Goal: Answer question/provide support: Share knowledge or assist other users

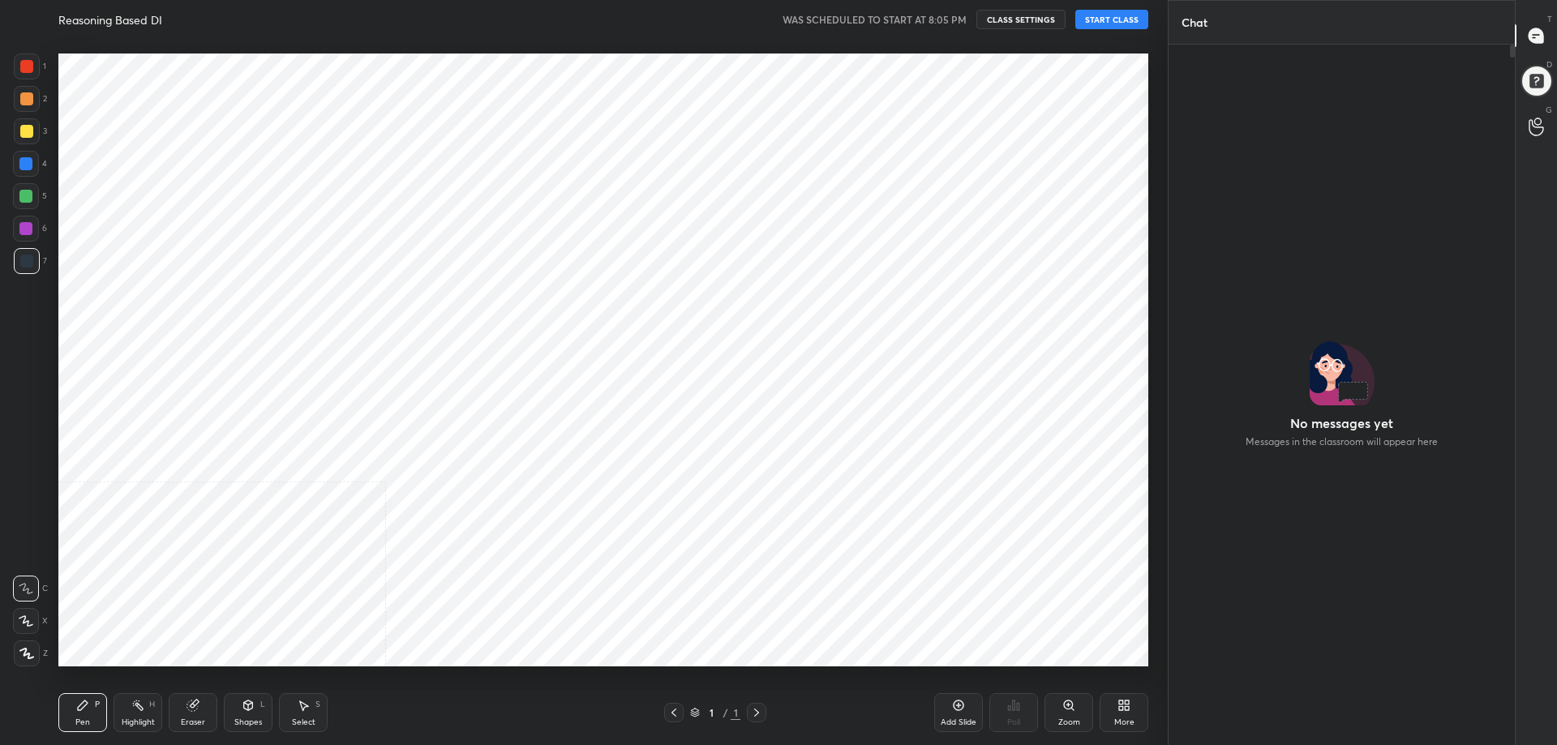
scroll to position [657, 341]
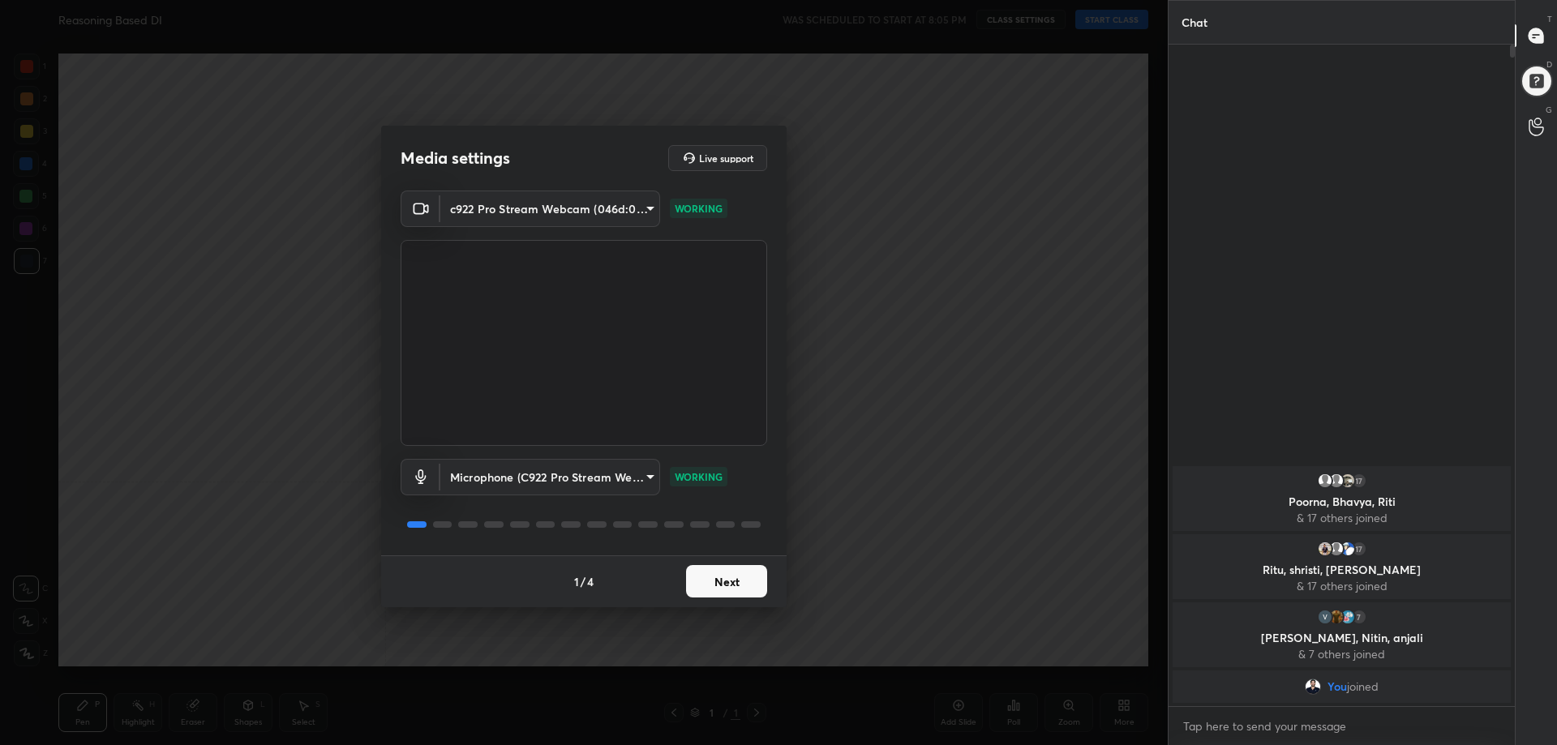
click at [721, 574] on button "Next" at bounding box center [726, 581] width 81 height 32
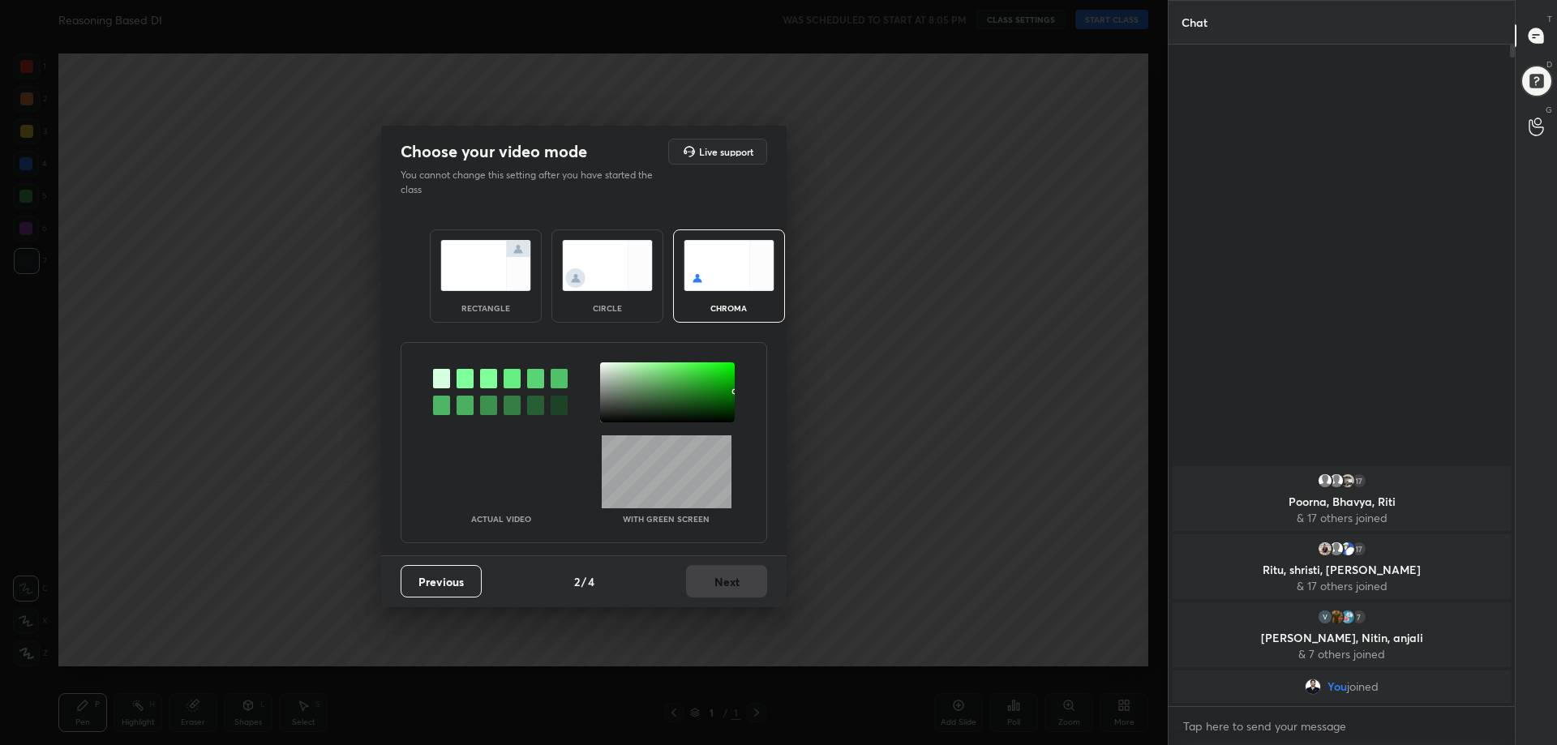
click at [497, 289] on img at bounding box center [485, 265] width 91 height 51
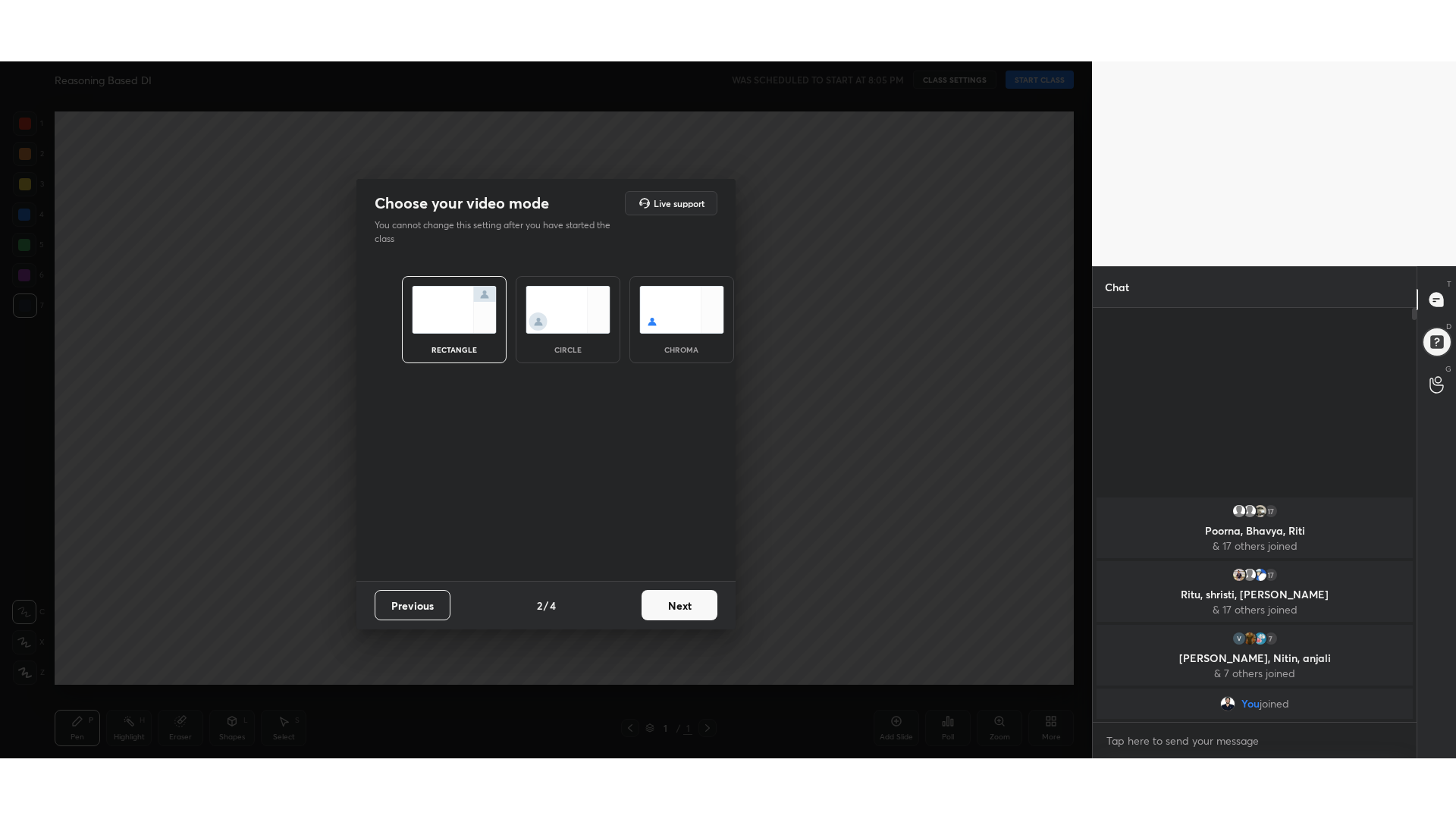
scroll to position [298, 319]
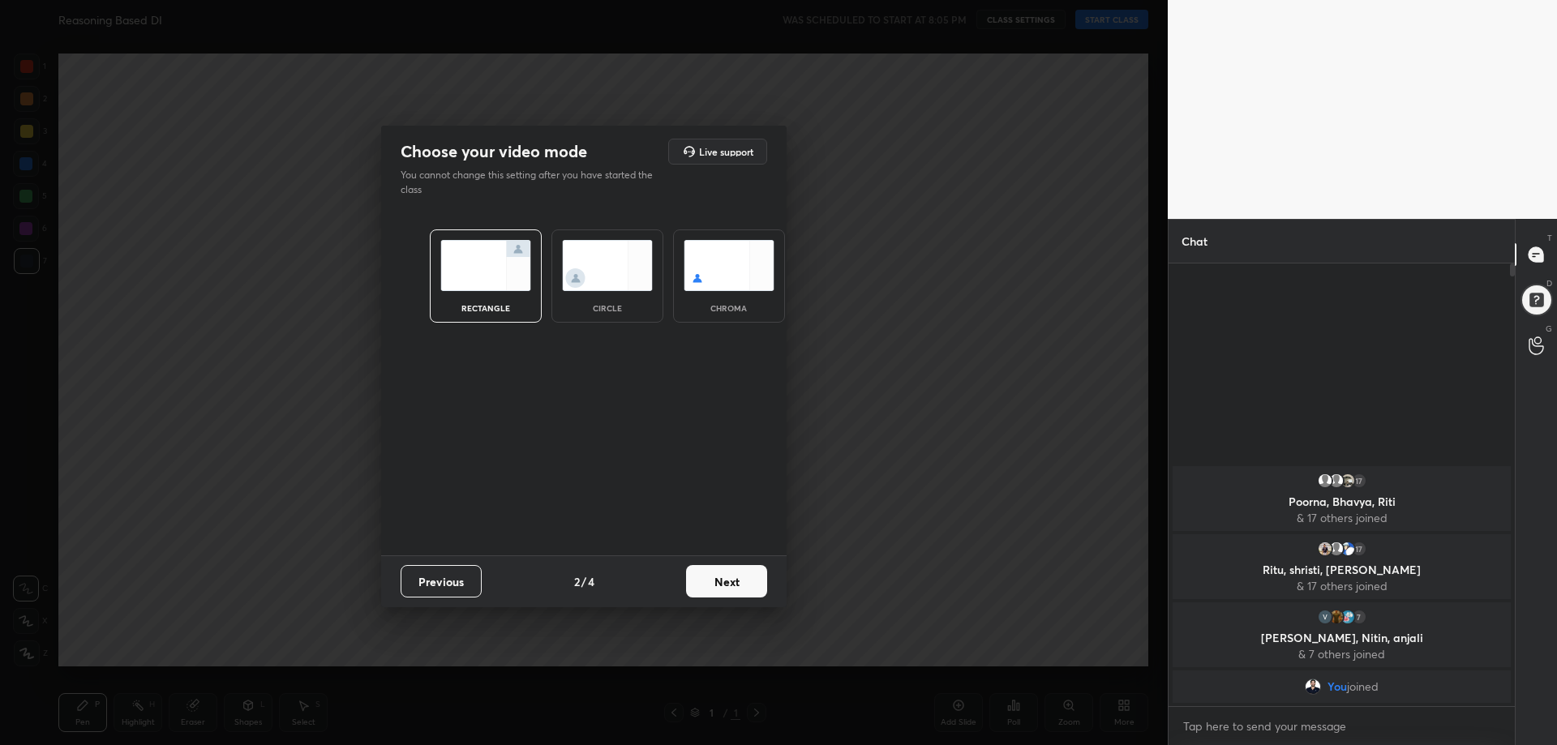
click at [733, 588] on button "Next" at bounding box center [726, 581] width 81 height 32
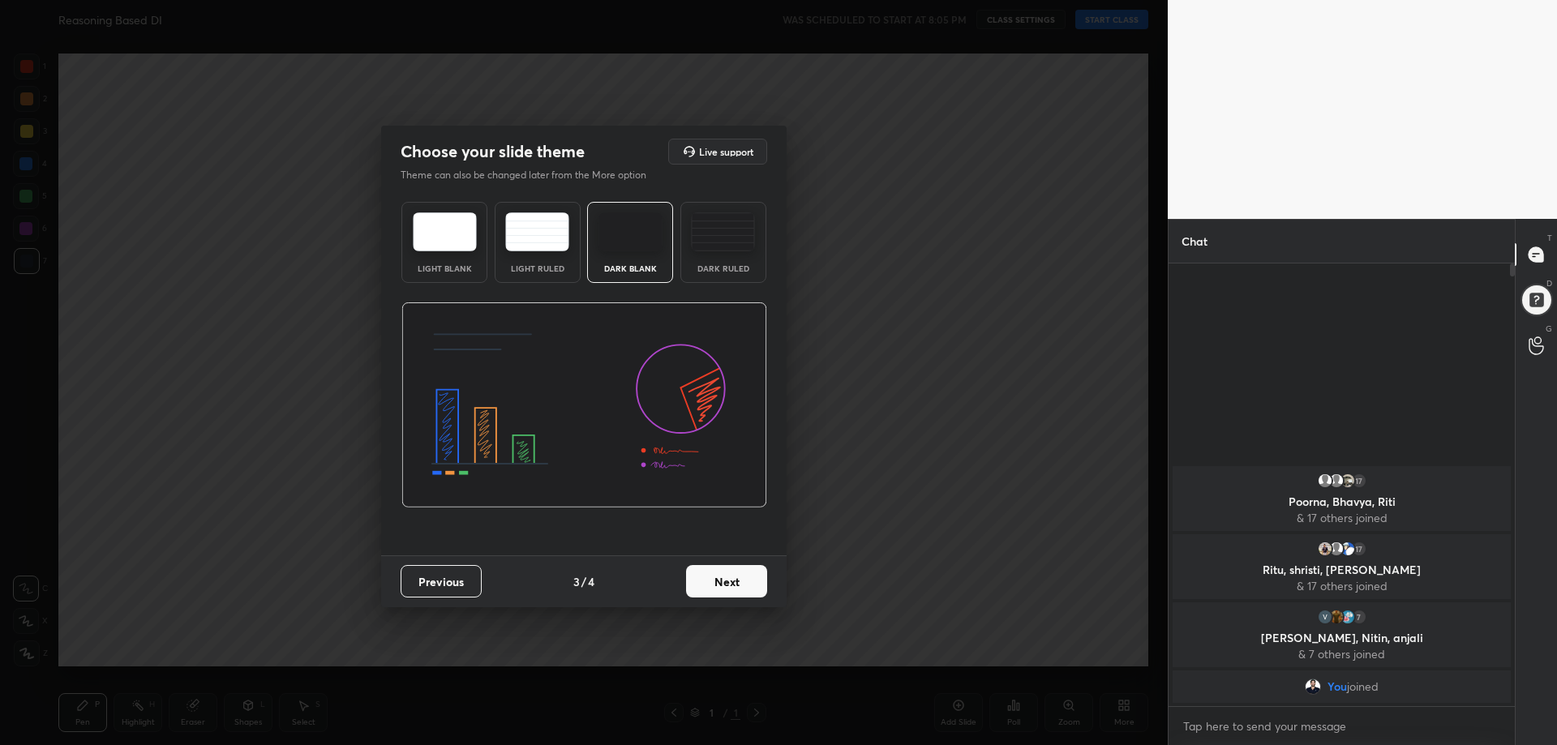
click at [732, 264] on div "Dark Ruled" at bounding box center [723, 268] width 65 height 8
click at [739, 576] on button "Next" at bounding box center [726, 581] width 81 height 32
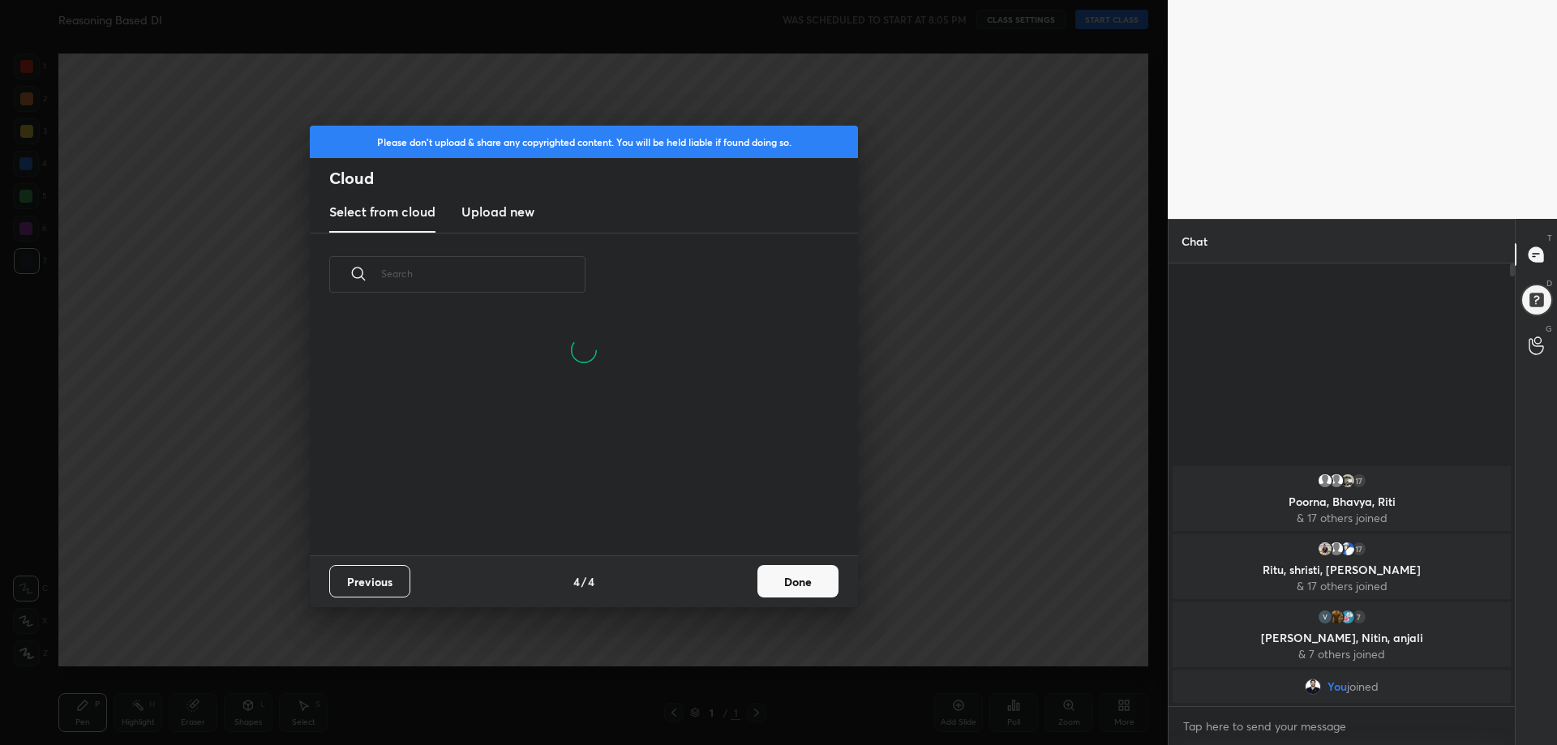
click at [807, 579] on button "Done" at bounding box center [797, 581] width 81 height 32
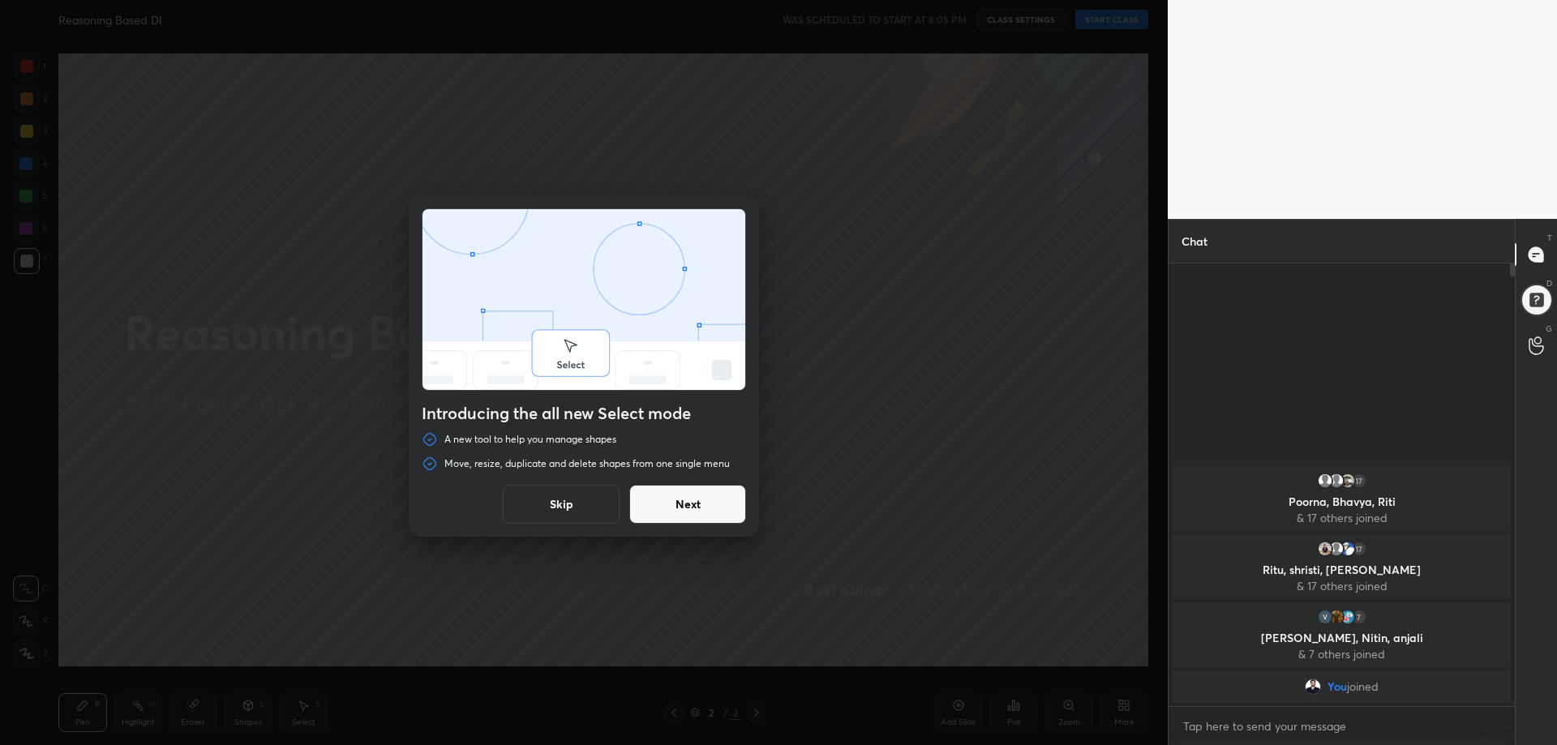
click at [576, 505] on button "Skip" at bounding box center [561, 504] width 117 height 39
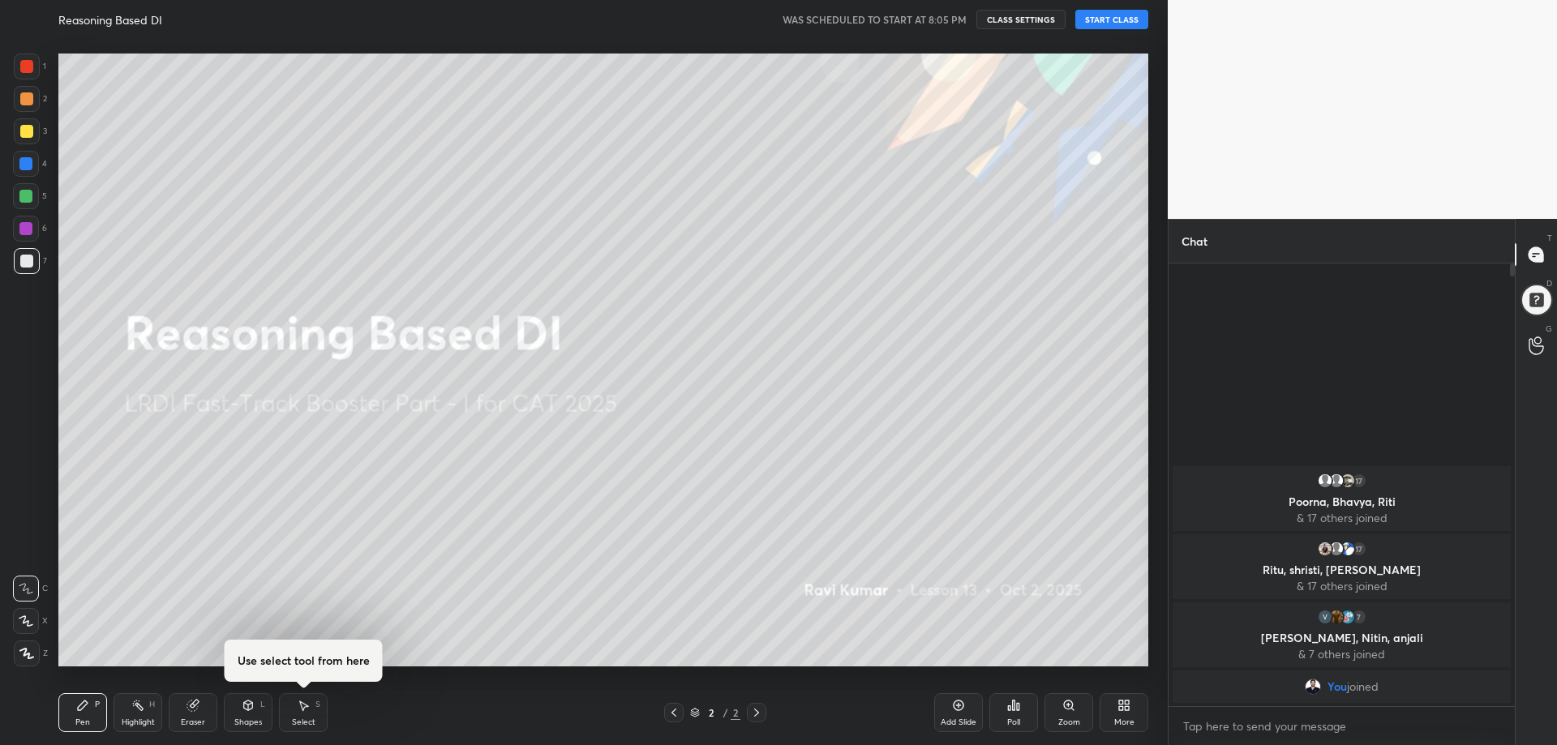
click at [1110, 14] on button "START CLASS" at bounding box center [1111, 19] width 73 height 19
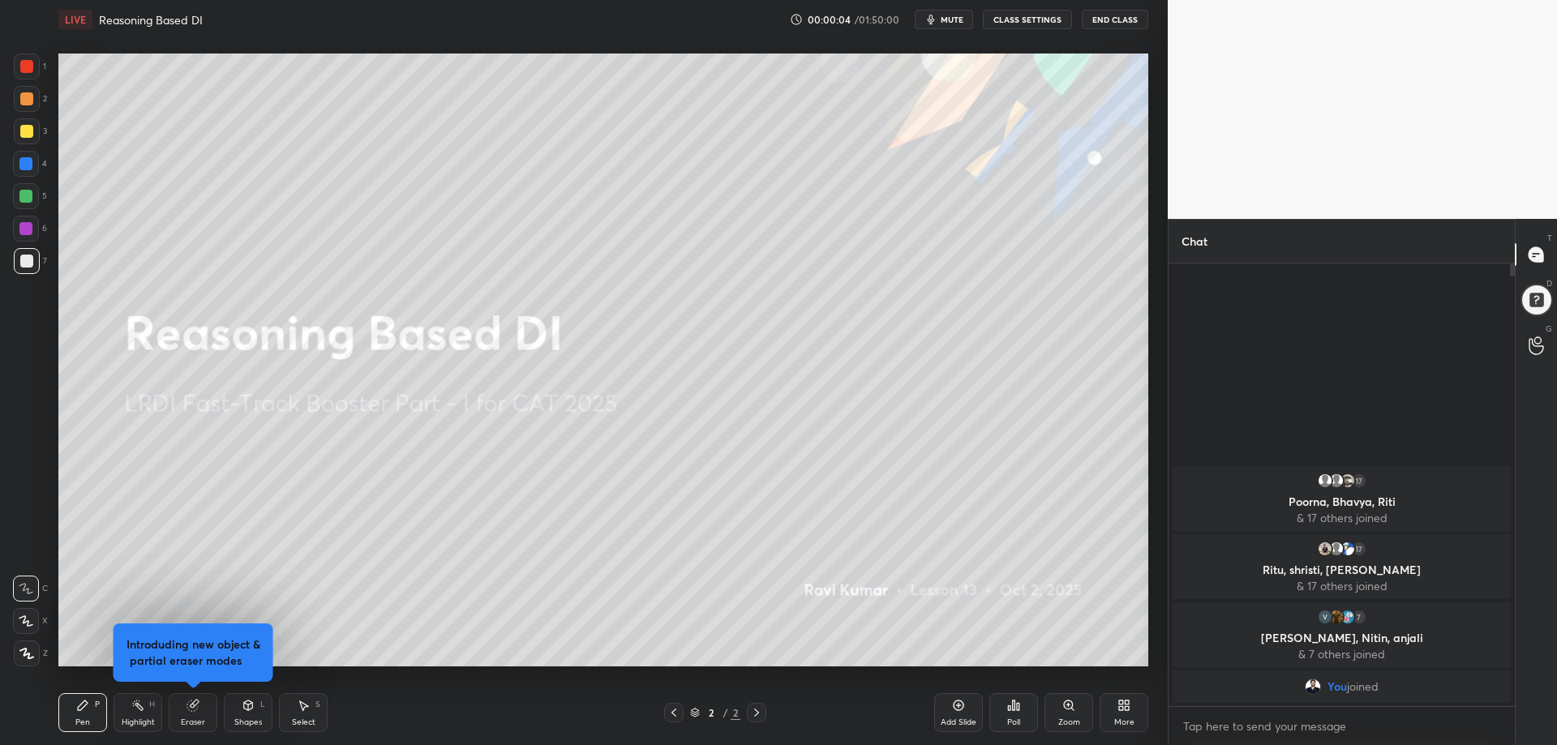
click at [28, 102] on div at bounding box center [26, 98] width 13 height 13
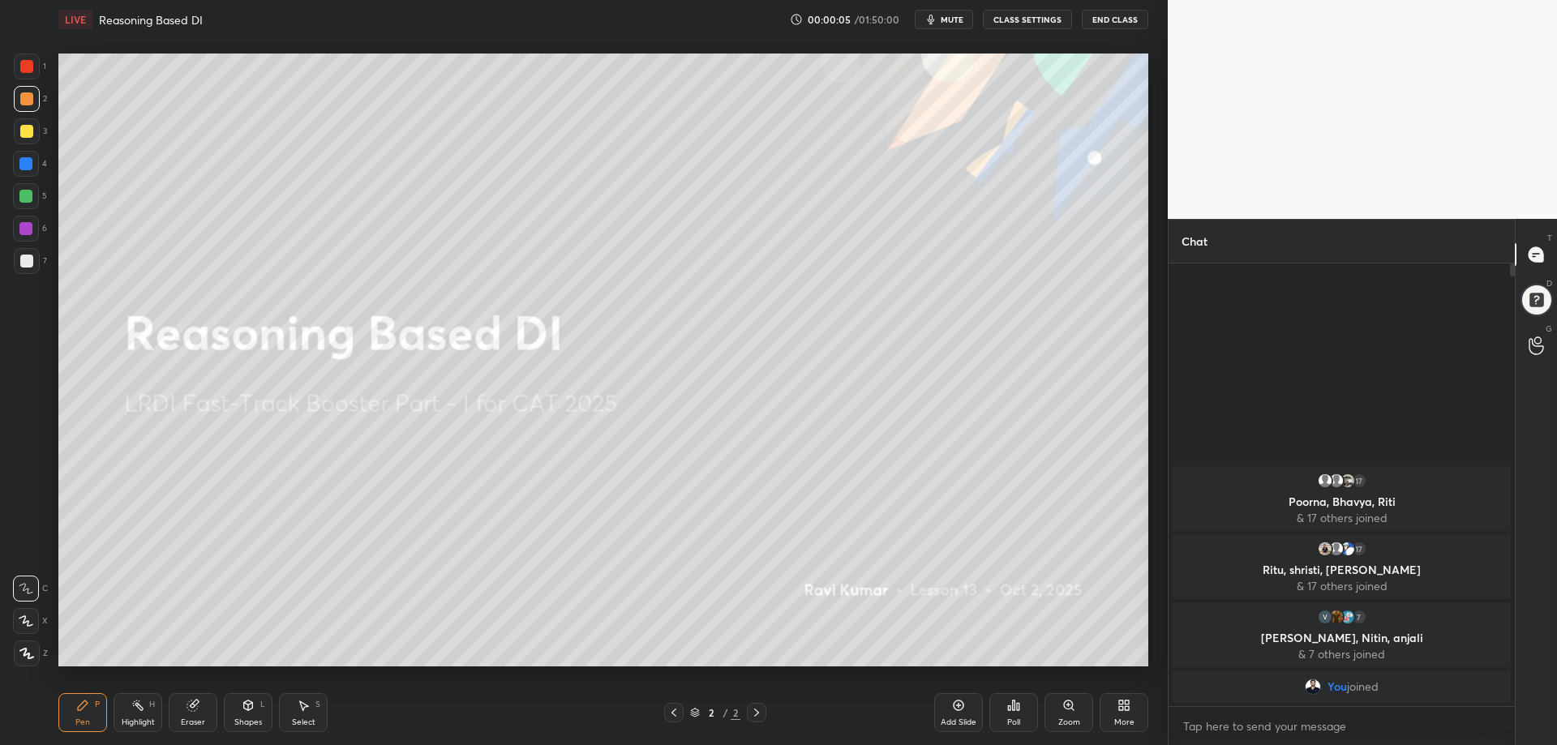
click at [27, 645] on div at bounding box center [27, 653] width 26 height 26
click at [1133, 716] on div "More" at bounding box center [1123, 712] width 49 height 39
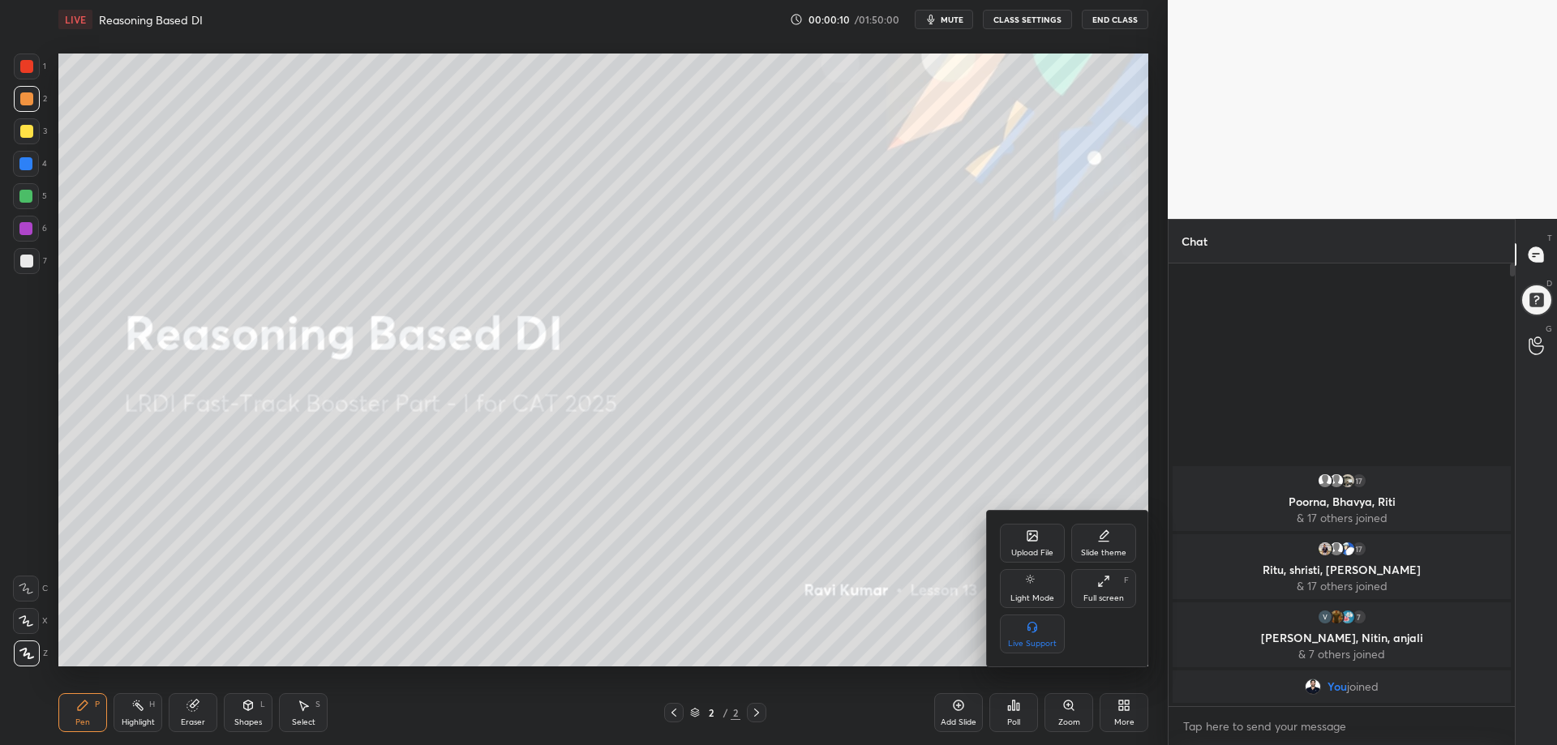
click at [1108, 583] on icon at bounding box center [1103, 581] width 13 height 13
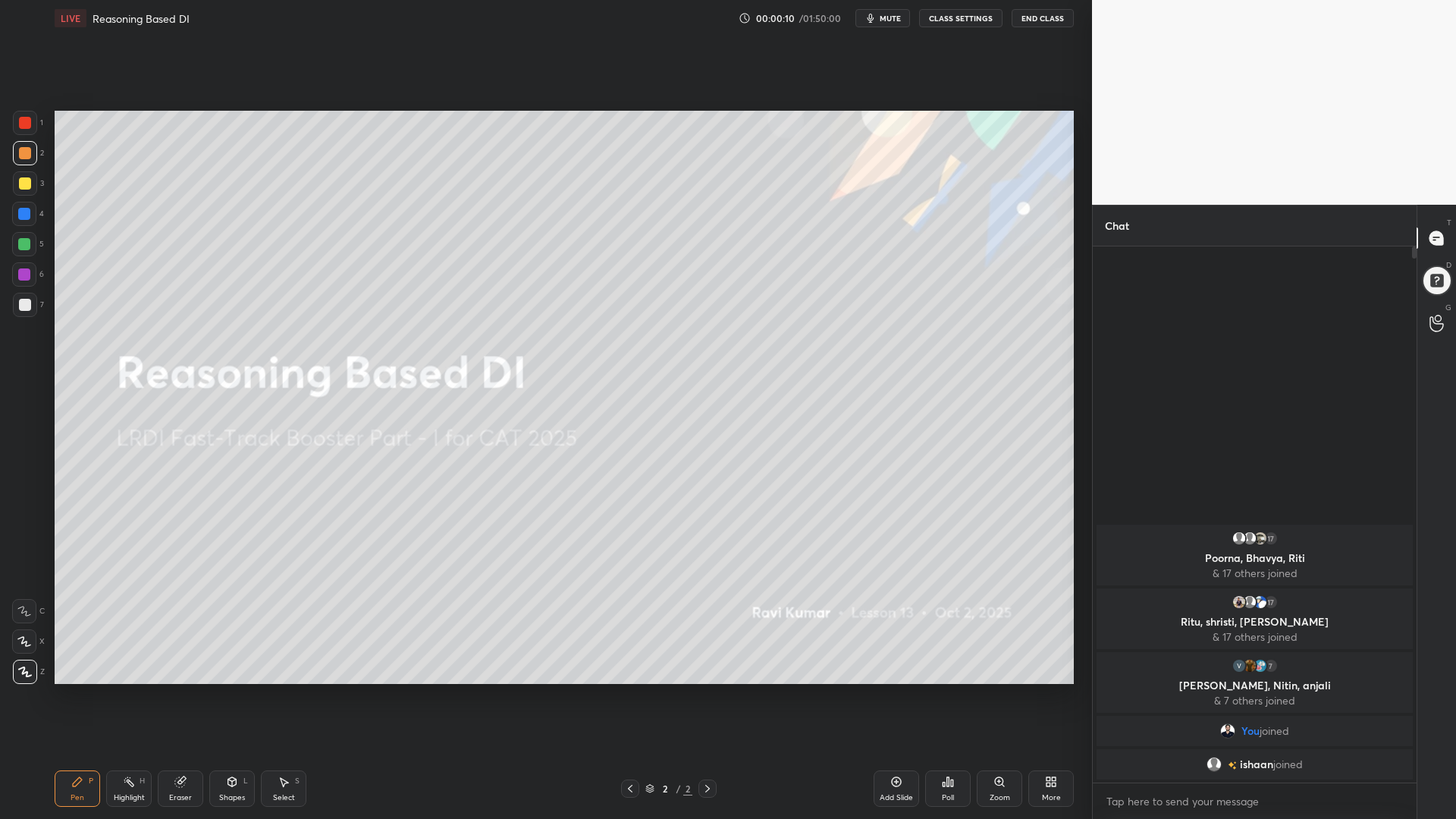
scroll to position [421, 319]
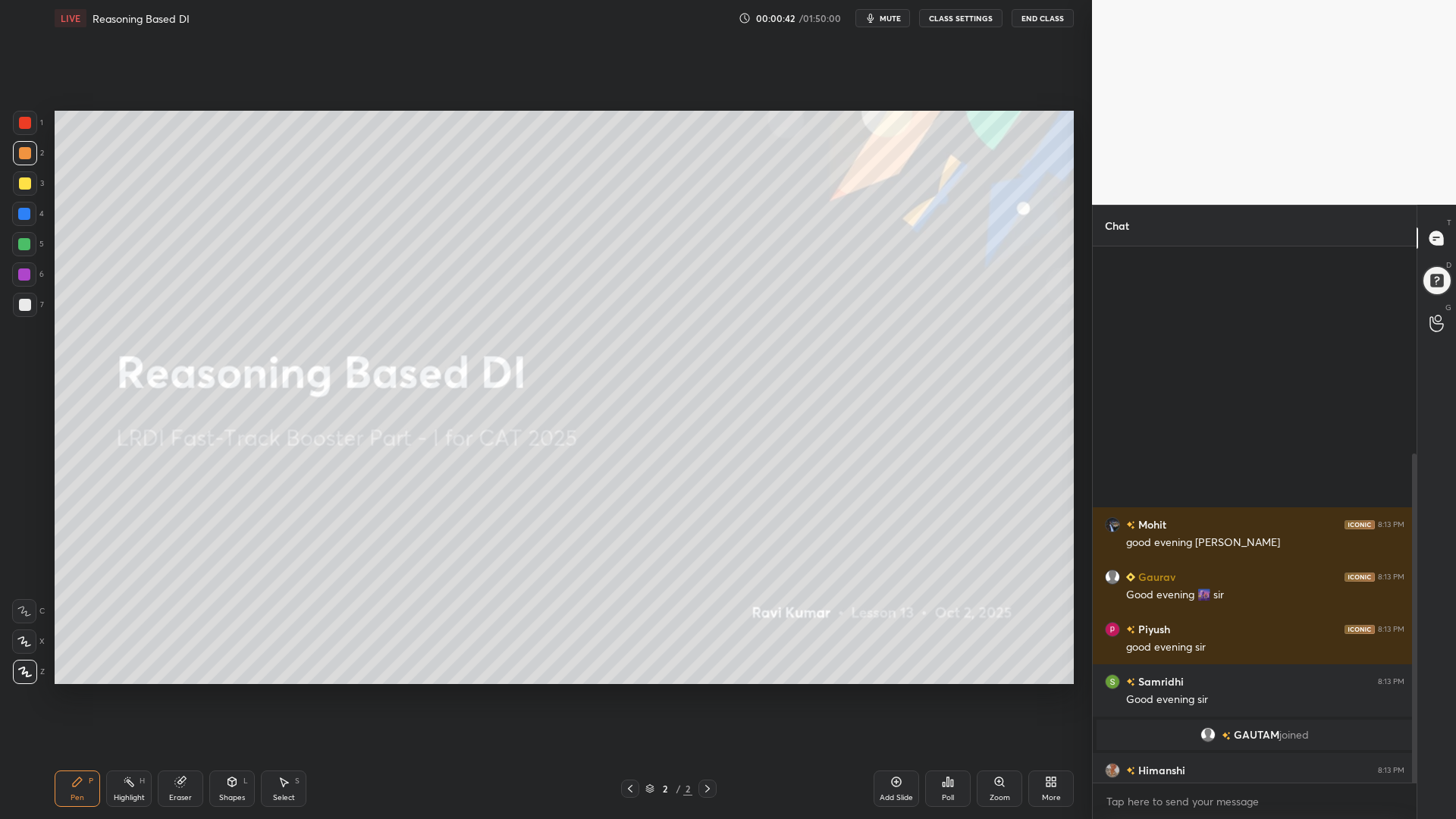
click at [1412, 569] on div at bounding box center [1414, 621] width 5 height 335
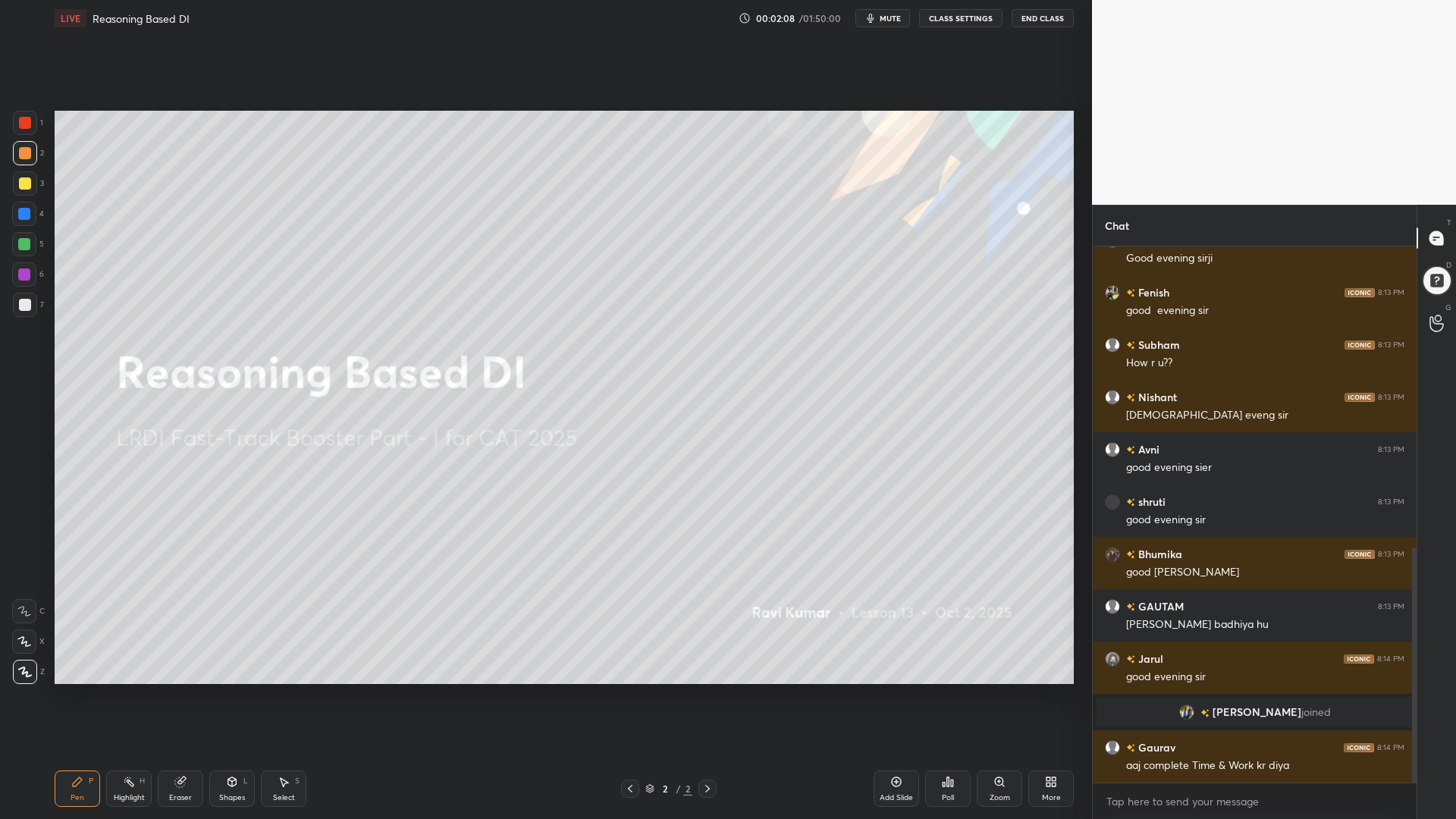
scroll to position [687, 0]
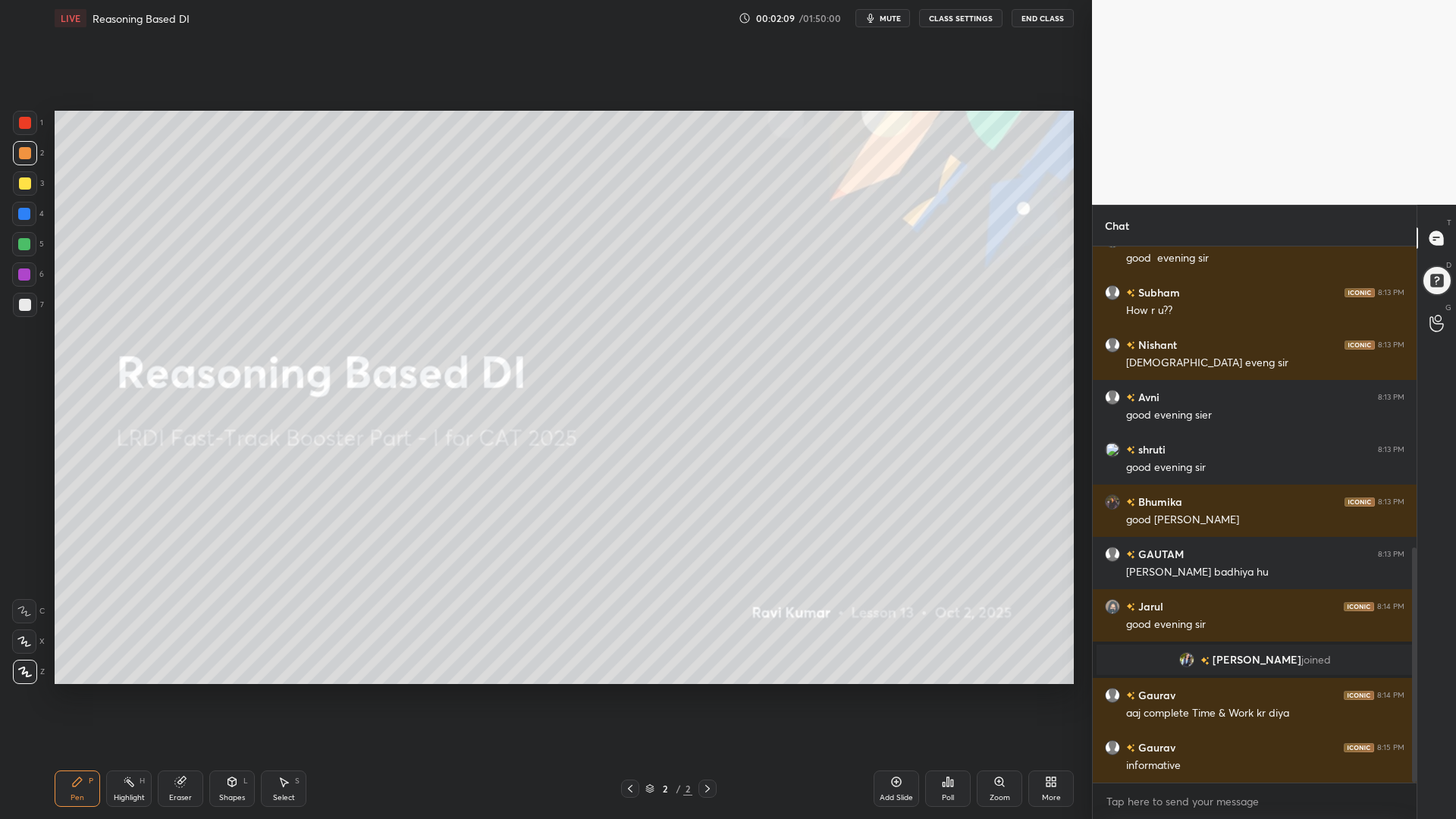
click at [1044, 696] on div "More" at bounding box center [1050, 788] width 46 height 36
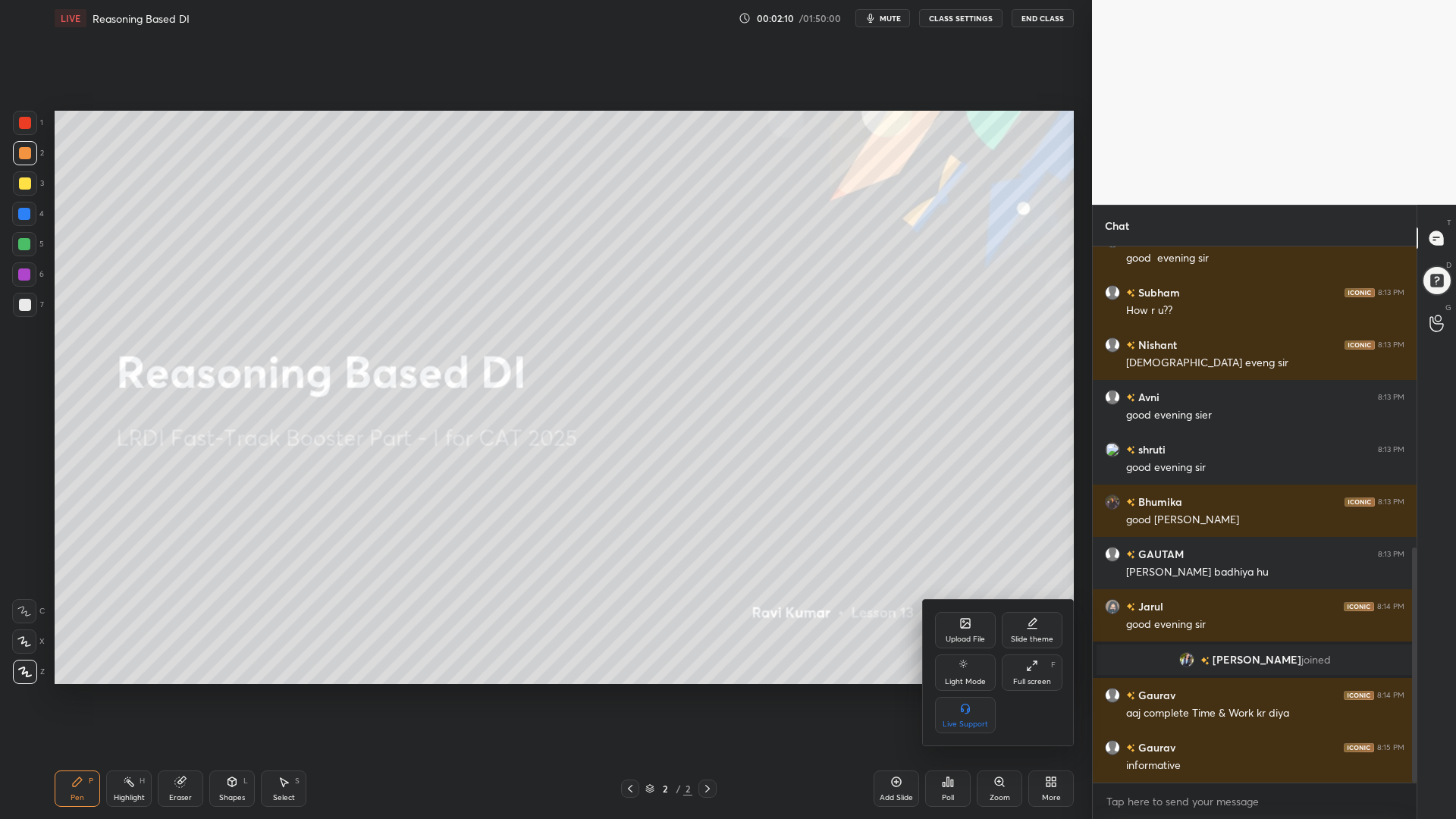
click at [965, 619] on icon at bounding box center [965, 624] width 9 height 9
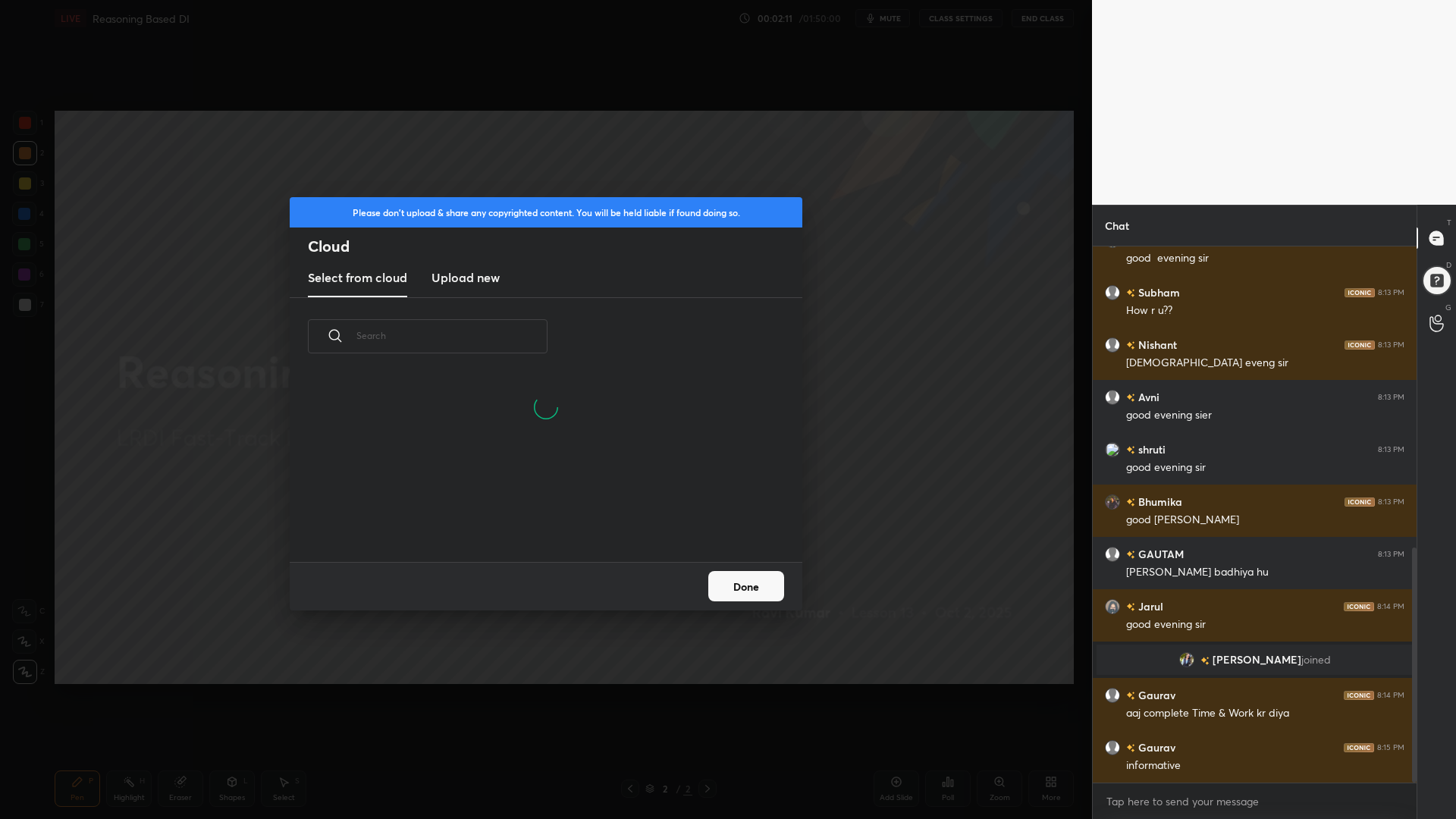
click at [472, 280] on h3 "Upload new" at bounding box center [465, 277] width 68 height 18
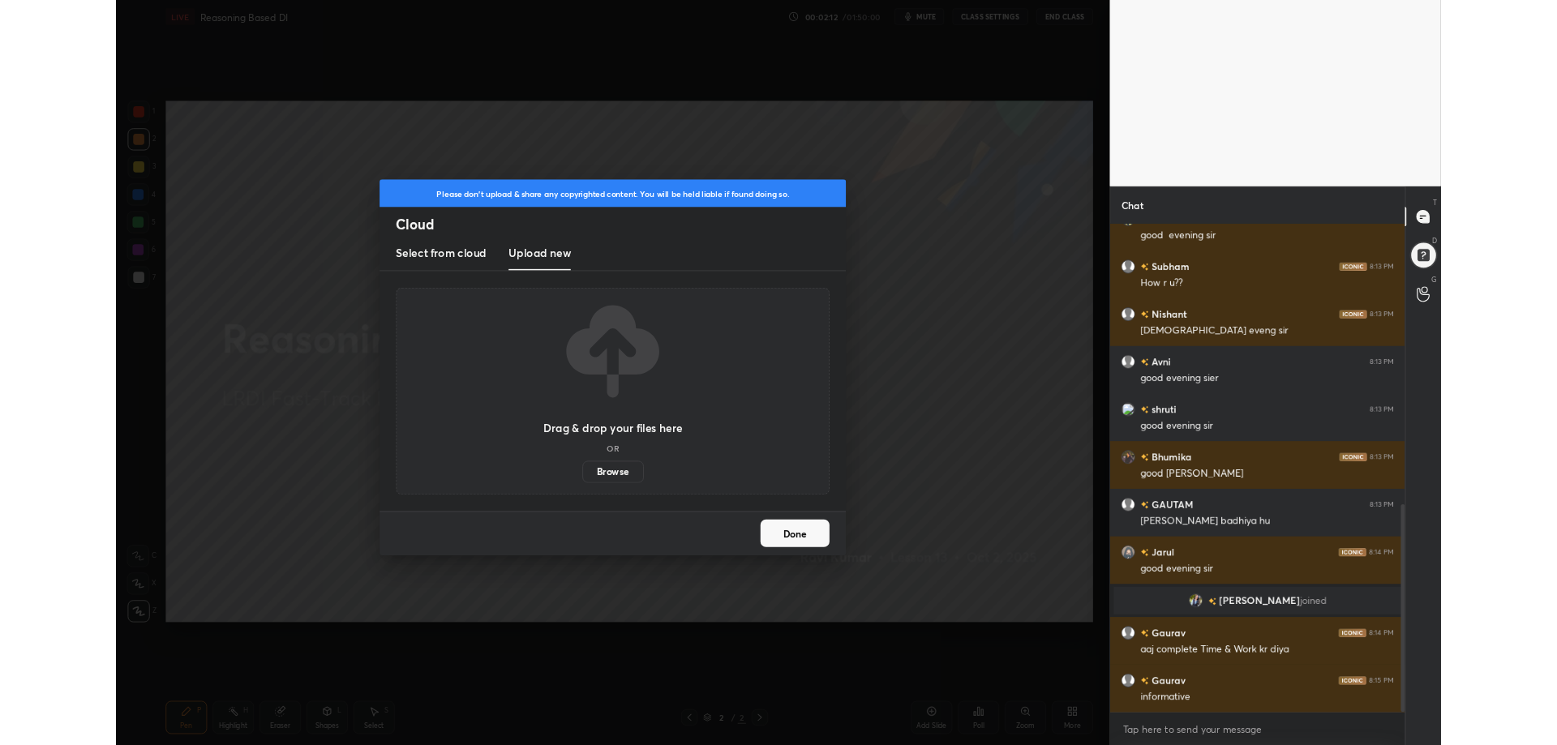
scroll to position [773, 0]
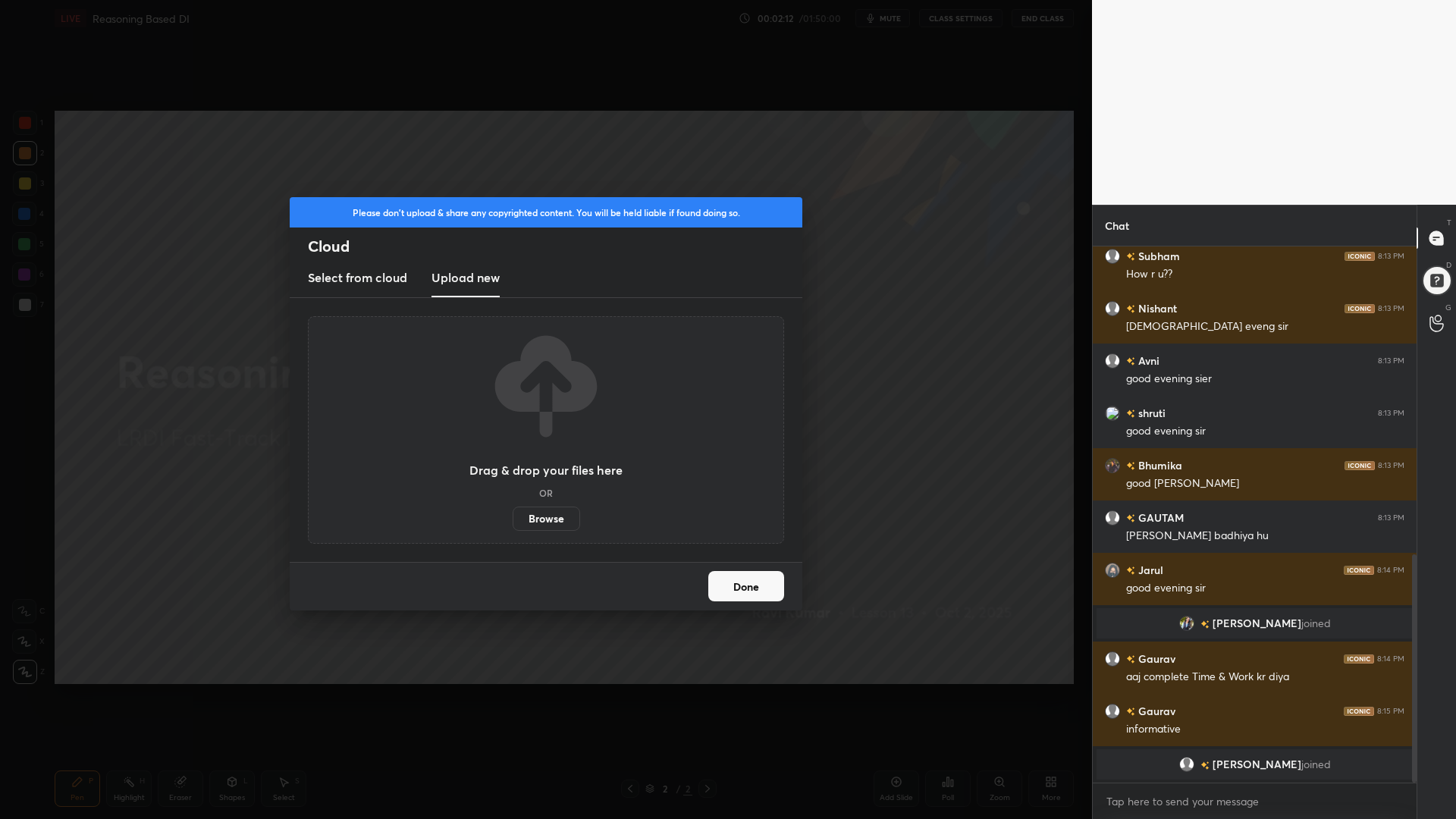
click at [564, 522] on label "Browse" at bounding box center [546, 519] width 67 height 24
click at [512, 522] on input "Browse" at bounding box center [512, 519] width 0 height 24
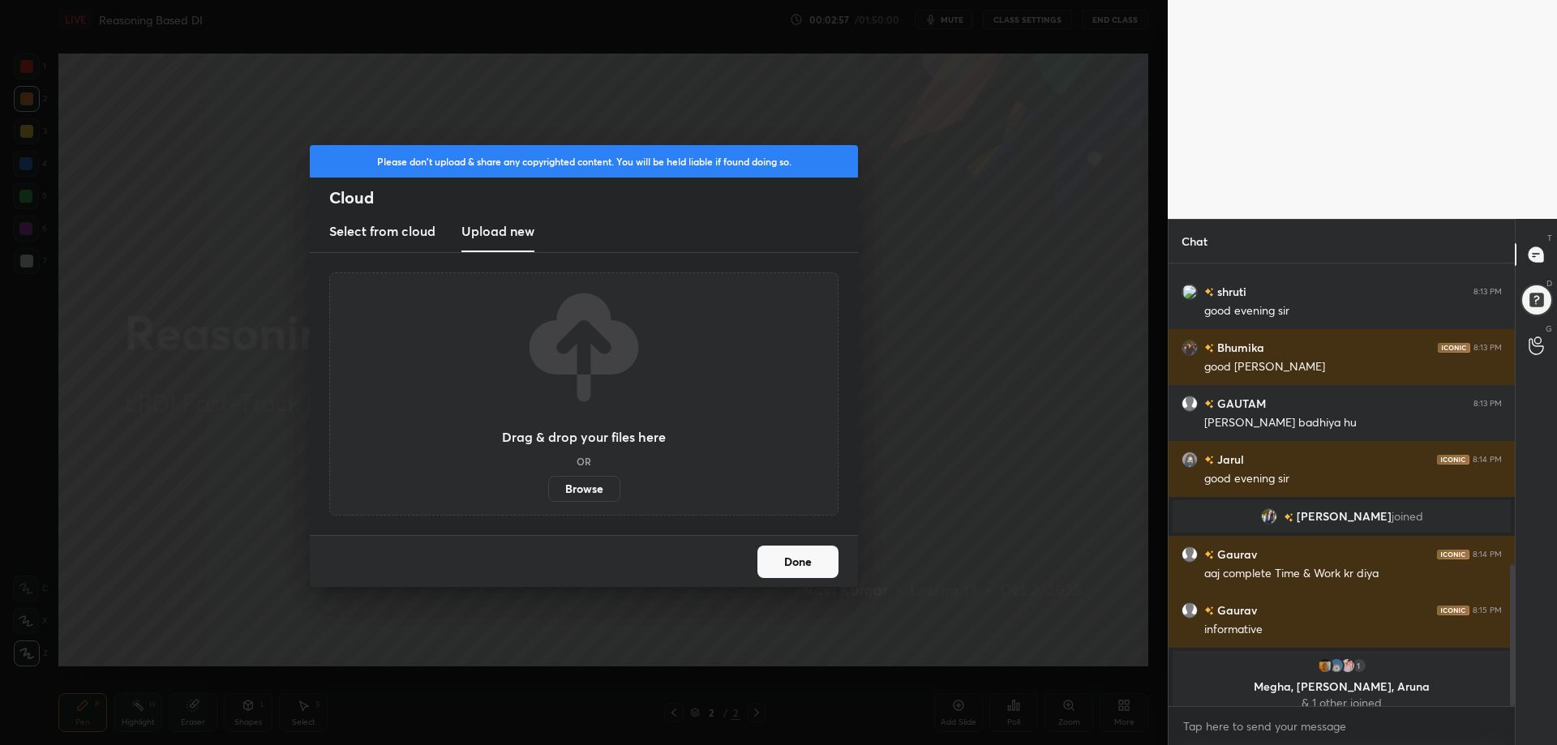
scroll to position [936, 0]
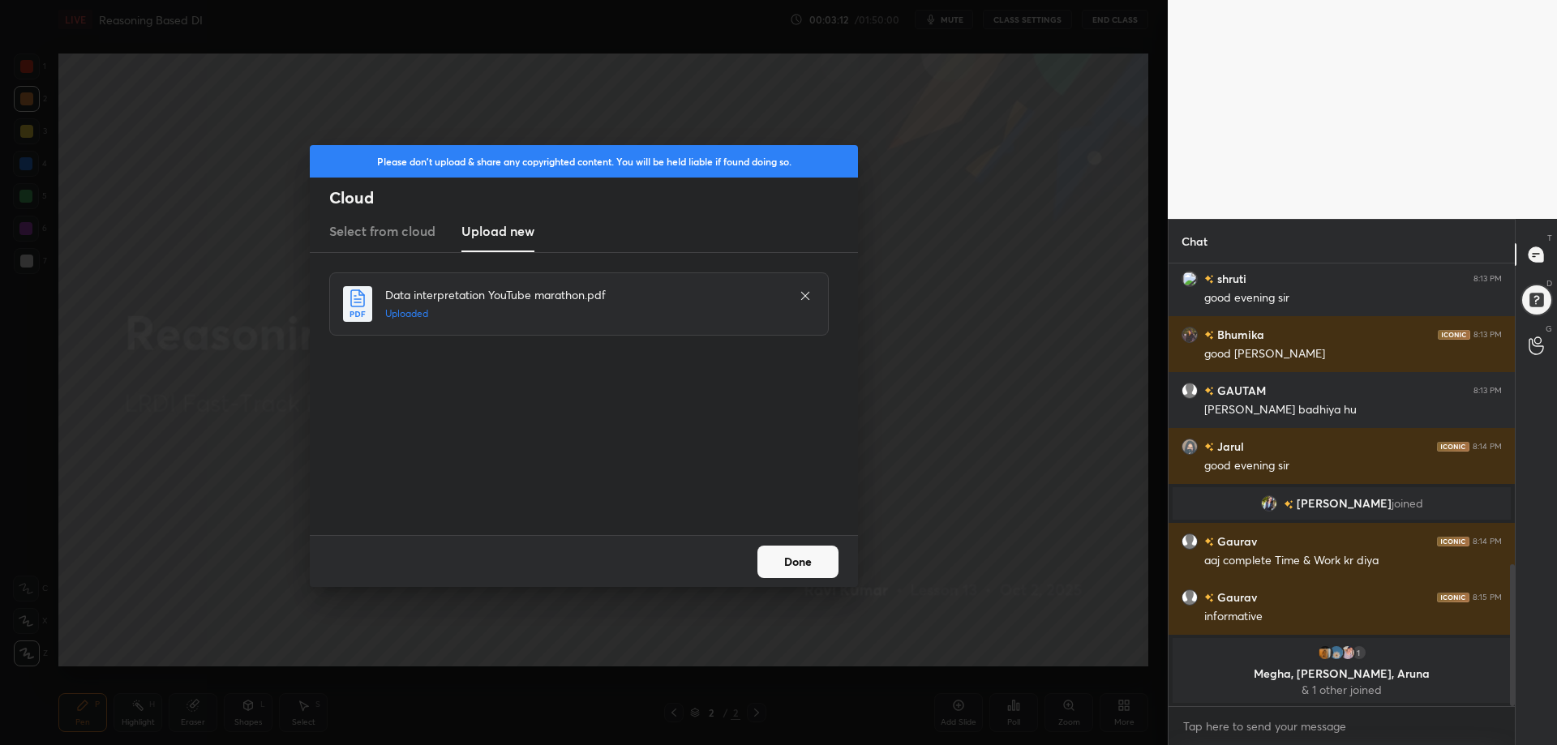
click at [811, 555] on button "Done" at bounding box center [797, 562] width 81 height 32
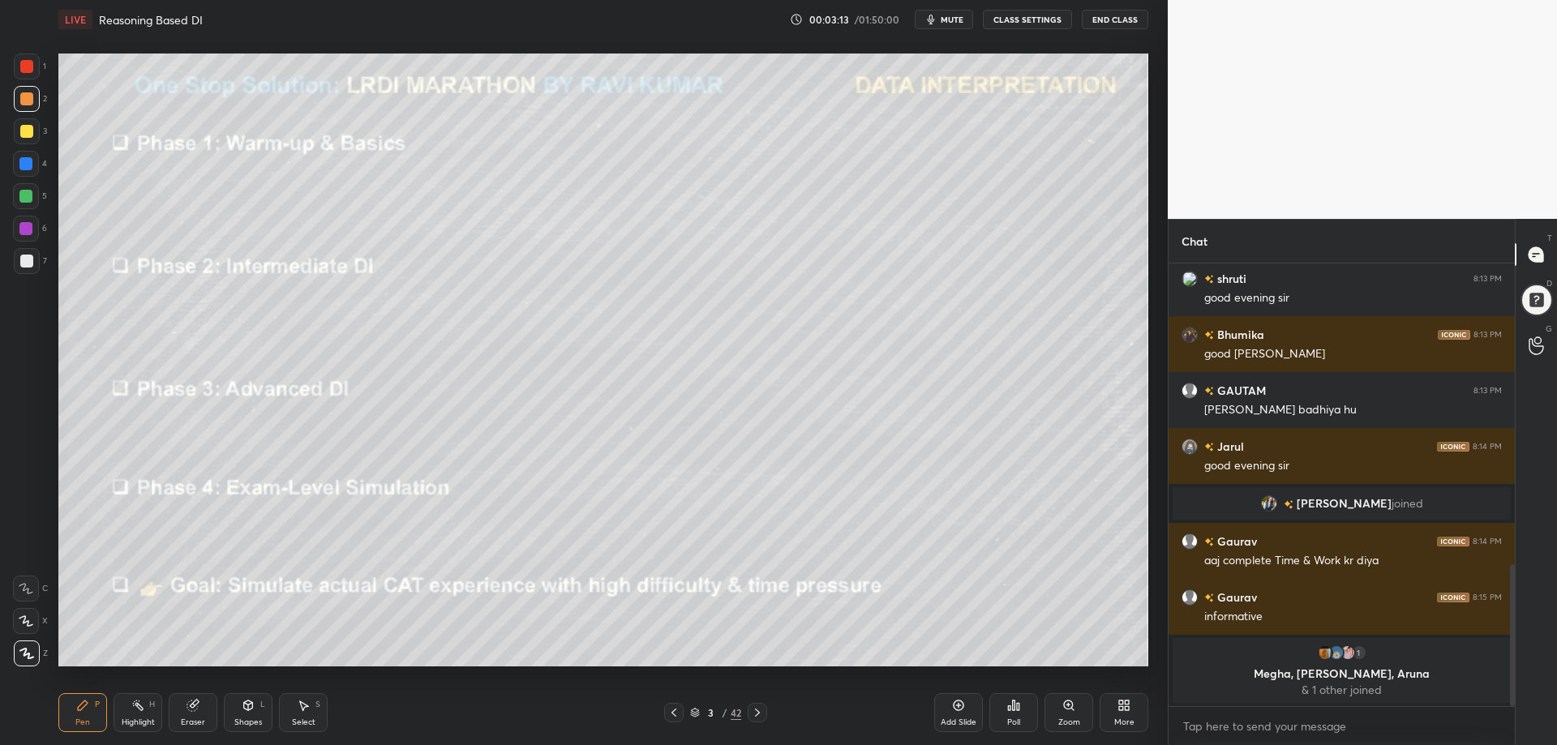
click at [947, 21] on span "mute" at bounding box center [951, 19] width 23 height 11
click at [955, 16] on span "unmute" at bounding box center [950, 19] width 35 height 11
click at [953, 19] on span "mute" at bounding box center [951, 19] width 23 height 11
click at [949, 22] on span "unmute" at bounding box center [950, 19] width 35 height 11
click at [707, 709] on div "3" at bounding box center [711, 713] width 16 height 10
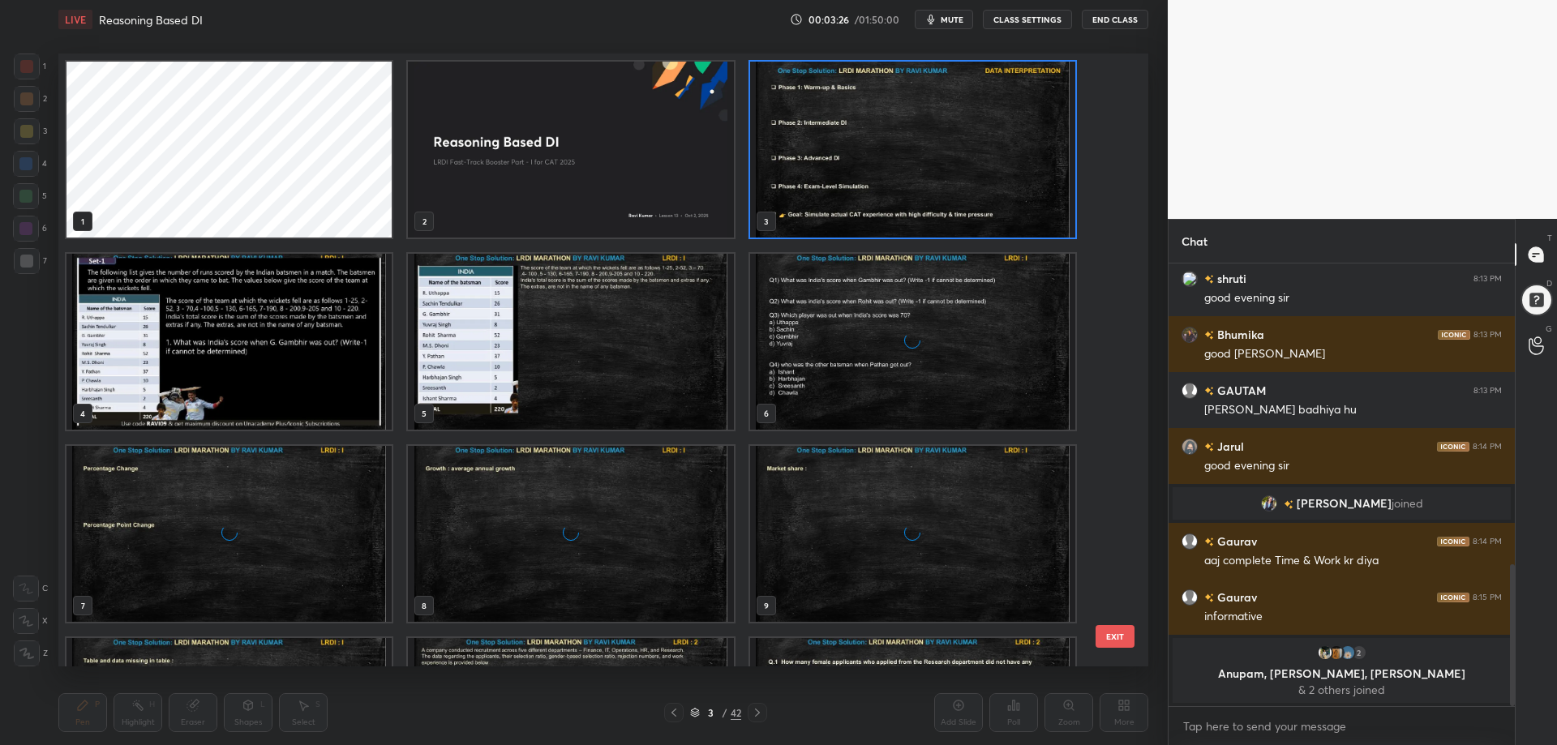
scroll to position [608, 1081]
drag, startPoint x: 1111, startPoint y: 173, endPoint x: 1114, endPoint y: 328, distance: 155.7
click at [1114, 334] on div "1 2 3 4 5 6 7 8 9 10 11 12 13 14 15" at bounding box center [588, 360] width 1061 height 613
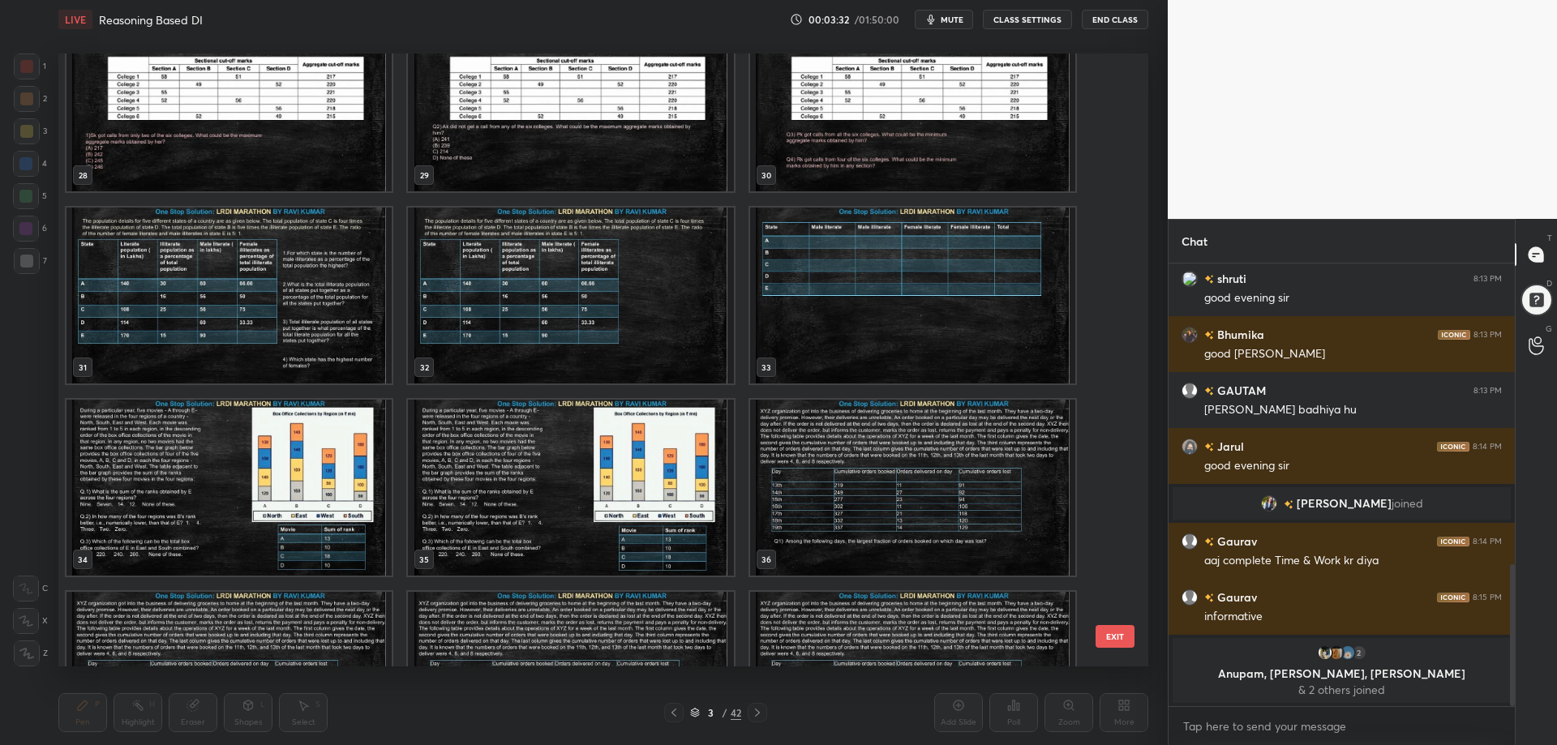
scroll to position [1807, 0]
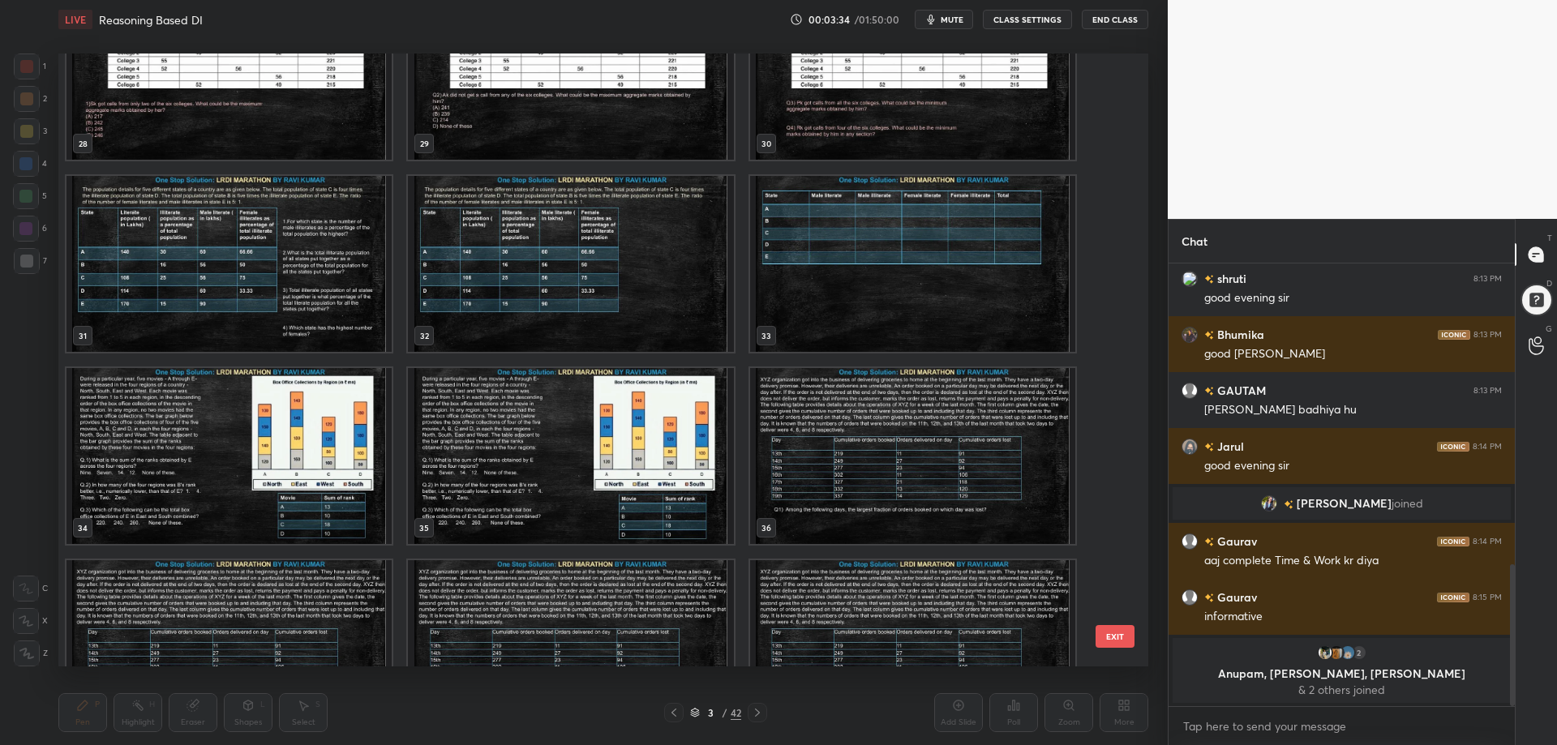
click at [675, 286] on img "grid" at bounding box center [570, 264] width 325 height 176
click at [289, 300] on img "grid" at bounding box center [228, 264] width 325 height 176
click at [292, 298] on img "grid" at bounding box center [228, 264] width 325 height 176
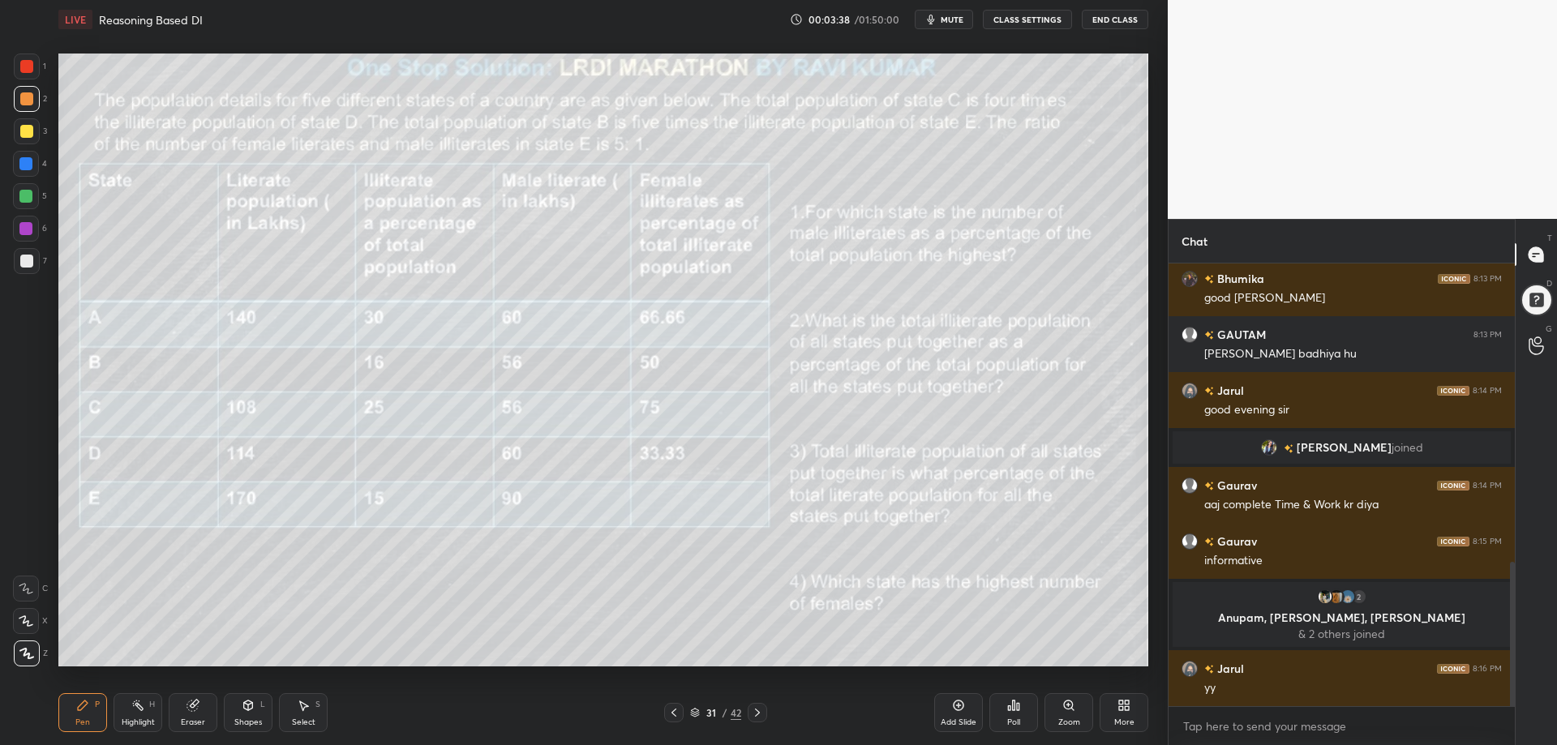
scroll to position [916, 0]
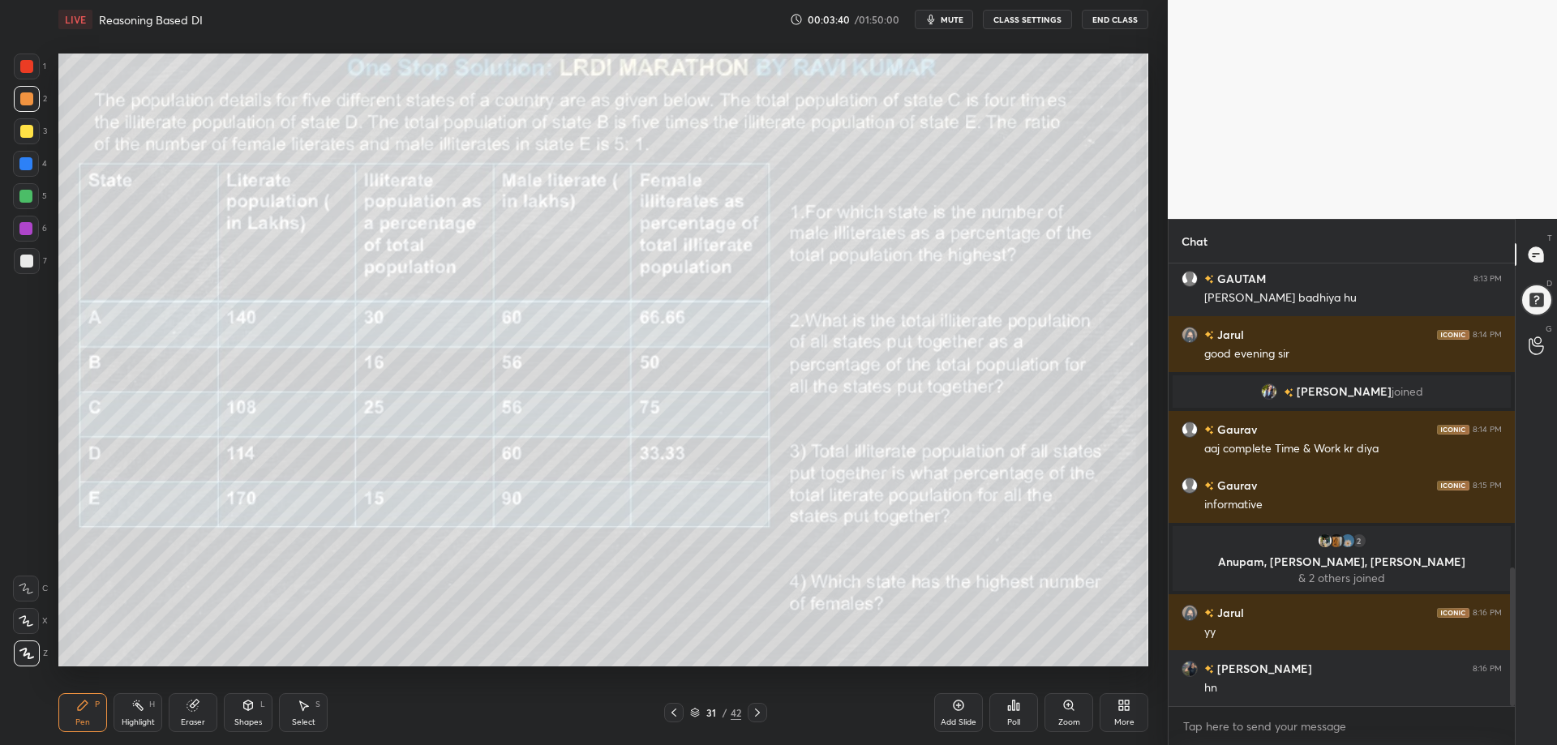
click at [756, 713] on icon at bounding box center [757, 712] width 13 height 13
click at [756, 714] on icon at bounding box center [757, 712] width 13 height 13
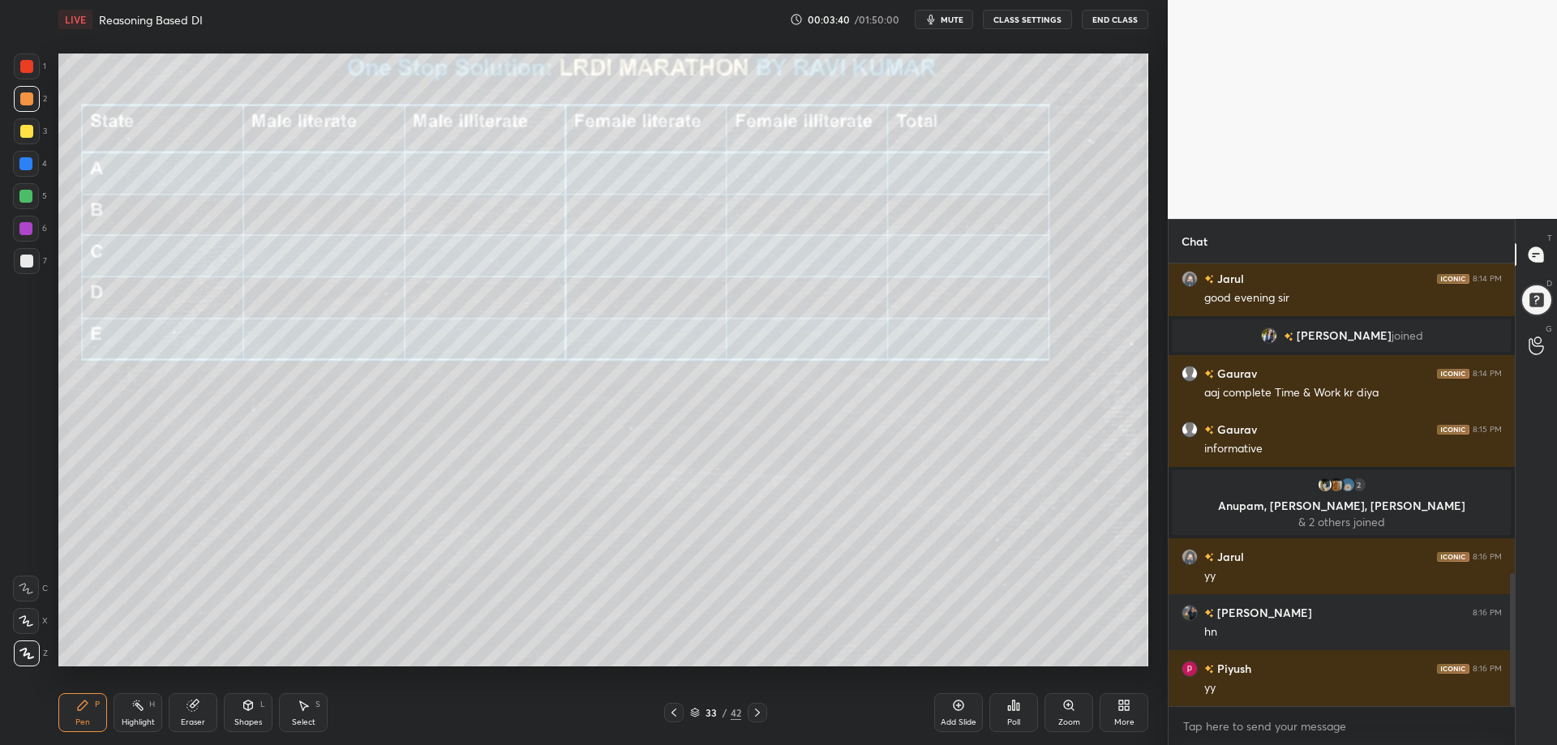
click at [759, 714] on icon at bounding box center [757, 712] width 13 height 13
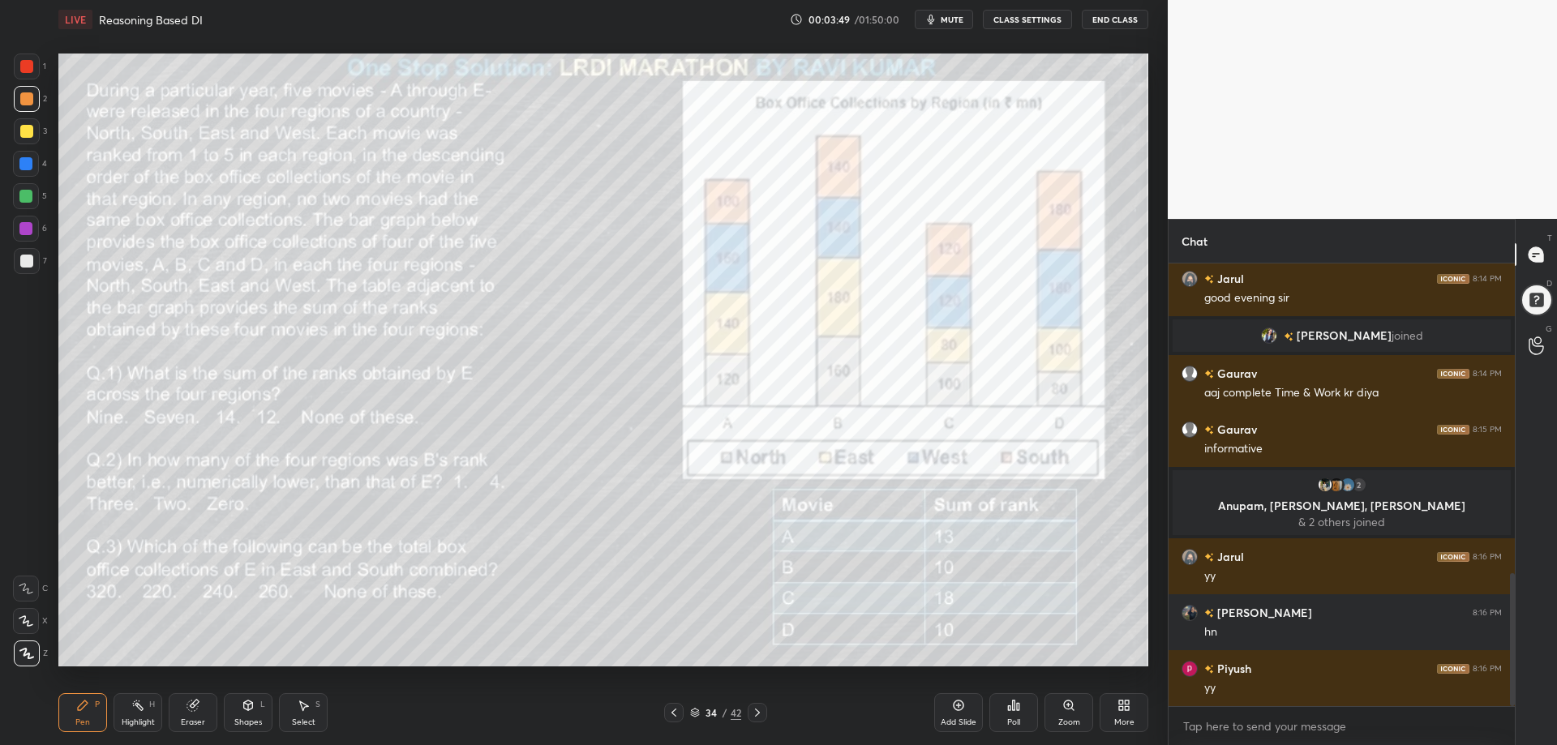
click at [758, 709] on icon at bounding box center [757, 712] width 13 height 13
click at [675, 710] on icon at bounding box center [673, 712] width 13 height 13
click at [759, 711] on icon at bounding box center [757, 712] width 13 height 13
click at [760, 713] on icon at bounding box center [757, 712] width 13 height 13
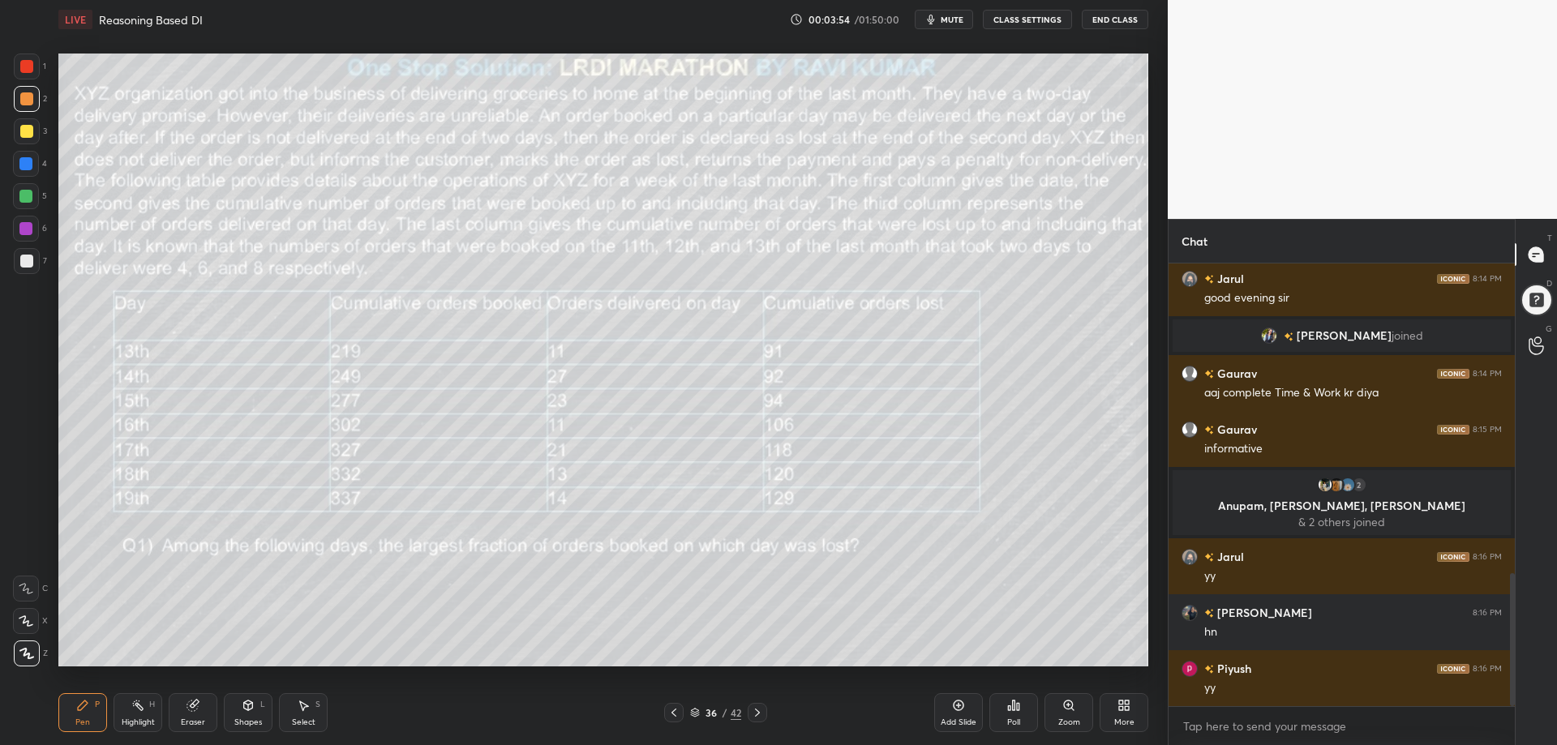
scroll to position [1067, 0]
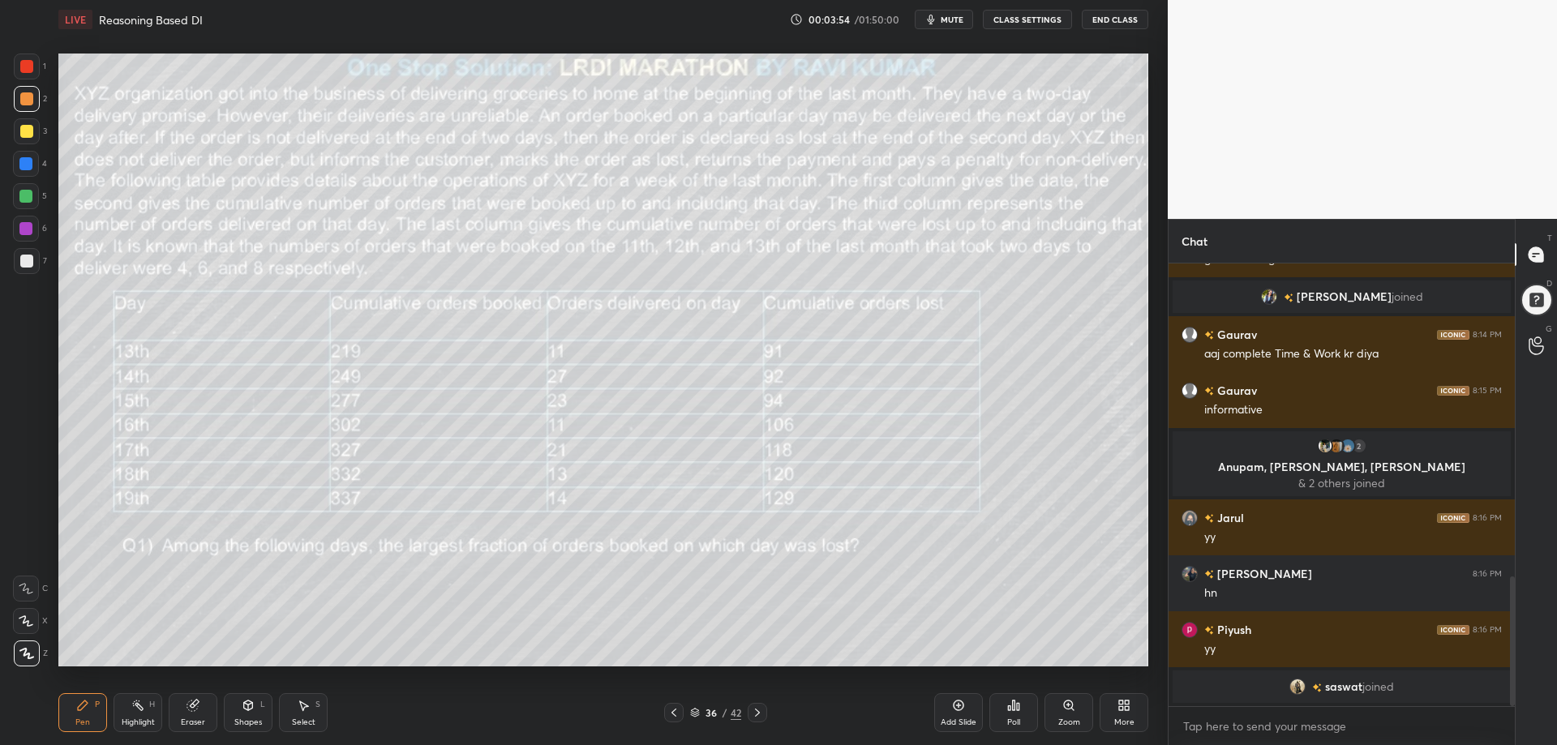
click at [762, 711] on icon at bounding box center [757, 712] width 13 height 13
click at [760, 707] on icon at bounding box center [757, 712] width 13 height 13
click at [757, 705] on div at bounding box center [756, 712] width 19 height 19
click at [680, 709] on div at bounding box center [673, 712] width 19 height 19
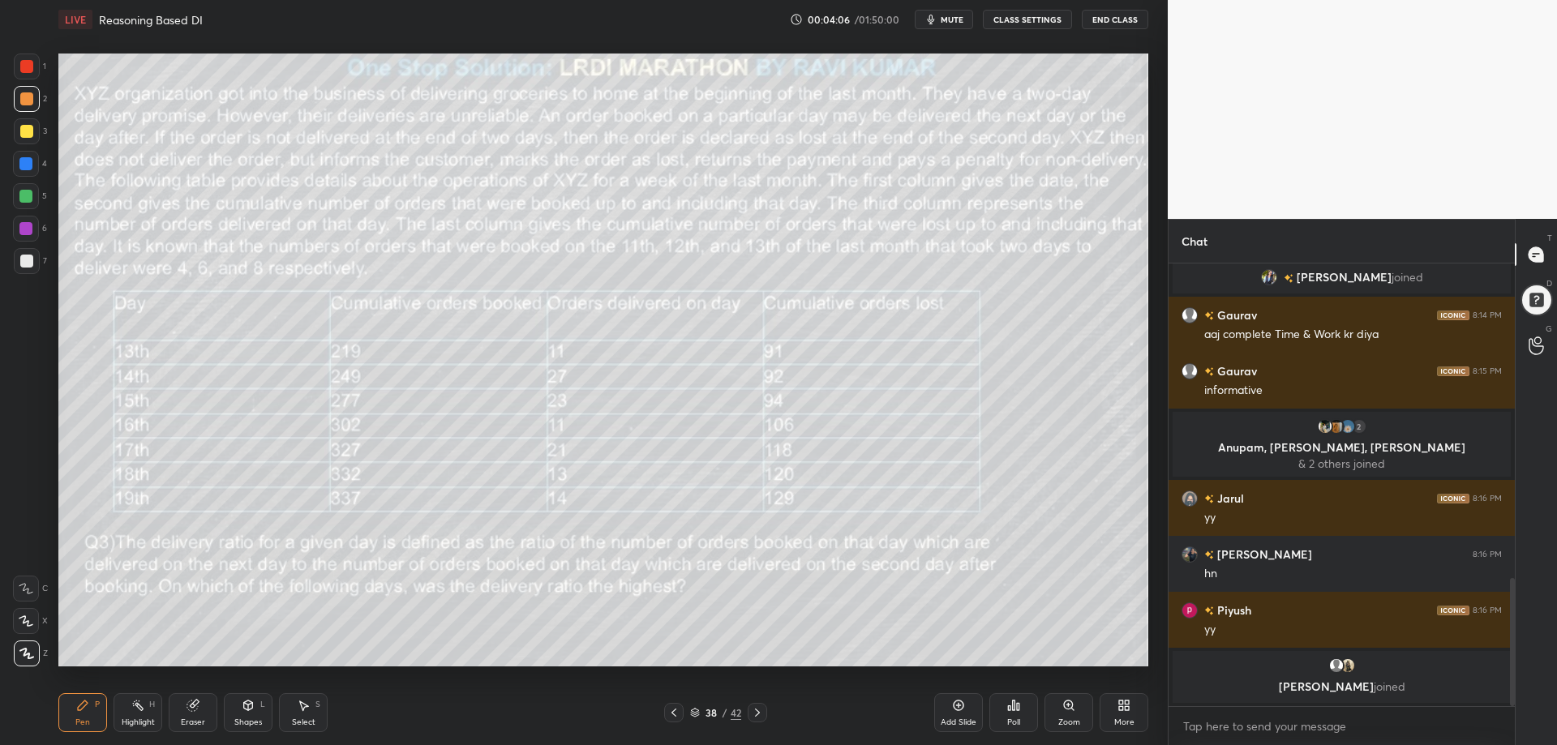
click at [677, 712] on icon at bounding box center [673, 712] width 13 height 13
click at [673, 715] on icon at bounding box center [673, 713] width 5 height 8
click at [676, 710] on icon at bounding box center [673, 712] width 13 height 13
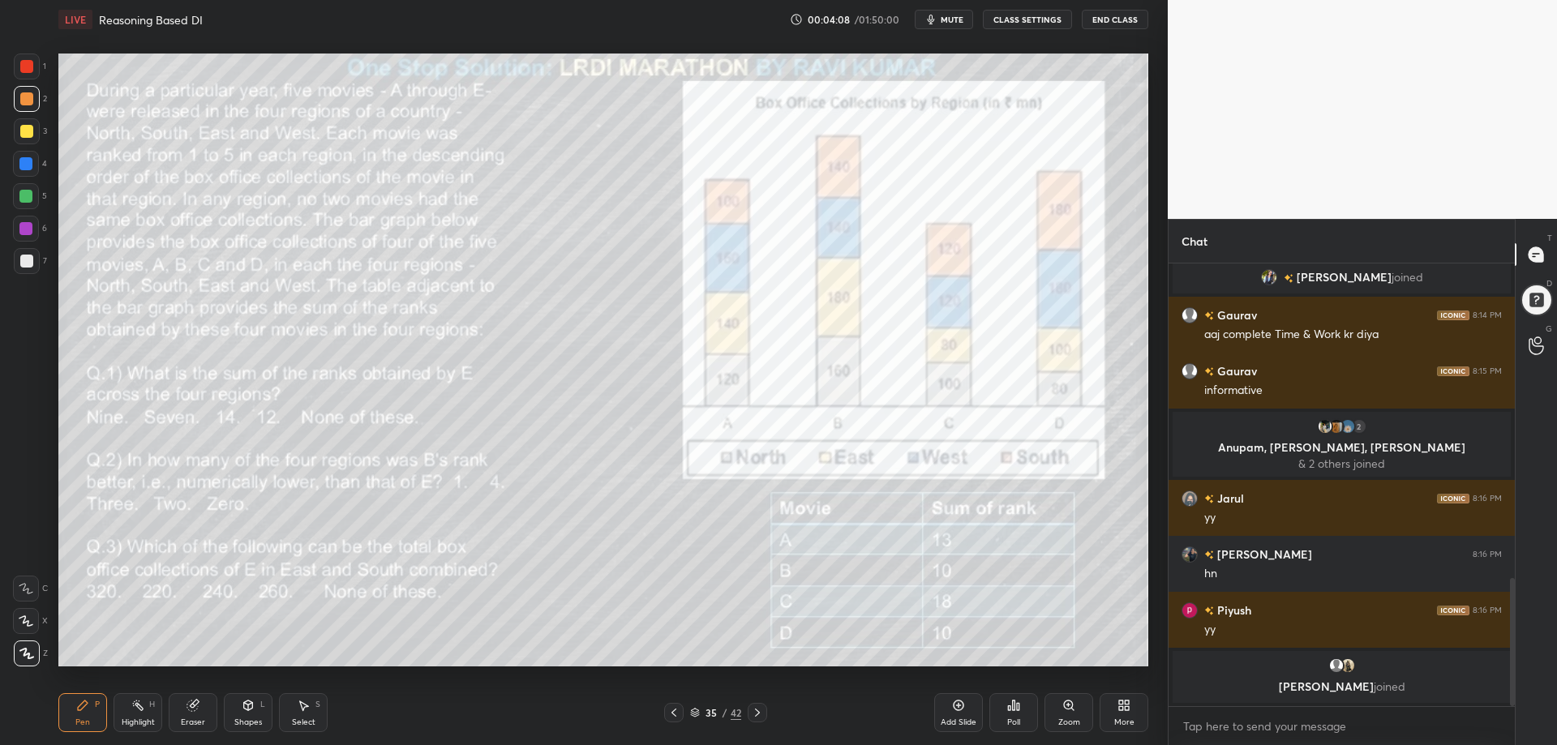
click at [673, 711] on icon at bounding box center [673, 712] width 13 height 13
click at [674, 713] on icon at bounding box center [673, 712] width 13 height 13
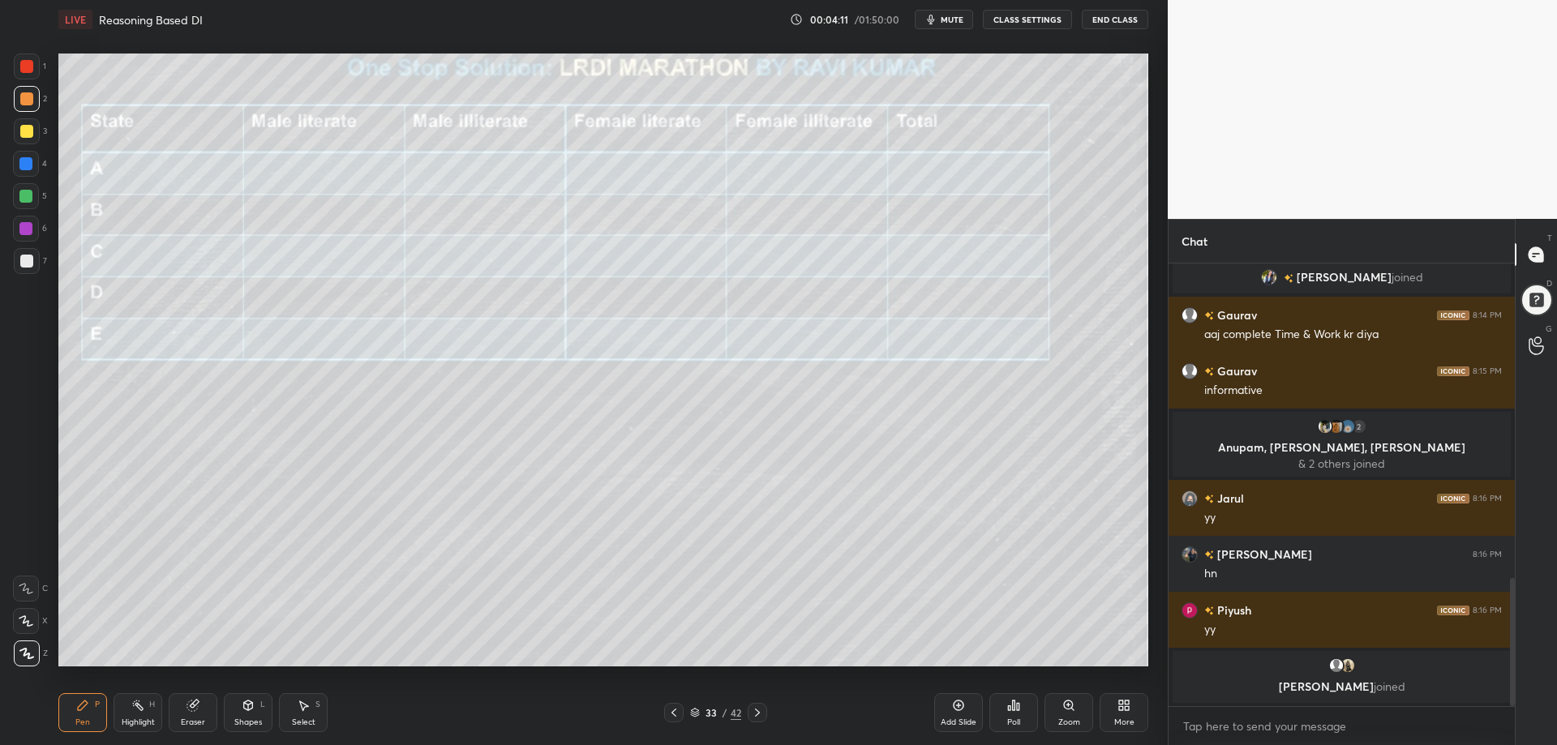
click at [756, 714] on icon at bounding box center [757, 712] width 13 height 13
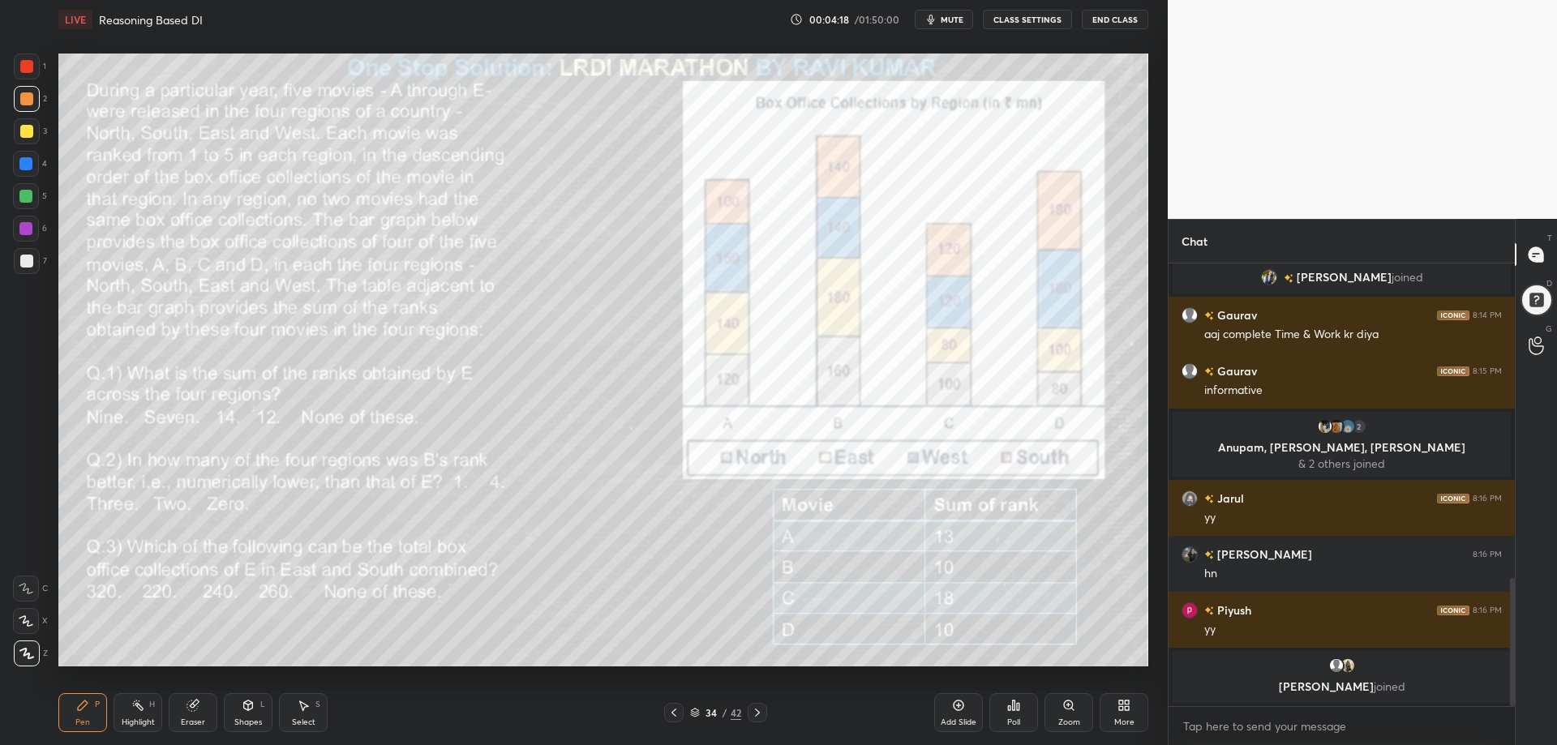
click at [1128, 709] on icon at bounding box center [1126, 708] width 4 height 4
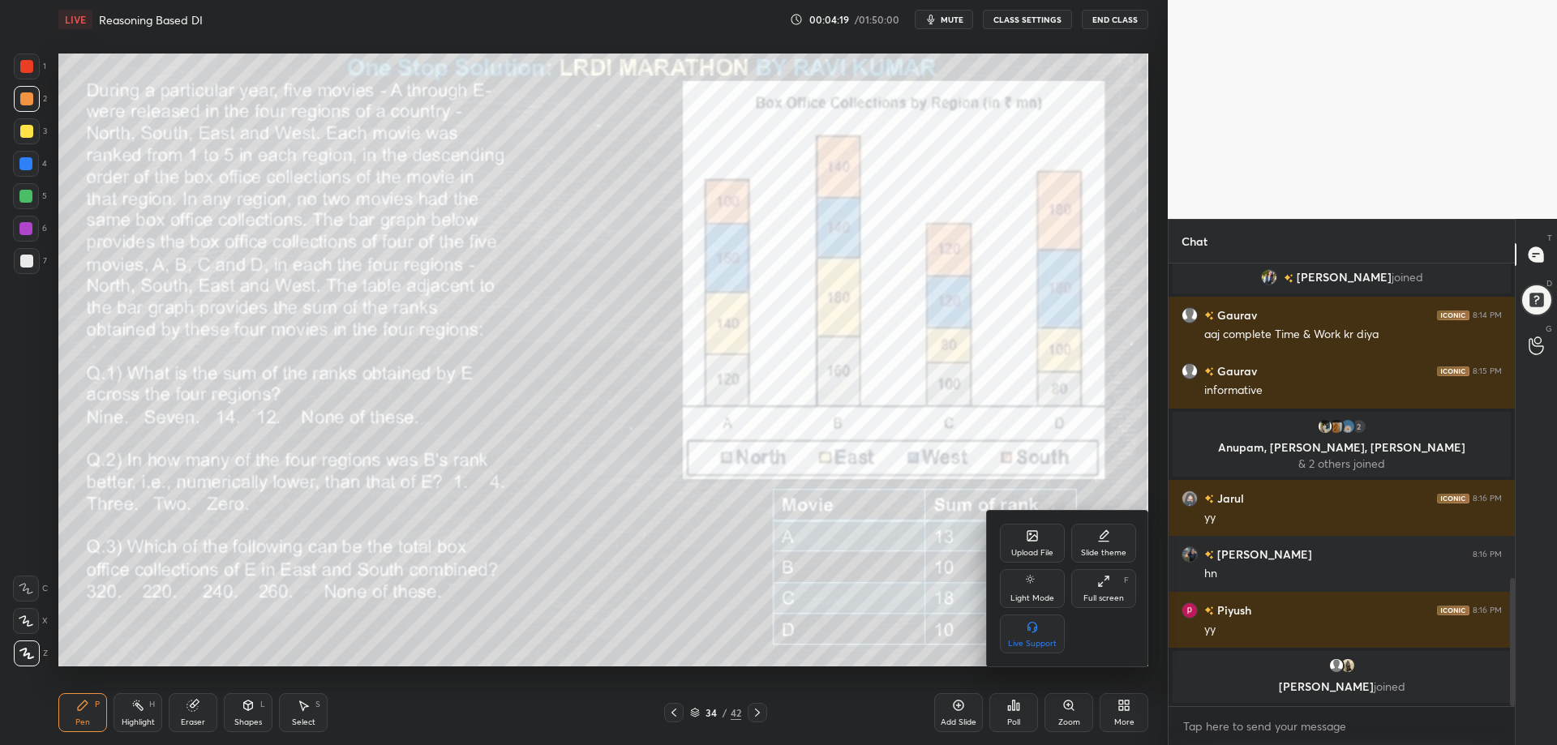
click at [1028, 535] on icon at bounding box center [1032, 536] width 10 height 10
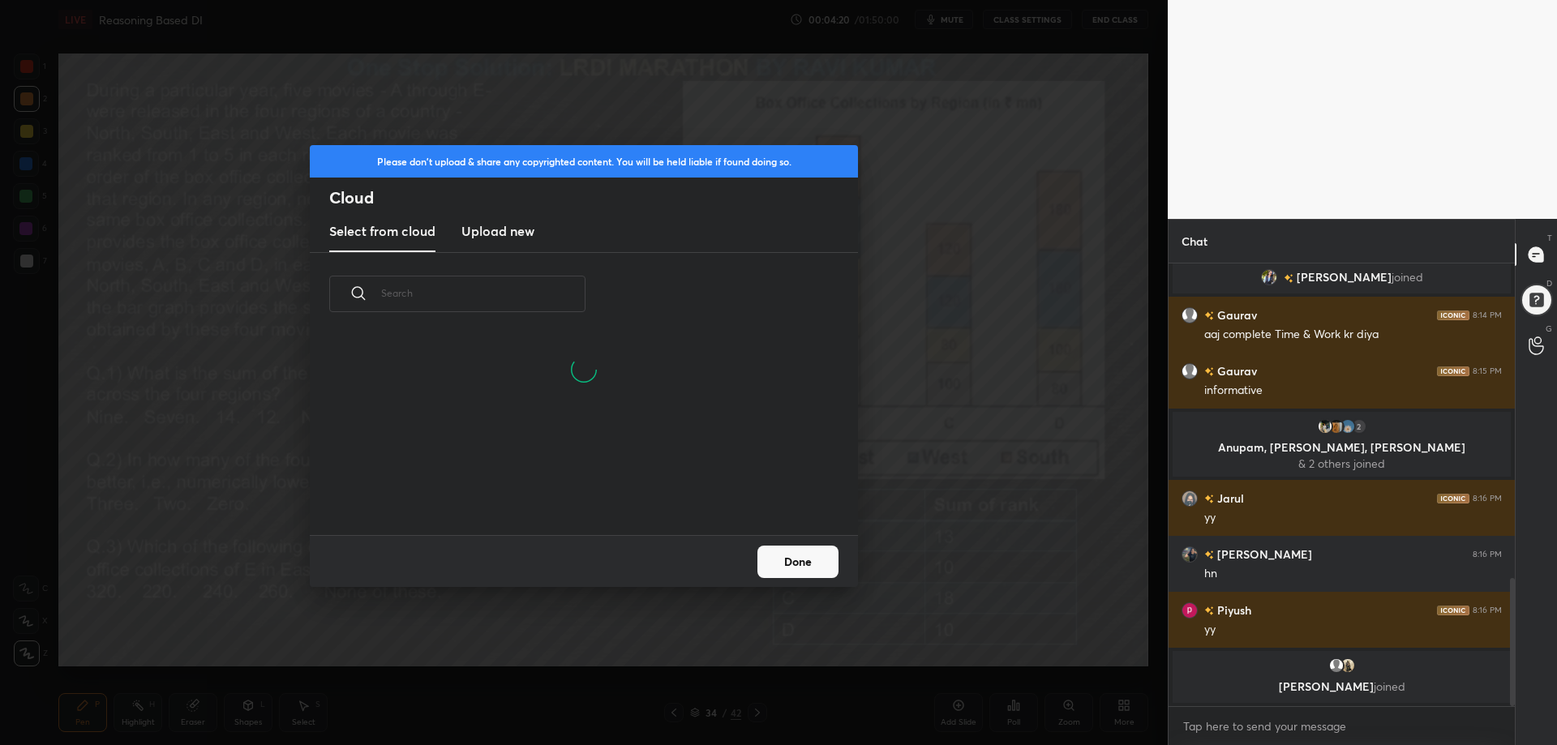
click at [493, 230] on h3 "Upload new" at bounding box center [497, 230] width 73 height 19
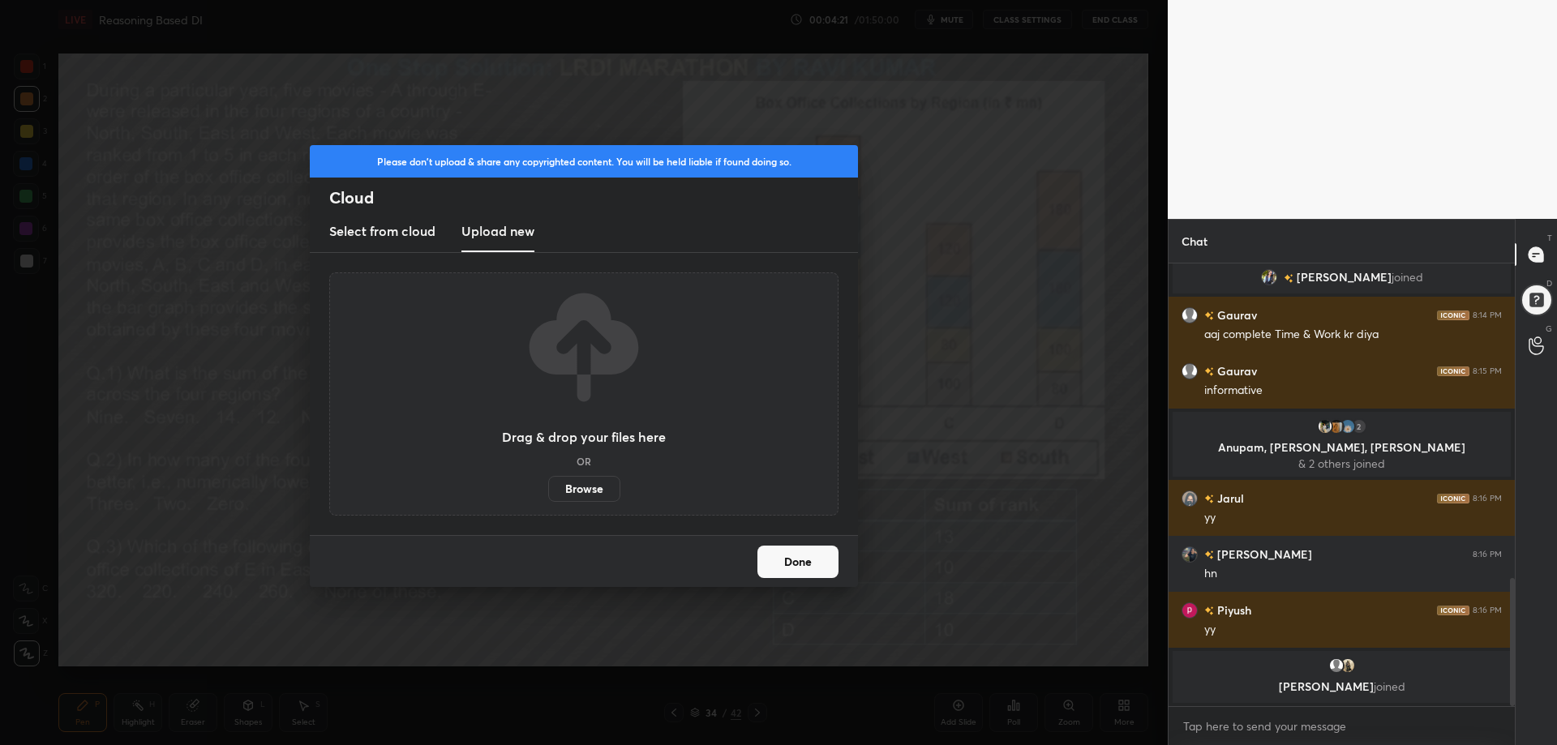
click at [596, 485] on label "Browse" at bounding box center [584, 489] width 72 height 26
click at [548, 485] on input "Browse" at bounding box center [548, 489] width 0 height 26
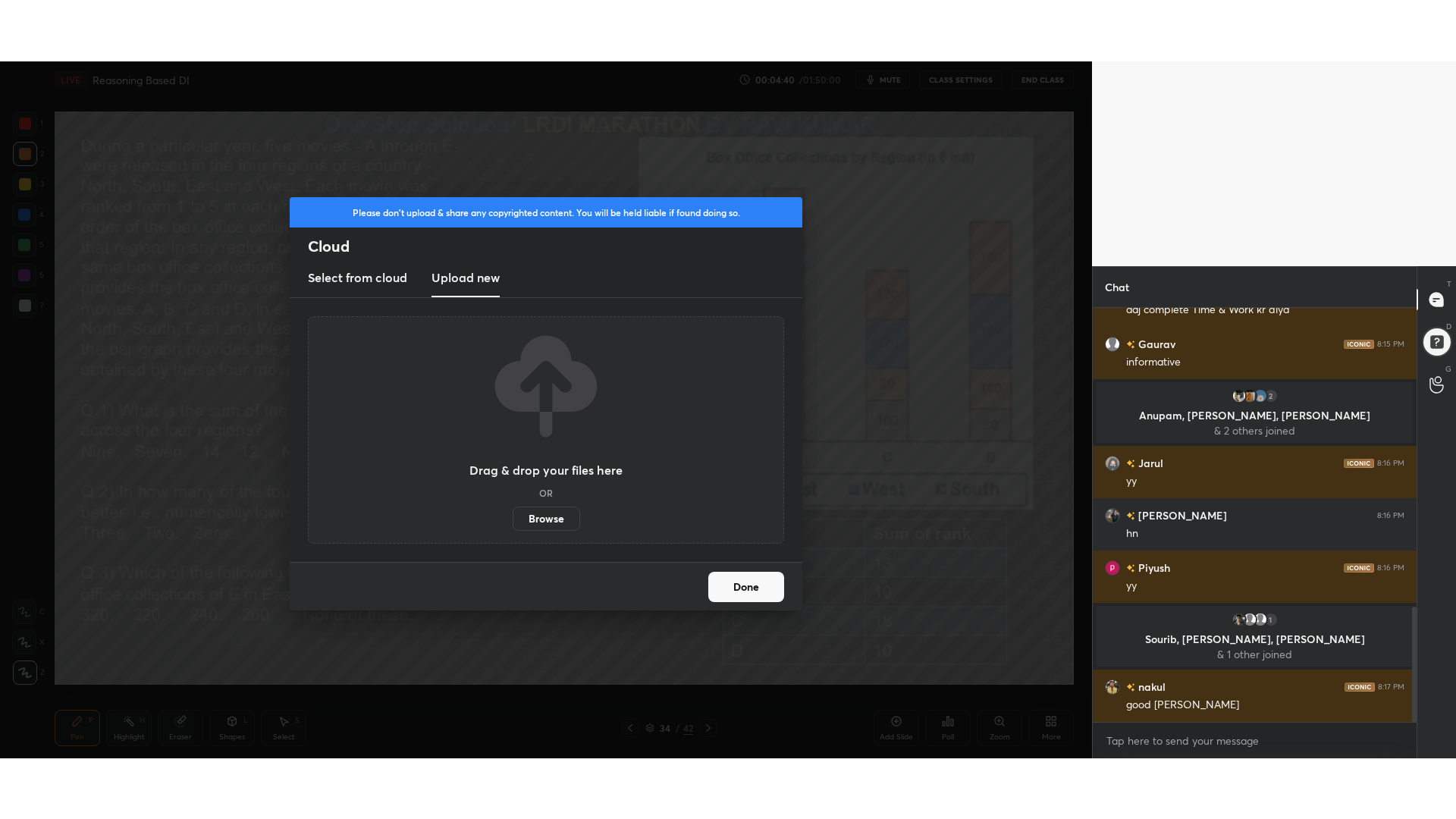
scroll to position [1075, 0]
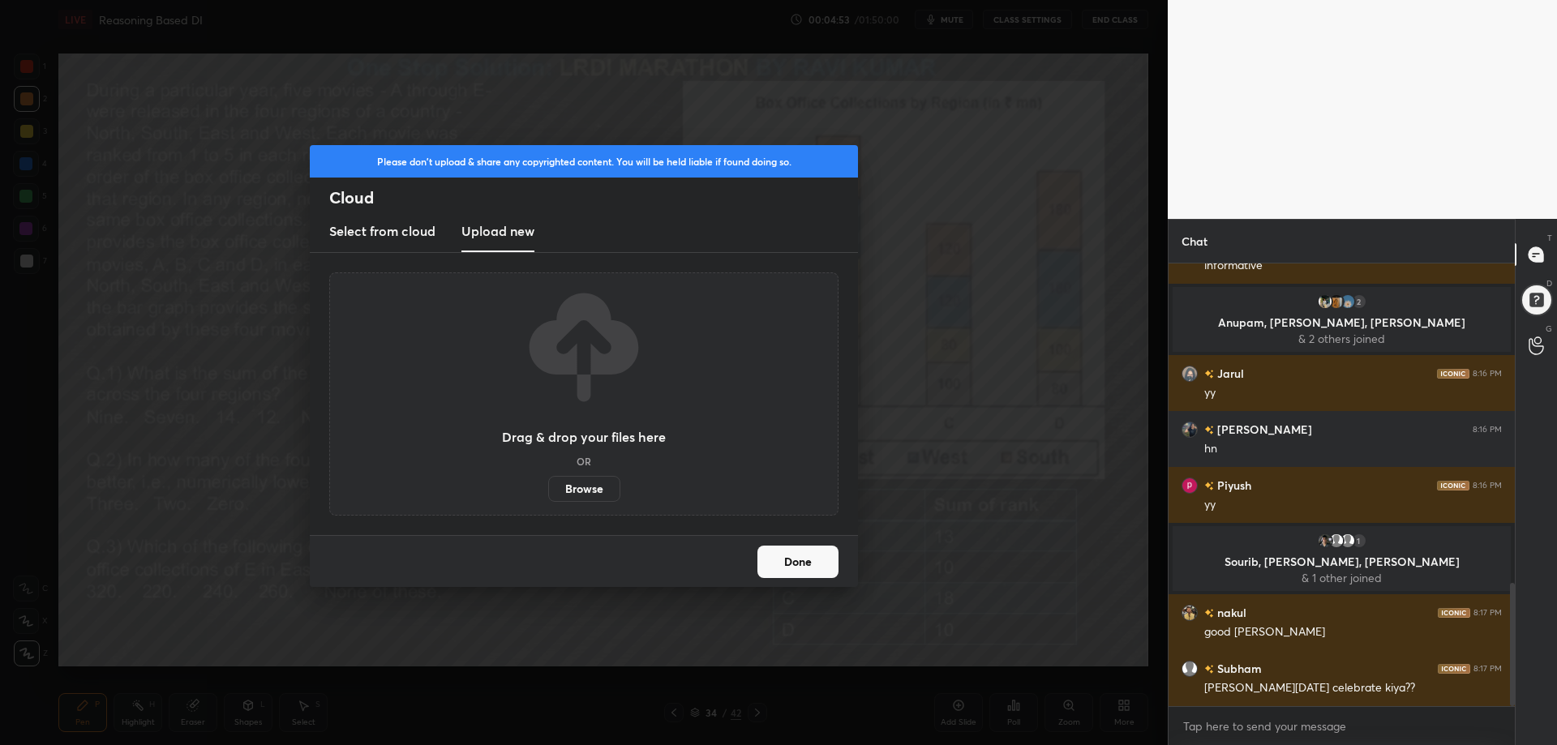
click at [802, 550] on button "Done" at bounding box center [797, 562] width 81 height 32
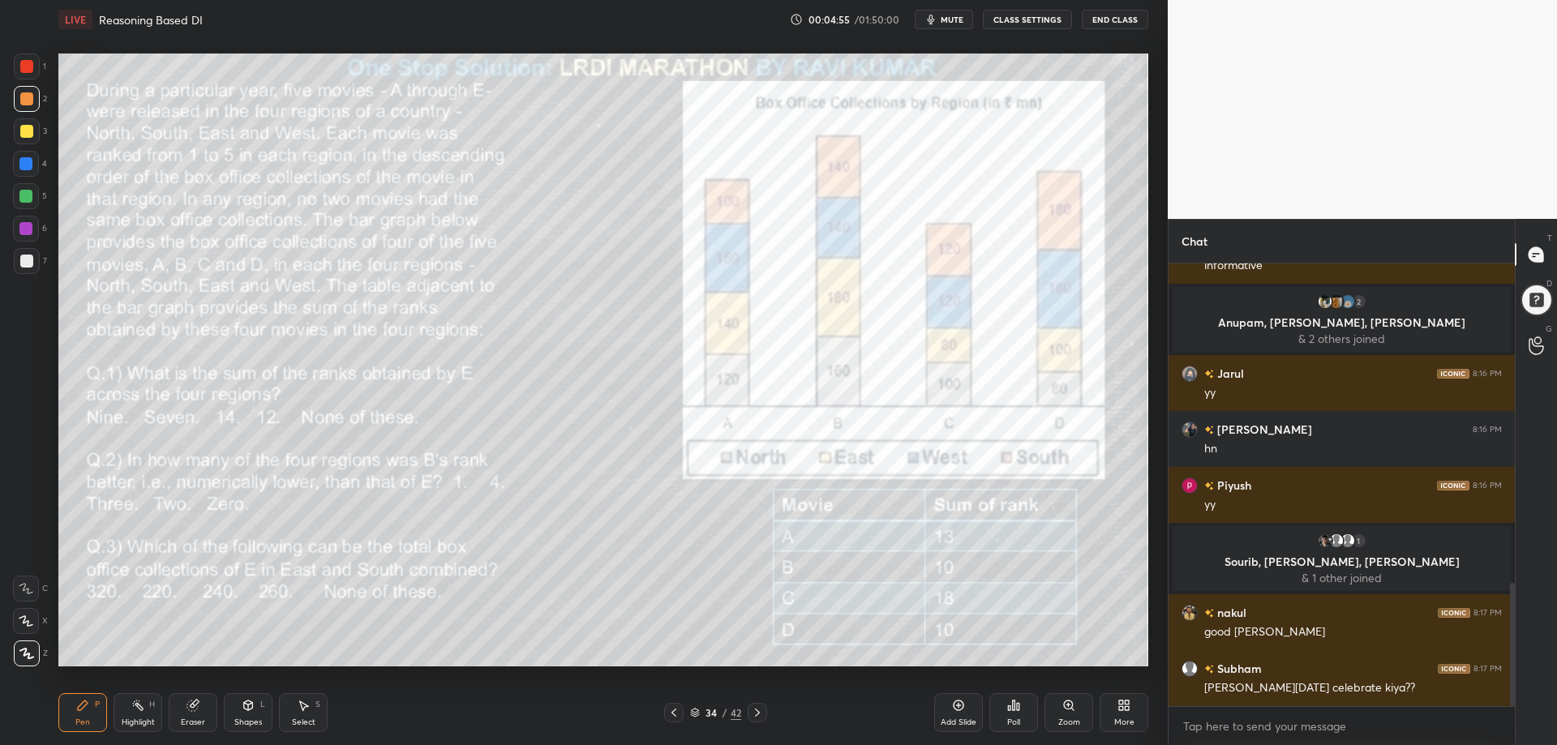
click at [1123, 714] on div "More" at bounding box center [1123, 712] width 49 height 39
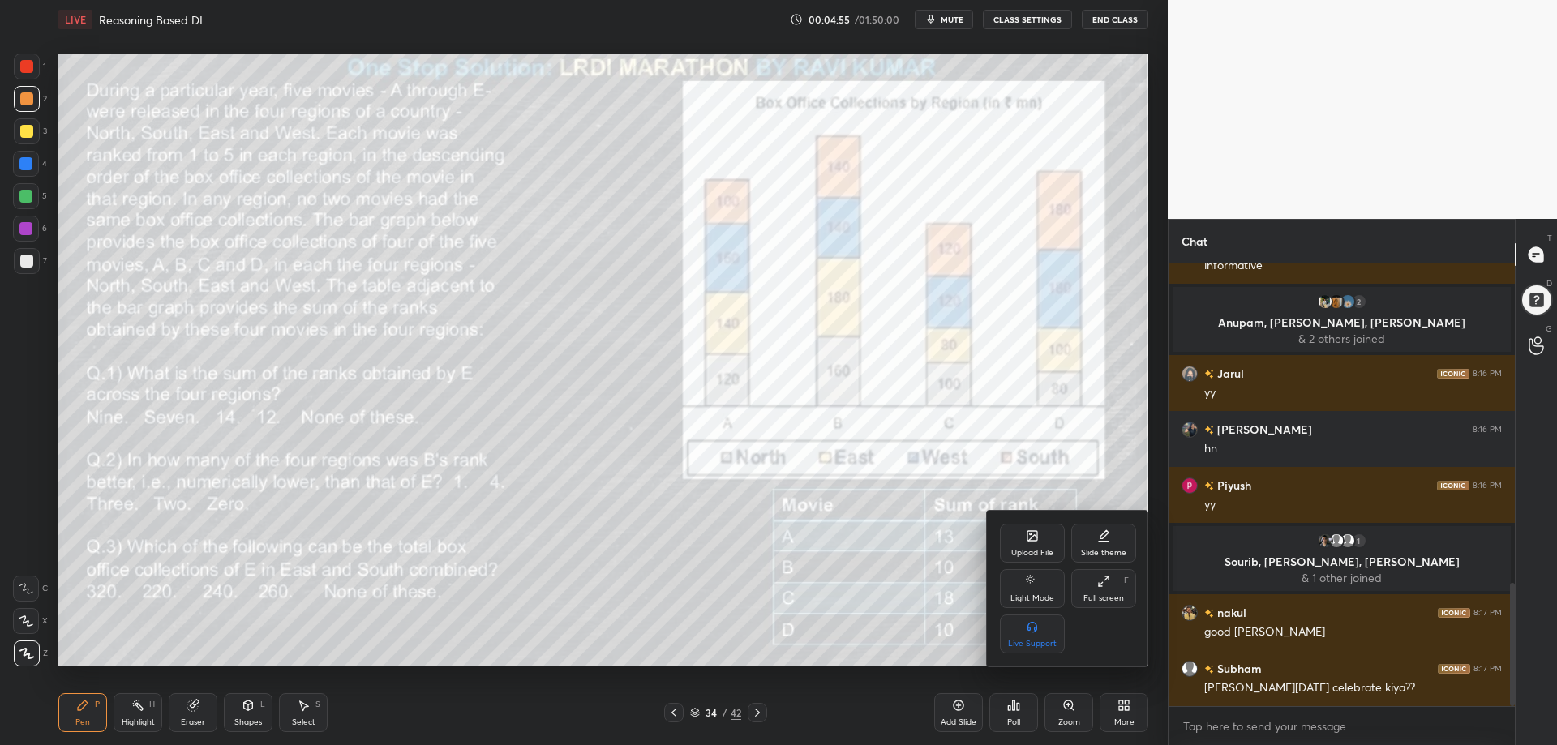
drag, startPoint x: 1103, startPoint y: 575, endPoint x: 1100, endPoint y: 670, distance: 95.7
click at [1103, 574] on div "Full screen F" at bounding box center [1103, 588] width 65 height 39
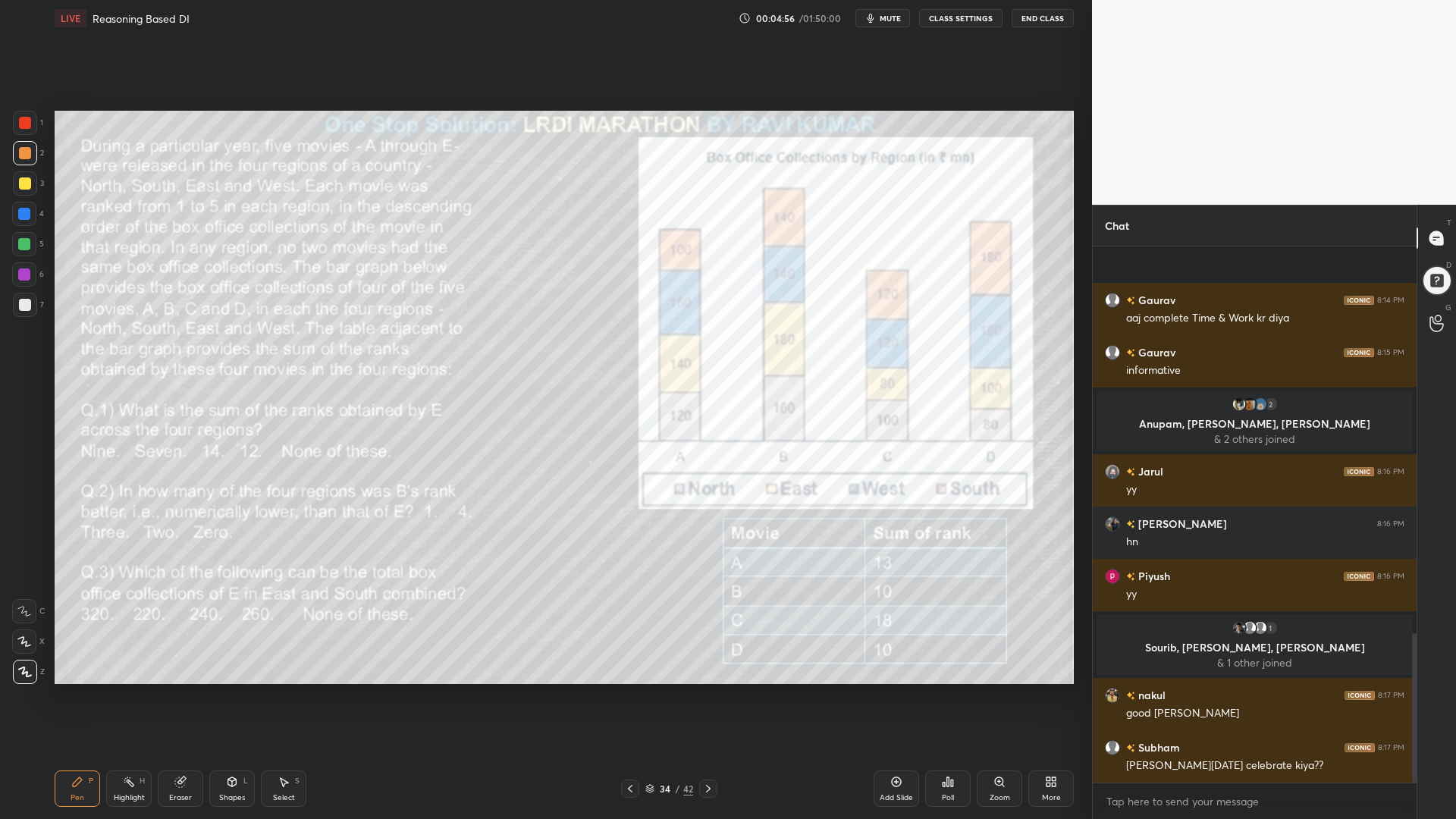
scroll to position [953, 0]
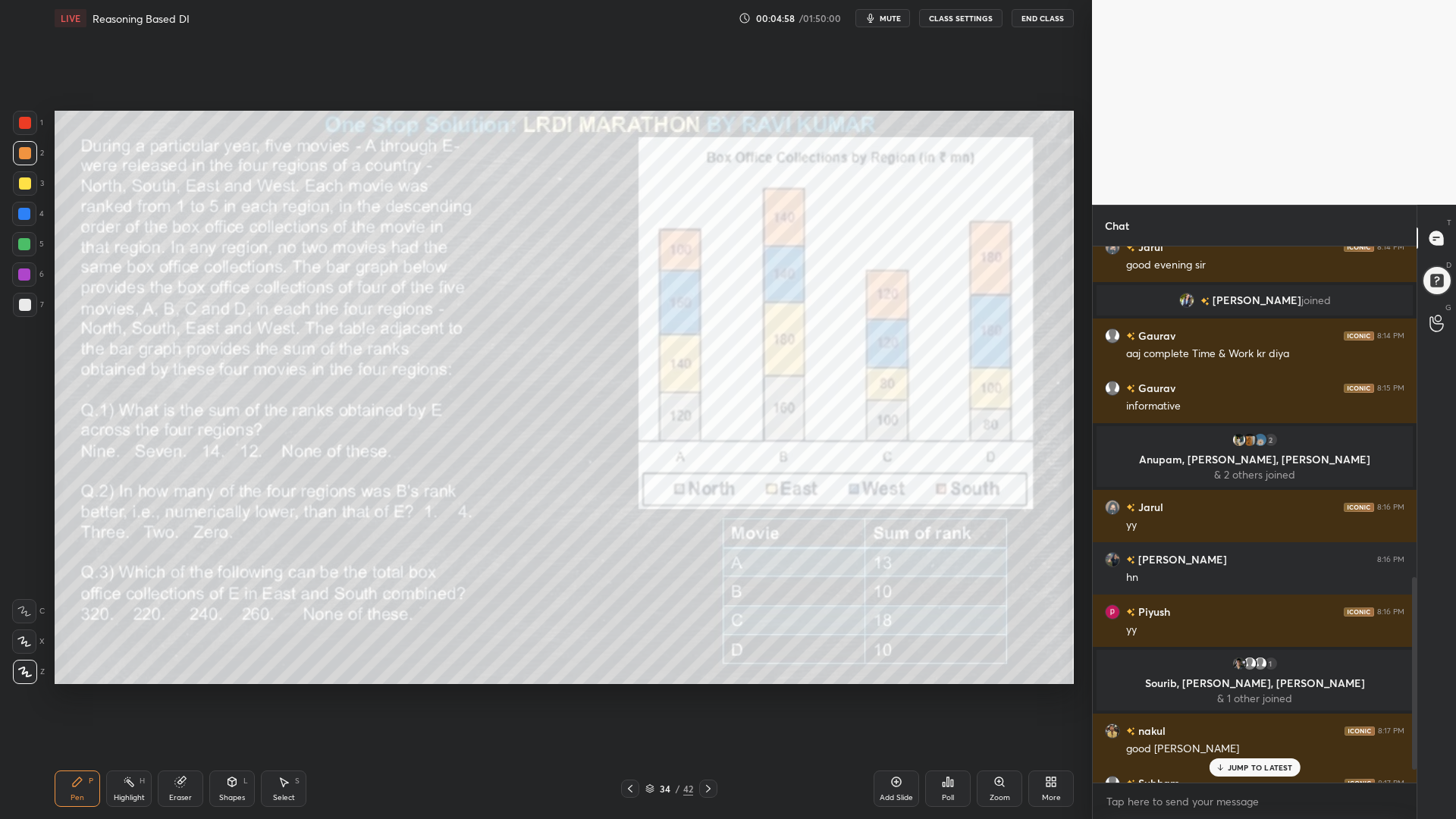
click at [1415, 659] on div at bounding box center [1414, 673] width 5 height 194
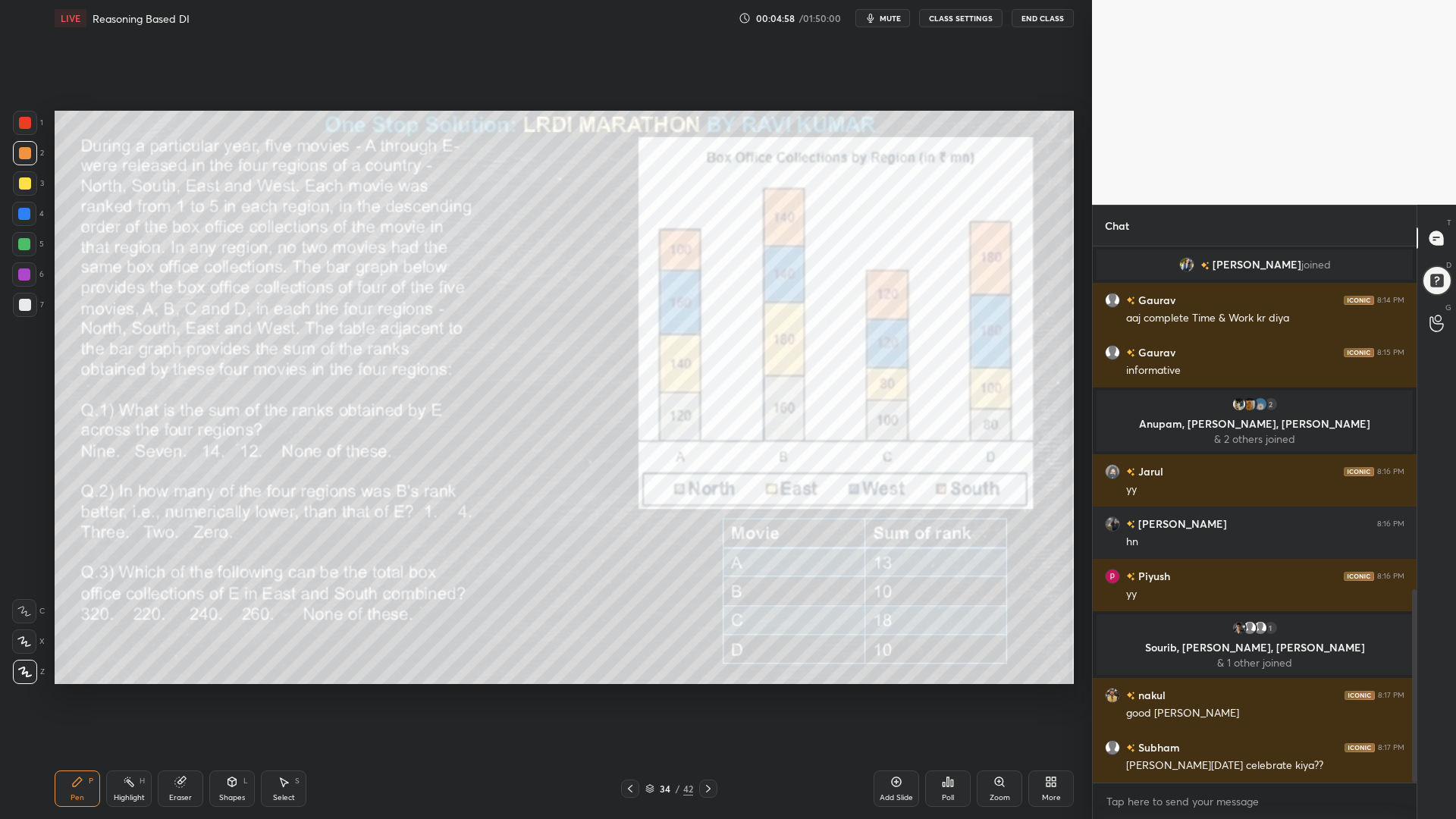
drag, startPoint x: 1415, startPoint y: 660, endPoint x: 1427, endPoint y: 812, distance: 152.5
click at [1427, 696] on div "Chat Jarul 8:14 PM good evening [PERSON_NAME] joined Gaurav 8:14 PM aaj complet…" at bounding box center [1273, 511] width 364 height 614
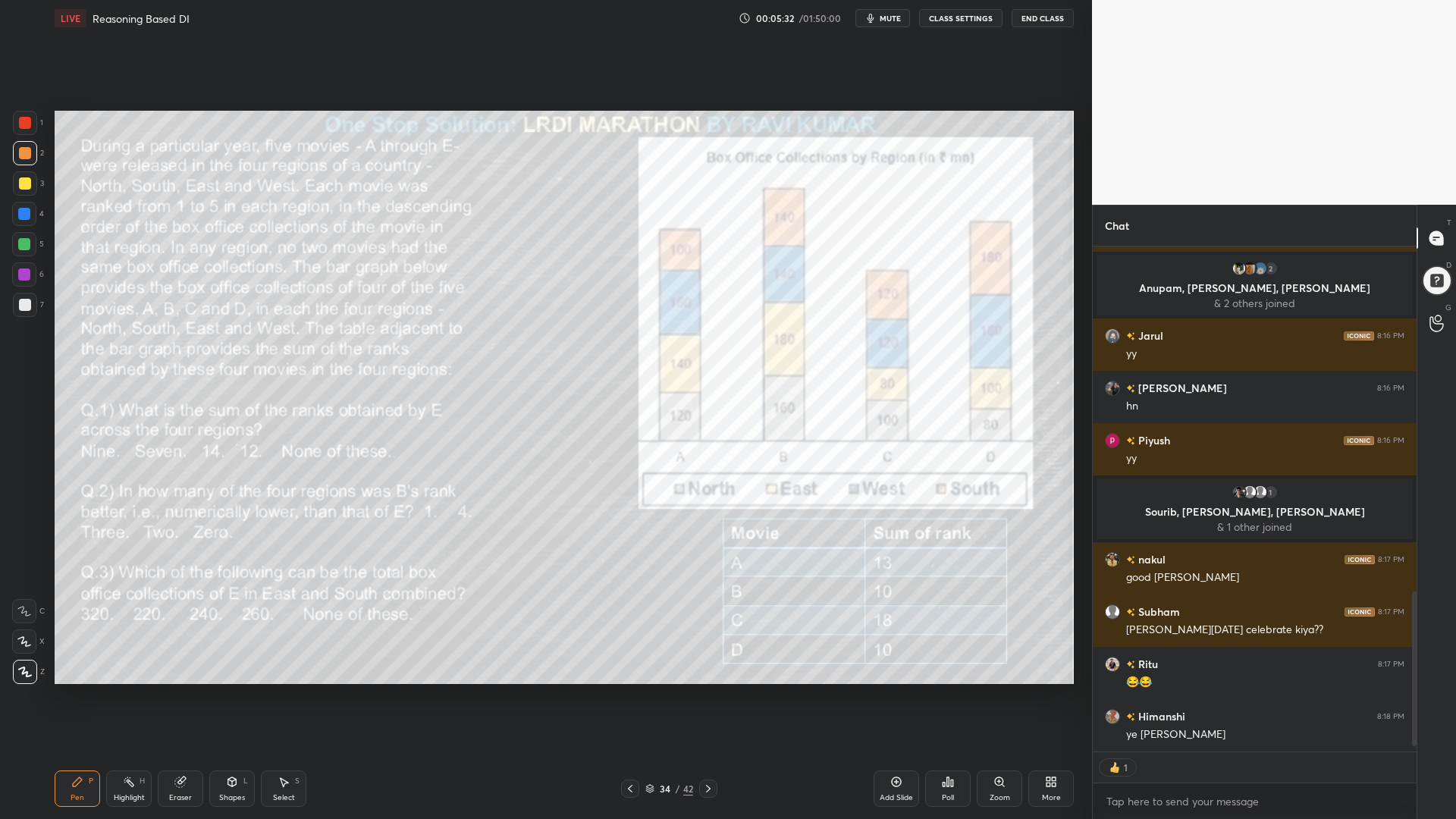
scroll to position [1141, 0]
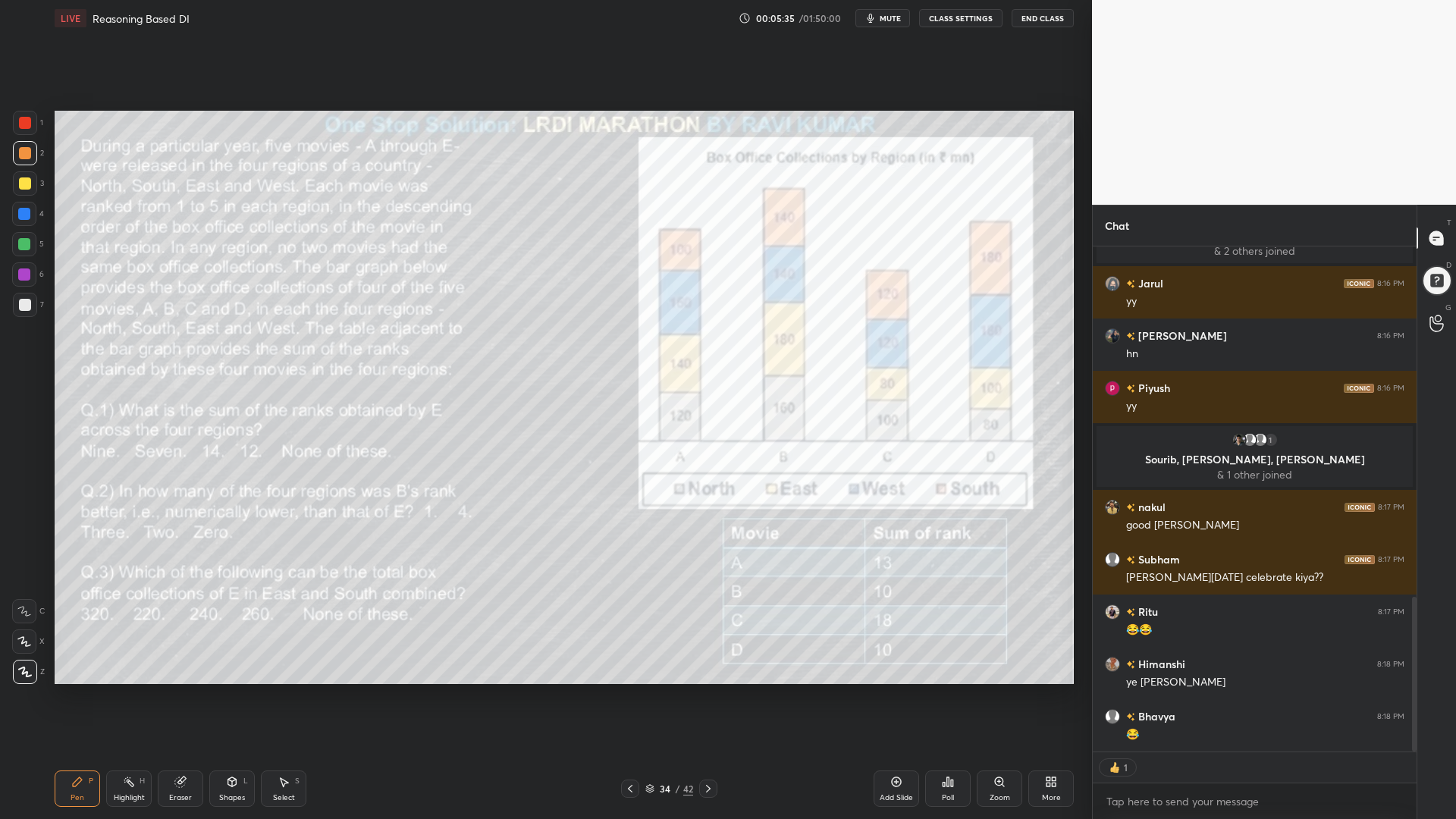
drag, startPoint x: 26, startPoint y: 252, endPoint x: 14, endPoint y: 250, distance: 12.2
click at [22, 252] on div at bounding box center [24, 244] width 24 height 24
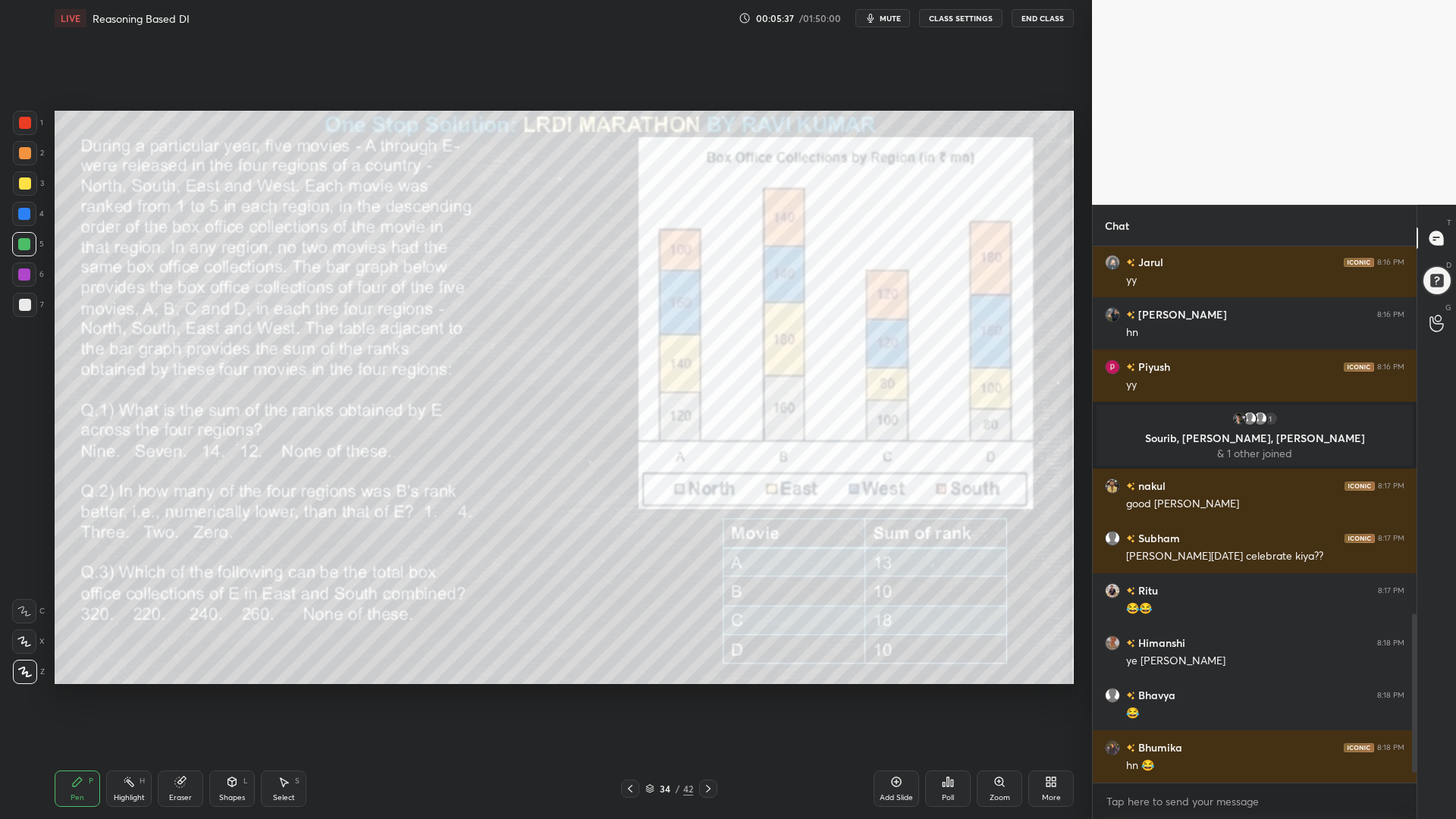
scroll to position [1162, 0]
click at [25, 146] on div at bounding box center [25, 153] width 24 height 24
click at [24, 124] on div at bounding box center [24, 122] width 12 height 12
click at [20, 274] on div at bounding box center [23, 274] width 12 height 12
click at [22, 241] on div at bounding box center [23, 244] width 12 height 12
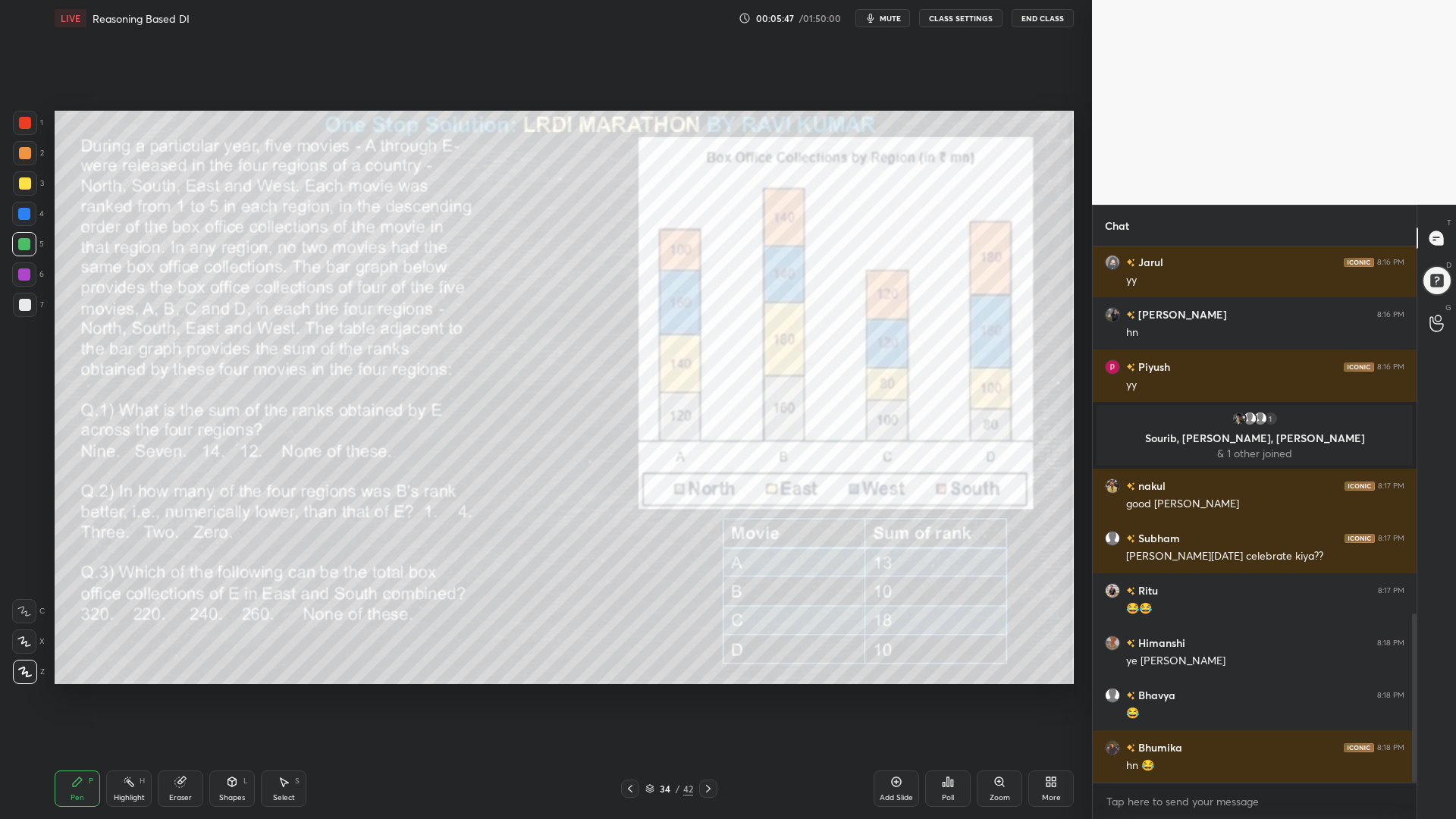
click at [240, 696] on div "Shapes L" at bounding box center [232, 788] width 46 height 36
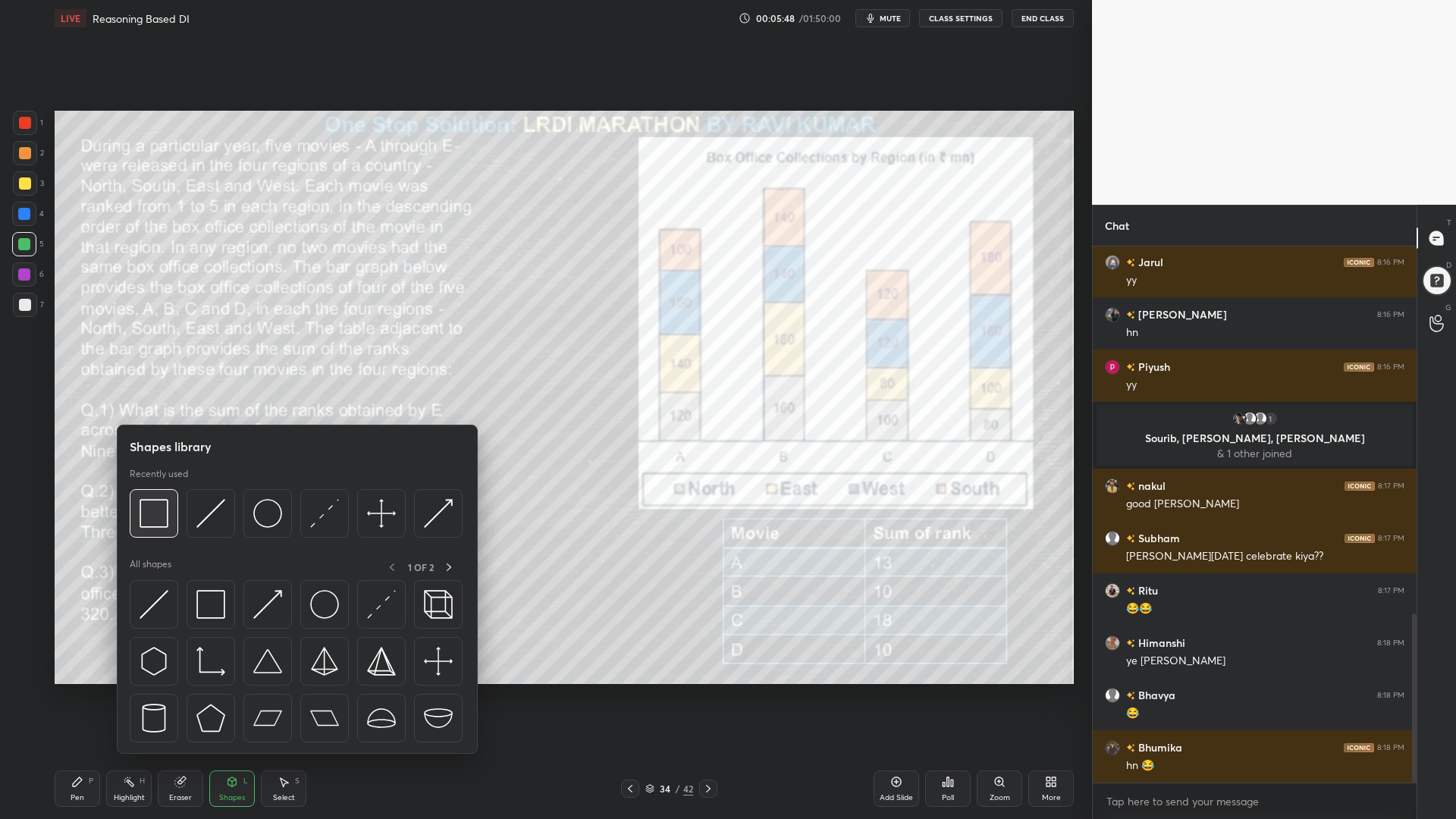
click at [157, 516] on img at bounding box center [153, 512] width 29 height 29
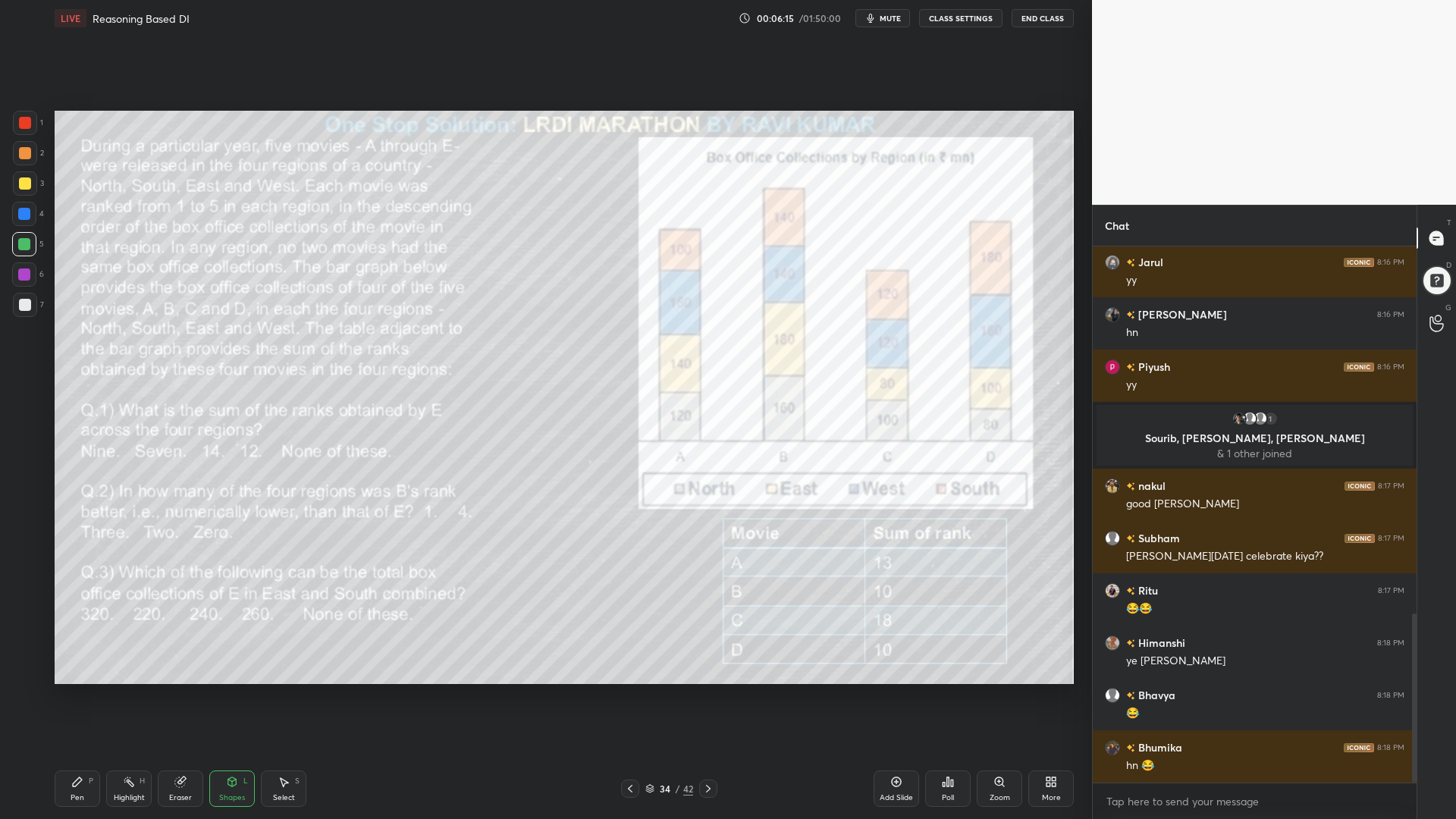
click at [26, 123] on div at bounding box center [24, 122] width 12 height 12
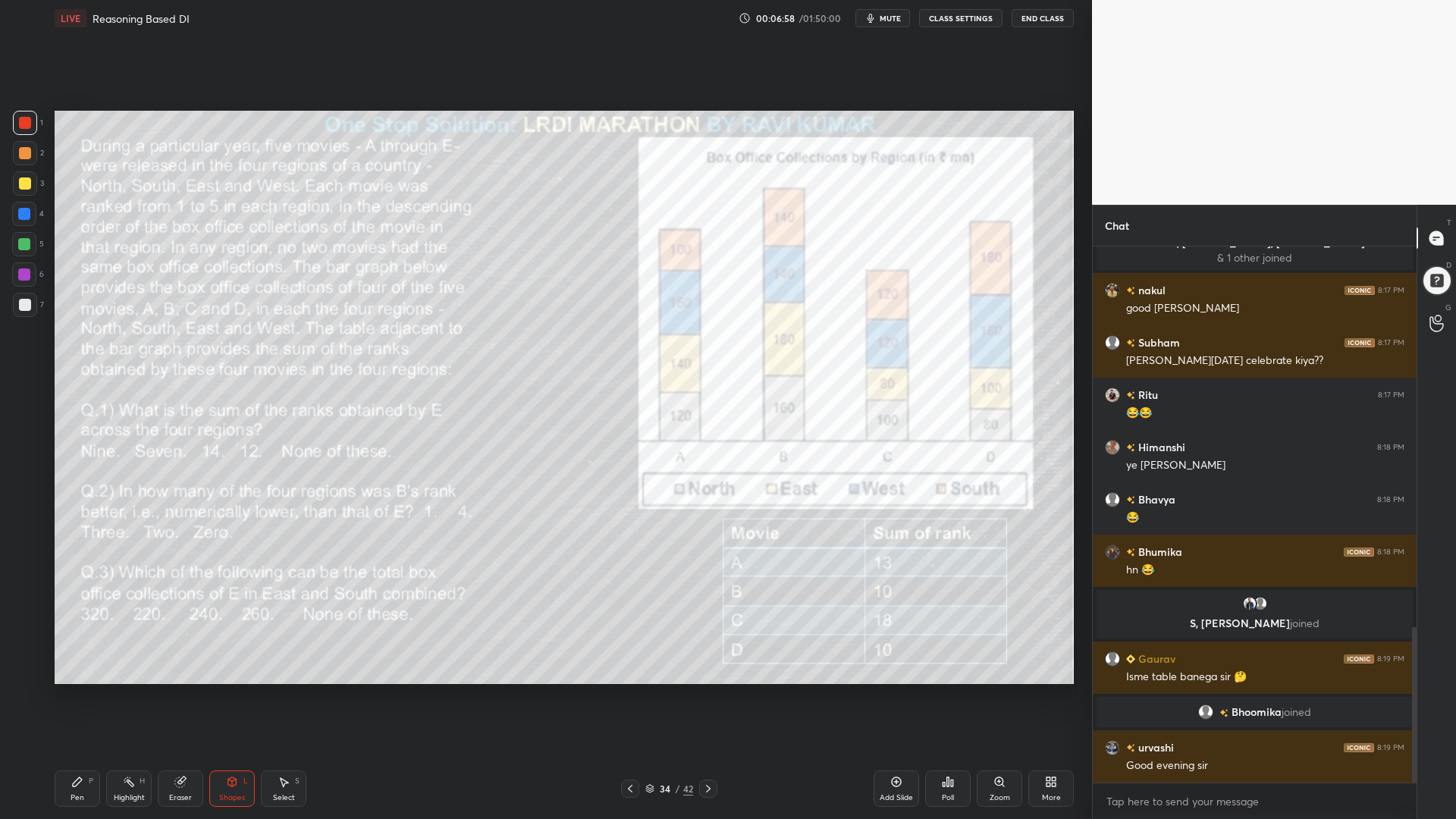
scroll to position [1309, 0]
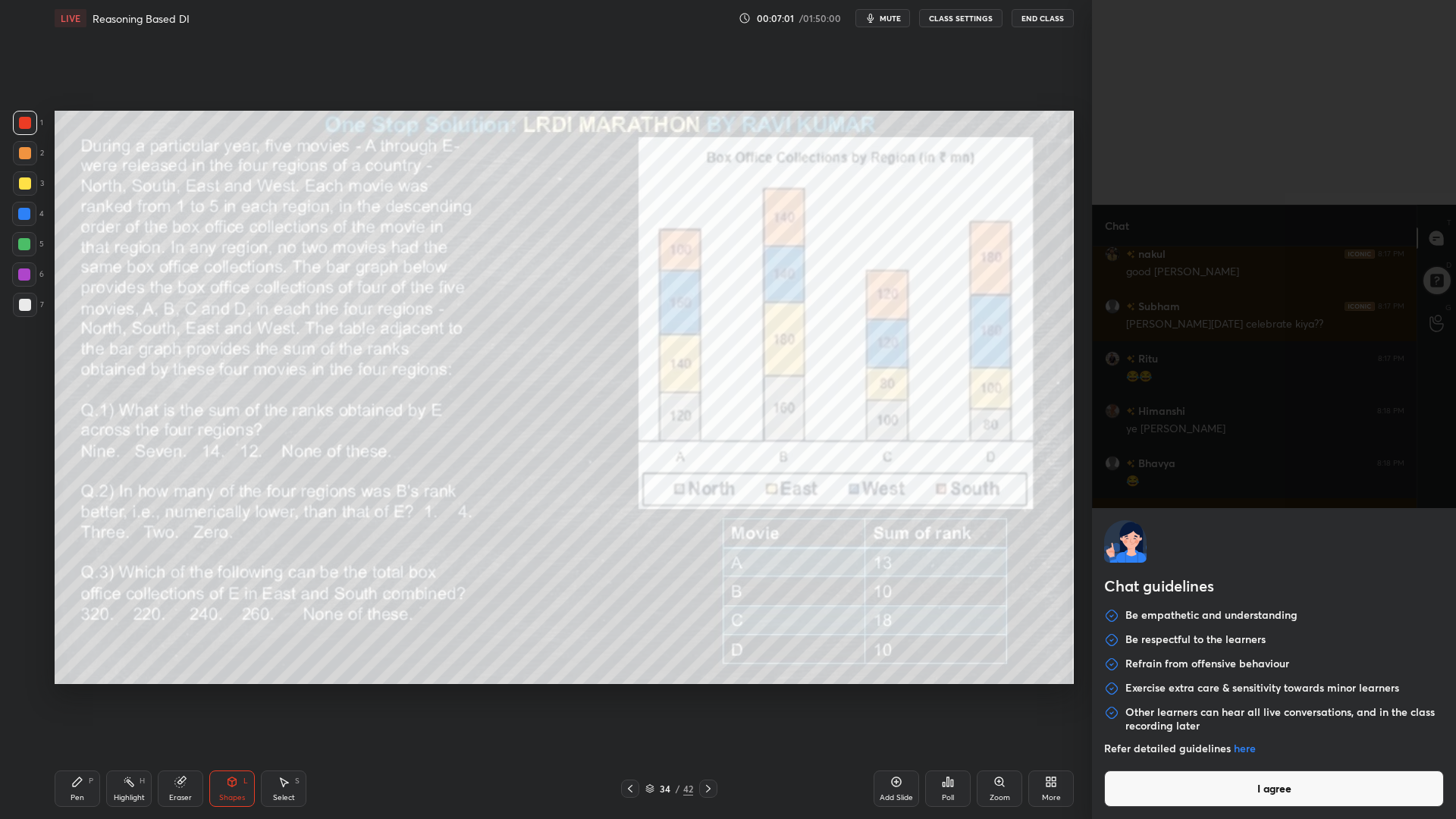
click at [1186, 696] on body "1 2 3 4 5 6 7 C X Z C X Z E E Erase all H H LIVE Reasoning Based DI 00:07:01 / …" at bounding box center [728, 410] width 1456 height 819
click at [1188, 696] on button "I agree" at bounding box center [1273, 788] width 339 height 36
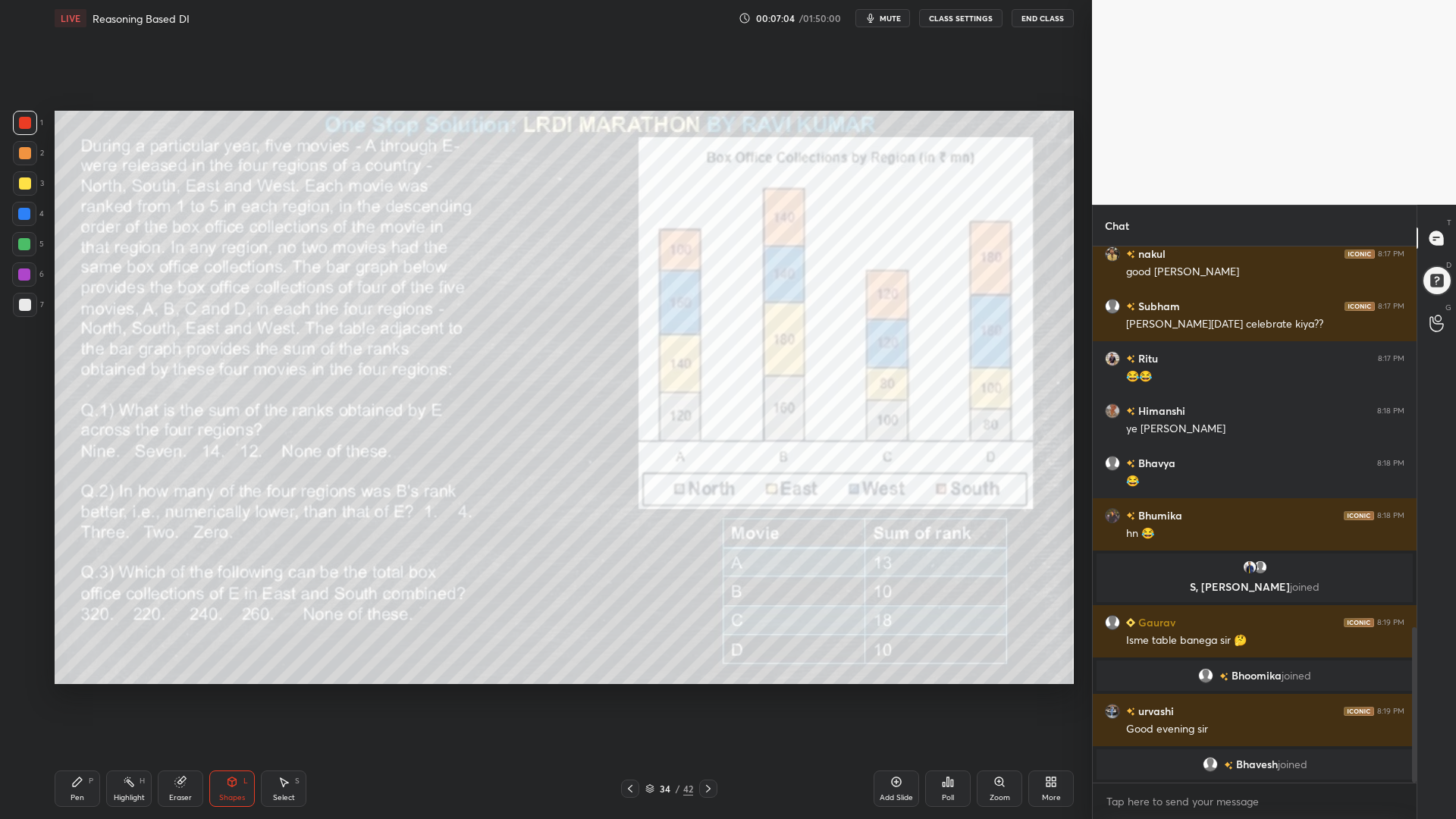
click at [706, 696] on icon at bounding box center [708, 788] width 5 height 7
click at [709, 696] on icon at bounding box center [708, 788] width 12 height 12
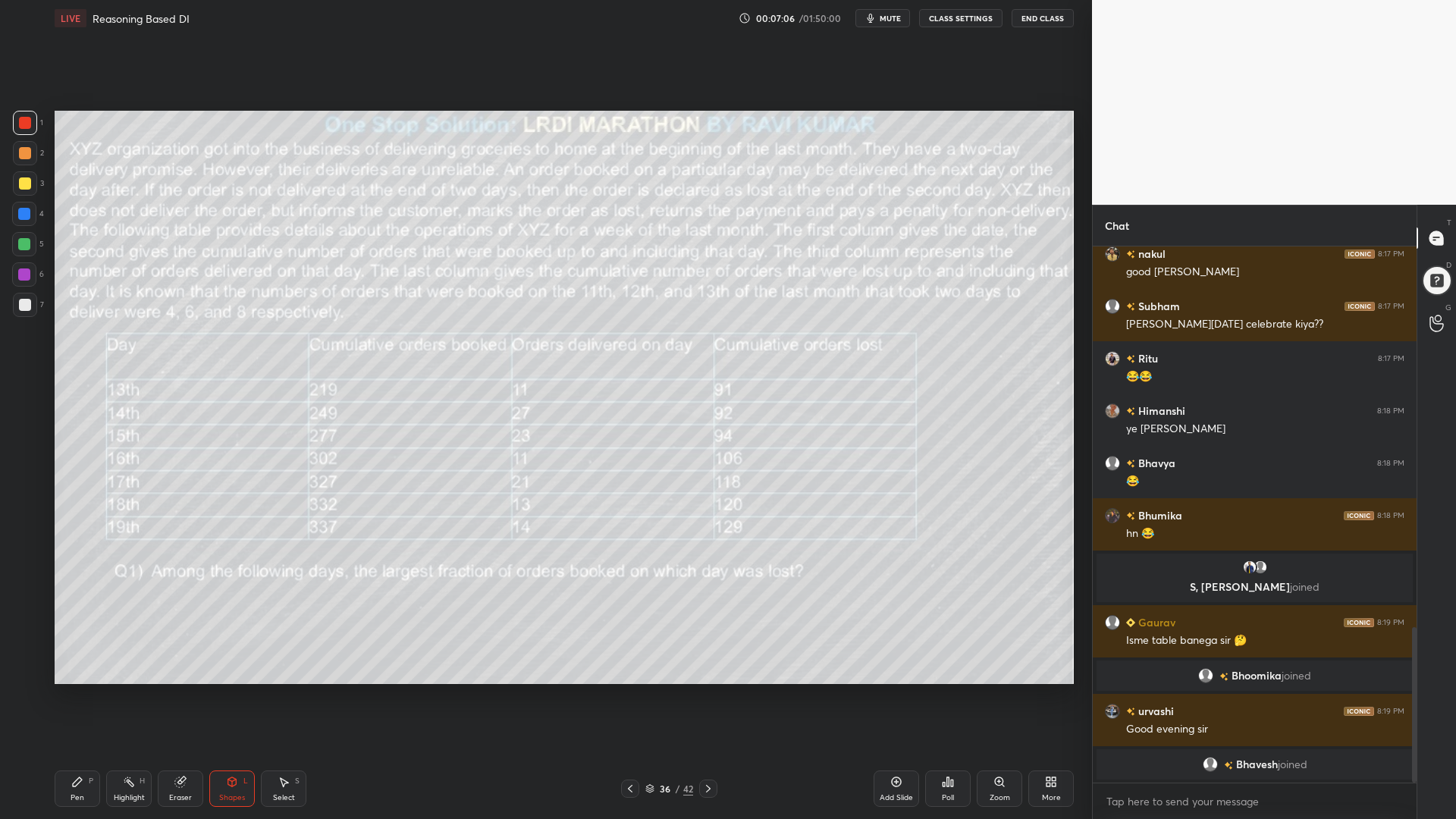
click at [622, 696] on div at bounding box center [629, 787] width 18 height 18
click at [624, 696] on icon at bounding box center [629, 788] width 12 height 12
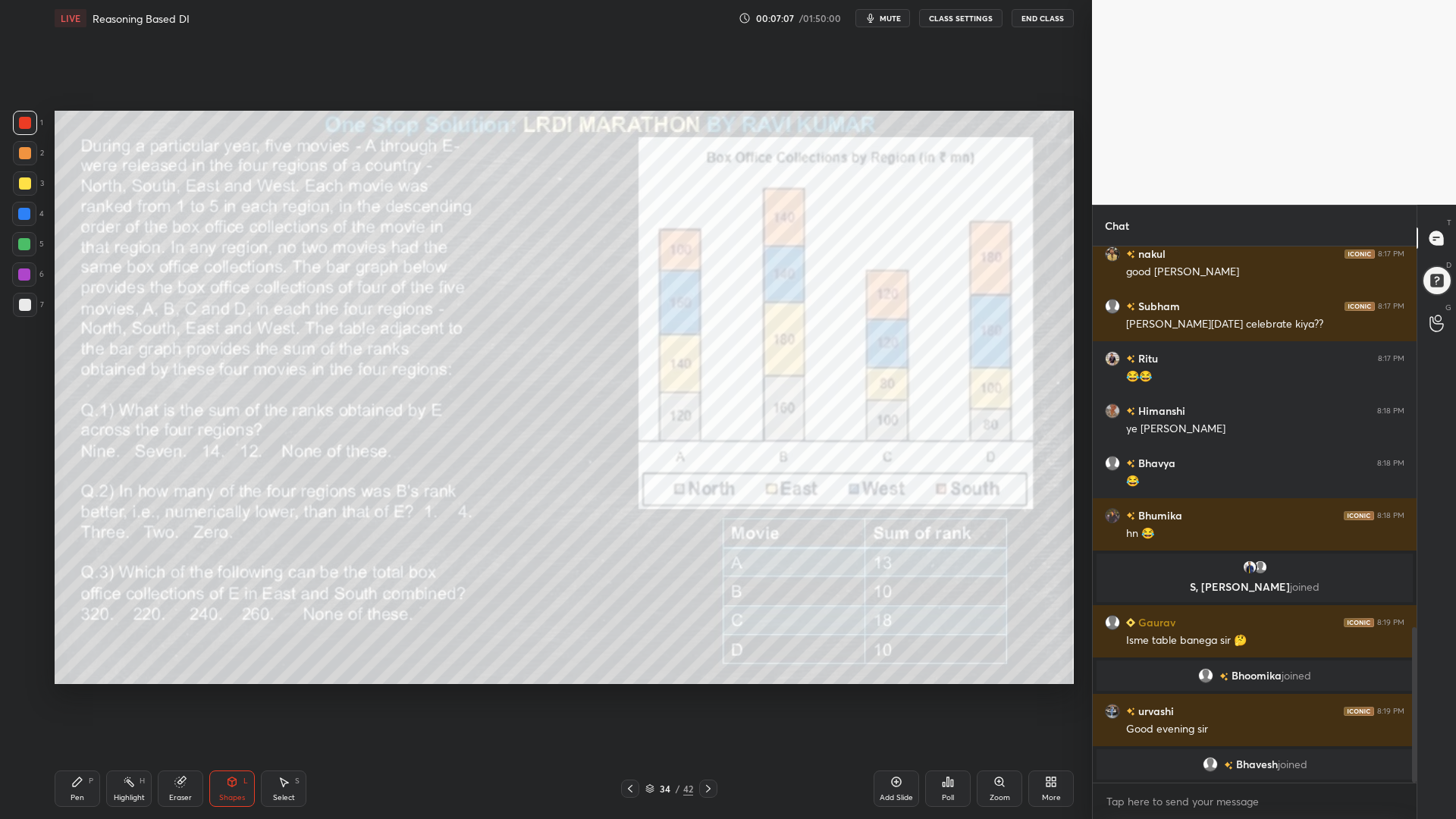
click at [624, 696] on icon at bounding box center [629, 788] width 12 height 12
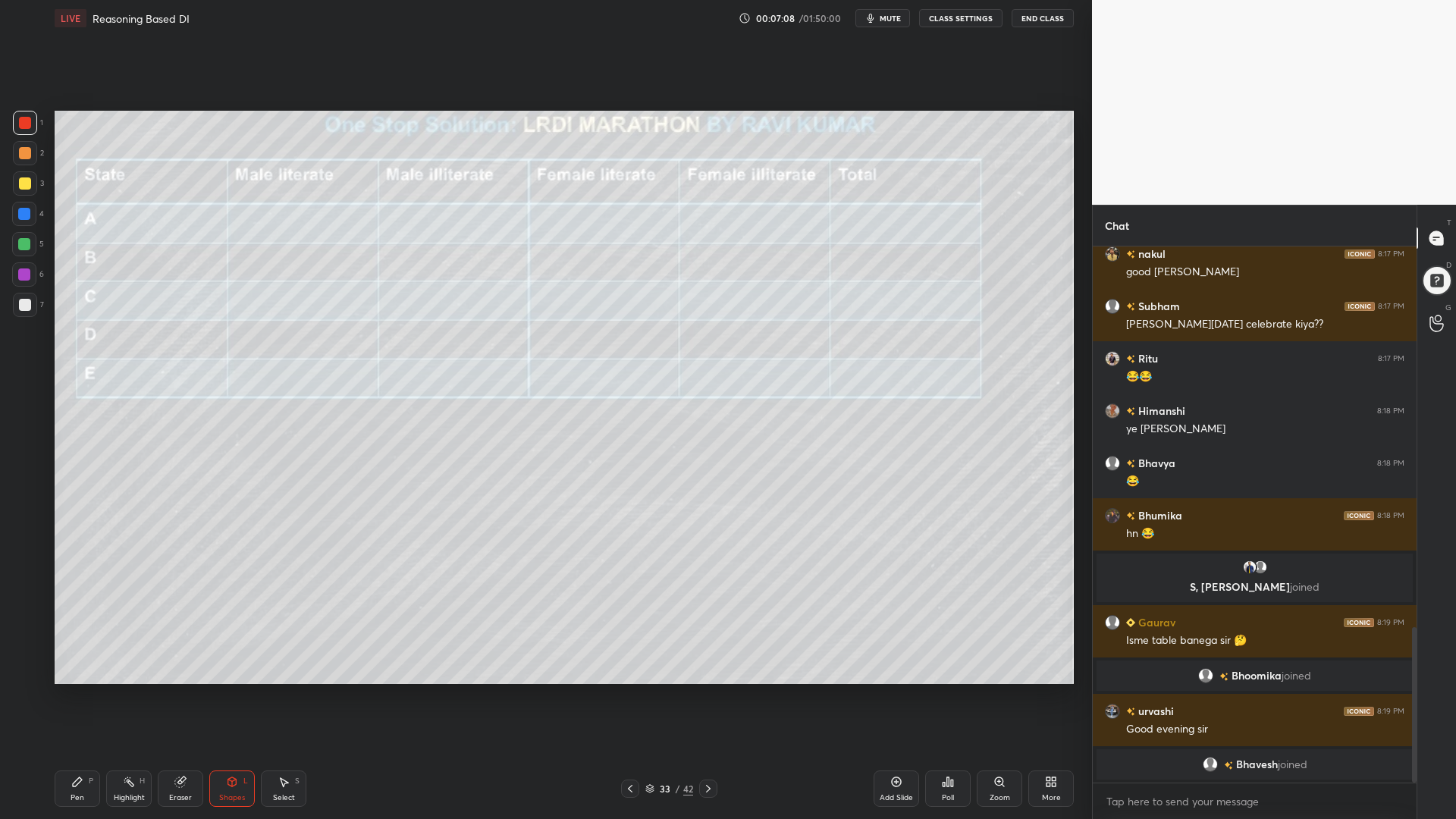
click at [711, 696] on icon at bounding box center [708, 788] width 12 height 12
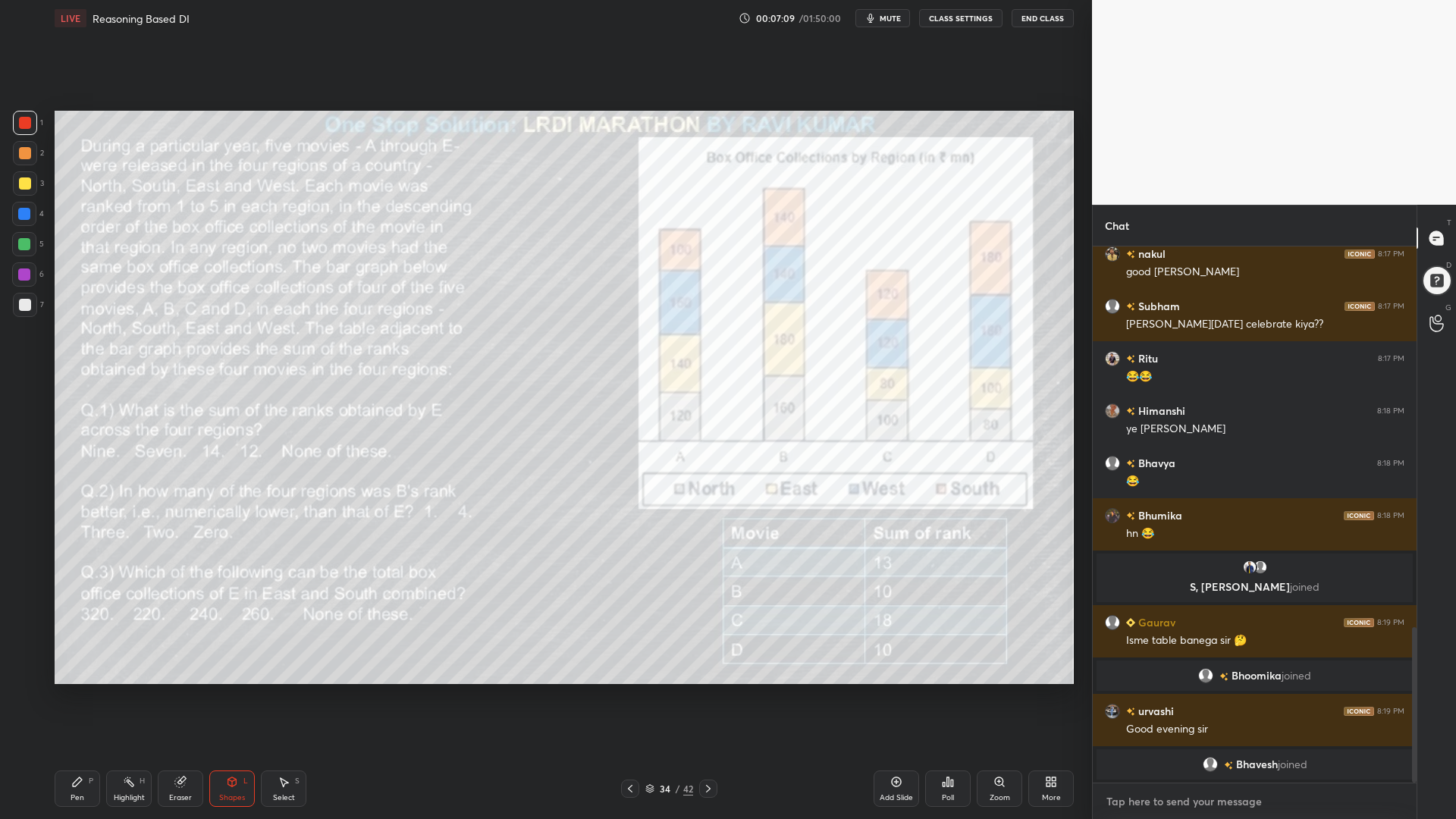
type textarea "x"
click at [1161, 696] on textarea at bounding box center [1254, 801] width 299 height 24
type textarea "p"
type textarea "x"
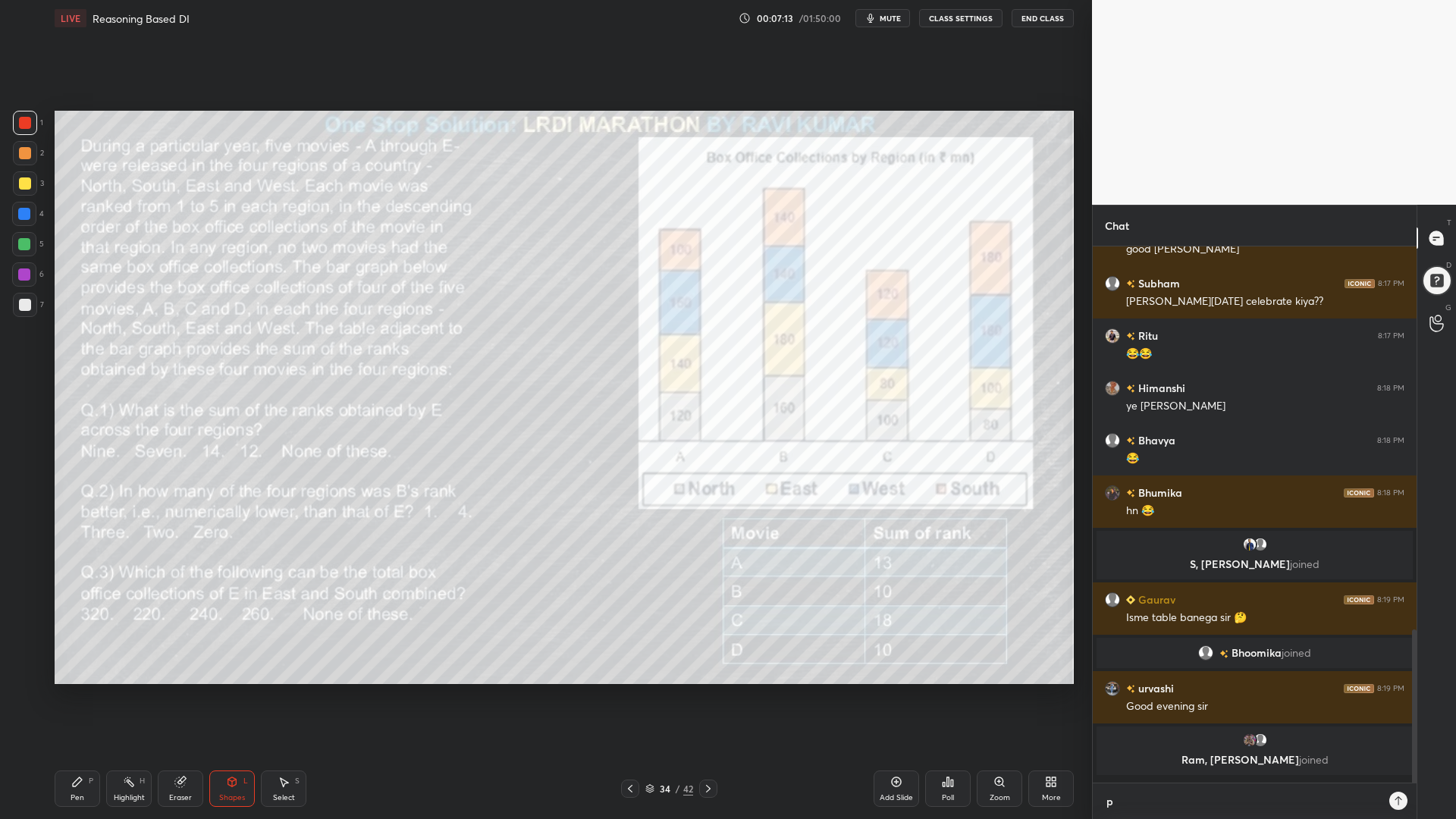
scroll to position [1328, 0]
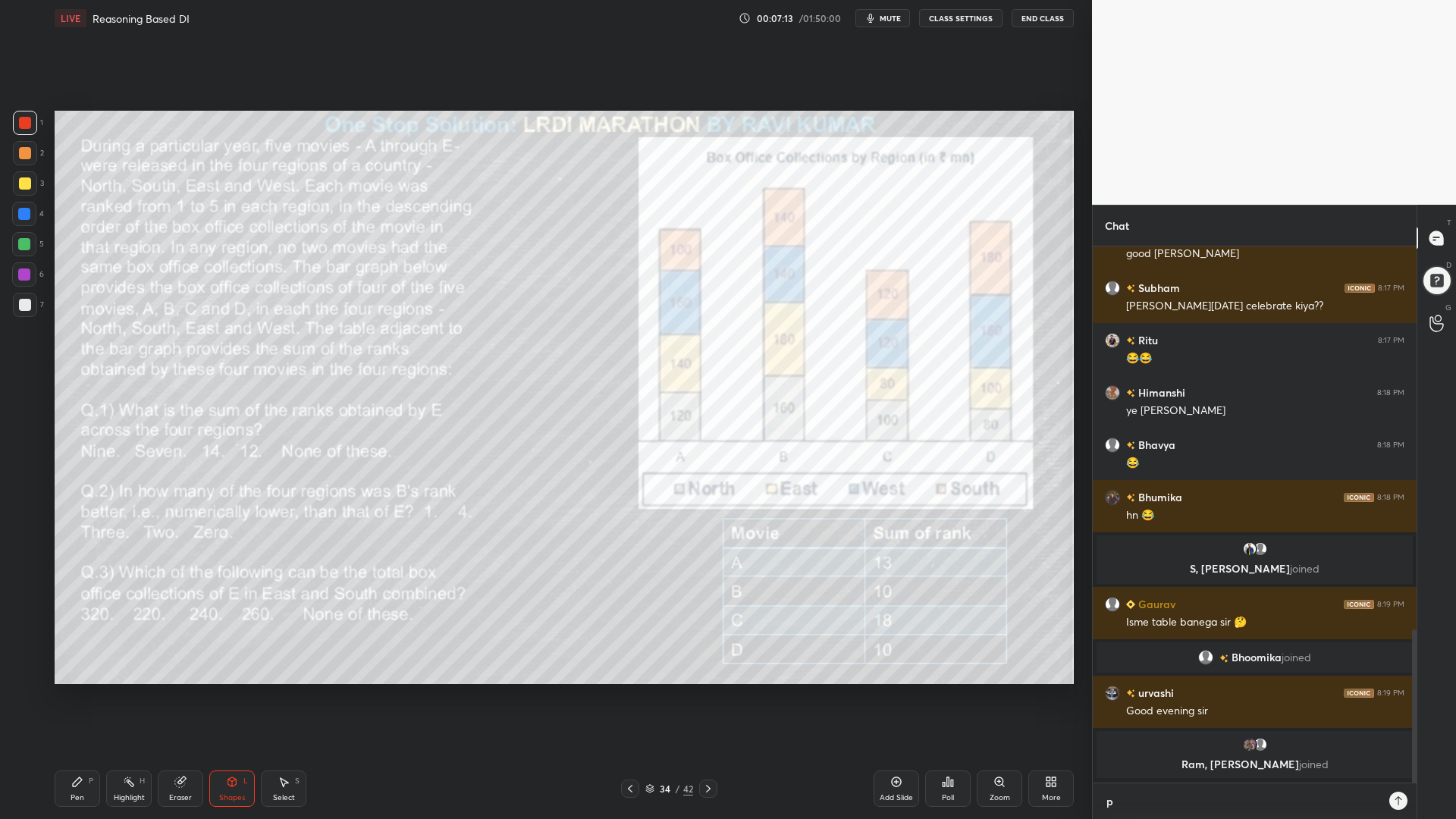
type textarea "po"
type textarea "x"
type textarea "pol"
type textarea "x"
type textarea "poll"
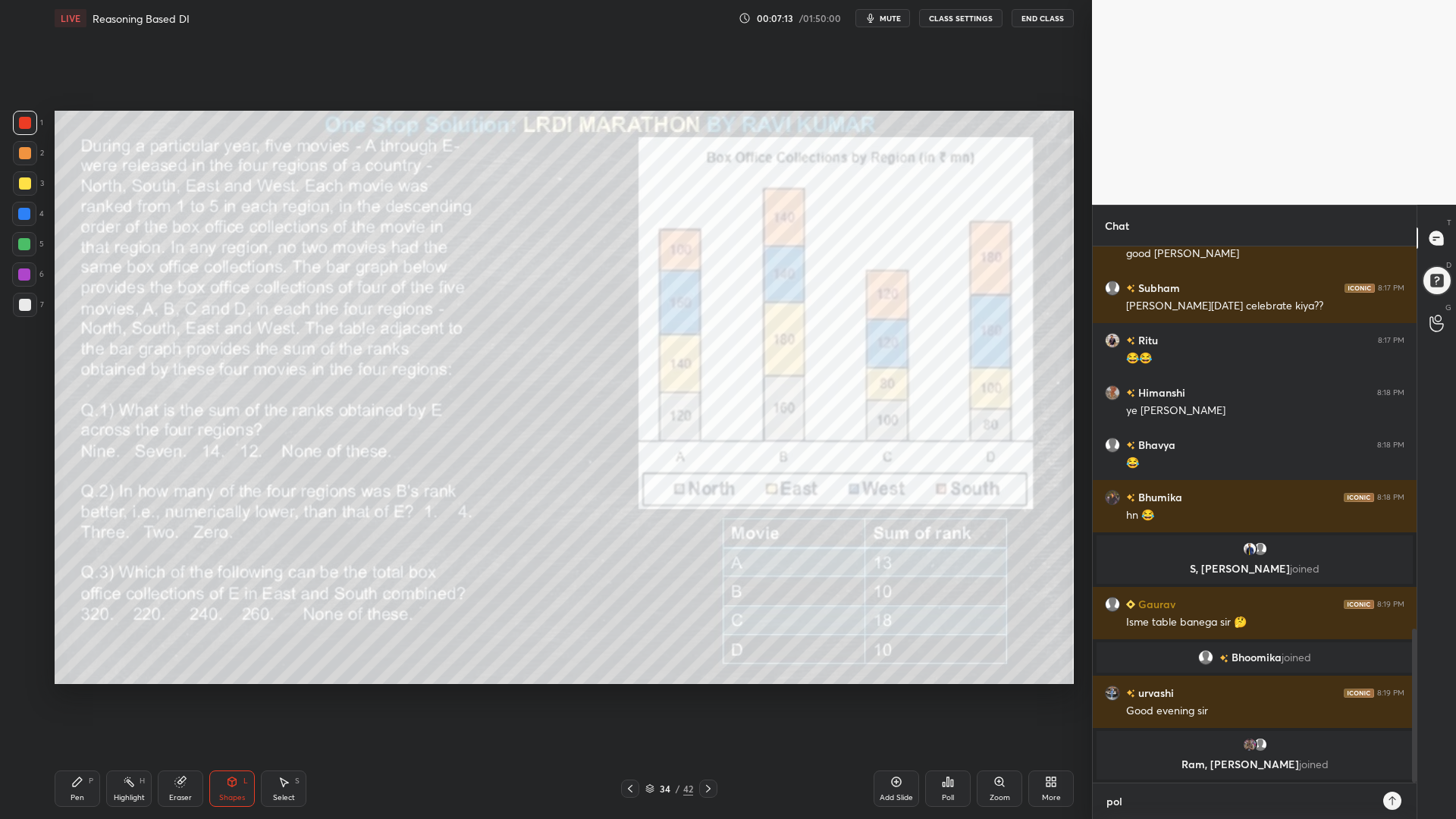
type textarea "x"
type textarea "poll"
type textarea "x"
type textarea "poll a"
type textarea "x"
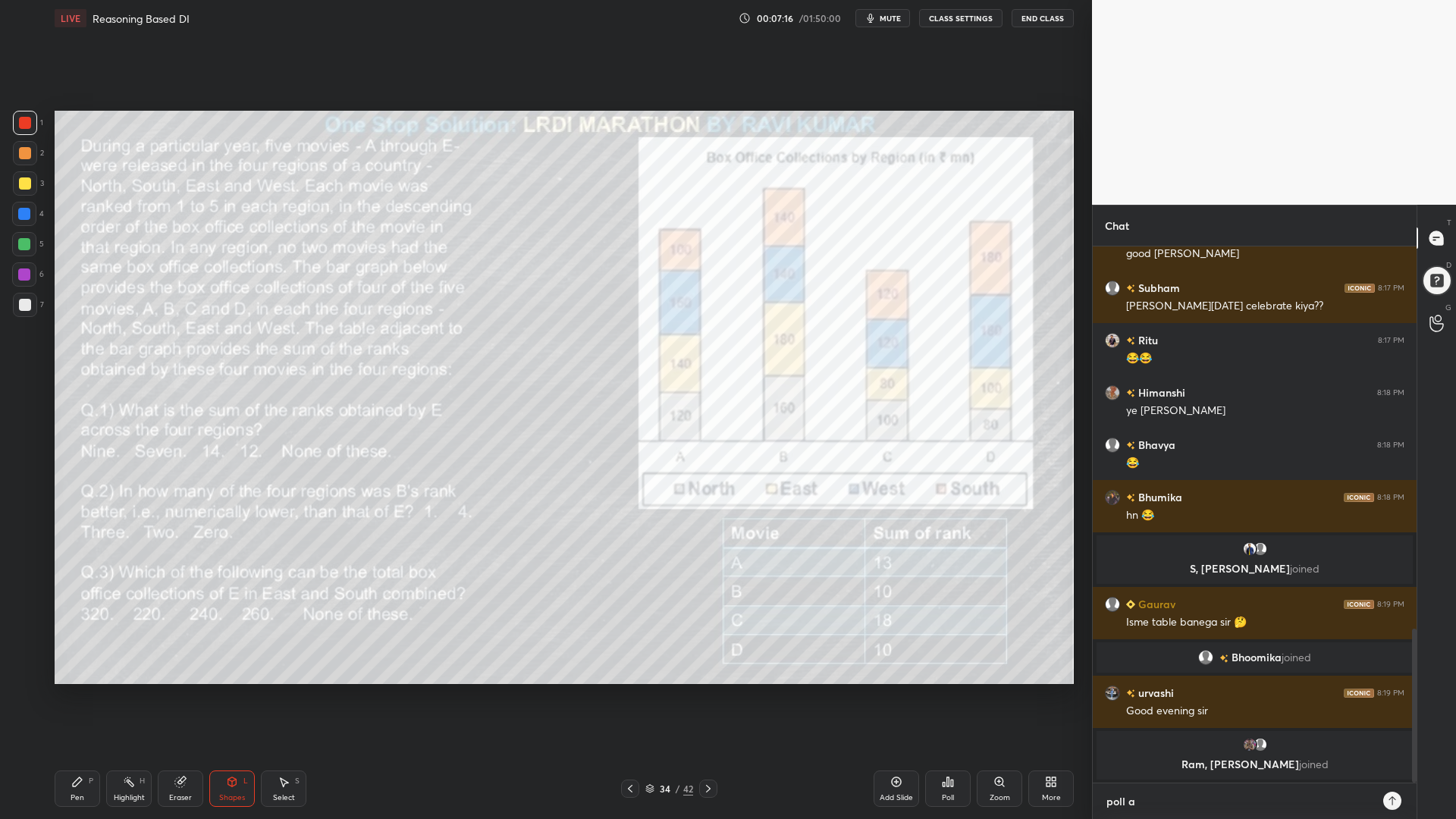
type textarea "poll at"
type textarea "x"
type textarea "poll at"
type textarea "x"
type textarea "poll at 8"
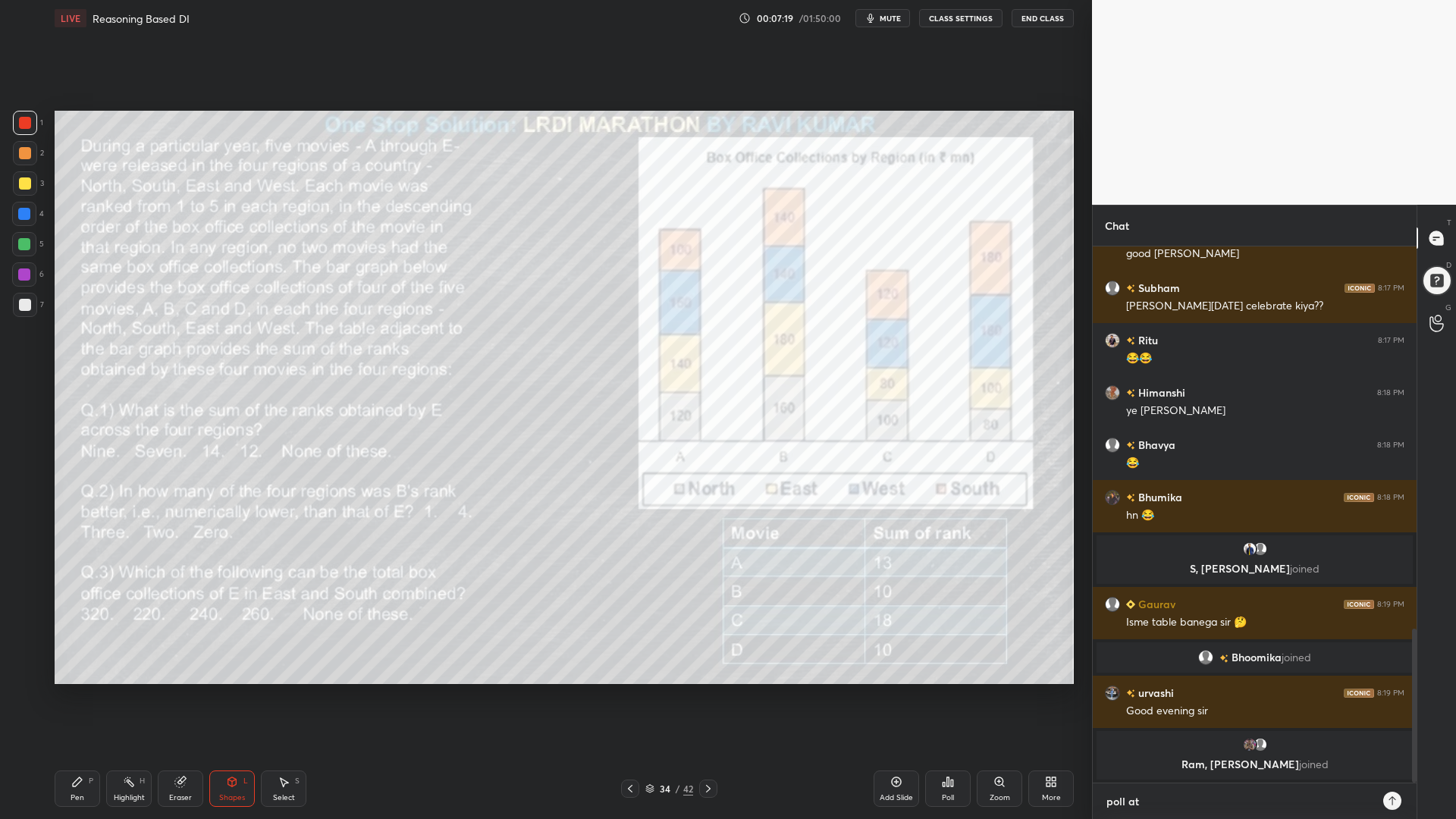
type textarea "x"
type textarea "poll at 8:"
type textarea "x"
type textarea "poll at 8:2"
type textarea "x"
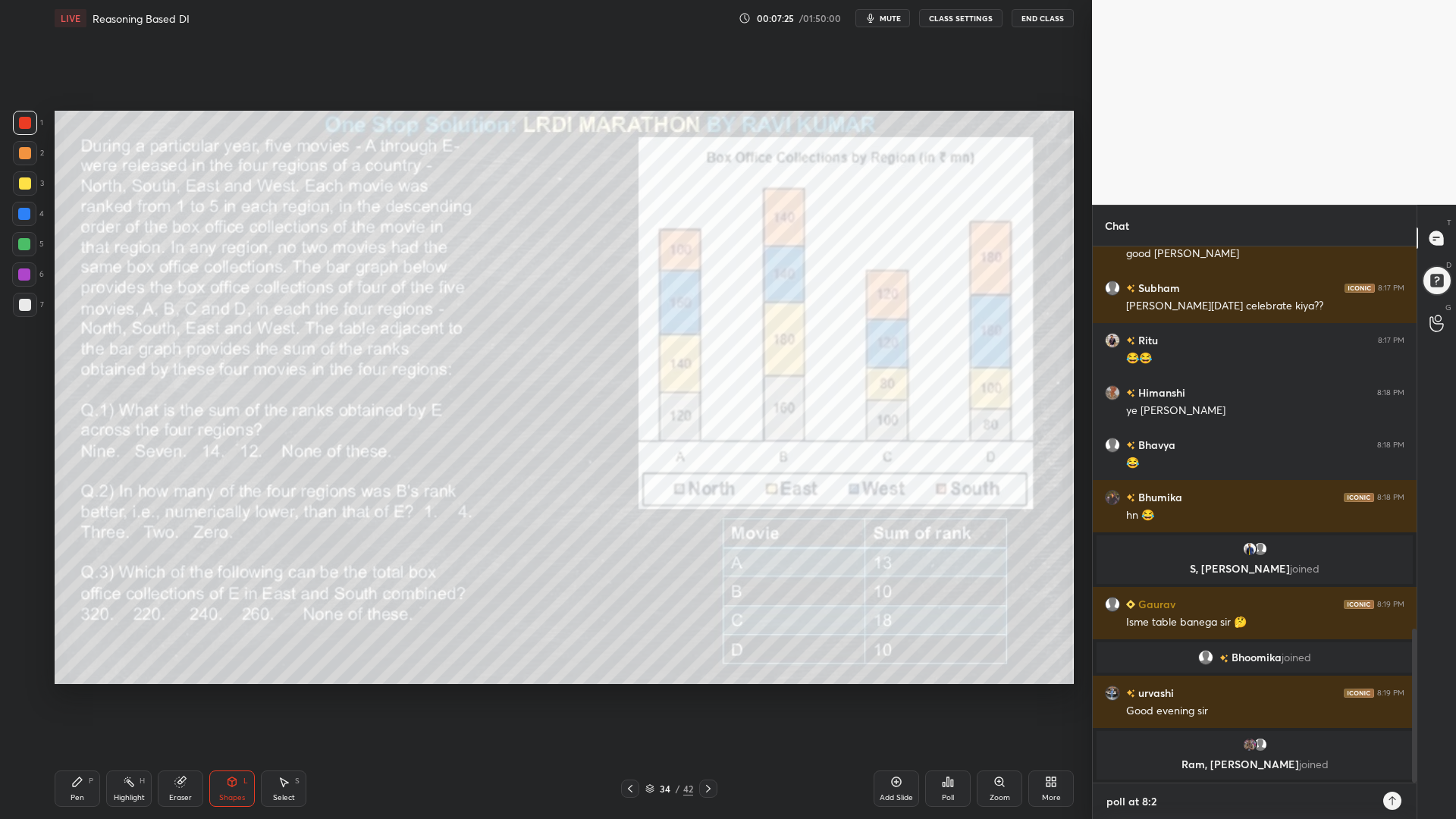
type textarea "poll at 8:28"
type textarea "x"
type textarea "poll at 8:28"
type textarea "x"
type textarea "poll at 8:28 p"
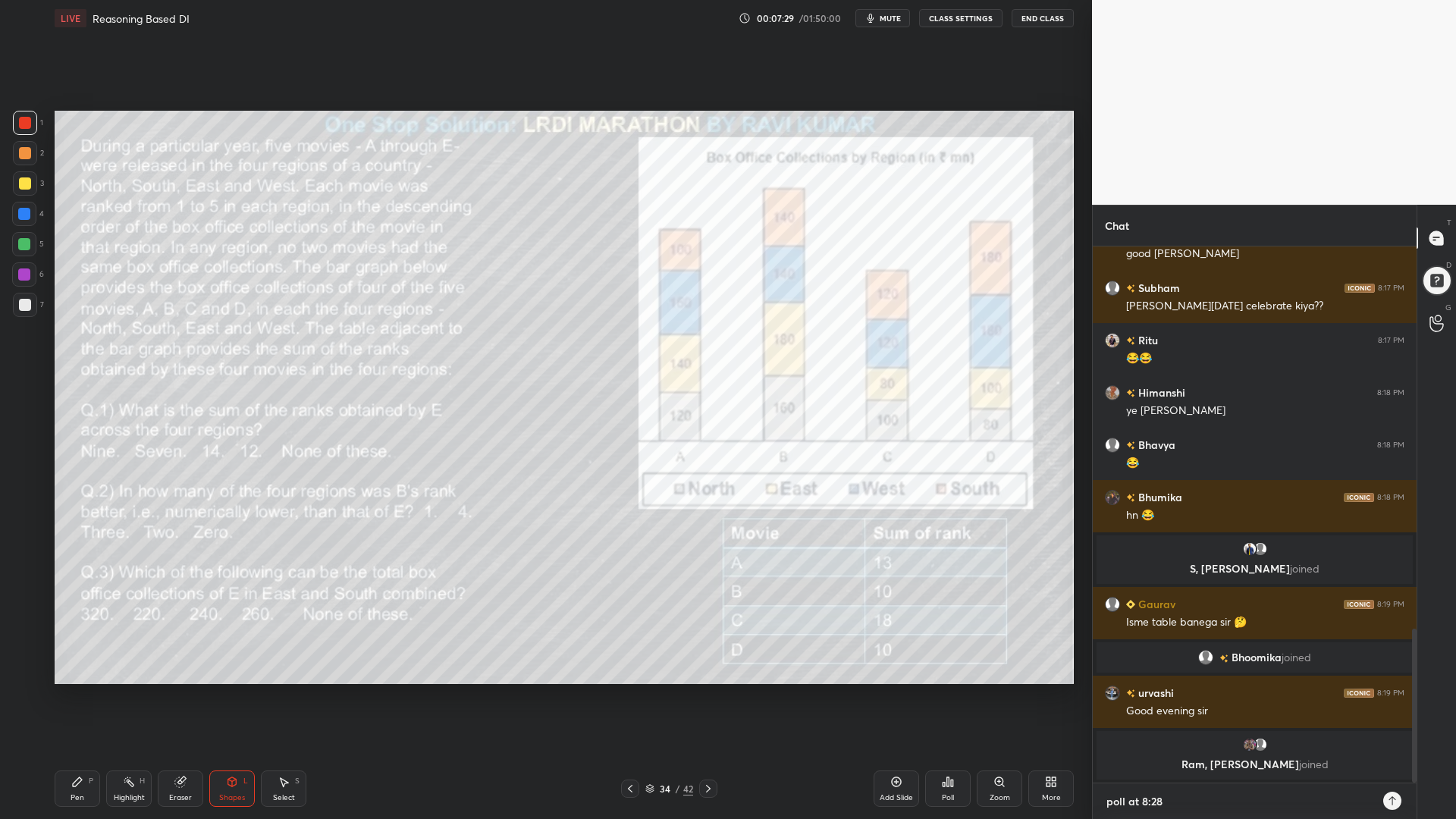
type textarea "x"
type textarea "poll at 8:28 pm"
type textarea "x"
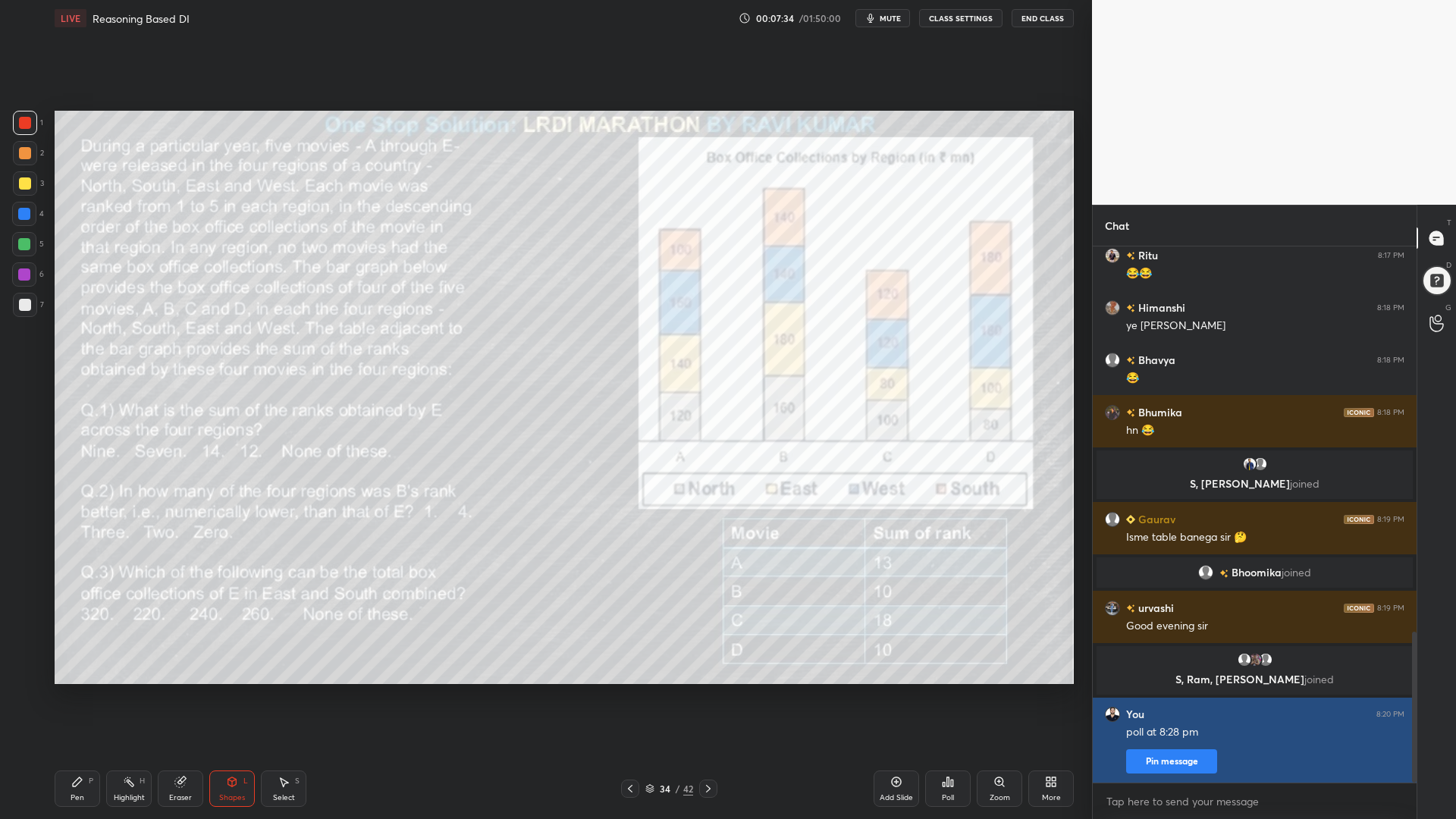
type textarea "x"
click at [1169, 696] on button "Pin message" at bounding box center [1171, 761] width 91 height 24
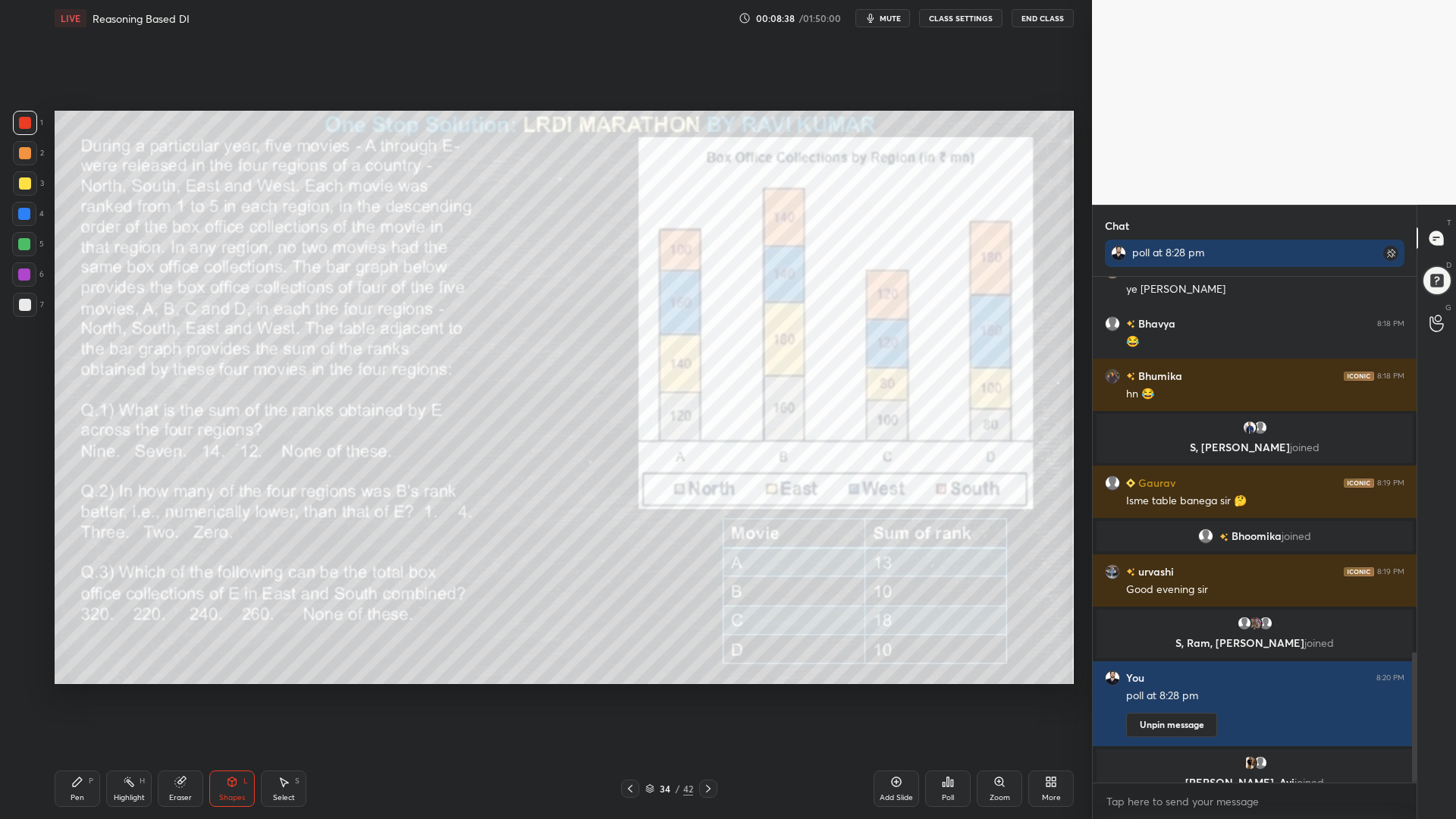
scroll to position [1454, 0]
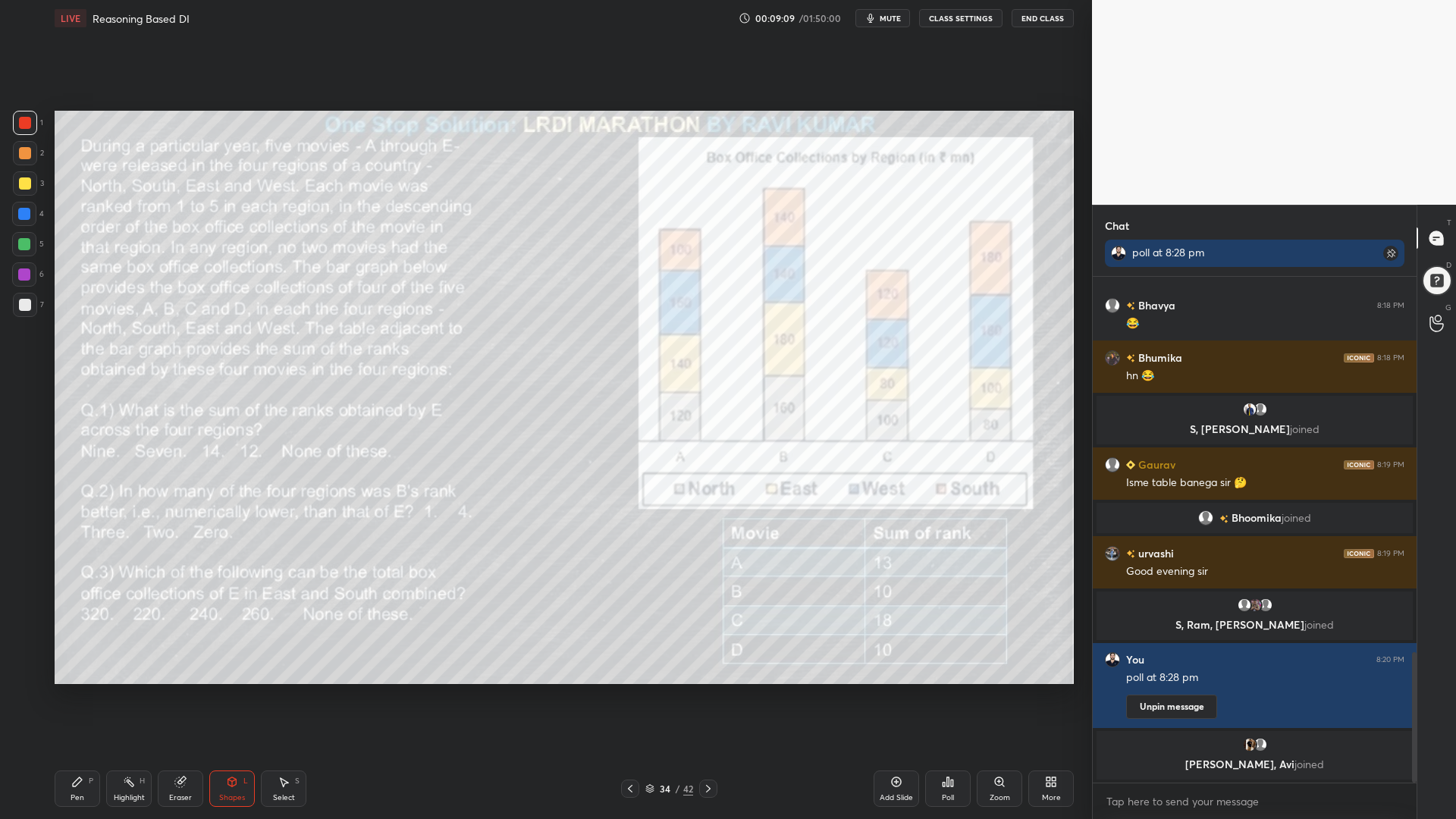
drag, startPoint x: 883, startPoint y: 18, endPoint x: 877, endPoint y: 23, distance: 7.8
click at [880, 18] on button "mute" at bounding box center [882, 18] width 54 height 18
click at [887, 14] on span "unmute" at bounding box center [888, 18] width 33 height 10
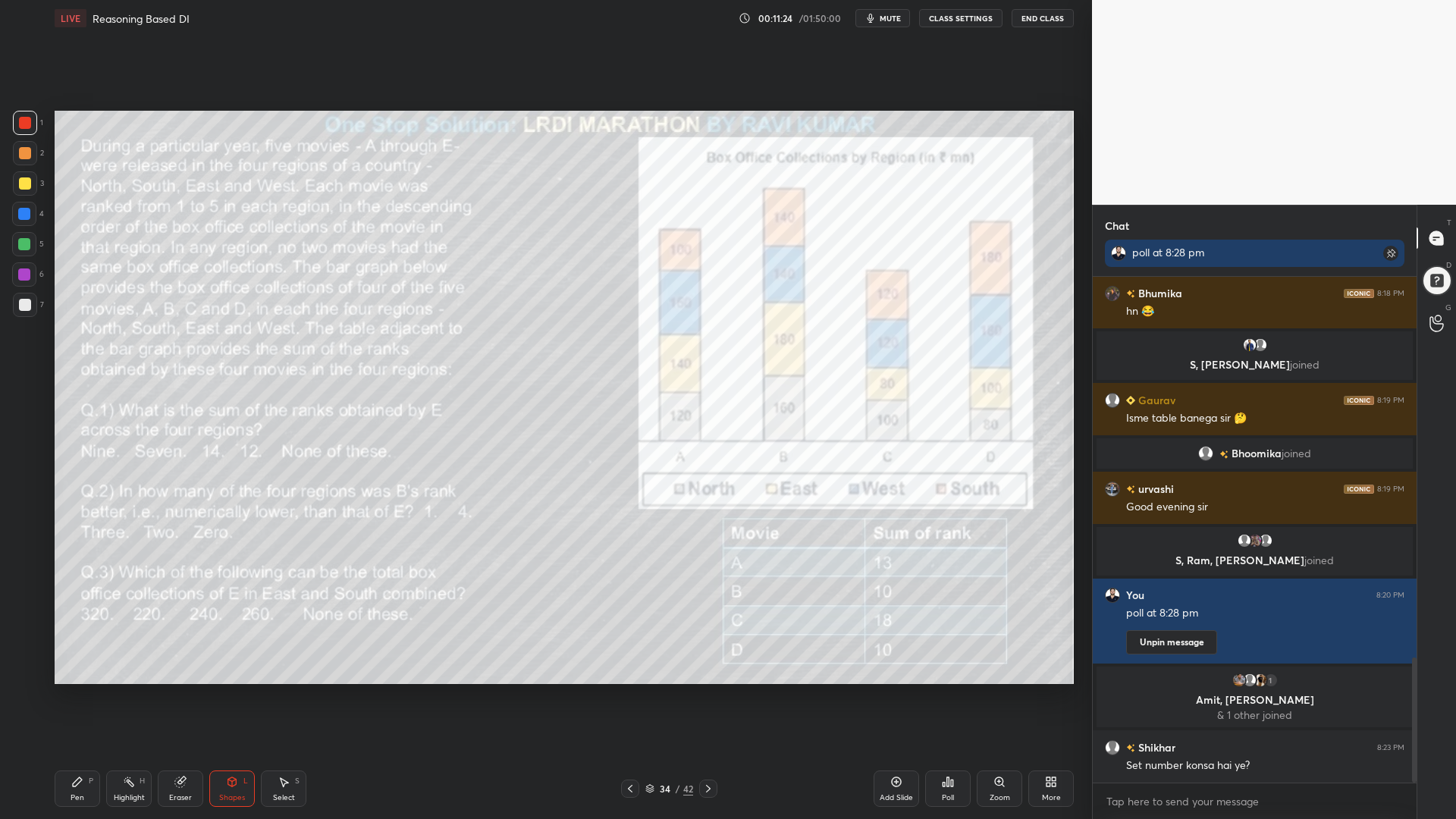
scroll to position [1542, 0]
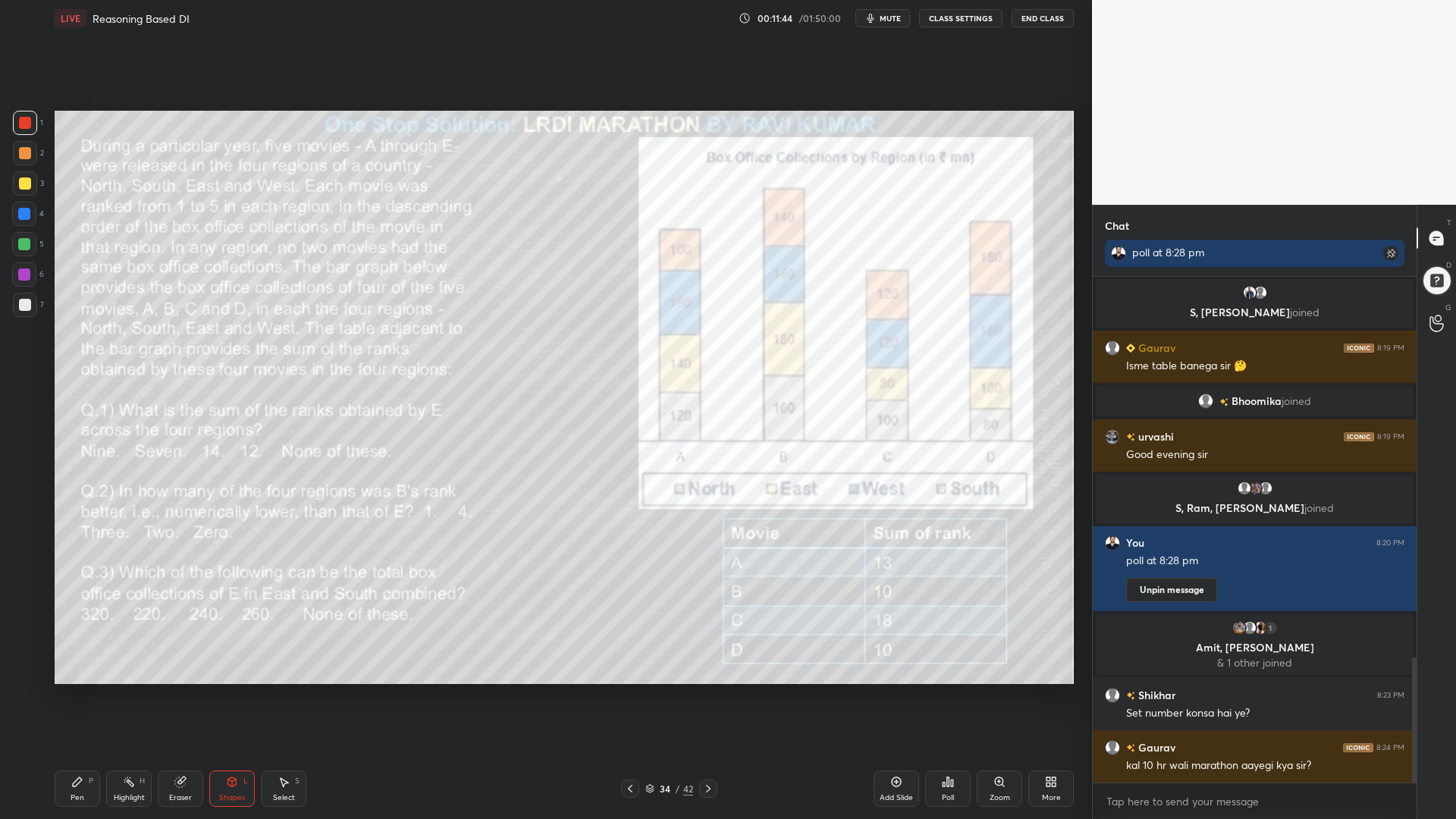
click at [23, 246] on div at bounding box center [23, 244] width 12 height 12
click at [78, 696] on icon at bounding box center [77, 781] width 12 height 12
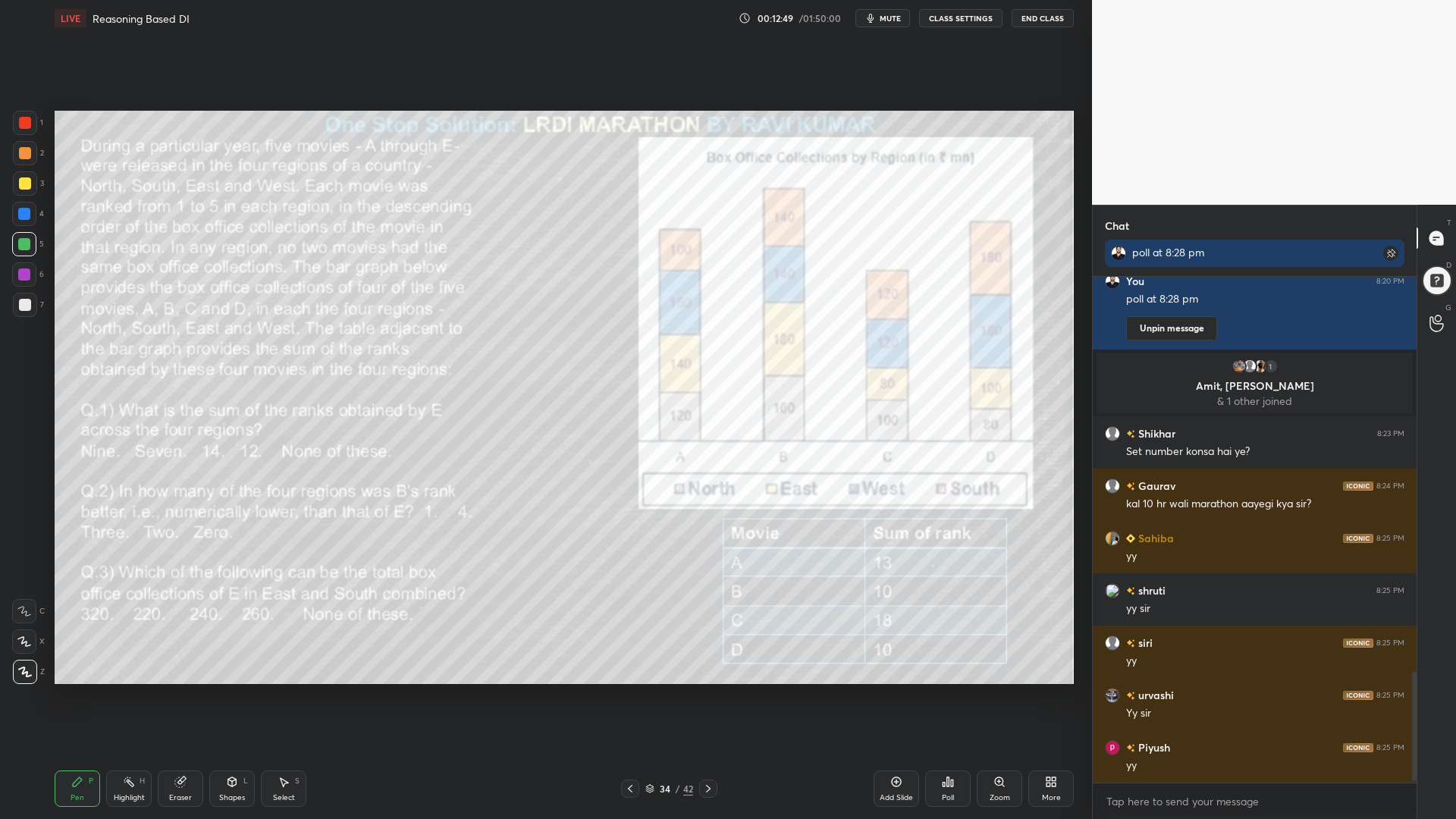
scroll to position [1840, 0]
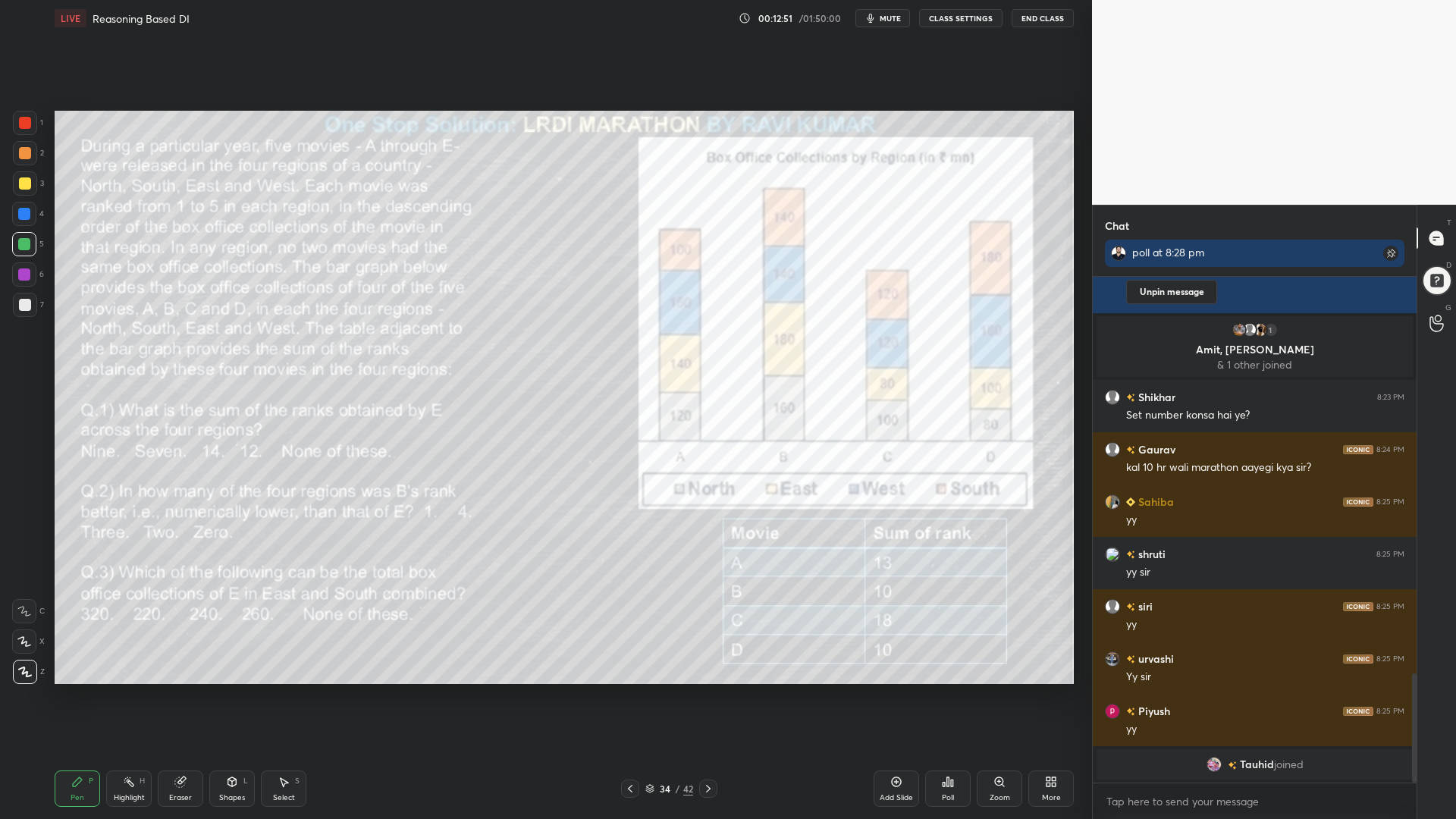
click at [651, 696] on icon at bounding box center [650, 788] width 9 height 9
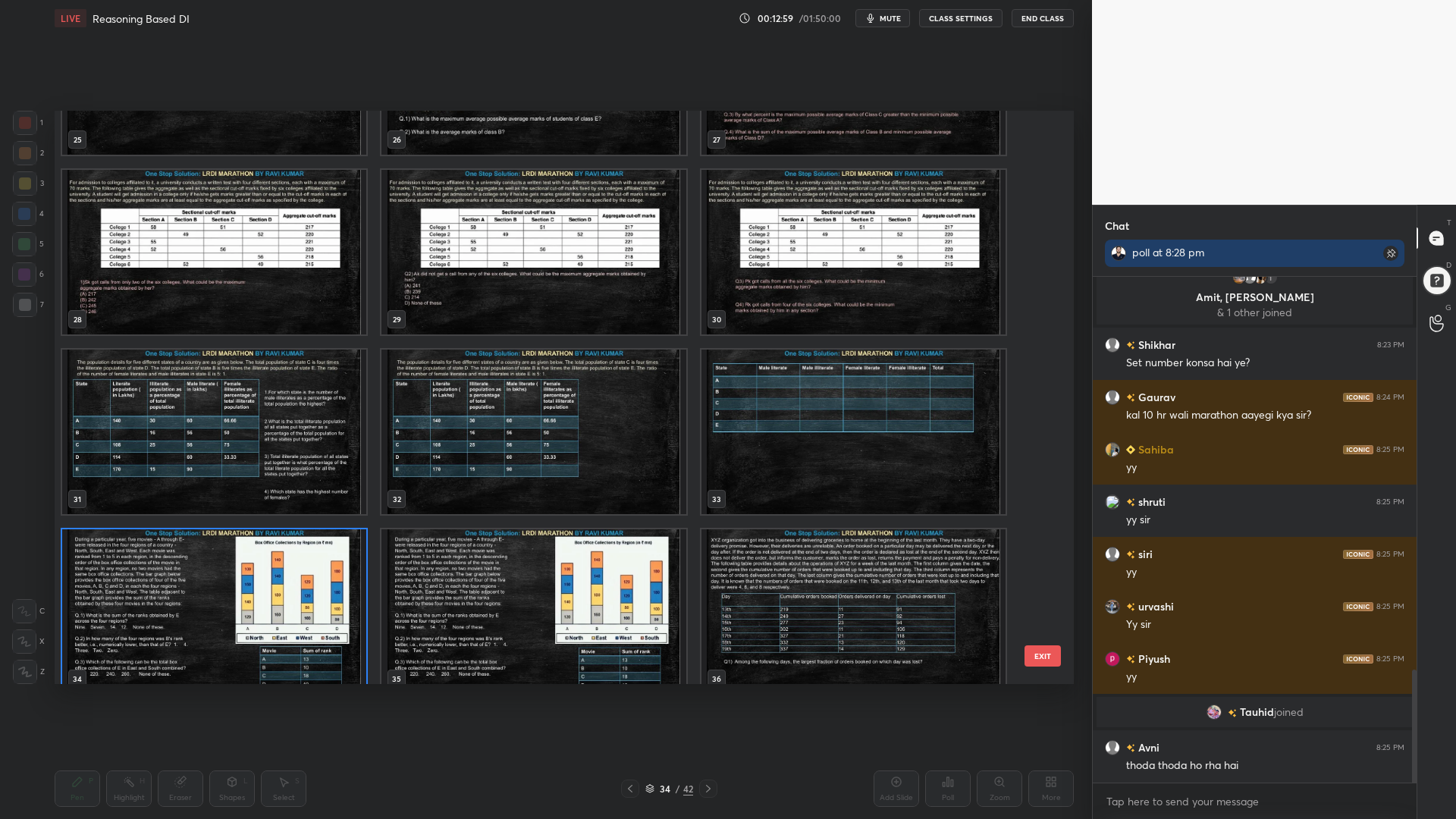
scroll to position [1816, 0]
click at [522, 614] on img "grid" at bounding box center [533, 611] width 304 height 165
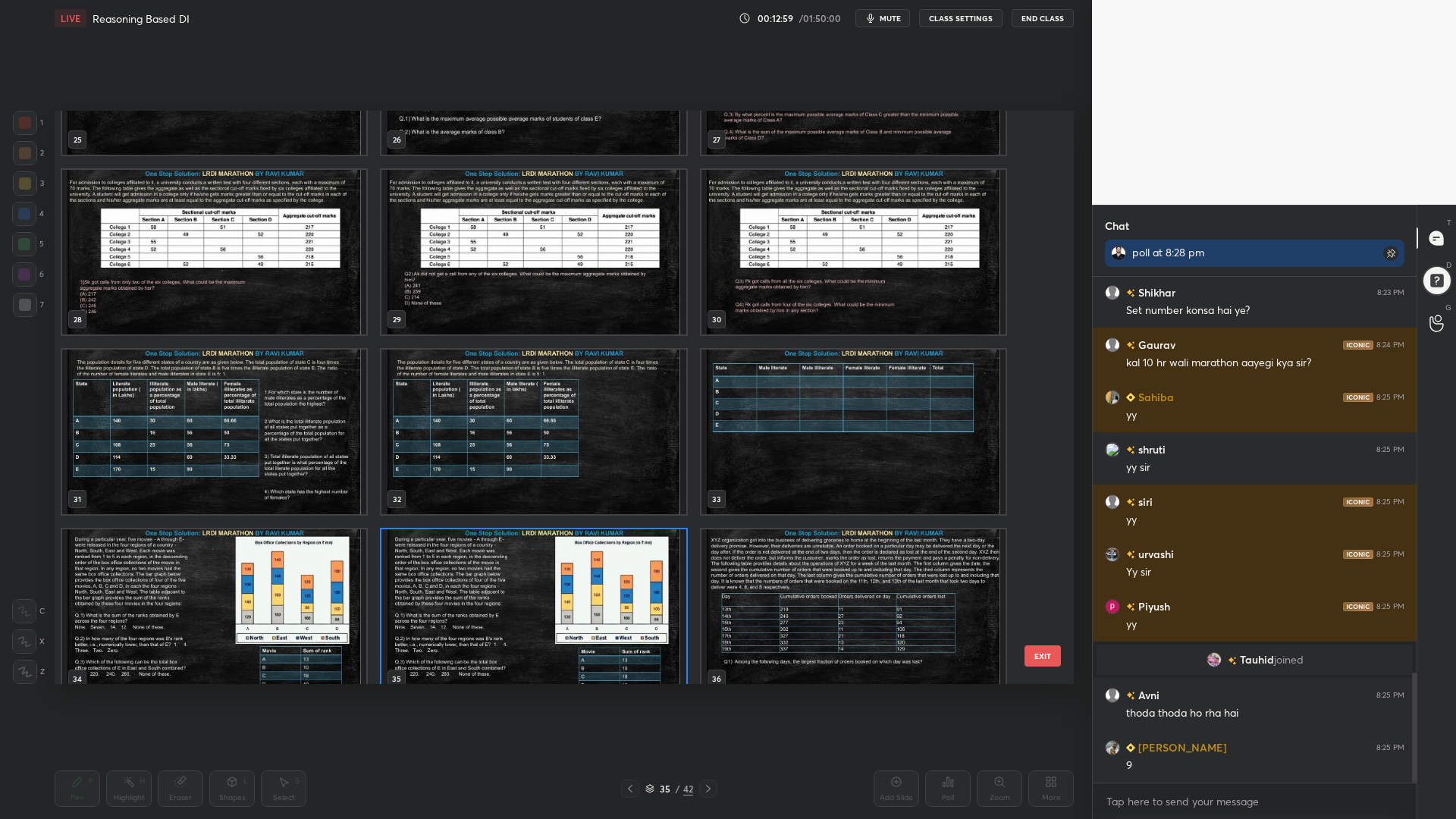
click at [523, 615] on img "grid" at bounding box center [533, 611] width 304 height 165
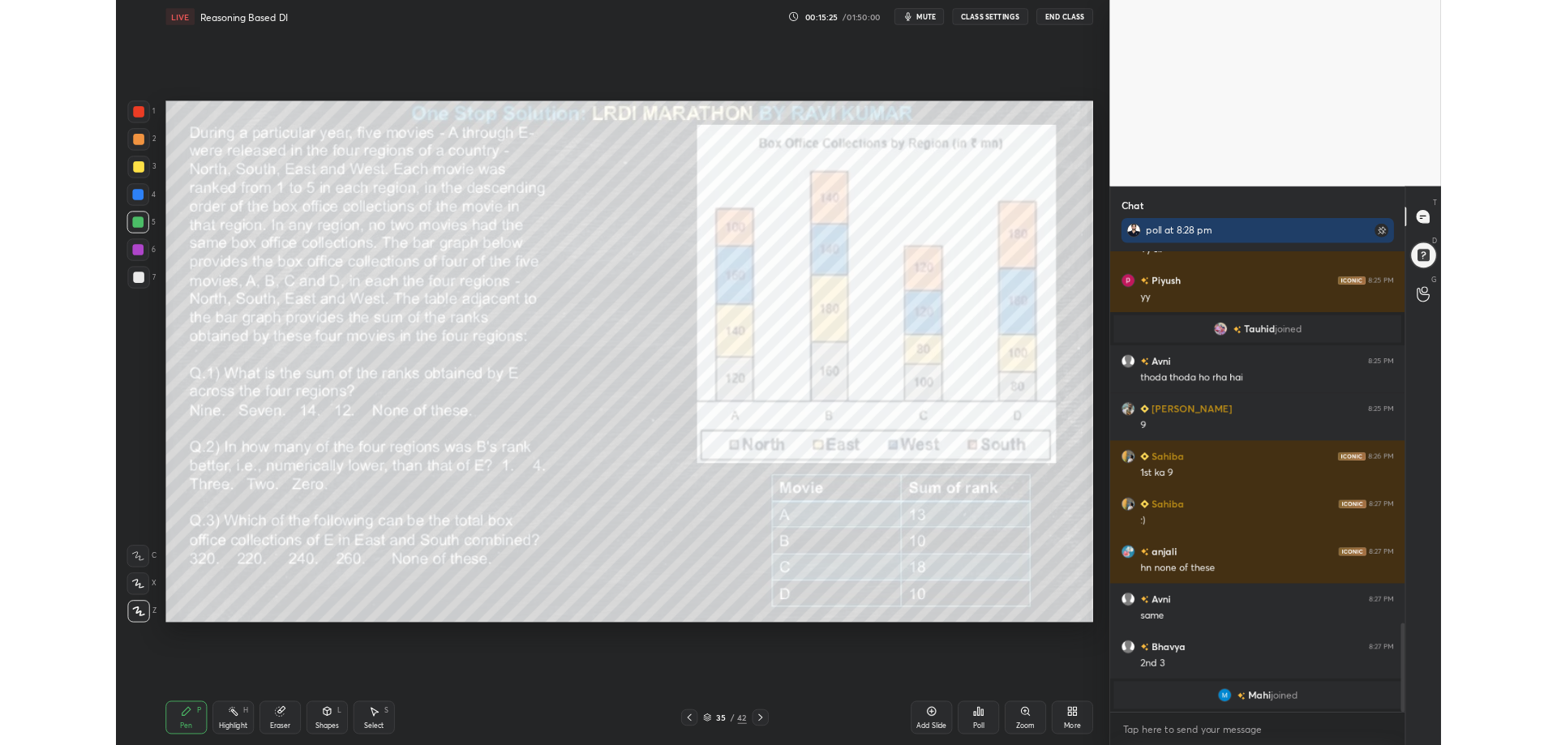
scroll to position [2225, 0]
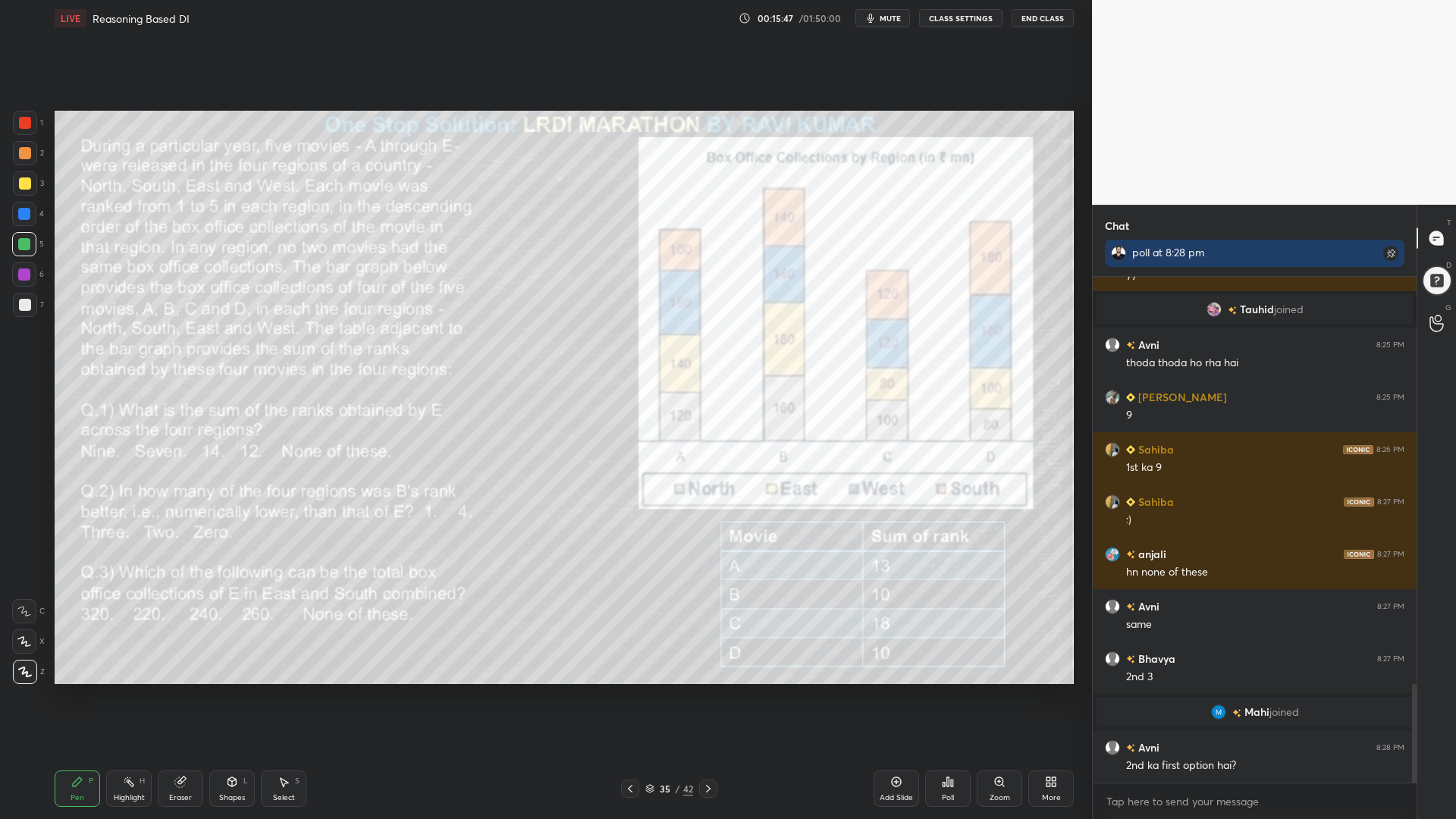
click at [1056, 696] on icon at bounding box center [1050, 781] width 12 height 12
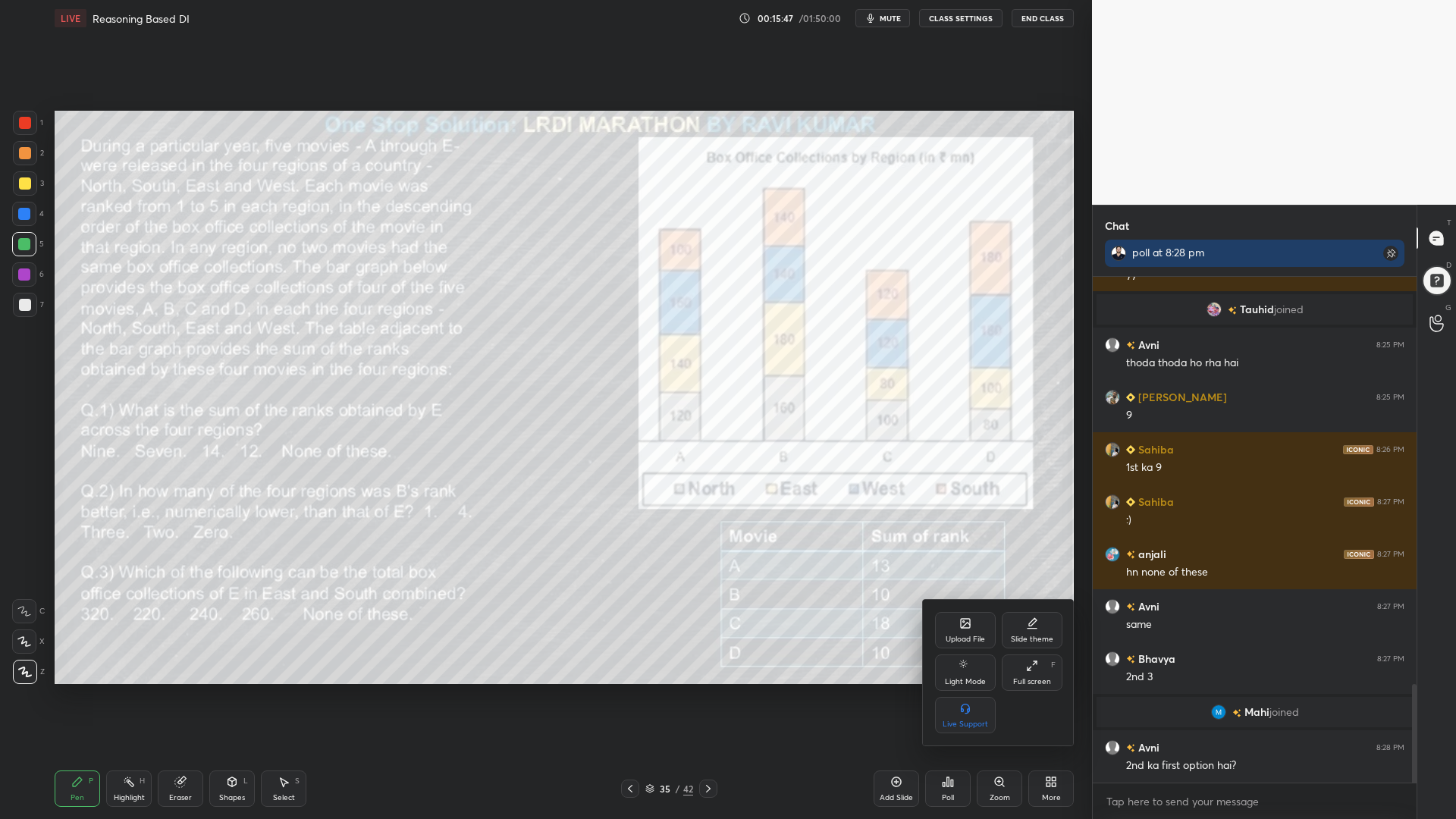
drag, startPoint x: 1030, startPoint y: 669, endPoint x: 1031, endPoint y: 579, distance: 90.0
click at [1031, 670] on icon at bounding box center [1029, 668] width 3 height 3
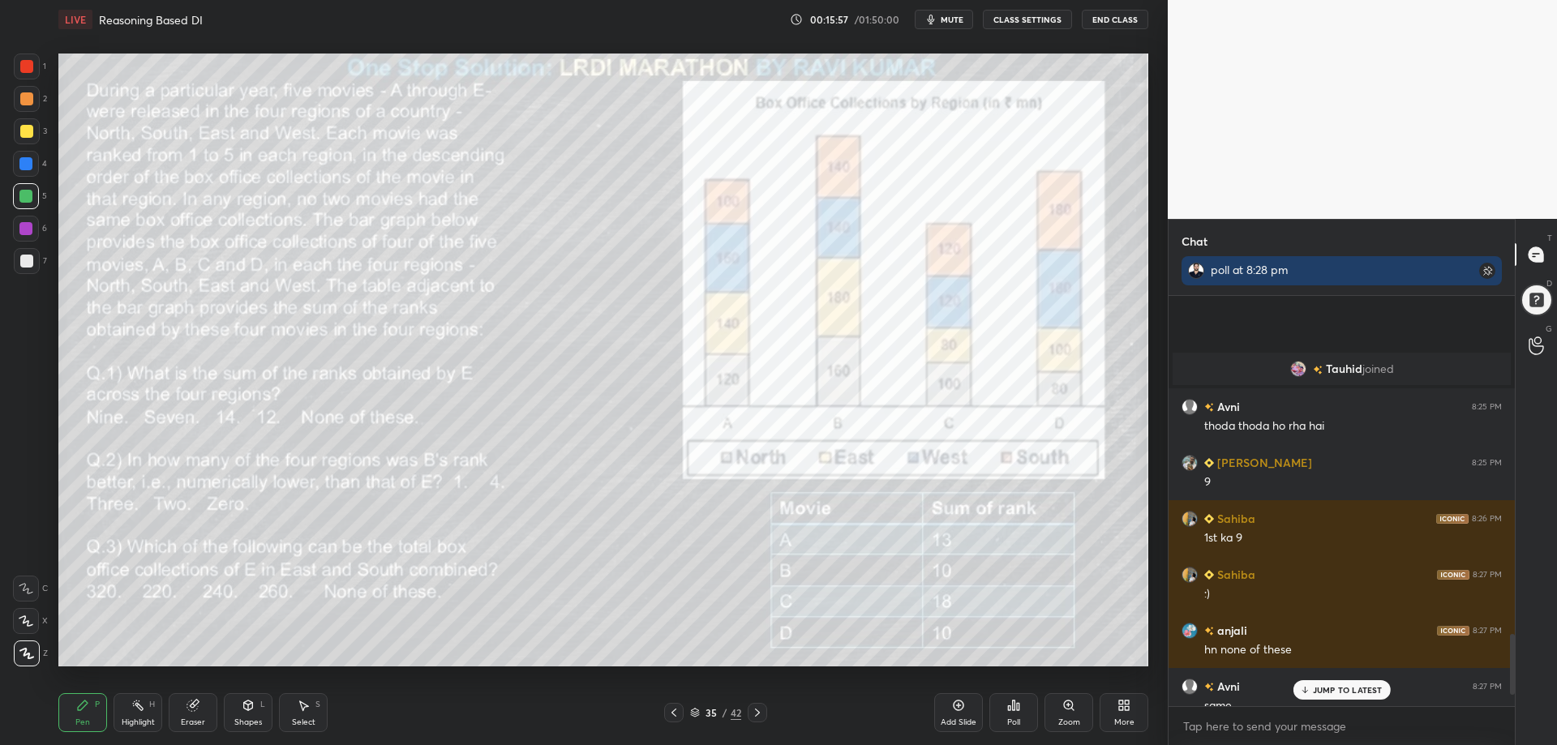
scroll to position [2355, 0]
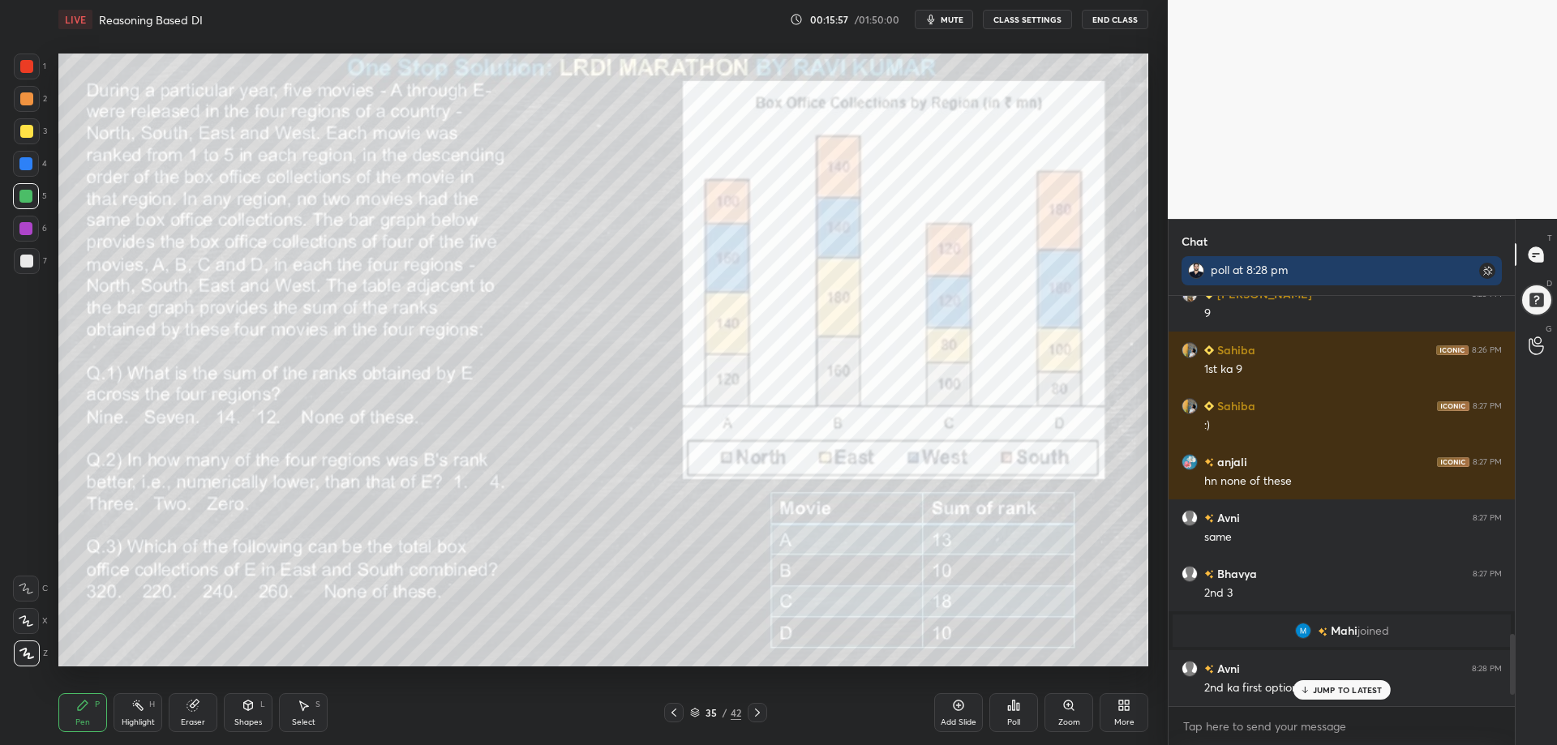
drag, startPoint x: 1510, startPoint y: 634, endPoint x: 1504, endPoint y: 707, distance: 73.2
click at [1505, 712] on div "[PERSON_NAME] joined Avni 8:25 PM thoda thoda ho rha hai [PERSON_NAME] 8:25 PM …" at bounding box center [1341, 520] width 346 height 449
type textarea "x"
click at [1202, 723] on textarea at bounding box center [1341, 726] width 320 height 26
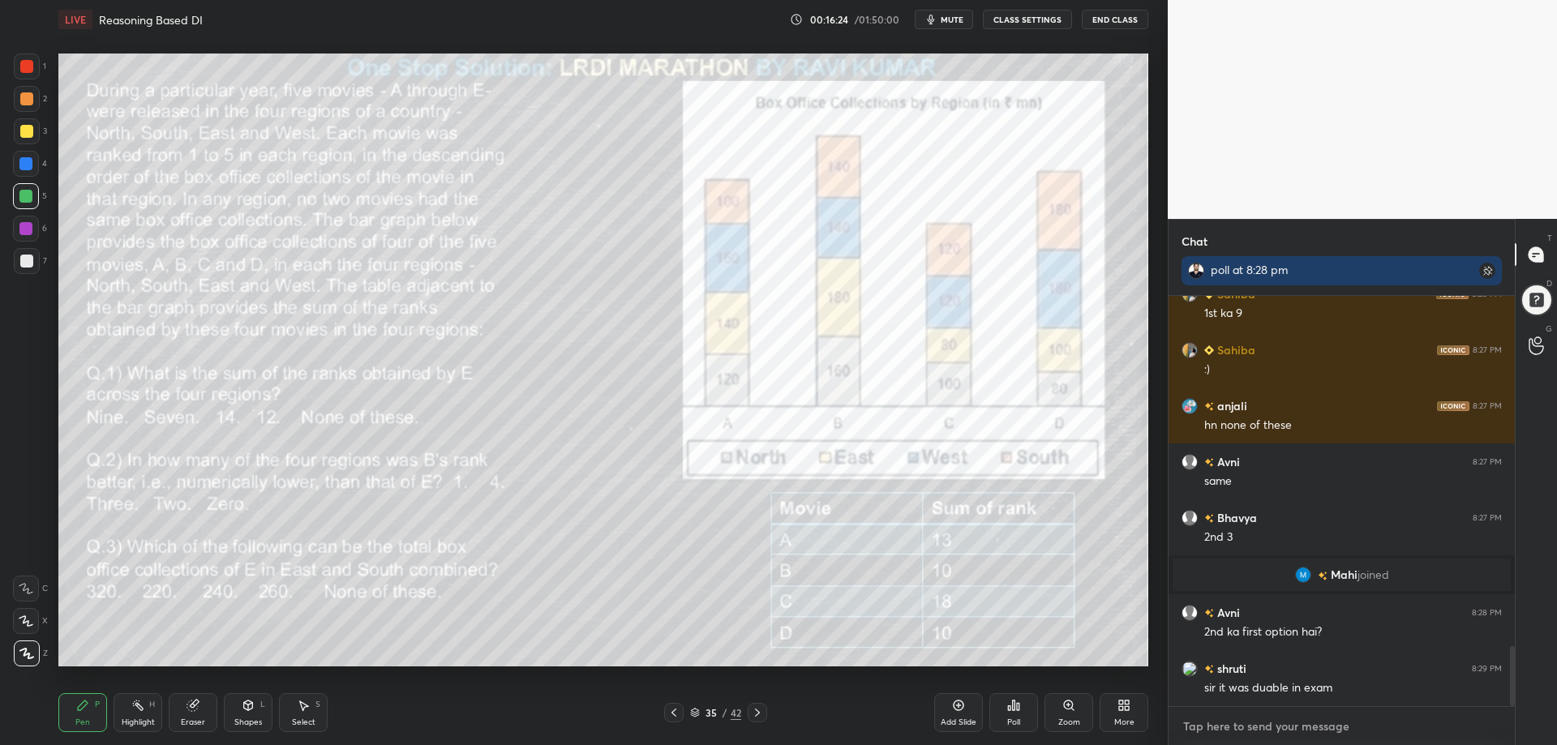
click at [1199, 728] on textarea at bounding box center [1341, 726] width 320 height 26
paste textarea "Q.4) Which of the following statements is definitely true? A The box office col…"
type textarea "Q.4) Which of the following statements is definitely true? A The box office col…"
type textarea "x"
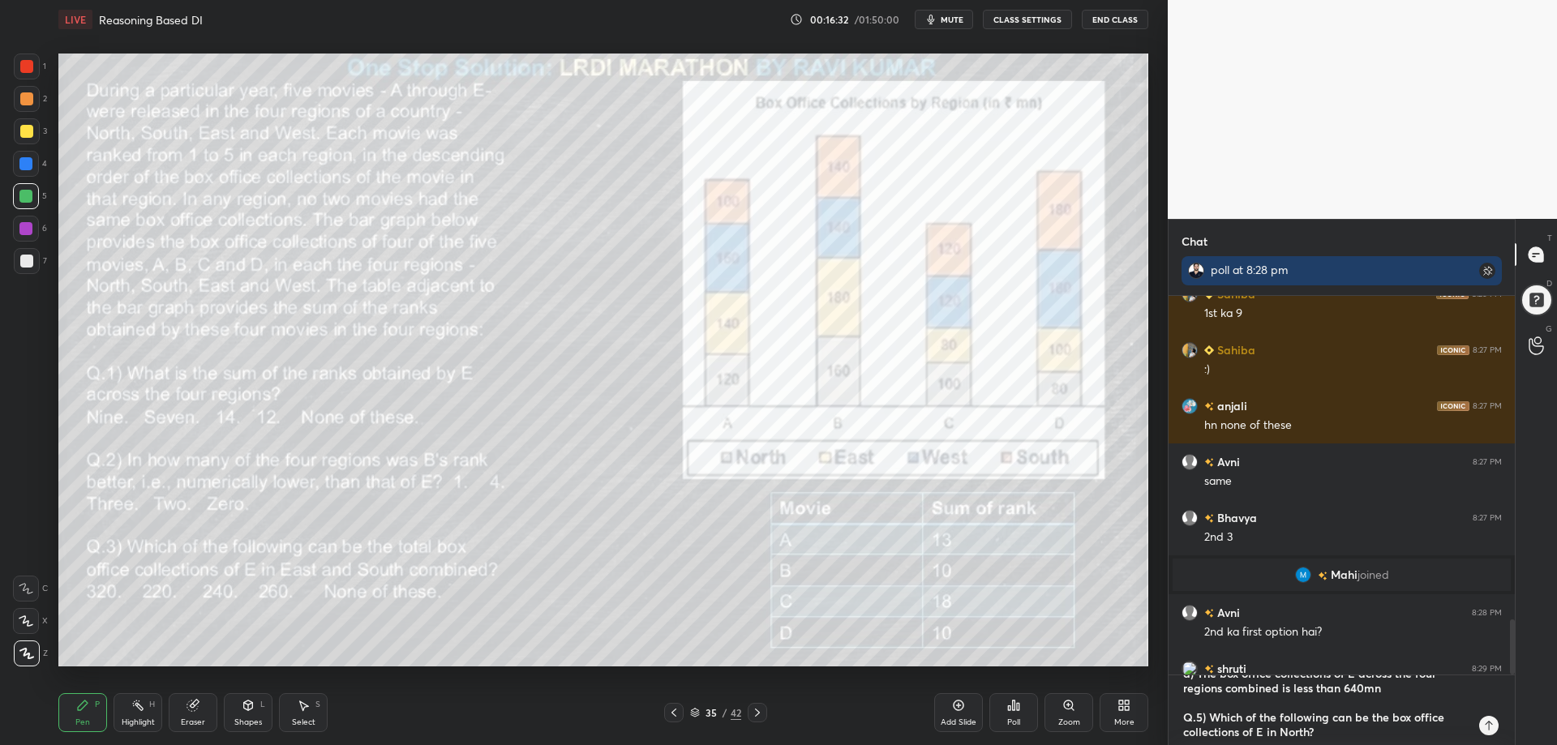
type textarea "Q.4) Which of the following statements is definitely true? A The box office col…"
type textarea "x"
click at [1492, 730] on div at bounding box center [1488, 725] width 19 height 19
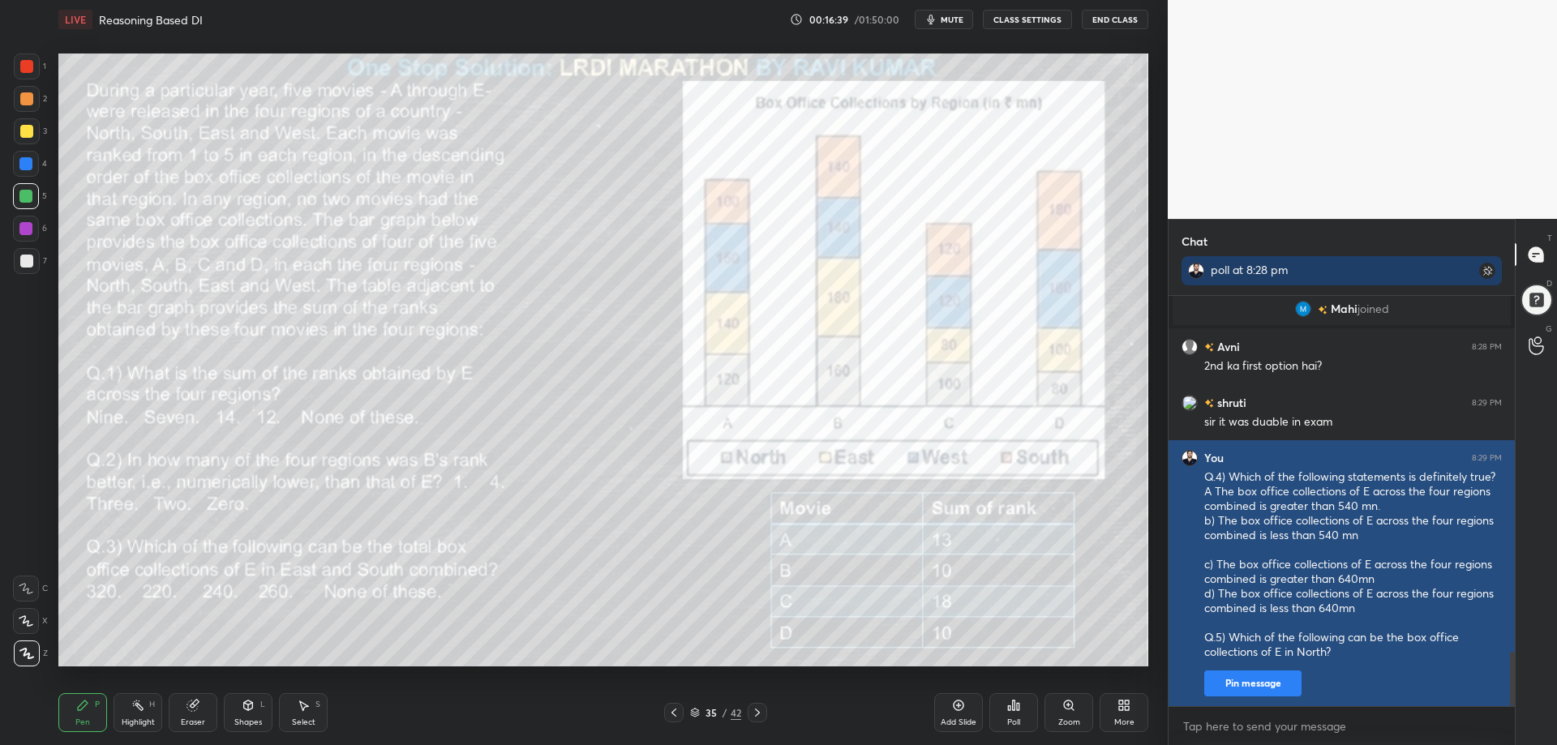
click at [1249, 682] on button "Pin message" at bounding box center [1252, 683] width 97 height 26
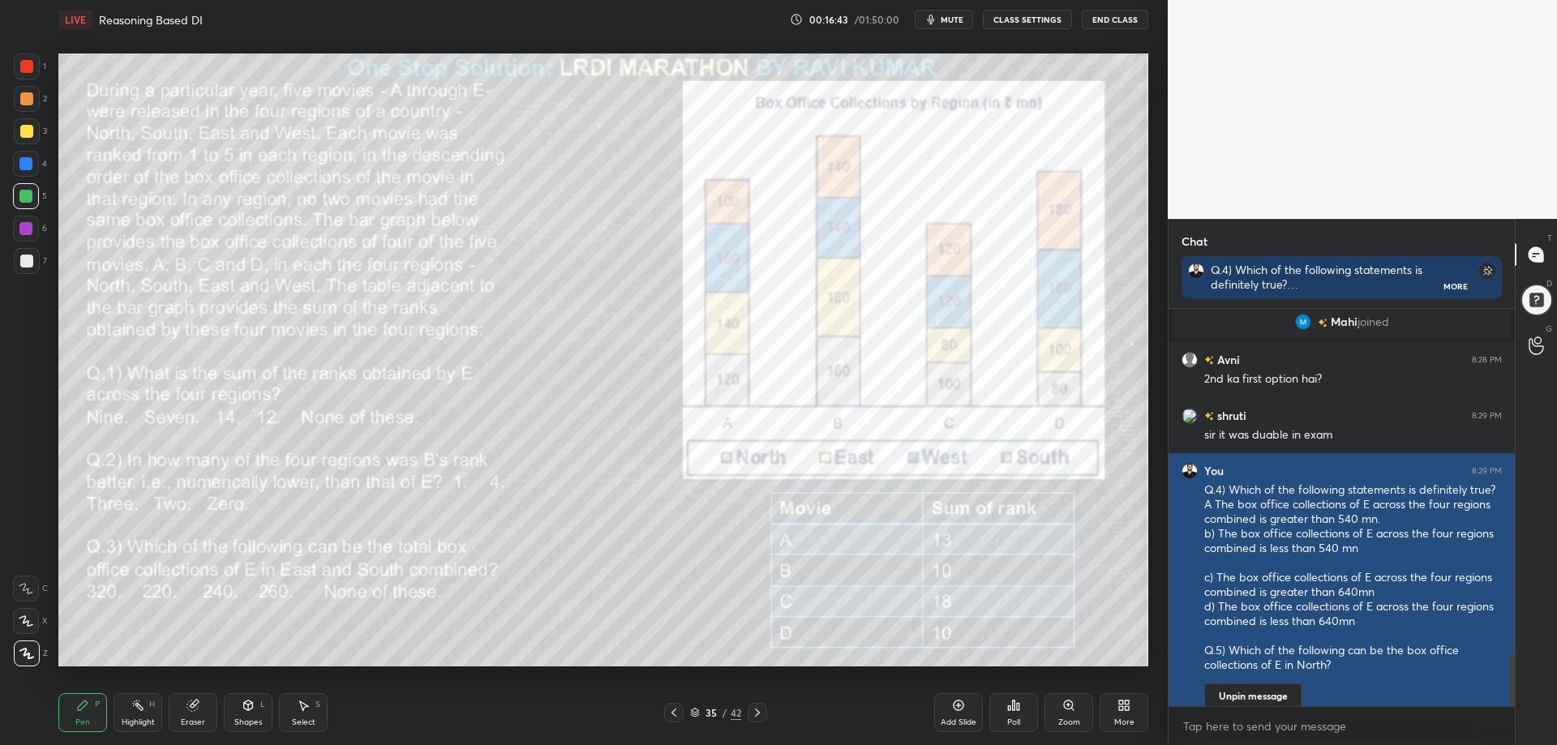
scroll to position [2746, 0]
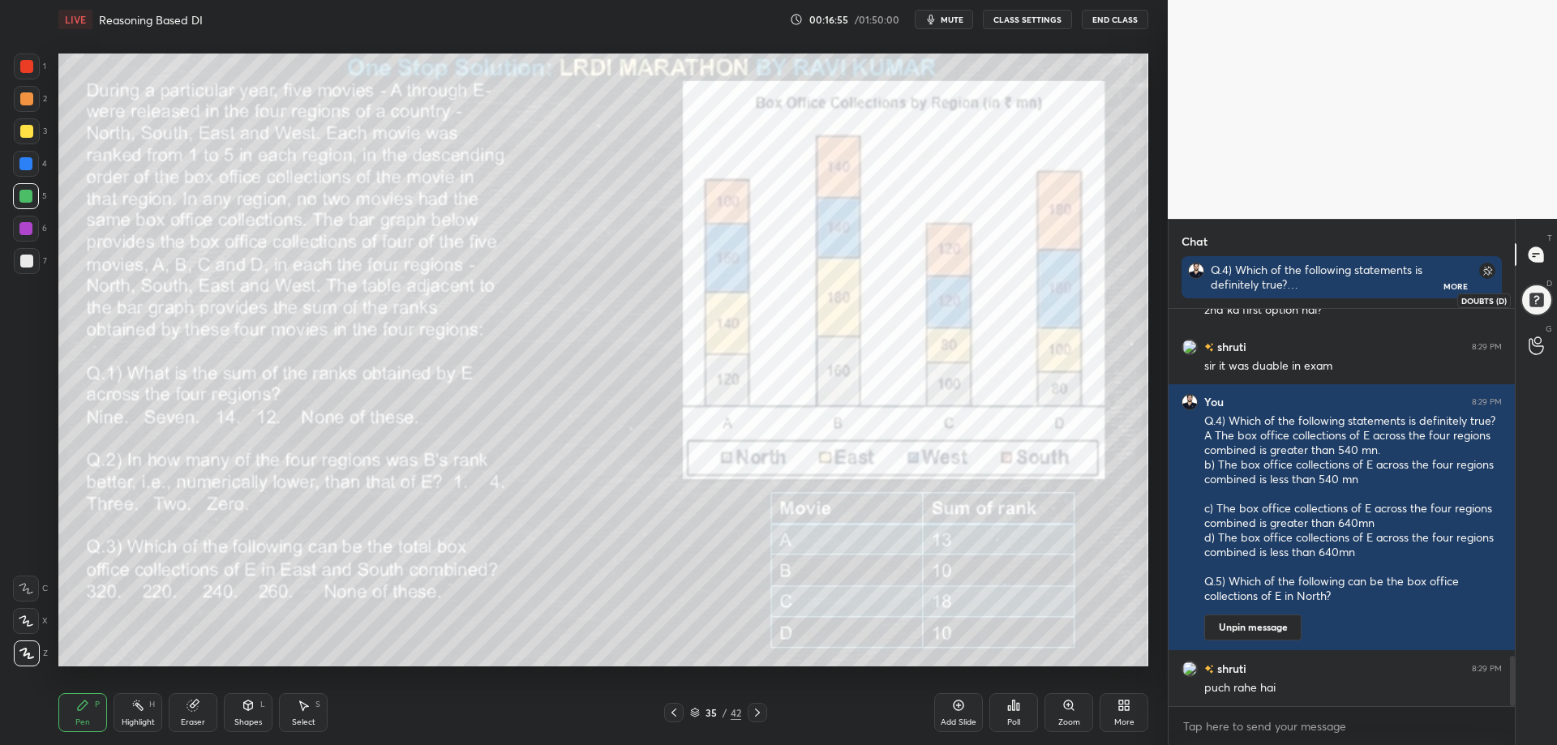
click at [1541, 305] on div at bounding box center [1535, 300] width 32 height 32
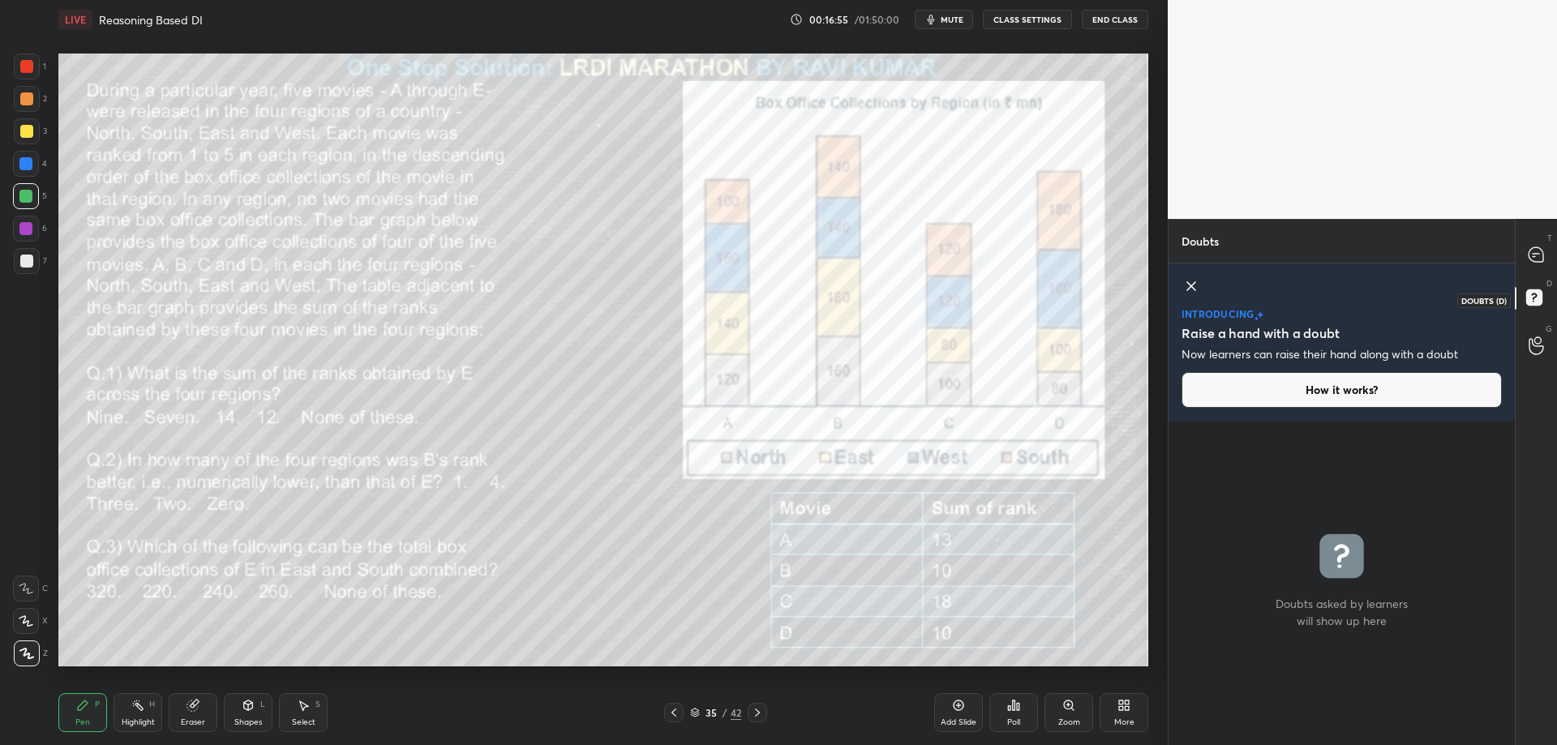
scroll to position [6, 6]
click at [1539, 255] on icon at bounding box center [1535, 254] width 15 height 15
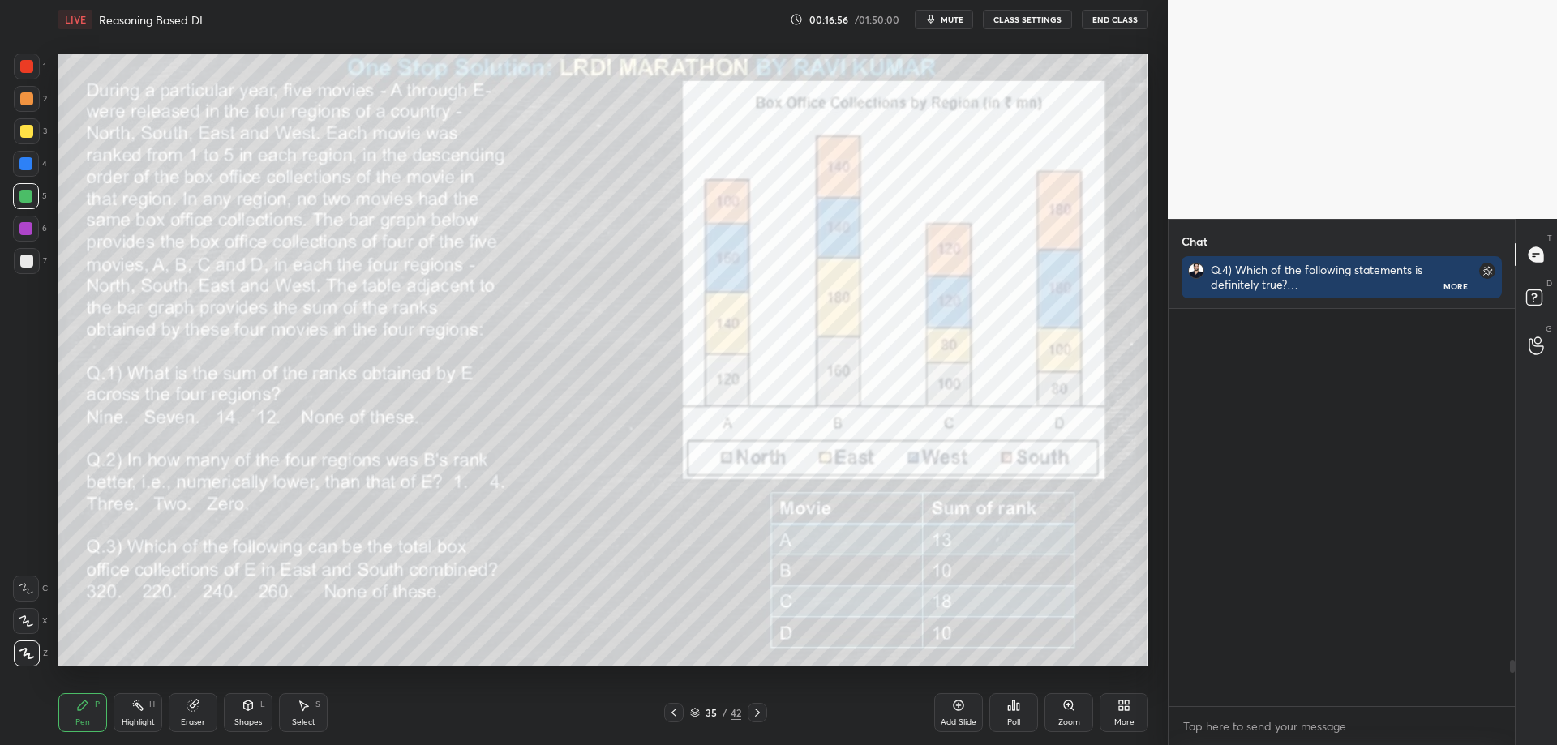
scroll to position [392, 341]
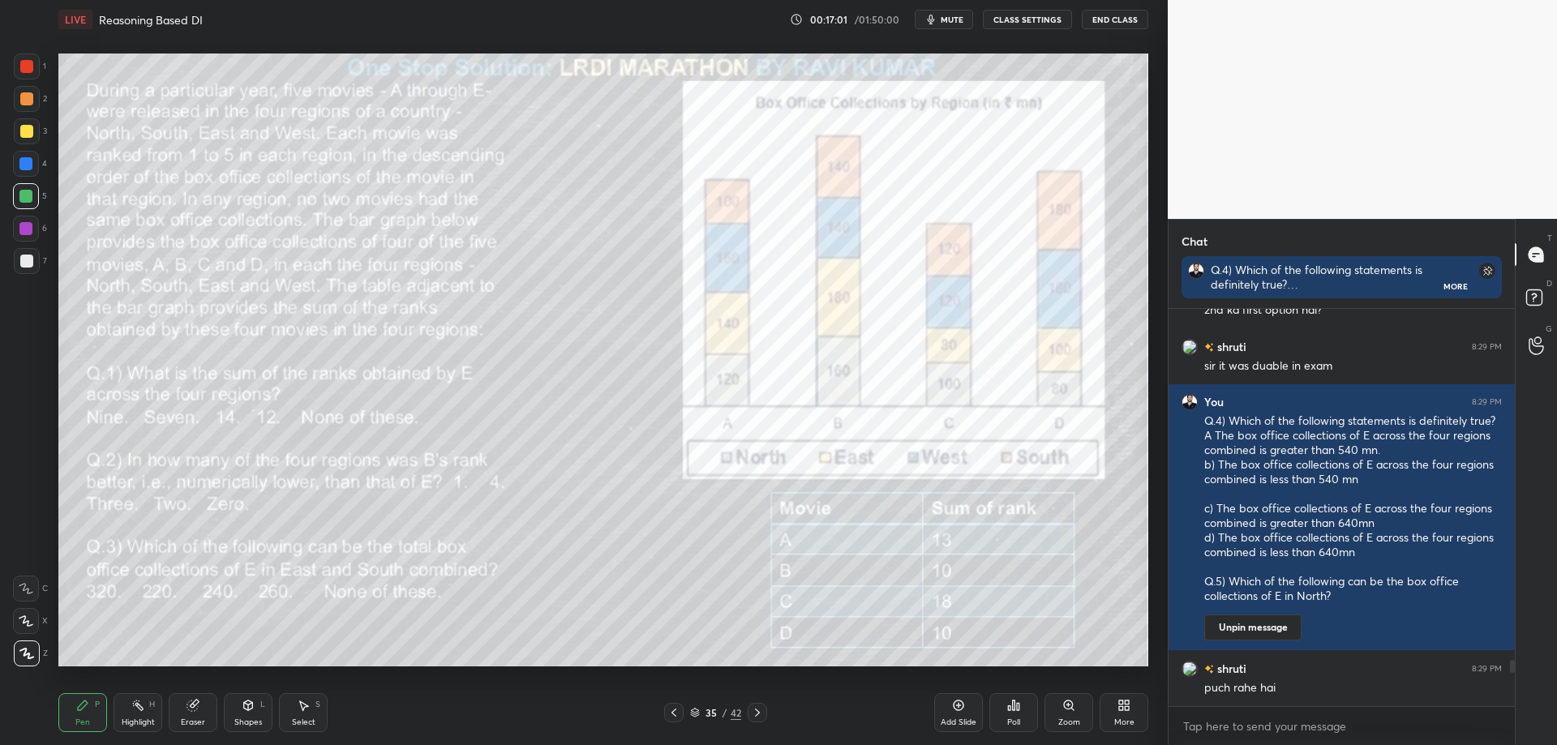
click at [29, 64] on div at bounding box center [26, 66] width 13 height 13
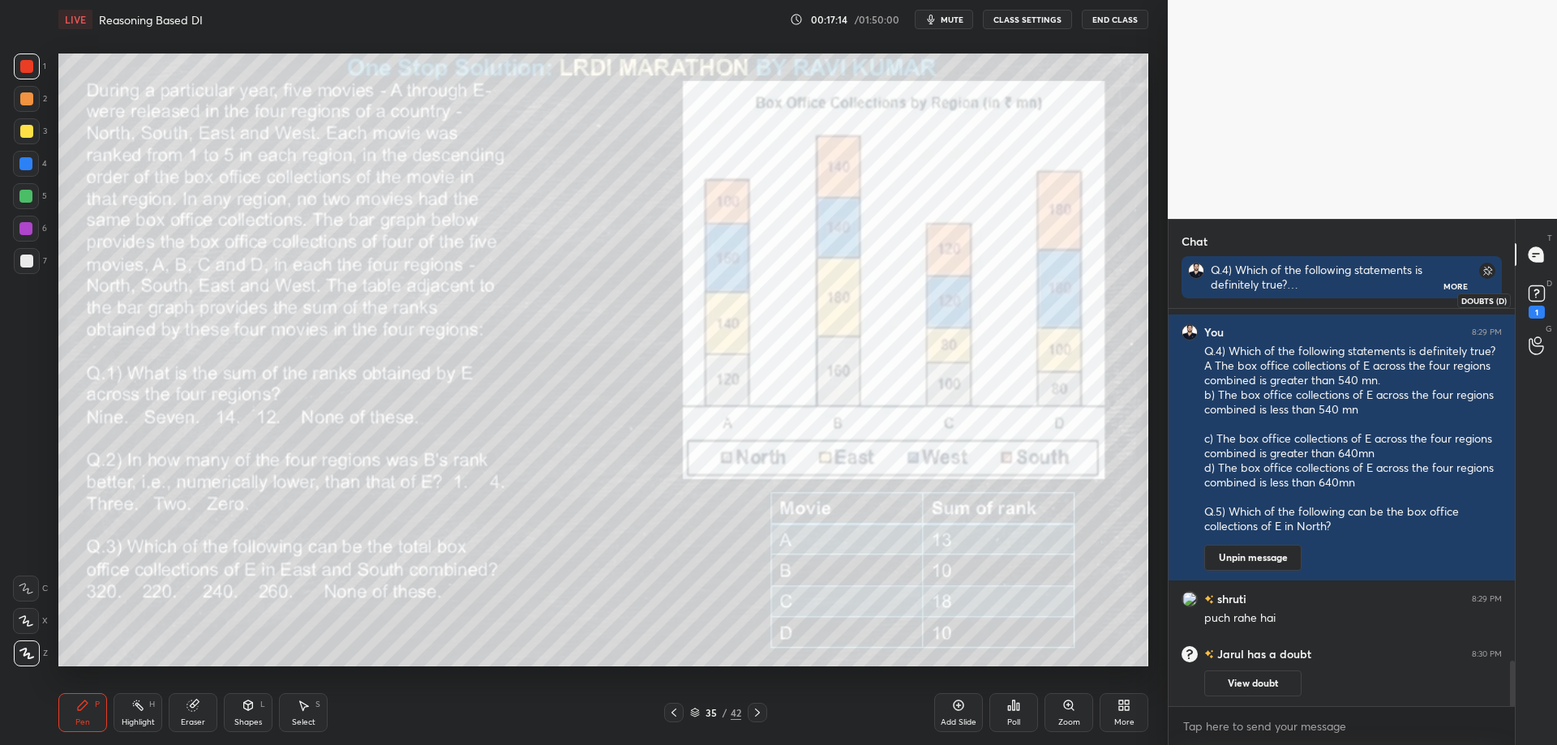
click at [1540, 292] on rect at bounding box center [1535, 293] width 15 height 15
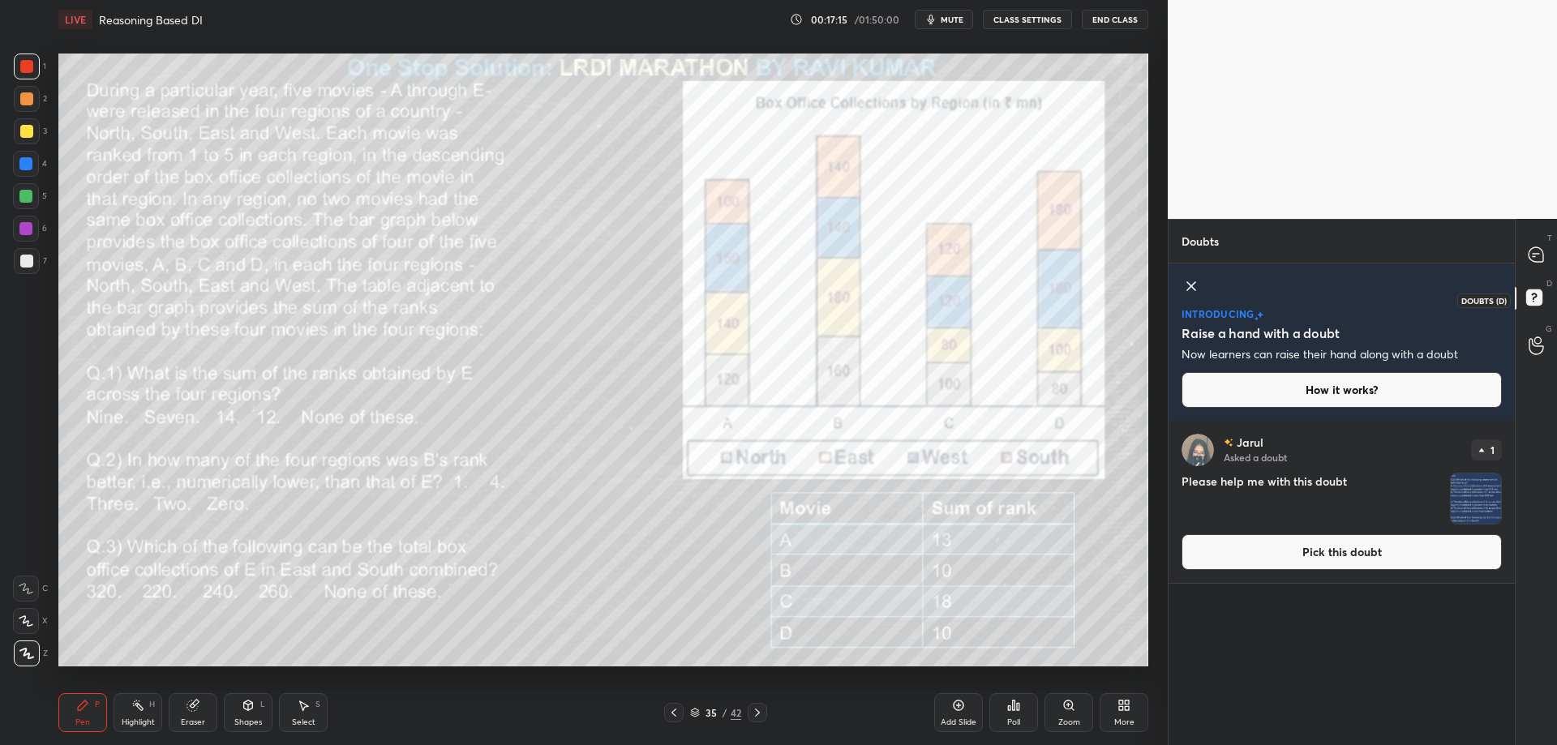
scroll to position [319, 341]
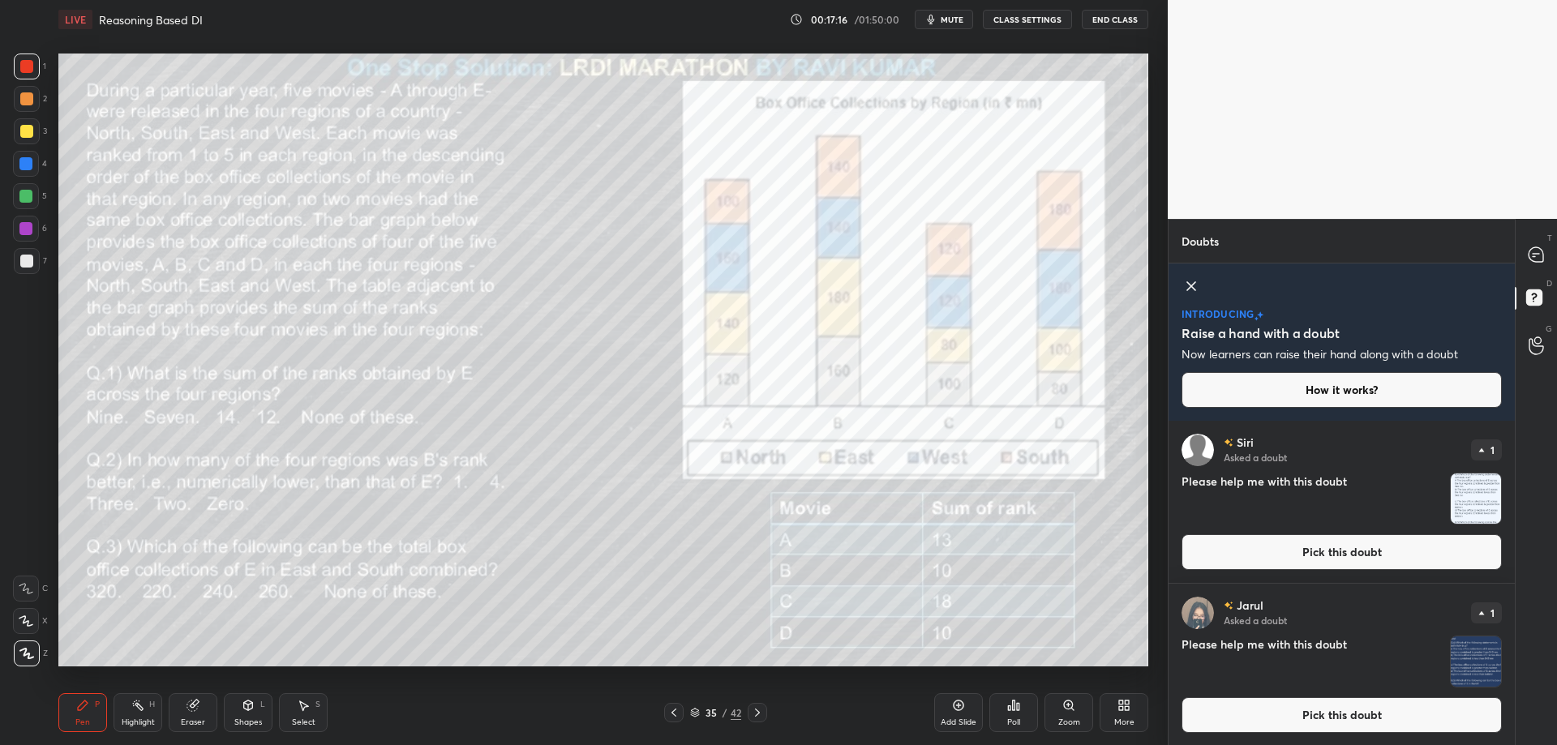
click at [1368, 561] on button "Pick this doubt" at bounding box center [1341, 552] width 320 height 36
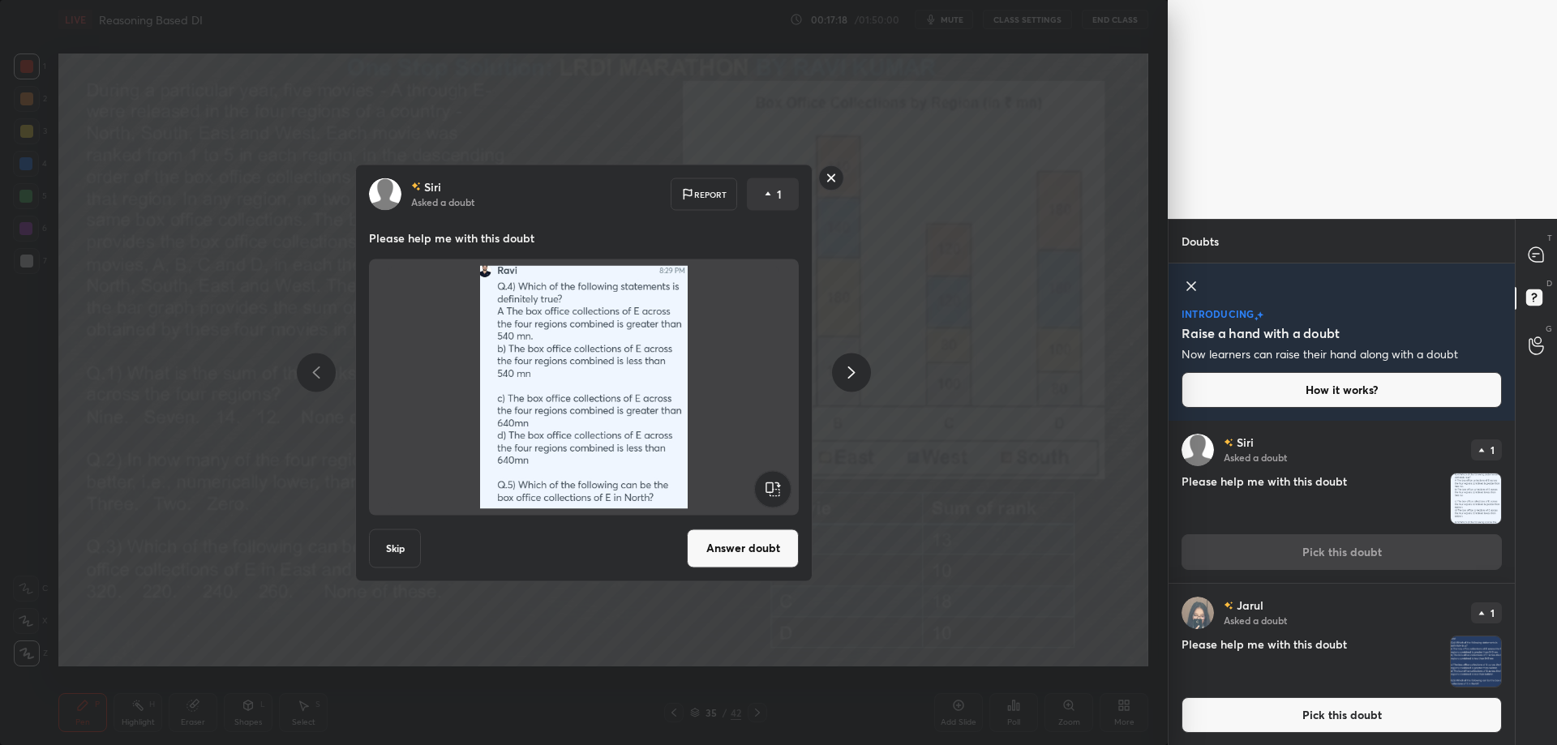
click at [749, 546] on button "Answer doubt" at bounding box center [743, 548] width 112 height 39
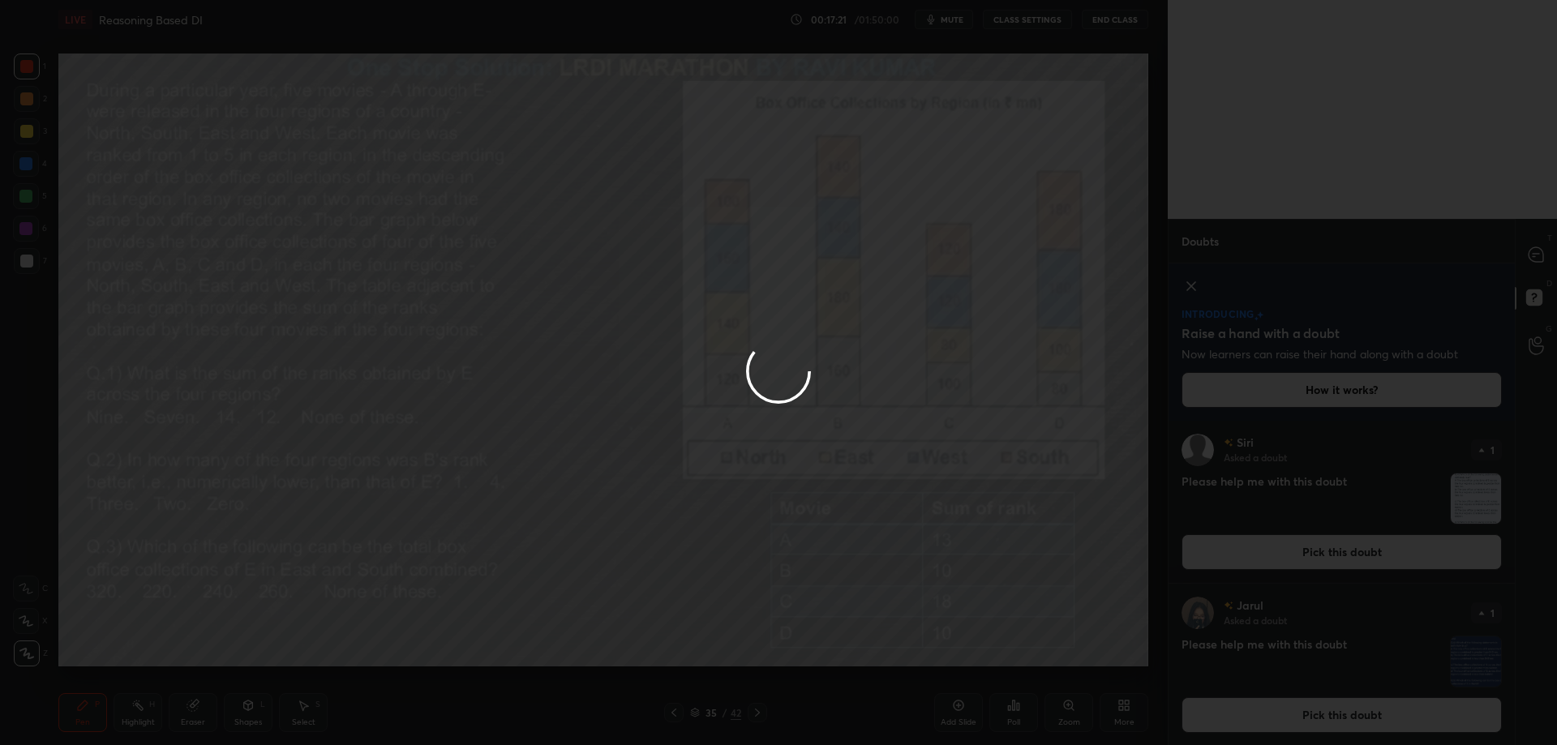
click at [1540, 251] on div at bounding box center [778, 372] width 1557 height 745
click at [1370, 556] on button "Pick this doubt" at bounding box center [1341, 552] width 320 height 36
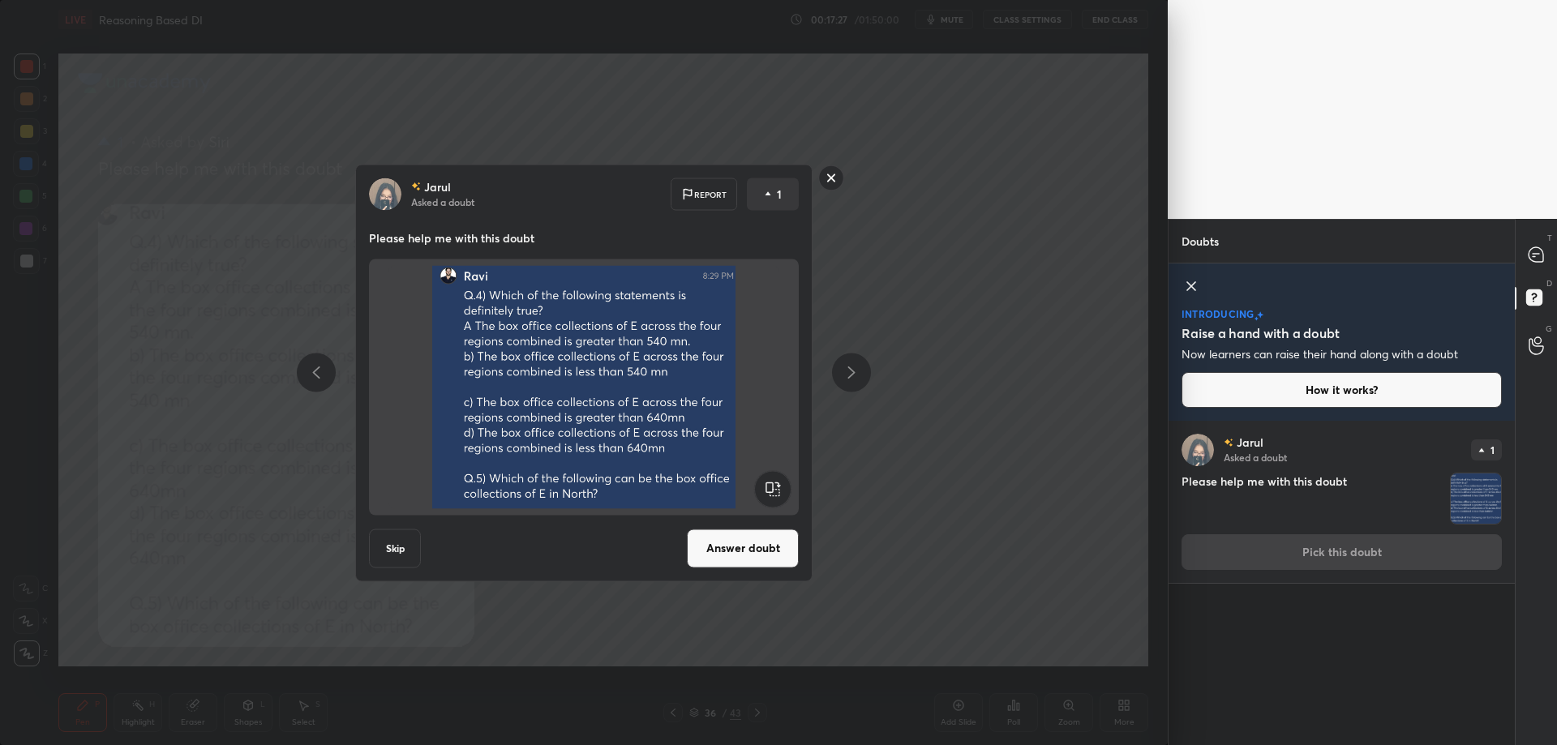
click at [733, 552] on button "Answer doubt" at bounding box center [743, 548] width 112 height 39
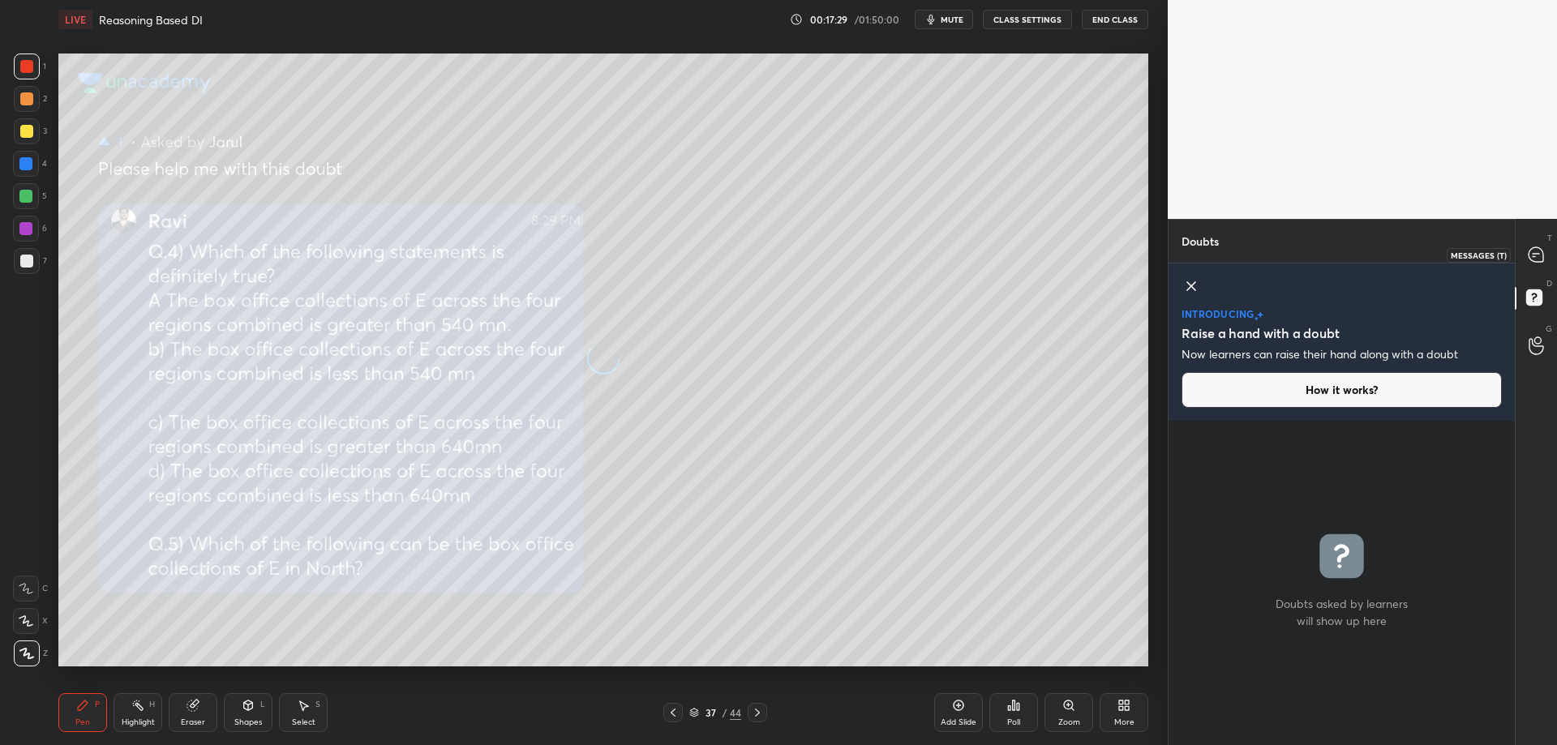
click at [1535, 251] on icon at bounding box center [1535, 254] width 15 height 15
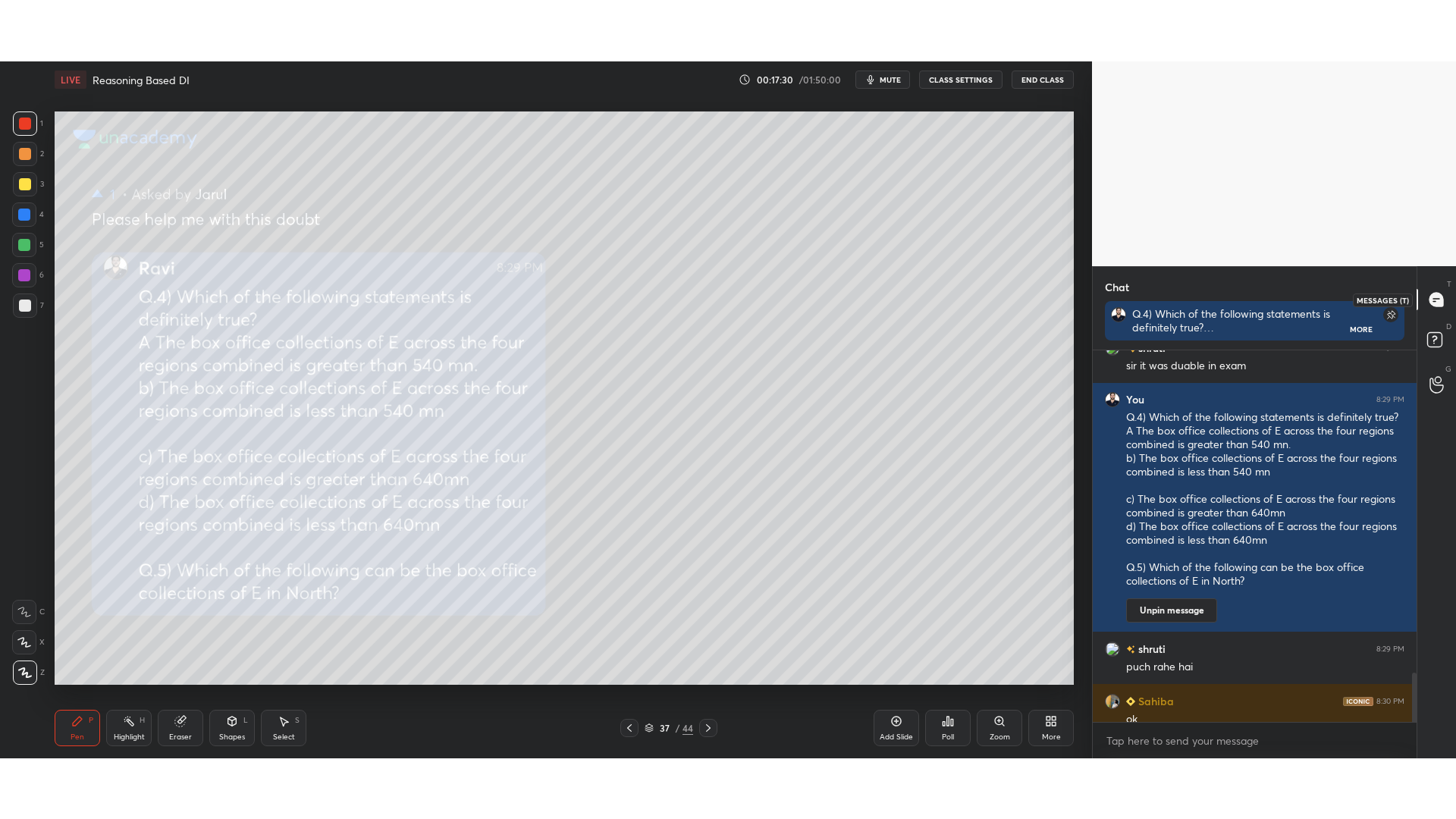
scroll to position [366, 319]
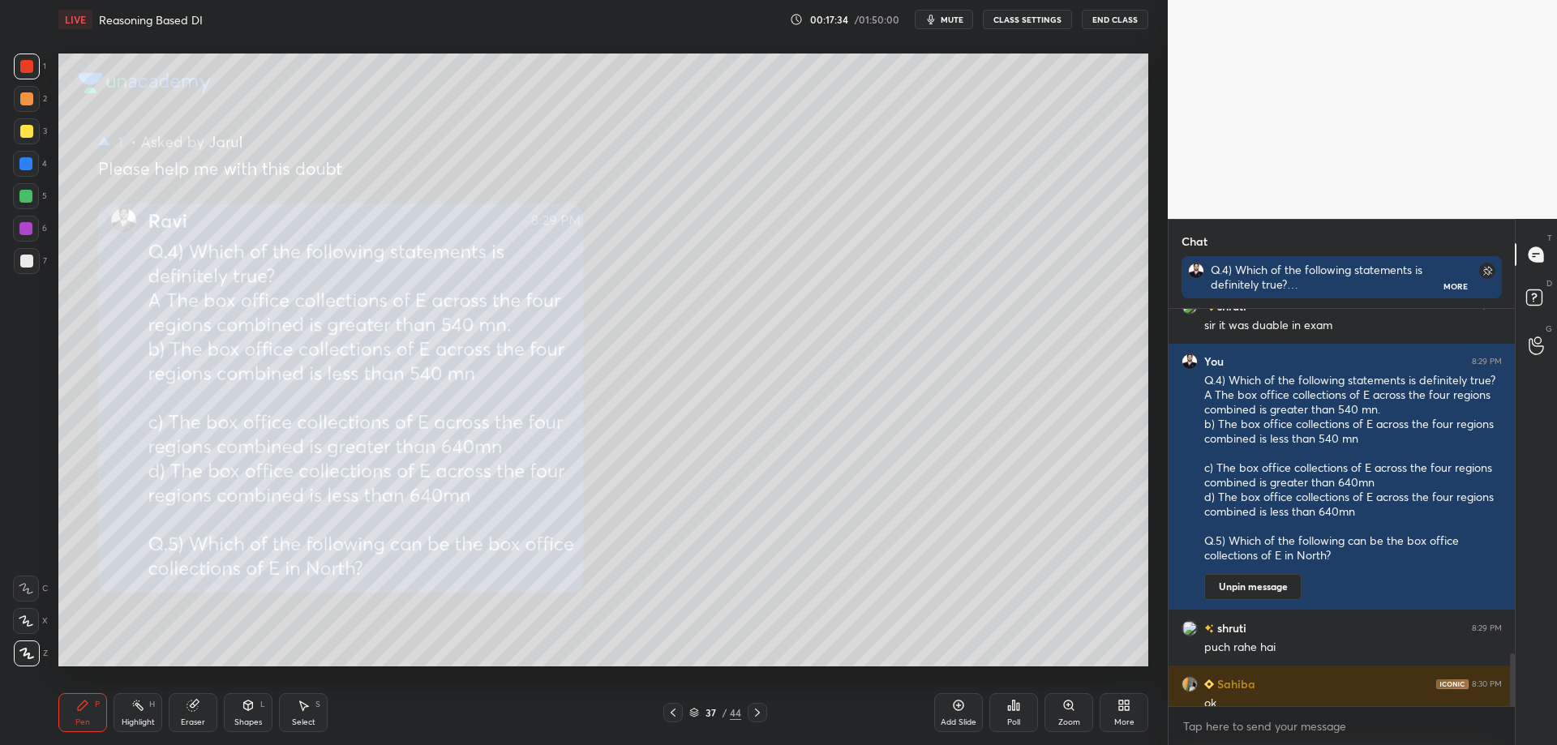
drag, startPoint x: 26, startPoint y: 66, endPoint x: 49, endPoint y: 101, distance: 41.4
click at [28, 67] on div at bounding box center [26, 66] width 13 height 13
click at [670, 710] on icon at bounding box center [672, 712] width 13 height 13
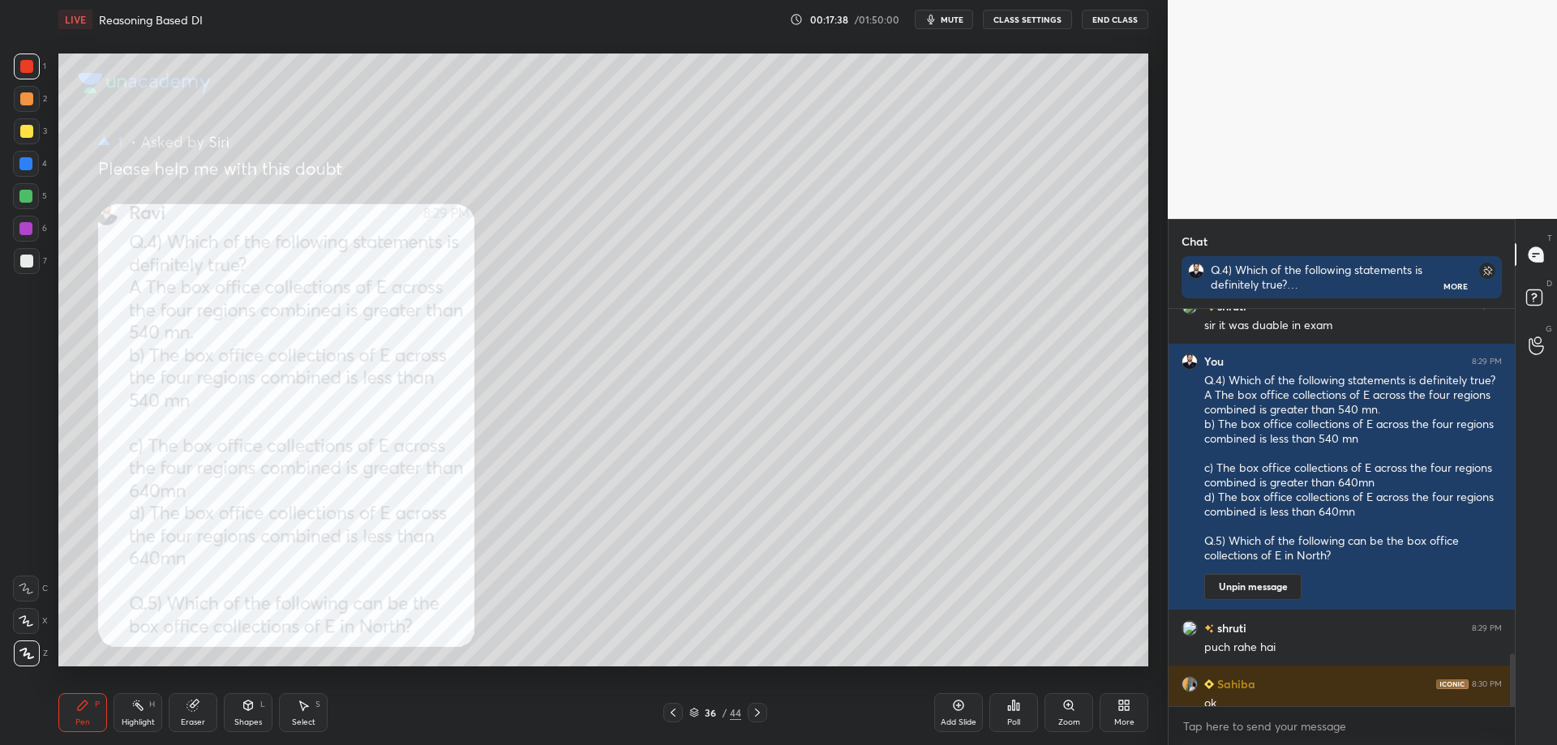
click at [673, 710] on icon at bounding box center [672, 713] width 5 height 8
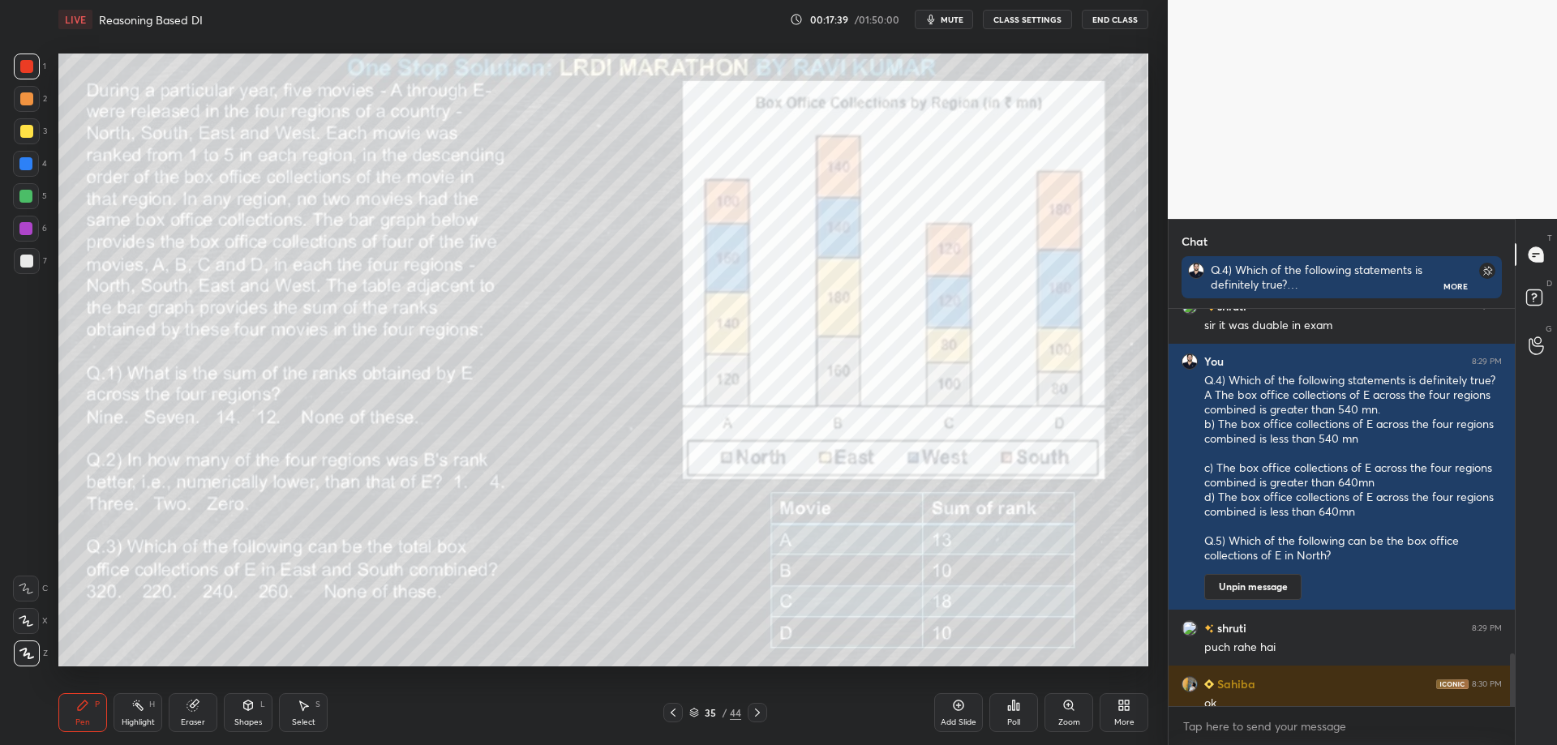
click at [1134, 705] on div "More" at bounding box center [1123, 712] width 49 height 39
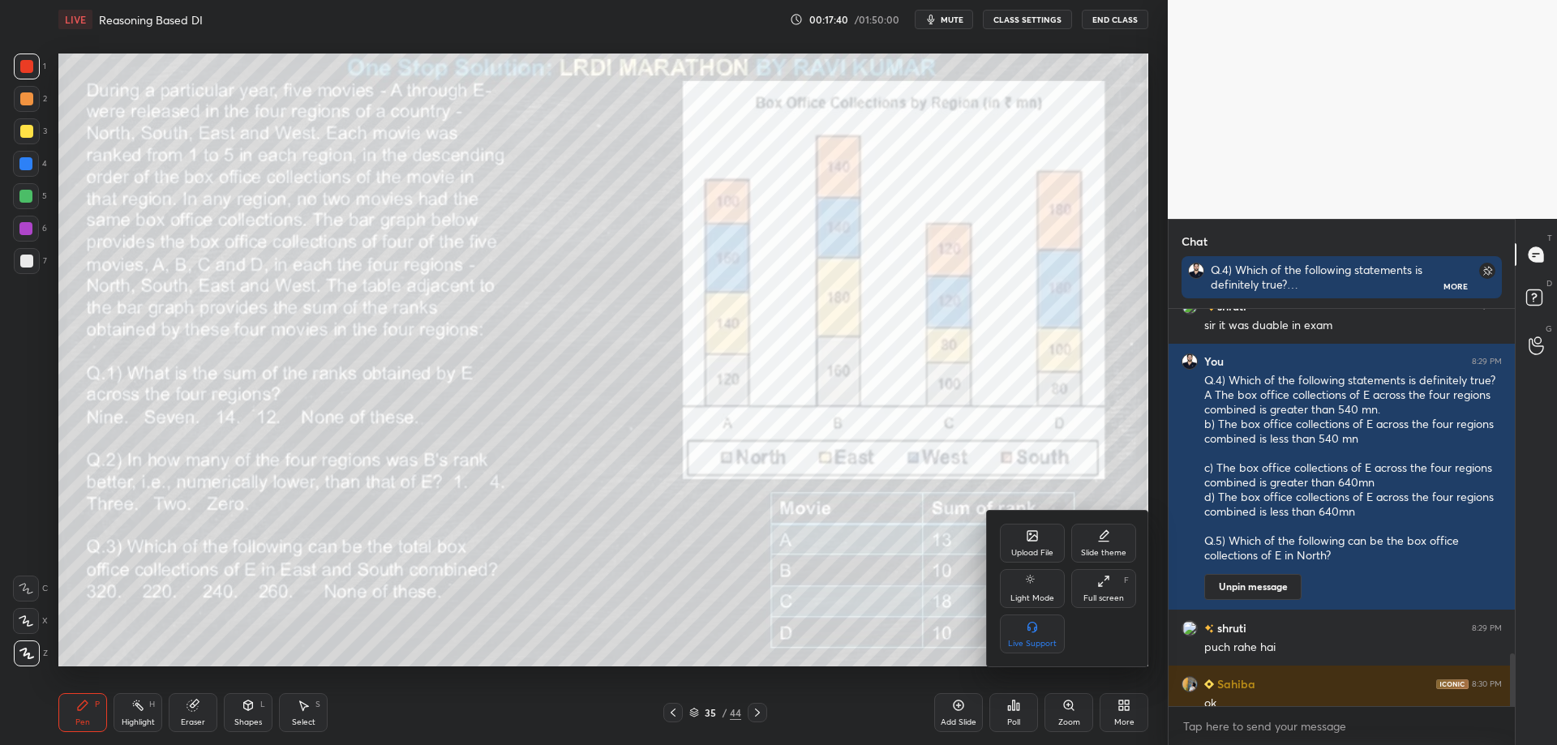
drag, startPoint x: 1111, startPoint y: 589, endPoint x: 1105, endPoint y: 692, distance: 103.1
click at [1111, 590] on div "Full screen F" at bounding box center [1103, 588] width 65 height 39
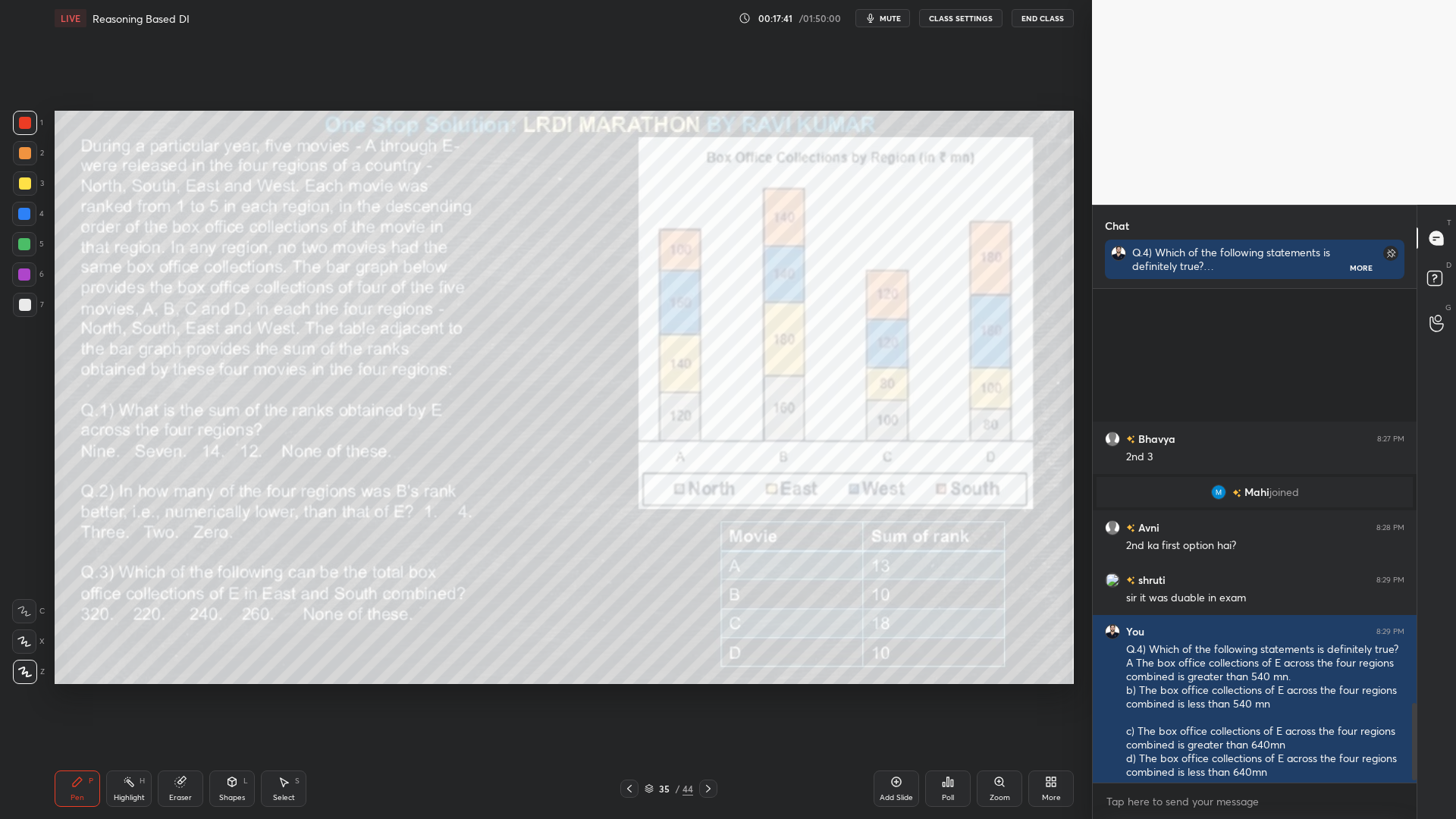
scroll to position [2654, 0]
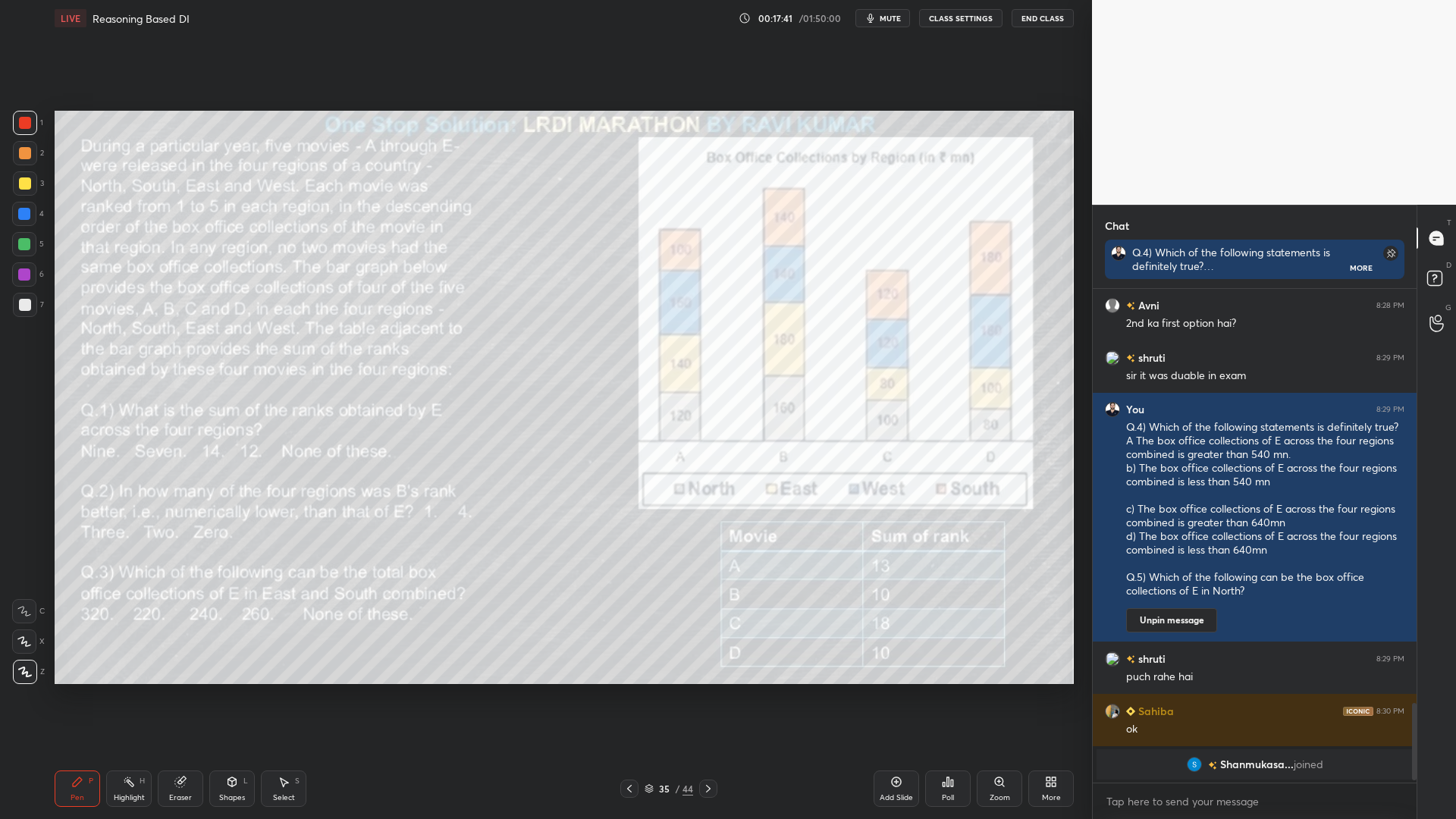
click at [1416, 691] on div "T Messages (T) D Doubts (D) G Raise Hand (G)" at bounding box center [1435, 511] width 39 height 614
drag, startPoint x: 1412, startPoint y: 694, endPoint x: 1412, endPoint y: 753, distance: 59.0
click at [1412, 696] on div at bounding box center [1412, 536] width 9 height 494
click at [184, 696] on div "Eraser" at bounding box center [180, 788] width 46 height 36
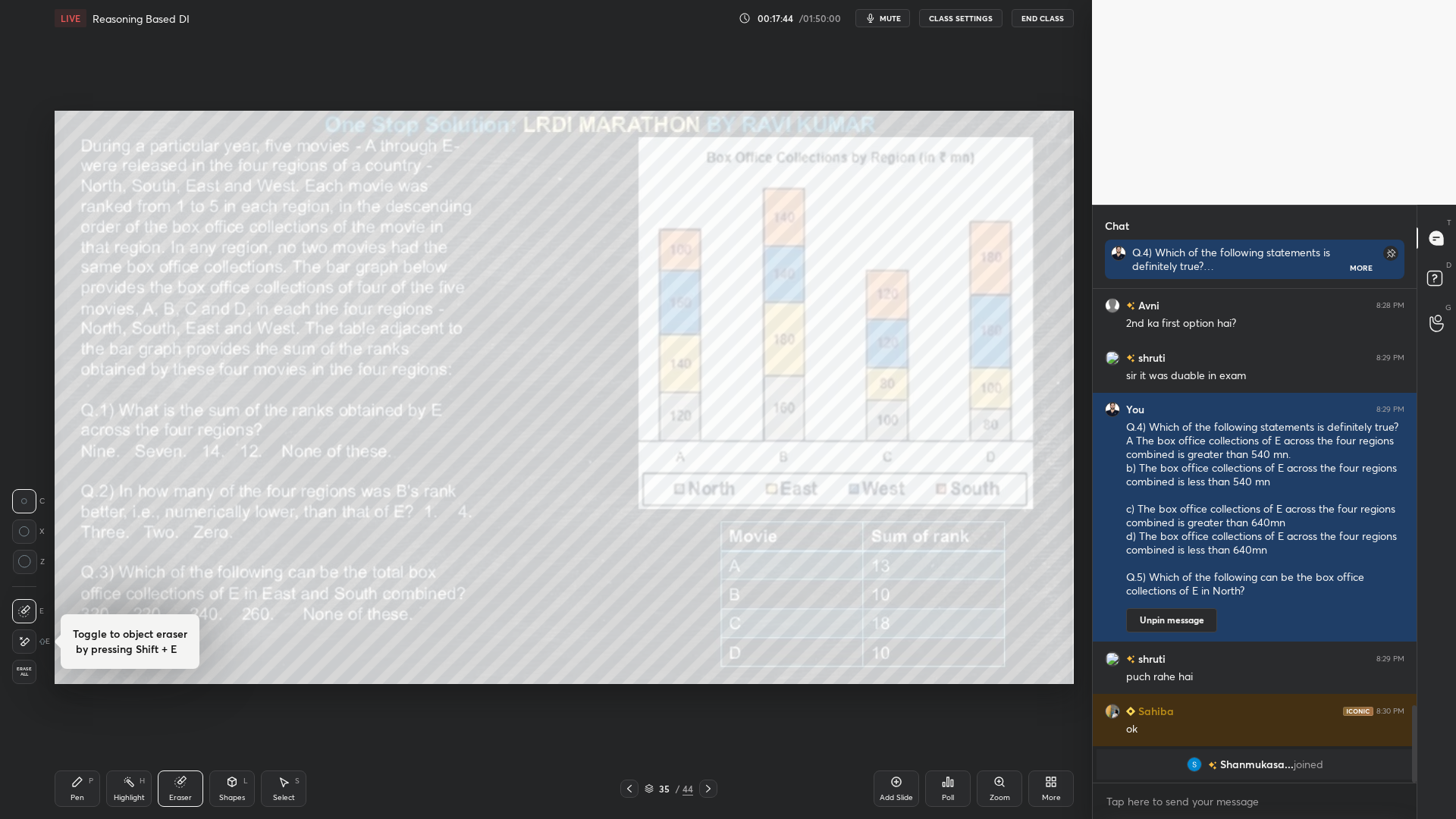
click at [26, 670] on span "Erase all" at bounding box center [24, 671] width 22 height 10
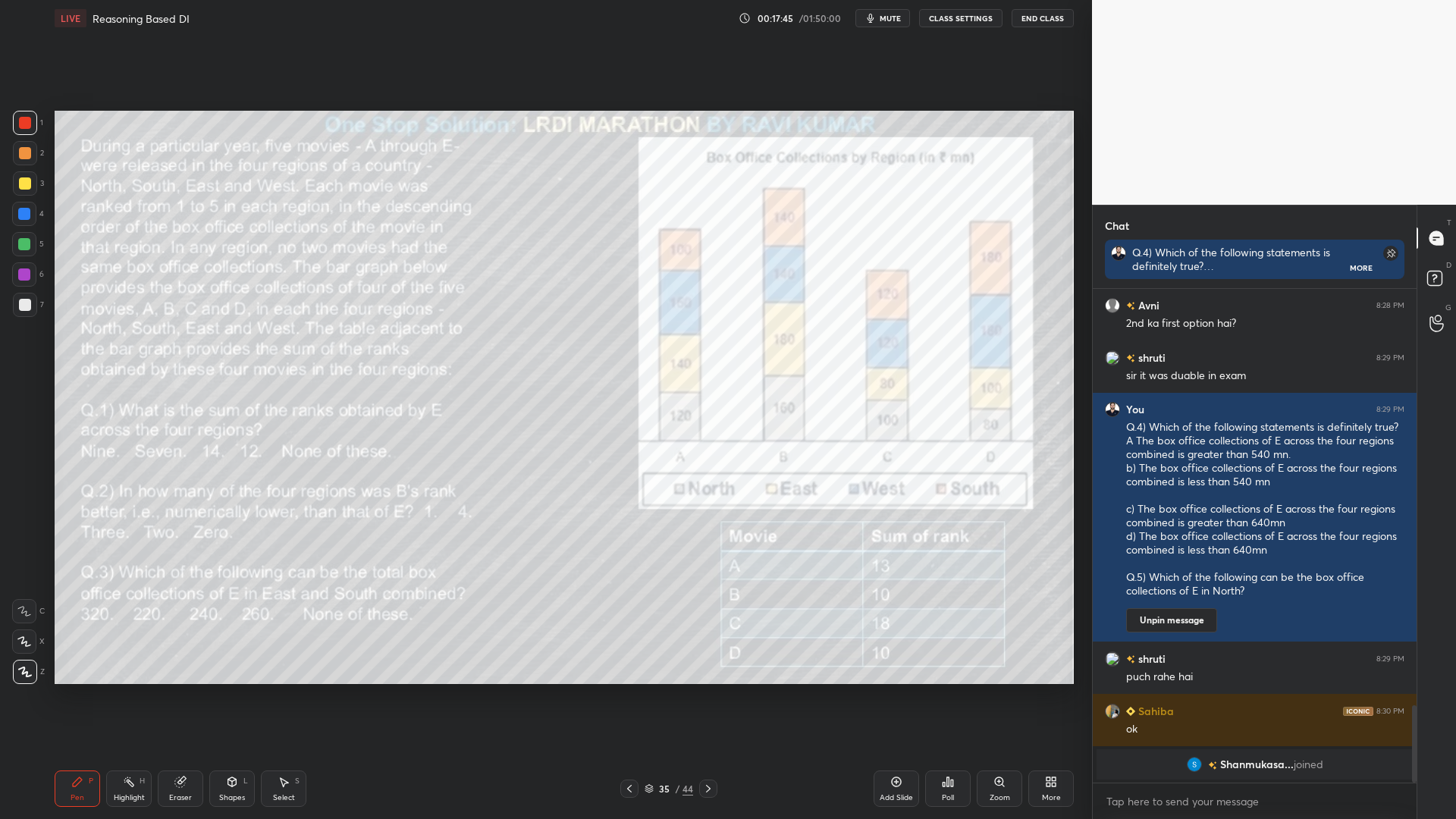
click at [22, 151] on div at bounding box center [24, 152] width 12 height 12
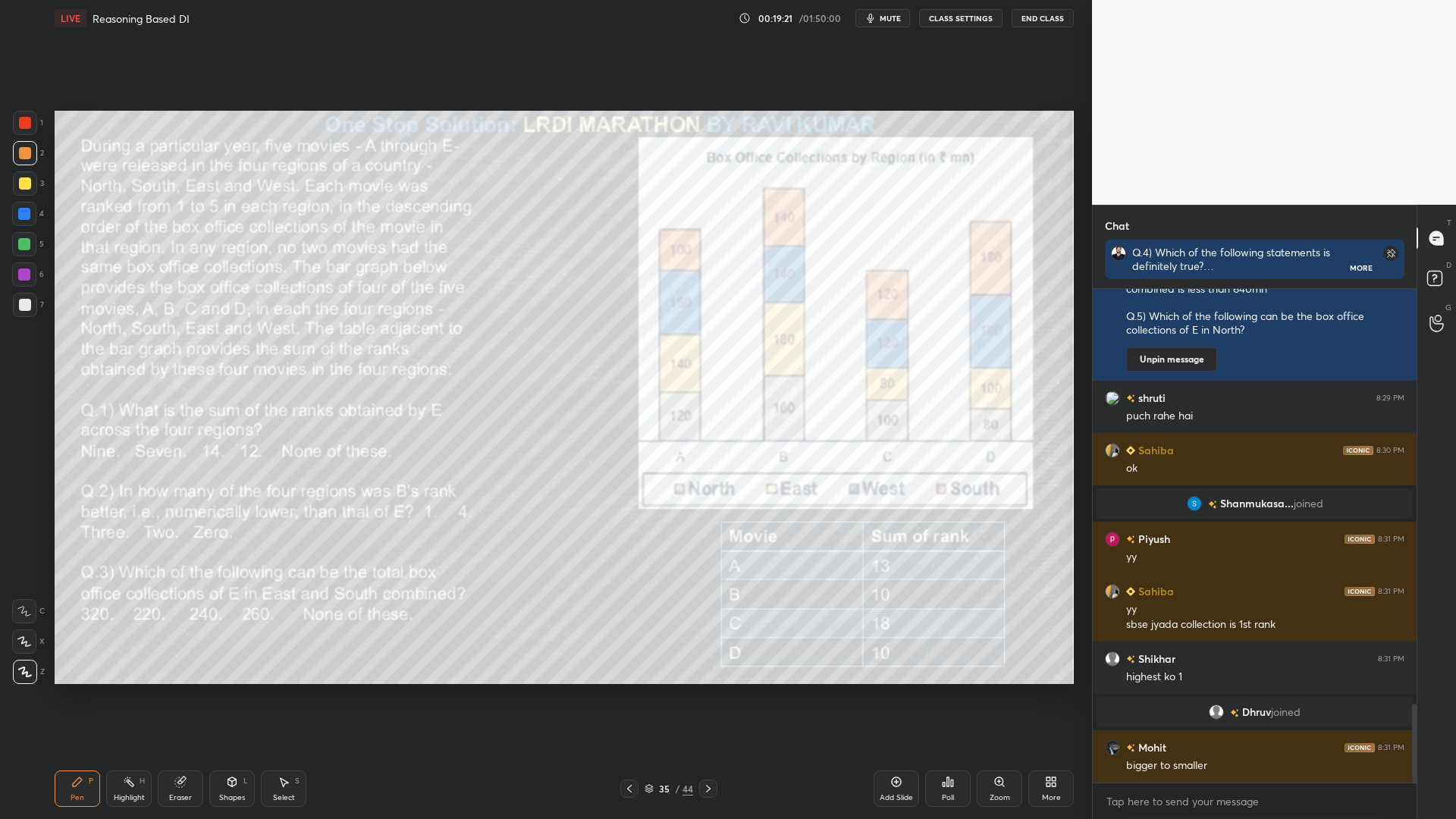
scroll to position [2595, 0]
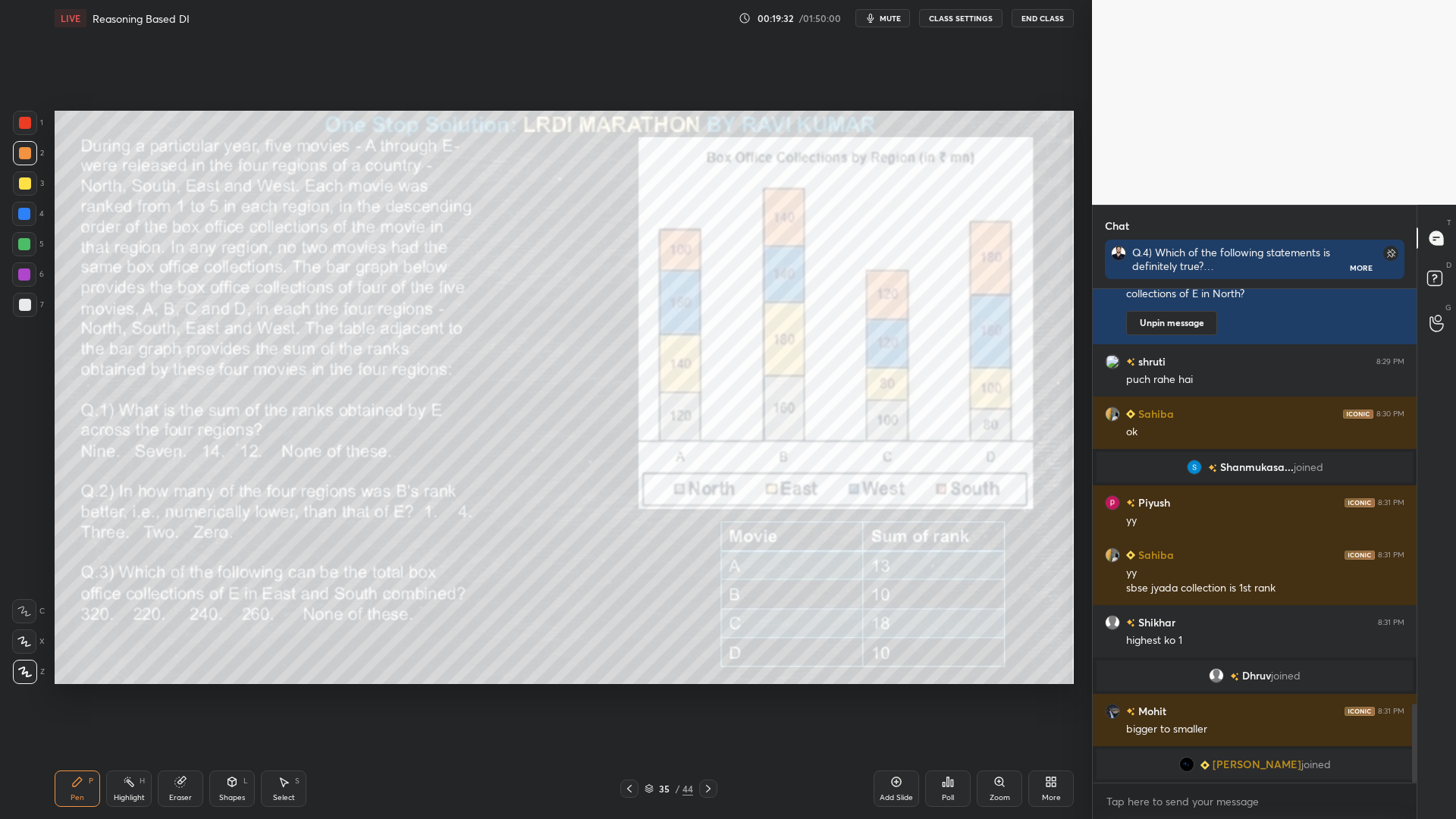
click at [21, 119] on div at bounding box center [24, 122] width 12 height 12
click at [22, 176] on div at bounding box center [25, 183] width 24 height 24
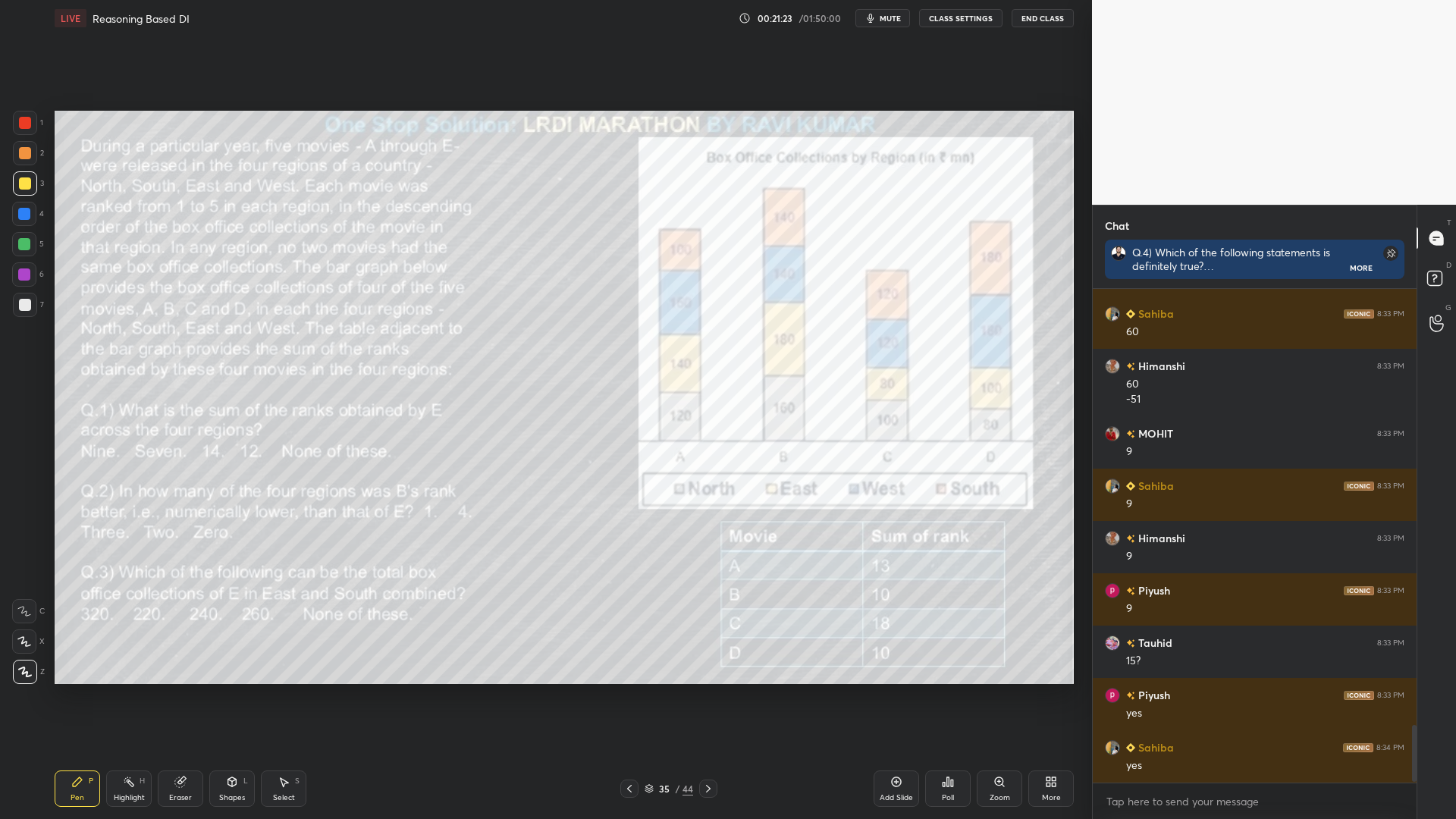
scroll to position [3761, 0]
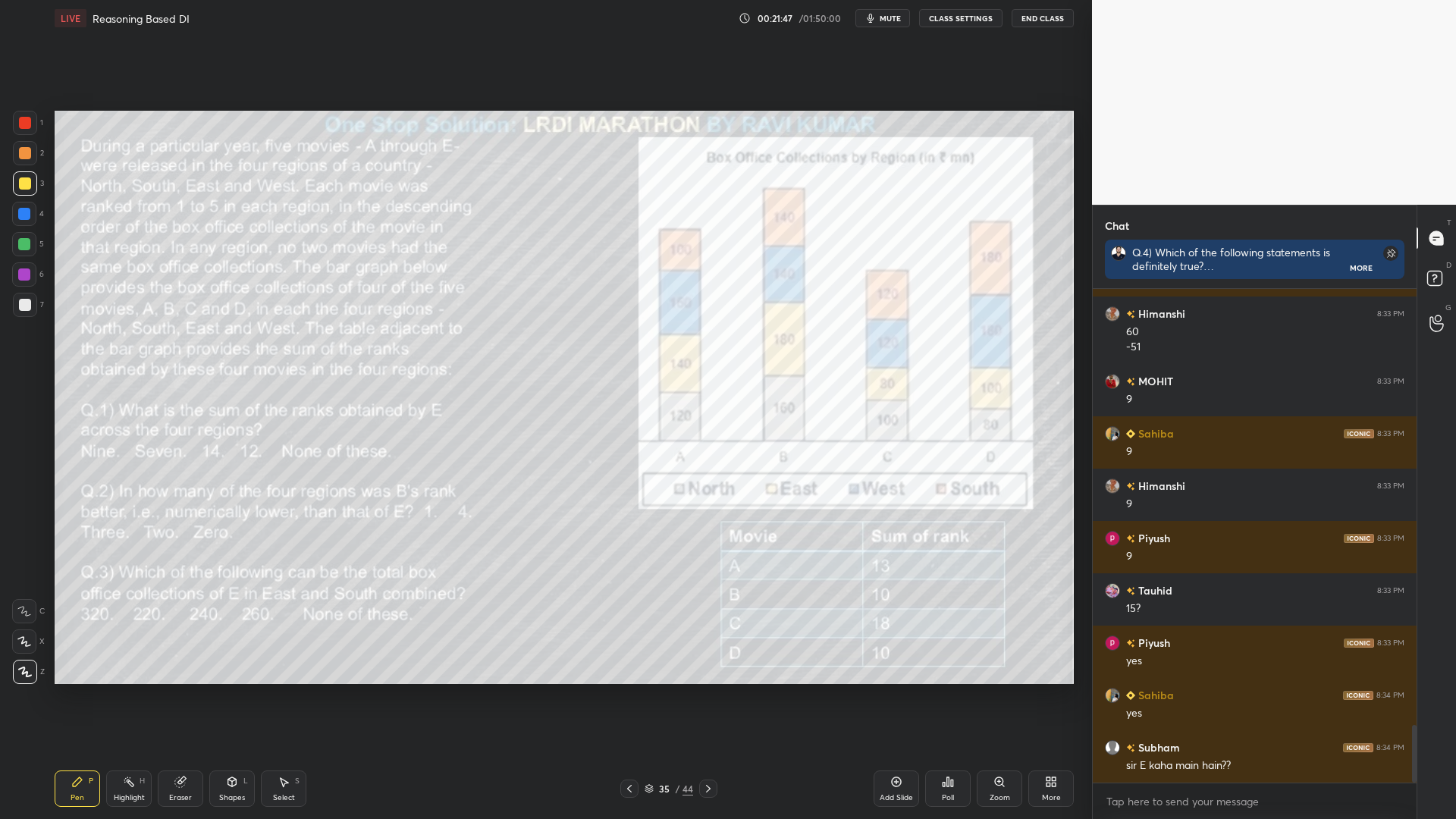
click at [25, 209] on div at bounding box center [23, 213] width 12 height 12
click at [22, 160] on div at bounding box center [25, 153] width 24 height 24
click at [895, 696] on icon at bounding box center [896, 781] width 12 height 12
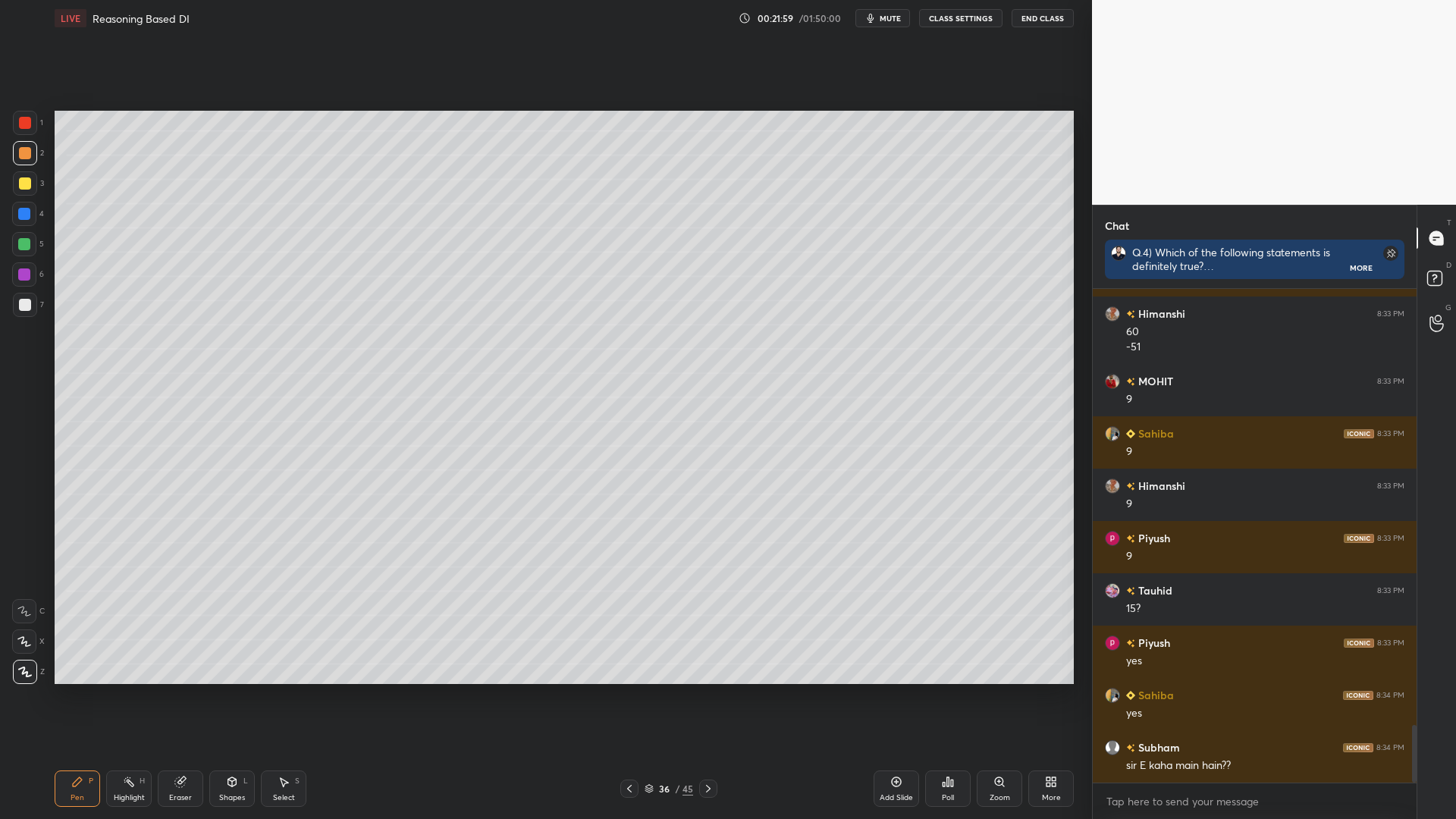
click at [22, 122] on div at bounding box center [24, 122] width 12 height 12
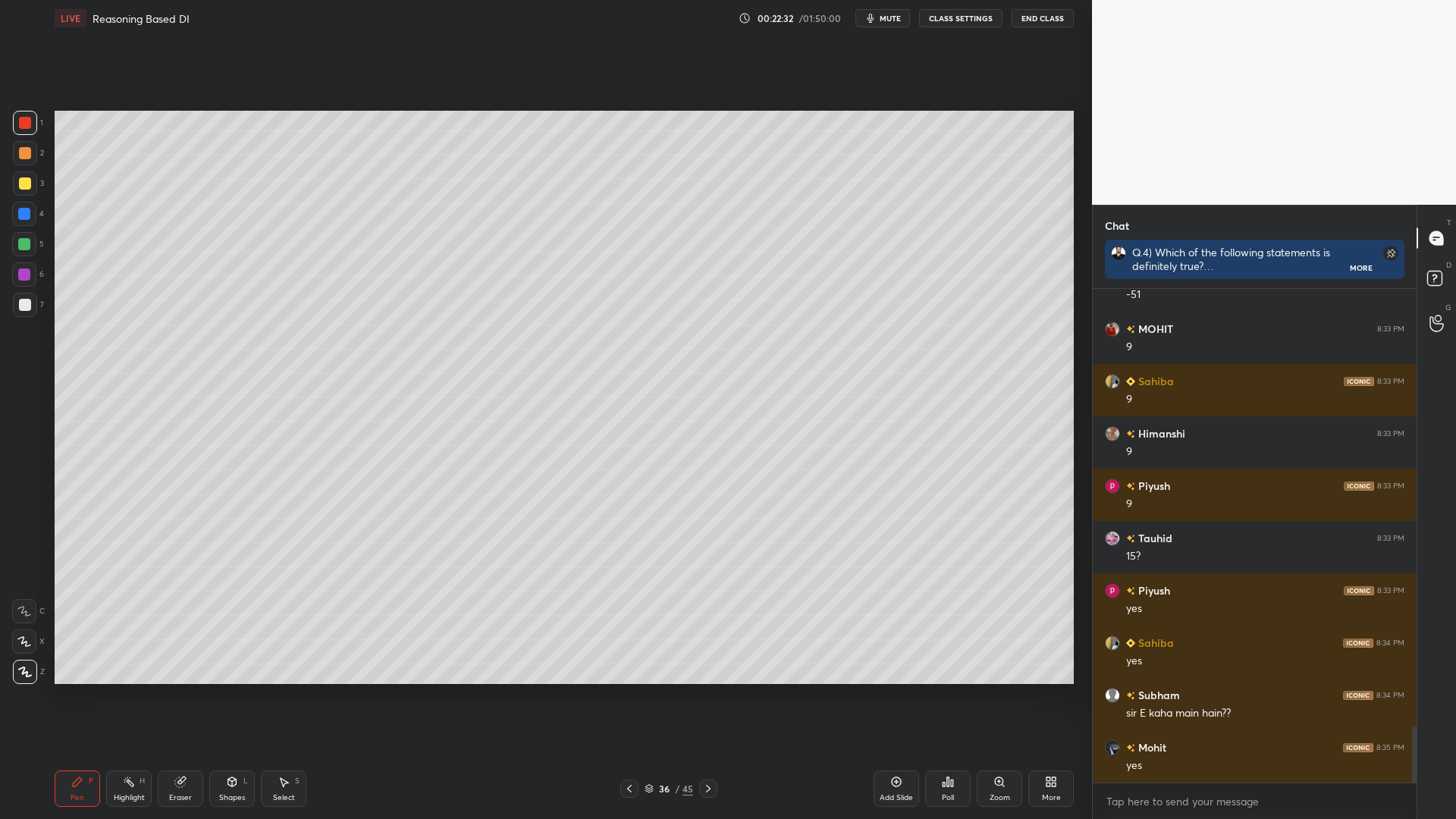
scroll to position [3866, 0]
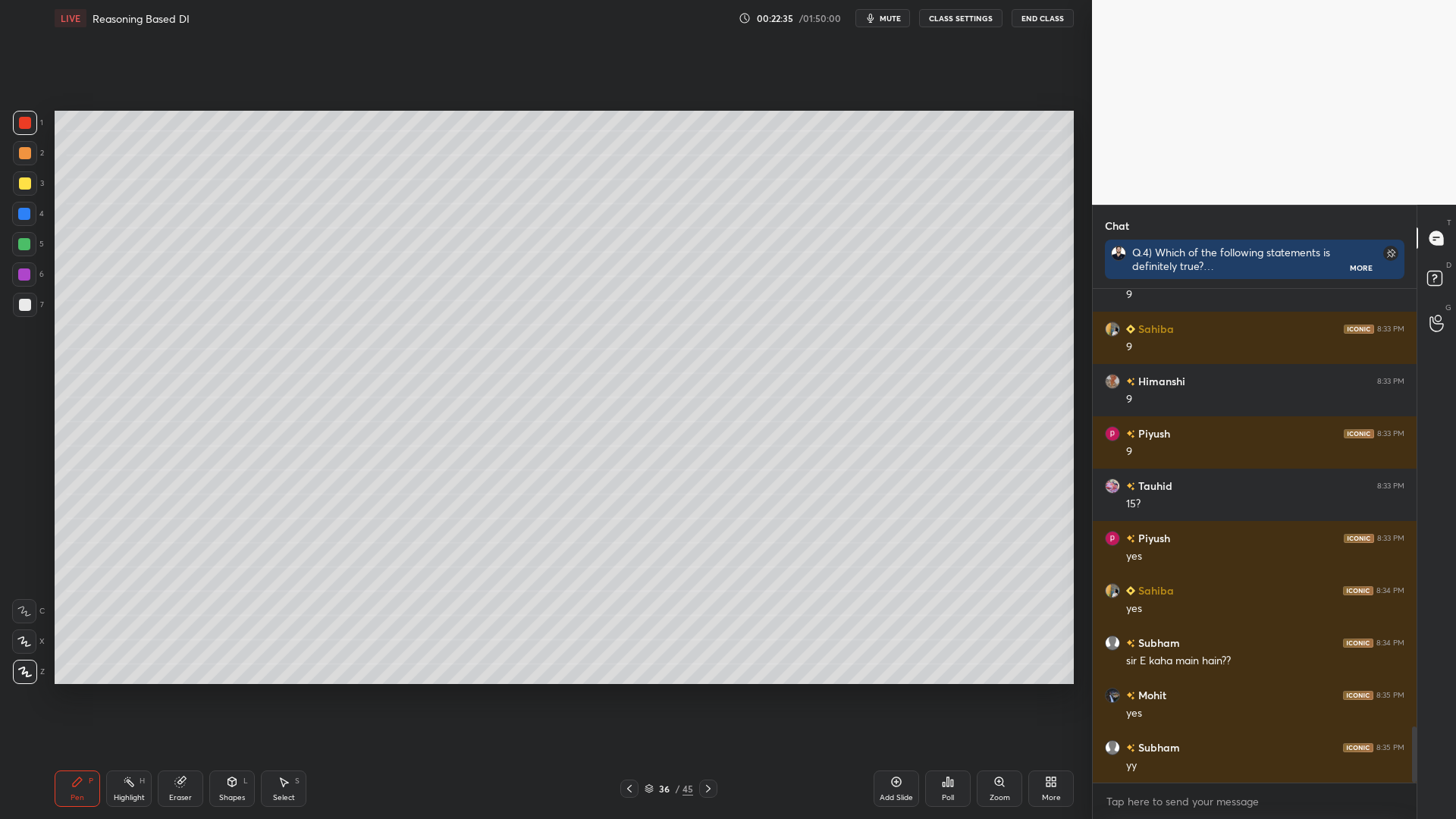
click at [29, 246] on div at bounding box center [23, 244] width 12 height 12
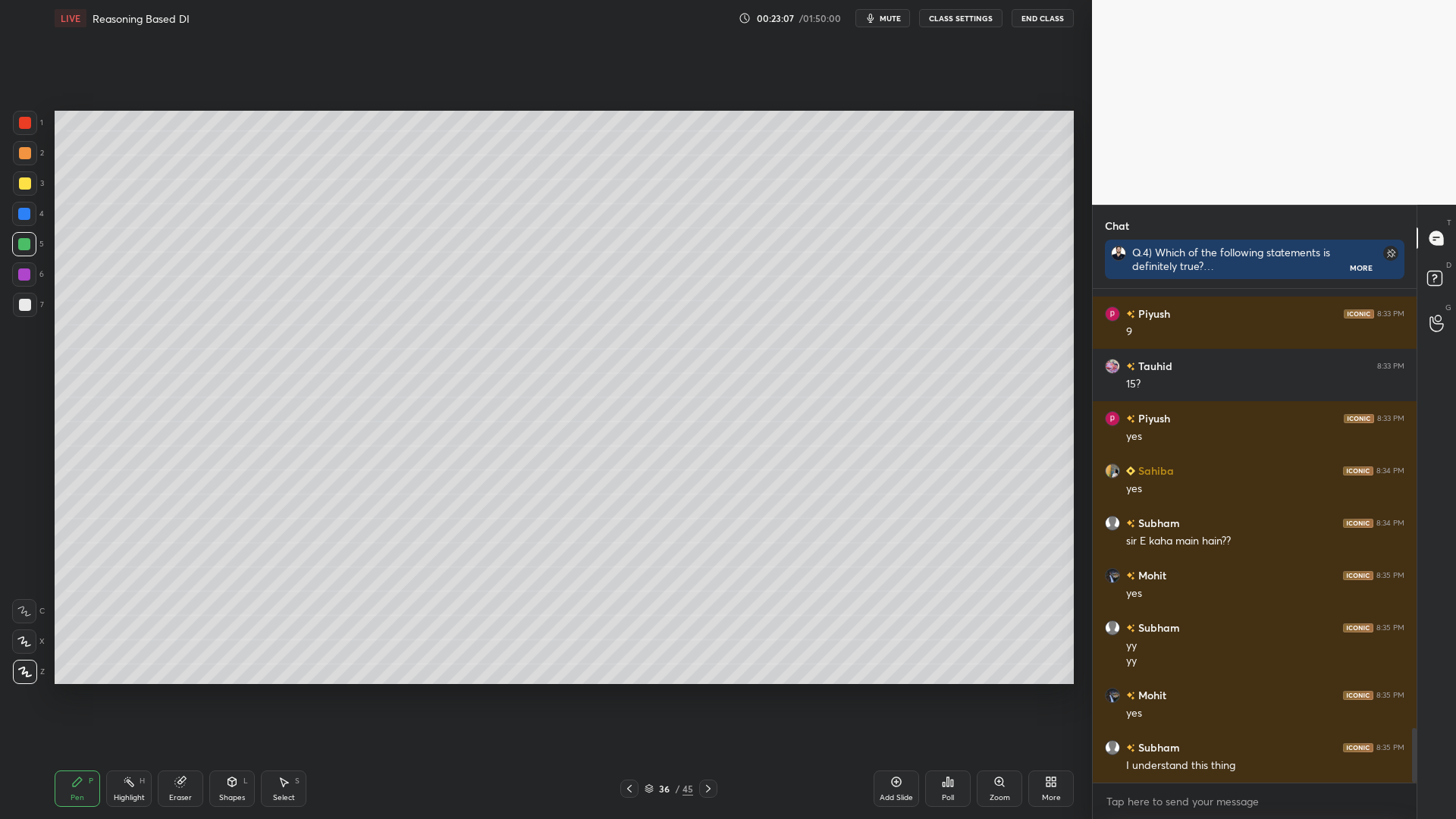
scroll to position [4001, 0]
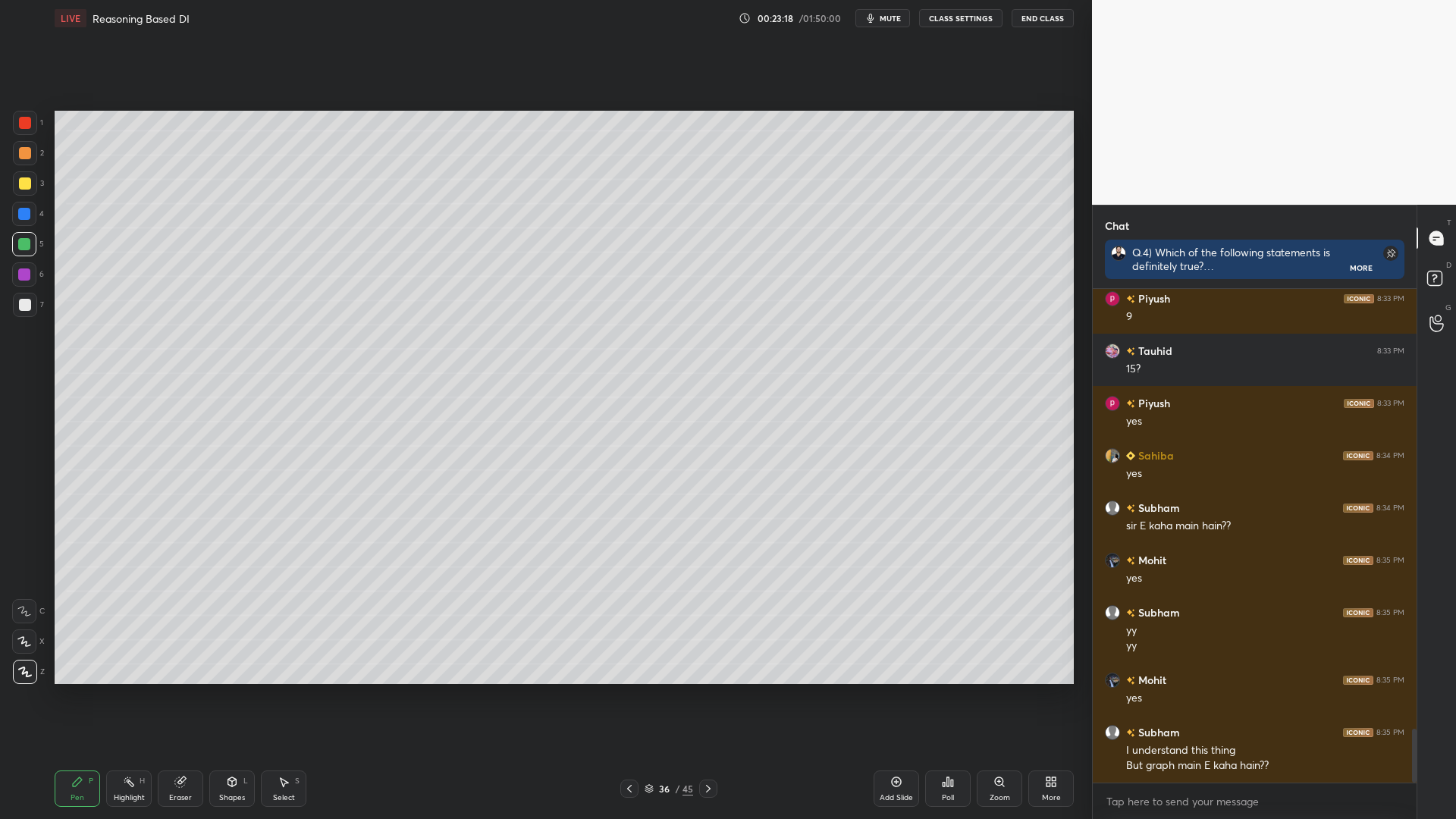
click at [19, 216] on div at bounding box center [23, 213] width 12 height 12
click at [24, 134] on div at bounding box center [25, 122] width 24 height 24
click at [181, 696] on div "Eraser" at bounding box center [180, 788] width 46 height 36
click at [61, 696] on div "Pen P" at bounding box center [77, 788] width 46 height 36
drag, startPoint x: 23, startPoint y: 189, endPoint x: 44, endPoint y: 193, distance: 21.4
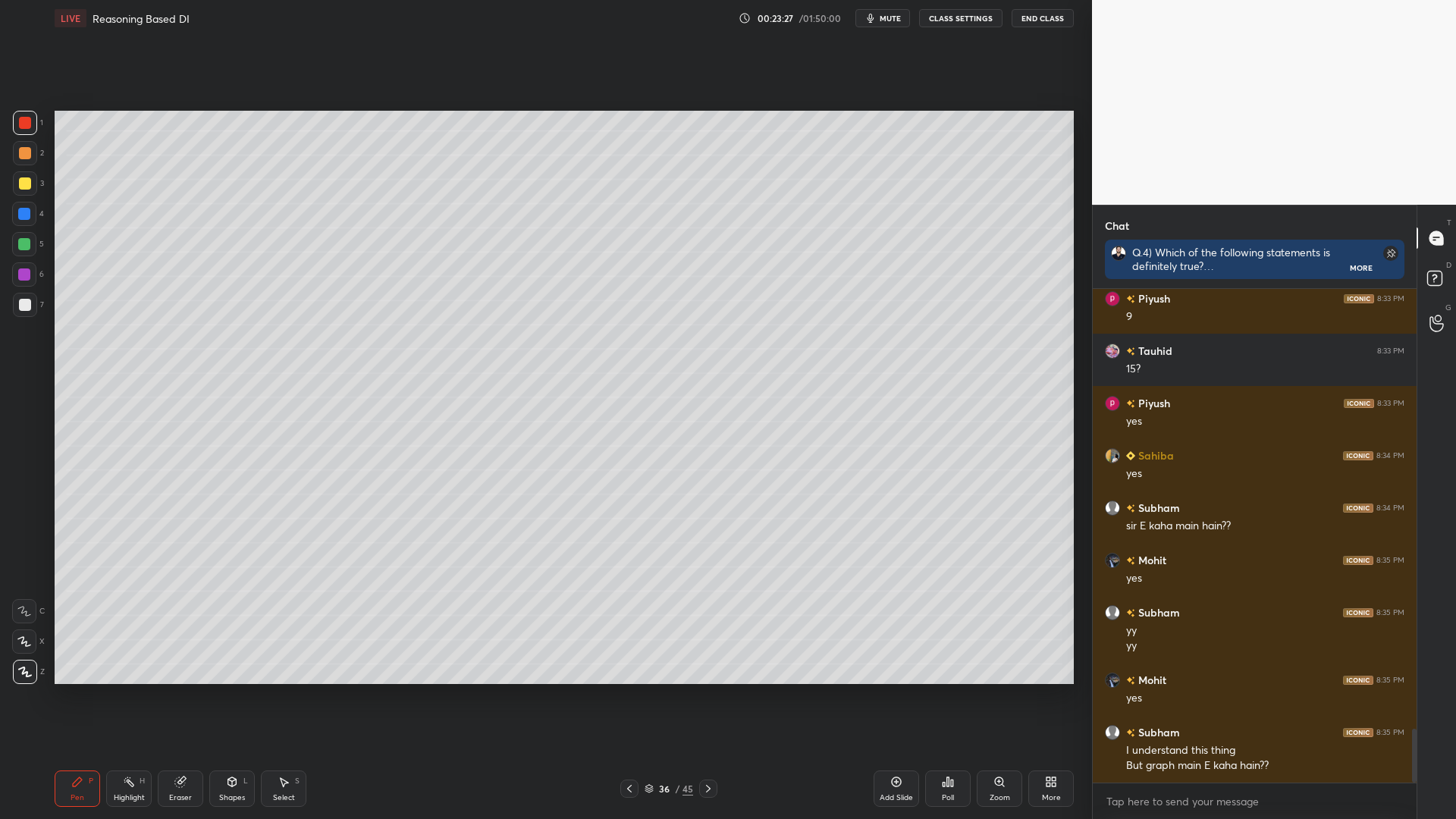
click at [23, 190] on div at bounding box center [25, 183] width 24 height 24
drag, startPoint x: 623, startPoint y: 791, endPoint x: 635, endPoint y: 786, distance: 13.0
click at [625, 696] on icon at bounding box center [628, 788] width 12 height 12
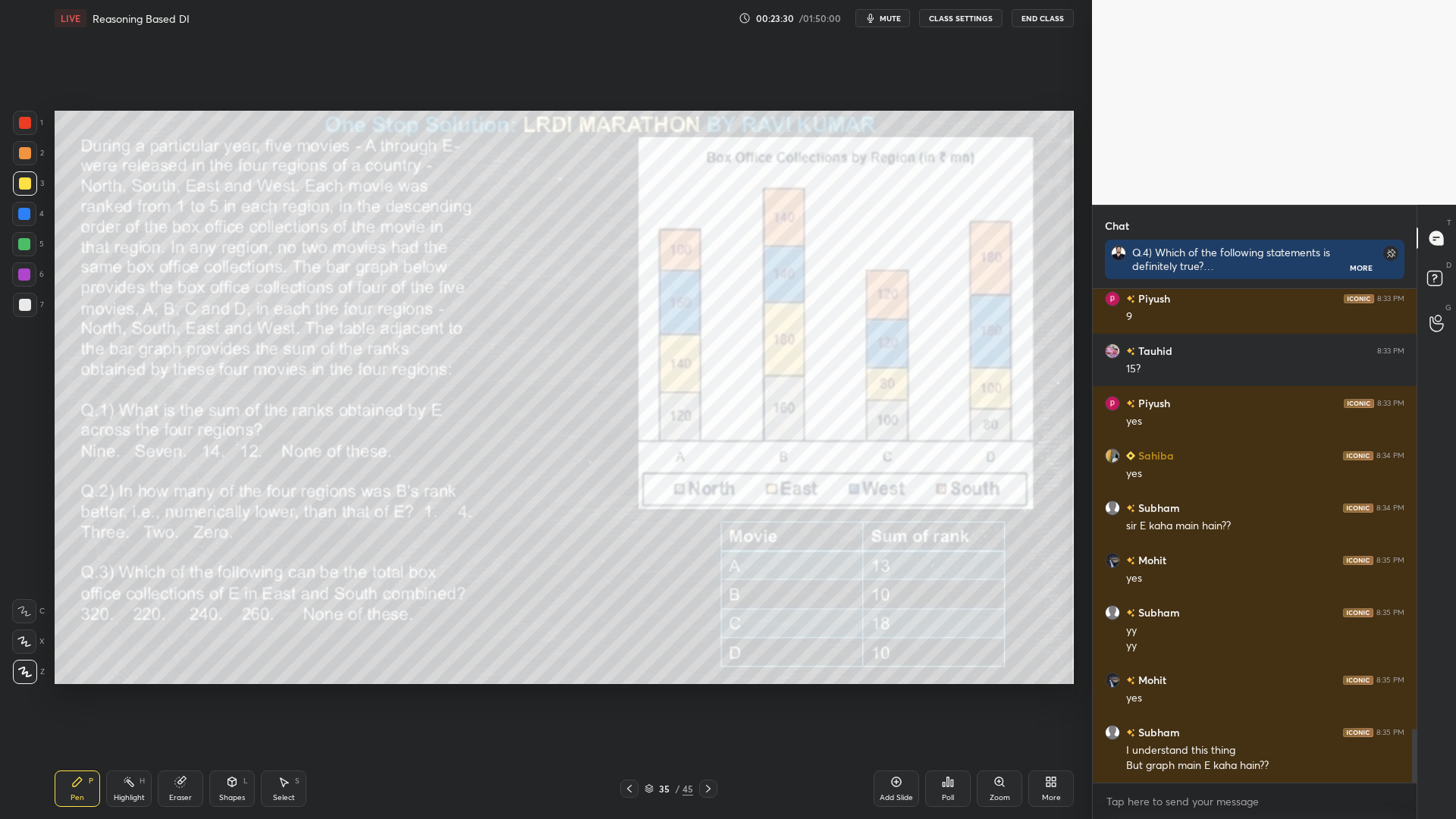
scroll to position [4053, 0]
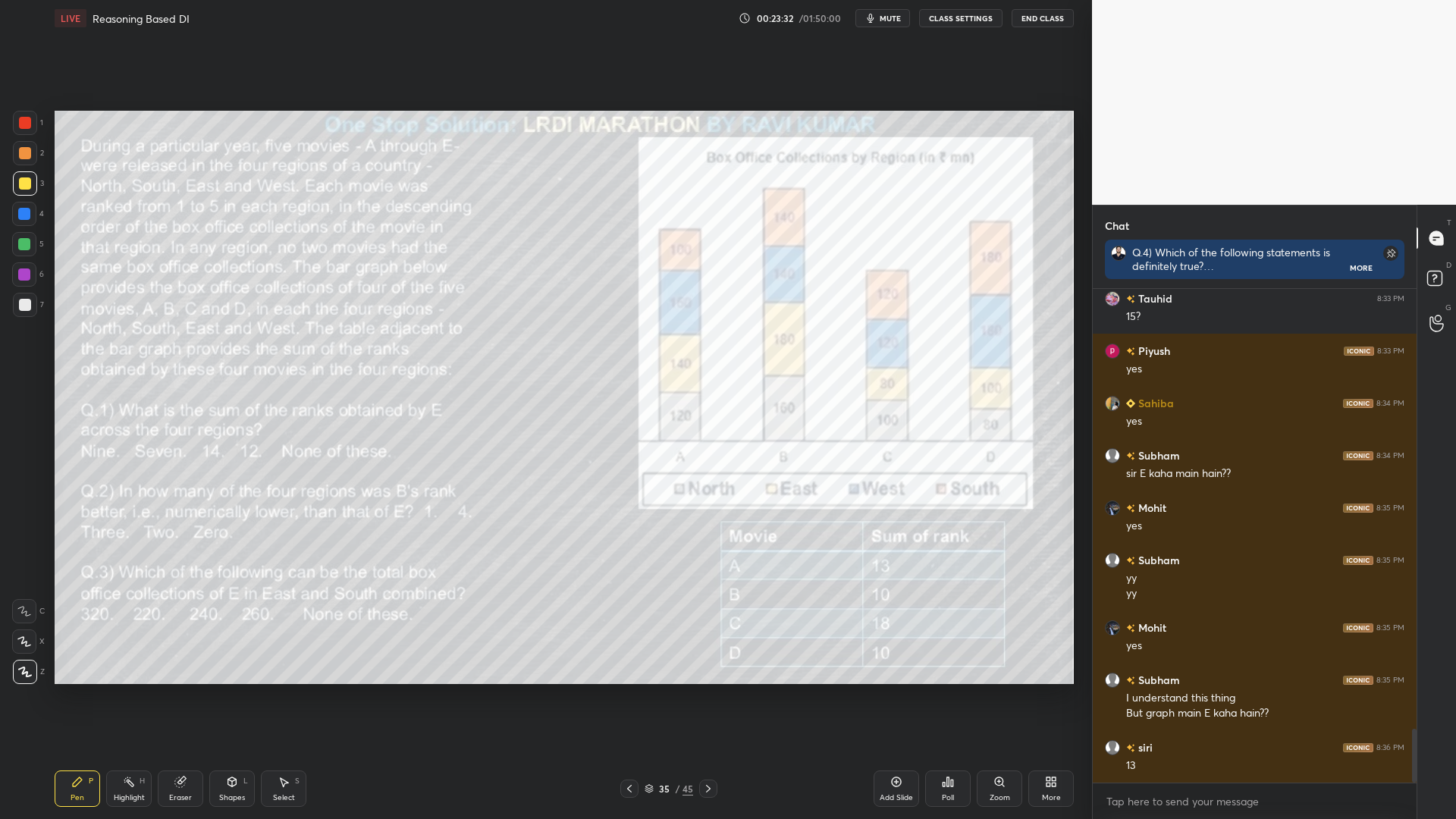
click at [710, 696] on icon at bounding box center [708, 788] width 12 height 12
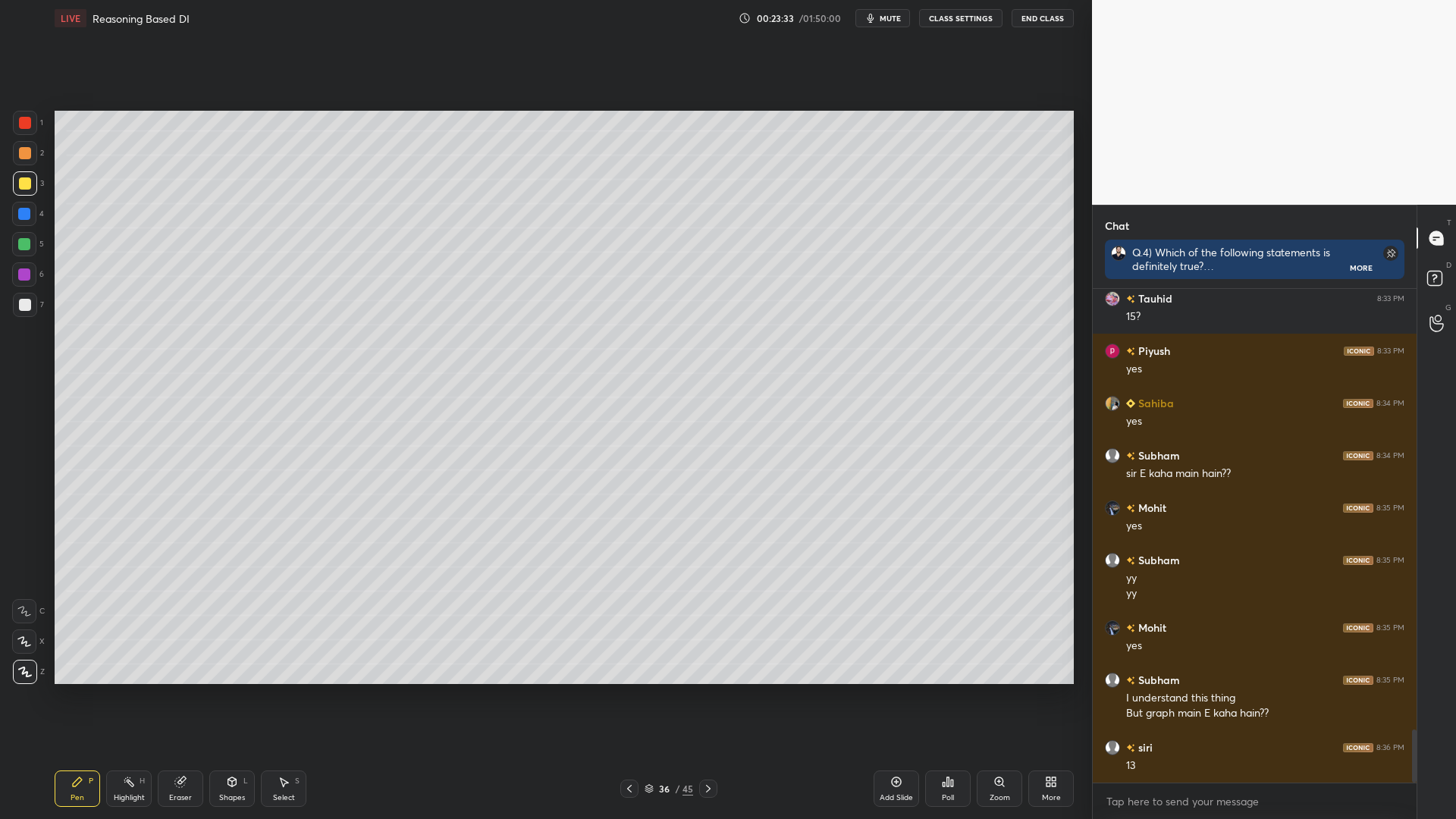
scroll to position [4105, 0]
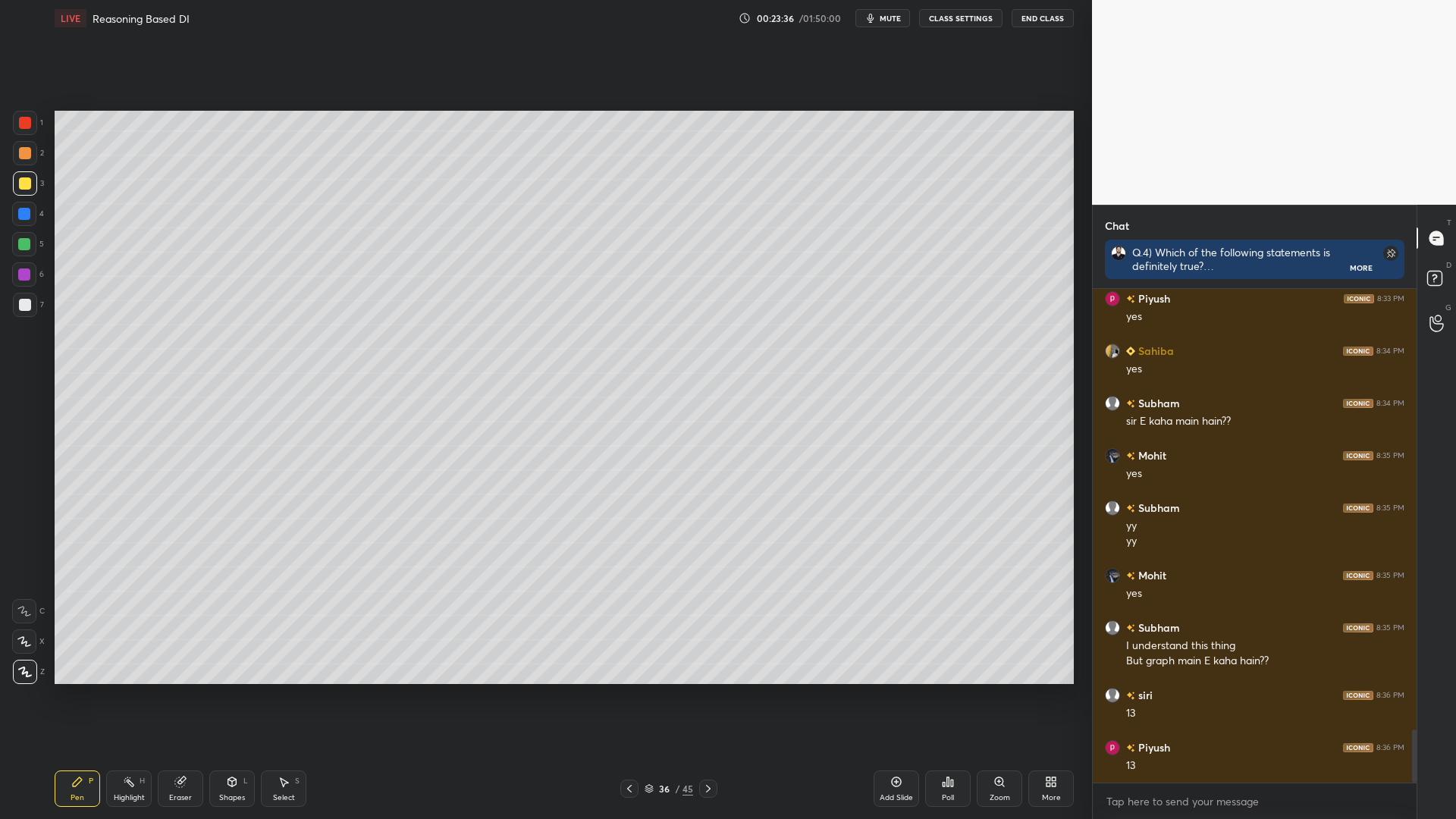
click at [625, 696] on icon at bounding box center [628, 788] width 12 height 12
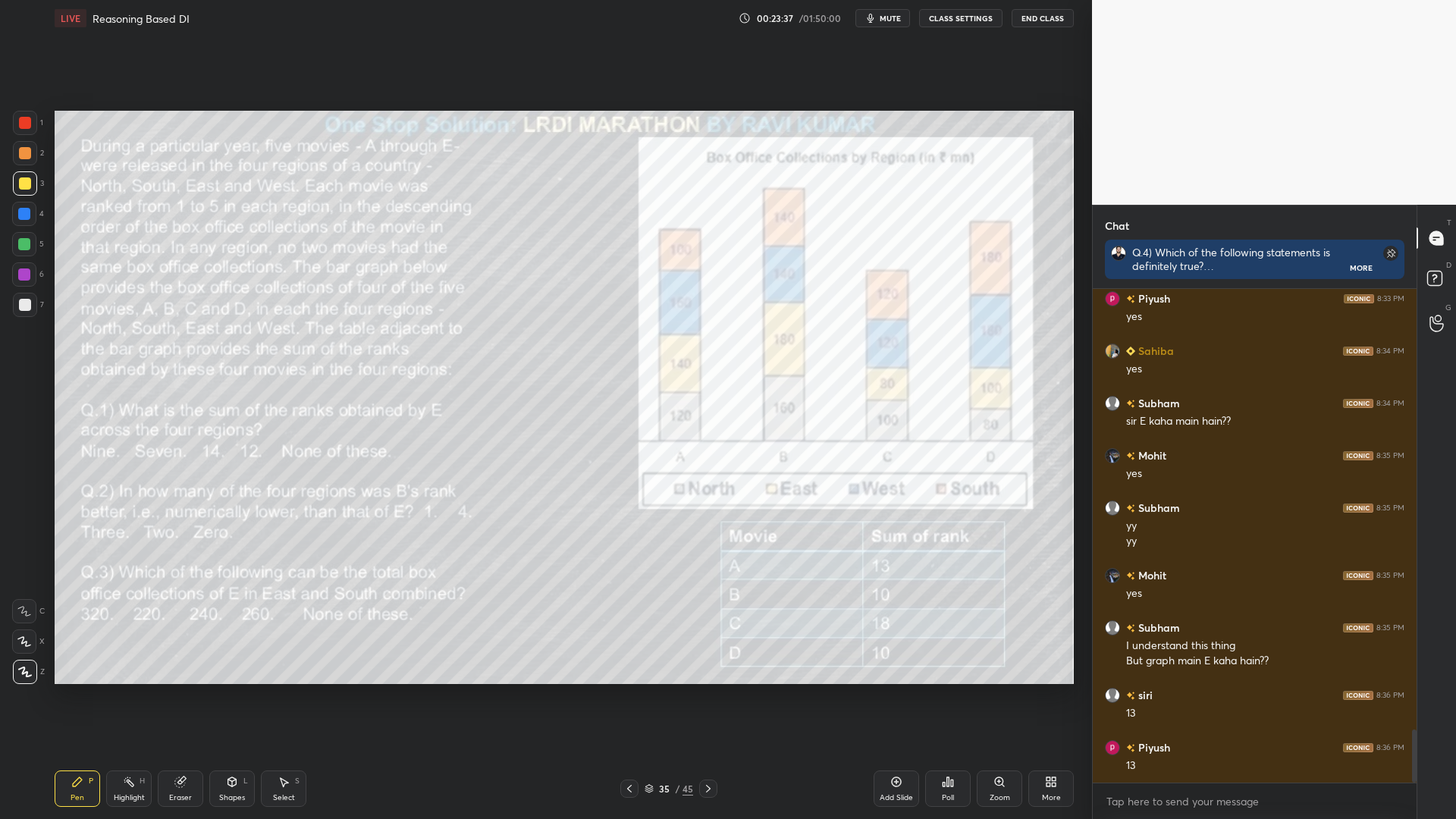
scroll to position [4158, 0]
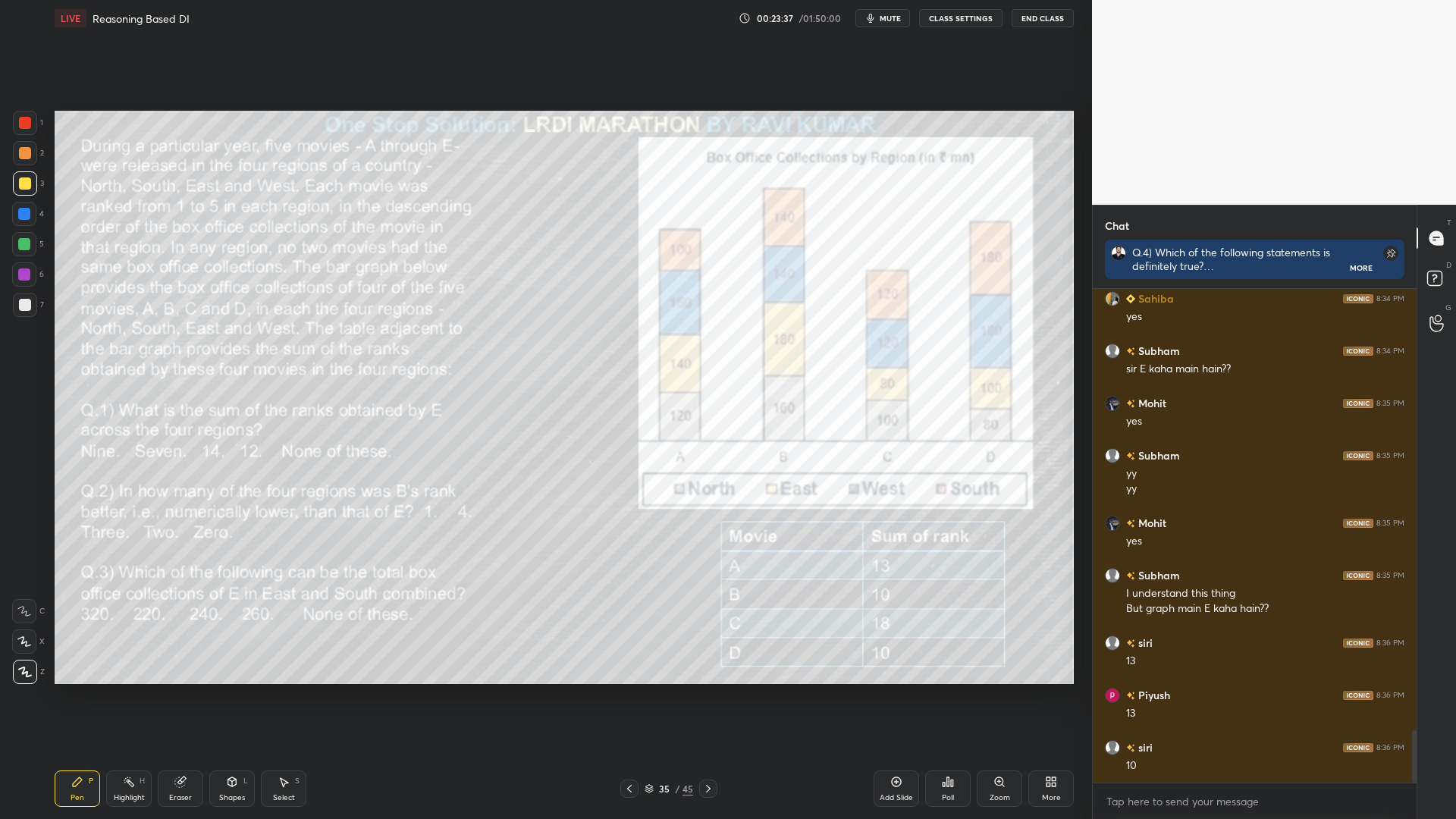
click at [707, 696] on icon at bounding box center [708, 788] width 12 height 12
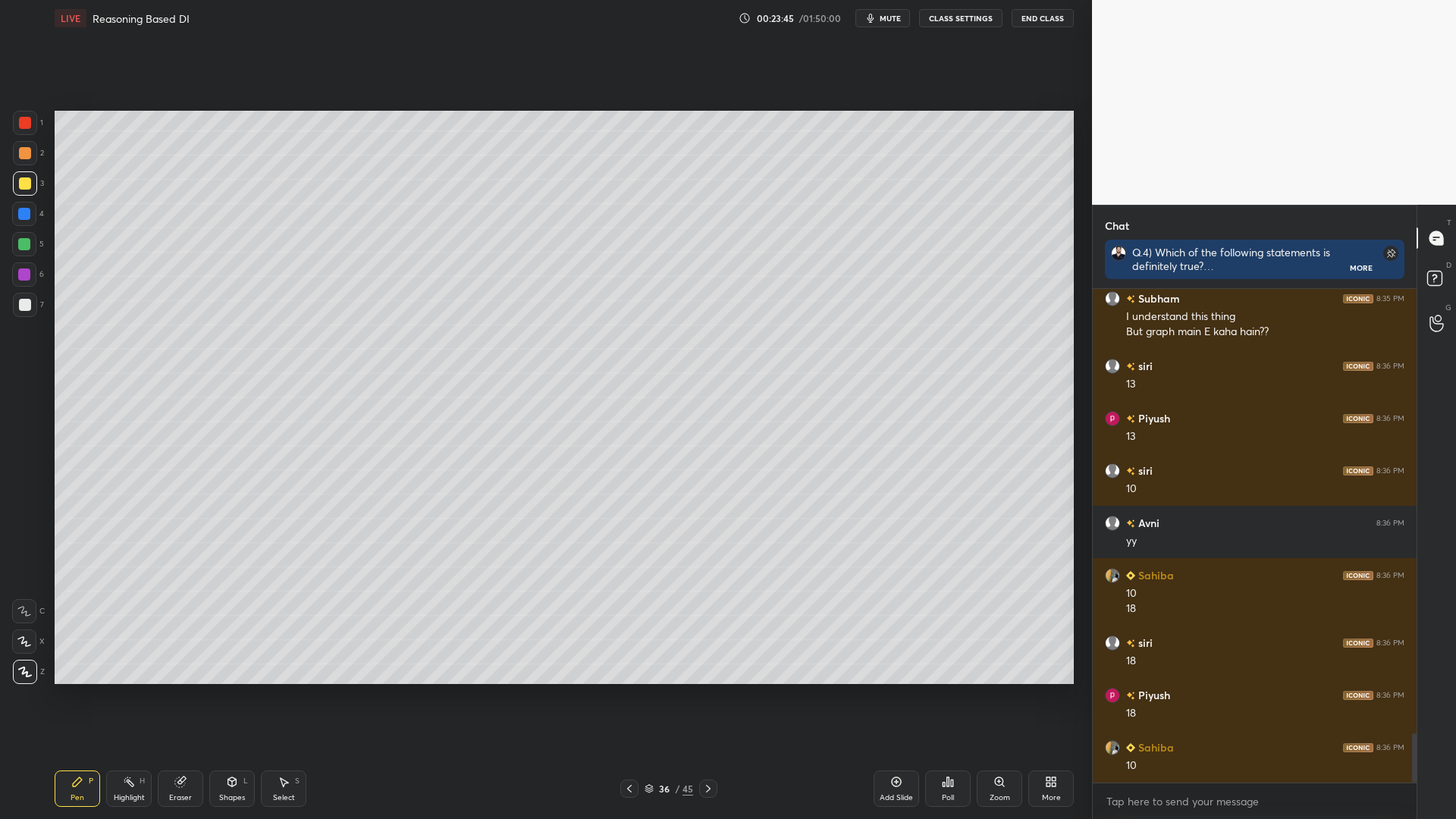
scroll to position [4487, 0]
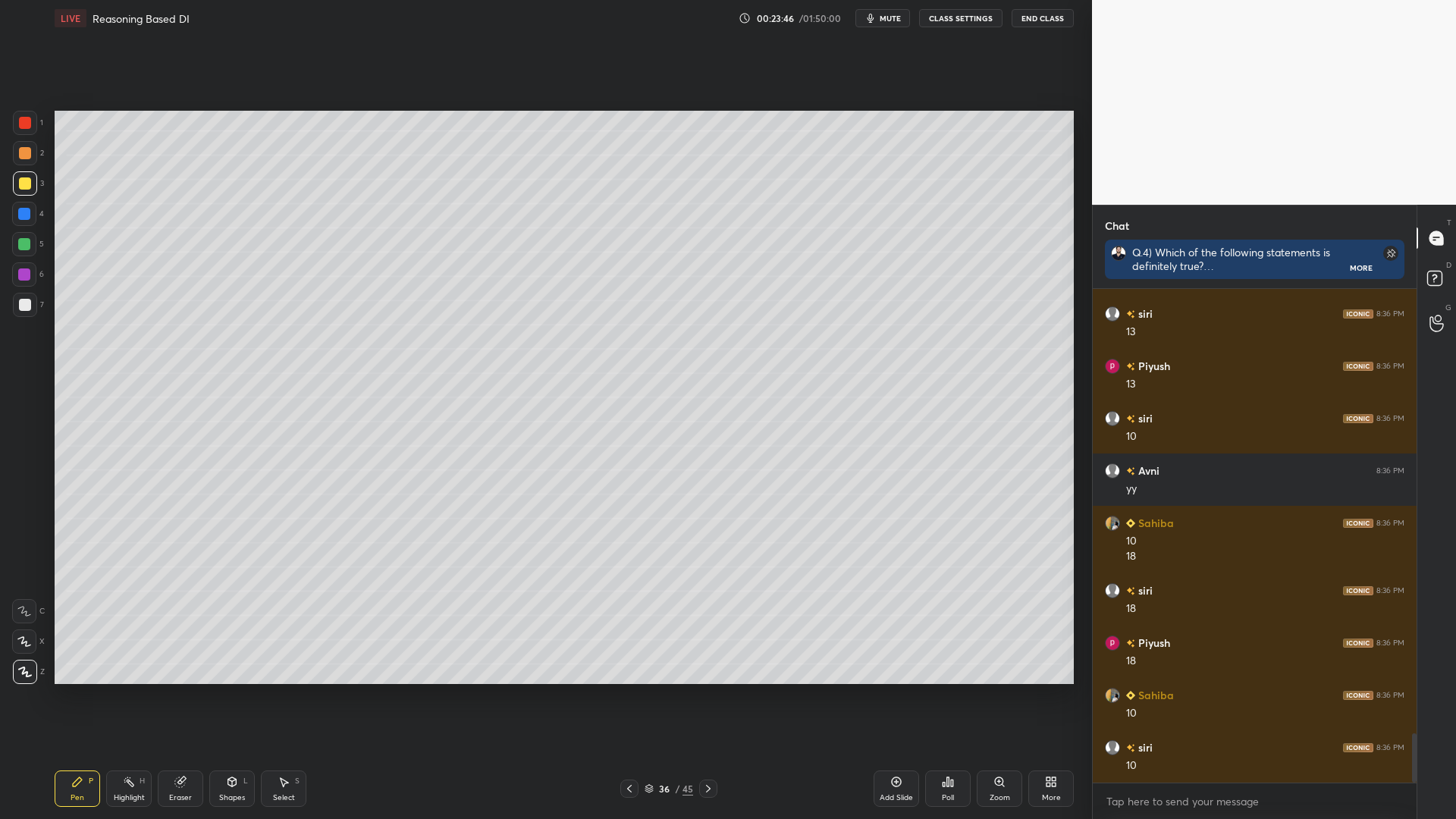
click at [625, 696] on icon at bounding box center [628, 788] width 12 height 12
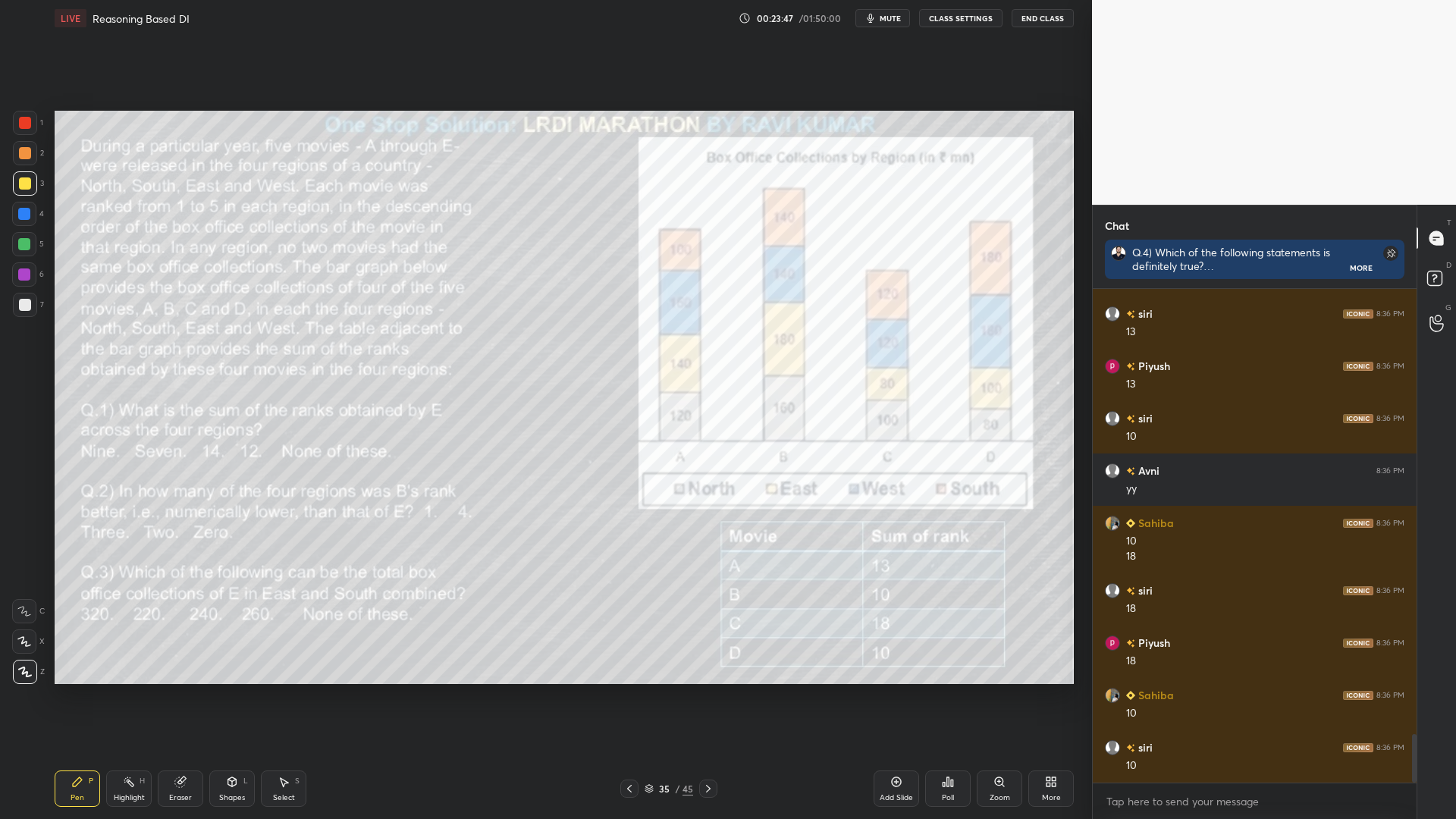
scroll to position [4539, 0]
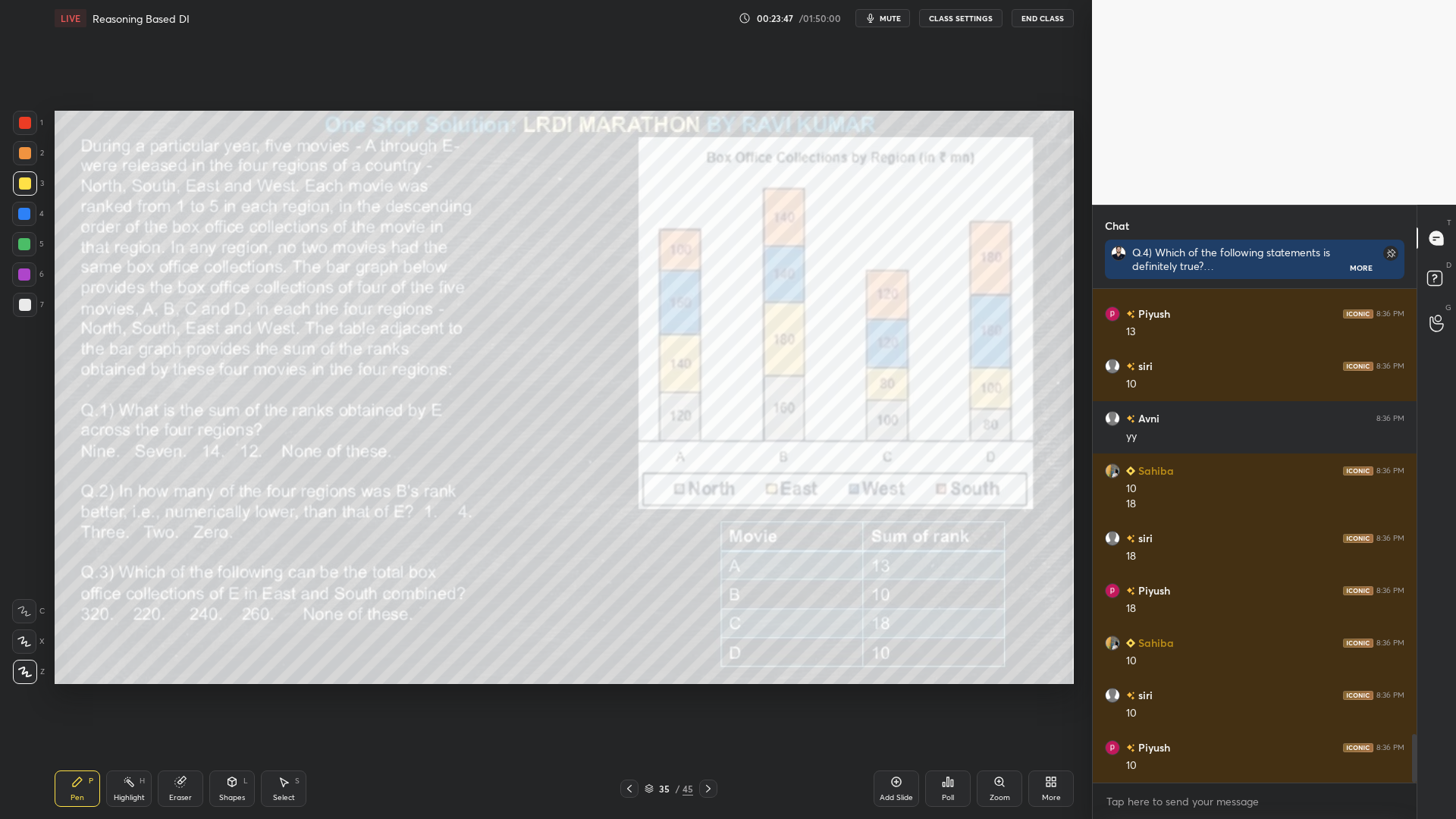
click at [705, 696] on icon at bounding box center [708, 788] width 12 height 12
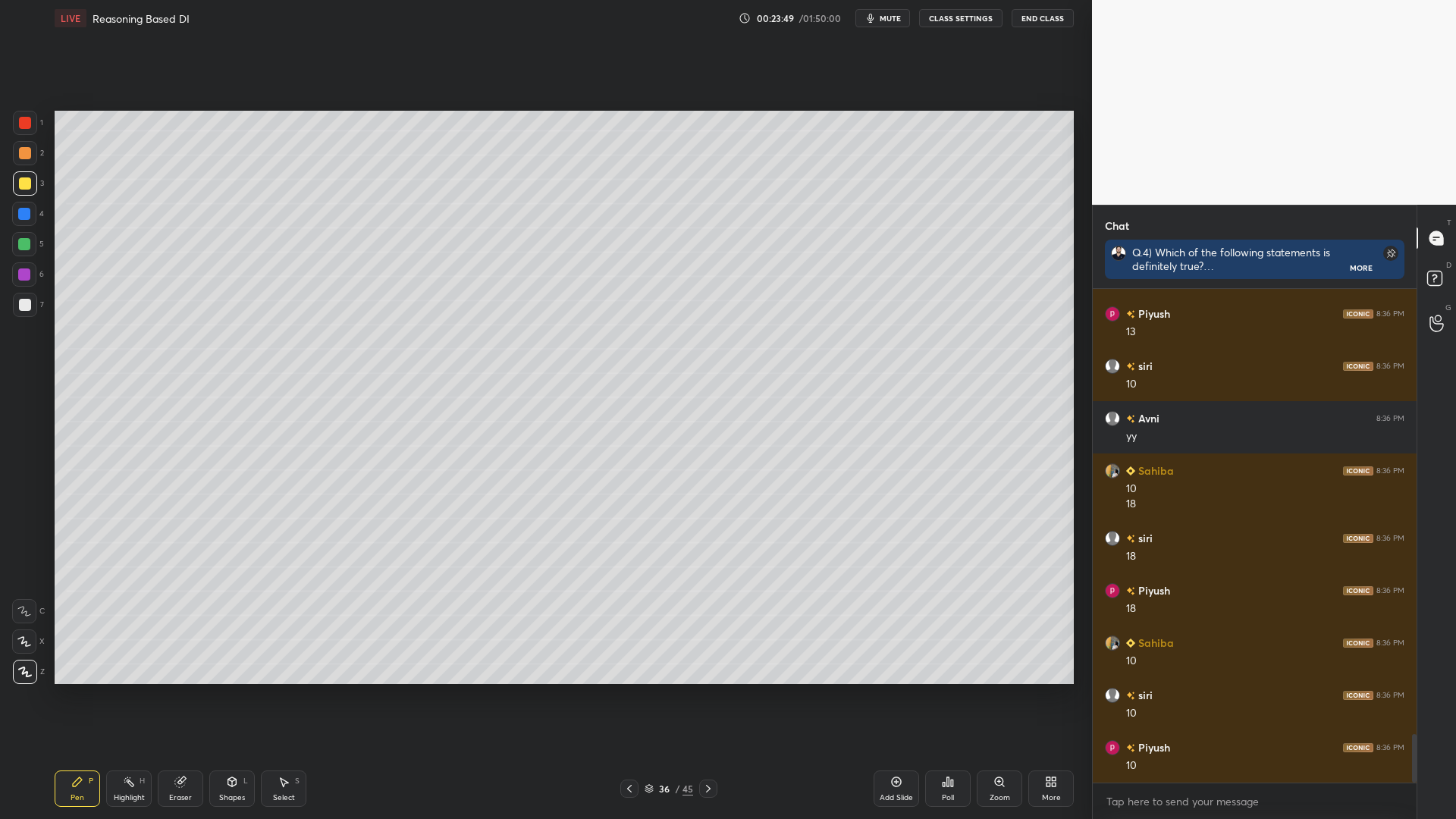
click at [627, 696] on icon at bounding box center [628, 788] width 12 height 12
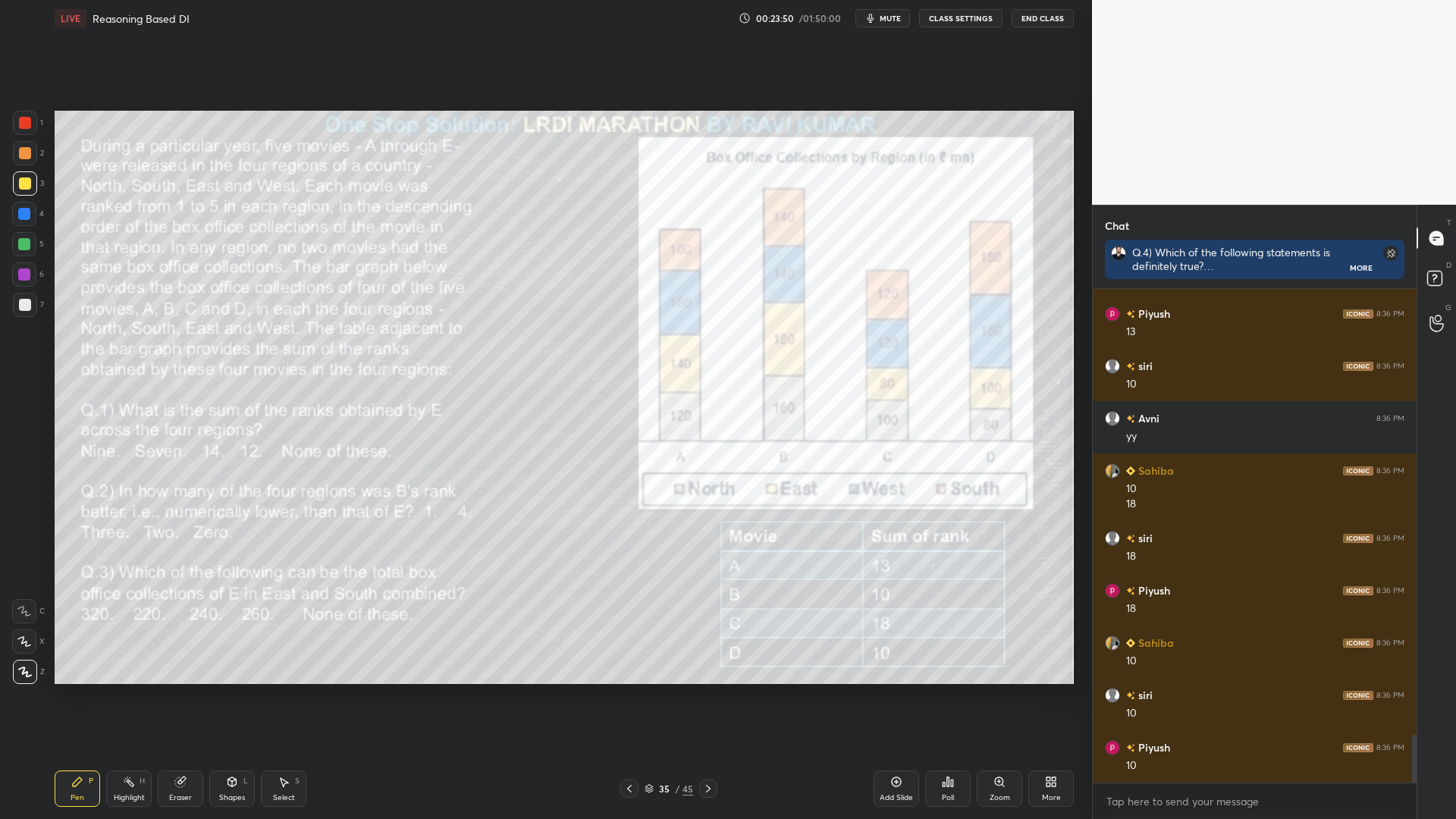
click at [712, 696] on icon at bounding box center [708, 788] width 12 height 12
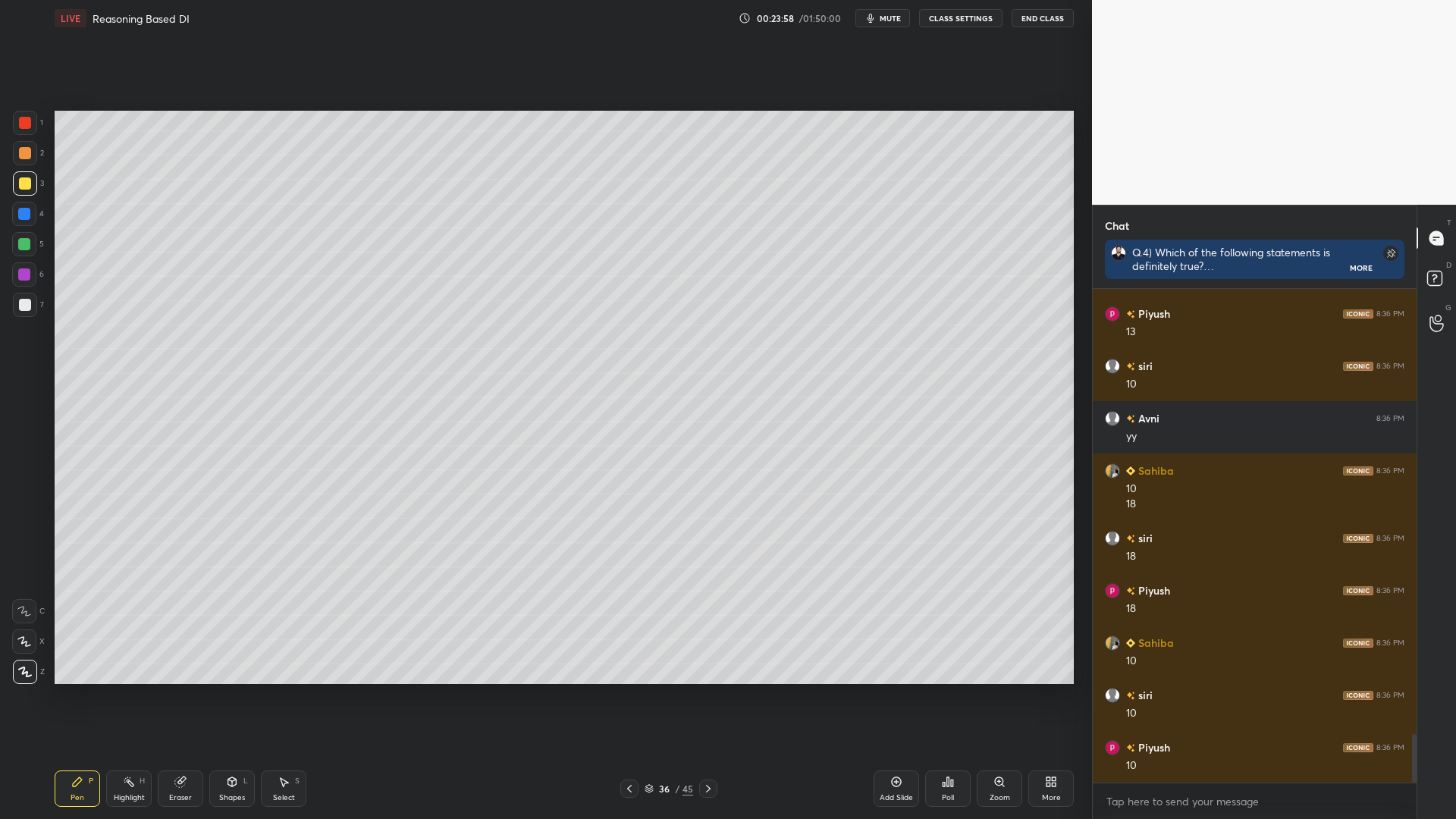
drag, startPoint x: 5, startPoint y: 270, endPoint x: 21, endPoint y: 270, distance: 16.0
click at [4, 270] on div "1 2 3 4 5 6 7 C X Z C X Z E E Erase all H H" at bounding box center [24, 396] width 49 height 573
click at [22, 279] on div at bounding box center [23, 274] width 12 height 12
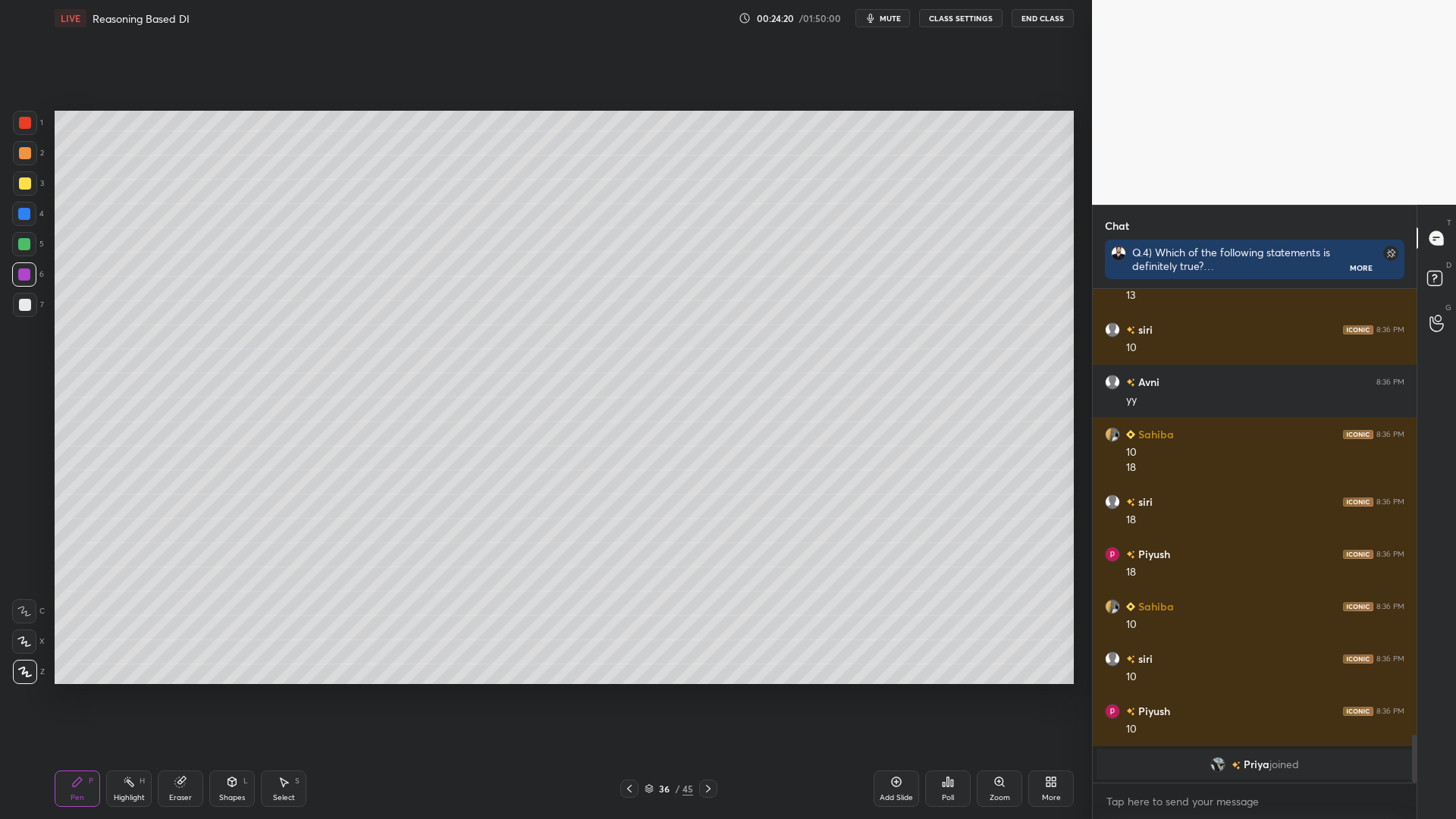
click at [627, 696] on icon at bounding box center [628, 788] width 5 height 7
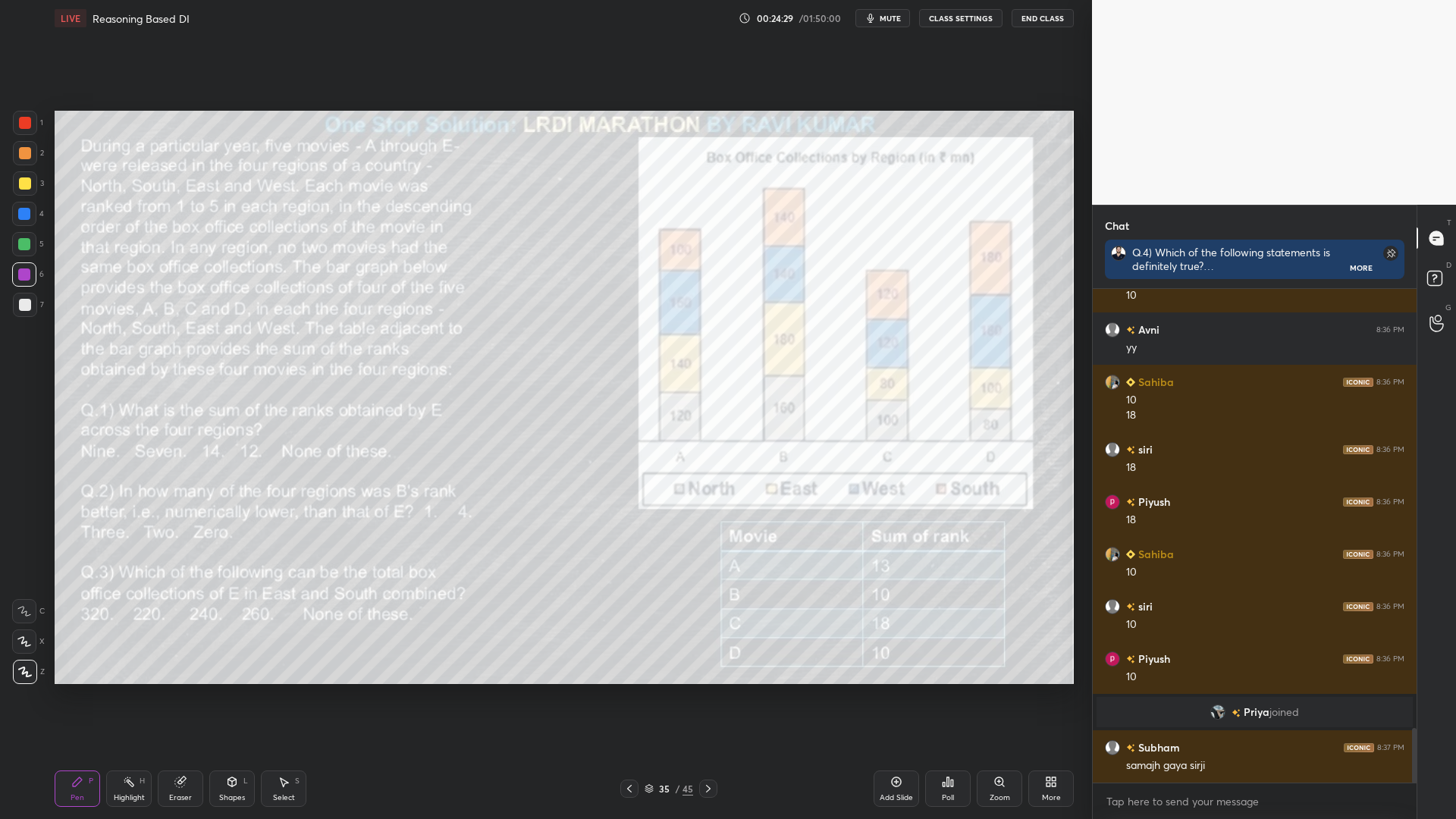
scroll to position [3960, 0]
click at [175, 696] on div "Eraser" at bounding box center [180, 788] width 46 height 36
click at [22, 561] on icon at bounding box center [24, 561] width 14 height 14
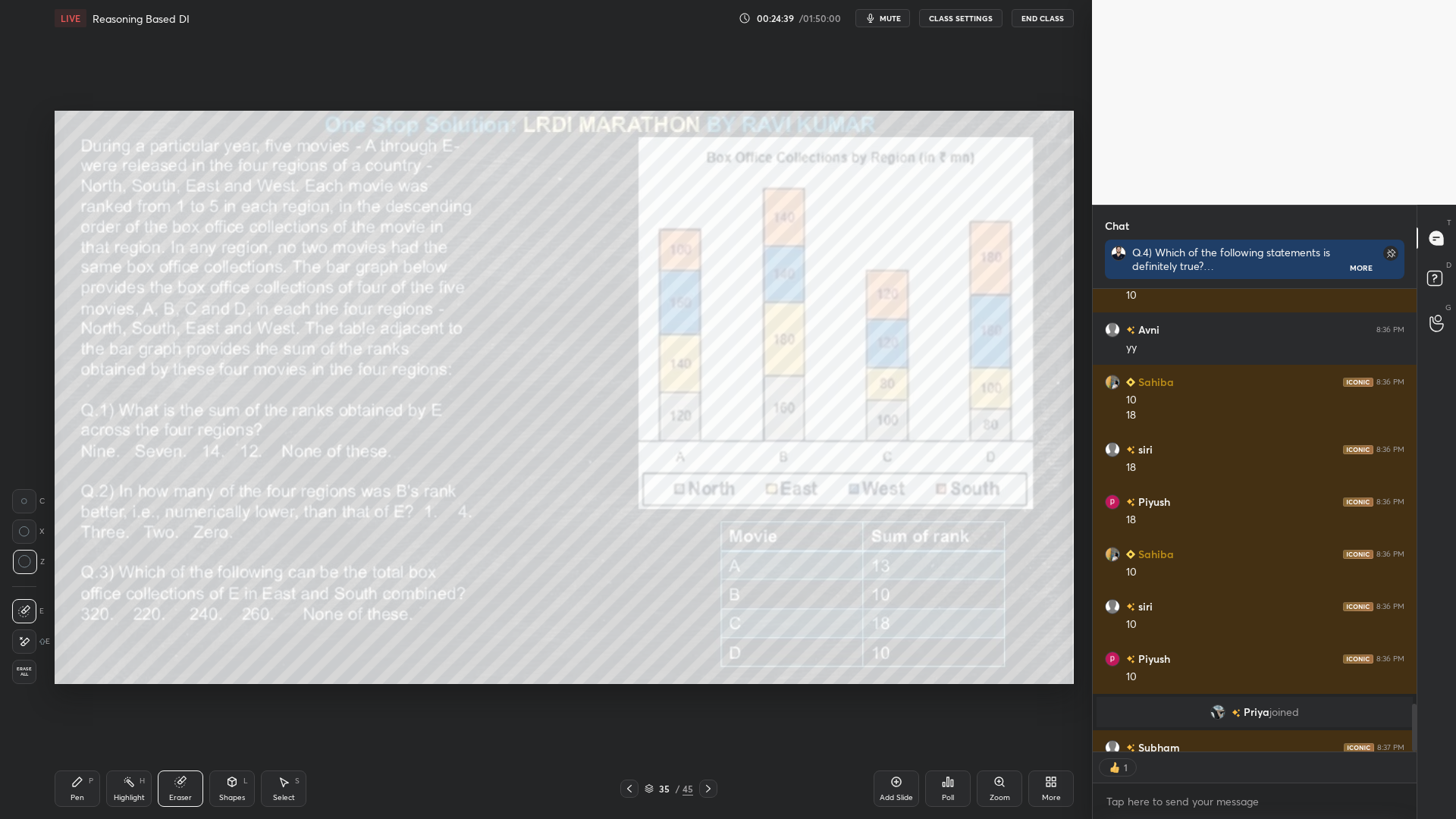
scroll to position [4006, 0]
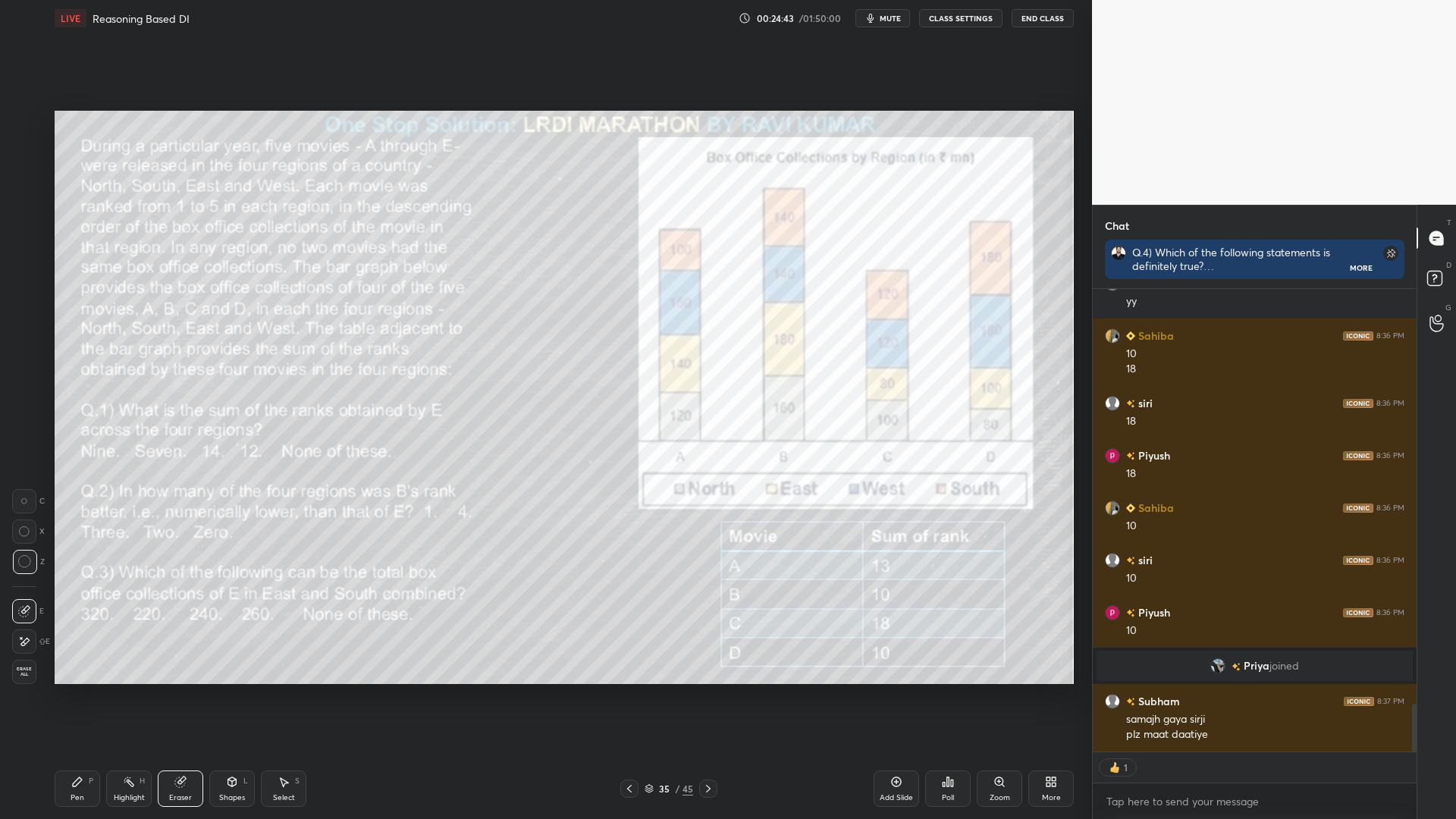
click at [74, 696] on icon at bounding box center [78, 782] width 9 height 9
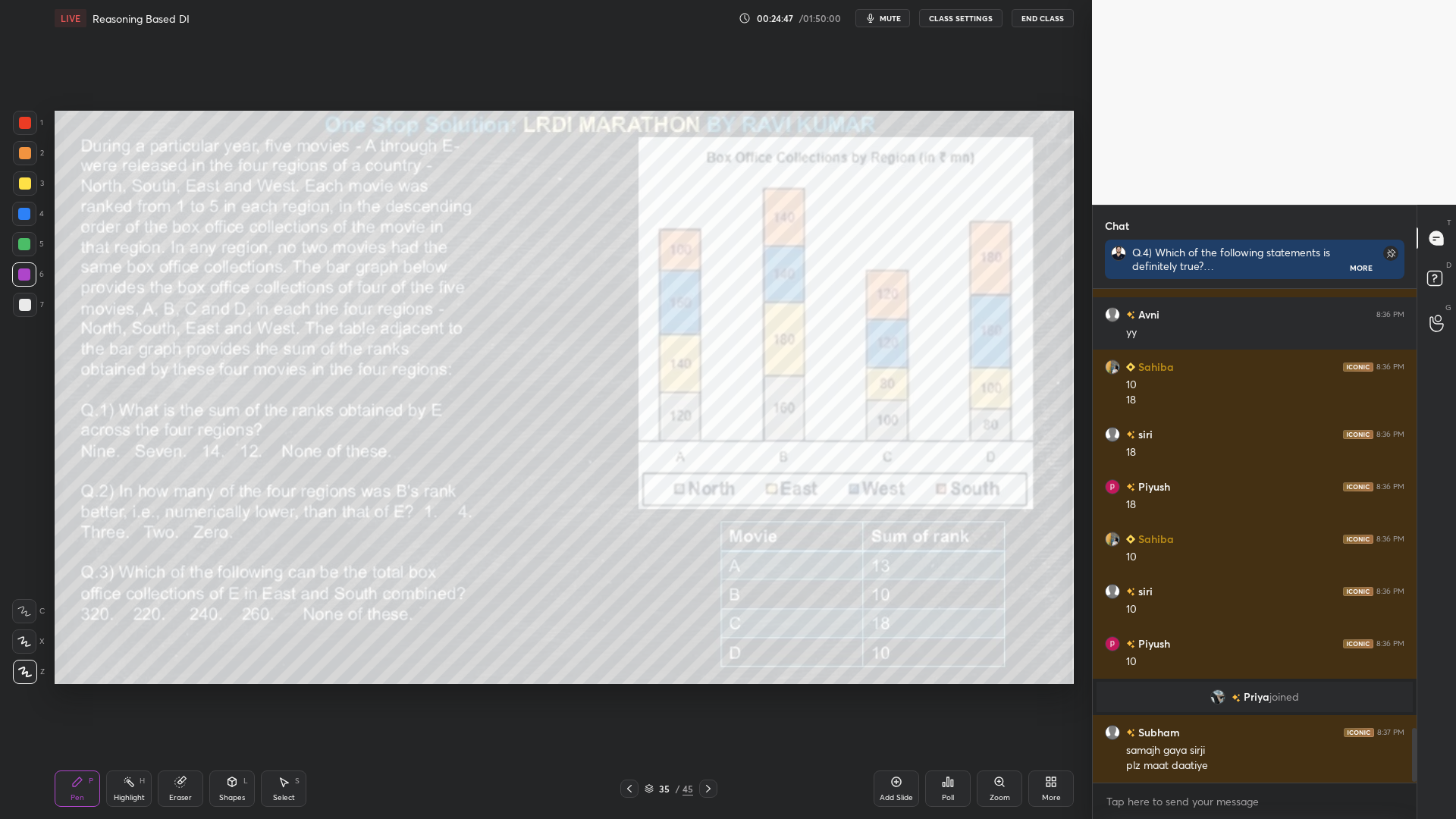
click at [703, 696] on icon at bounding box center [708, 788] width 12 height 12
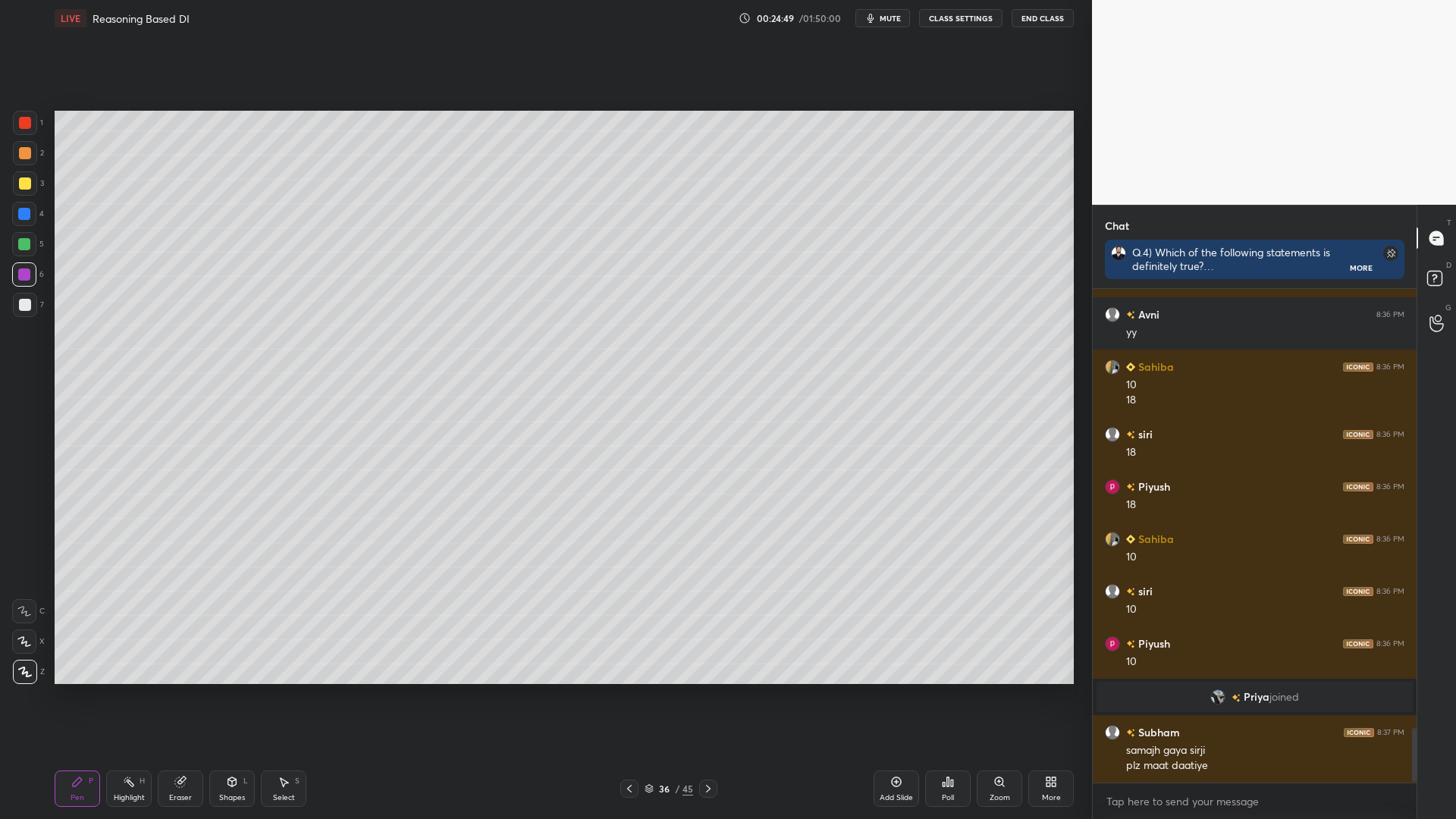
click at [22, 213] on div at bounding box center [23, 213] width 12 height 12
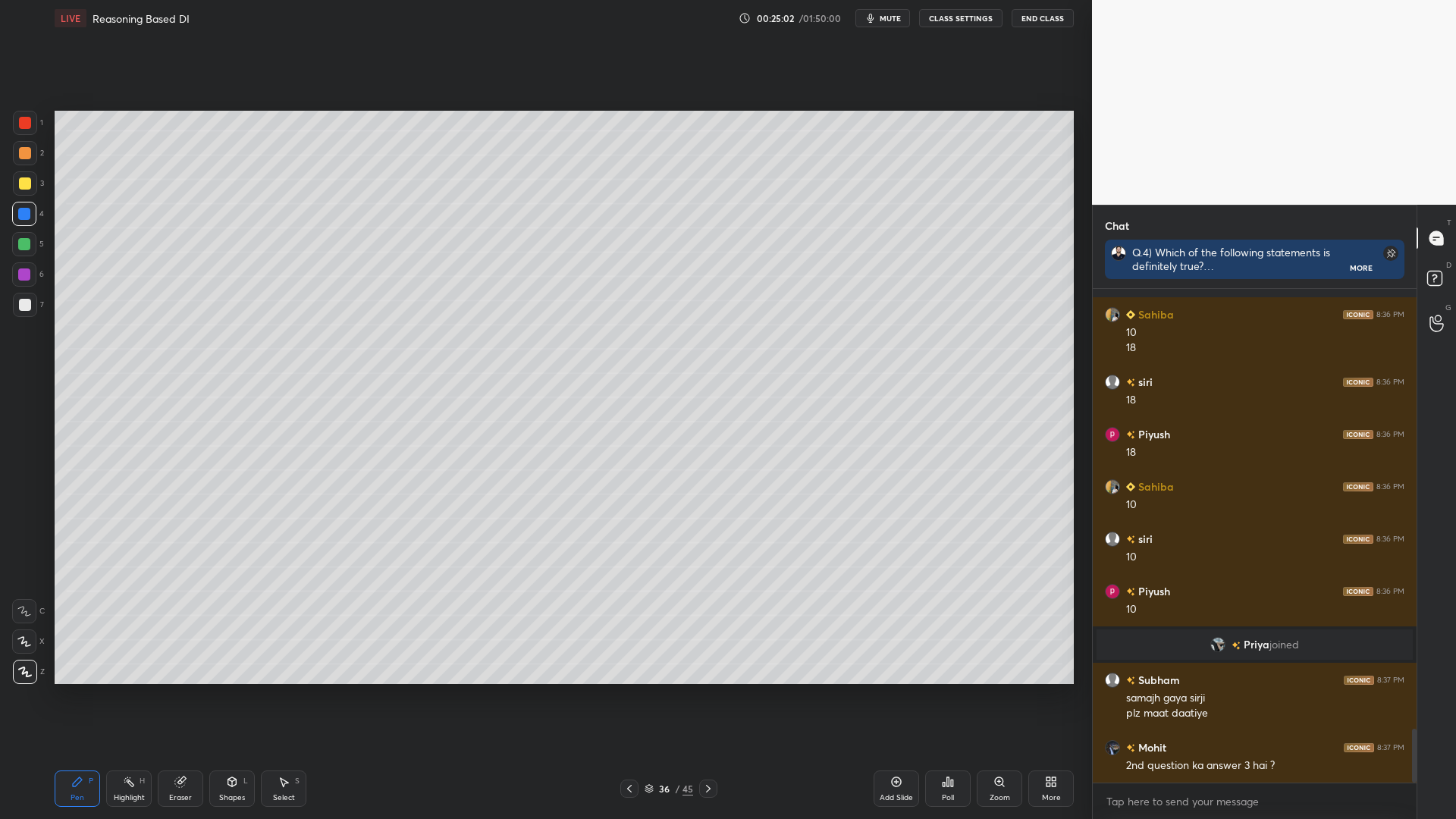
click at [18, 275] on div at bounding box center [23, 274] width 12 height 12
drag, startPoint x: 19, startPoint y: 219, endPoint x: 34, endPoint y: 221, distance: 15.1
click at [20, 221] on div at bounding box center [24, 214] width 24 height 24
drag, startPoint x: 24, startPoint y: 246, endPoint x: 22, endPoint y: 267, distance: 21.1
click at [22, 250] on div at bounding box center [23, 244] width 12 height 12
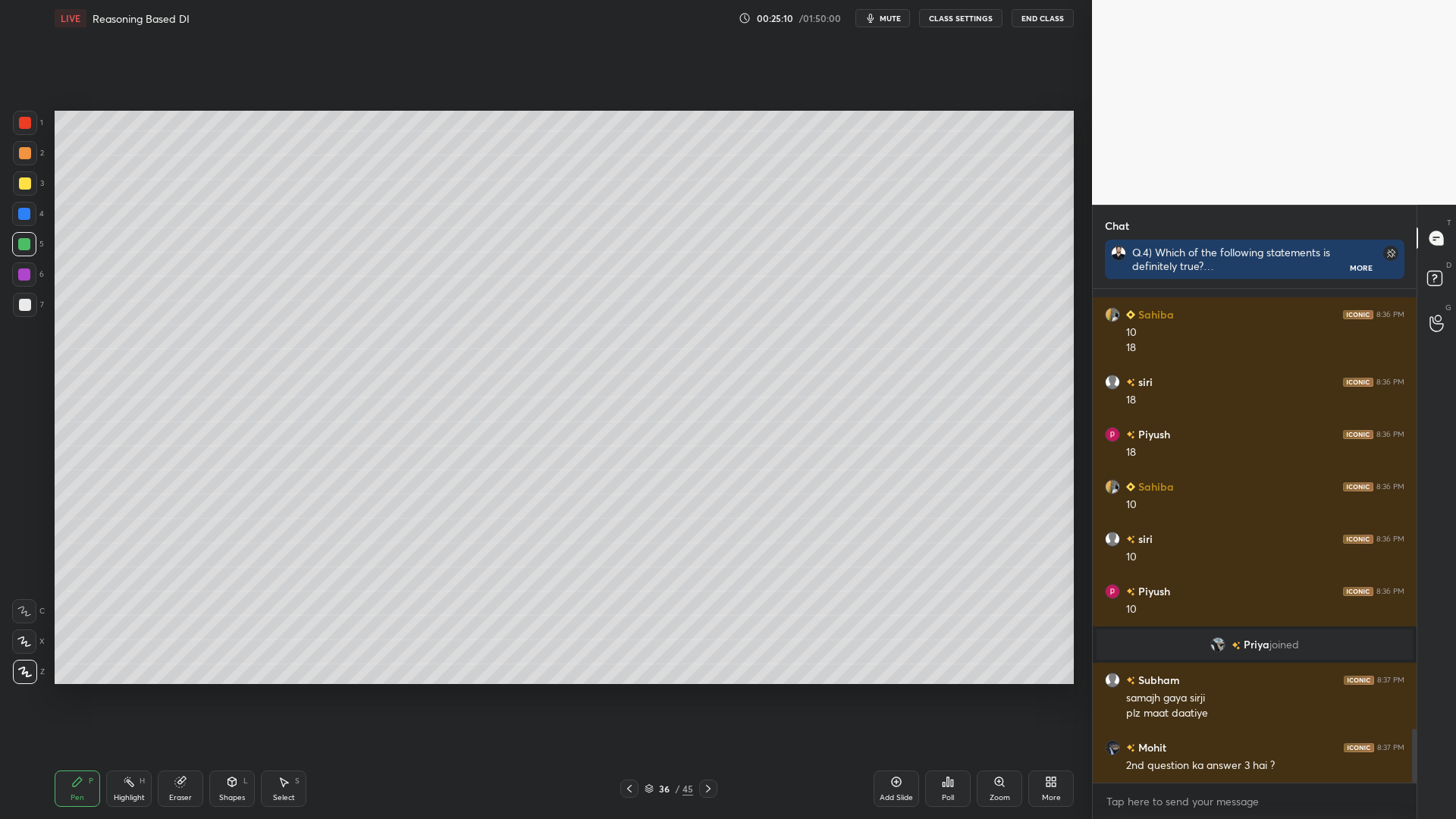
drag, startPoint x: 18, startPoint y: 275, endPoint x: 42, endPoint y: 290, distance: 28.3
click at [18, 276] on div at bounding box center [23, 274] width 12 height 12
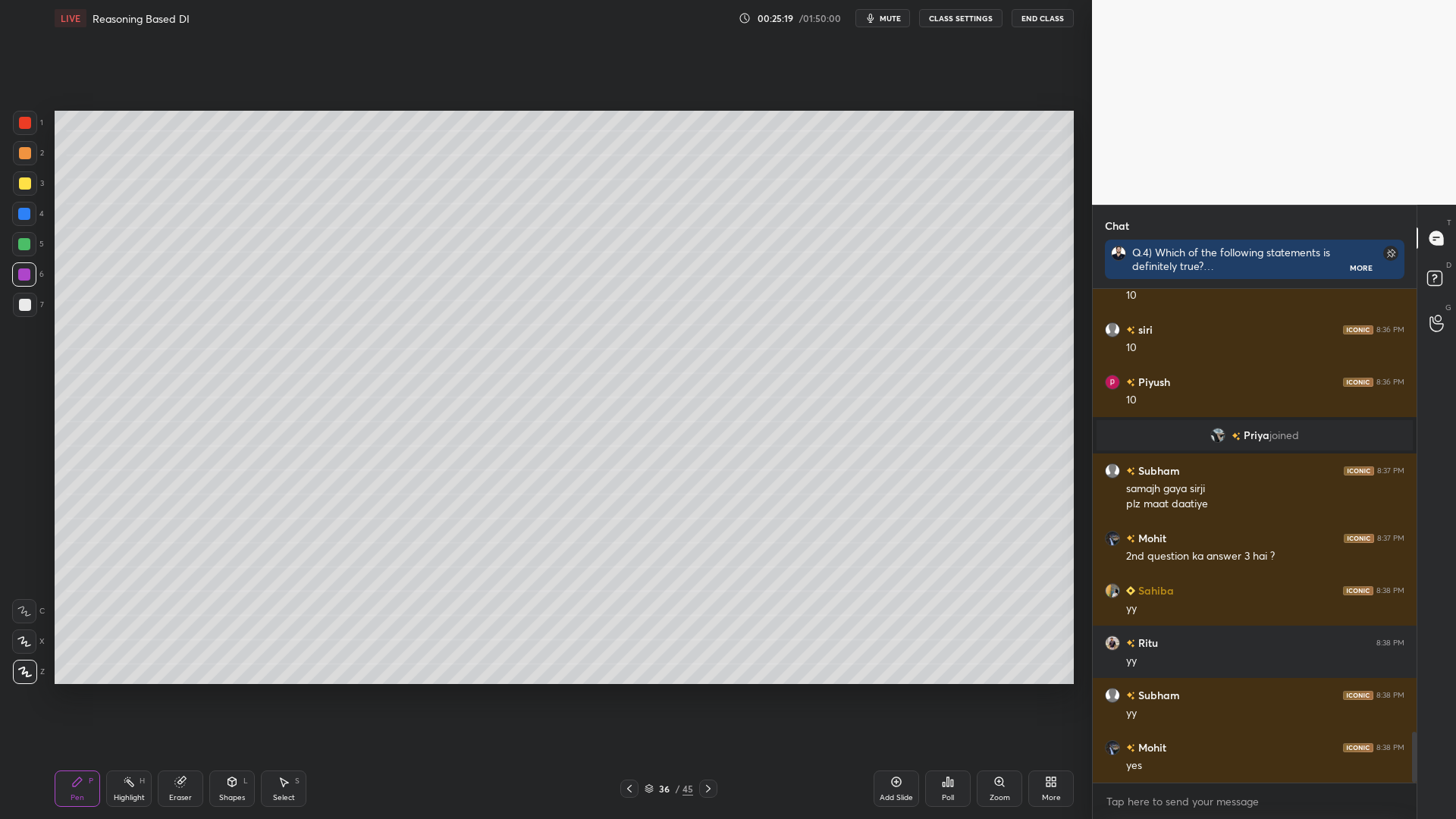
scroll to position [4289, 0]
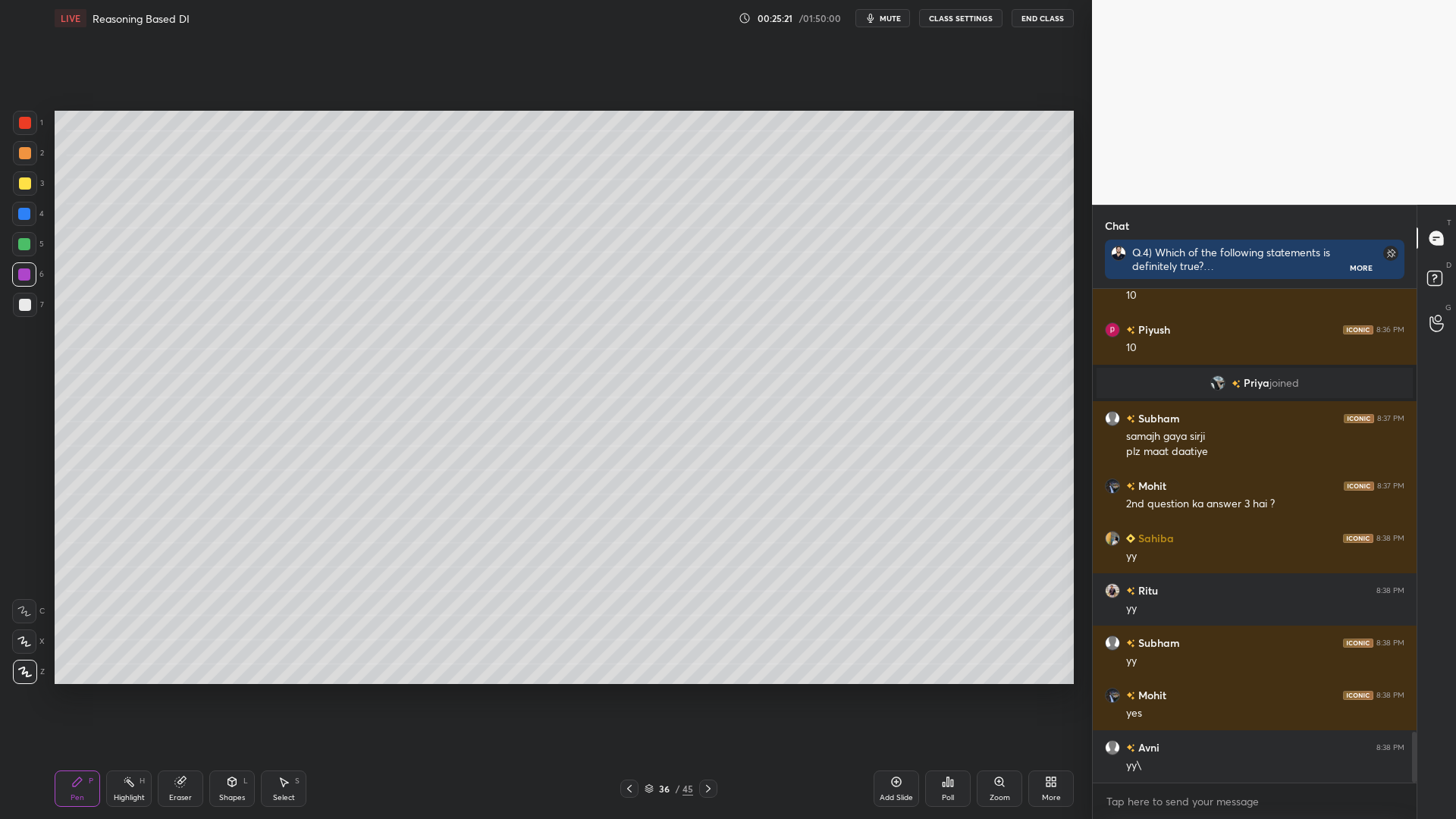
click at [177, 696] on icon at bounding box center [180, 782] width 10 height 10
click at [632, 696] on icon at bounding box center [628, 788] width 12 height 12
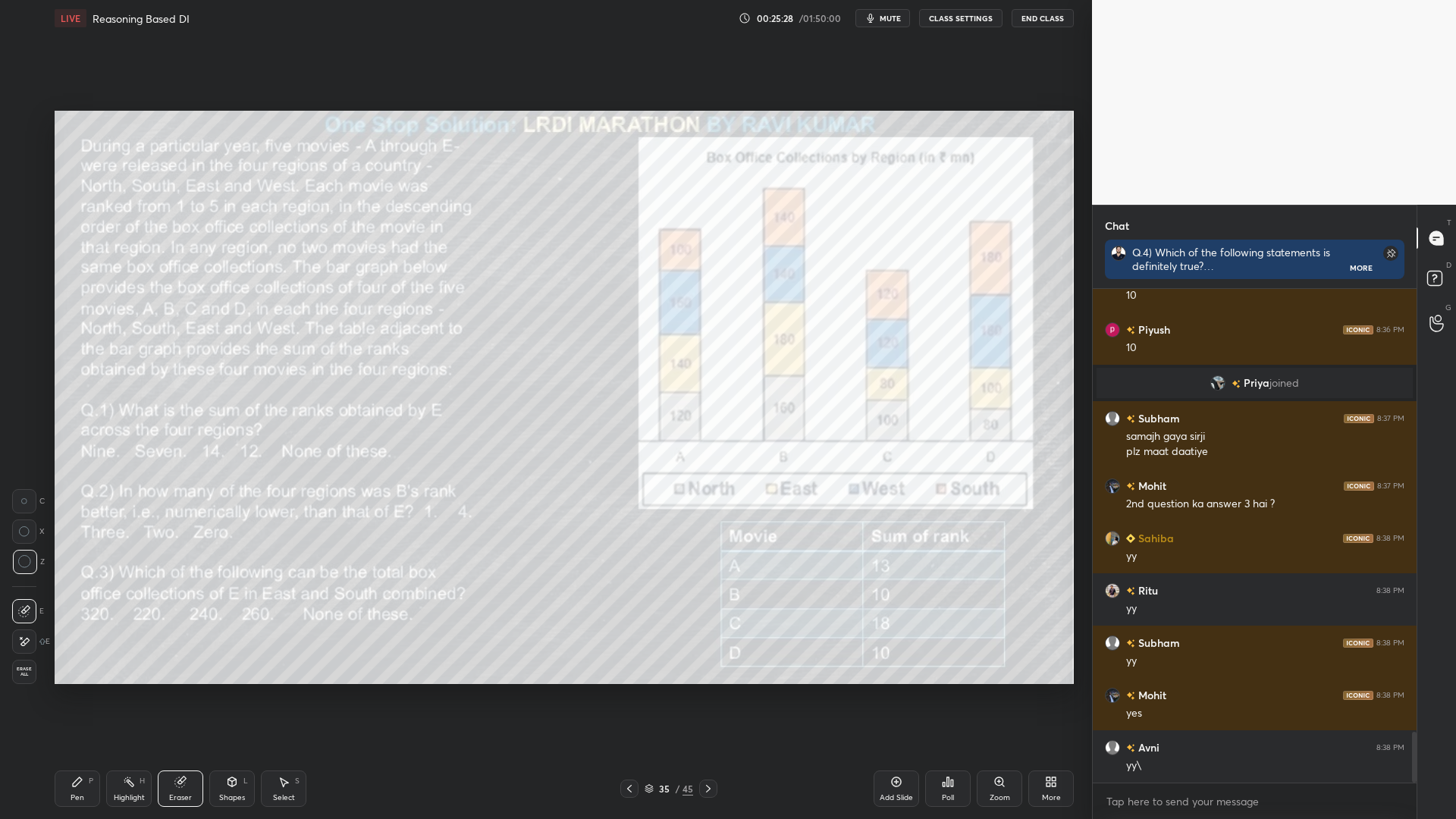
click at [72, 696] on icon at bounding box center [77, 781] width 12 height 12
click at [26, 217] on div at bounding box center [23, 213] width 12 height 12
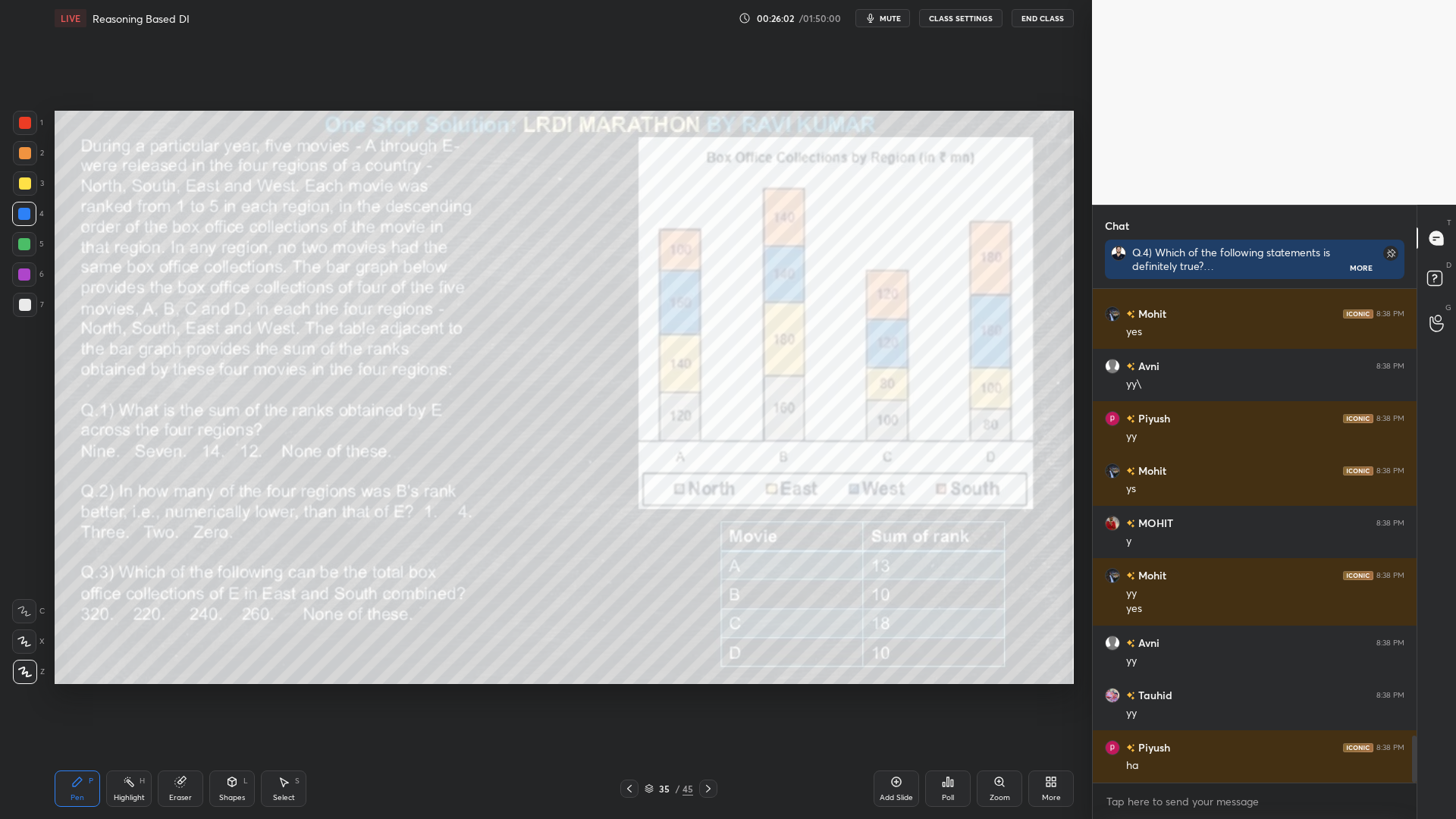
scroll to position [4723, 0]
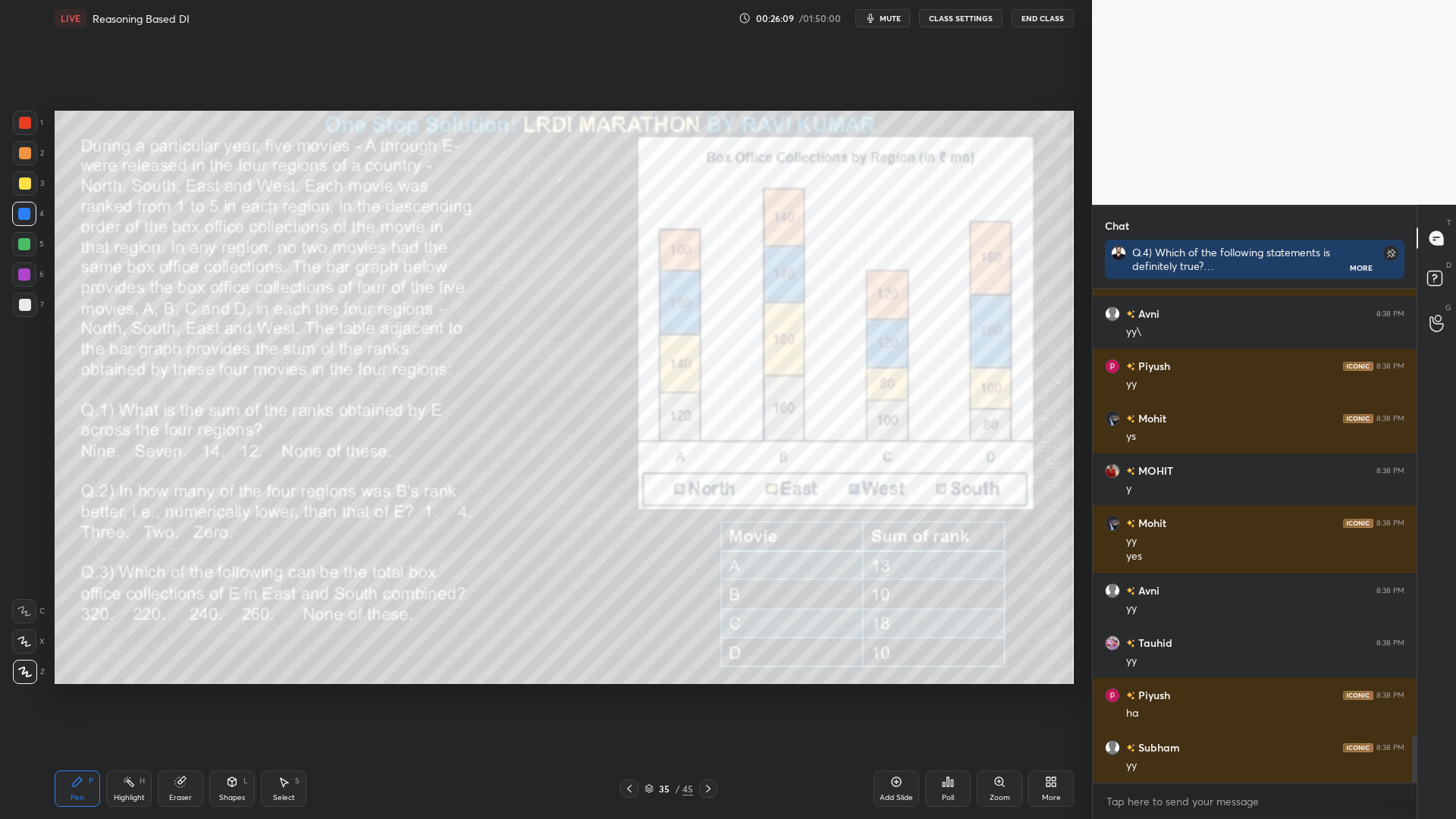
drag, startPoint x: 181, startPoint y: 776, endPoint x: 199, endPoint y: 759, distance: 24.8
click at [181, 696] on icon at bounding box center [180, 781] width 12 height 12
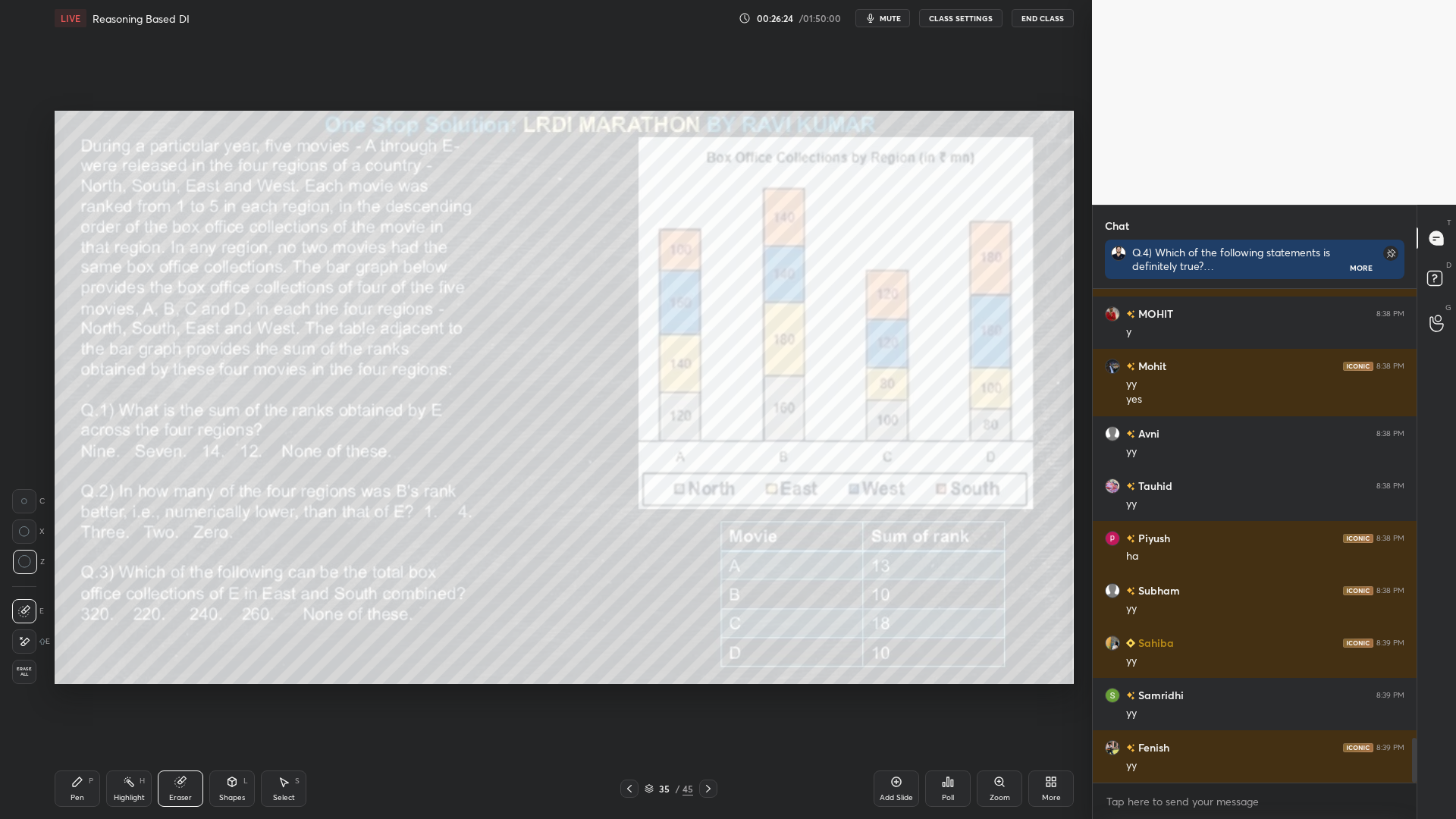
scroll to position [4932, 0]
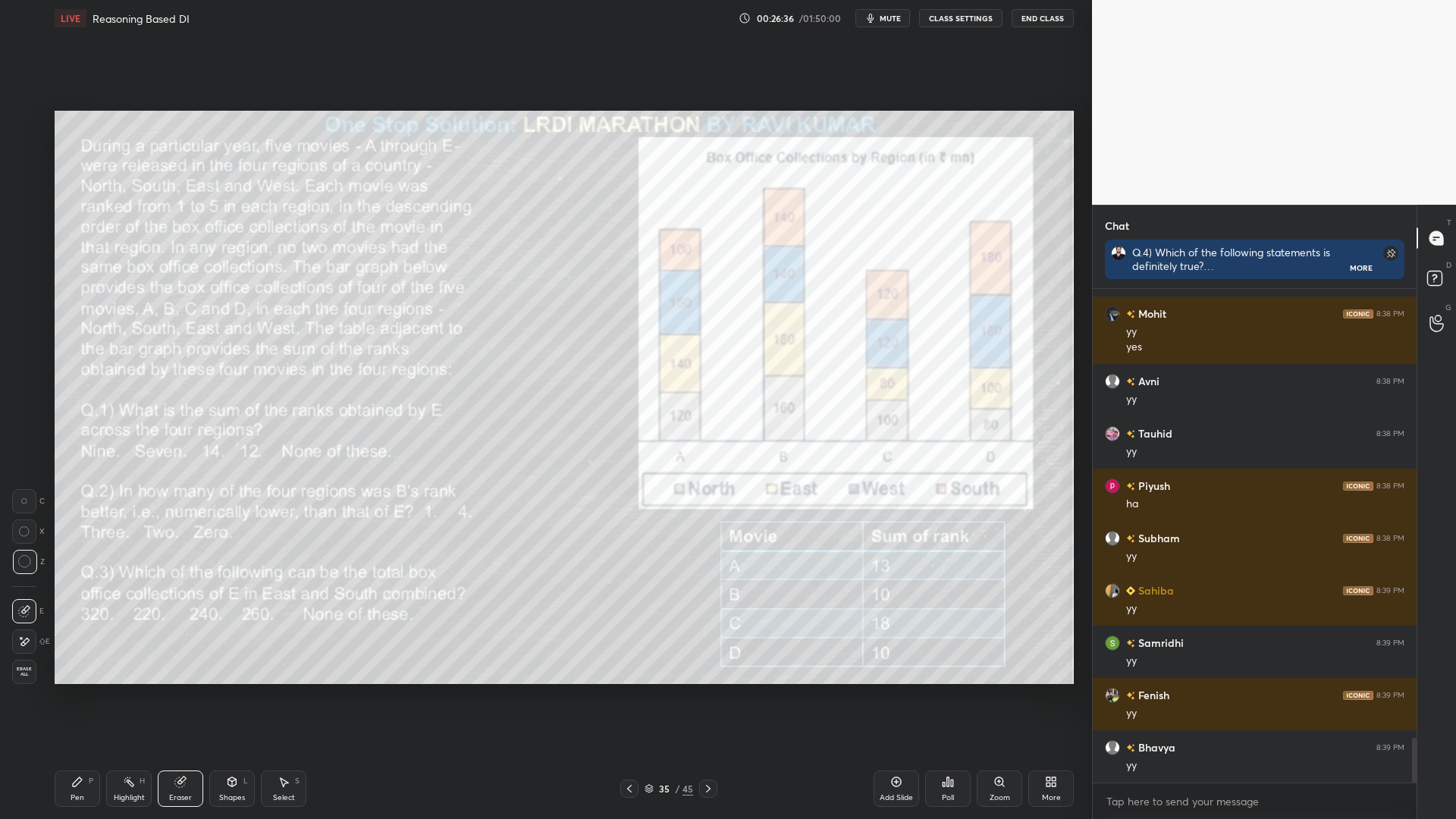
click at [73, 696] on div "Pen P" at bounding box center [77, 788] width 46 height 36
click at [20, 118] on div at bounding box center [24, 122] width 12 height 12
click at [22, 230] on div "4" at bounding box center [28, 217] width 32 height 30
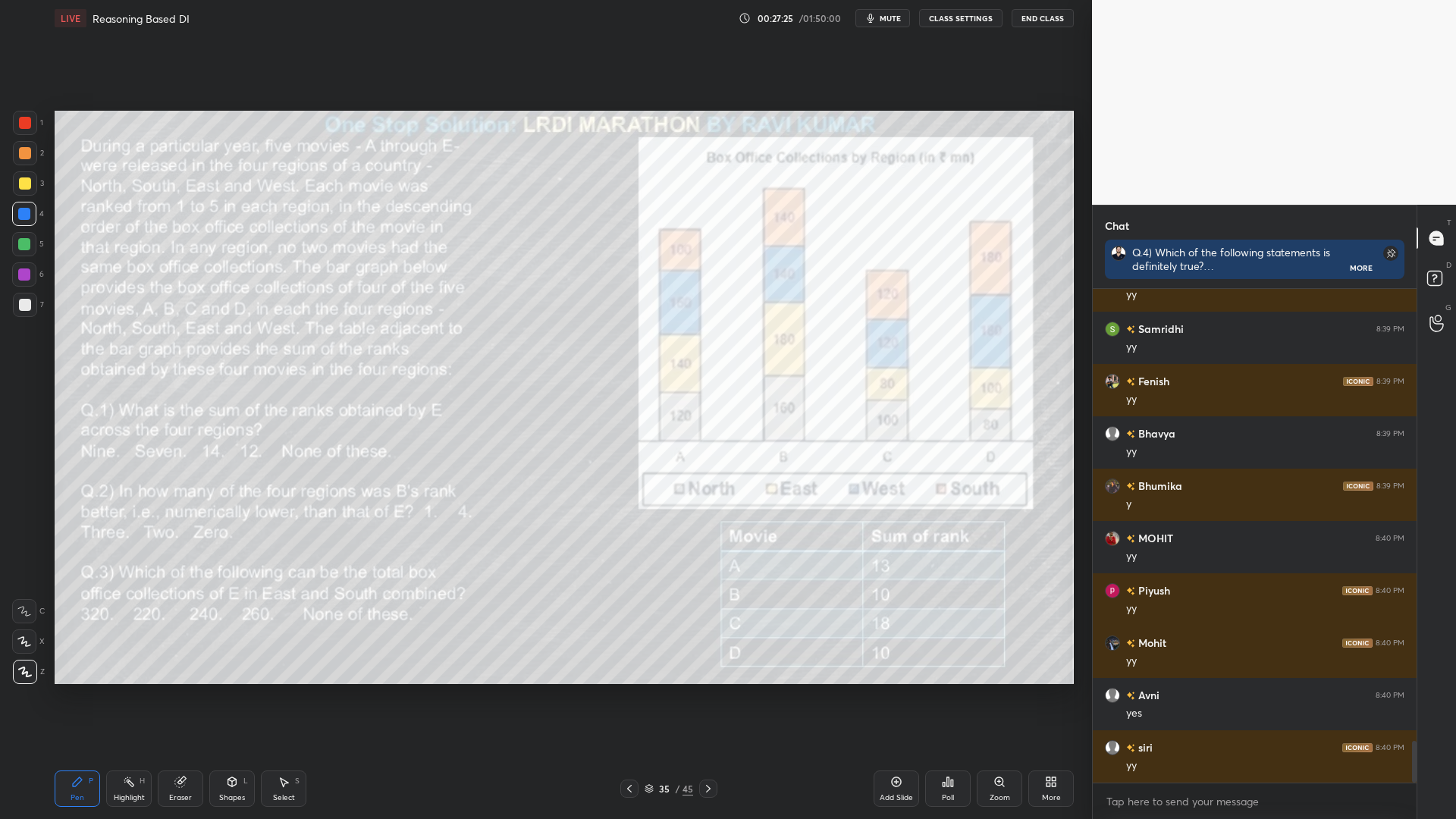
scroll to position [5298, 0]
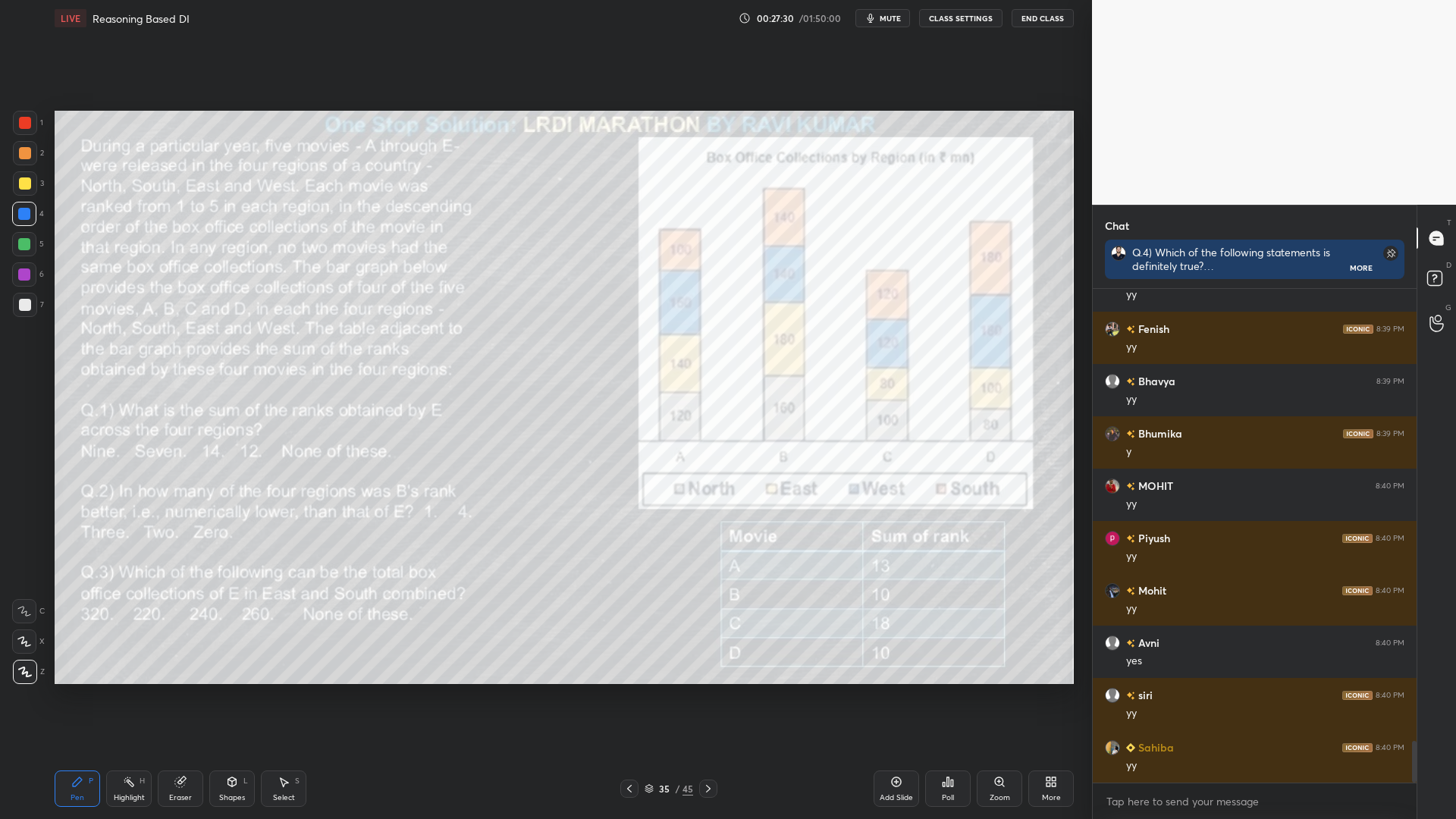
click at [14, 243] on div at bounding box center [24, 244] width 24 height 24
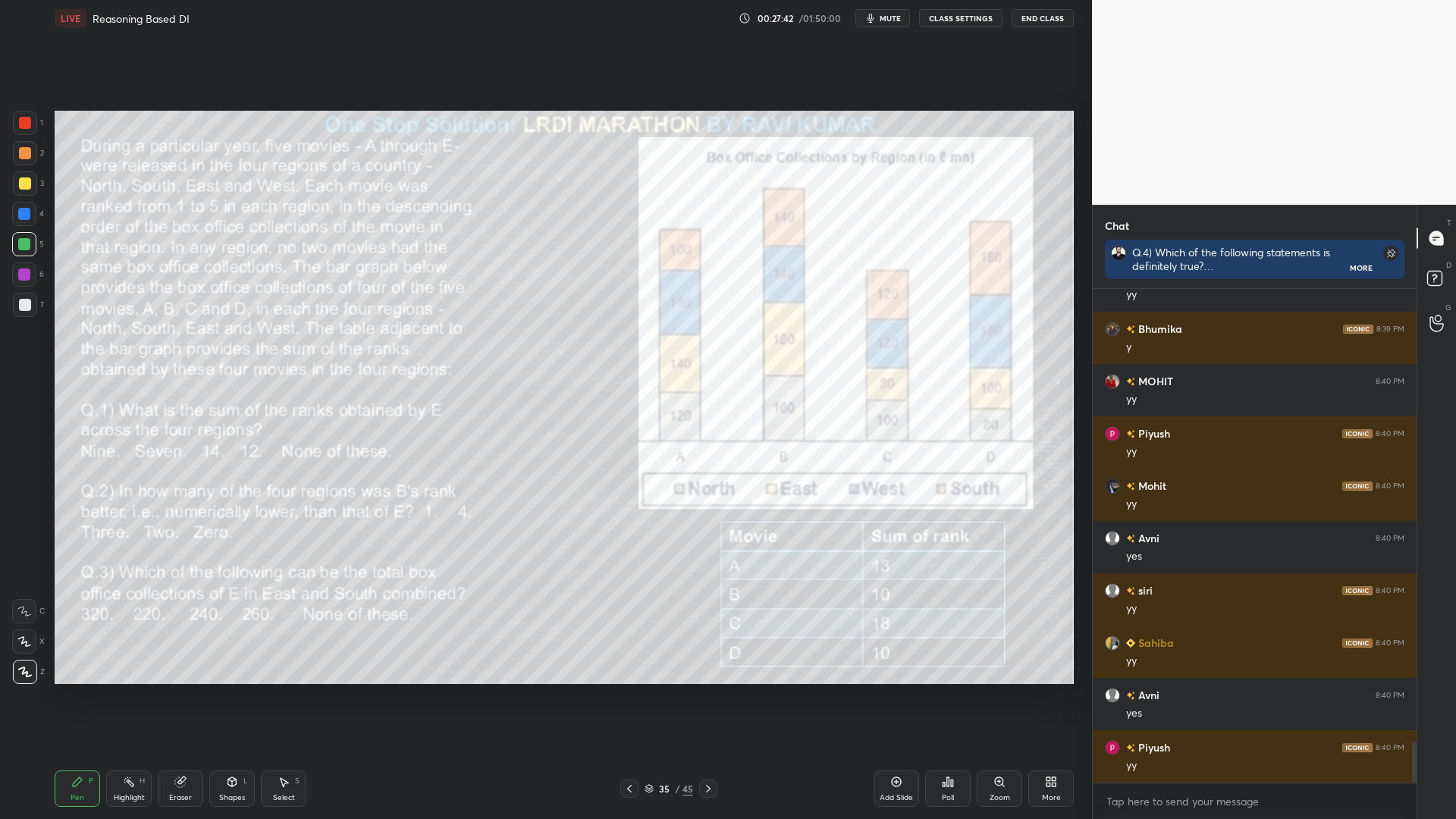
scroll to position [5455, 0]
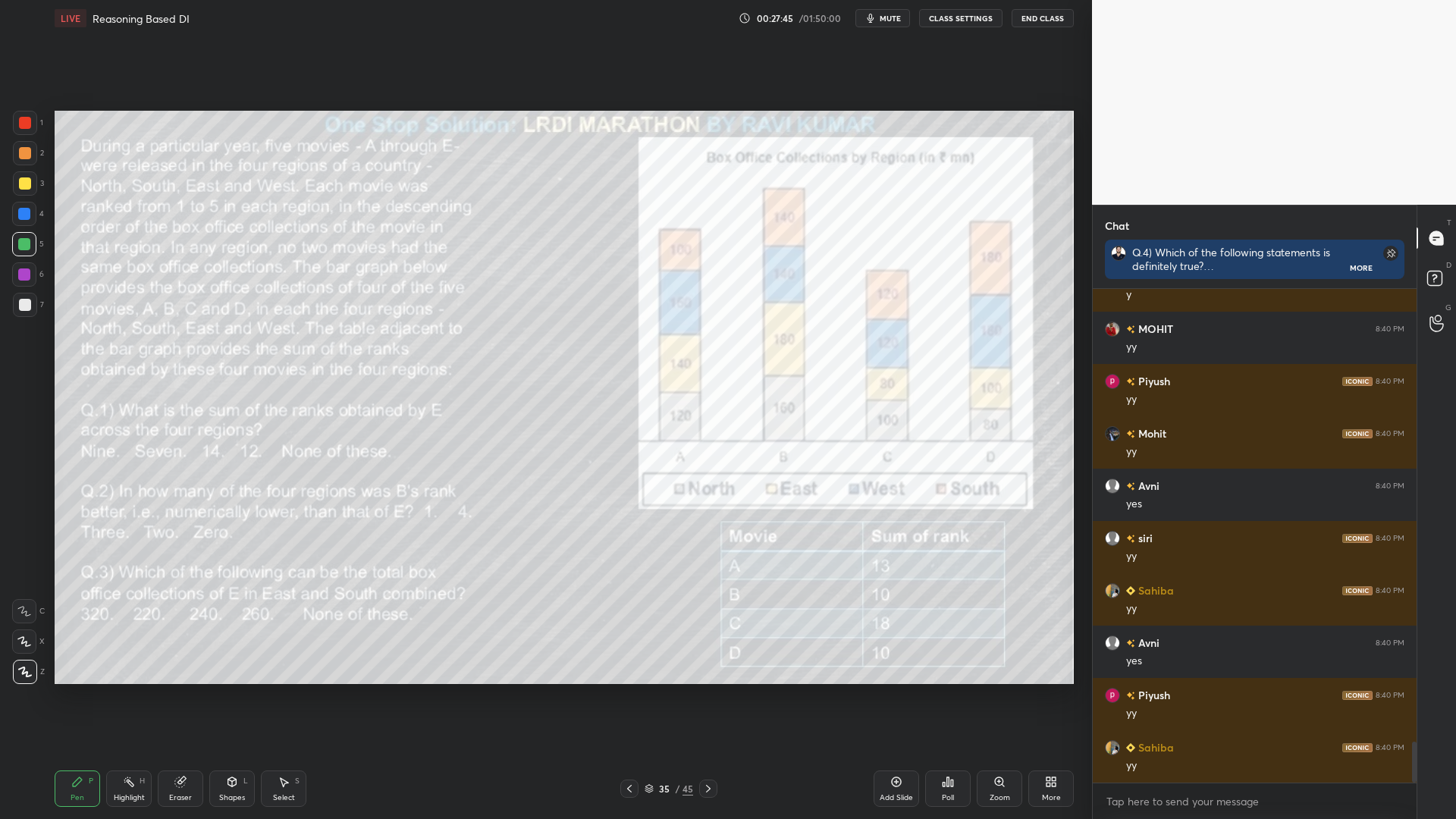
click at [22, 216] on div at bounding box center [23, 213] width 12 height 12
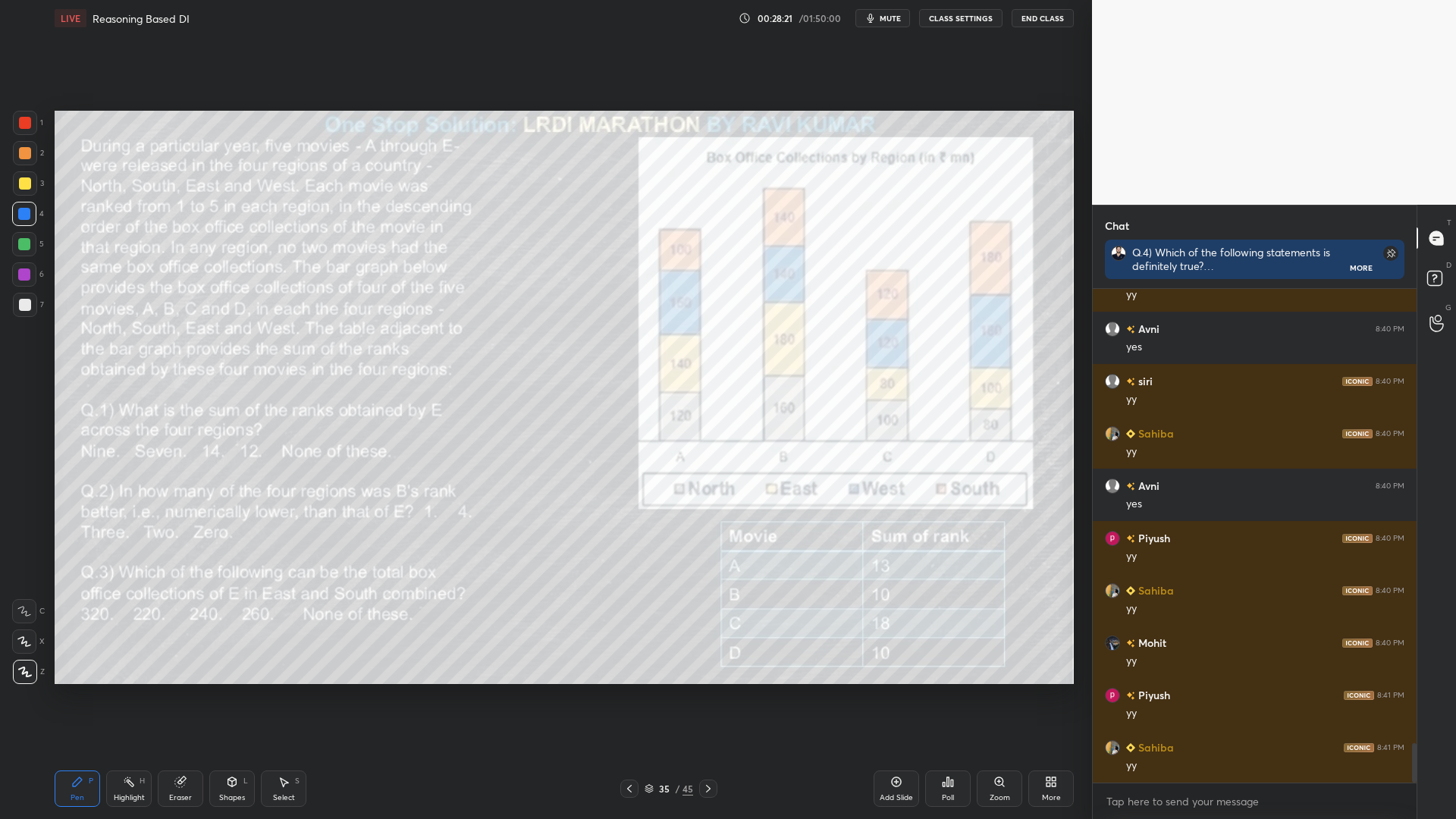
scroll to position [5664, 0]
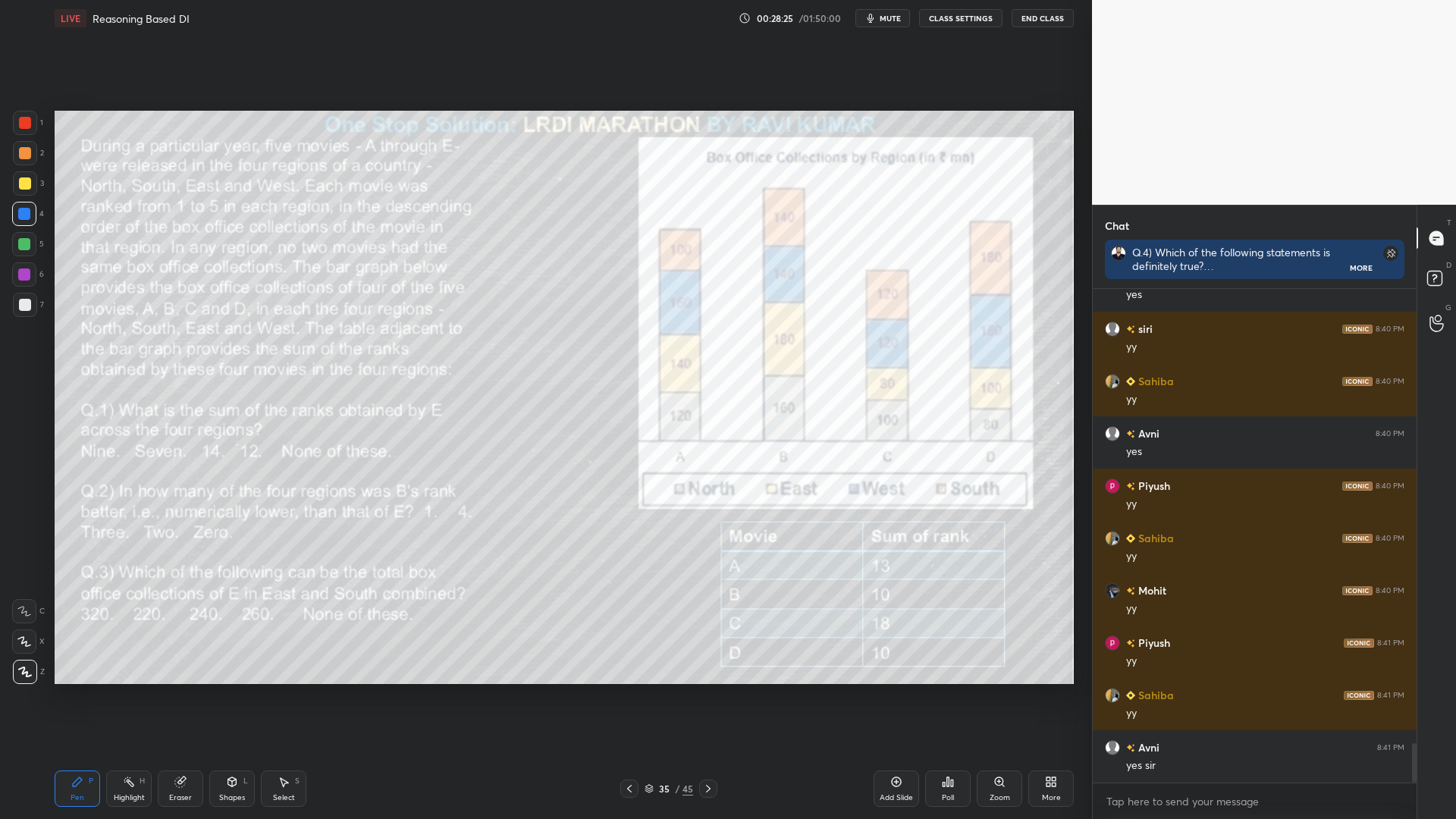
click at [182, 696] on icon at bounding box center [180, 782] width 10 height 10
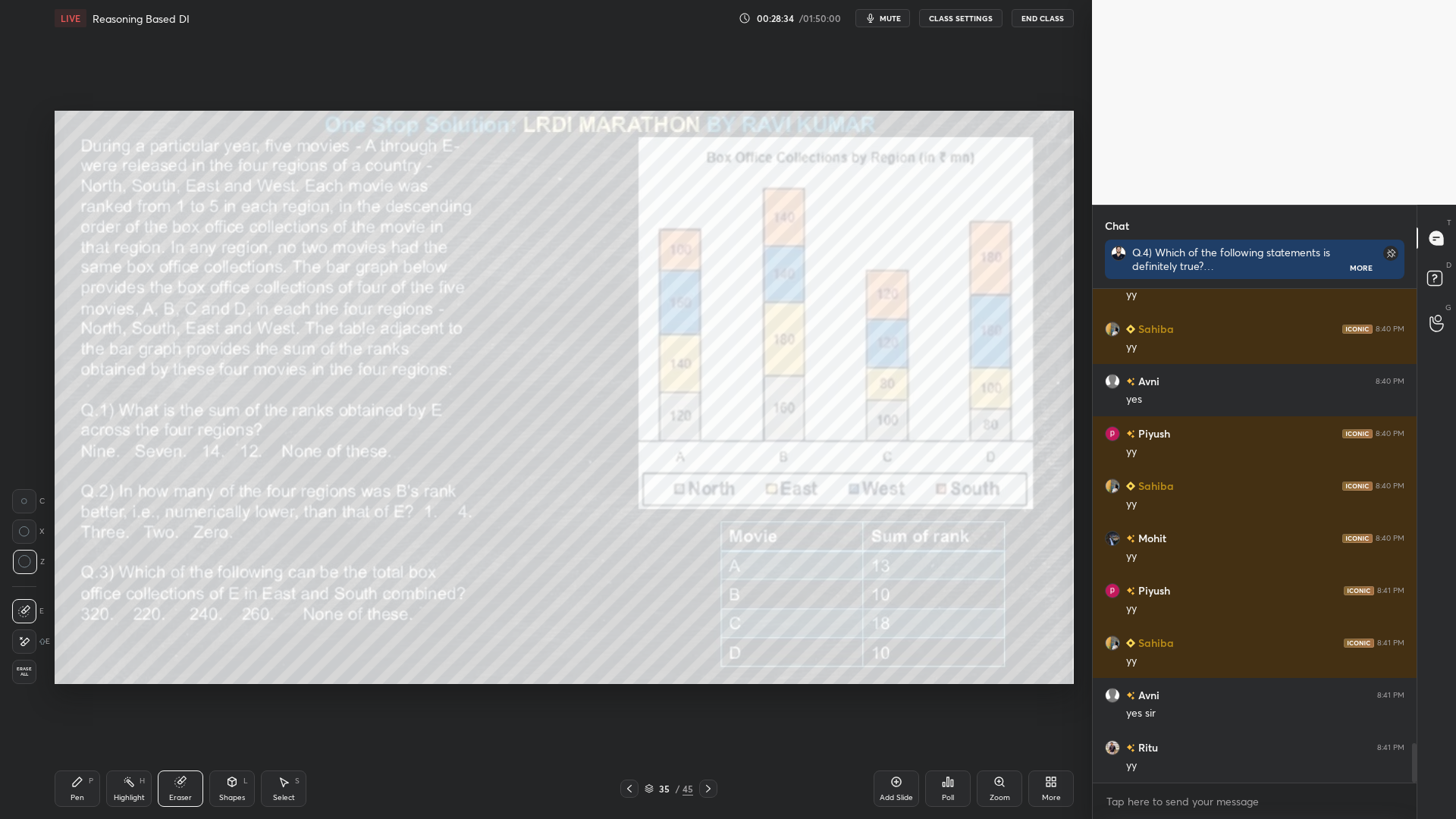
click at [70, 696] on div "Pen" at bounding box center [77, 797] width 14 height 7
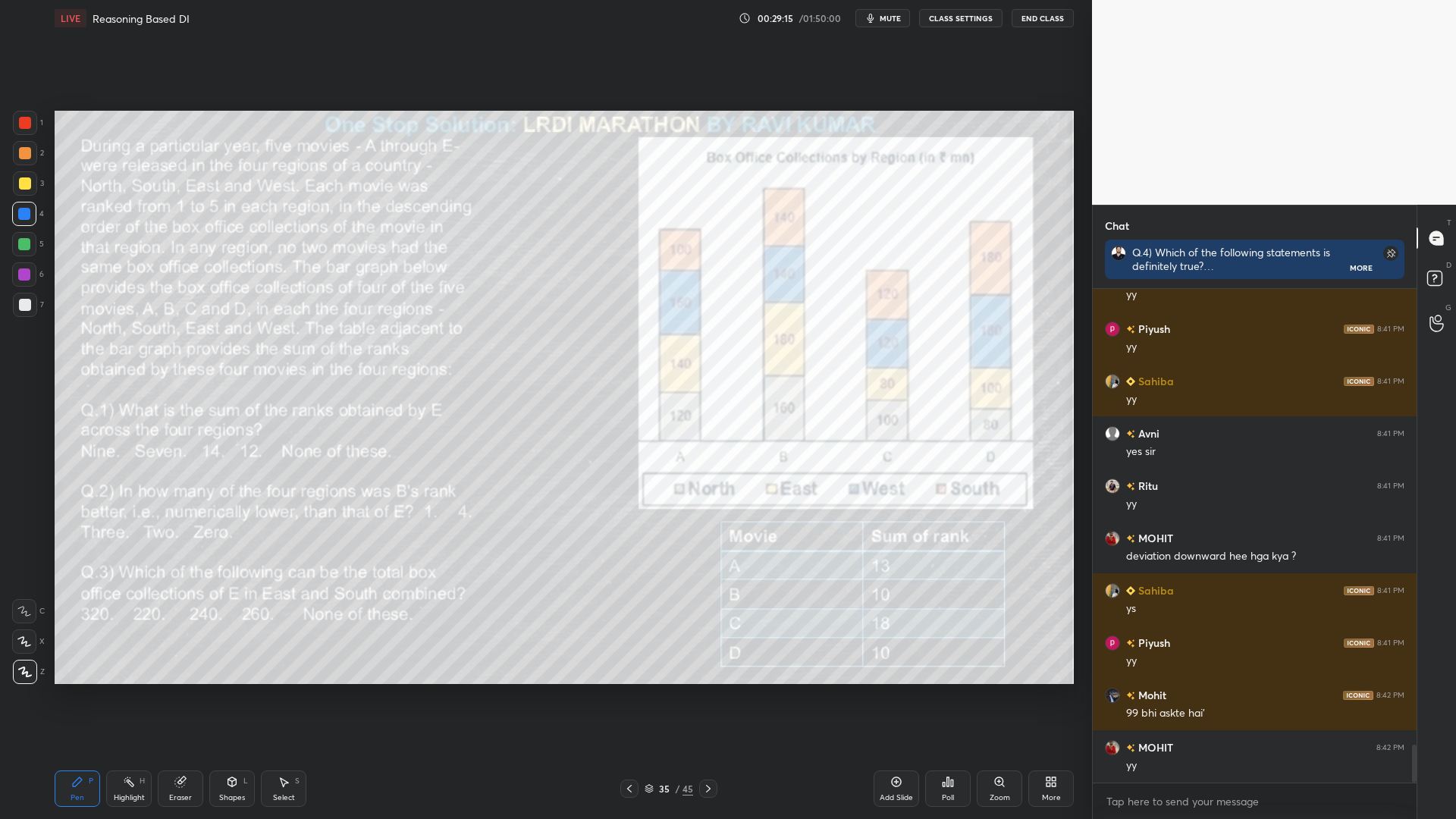
scroll to position [6030, 0]
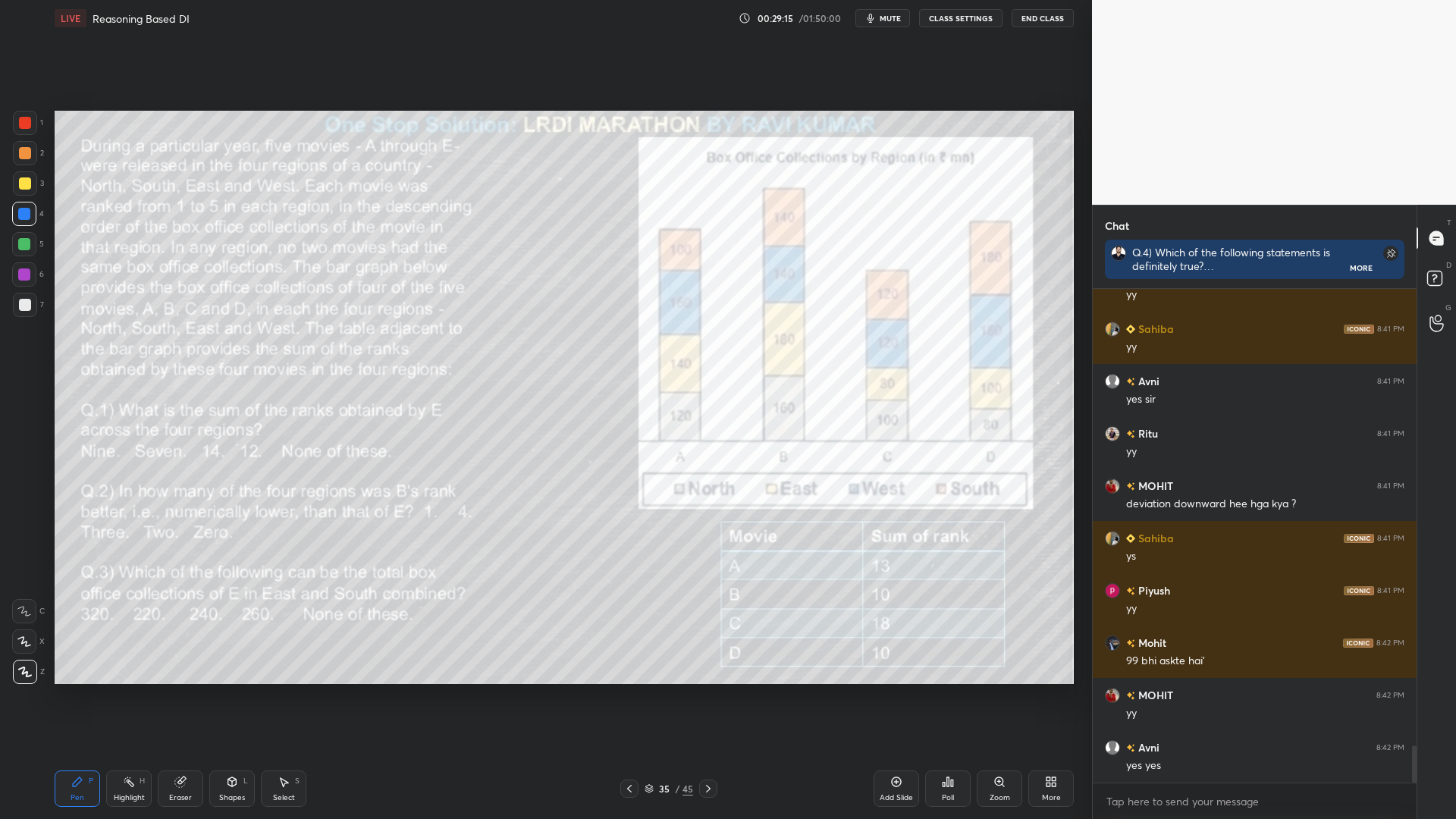
click at [187, 696] on div "Eraser" at bounding box center [180, 788] width 46 height 36
click at [83, 696] on div "Pen P" at bounding box center [77, 788] width 46 height 36
click at [26, 246] on div at bounding box center [23, 244] width 12 height 12
click at [27, 643] on icon at bounding box center [24, 640] width 14 height 10
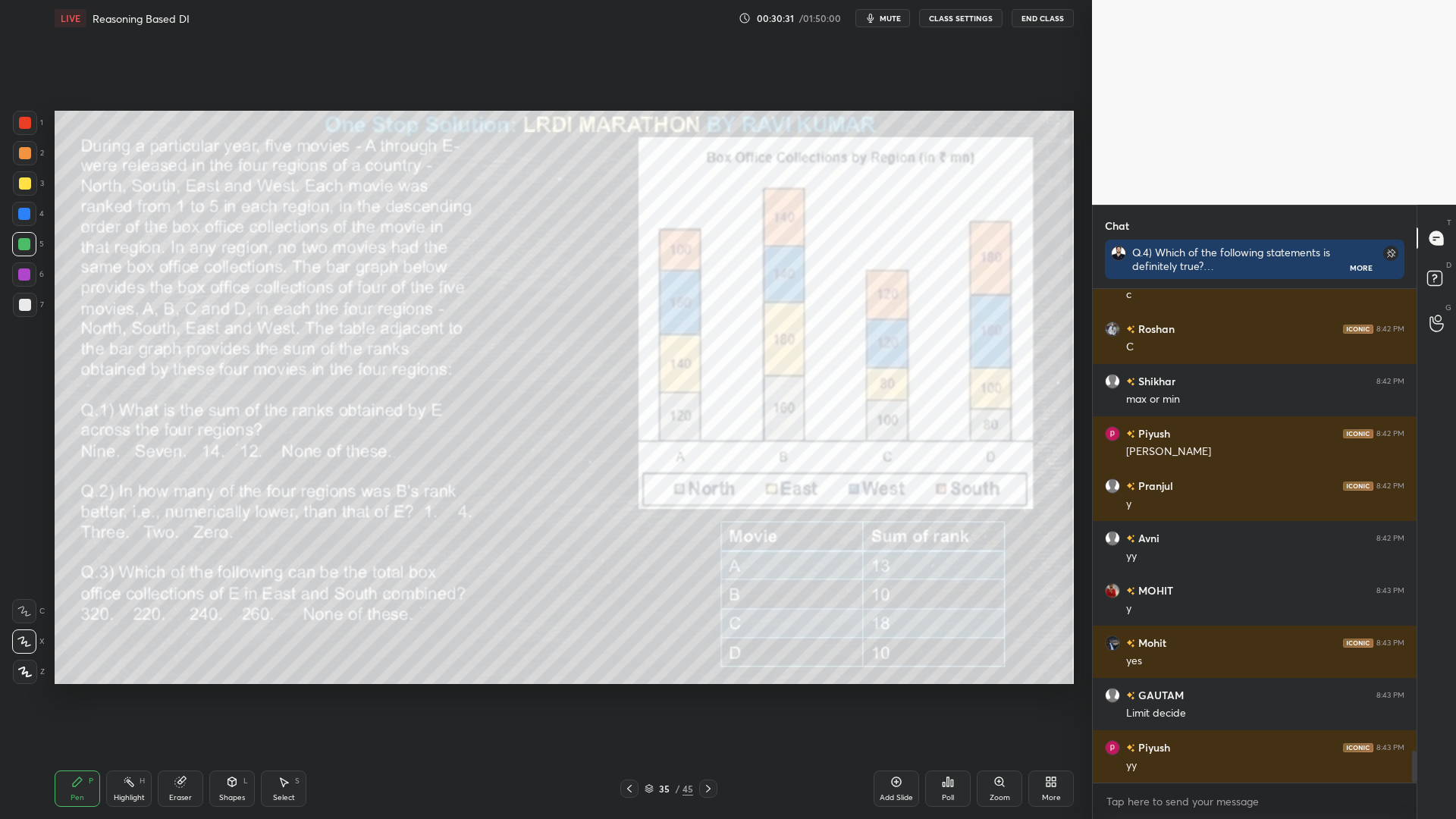
scroll to position [7194, 0]
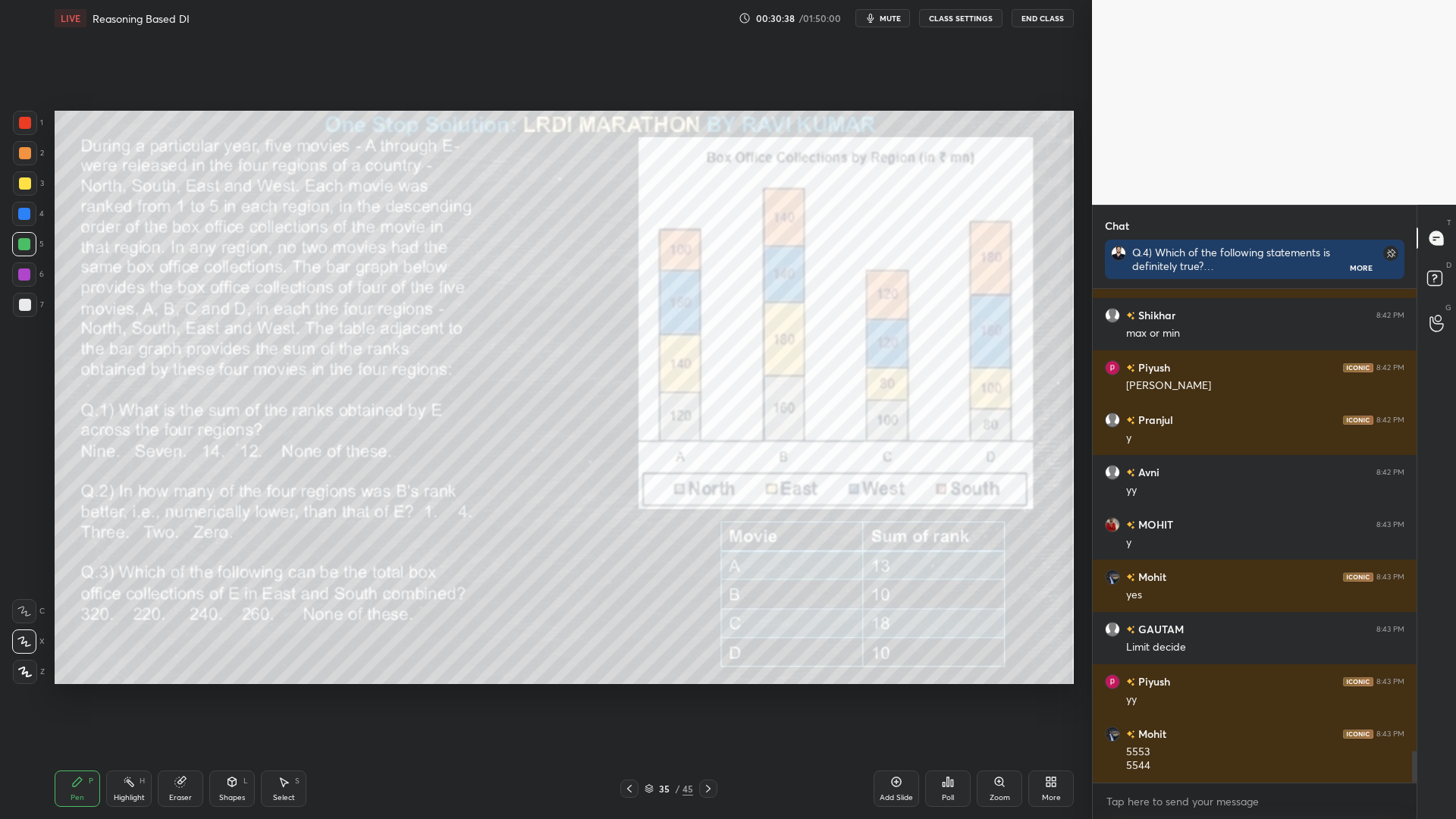
click at [26, 123] on div at bounding box center [24, 122] width 12 height 12
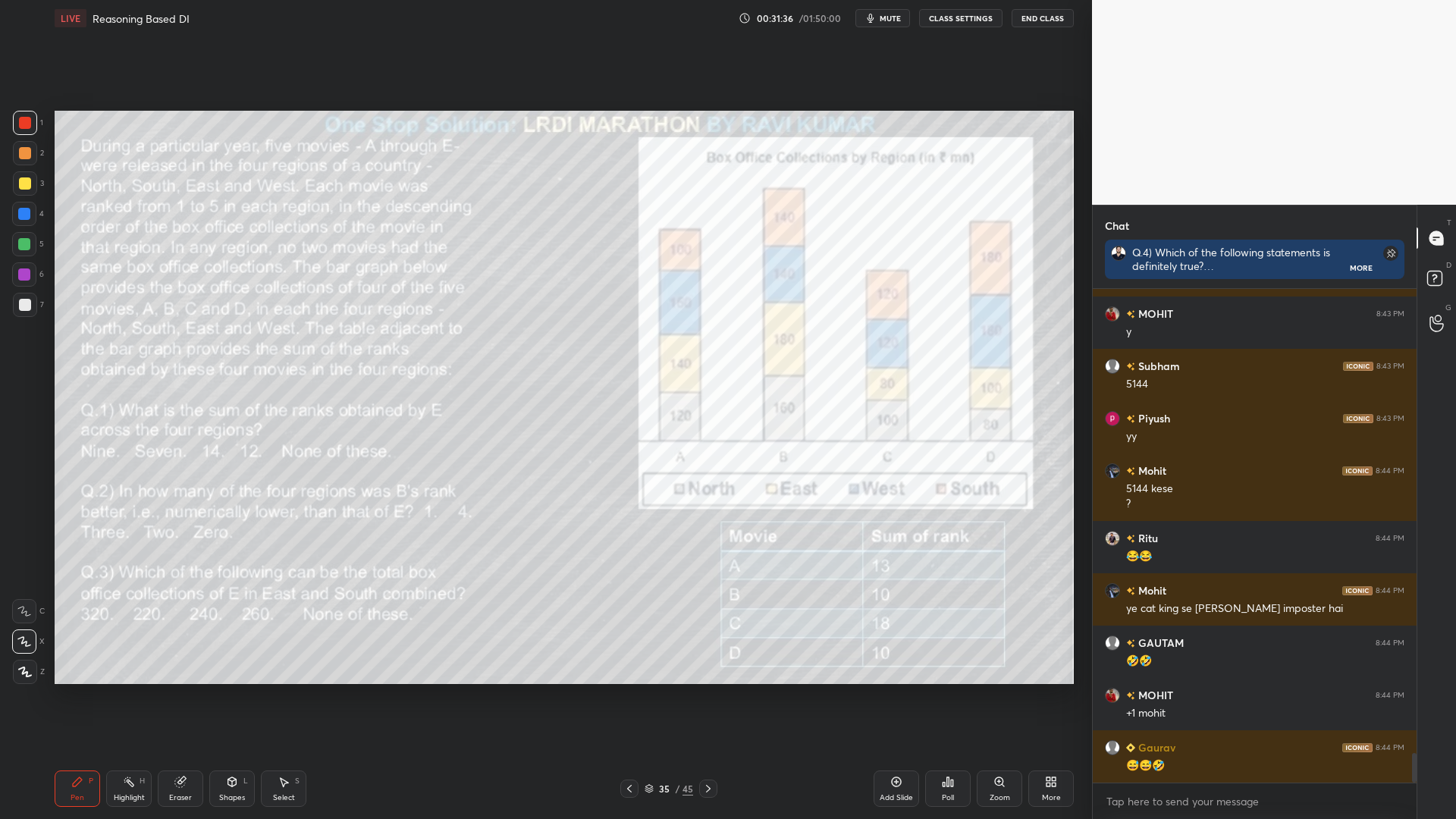
scroll to position [7838, 0]
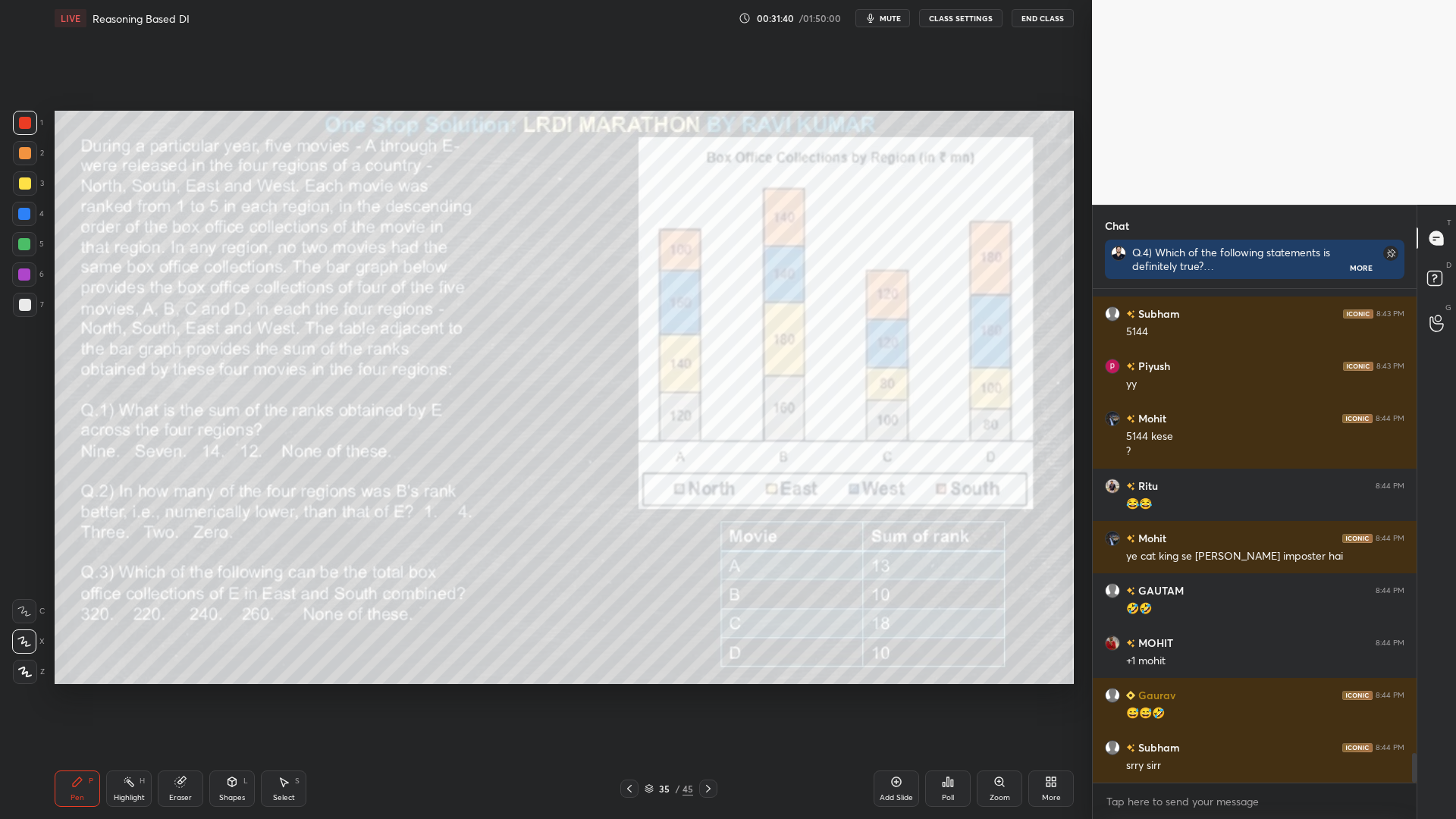
drag, startPoint x: 24, startPoint y: 211, endPoint x: 26, endPoint y: 242, distance: 31.1
click at [23, 211] on div at bounding box center [23, 213] width 12 height 12
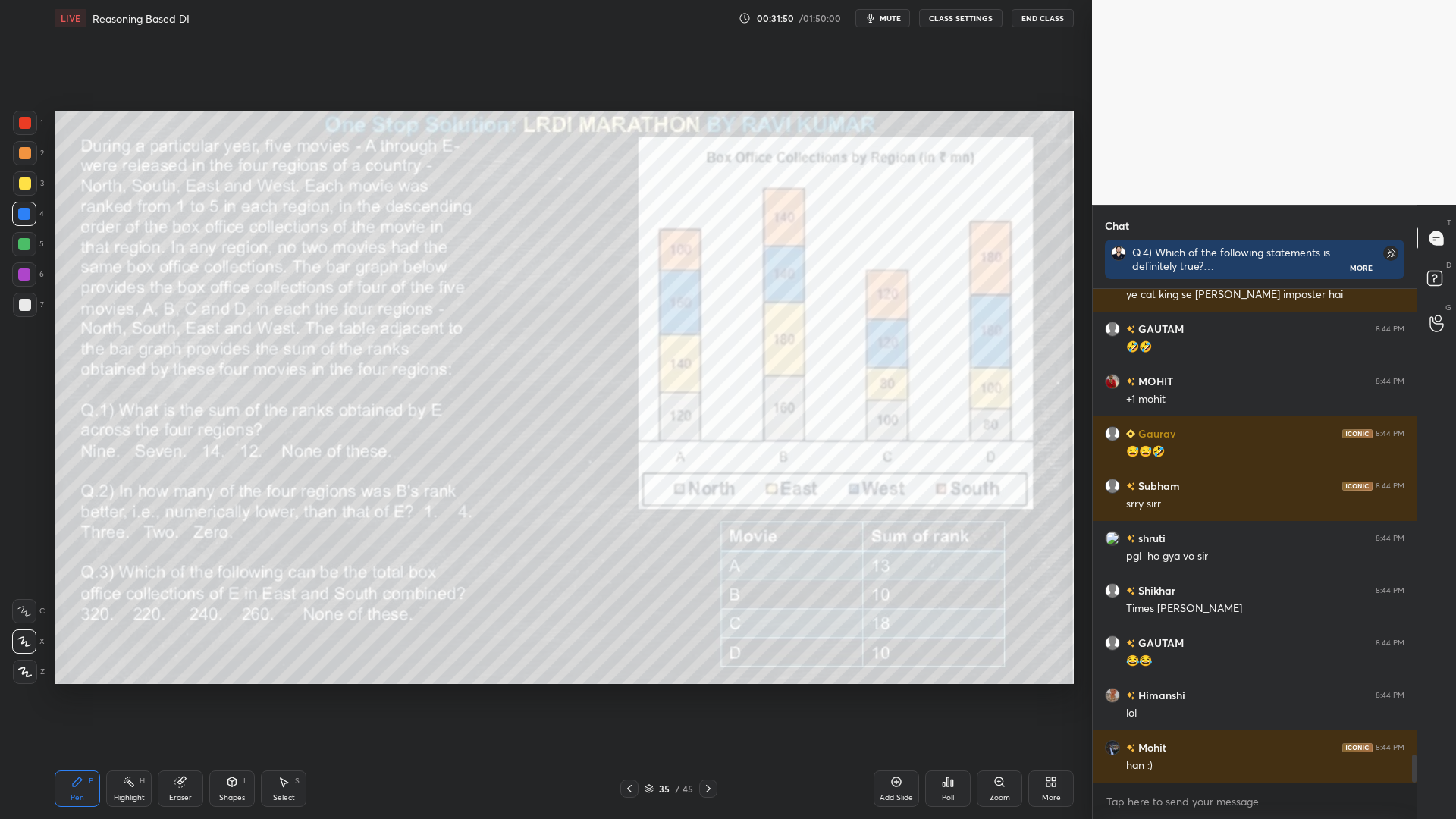
scroll to position [8151, 0]
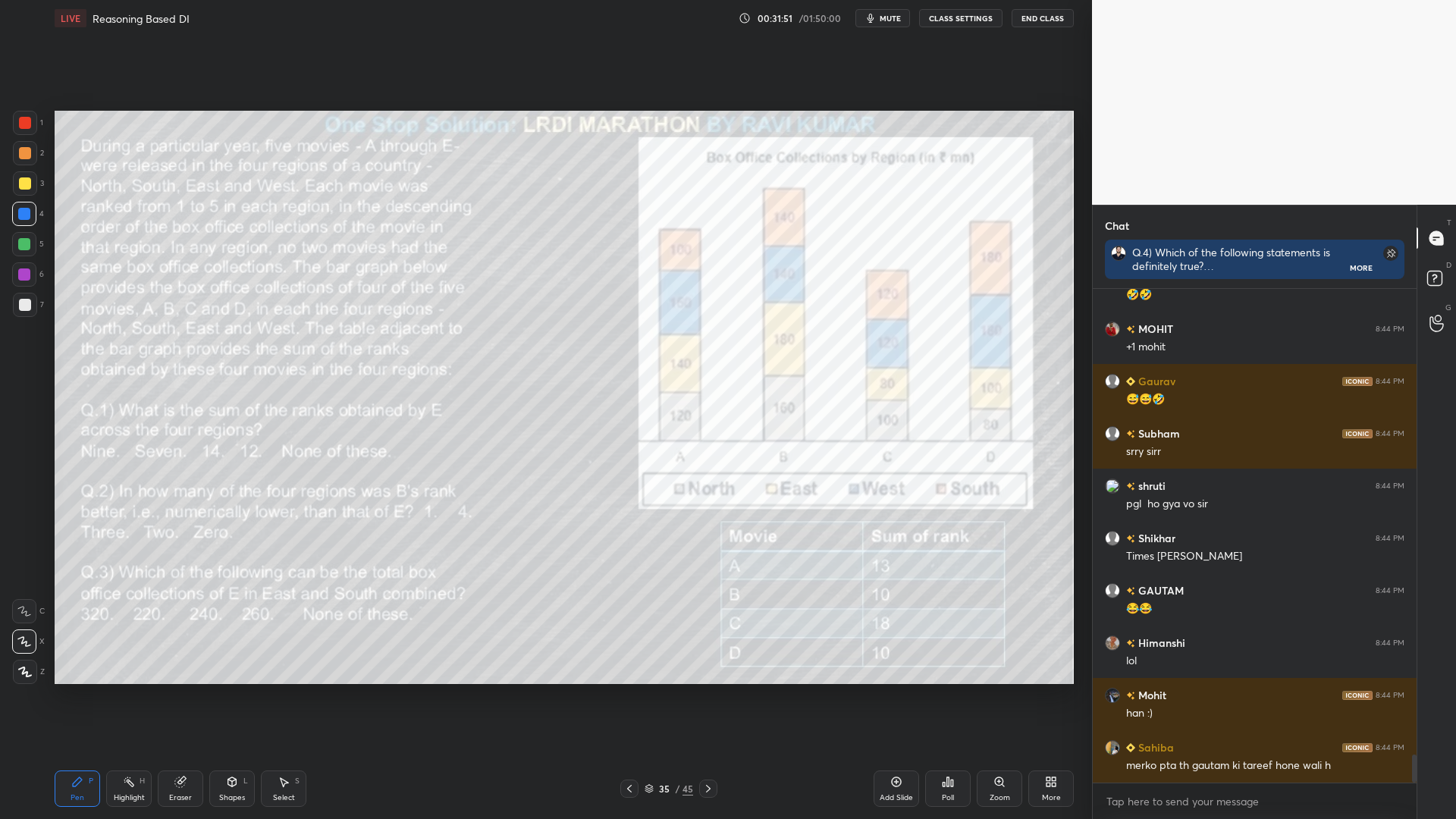
click at [179, 696] on icon at bounding box center [180, 782] width 10 height 10
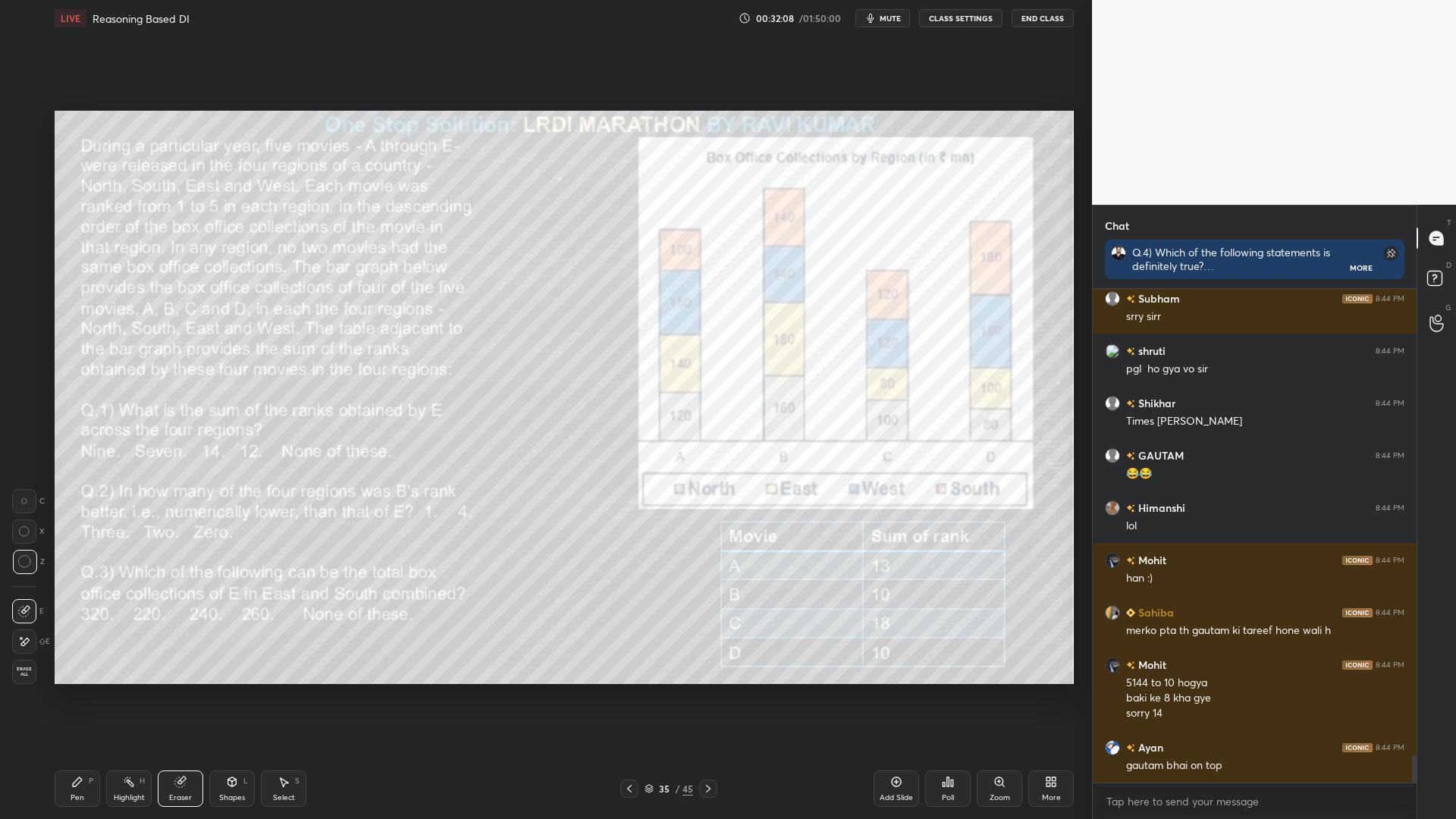
scroll to position [8339, 0]
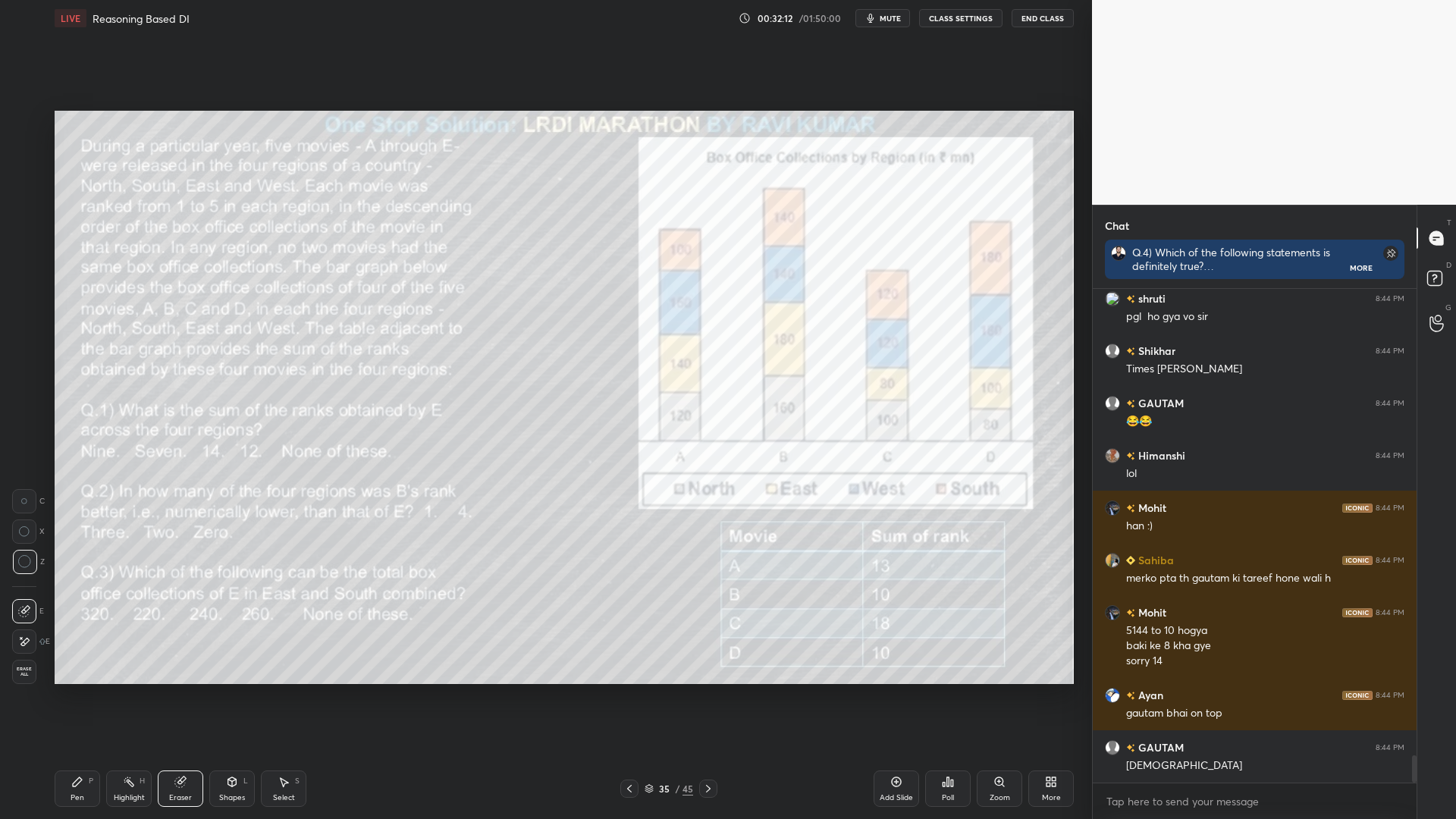
click at [63, 696] on div "Pen P" at bounding box center [77, 788] width 46 height 36
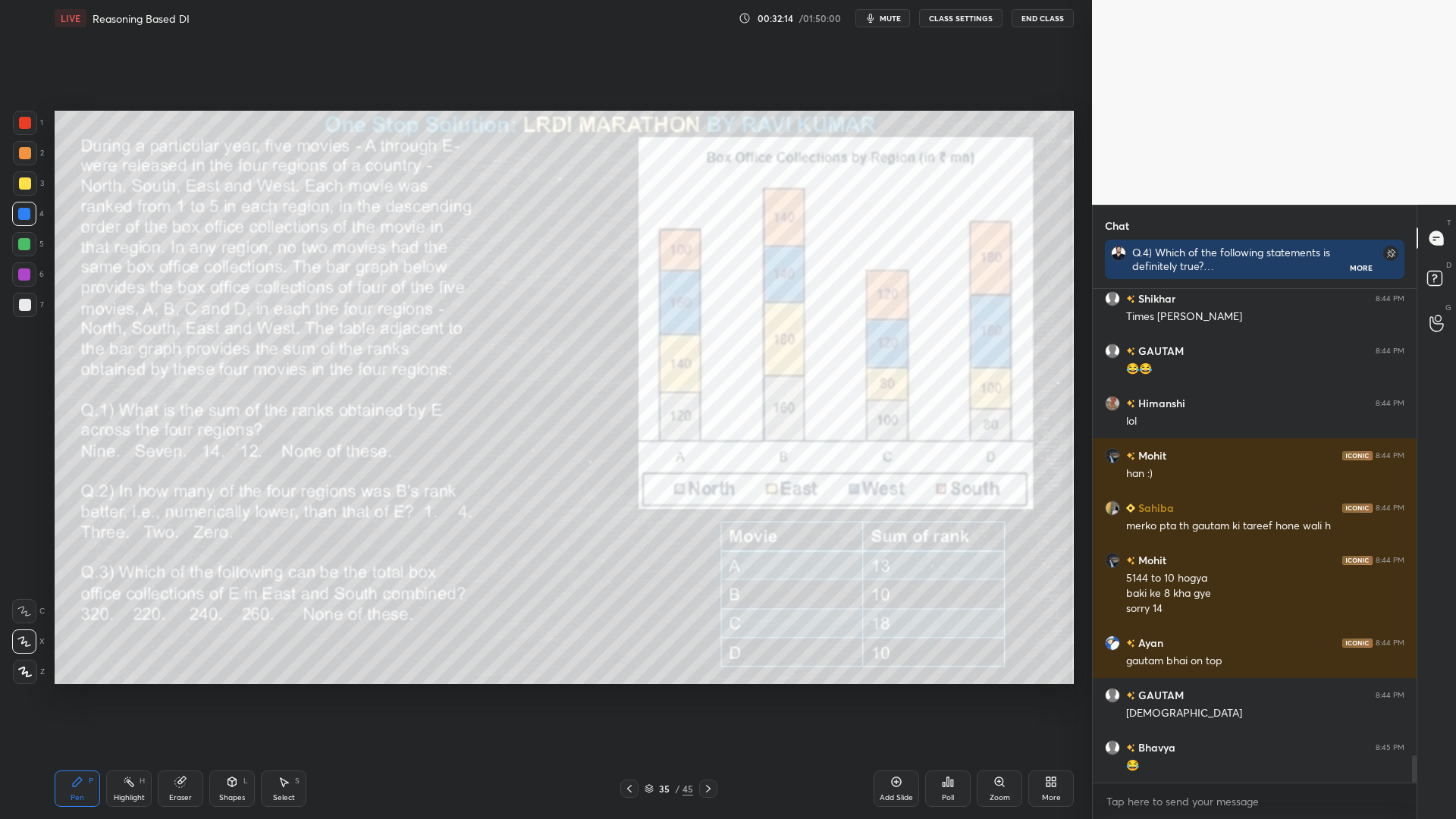
scroll to position [8443, 0]
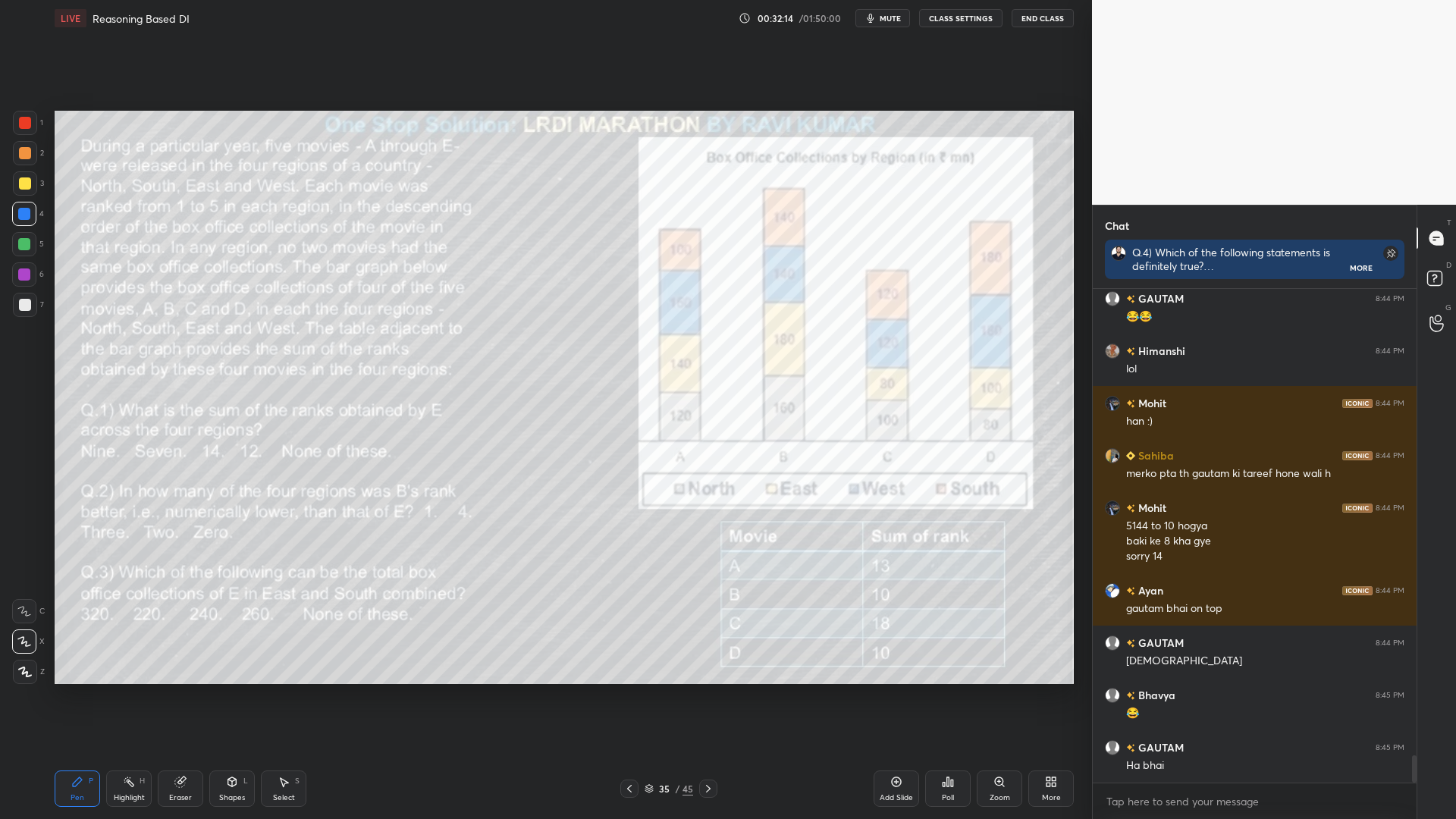
click at [27, 244] on div at bounding box center [23, 244] width 12 height 12
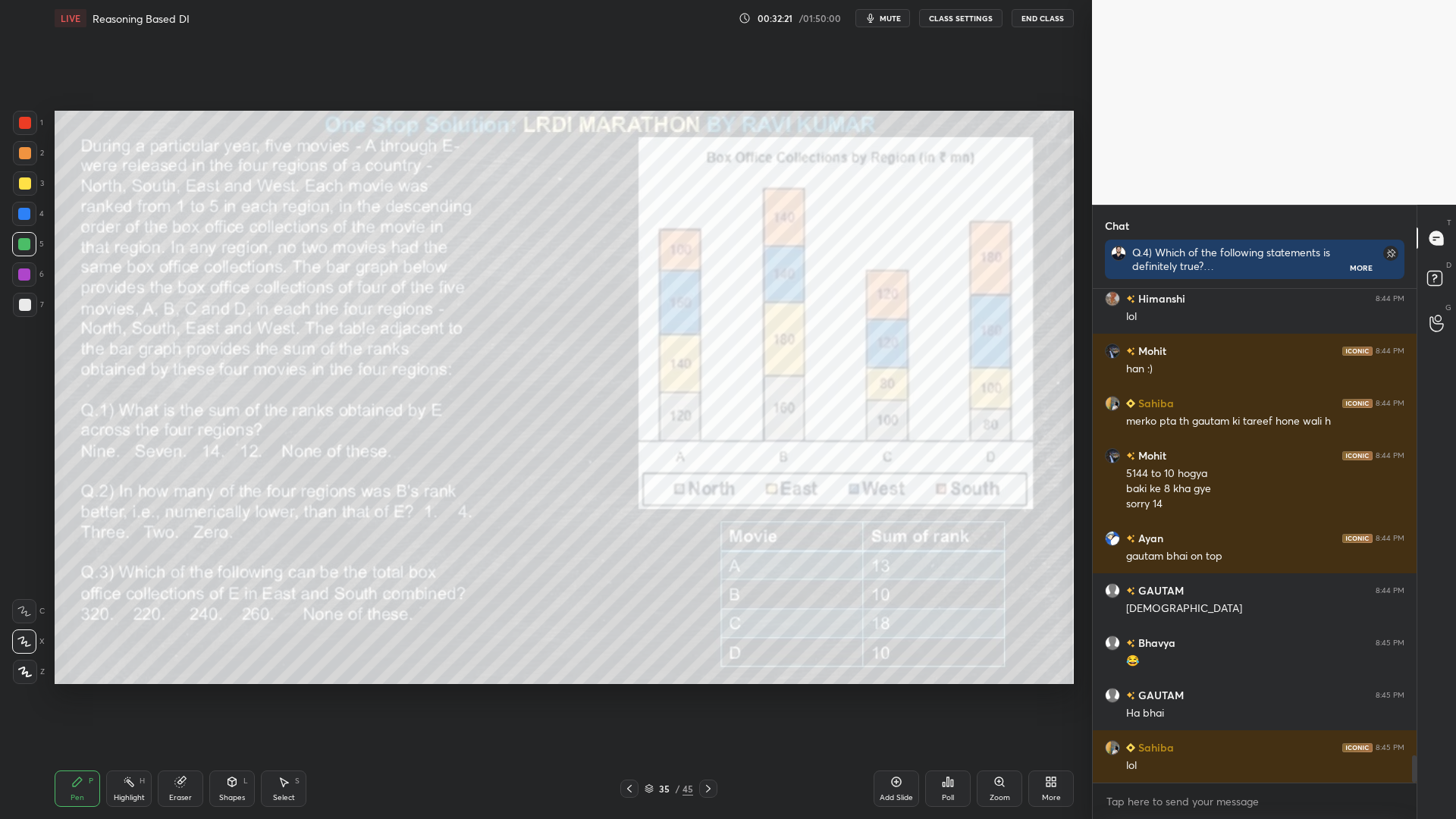
scroll to position [6, 6]
click at [22, 214] on div at bounding box center [23, 213] width 12 height 12
click at [27, 270] on div at bounding box center [23, 274] width 12 height 12
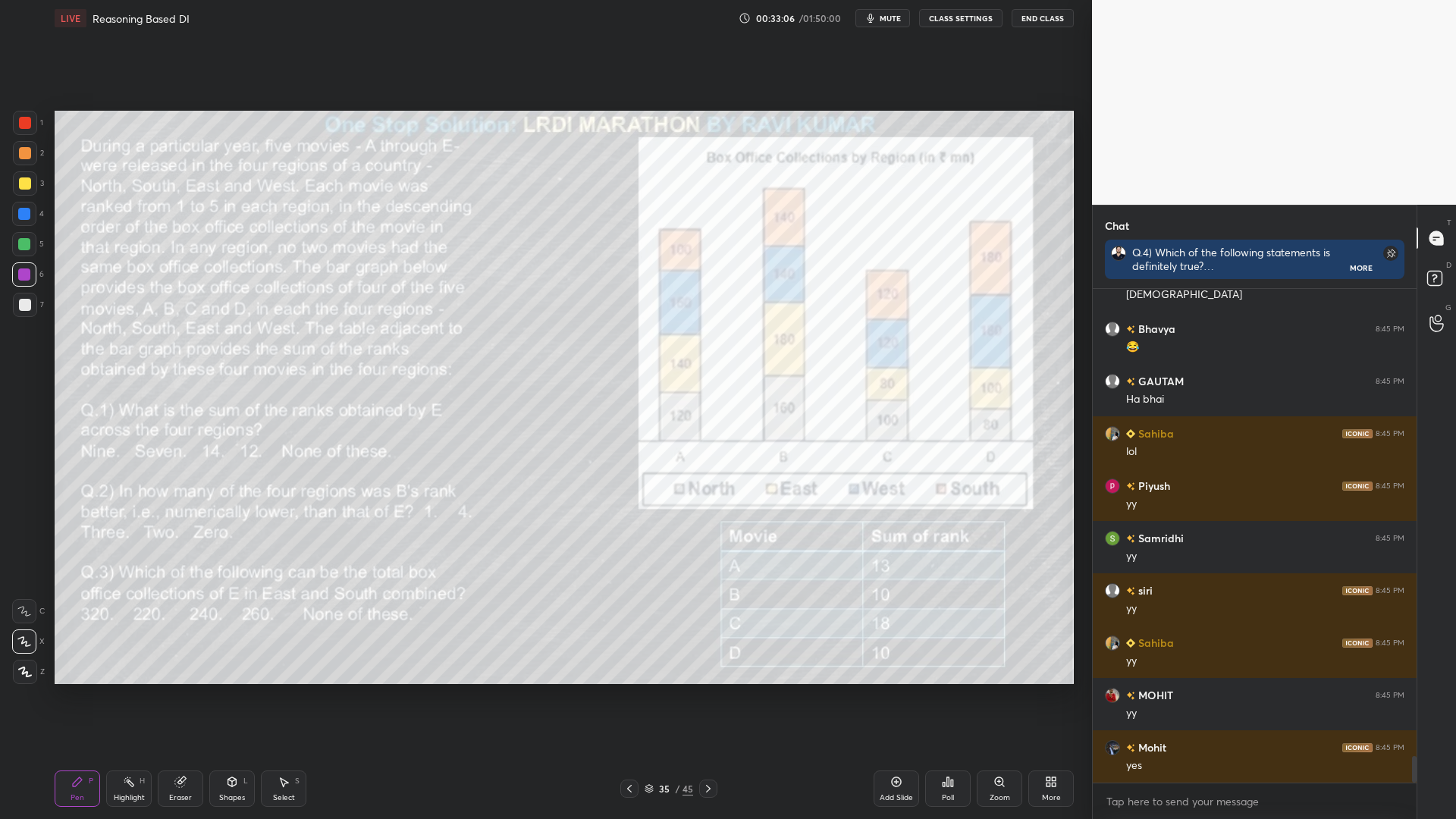
scroll to position [8861, 0]
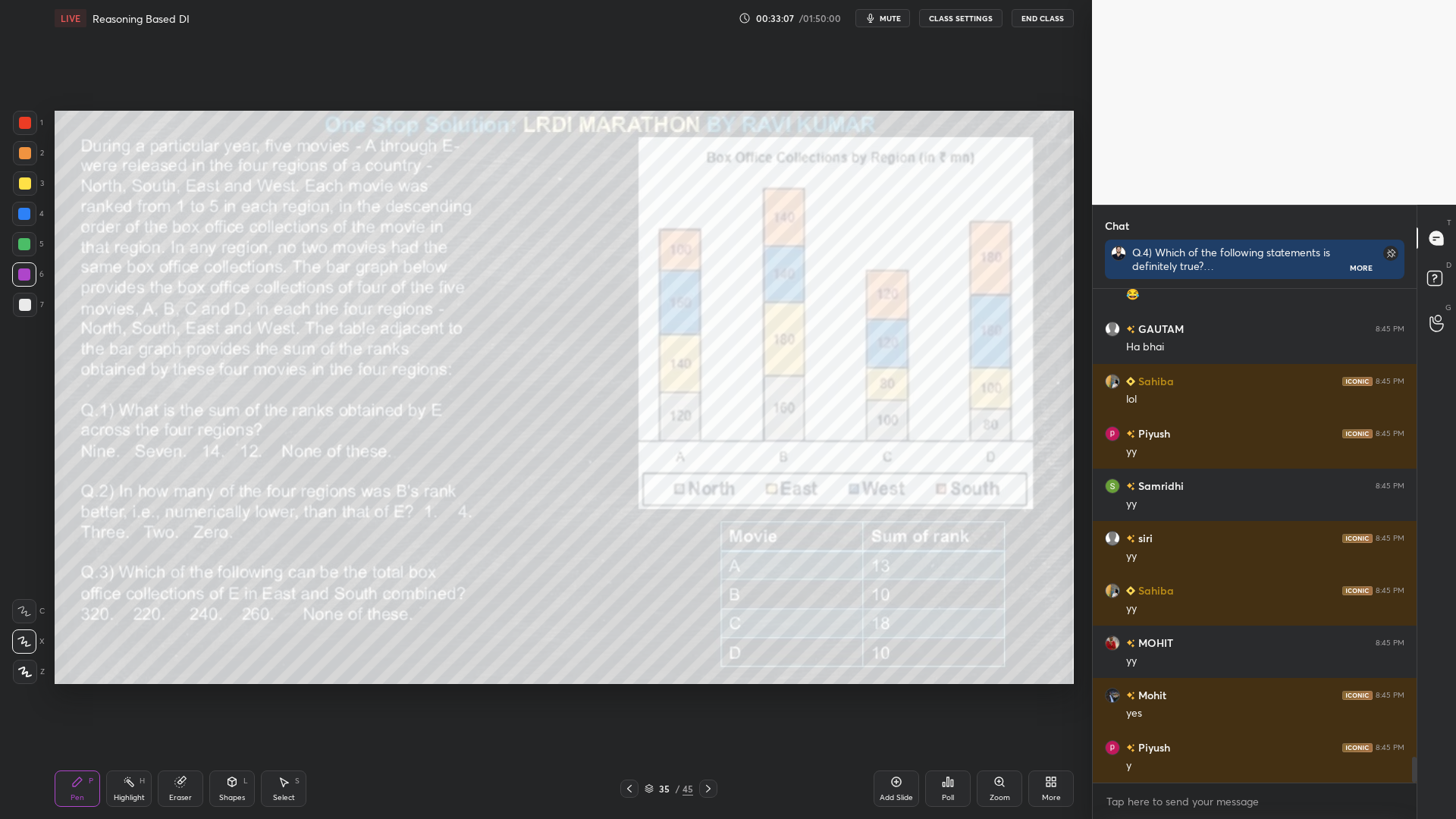
click at [26, 124] on div at bounding box center [24, 122] width 12 height 12
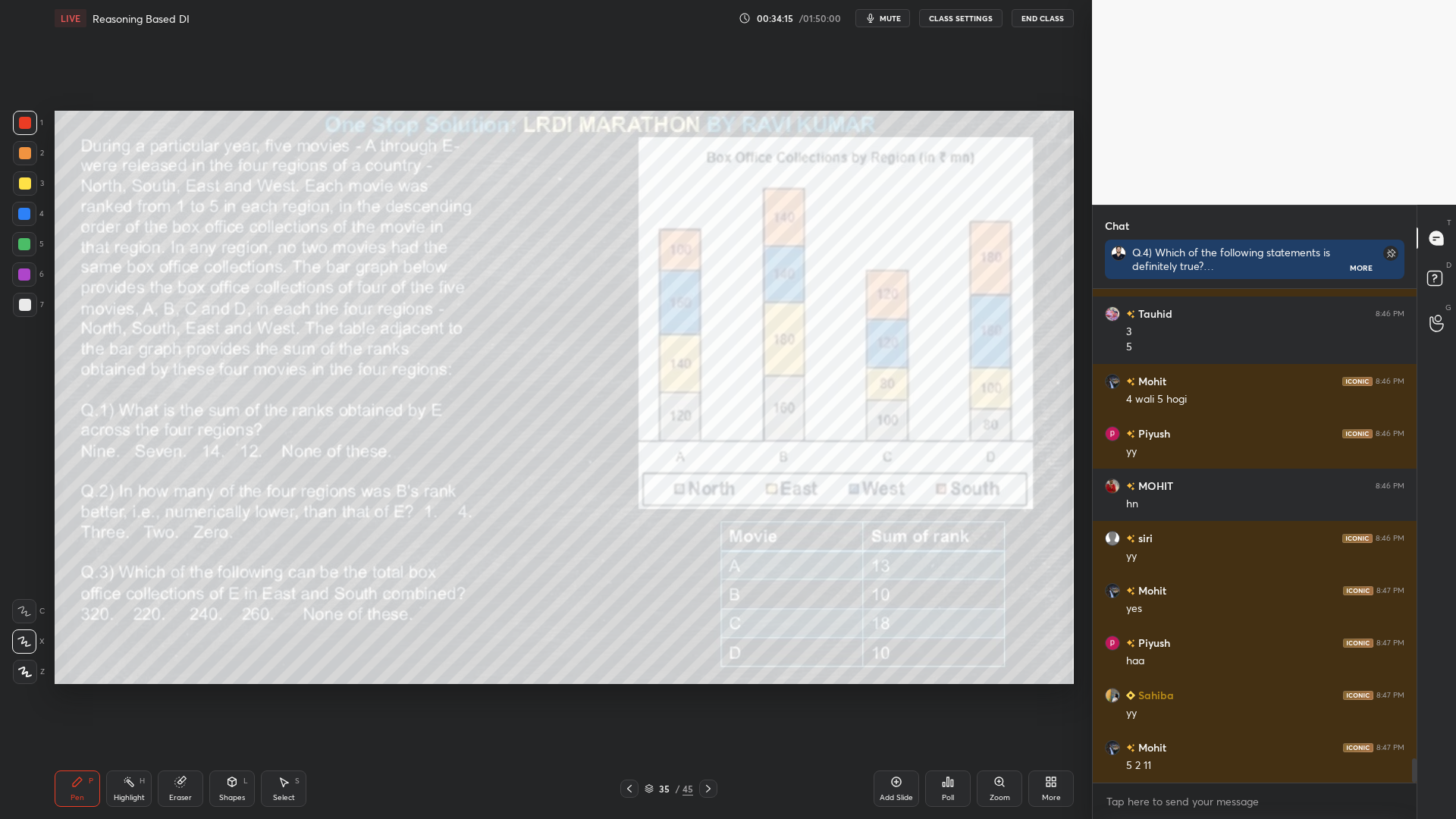
scroll to position [9436, 0]
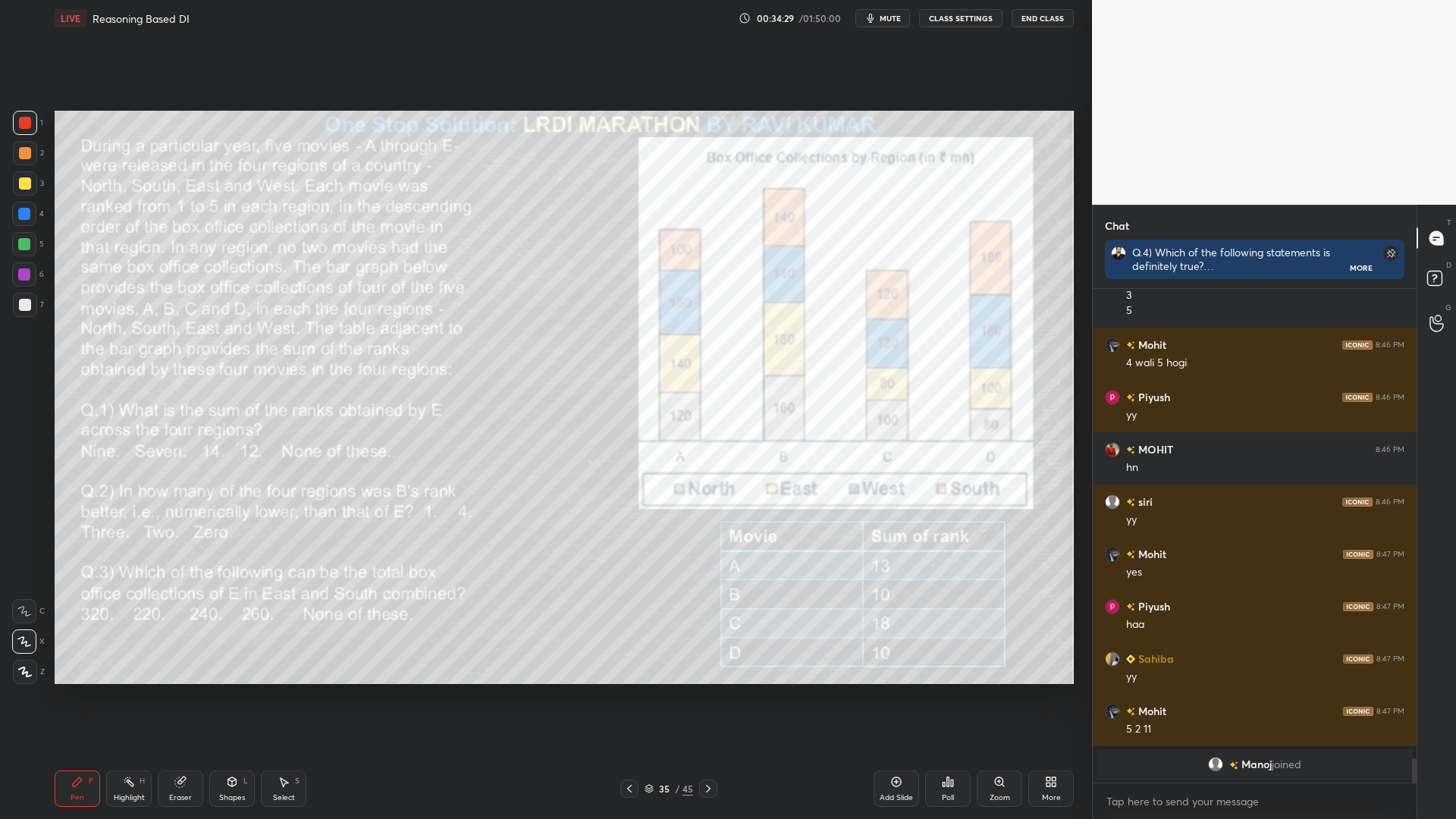
drag, startPoint x: 195, startPoint y: 780, endPoint x: 230, endPoint y: 786, distance: 35.5
click at [194, 696] on div "Eraser" at bounding box center [180, 788] width 46 height 36
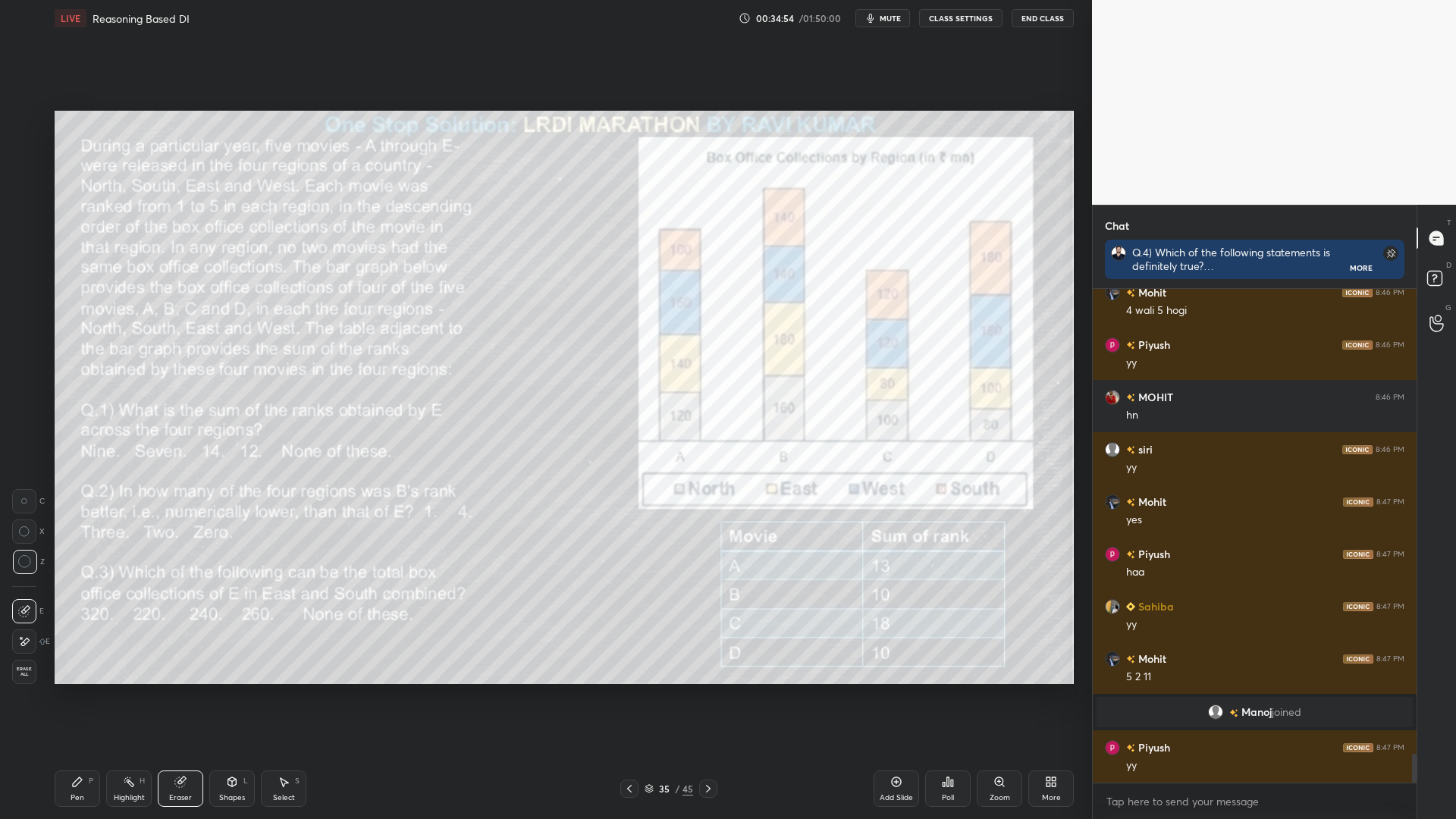
click at [81, 696] on icon at bounding box center [77, 781] width 12 height 12
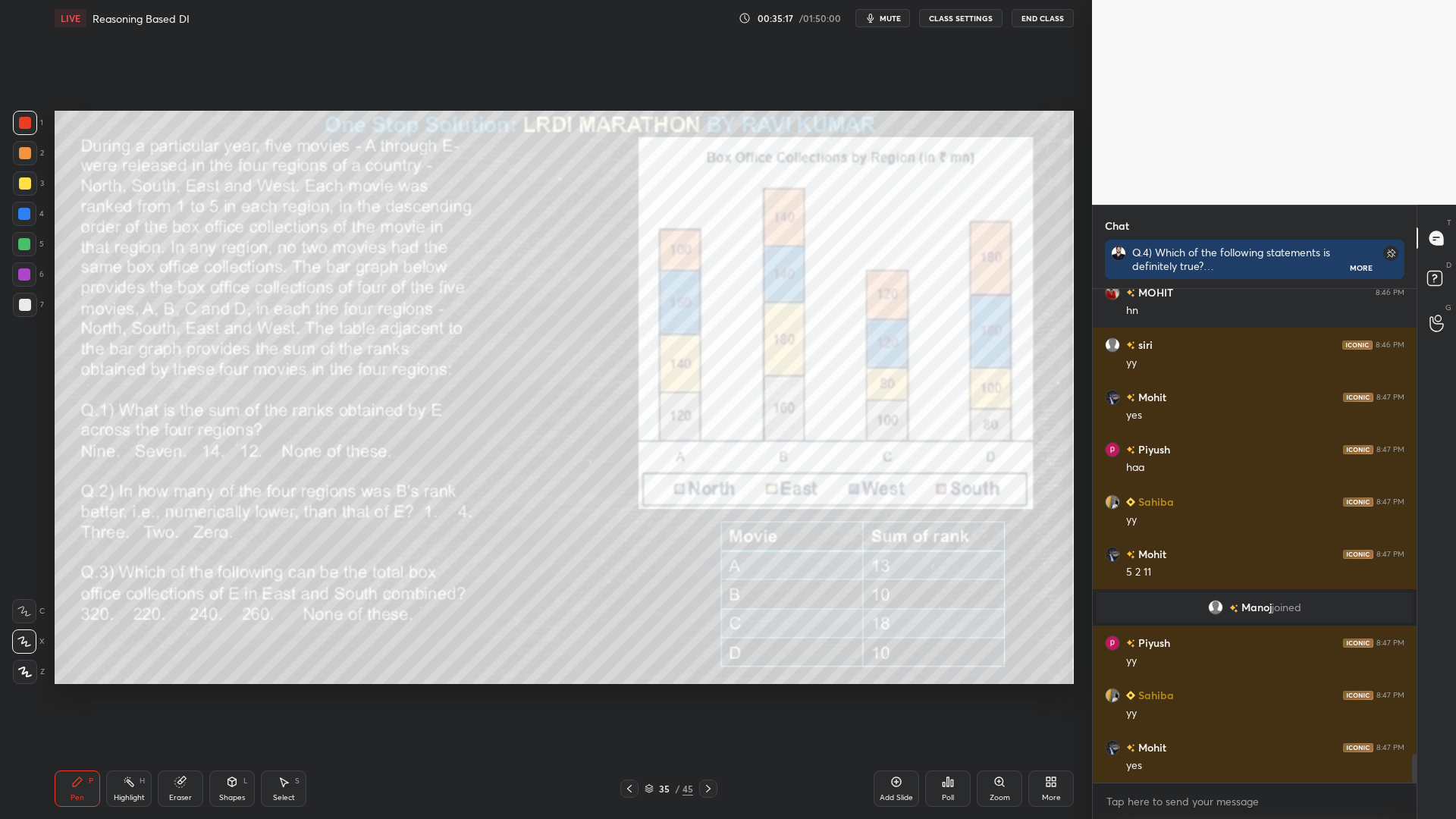
scroll to position [8014, 0]
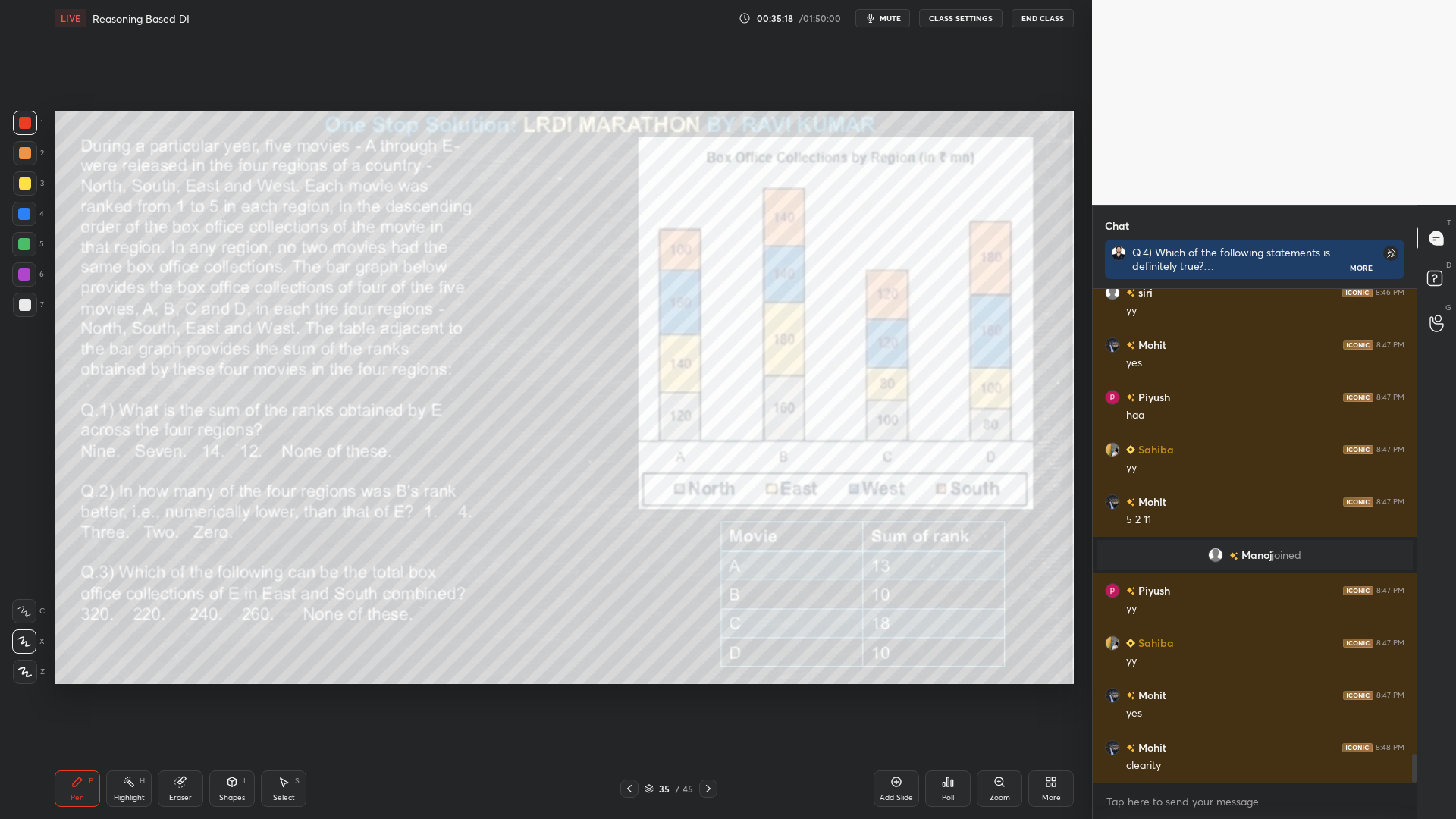
drag, startPoint x: 24, startPoint y: 244, endPoint x: 51, endPoint y: 241, distance: 27.2
click at [27, 243] on div at bounding box center [23, 244] width 12 height 12
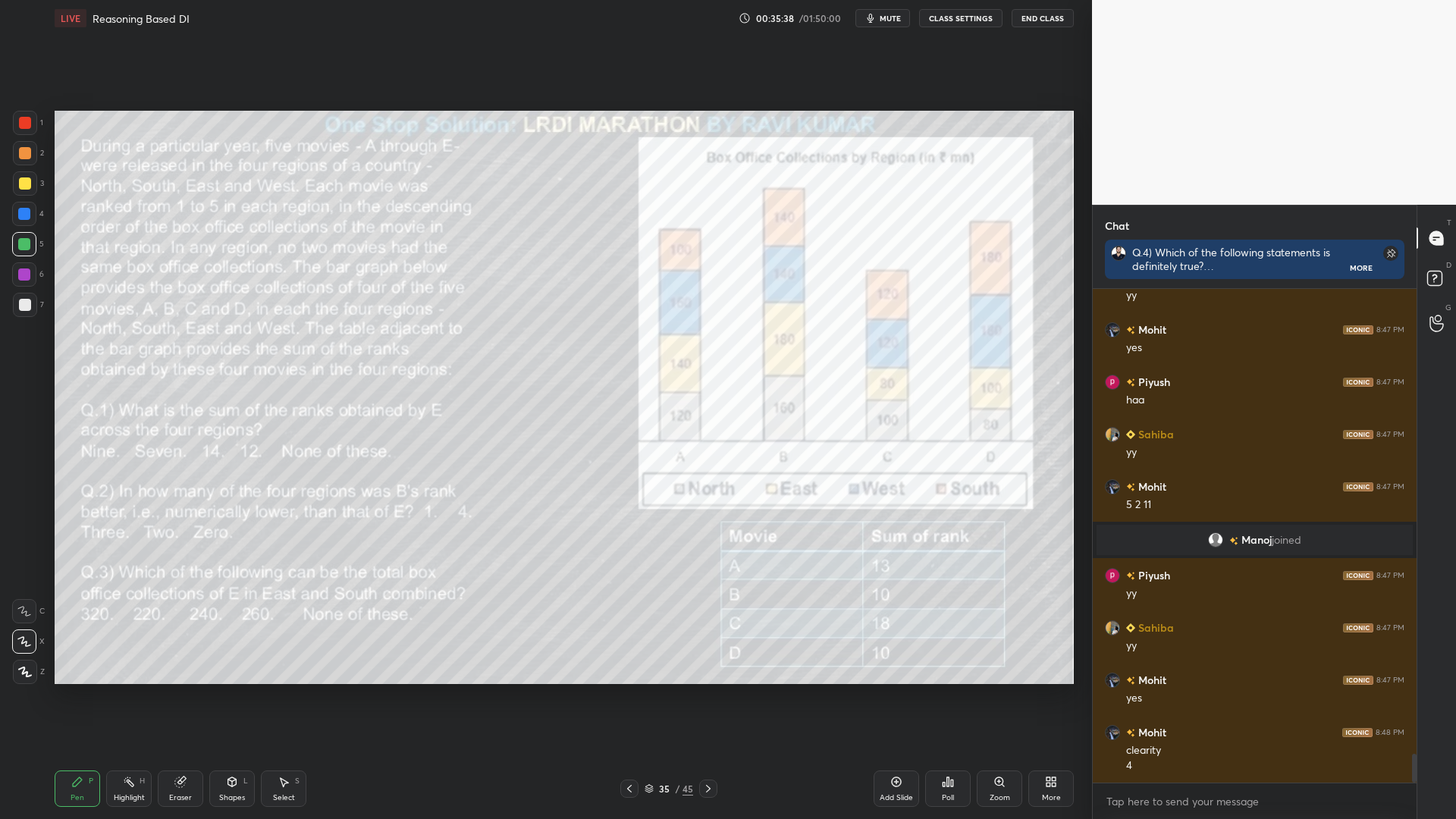
click at [22, 275] on div at bounding box center [23, 274] width 12 height 12
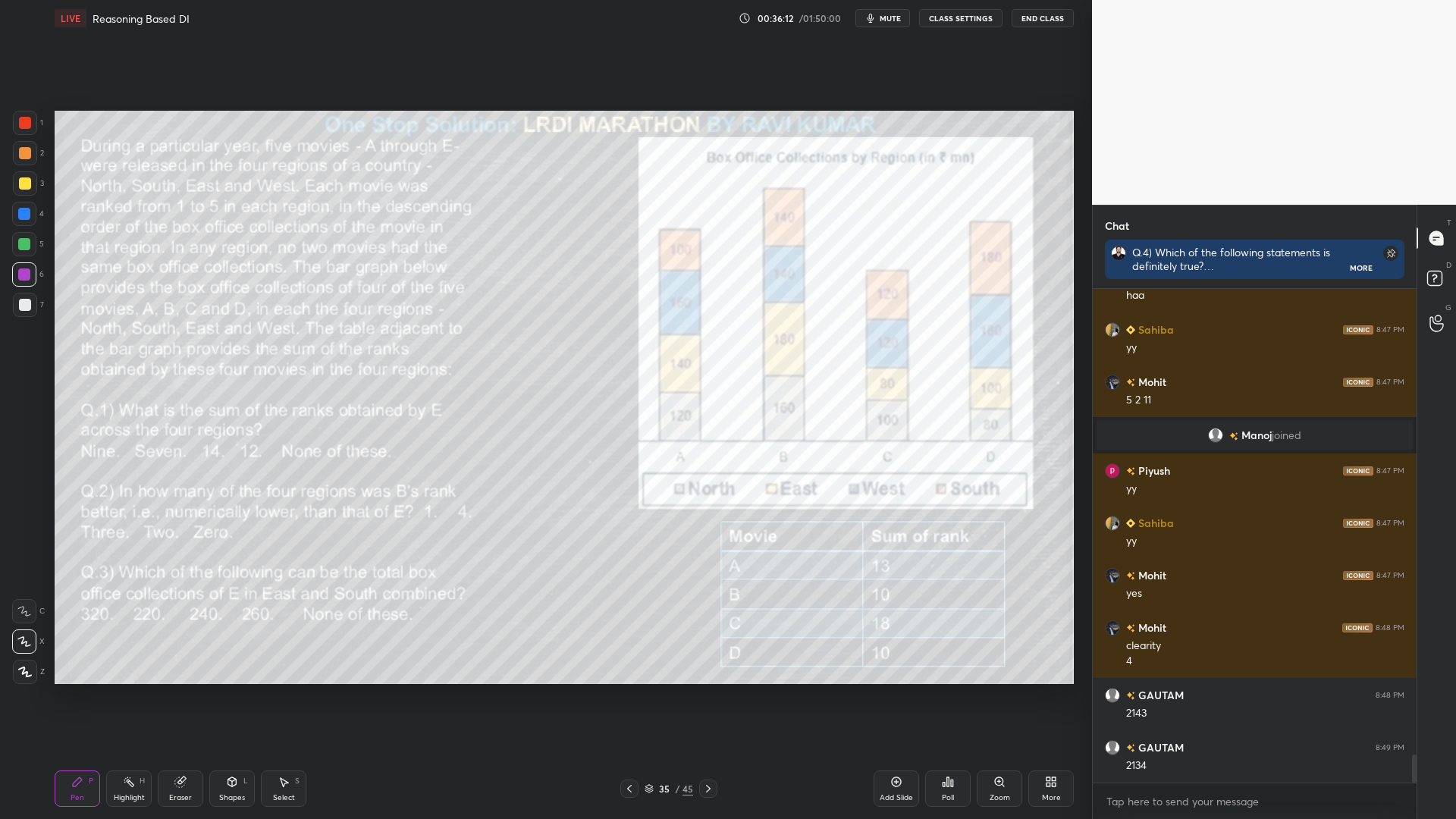
scroll to position [8186, 0]
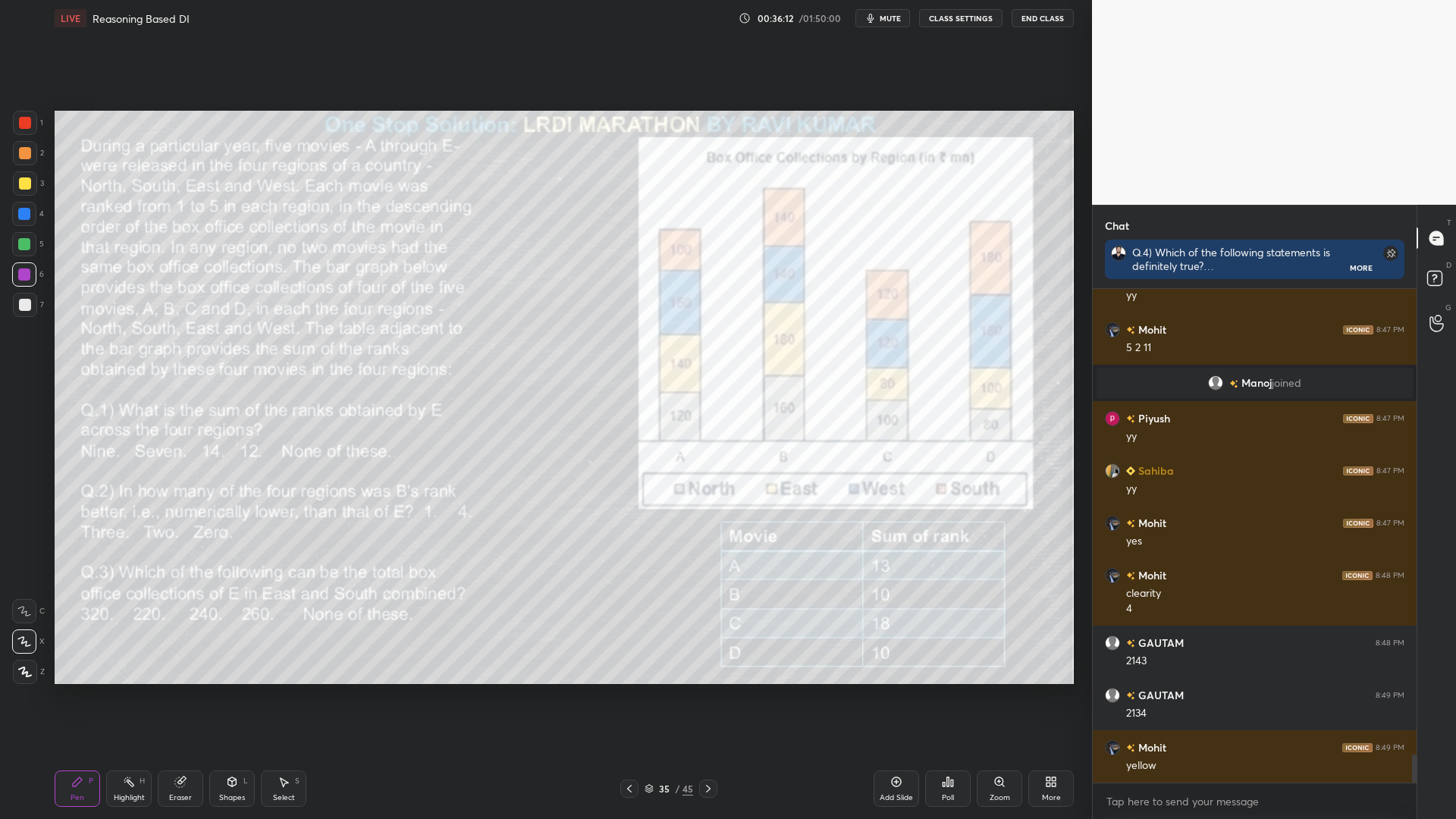
click at [26, 151] on div at bounding box center [24, 152] width 12 height 12
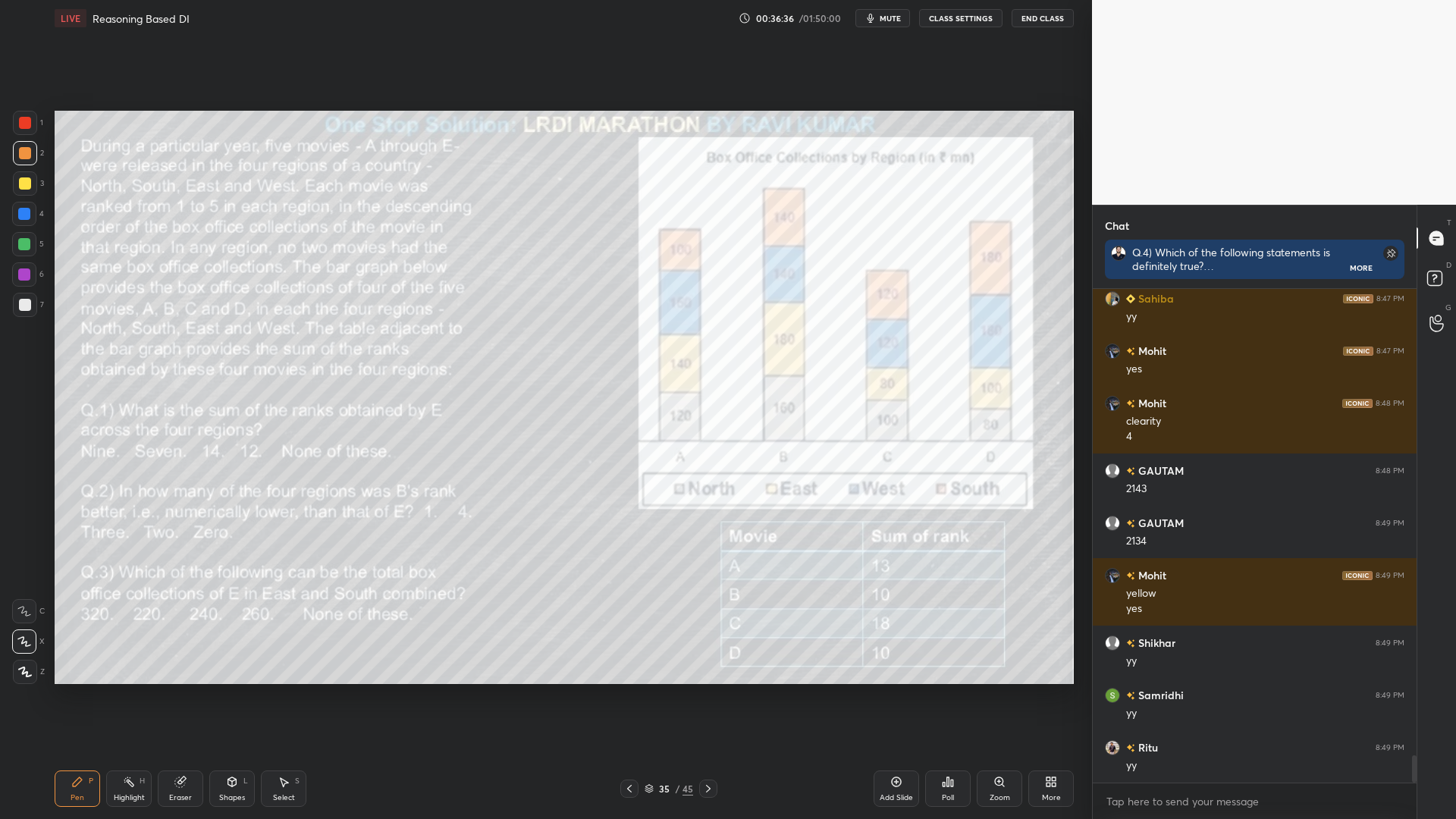
scroll to position [8411, 0]
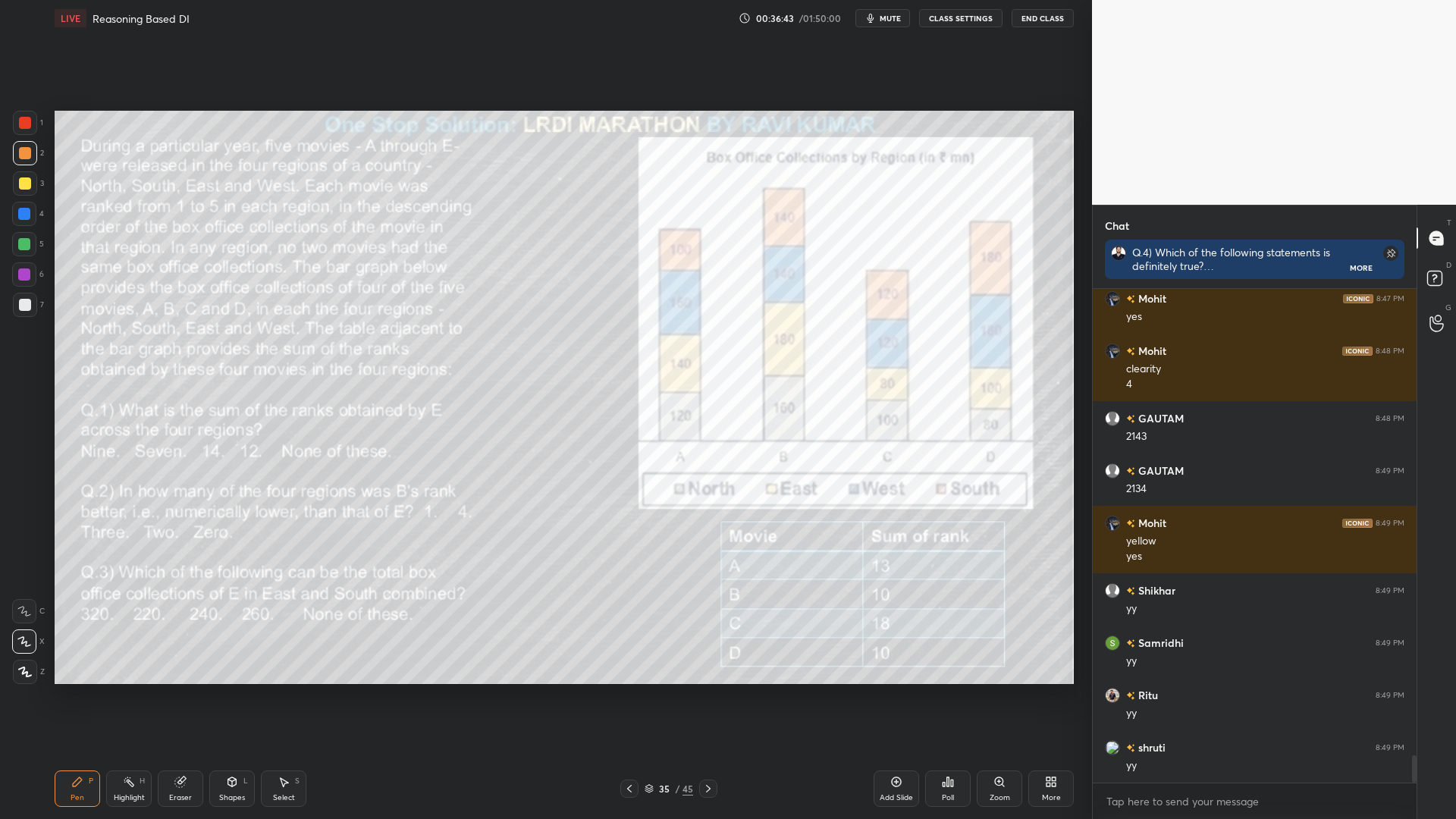
drag, startPoint x: 18, startPoint y: 279, endPoint x: 36, endPoint y: 300, distance: 27.7
click at [18, 280] on div at bounding box center [24, 275] width 24 height 24
click at [125, 696] on div "Highlight H" at bounding box center [128, 788] width 46 height 36
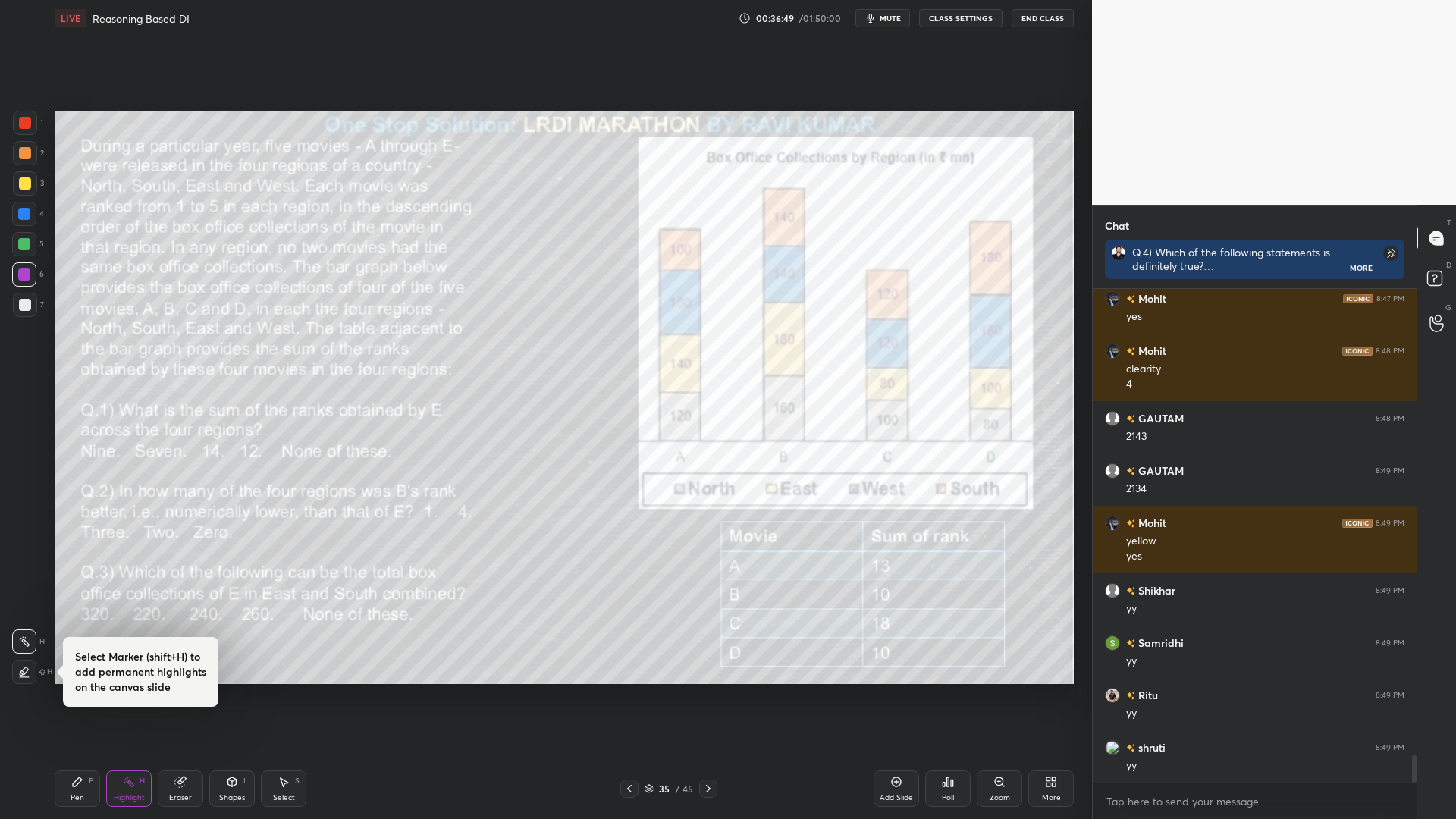
click at [83, 696] on div "Pen P" at bounding box center [77, 788] width 46 height 36
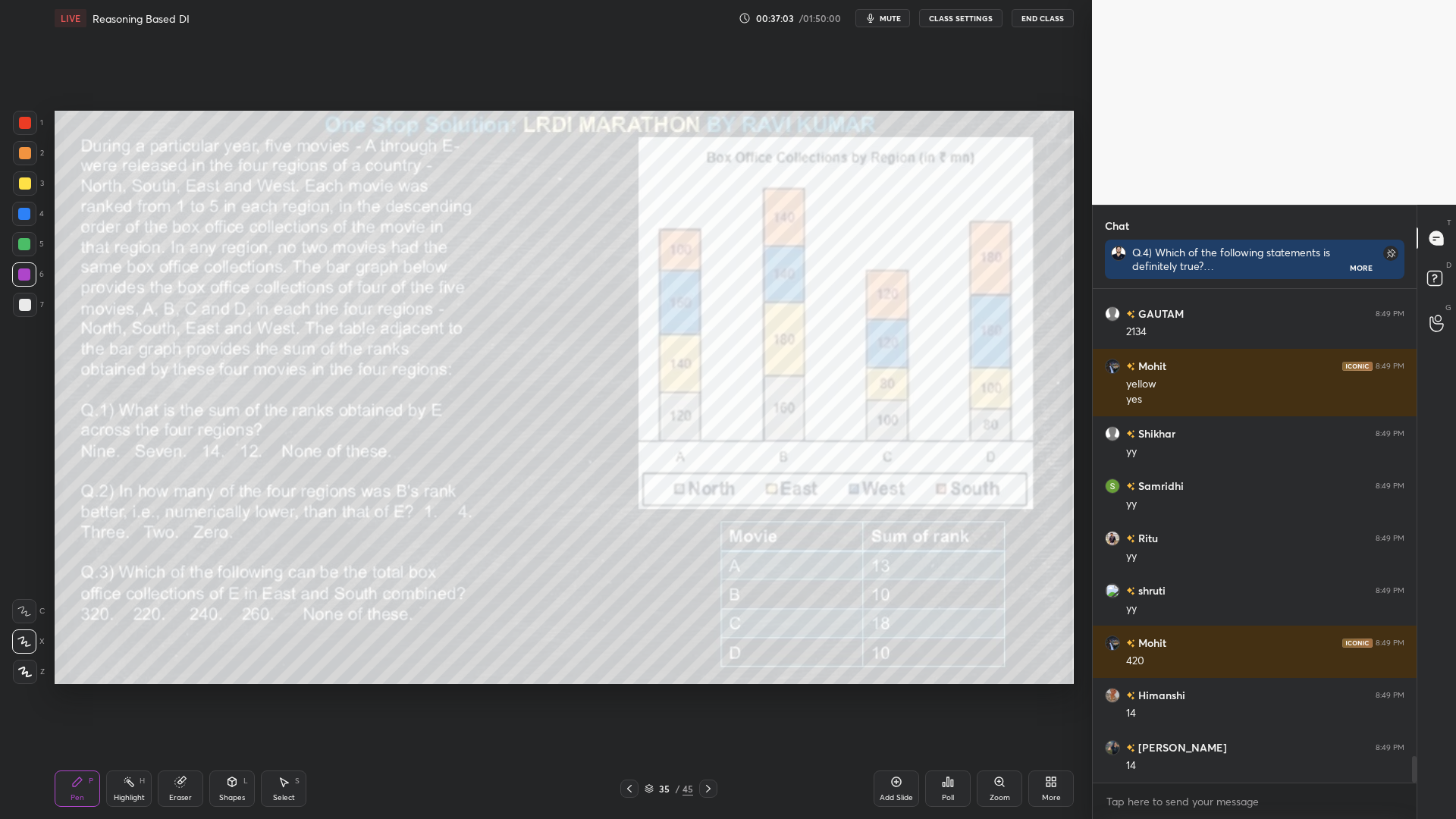
scroll to position [8619, 0]
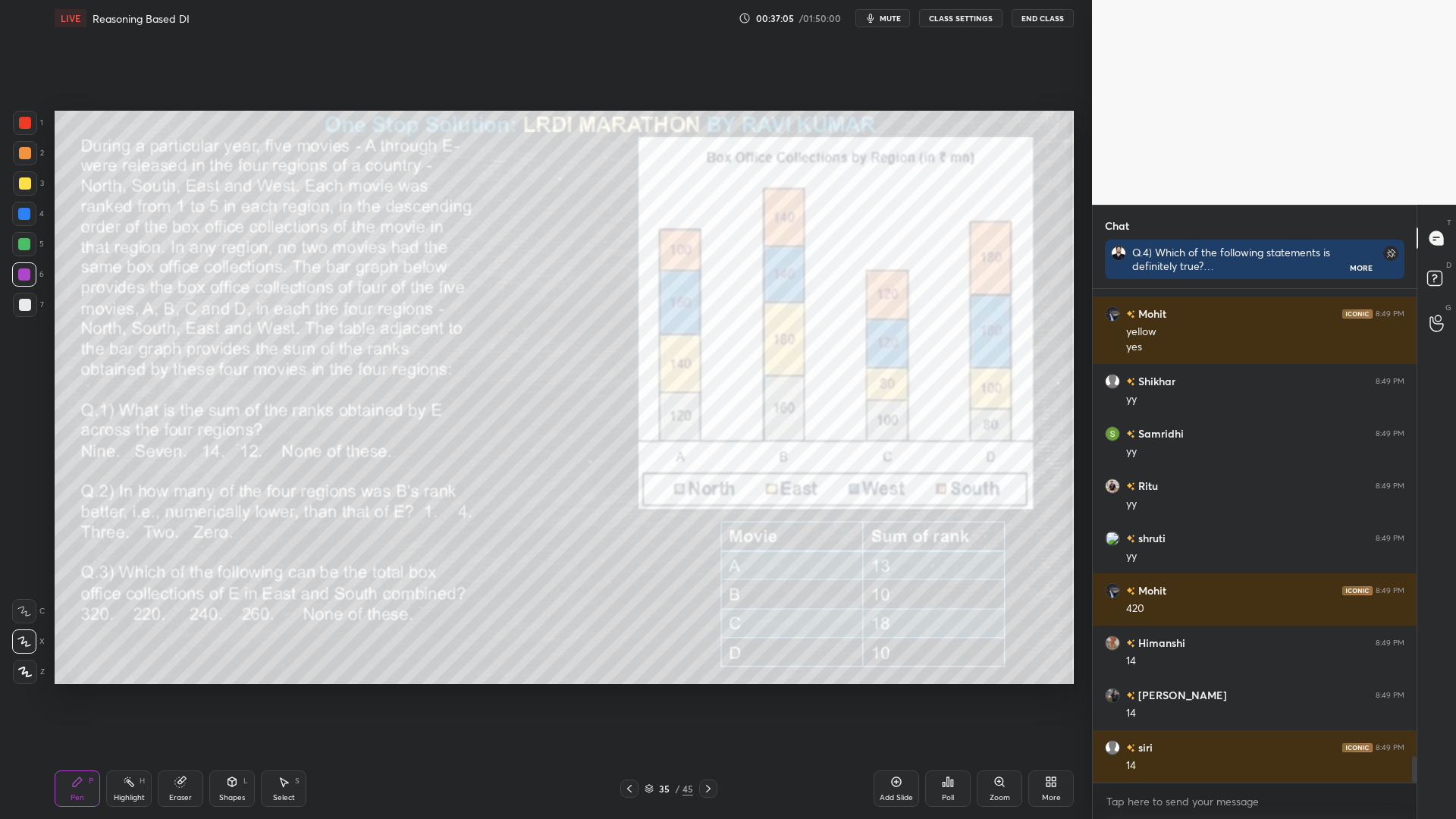
click at [123, 696] on div "Highlight" at bounding box center [129, 797] width 31 height 7
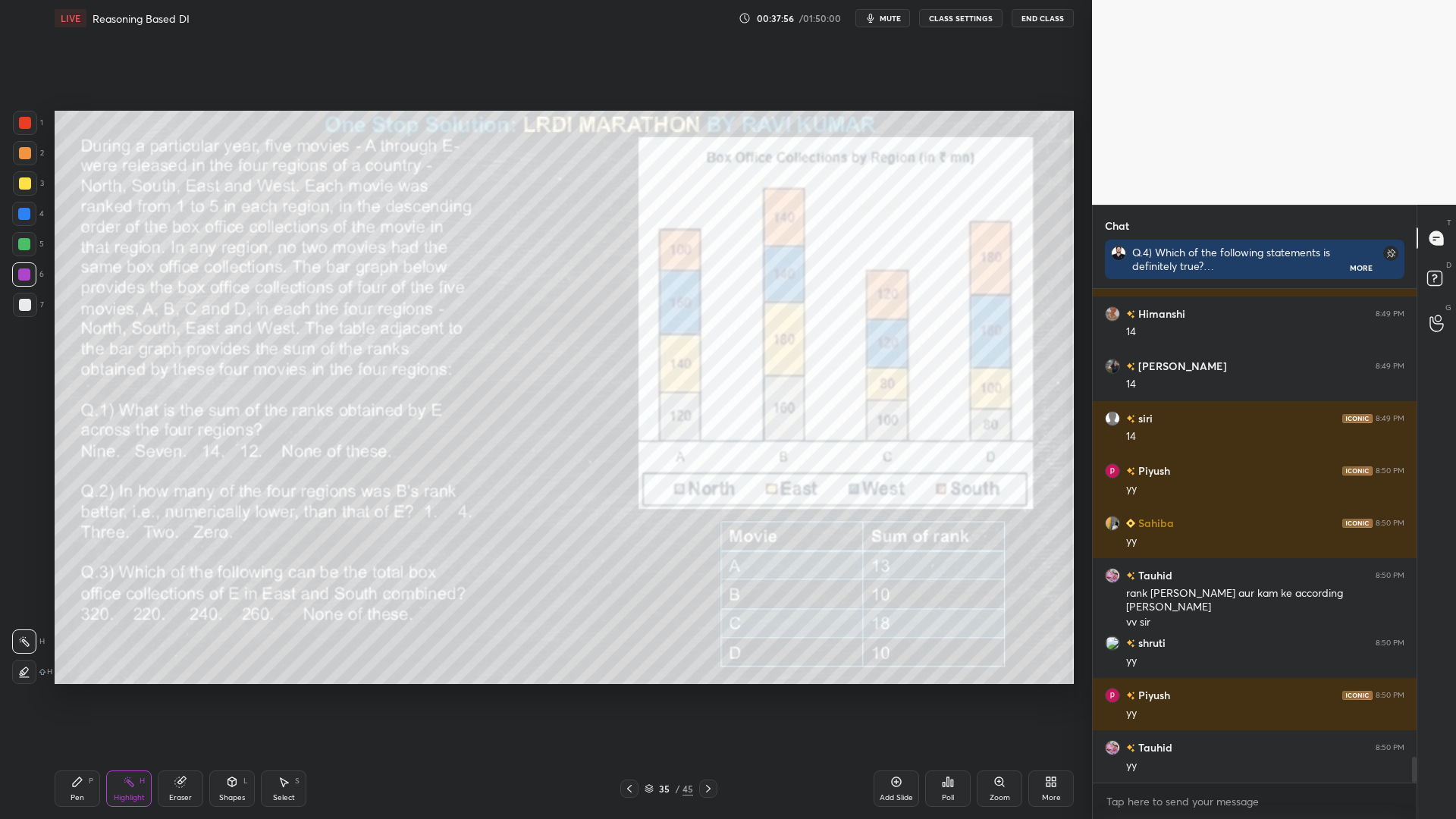
scroll to position [9001, 0]
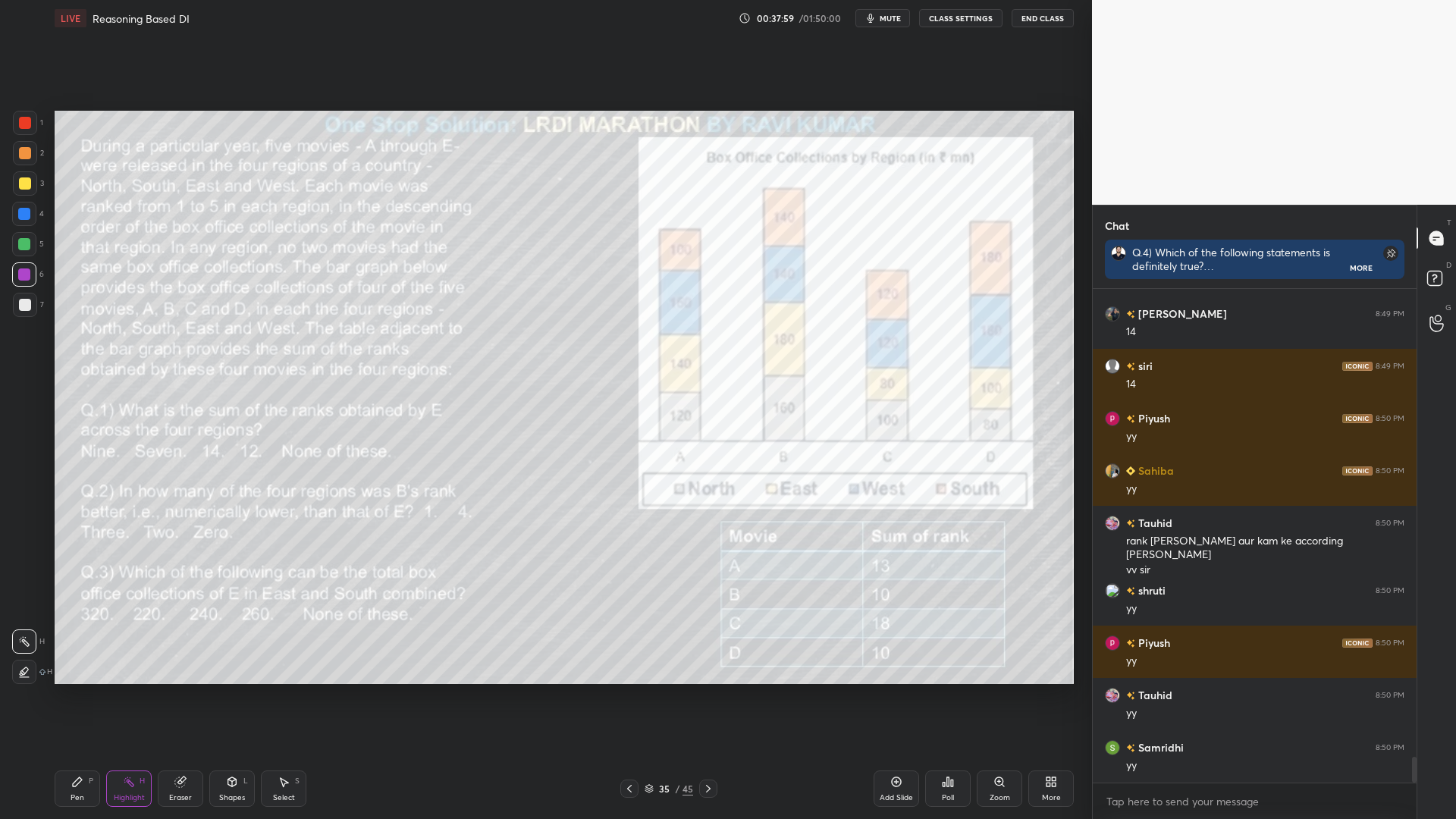
drag, startPoint x: 28, startPoint y: 216, endPoint x: 43, endPoint y: 221, distance: 15.8
click at [27, 216] on div at bounding box center [23, 213] width 12 height 12
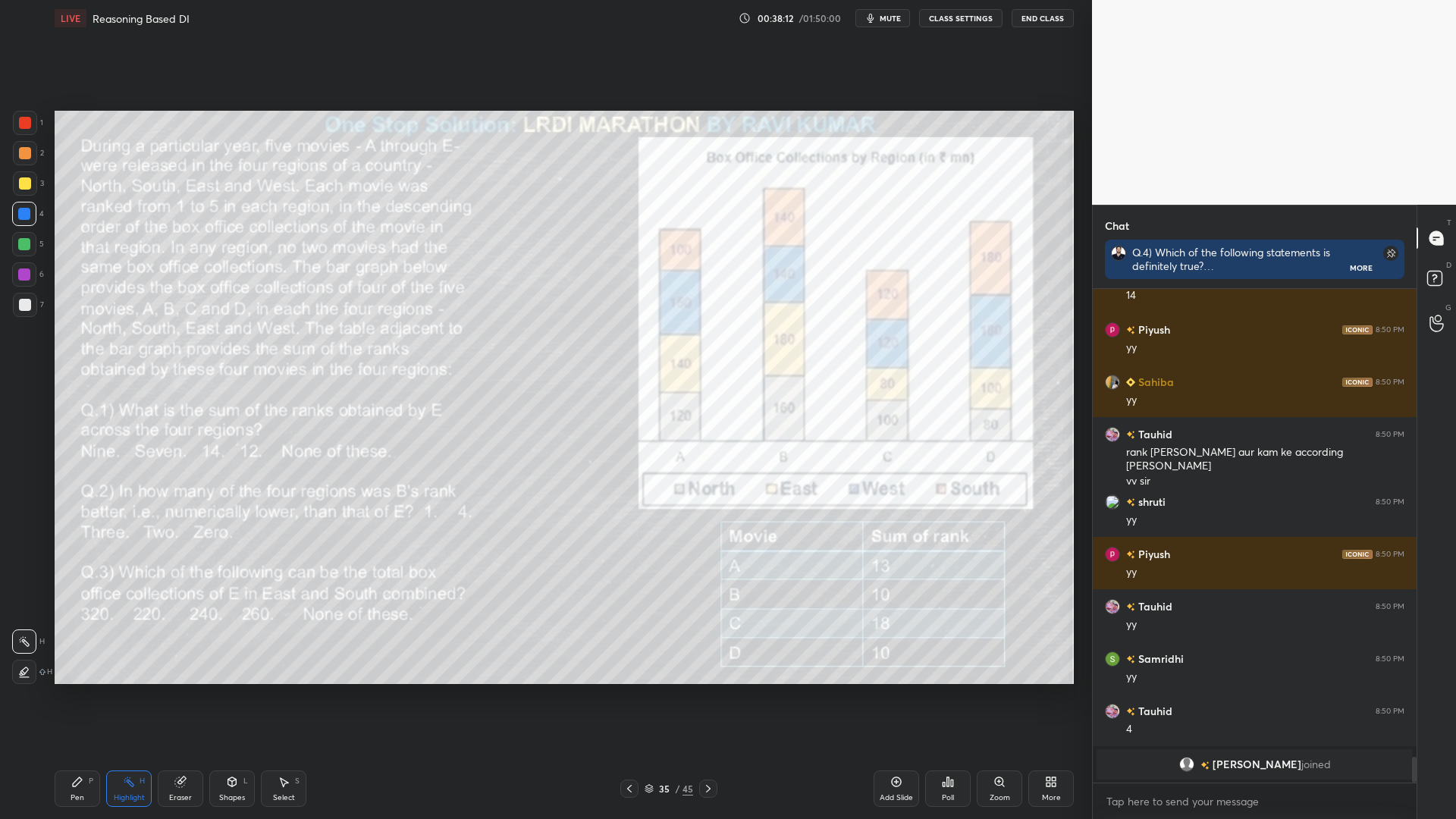
scroll to position [8812, 0]
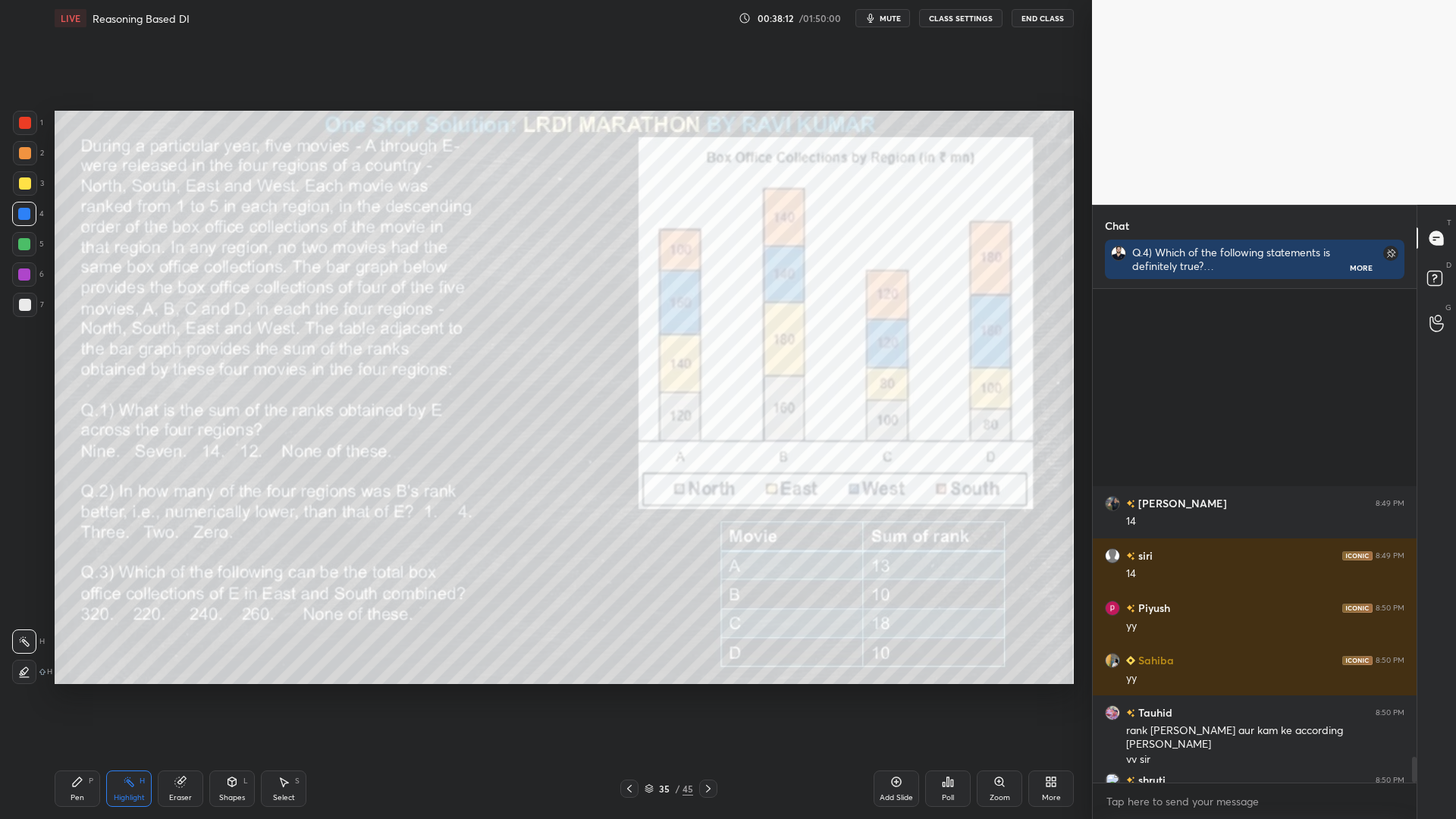
click at [82, 696] on div "Pen P" at bounding box center [77, 788] width 46 height 36
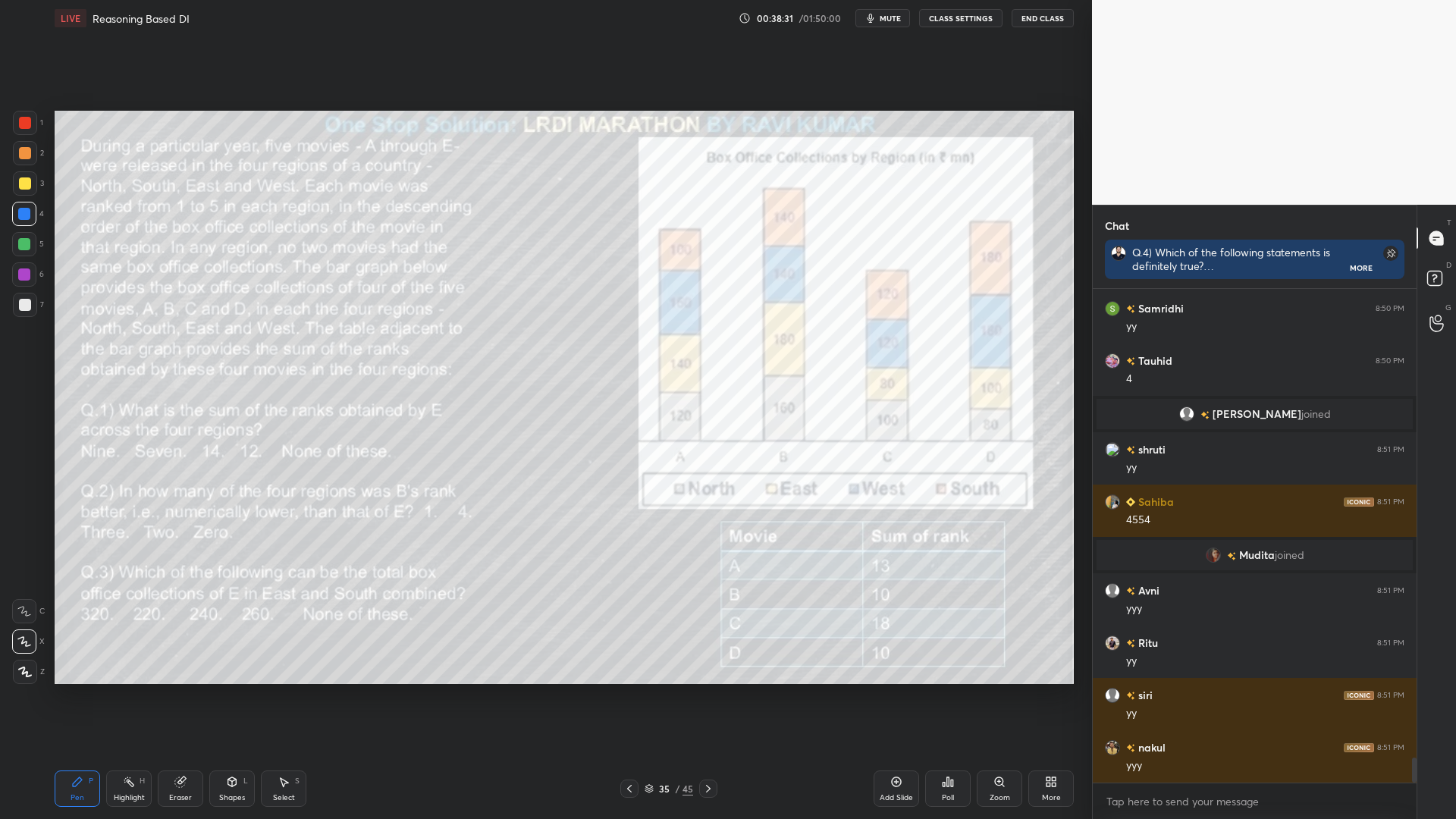
scroll to position [9103, 0]
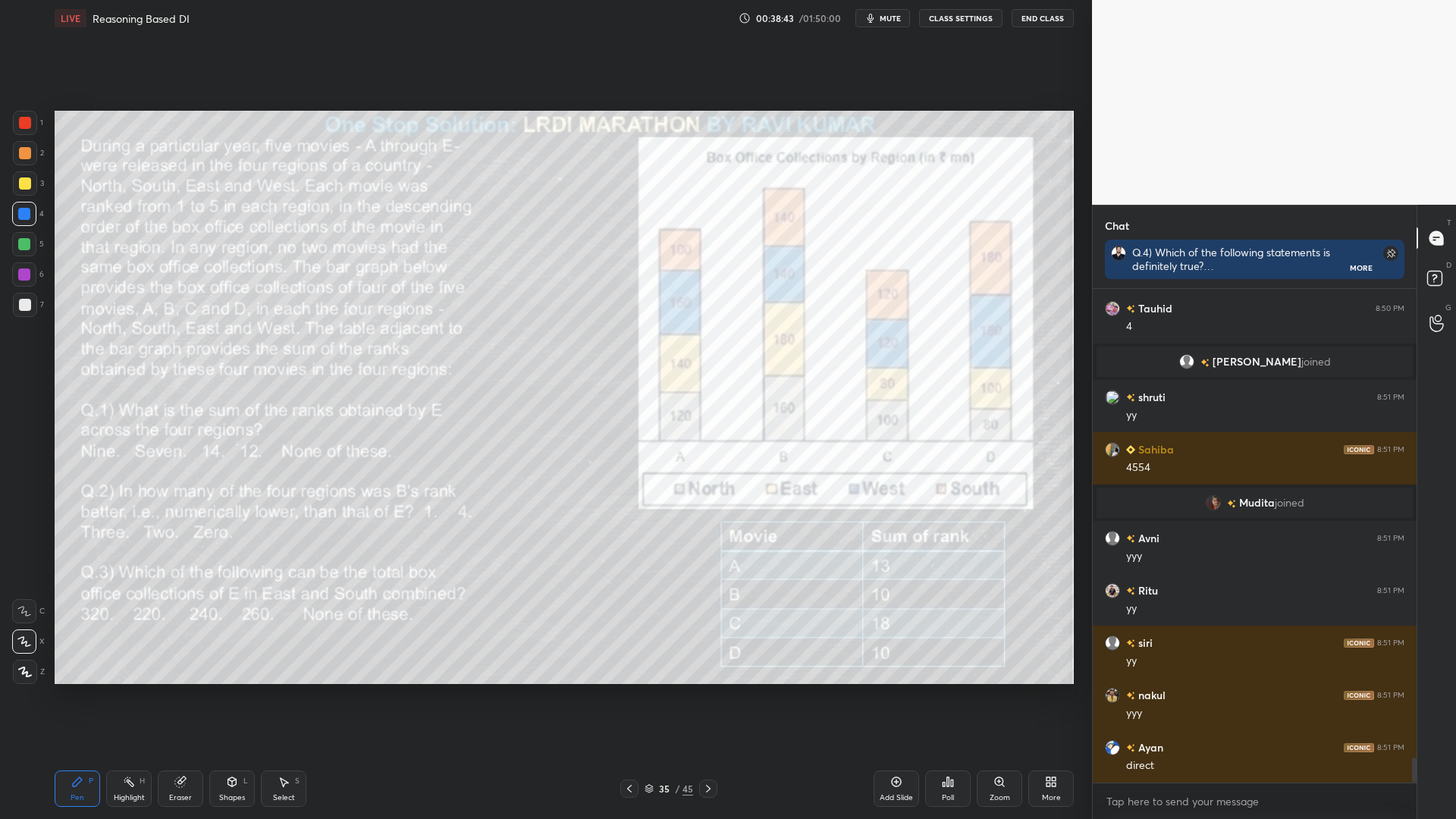
click at [711, 696] on icon at bounding box center [708, 788] width 12 height 12
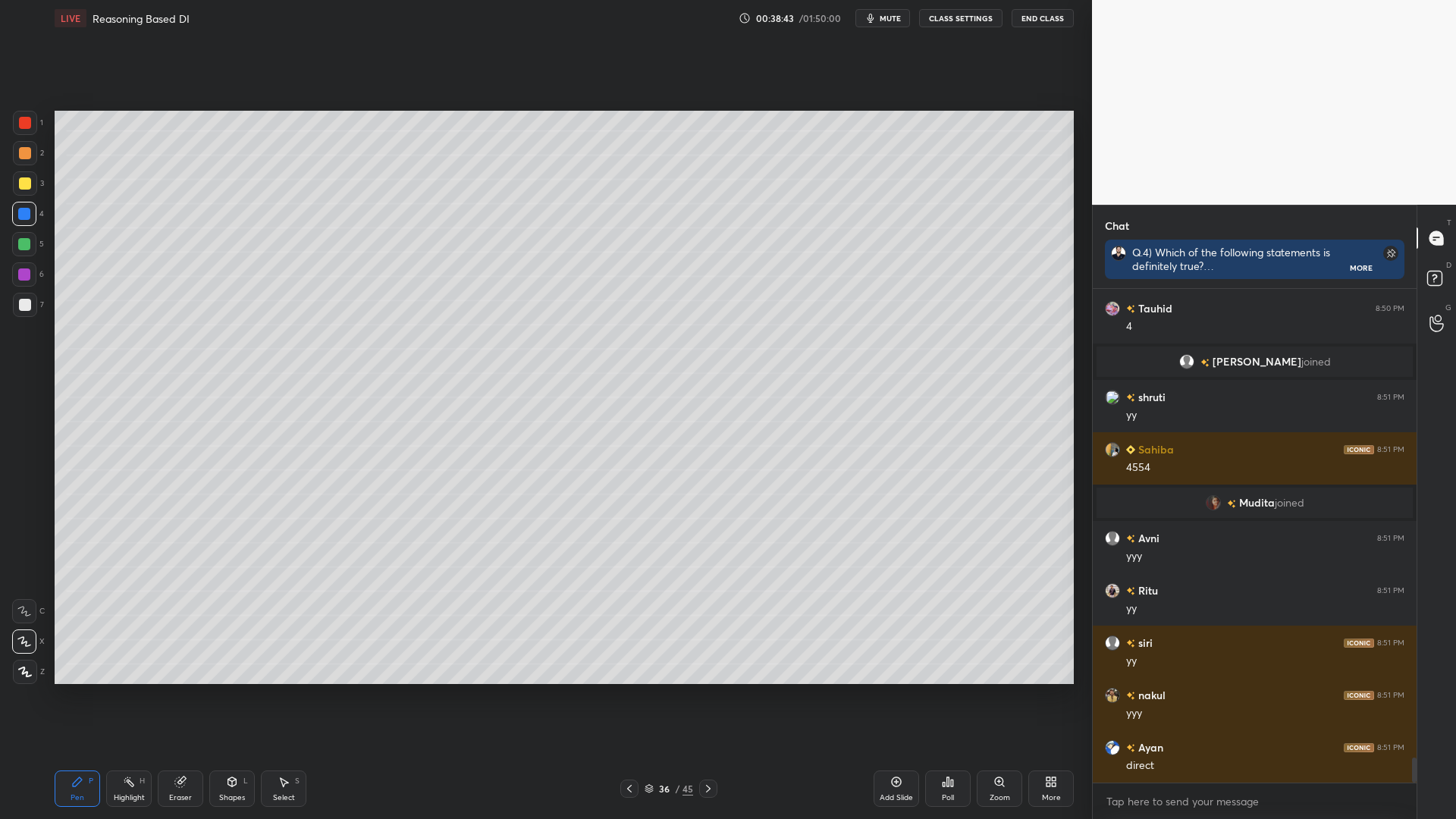
click at [698, 696] on div "LIVE Reasoning Based DI 00:38:43 / 01:50:00 mute CLASS SETTINGS End Class Setti…" at bounding box center [564, 410] width 1031 height 819
click at [631, 696] on icon at bounding box center [628, 788] width 12 height 12
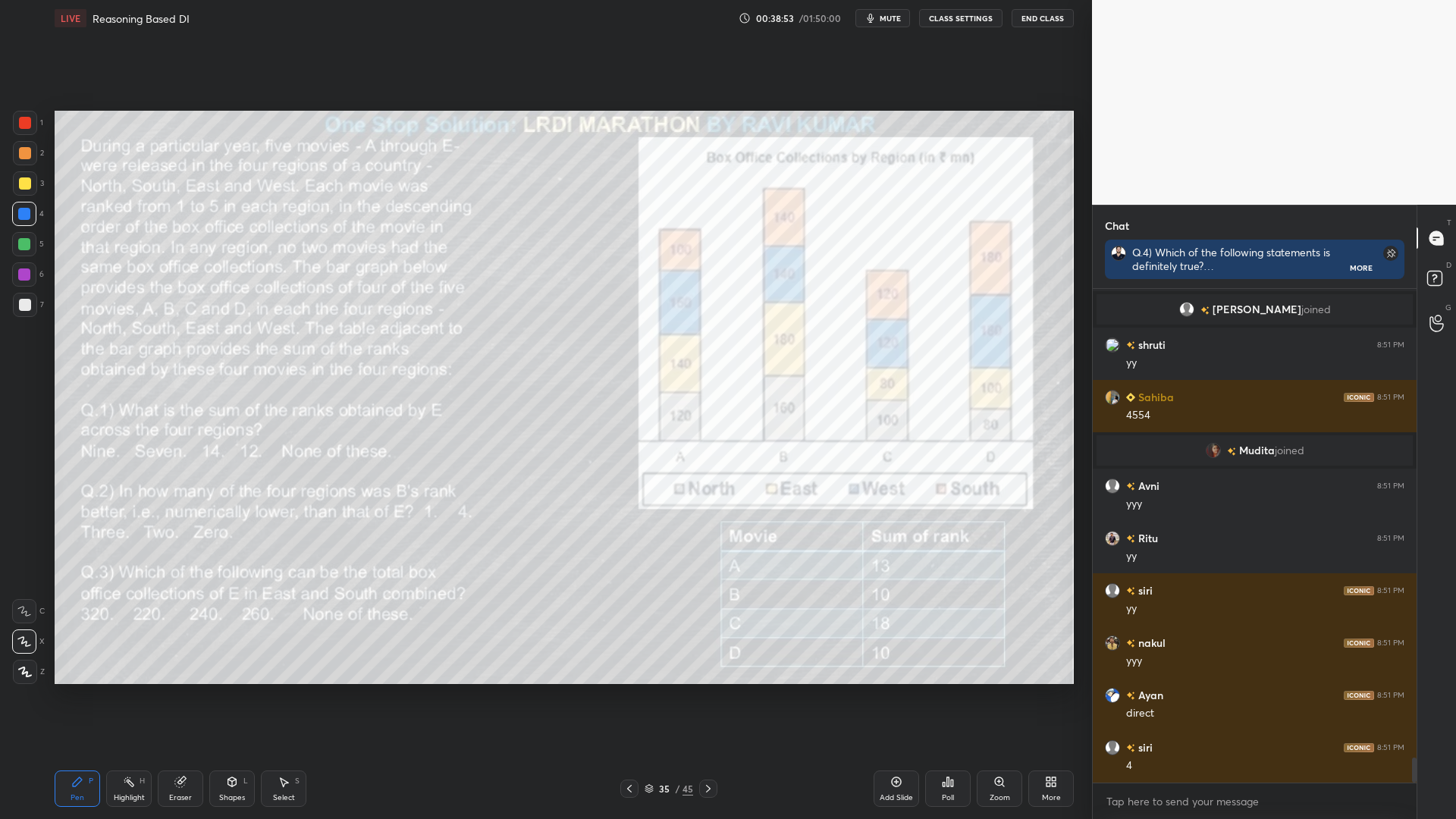
scroll to position [9208, 0]
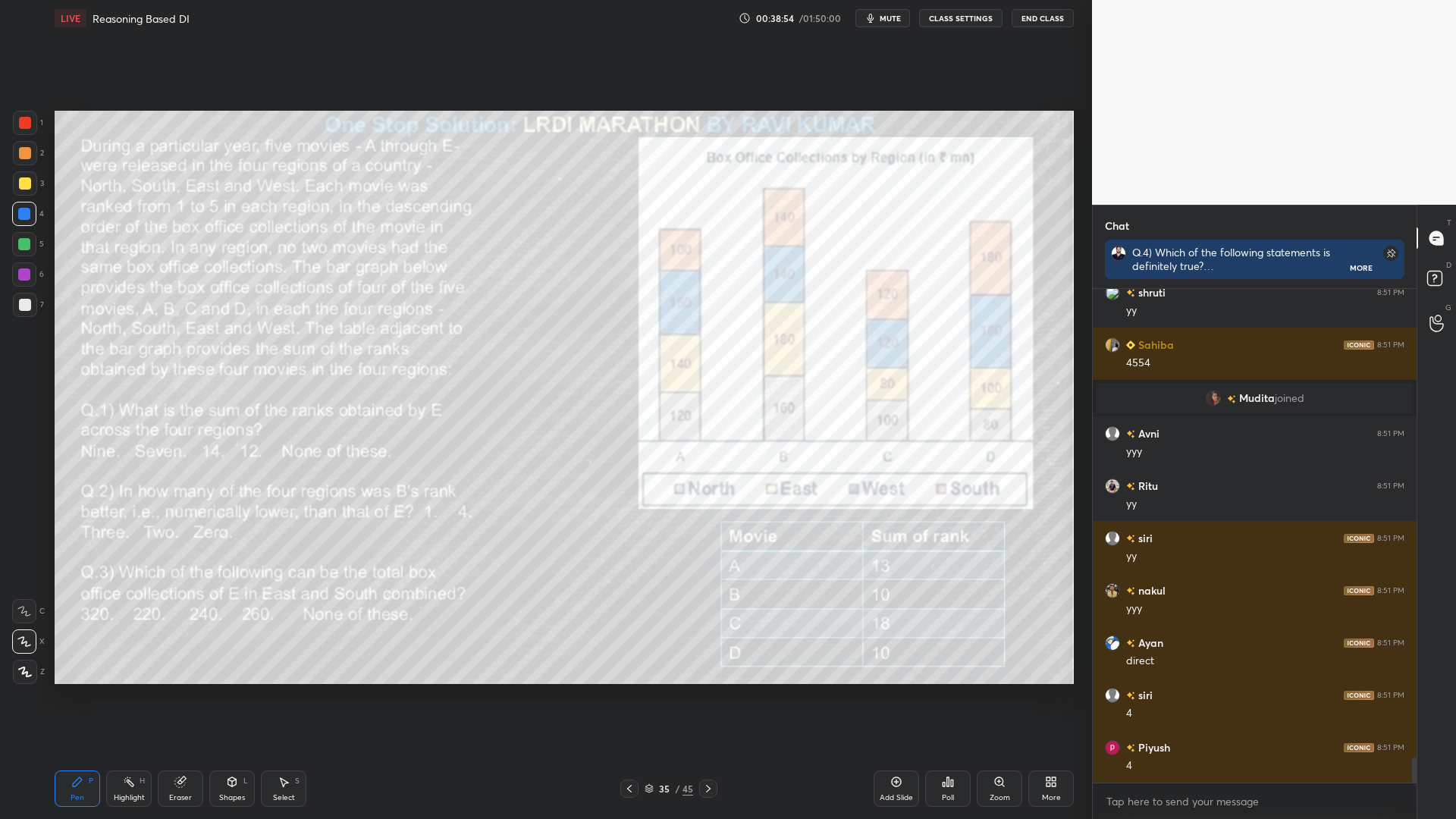
click at [704, 696] on icon at bounding box center [708, 788] width 12 height 12
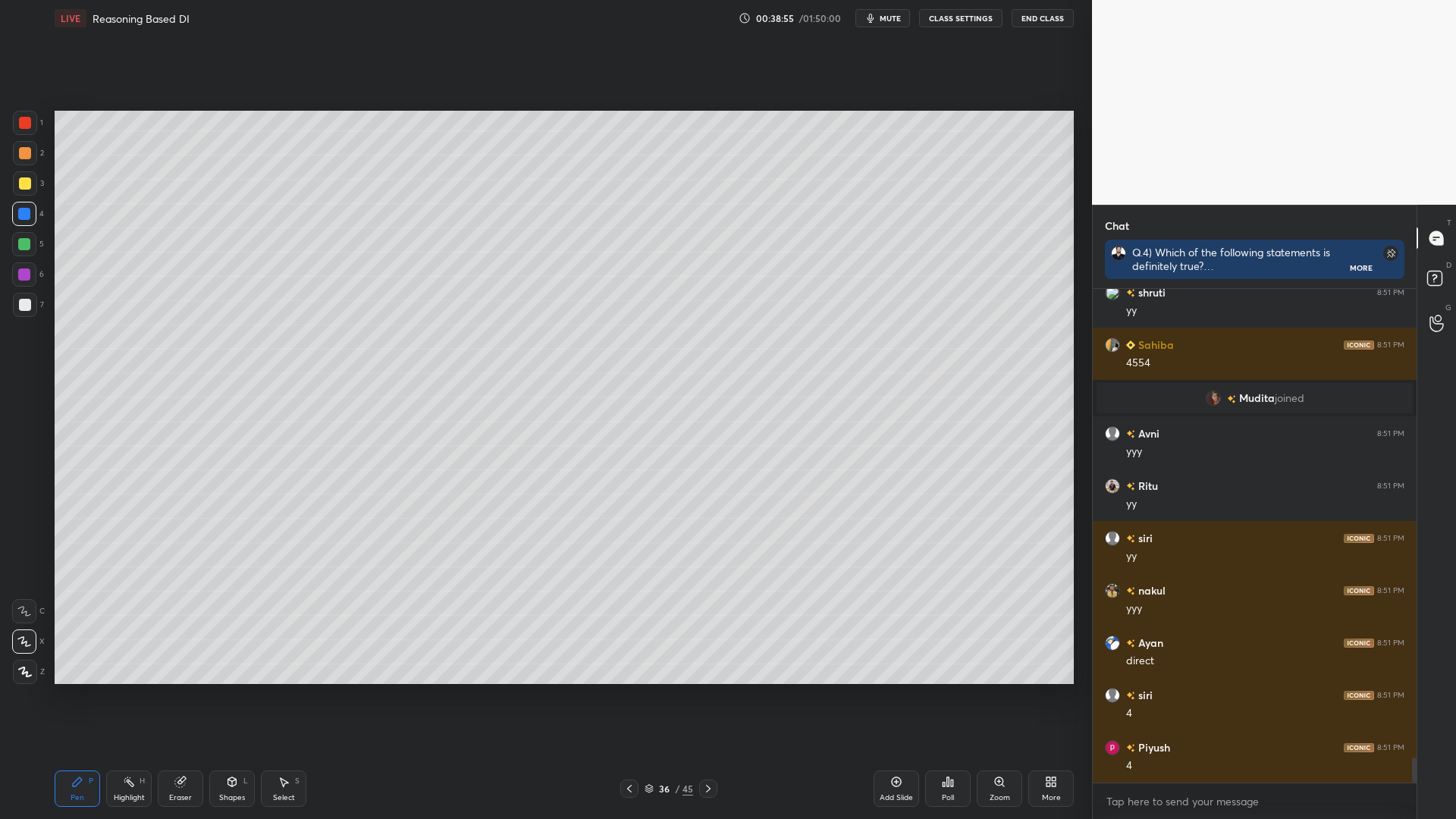
scroll to position [9260, 0]
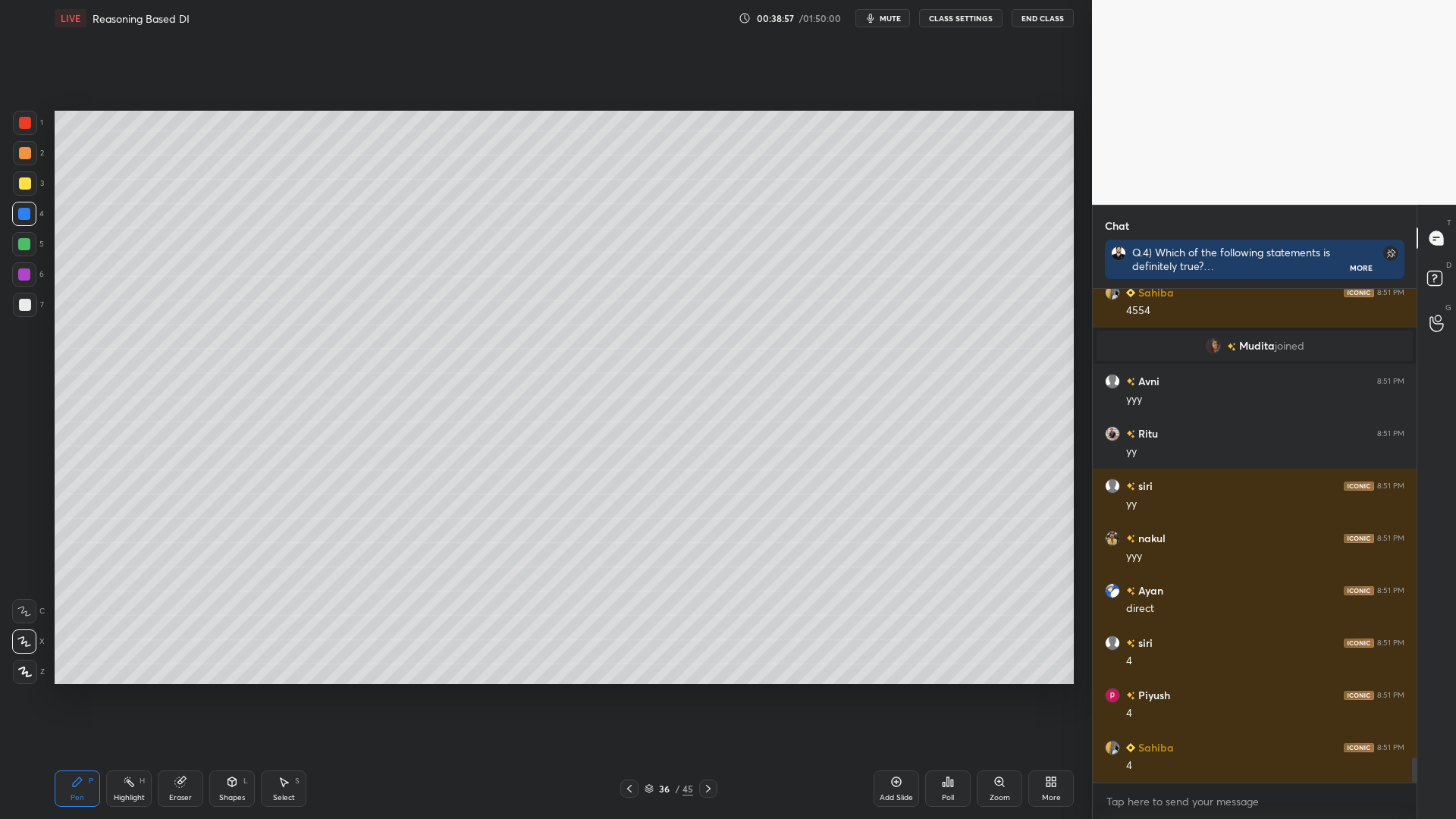
click at [629, 696] on icon at bounding box center [628, 788] width 12 height 12
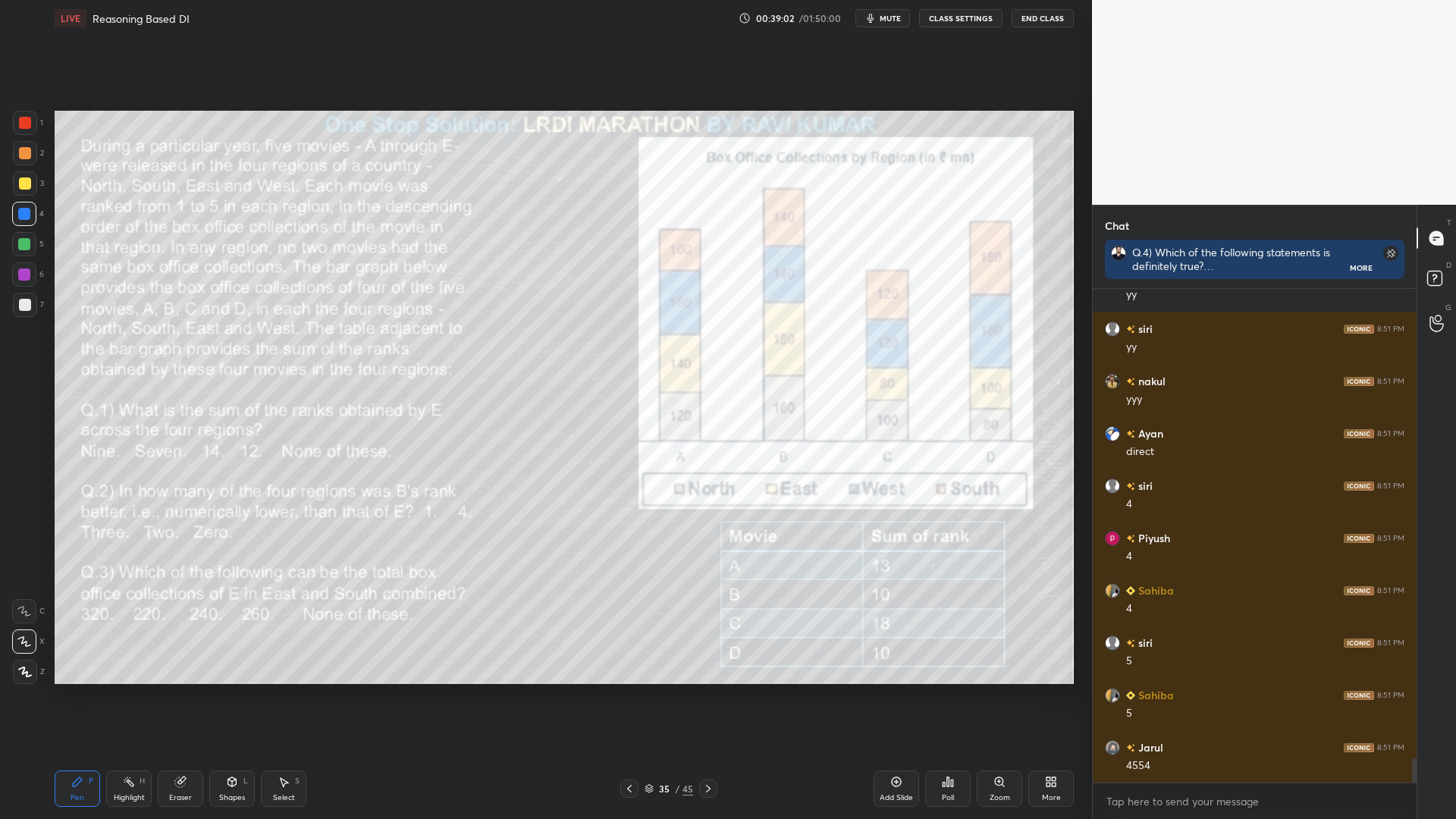
scroll to position [9469, 0]
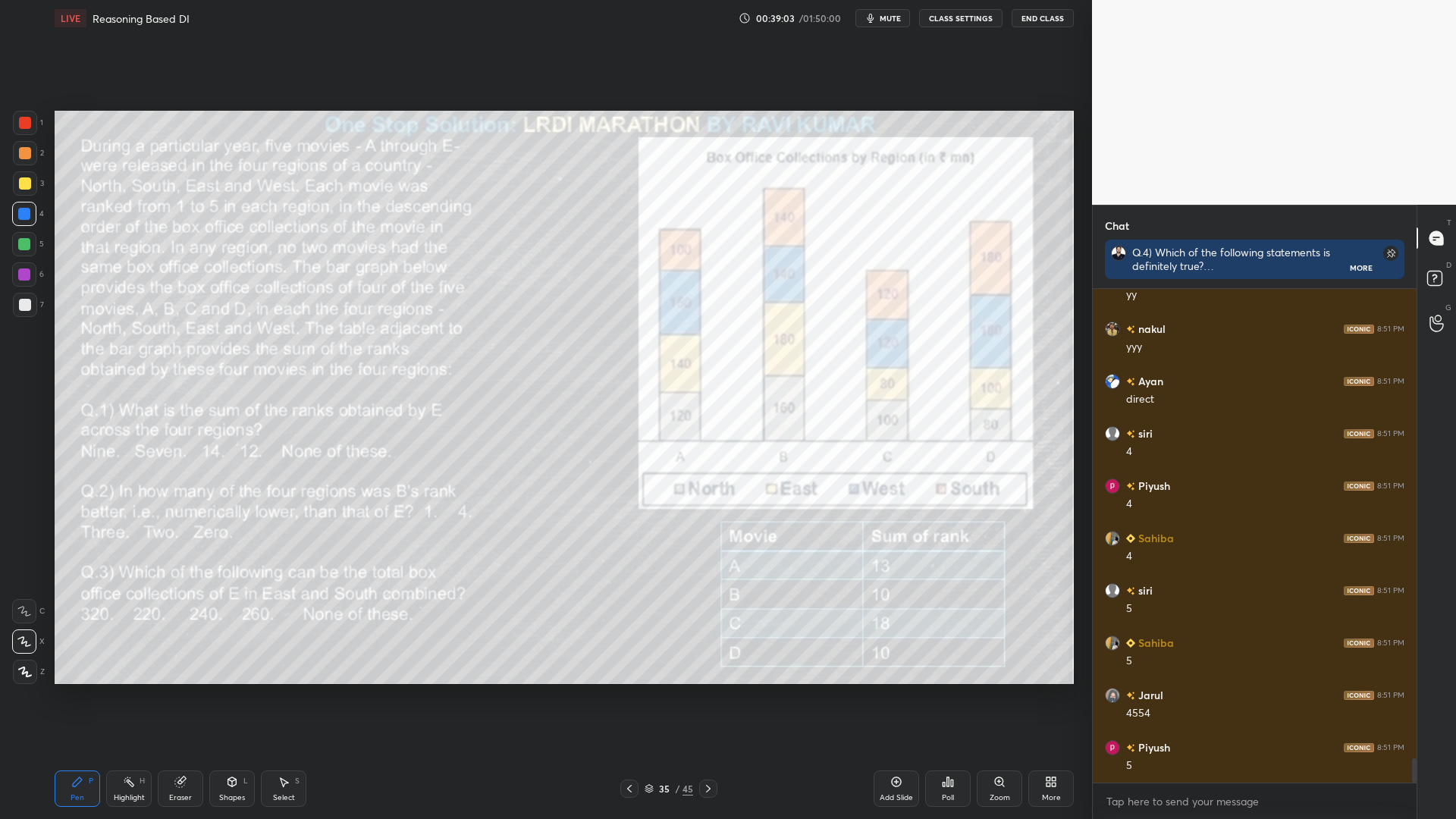
click at [708, 696] on icon at bounding box center [708, 788] width 12 height 12
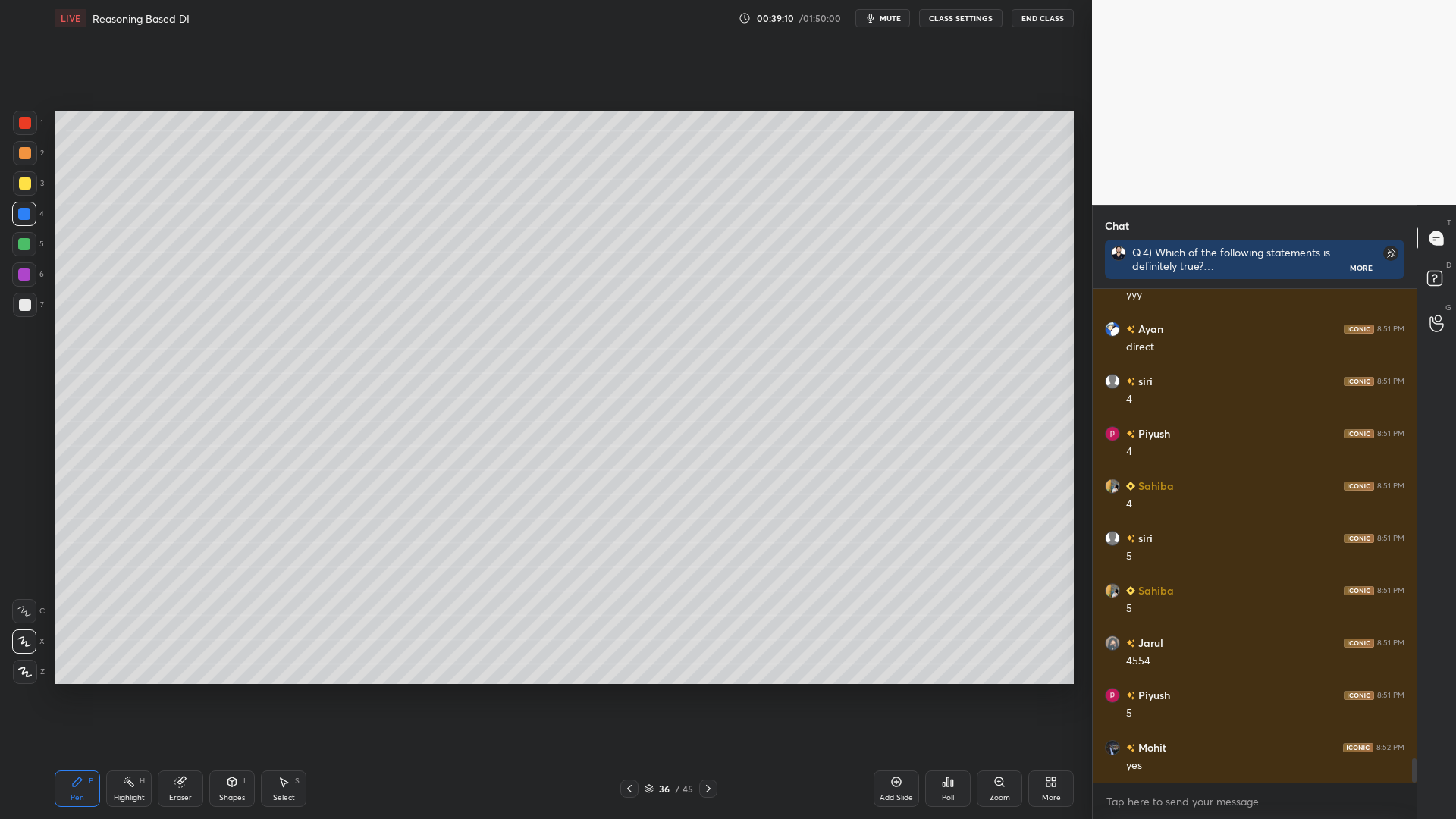
scroll to position [9574, 0]
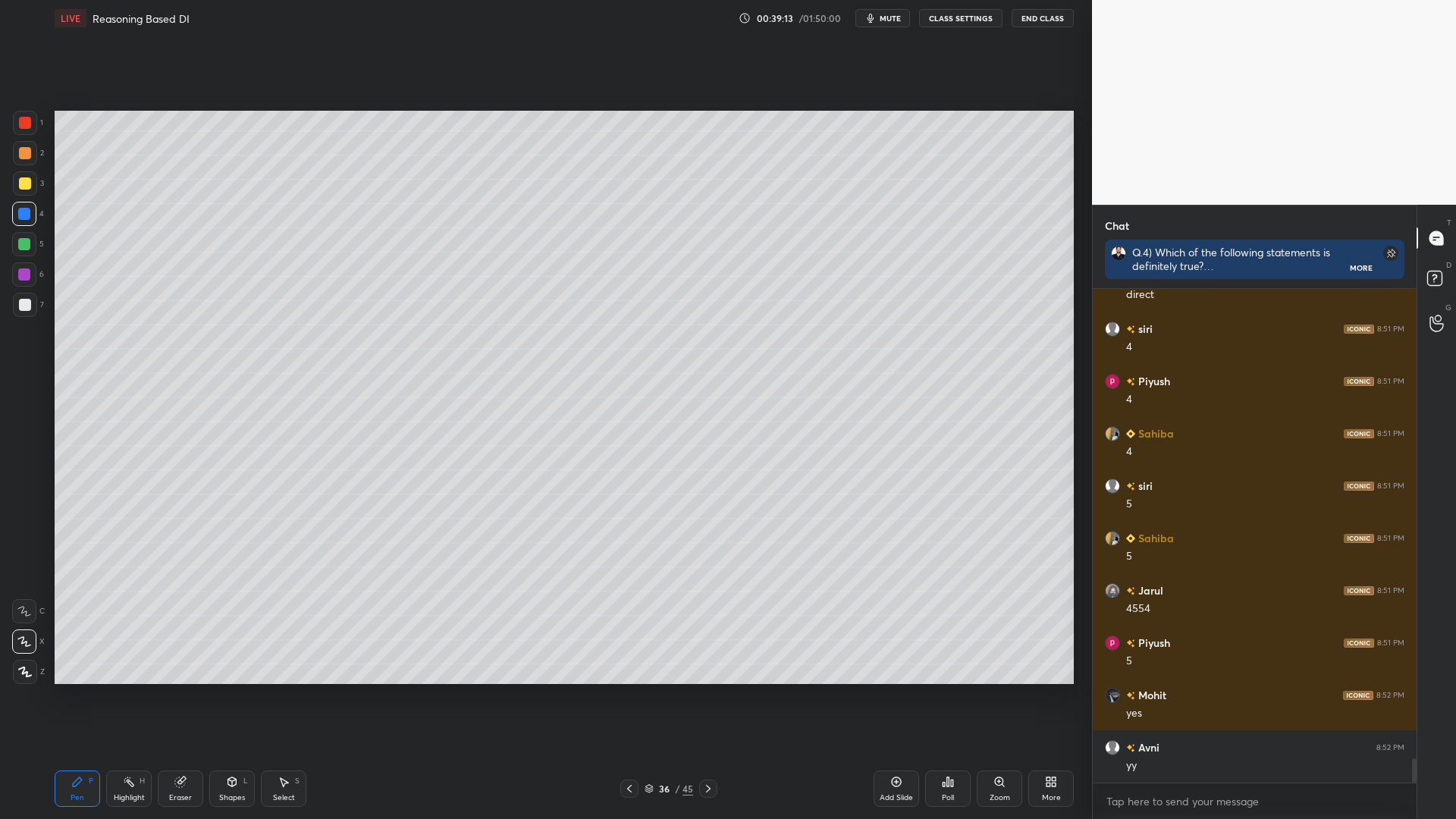
click at [22, 307] on div at bounding box center [24, 304] width 12 height 12
click at [129, 696] on div "Highlight" at bounding box center [129, 797] width 31 height 7
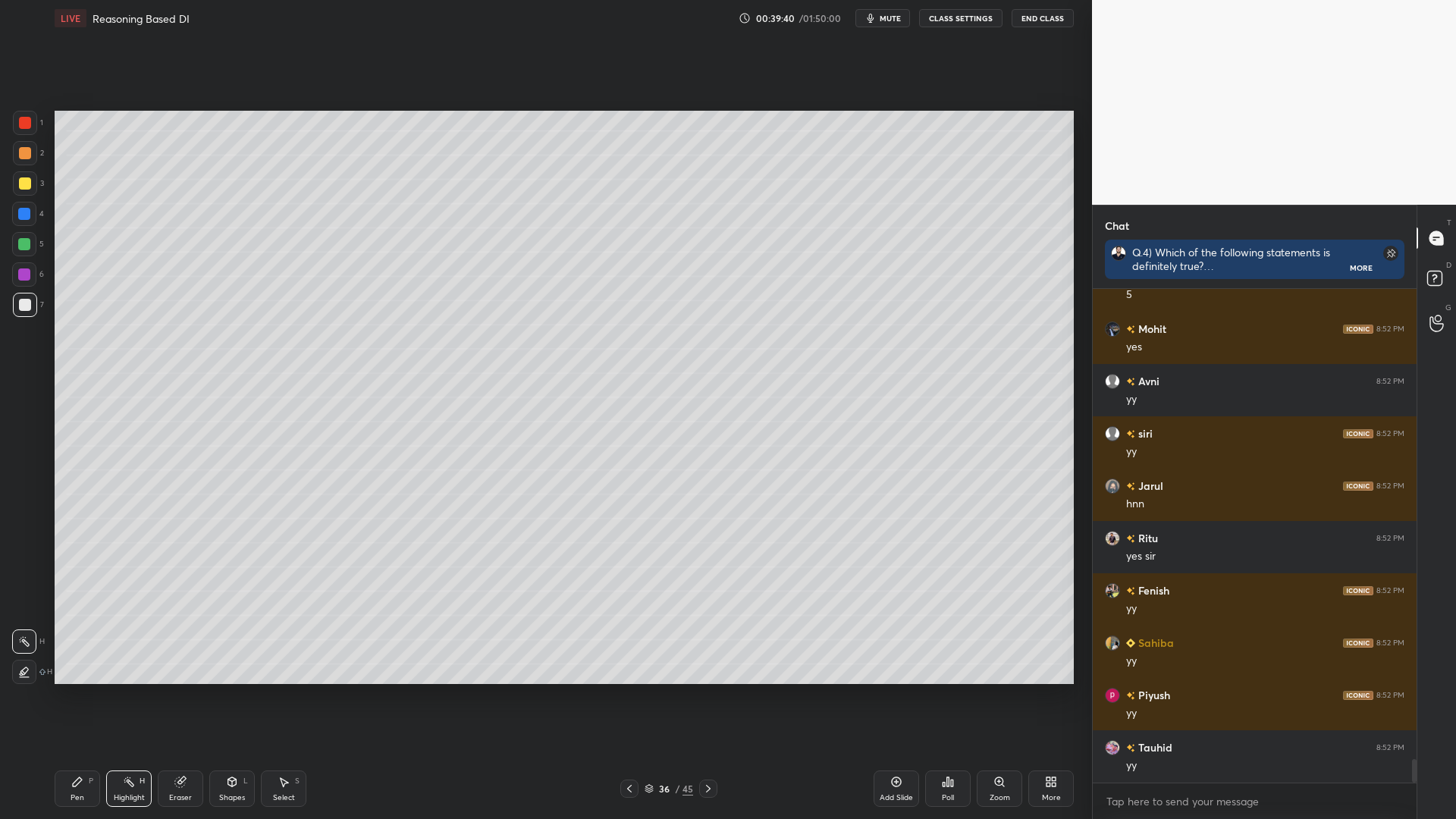
scroll to position [9993, 0]
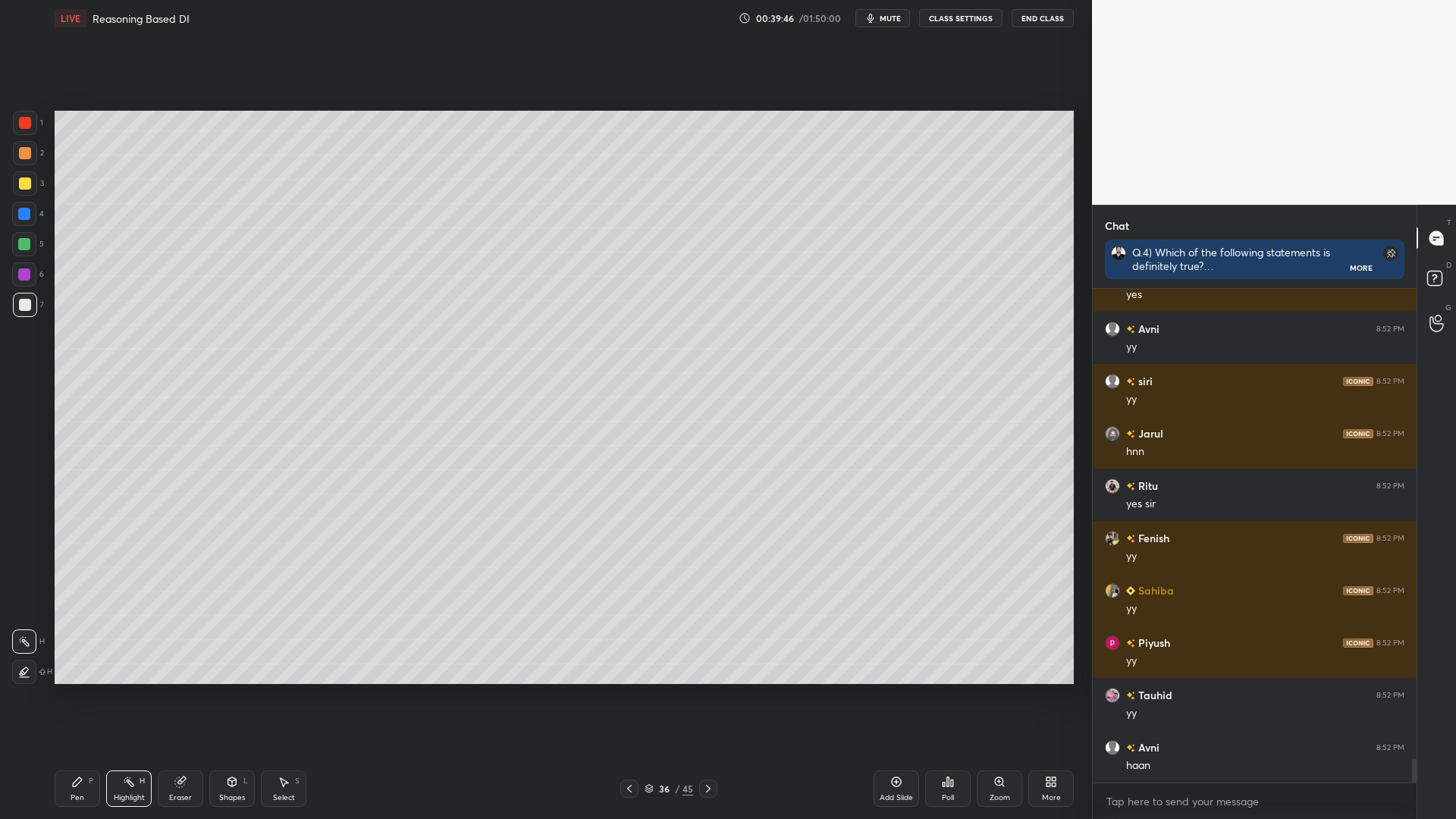
click at [78, 696] on icon at bounding box center [77, 781] width 12 height 12
click at [630, 696] on icon at bounding box center [628, 788] width 12 height 12
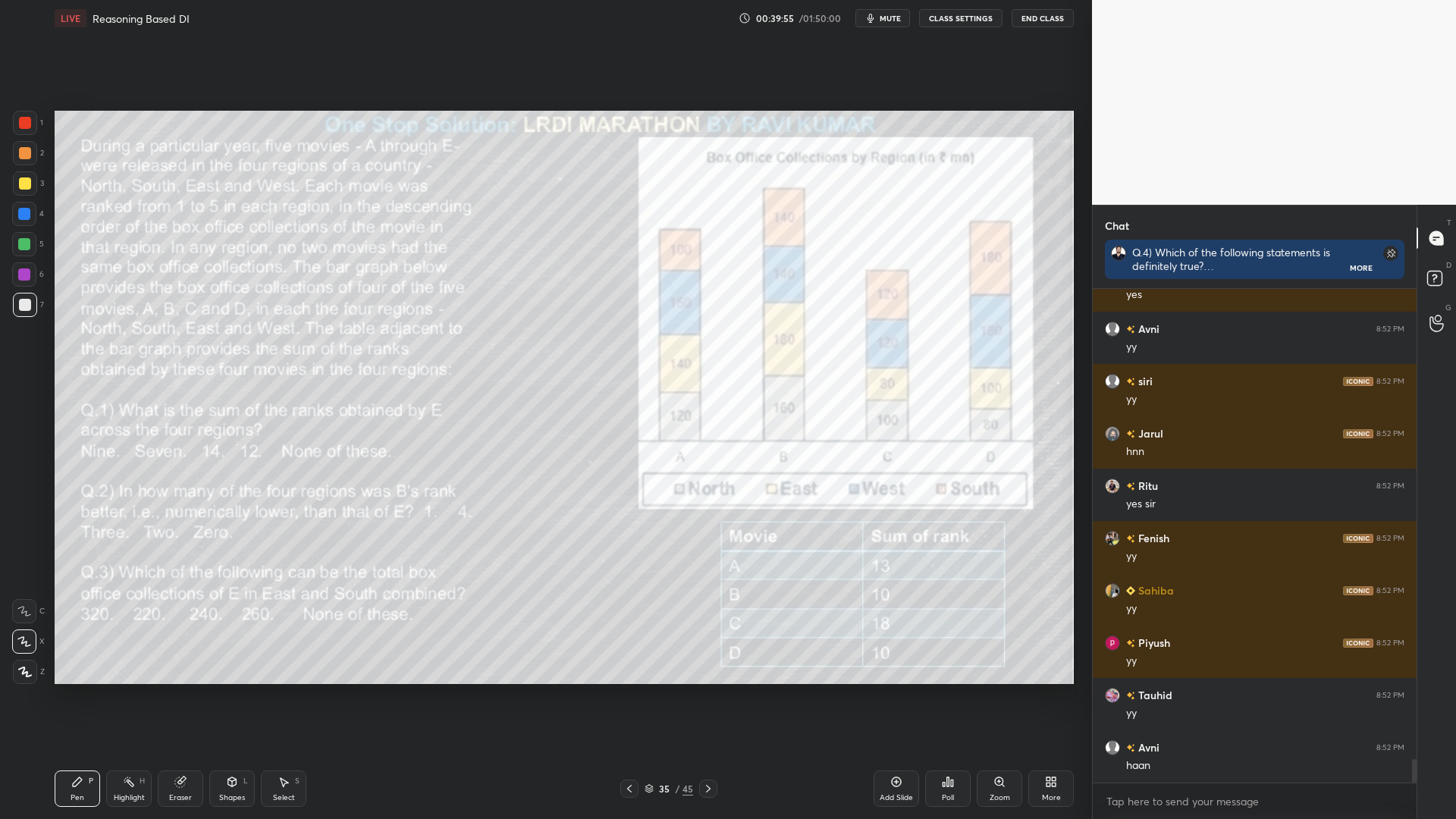
click at [25, 219] on div at bounding box center [23, 213] width 12 height 12
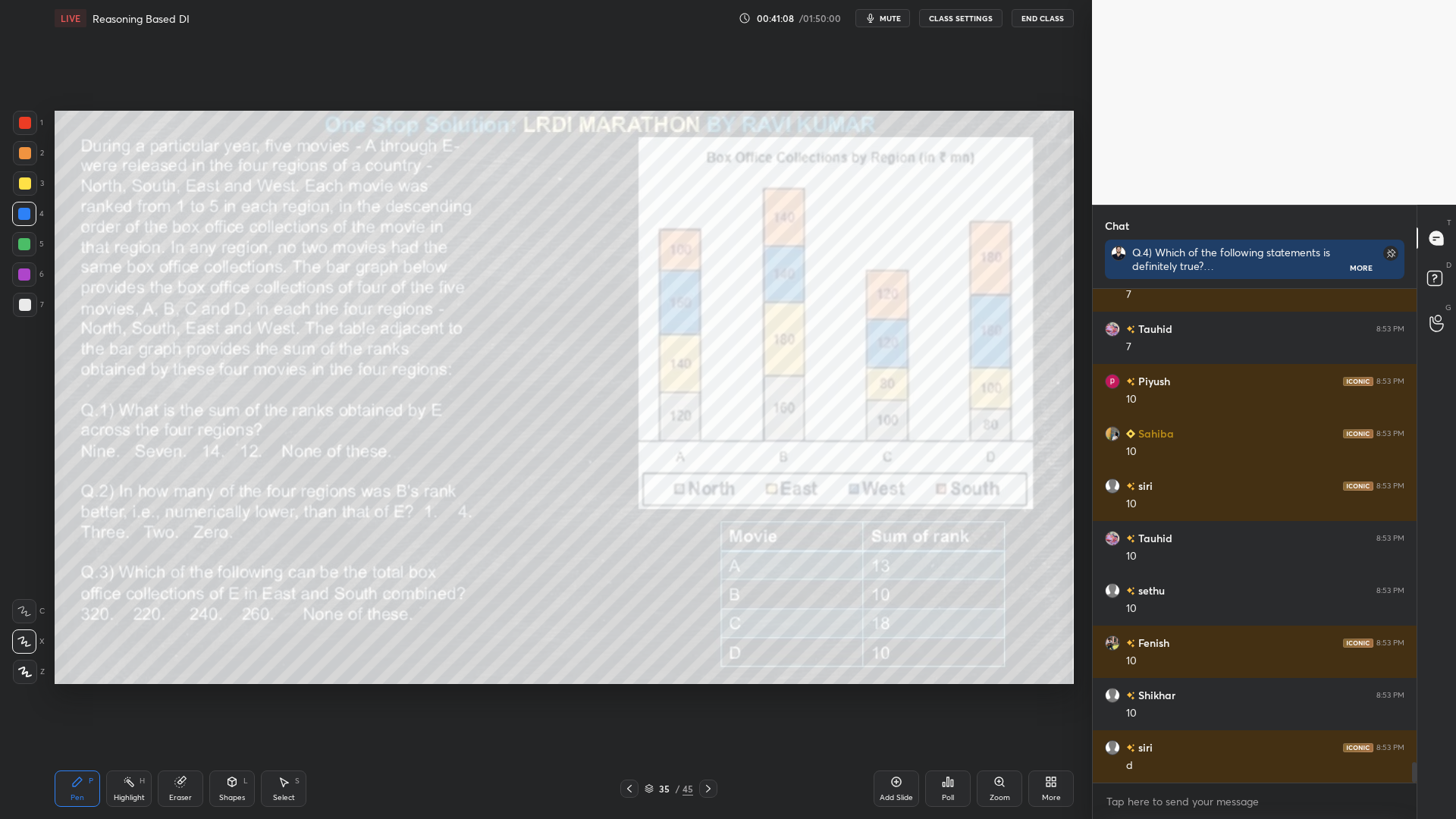
scroll to position [11352, 0]
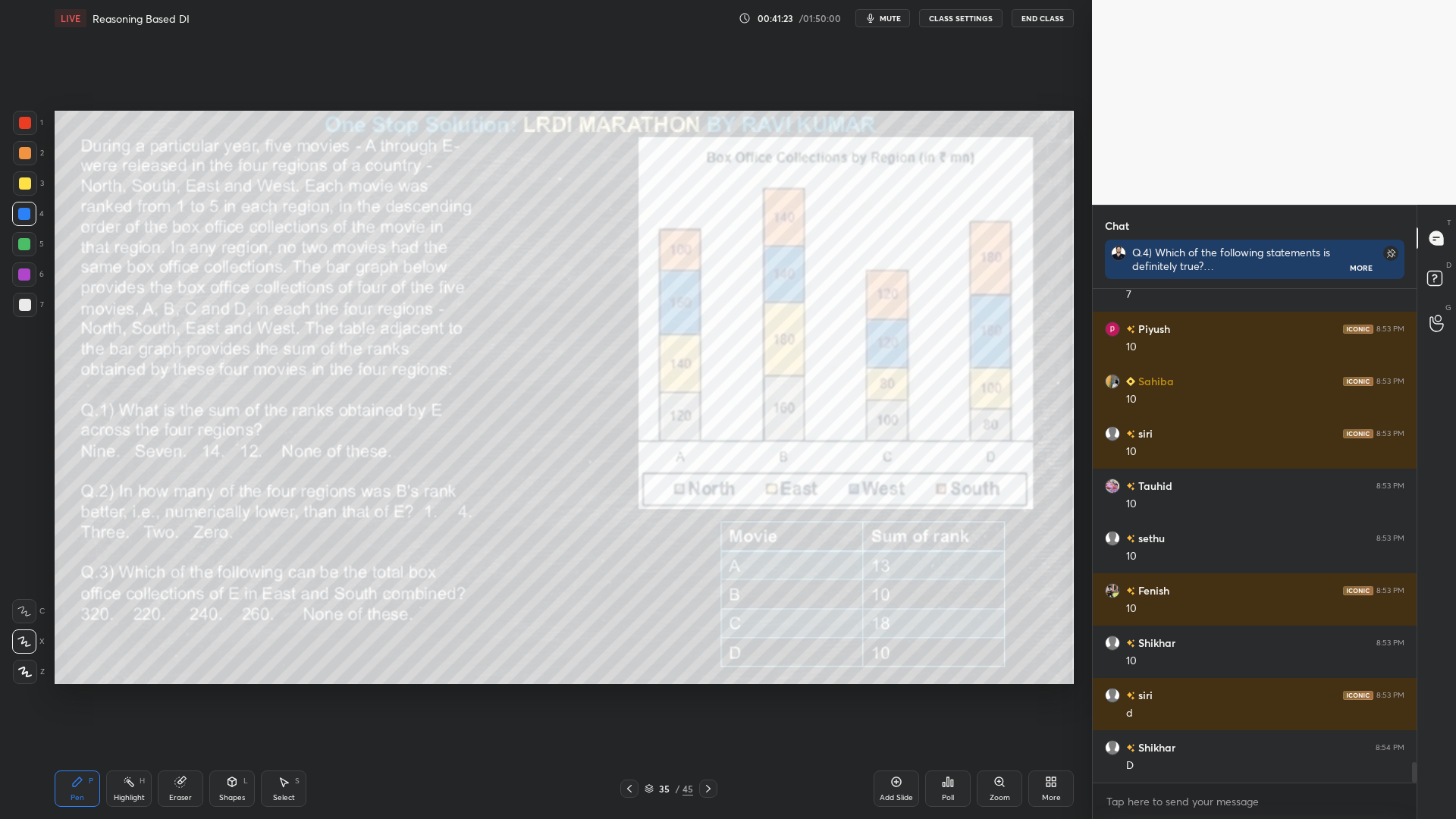
click at [123, 696] on div "Highlight H" at bounding box center [128, 788] width 46 height 36
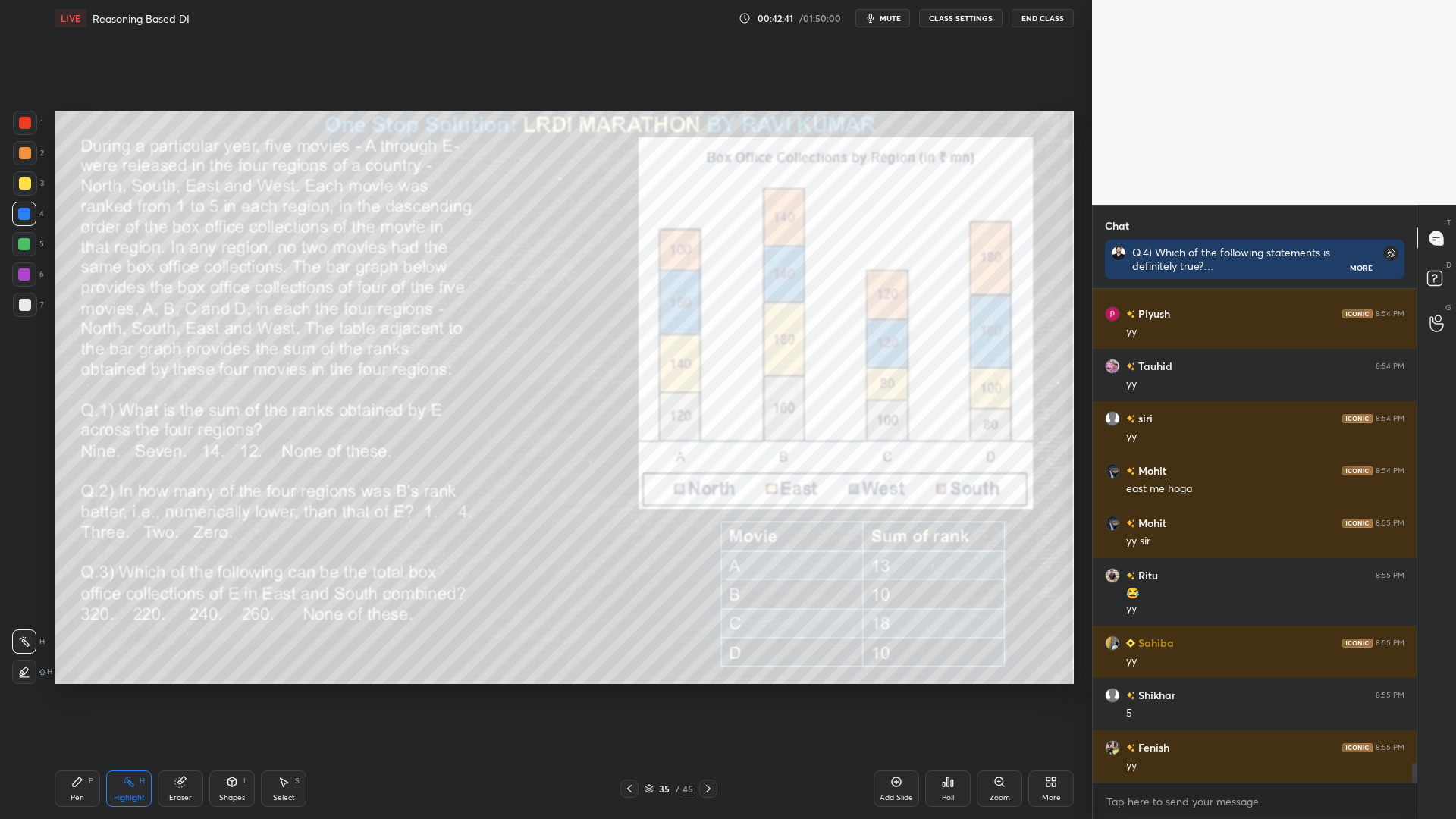
scroll to position [11995, 0]
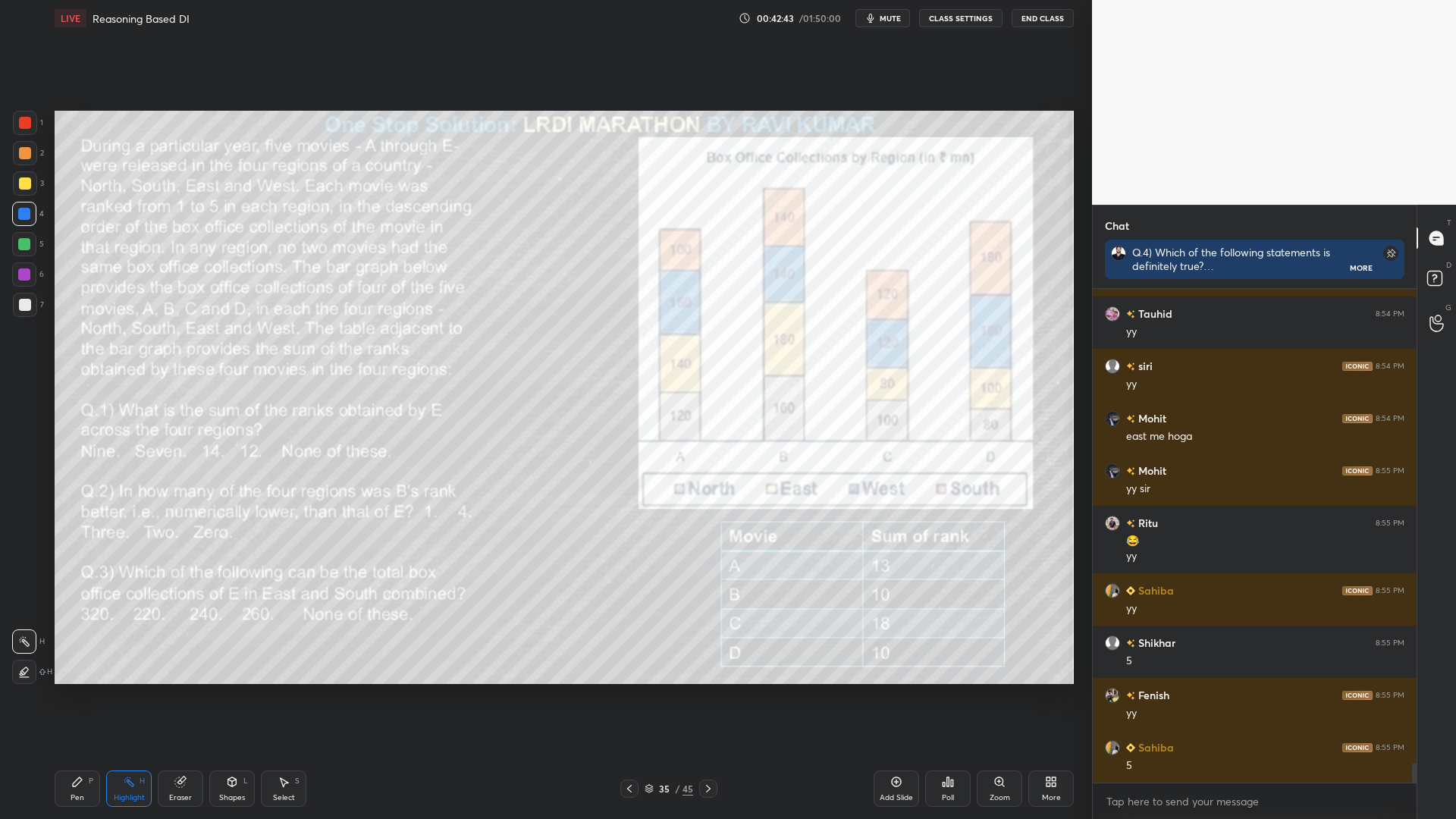
click at [62, 696] on div "Pen P" at bounding box center [77, 788] width 46 height 36
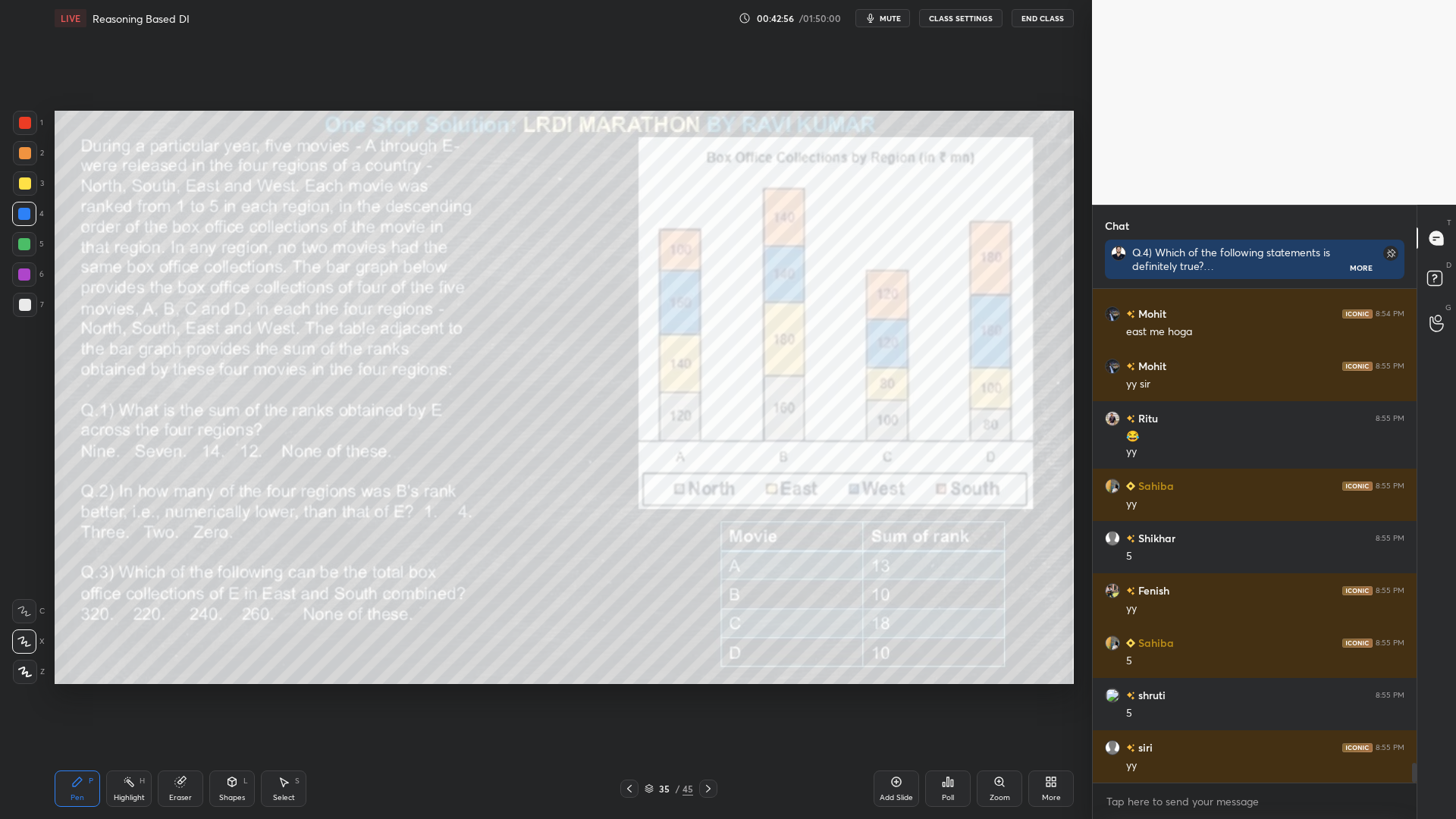
scroll to position [12151, 0]
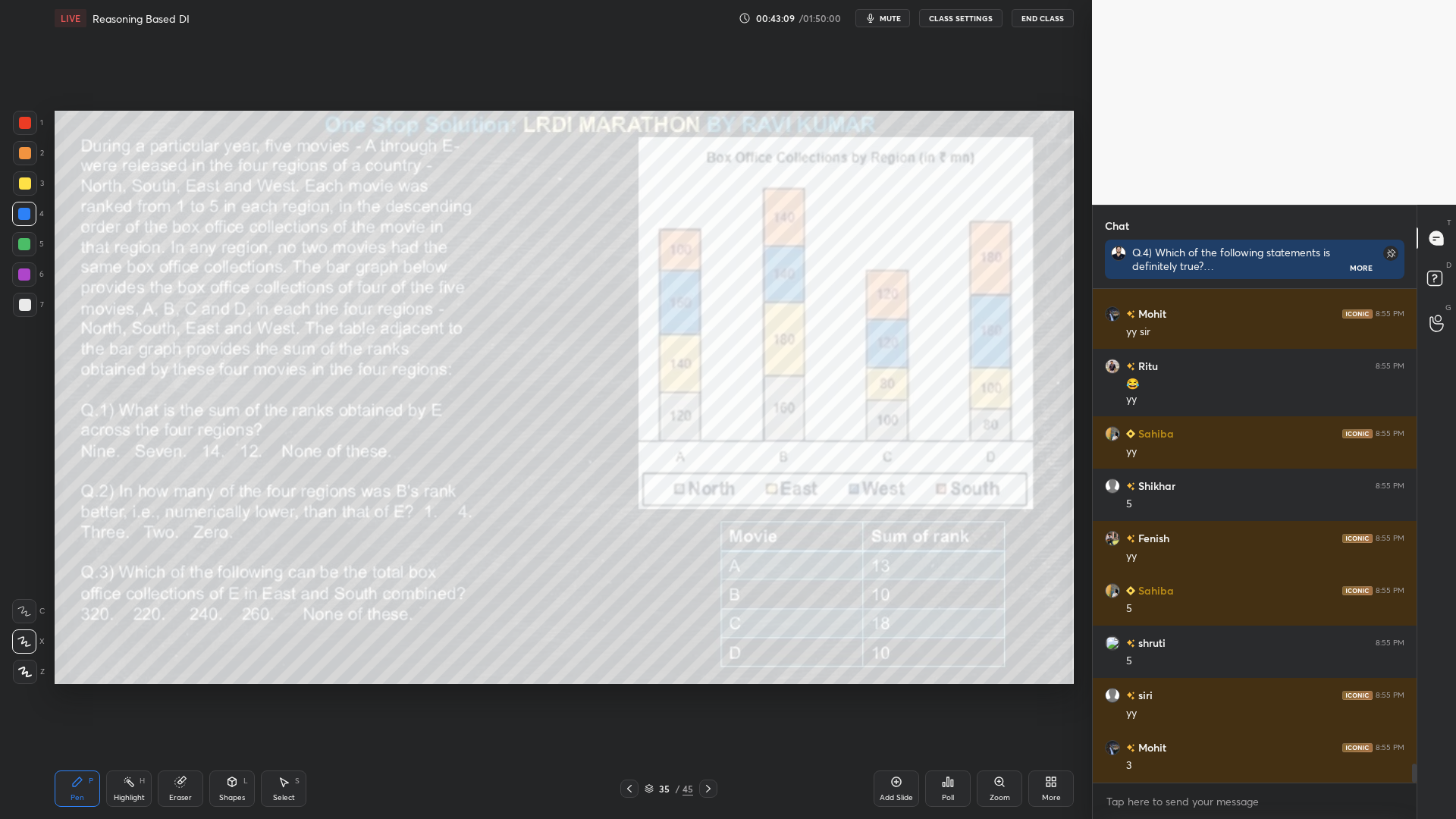
drag, startPoint x: 122, startPoint y: 786, endPoint x: 127, endPoint y: 779, distance: 8.6
click at [123, 696] on div "Highlight H" at bounding box center [128, 788] width 46 height 36
click at [707, 696] on icon at bounding box center [708, 788] width 12 height 12
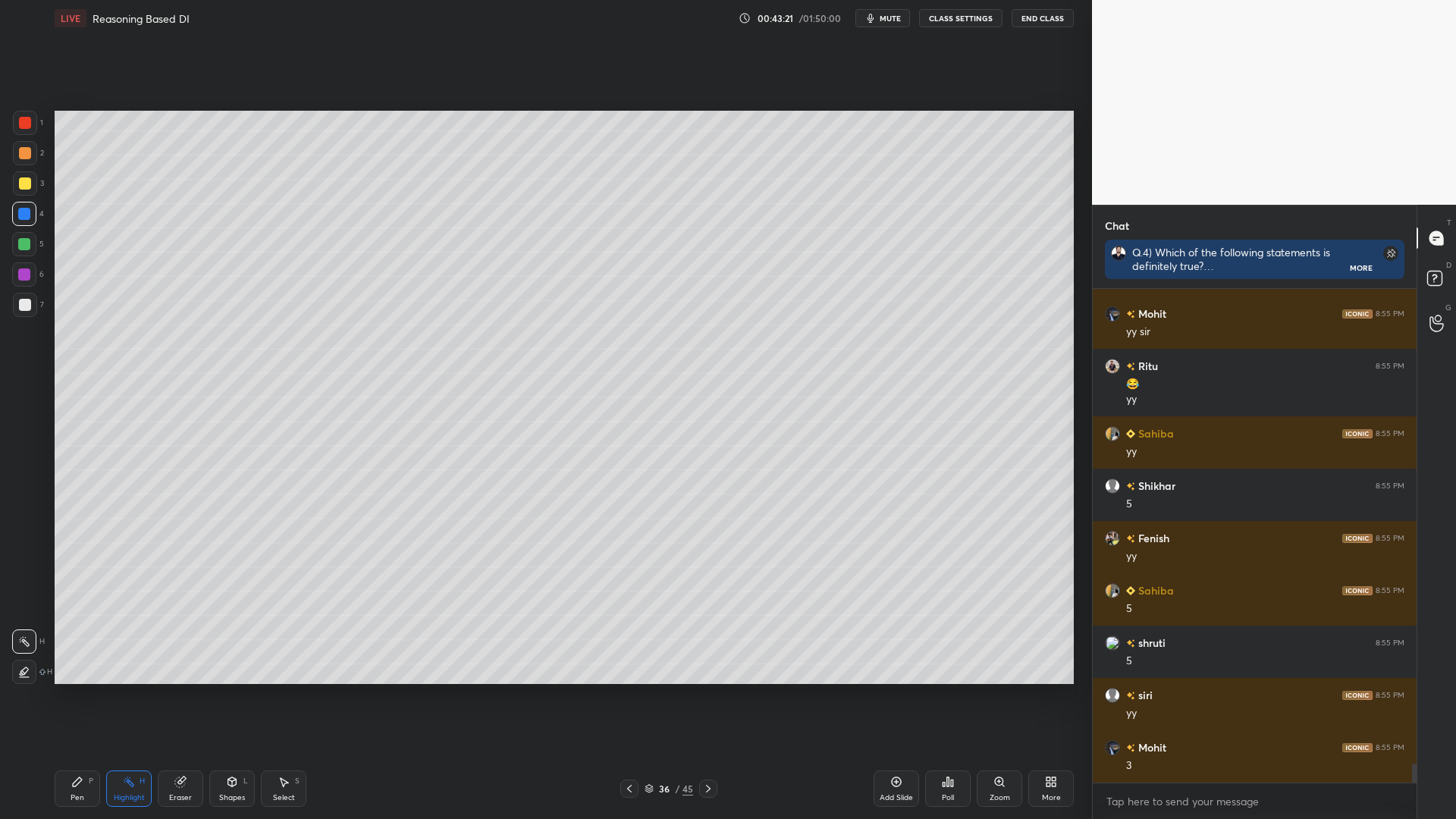
click at [79, 696] on div "Pen P" at bounding box center [77, 788] width 46 height 36
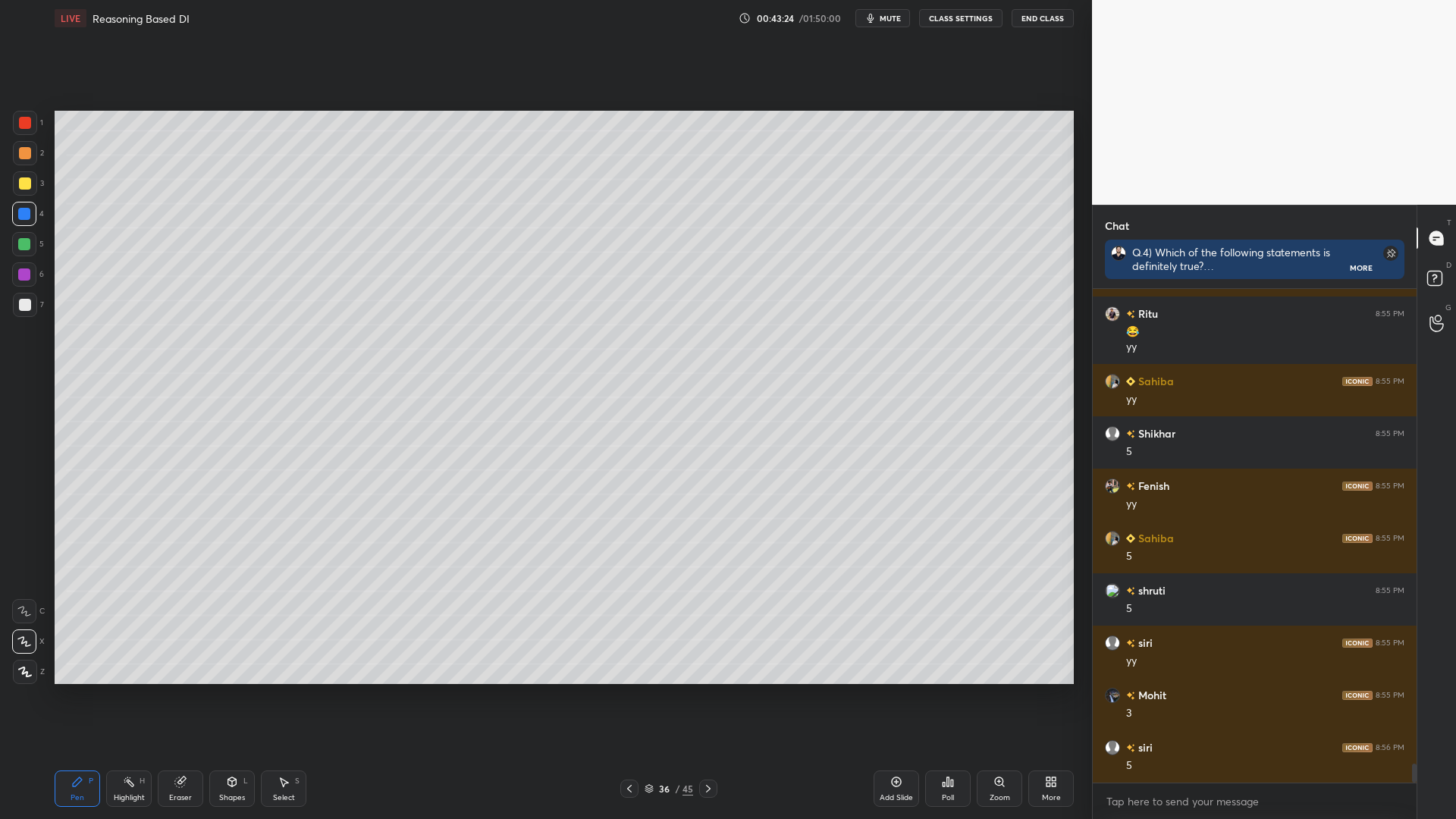
scroll to position [12256, 0]
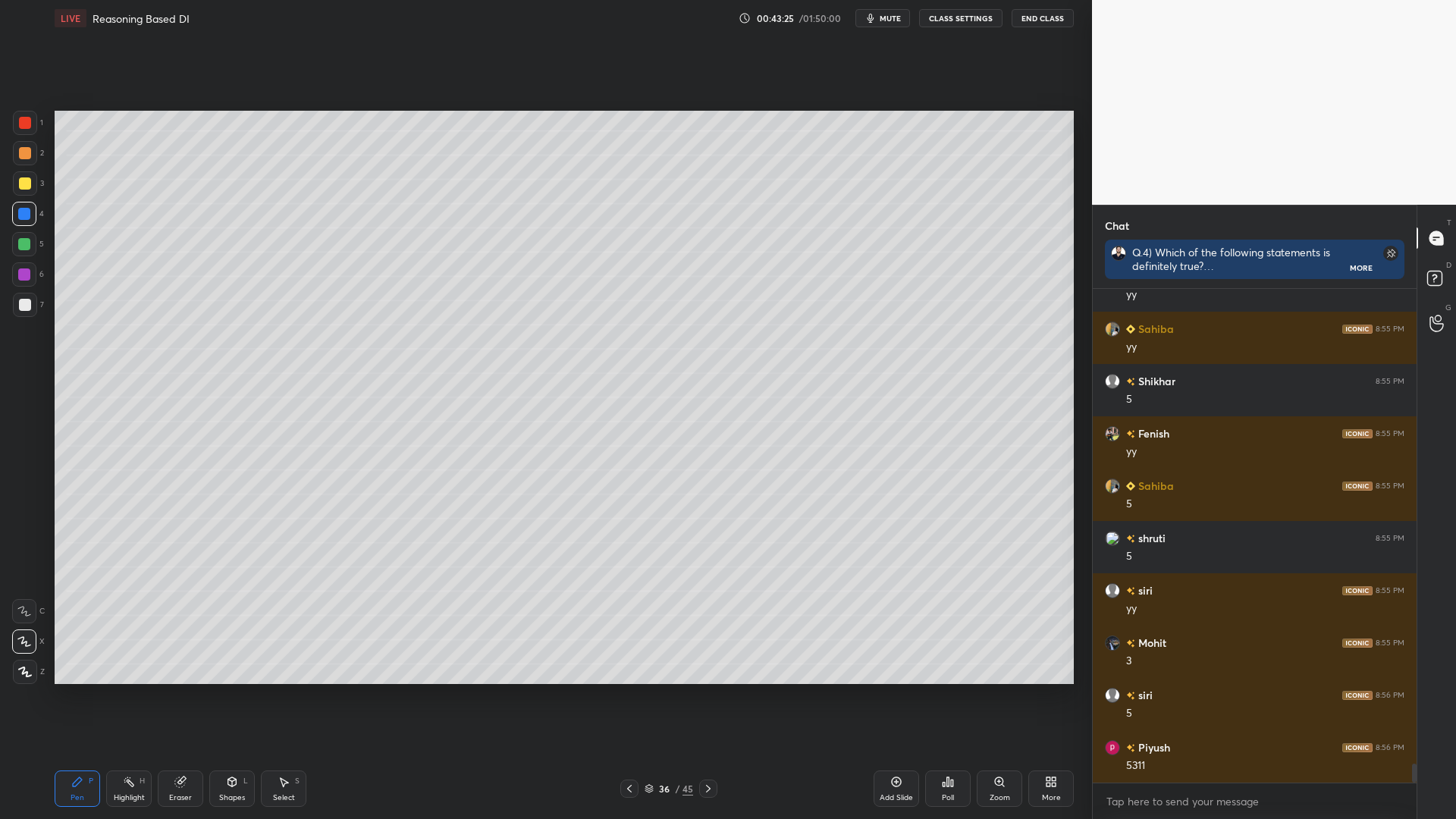
click at [625, 696] on icon at bounding box center [628, 788] width 12 height 12
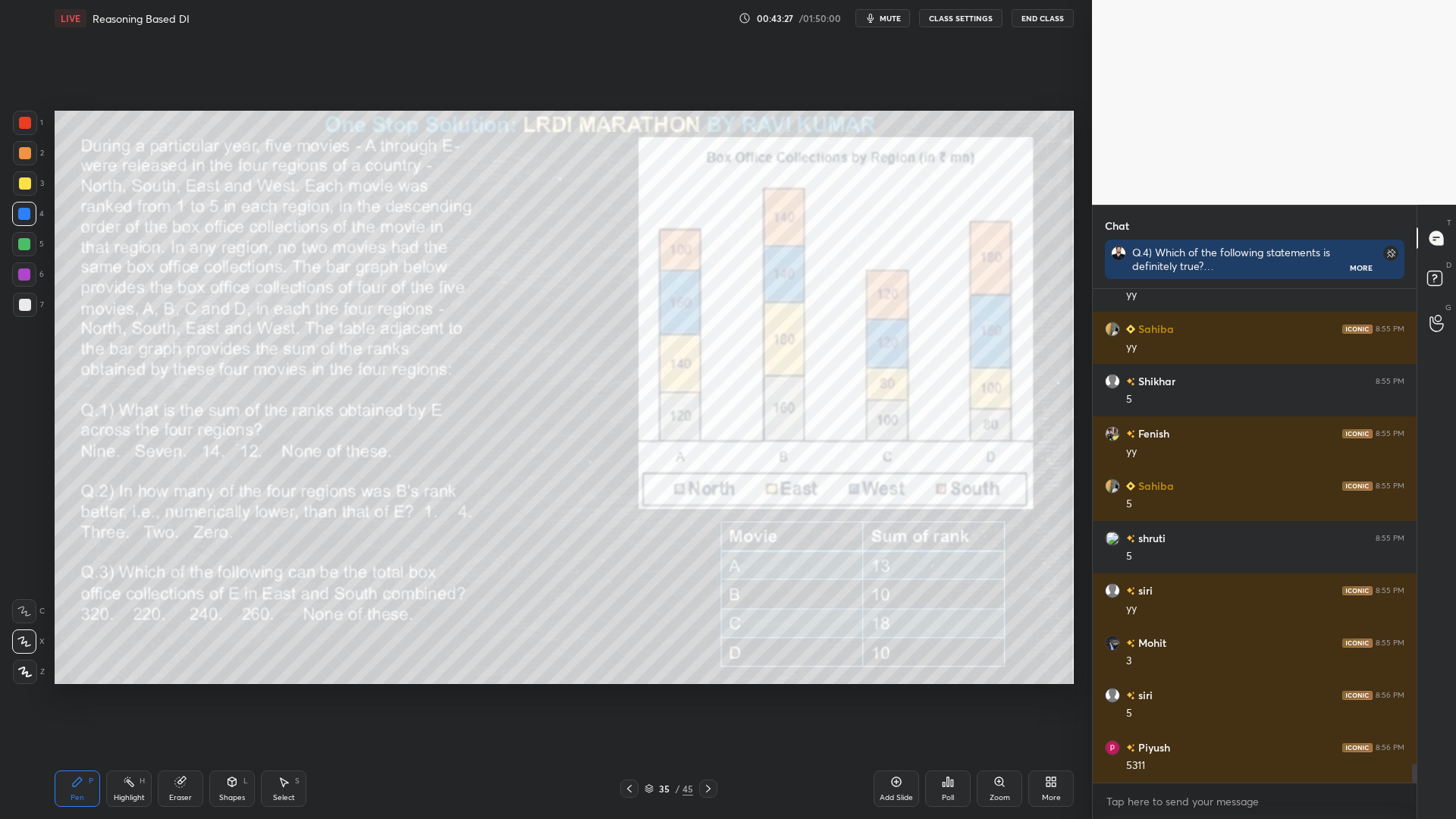
scroll to position [12308, 0]
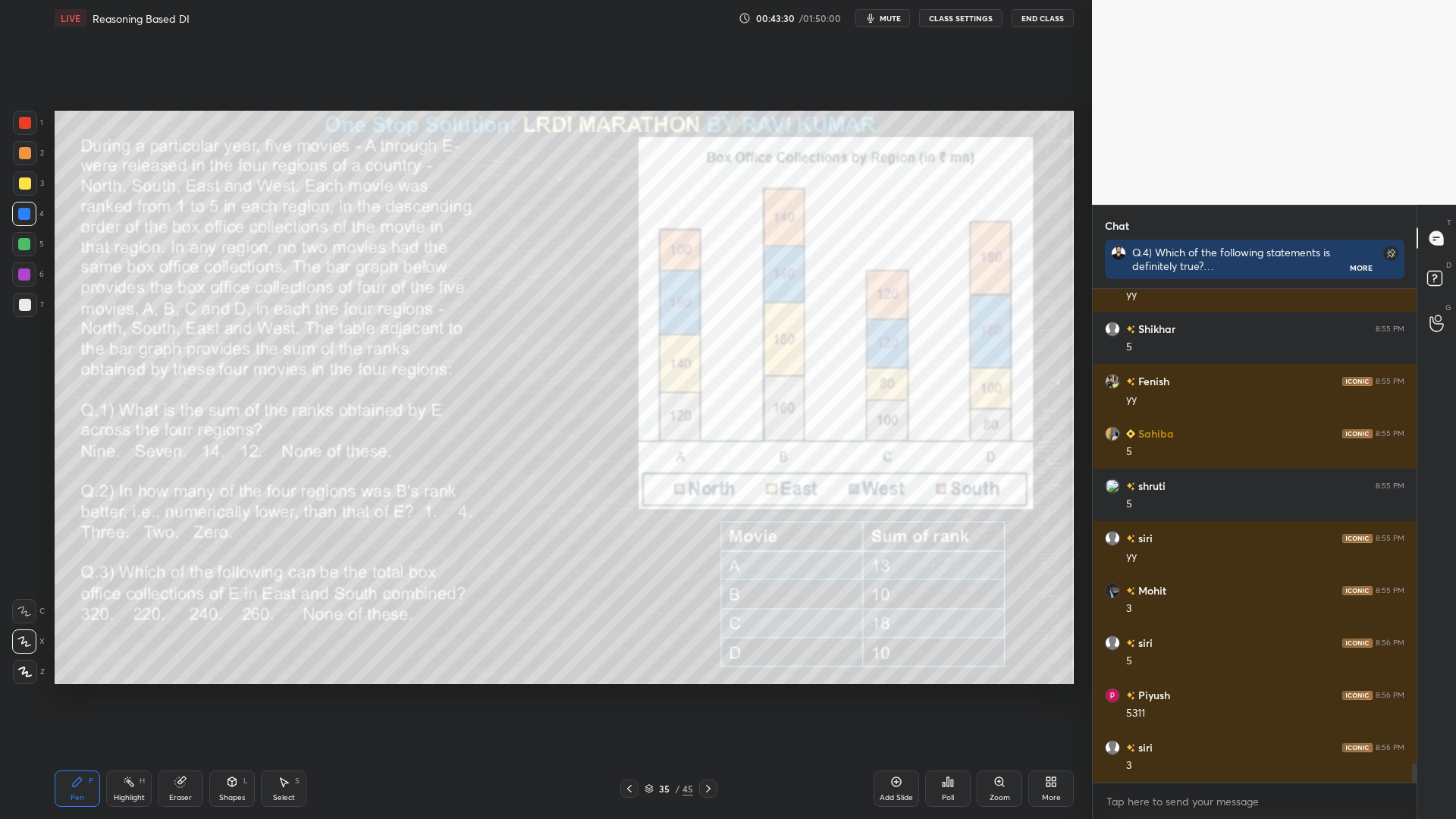
click at [705, 696] on icon at bounding box center [708, 788] width 12 height 12
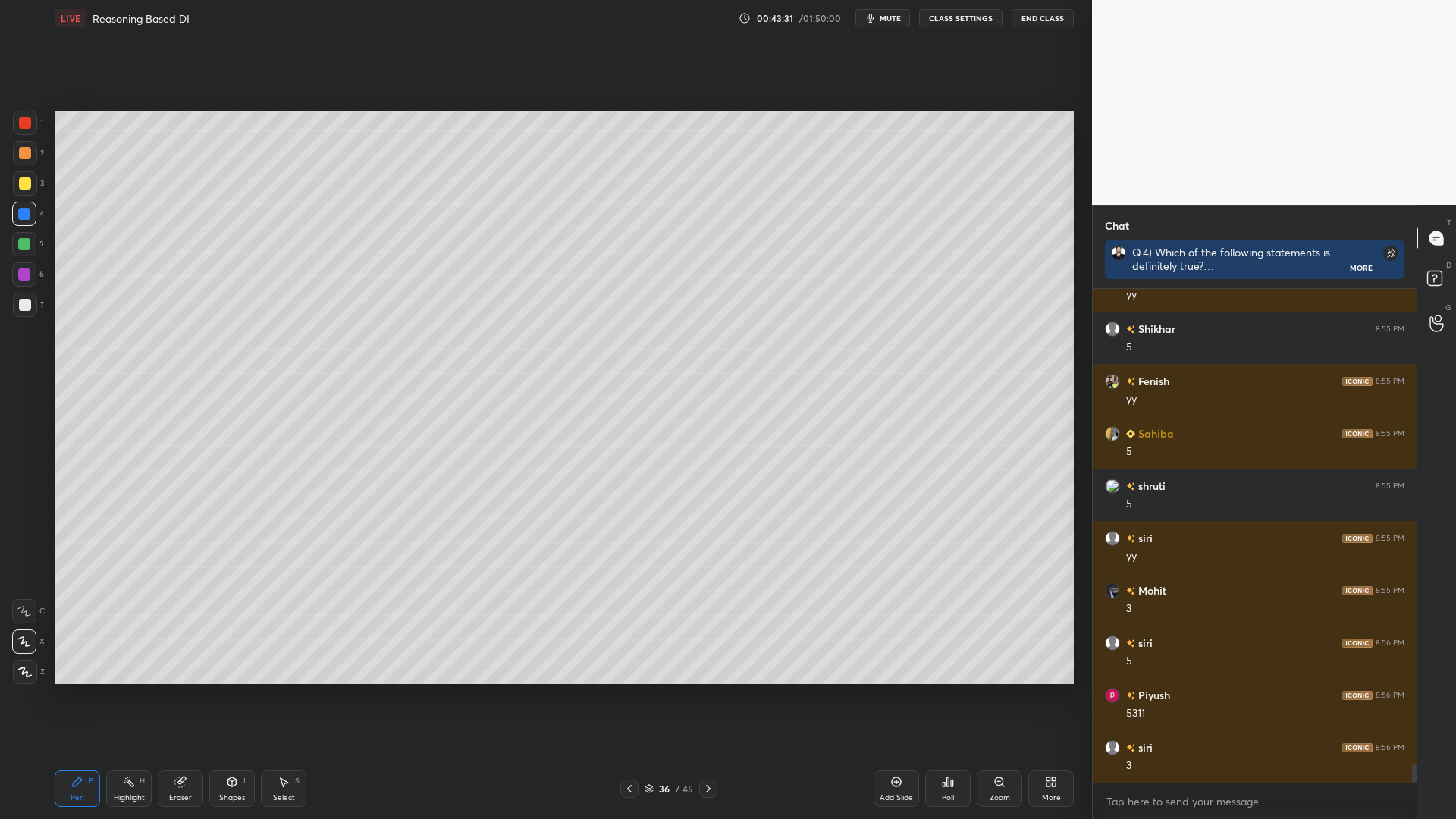
click at [632, 696] on icon at bounding box center [628, 788] width 12 height 12
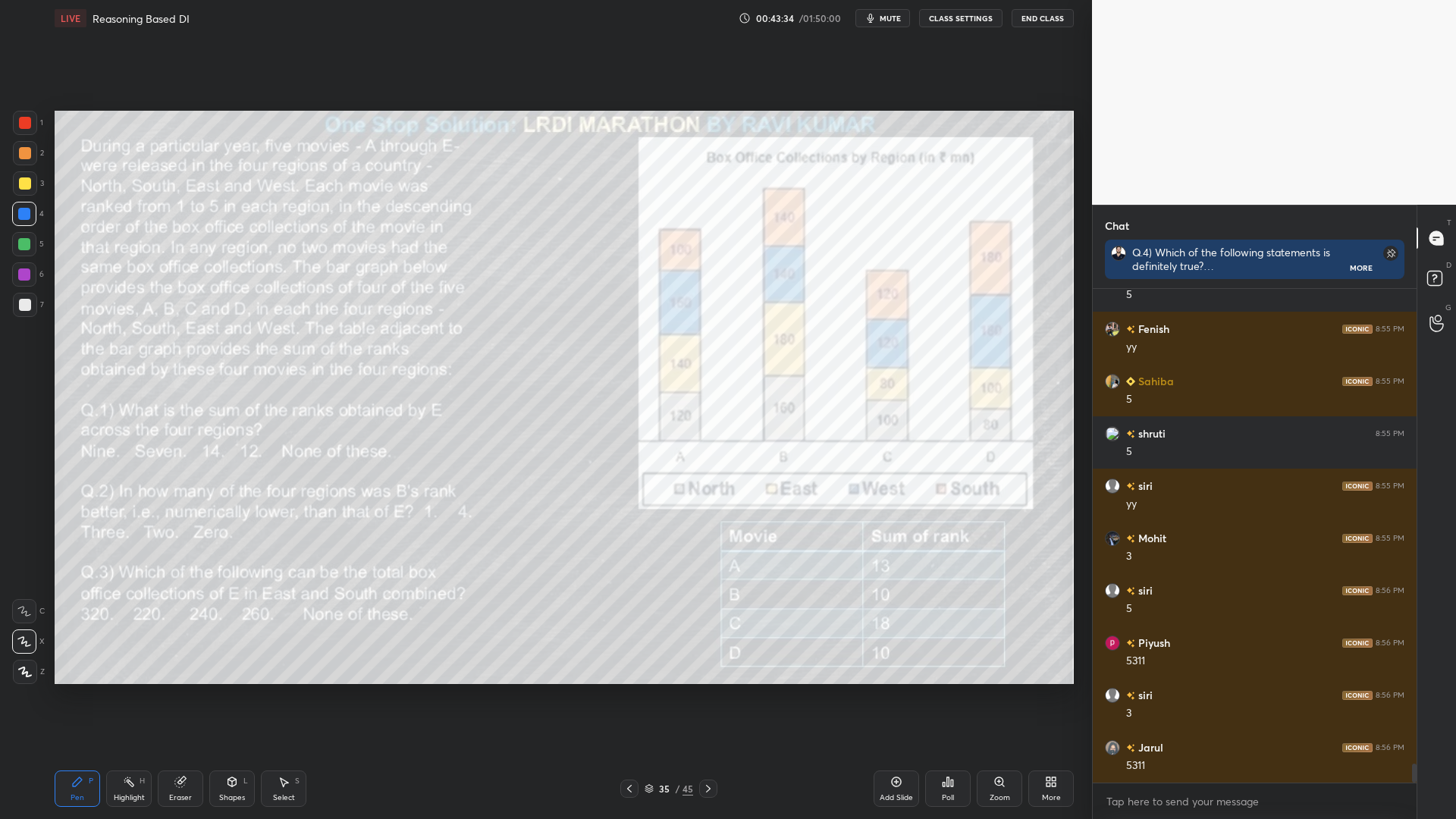
scroll to position [12413, 0]
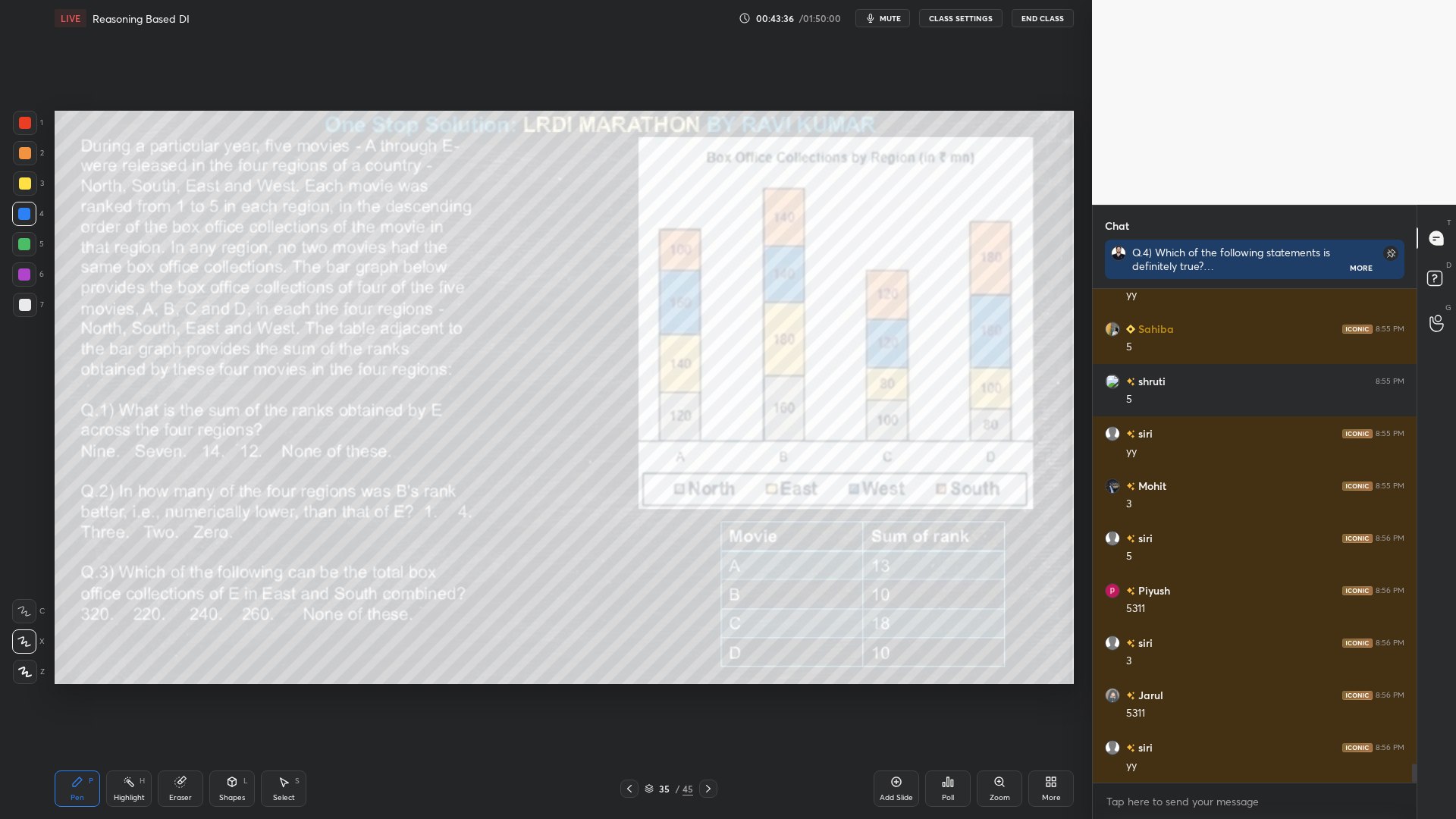
click at [630, 696] on icon at bounding box center [628, 788] width 12 height 12
click at [703, 696] on icon at bounding box center [708, 788] width 12 height 12
click at [704, 696] on icon at bounding box center [708, 788] width 12 height 12
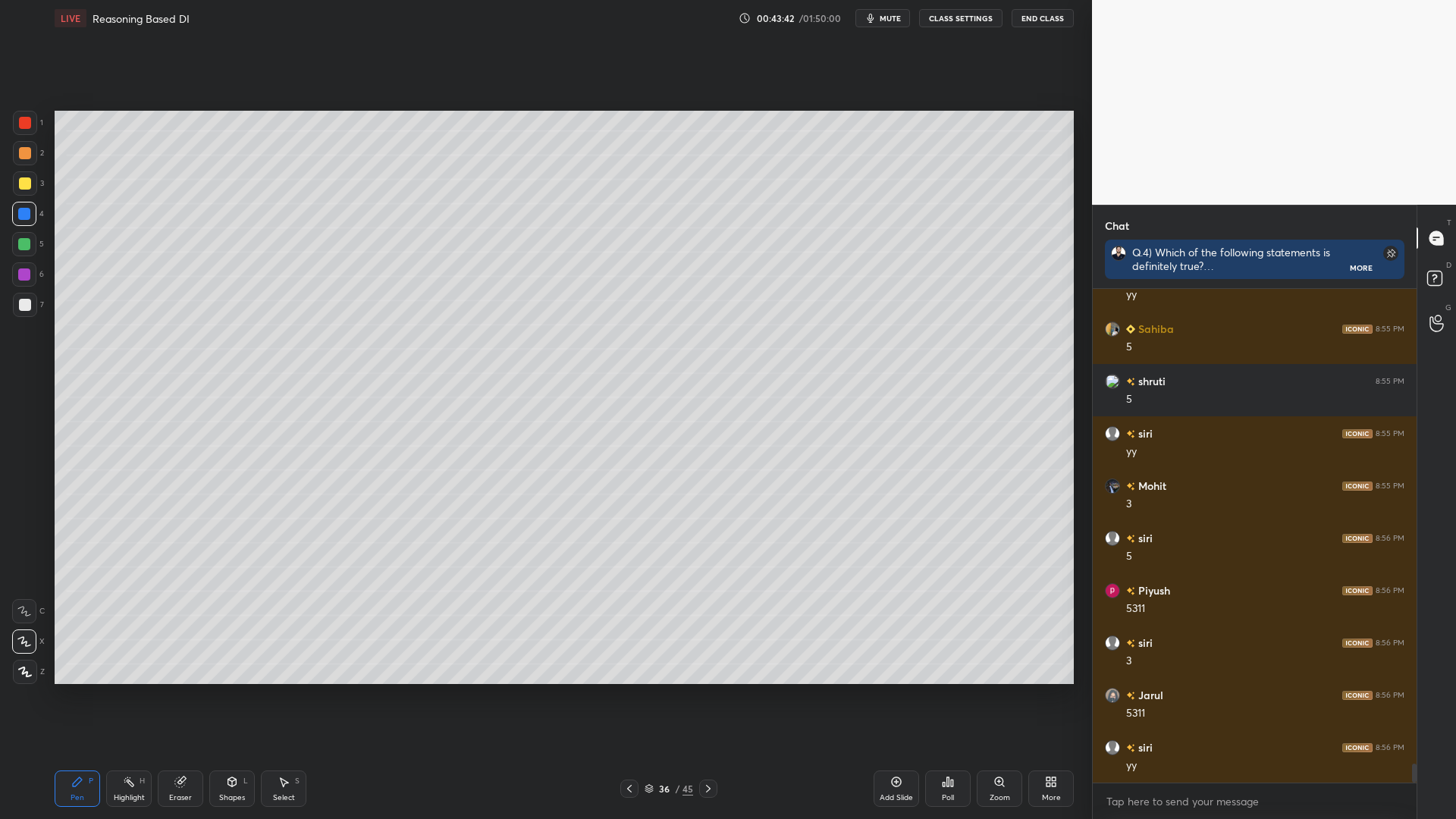
click at [623, 696] on icon at bounding box center [628, 788] width 12 height 12
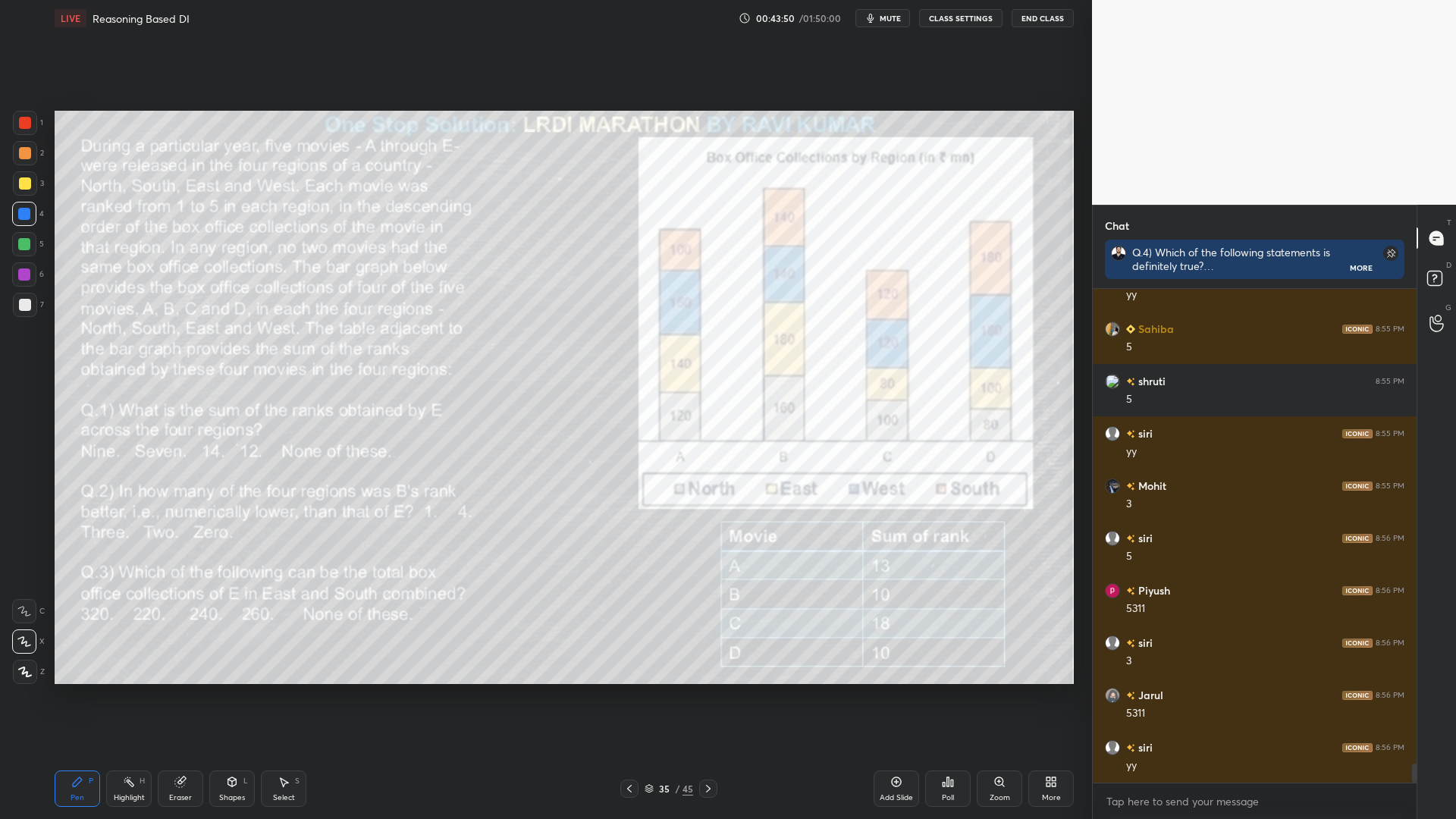
click at [711, 696] on div at bounding box center [707, 787] width 18 height 18
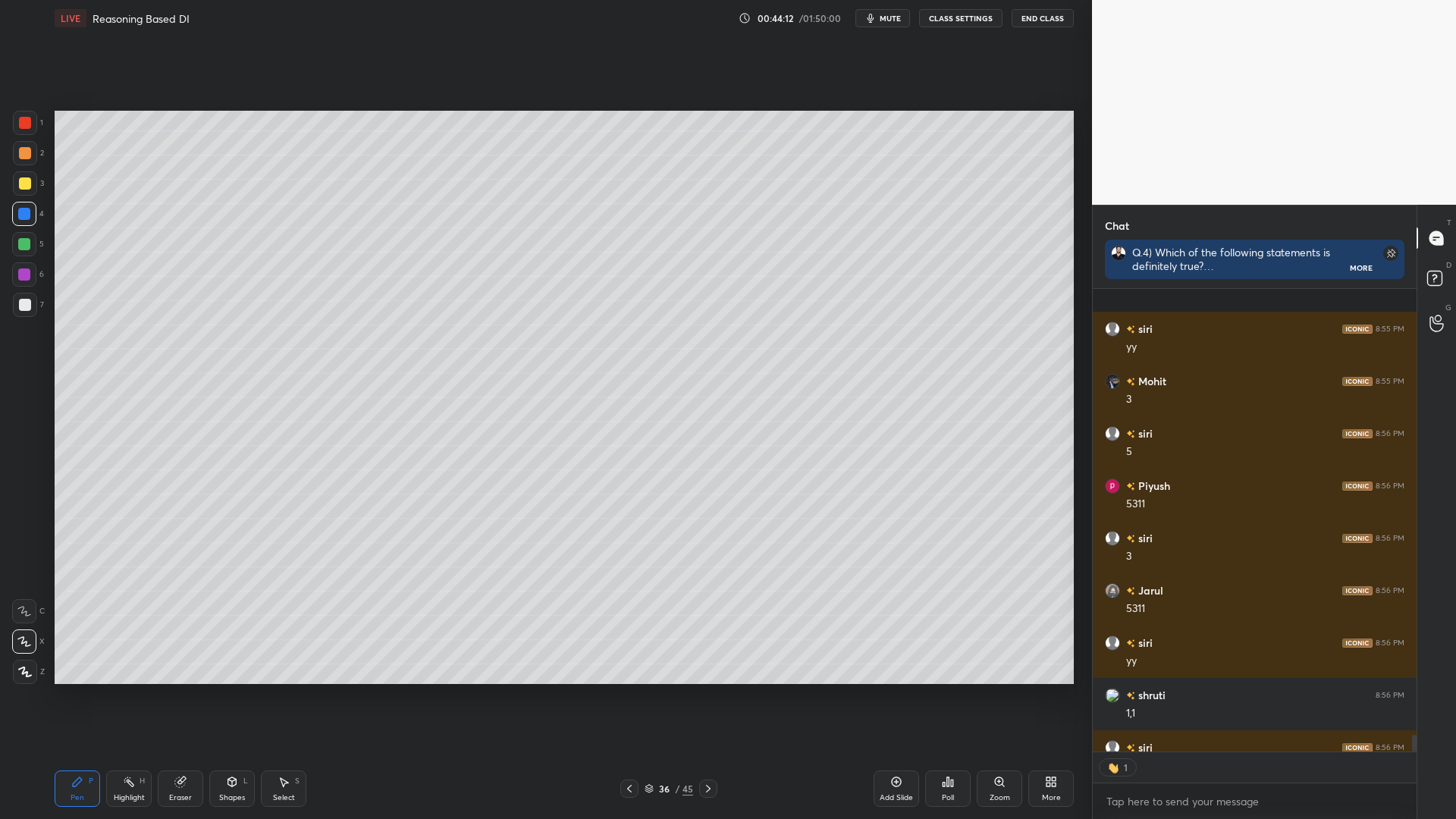
scroll to position [12601, 0]
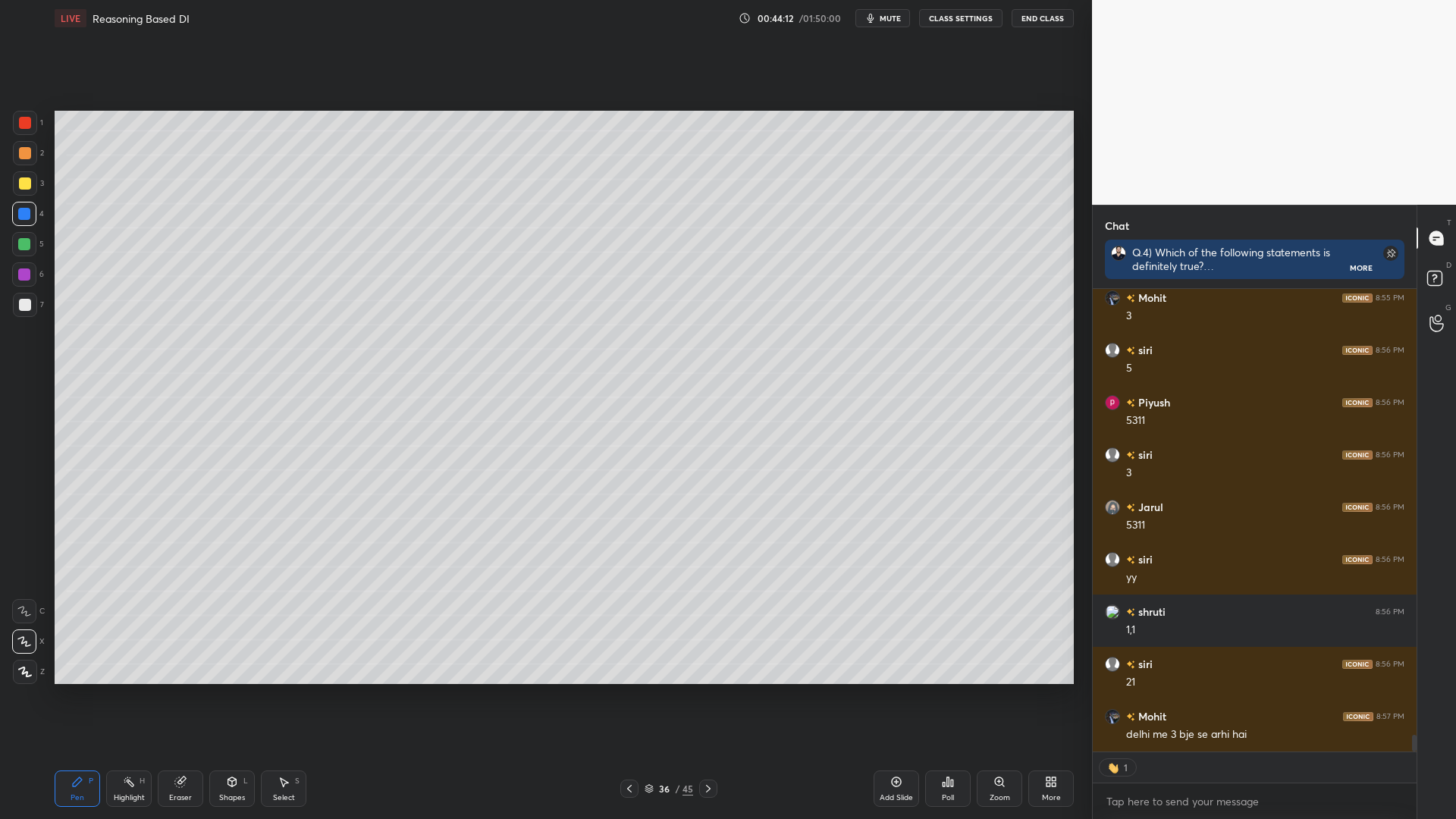
click at [627, 696] on icon at bounding box center [628, 788] width 12 height 12
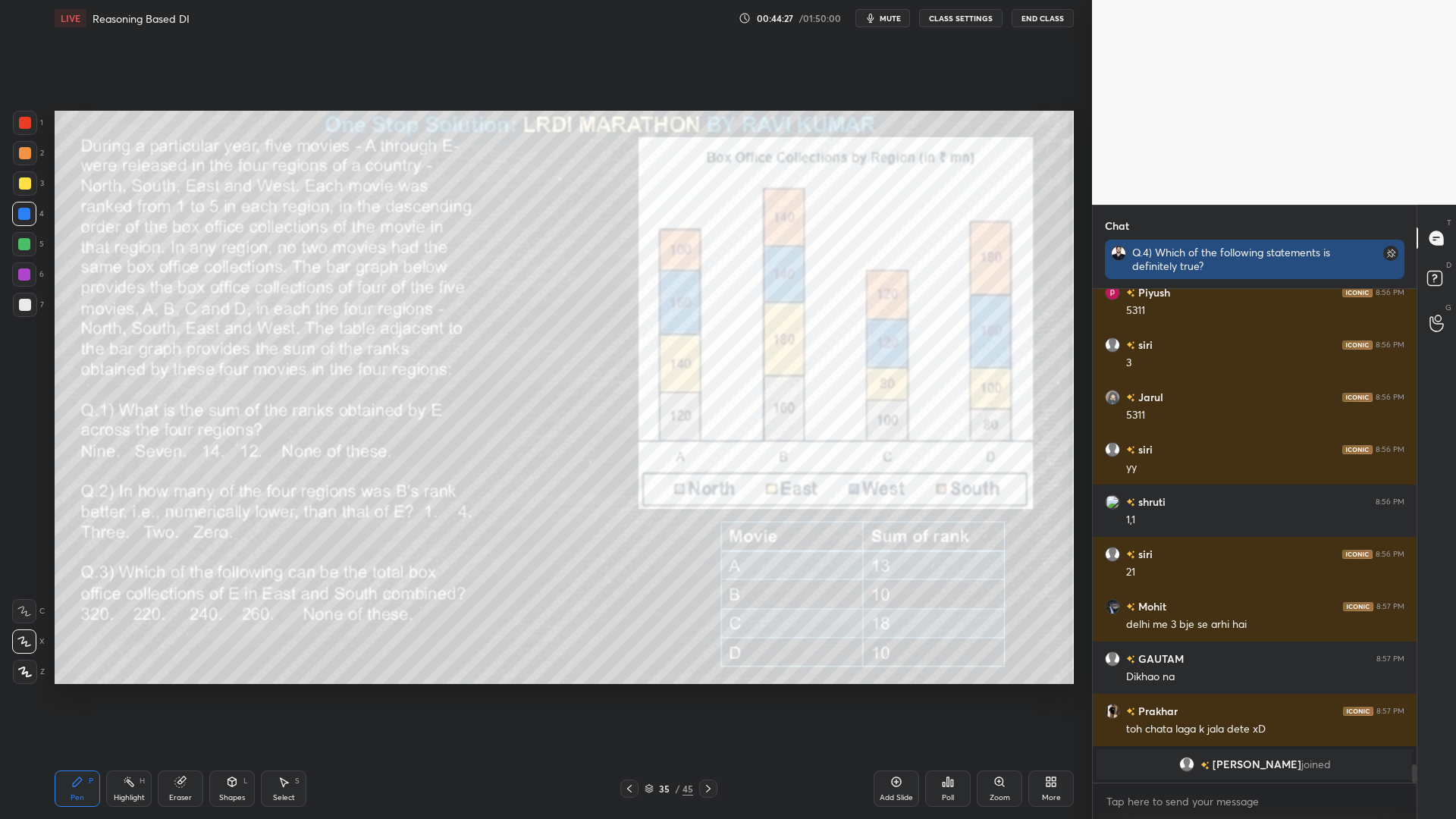
scroll to position [0, 0]
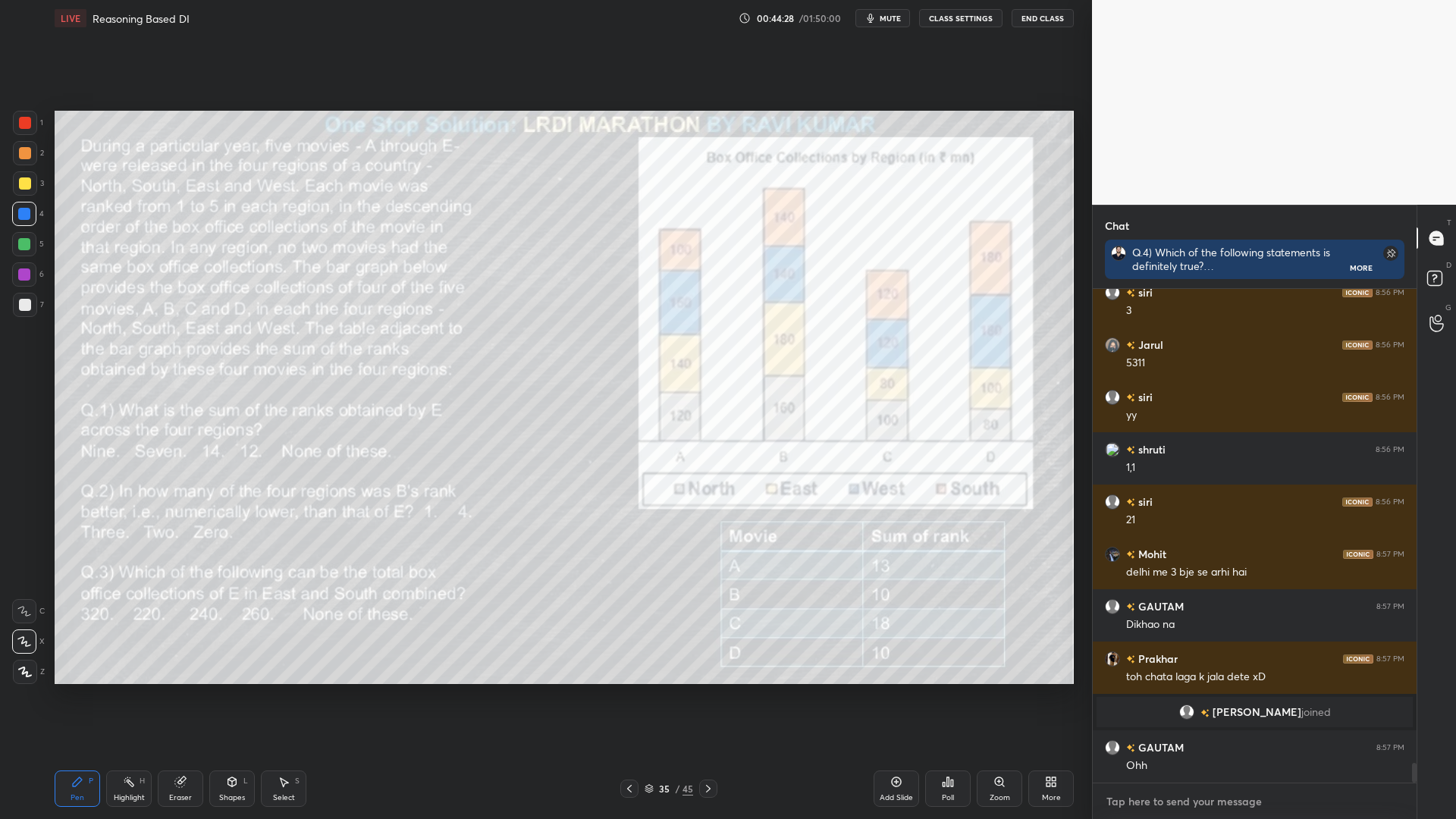
click at [1133, 696] on textarea at bounding box center [1254, 801] width 299 height 24
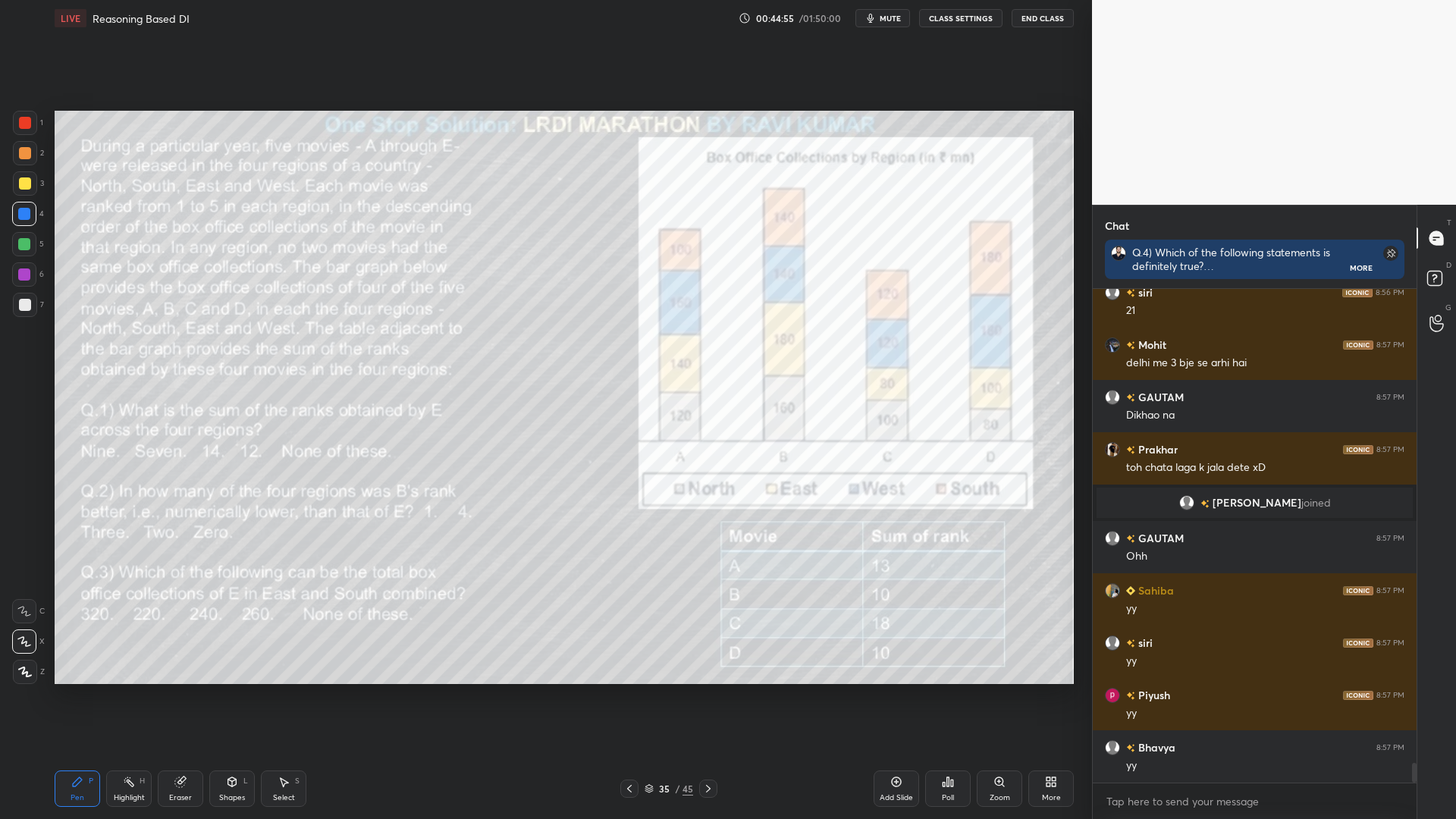
click at [707, 696] on icon at bounding box center [708, 788] width 12 height 12
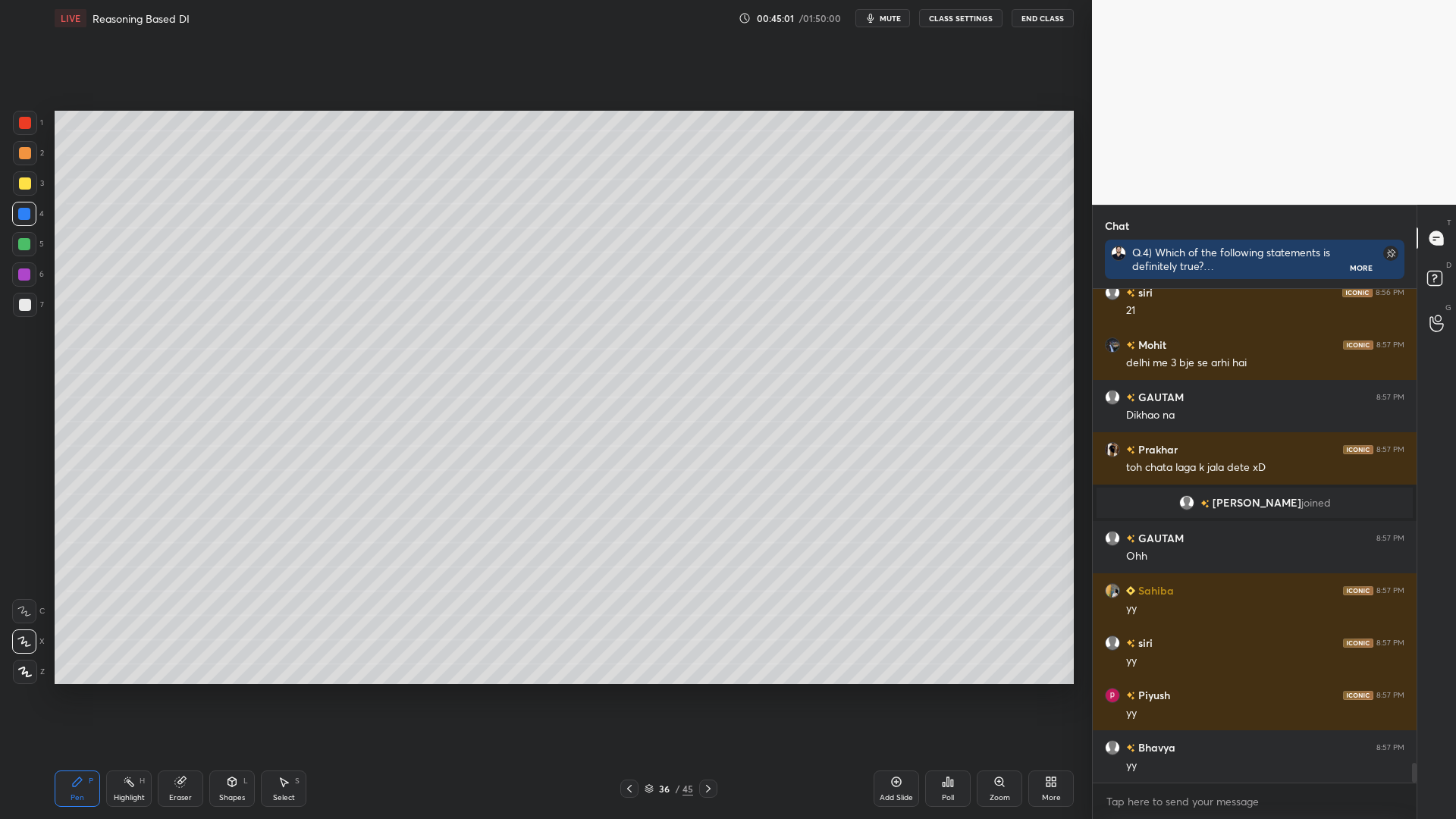
click at [624, 696] on icon at bounding box center [628, 788] width 12 height 12
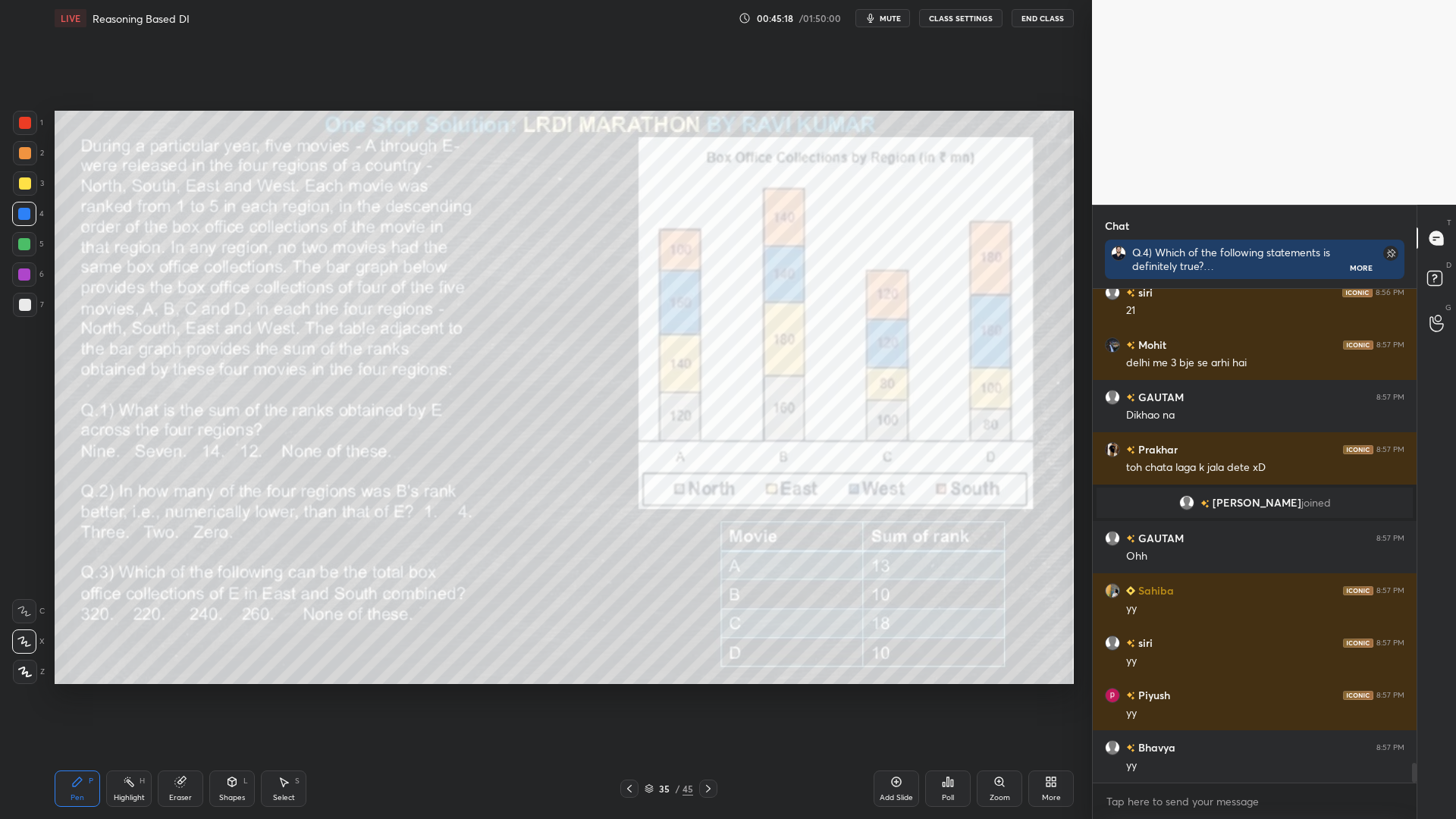
click at [18, 280] on div at bounding box center [24, 275] width 24 height 24
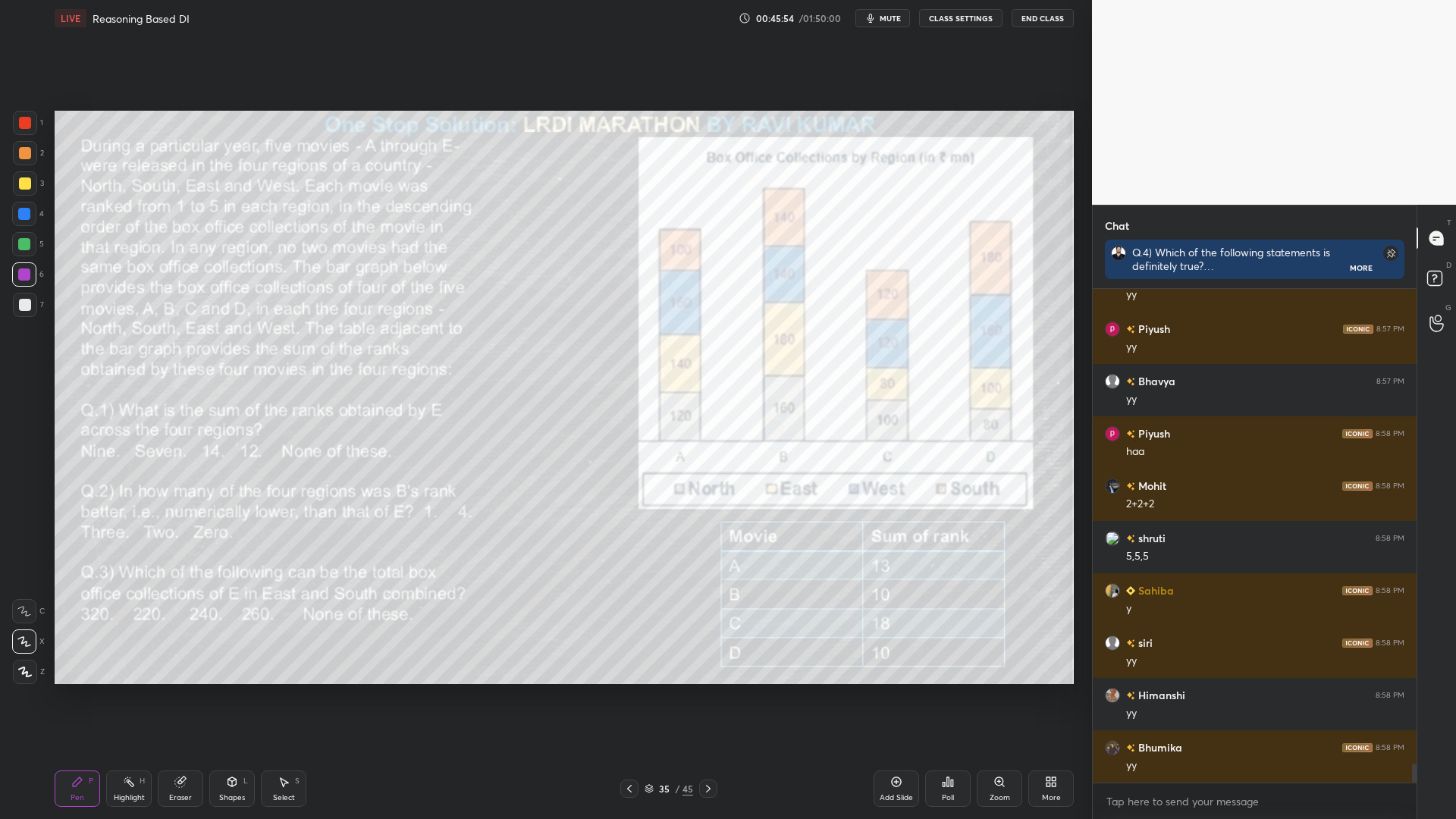
scroll to position [12327, 0]
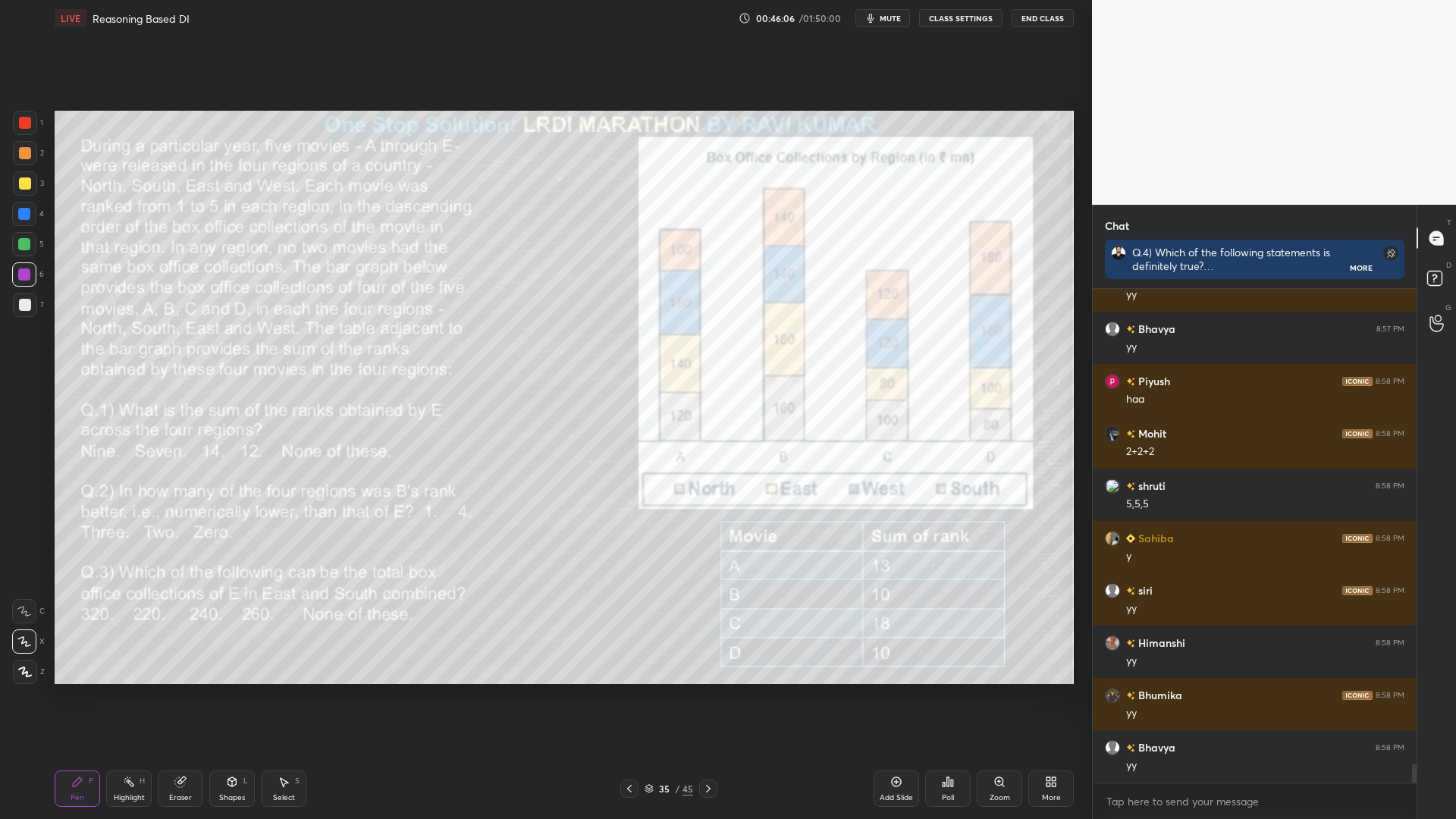
click at [129, 696] on div "Highlight H" at bounding box center [128, 788] width 46 height 36
click at [82, 696] on icon at bounding box center [77, 781] width 12 height 12
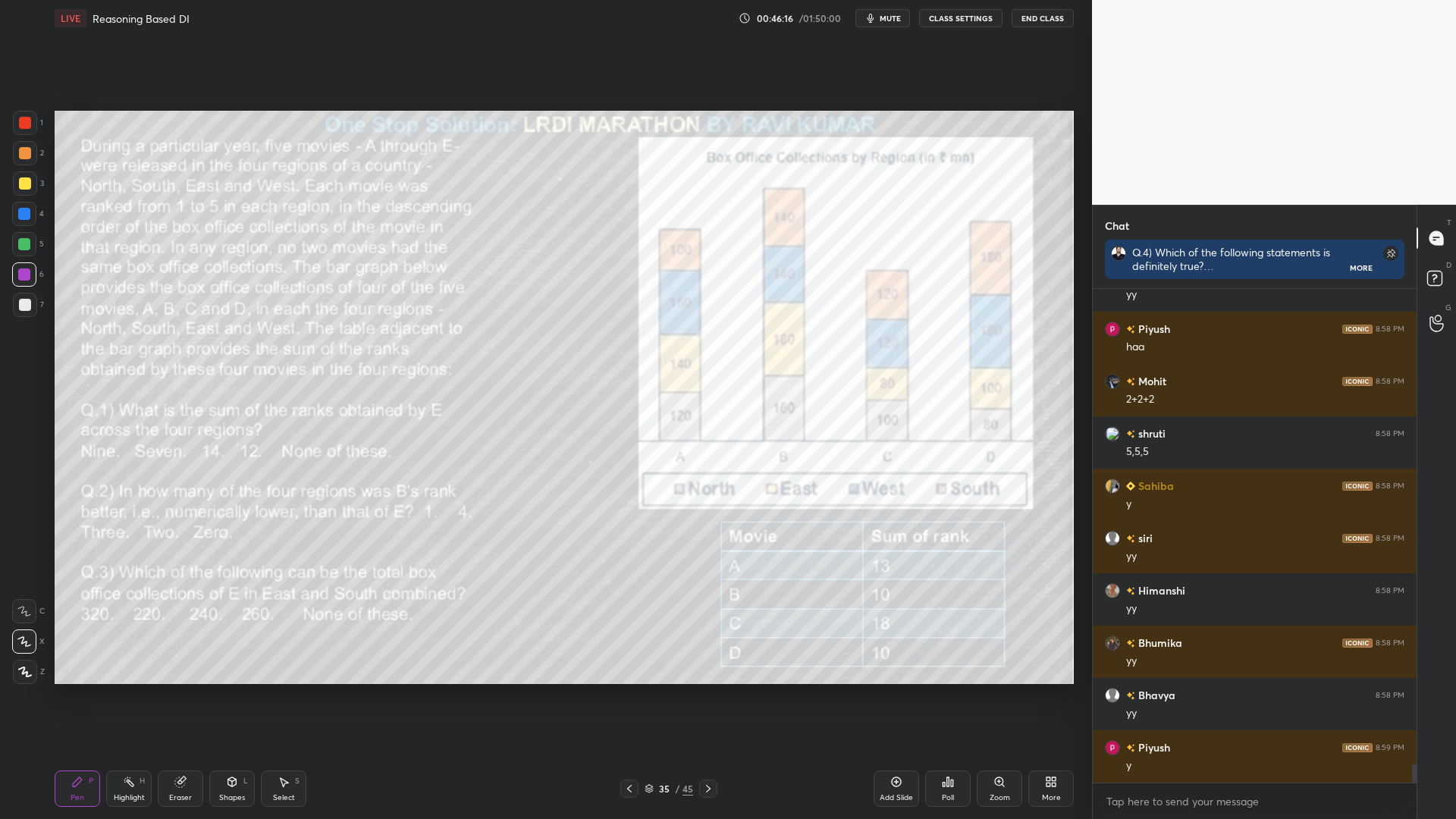
click at [124, 696] on div "Highlight H" at bounding box center [128, 788] width 46 height 36
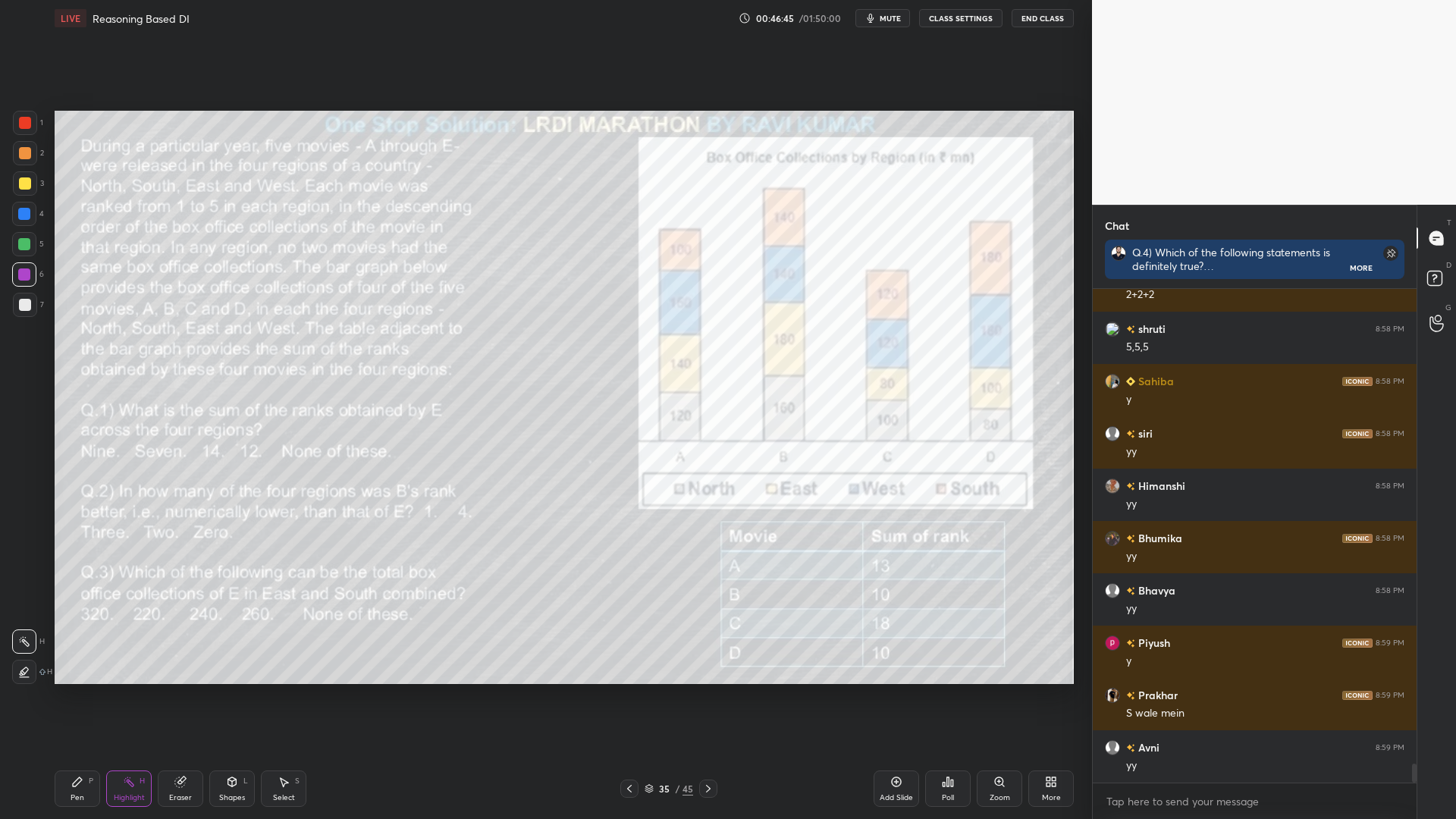
scroll to position [12536, 0]
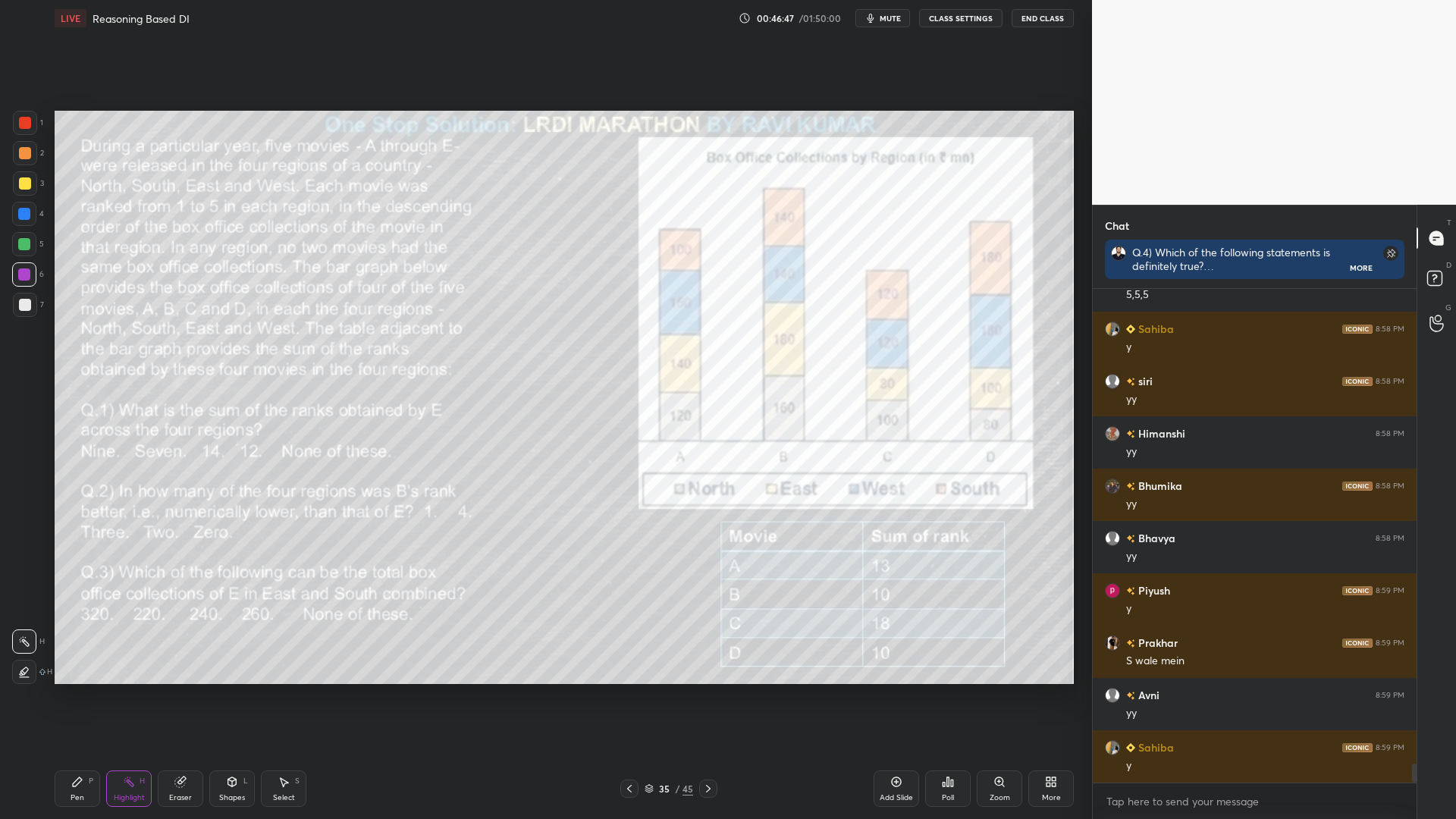
click at [58, 696] on div "Pen P" at bounding box center [77, 788] width 46 height 36
click at [132, 696] on icon at bounding box center [128, 781] width 12 height 12
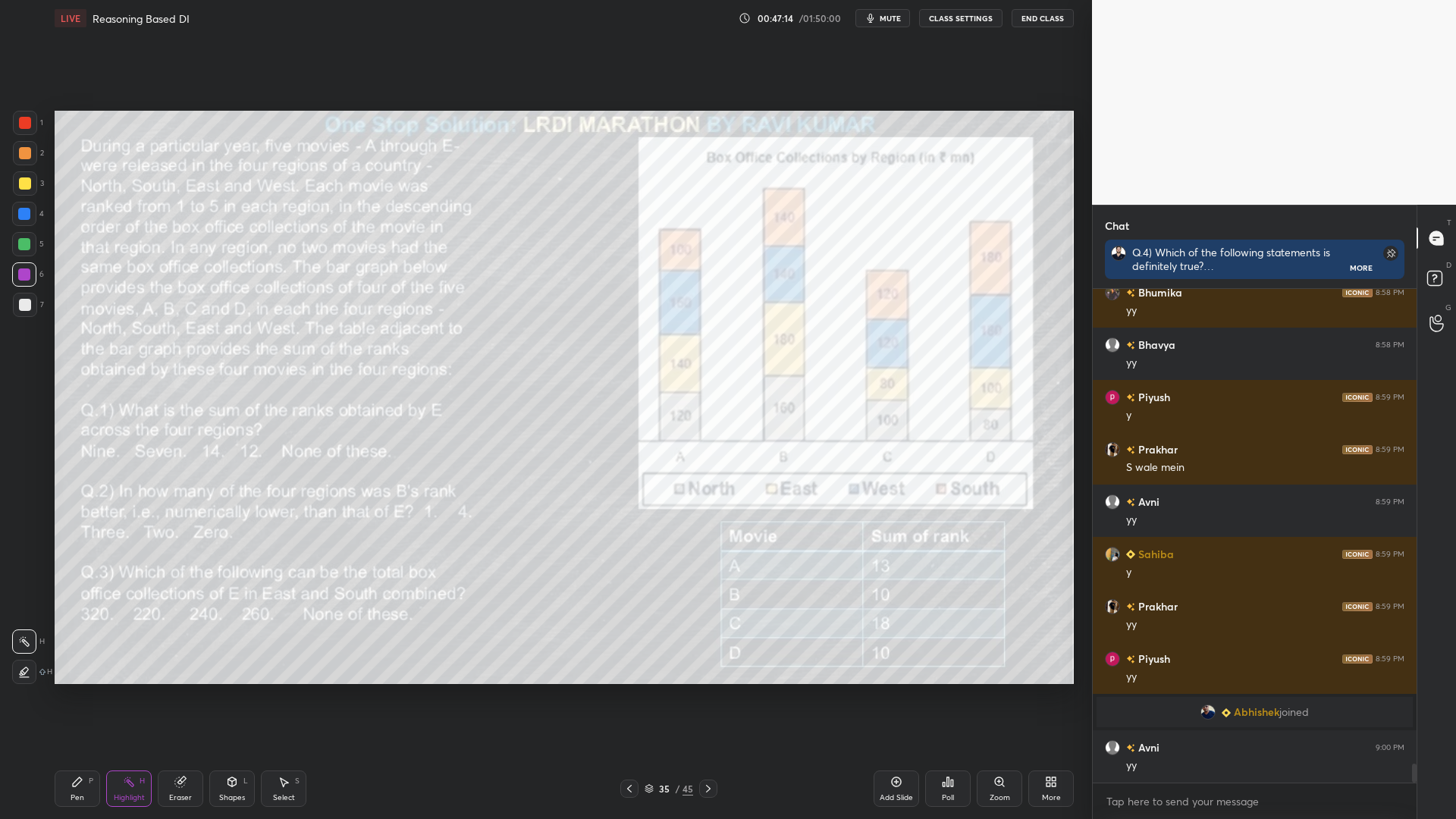
scroll to position [12411, 0]
click at [79, 696] on icon at bounding box center [77, 781] width 12 height 12
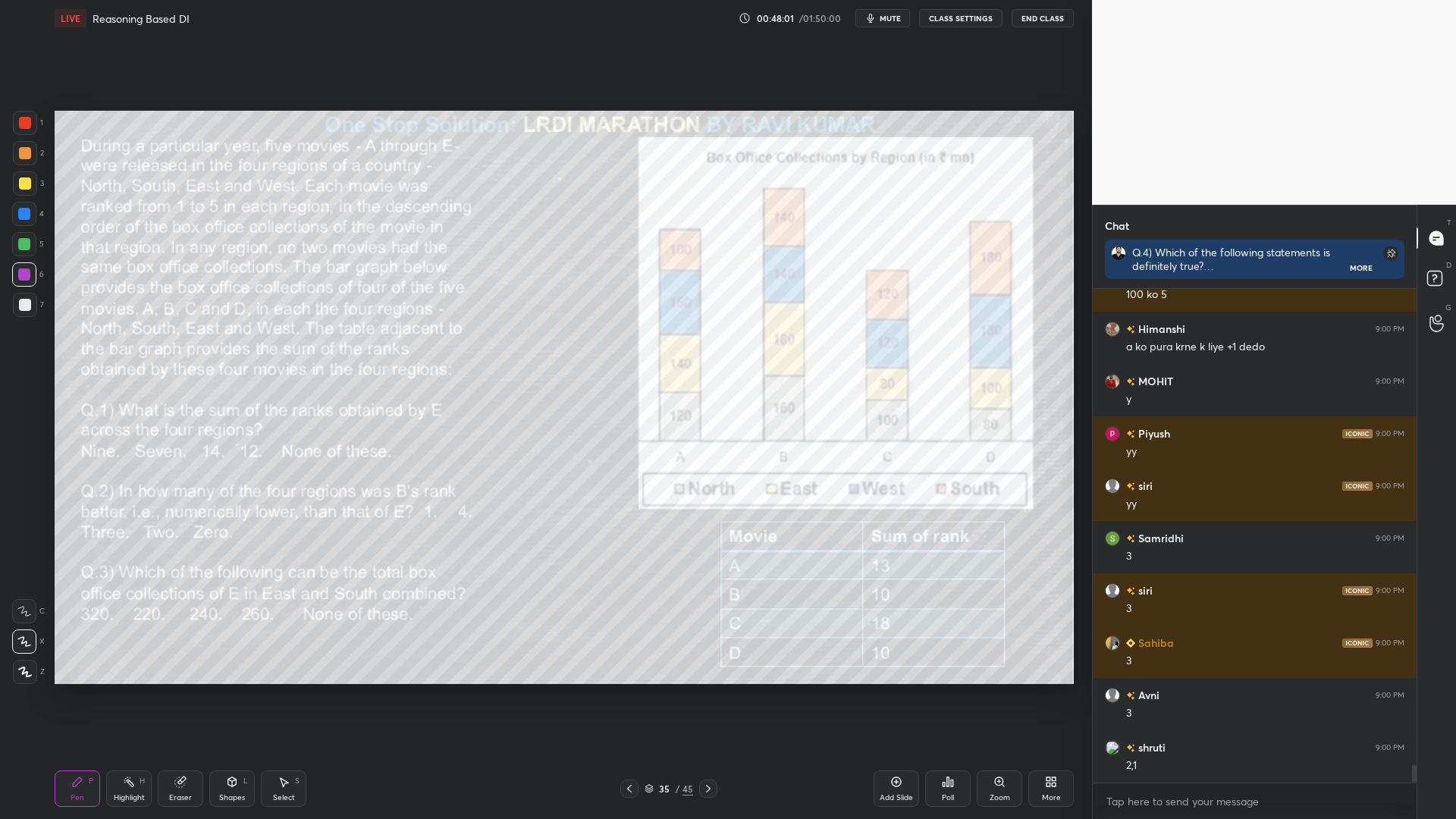
scroll to position [13063, 0]
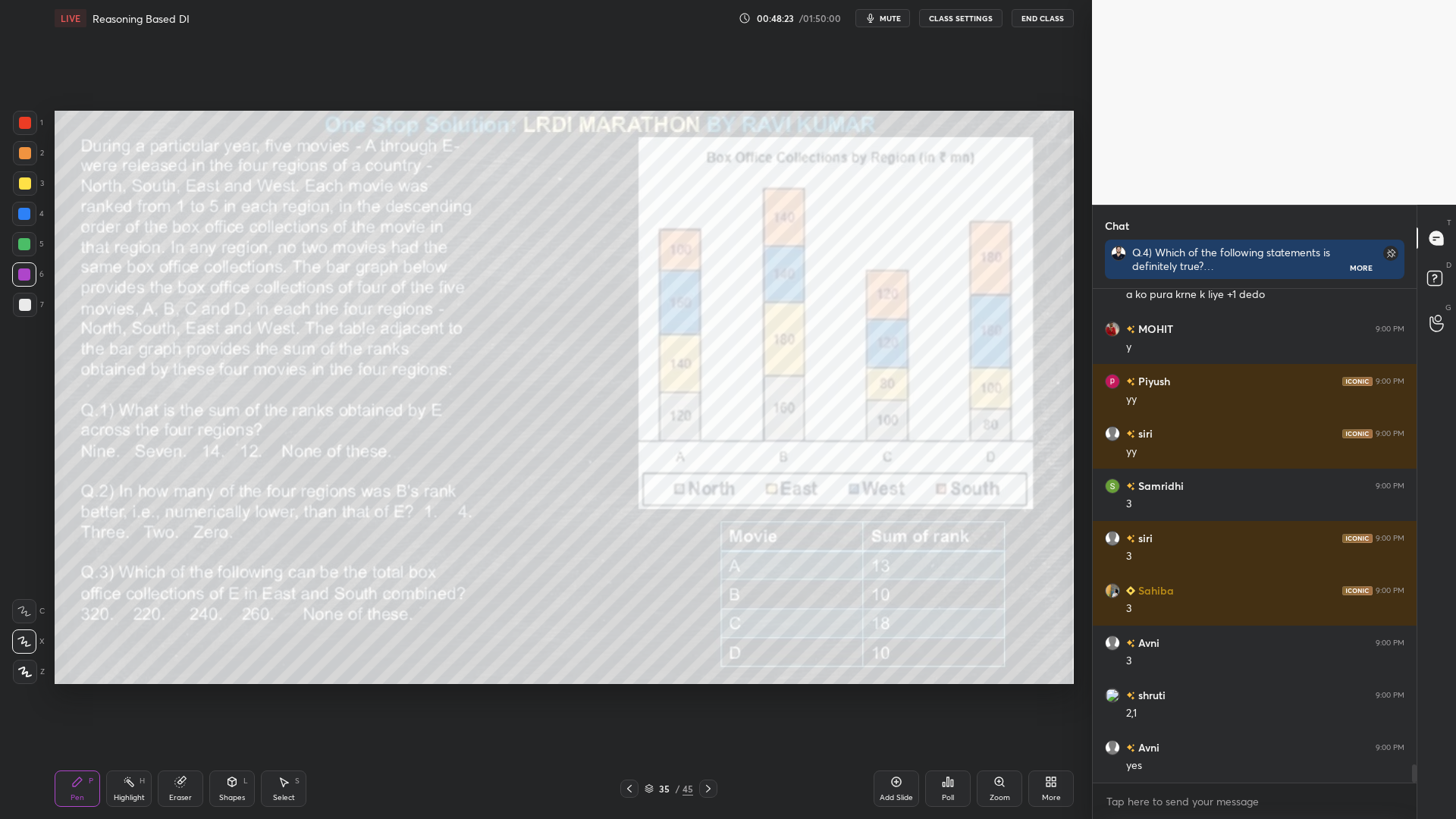
click at [707, 696] on icon at bounding box center [708, 788] width 12 height 12
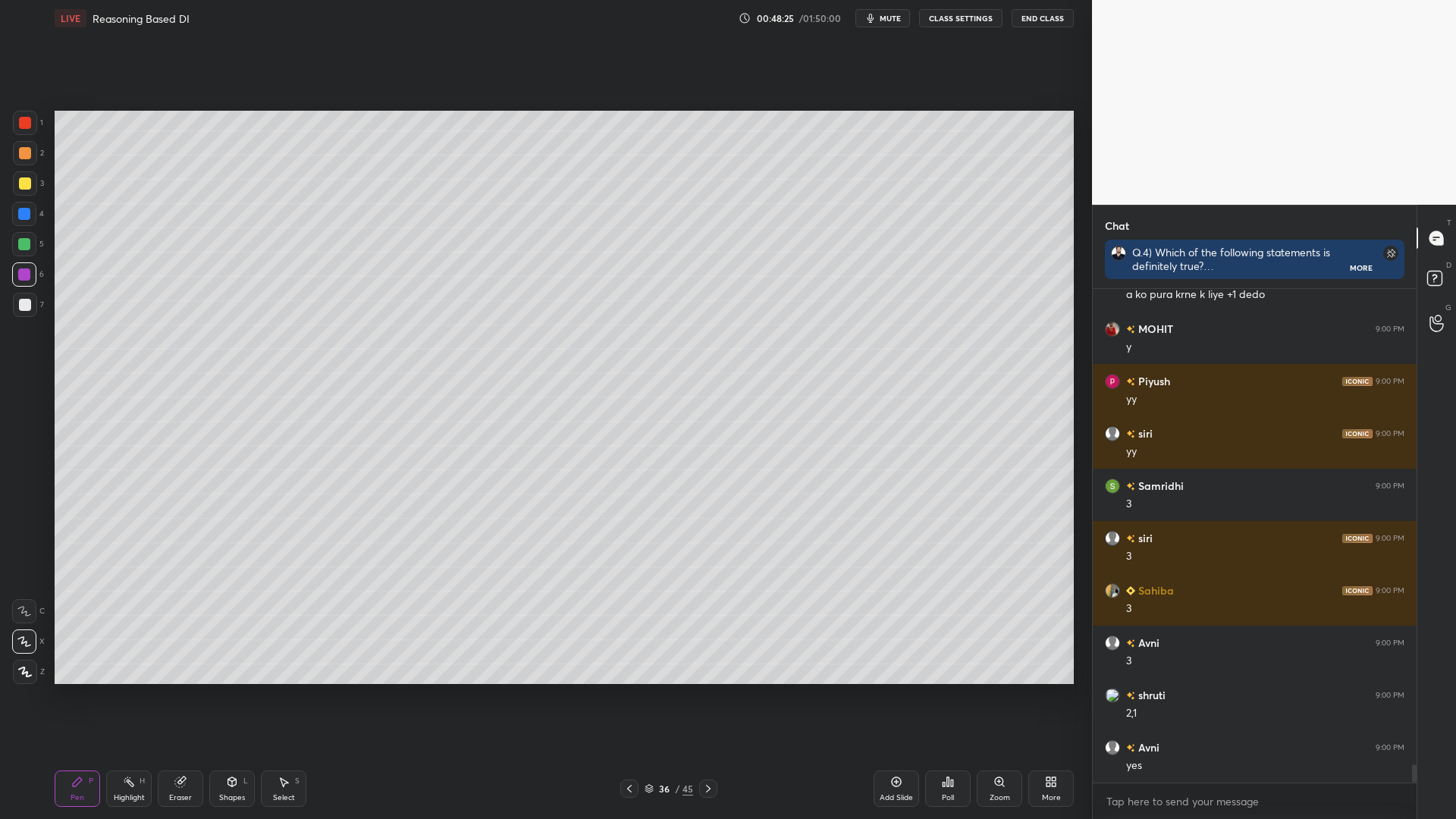
click at [623, 696] on icon at bounding box center [628, 788] width 12 height 12
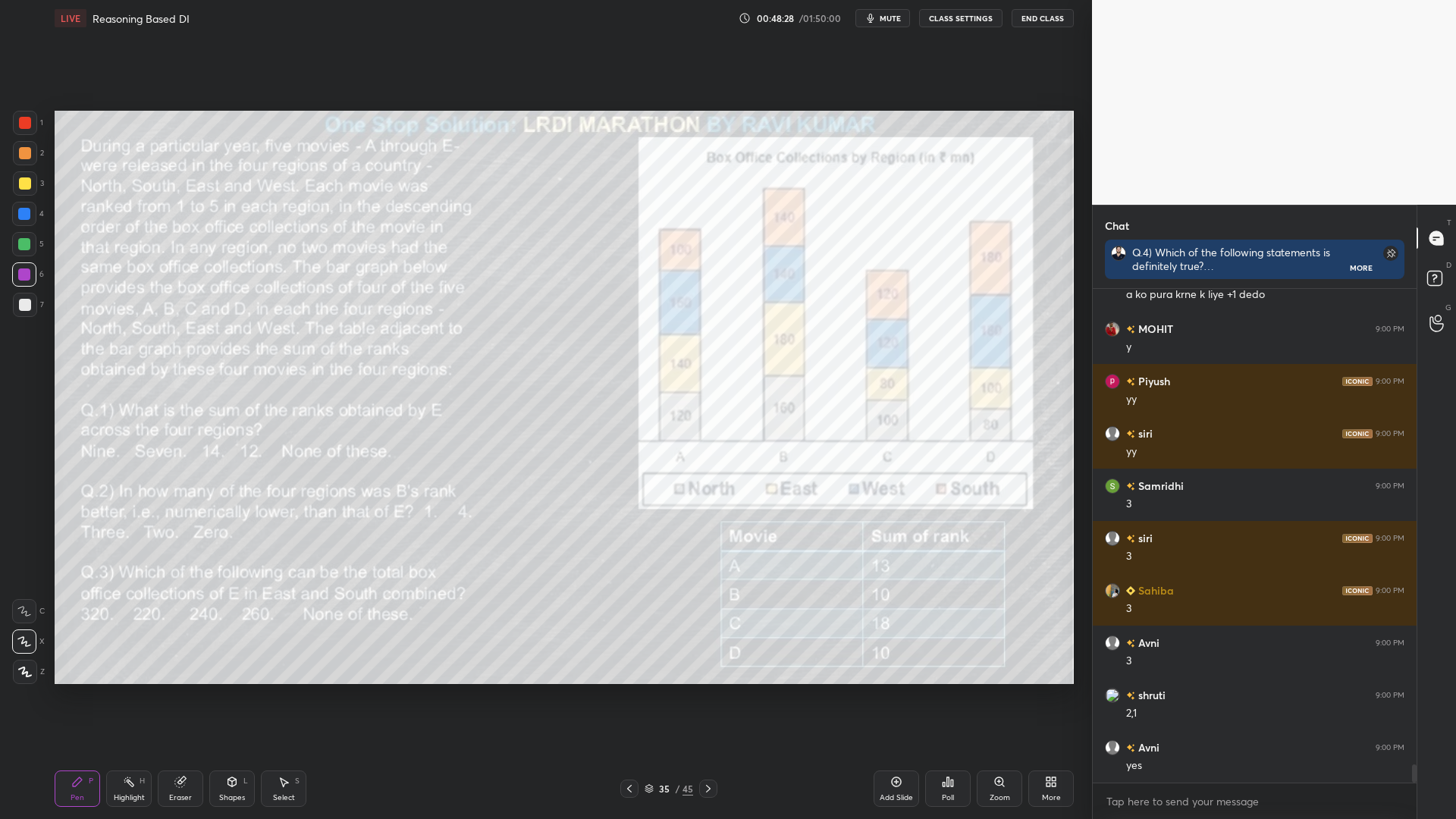
click at [705, 696] on icon at bounding box center [708, 788] width 12 height 12
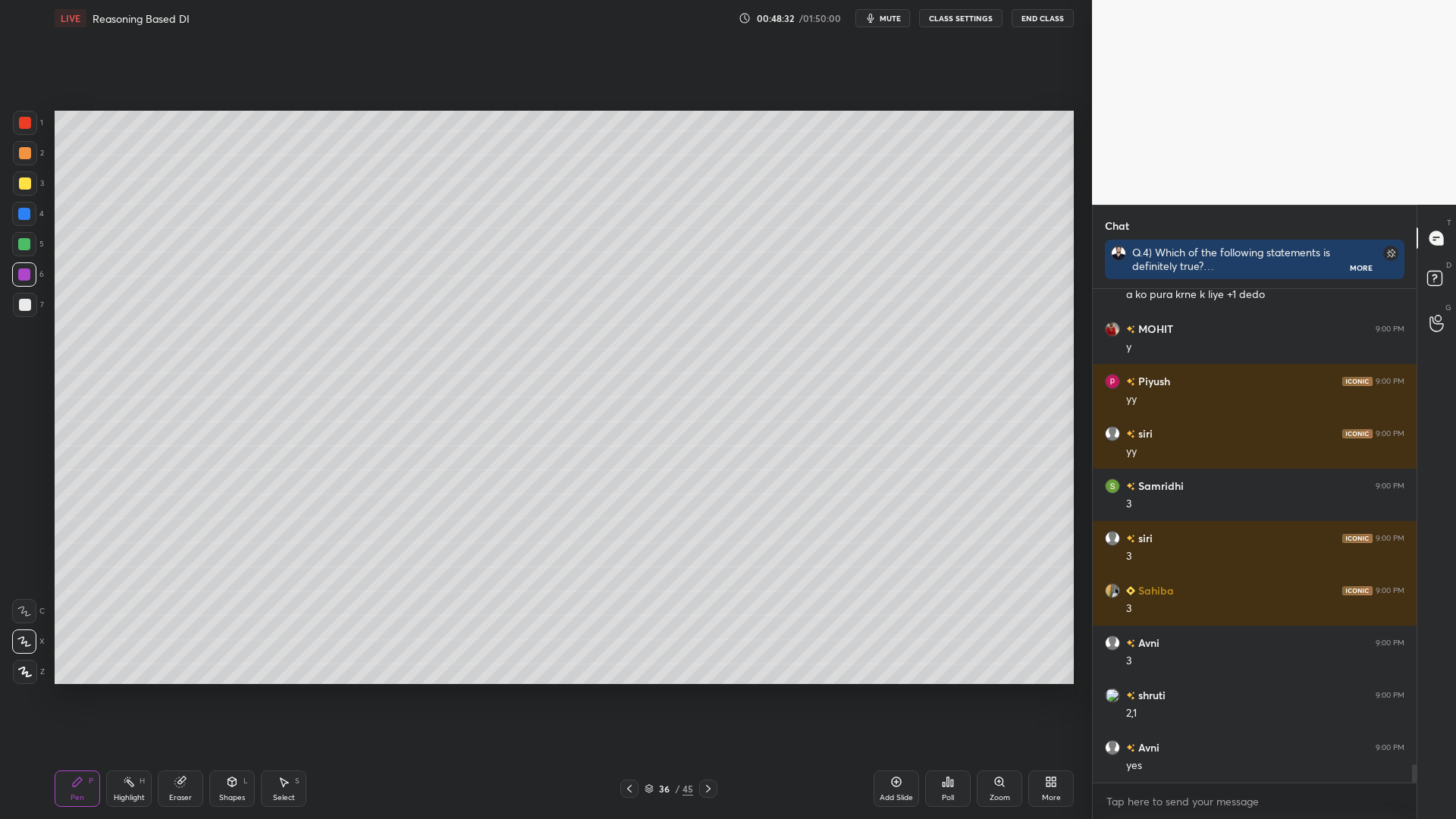
click at [629, 696] on icon at bounding box center [628, 788] width 5 height 7
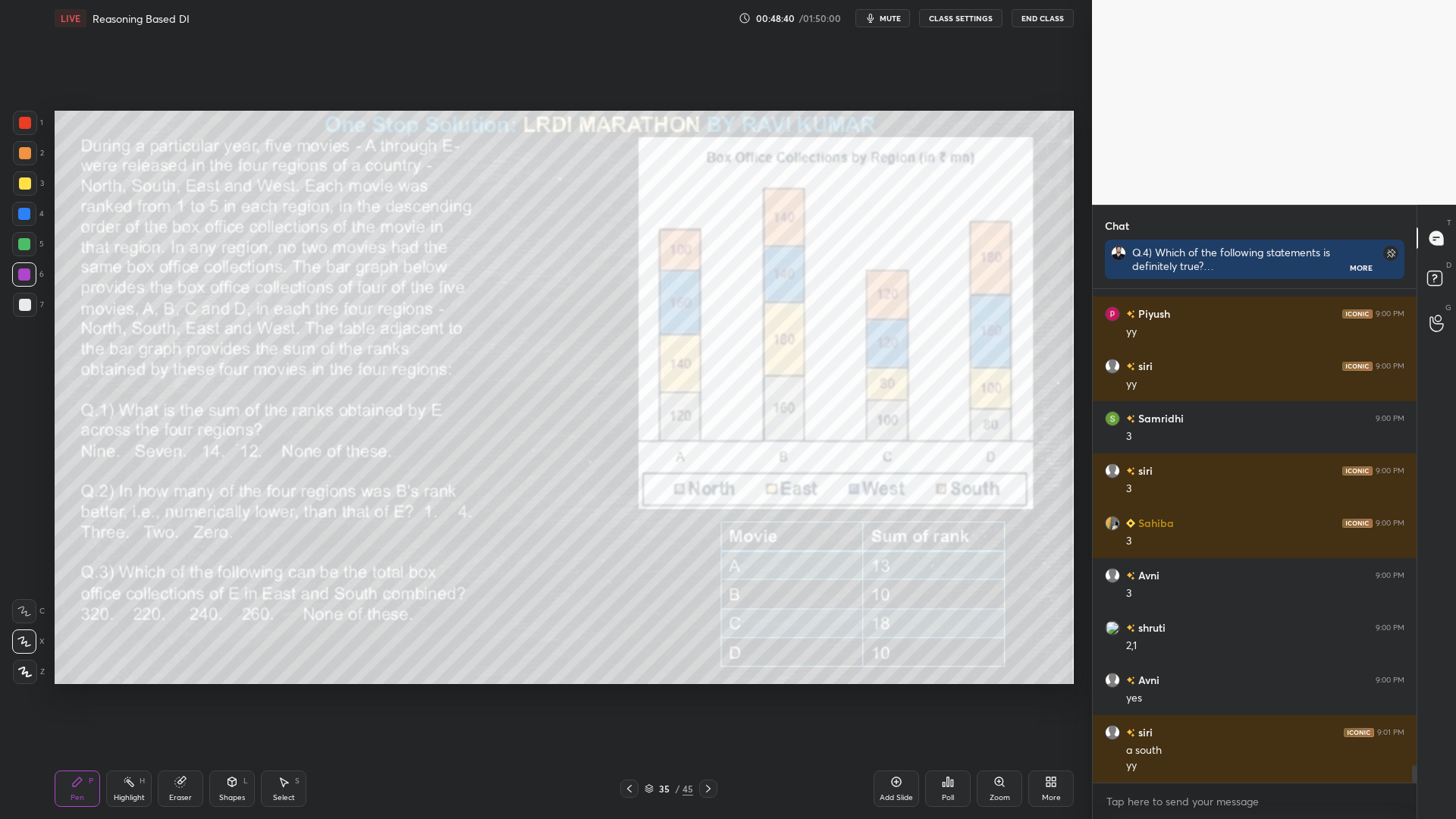
scroll to position [13183, 0]
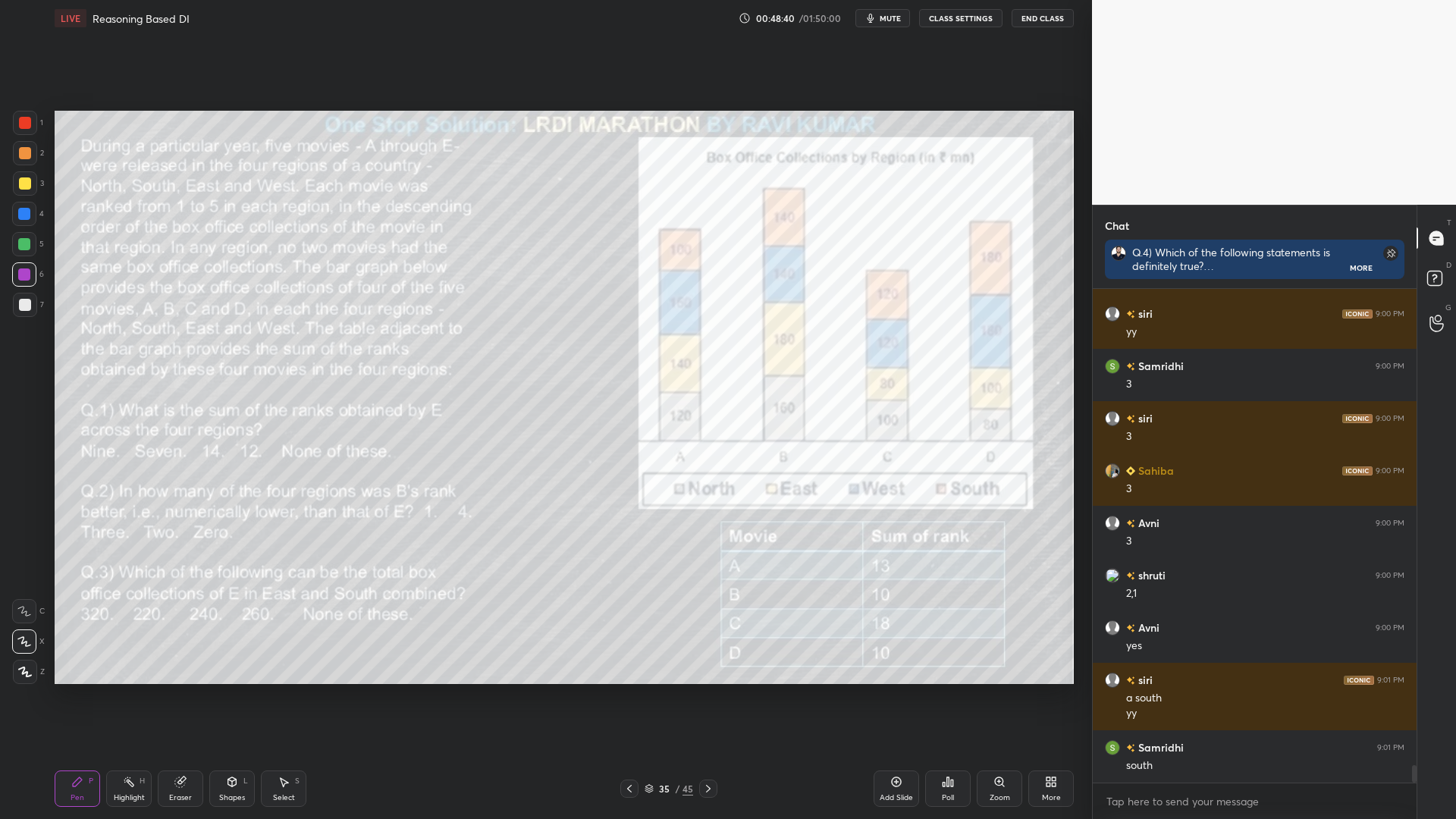
click at [706, 696] on icon at bounding box center [708, 788] width 12 height 12
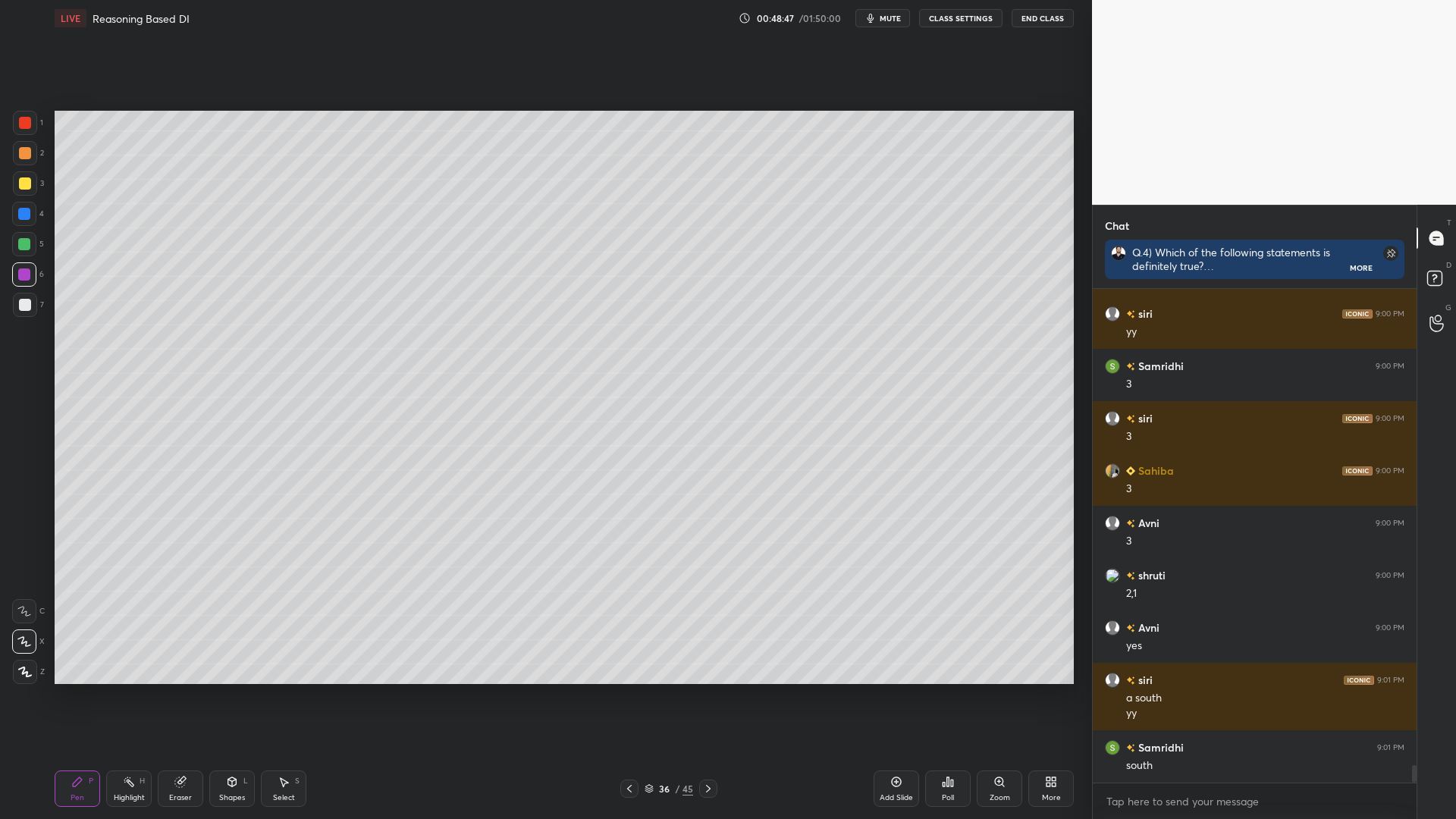
scroll to position [13235, 0]
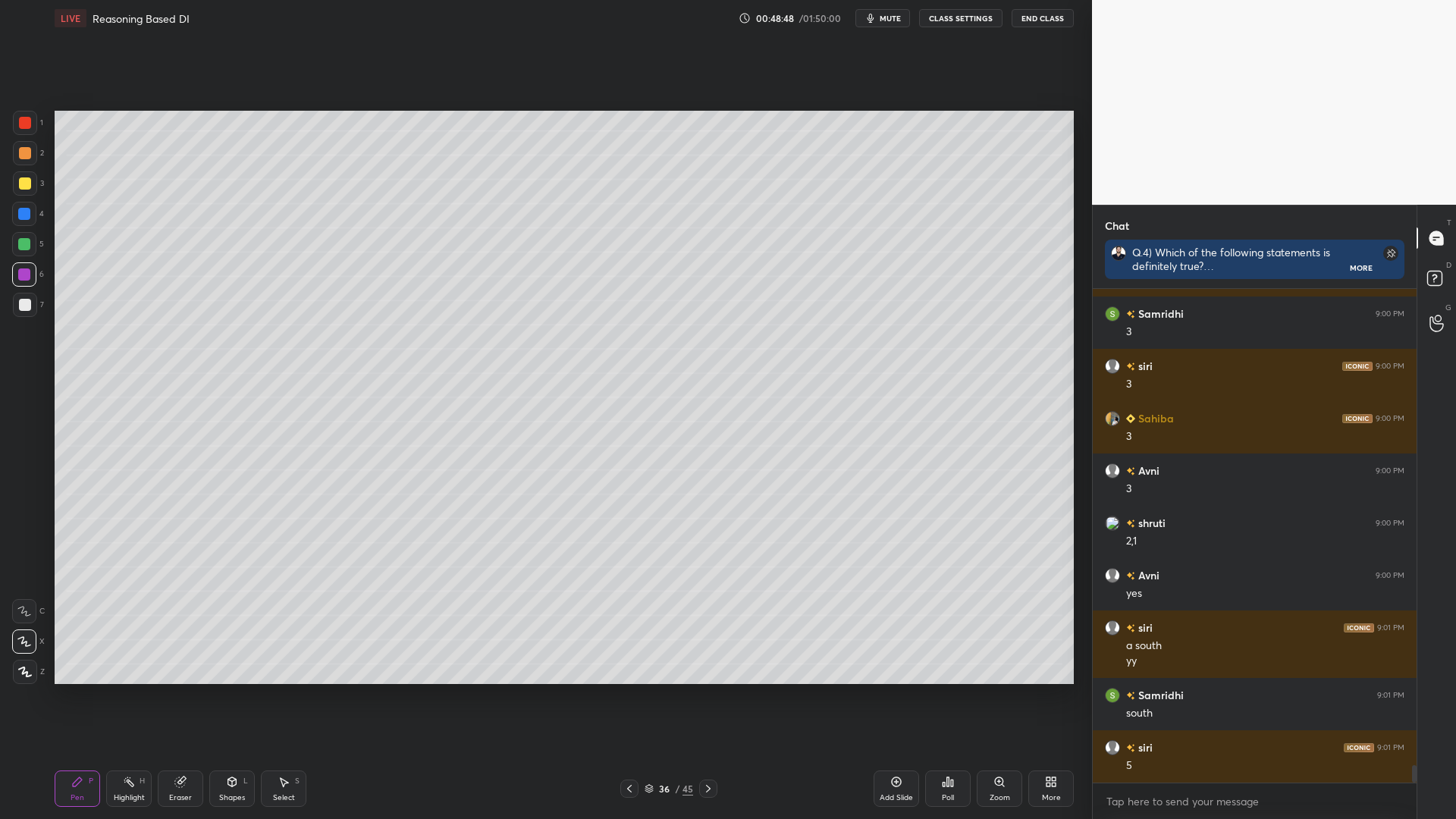
click at [627, 696] on div at bounding box center [628, 787] width 18 height 18
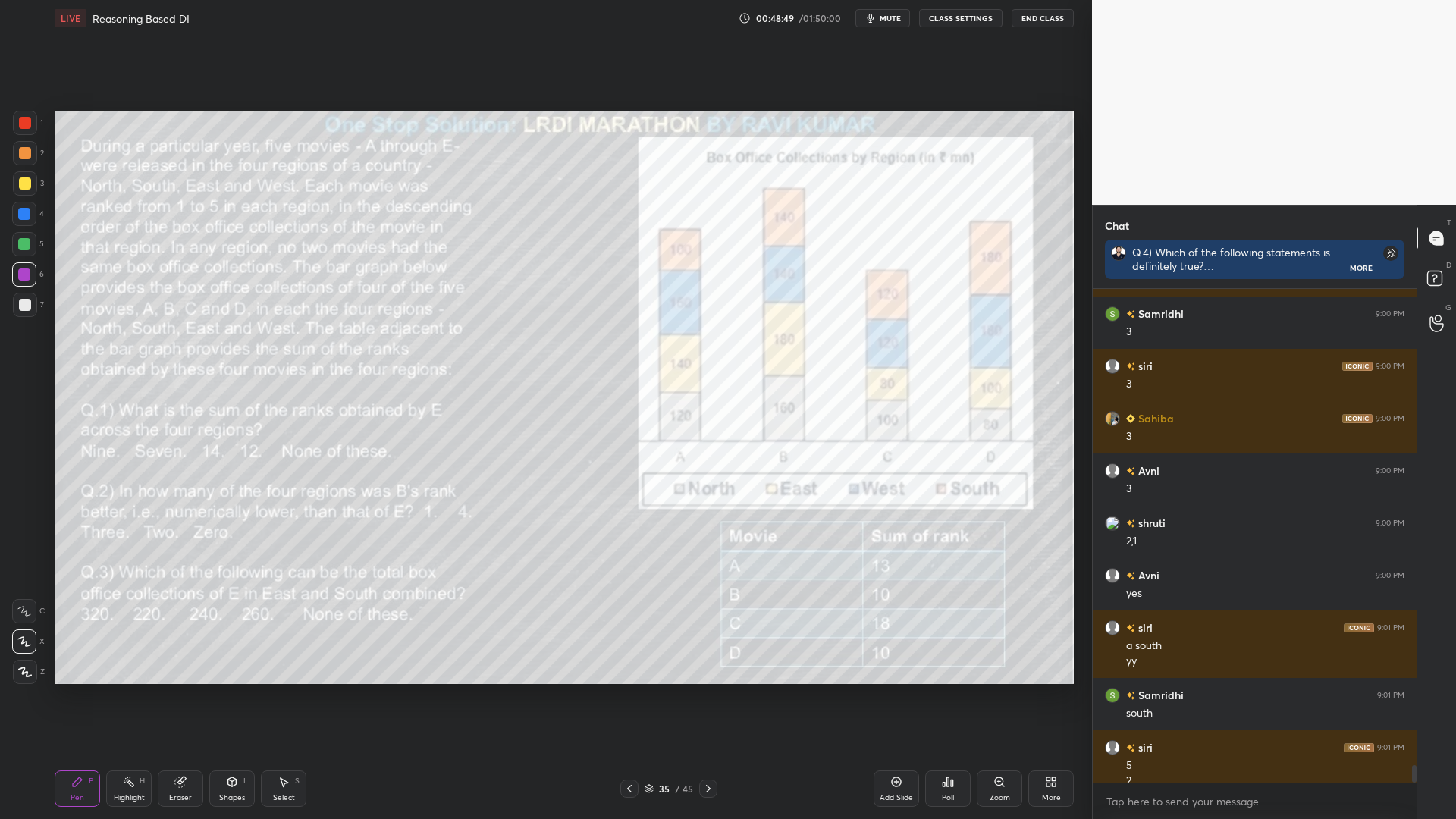
scroll to position [13250, 0]
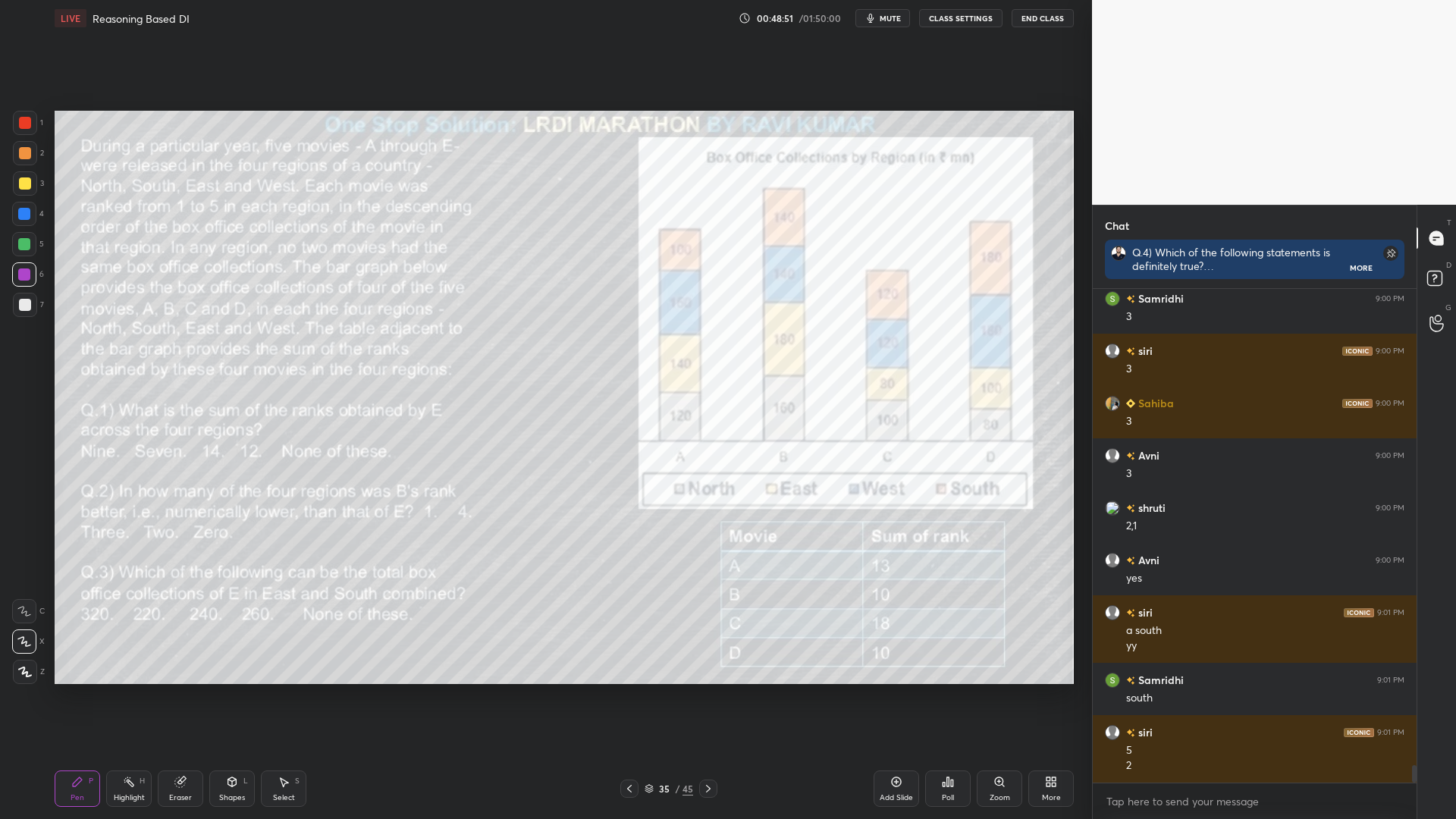
click at [705, 696] on icon at bounding box center [708, 788] width 12 height 12
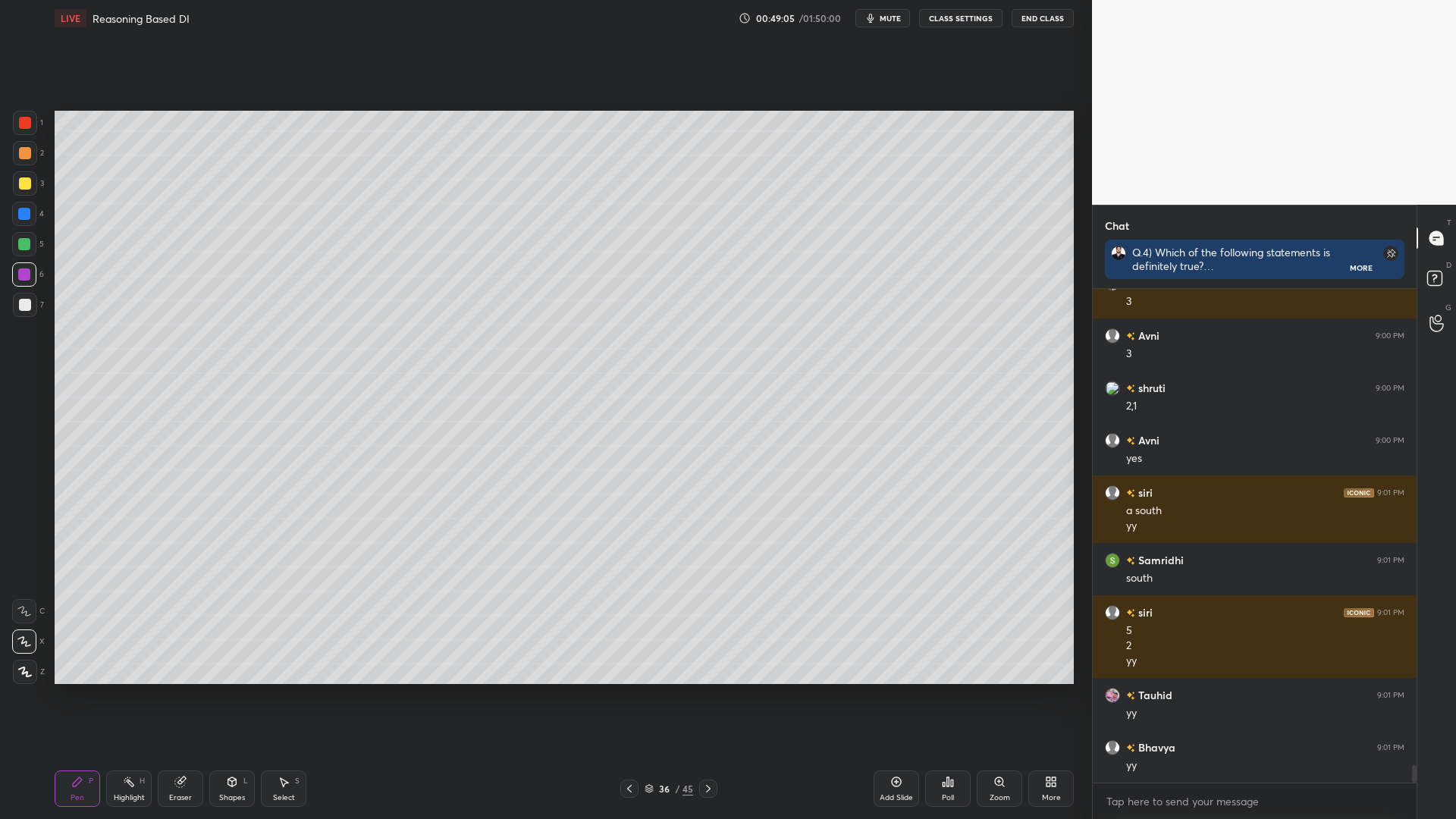
scroll to position [13422, 0]
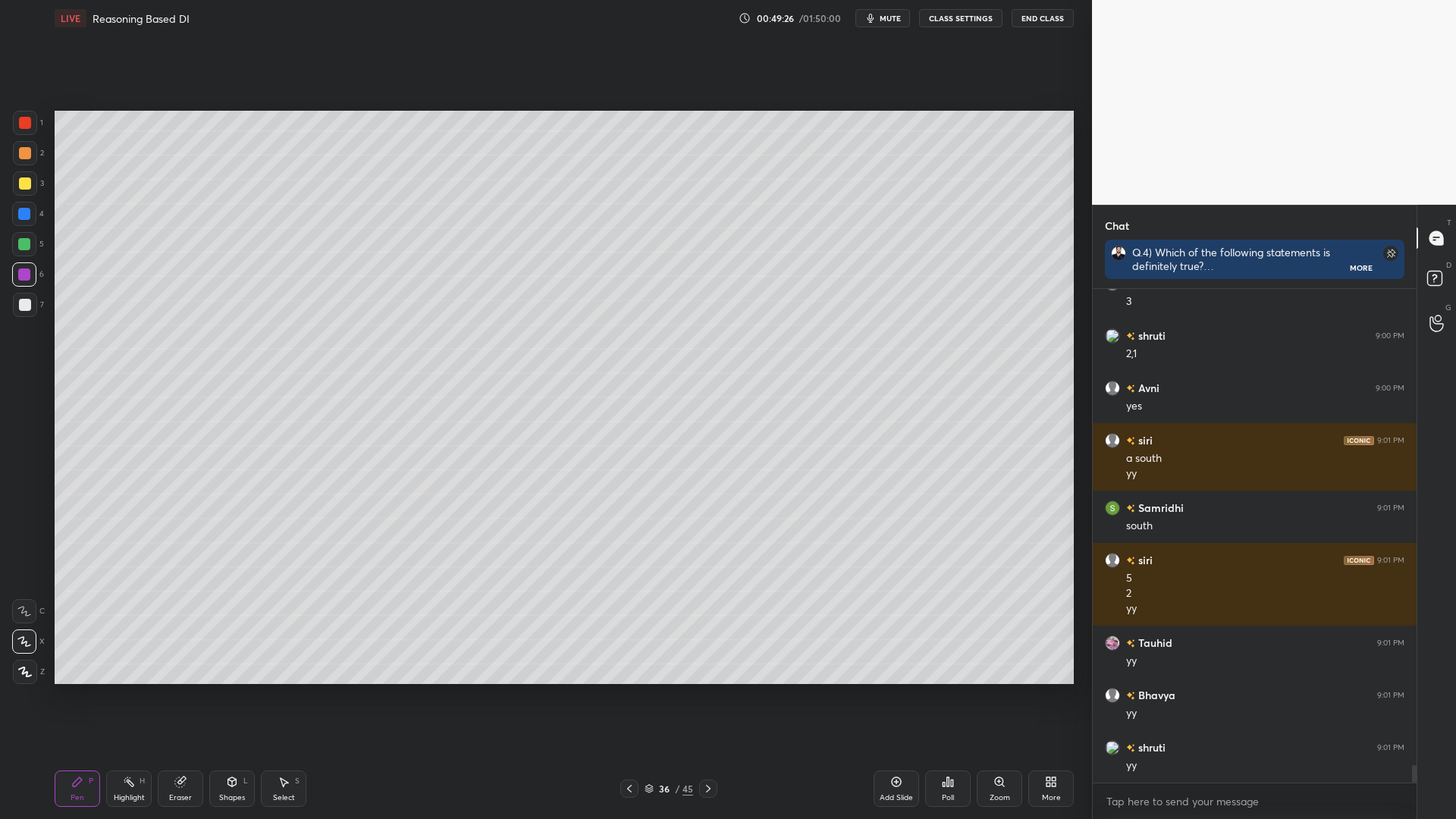
click at [624, 696] on icon at bounding box center [628, 788] width 12 height 12
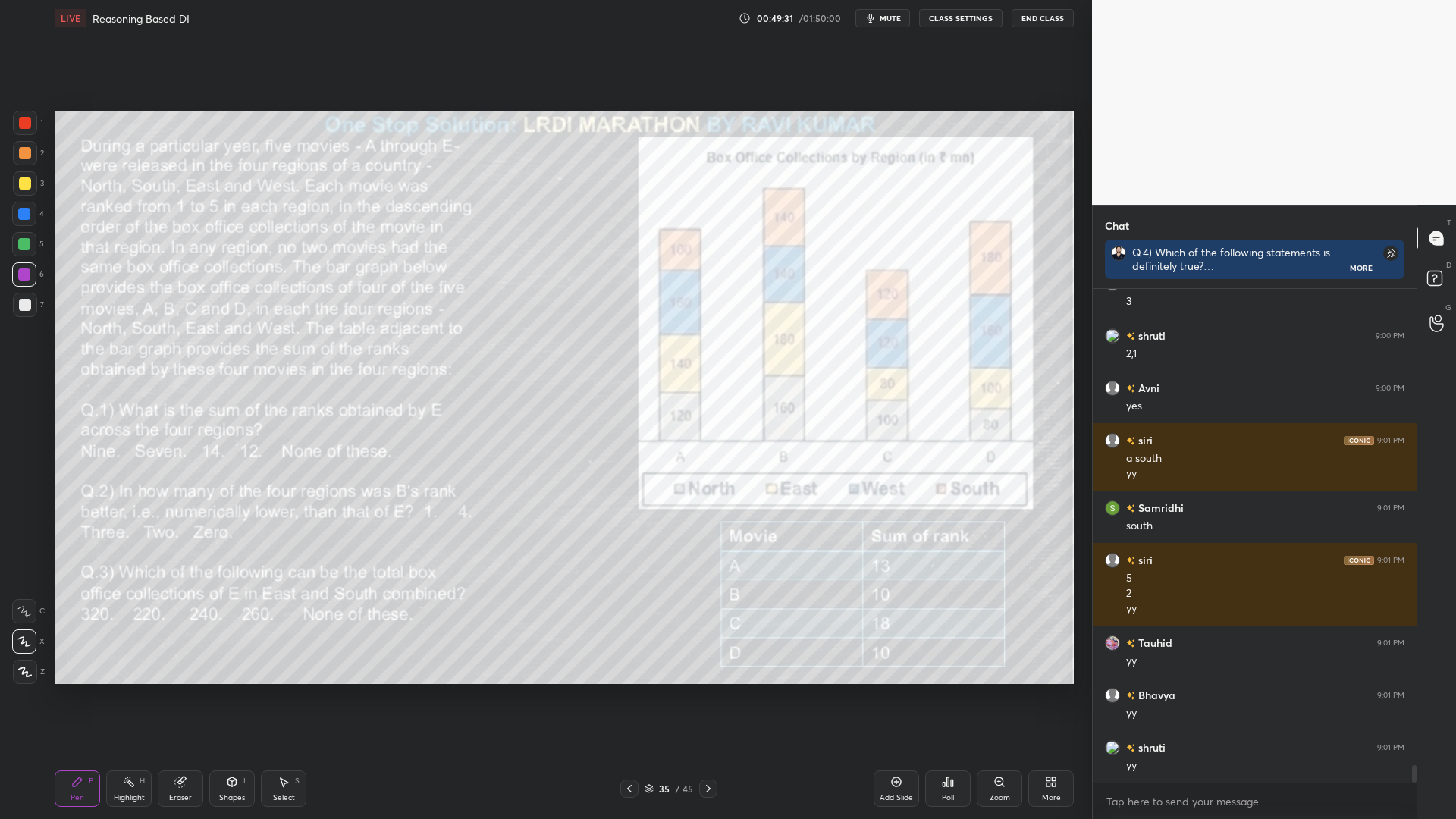
click at [137, 696] on div "Highlight H" at bounding box center [128, 788] width 46 height 36
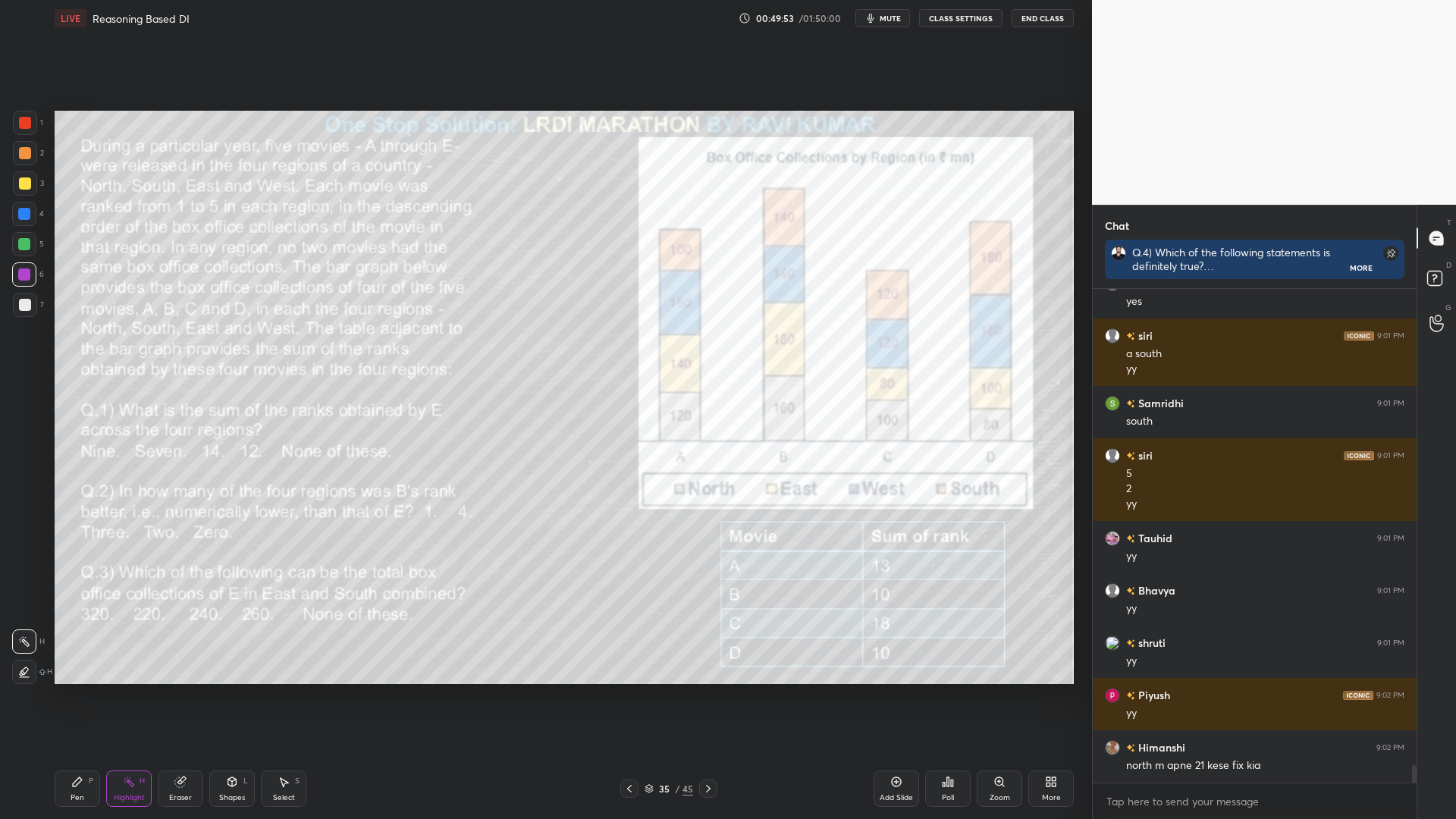
scroll to position [13579, 0]
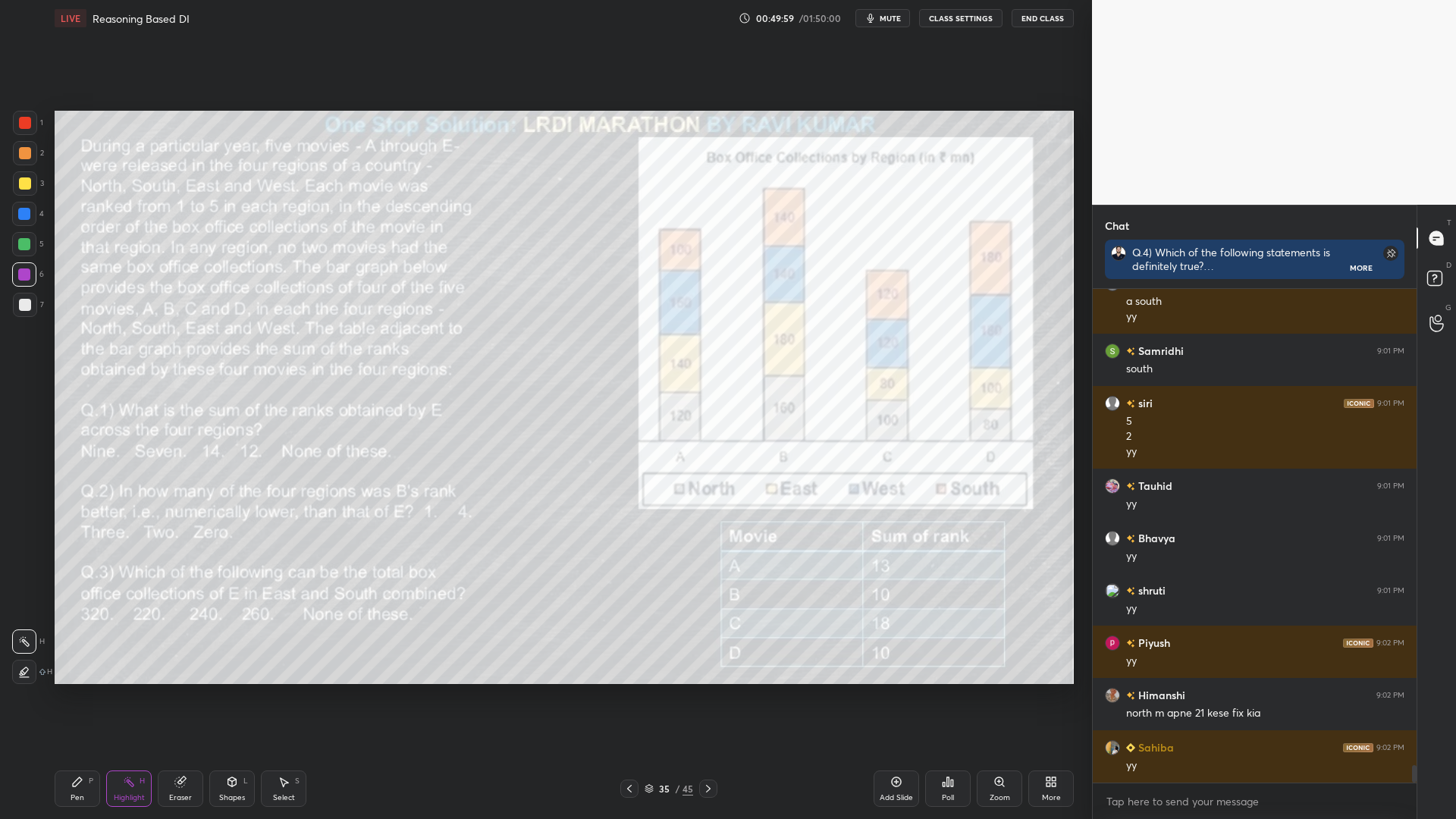
drag, startPoint x: 70, startPoint y: 786, endPoint x: 85, endPoint y: 780, distance: 16.2
click at [69, 696] on div "Pen P" at bounding box center [77, 788] width 46 height 36
click at [134, 696] on icon at bounding box center [128, 781] width 12 height 12
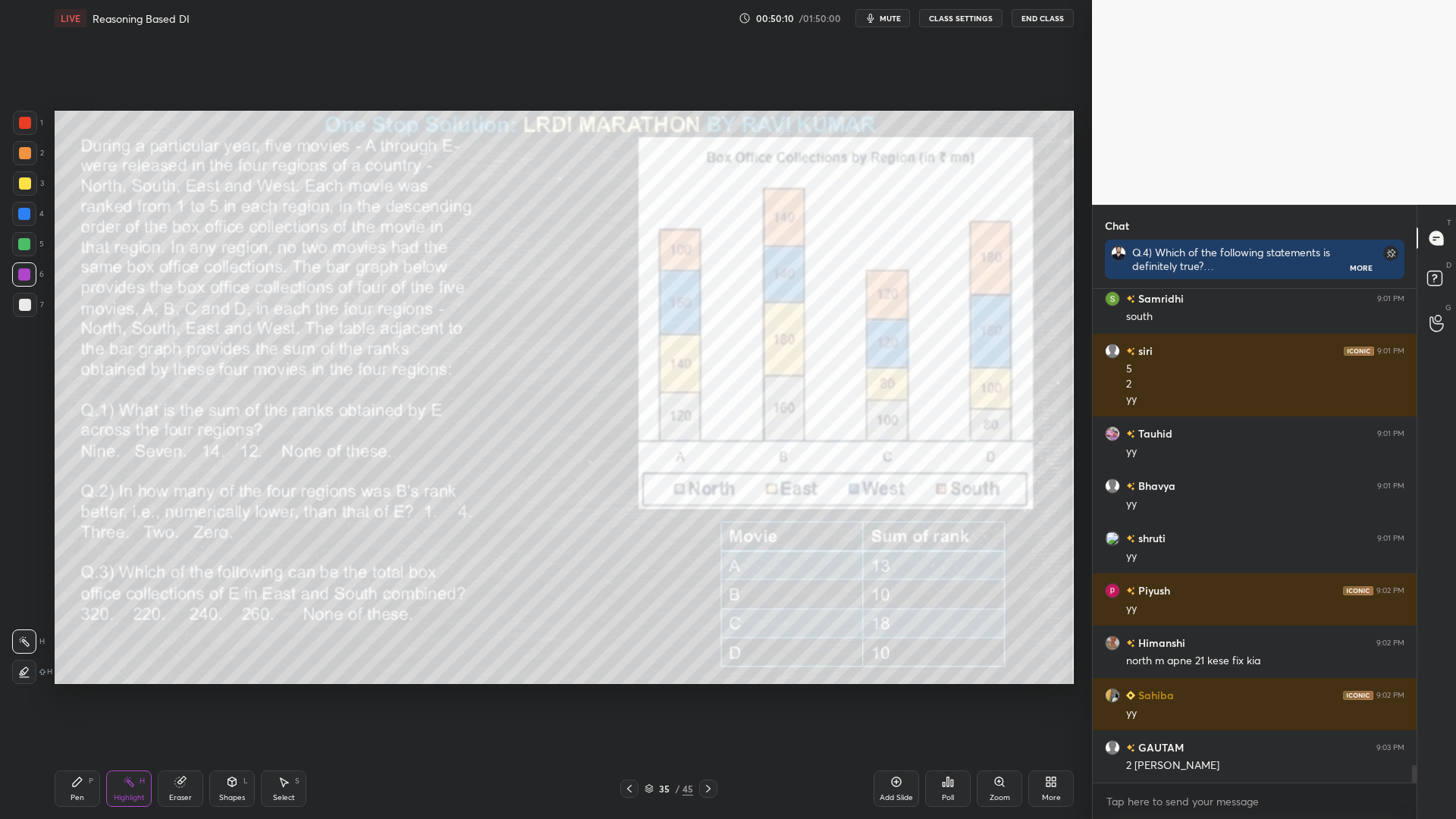
drag, startPoint x: 73, startPoint y: 791, endPoint x: 190, endPoint y: 742, distance: 126.8
click at [72, 696] on div "Pen P" at bounding box center [77, 788] width 46 height 36
click at [117, 696] on div "Highlight H" at bounding box center [128, 788] width 46 height 36
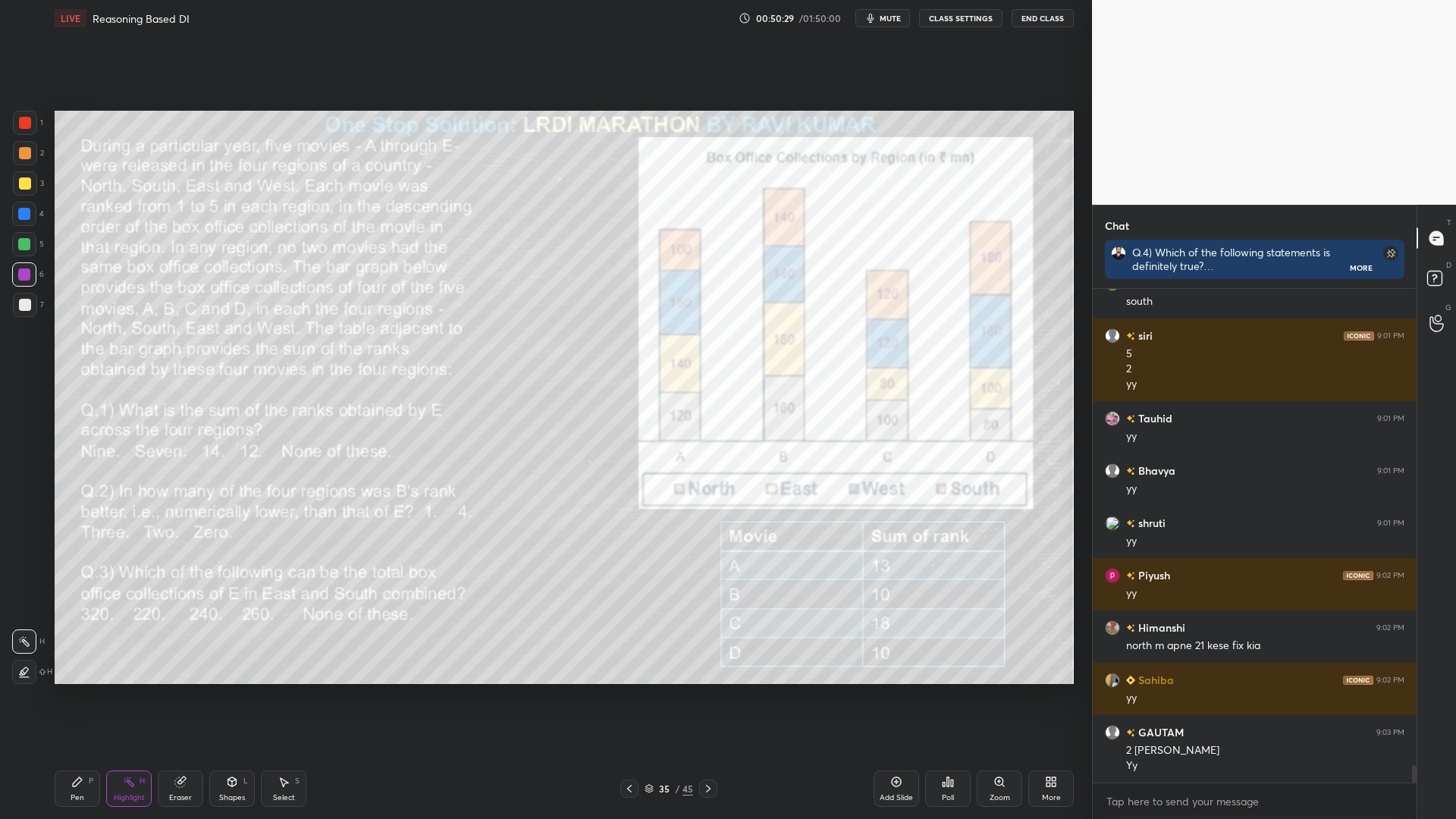
scroll to position [13699, 0]
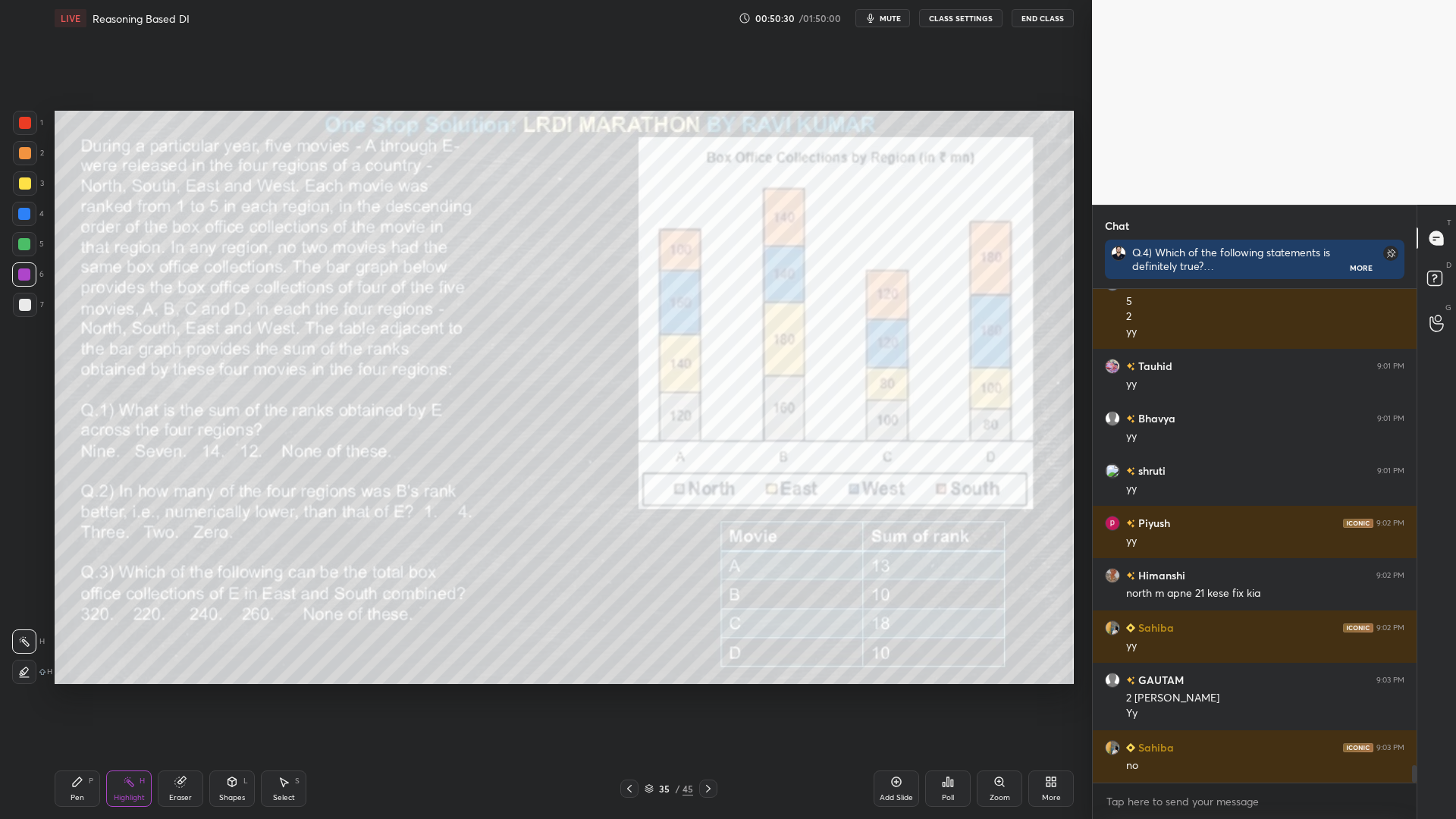
click at [21, 213] on div at bounding box center [23, 213] width 12 height 12
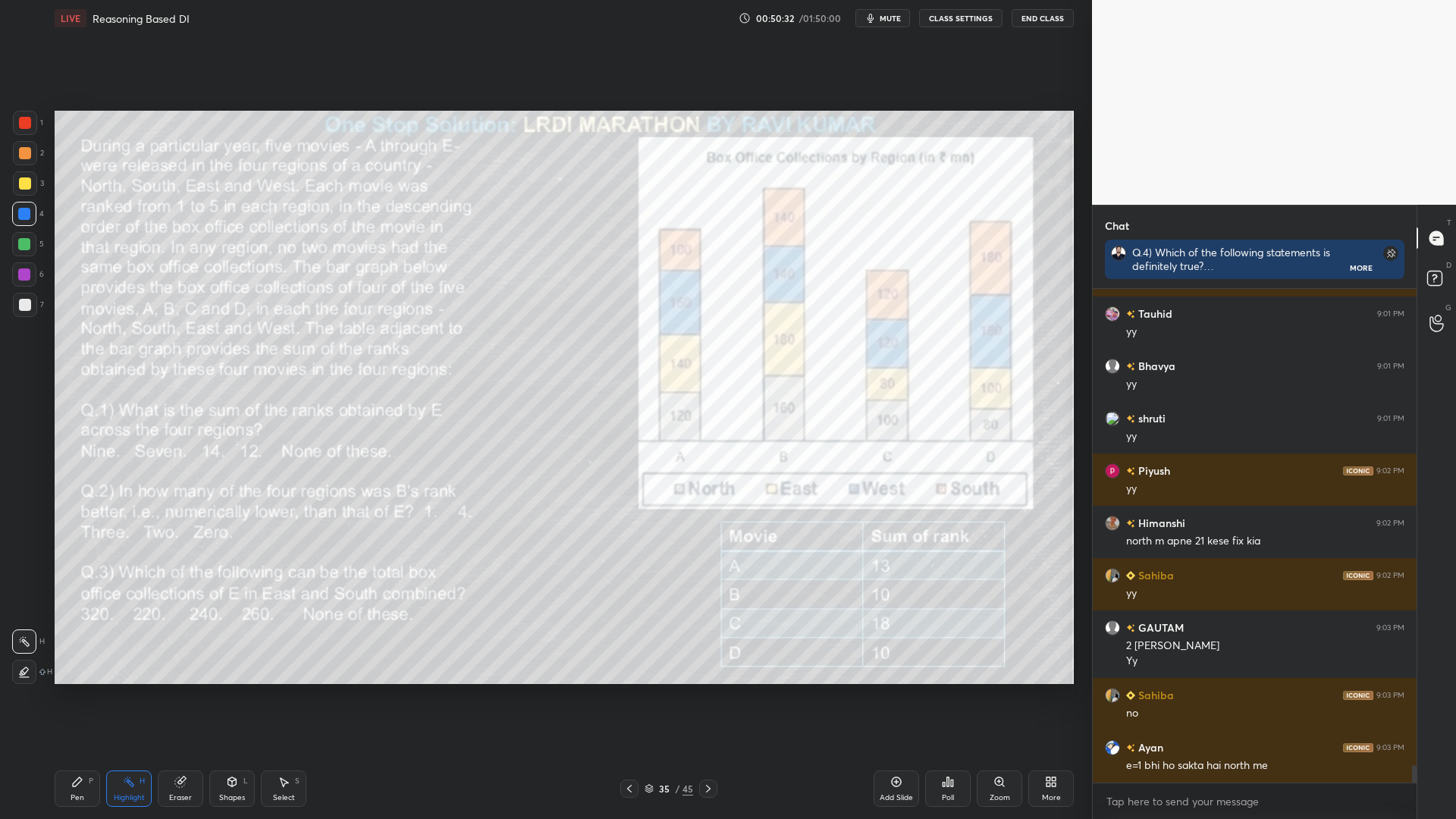
scroll to position [13803, 0]
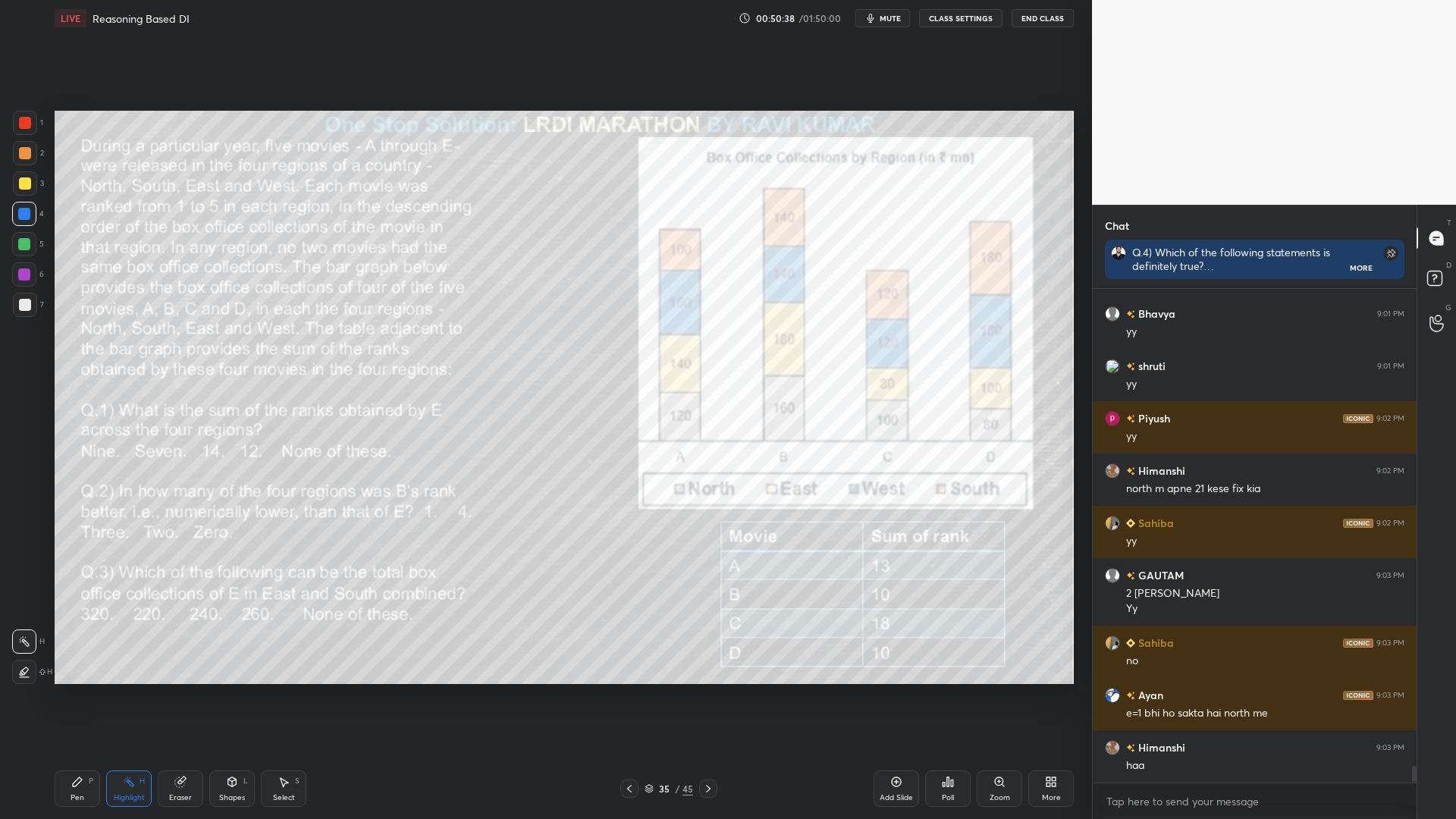
click at [179, 696] on div "Eraser" at bounding box center [180, 788] width 46 height 36
click at [79, 696] on icon at bounding box center [78, 782] width 9 height 9
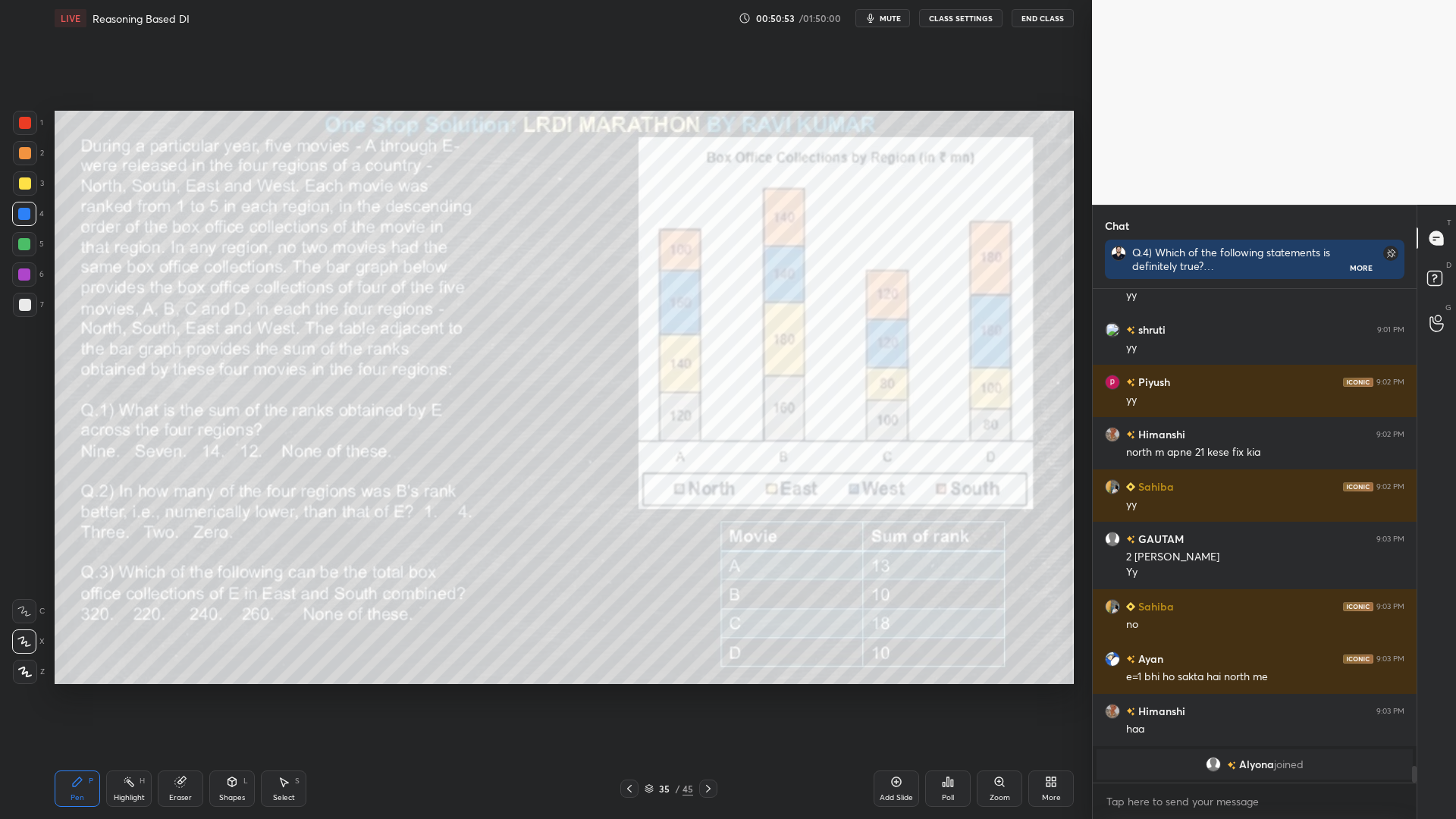
click at [138, 696] on div "Highlight H" at bounding box center [128, 788] width 46 height 36
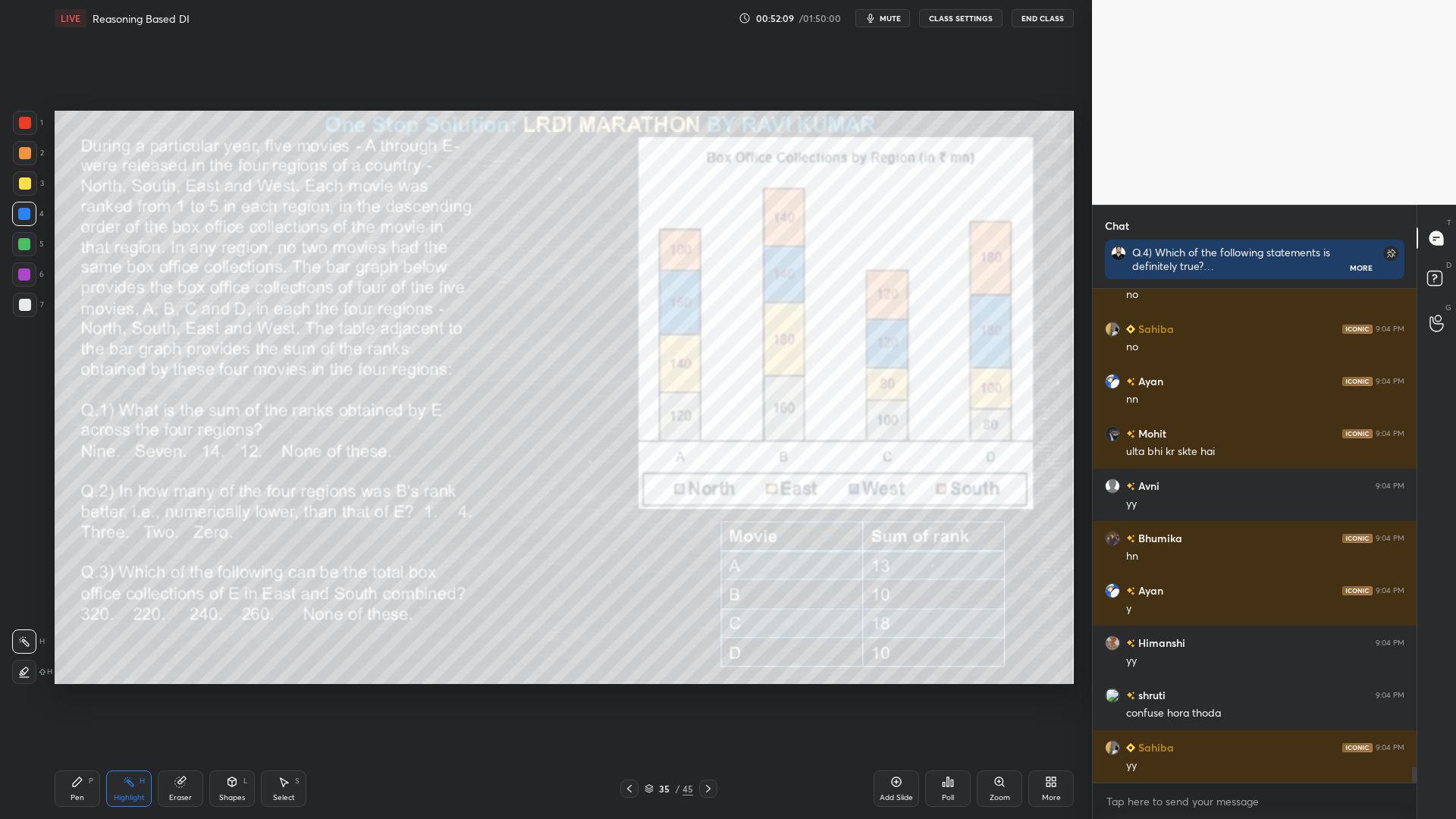
scroll to position [14819, 0]
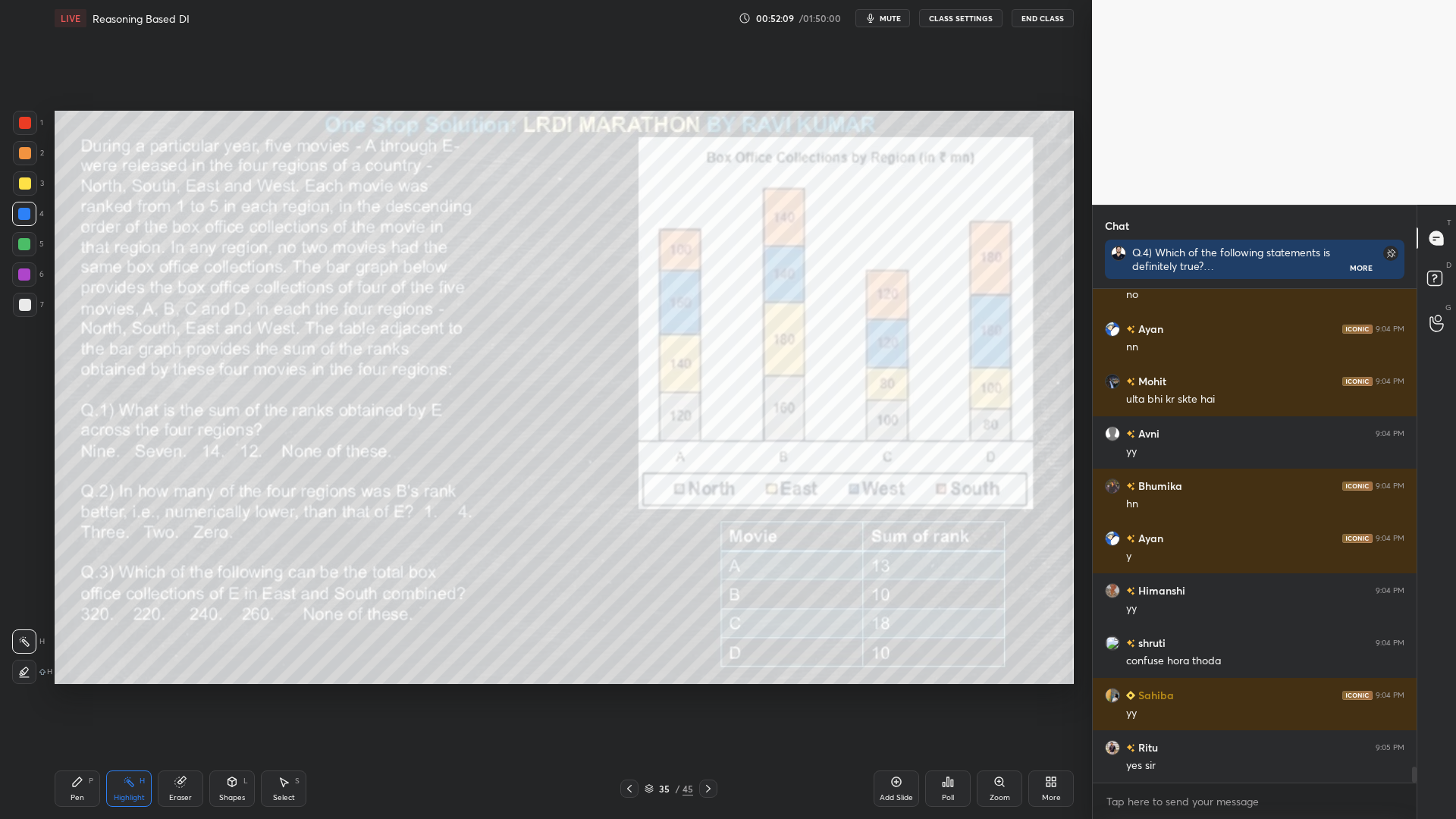
click at [190, 696] on div "Eraser" at bounding box center [180, 788] width 46 height 36
click at [86, 696] on div "Pen P" at bounding box center [77, 788] width 46 height 36
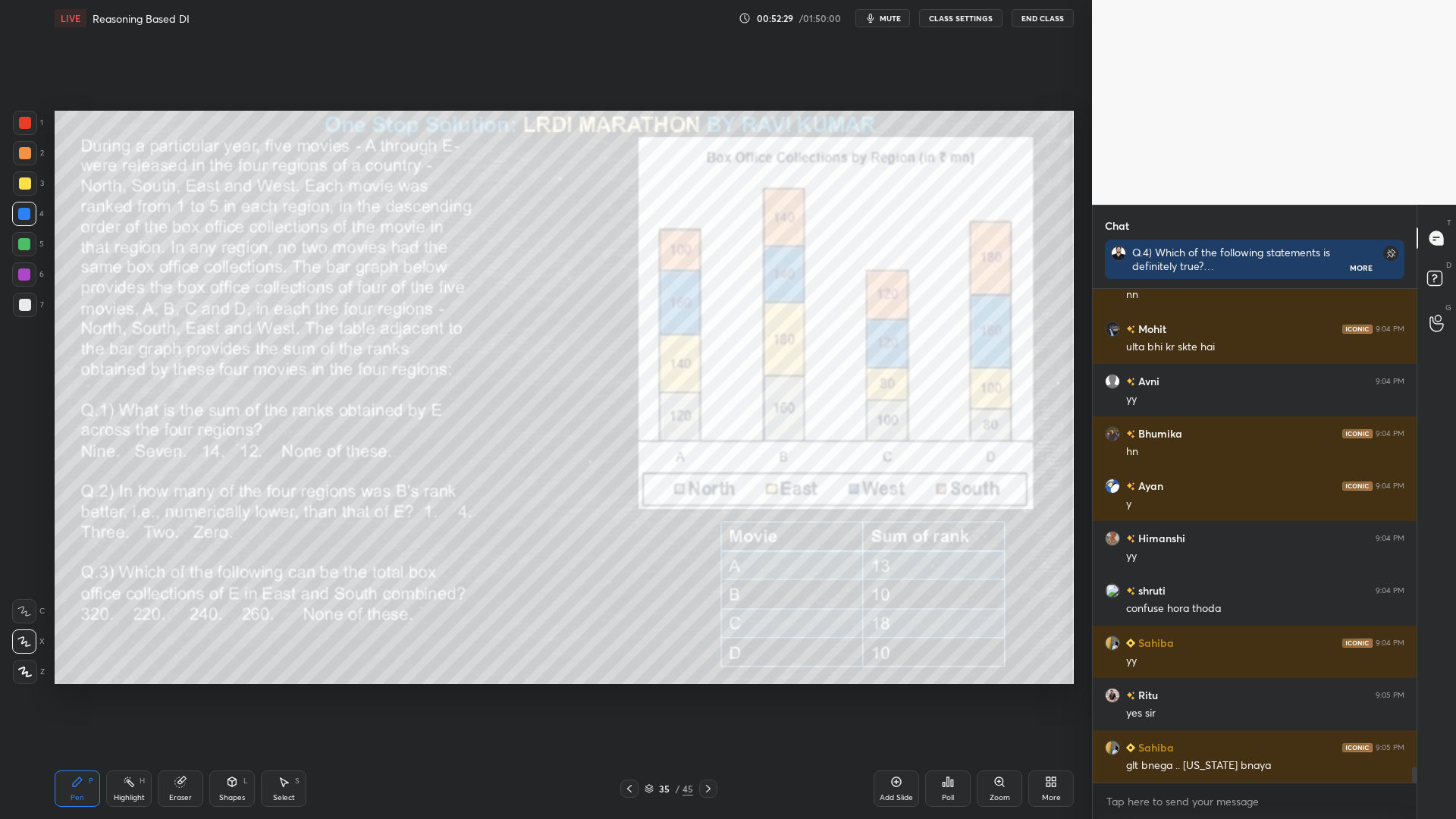
click at [706, 696] on icon at bounding box center [708, 788] width 12 height 12
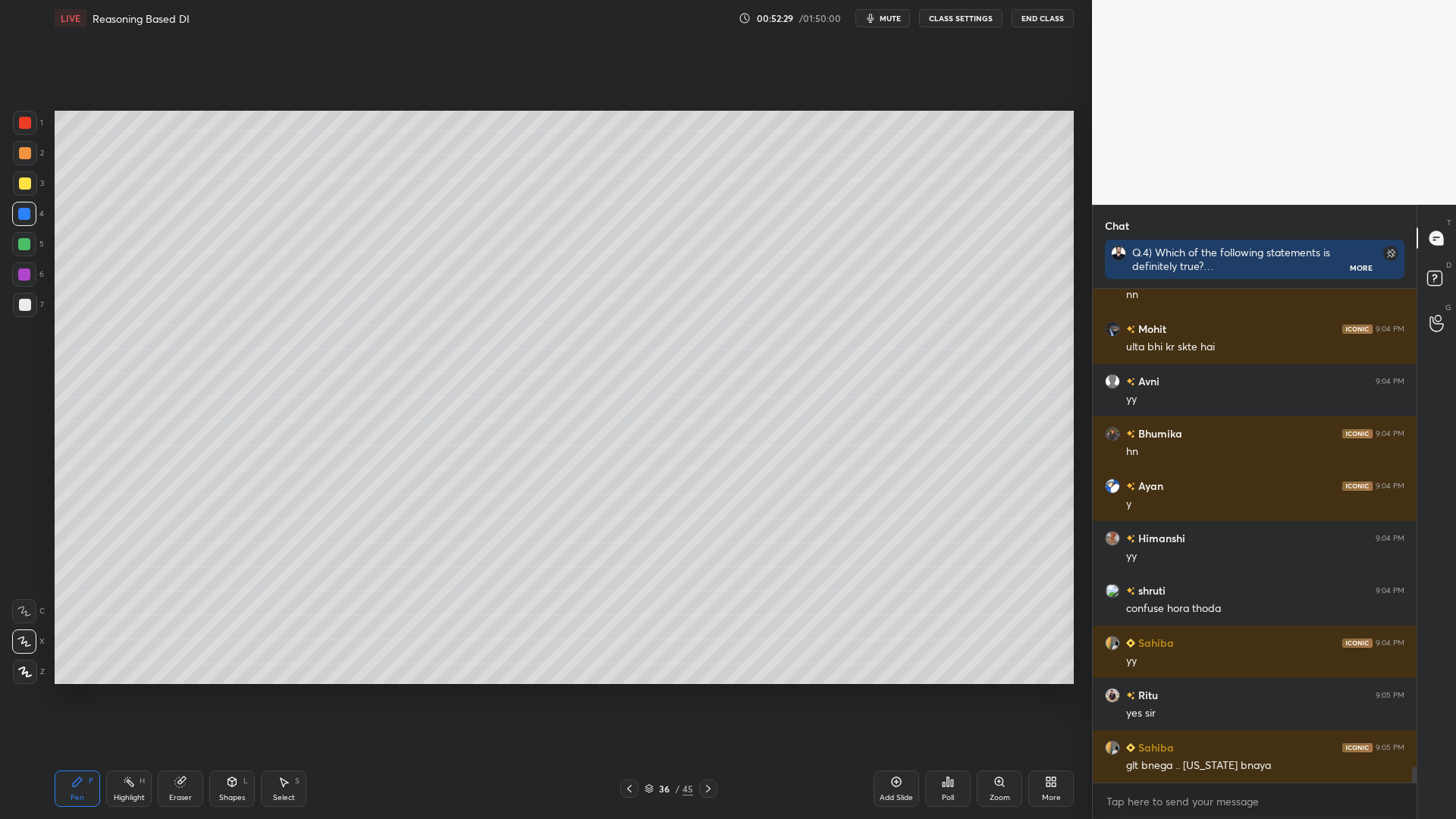
scroll to position [14886, 0]
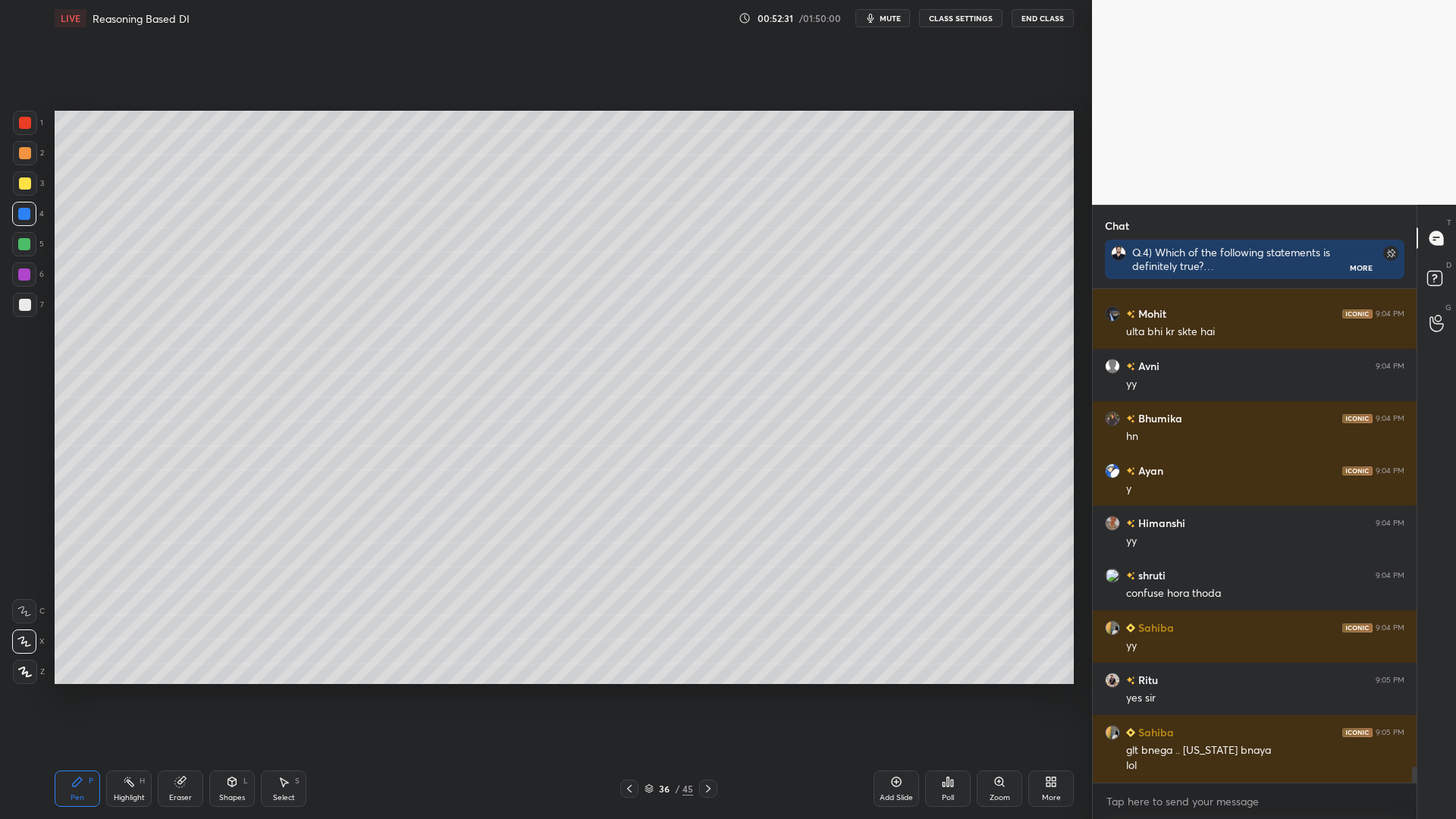
click at [183, 696] on icon at bounding box center [180, 782] width 10 height 10
click at [629, 696] on icon at bounding box center [628, 788] width 12 height 12
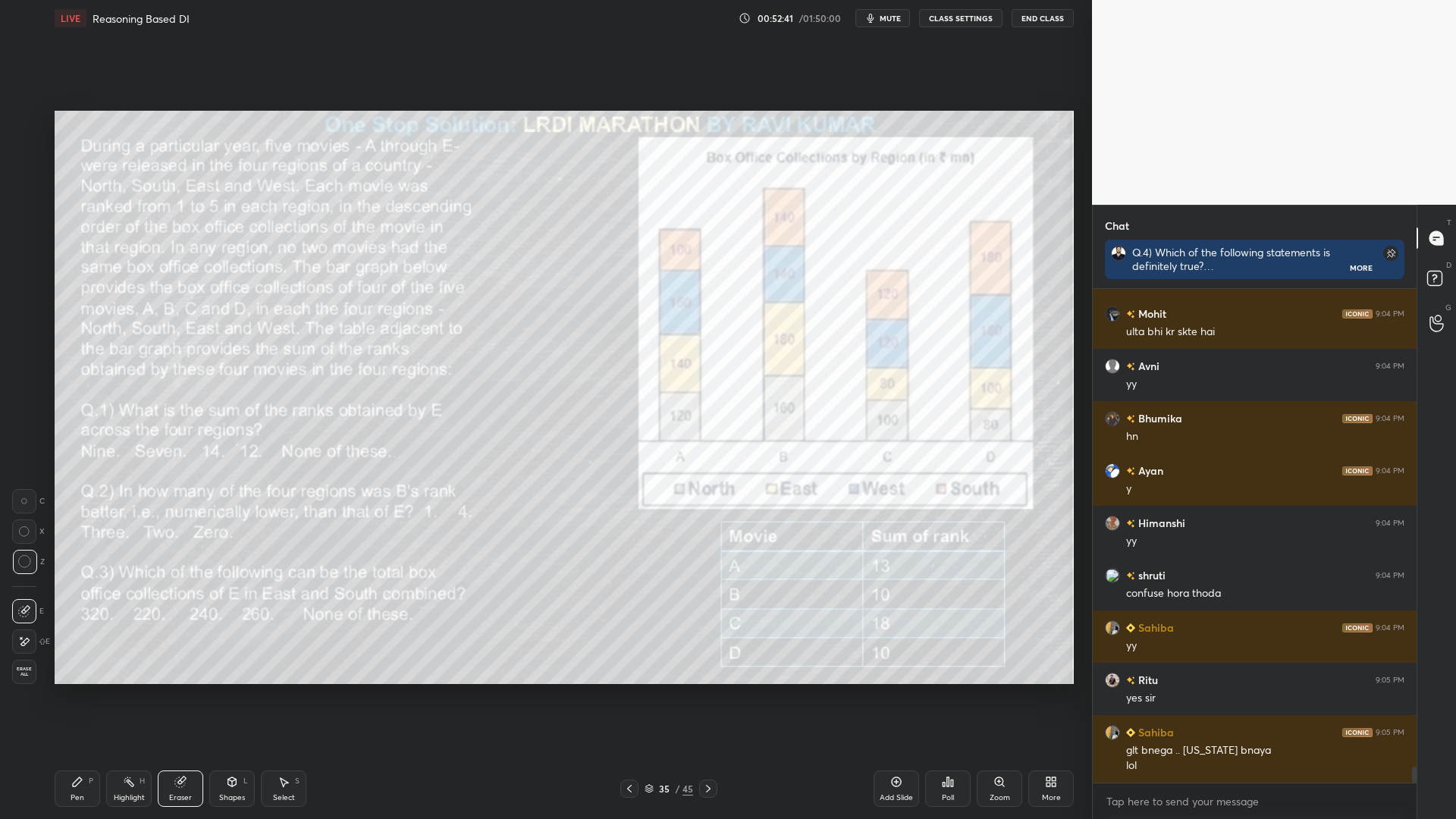
scroll to position [14938, 0]
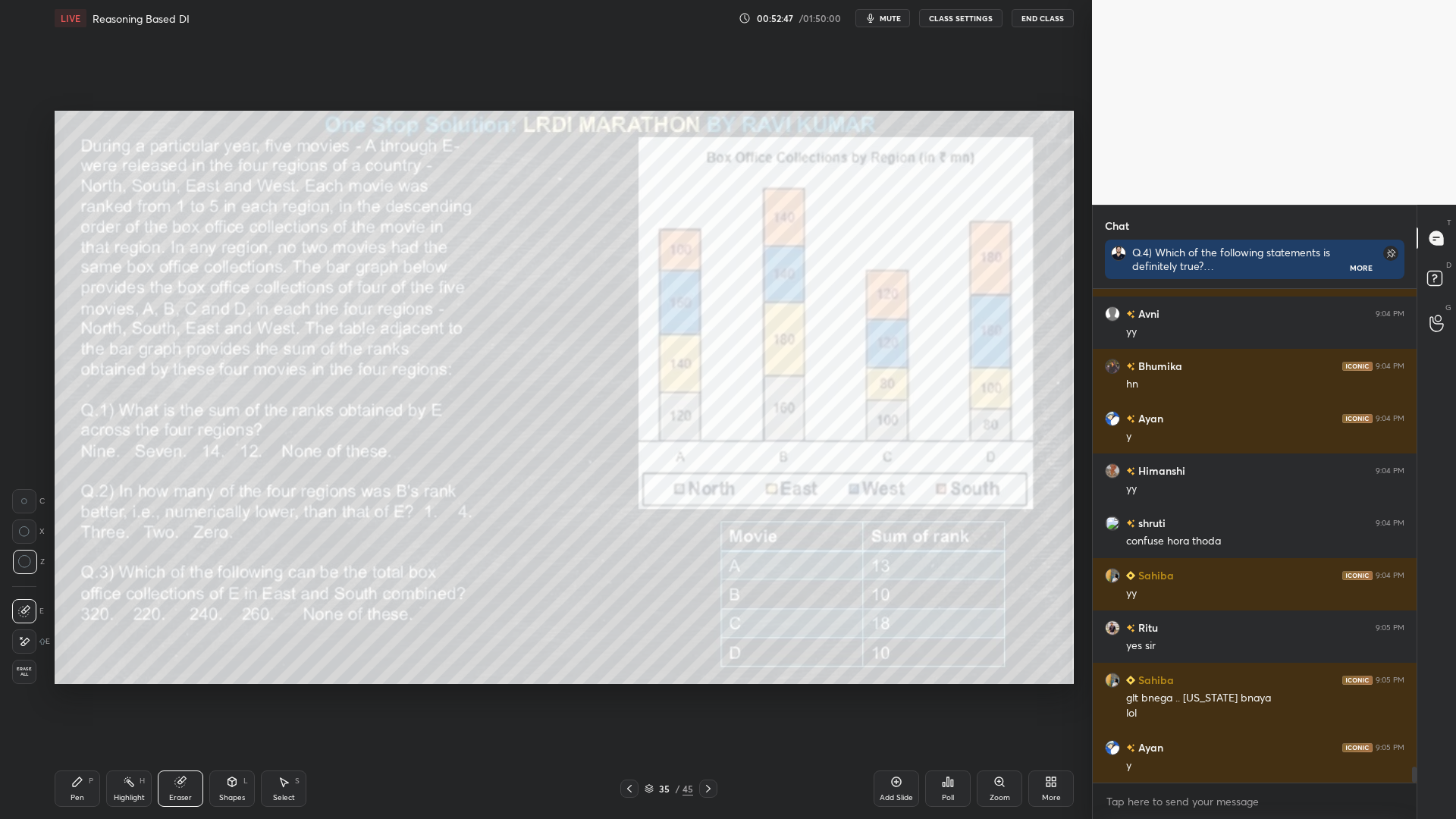
click at [706, 696] on icon at bounding box center [708, 788] width 12 height 12
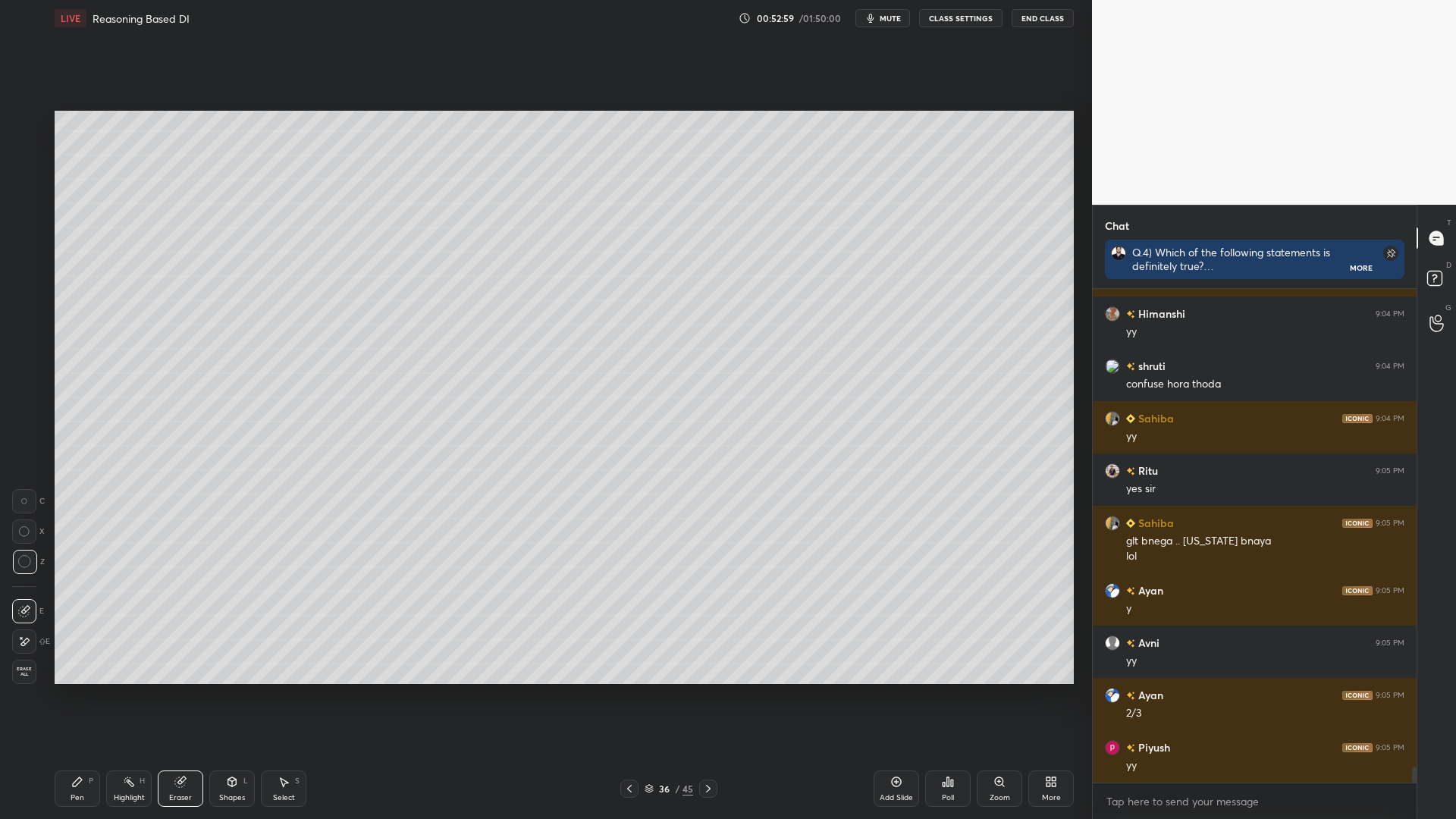
scroll to position [15148, 0]
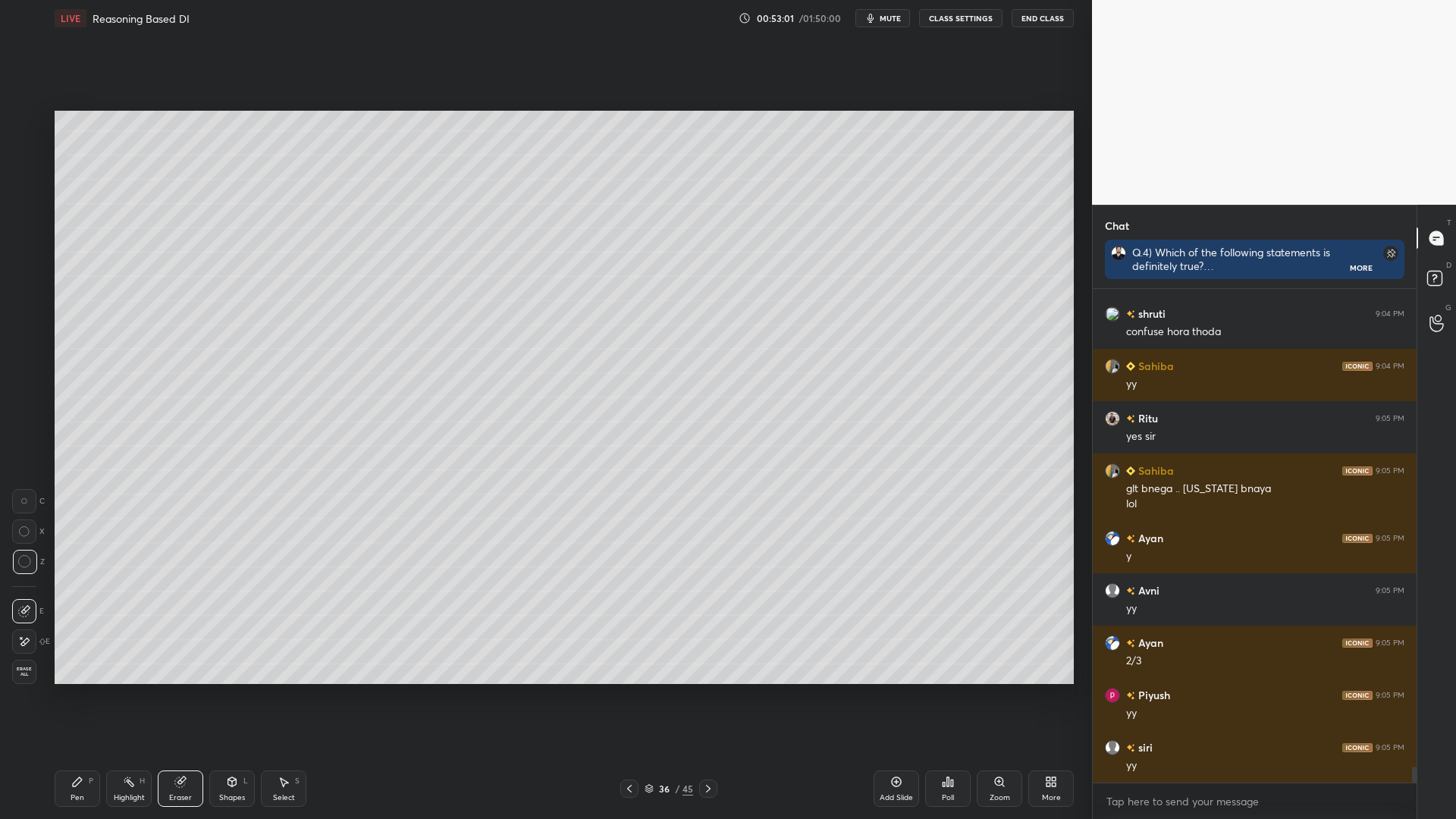
click at [626, 696] on icon at bounding box center [628, 788] width 12 height 12
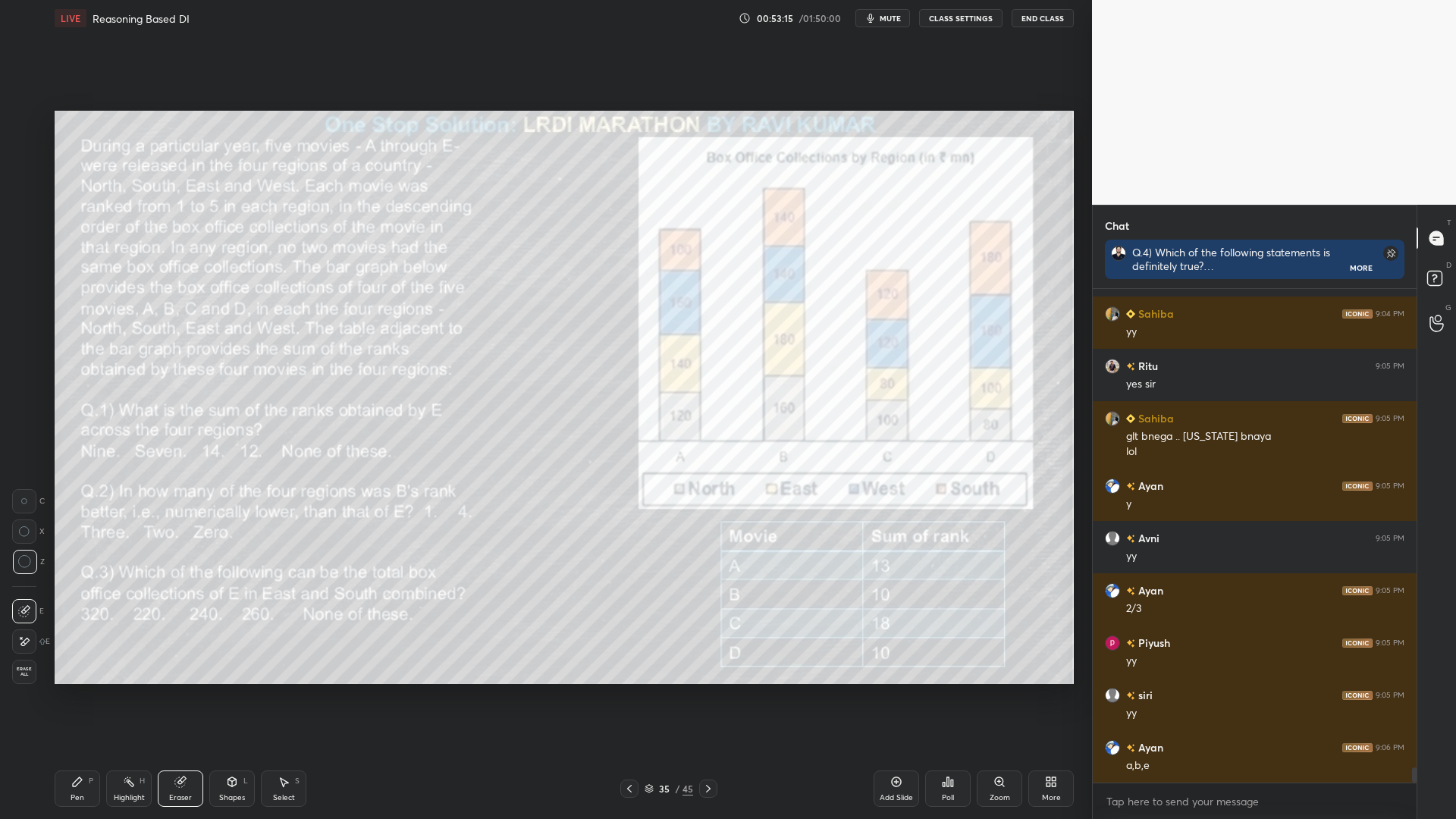
scroll to position [15252, 0]
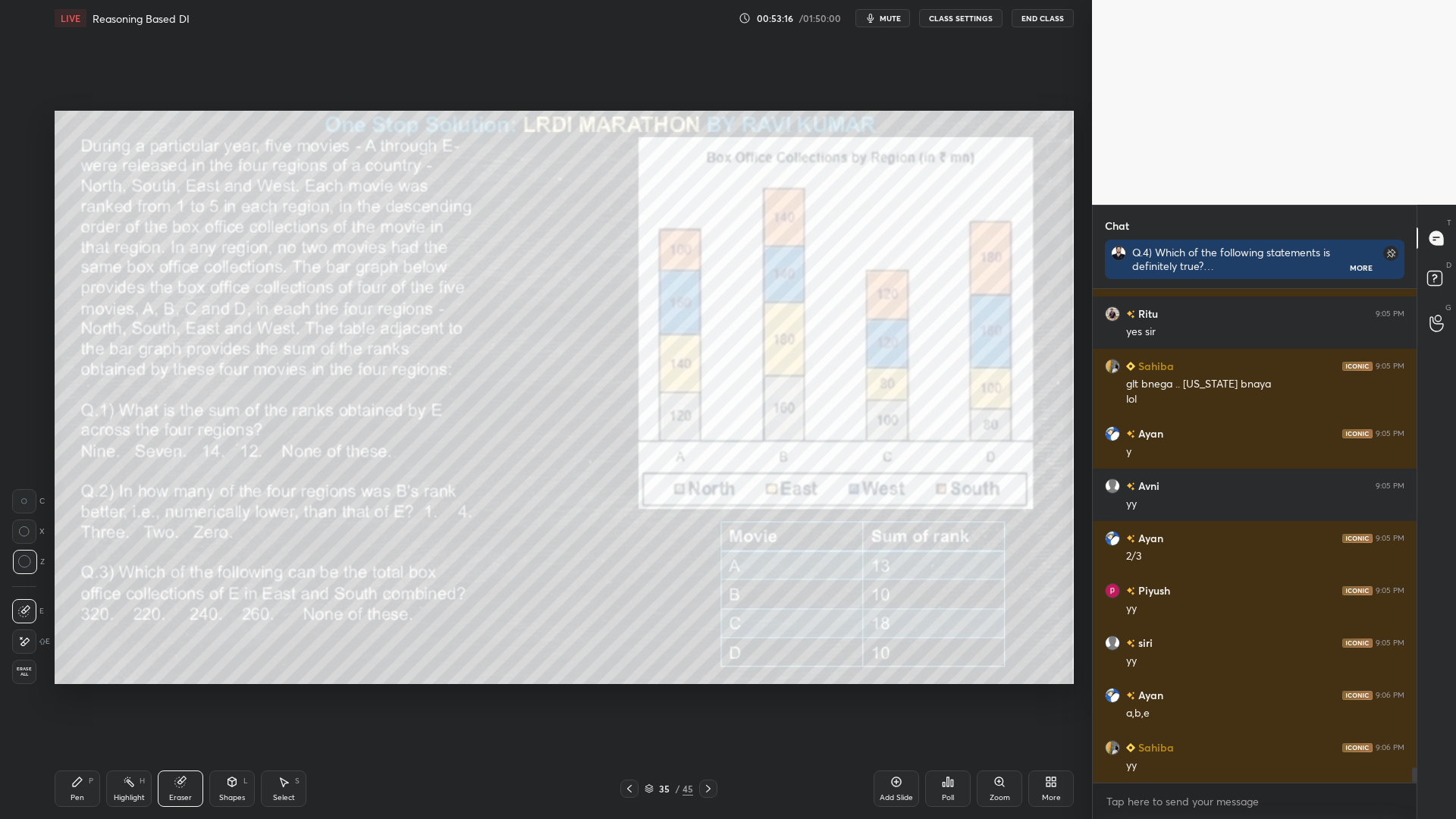
click at [707, 696] on icon at bounding box center [708, 788] width 12 height 12
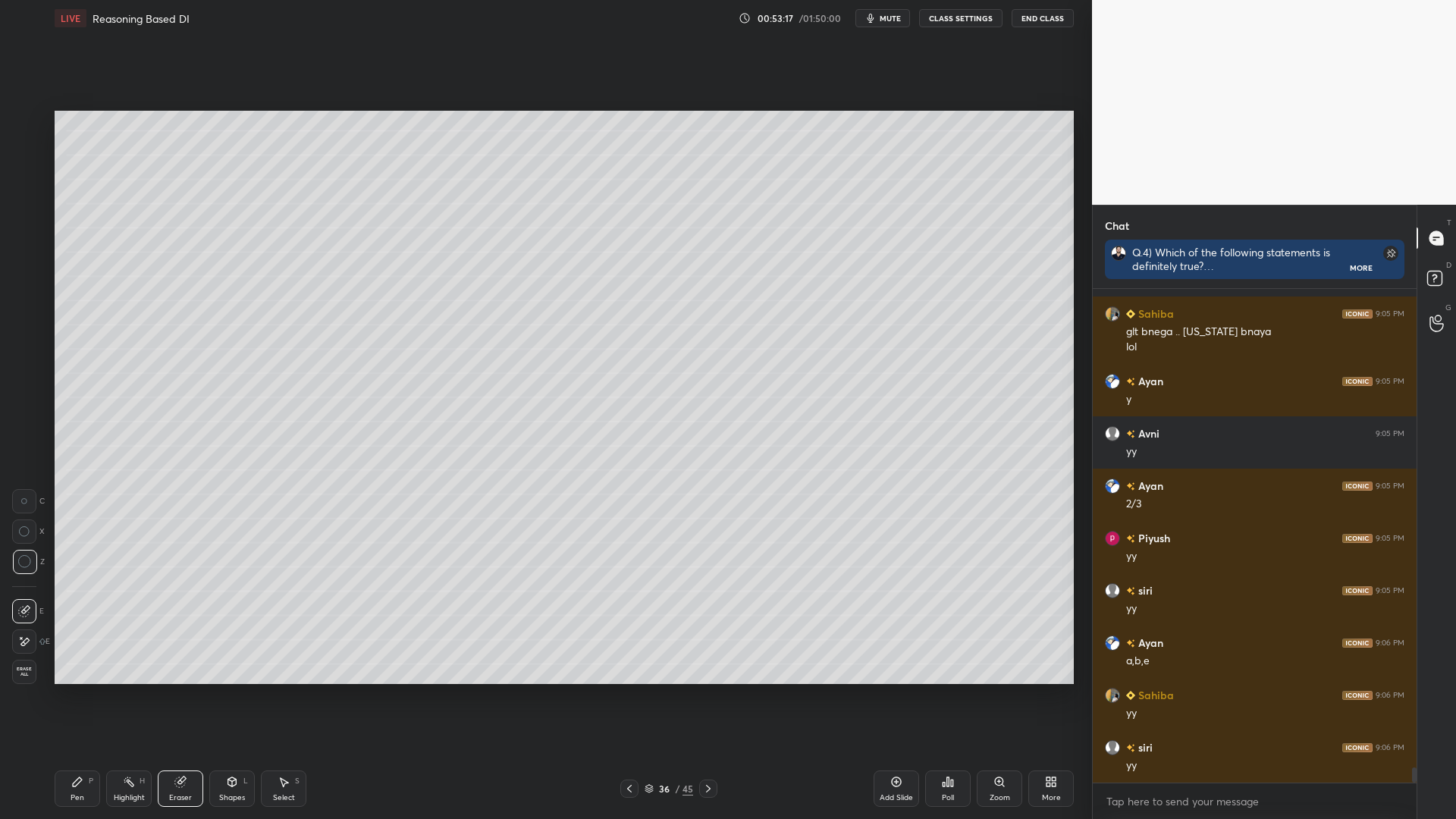
scroll to position [15357, 0]
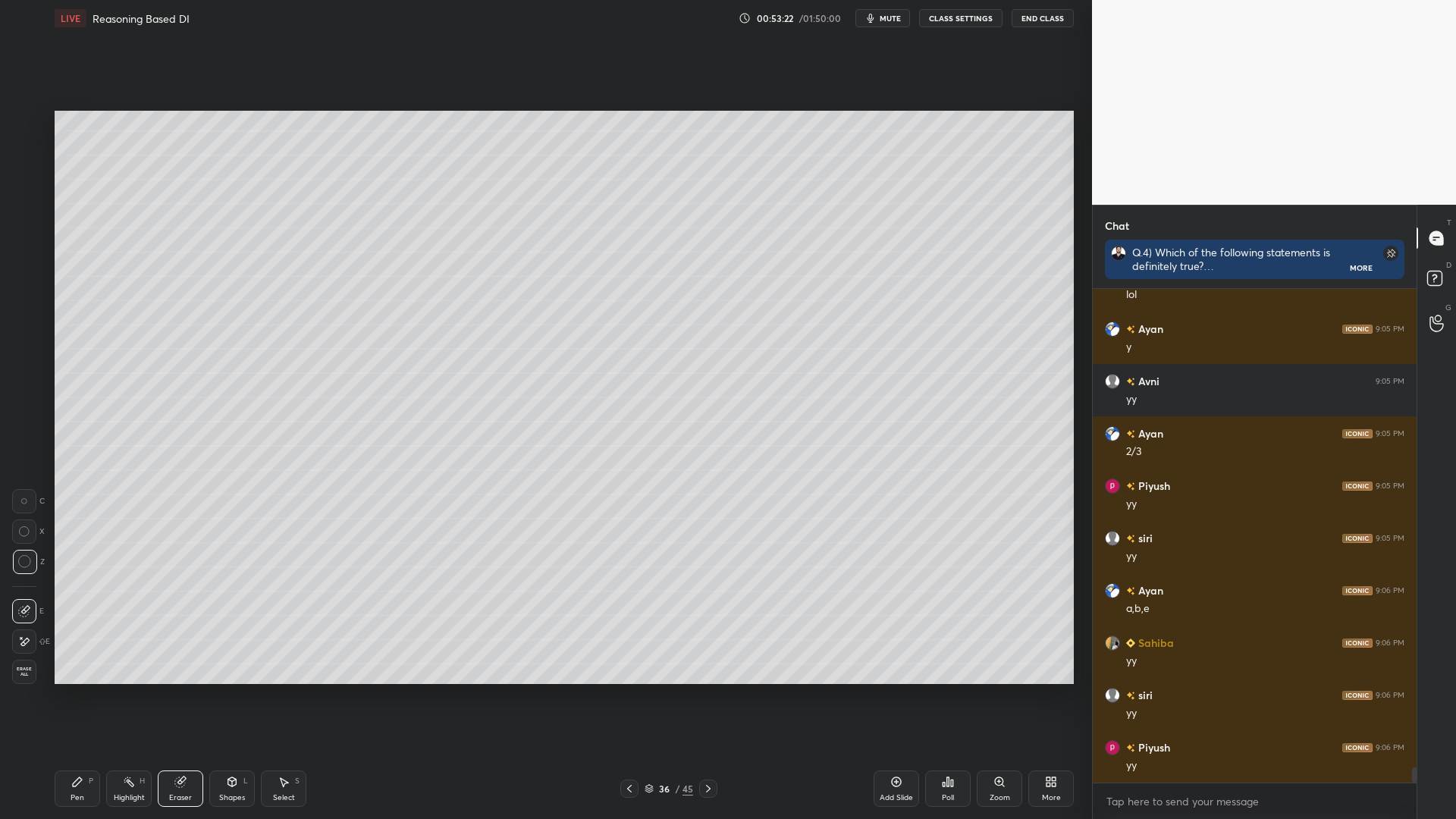
click at [623, 696] on icon at bounding box center [628, 788] width 12 height 12
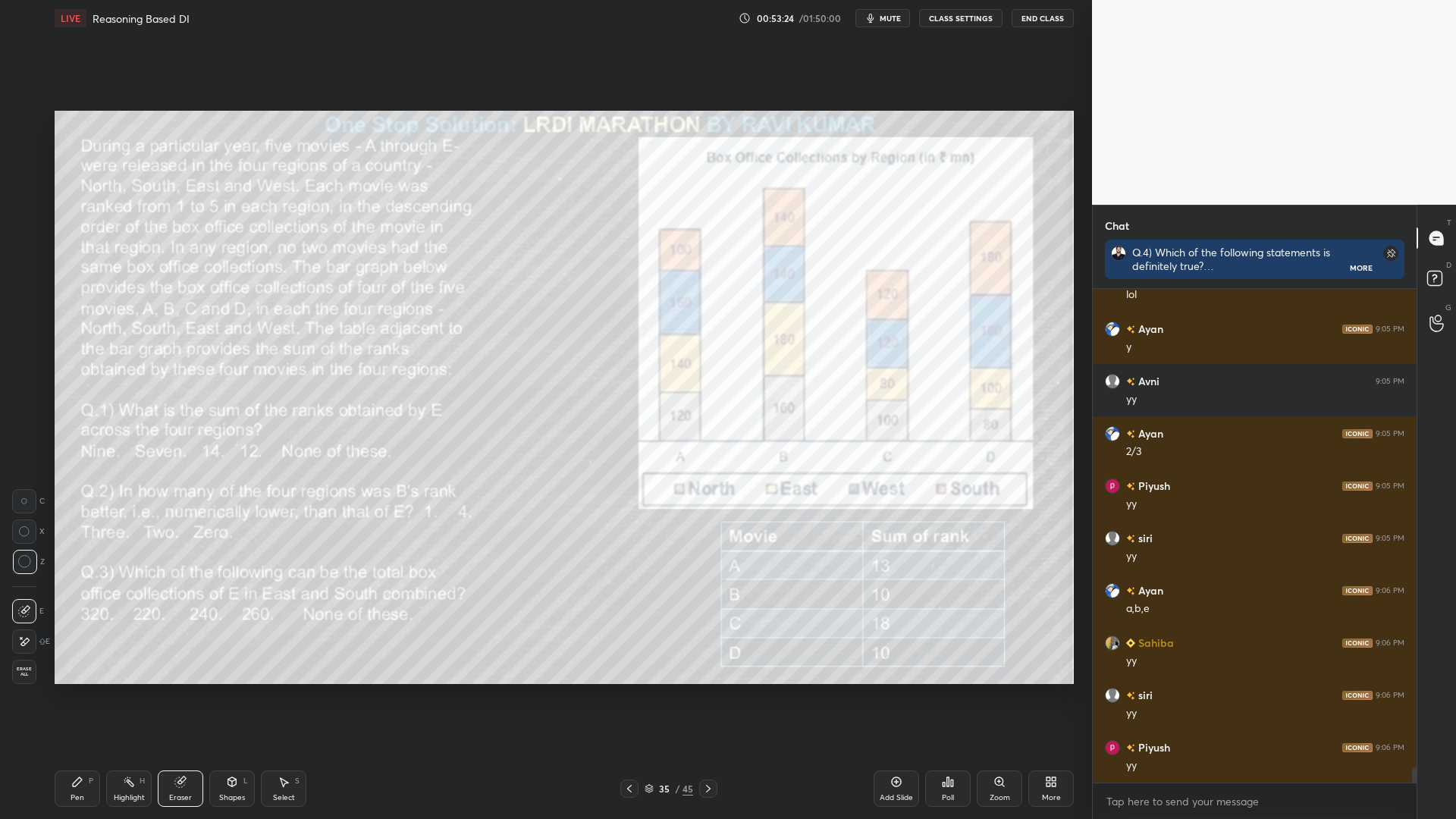
click at [75, 696] on icon at bounding box center [78, 782] width 9 height 9
click at [22, 279] on div at bounding box center [23, 274] width 12 height 12
click at [130, 696] on rect at bounding box center [130, 783] width 7 height 7
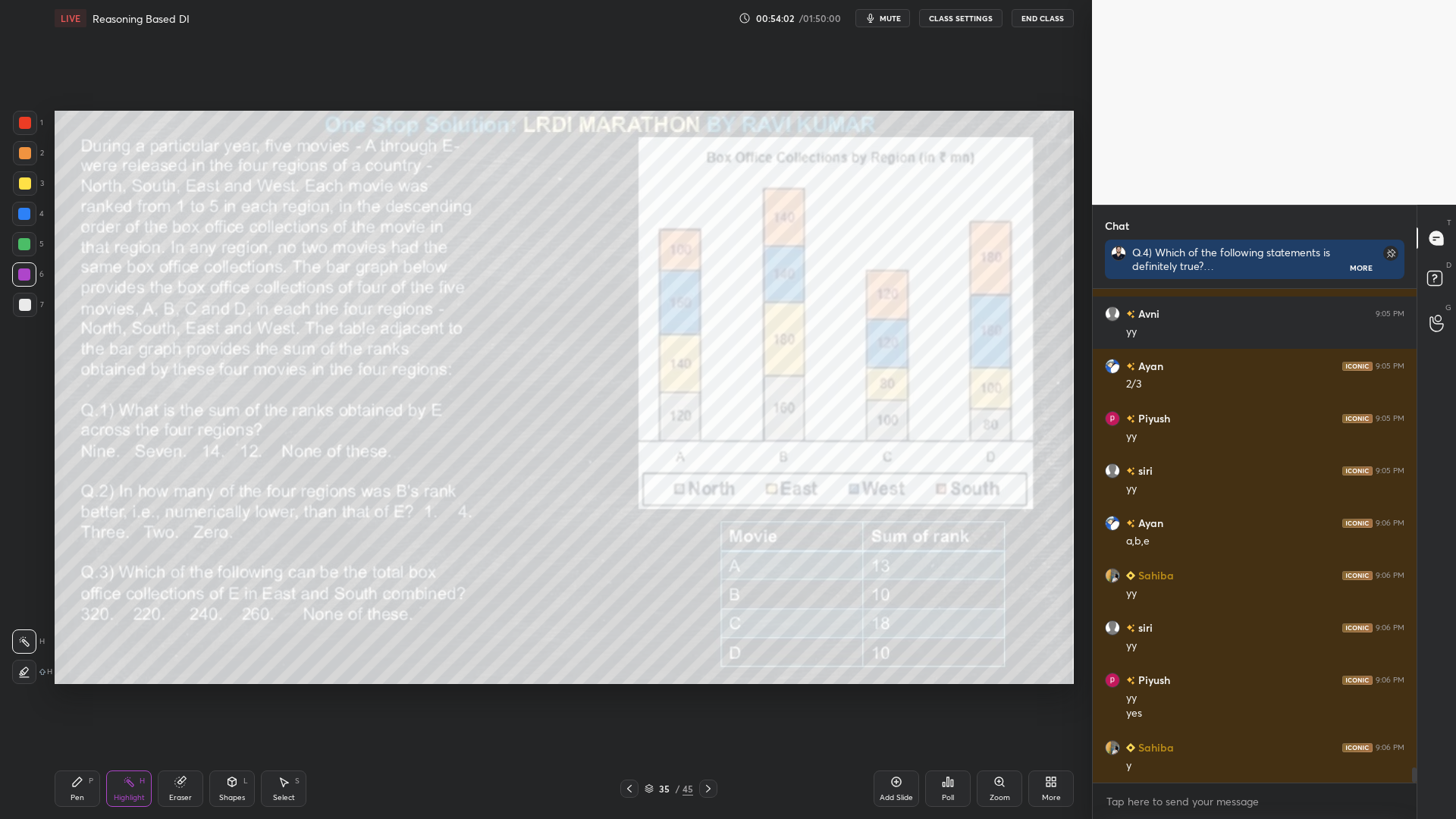
scroll to position [15477, 0]
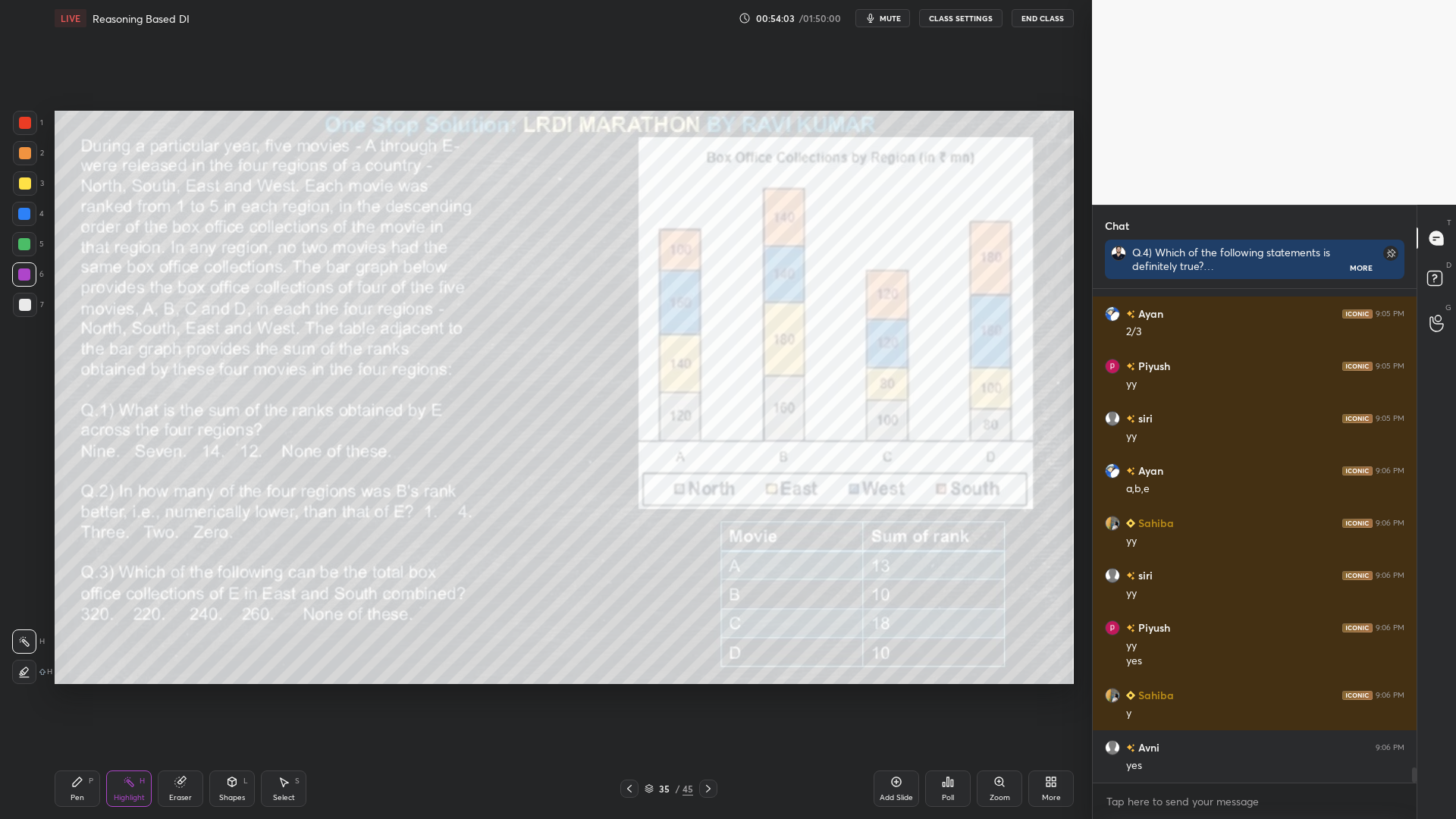
click at [72, 696] on icon at bounding box center [77, 781] width 12 height 12
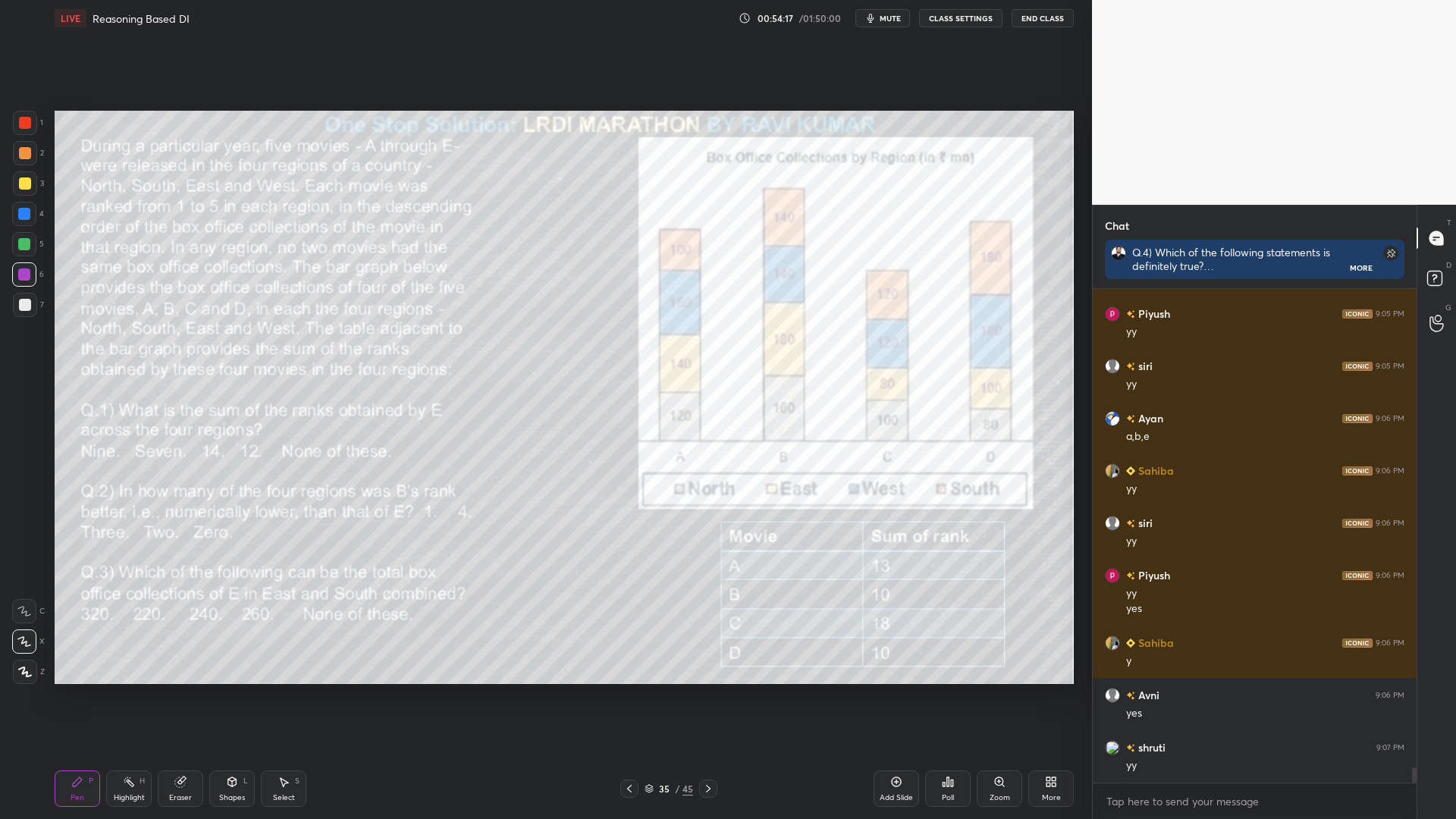
click at [130, 696] on rect at bounding box center [130, 783] width 7 height 7
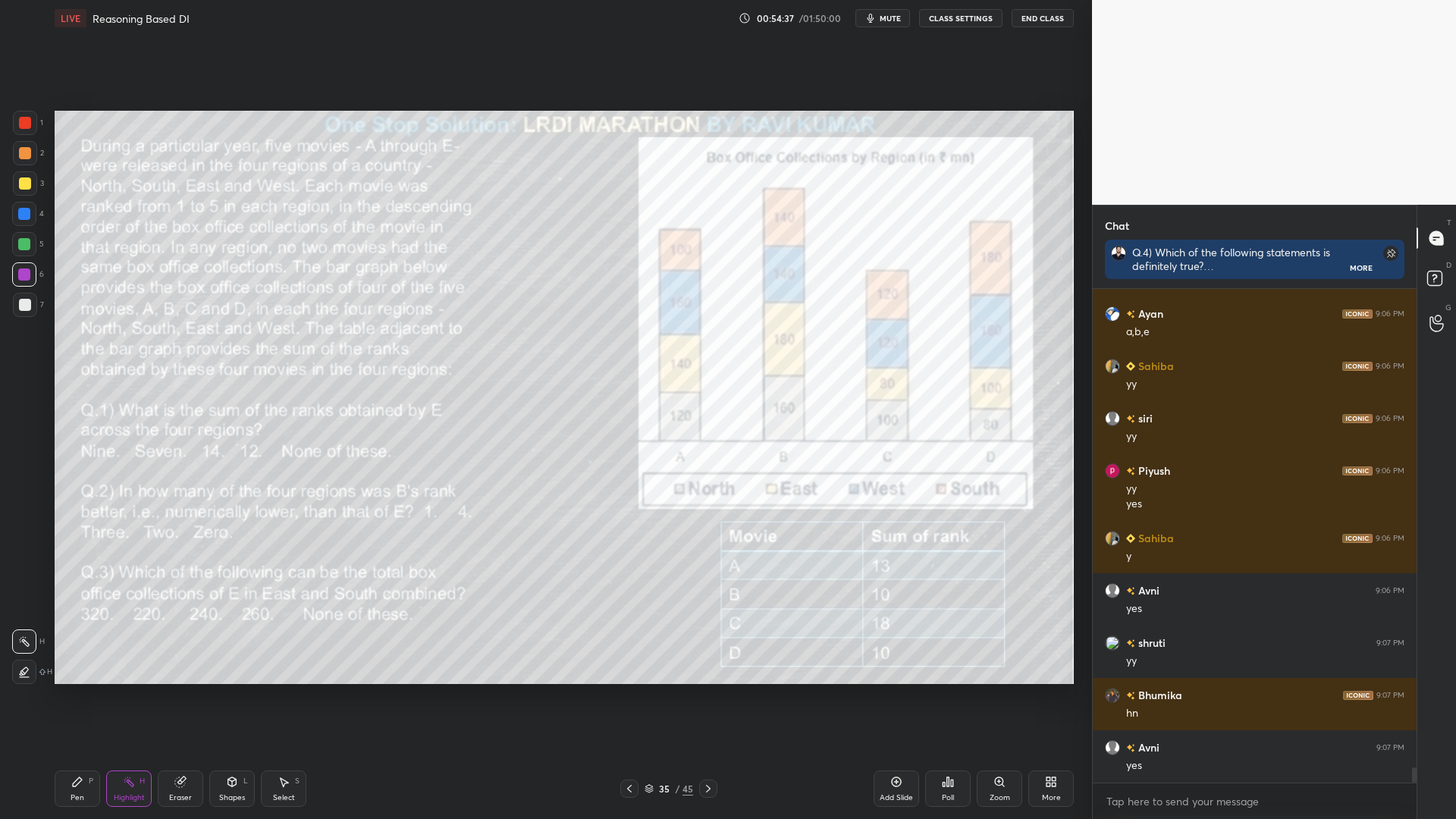
scroll to position [15686, 0]
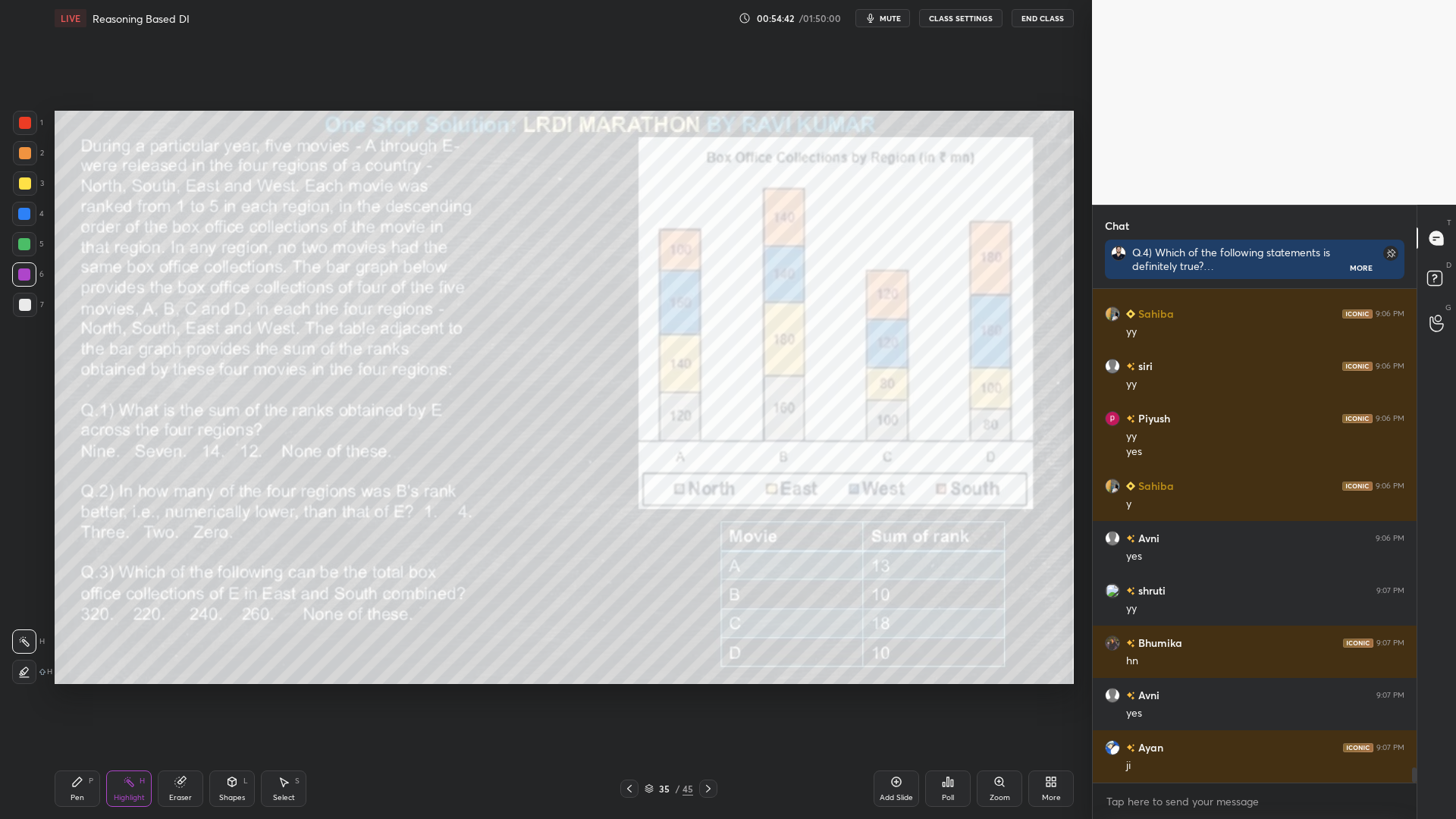
click at [710, 696] on icon at bounding box center [708, 788] width 12 height 12
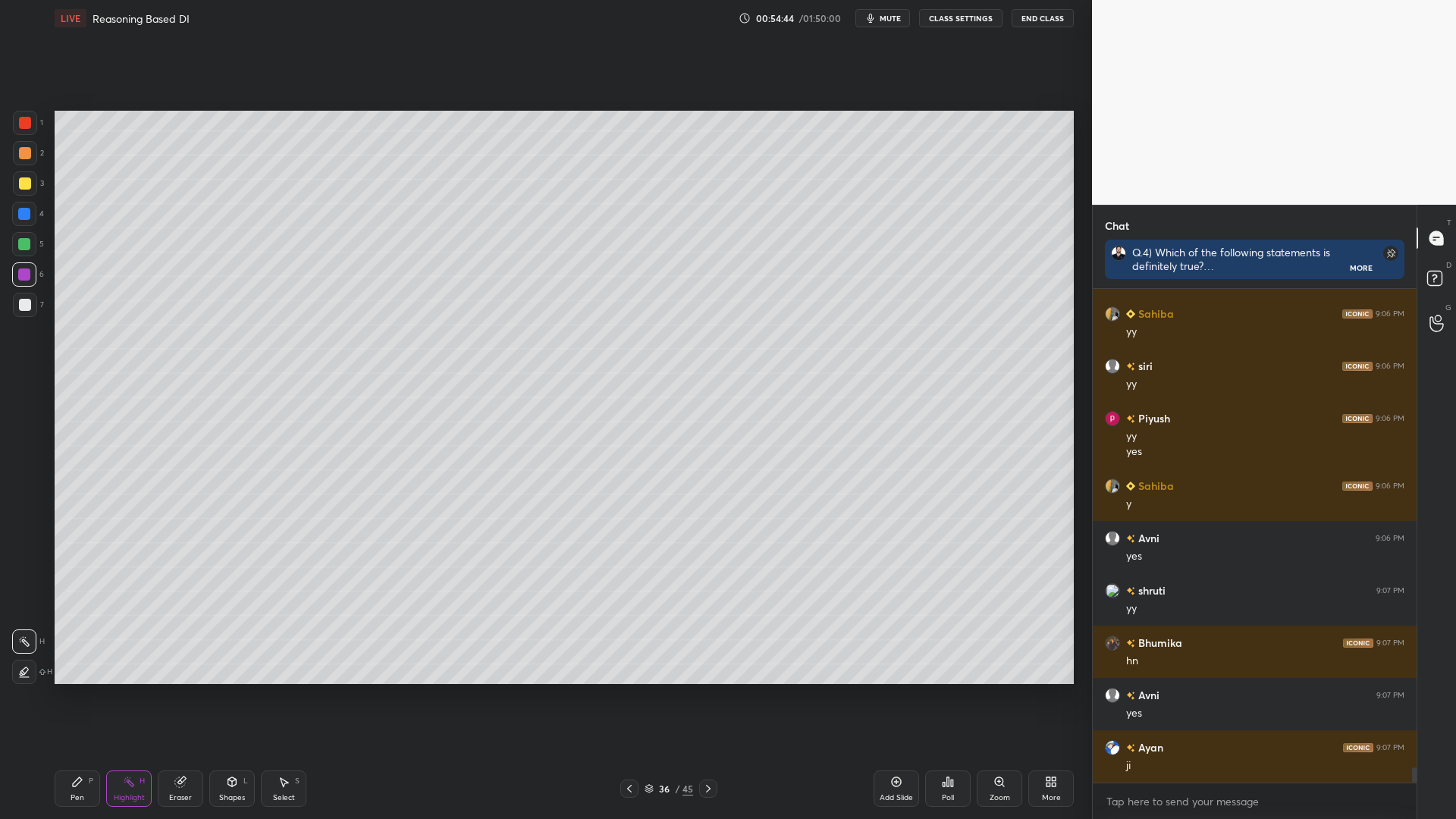
click at [632, 696] on icon at bounding box center [628, 788] width 12 height 12
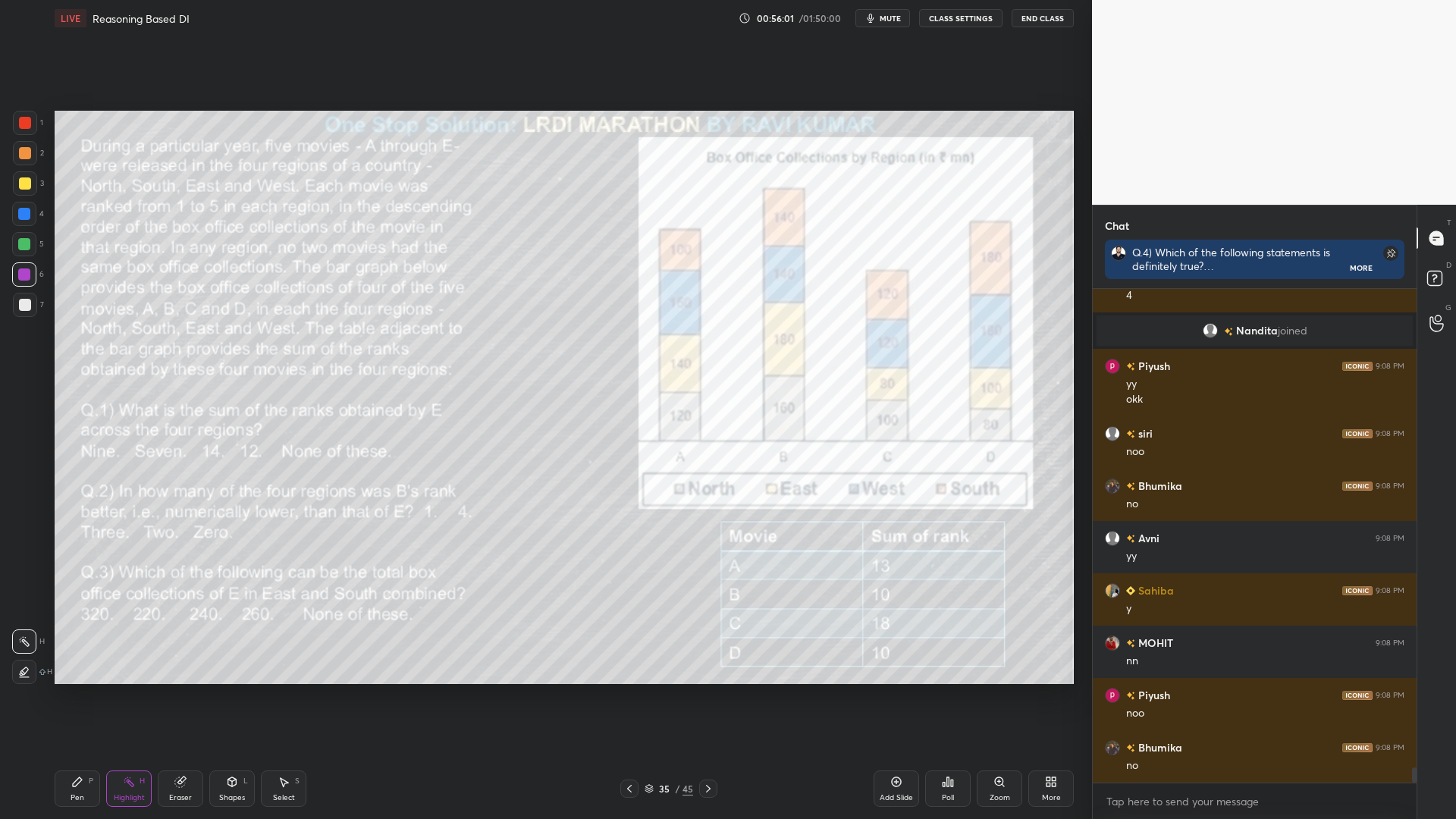
scroll to position [15747, 0]
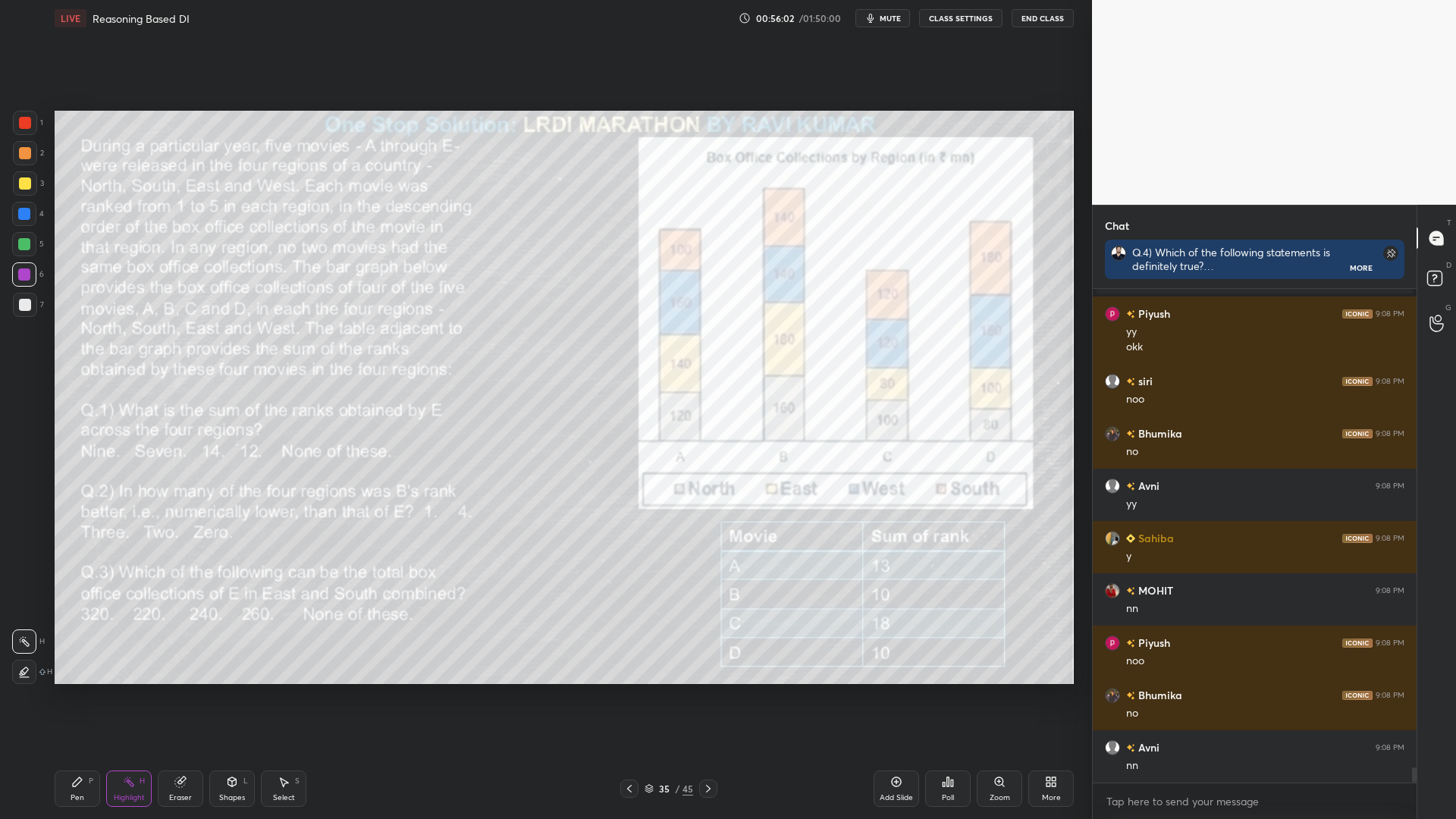
click at [58, 696] on div "Pen P" at bounding box center [77, 788] width 46 height 36
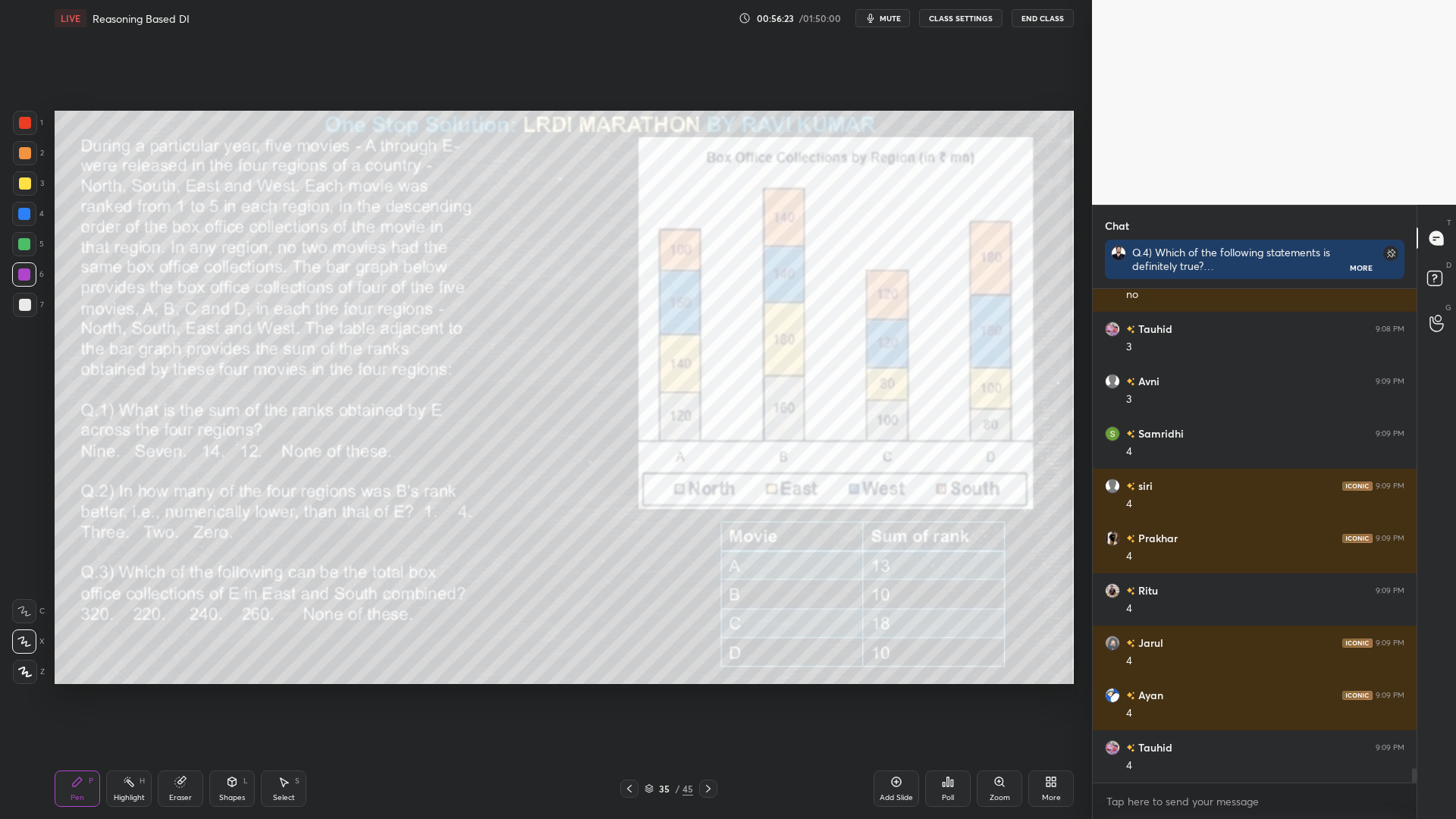
scroll to position [16374, 0]
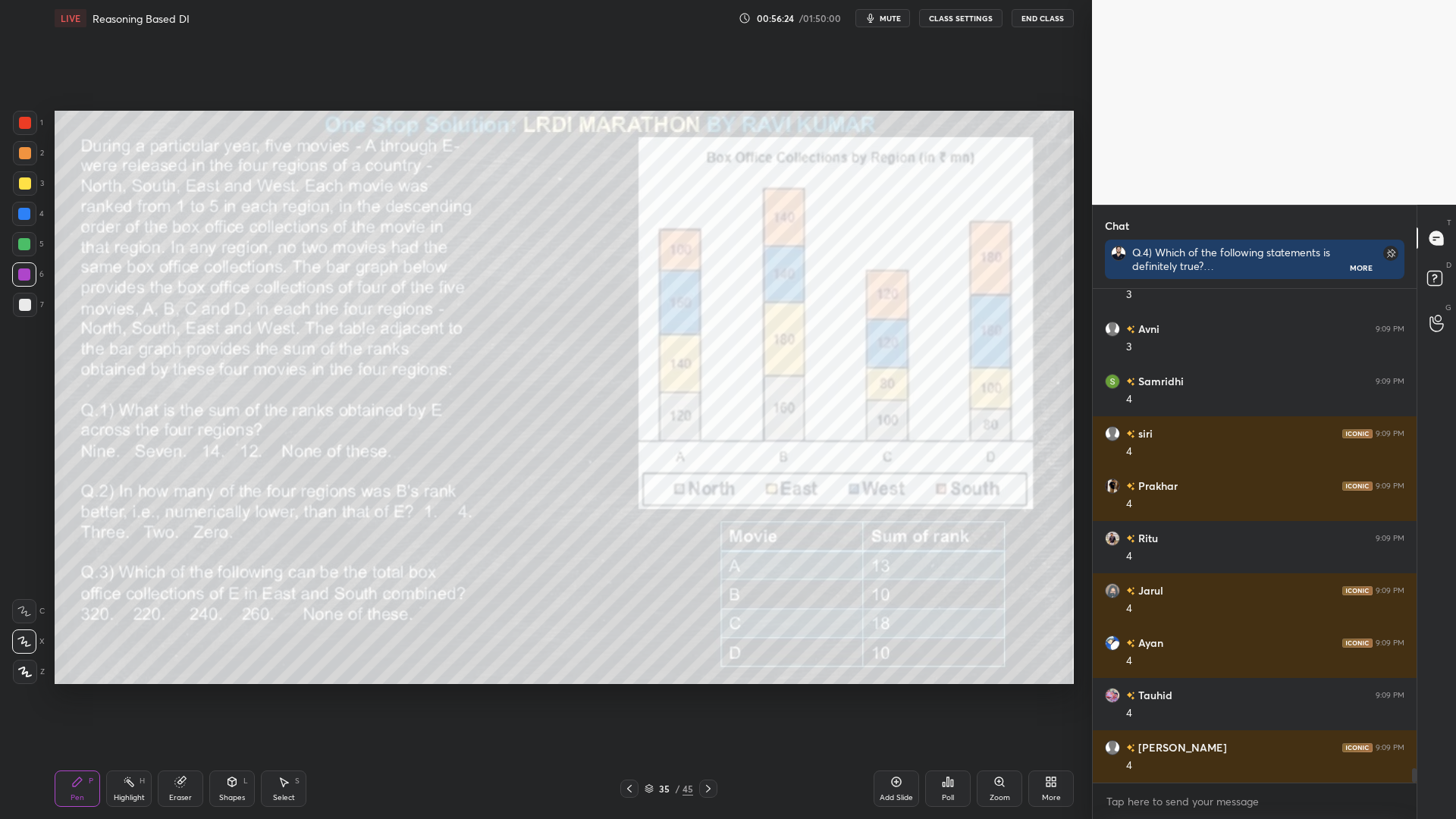
click at [708, 696] on icon at bounding box center [708, 788] width 12 height 12
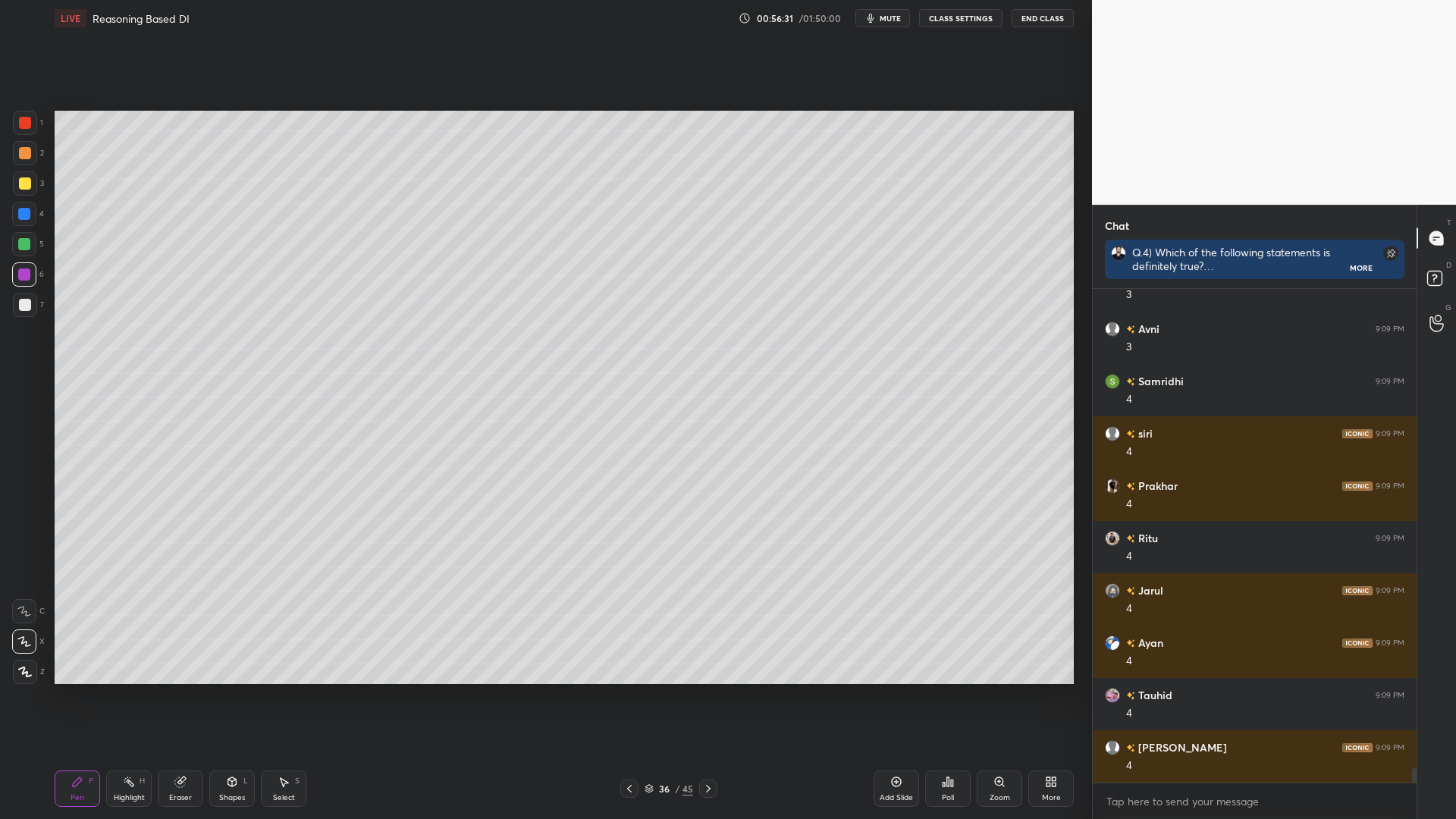
click at [629, 696] on icon at bounding box center [628, 788] width 12 height 12
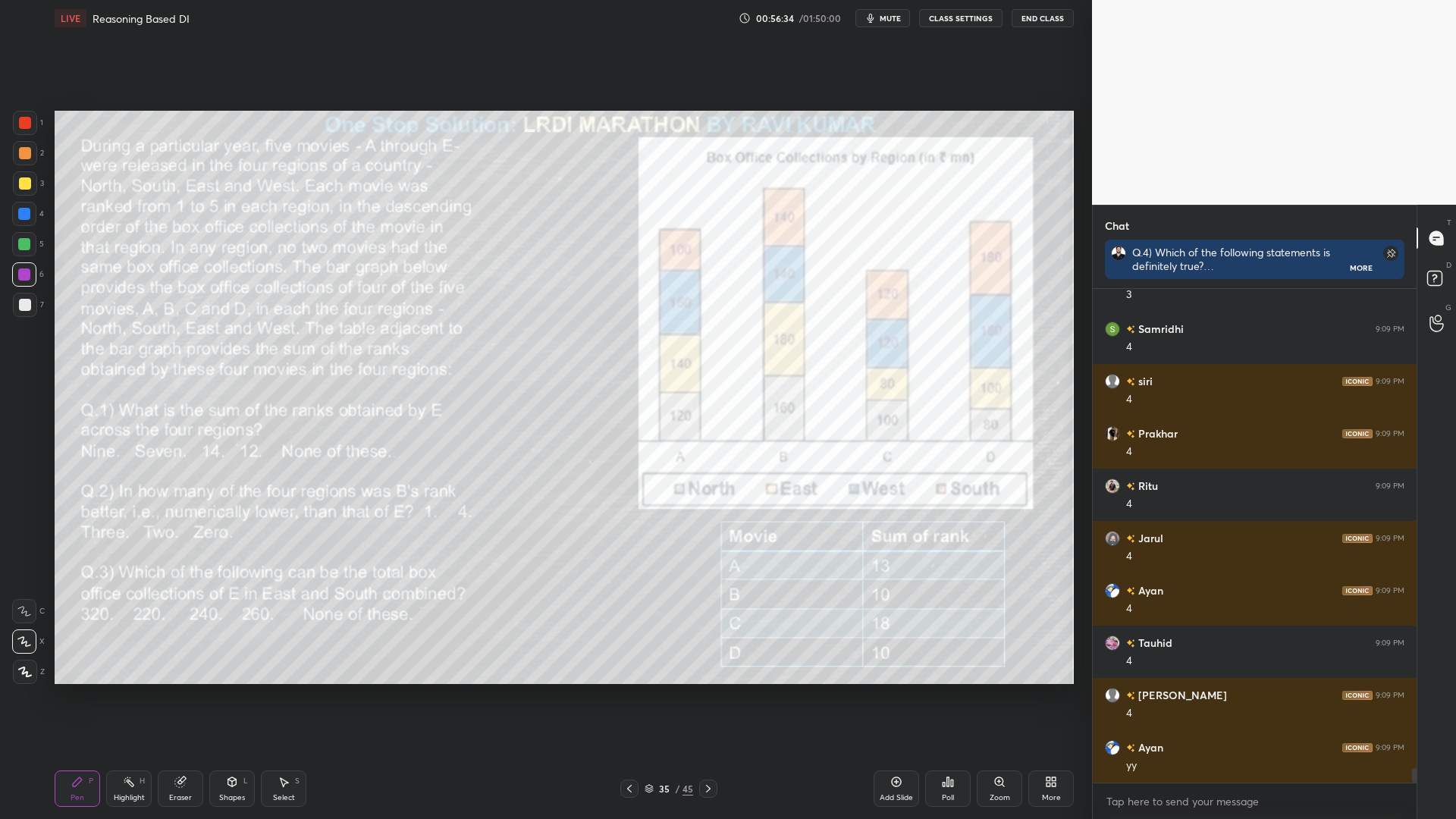
scroll to position [16479, 0]
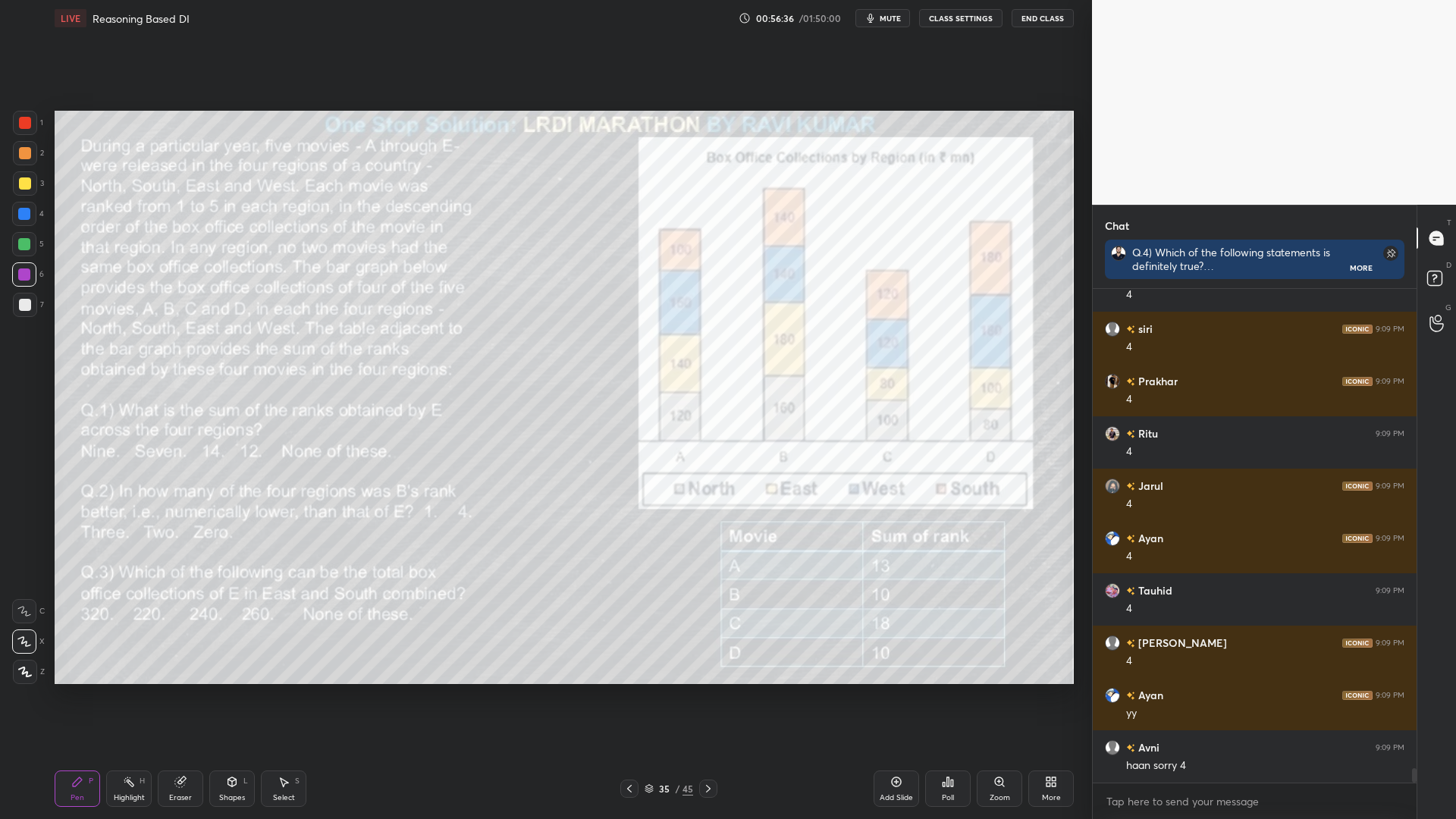
click at [637, 696] on div at bounding box center [628, 787] width 18 height 18
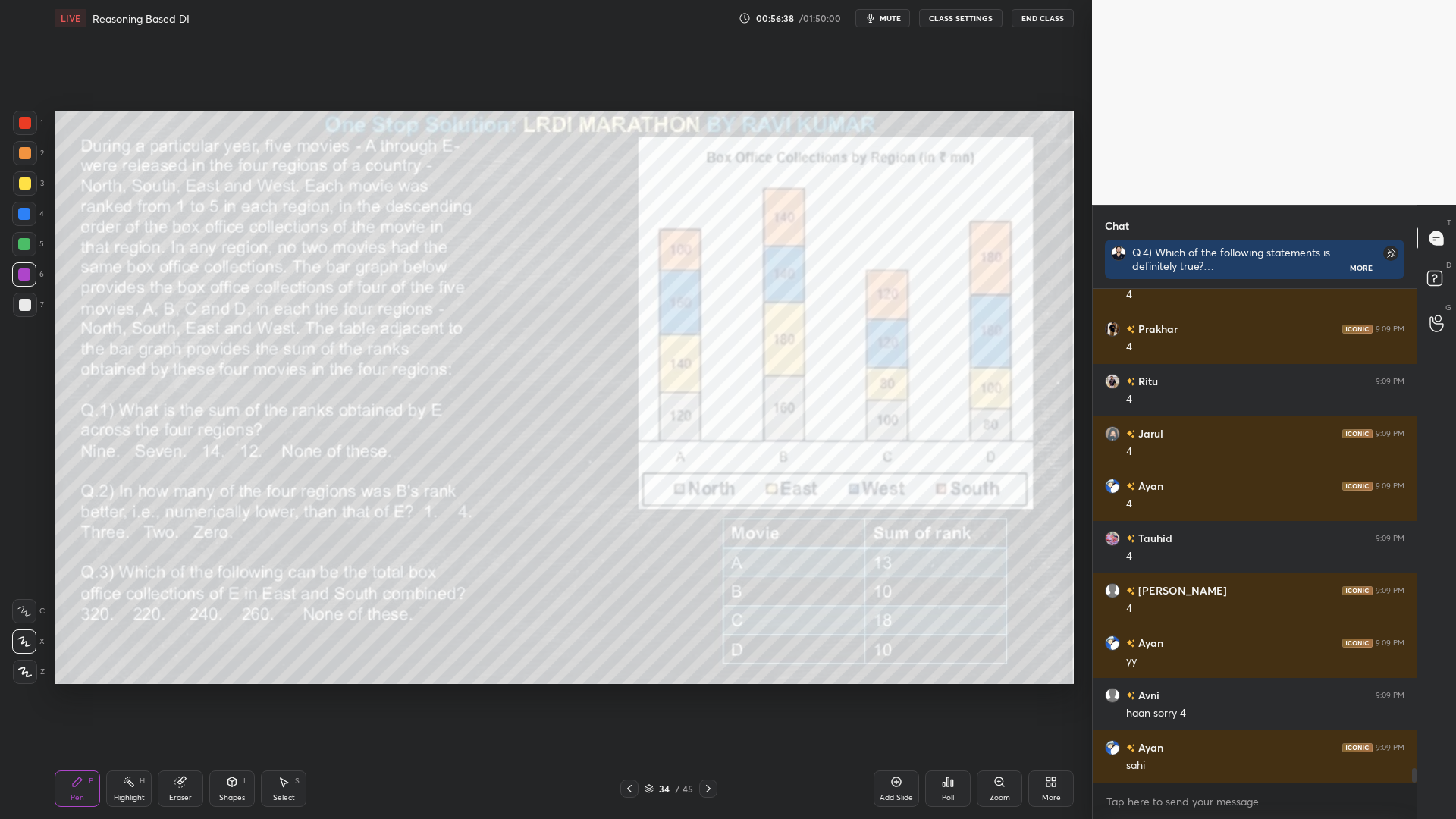
click at [702, 696] on div at bounding box center [707, 787] width 18 height 18
click at [705, 696] on icon at bounding box center [708, 788] width 12 height 12
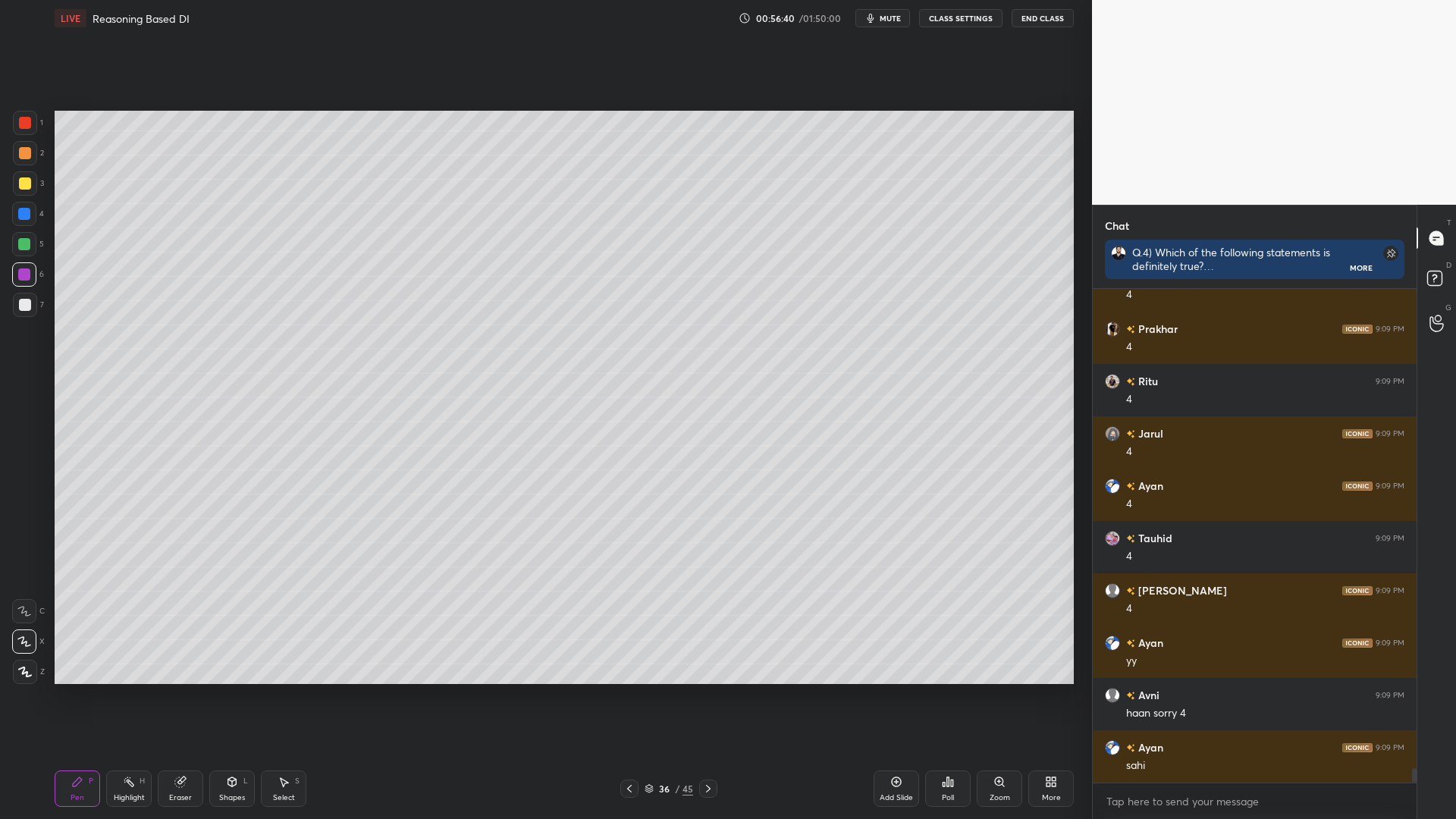
click at [141, 696] on div "Highlight H" at bounding box center [128, 788] width 46 height 36
click at [626, 696] on icon at bounding box center [628, 788] width 12 height 12
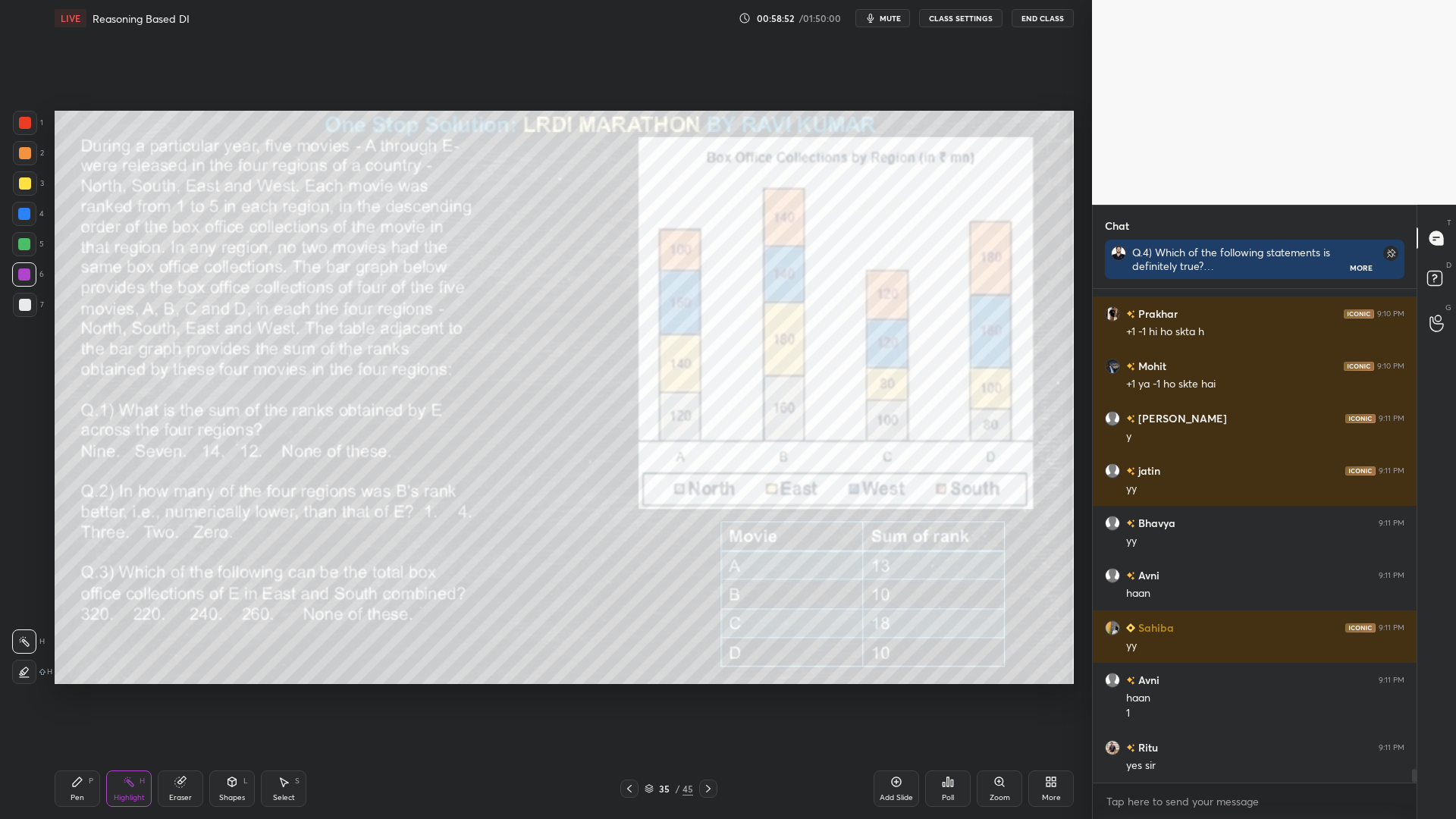
scroll to position [17174, 0]
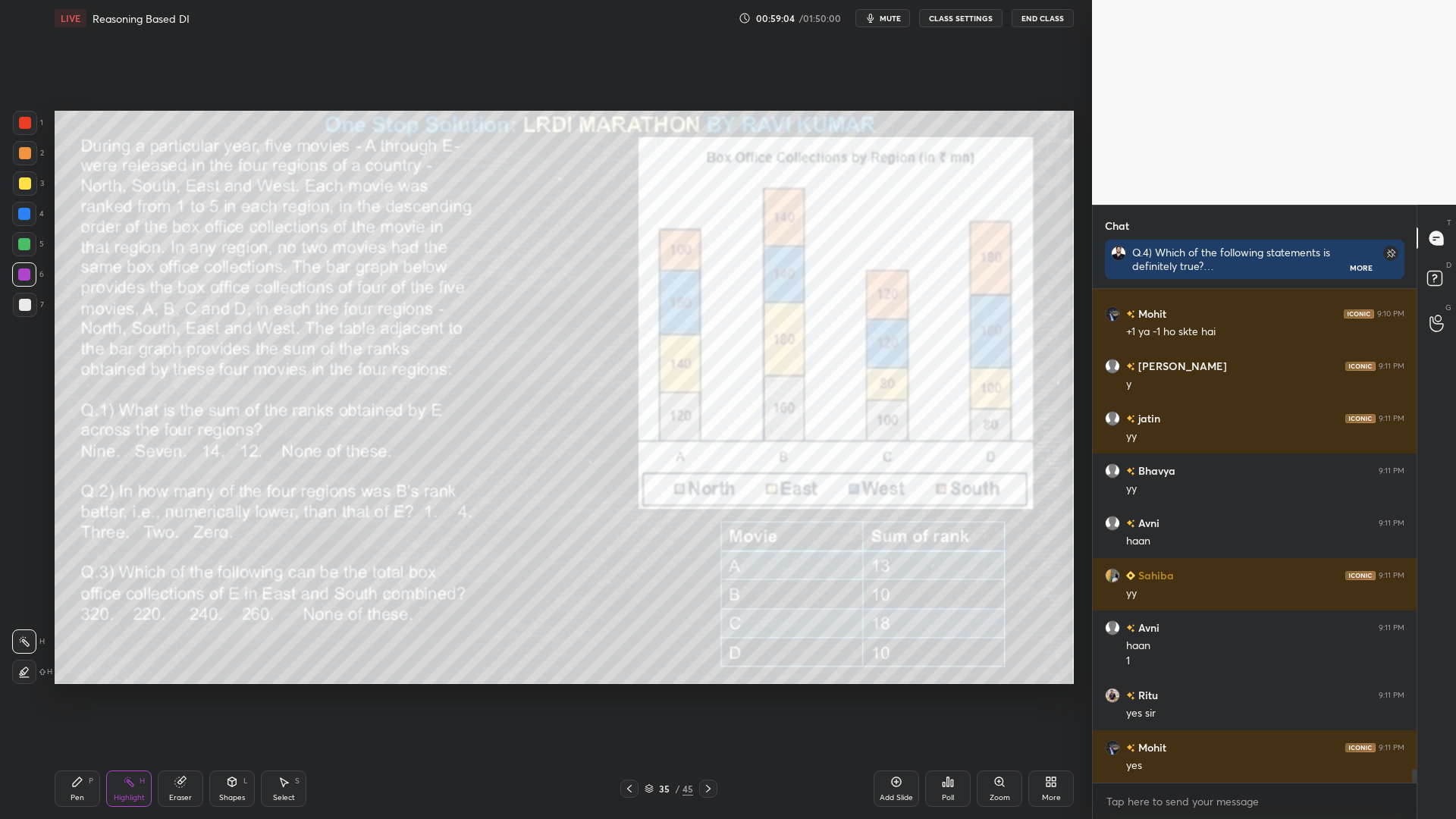
click at [77, 696] on div "Pen P" at bounding box center [77, 788] width 46 height 36
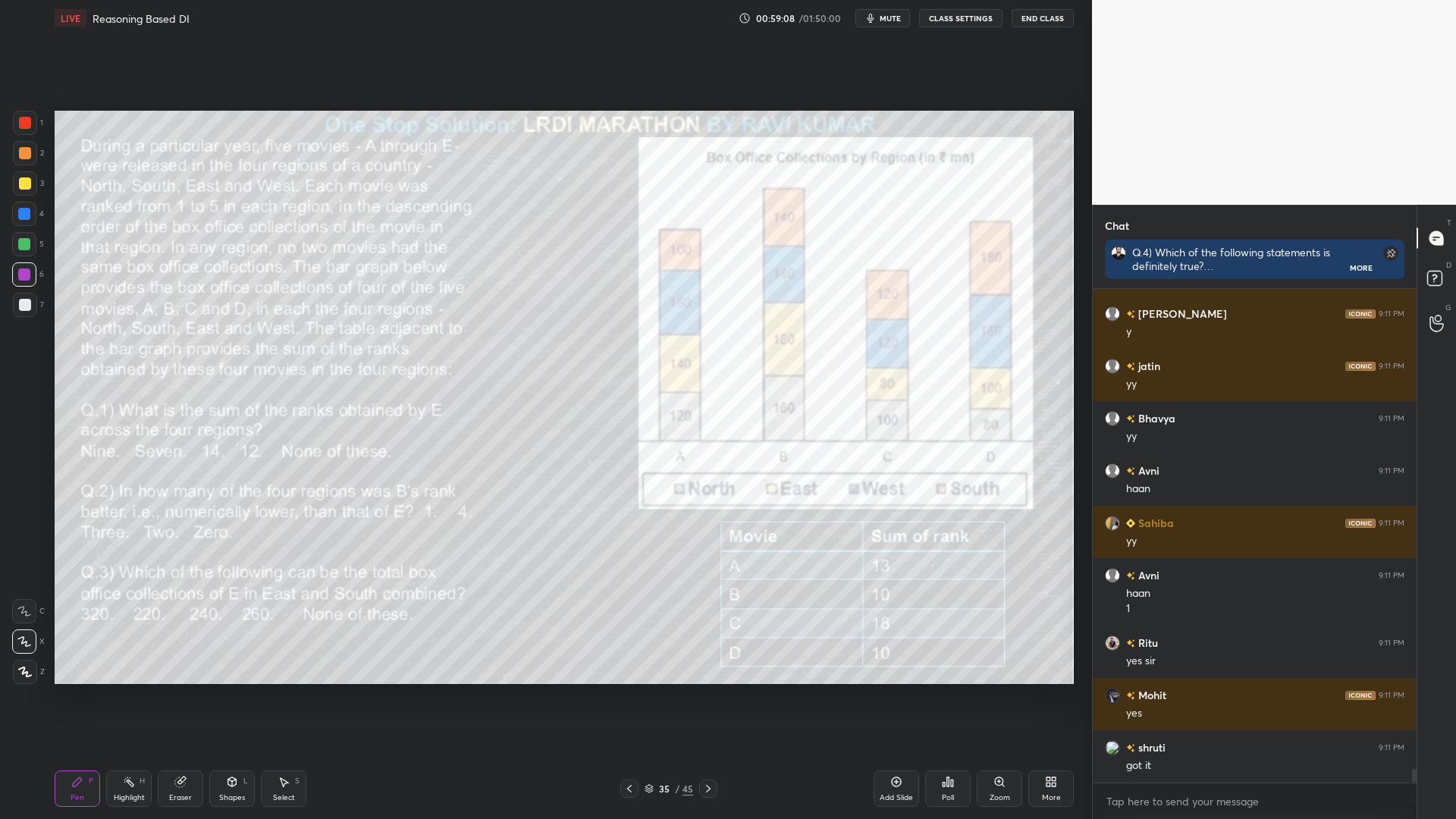
scroll to position [17278, 0]
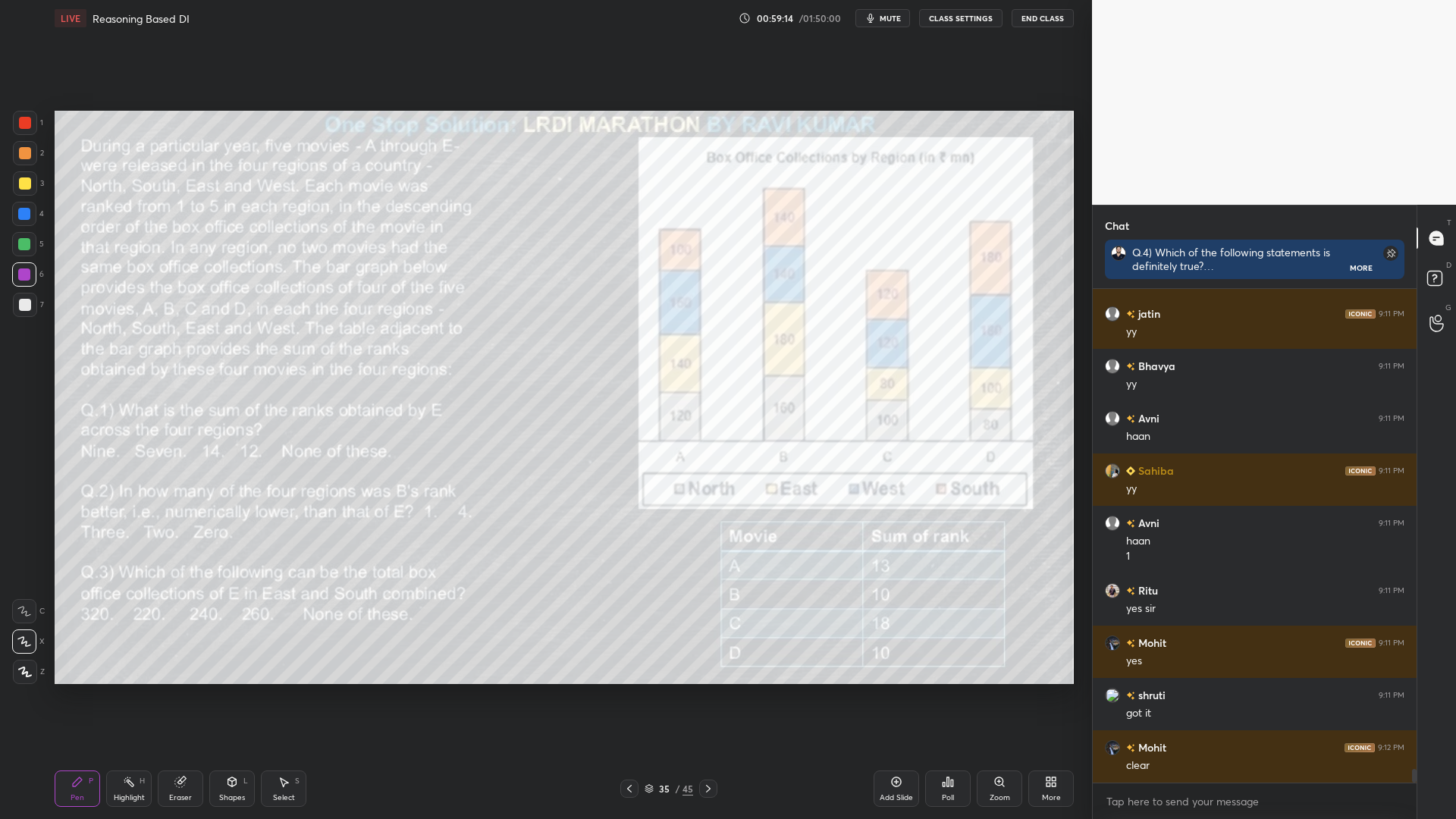
drag, startPoint x: 131, startPoint y: 782, endPoint x: 142, endPoint y: 780, distance: 11.2
click at [130, 696] on rect at bounding box center [130, 783] width 7 height 7
click at [78, 696] on icon at bounding box center [78, 782] width 9 height 9
click at [125, 696] on div "Highlight" at bounding box center [129, 797] width 31 height 7
drag, startPoint x: 79, startPoint y: 785, endPoint x: 90, endPoint y: 770, distance: 18.6
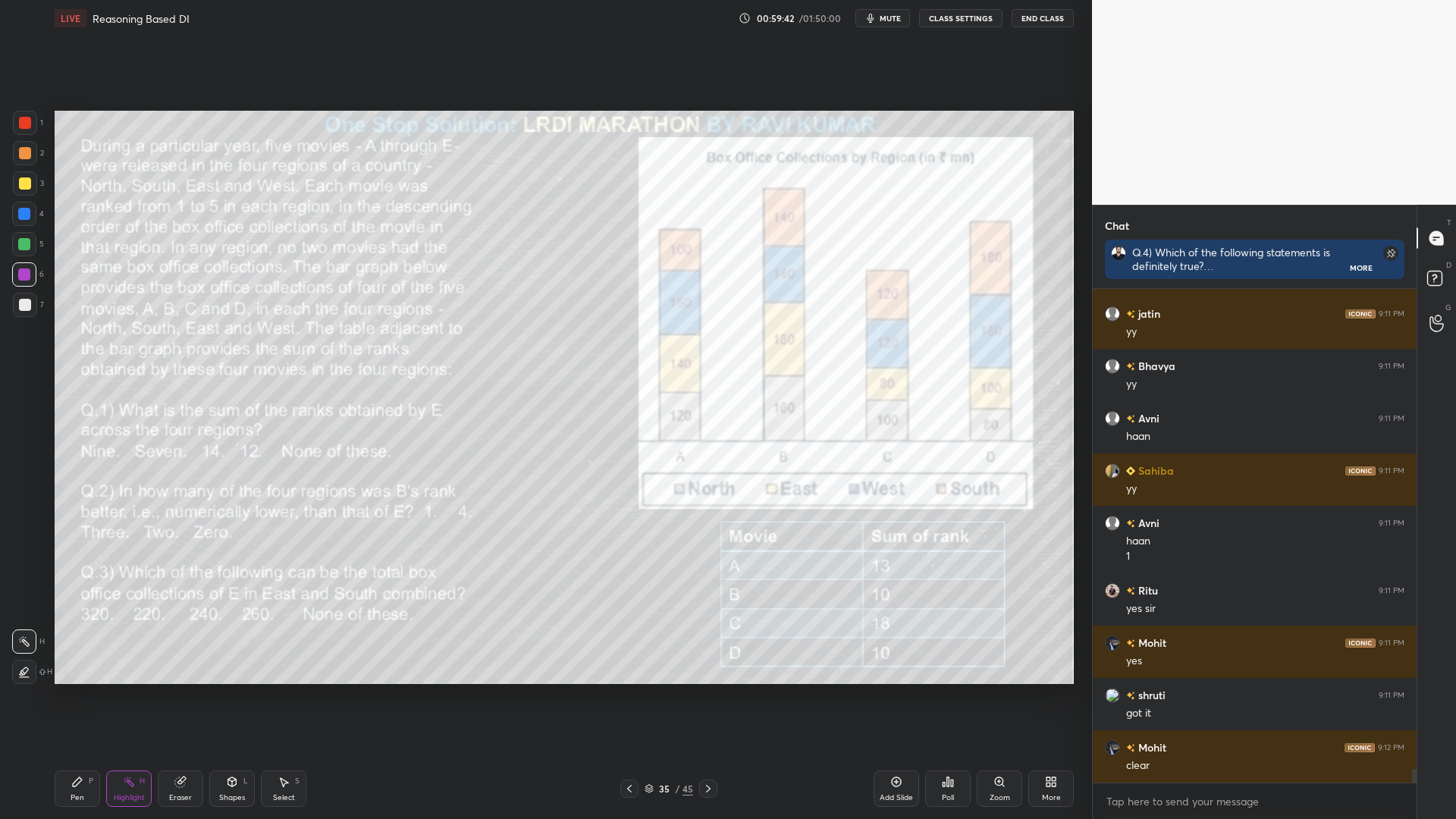
click at [80, 696] on icon at bounding box center [77, 781] width 12 height 12
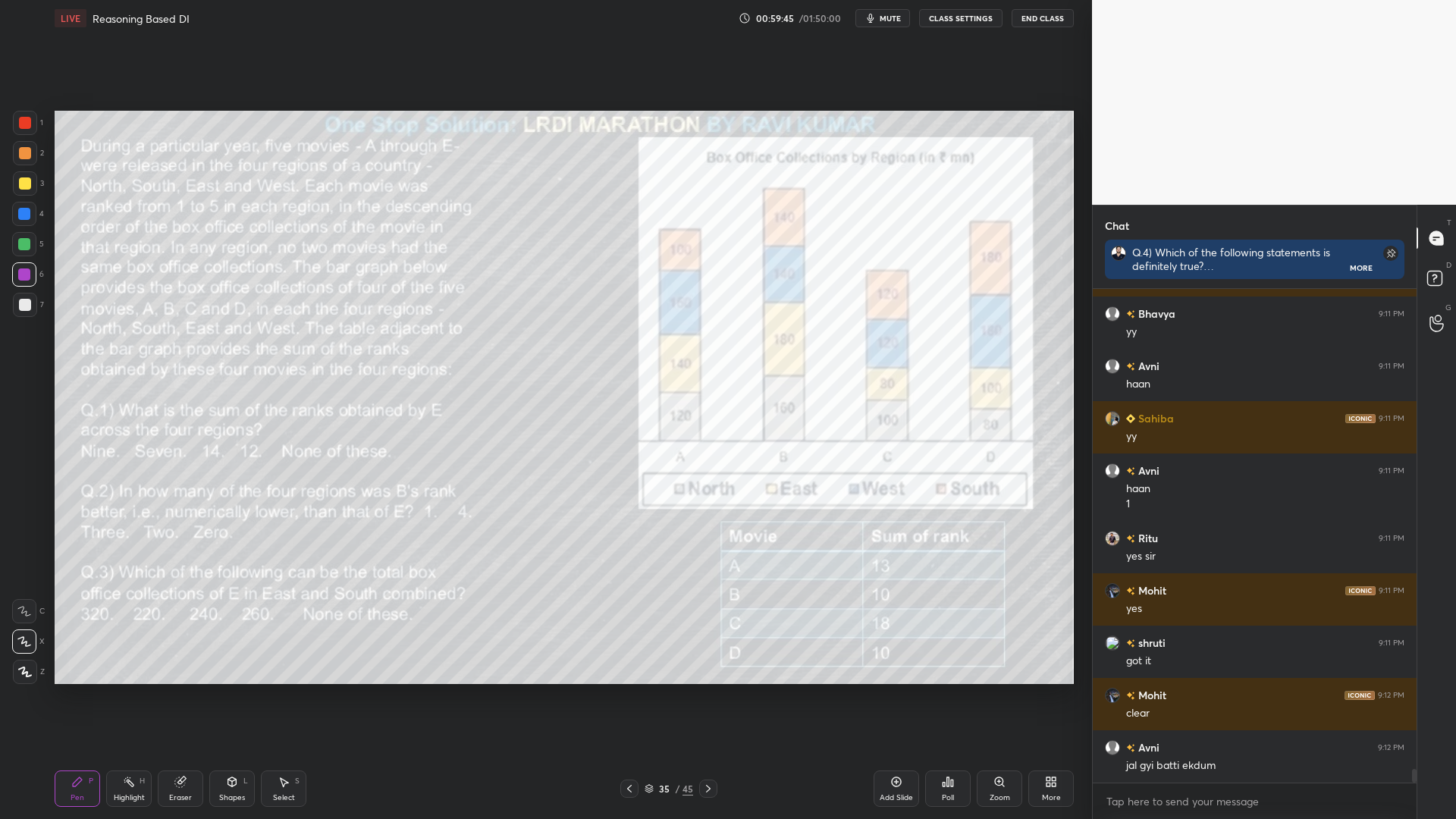
scroll to position [17383, 0]
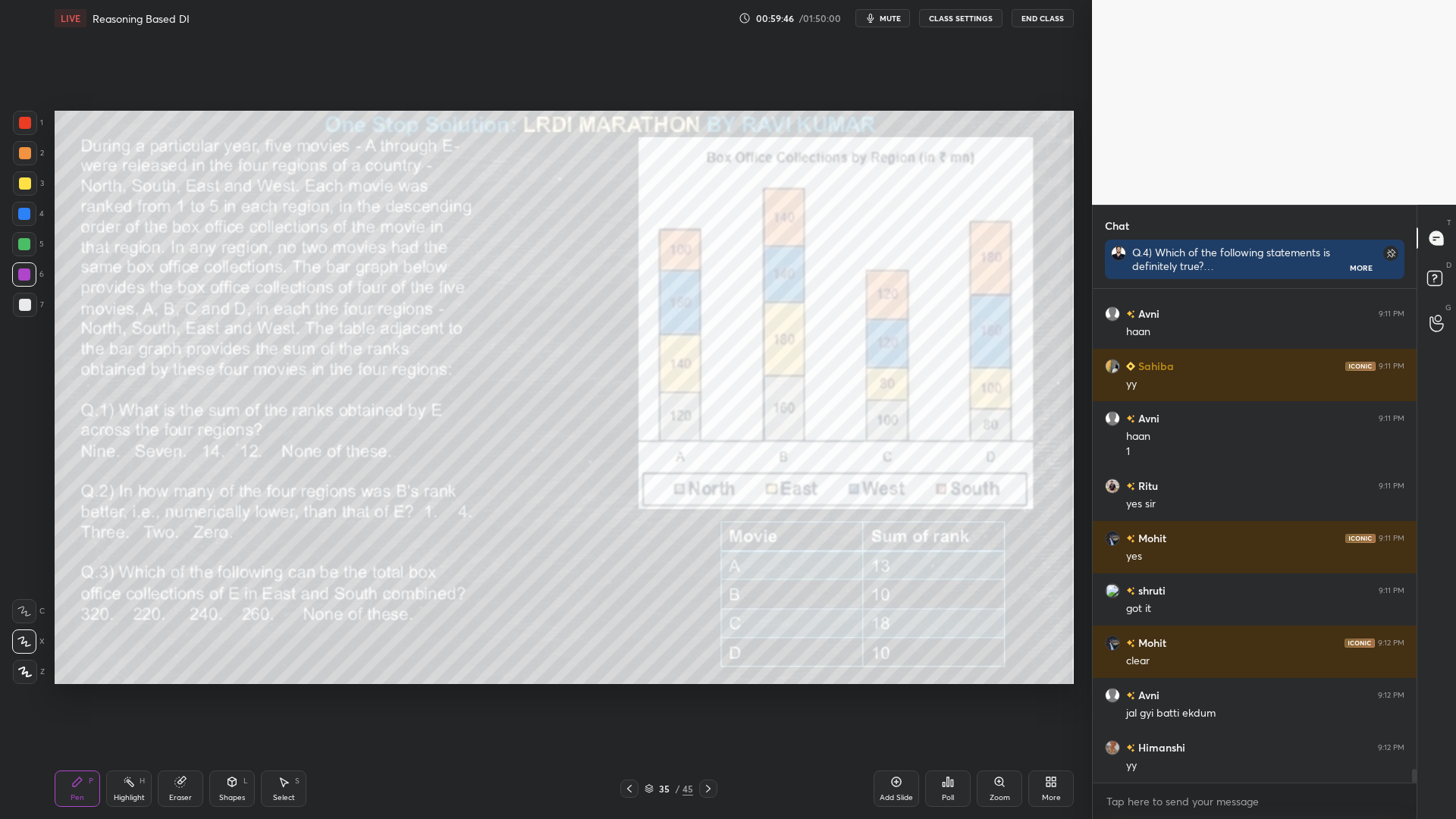
drag, startPoint x: 126, startPoint y: 771, endPoint x: 174, endPoint y: 752, distance: 51.6
click at [126, 696] on div "Highlight H" at bounding box center [128, 788] width 46 height 36
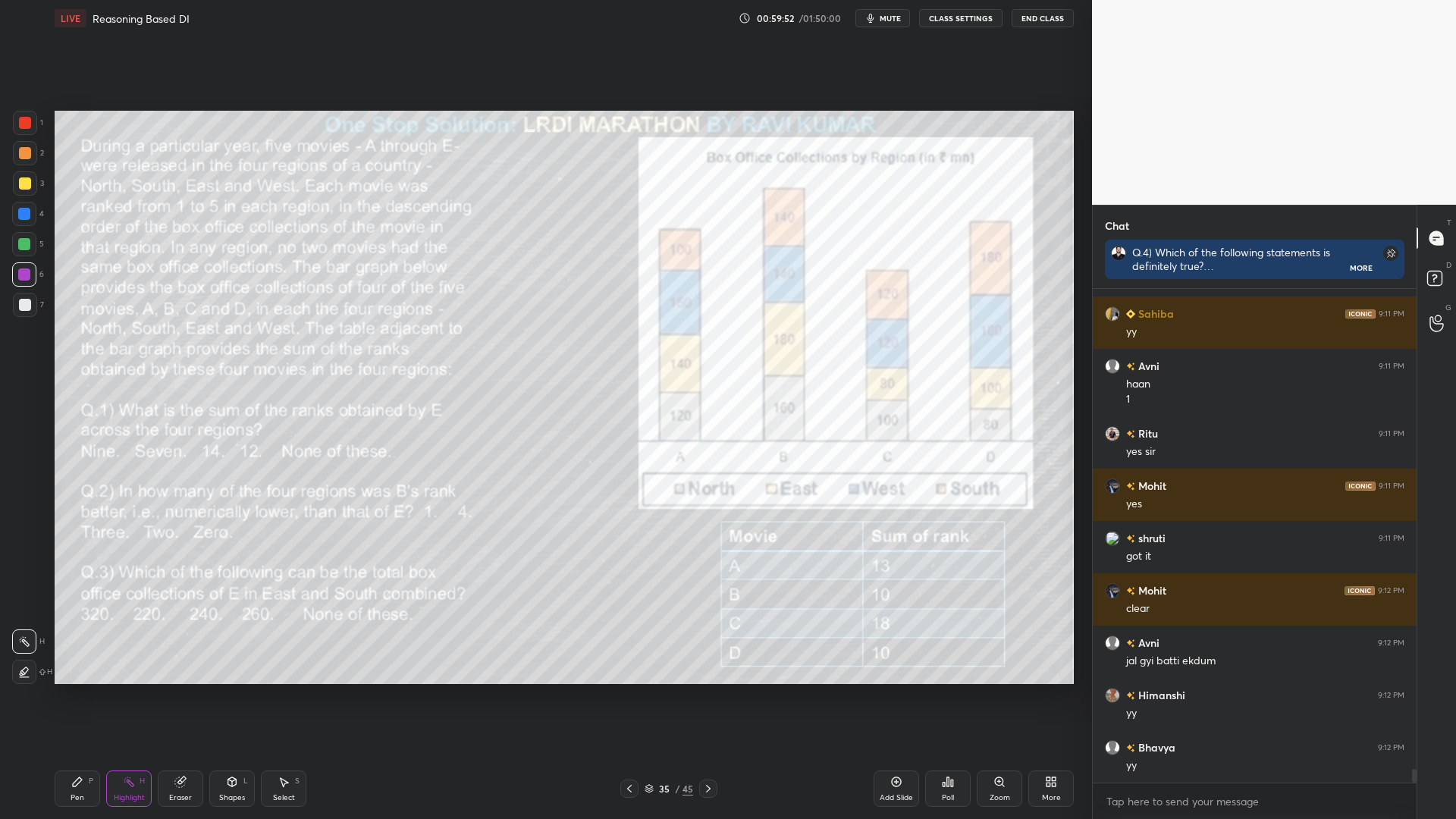
click at [74, 696] on div "Pen P" at bounding box center [77, 788] width 46 height 36
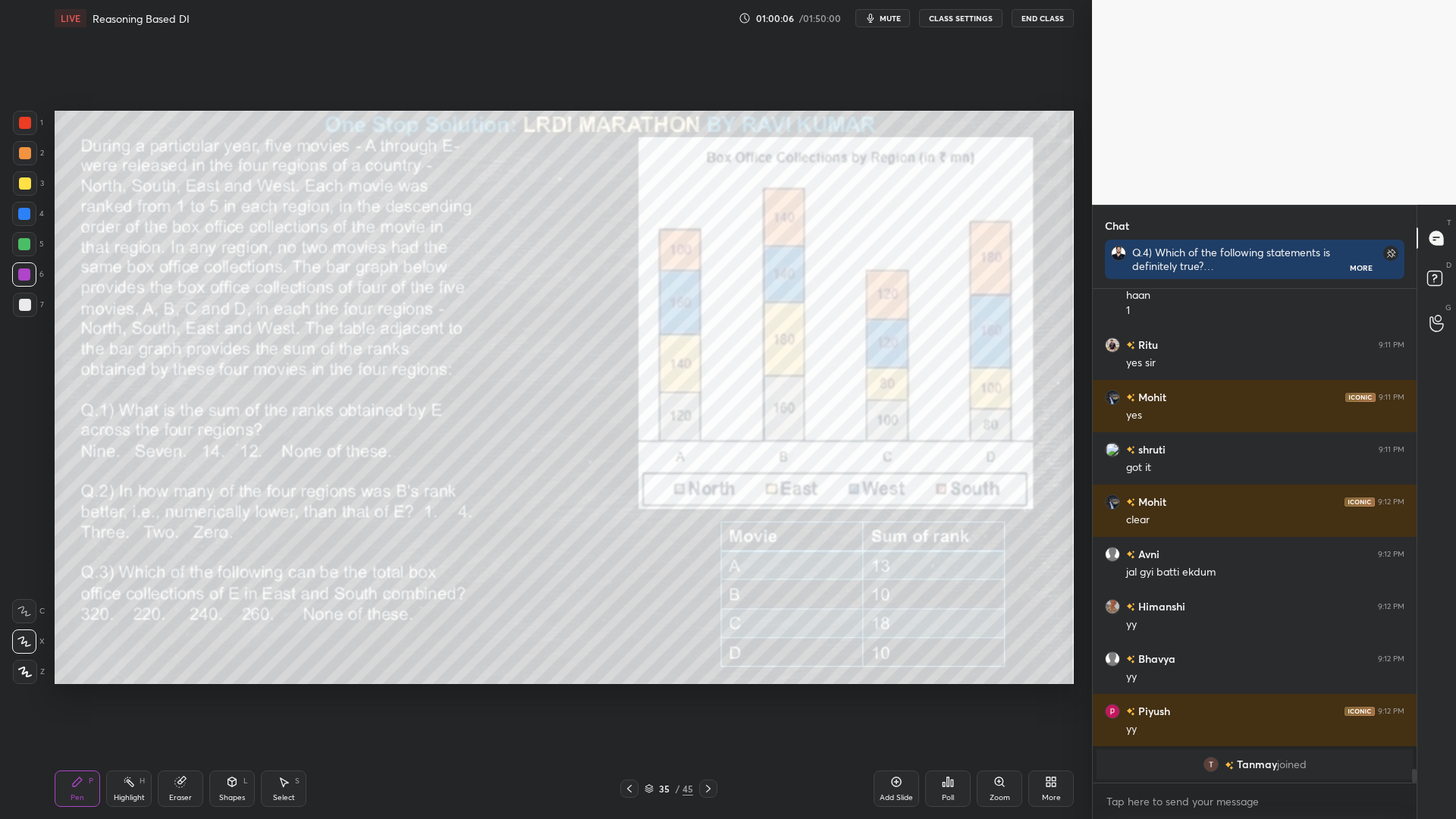
scroll to position [16915, 0]
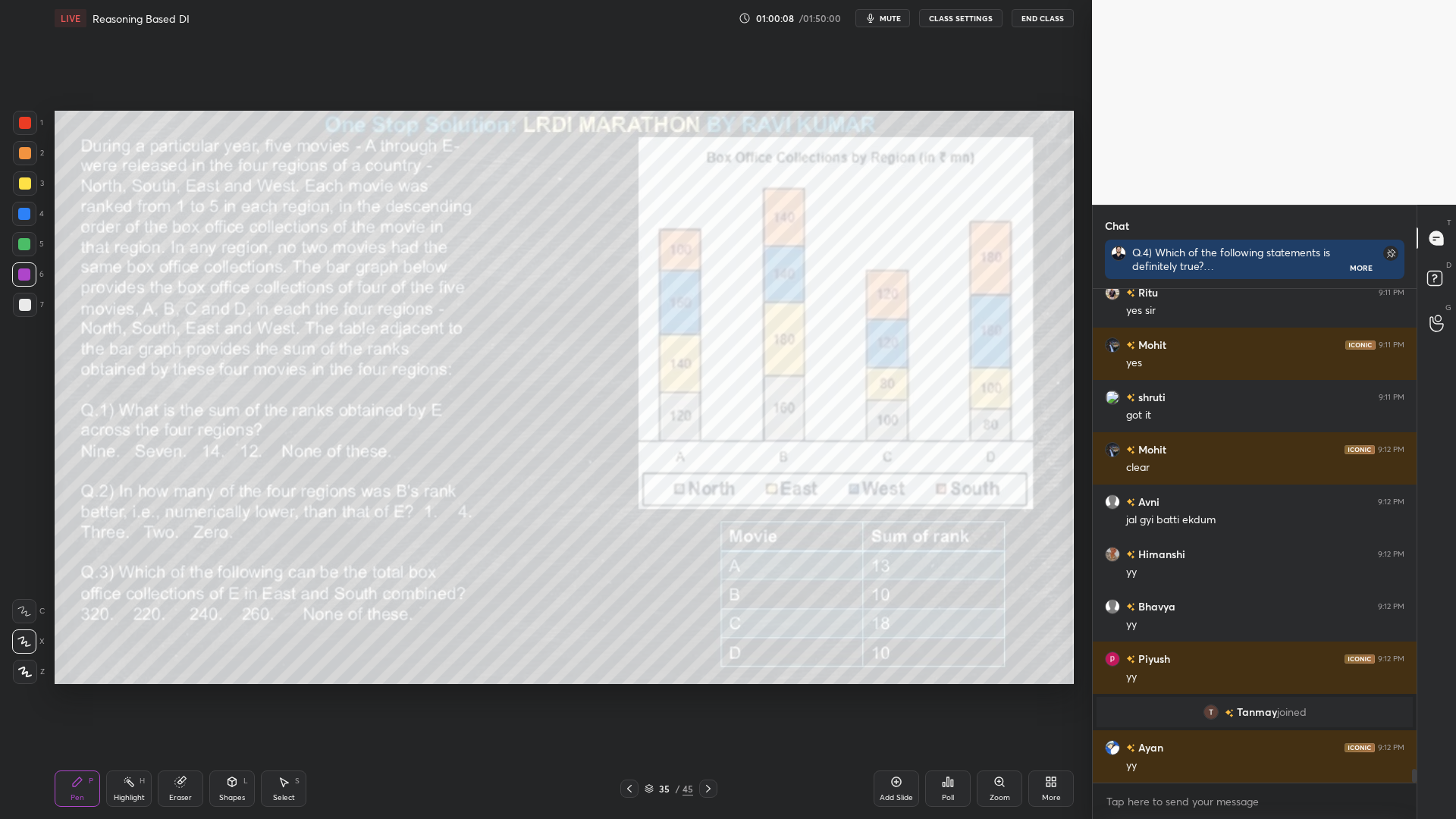
click at [711, 696] on icon at bounding box center [708, 788] width 12 height 12
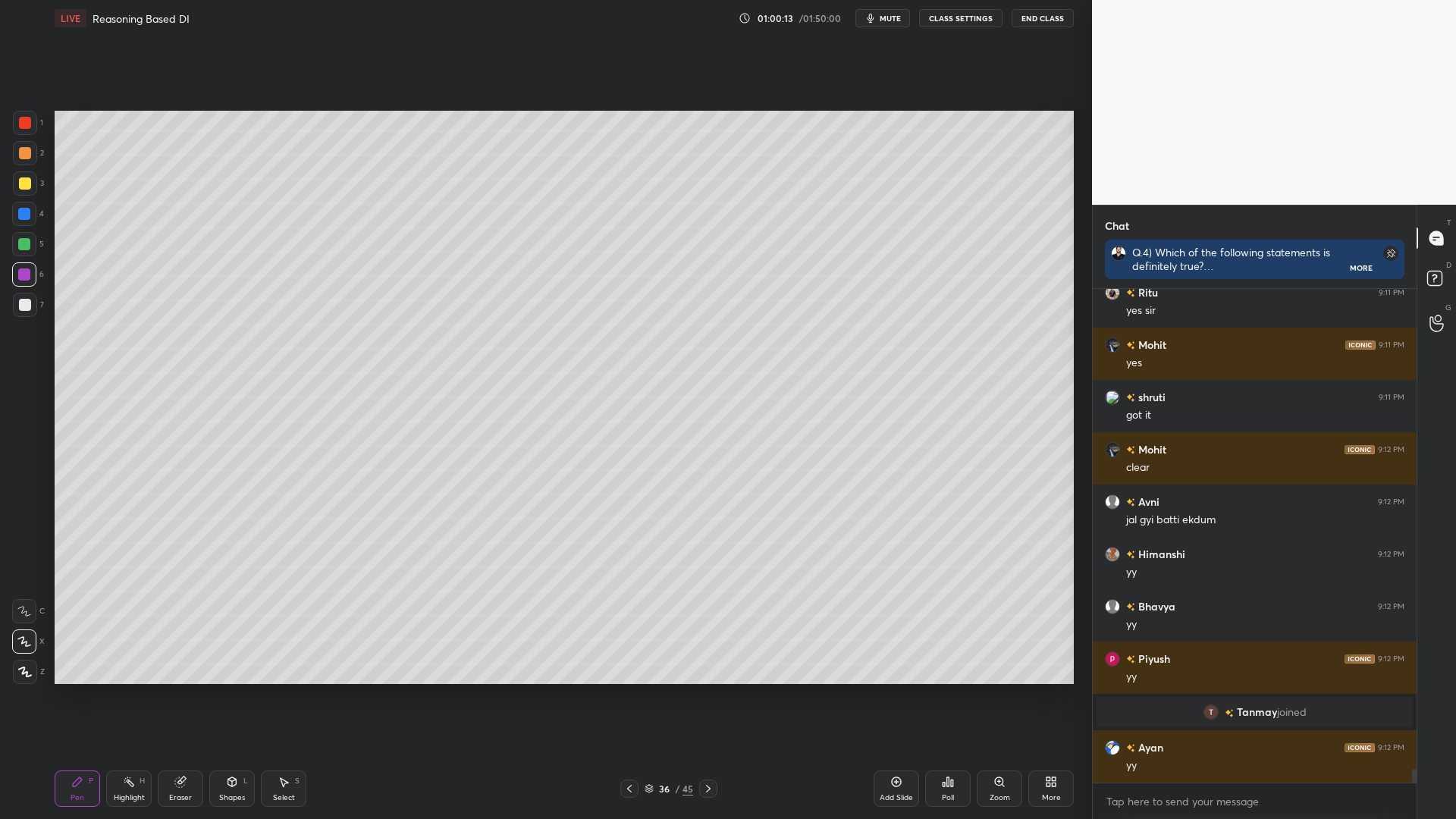
click at [627, 696] on icon at bounding box center [628, 788] width 12 height 12
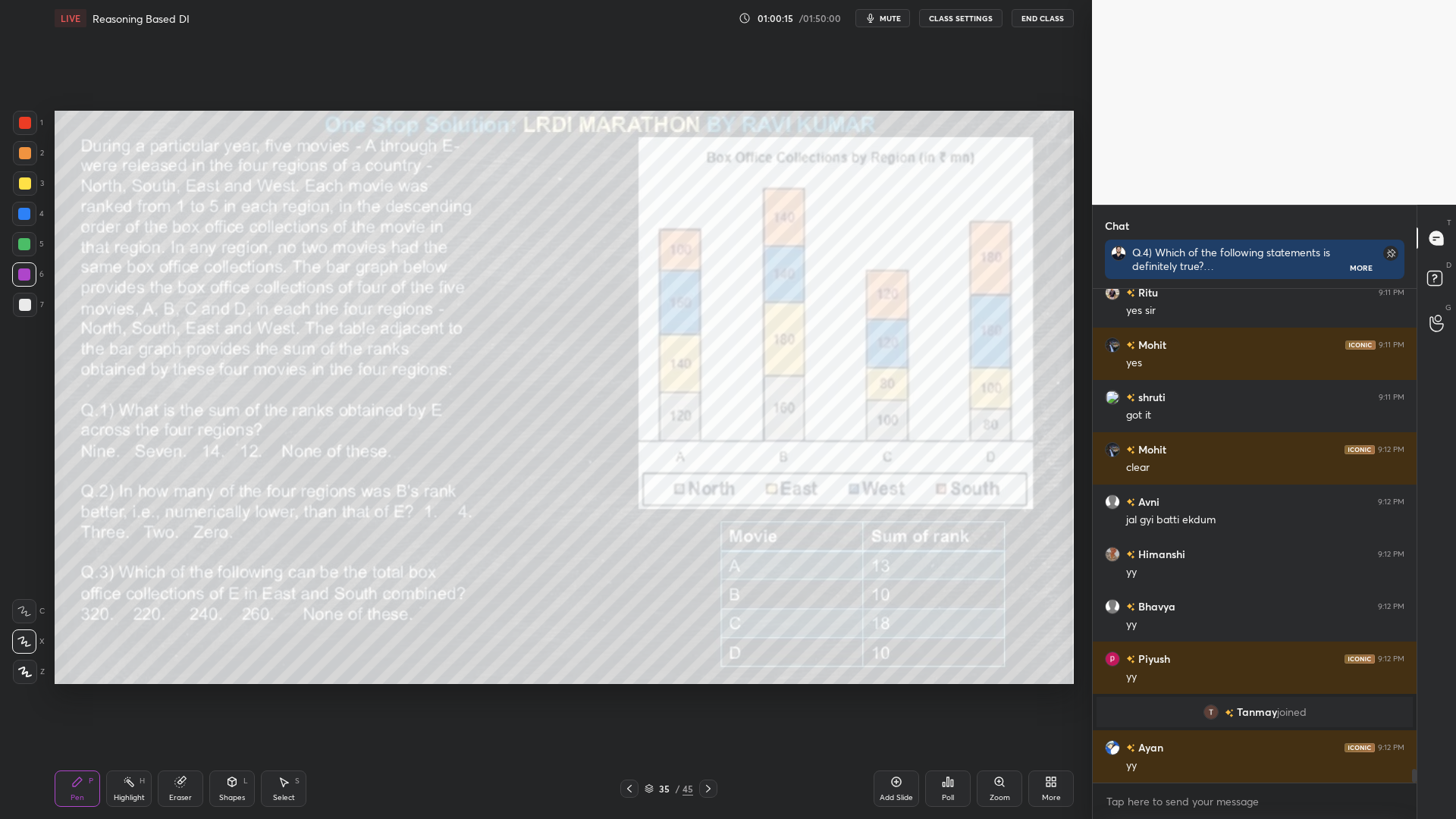
click at [711, 696] on icon at bounding box center [708, 788] width 12 height 12
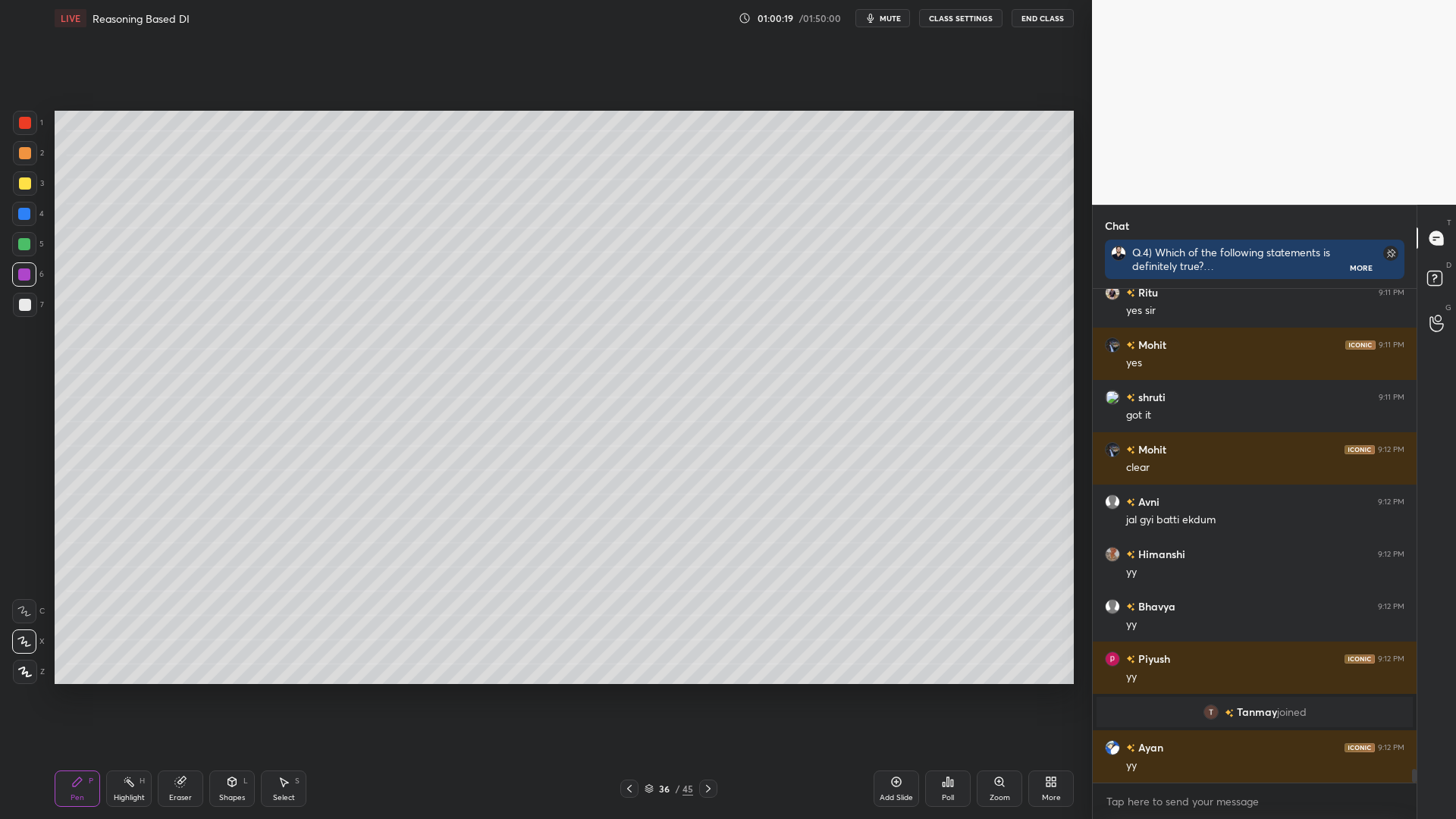
scroll to position [16967, 0]
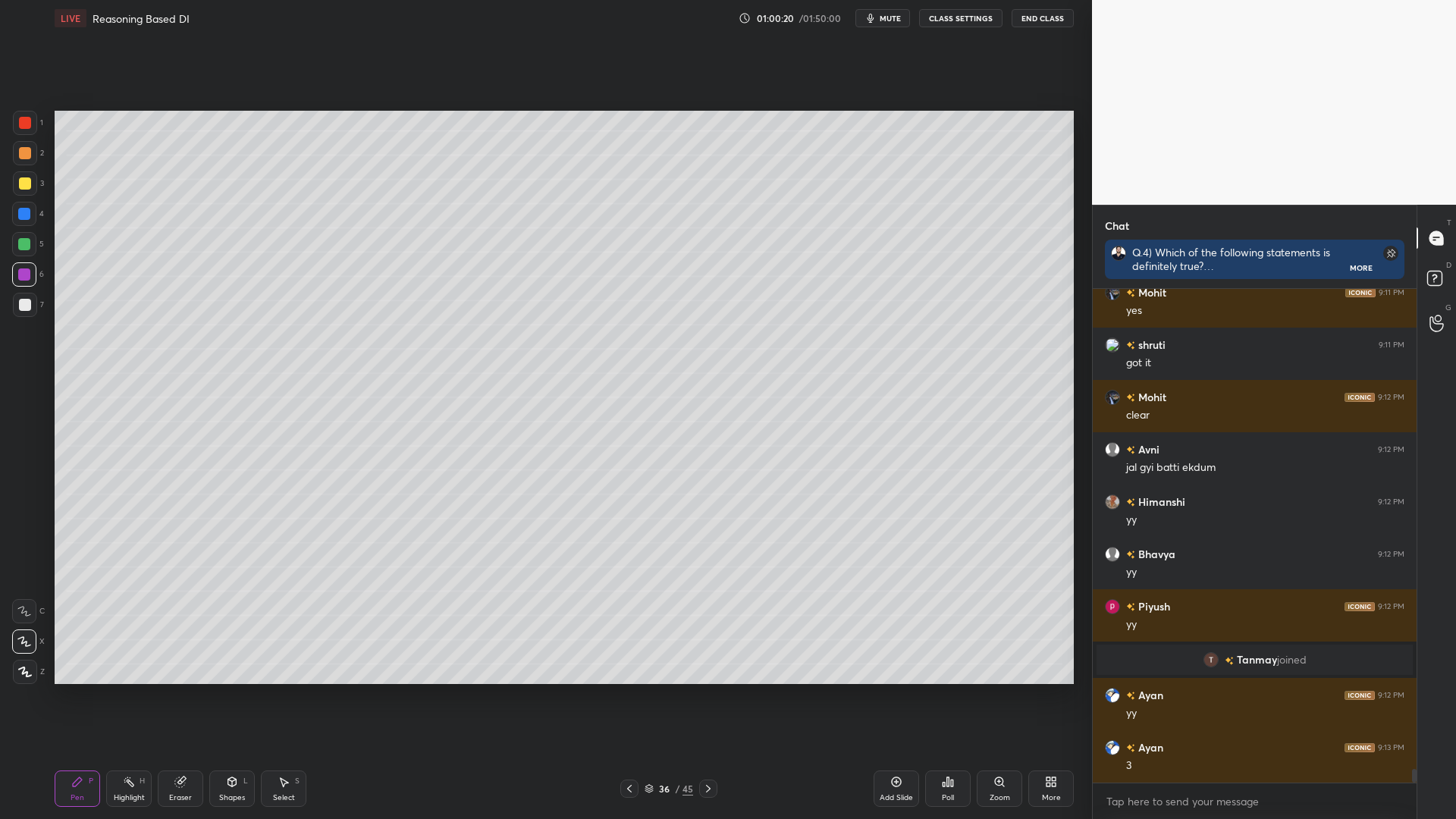
click at [627, 696] on icon at bounding box center [628, 788] width 12 height 12
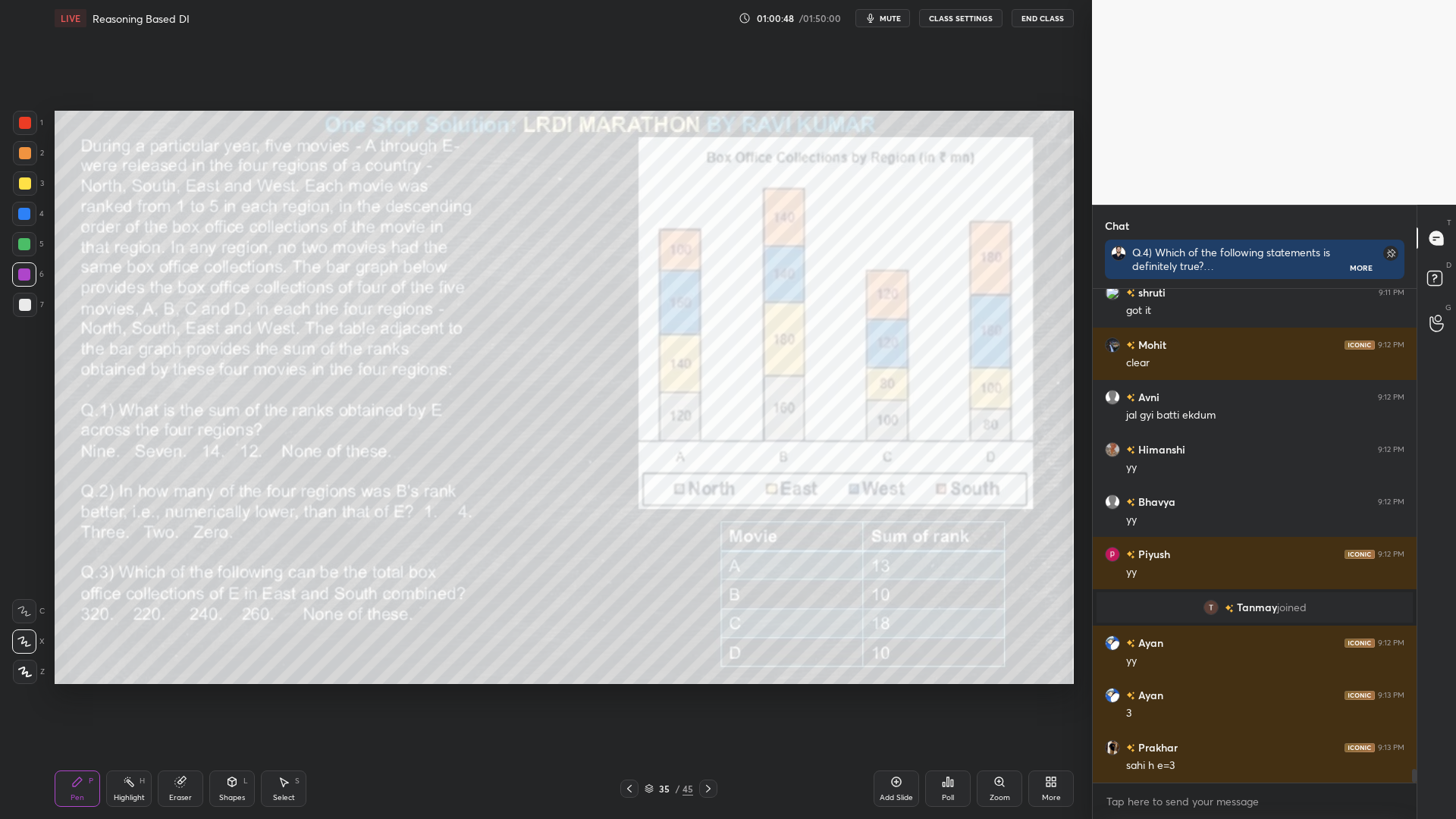
scroll to position [17034, 0]
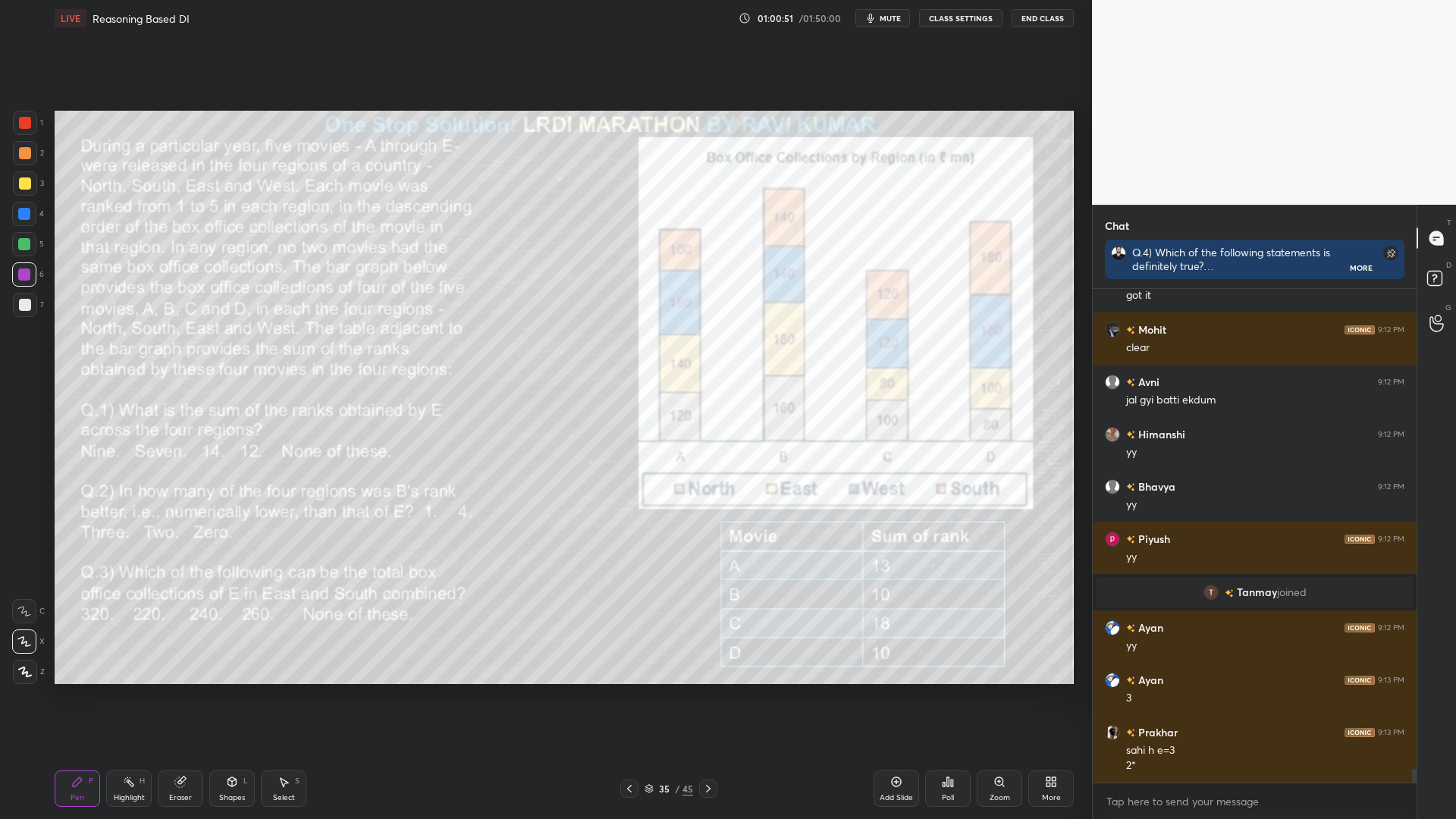
click at [711, 696] on icon at bounding box center [708, 788] width 12 height 12
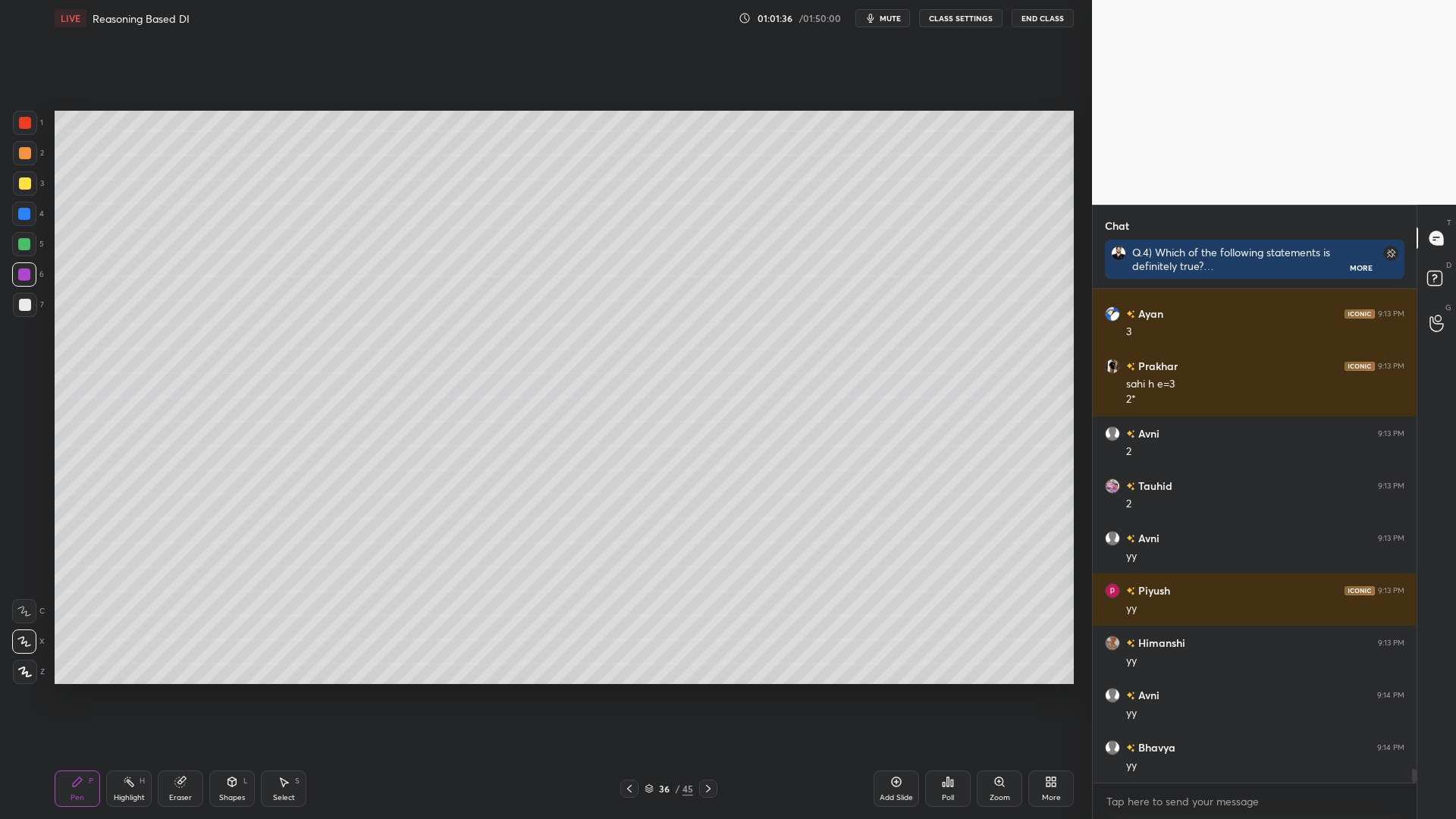
scroll to position [17452, 0]
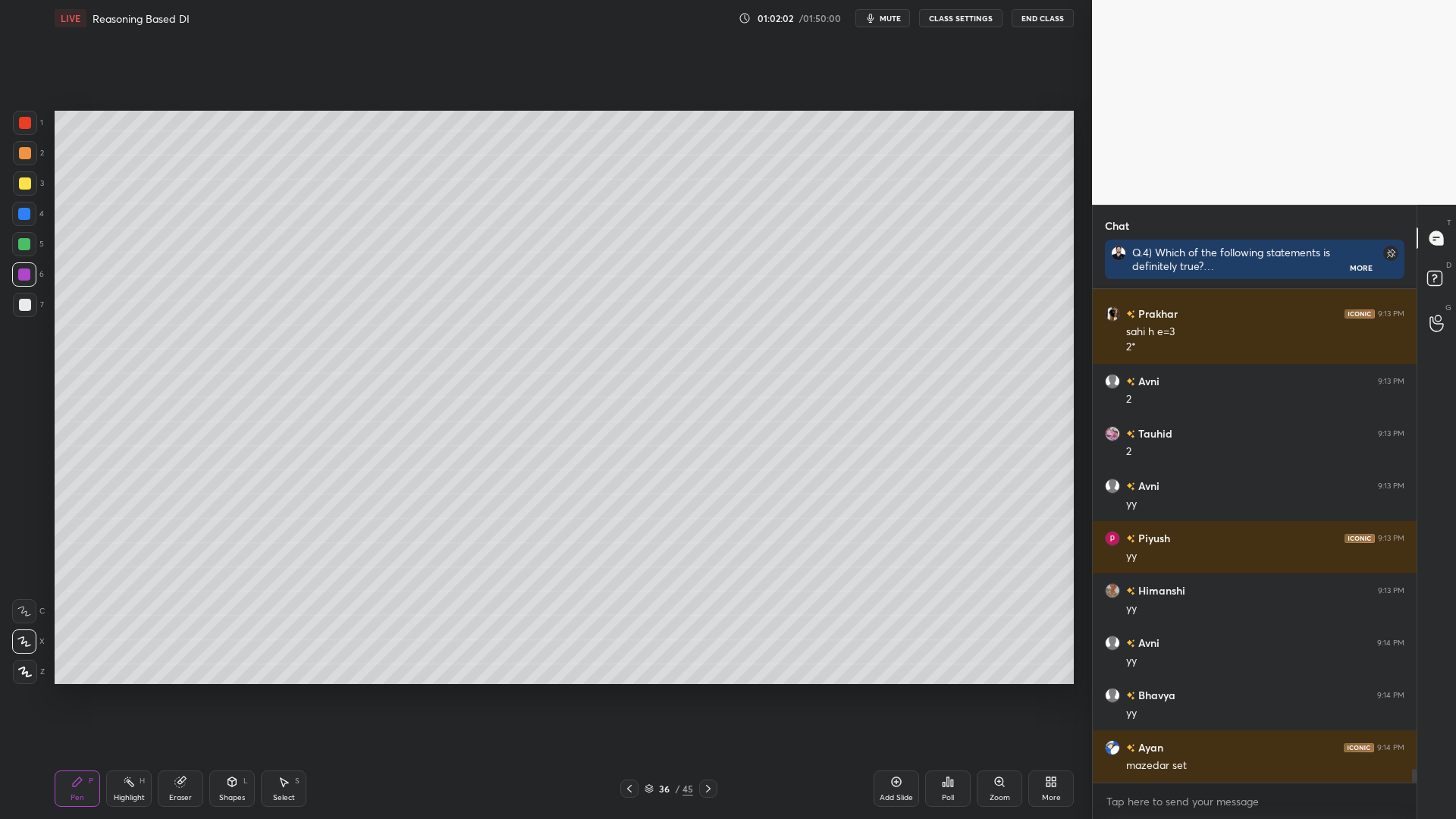
click at [631, 696] on icon at bounding box center [628, 788] width 12 height 12
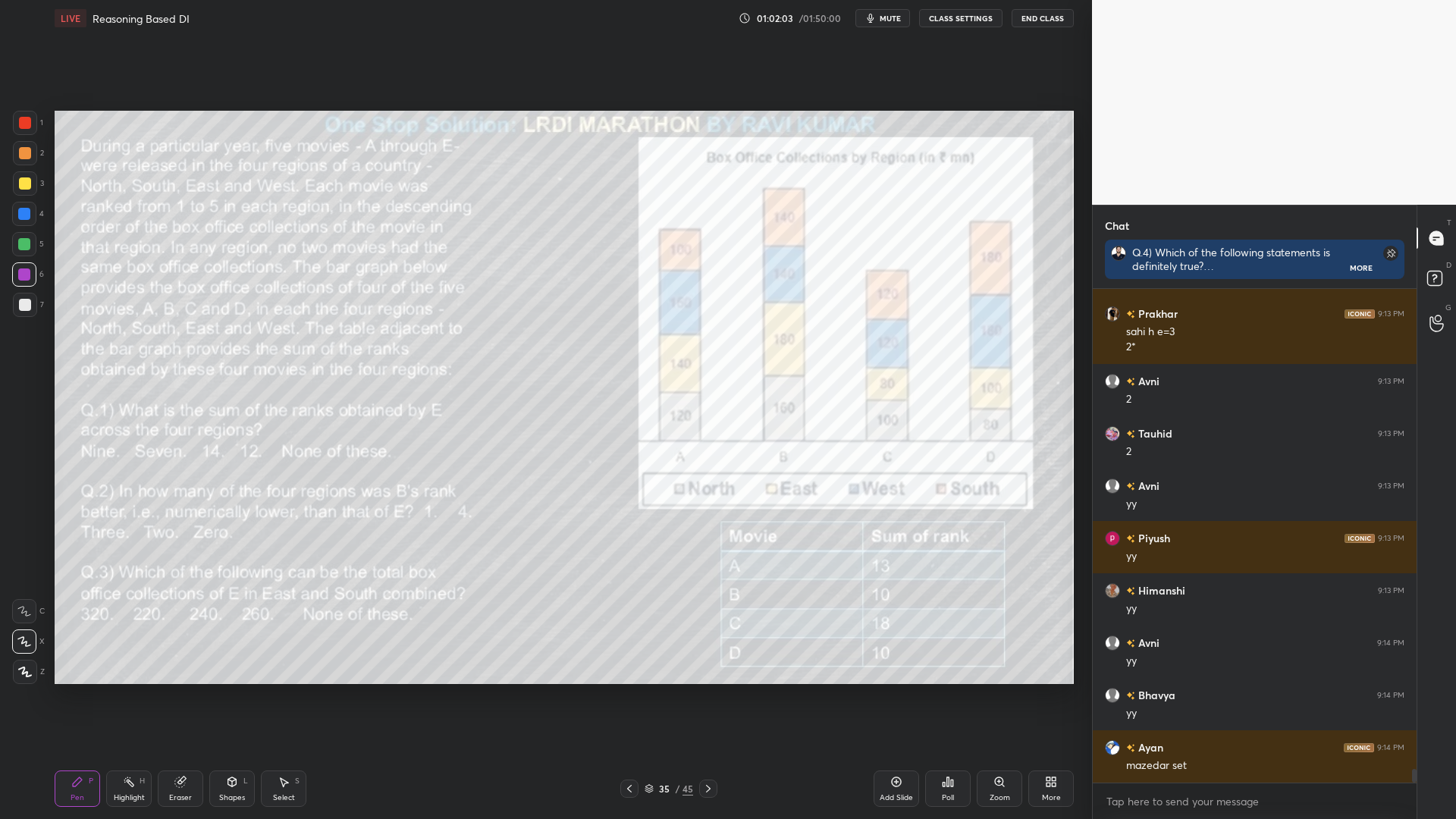
click at [122, 696] on div "Highlight H" at bounding box center [128, 788] width 46 height 36
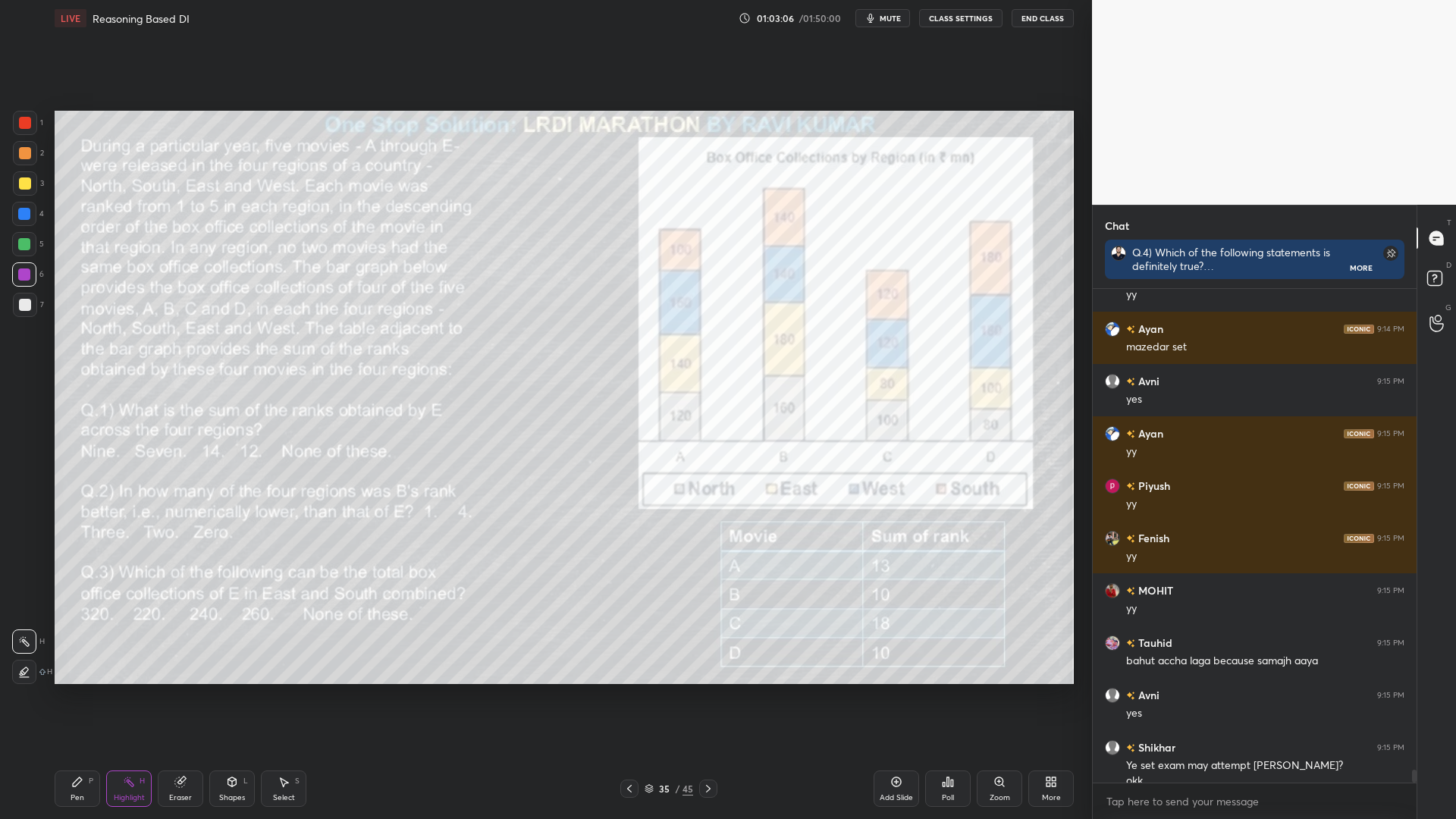
scroll to position [17886, 0]
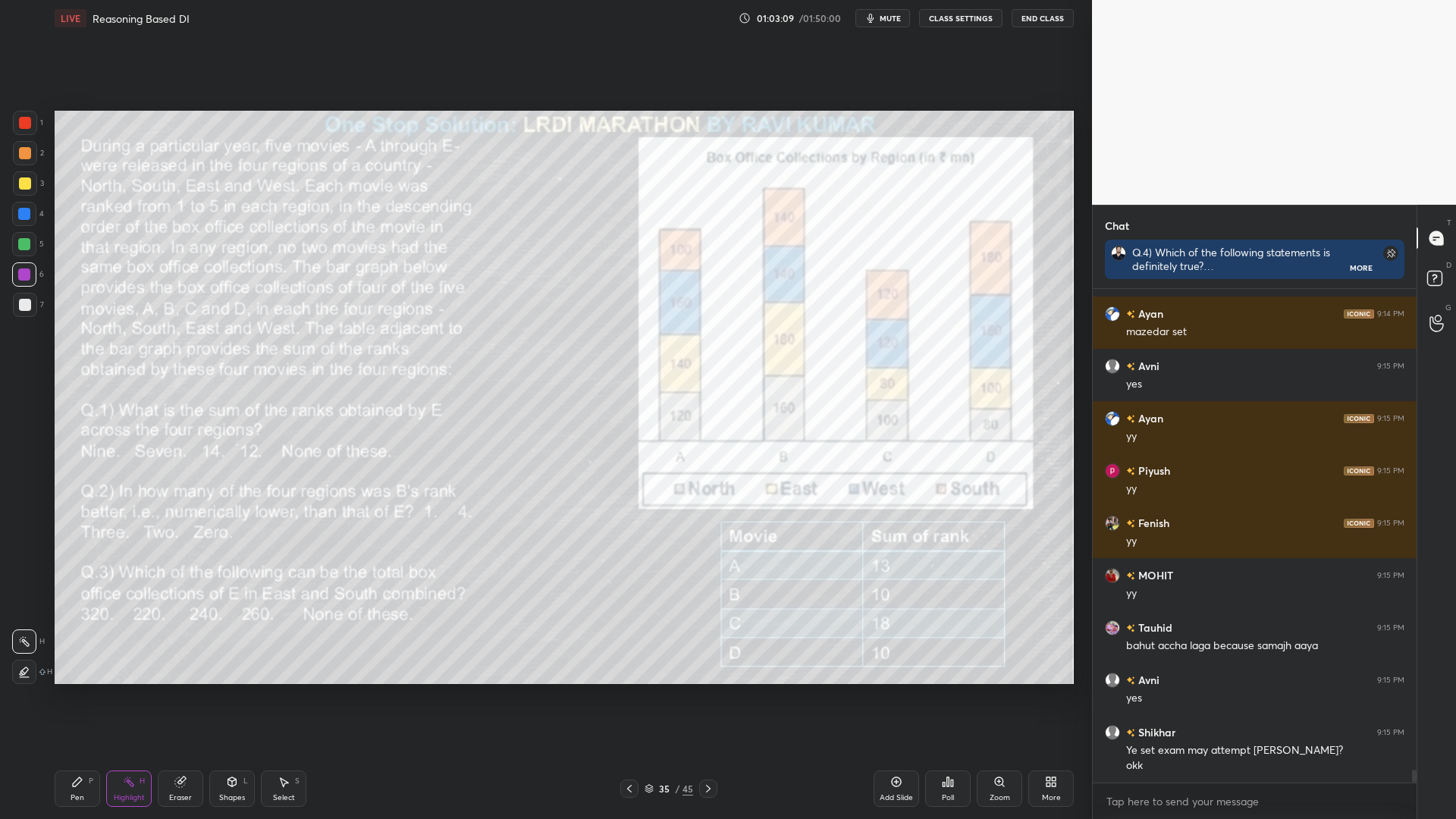
click at [712, 696] on icon at bounding box center [708, 788] width 12 height 12
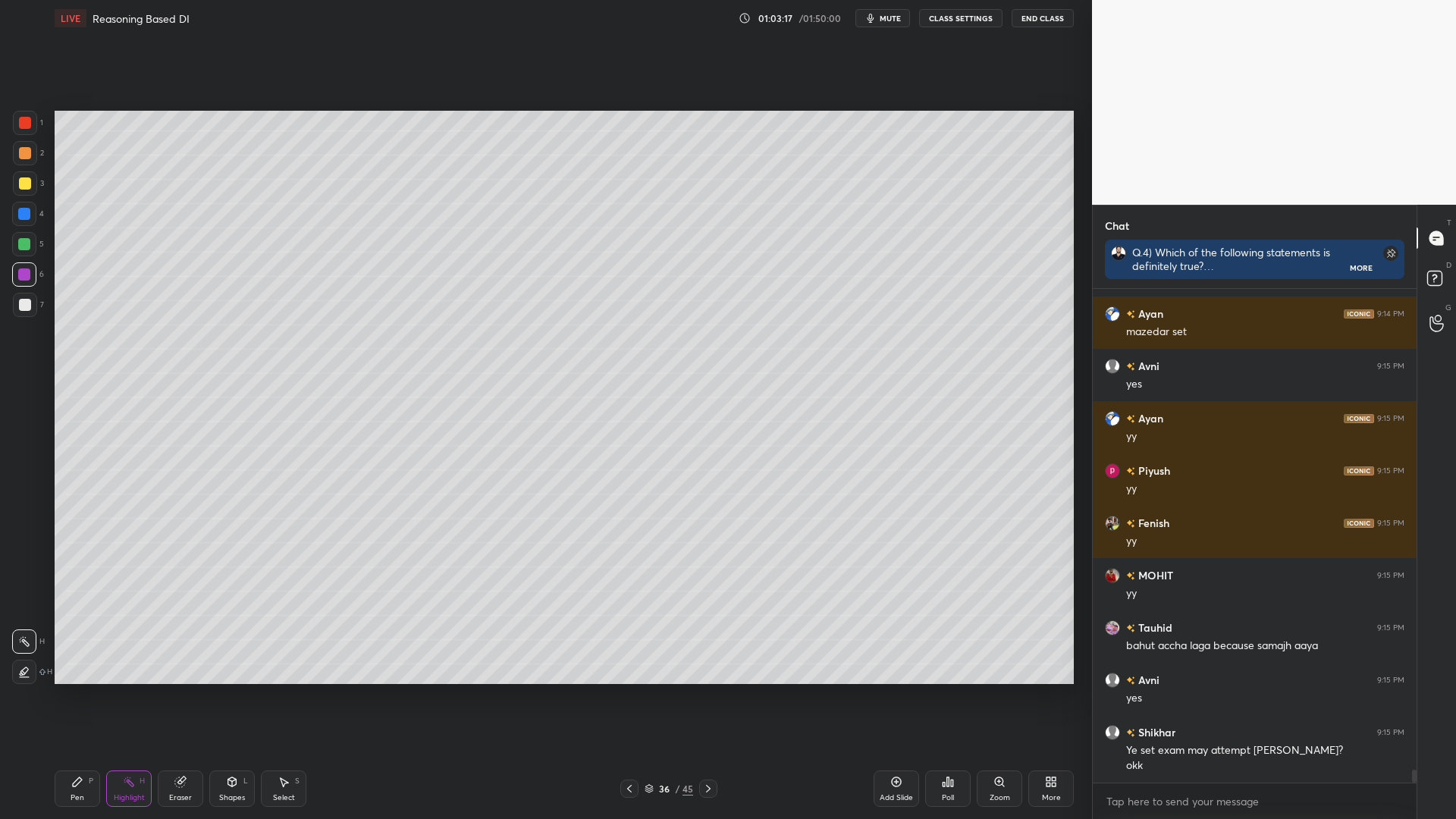
click at [76, 696] on div "Pen P" at bounding box center [77, 788] width 46 height 36
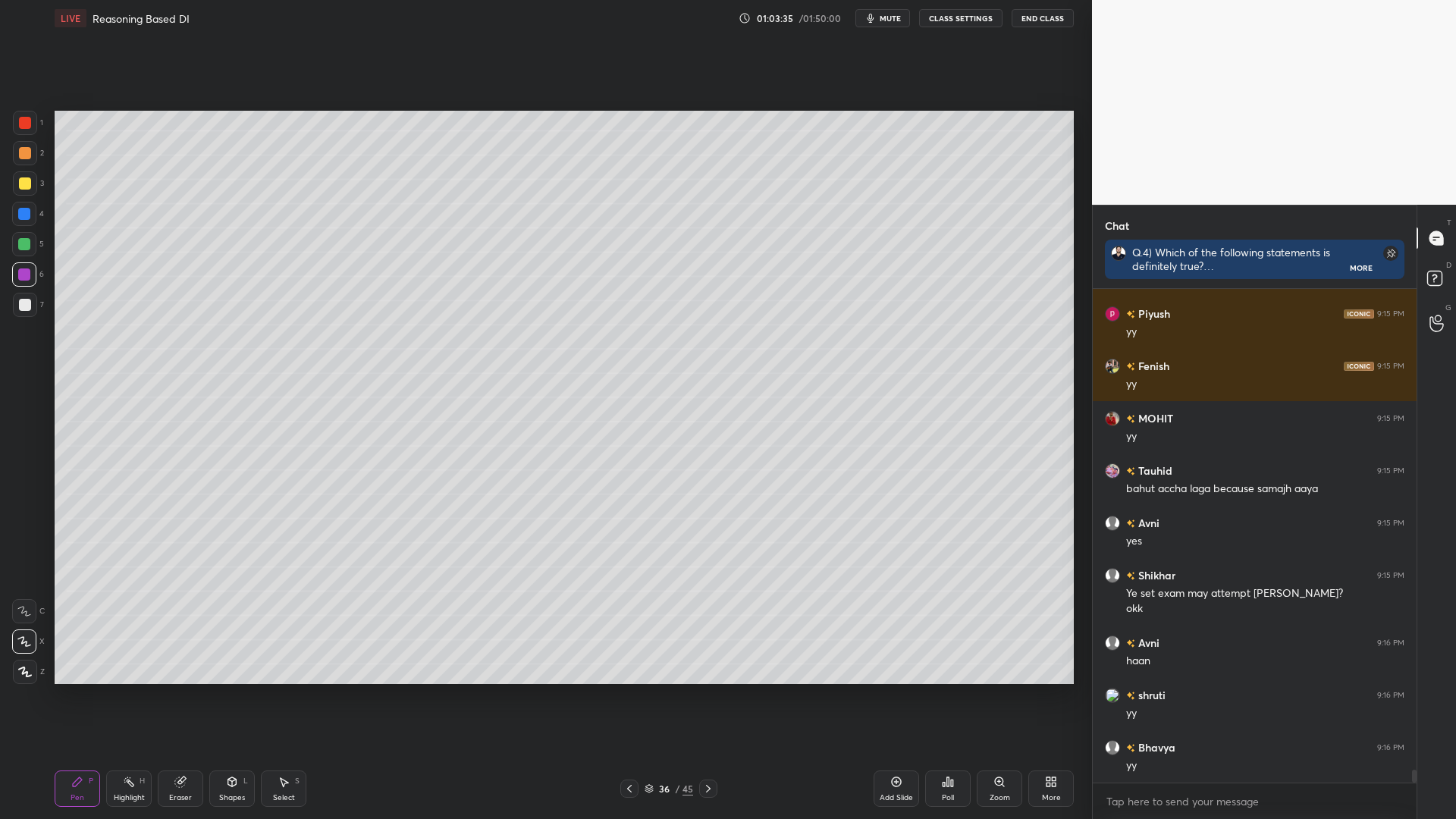
scroll to position [18096, 0]
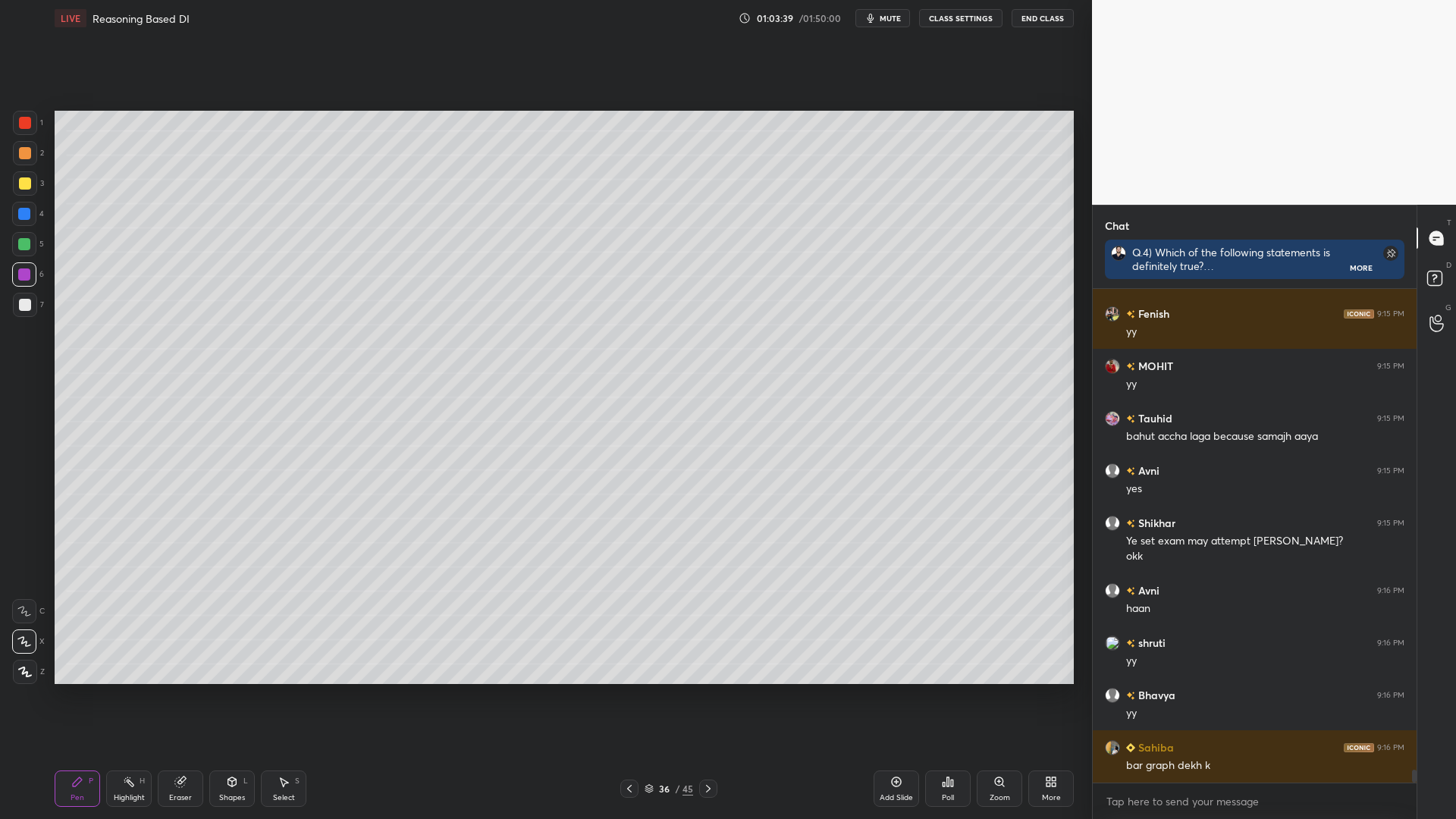
click at [631, 696] on icon at bounding box center [628, 788] width 12 height 12
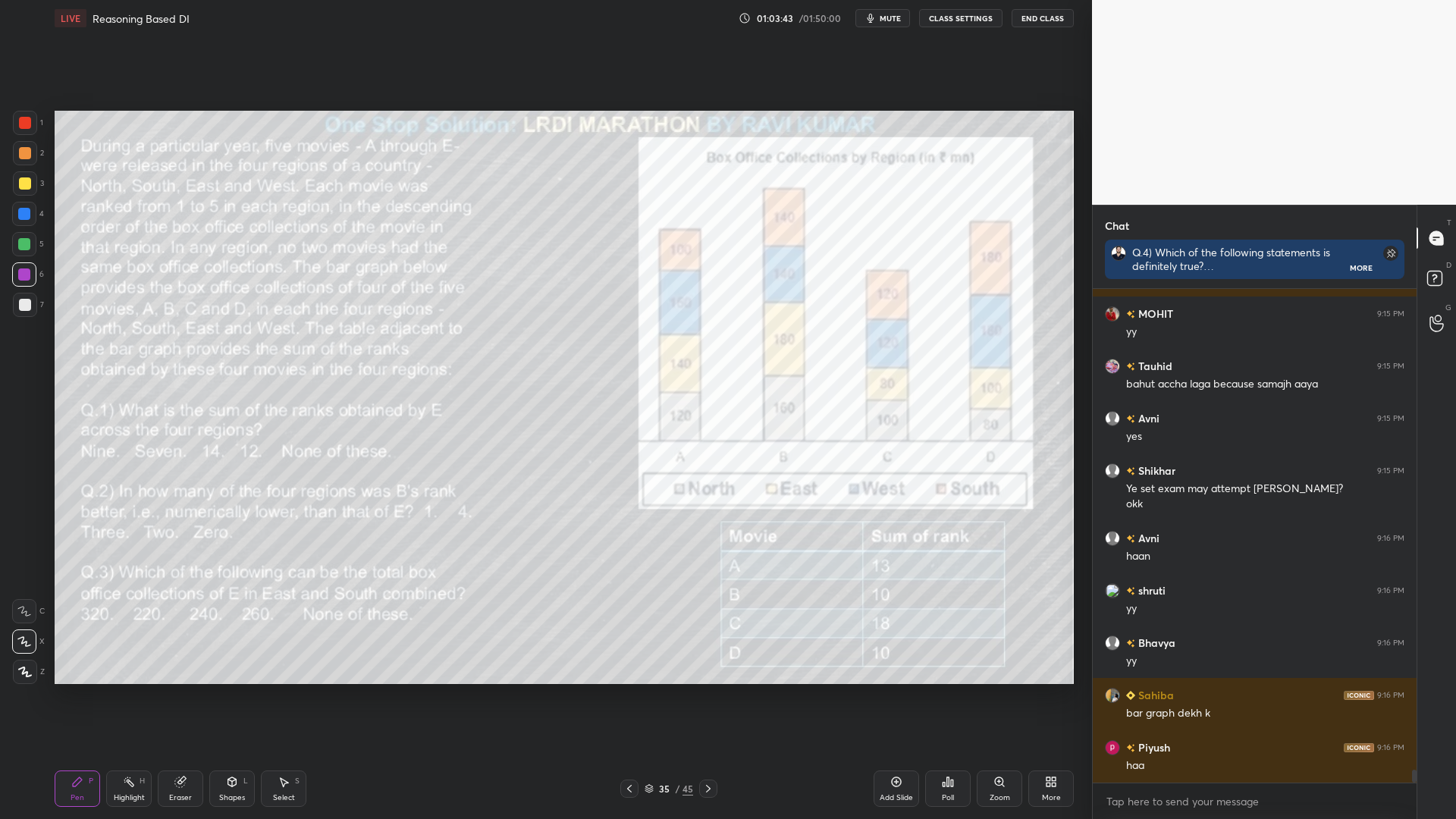
scroll to position [18200, 0]
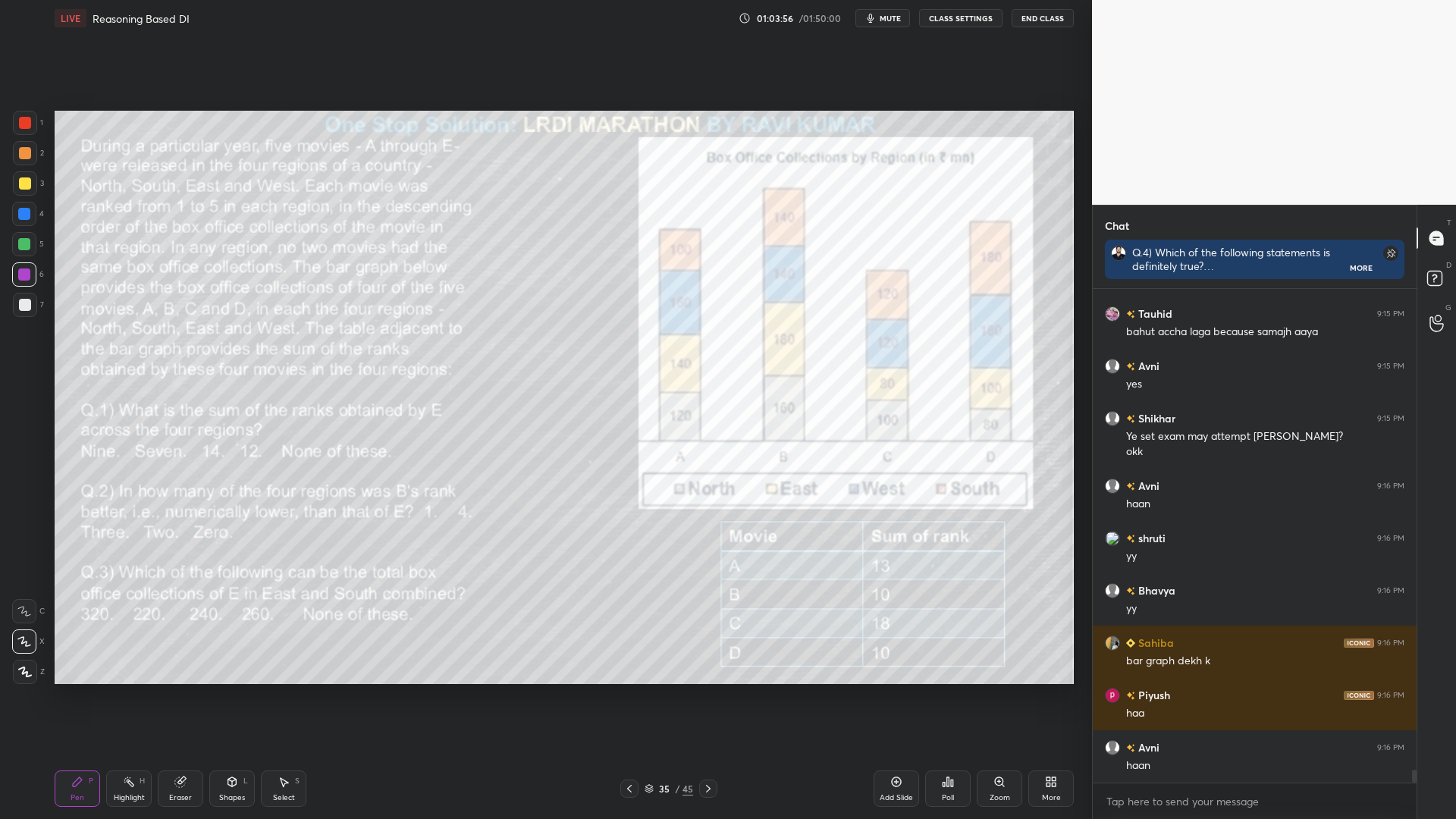
click at [9, 121] on div "1 2 3 4 5 6 7 C X Z C X Z E E Erase all H H" at bounding box center [24, 396] width 49 height 573
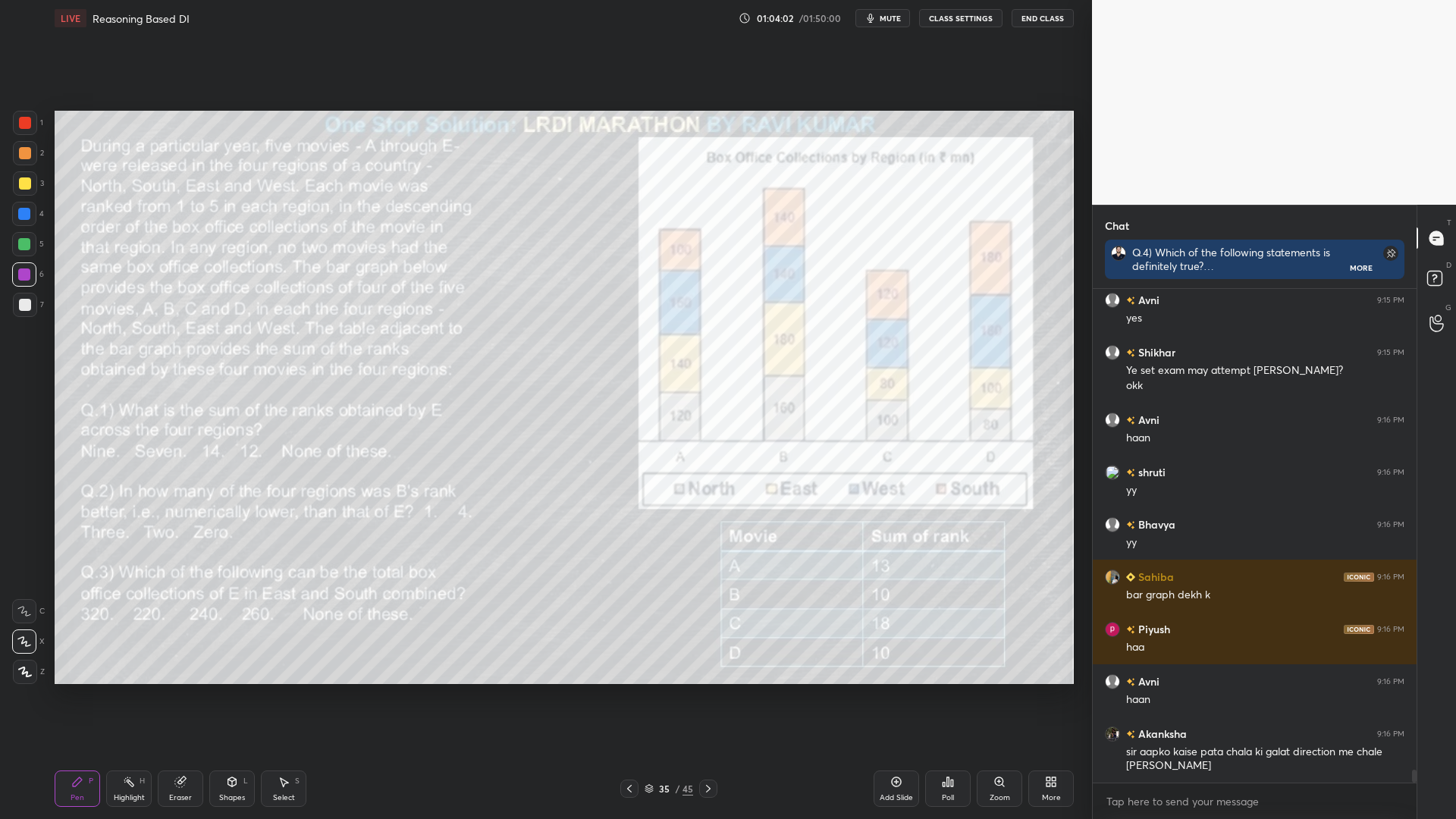
scroll to position [18318, 0]
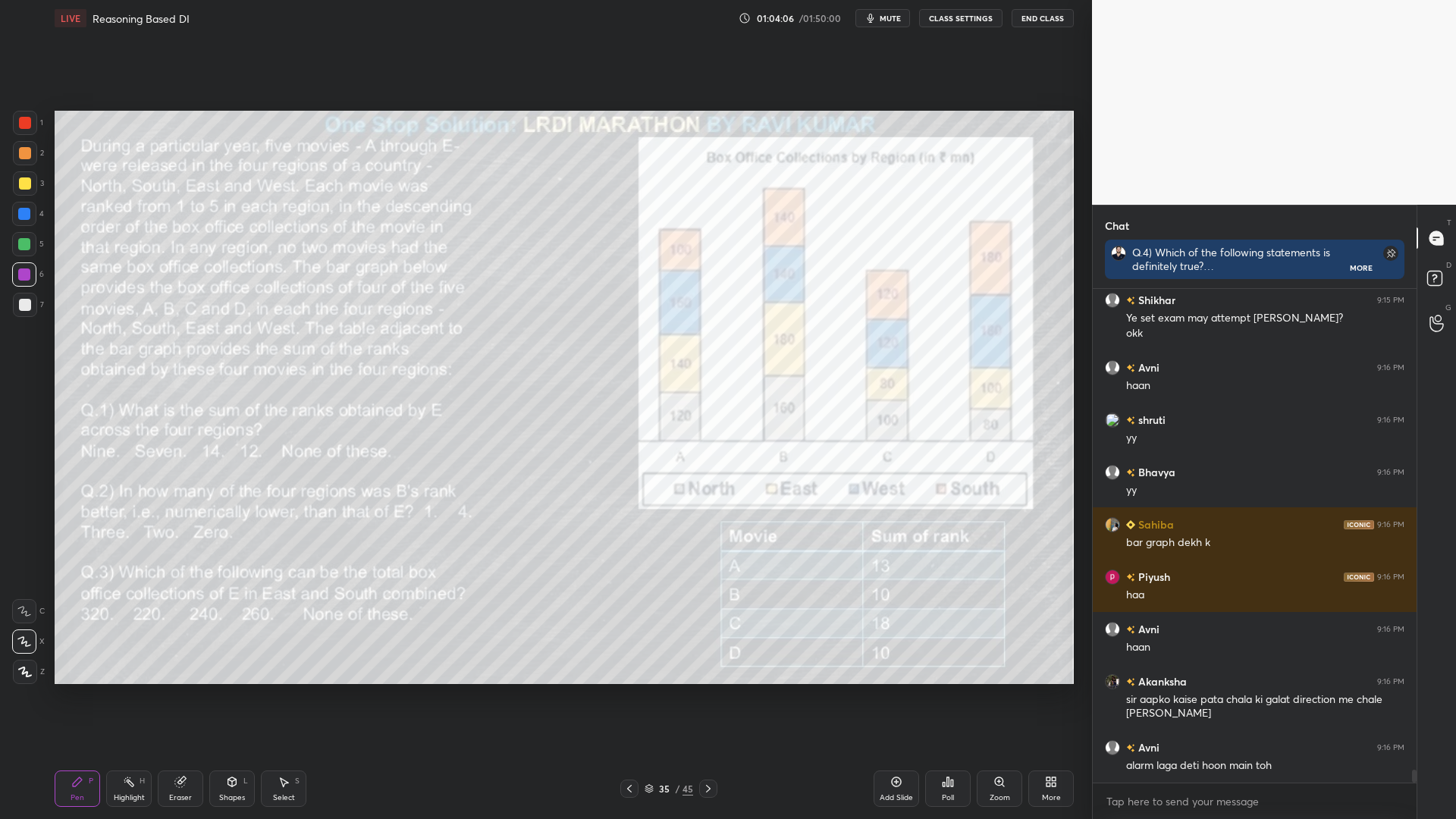
click at [22, 178] on div at bounding box center [25, 183] width 24 height 24
click at [24, 150] on div at bounding box center [24, 152] width 12 height 12
click at [708, 696] on icon at bounding box center [708, 788] width 12 height 12
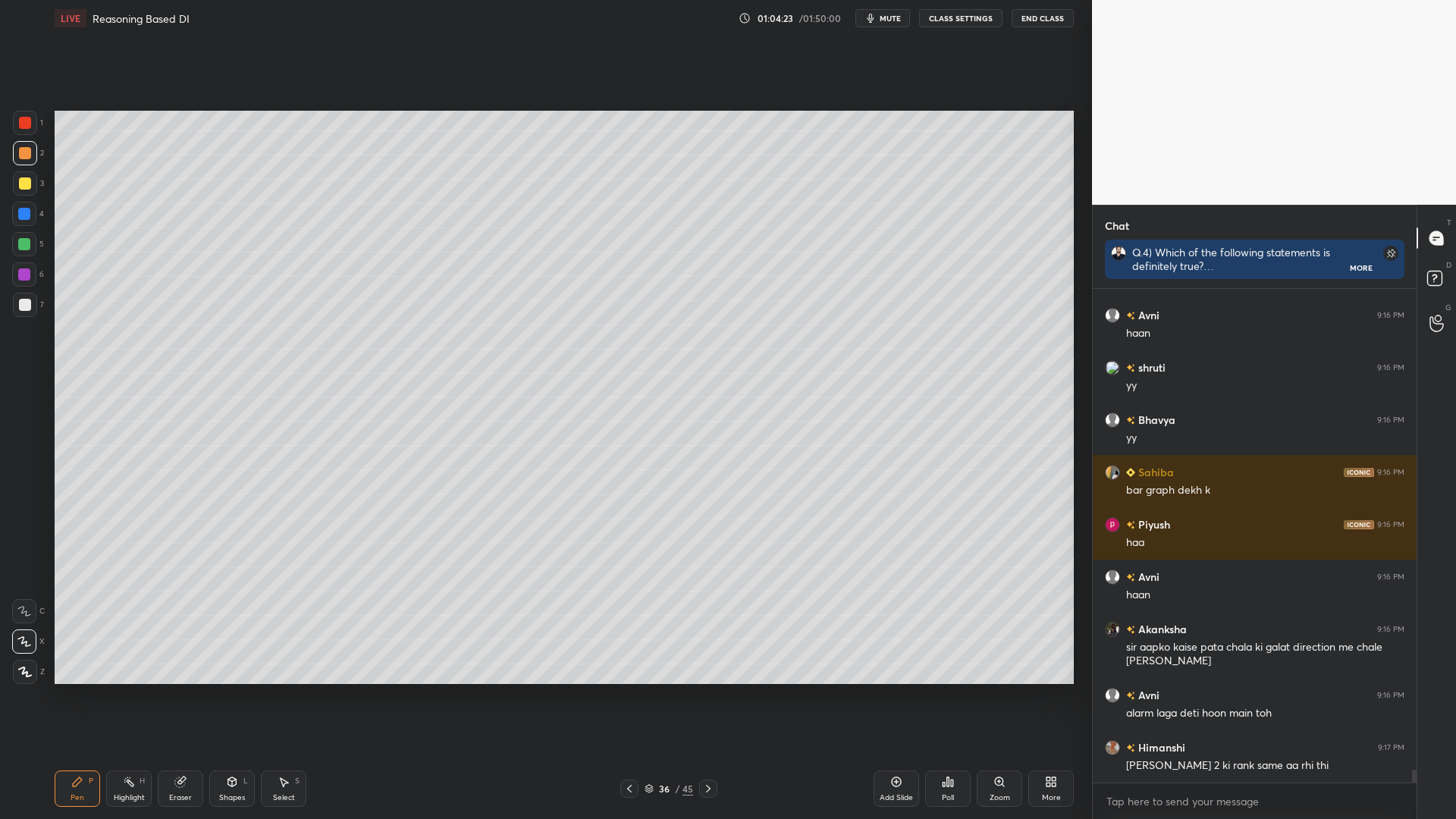
scroll to position [18423, 0]
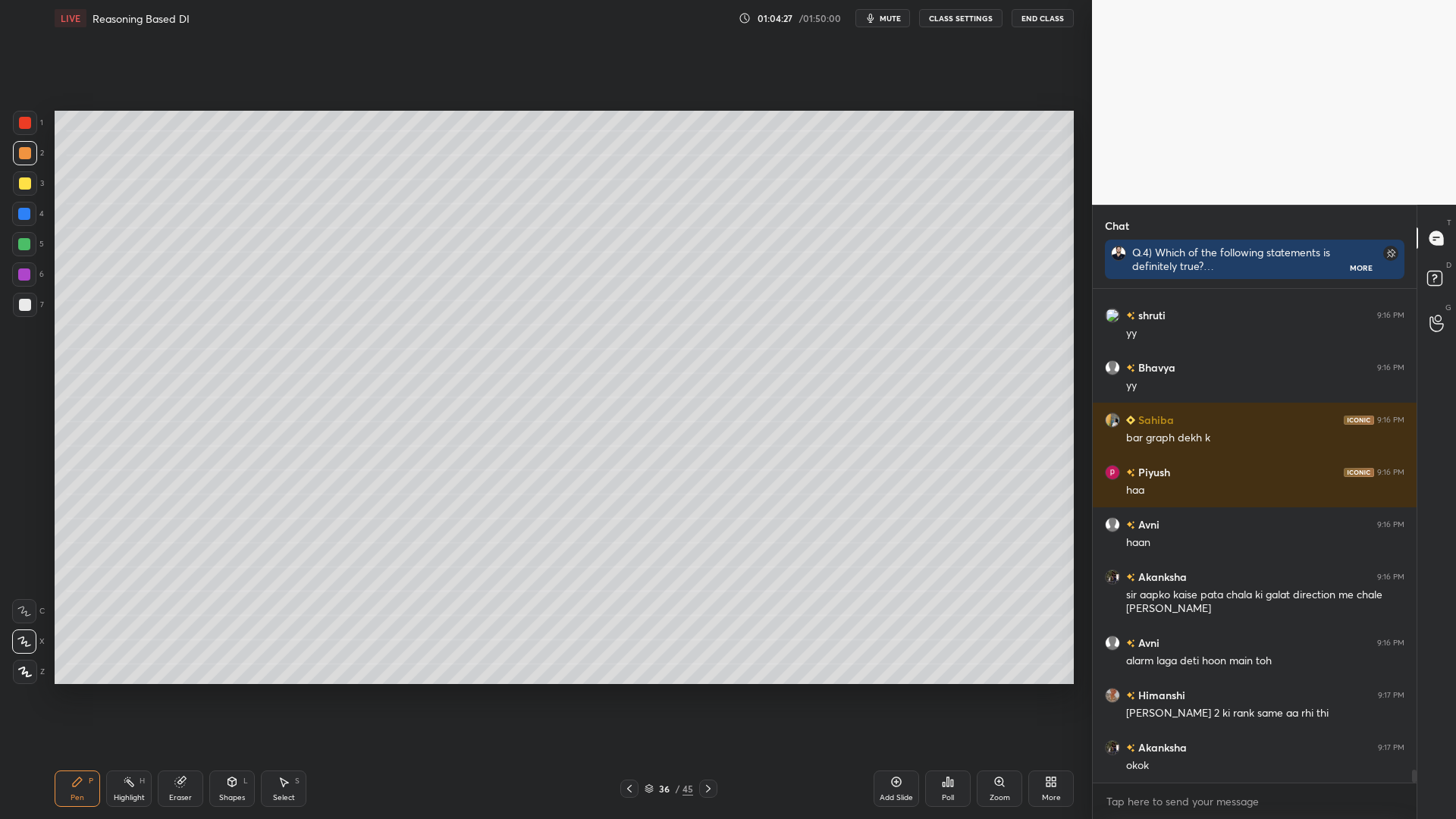
click at [627, 696] on icon at bounding box center [628, 788] width 12 height 12
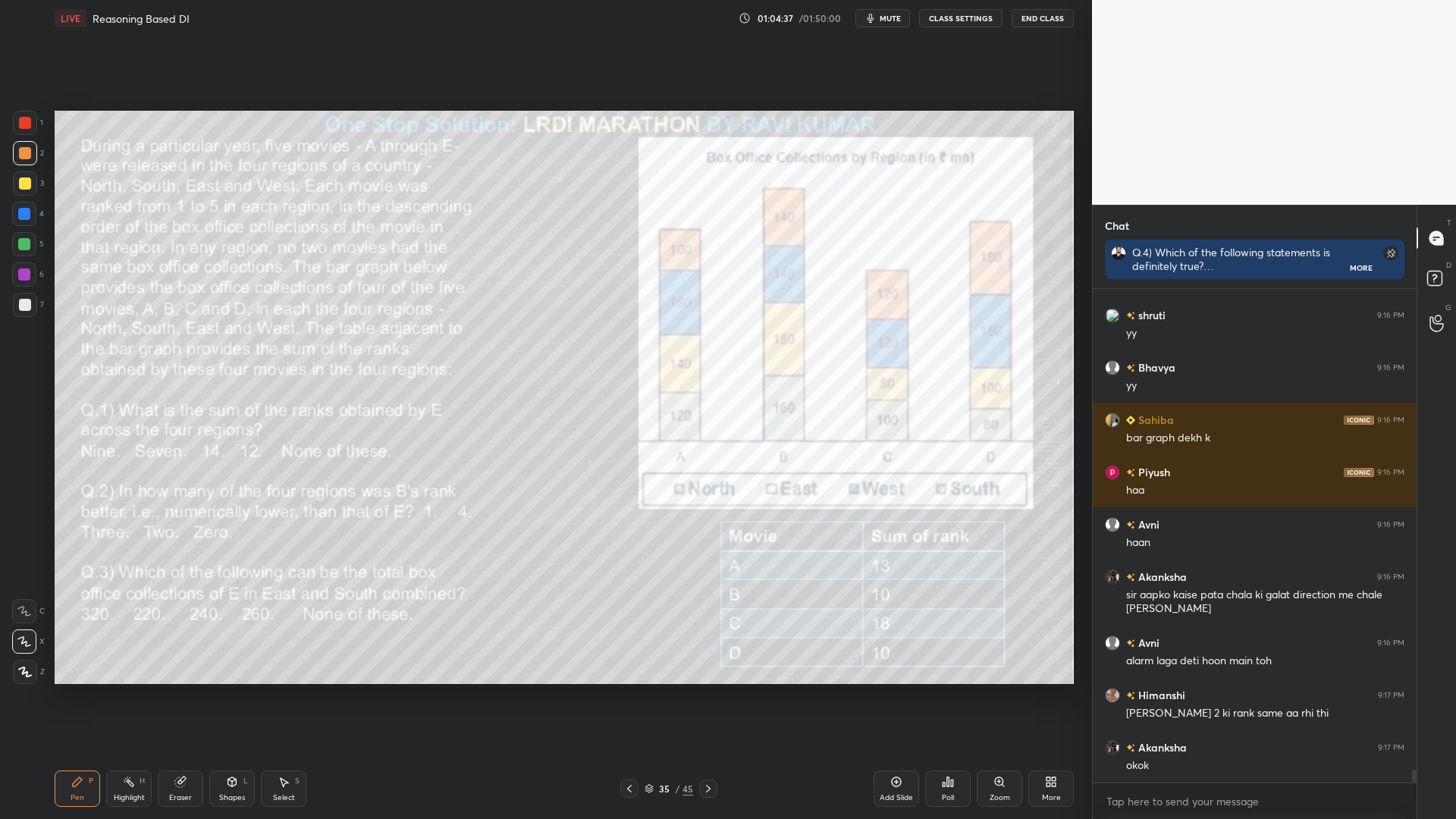
click at [20, 219] on div at bounding box center [24, 214] width 24 height 24
drag, startPoint x: 123, startPoint y: 796, endPoint x: 158, endPoint y: 771, distance: 43.0
click at [123, 696] on div "Highlight" at bounding box center [129, 797] width 31 height 7
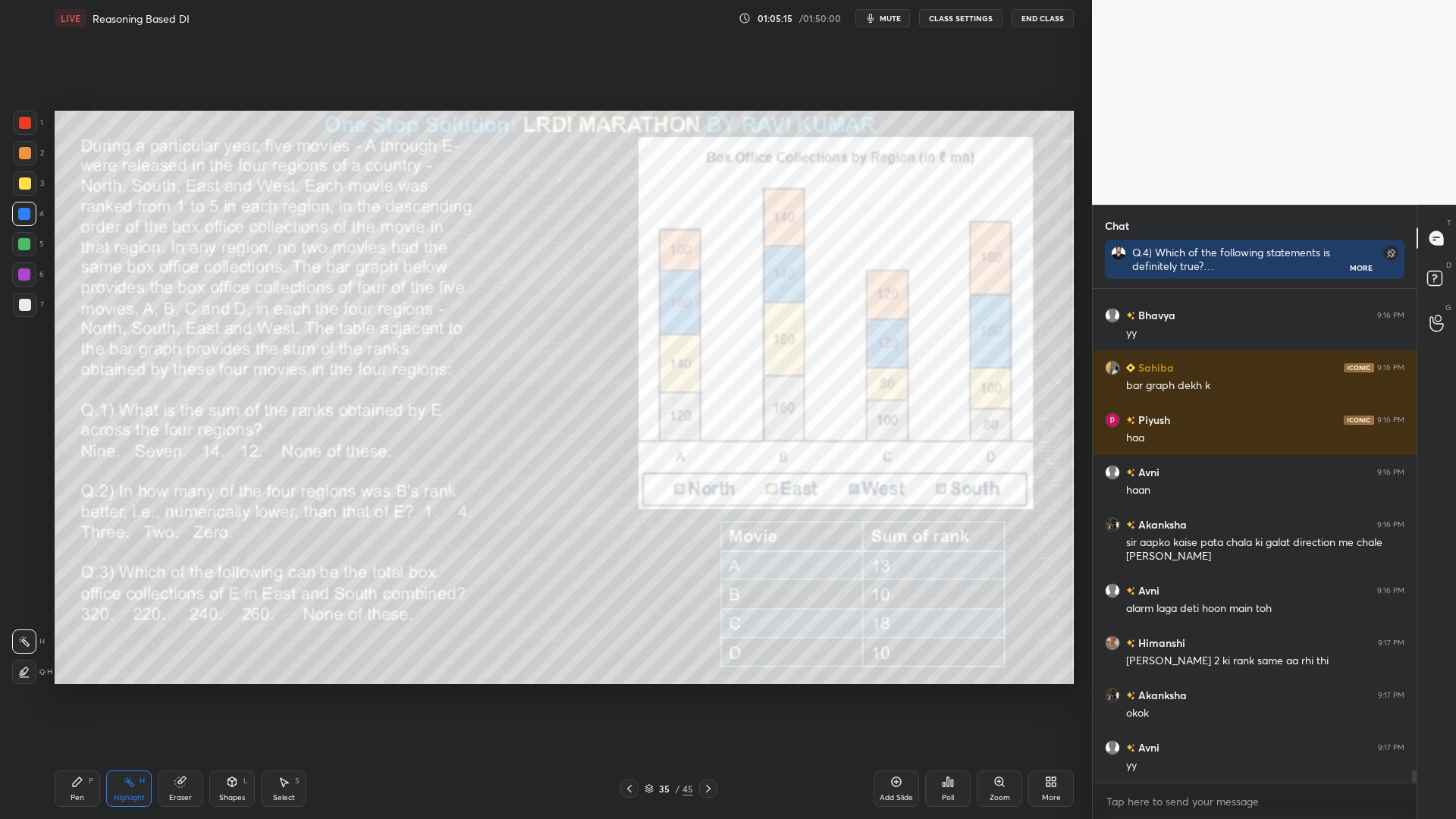
click at [70, 696] on div "Pen P" at bounding box center [77, 788] width 46 height 36
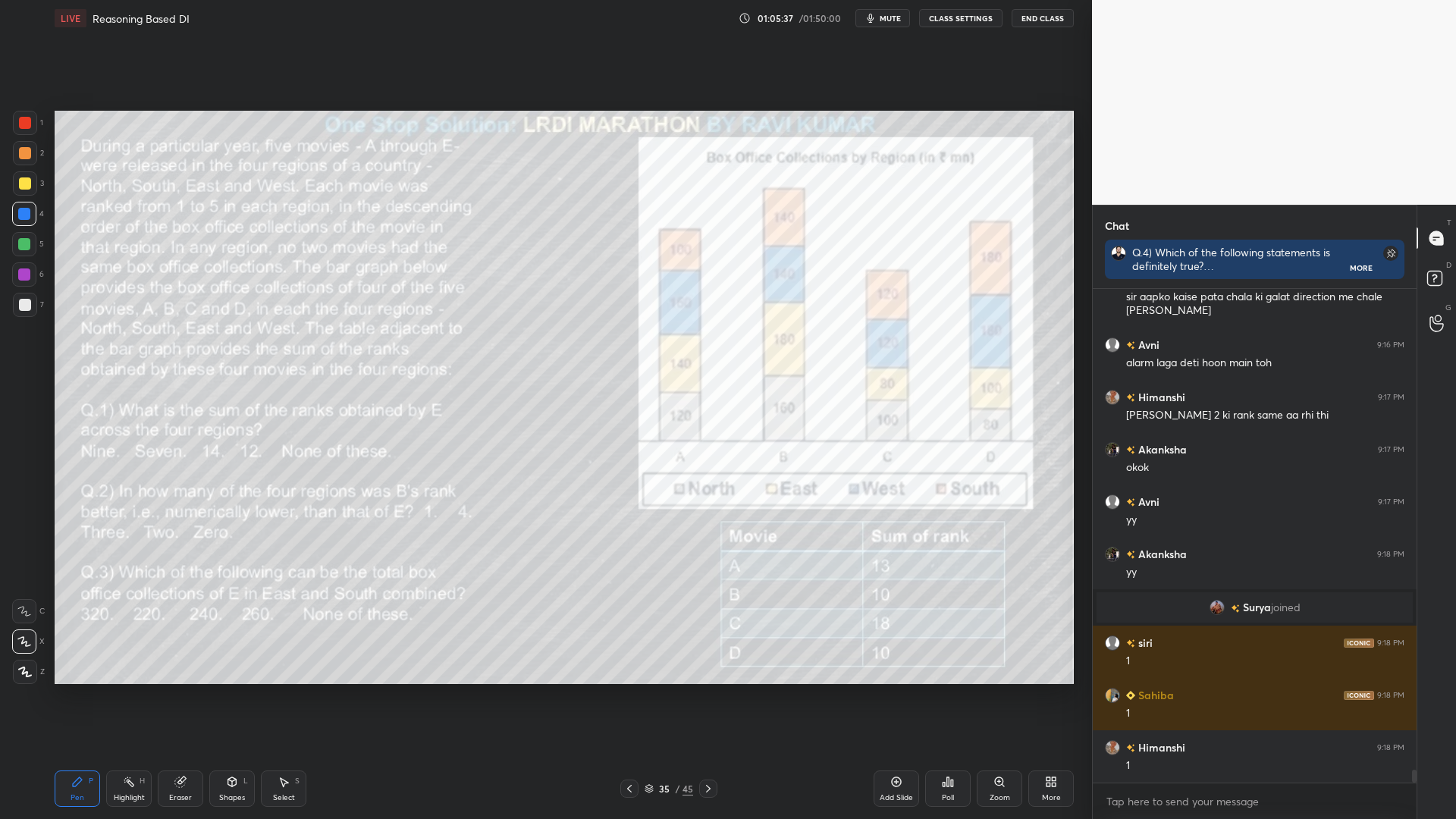
scroll to position [18313, 0]
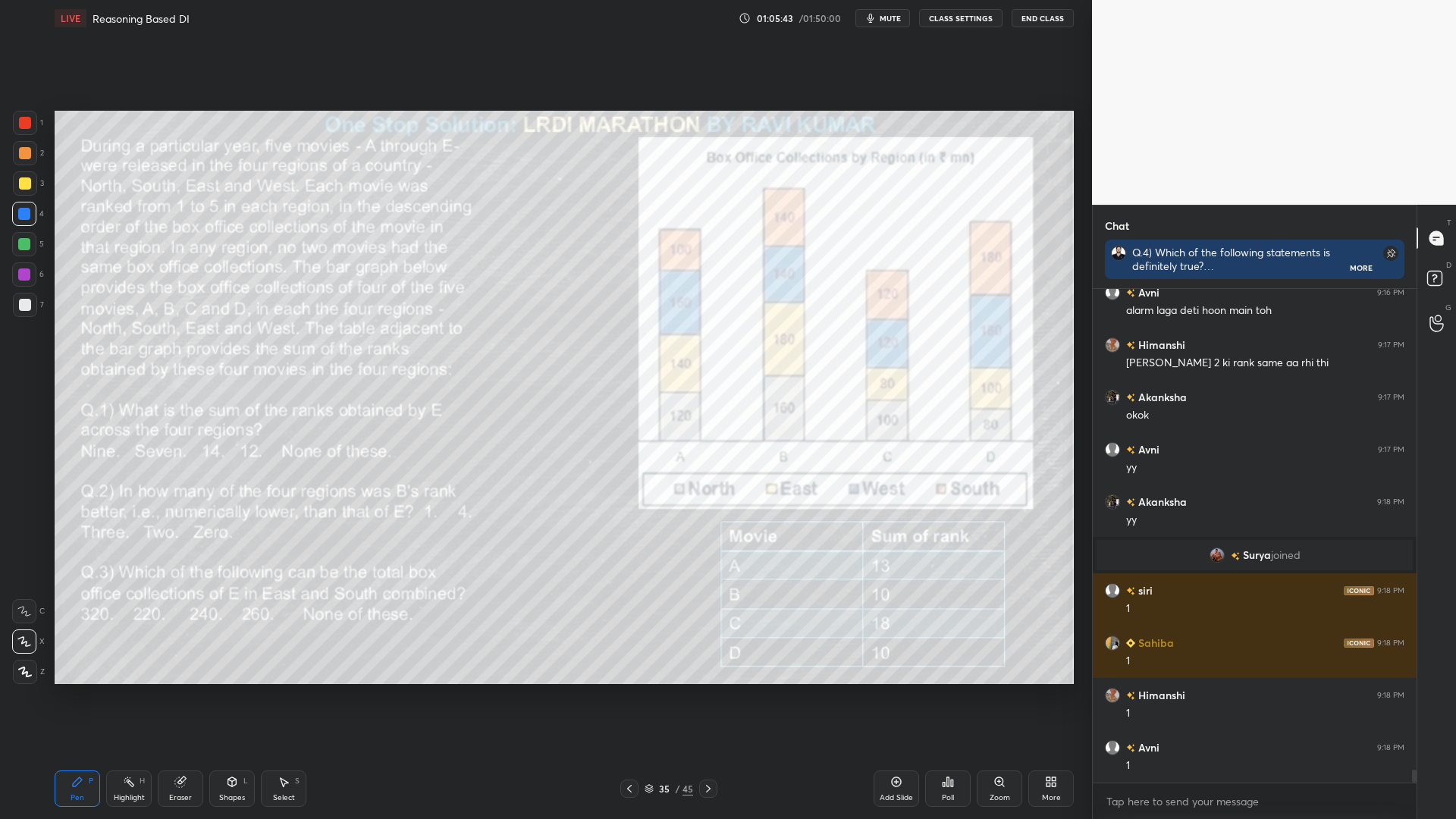
click at [709, 696] on icon at bounding box center [708, 788] width 12 height 12
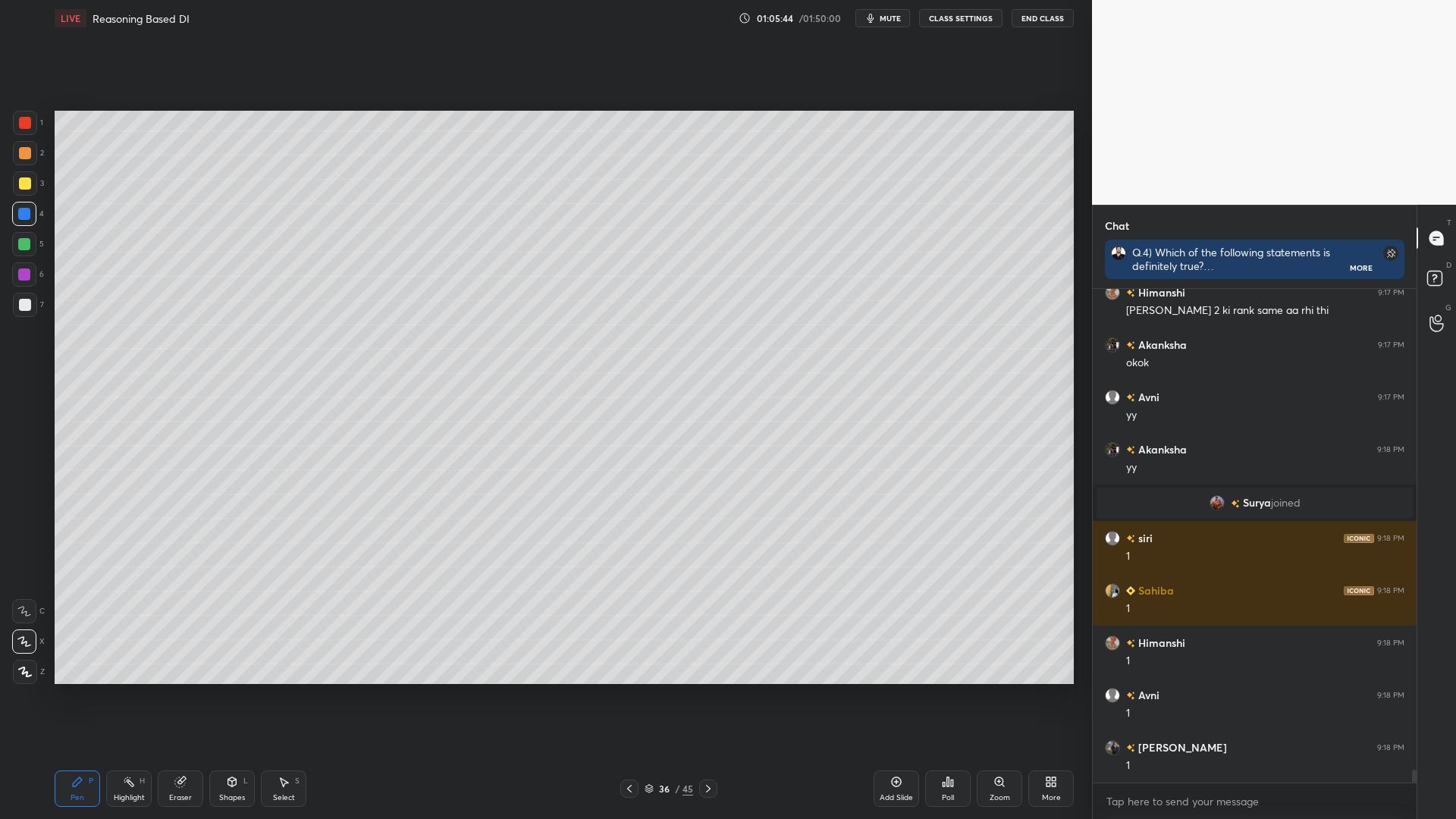
click at [130, 696] on div "Highlight H" at bounding box center [128, 788] width 46 height 36
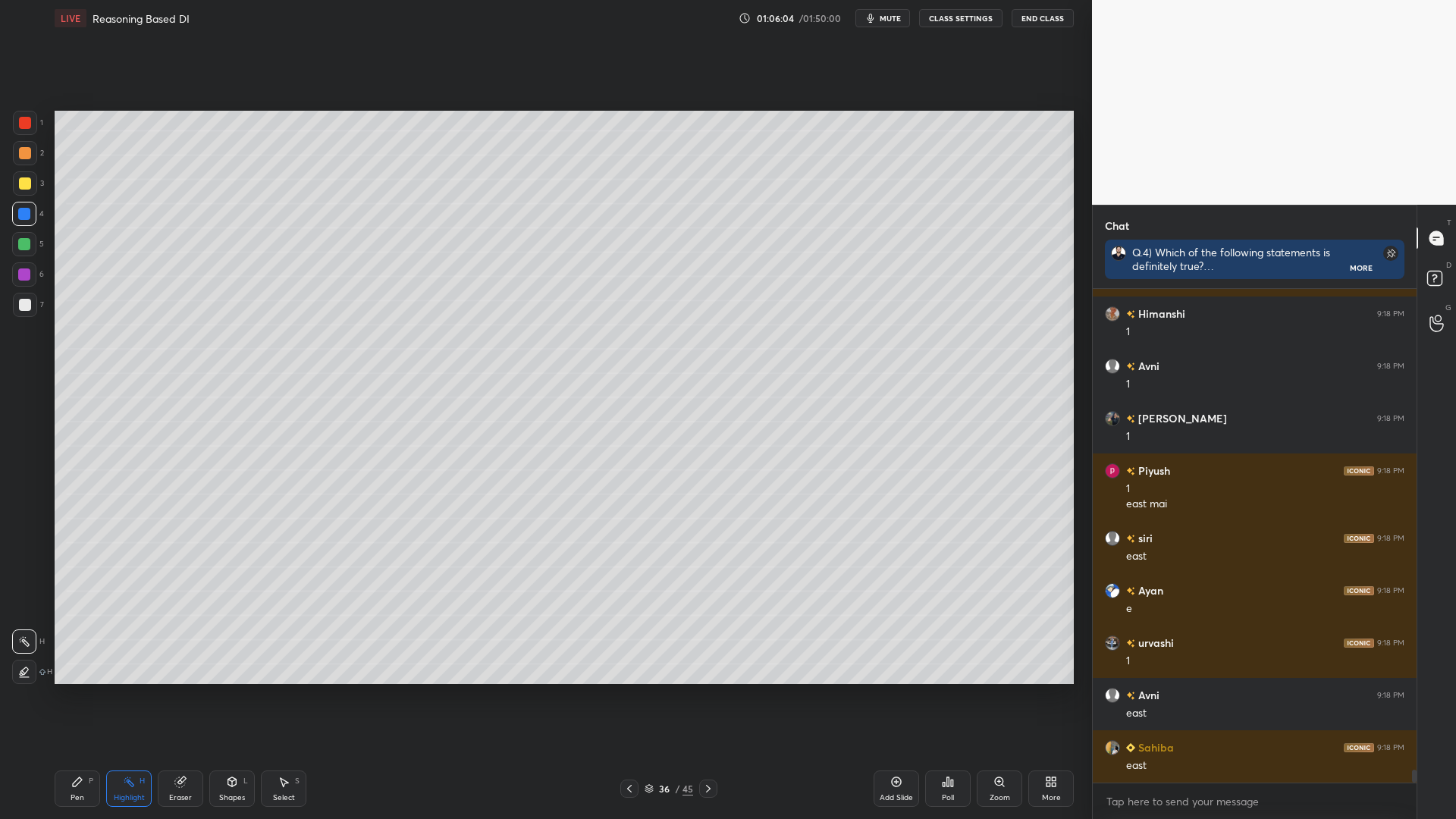
scroll to position [18746, 0]
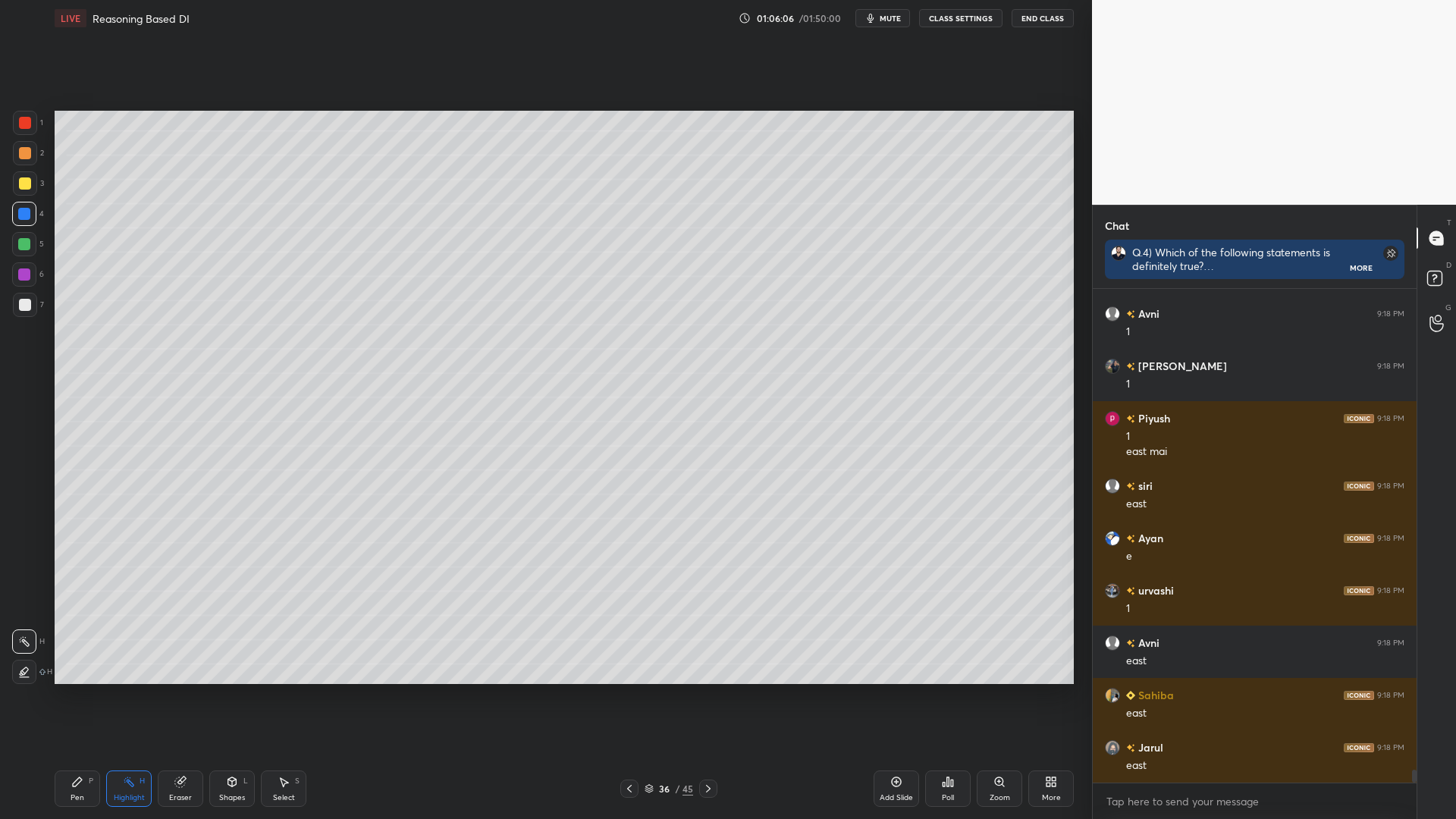
click at [630, 696] on icon at bounding box center [628, 788] width 12 height 12
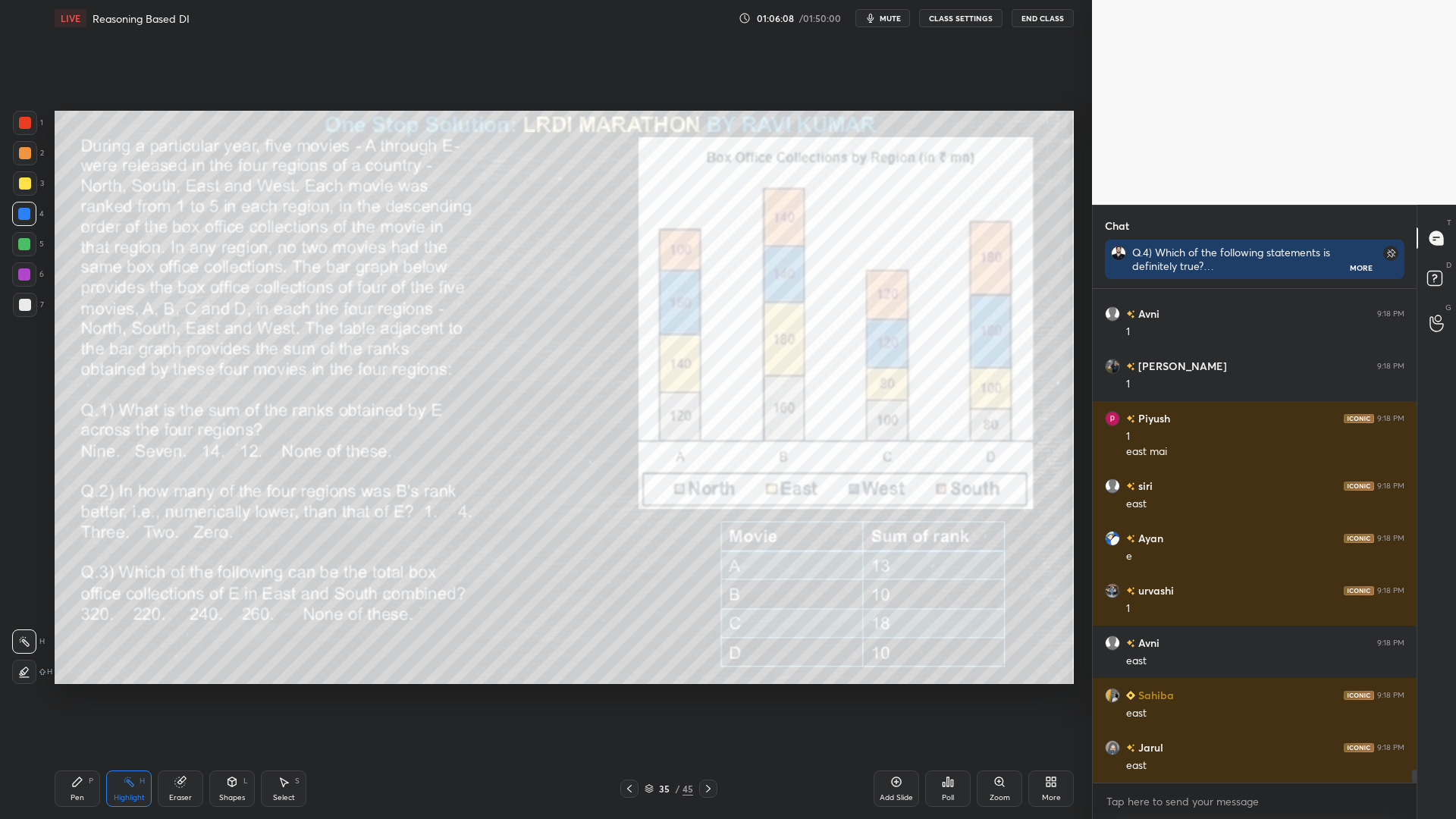
click at [66, 696] on div "Pen P" at bounding box center [77, 788] width 46 height 36
click at [709, 696] on icon at bounding box center [708, 788] width 12 height 12
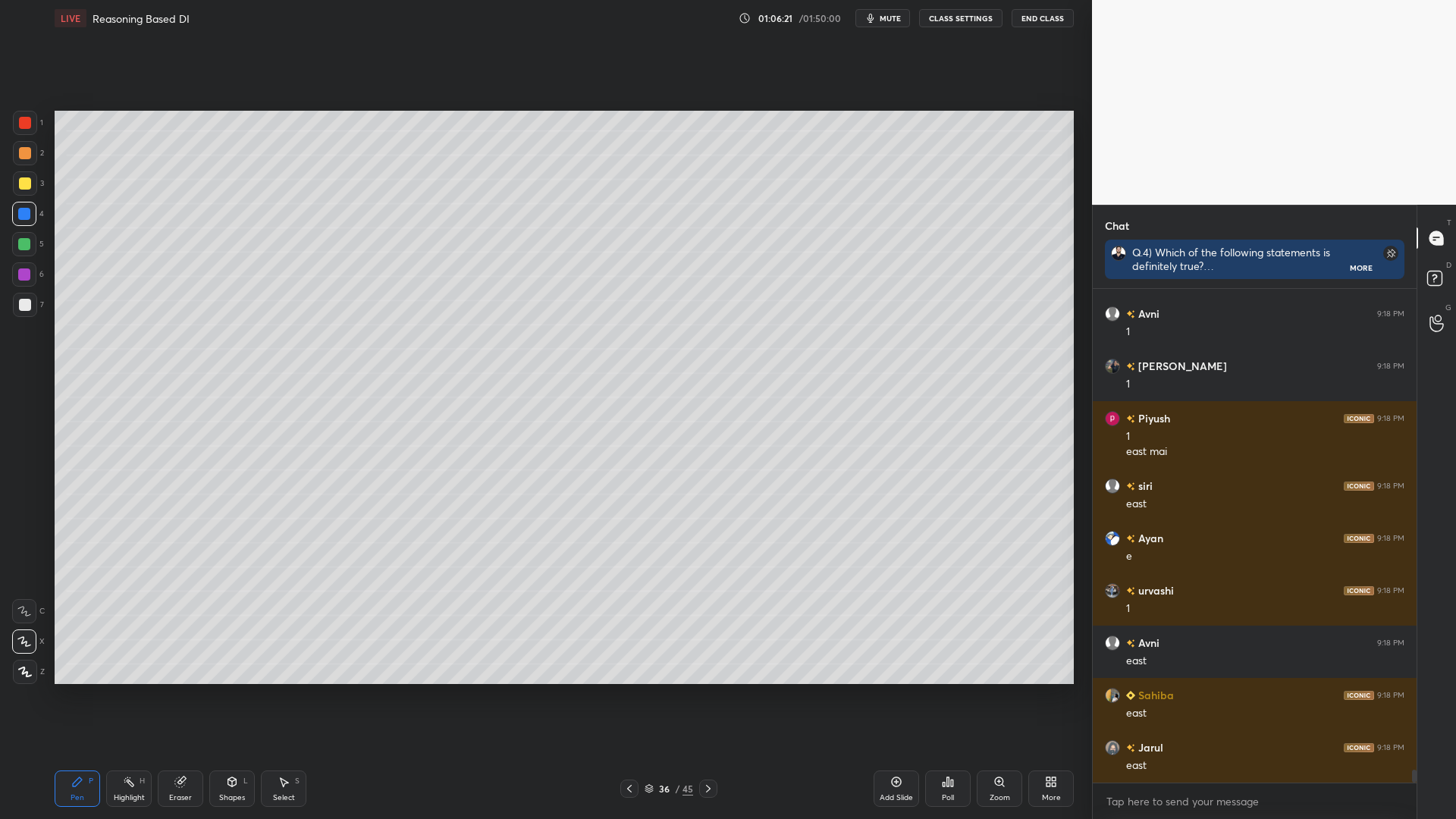
scroll to position [18798, 0]
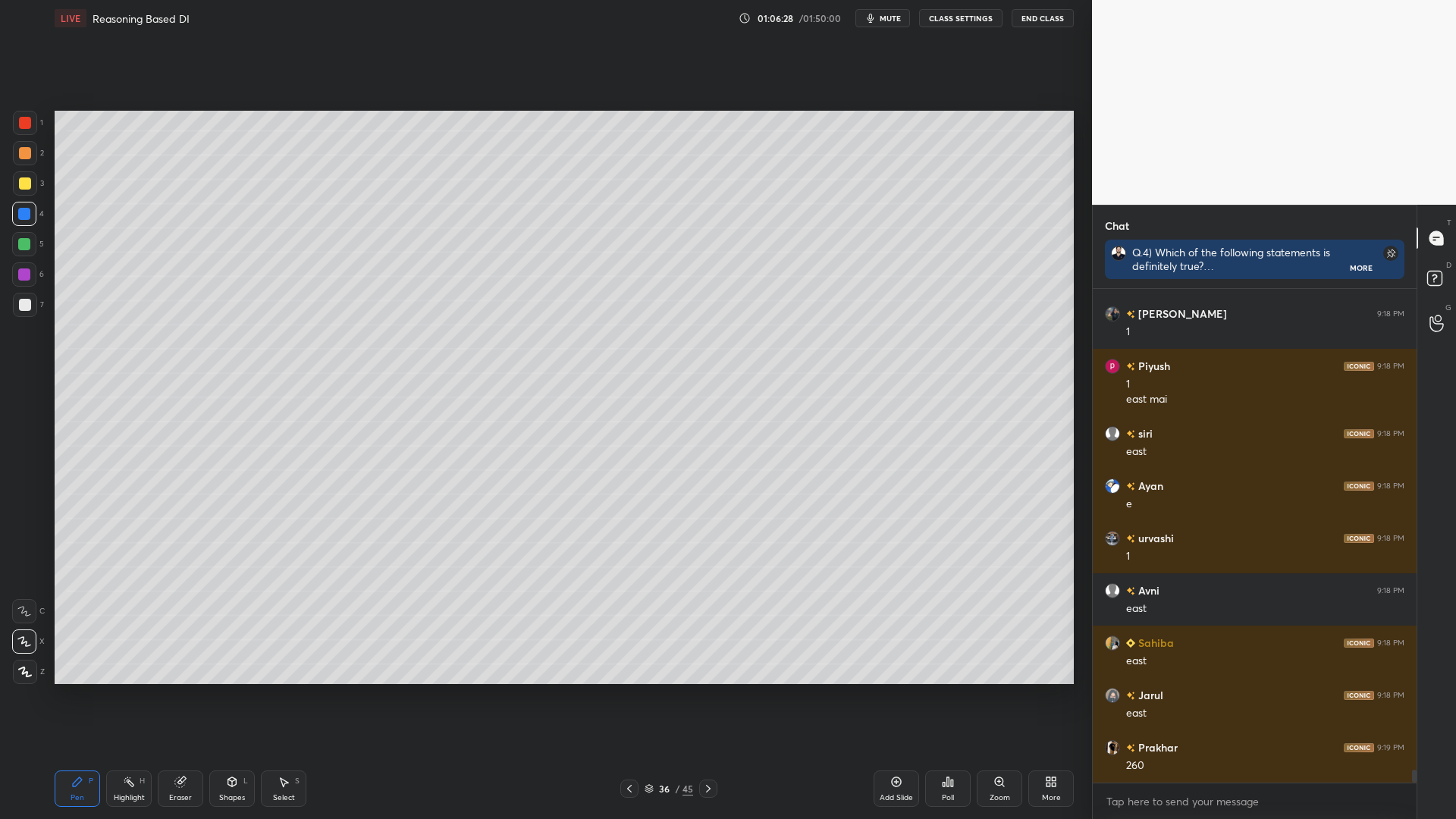
click at [632, 696] on icon at bounding box center [628, 788] width 12 height 12
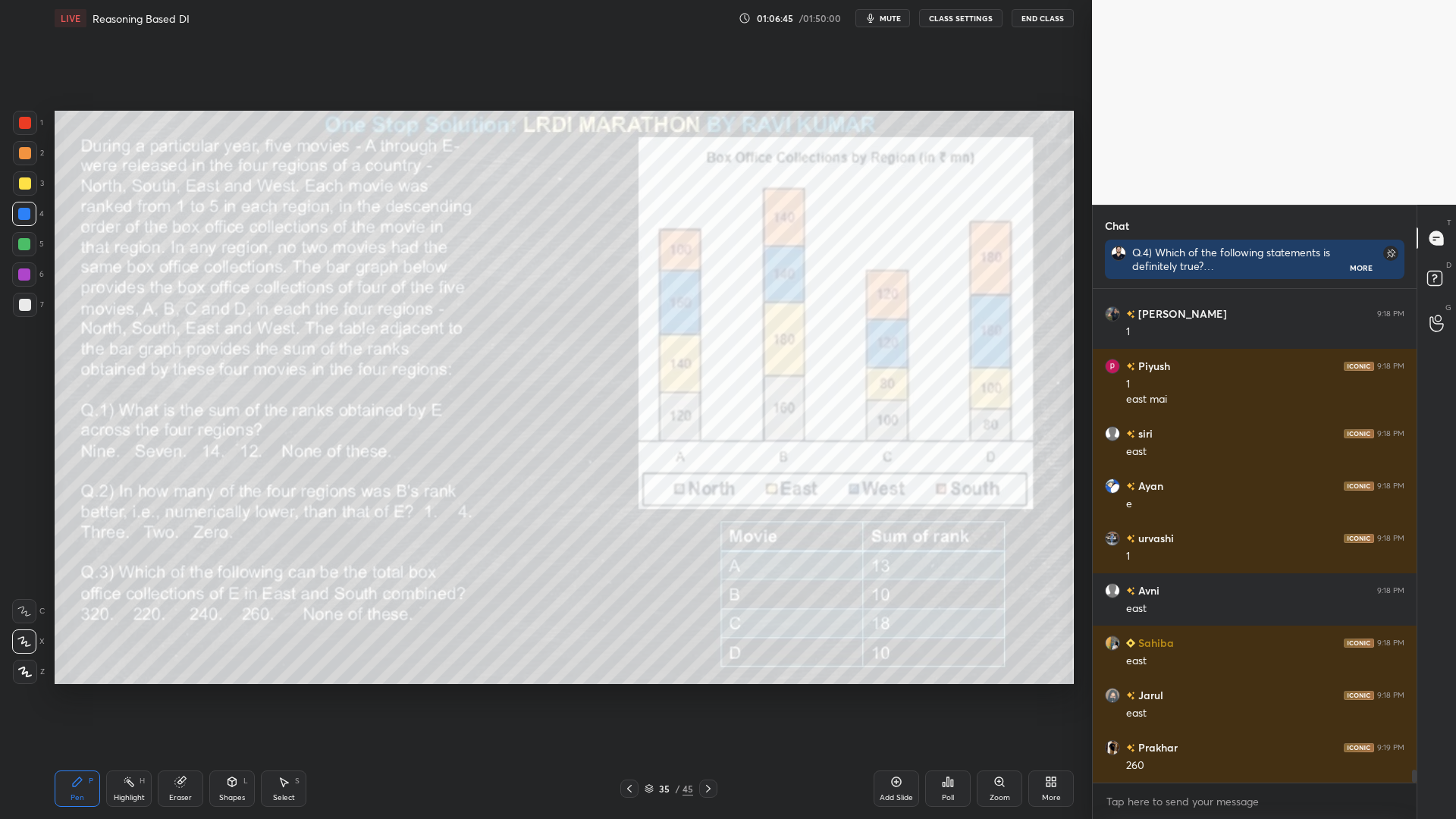
click at [708, 696] on icon at bounding box center [708, 788] width 12 height 12
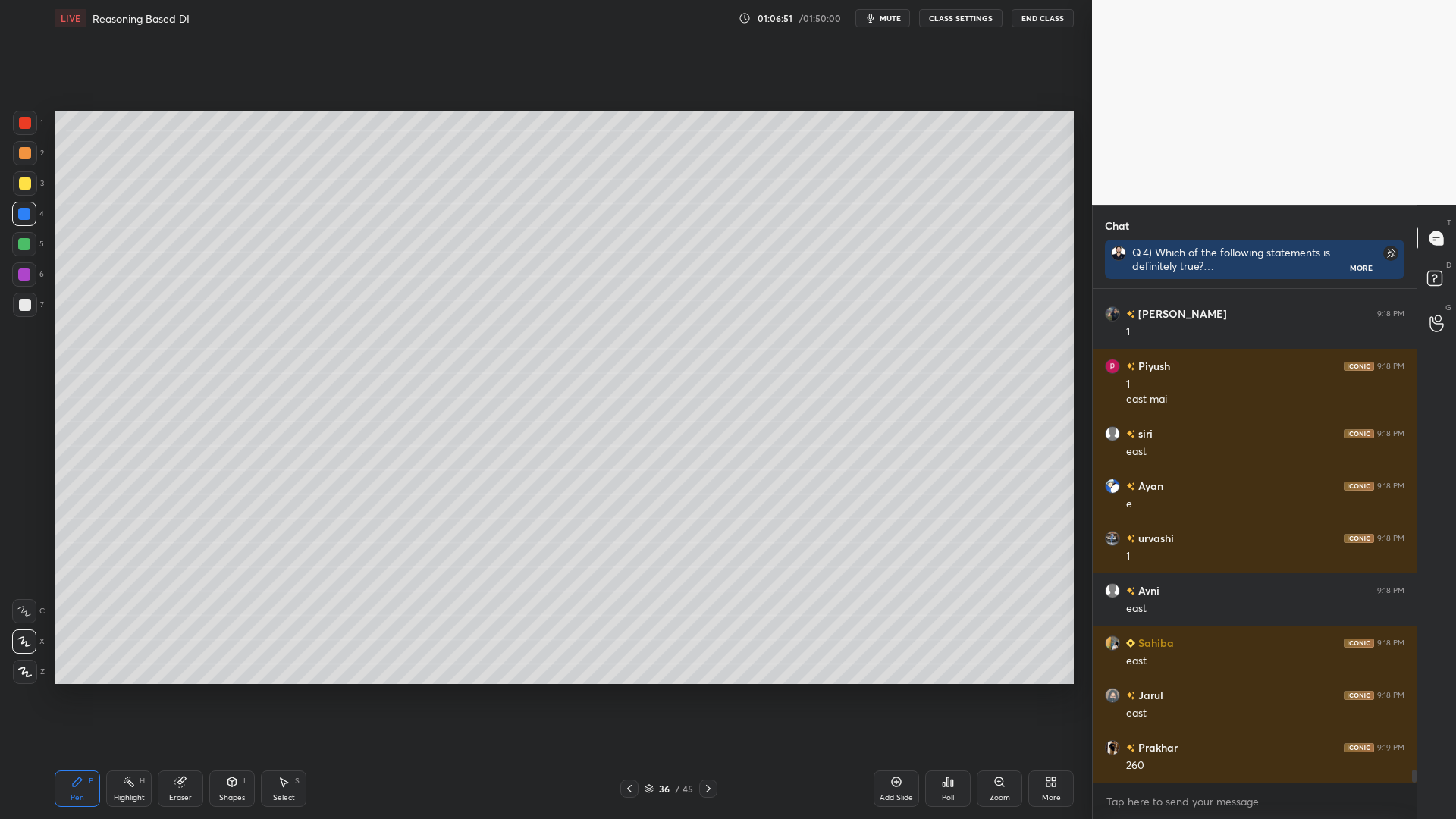
click at [627, 696] on icon at bounding box center [628, 788] width 12 height 12
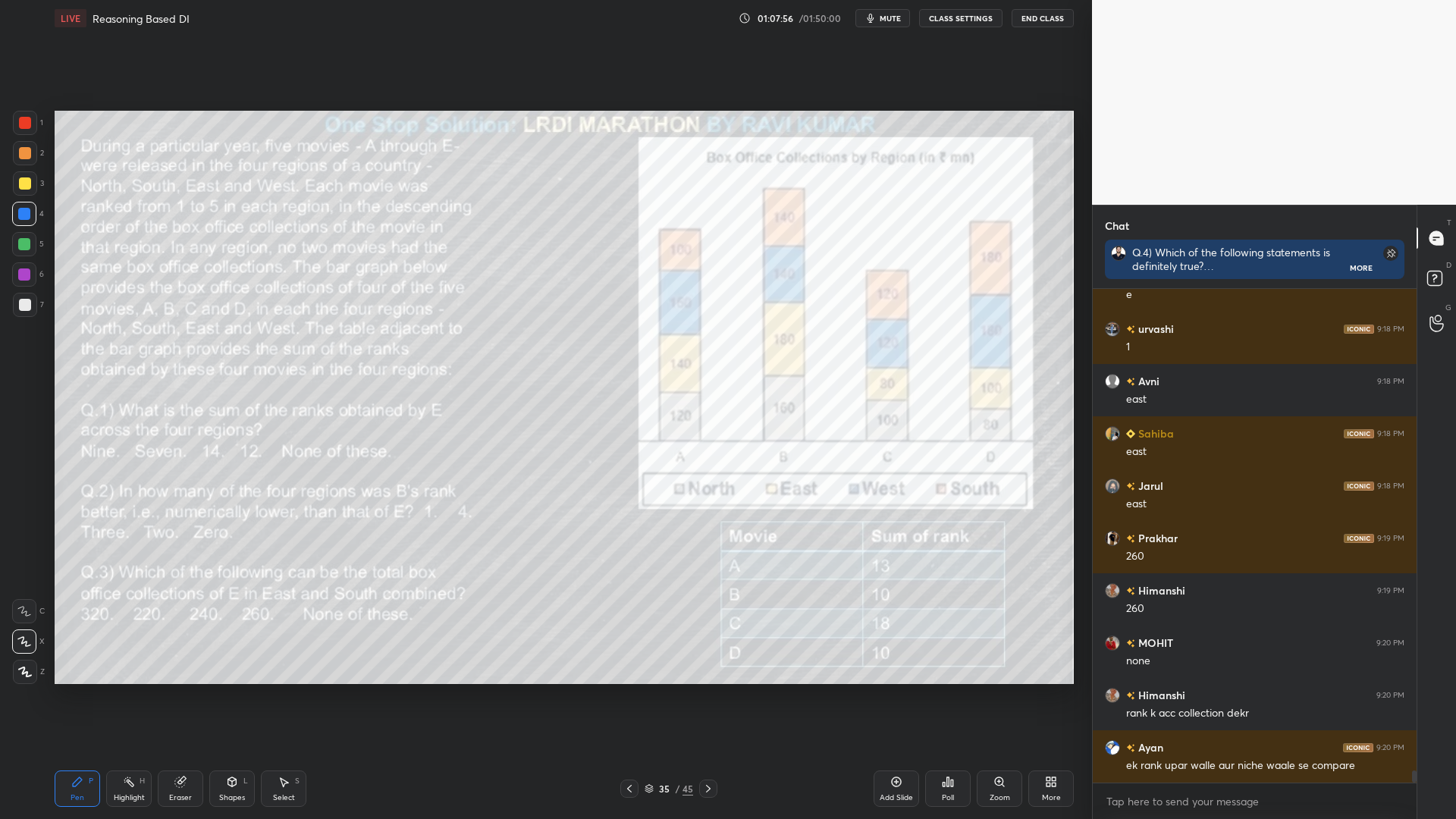
scroll to position [19022, 0]
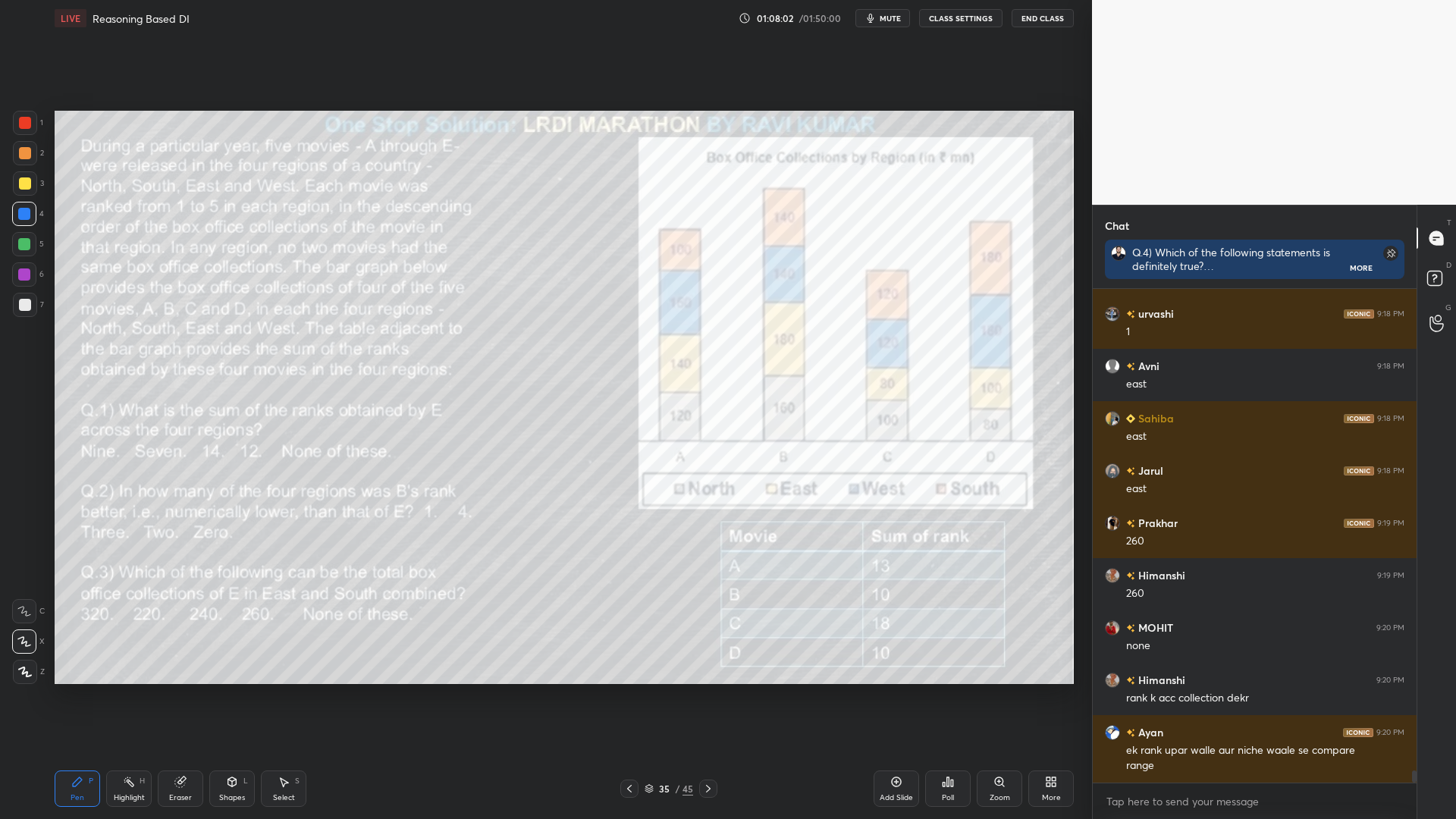
drag, startPoint x: 19, startPoint y: 174, endPoint x: 30, endPoint y: 194, distance: 22.8
click at [19, 175] on div at bounding box center [25, 183] width 24 height 24
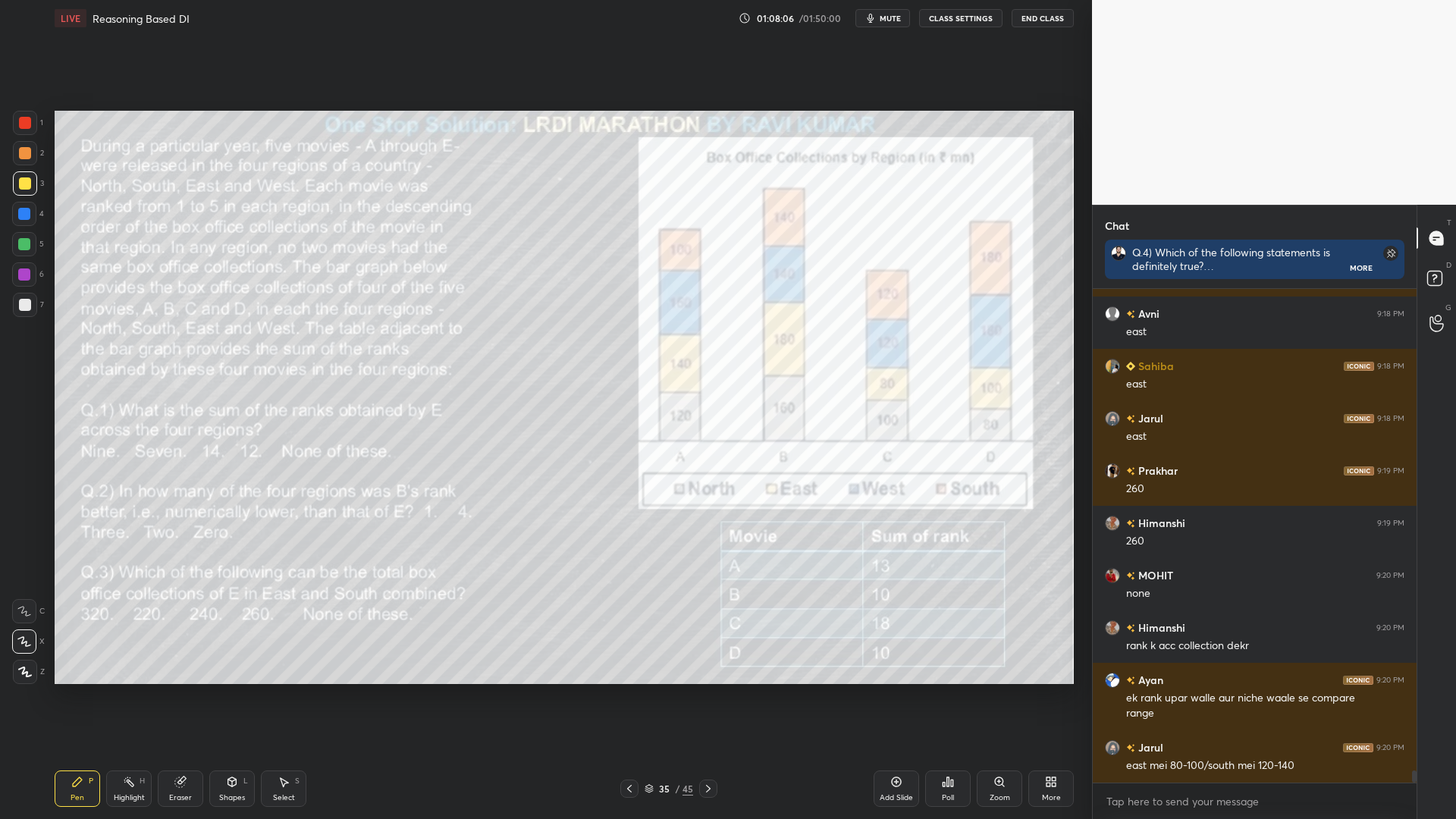
scroll to position [19127, 0]
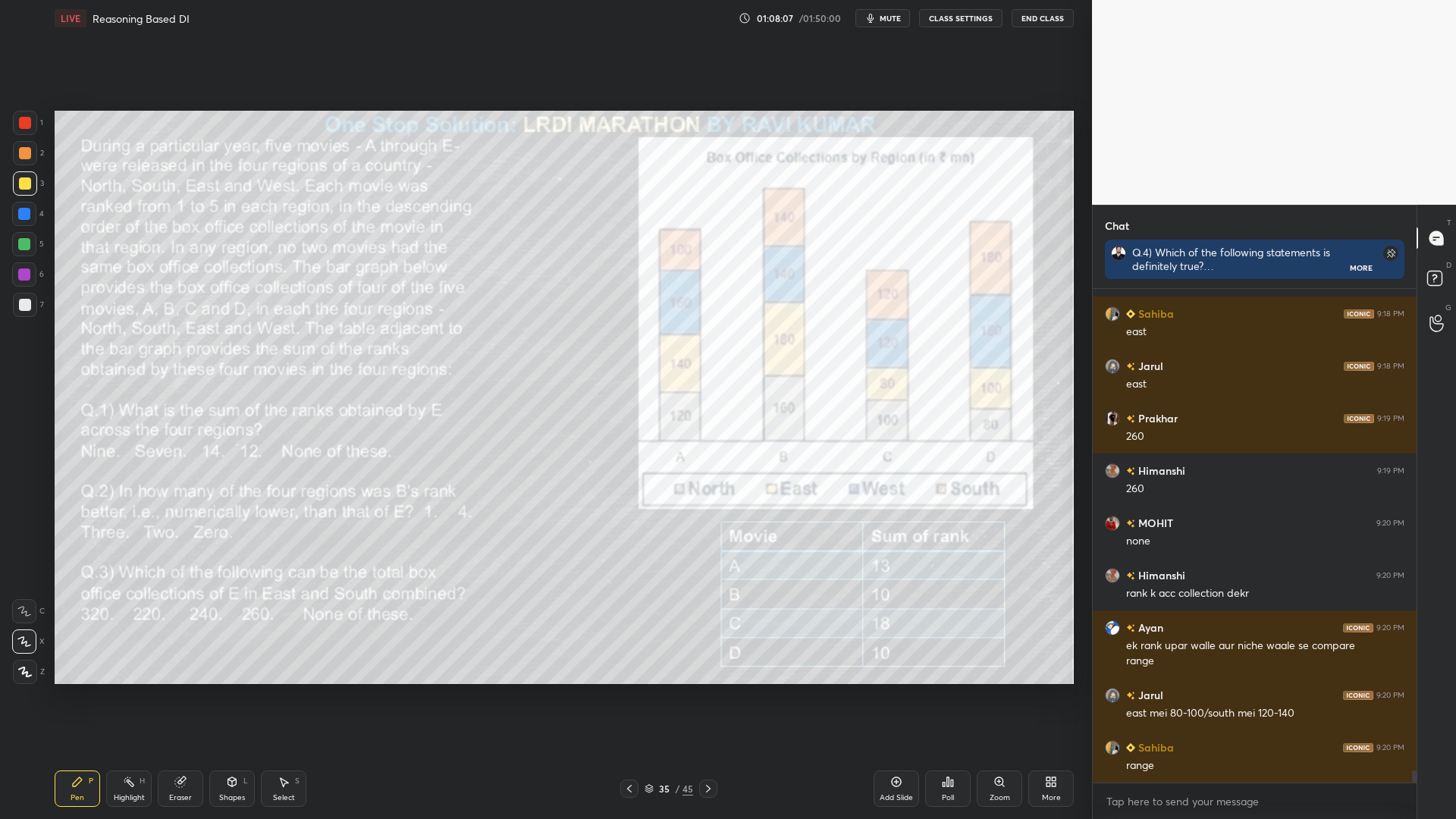
click at [26, 254] on div at bounding box center [24, 244] width 24 height 24
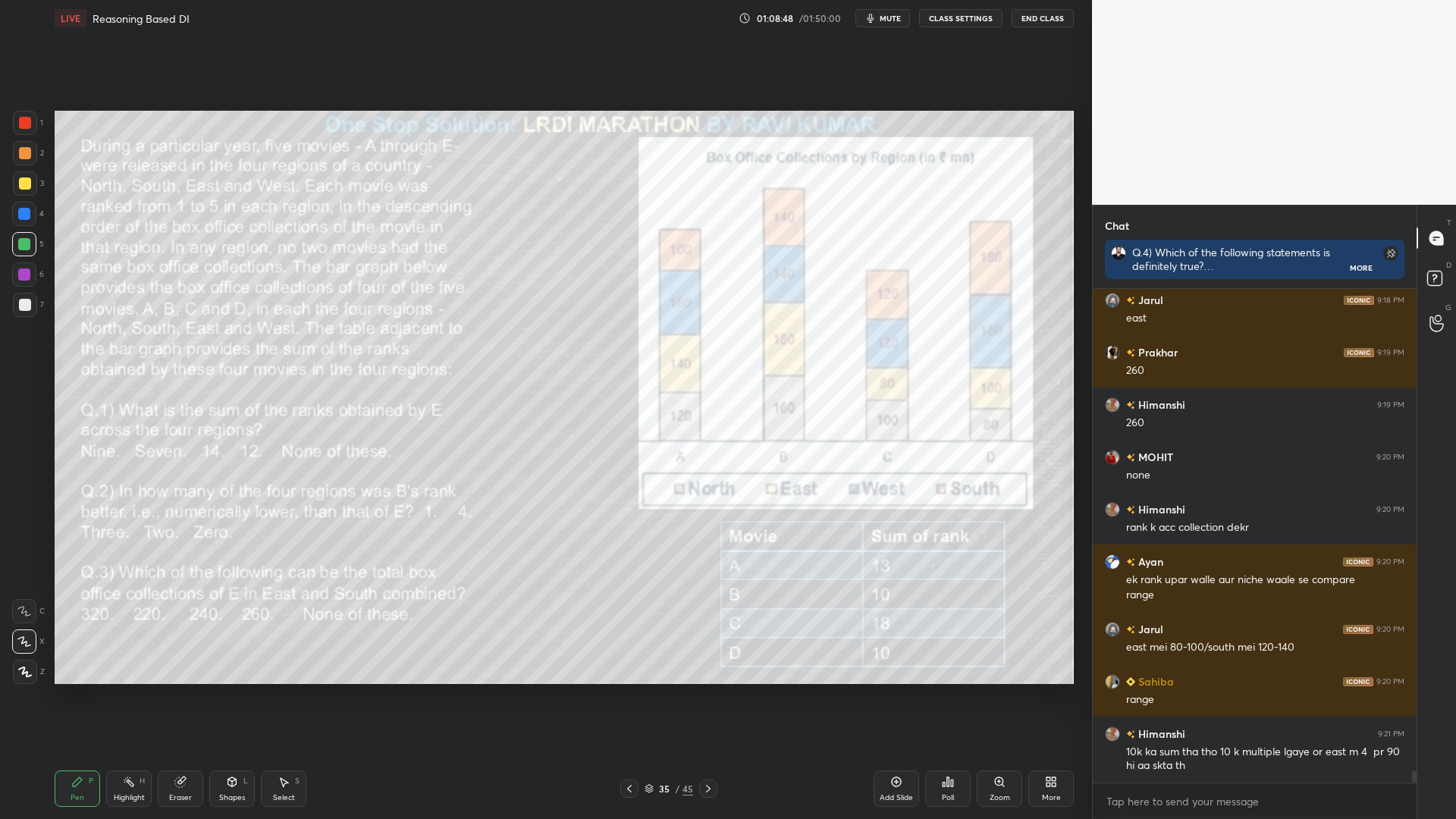
scroll to position [19246, 0]
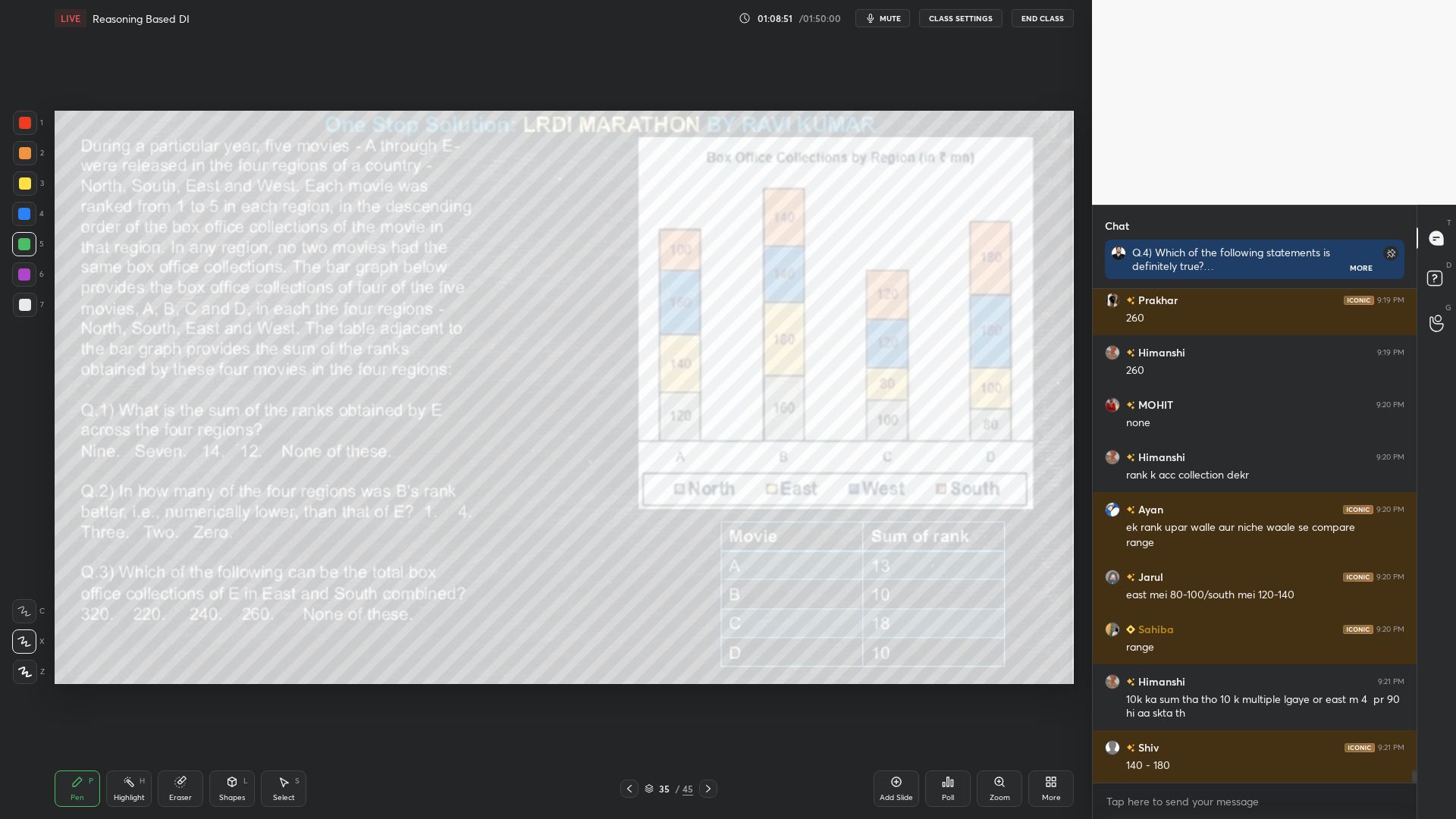
click at [707, 696] on icon at bounding box center [708, 788] width 12 height 12
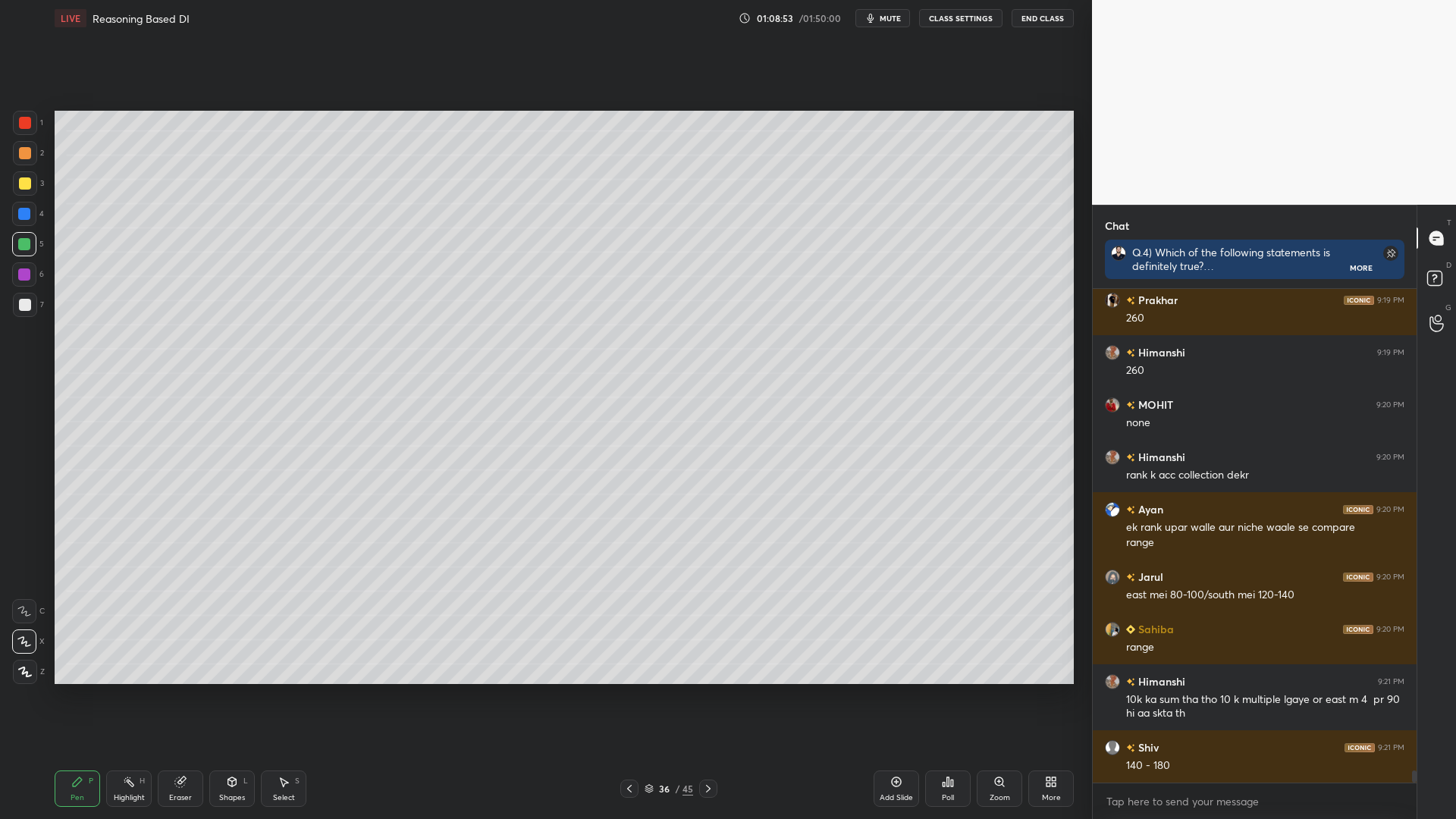
click at [628, 696] on icon at bounding box center [628, 788] width 12 height 12
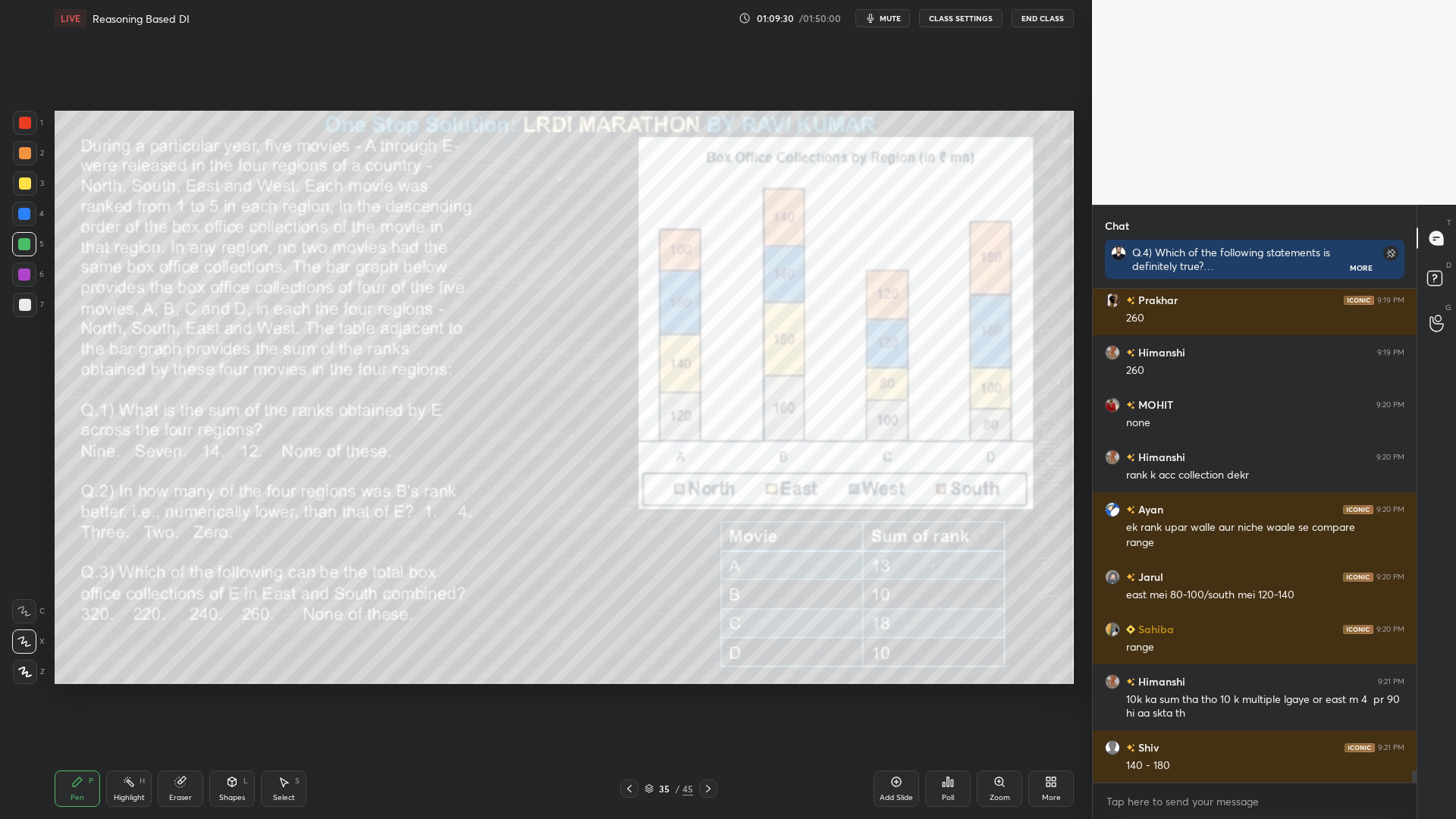
click at [21, 148] on div at bounding box center [24, 152] width 12 height 12
click at [323, 684] on div "Setting up your live class Poll for secs No correct answer Start poll" at bounding box center [564, 397] width 1031 height 722
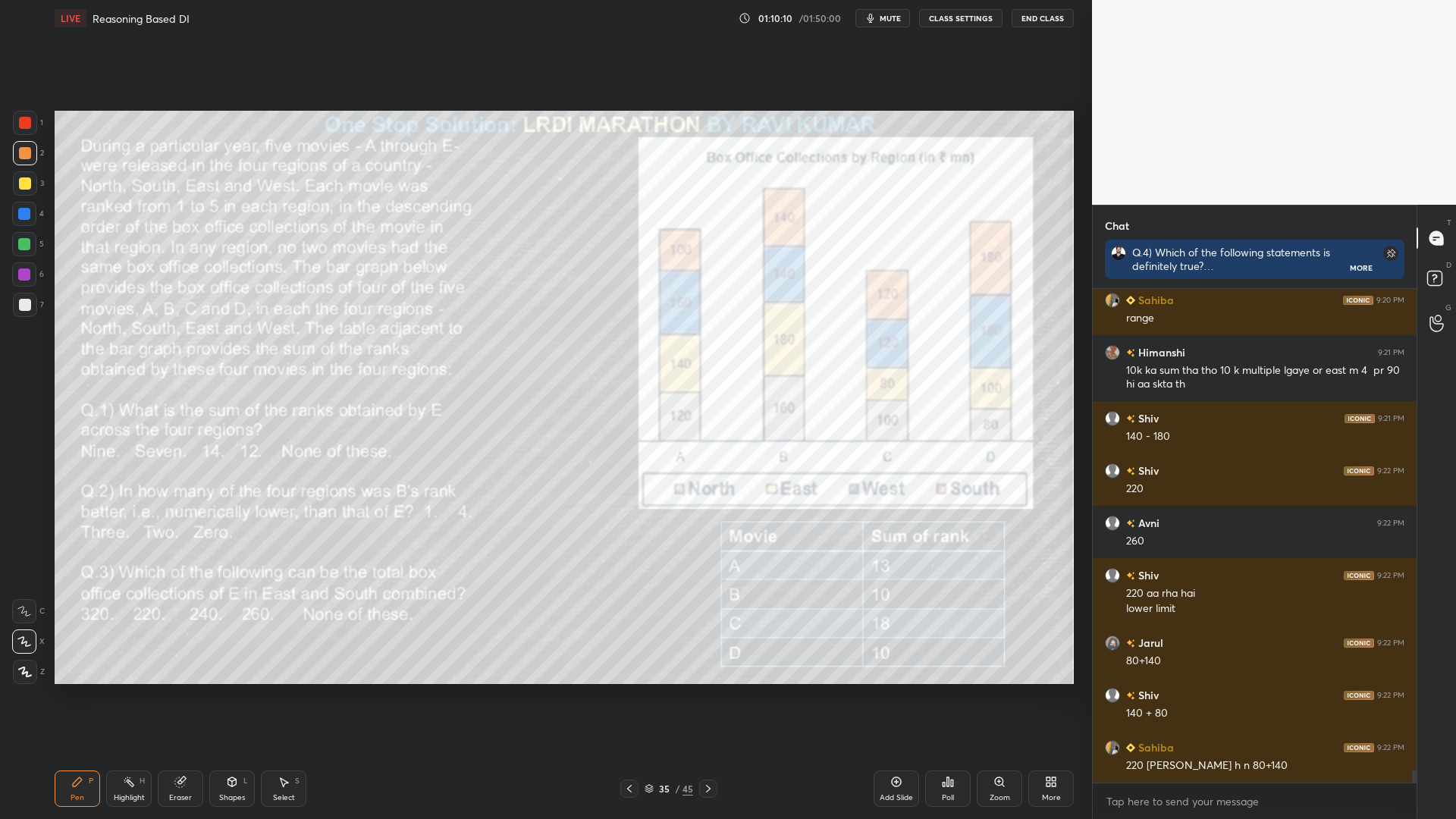
scroll to position [19627, 0]
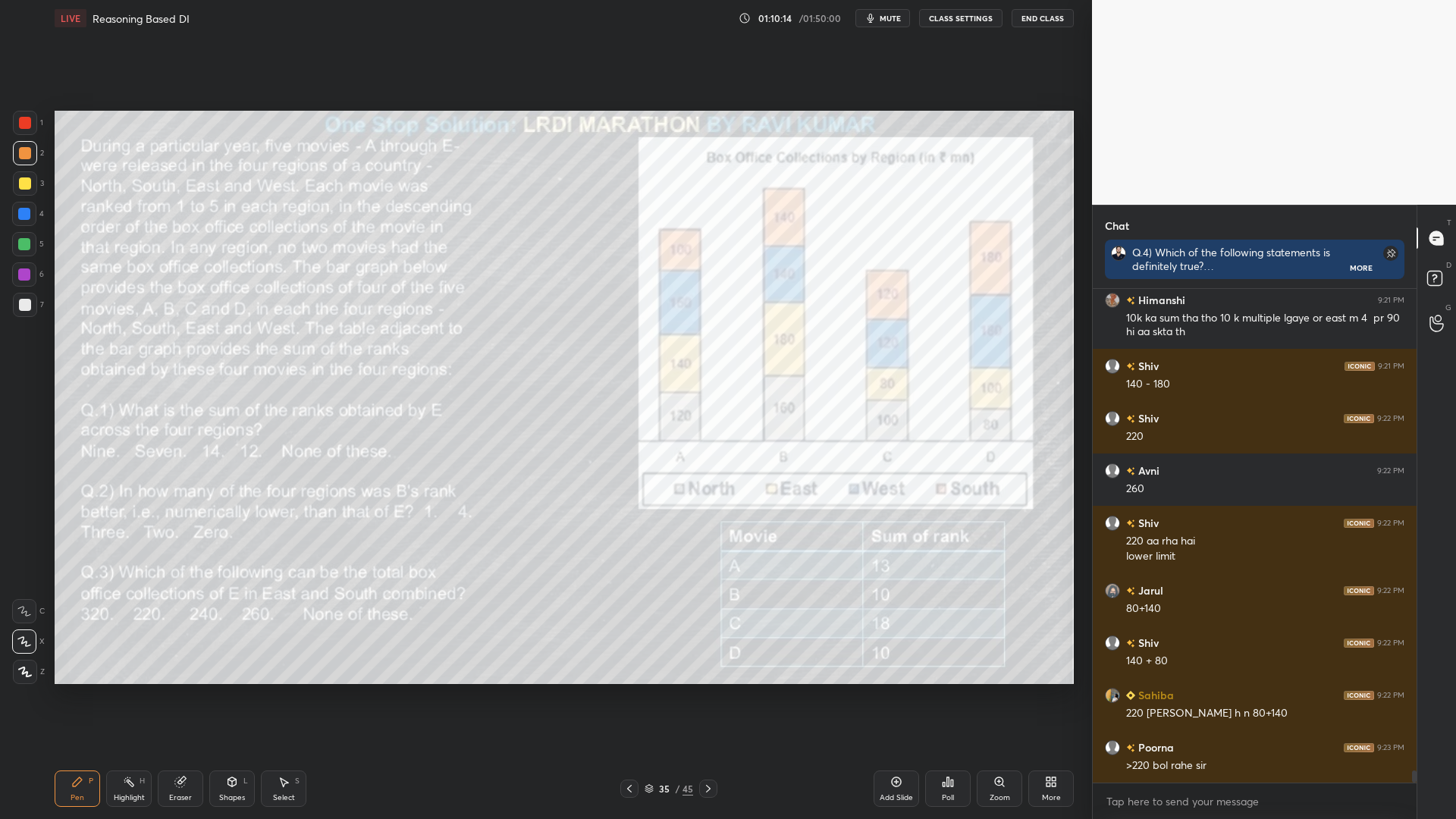
click at [302, 685] on div "Setting up your live class Poll for secs No correct answer Start poll" at bounding box center [564, 397] width 1031 height 722
drag, startPoint x: 181, startPoint y: 791, endPoint x: 197, endPoint y: 779, distance: 20.0
click at [180, 696] on div "Eraser" at bounding box center [180, 788] width 46 height 36
click at [293, 696] on div "Select S" at bounding box center [283, 788] width 46 height 36
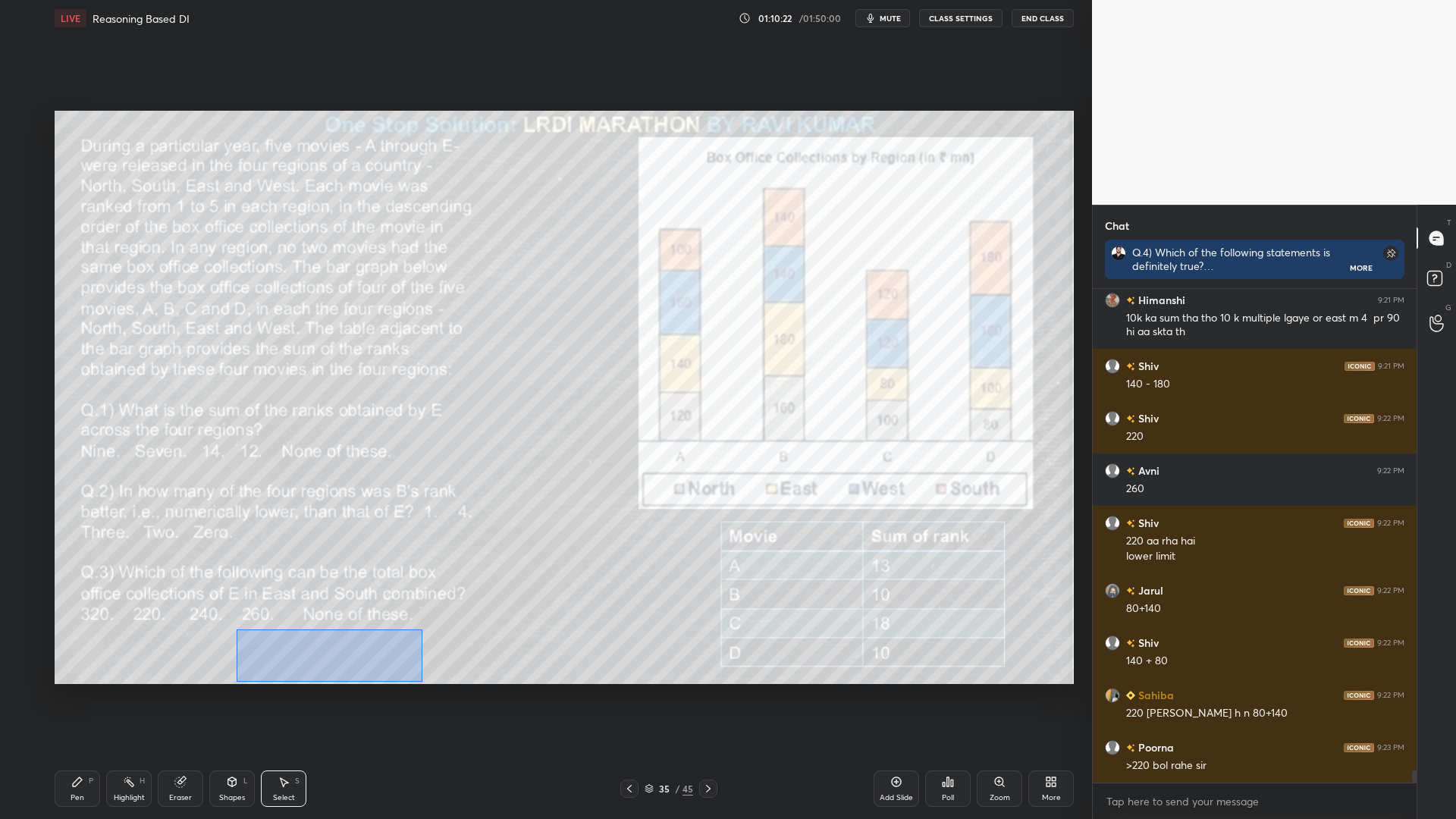
drag, startPoint x: 423, startPoint y: 682, endPoint x: 237, endPoint y: 629, distance: 193.4
click at [237, 629] on div "0 ° Undo Copy Duplicate Duplicate to new slide Delete" at bounding box center [564, 396] width 1019 height 573
drag, startPoint x: 291, startPoint y: 642, endPoint x: 291, endPoint y: 634, distance: 8.0
click at [291, 634] on div "0 ° Undo Copy Duplicate Duplicate to new slide Delete" at bounding box center [564, 396] width 1019 height 573
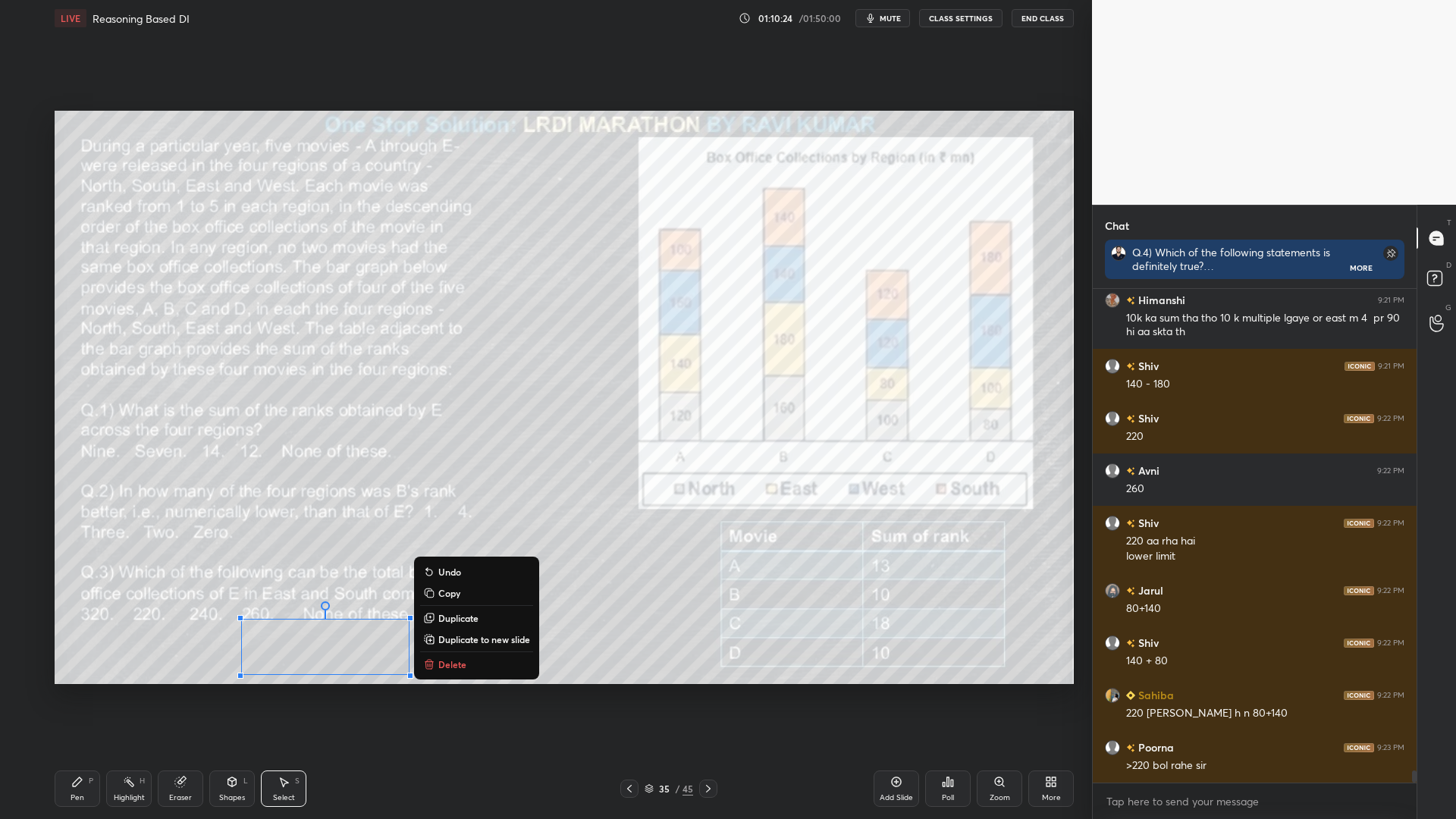
click at [256, 690] on div "0 ° Undo Copy Duplicate Duplicate to new slide Delete Setting up your live clas…" at bounding box center [564, 397] width 1031 height 722
click at [79, 696] on div "Pen P" at bounding box center [77, 788] width 46 height 36
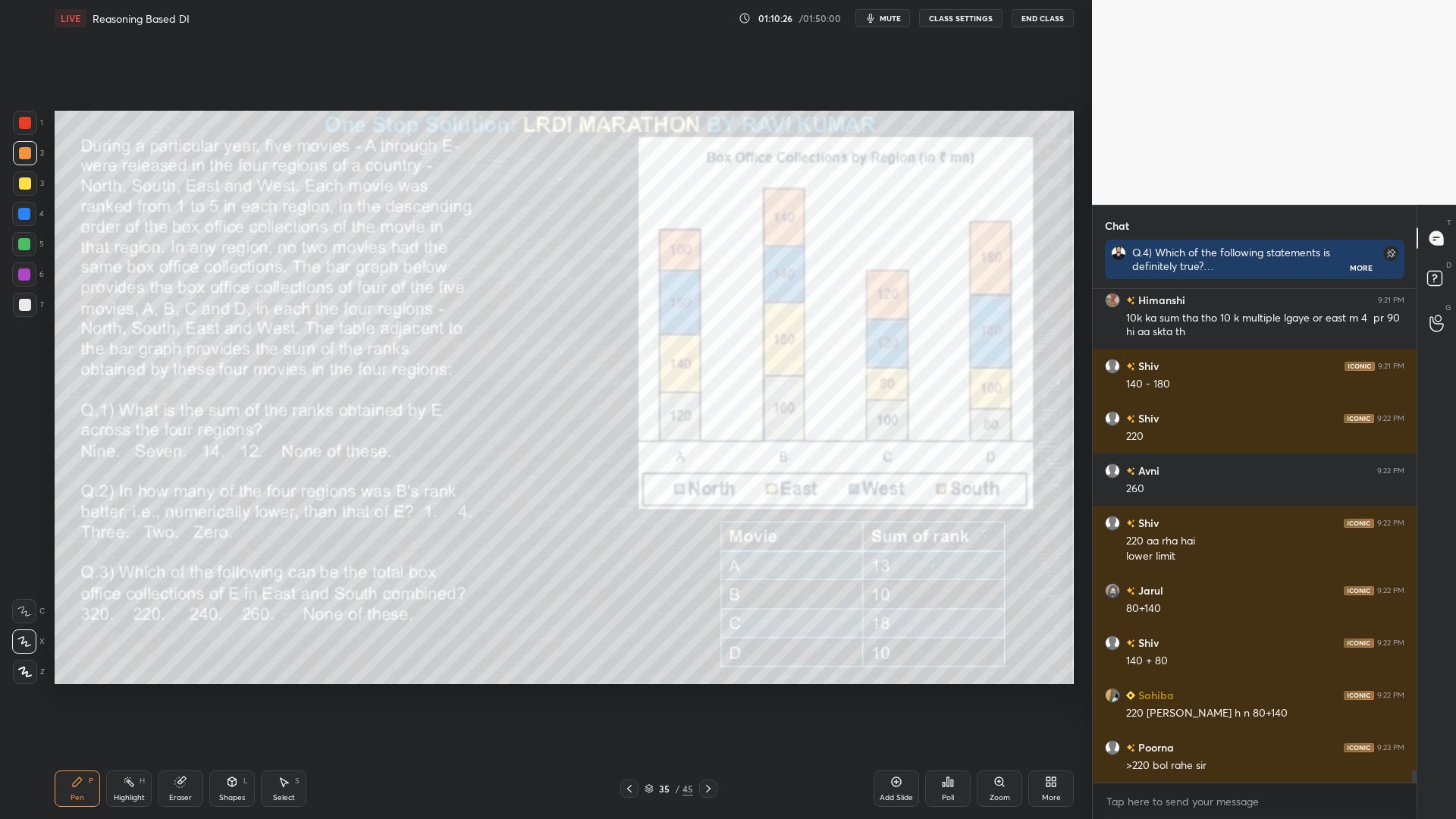
drag, startPoint x: 182, startPoint y: 783, endPoint x: 255, endPoint y: 726, distance: 92.6
click at [184, 696] on icon at bounding box center [180, 782] width 10 height 10
click at [24, 503] on icon at bounding box center [24, 501] width 7 height 7
click at [47, 696] on div "1 2 3 4 5 6 7 C X Z C X Z E E Erase all H H LIVE Reasoning Based DI 01:10:32 / …" at bounding box center [540, 410] width 1079 height 819
click at [82, 696] on icon at bounding box center [77, 781] width 12 height 12
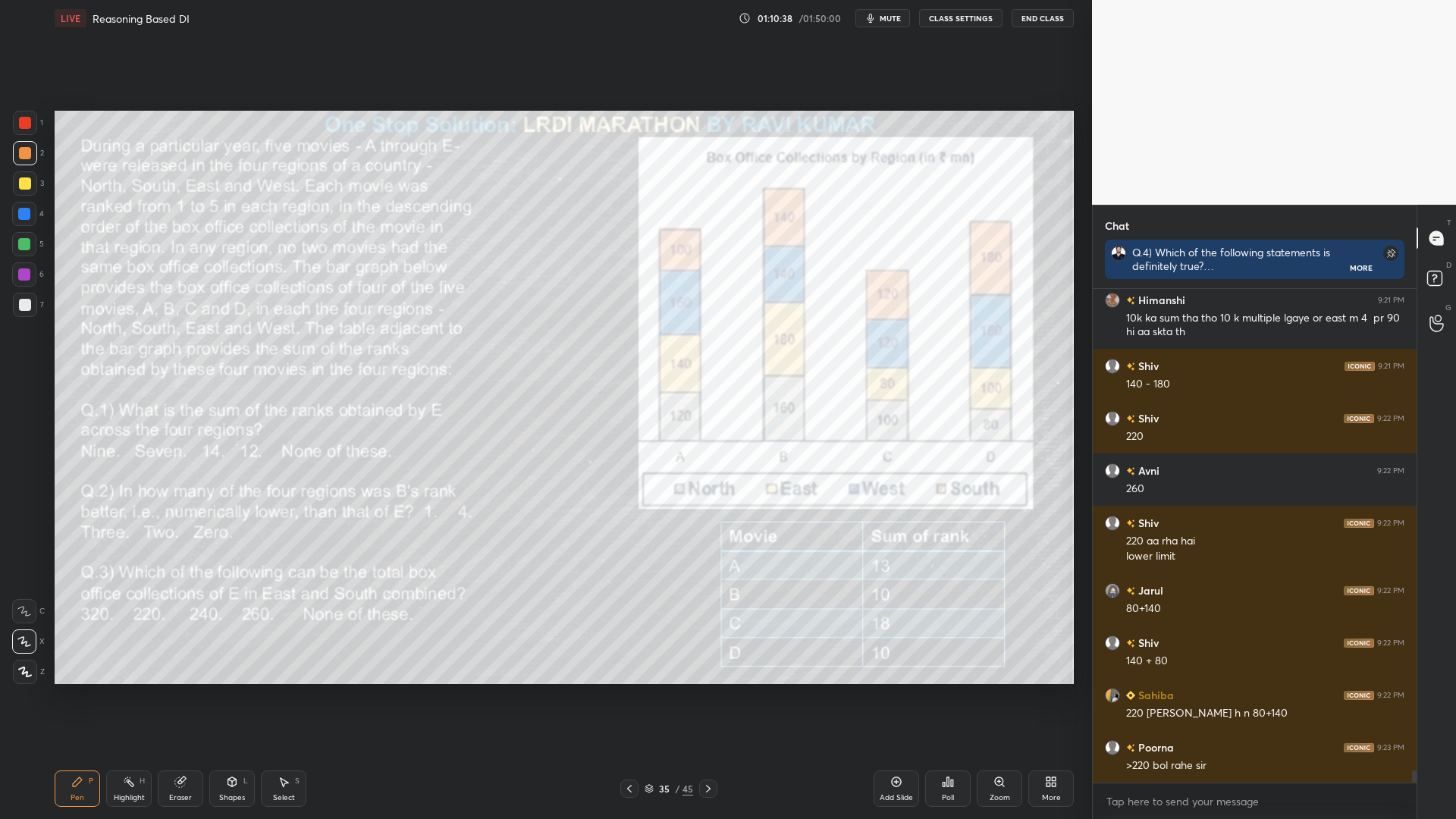
scroll to position [19679, 0]
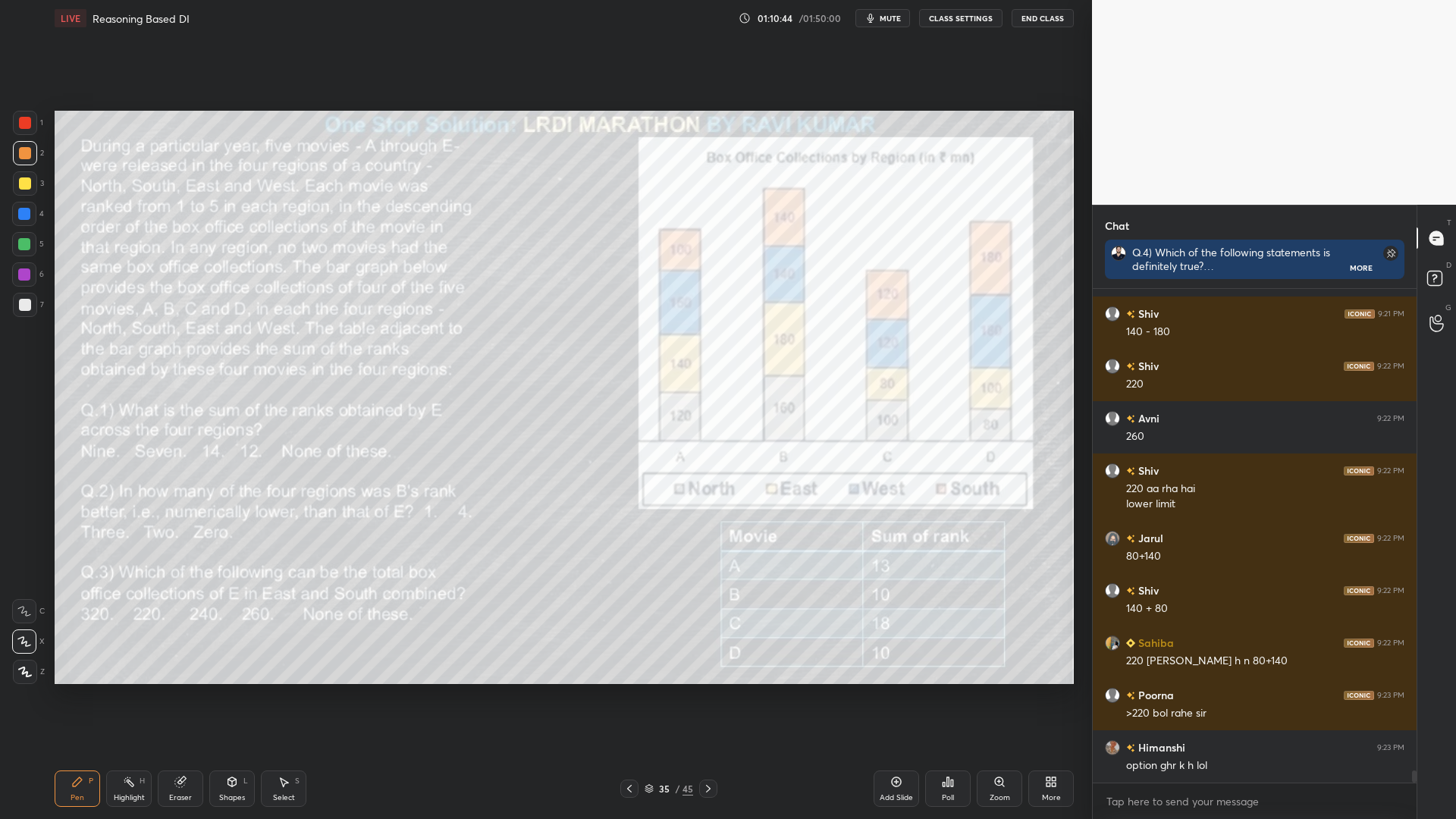
drag, startPoint x: 179, startPoint y: 793, endPoint x: 155, endPoint y: 714, distance: 82.6
click at [176, 696] on div "Eraser" at bounding box center [180, 797] width 22 height 7
click at [80, 696] on icon at bounding box center [77, 781] width 12 height 12
click at [22, 243] on div at bounding box center [23, 244] width 12 height 12
click at [26, 278] on div at bounding box center [23, 274] width 12 height 12
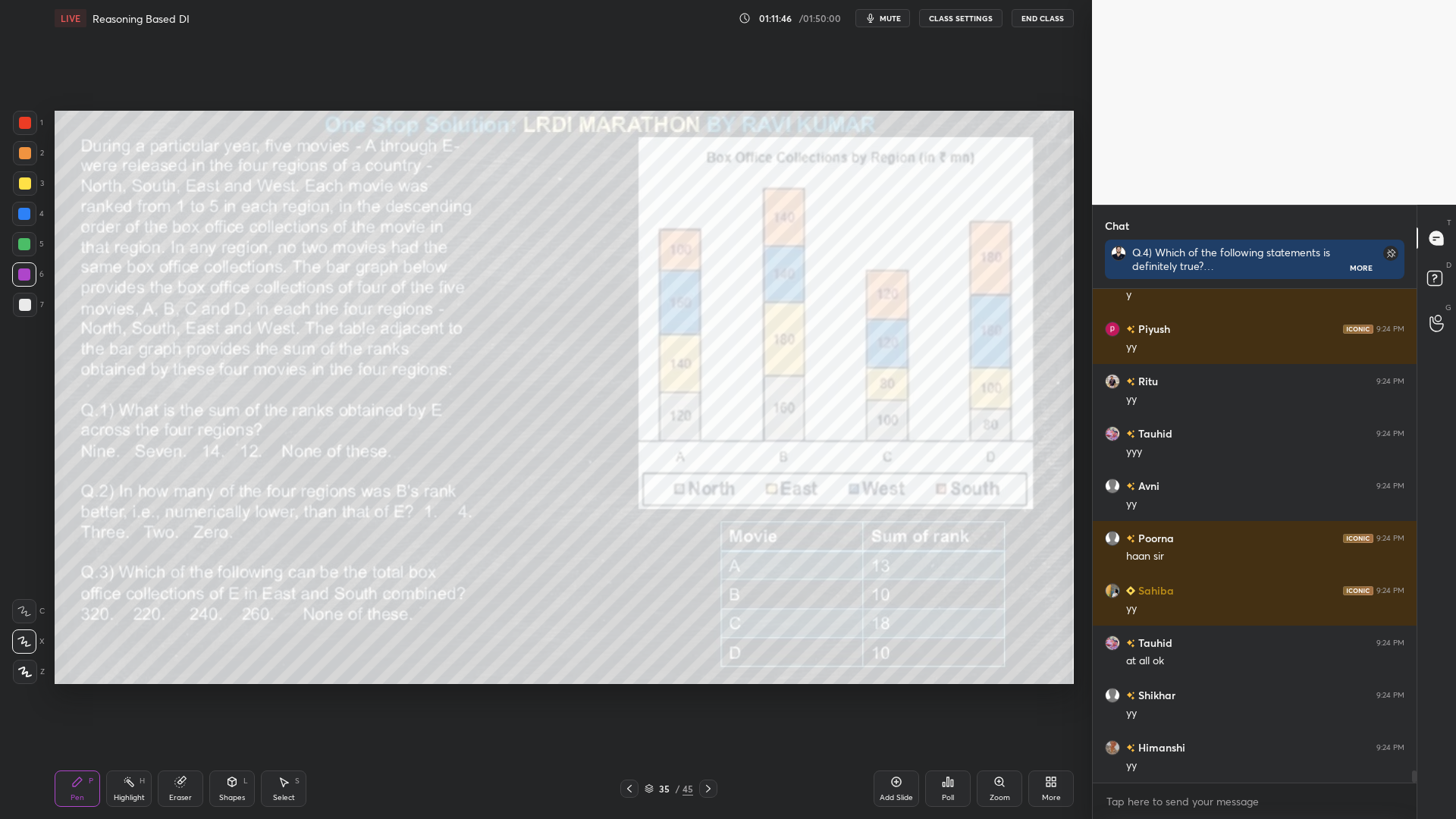
scroll to position [20411, 0]
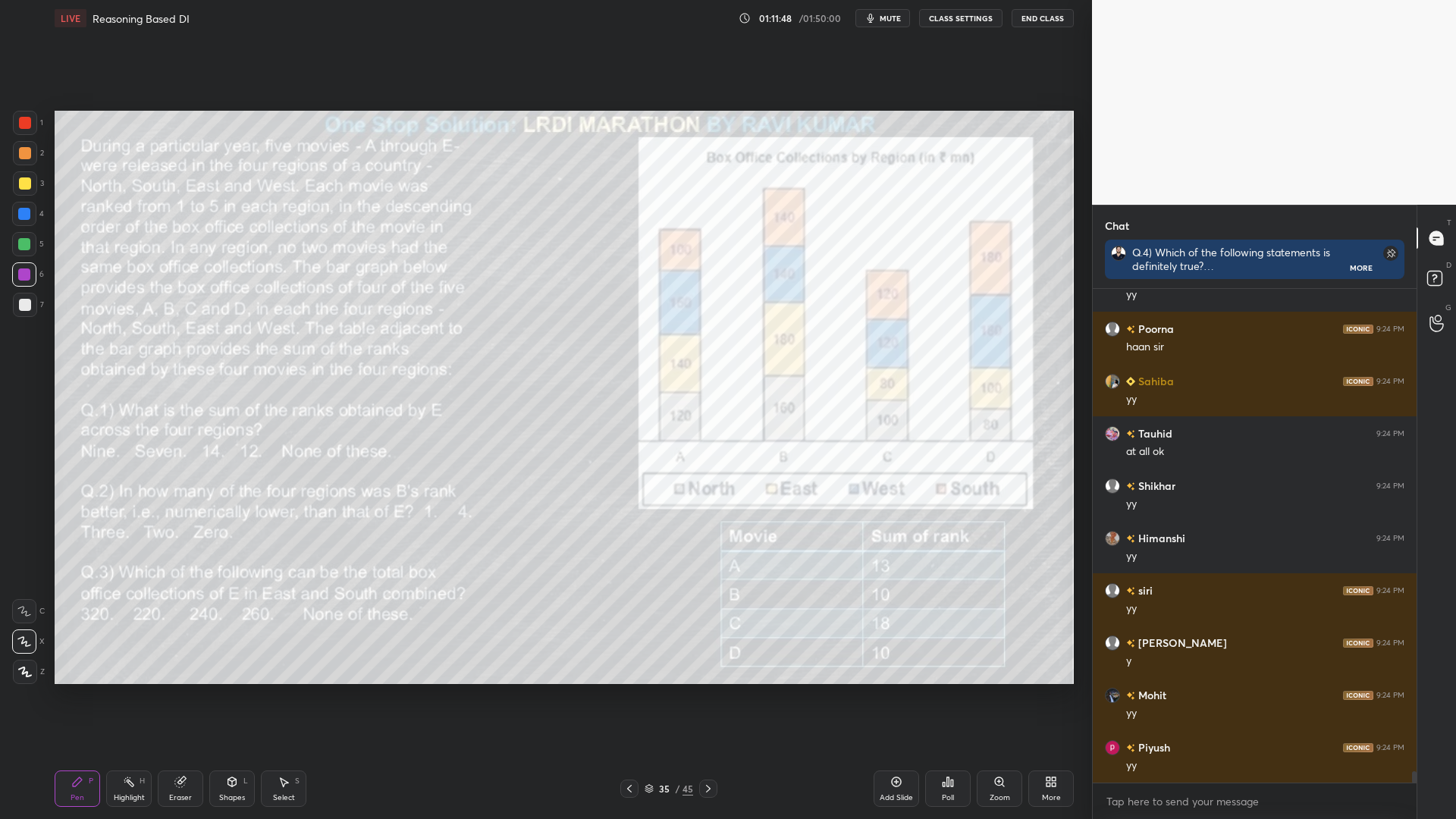
click at [703, 696] on icon at bounding box center [708, 788] width 12 height 12
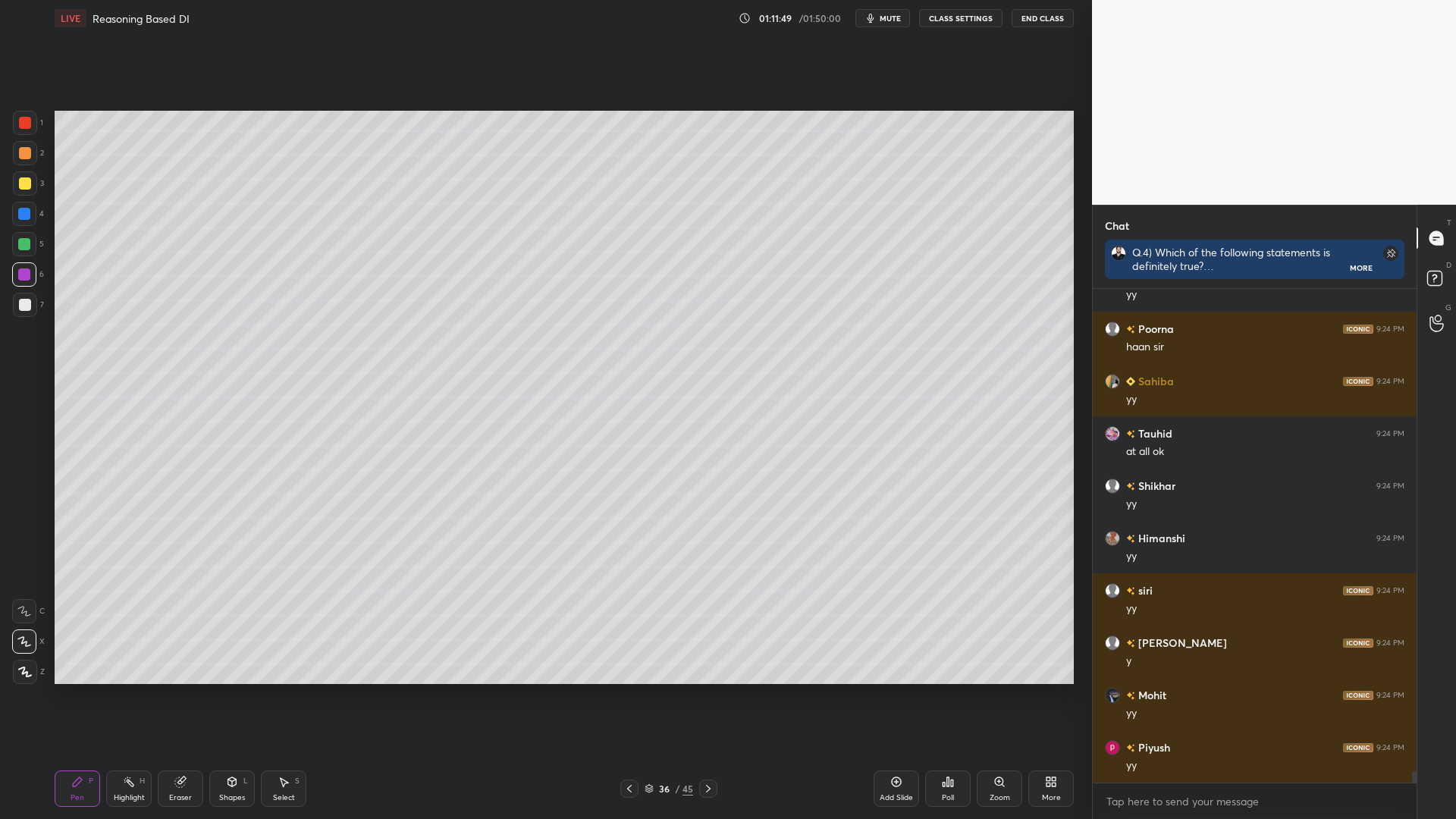
click at [699, 696] on div at bounding box center [707, 787] width 18 height 18
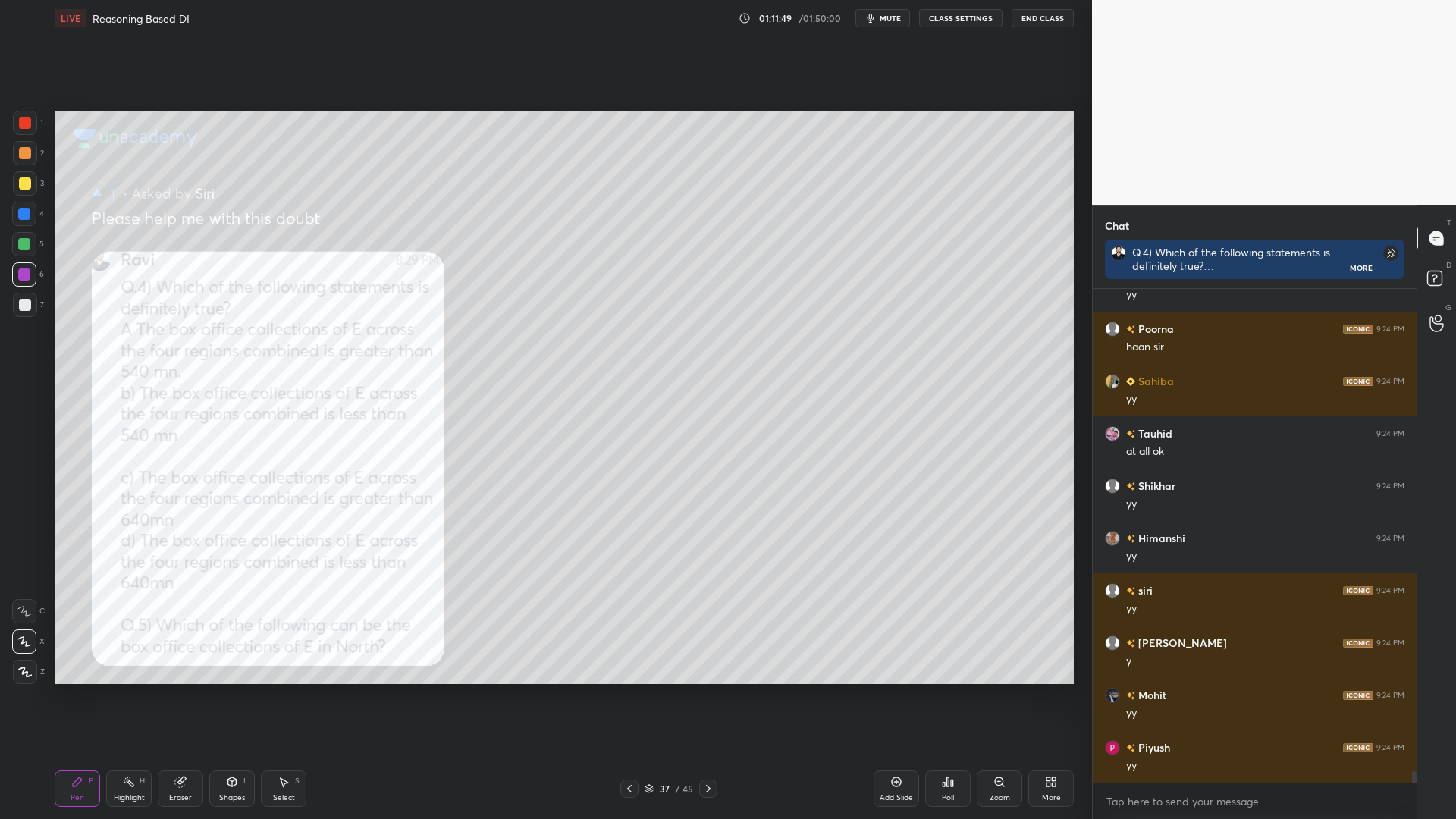
scroll to position [20464, 0]
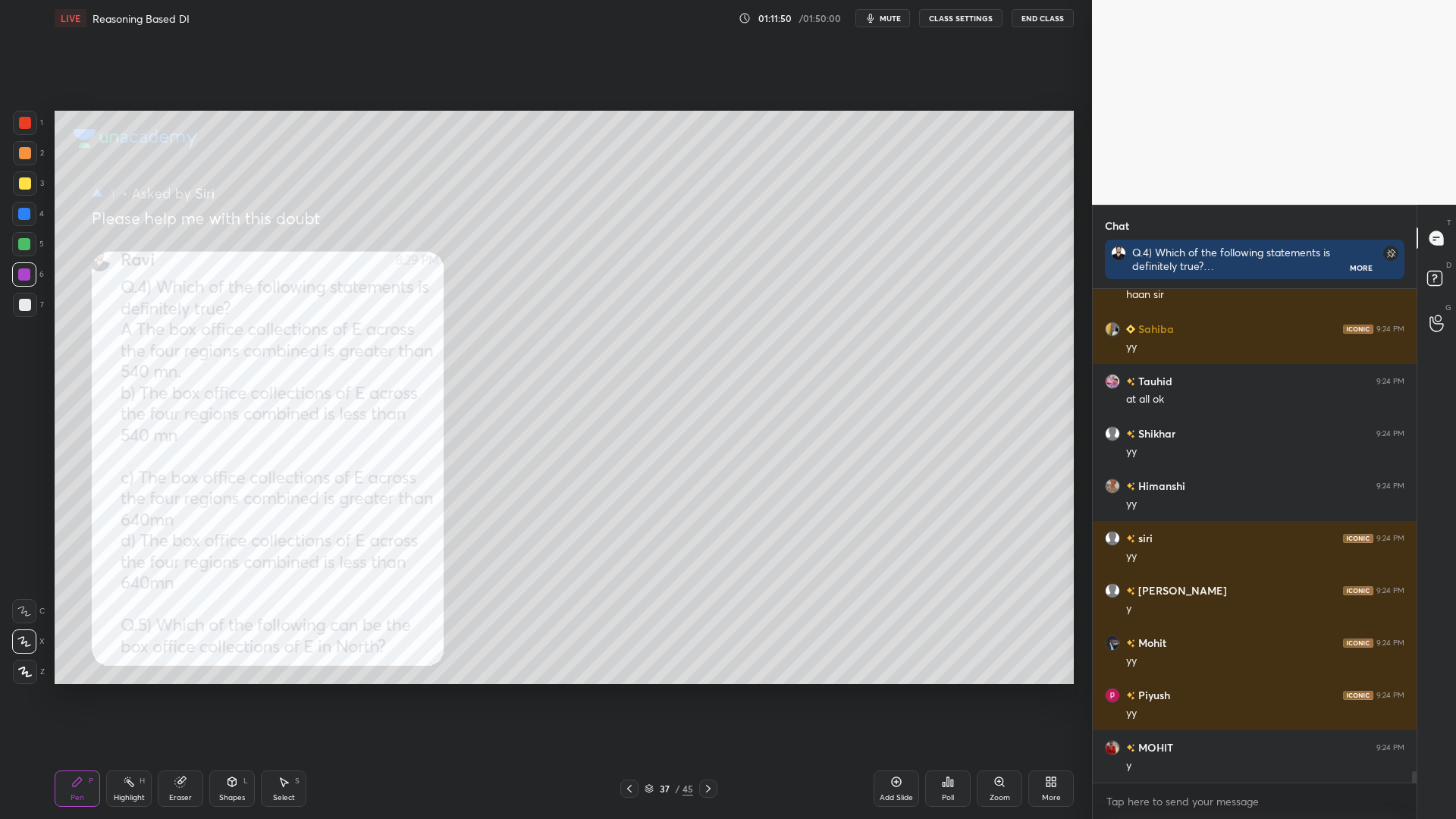
click at [627, 696] on icon at bounding box center [628, 788] width 12 height 12
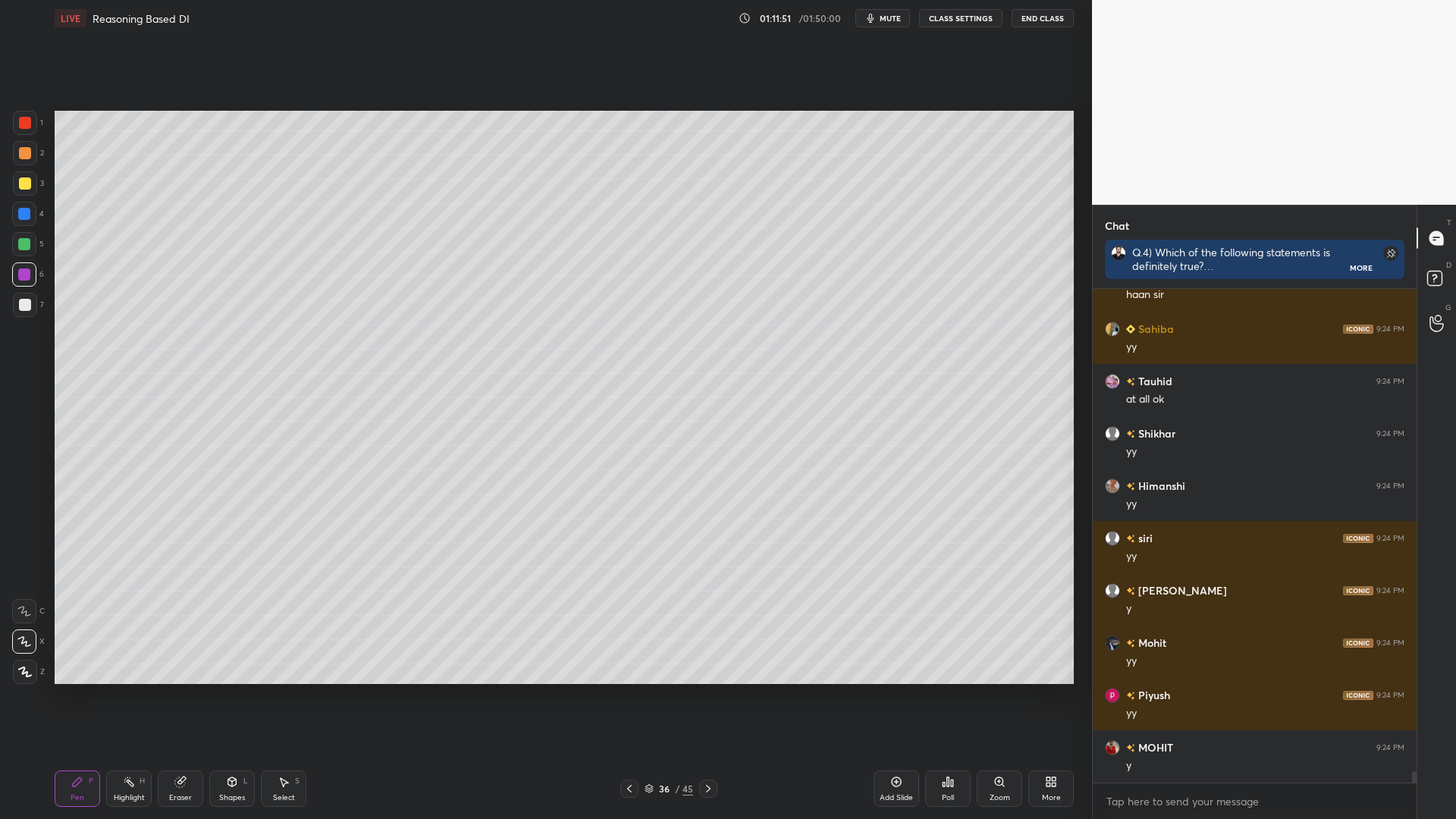
click at [707, 696] on icon at bounding box center [708, 788] width 12 height 12
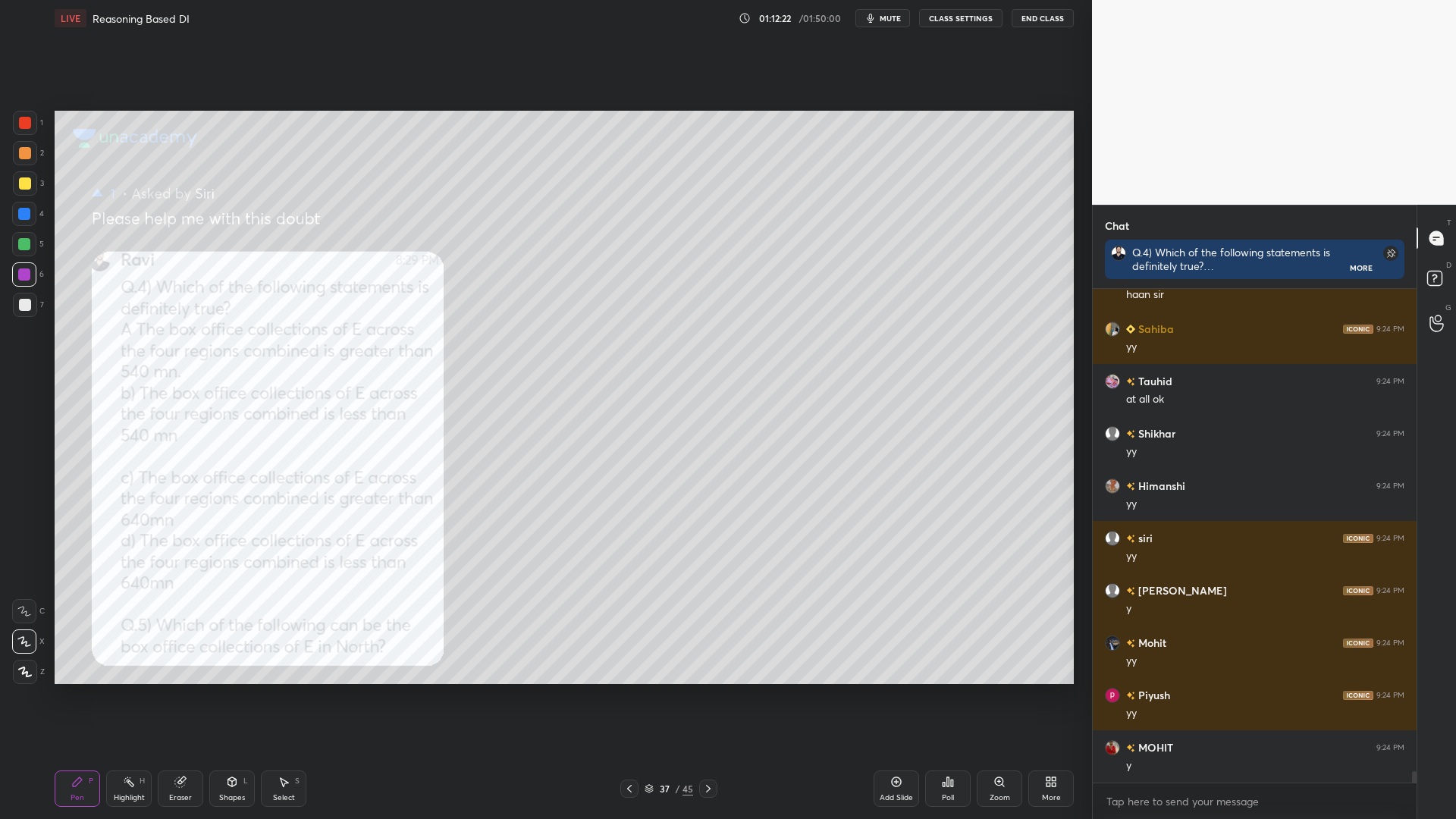
click at [628, 696] on icon at bounding box center [628, 788] width 12 height 12
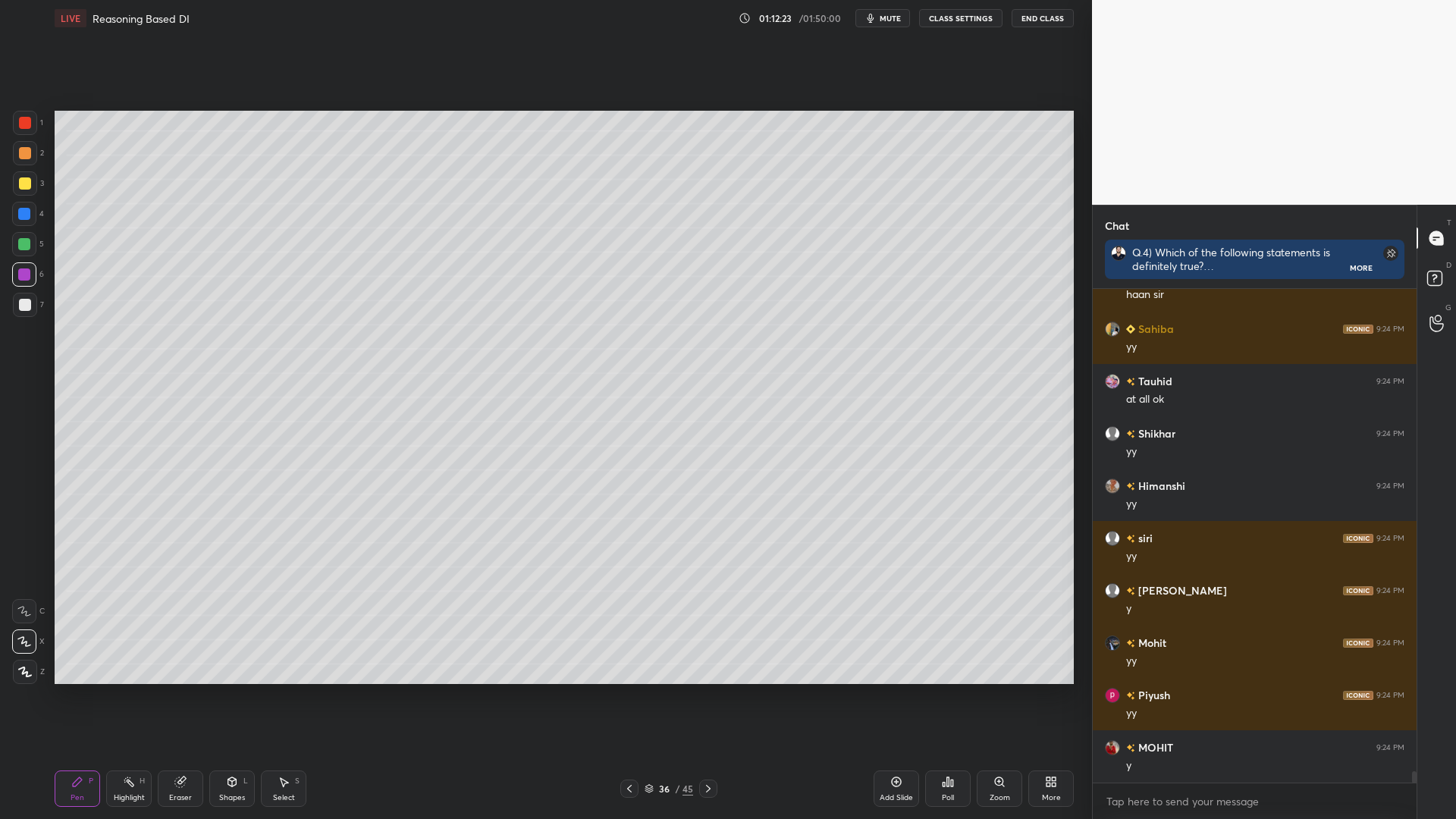
click at [630, 696] on icon at bounding box center [628, 788] width 12 height 12
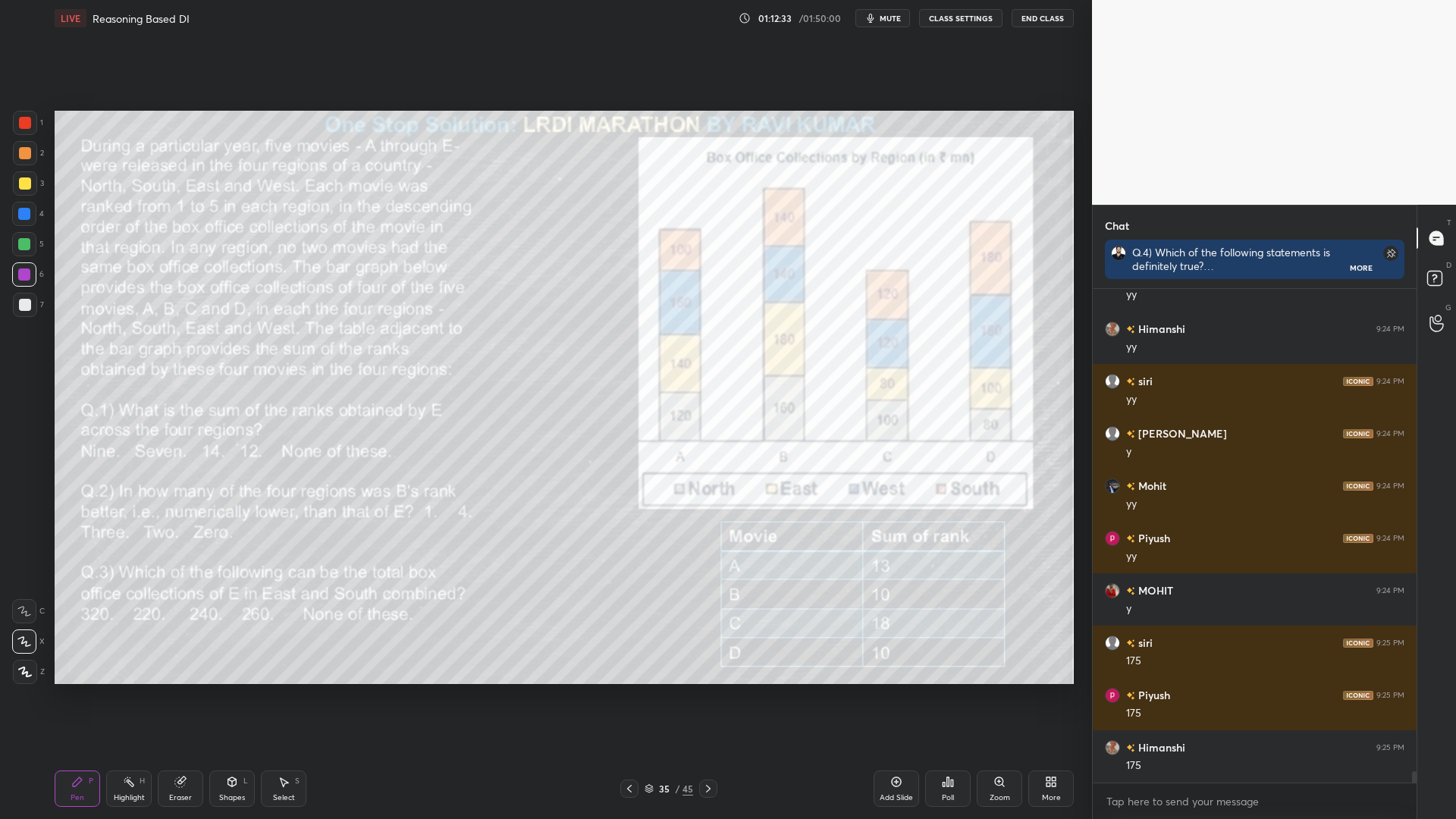
scroll to position [20672, 0]
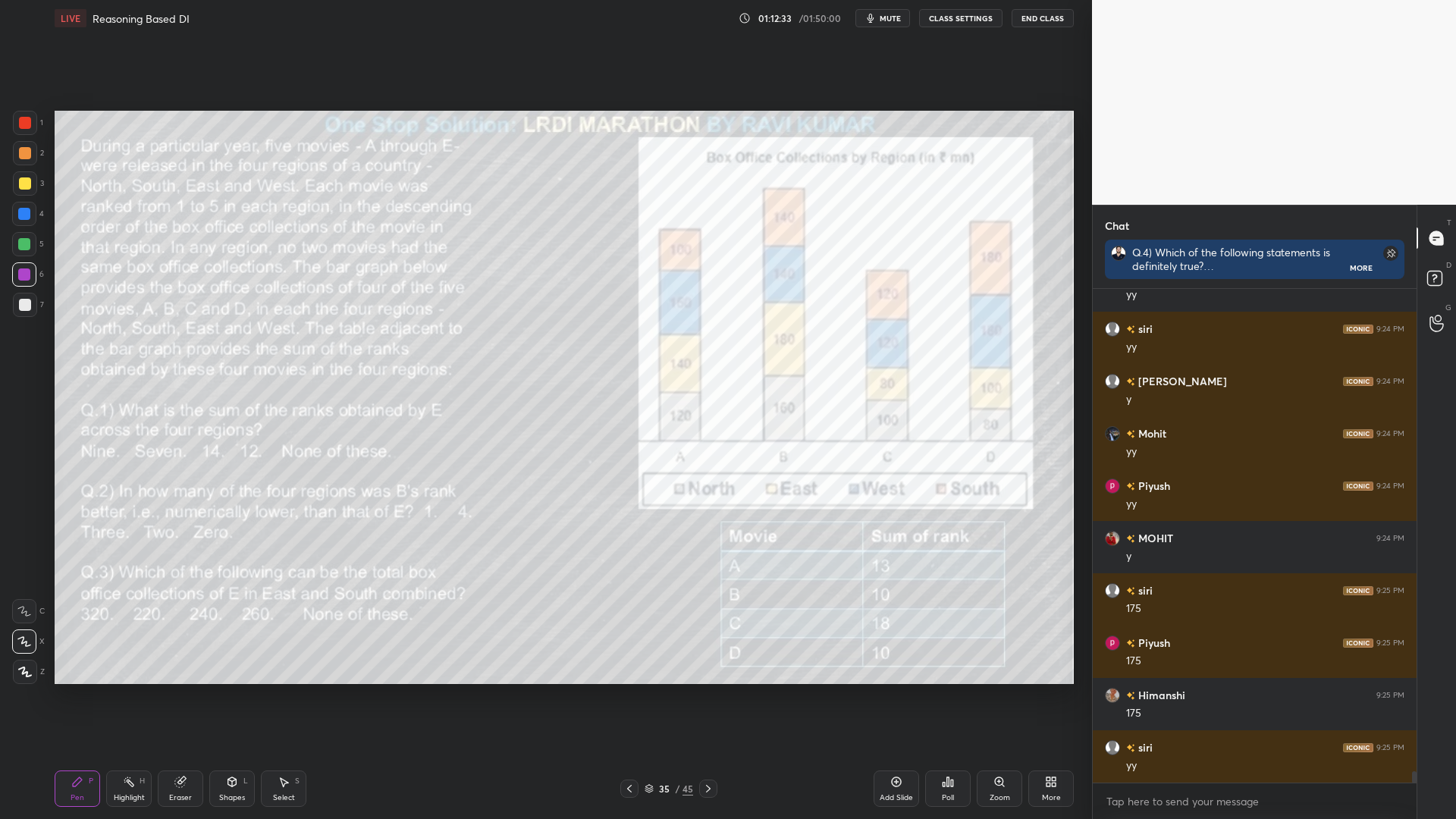
click at [705, 696] on icon at bounding box center [708, 788] width 12 height 12
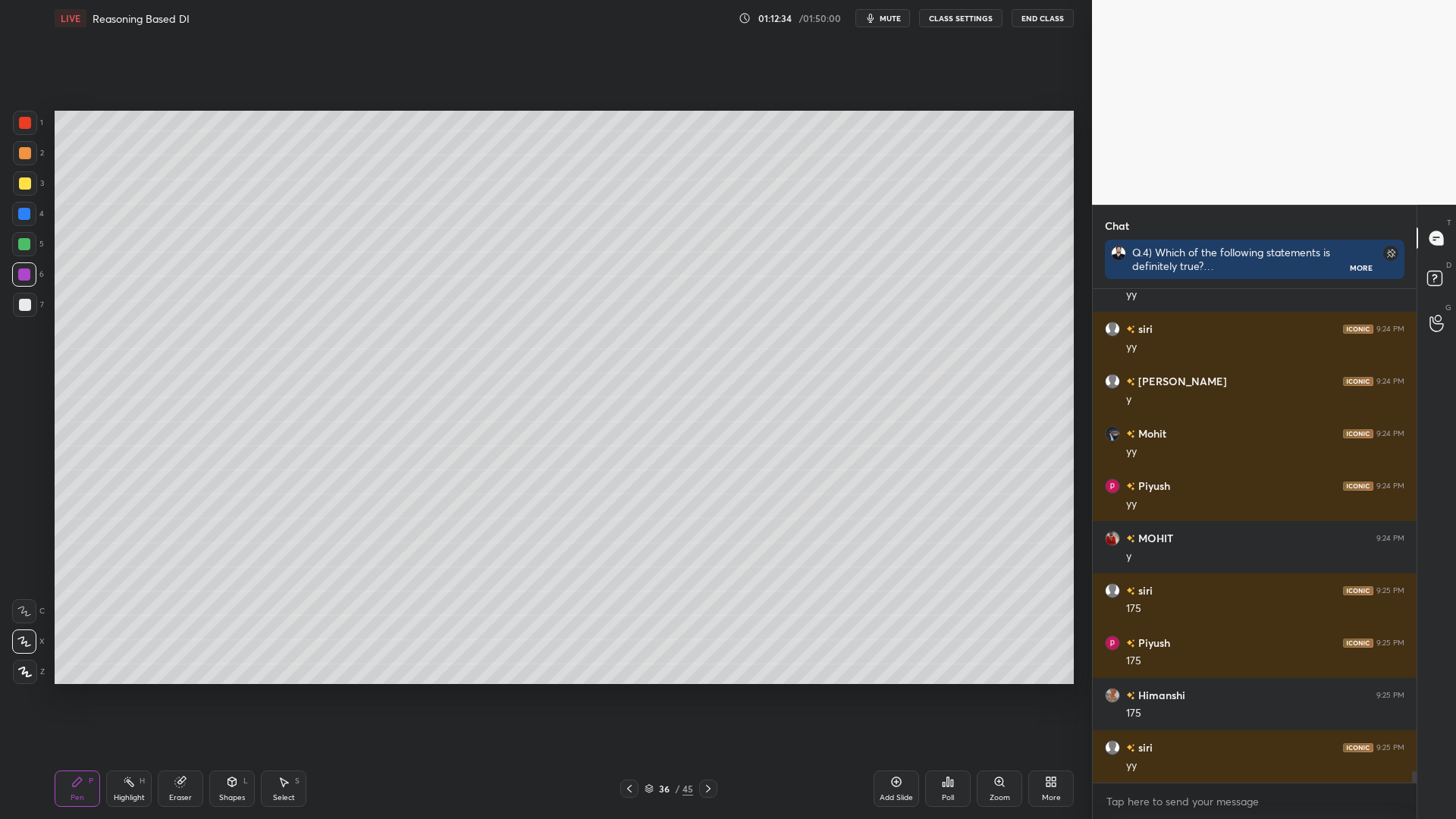
click at [704, 696] on icon at bounding box center [708, 788] width 12 height 12
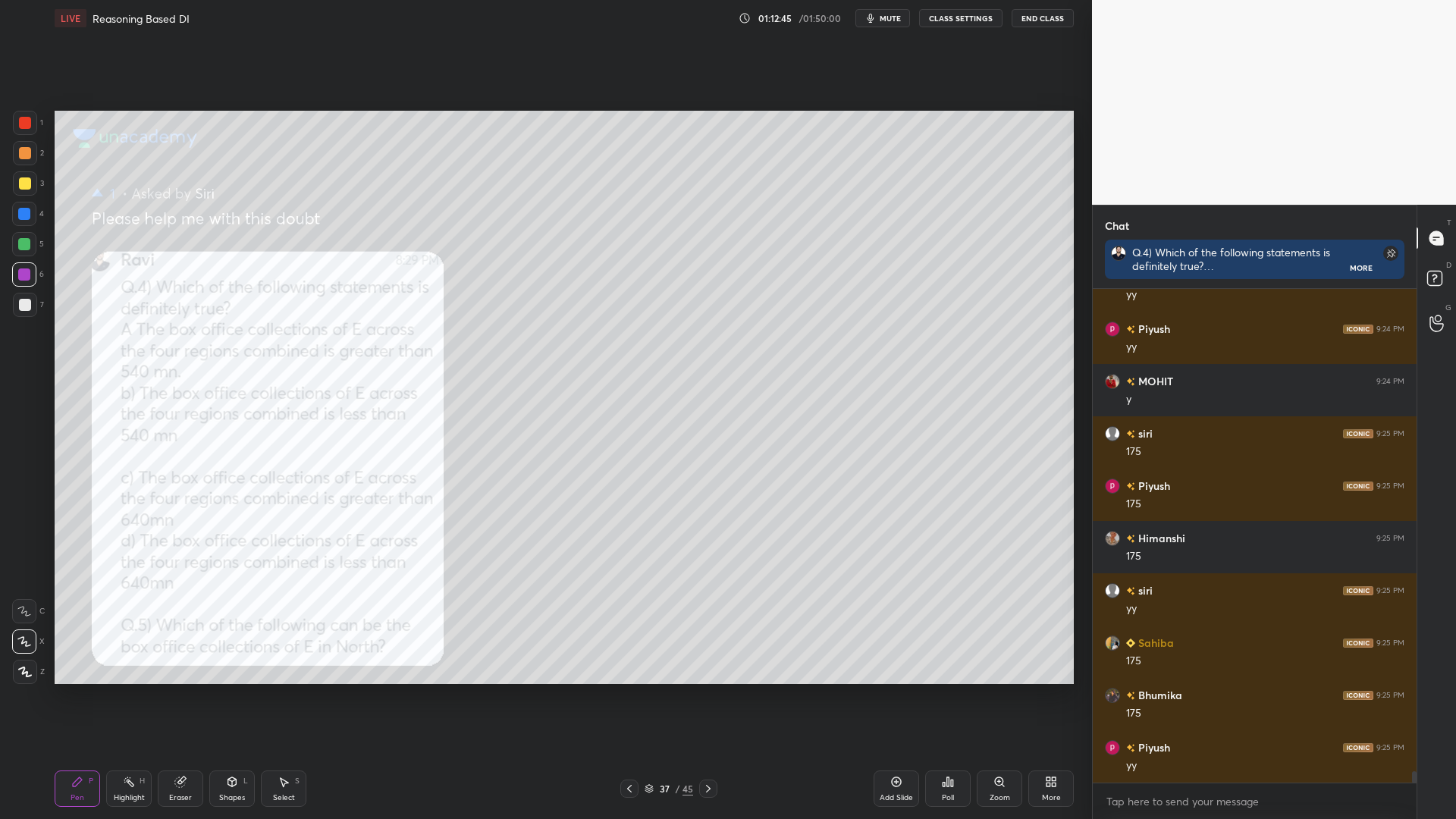
scroll to position [20882, 0]
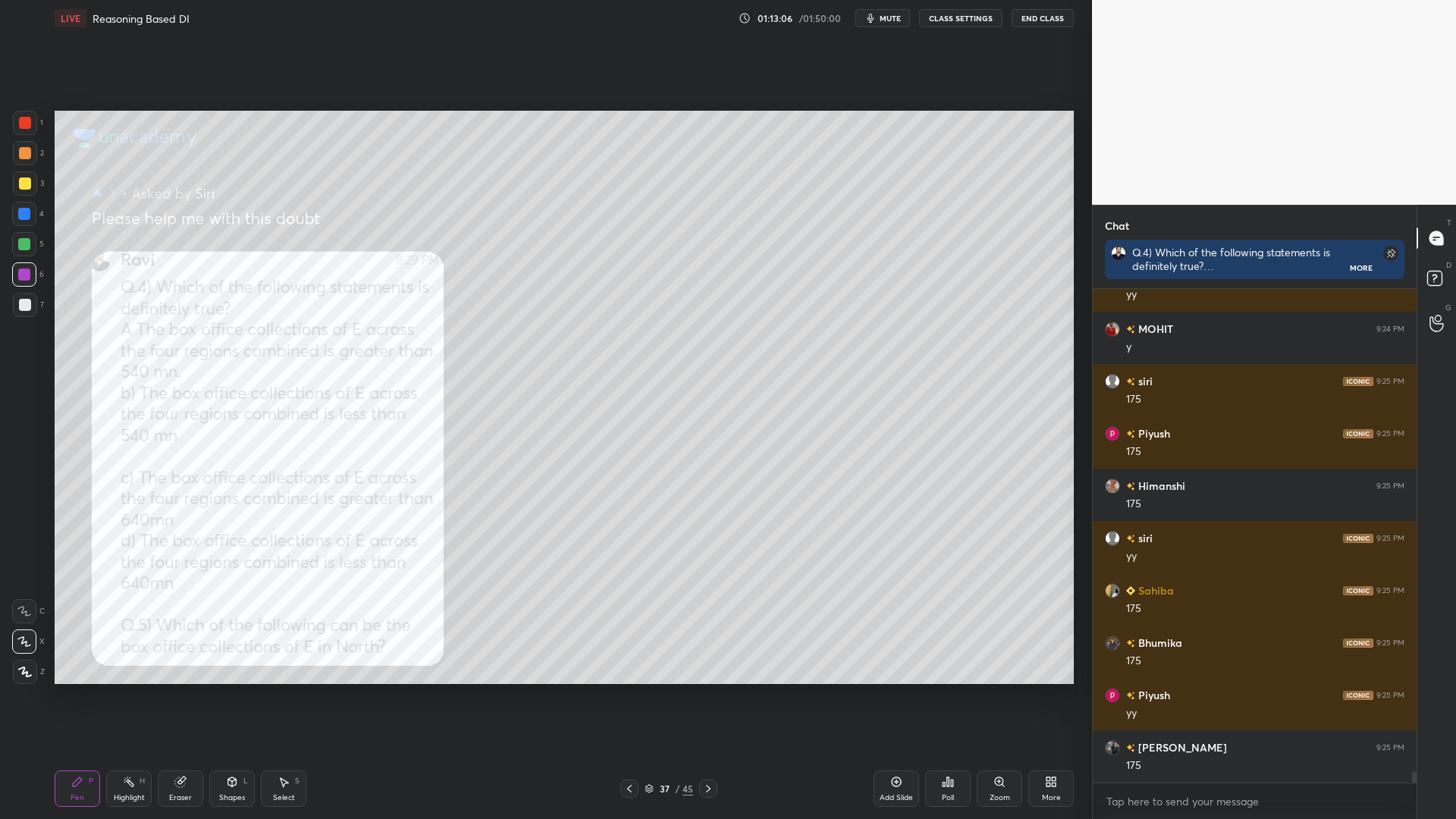
click at [25, 205] on div at bounding box center [24, 214] width 24 height 24
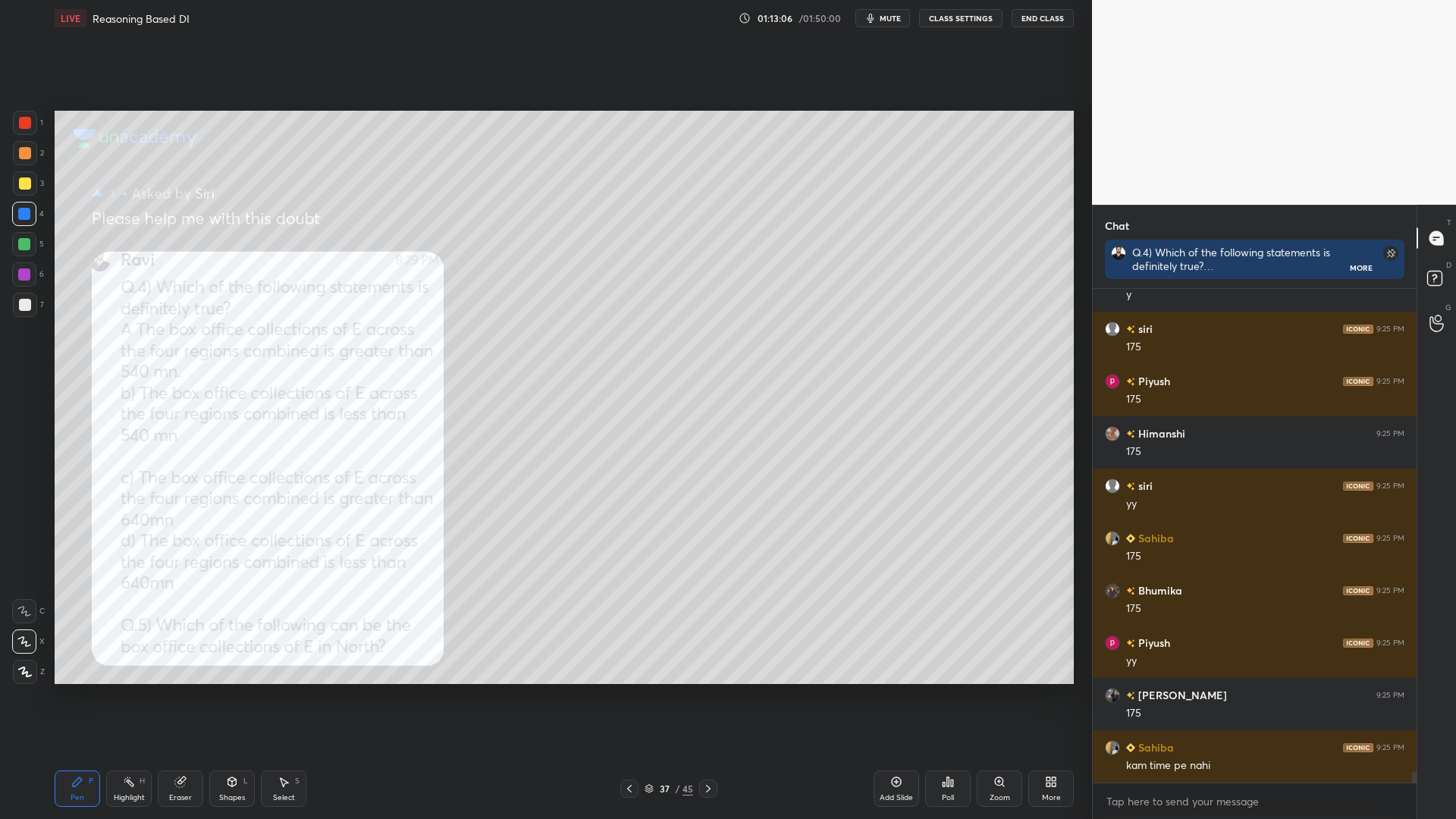
drag, startPoint x: 30, startPoint y: 175, endPoint x: 50, endPoint y: 189, distance: 24.4
click at [29, 175] on div at bounding box center [25, 183] width 24 height 24
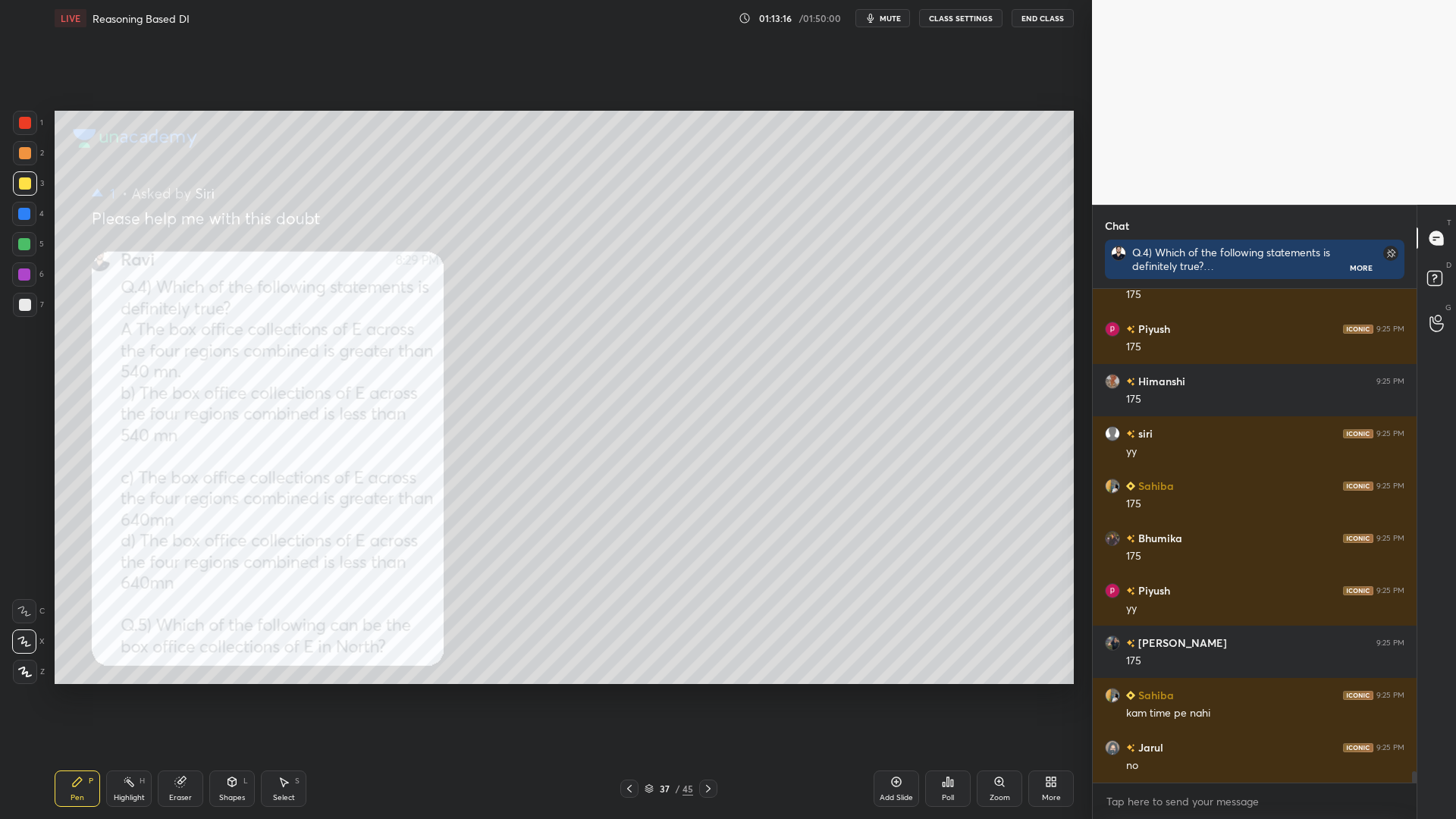
scroll to position [21039, 0]
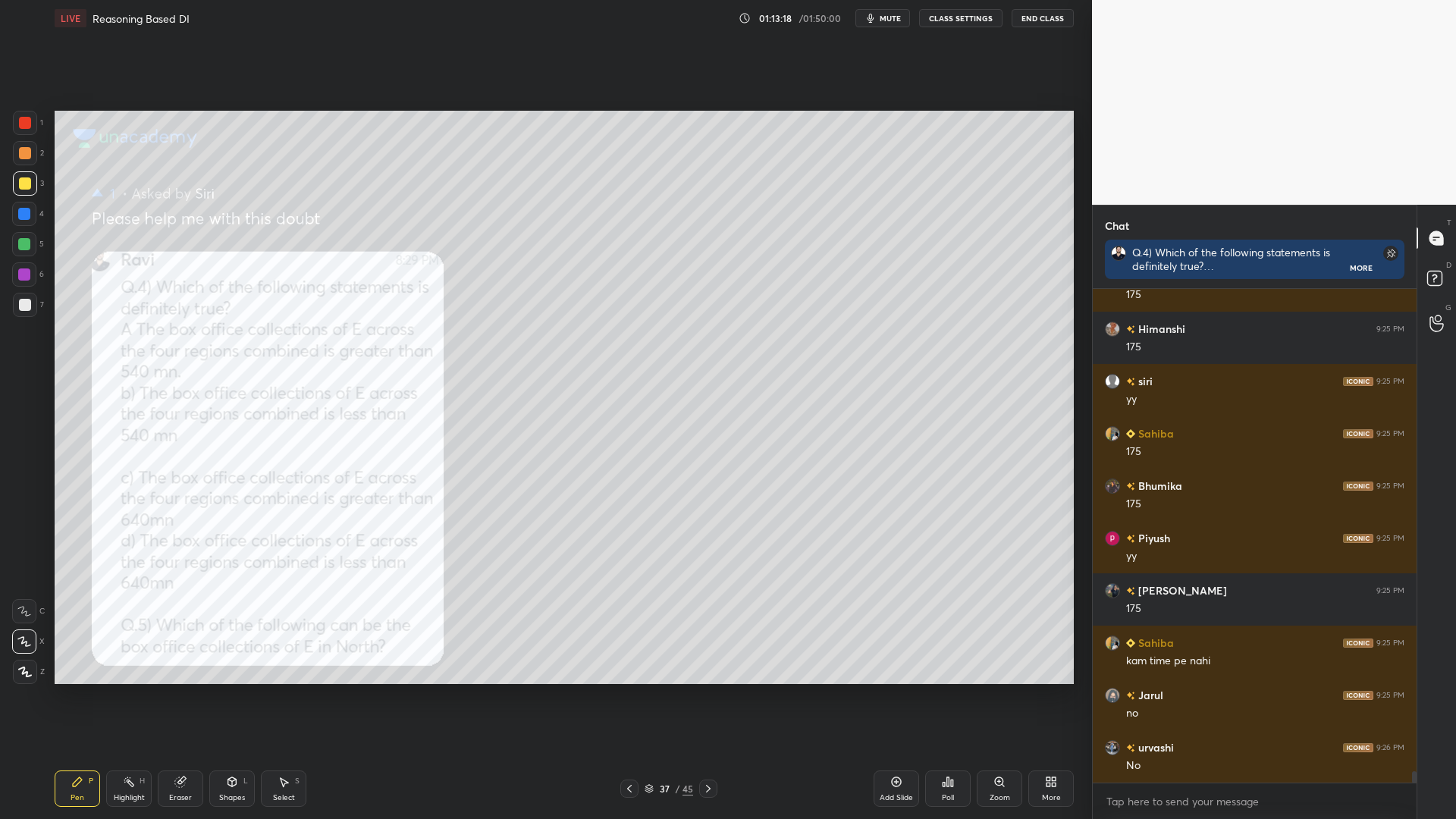
click at [36, 123] on div "1" at bounding box center [28, 122] width 30 height 24
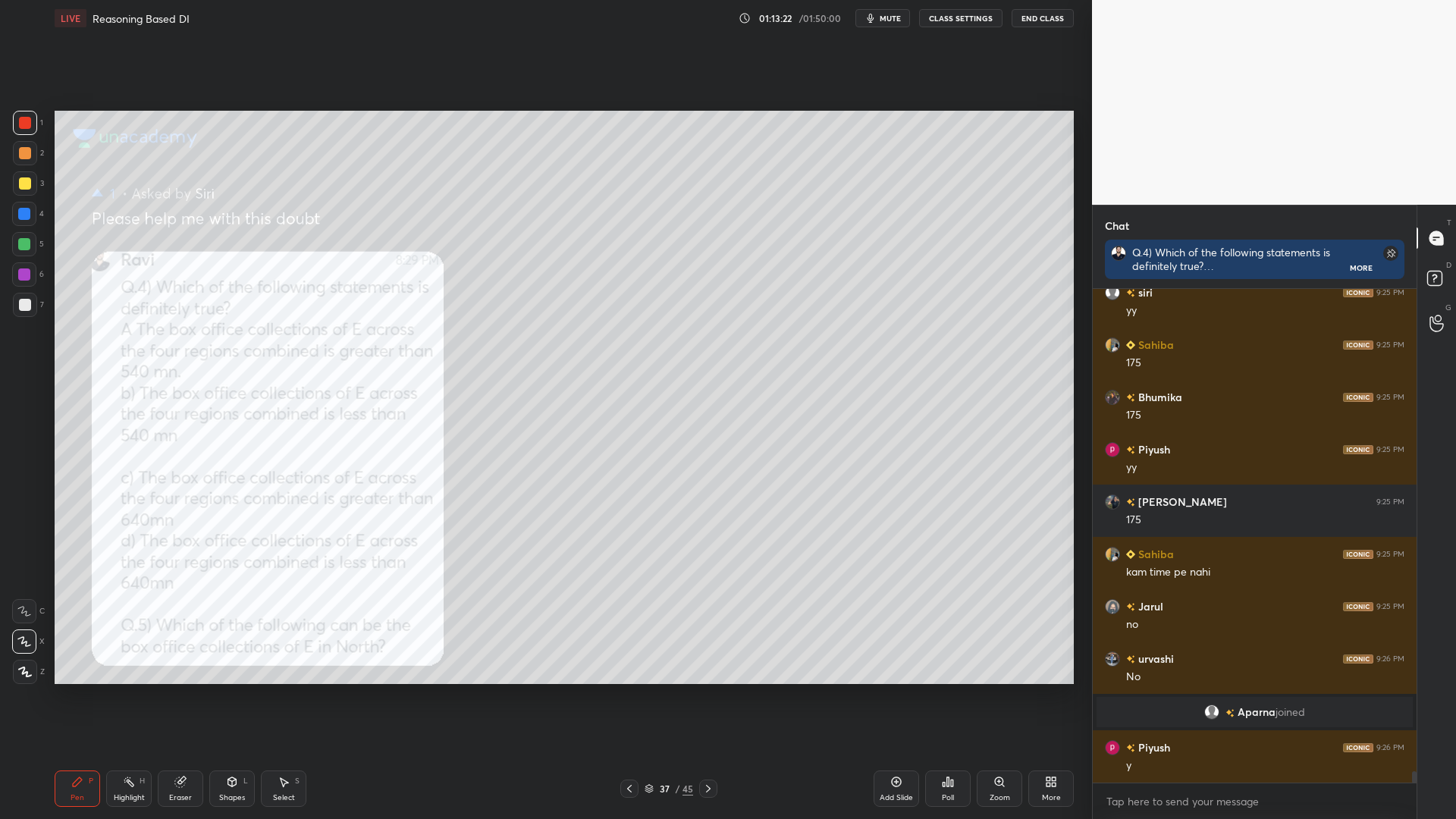
scroll to position [20301, 0]
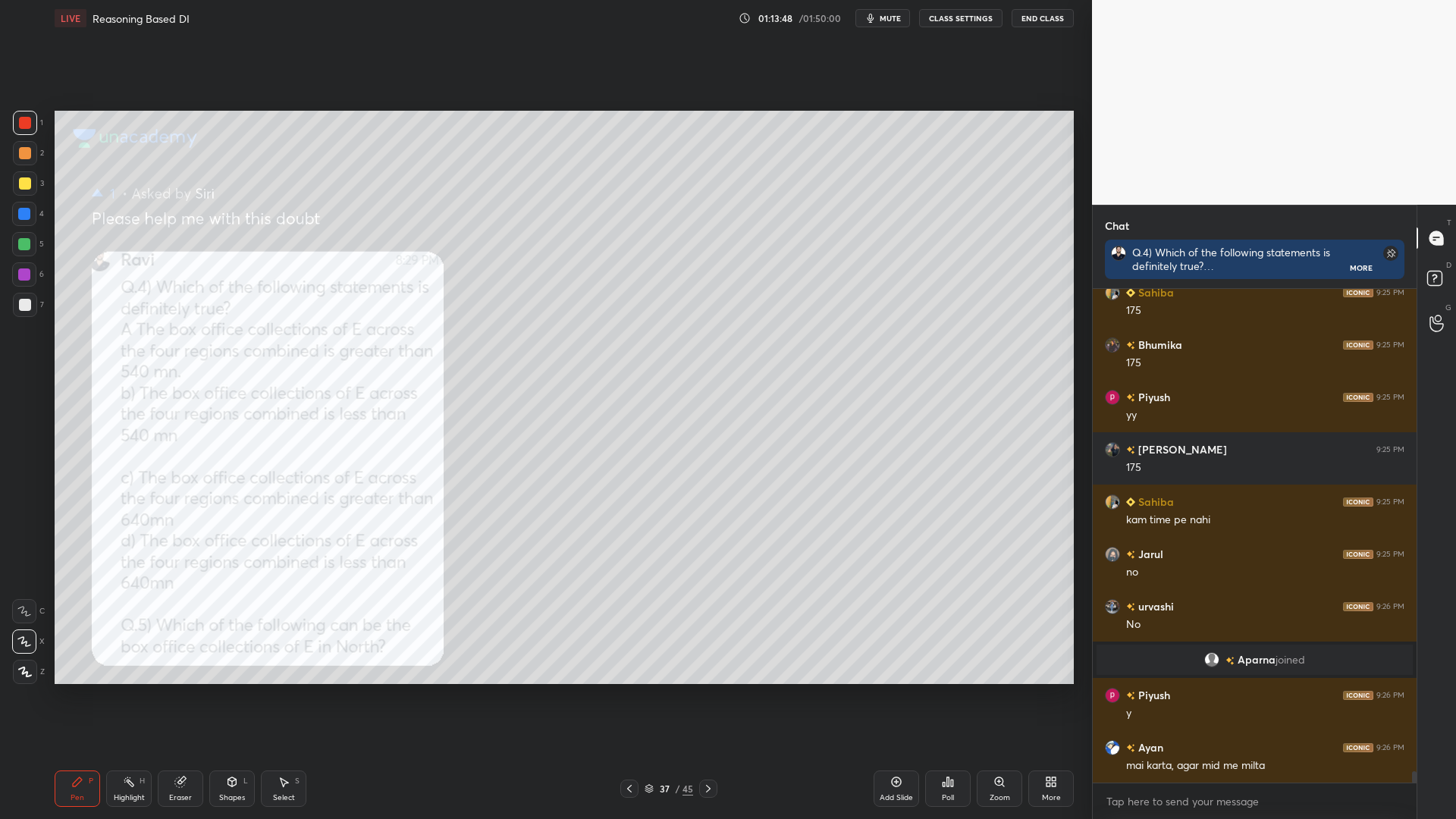
drag, startPoint x: 26, startPoint y: 151, endPoint x: 40, endPoint y: 151, distance: 14.0
click at [26, 151] on div at bounding box center [24, 152] width 12 height 12
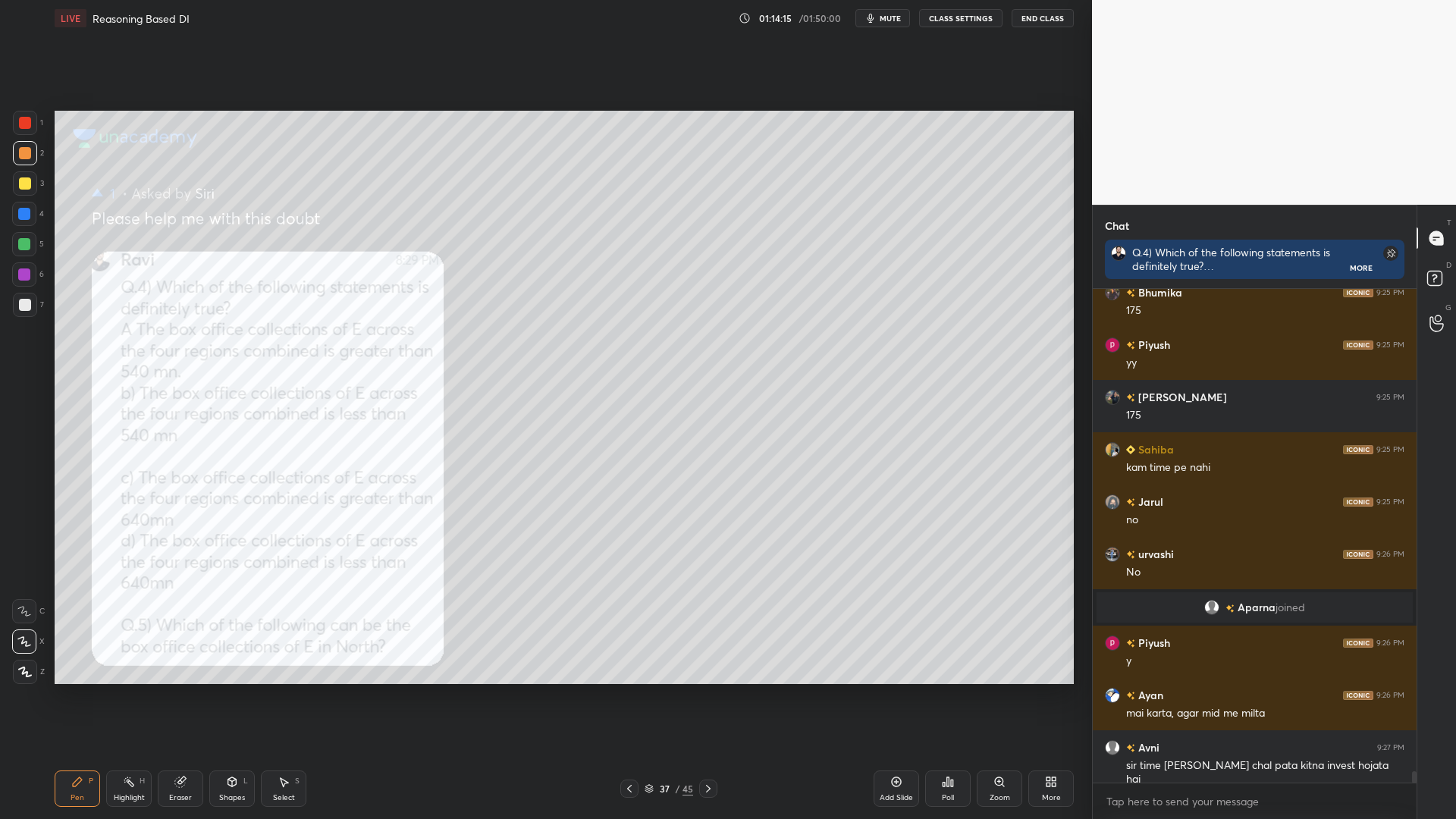
click at [705, 696] on icon at bounding box center [708, 788] width 12 height 12
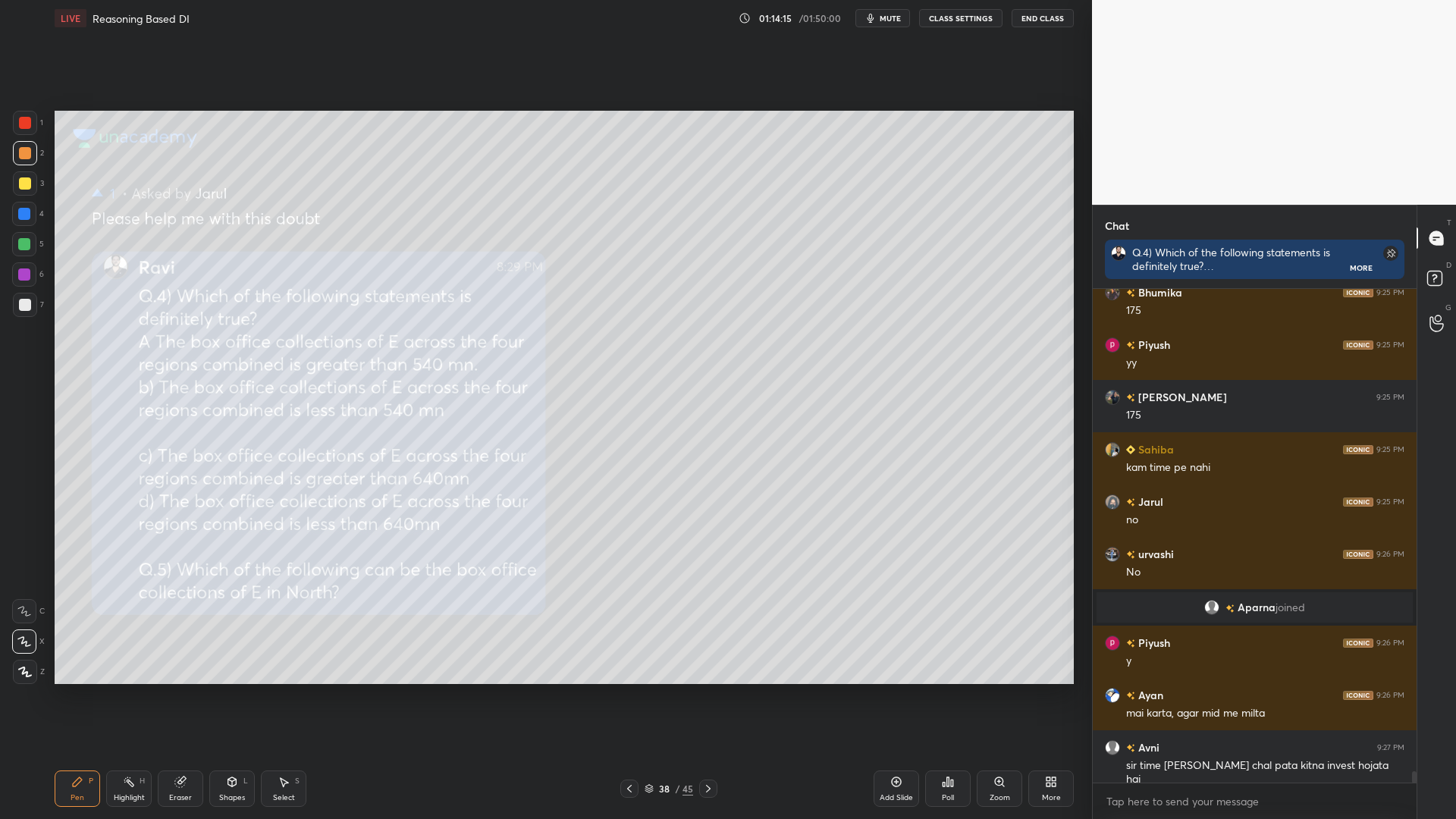
click at [704, 696] on icon at bounding box center [708, 788] width 12 height 12
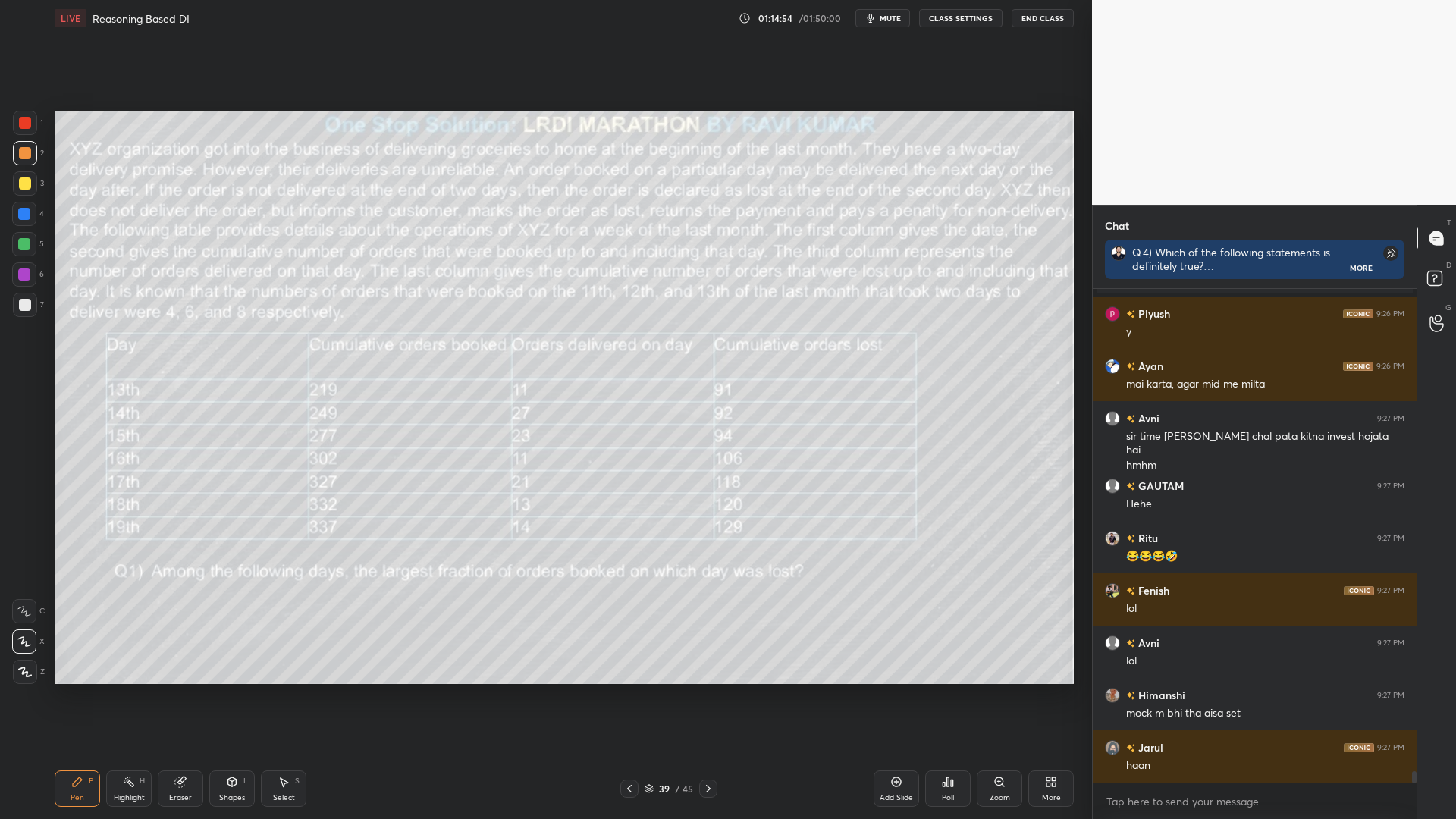
scroll to position [20735, 0]
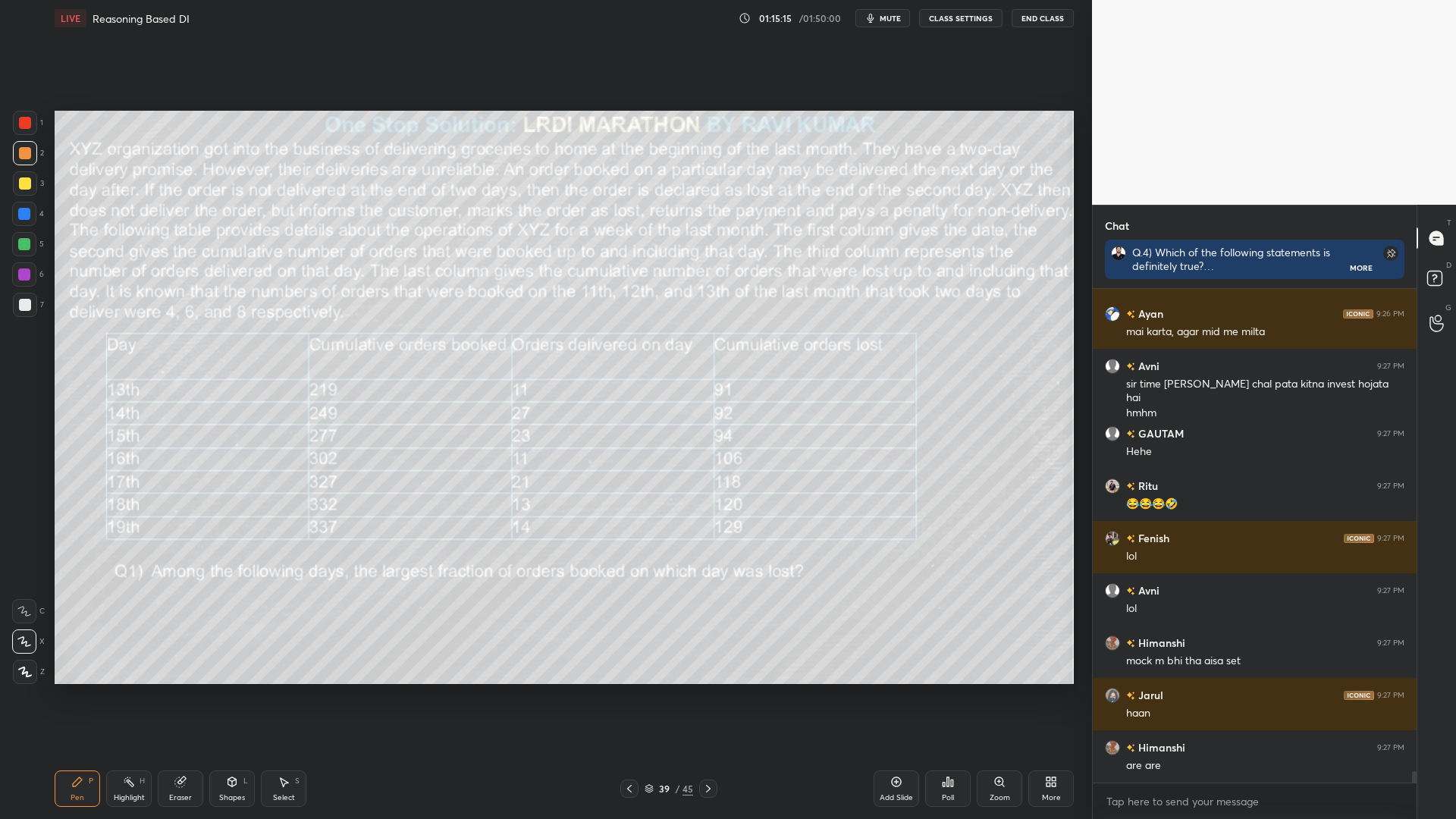
click at [16, 175] on div at bounding box center [25, 183] width 24 height 24
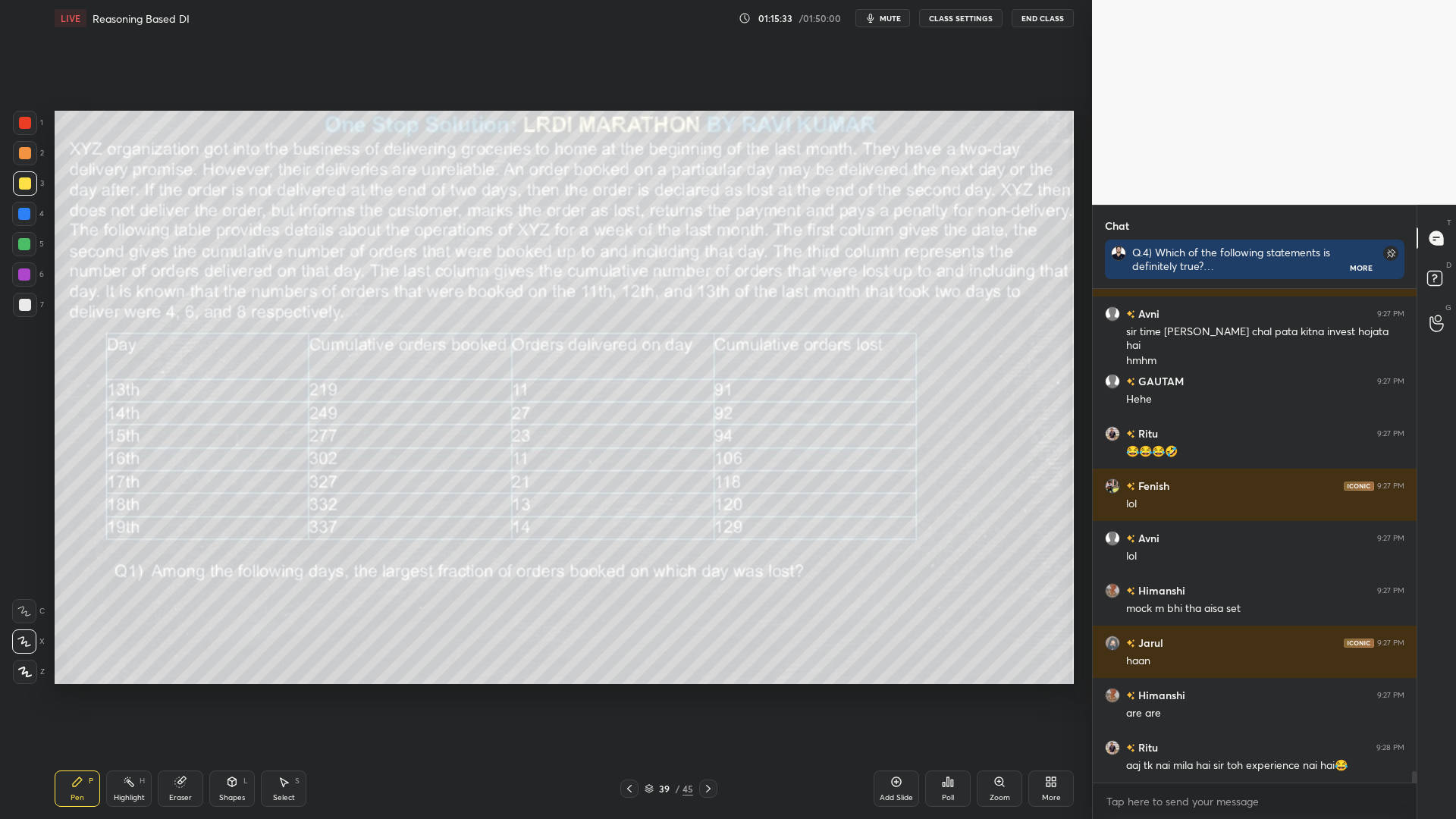
click at [208, 696] on div "Pen P Highlight H Eraser Shapes L Select S" at bounding box center [259, 788] width 410 height 36
click at [157, 696] on div "Pen P Highlight H Eraser Shapes L Select S" at bounding box center [259, 788] width 410 height 36
click at [177, 696] on div "Eraser" at bounding box center [180, 788] width 46 height 36
click at [24, 556] on icon at bounding box center [24, 561] width 14 height 14
click at [220, 696] on div "Shapes L" at bounding box center [232, 788] width 46 height 36
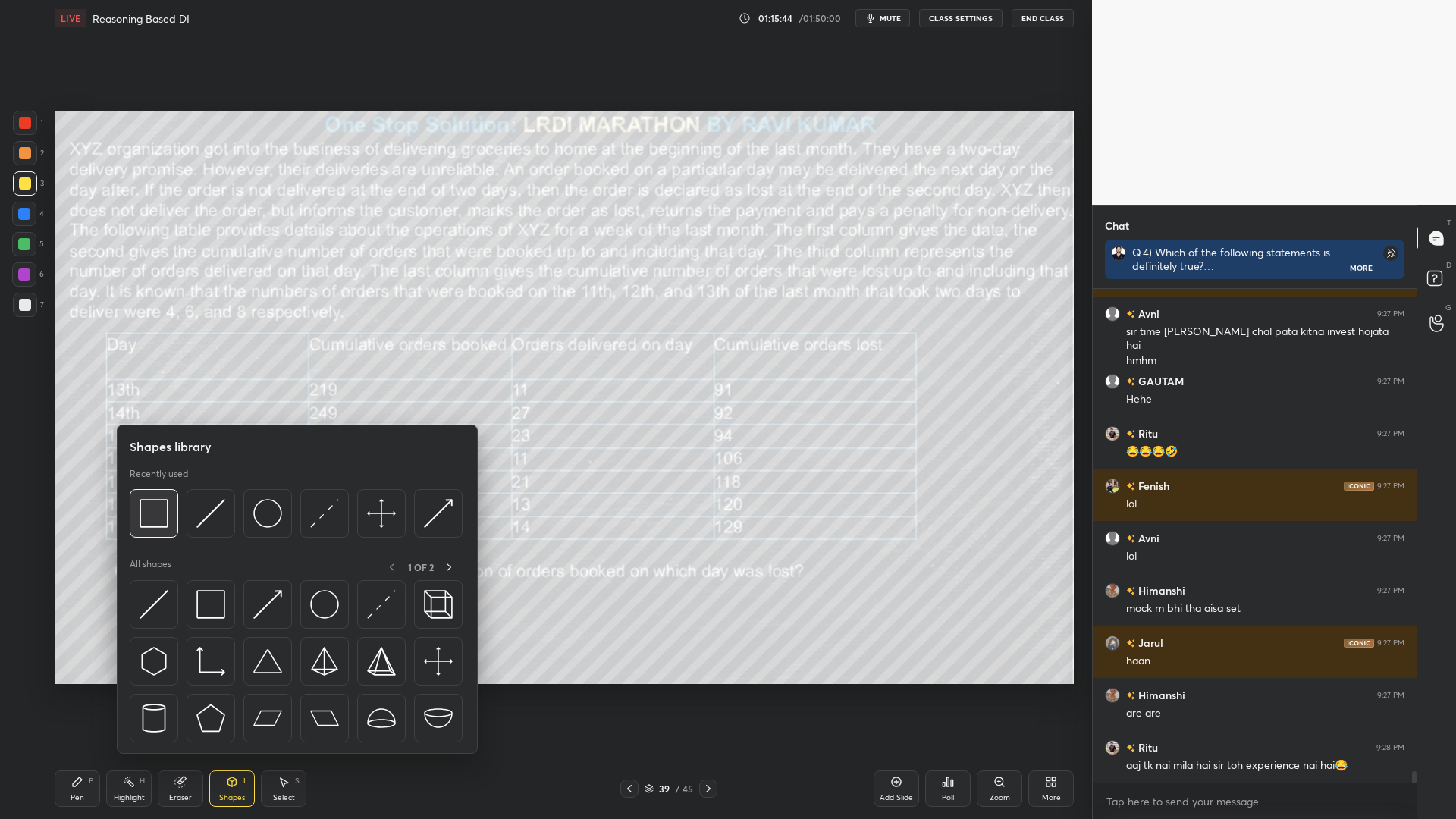
click at [155, 519] on img at bounding box center [153, 512] width 29 height 29
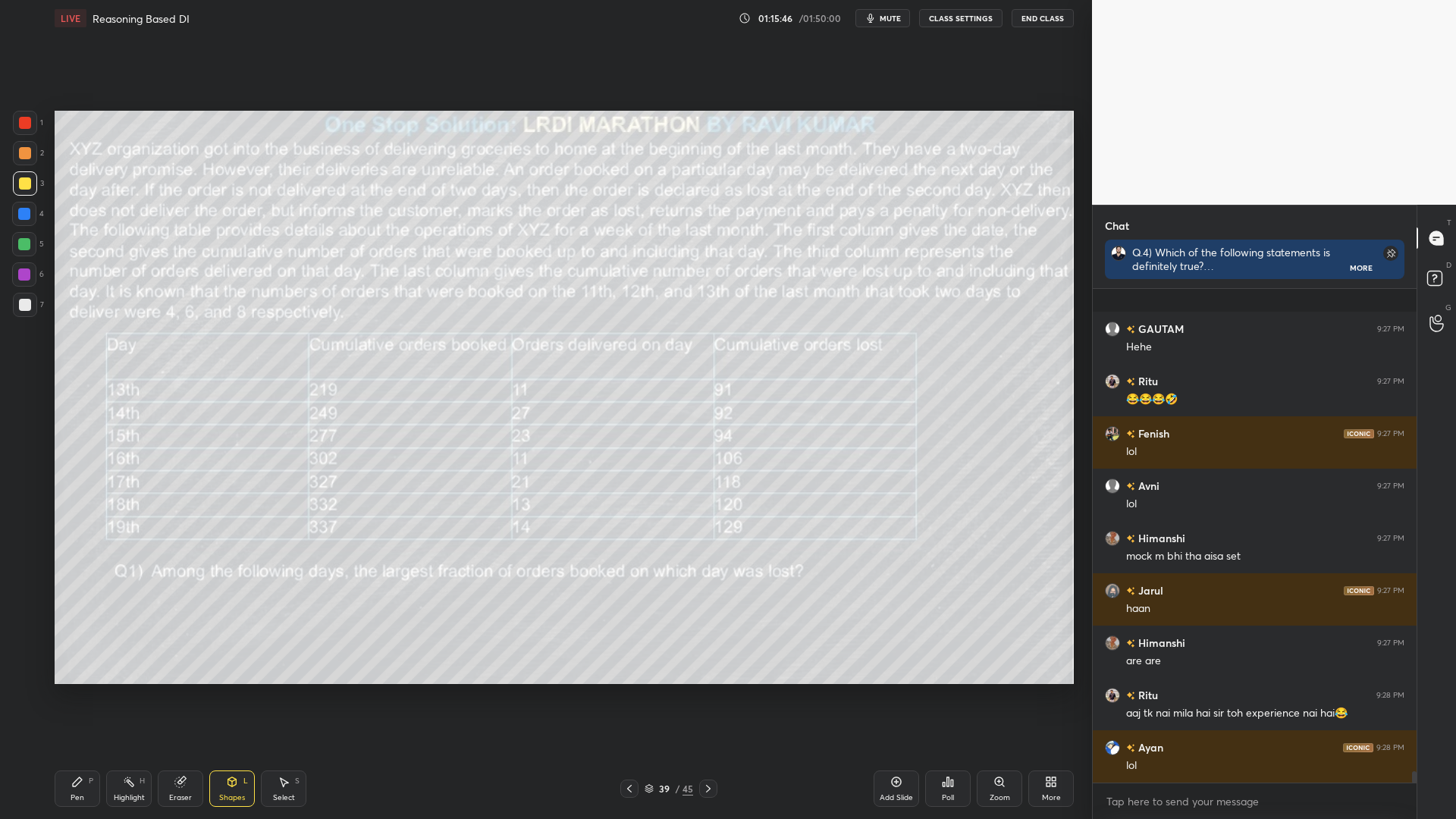
scroll to position [20944, 0]
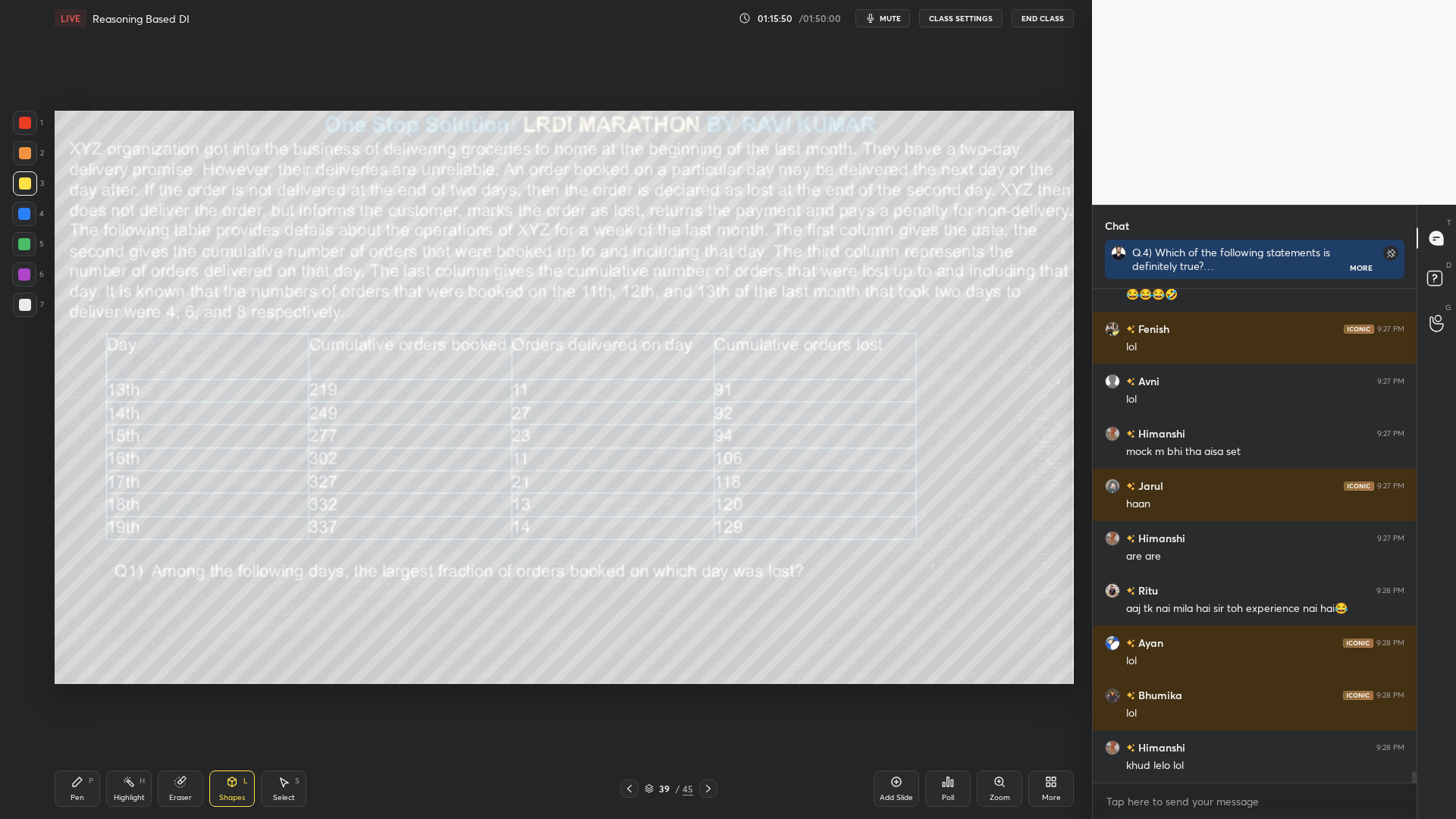
click at [160, 696] on div "Eraser" at bounding box center [180, 788] width 46 height 36
click at [23, 663] on div "Erase all" at bounding box center [24, 671] width 24 height 24
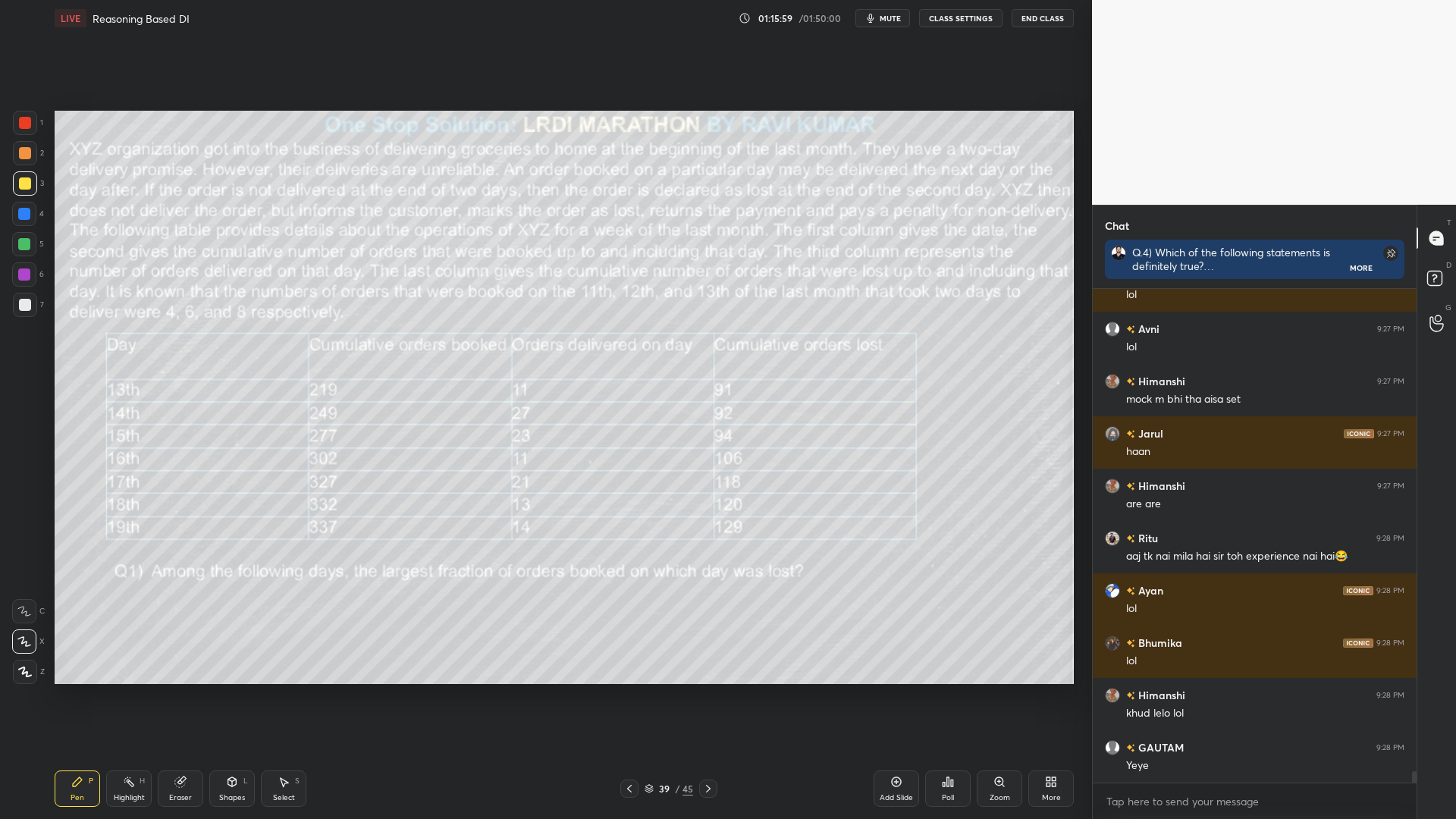
scroll to position [21048, 0]
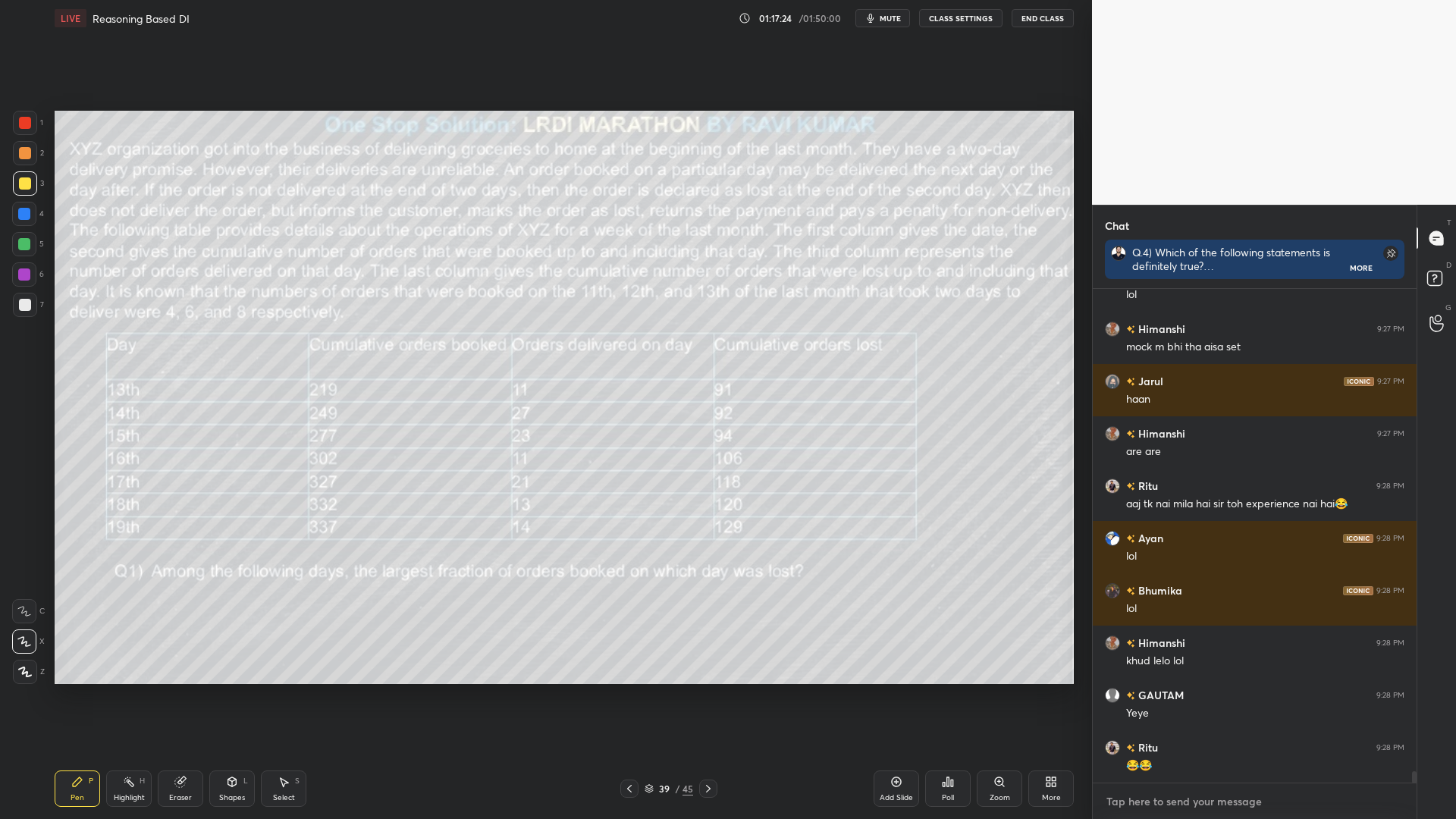
type textarea "x"
click at [1128, 696] on textarea at bounding box center [1254, 801] width 299 height 24
type textarea "9"
type textarea "x"
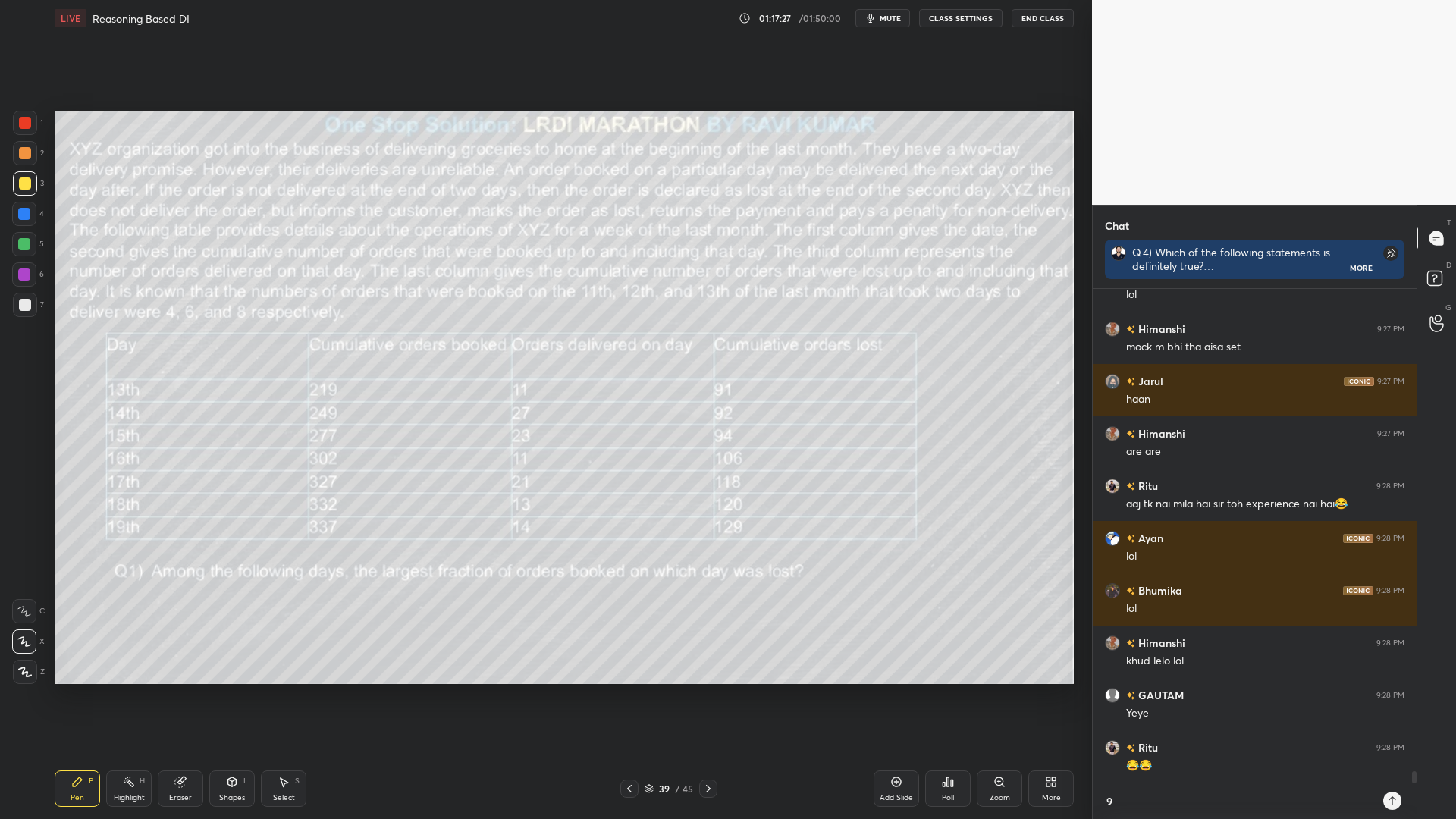
type textarea "9:"
type textarea "x"
type textarea "9:3"
type textarea "x"
type textarea "9:37"
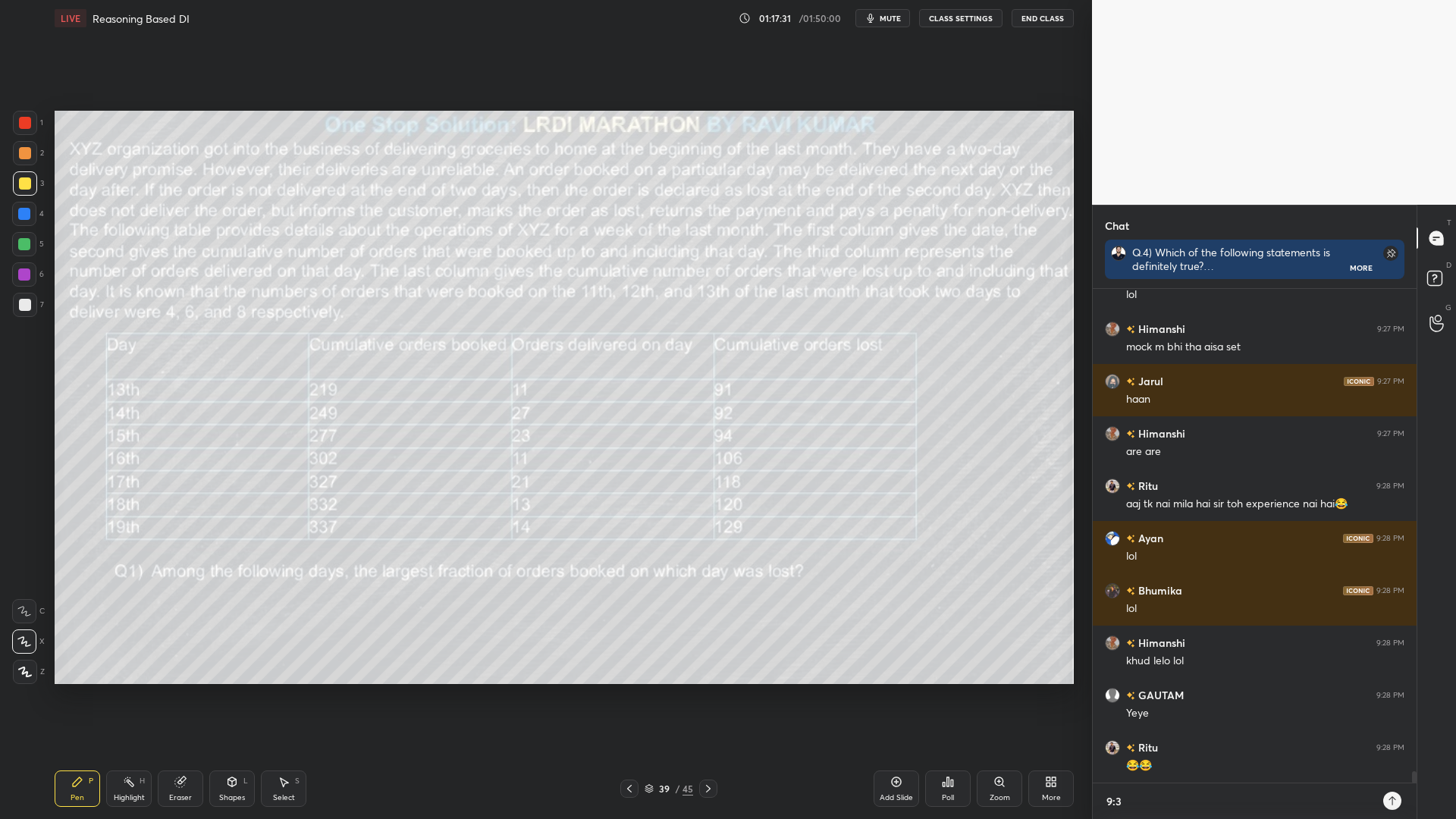
type textarea "x"
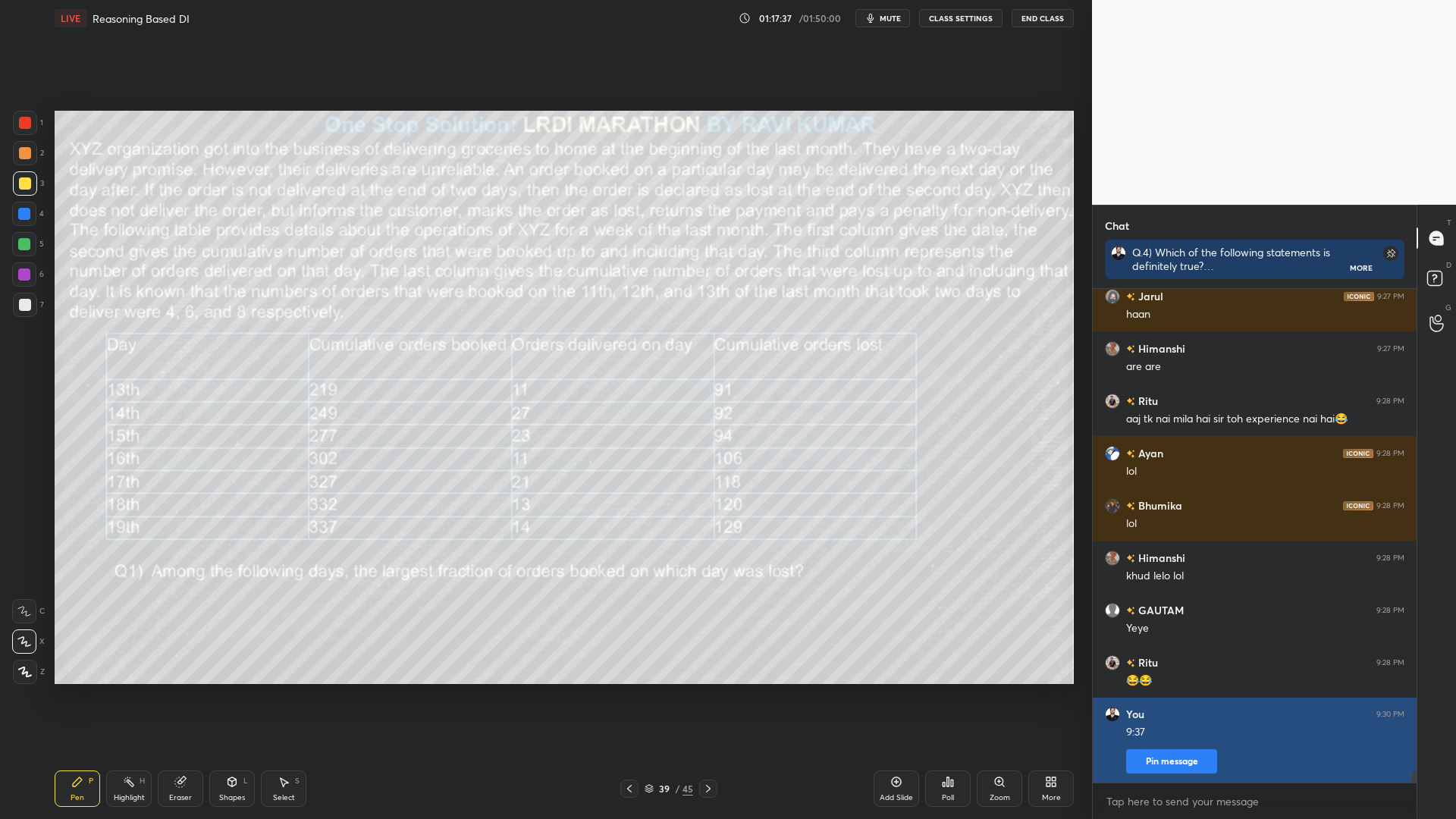
click at [1164, 696] on button "Pin message" at bounding box center [1171, 761] width 91 height 24
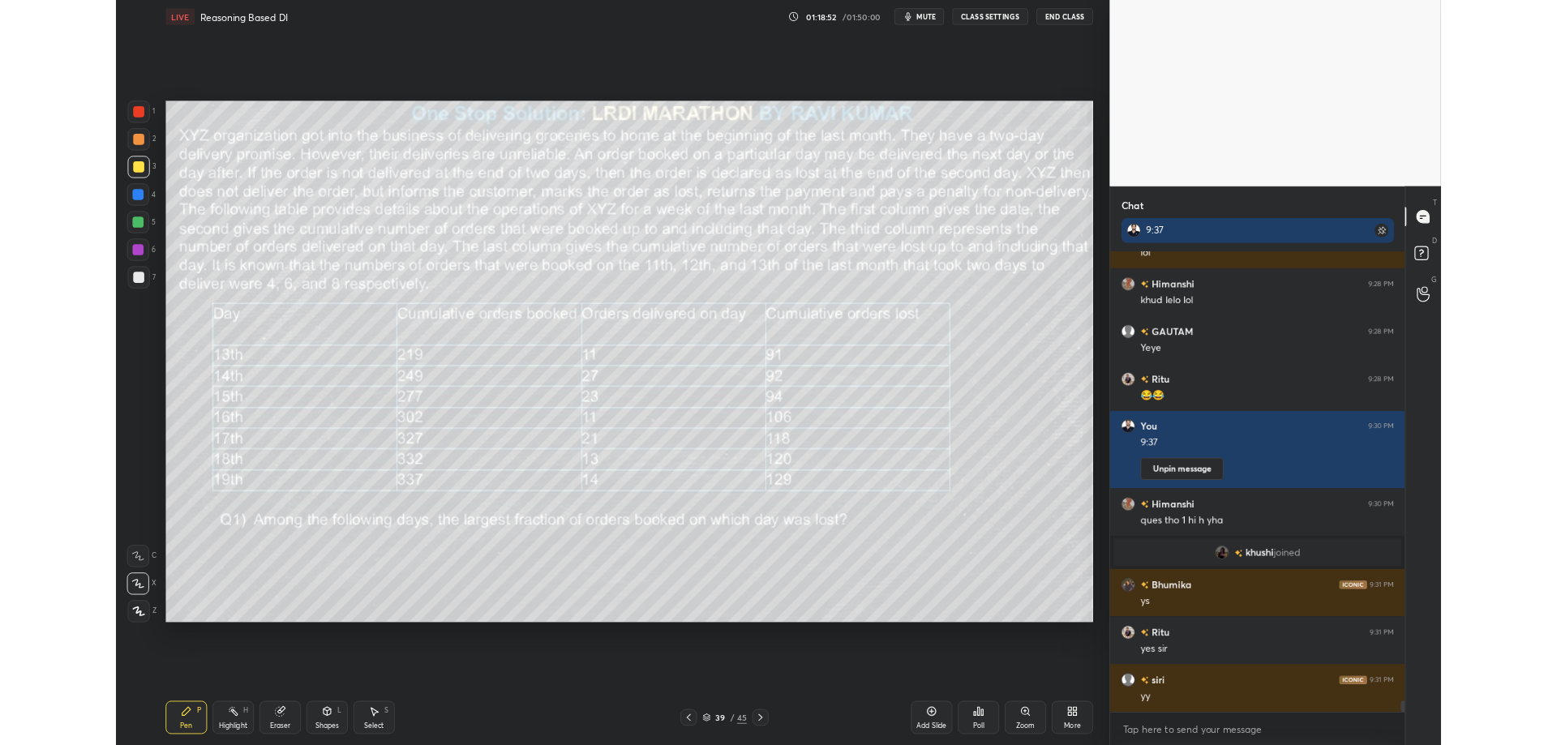
scroll to position [22602, 0]
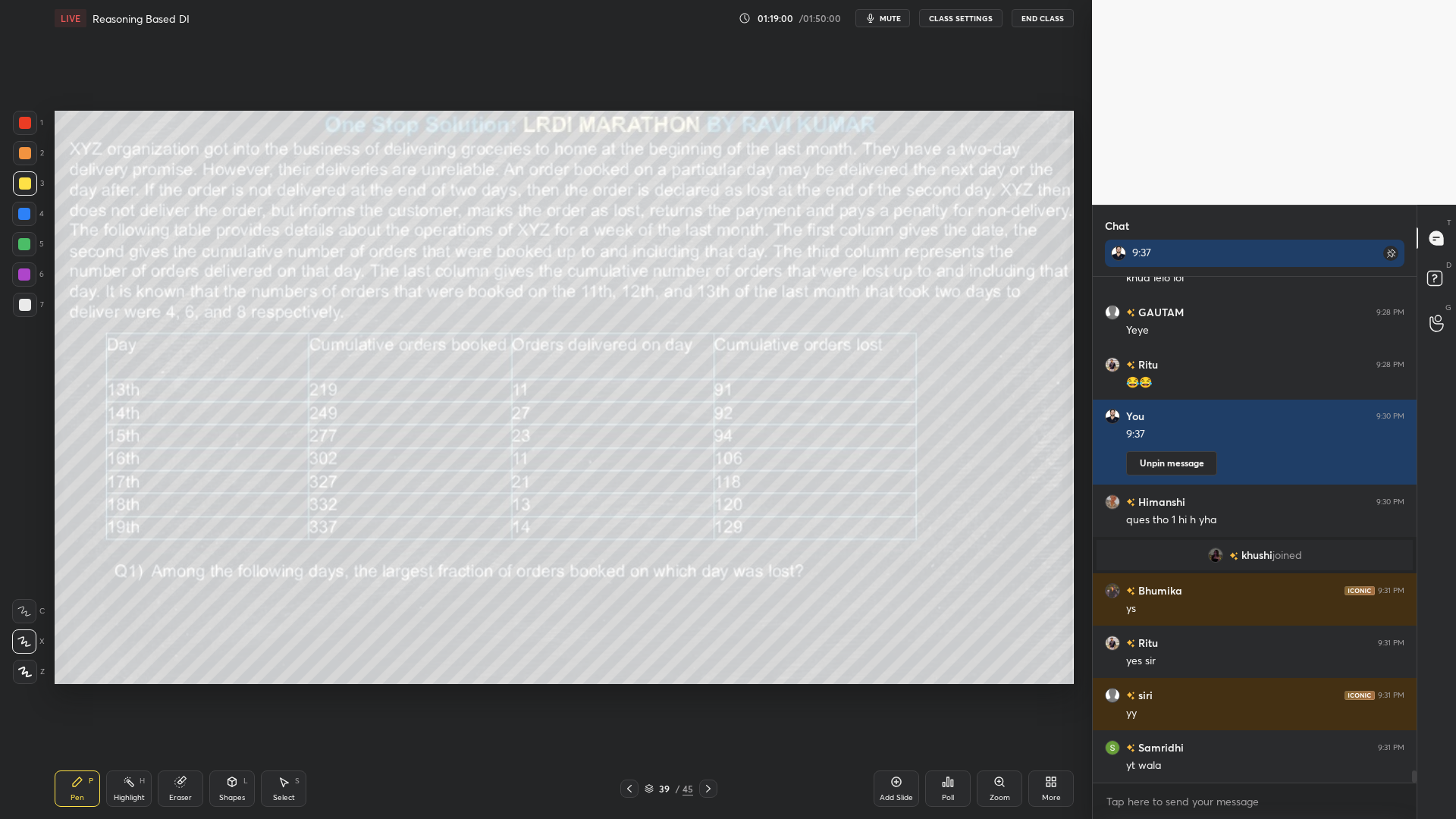
click at [1052, 696] on icon at bounding box center [1053, 784] width 4 height 4
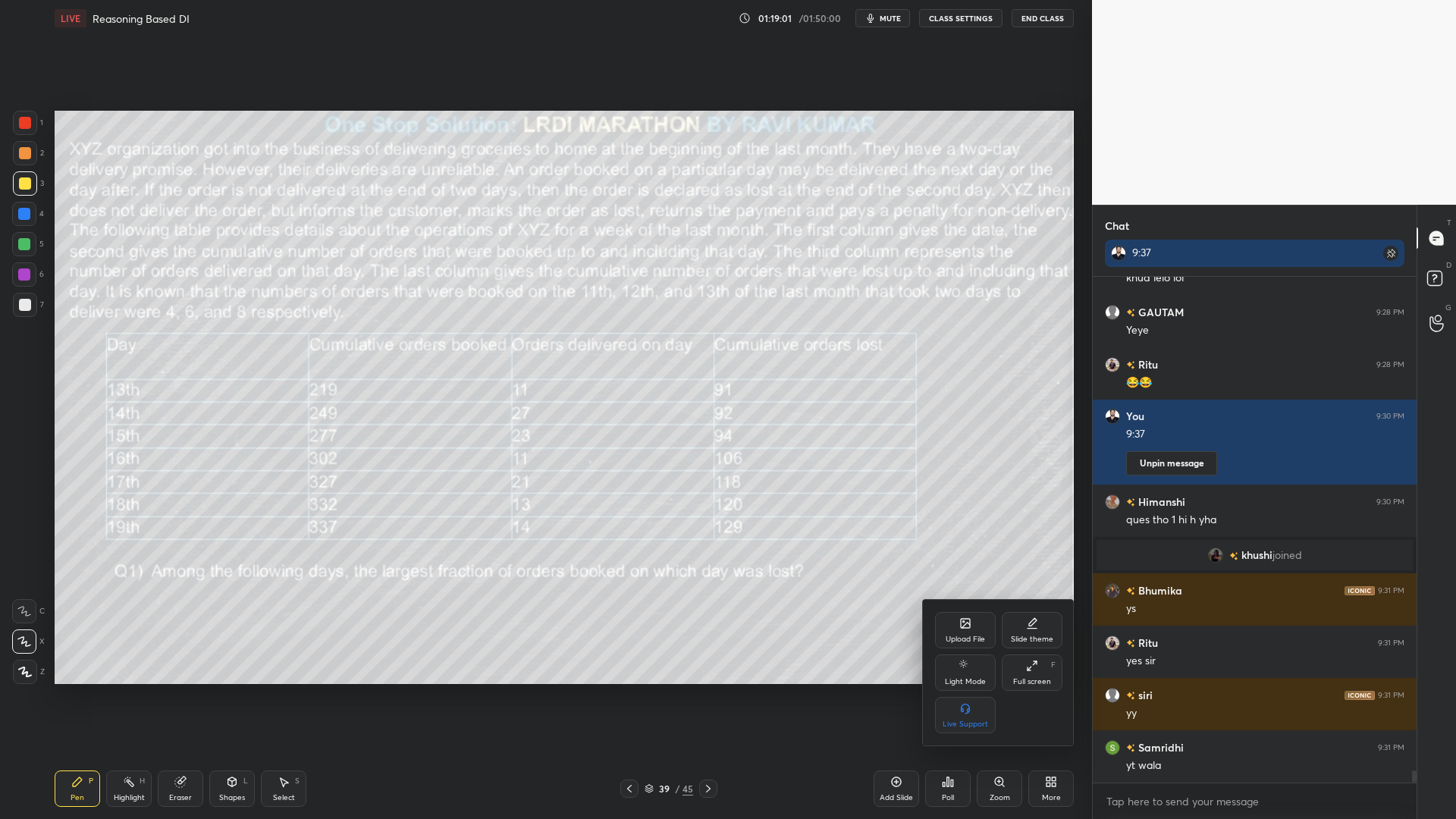
click at [1036, 666] on icon at bounding box center [1031, 665] width 12 height 12
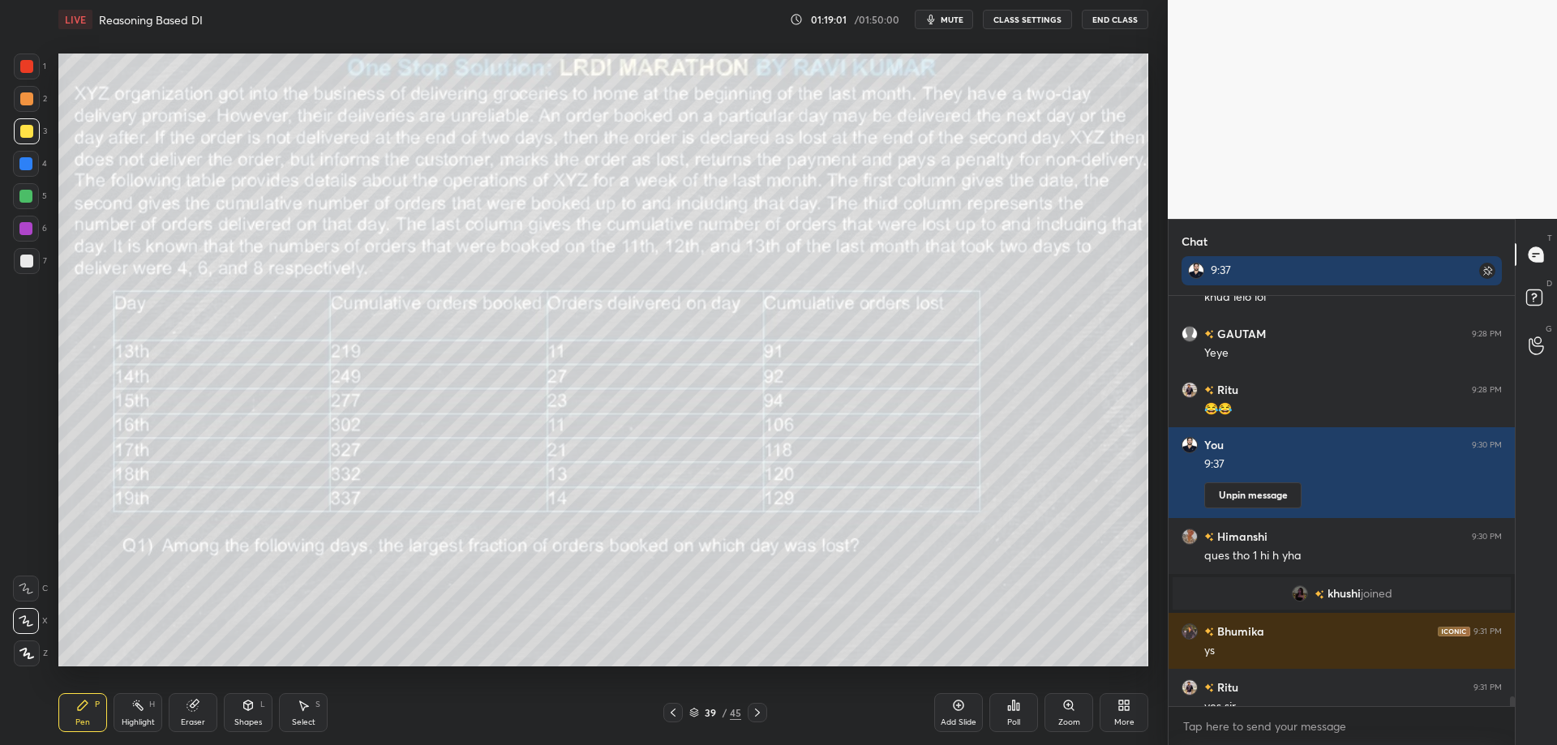
scroll to position [80430, 79969]
click at [1208, 722] on textarea at bounding box center [1341, 726] width 320 height 26
type textarea "x"
click at [1204, 732] on textarea at bounding box center [1341, 726] width 320 height 26
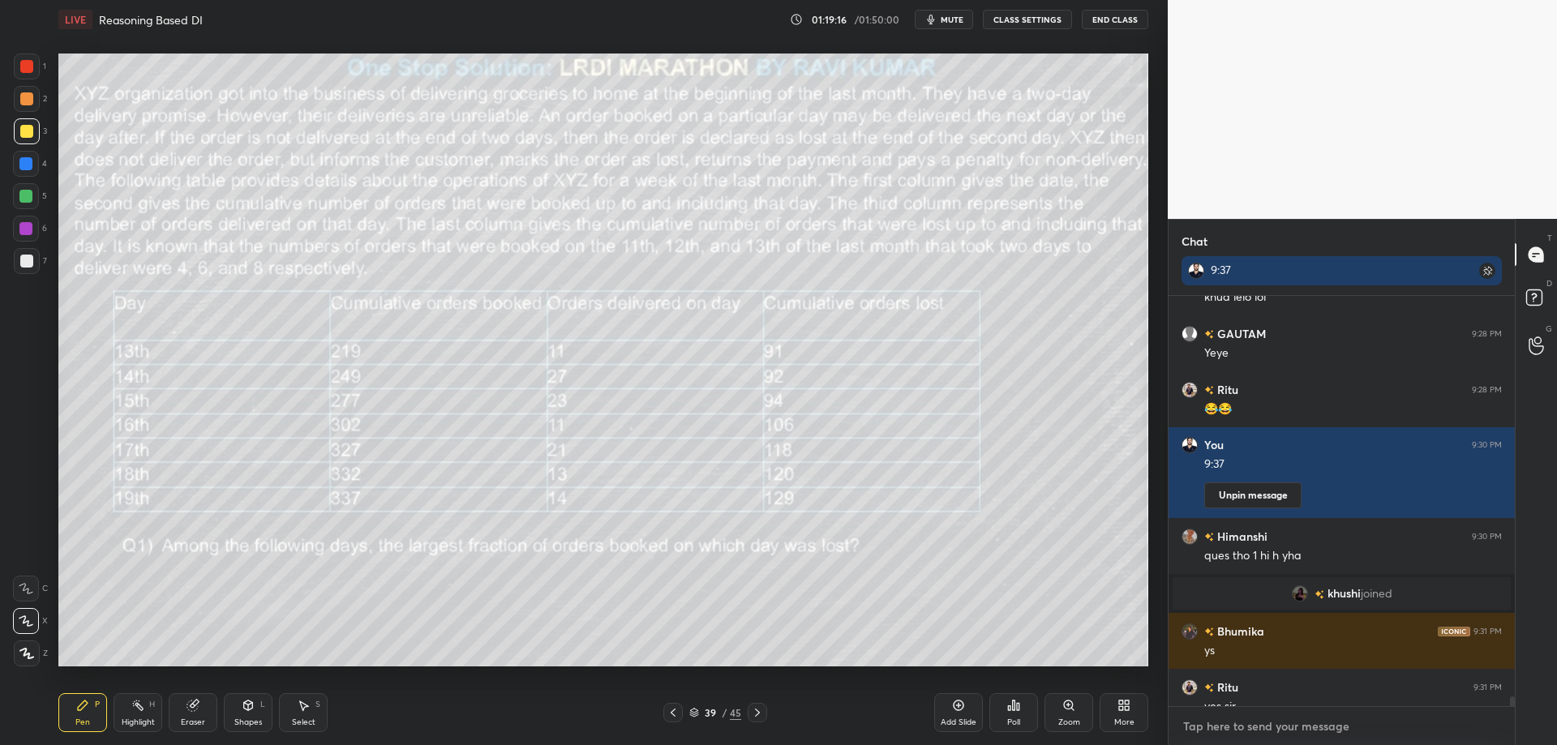
paste textarea "[URL][DOMAIN_NAME]"
type textarea "[URL][DOMAIN_NAME]"
type textarea "x"
type textarea "[URL][DOMAIN_NAME]"
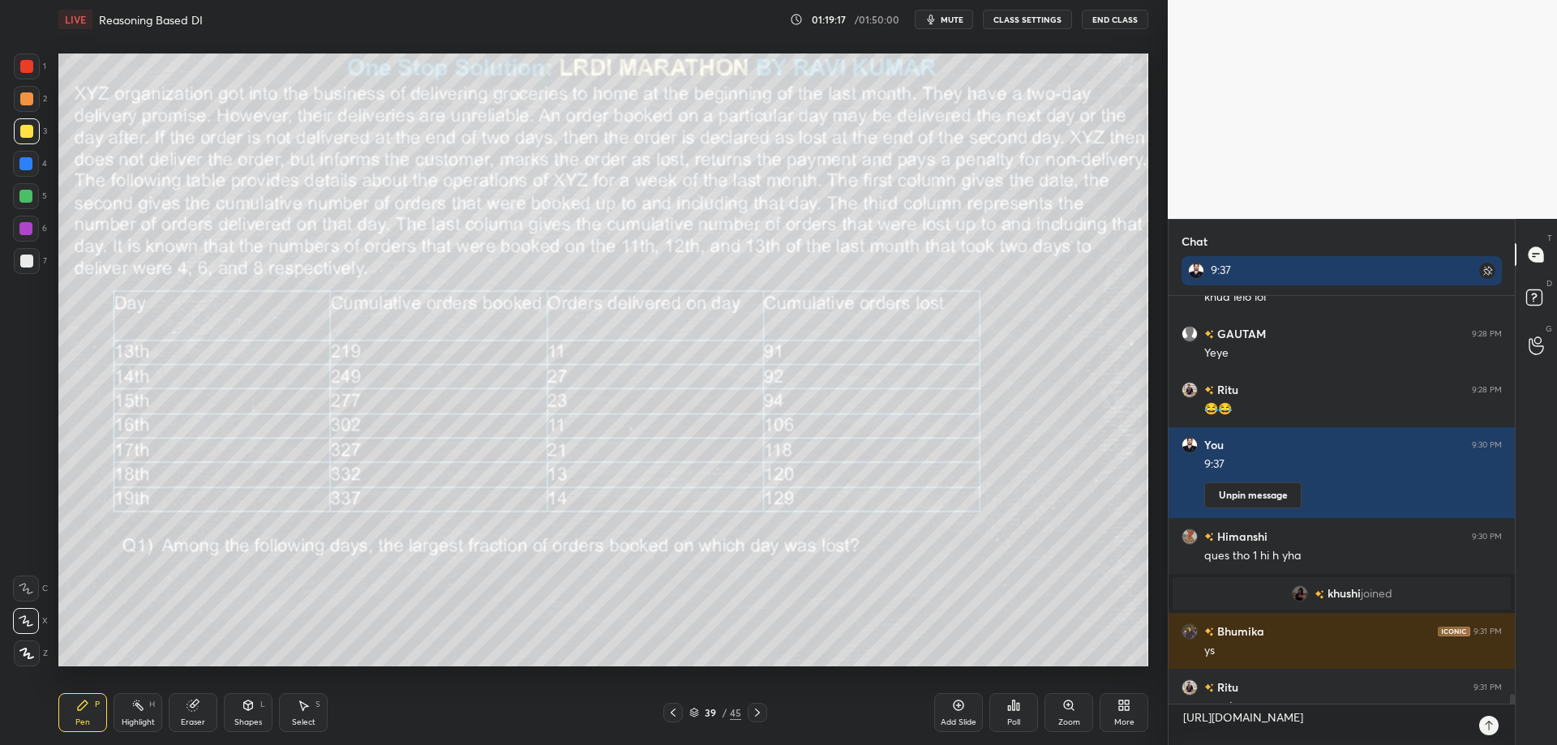
type textarea "x"
click at [1483, 732] on div at bounding box center [1488, 725] width 19 height 19
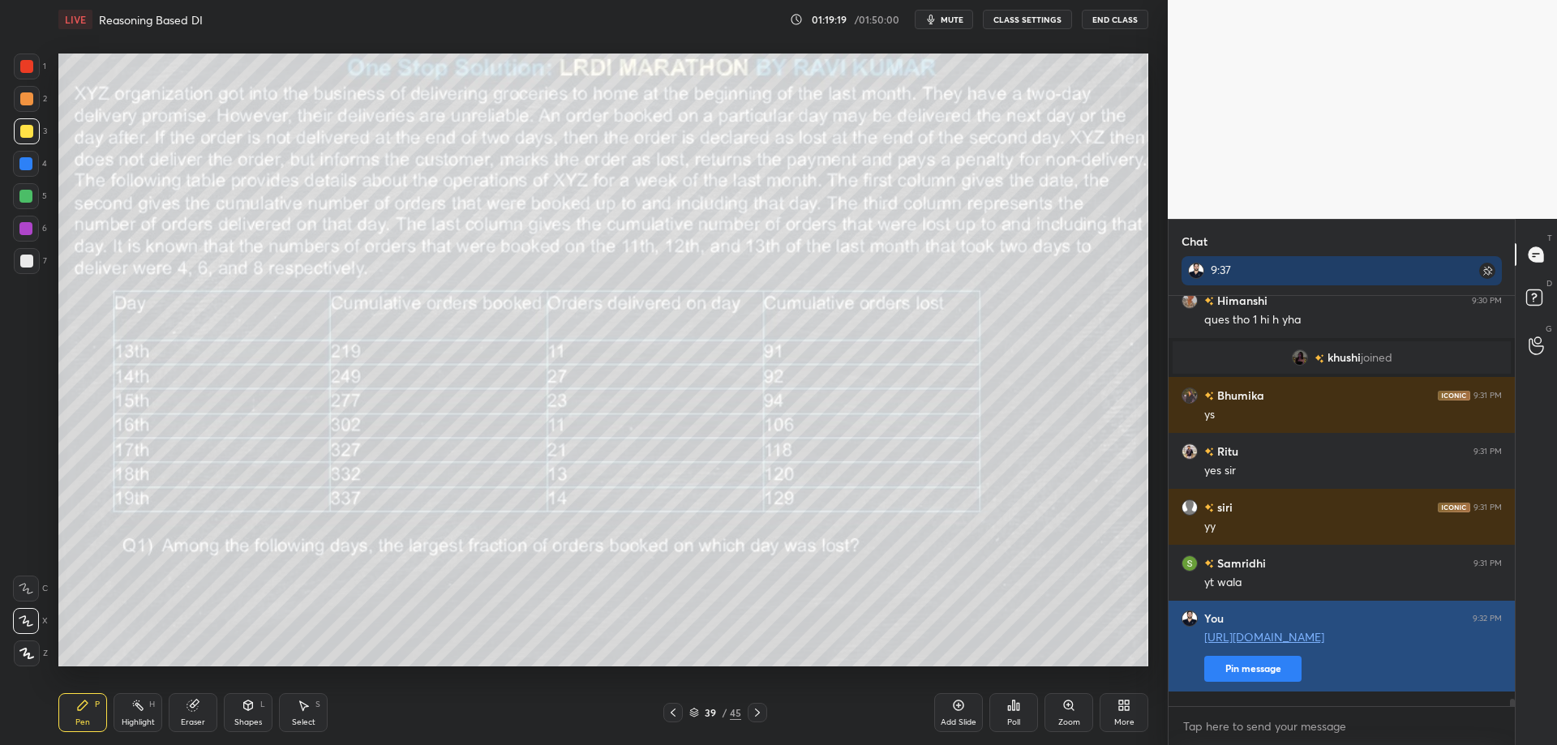
click at [1277, 681] on button "Pin message" at bounding box center [1252, 669] width 97 height 26
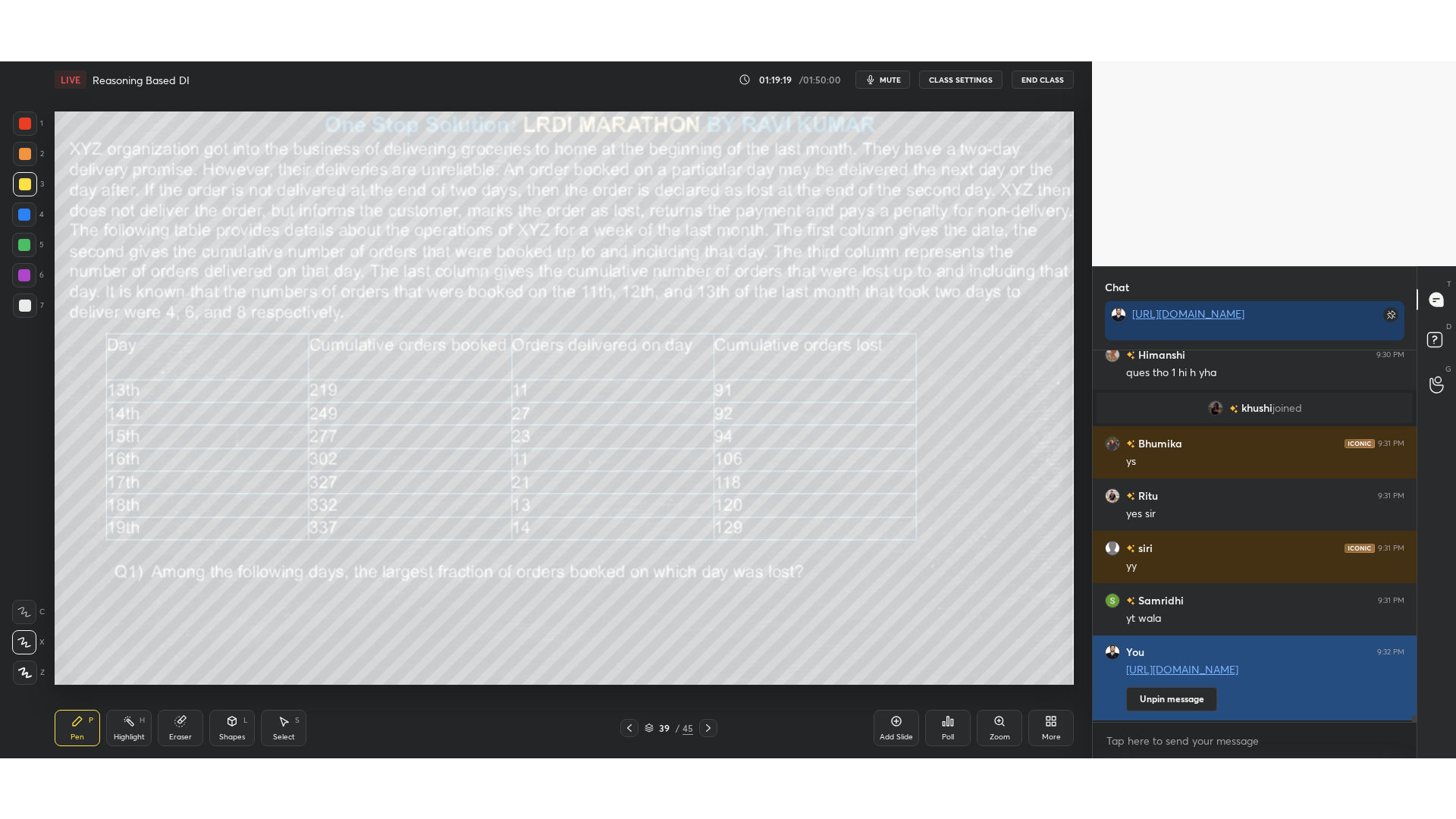
scroll to position [256, 319]
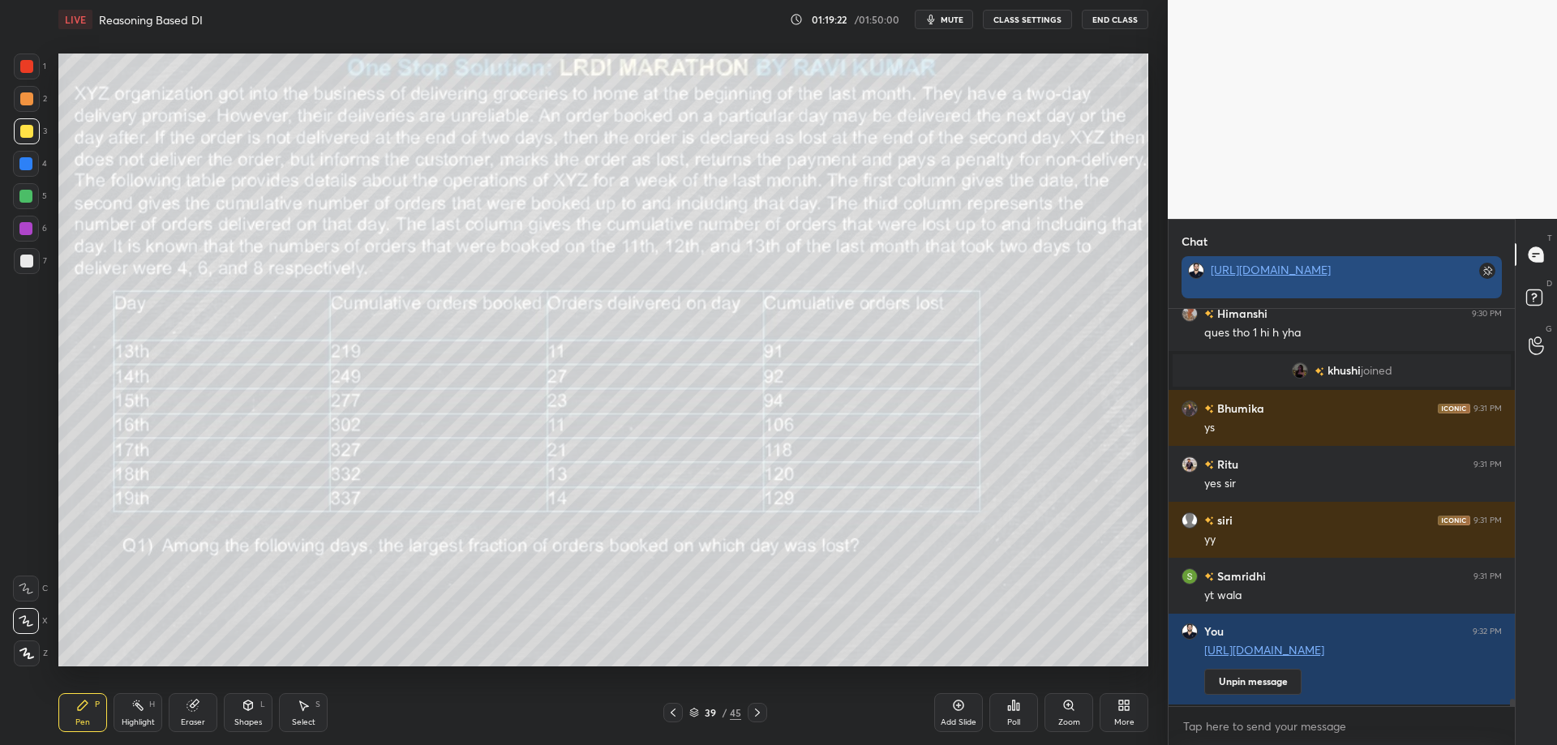
click at [1288, 272] on link "[URL][DOMAIN_NAME]" at bounding box center [1270, 269] width 120 height 15
click at [1122, 706] on icon at bounding box center [1121, 708] width 4 height 4
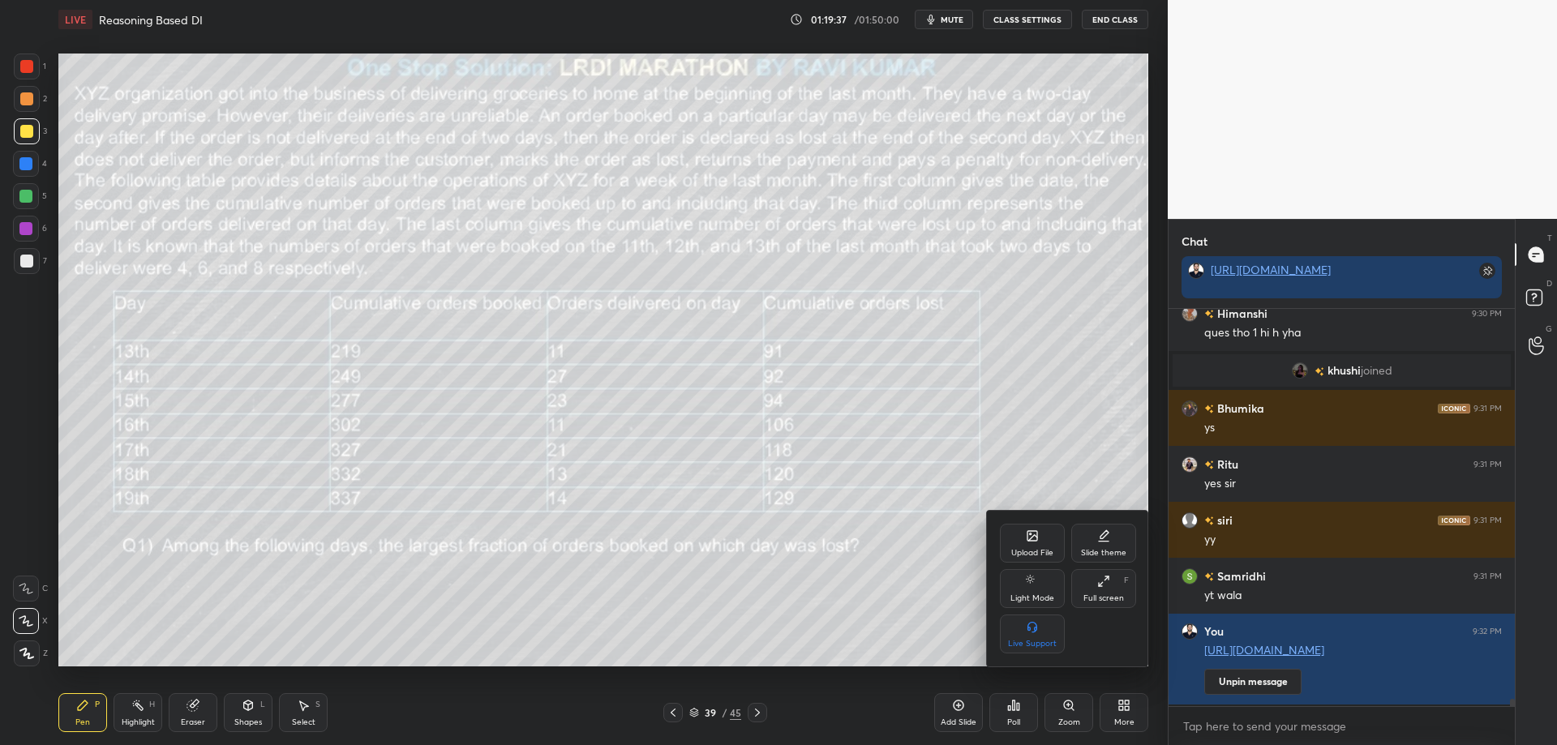
click at [1106, 581] on icon at bounding box center [1103, 581] width 13 height 13
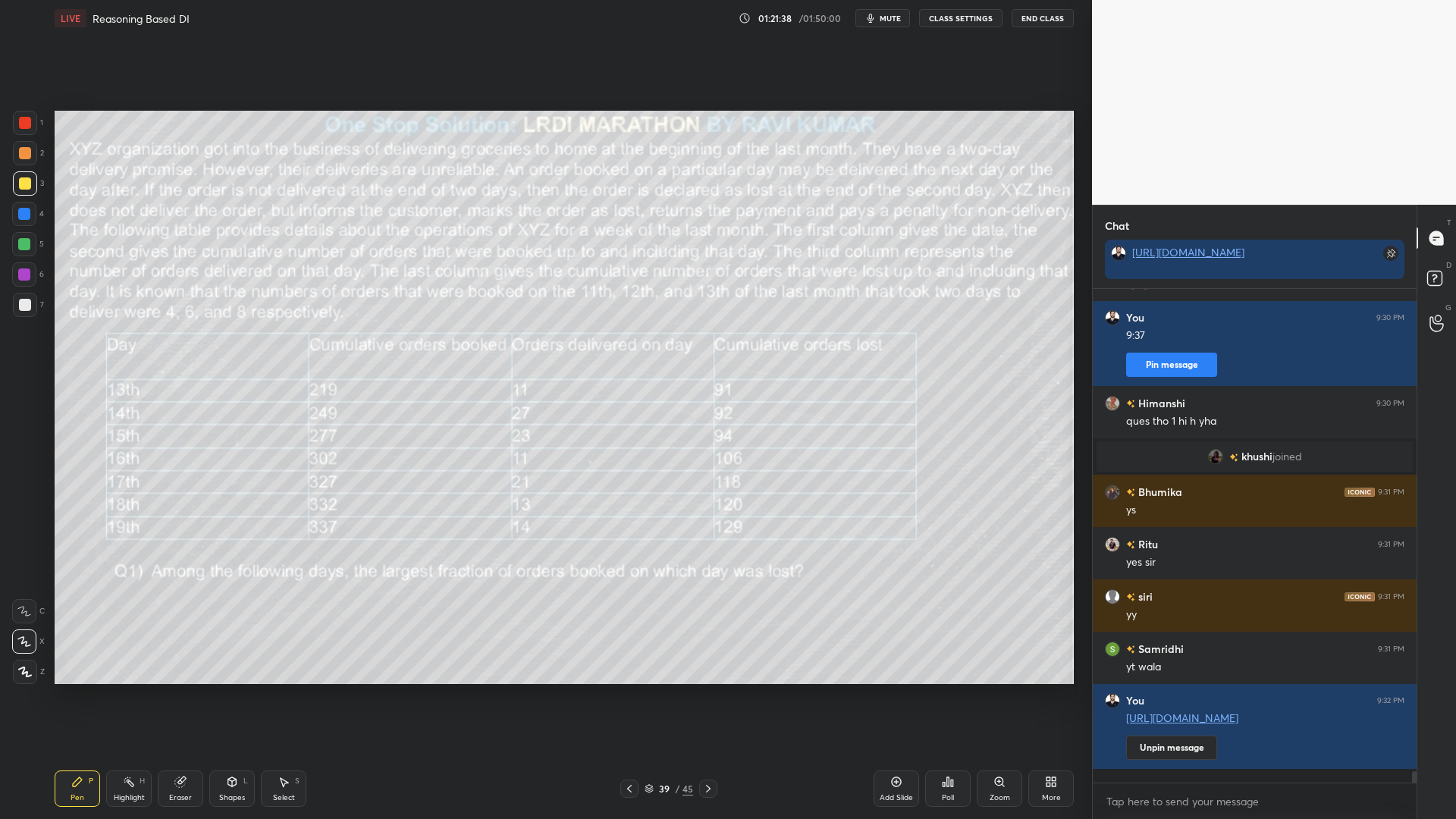
scroll to position [21278, 0]
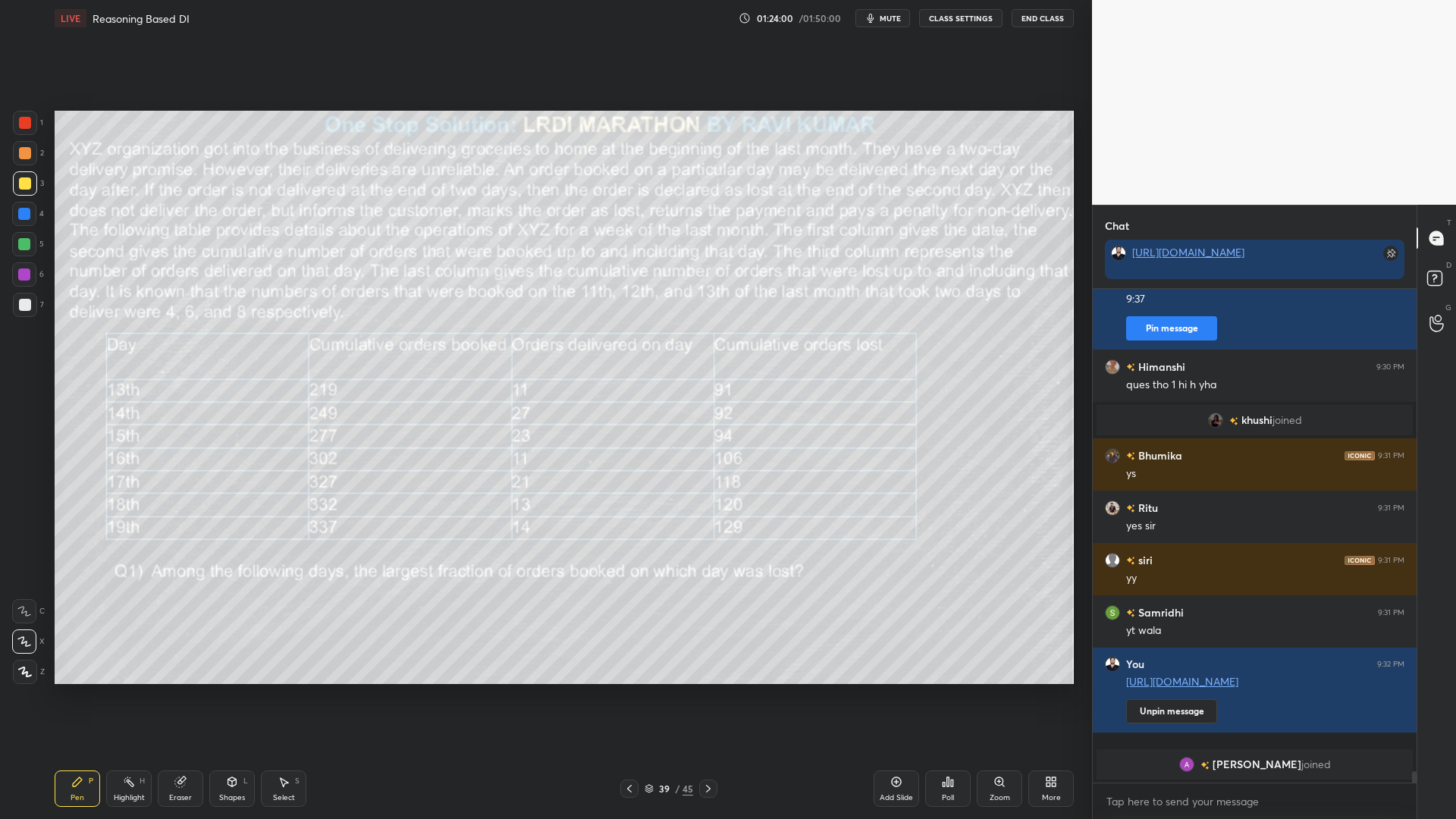
click at [240, 696] on div "Shapes L" at bounding box center [232, 788] width 46 height 36
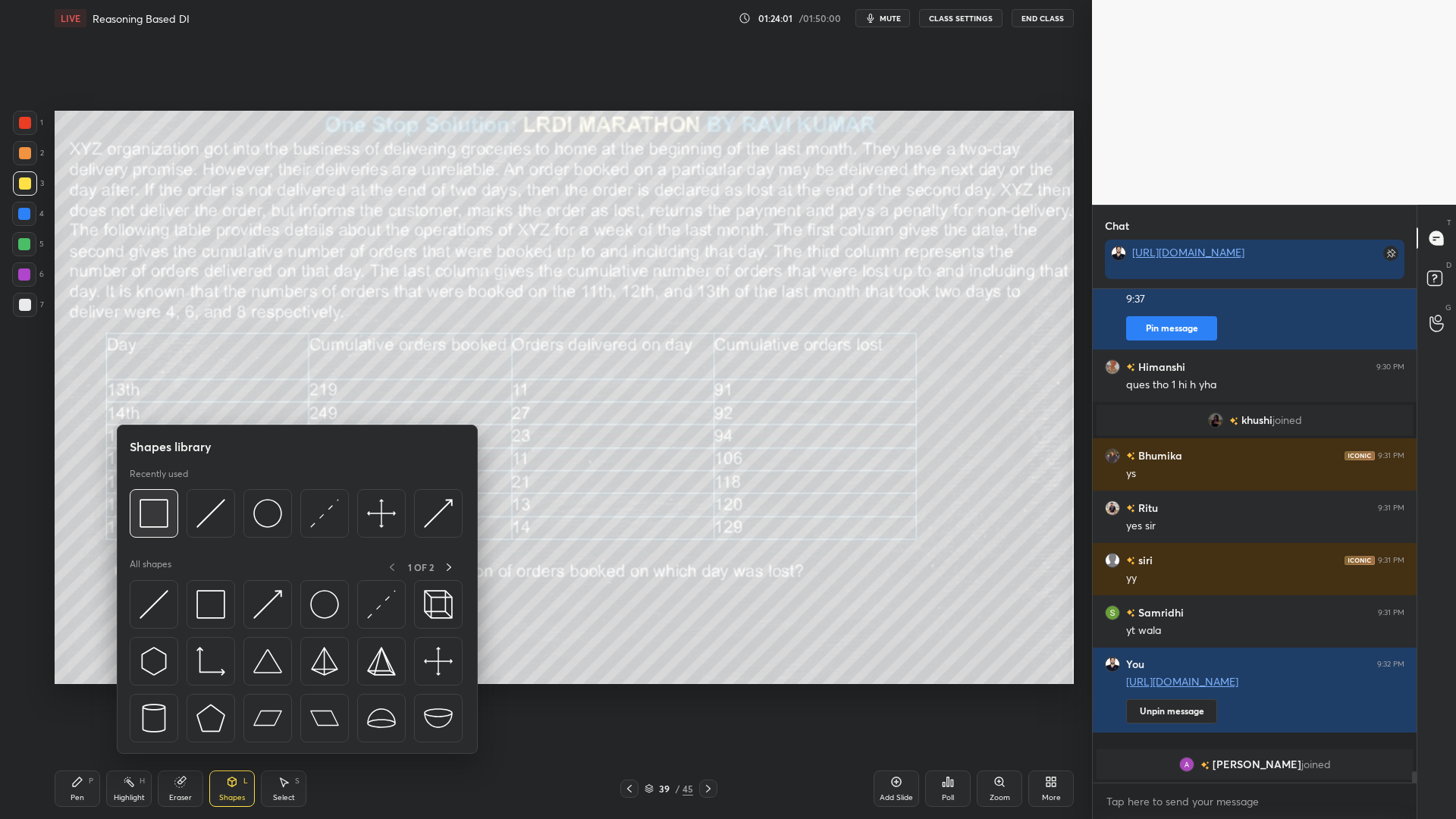
click at [155, 523] on img at bounding box center [153, 512] width 29 height 29
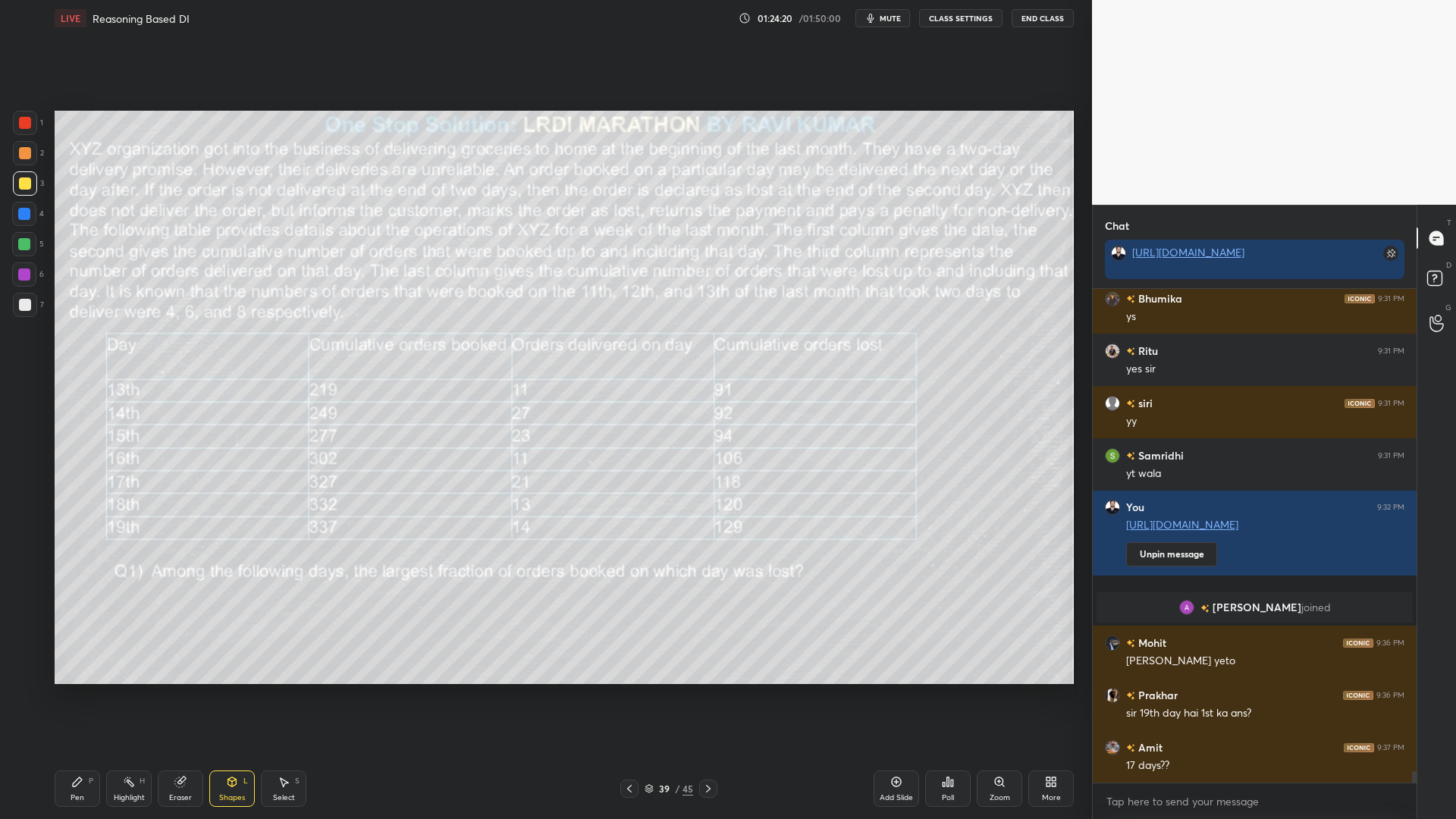
scroll to position [21387, 0]
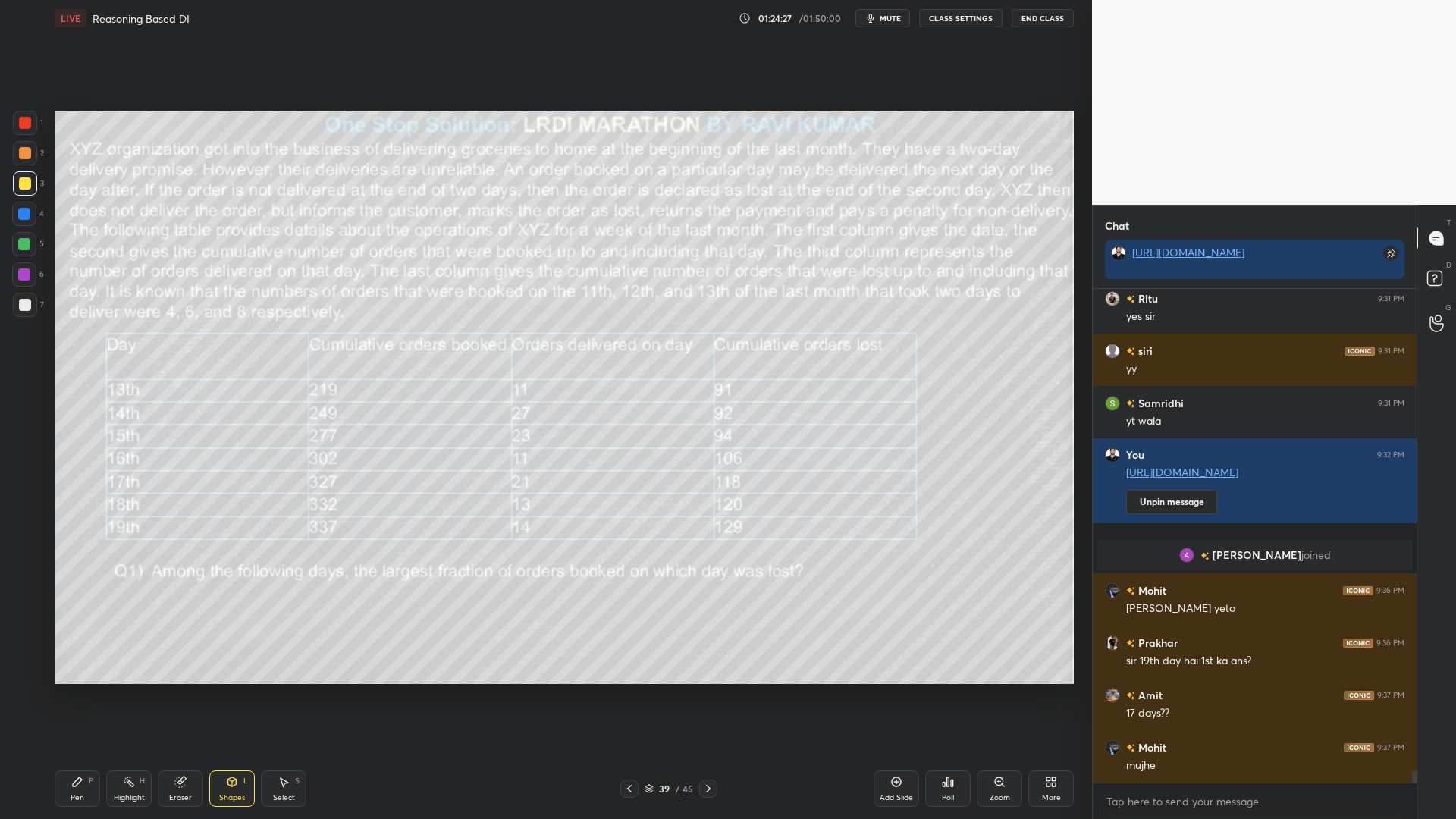
click at [77, 696] on div "Pen P" at bounding box center [77, 788] width 46 height 36
click at [627, 696] on icon at bounding box center [628, 788] width 12 height 12
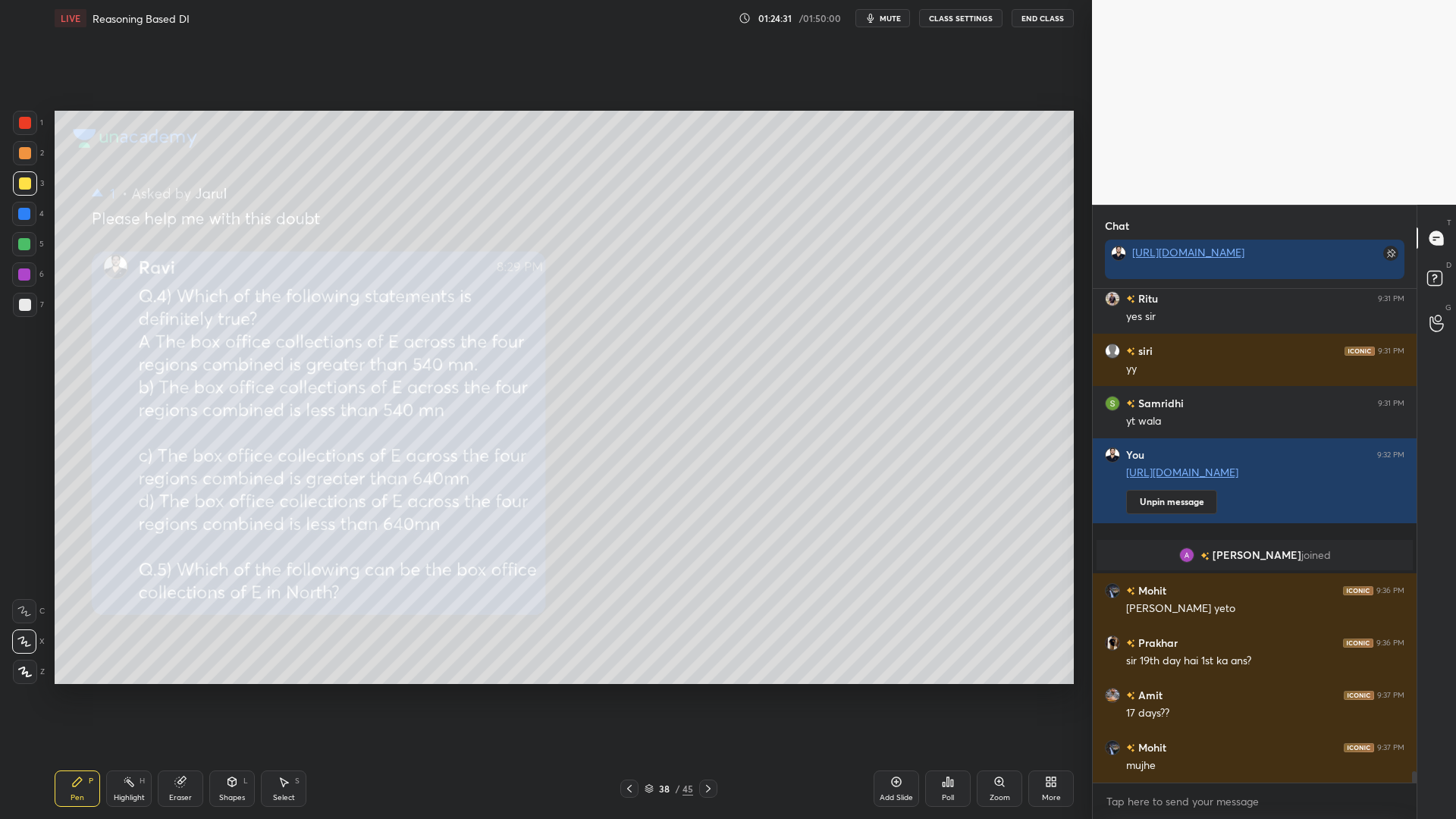
scroll to position [21440, 0]
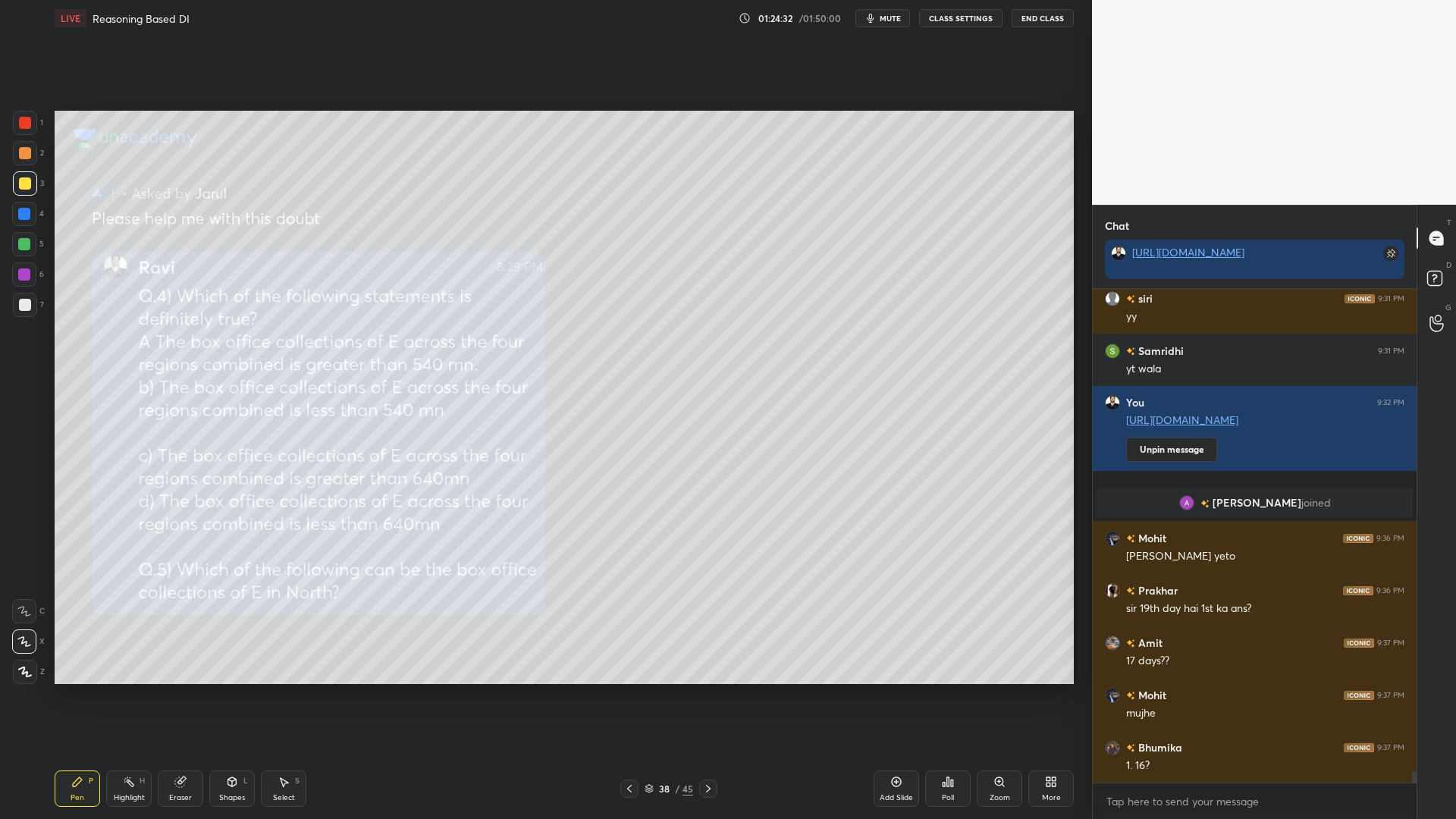
click at [901, 696] on icon at bounding box center [896, 782] width 10 height 10
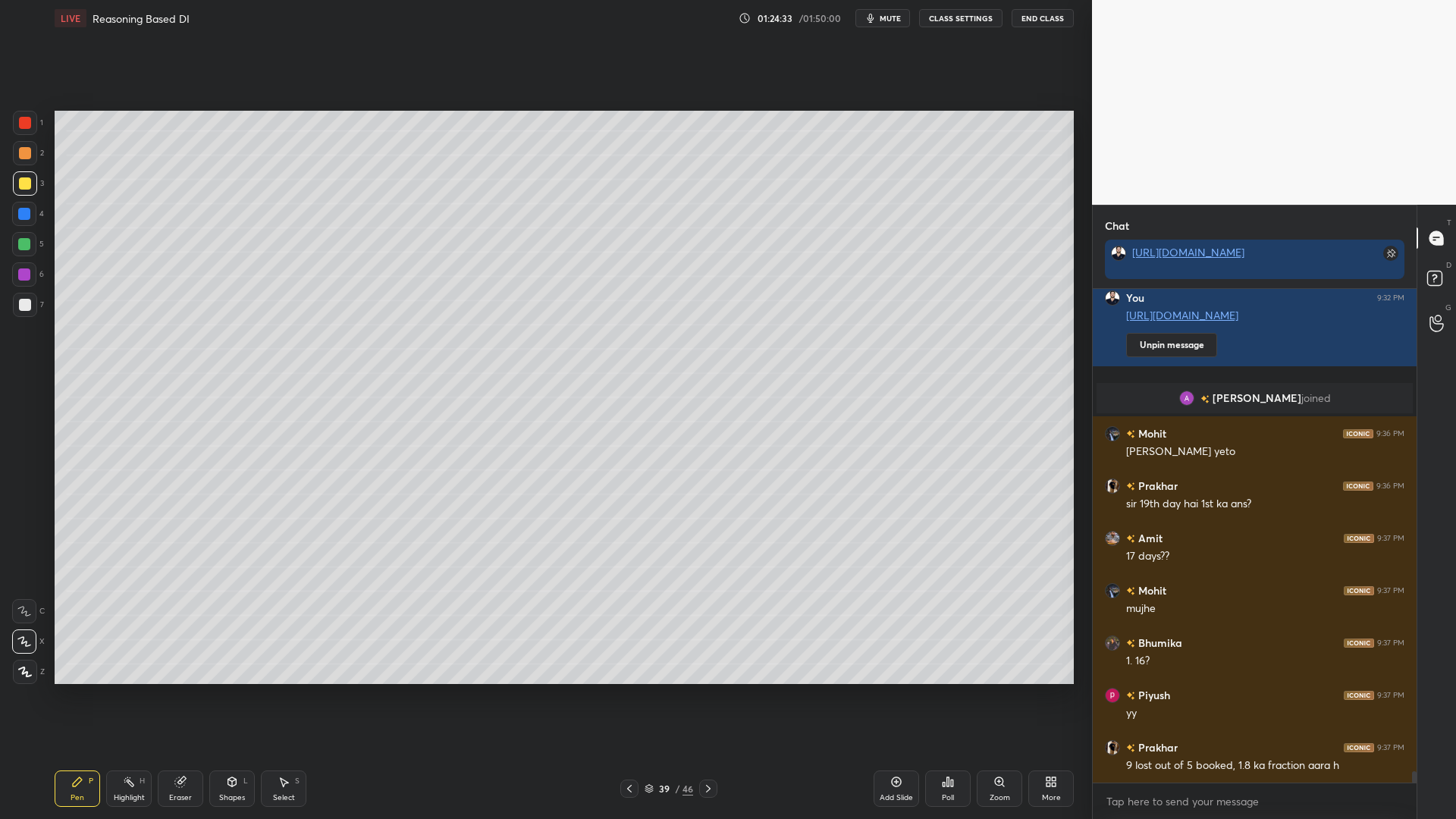
scroll to position [21597, 0]
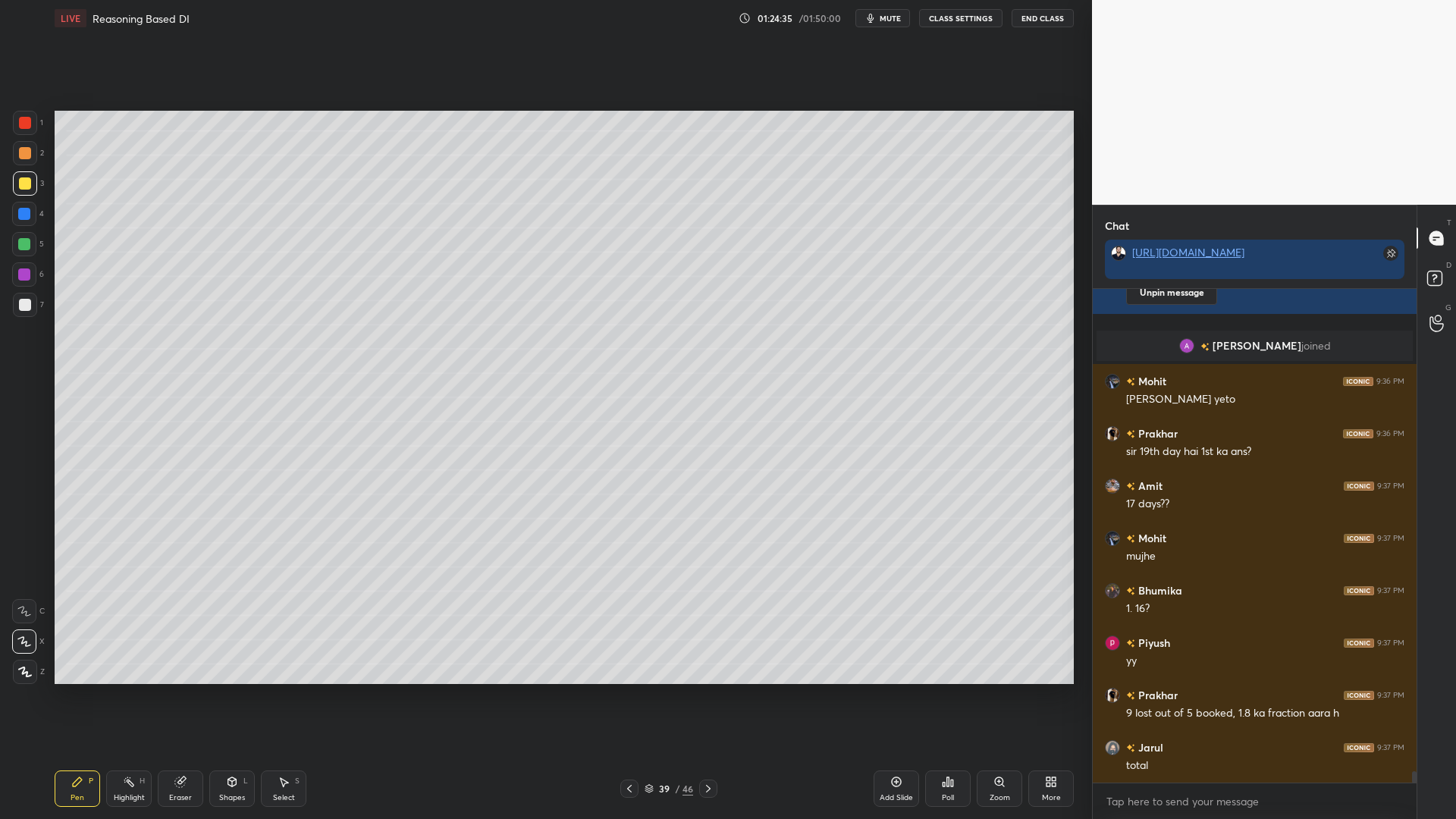
click at [707, 696] on icon at bounding box center [708, 788] width 12 height 12
click at [636, 696] on div at bounding box center [628, 787] width 18 height 18
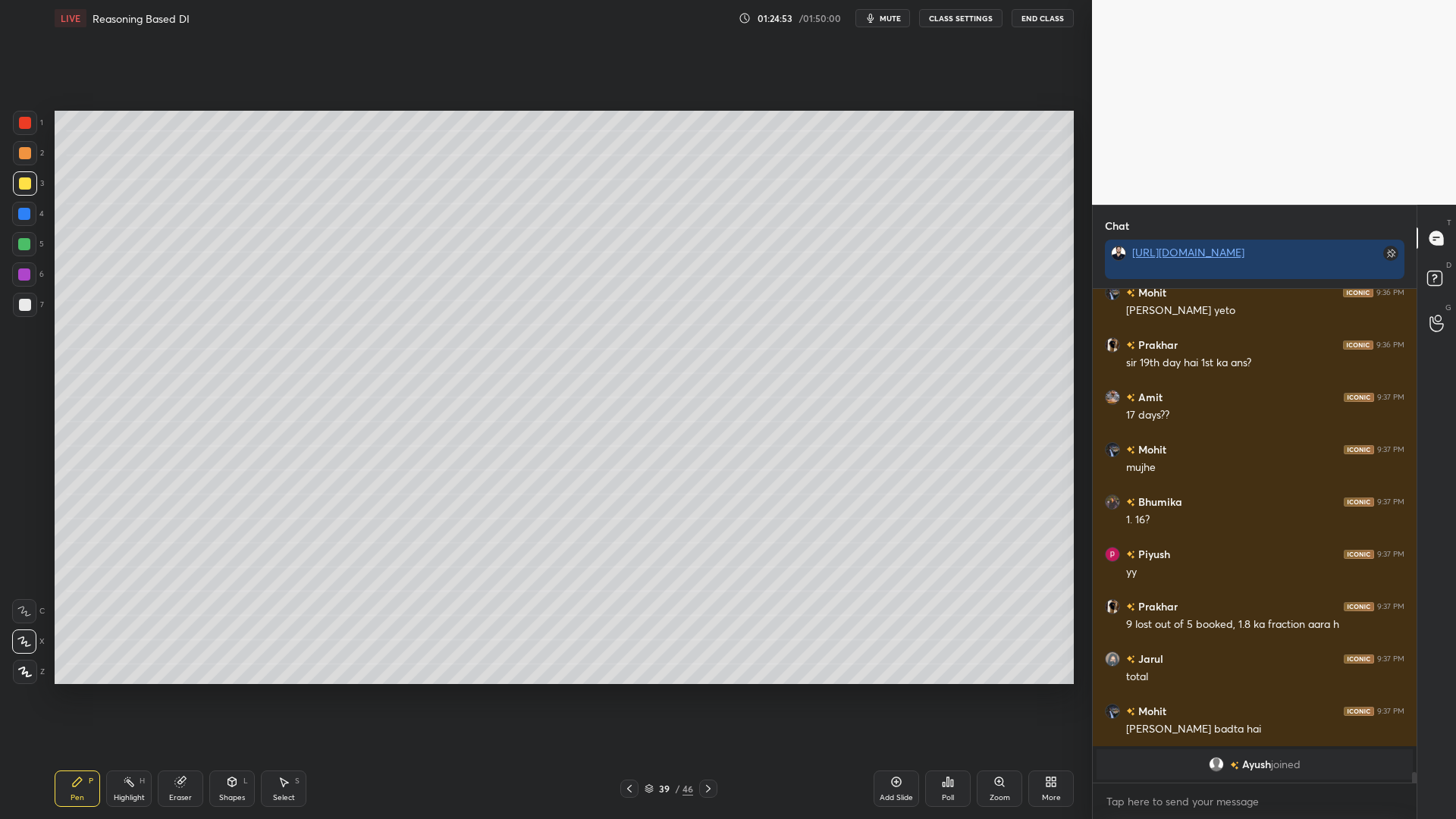
scroll to position [21622, 0]
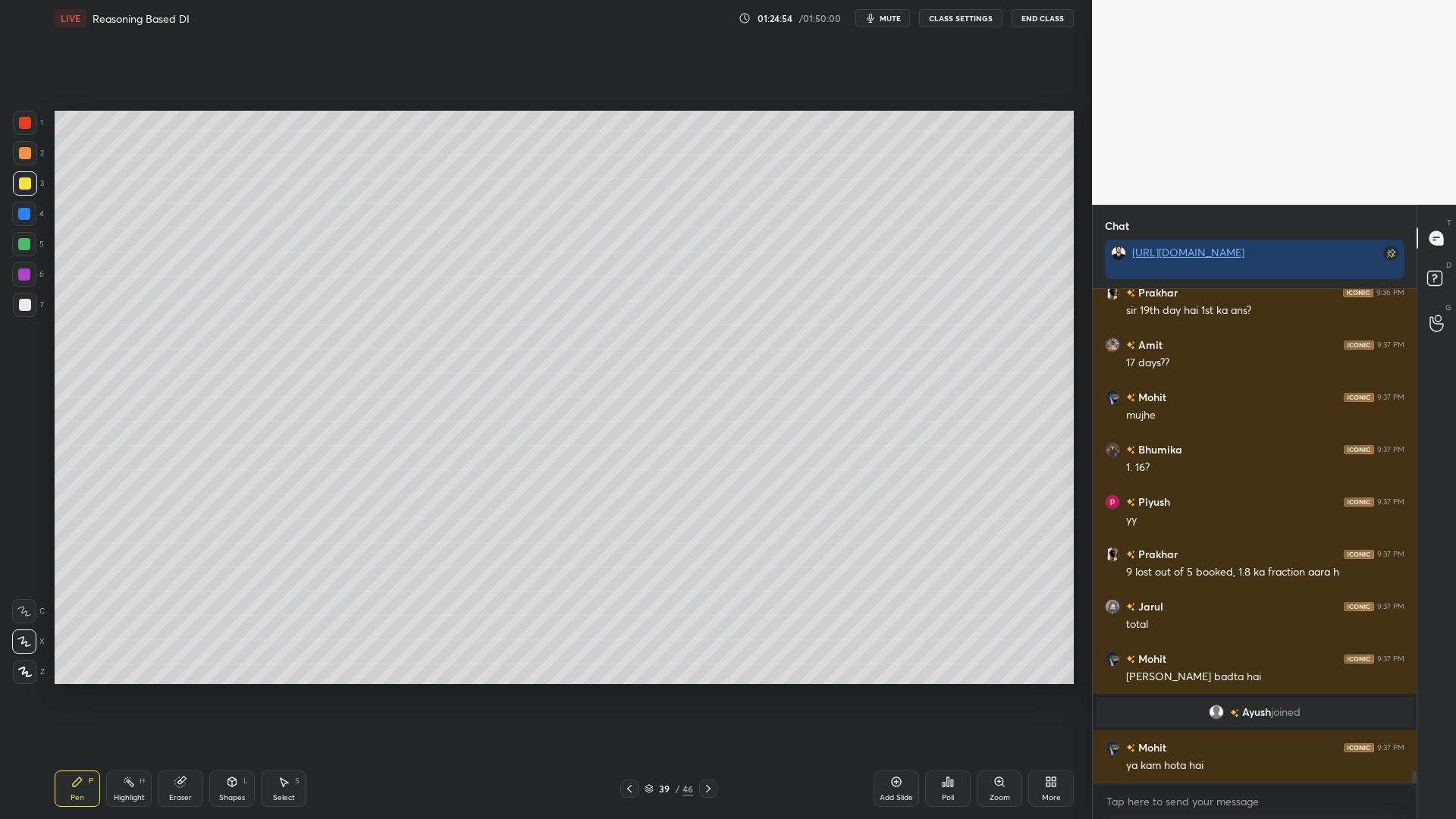
click at [23, 217] on div at bounding box center [23, 213] width 12 height 12
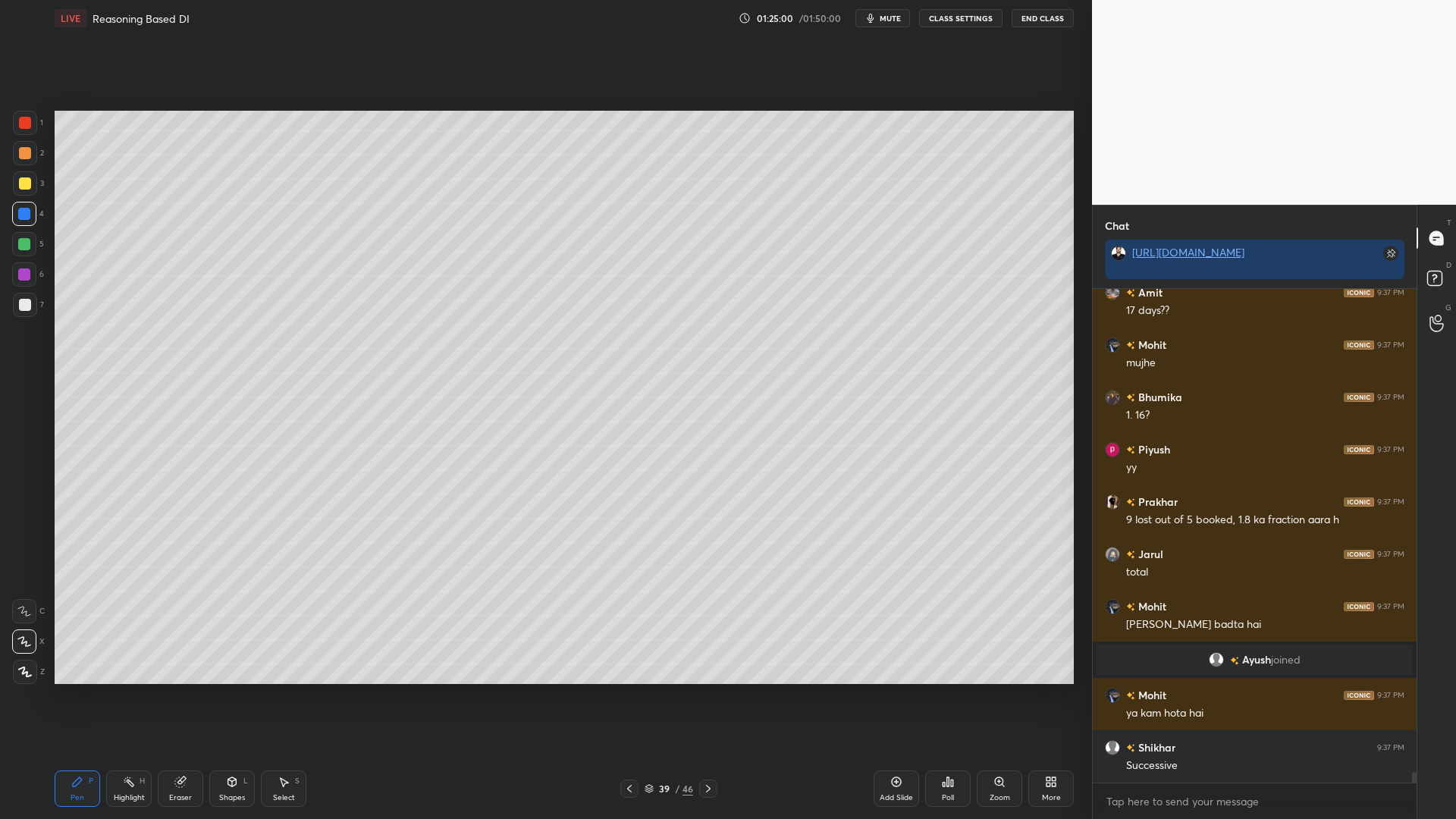
scroll to position [21727, 0]
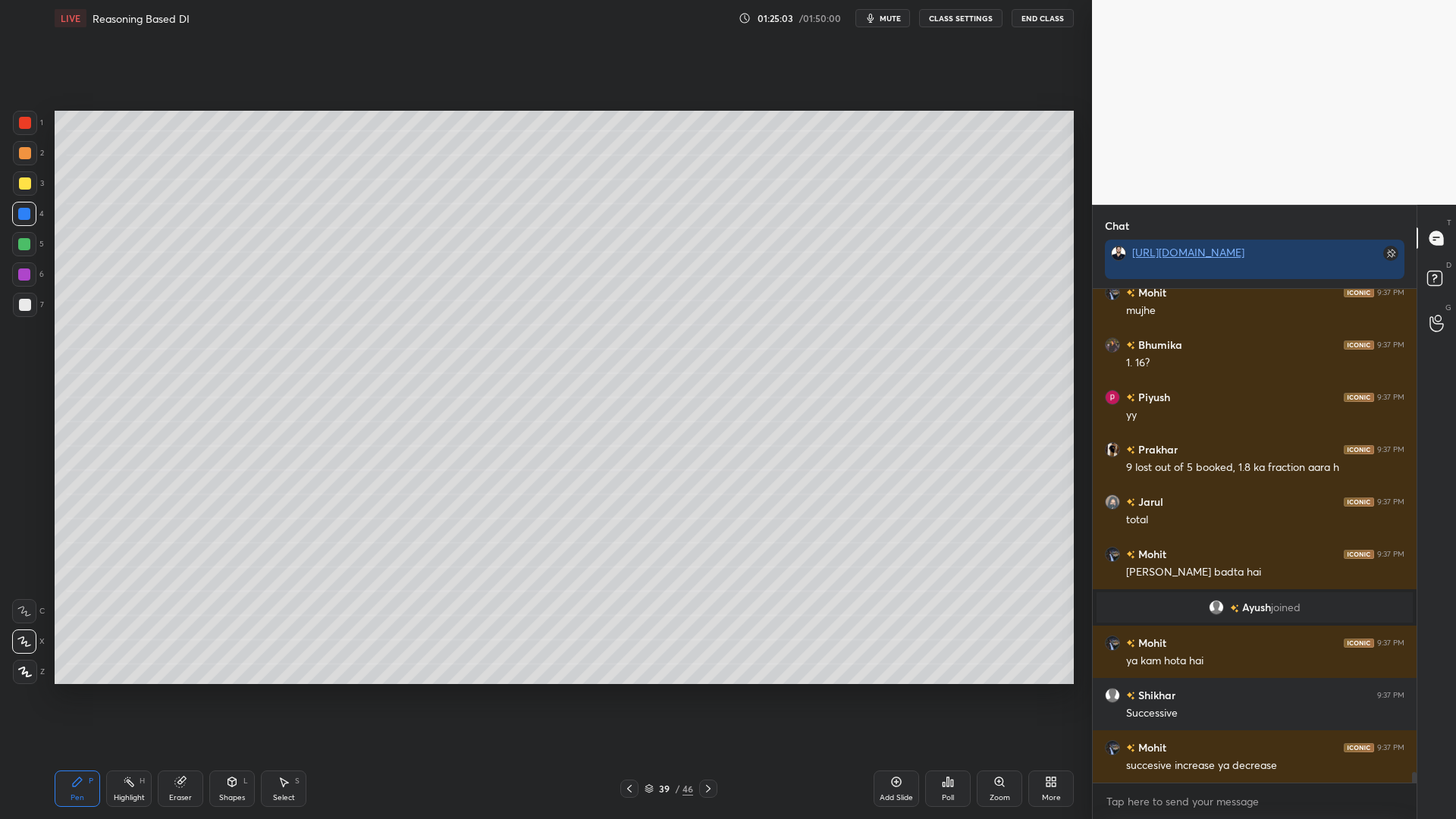
click at [22, 250] on div at bounding box center [23, 244] width 12 height 12
click at [23, 270] on div at bounding box center [23, 274] width 12 height 12
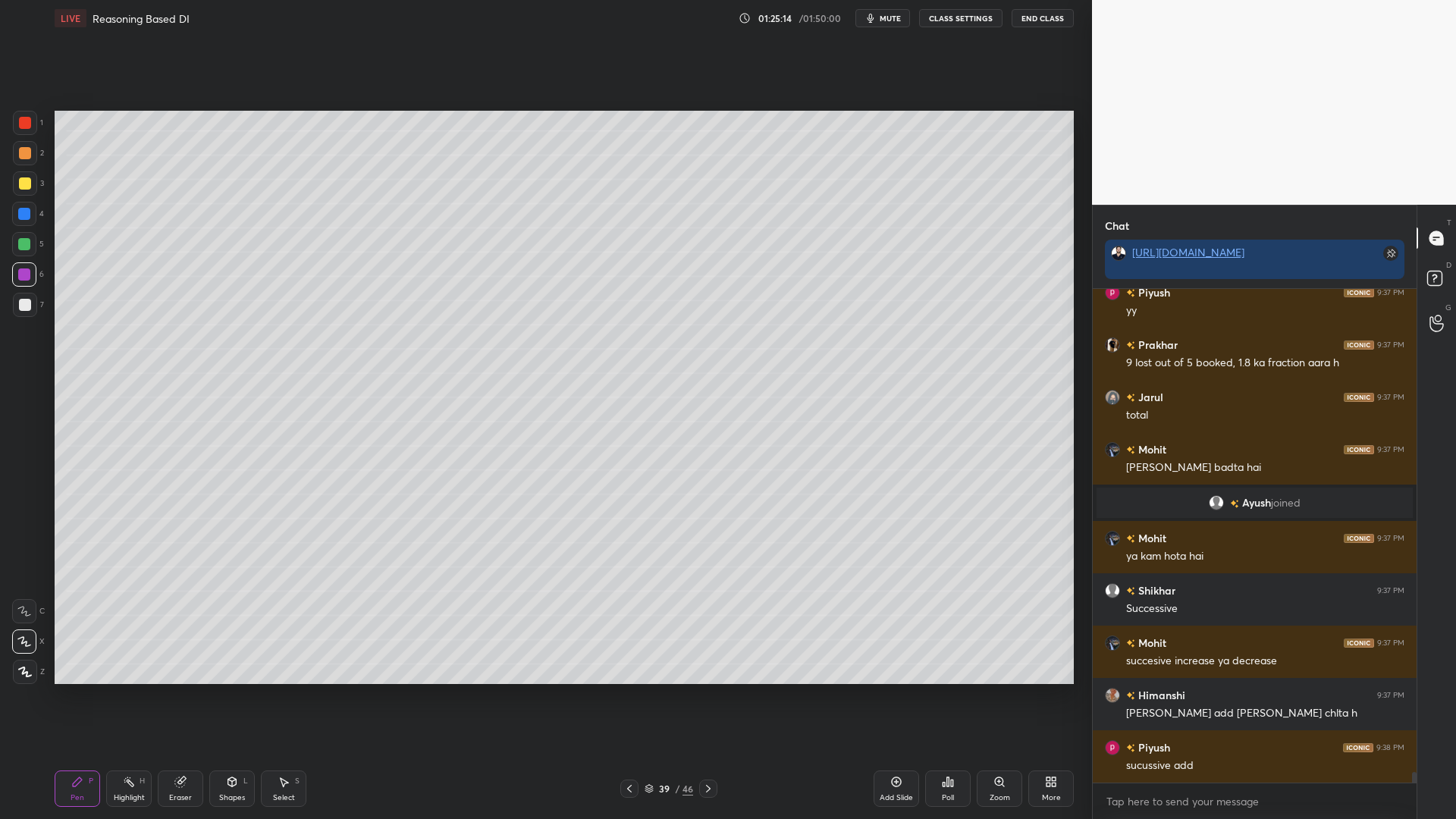
scroll to position [21884, 0]
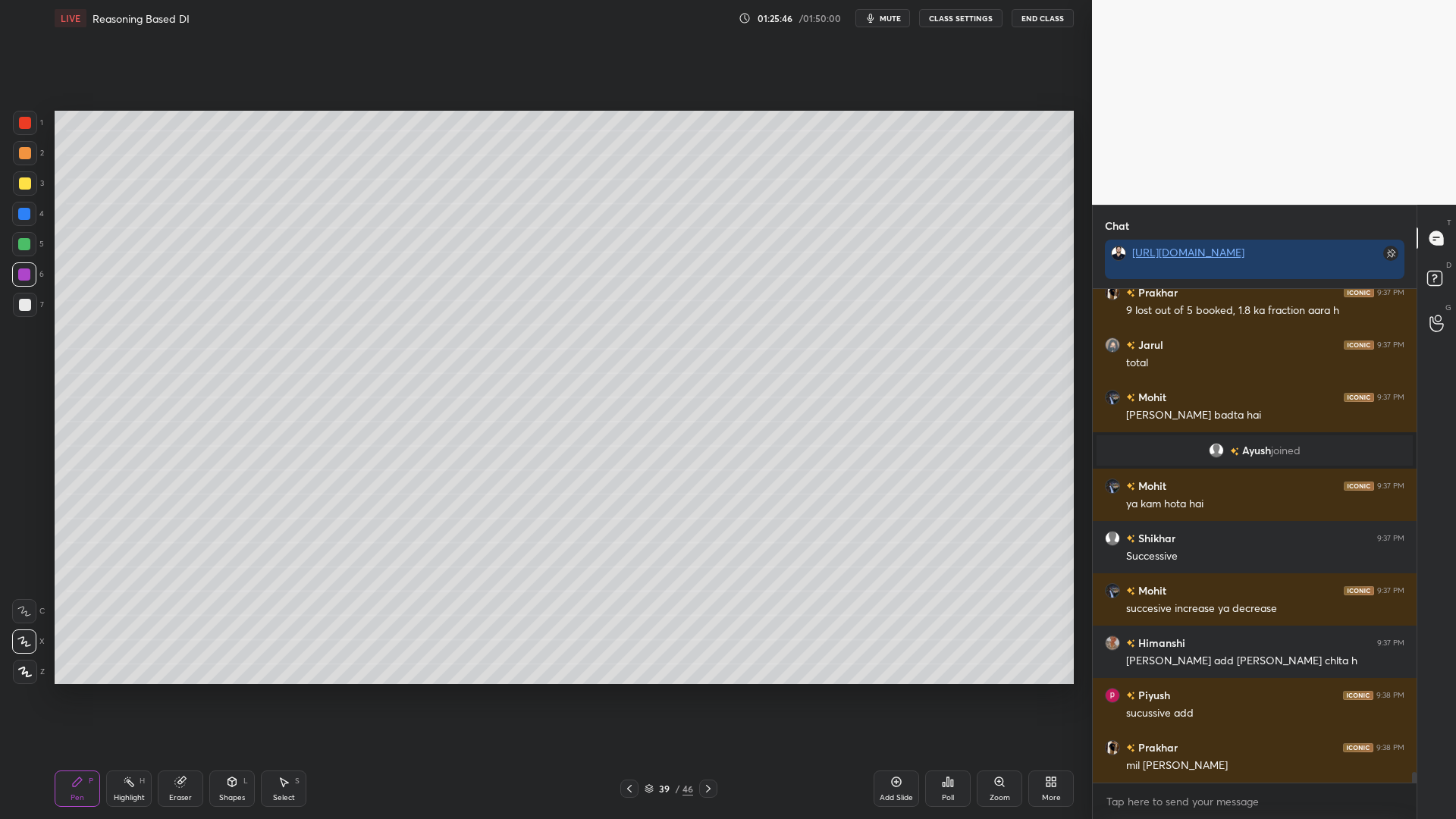
click at [702, 696] on icon at bounding box center [708, 788] width 12 height 12
drag, startPoint x: 190, startPoint y: 781, endPoint x: 190, endPoint y: 771, distance: 10.0
click at [189, 696] on div "Eraser" at bounding box center [180, 788] width 46 height 36
click at [81, 696] on icon at bounding box center [77, 781] width 12 height 12
click at [15, 123] on div at bounding box center [25, 122] width 24 height 24
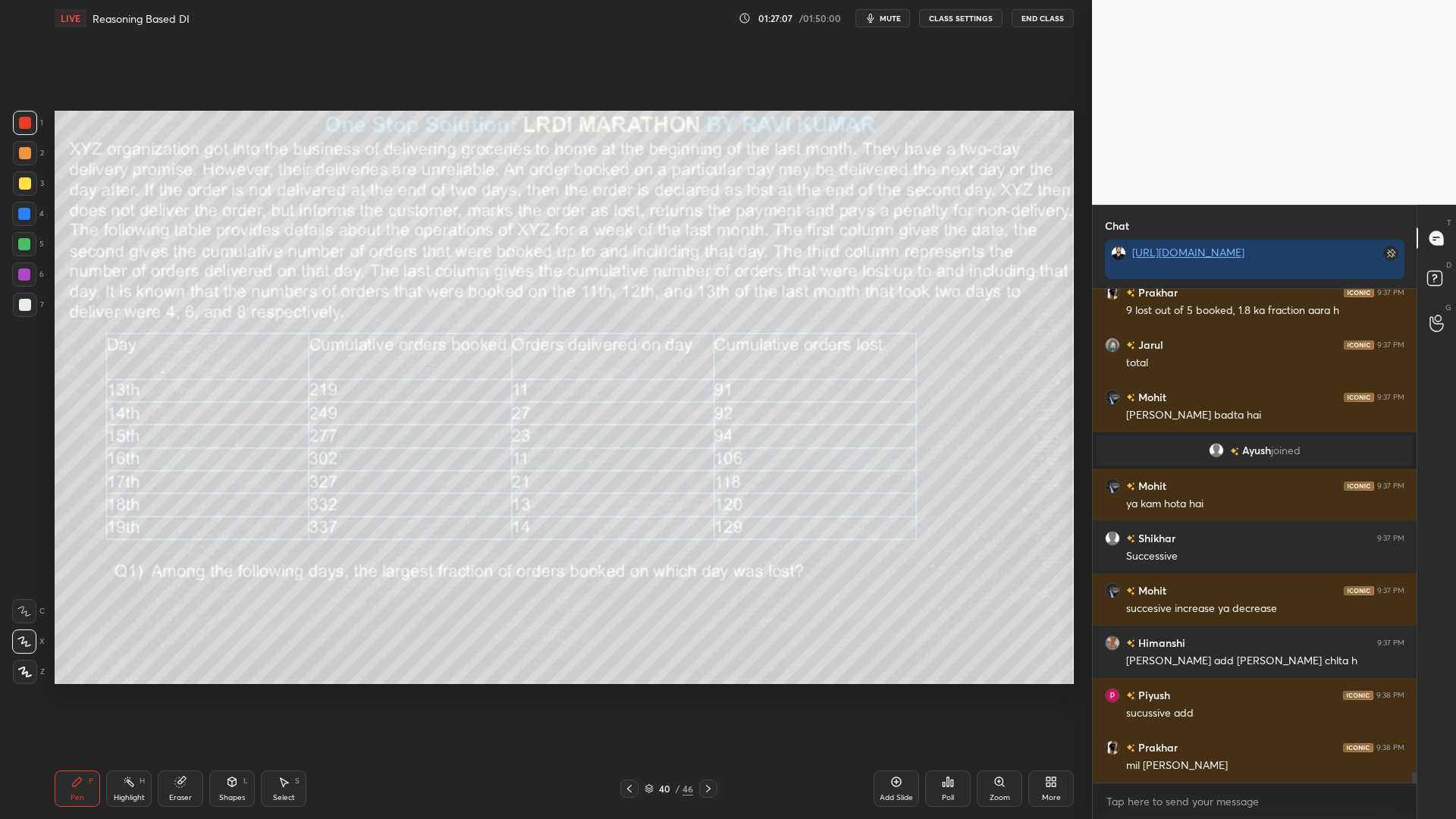
click at [189, 696] on div "Eraser" at bounding box center [180, 788] width 46 height 36
drag, startPoint x: 67, startPoint y: 788, endPoint x: 82, endPoint y: 783, distance: 15.8
click at [73, 696] on div "Pen P" at bounding box center [77, 788] width 46 height 36
click at [884, 14] on span "mute" at bounding box center [889, 18] width 22 height 10
click at [893, 13] on span "unmute" at bounding box center [888, 18] width 33 height 10
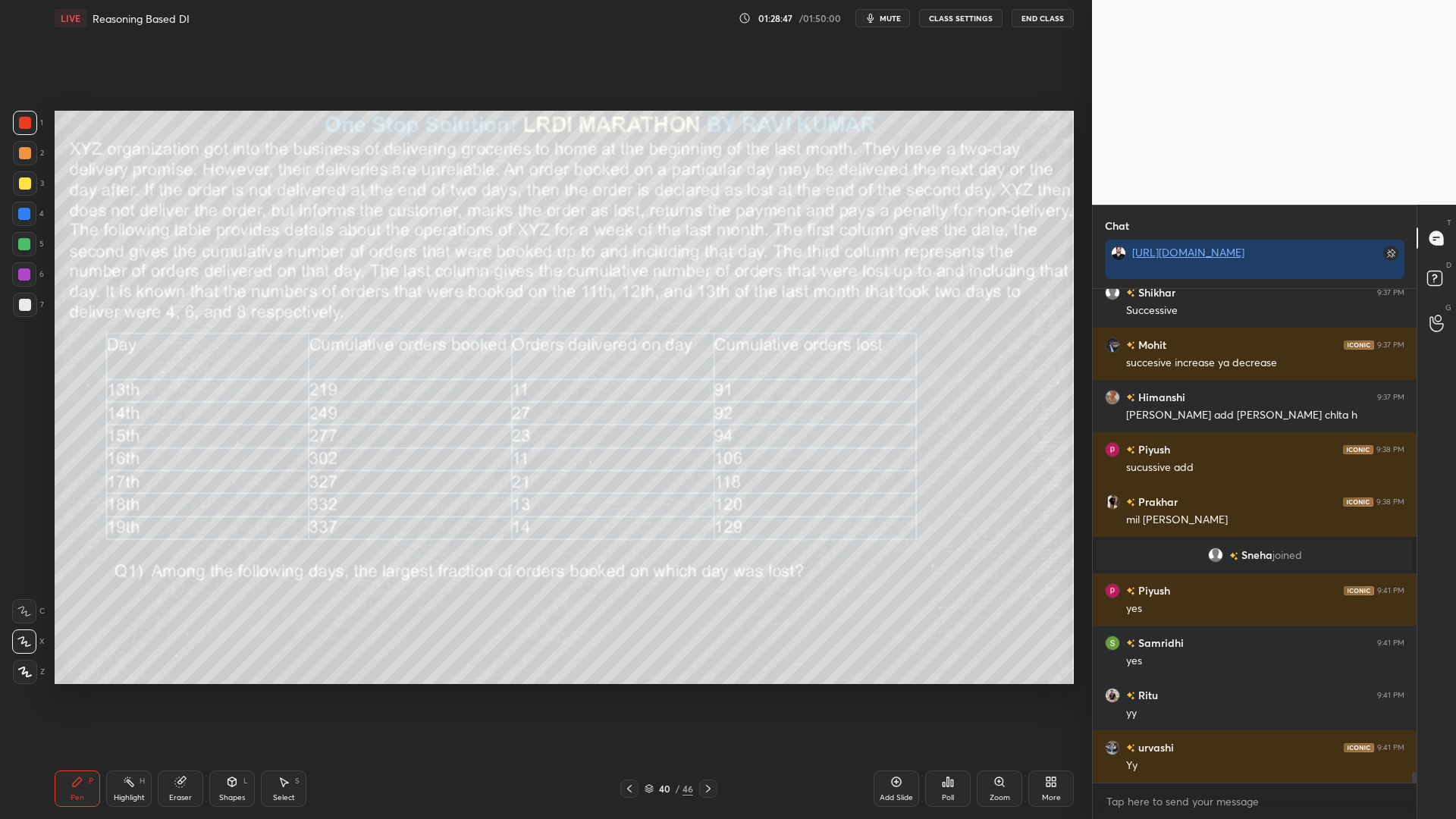
scroll to position [22078, 0]
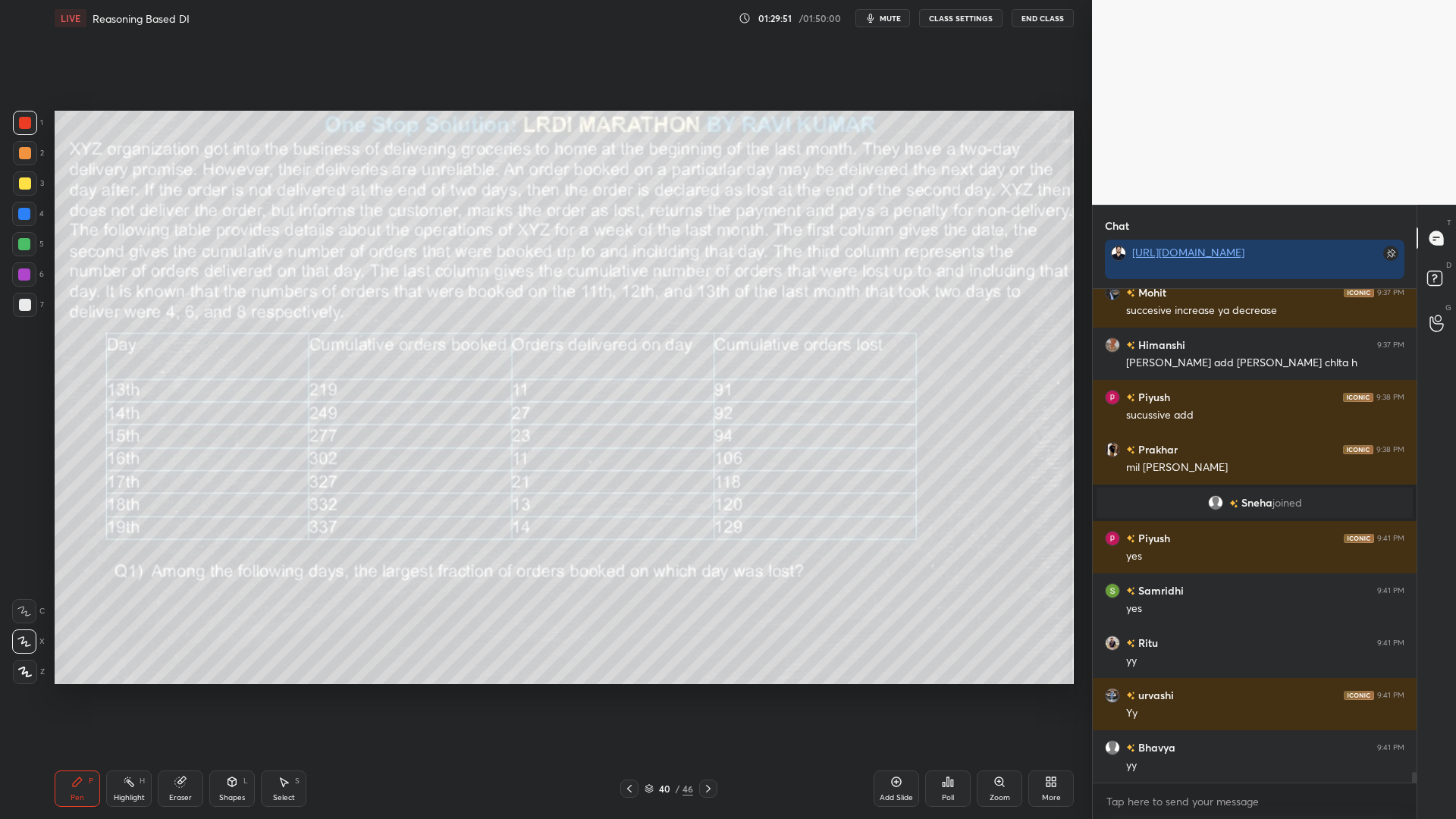
drag, startPoint x: 166, startPoint y: 789, endPoint x: 179, endPoint y: 776, distance: 18.4
click at [166, 696] on div "Eraser" at bounding box center [180, 788] width 46 height 36
click at [74, 696] on icon at bounding box center [77, 781] width 12 height 12
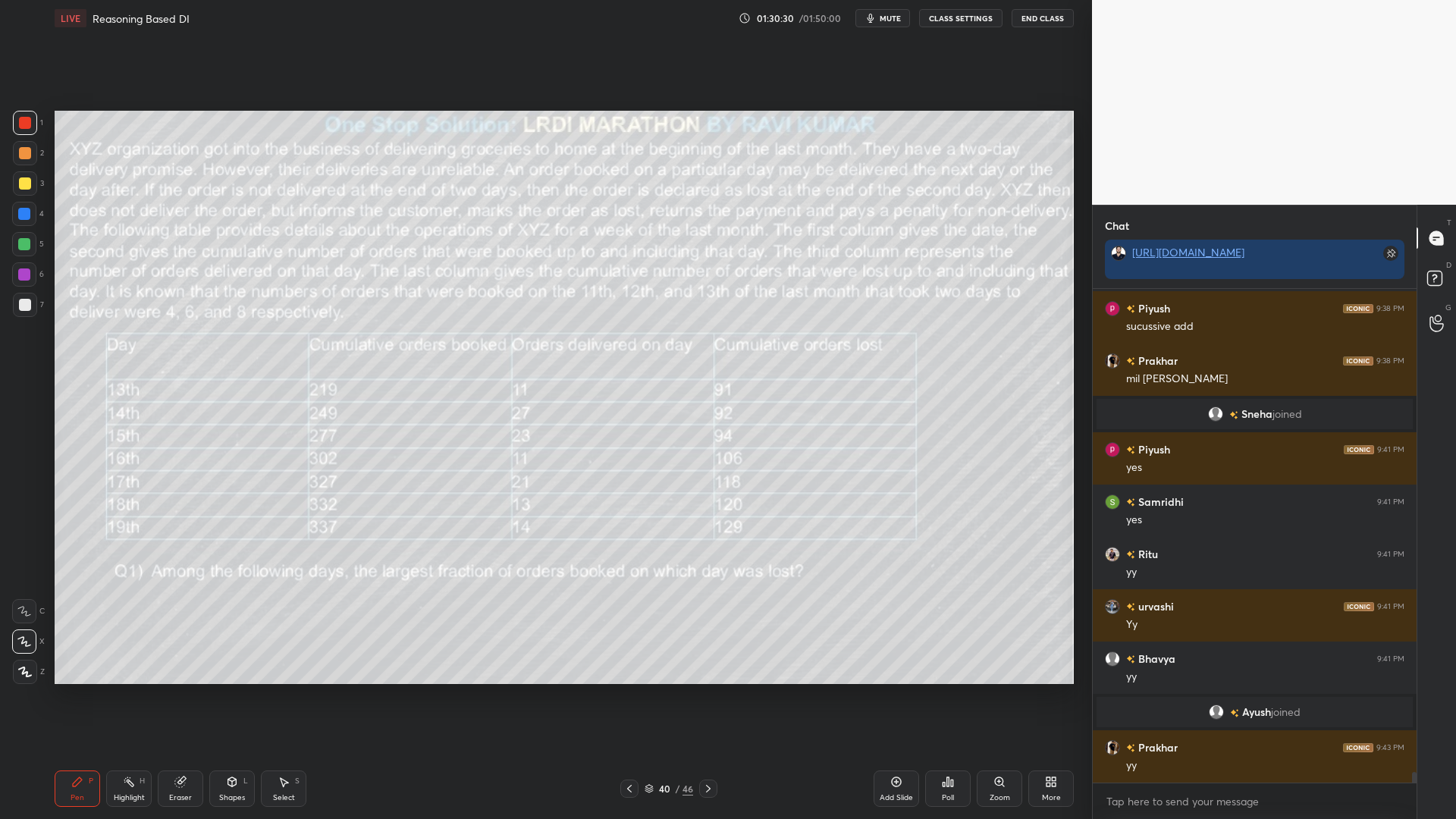
scroll to position [22089, 0]
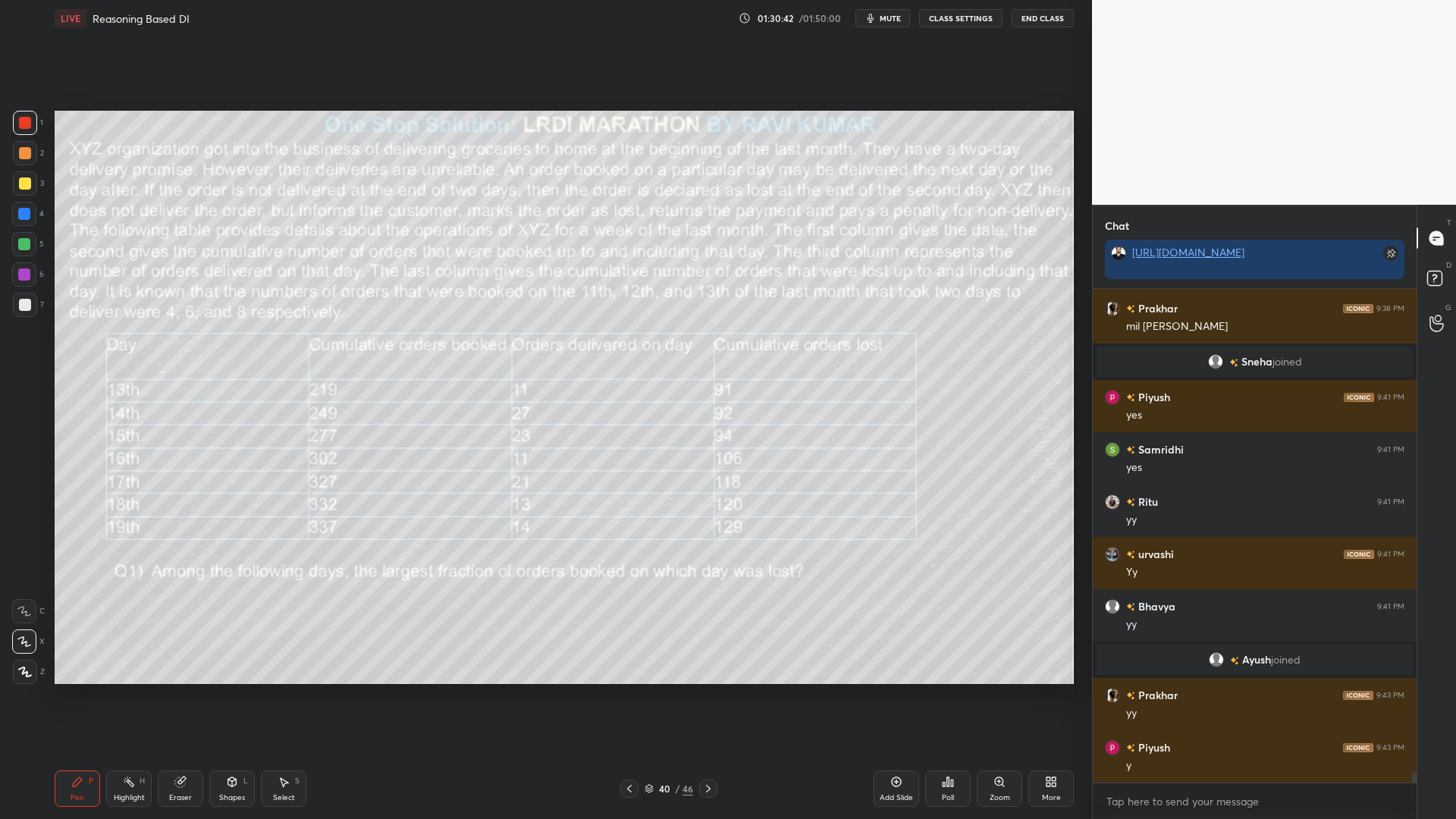
drag, startPoint x: 23, startPoint y: 182, endPoint x: 46, endPoint y: 216, distance: 41.0
click at [23, 184] on div at bounding box center [24, 183] width 12 height 12
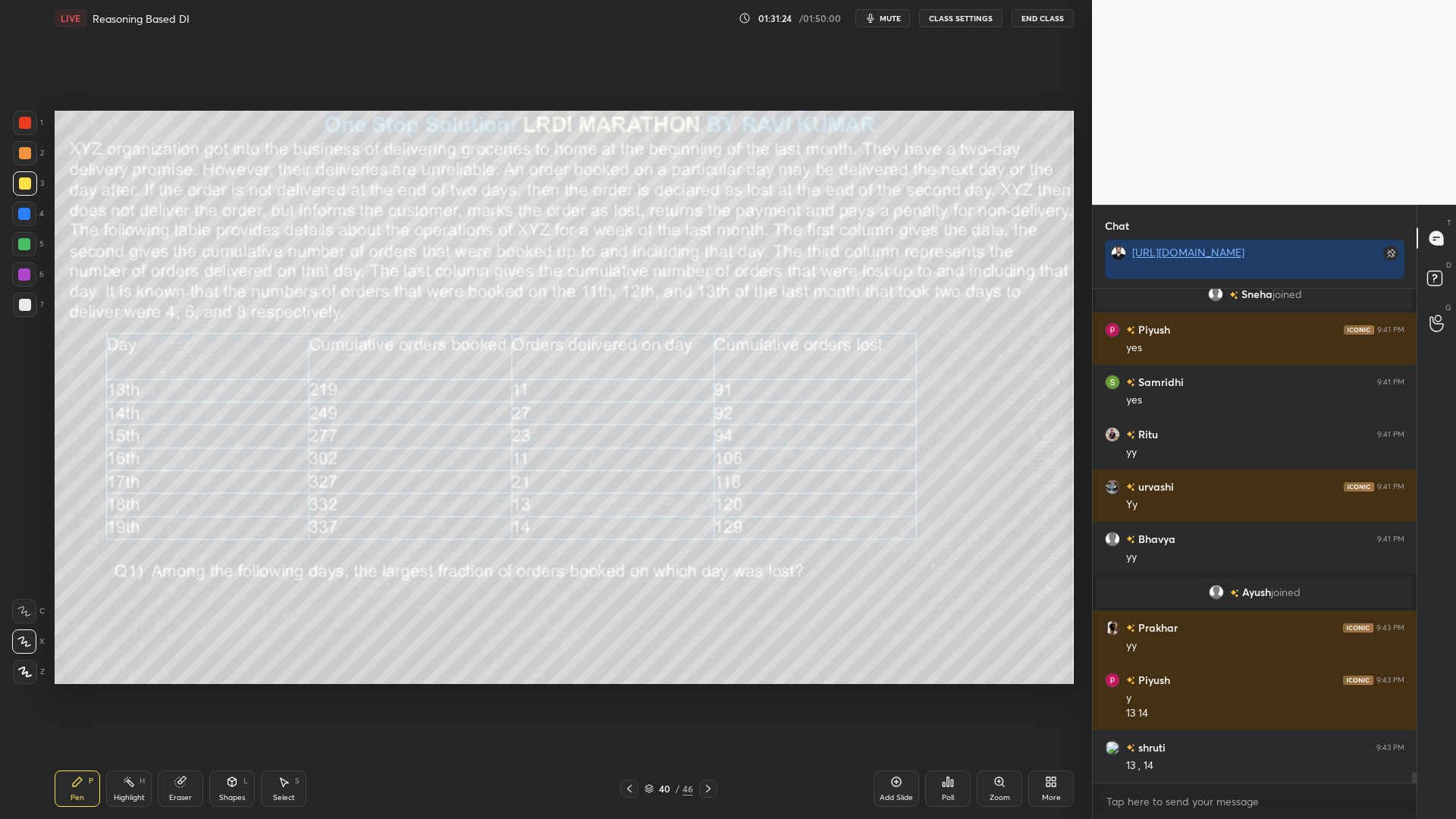
scroll to position [22208, 0]
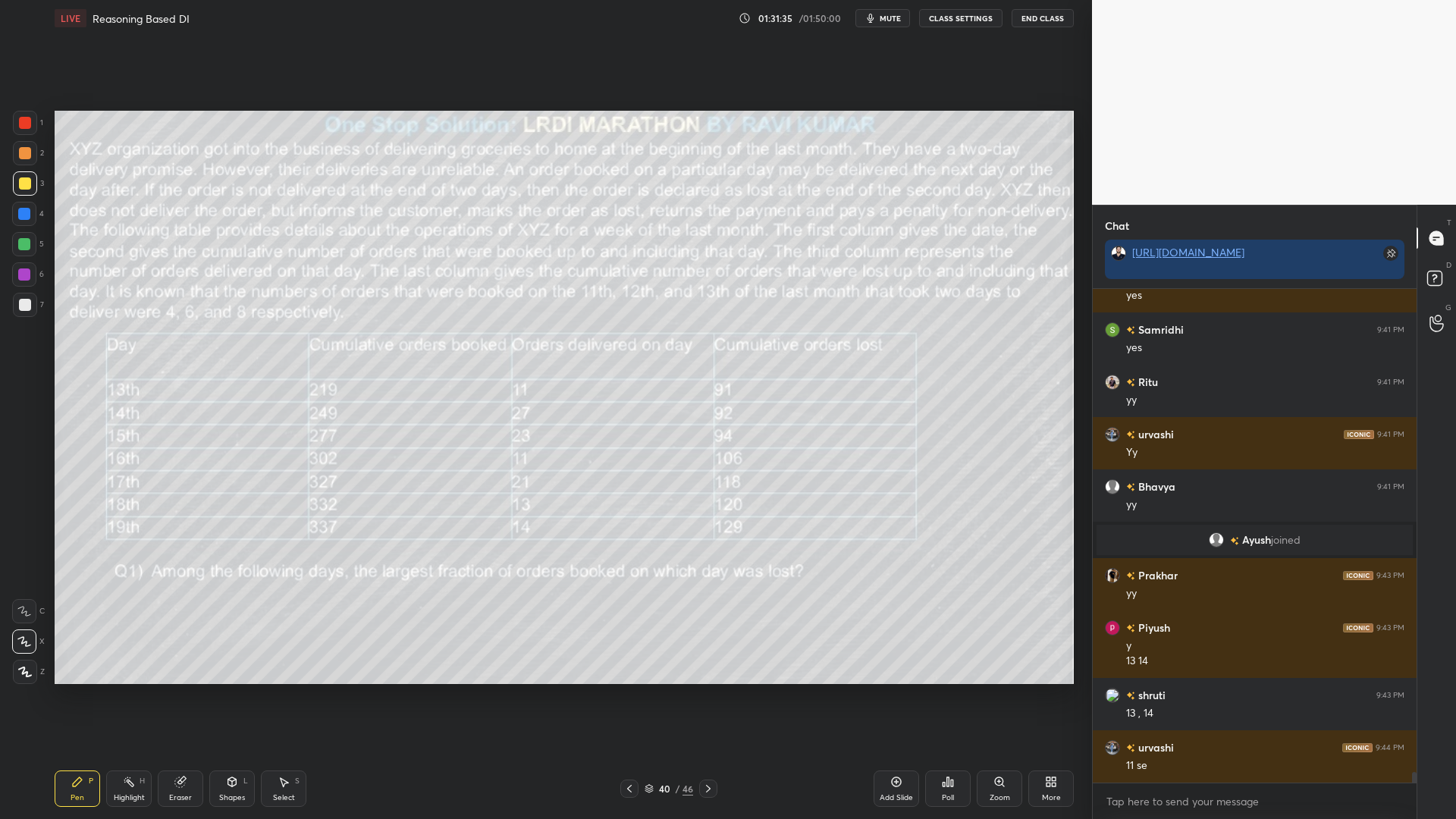
drag, startPoint x: 180, startPoint y: 787, endPoint x: 272, endPoint y: 707, distance: 121.9
click at [180, 696] on div "Eraser" at bounding box center [180, 788] width 46 height 36
click at [79, 696] on icon at bounding box center [78, 782] width 9 height 9
drag, startPoint x: 22, startPoint y: 213, endPoint x: 53, endPoint y: 254, distance: 51.4
click at [22, 214] on div at bounding box center [23, 213] width 12 height 12
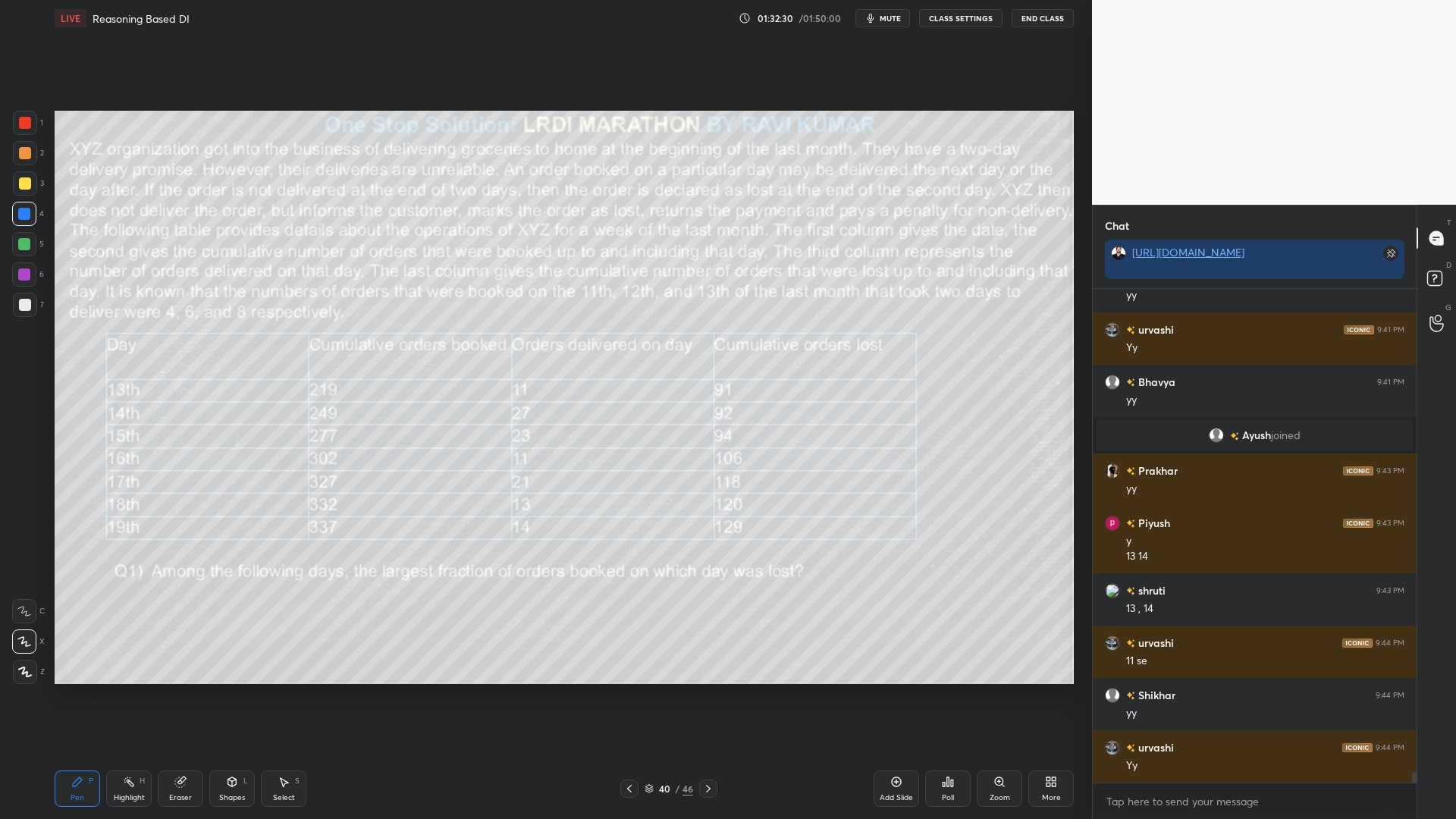
scroll to position [22365, 0]
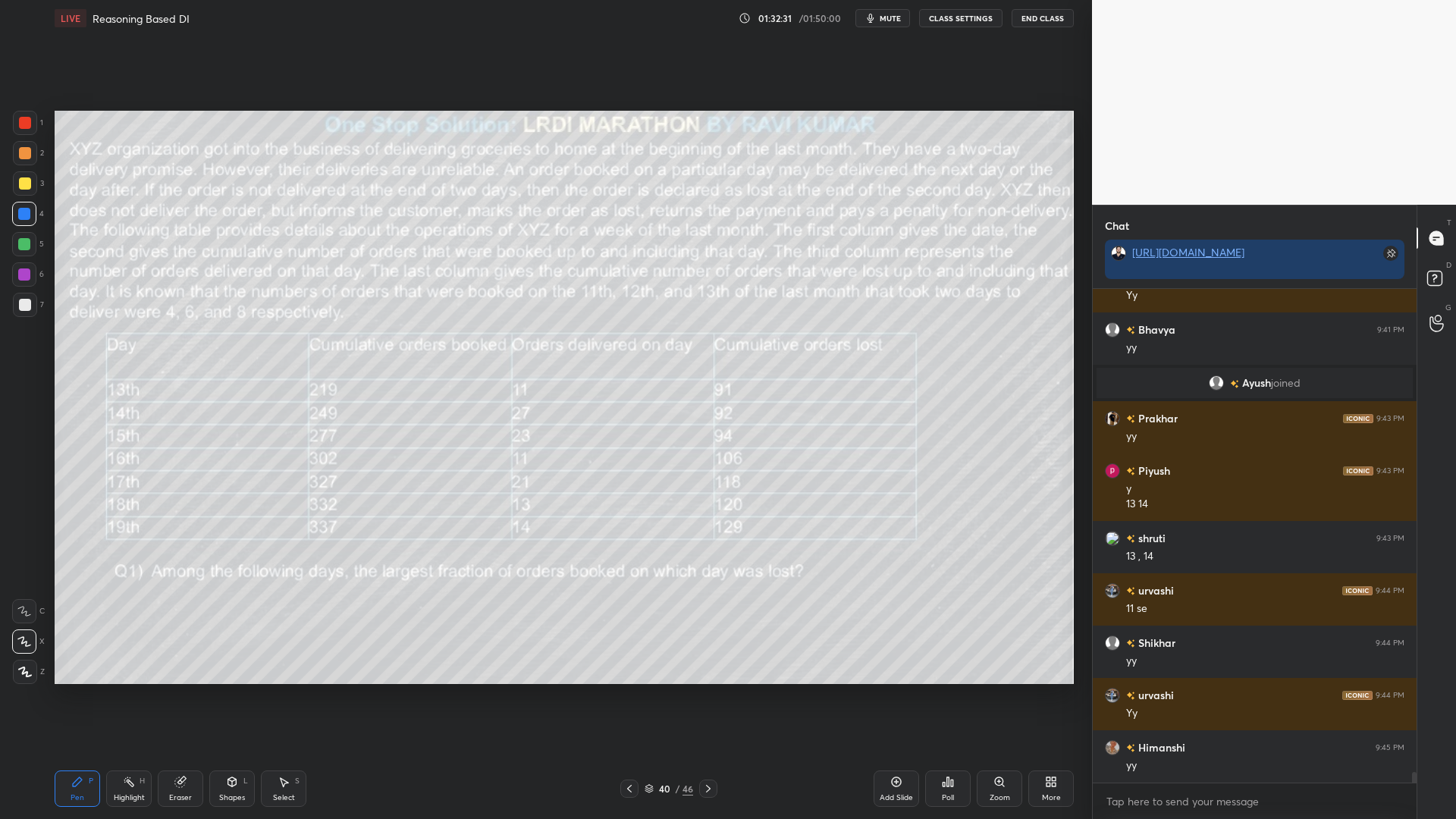
drag, startPoint x: 29, startPoint y: 177, endPoint x: 45, endPoint y: 183, distance: 17.1
click at [30, 178] on div at bounding box center [25, 183] width 24 height 24
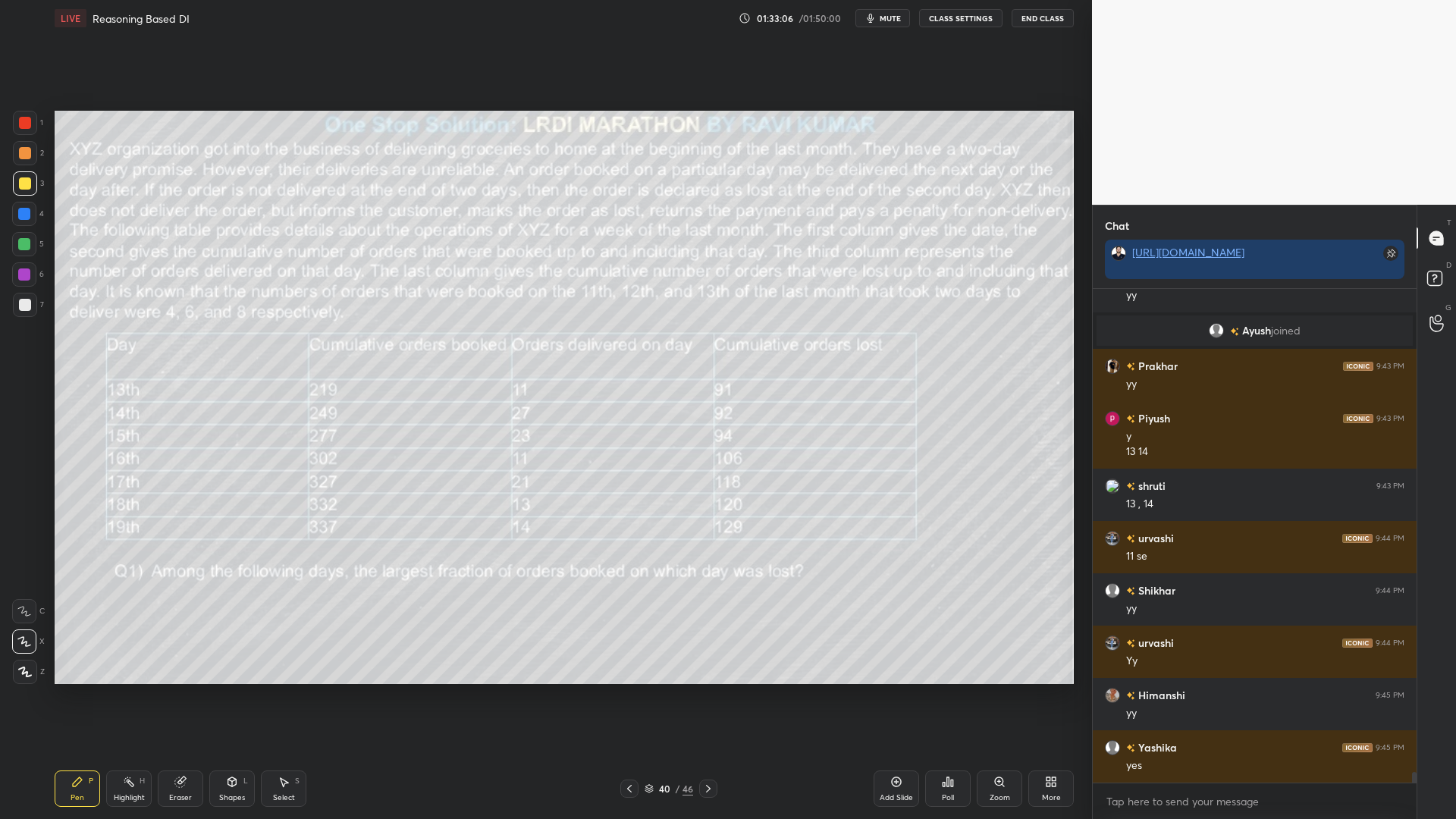
scroll to position [22470, 0]
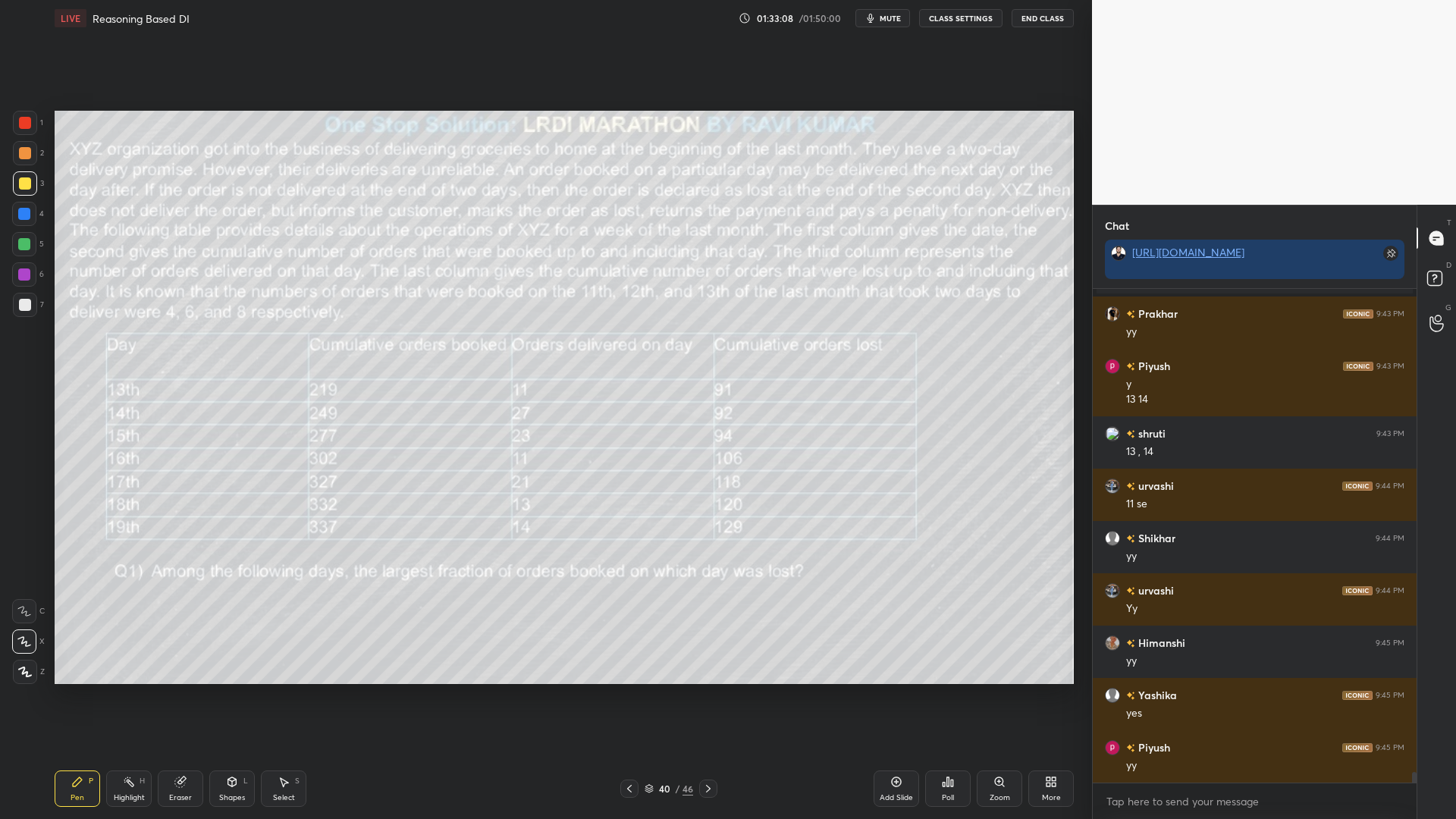
drag, startPoint x: 24, startPoint y: 126, endPoint x: 51, endPoint y: 170, distance: 51.6
click at [24, 127] on div at bounding box center [24, 122] width 12 height 12
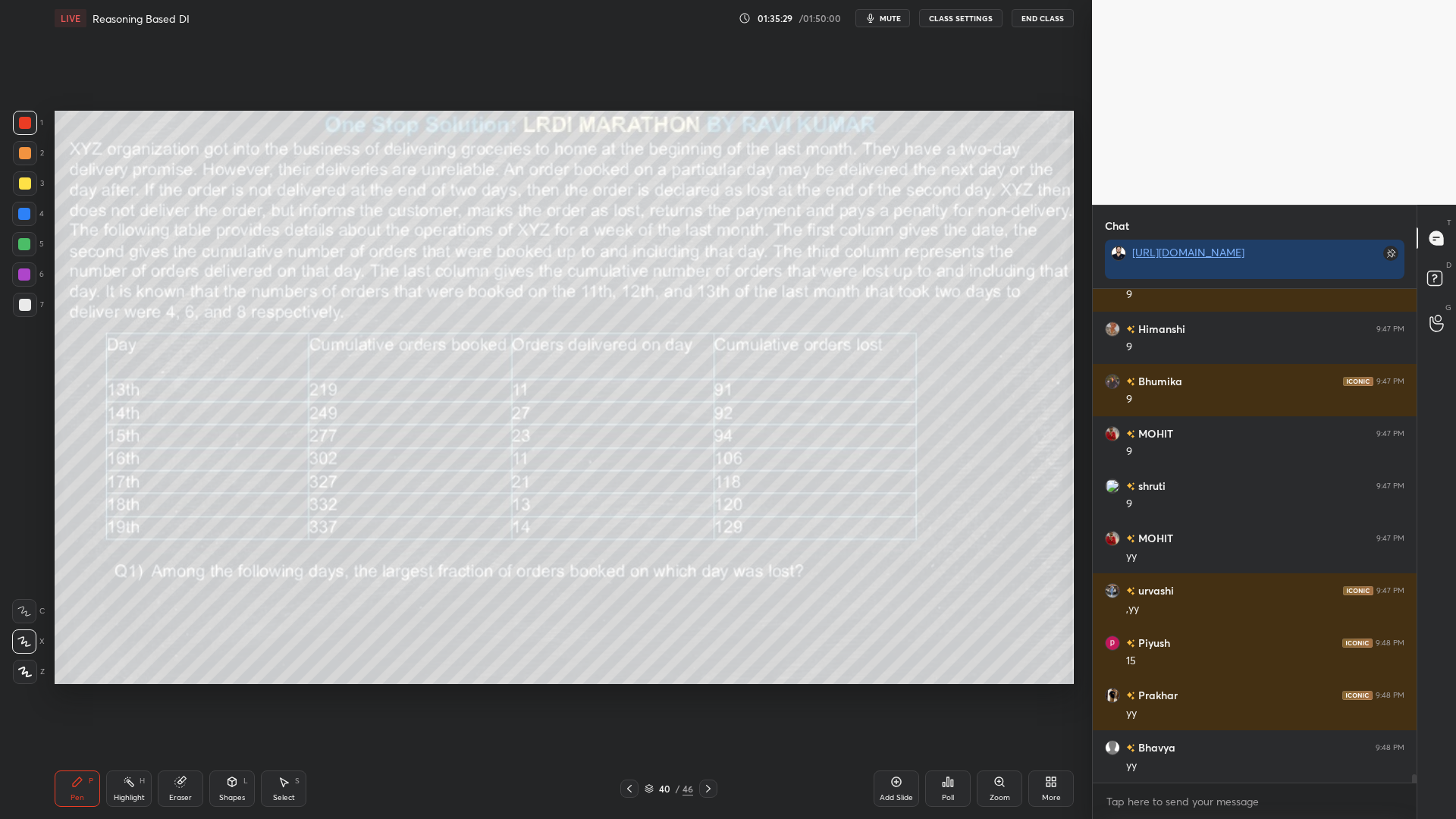
scroll to position [27648, 0]
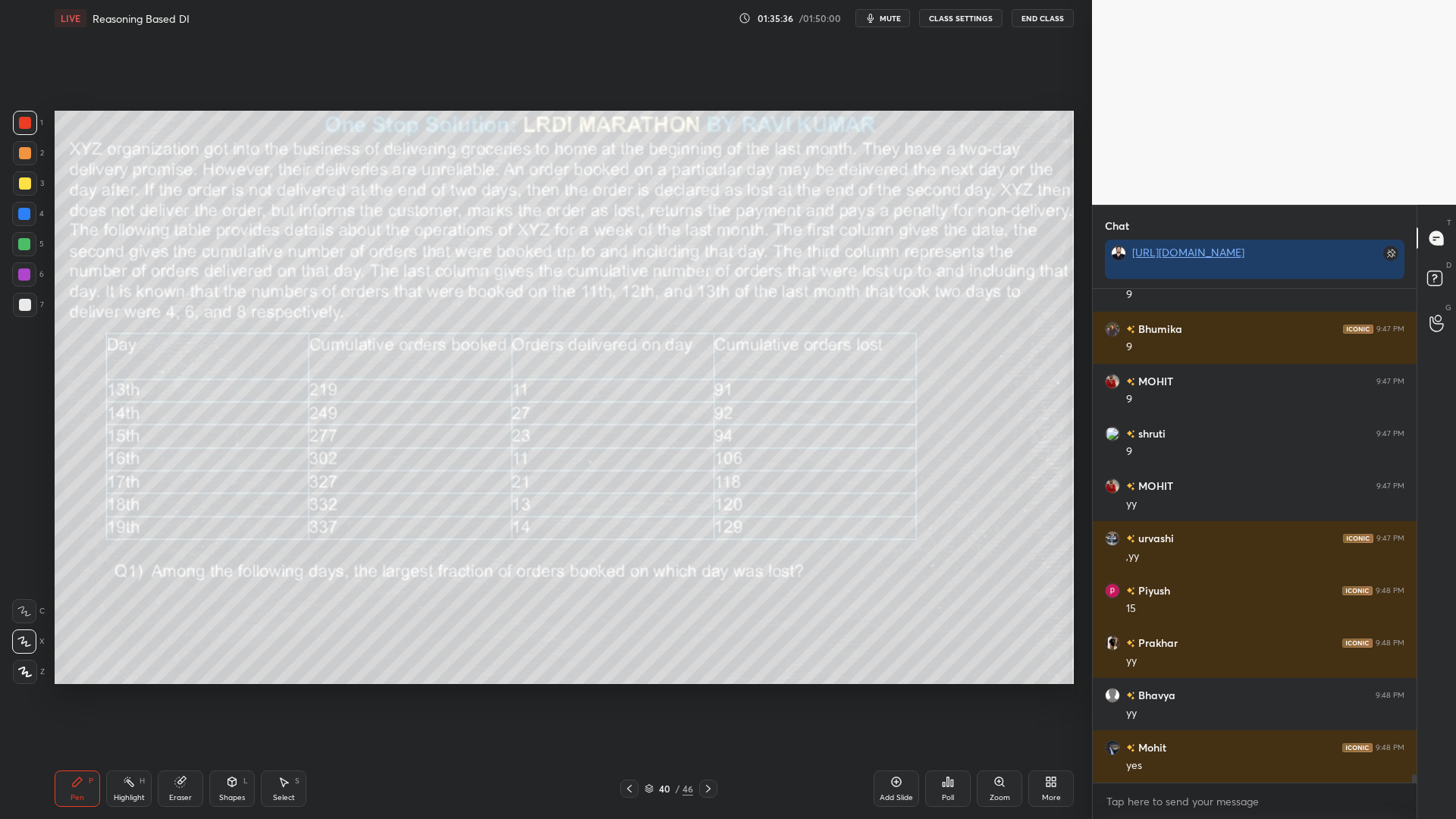
click at [26, 155] on div at bounding box center [24, 152] width 12 height 12
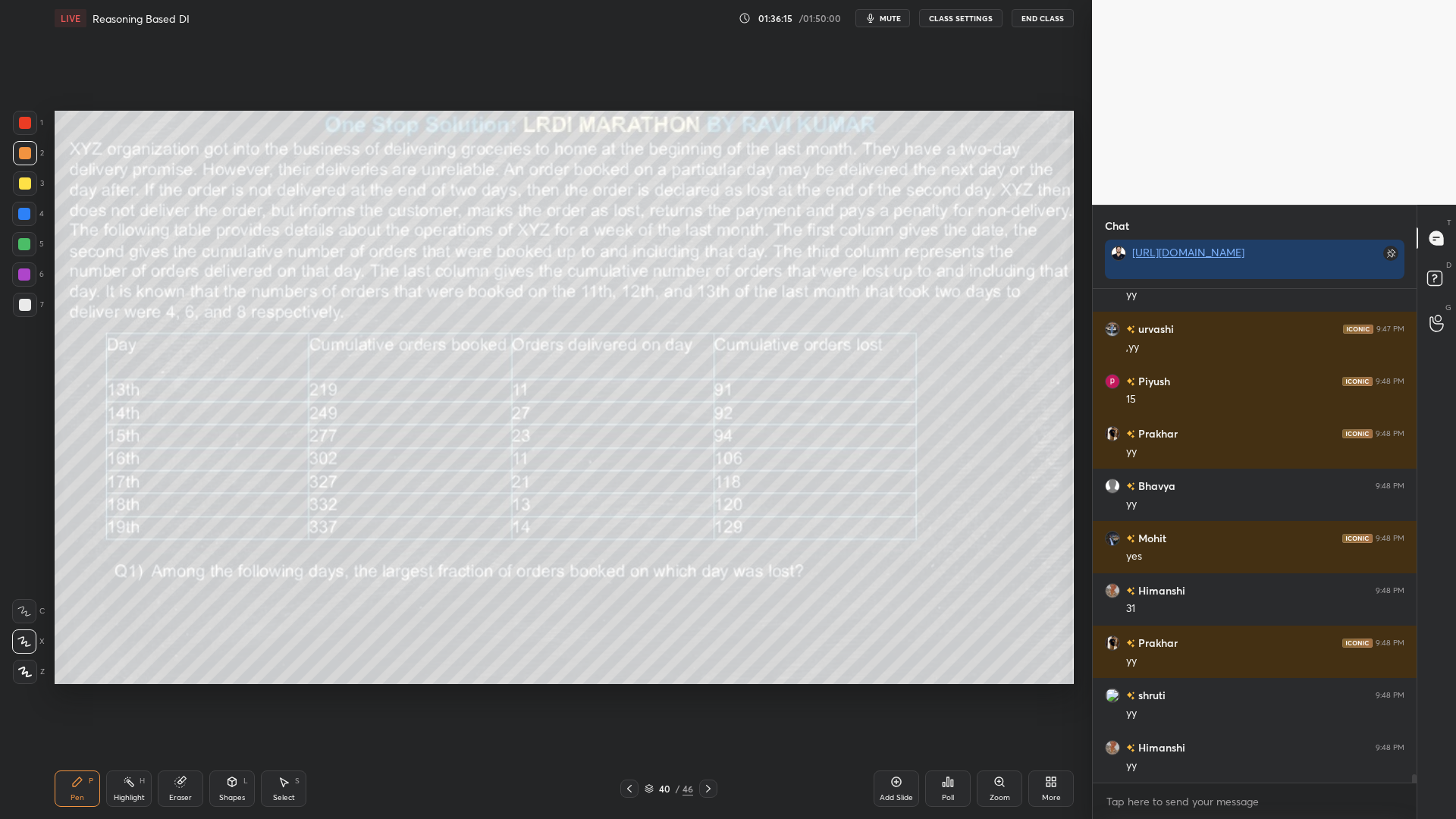
scroll to position [27909, 0]
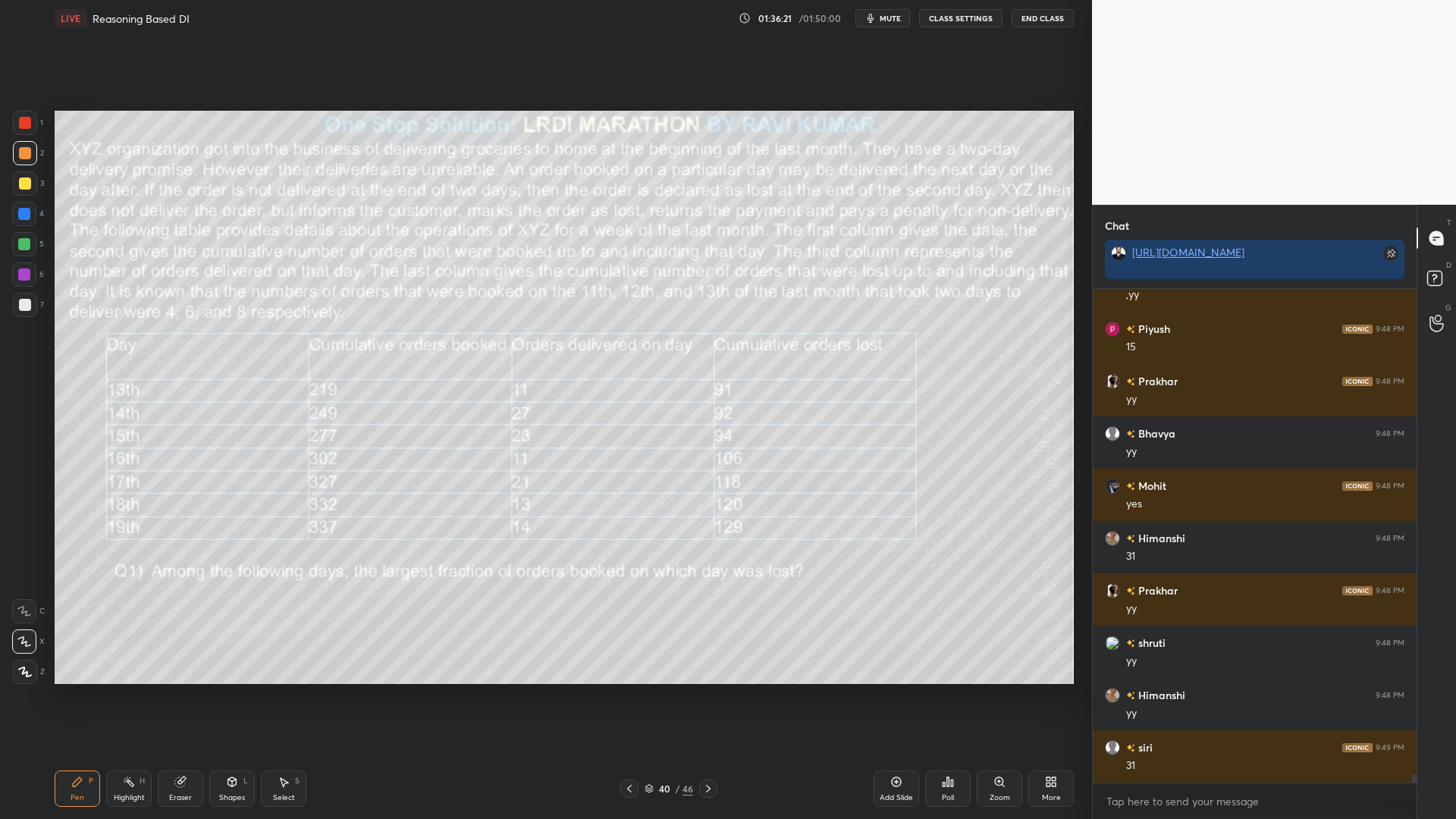
click at [25, 243] on div at bounding box center [23, 244] width 12 height 12
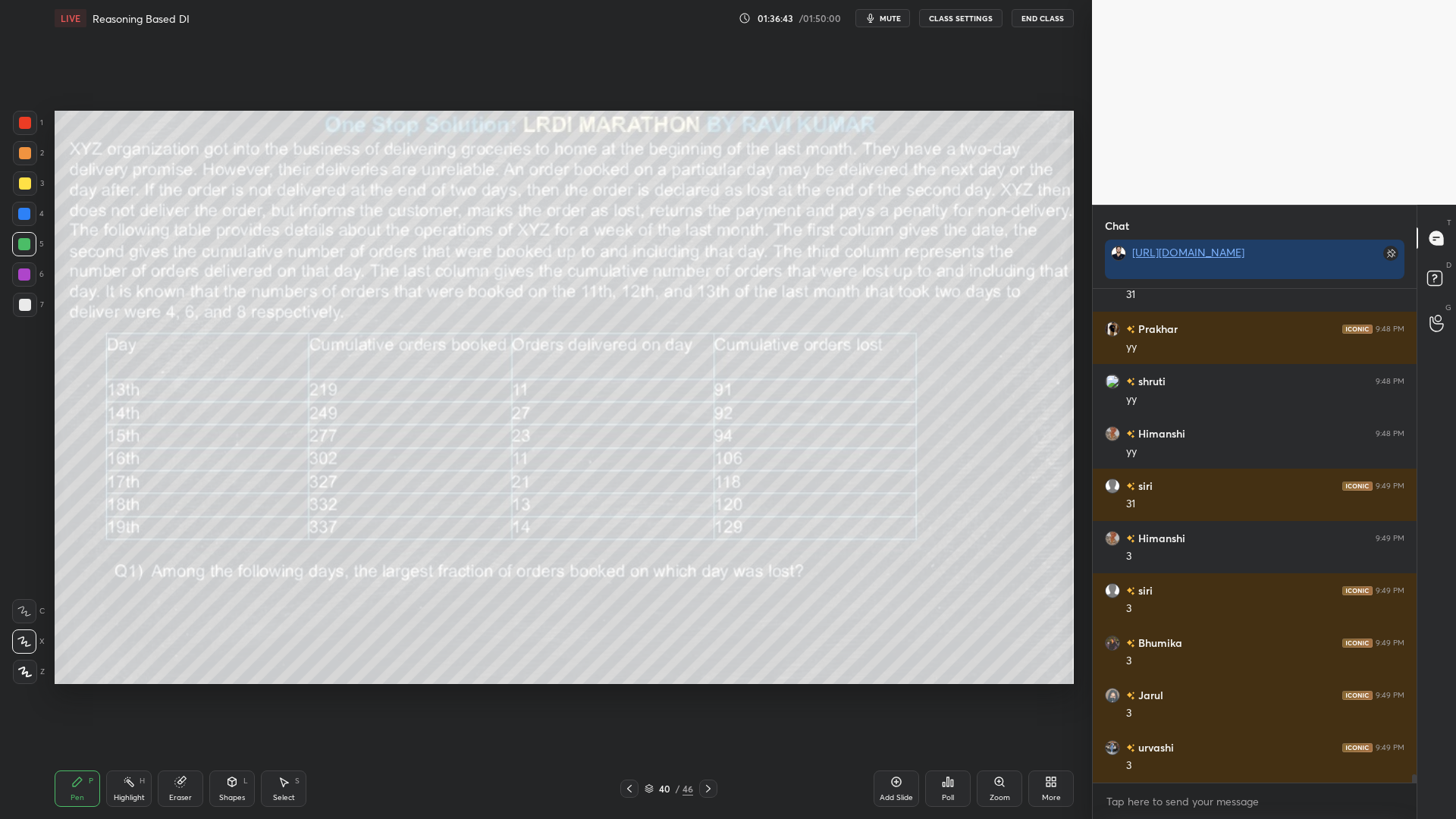
scroll to position [28223, 0]
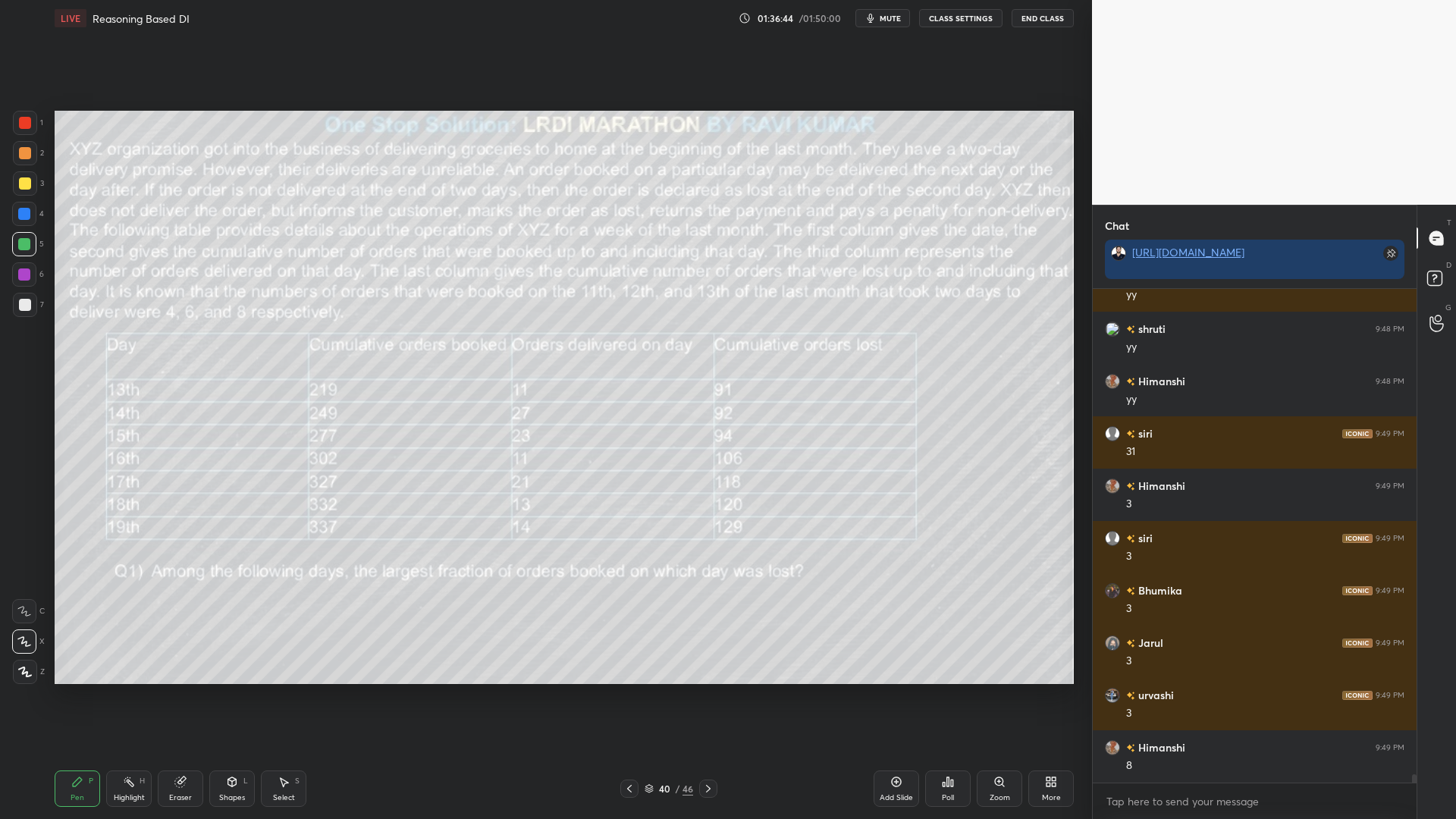
click at [32, 282] on div at bounding box center [24, 275] width 24 height 24
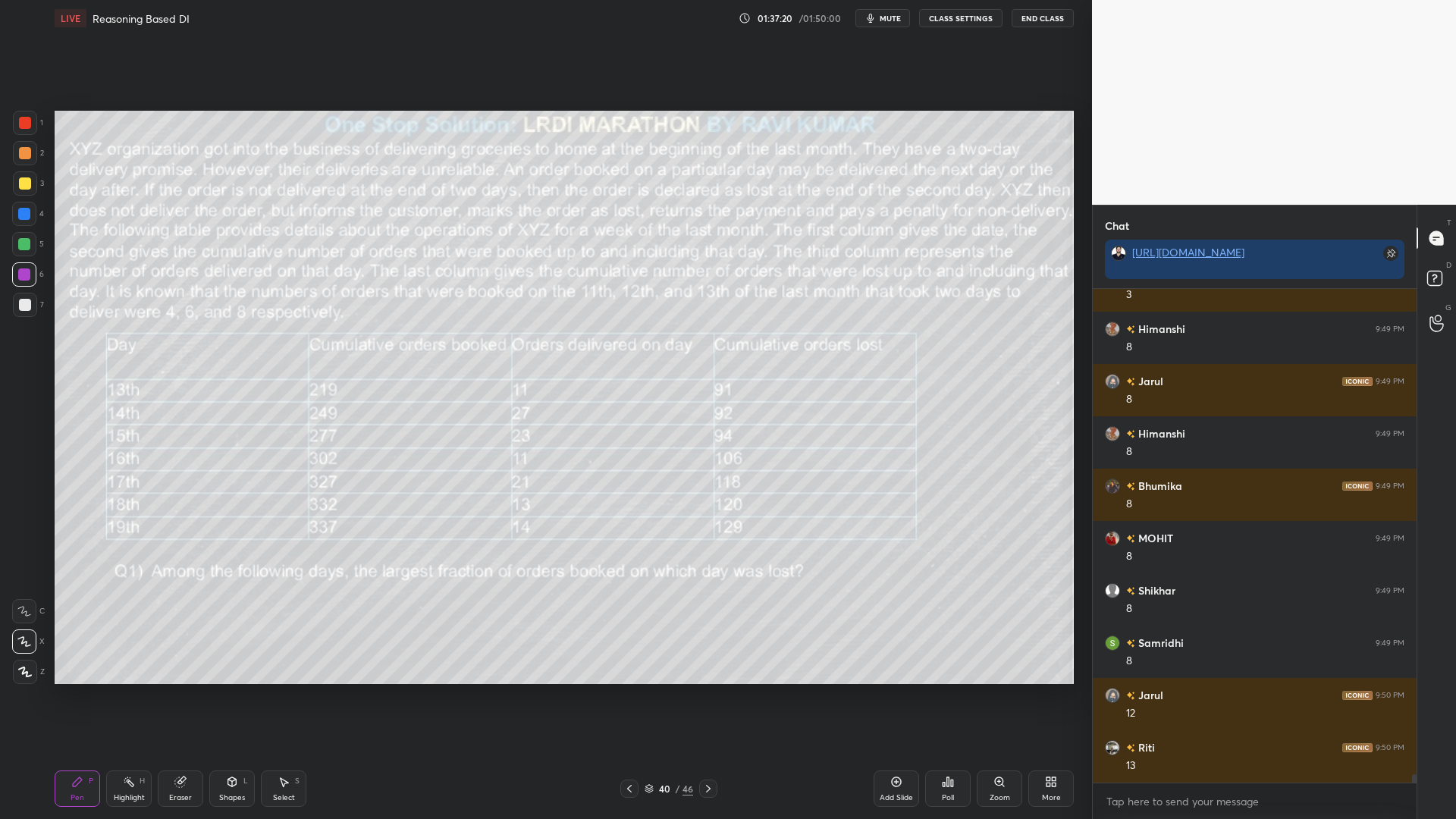
scroll to position [28693, 0]
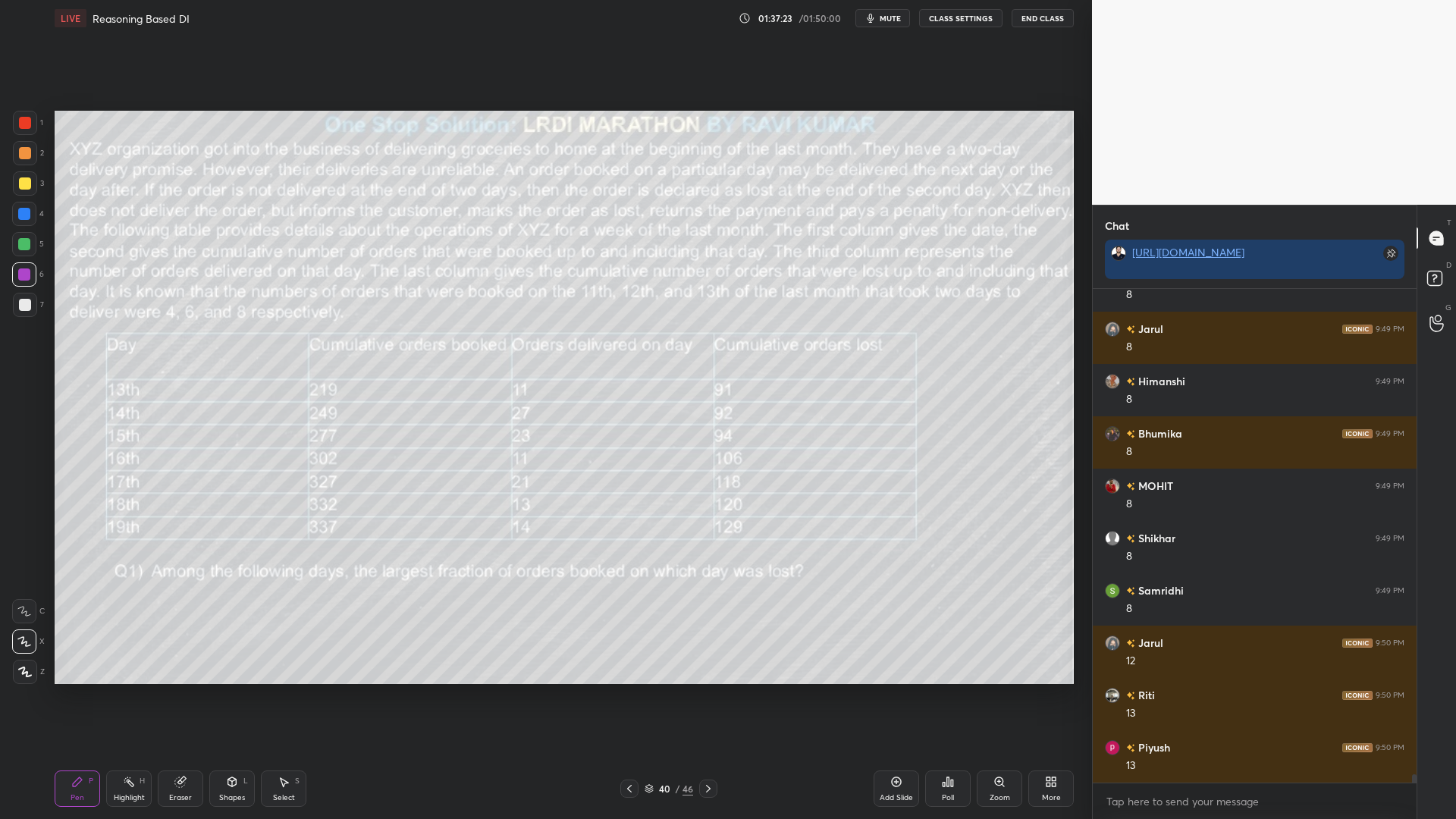
click at [20, 181] on div at bounding box center [24, 183] width 12 height 12
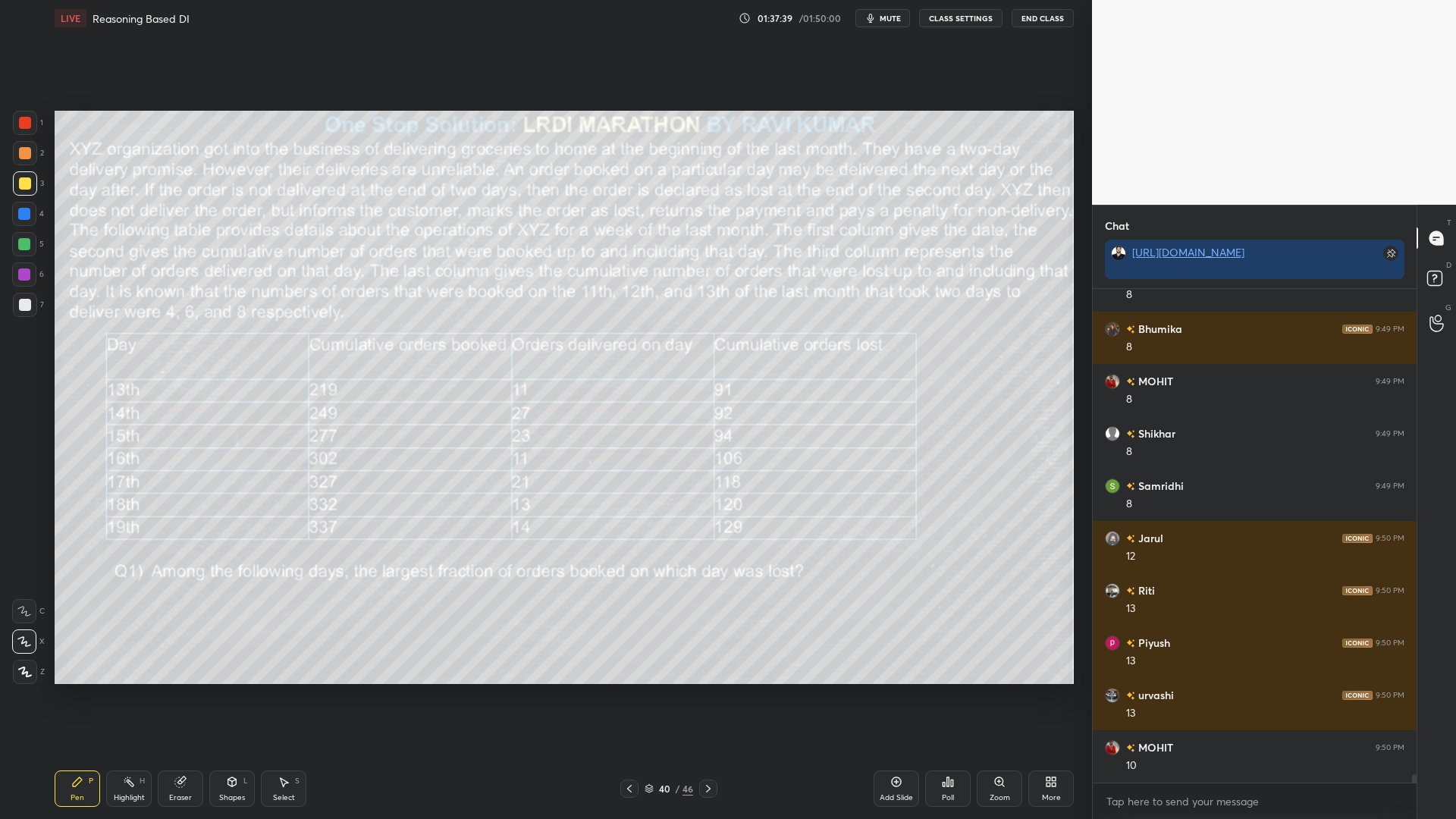
scroll to position [28850, 0]
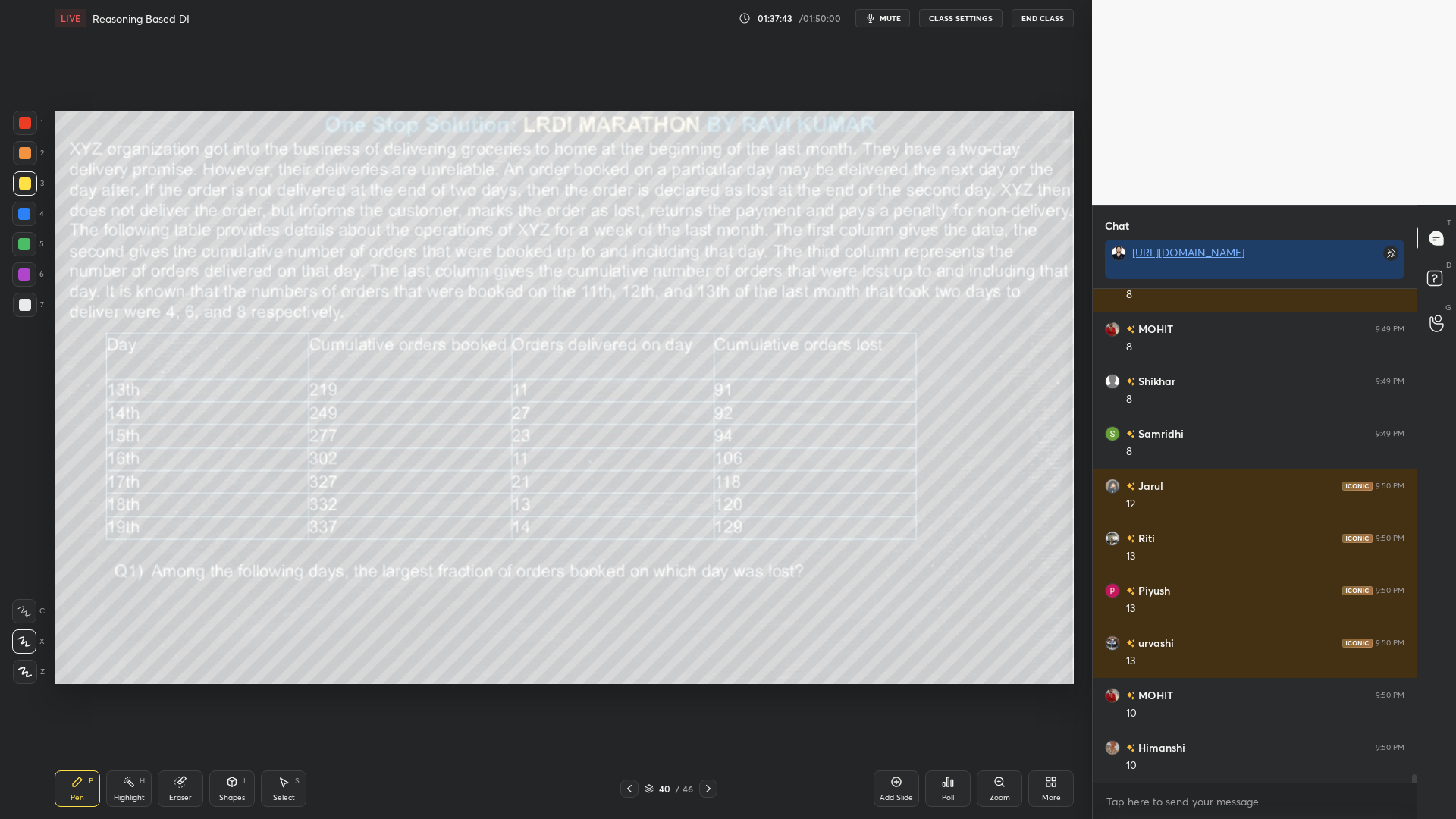
click at [24, 244] on div at bounding box center [23, 244] width 12 height 12
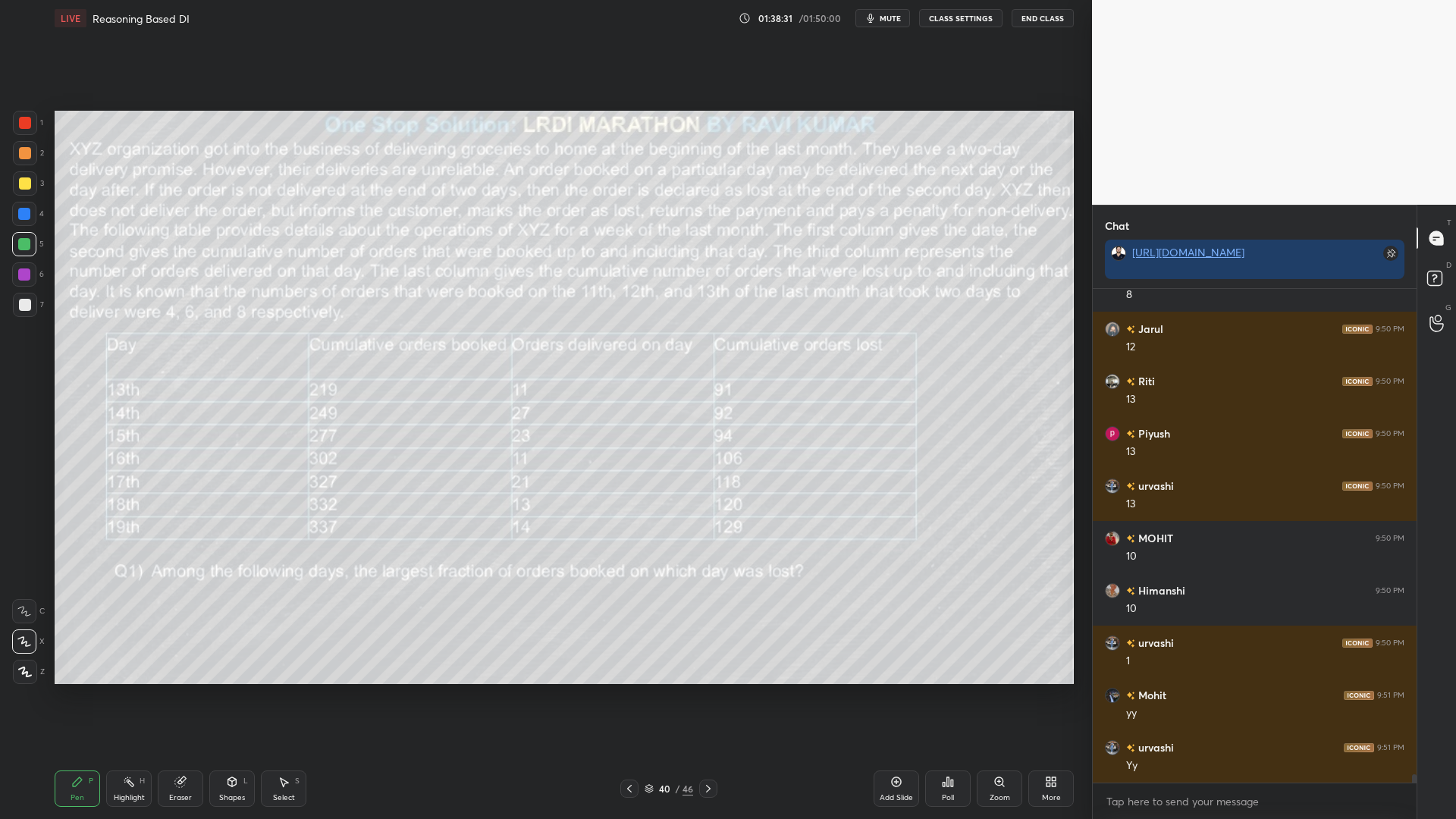
scroll to position [29060, 0]
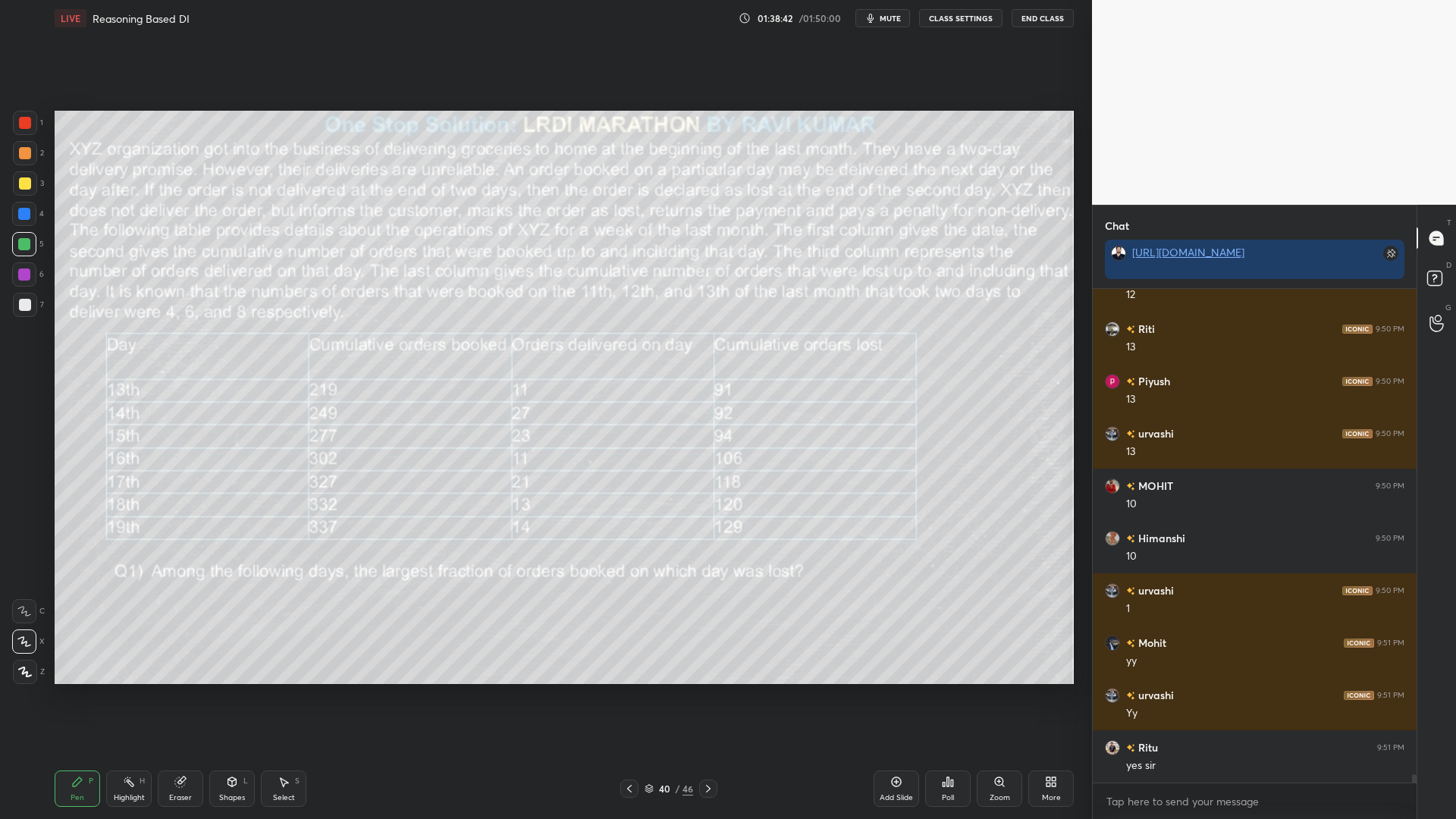
click at [123, 696] on div "Highlight H" at bounding box center [128, 788] width 46 height 36
click at [78, 696] on div "Pen" at bounding box center [77, 797] width 14 height 7
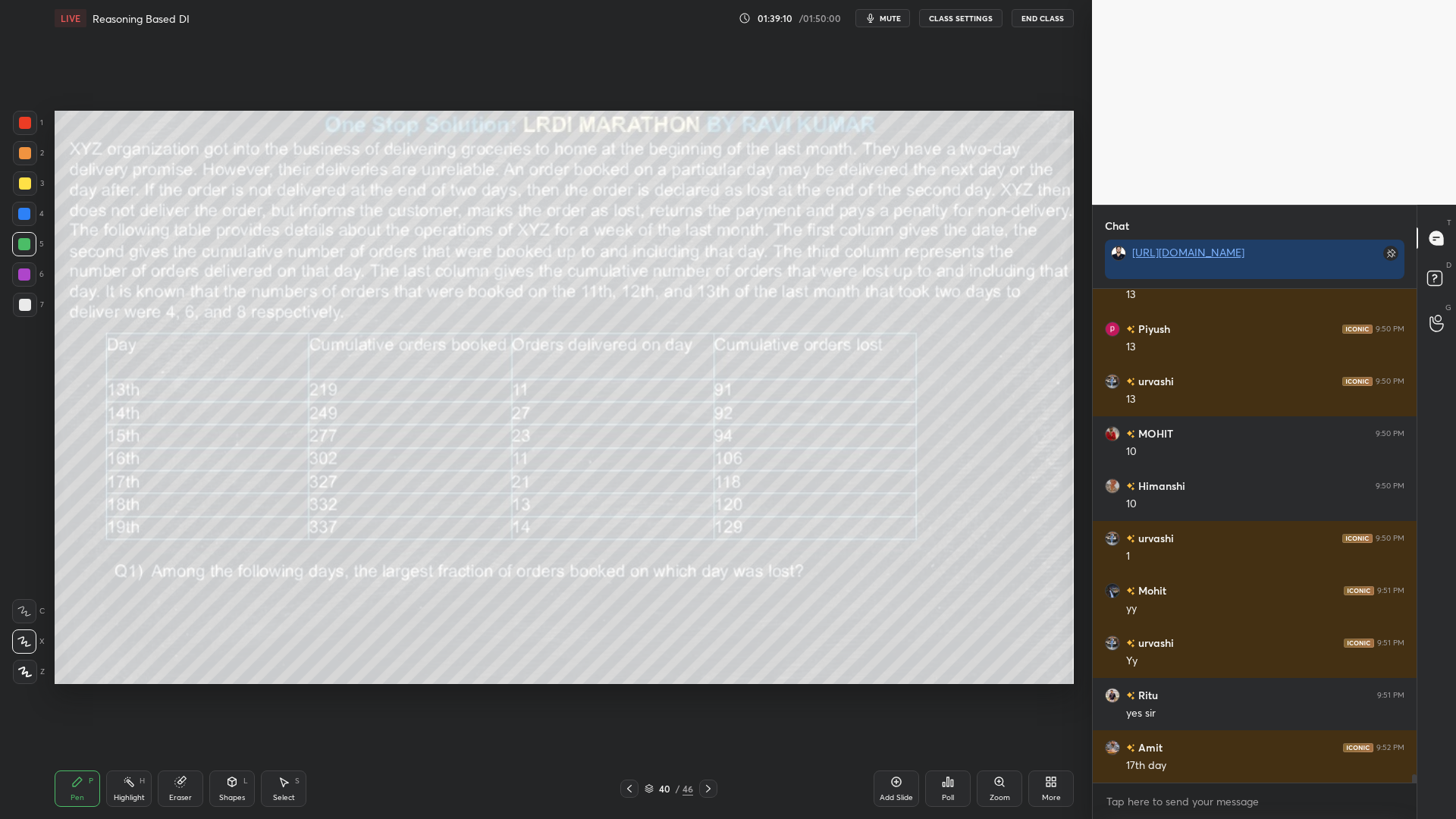
click at [33, 298] on div at bounding box center [25, 305] width 24 height 24
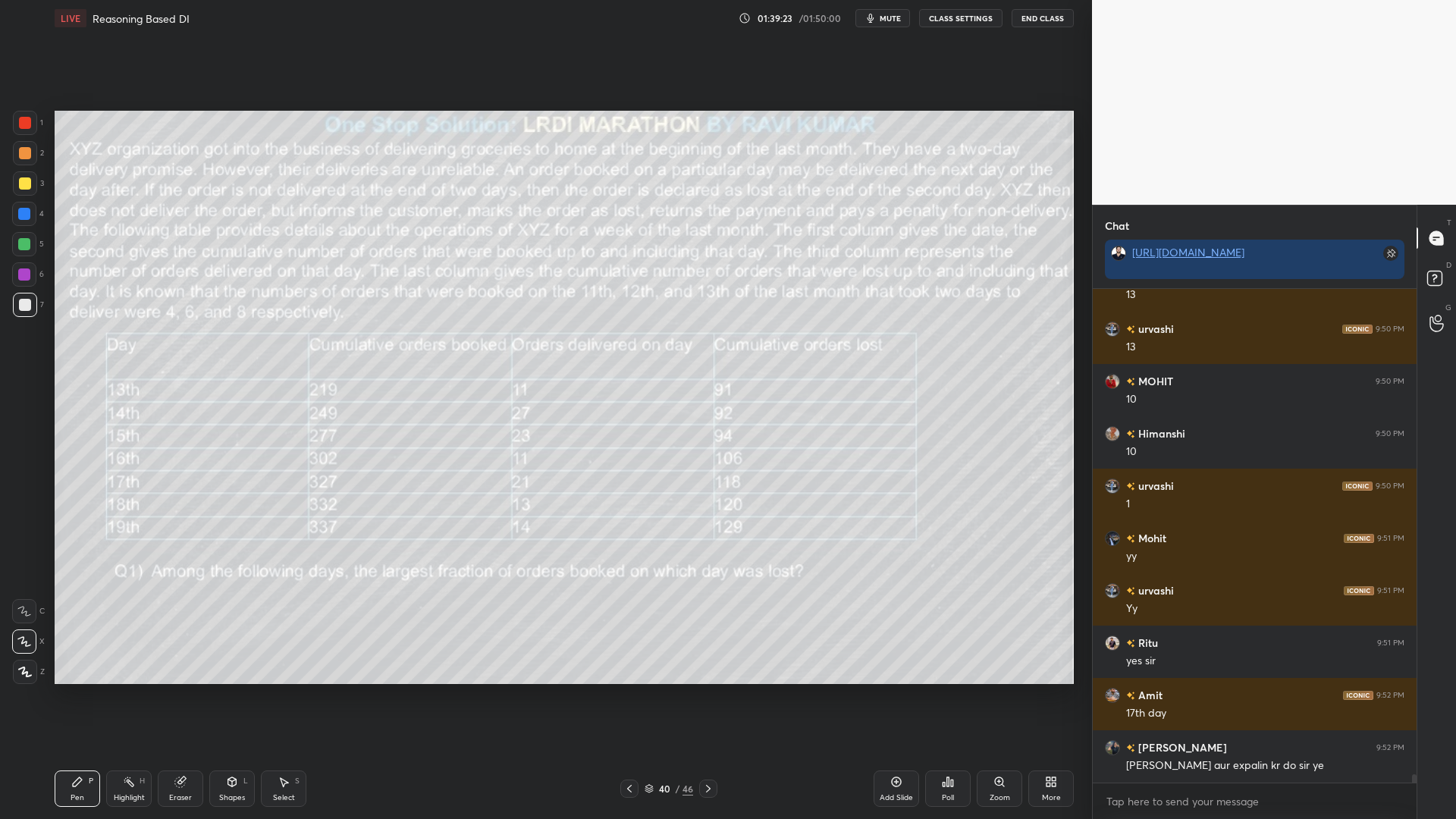
scroll to position [29217, 0]
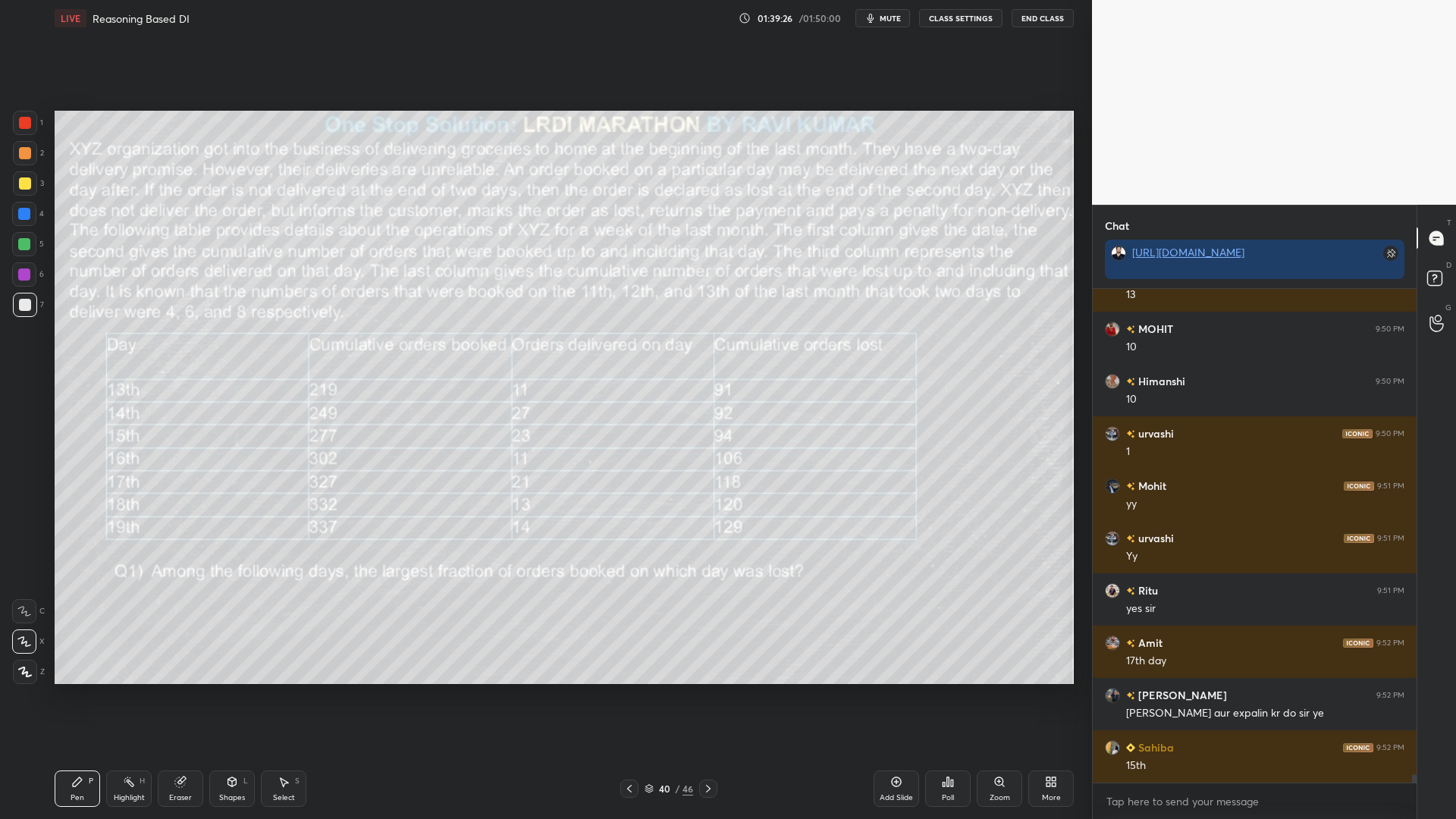
click at [29, 244] on div at bounding box center [23, 244] width 12 height 12
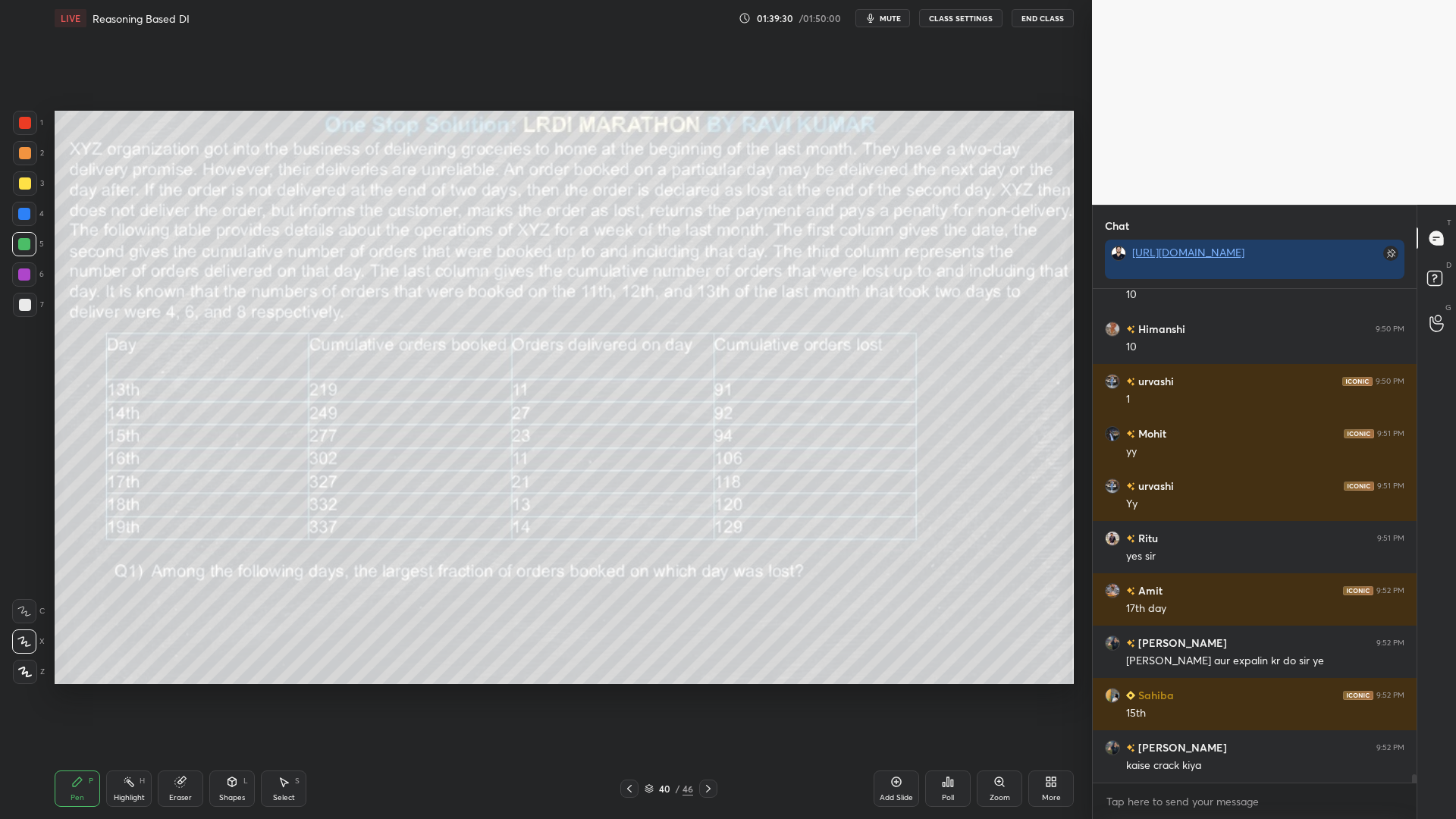
click at [128, 696] on rect at bounding box center [130, 783] width 7 height 7
click at [632, 696] on icon at bounding box center [628, 788] width 12 height 12
click at [630, 696] on icon at bounding box center [628, 788] width 5 height 7
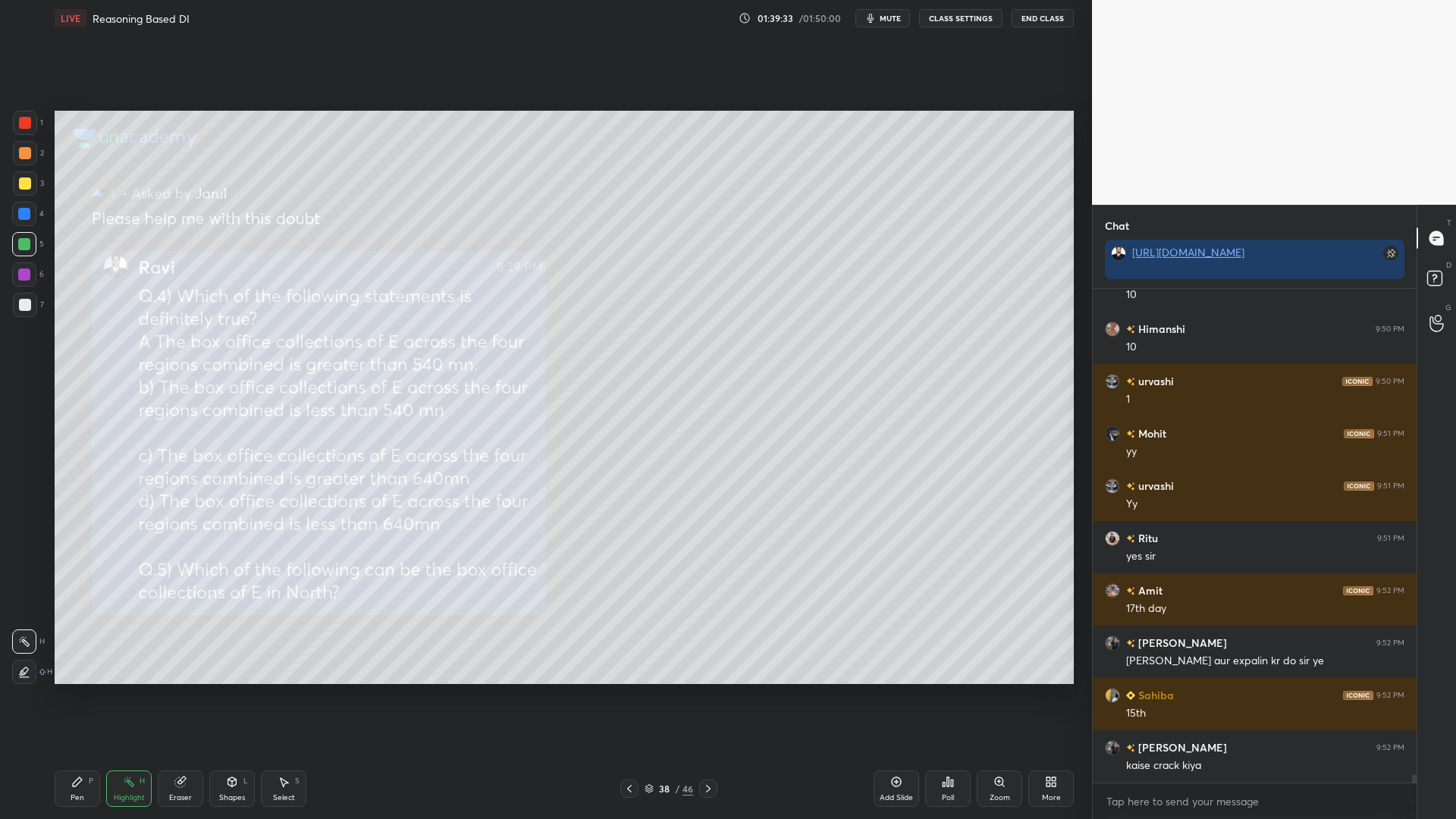
click at [701, 696] on div at bounding box center [707, 787] width 18 height 18
click at [706, 696] on icon at bounding box center [708, 788] width 12 height 12
click at [707, 696] on icon at bounding box center [708, 788] width 12 height 12
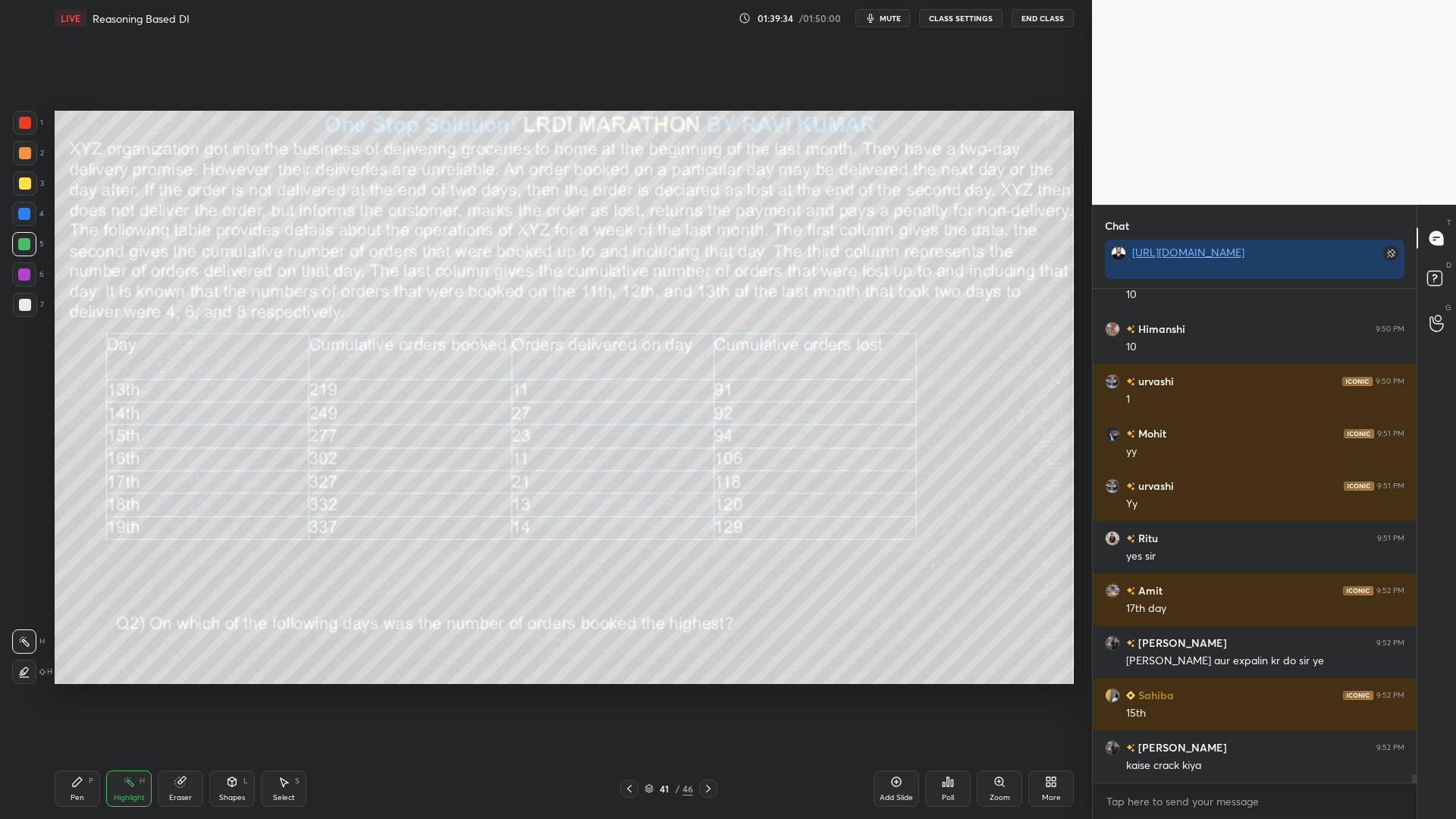
click at [707, 696] on icon at bounding box center [708, 788] width 12 height 12
click at [636, 696] on div at bounding box center [628, 787] width 18 height 18
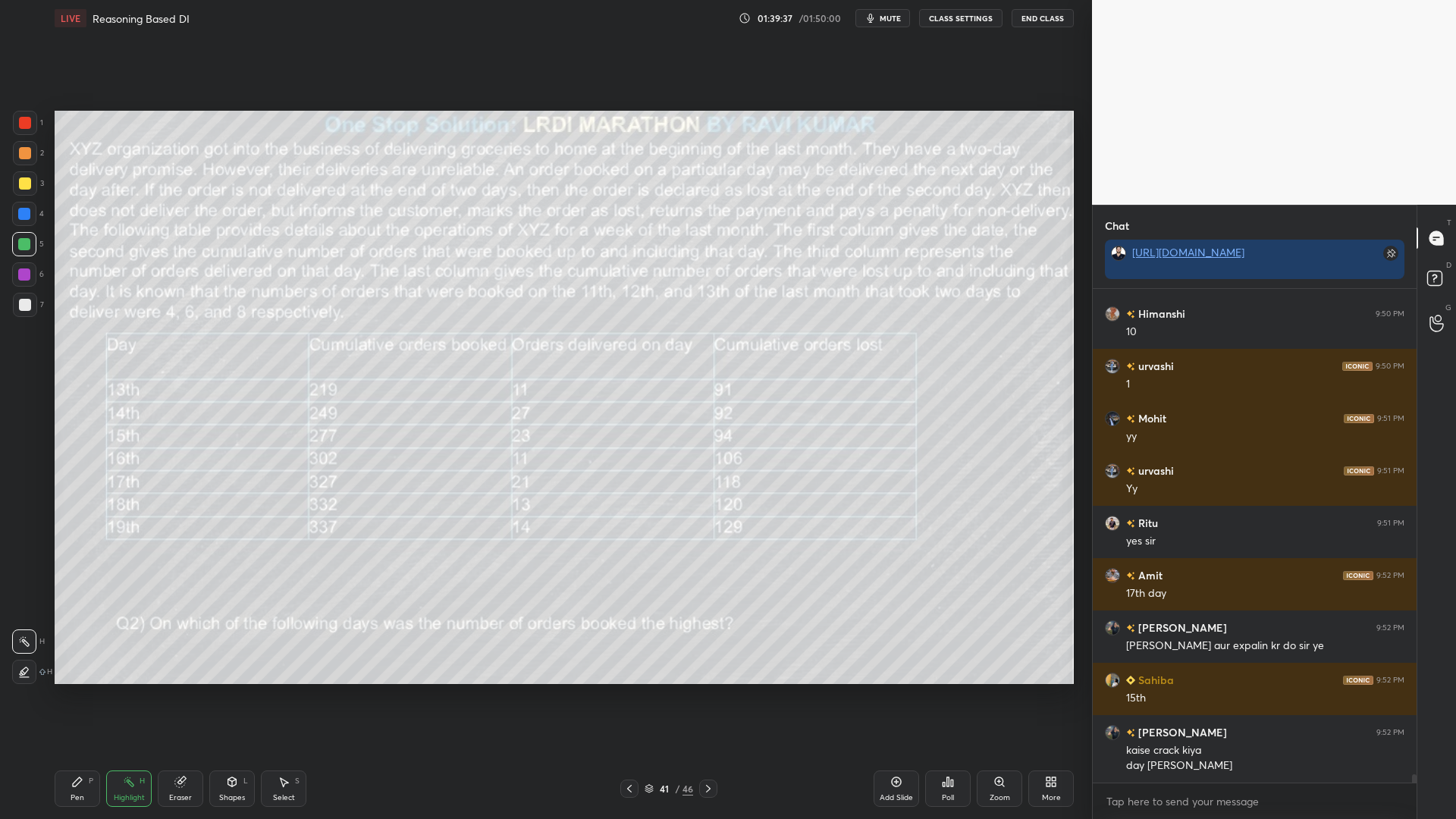
click at [622, 696] on div "Pen P Highlight H Eraser Shapes L Select S 41 / 46 Add Slide Poll Zoom More" at bounding box center [564, 788] width 1019 height 61
drag, startPoint x: 26, startPoint y: 116, endPoint x: 51, endPoint y: 153, distance: 44.7
click at [26, 117] on div at bounding box center [25, 122] width 24 height 24
click at [66, 696] on div "Pen P" at bounding box center [77, 788] width 46 height 36
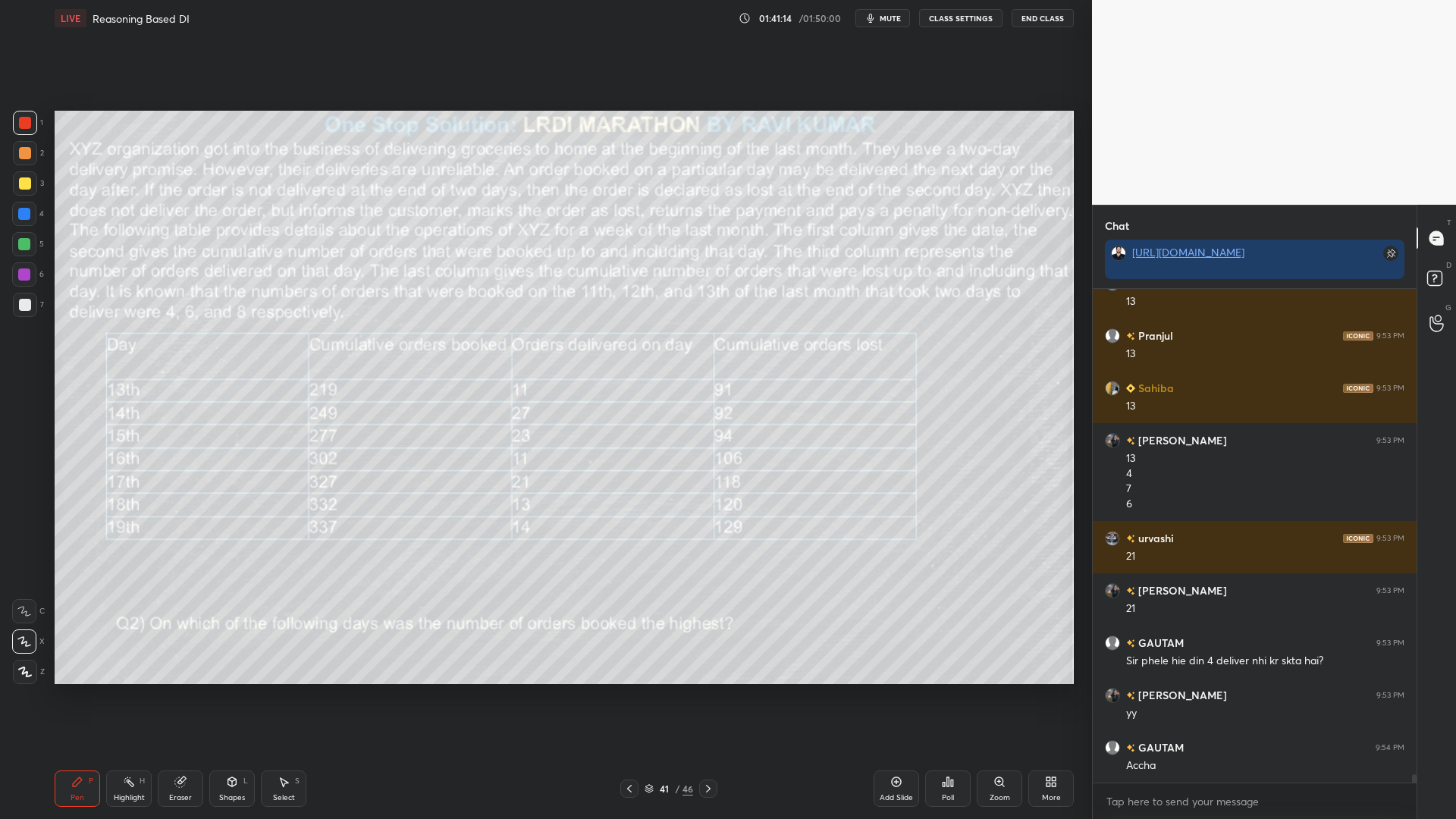
scroll to position [27906, 0]
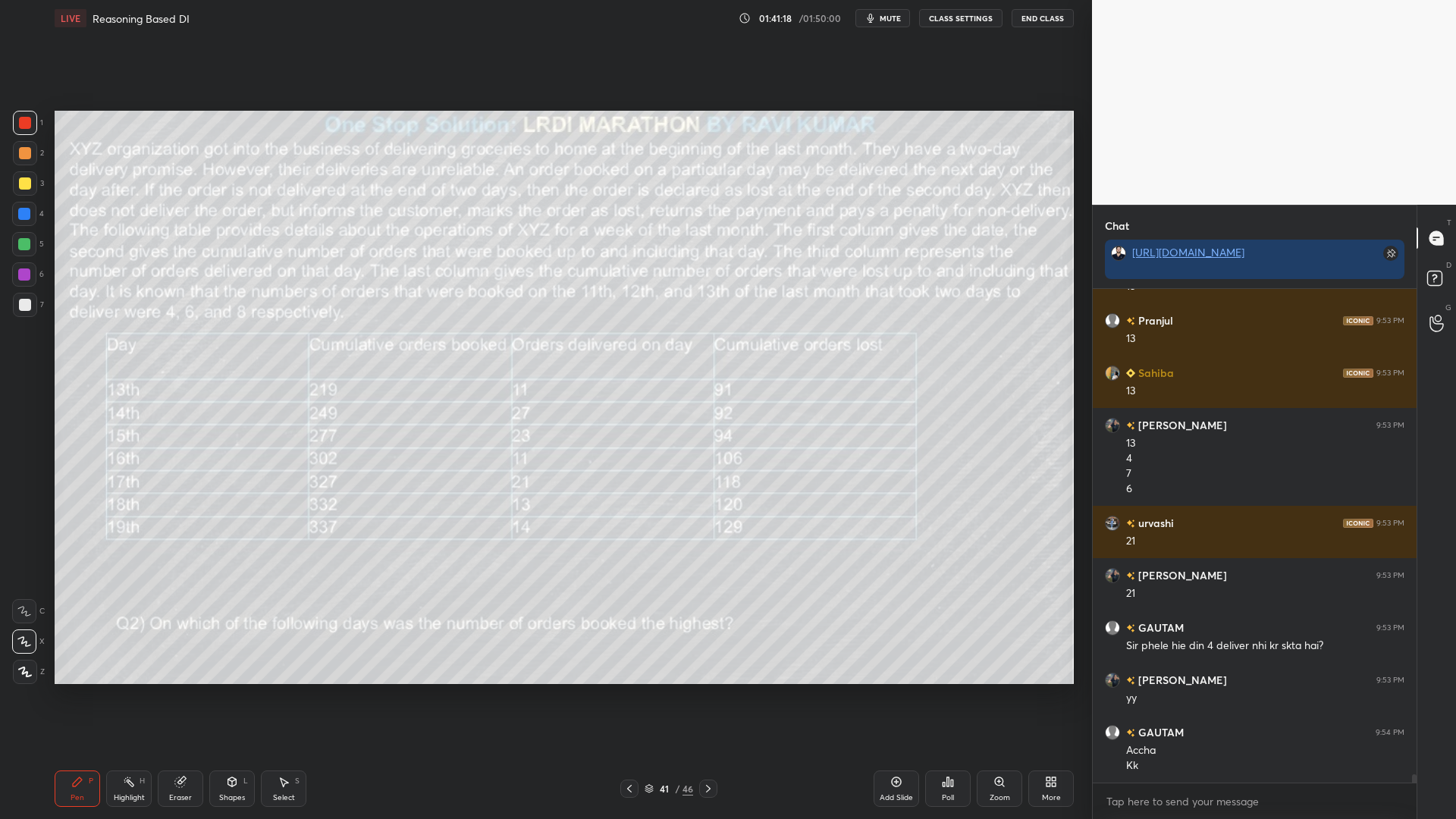
click at [22, 249] on div at bounding box center [23, 244] width 12 height 12
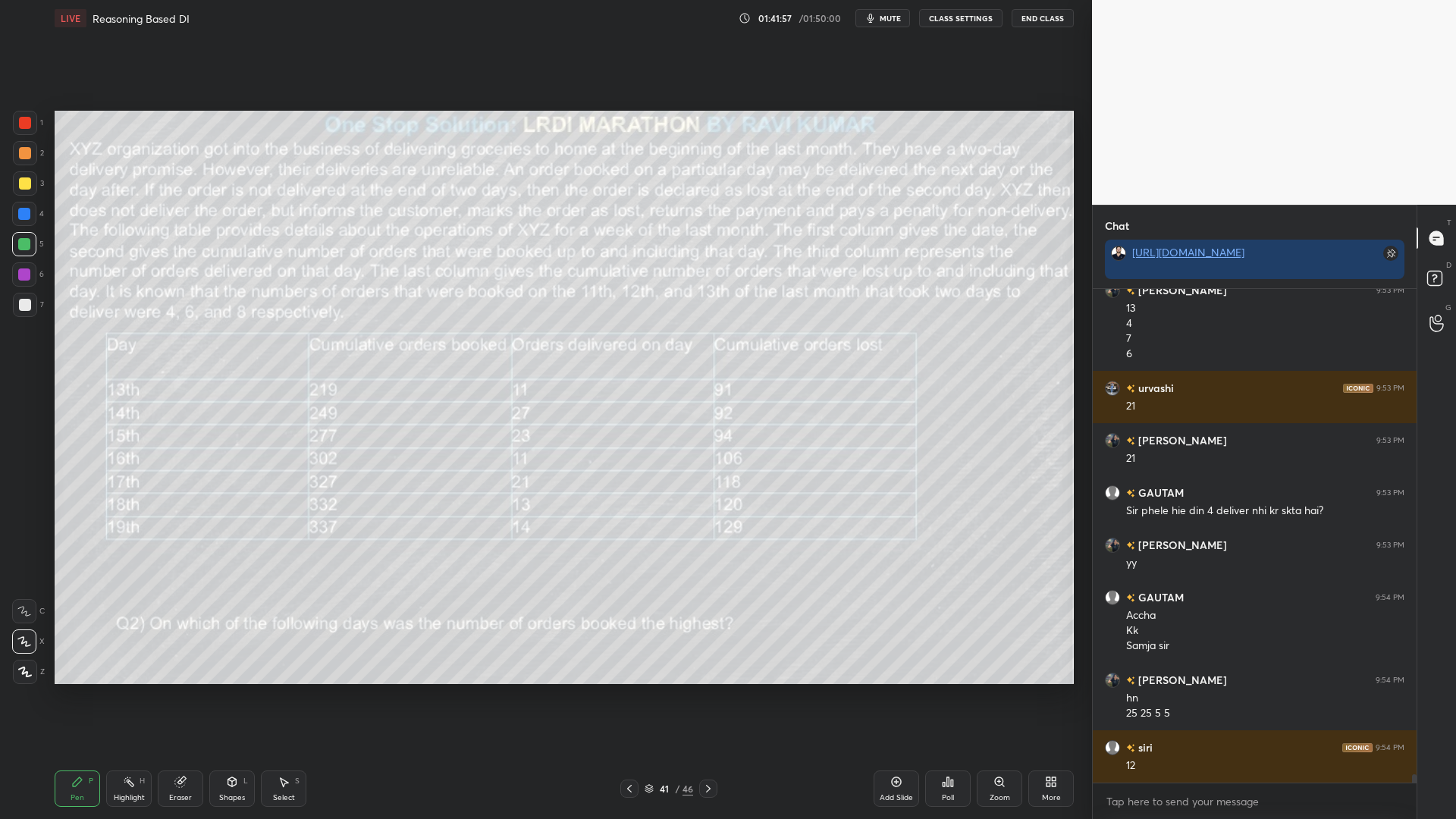
scroll to position [28093, 0]
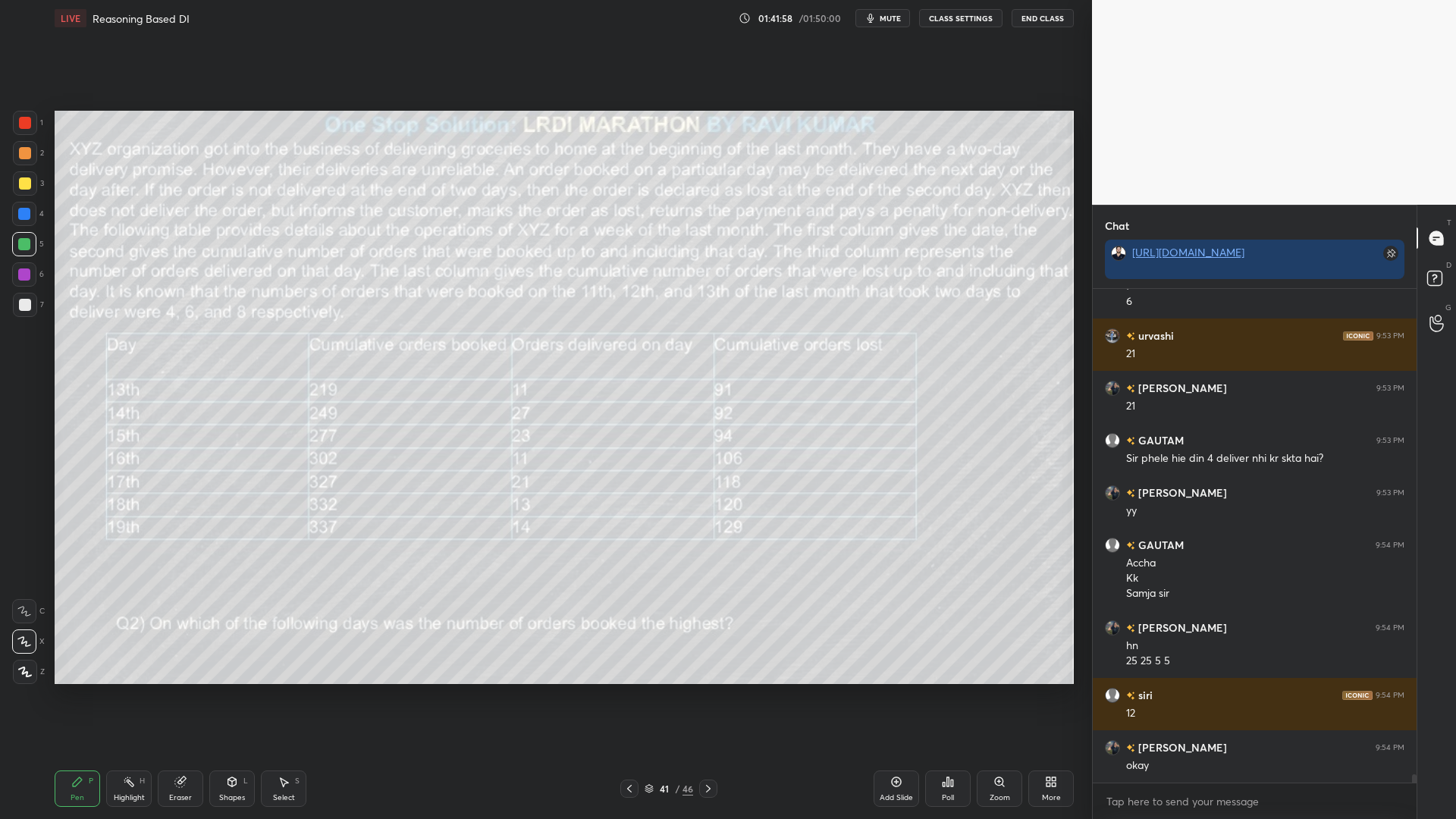
click at [19, 180] on div at bounding box center [24, 183] width 12 height 12
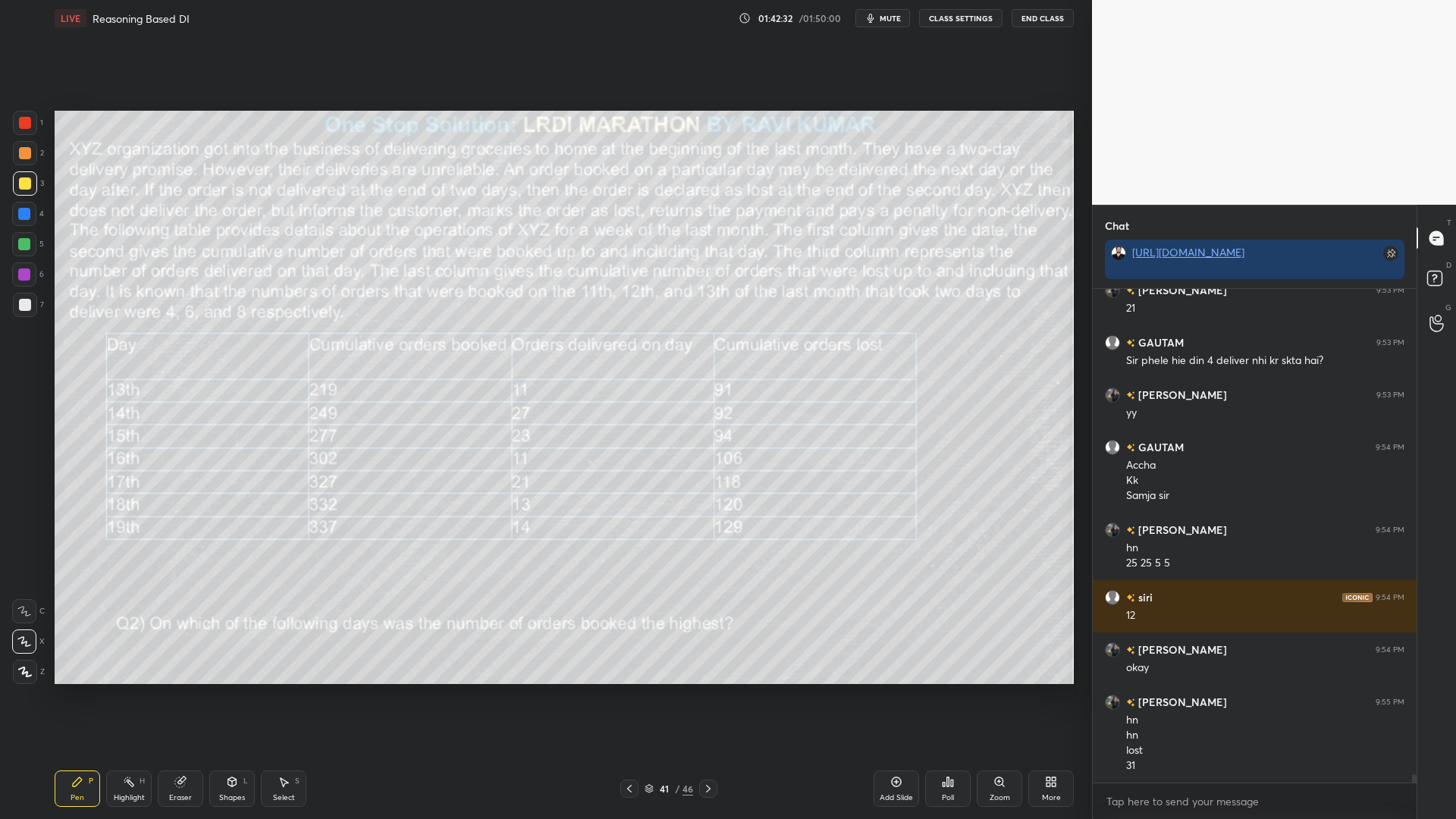
scroll to position [28243, 0]
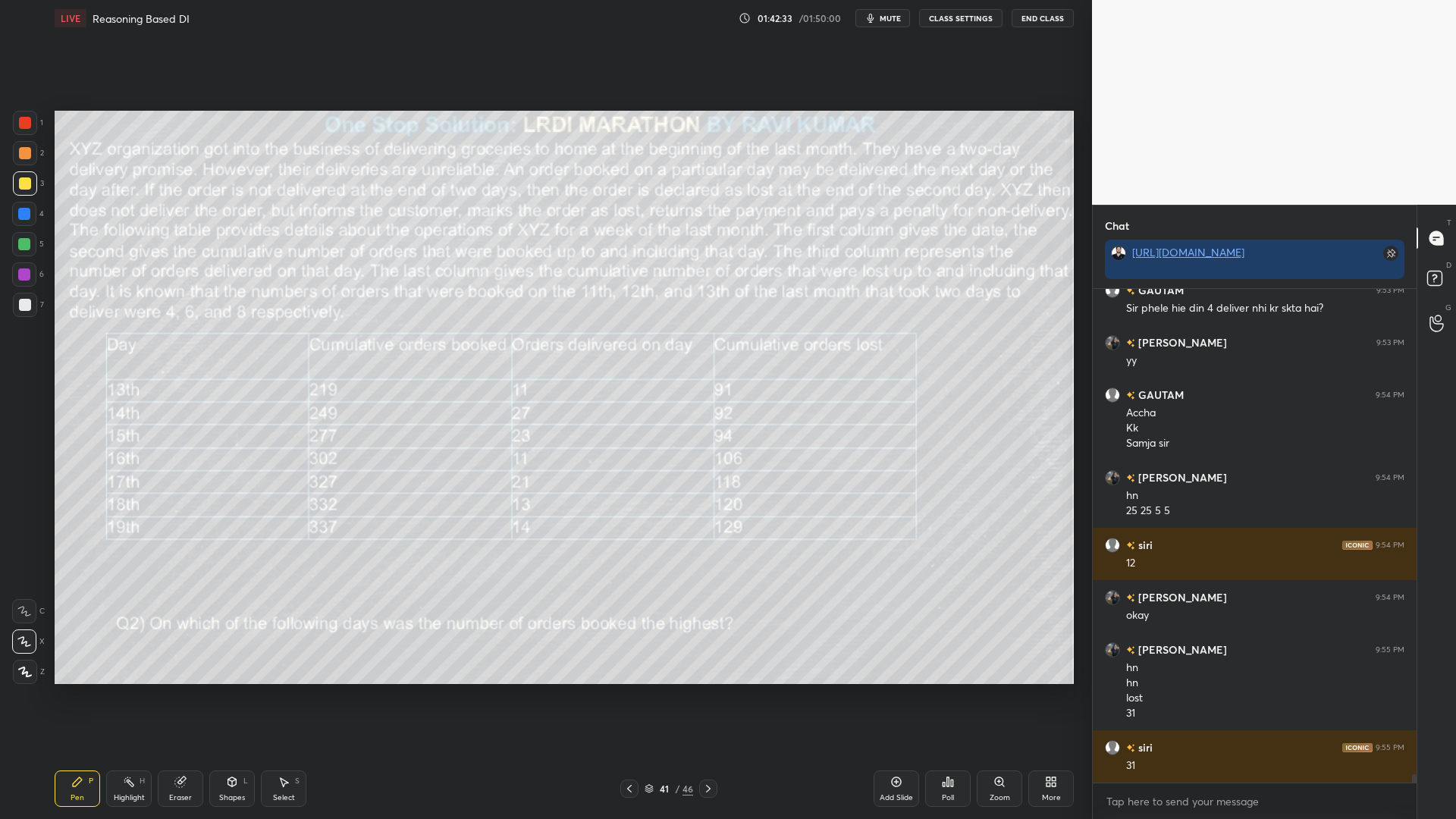
click at [23, 242] on div at bounding box center [23, 244] width 12 height 12
click at [23, 281] on div at bounding box center [24, 275] width 24 height 24
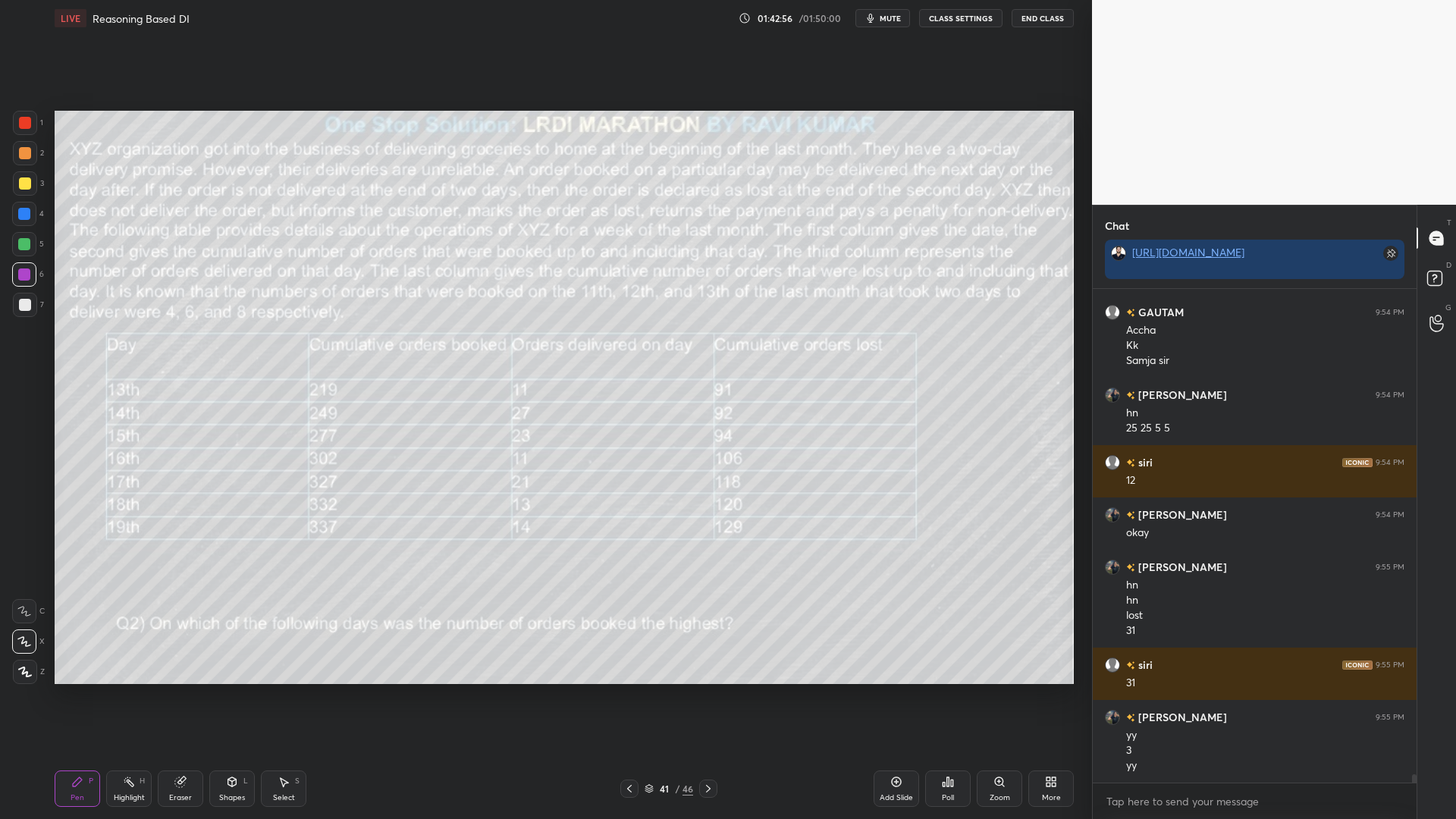
scroll to position [28378, 0]
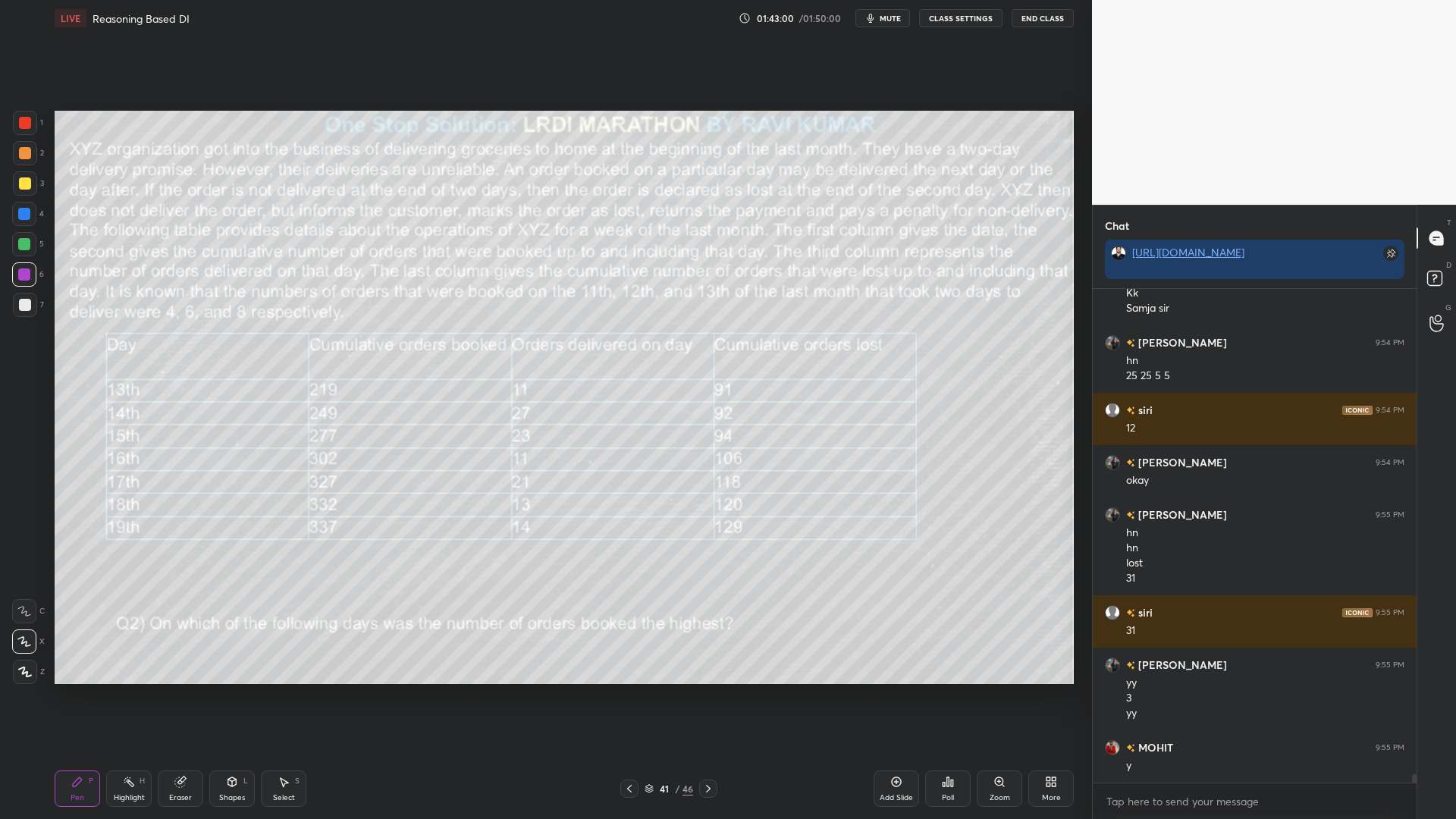
click at [18, 115] on div at bounding box center [25, 122] width 24 height 24
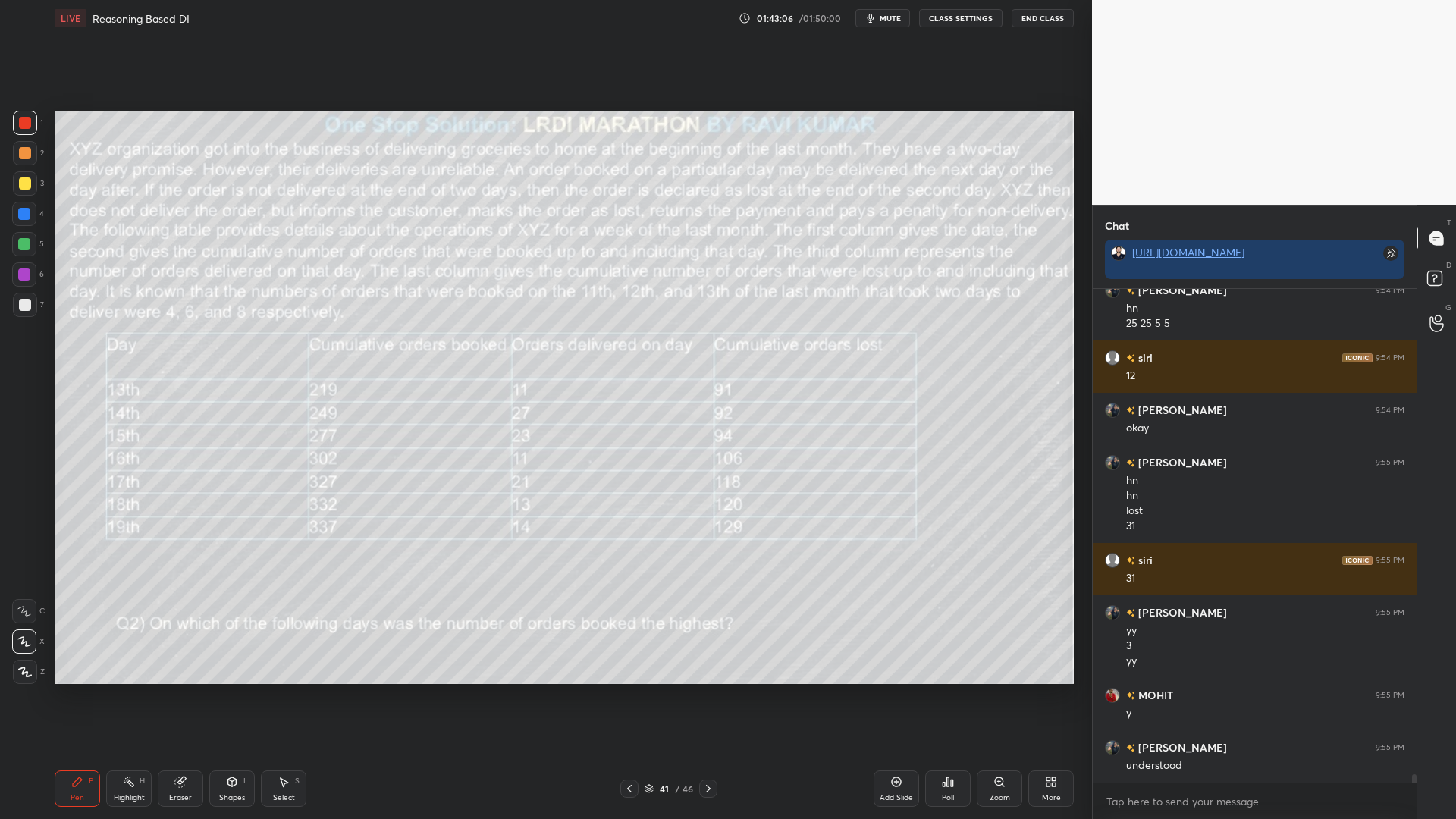
click at [629, 696] on icon at bounding box center [628, 788] width 5 height 7
click at [22, 242] on div at bounding box center [23, 244] width 12 height 12
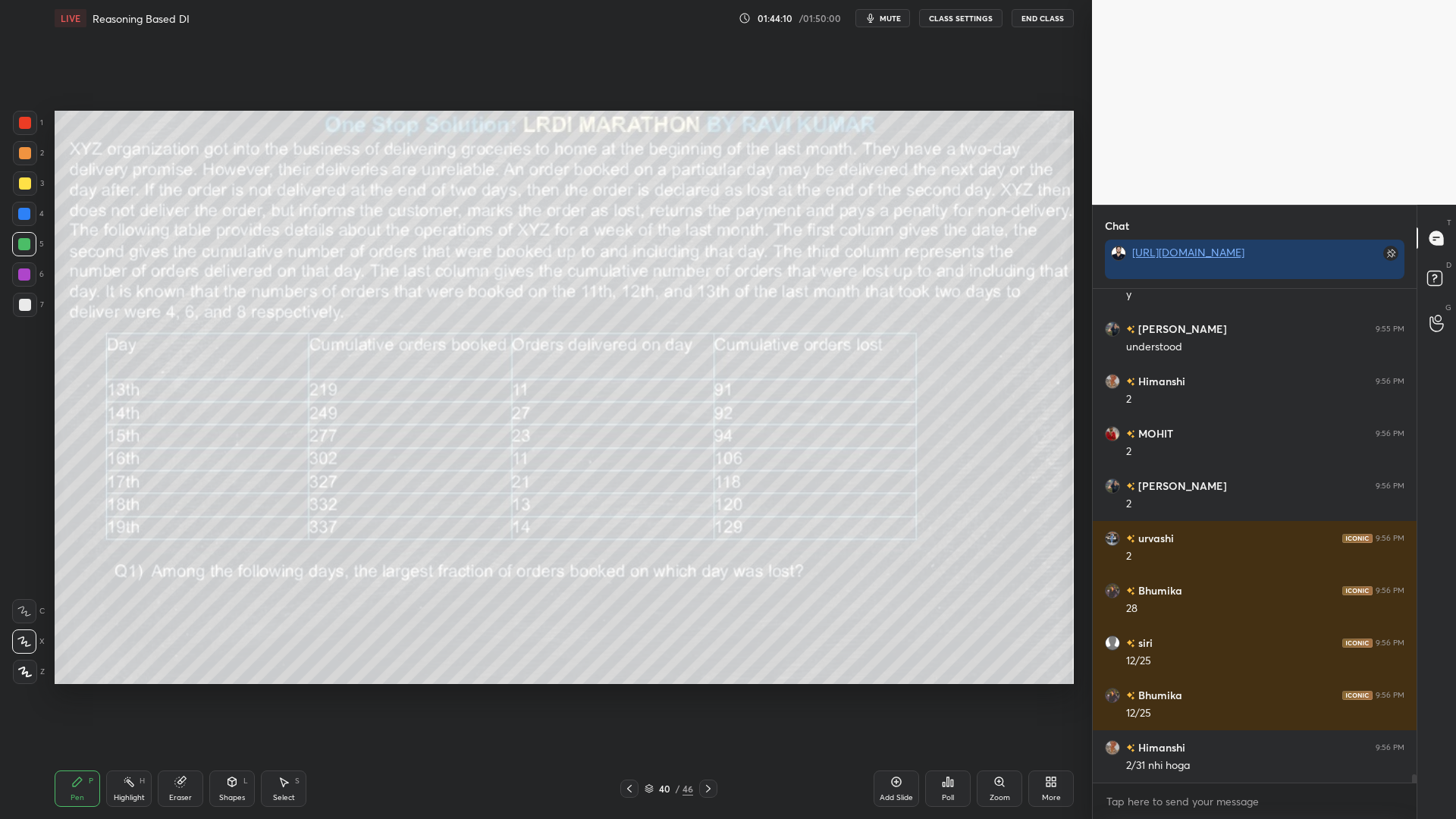
scroll to position [28901, 0]
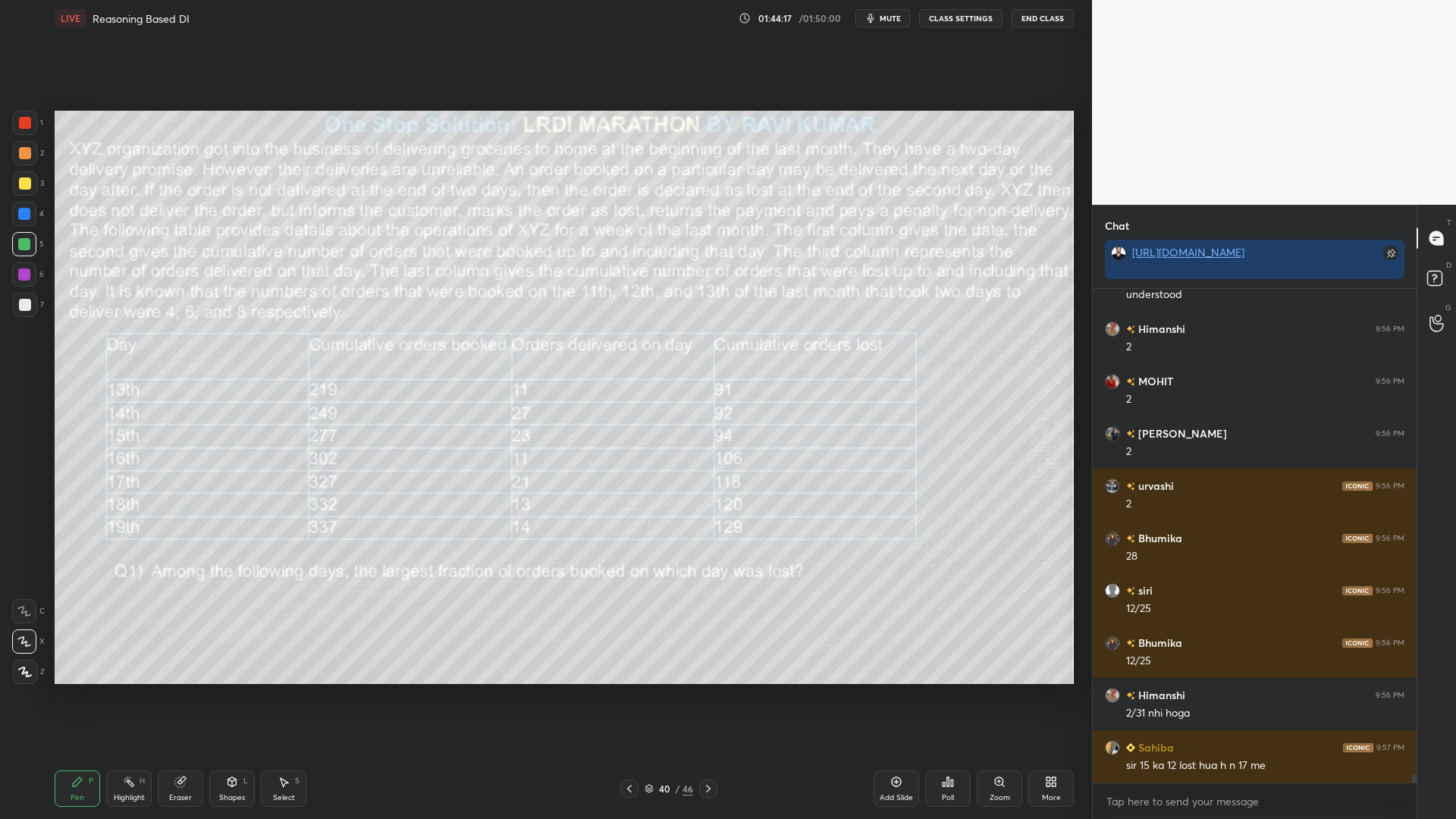
drag, startPoint x: 179, startPoint y: 790, endPoint x: 408, endPoint y: 712, distance: 241.9
click at [179, 696] on div "Eraser" at bounding box center [180, 788] width 46 height 36
drag, startPoint x: 69, startPoint y: 787, endPoint x: 147, endPoint y: 726, distance: 99.0
click at [72, 696] on div "Pen P" at bounding box center [77, 788] width 46 height 36
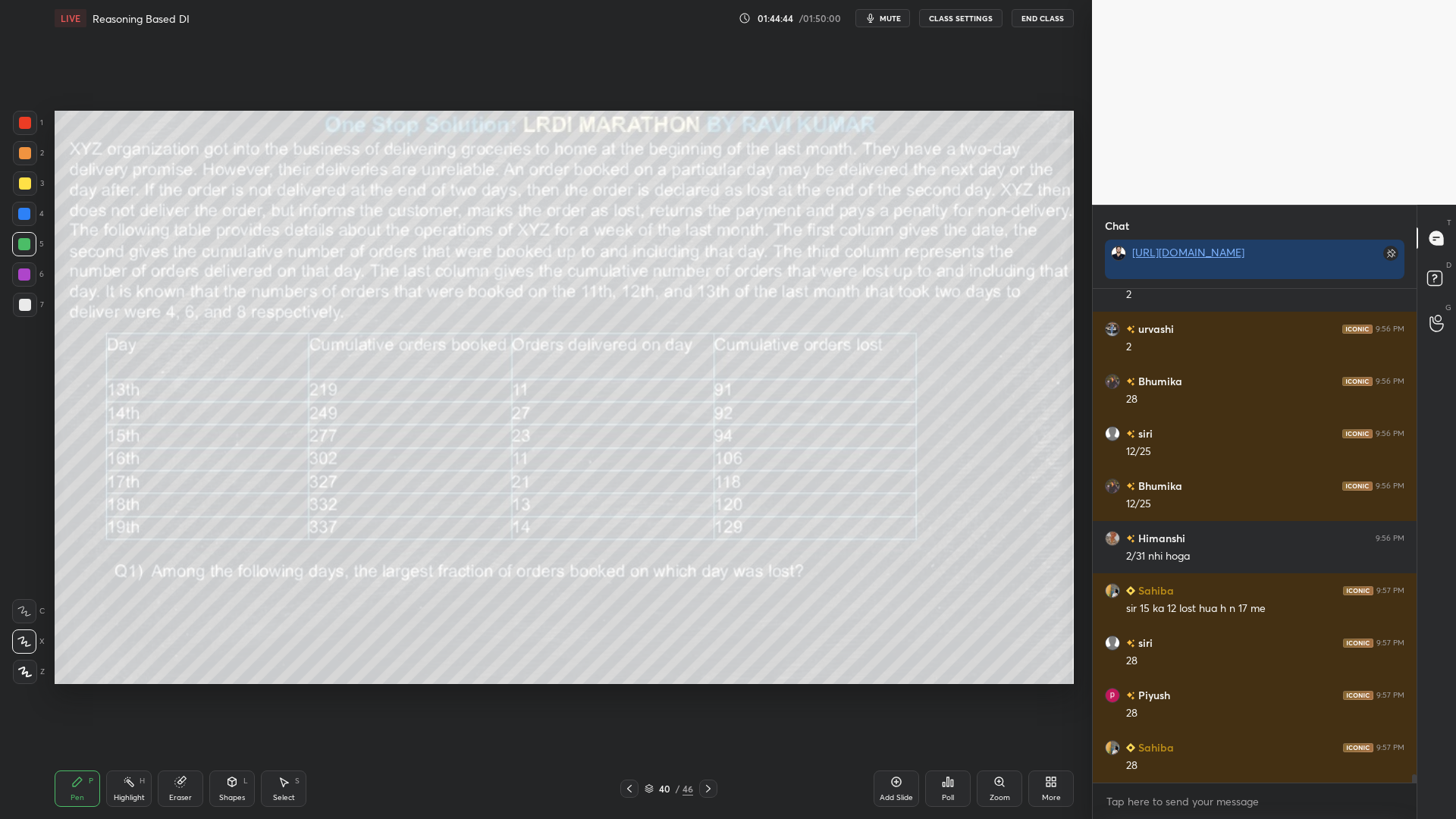
scroll to position [29110, 0]
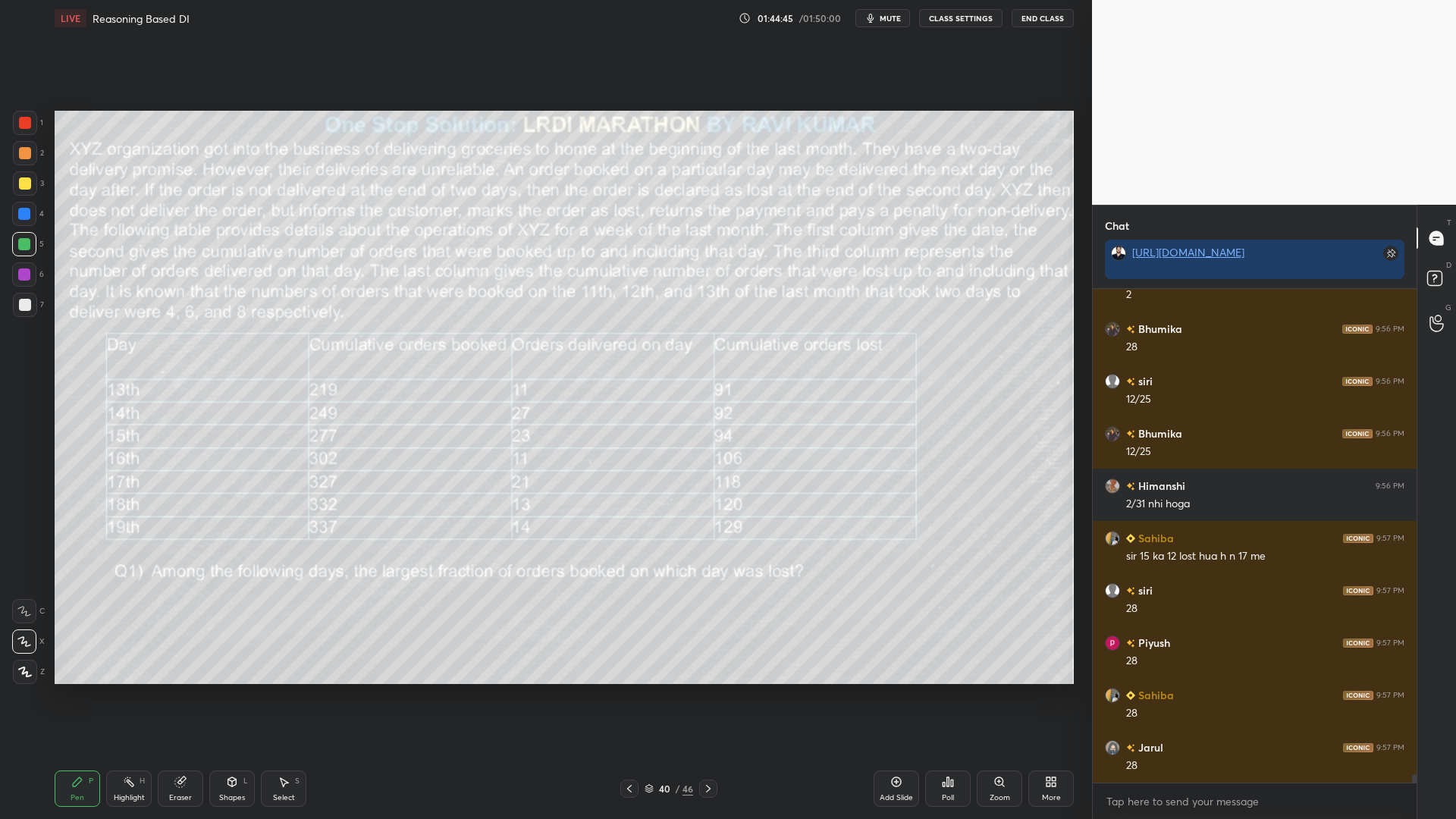
click at [22, 270] on div at bounding box center [23, 274] width 12 height 12
click at [26, 183] on div at bounding box center [24, 183] width 12 height 12
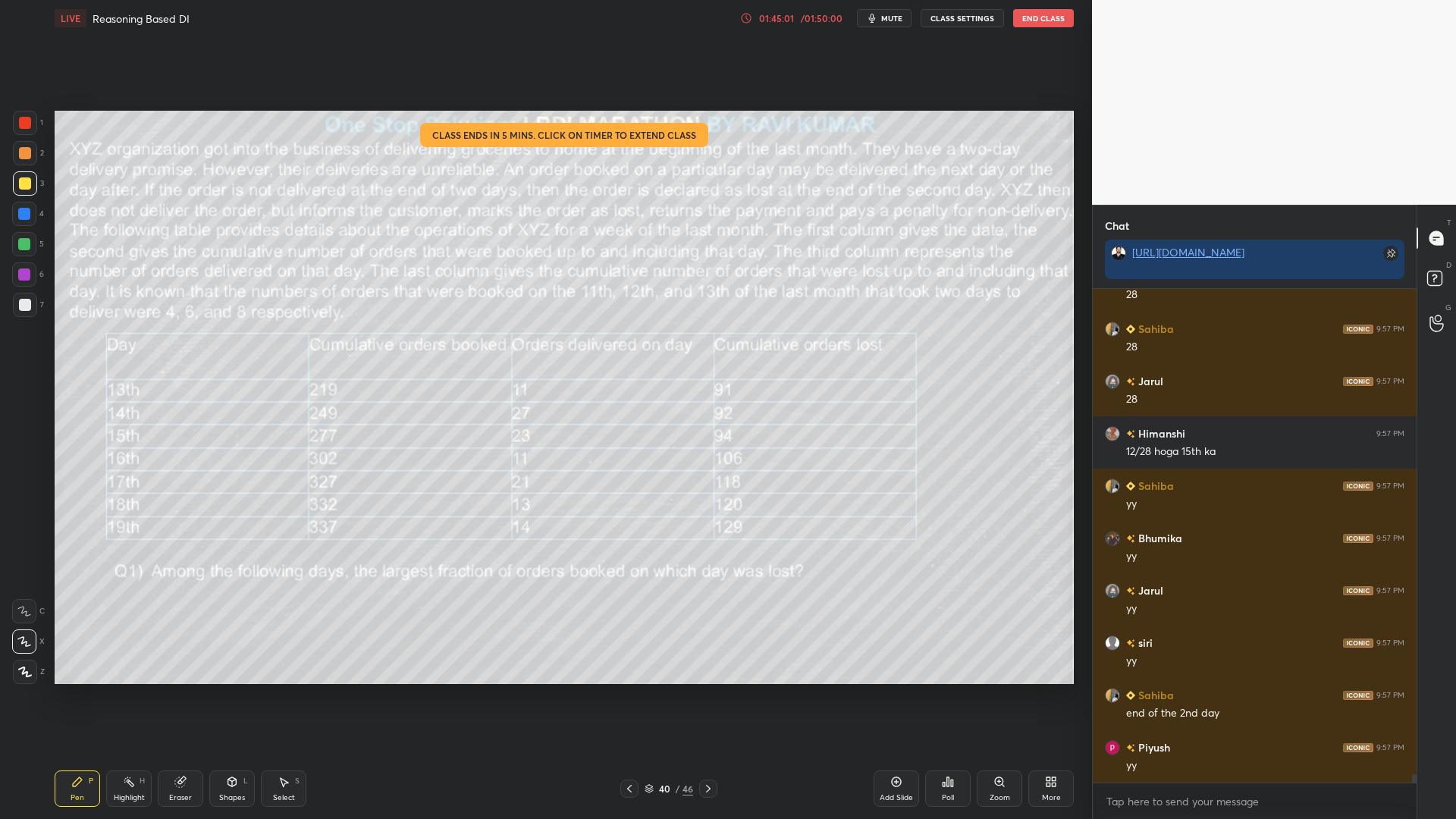
click at [752, 14] on icon at bounding box center [745, 18] width 12 height 12
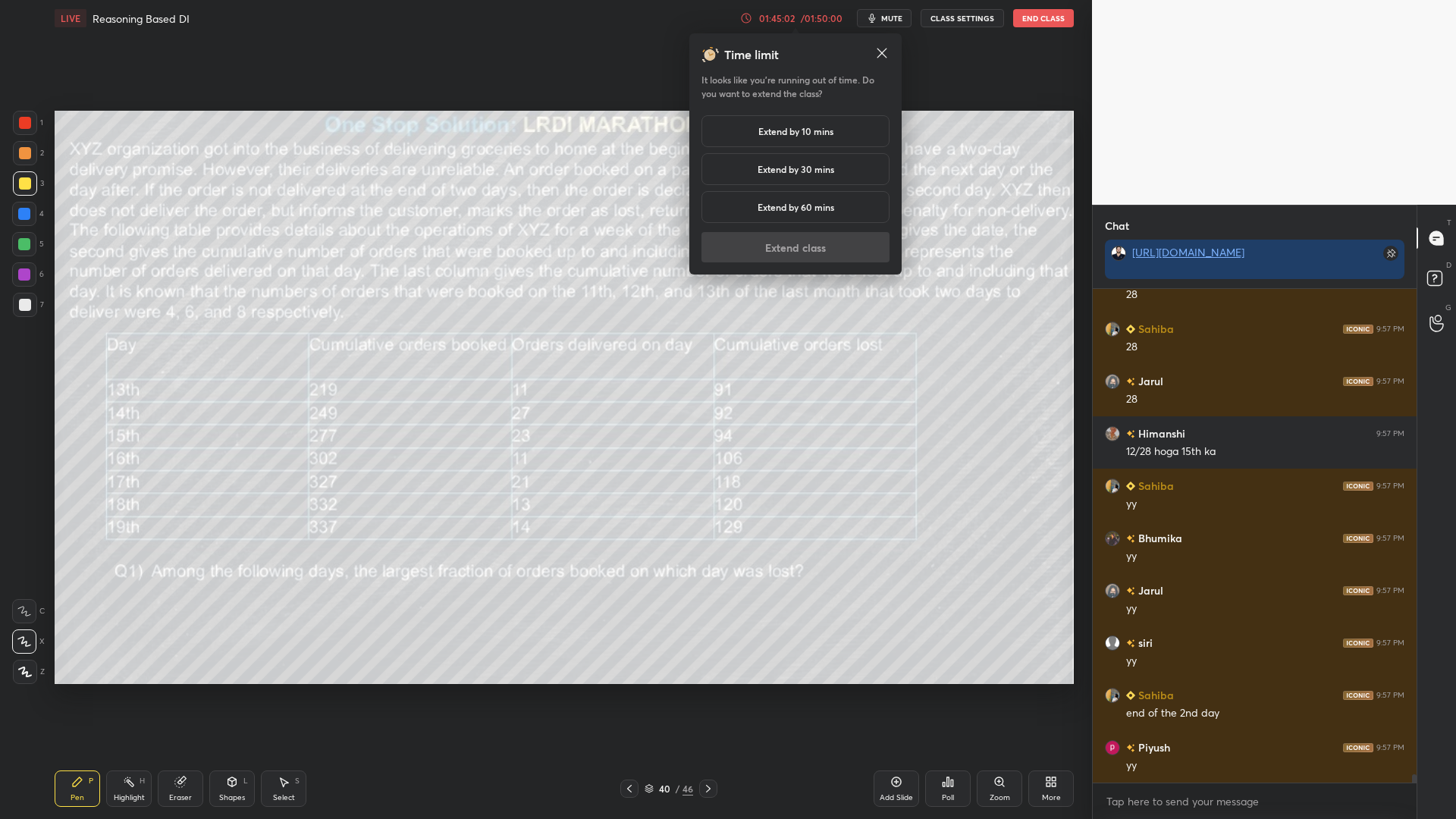
click at [791, 203] on h5 "Extend by 60 mins" at bounding box center [796, 207] width 77 height 14
click at [802, 250] on button "Extend class" at bounding box center [795, 247] width 188 height 30
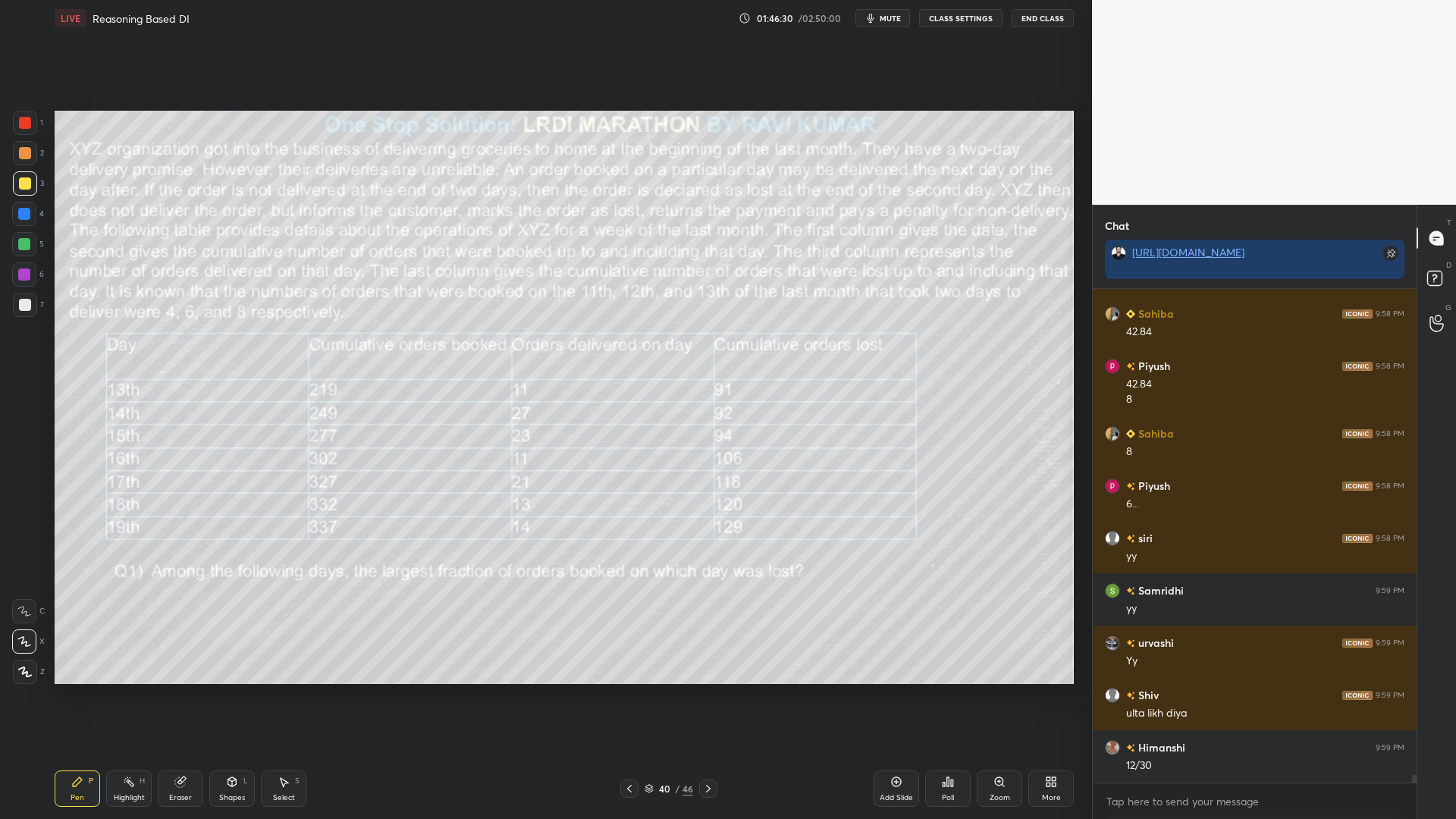
scroll to position [30119, 0]
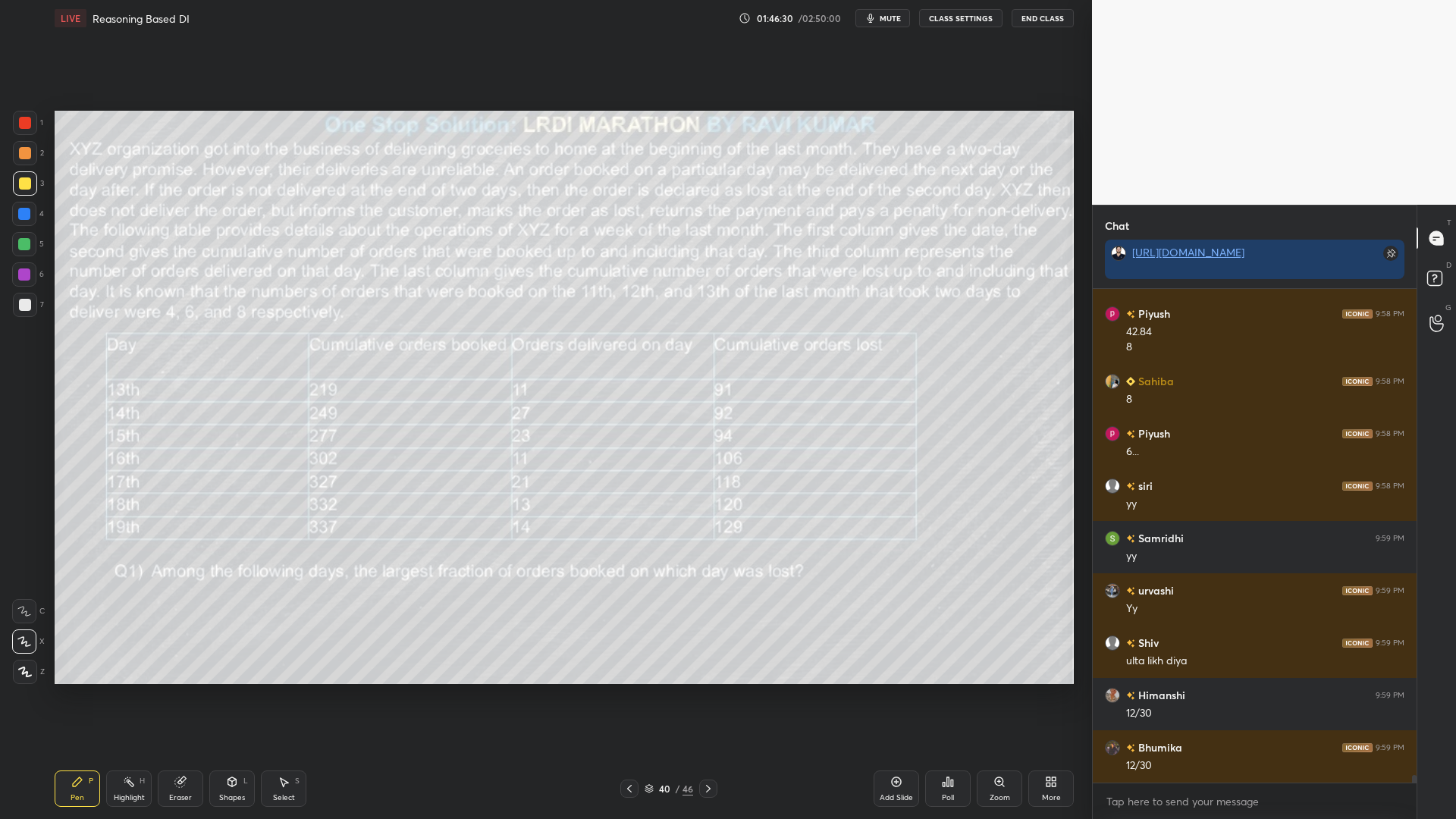
drag, startPoint x: 226, startPoint y: 793, endPoint x: 256, endPoint y: 782, distance: 32.0
click at [230, 696] on div "Shapes L" at bounding box center [232, 788] width 46 height 36
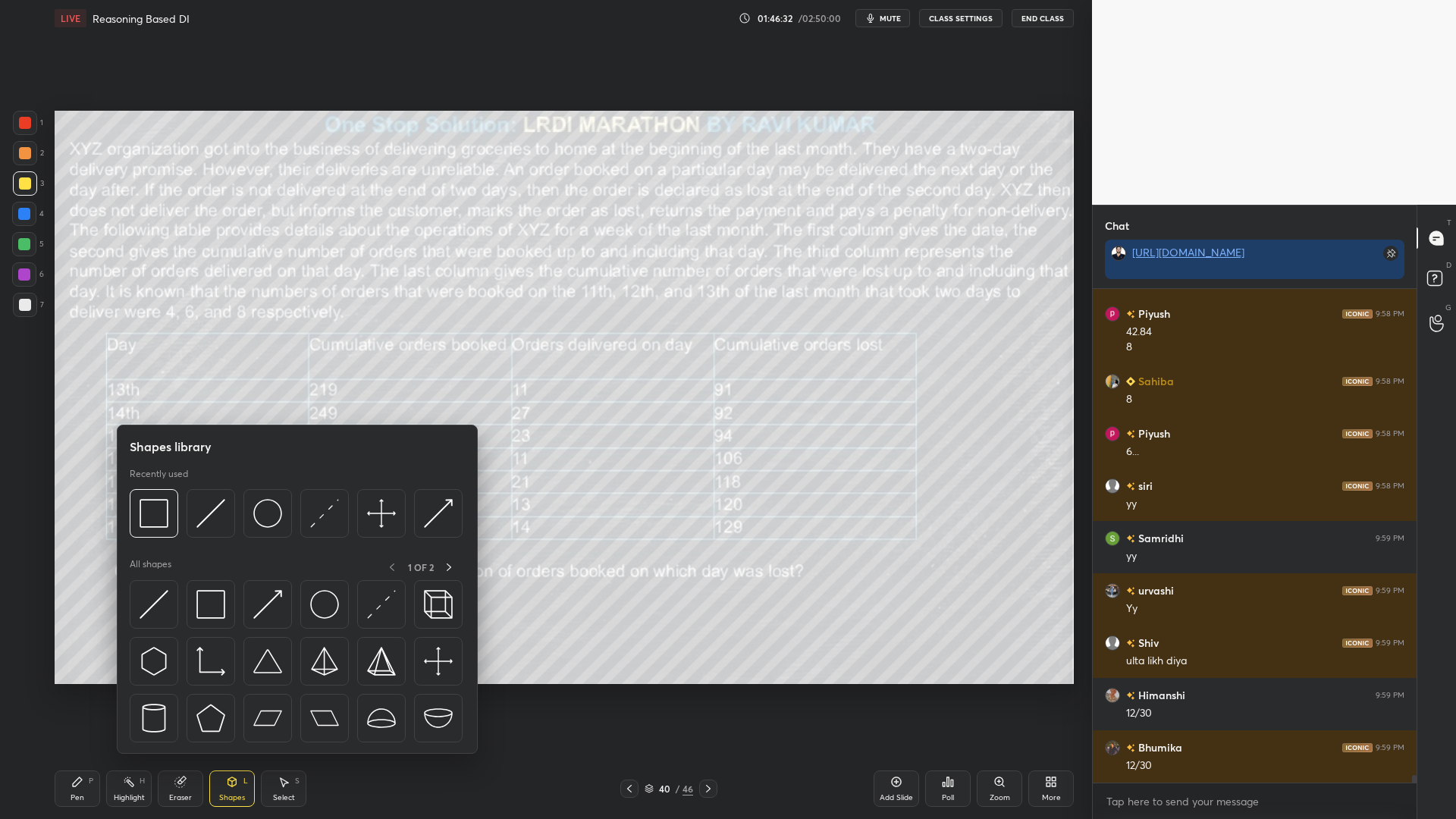
click at [179, 696] on icon at bounding box center [180, 782] width 10 height 10
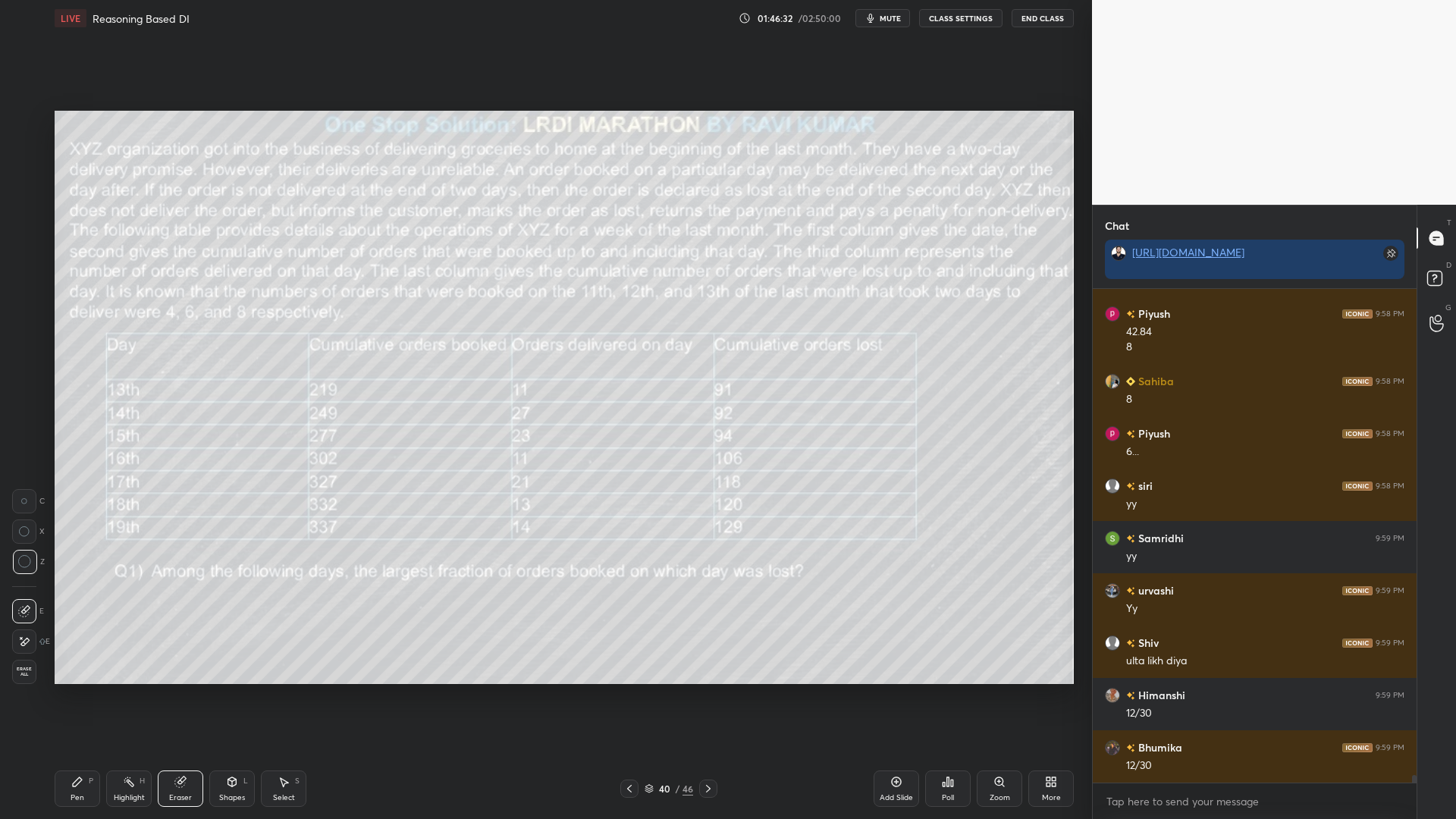
scroll to position [30171, 0]
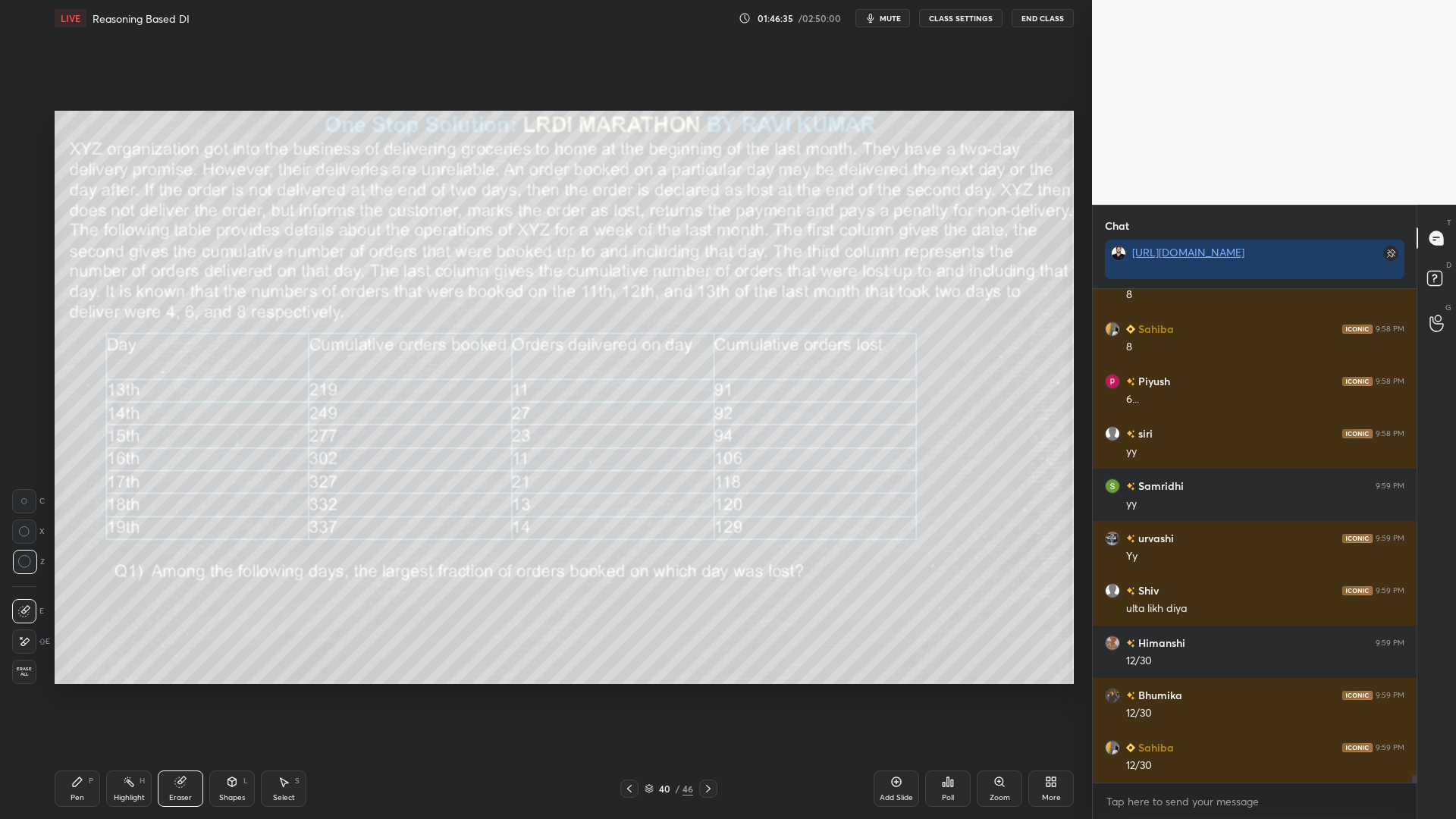
click at [78, 696] on icon at bounding box center [77, 781] width 12 height 12
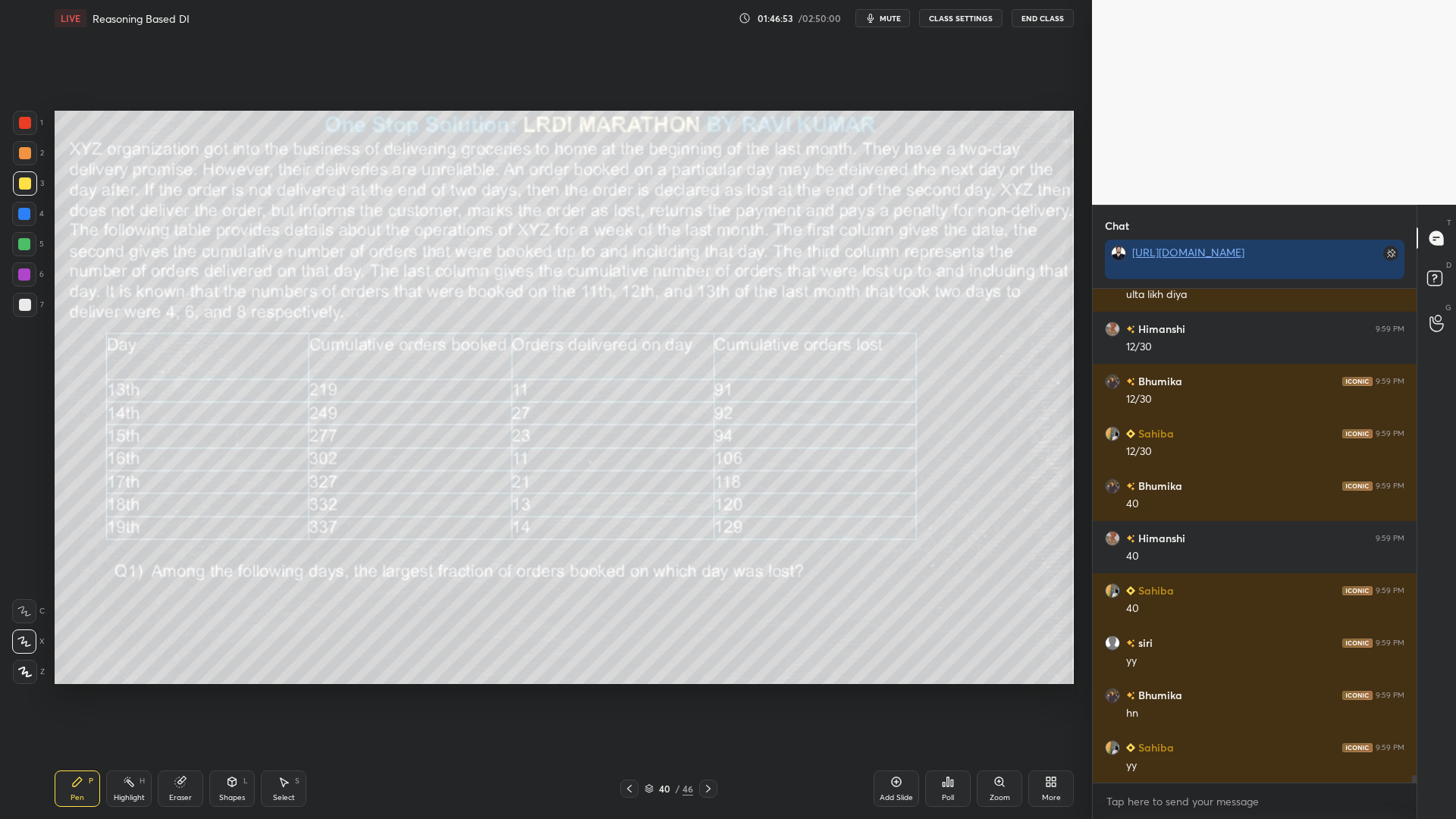
scroll to position [30538, 0]
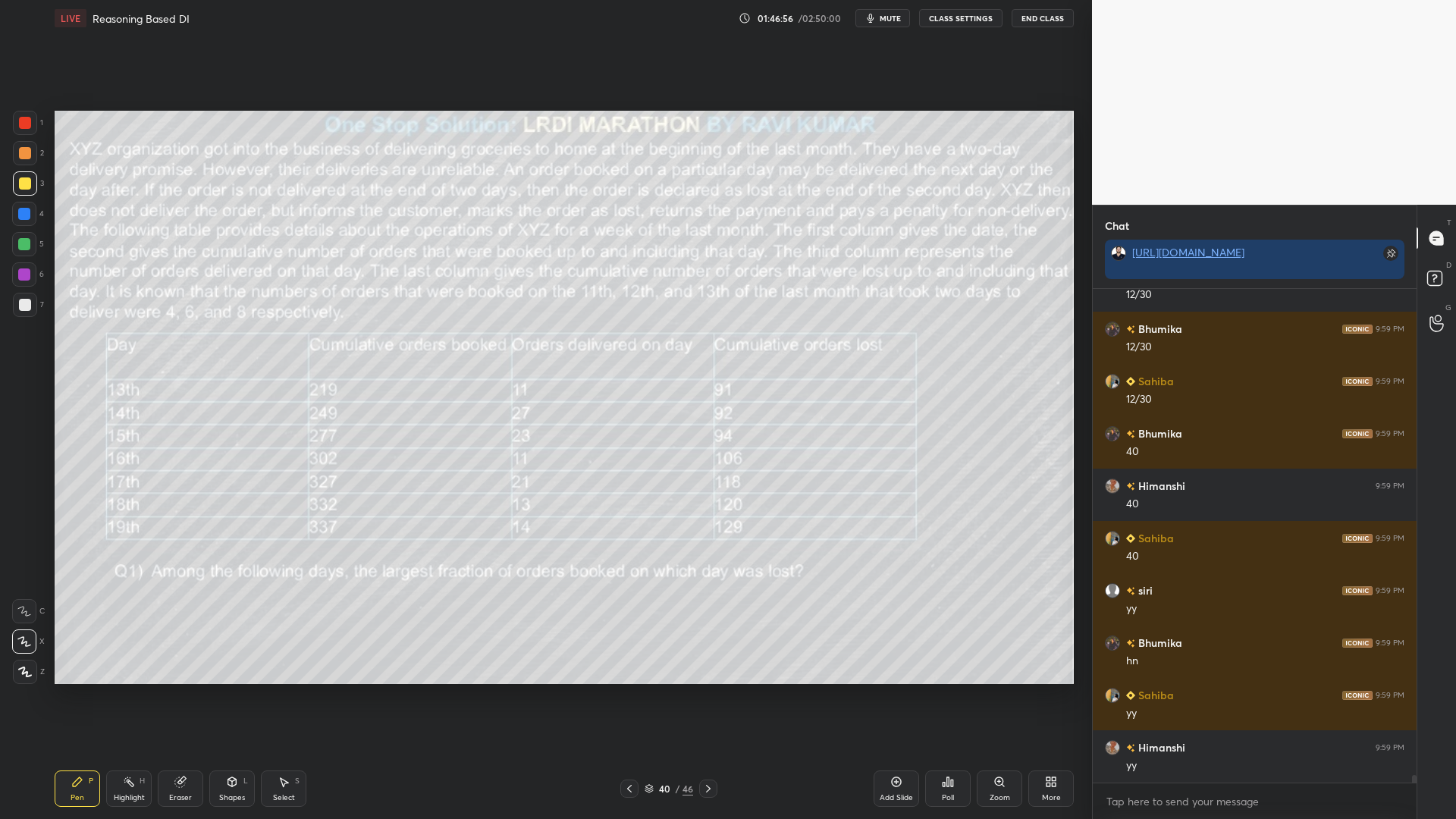
click at [703, 696] on icon at bounding box center [708, 788] width 12 height 12
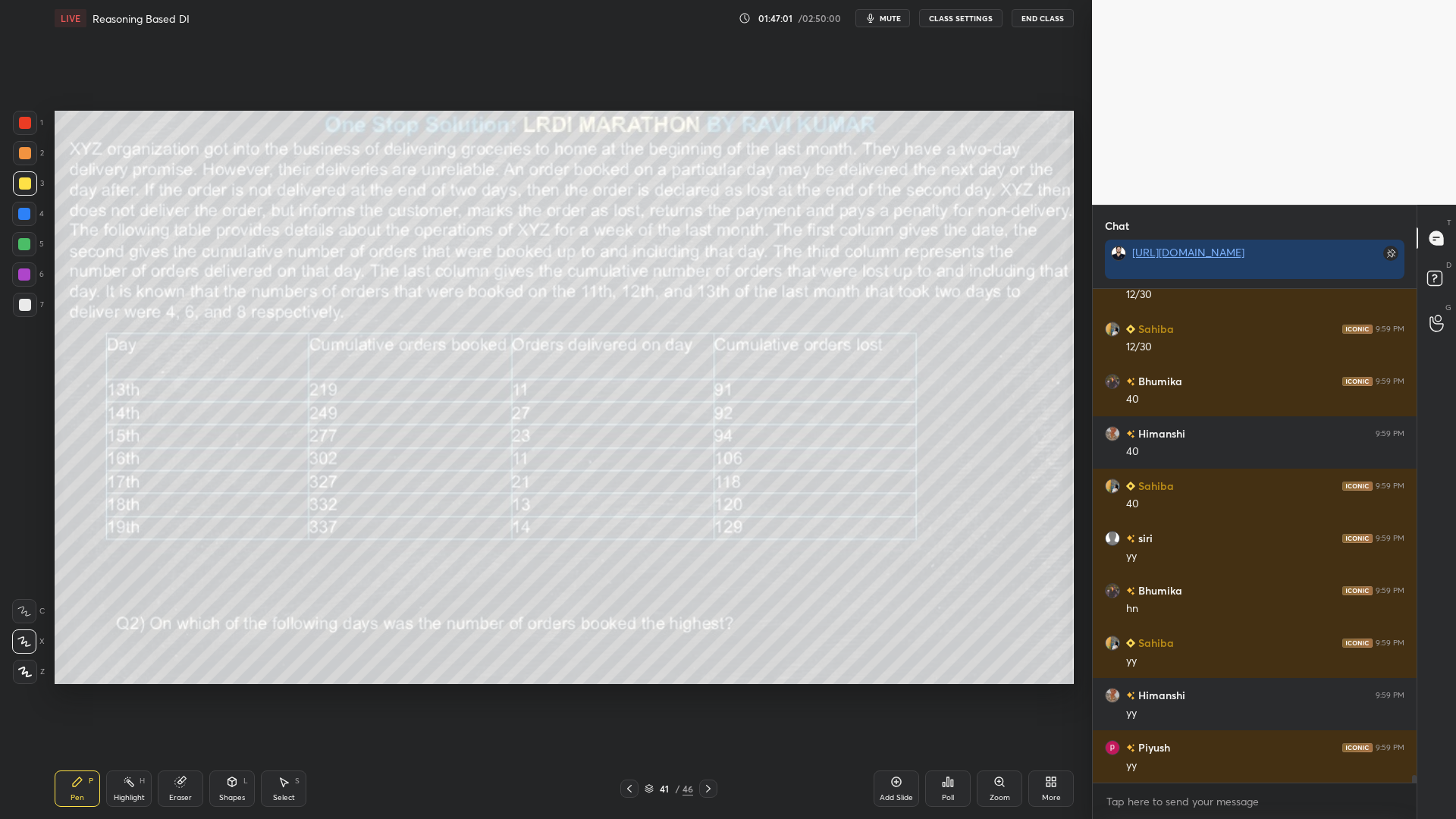
scroll to position [30642, 0]
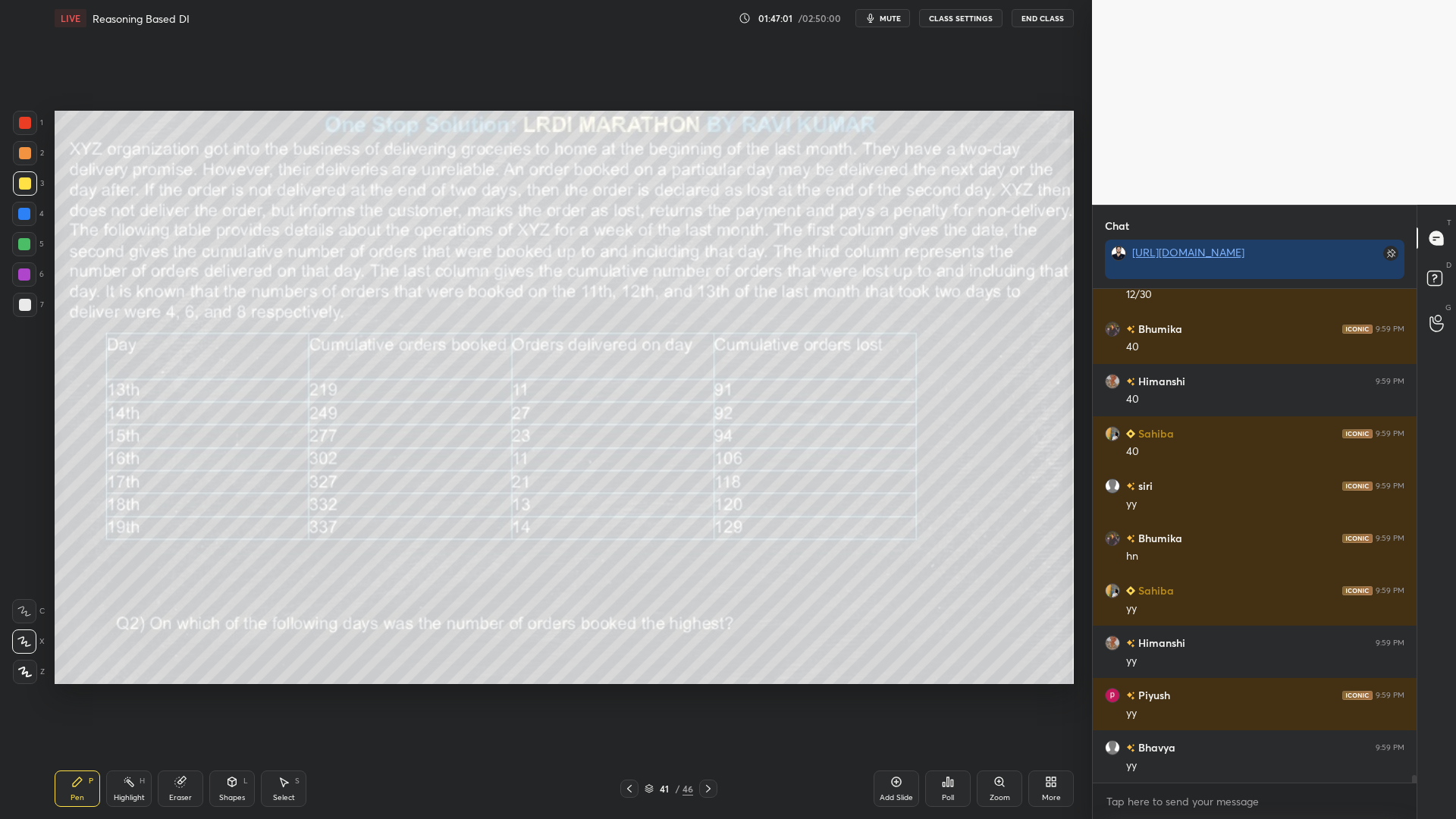
click at [22, 295] on div at bounding box center [25, 305] width 24 height 24
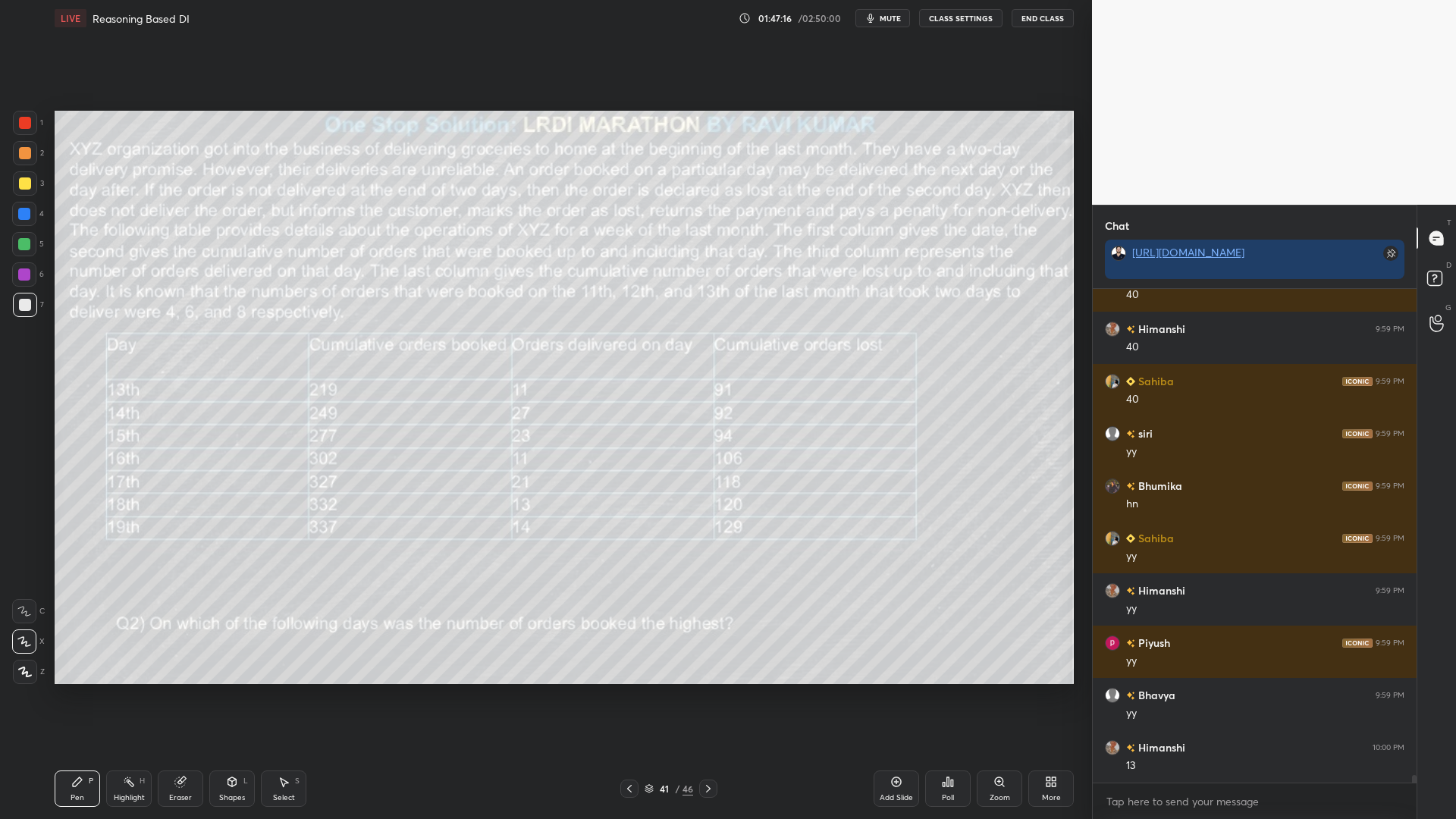
click at [628, 696] on icon at bounding box center [628, 788] width 12 height 12
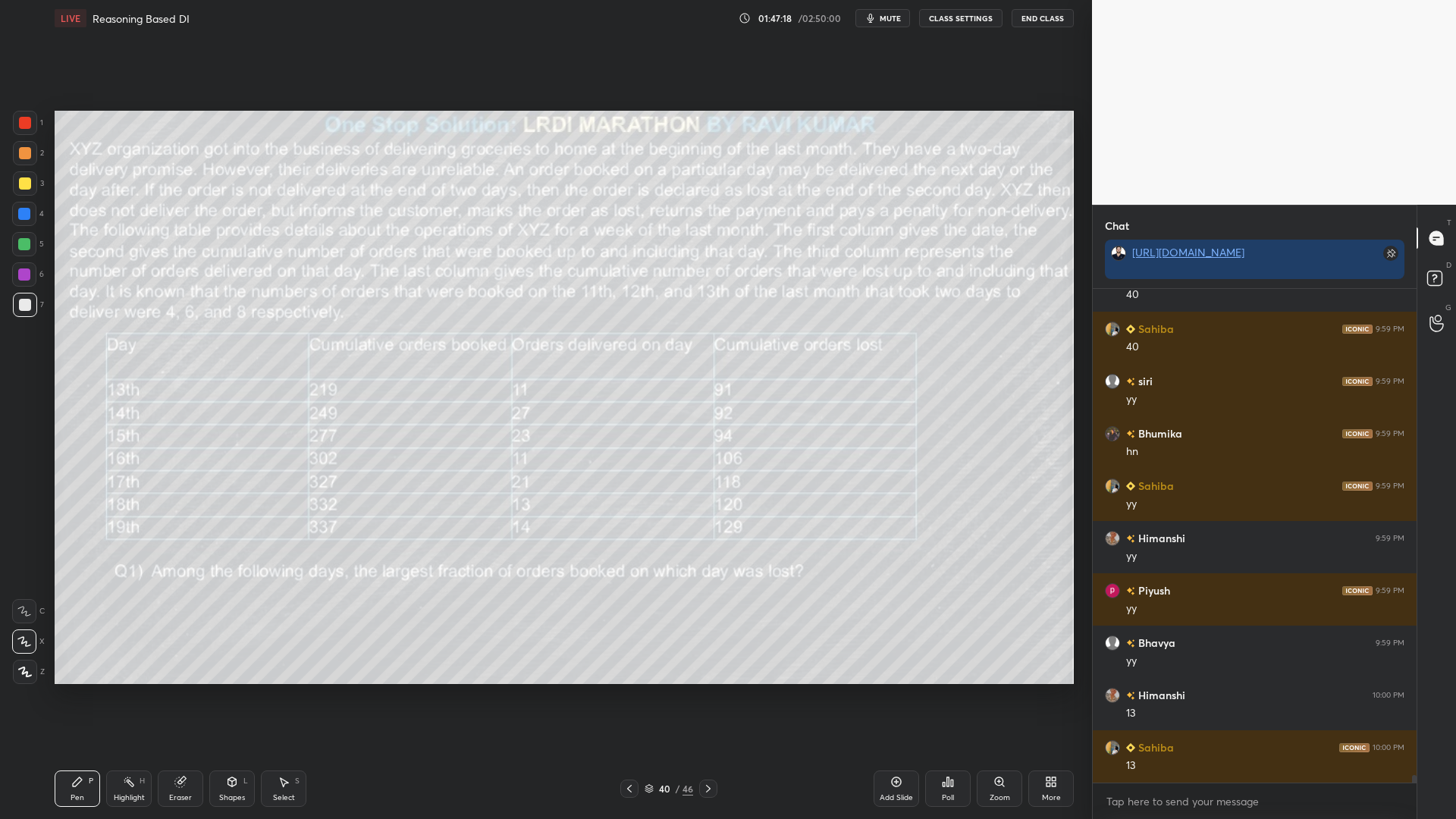
click at [705, 696] on icon at bounding box center [708, 788] width 12 height 12
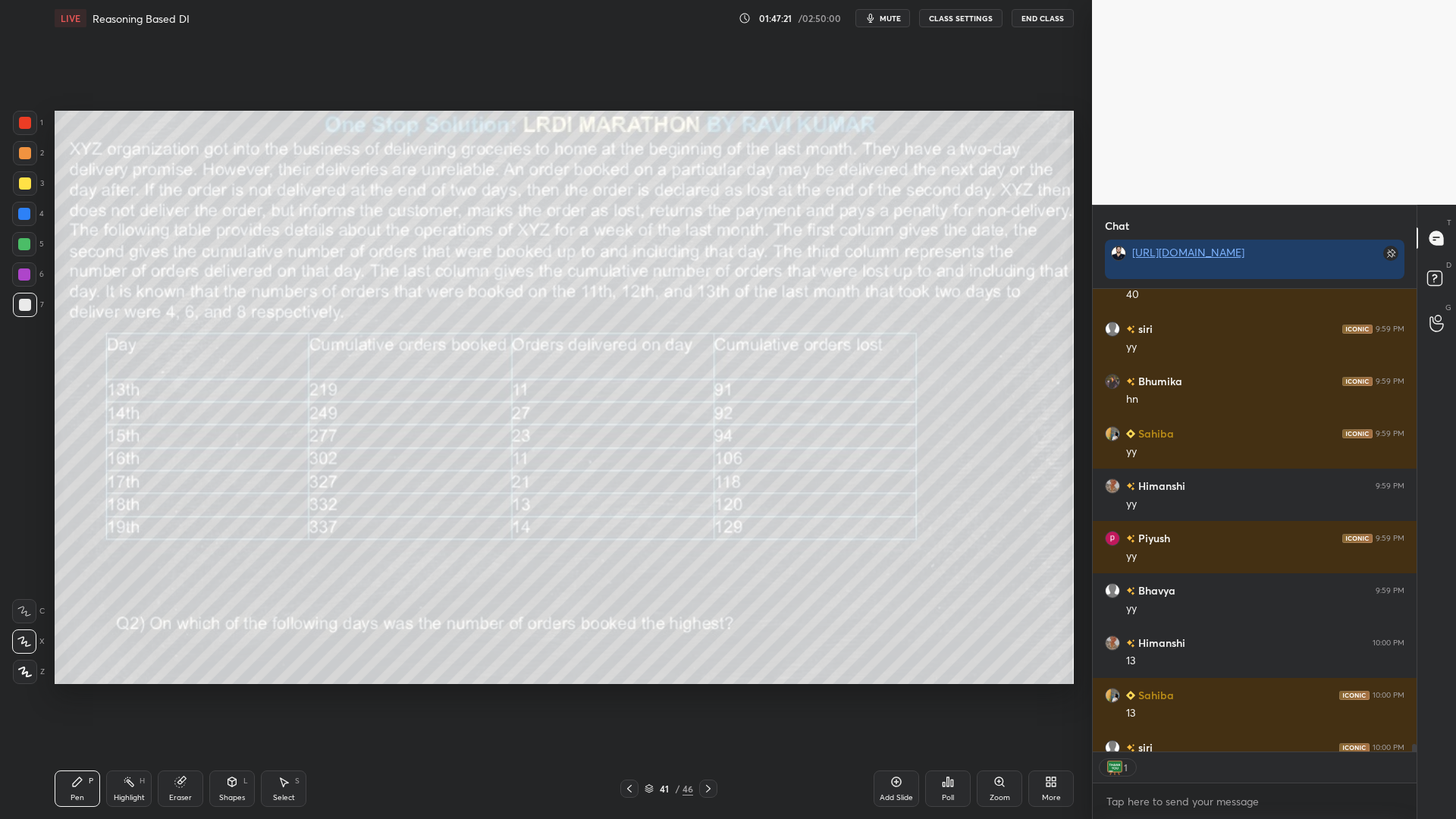
scroll to position [30862, 0]
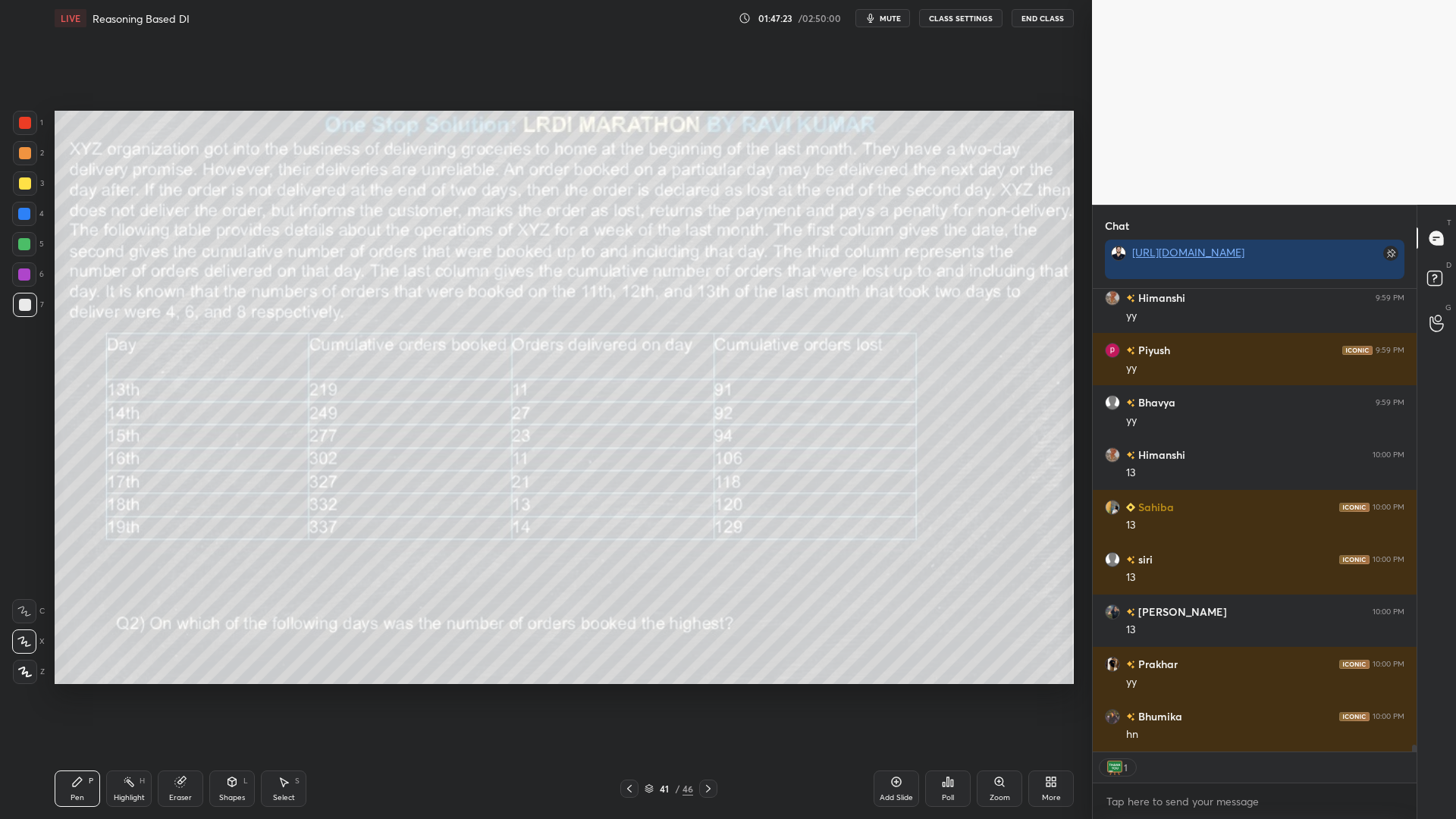
click at [18, 246] on div at bounding box center [24, 244] width 24 height 24
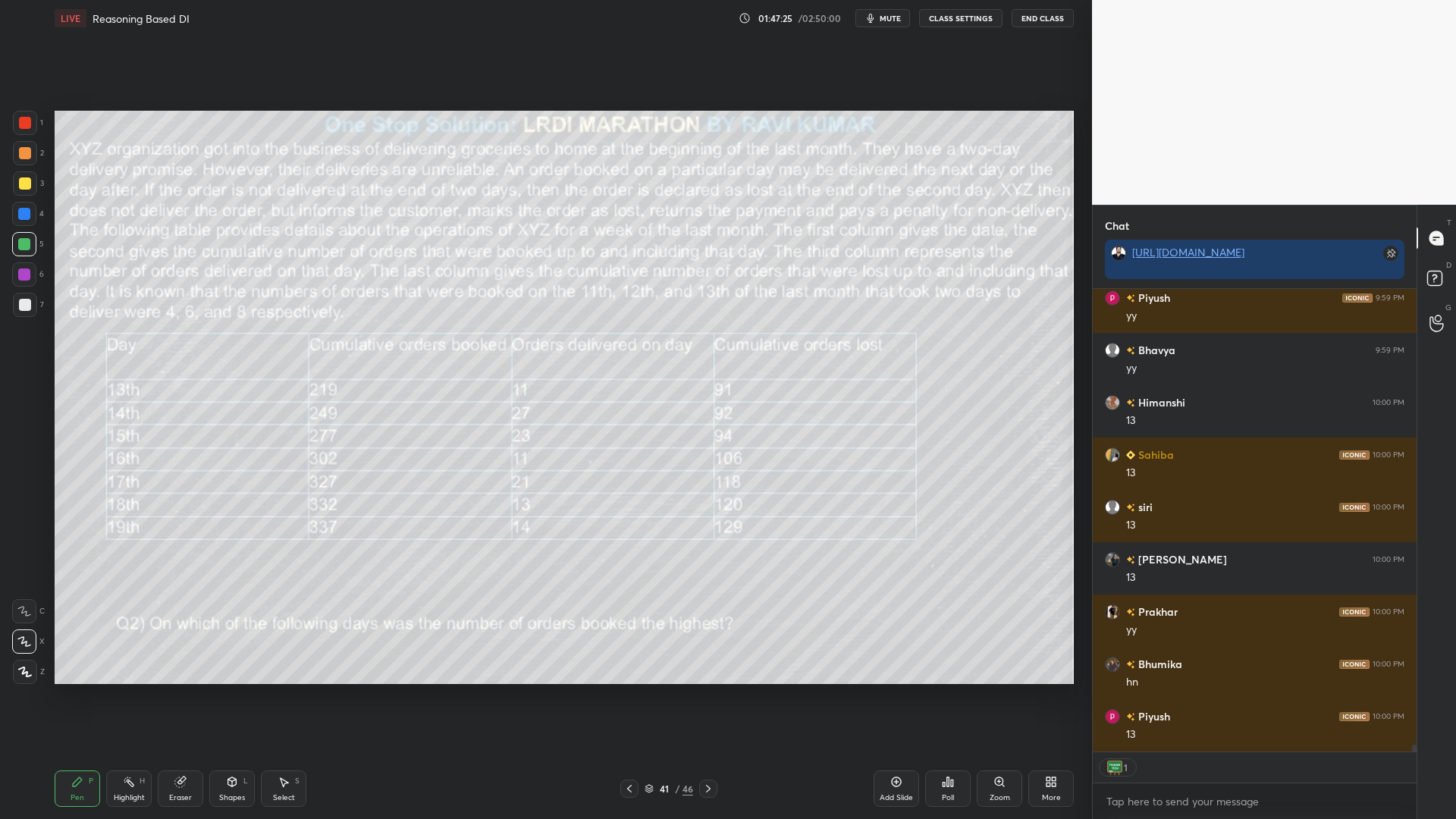
click at [31, 214] on div at bounding box center [24, 214] width 24 height 24
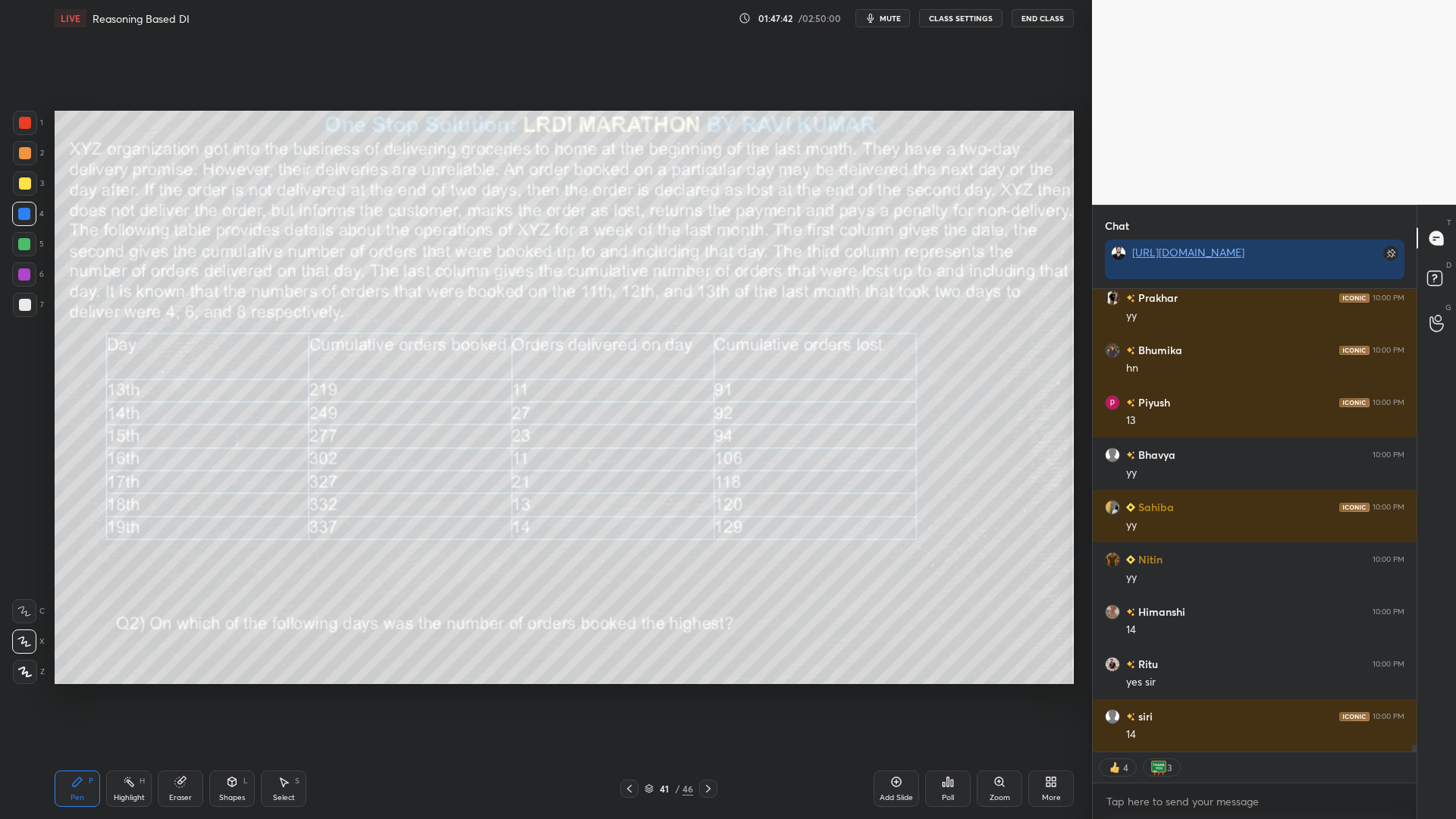
scroll to position [31405, 0]
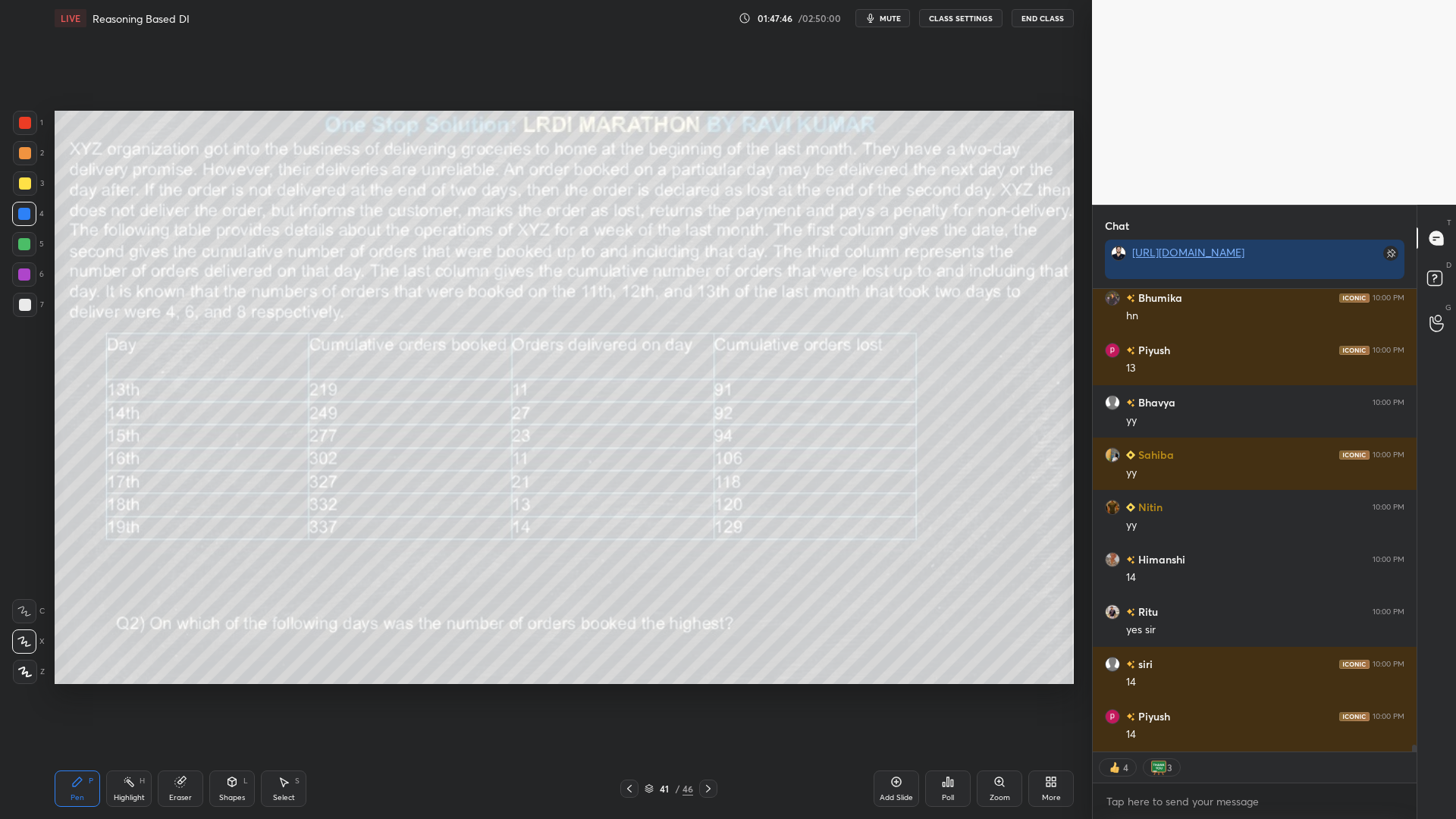
click at [699, 696] on div "41 / 46" at bounding box center [669, 787] width 97 height 18
click at [710, 696] on icon at bounding box center [708, 788] width 12 height 12
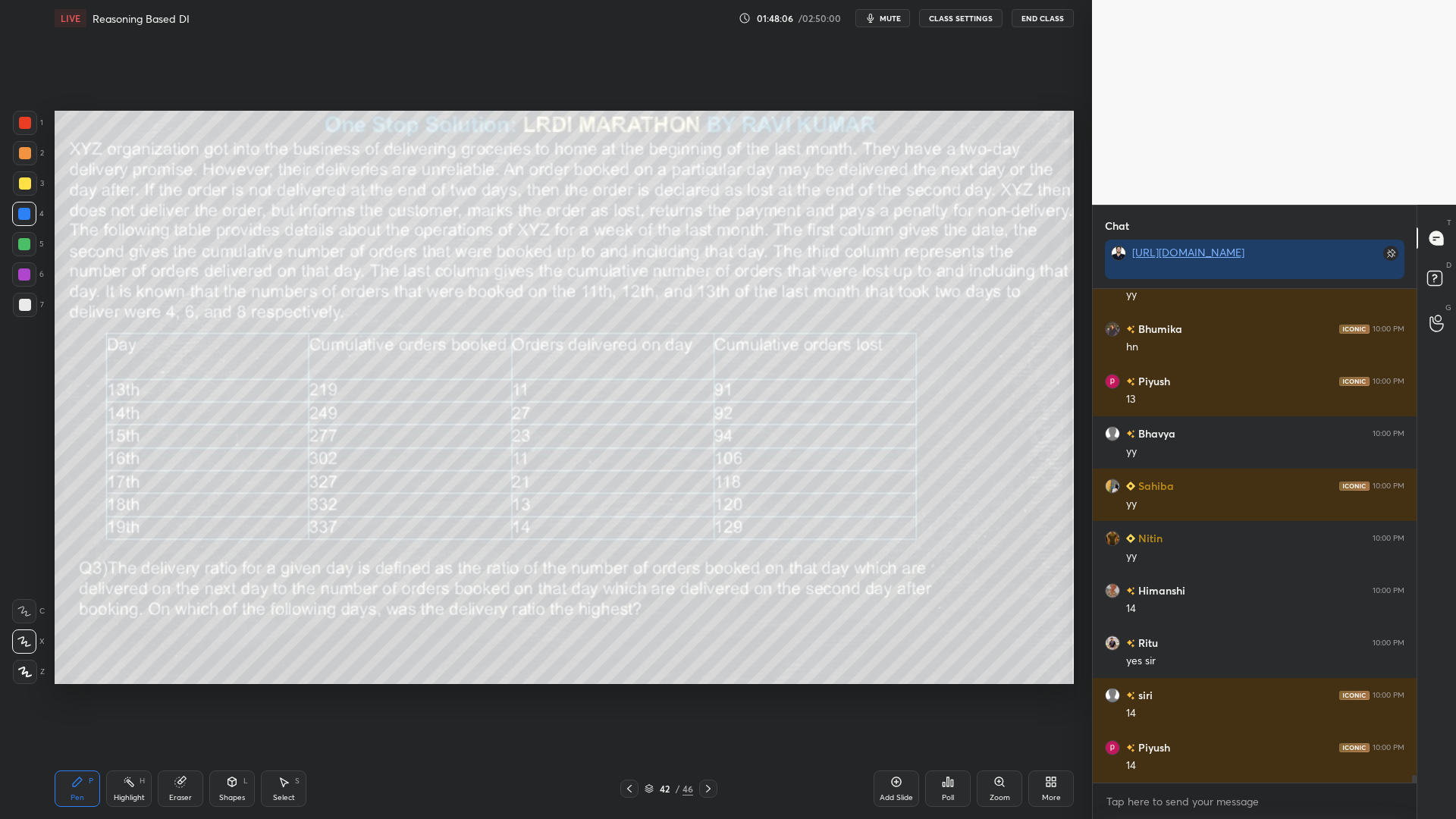
click at [26, 143] on div at bounding box center [25, 153] width 24 height 24
click at [137, 696] on div "Highlight H" at bounding box center [128, 788] width 46 height 36
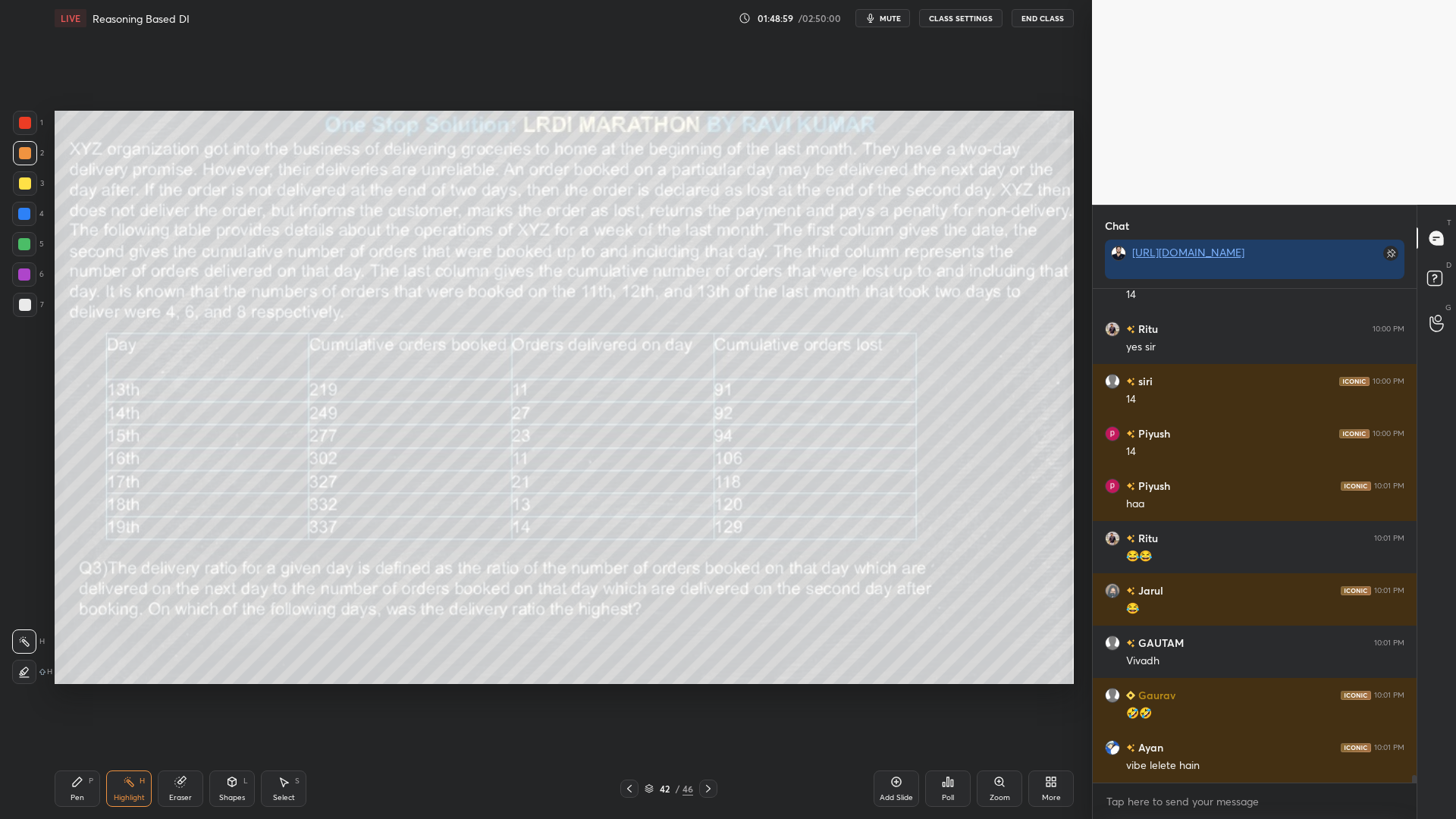
scroll to position [31740, 0]
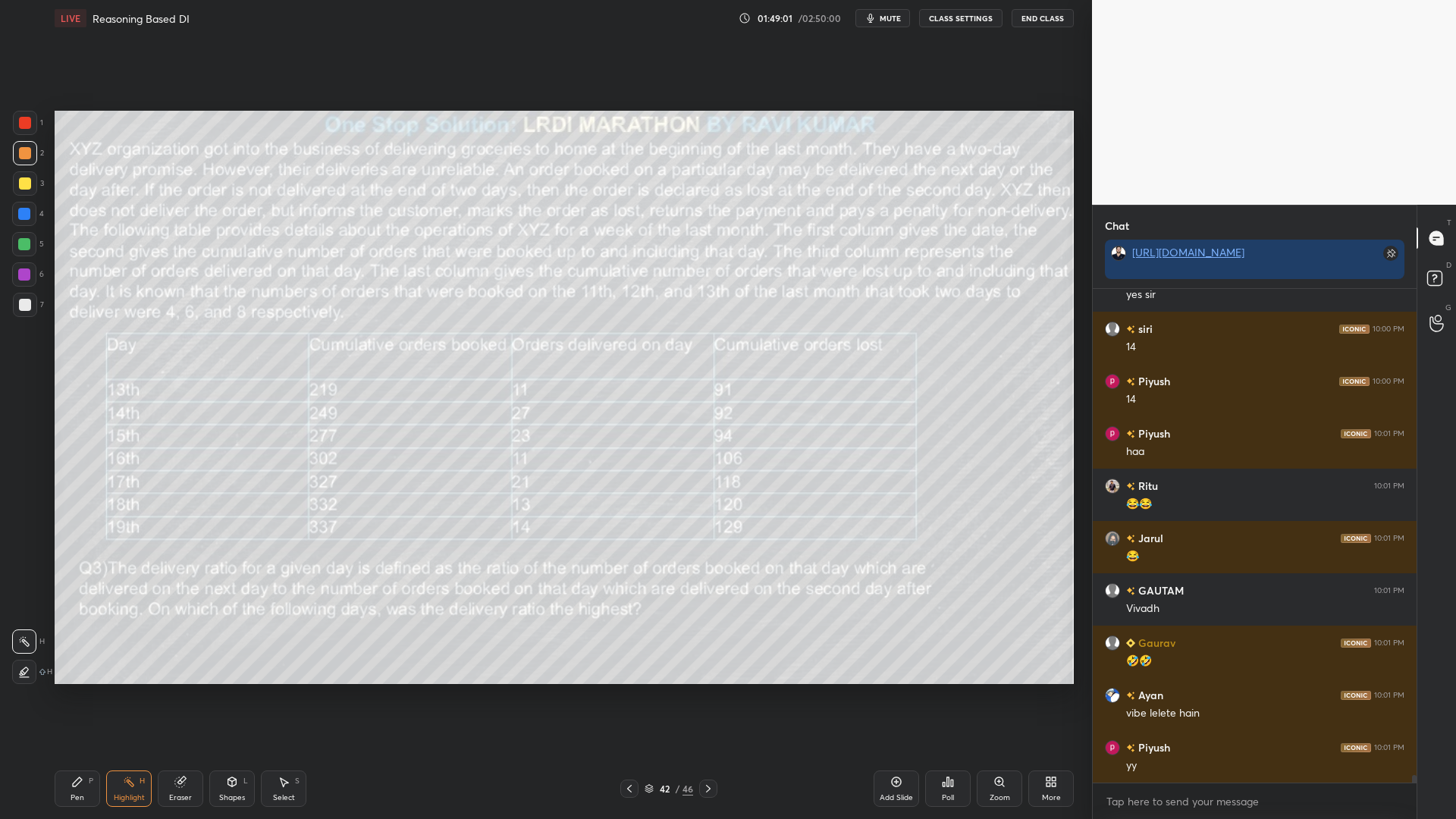
click at [184, 696] on div "Eraser" at bounding box center [180, 788] width 46 height 36
drag, startPoint x: 72, startPoint y: 786, endPoint x: 72, endPoint y: 778, distance: 8.0
click at [72, 696] on icon at bounding box center [77, 781] width 12 height 12
click at [18, 248] on div at bounding box center [24, 244] width 24 height 24
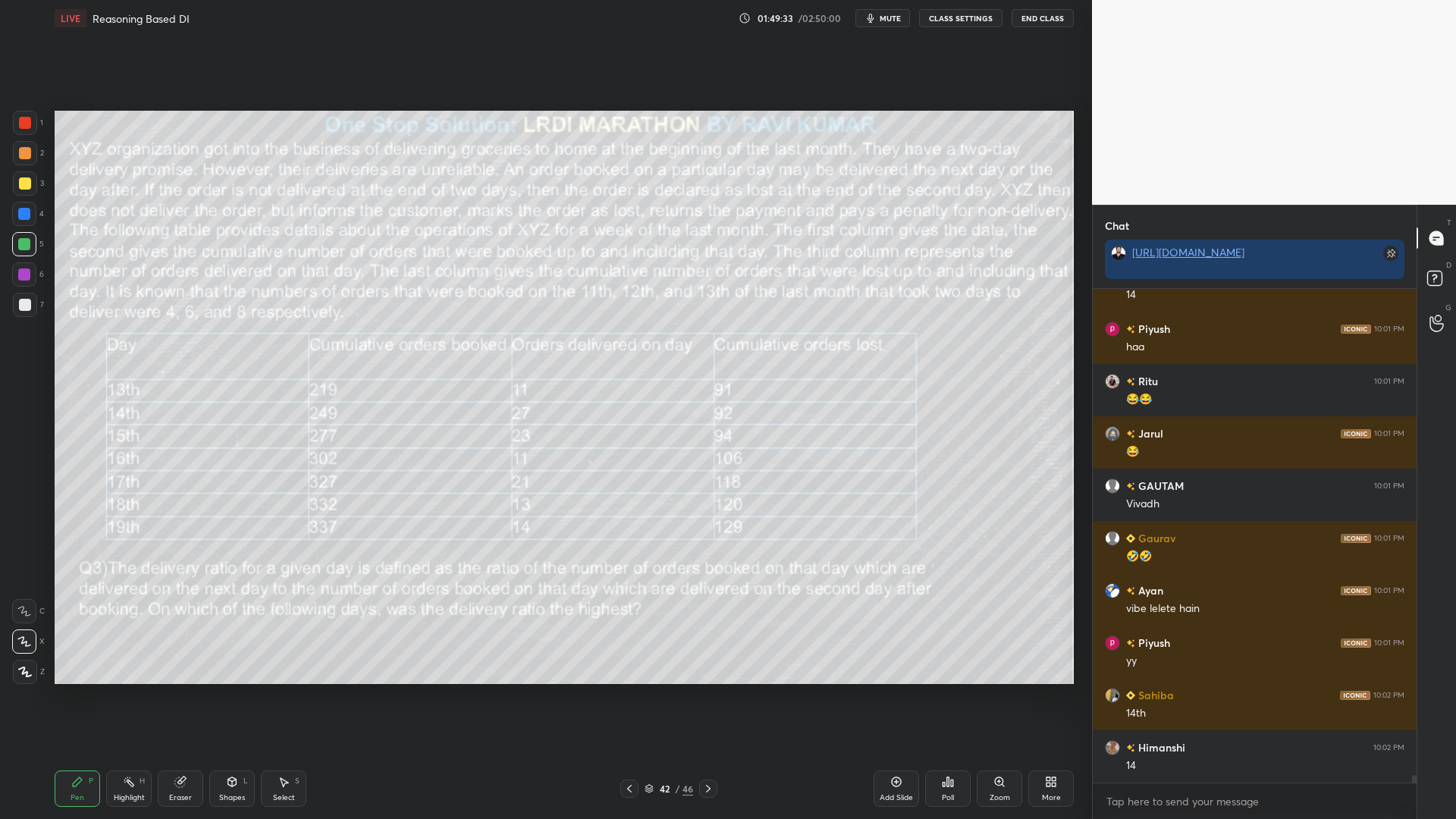
scroll to position [31897, 0]
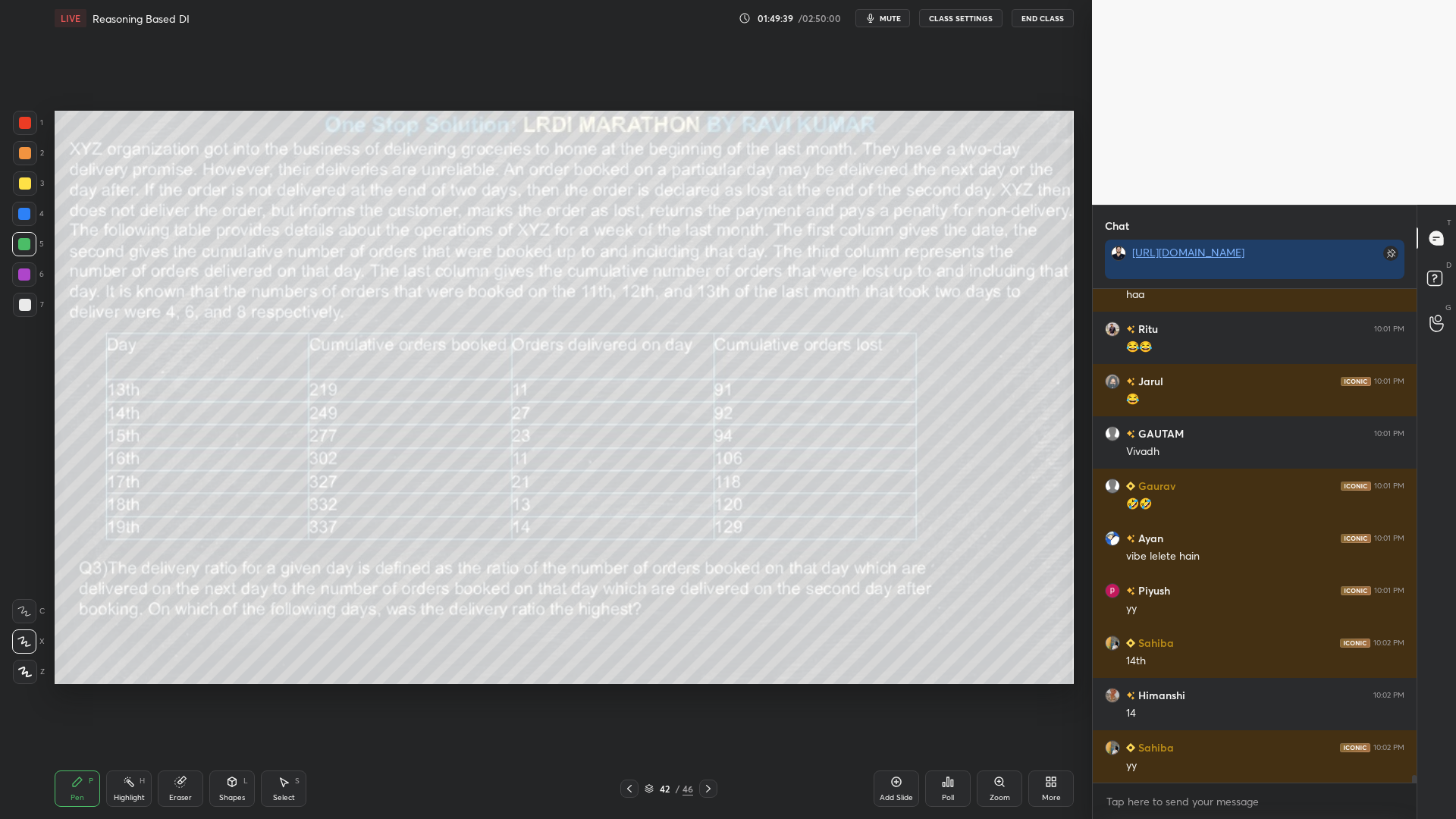
click at [631, 696] on icon at bounding box center [628, 788] width 12 height 12
click at [633, 696] on icon at bounding box center [628, 788] width 12 height 12
click at [285, 696] on icon at bounding box center [283, 781] width 12 height 12
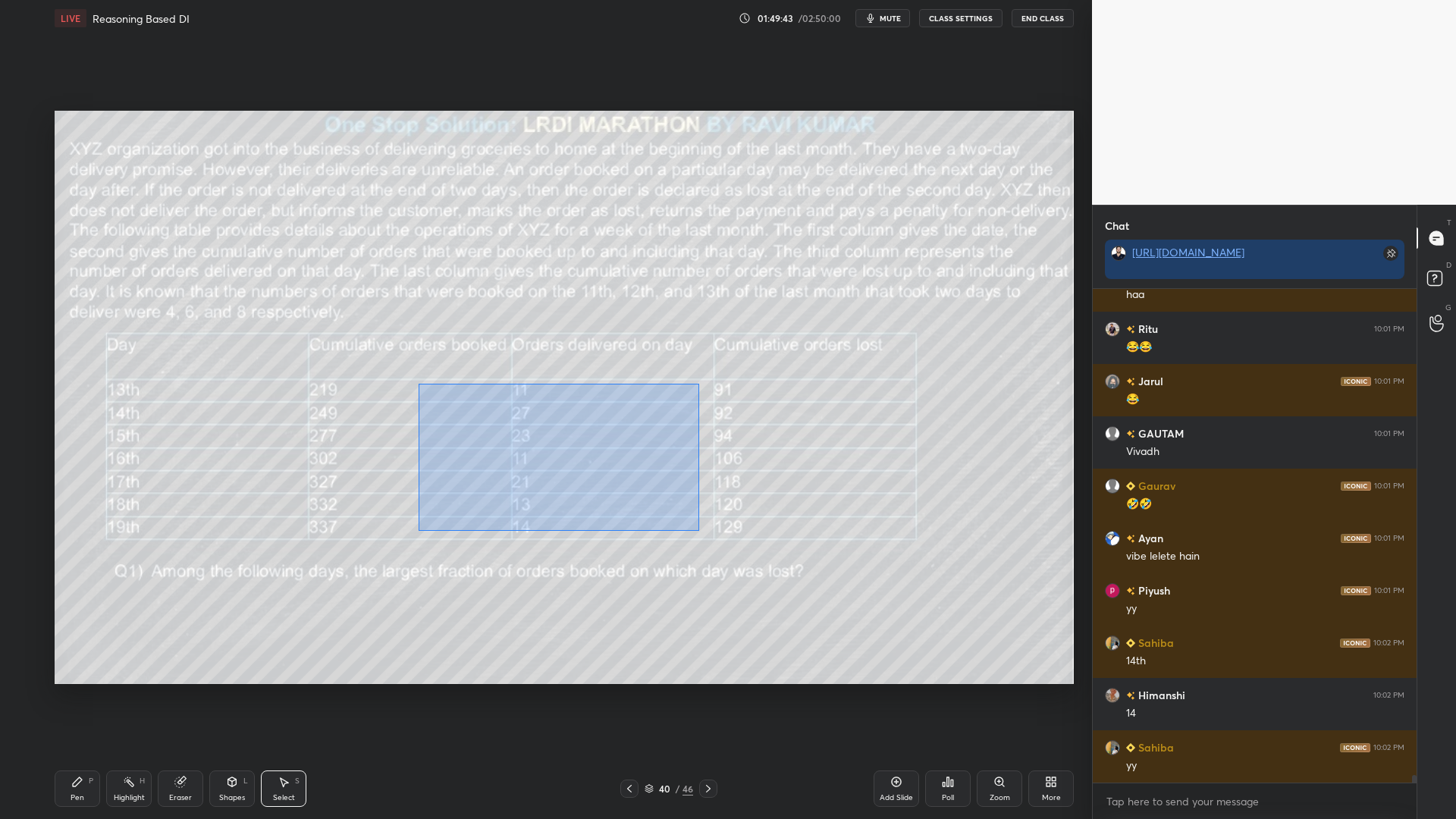
drag, startPoint x: 699, startPoint y: 530, endPoint x: 433, endPoint y: 398, distance: 297.0
click at [419, 384] on div "0 ° Undo Copy Duplicate Duplicate to new slide Delete" at bounding box center [564, 396] width 1019 height 573
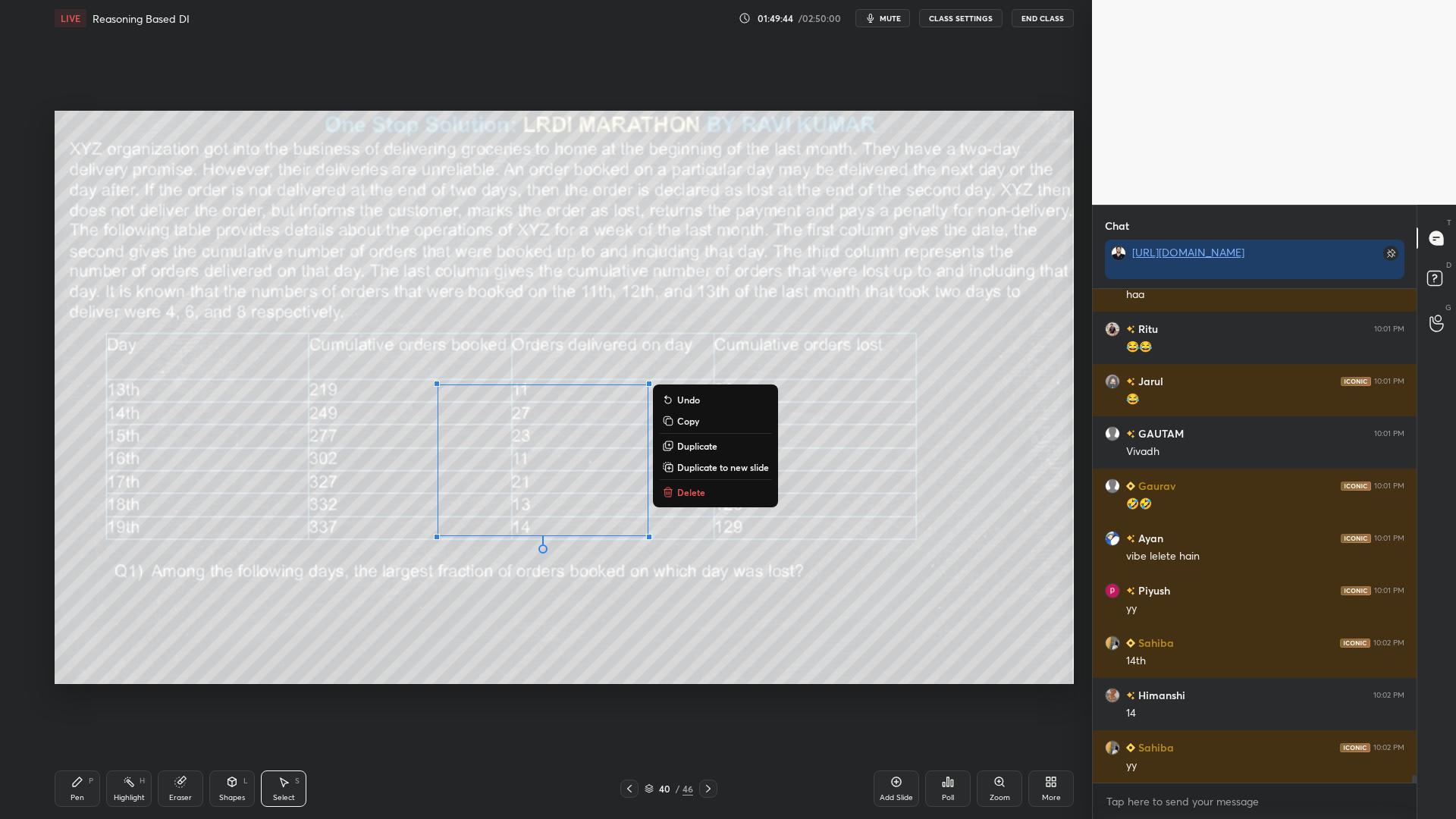
click at [685, 418] on p "Copy" at bounding box center [688, 420] width 22 height 12
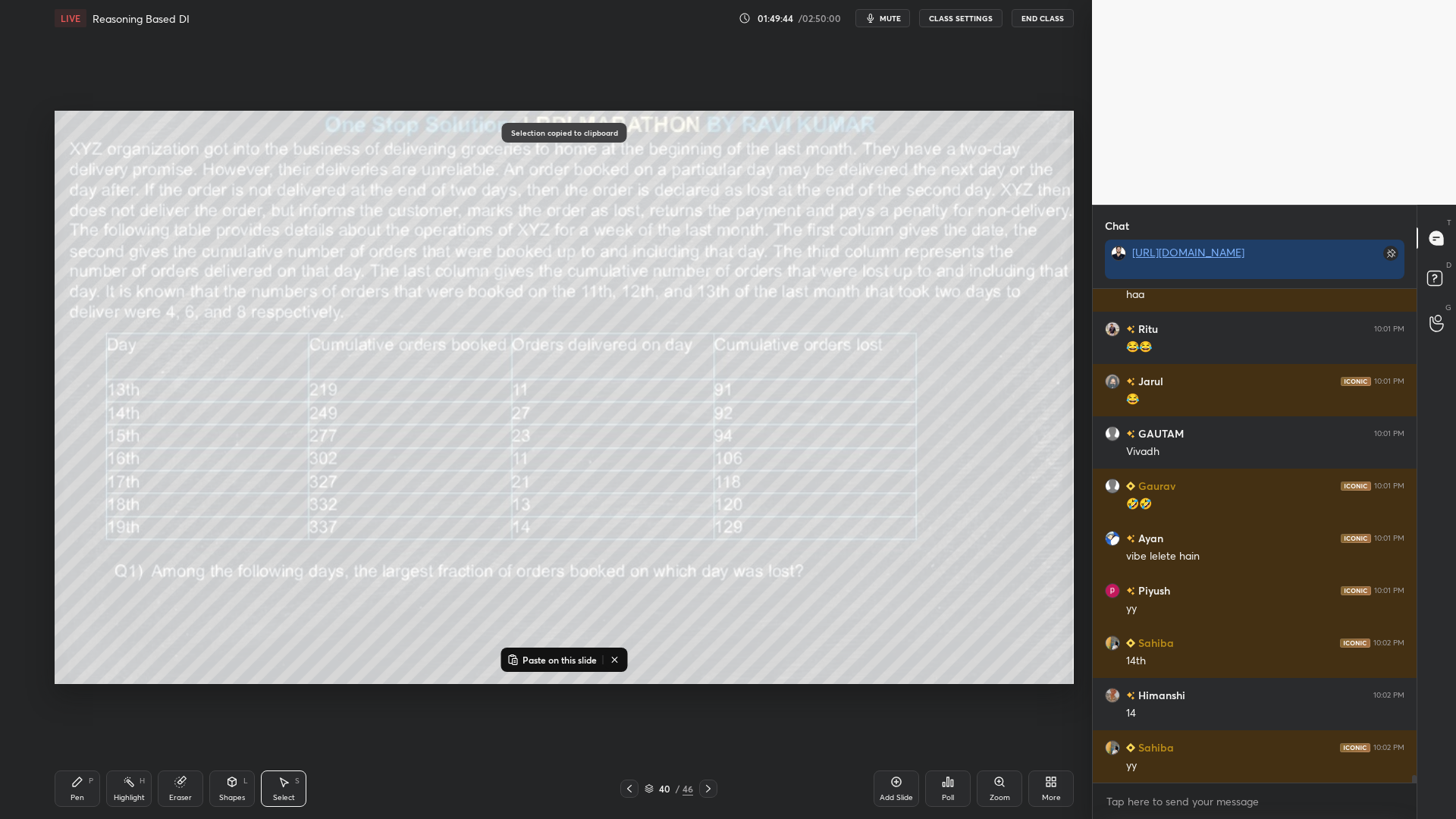
click at [714, 696] on icon at bounding box center [708, 788] width 12 height 12
click at [713, 696] on icon at bounding box center [708, 788] width 12 height 12
click at [569, 659] on p "Paste on this slide" at bounding box center [559, 659] width 74 height 12
click at [400, 485] on div "0 ° Undo Copy Paste here Duplicate Duplicate to new slide Delete" at bounding box center [564, 396] width 1019 height 573
click at [78, 696] on div "Pen" at bounding box center [77, 797] width 14 height 7
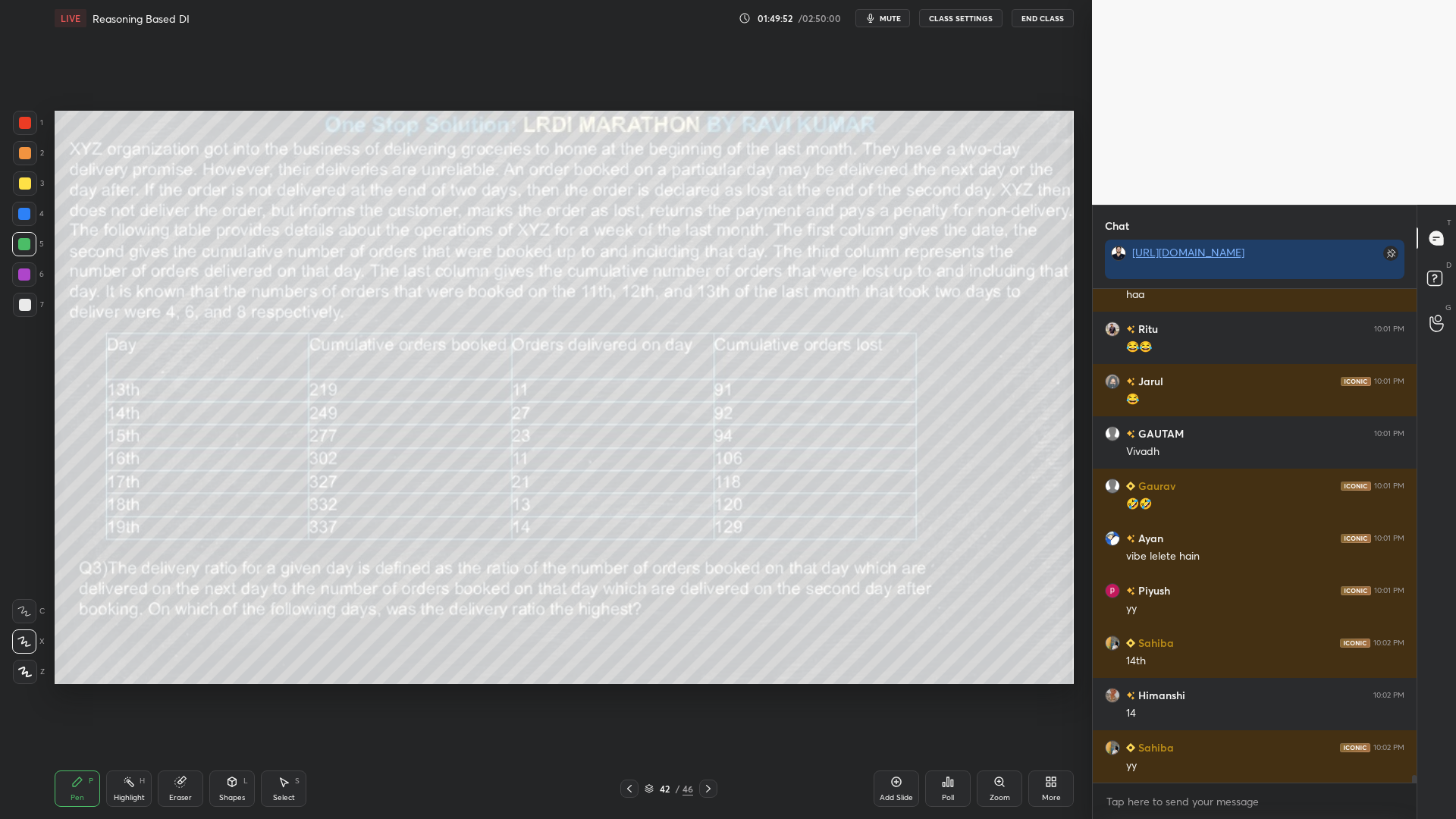
click at [21, 267] on div at bounding box center [24, 275] width 24 height 24
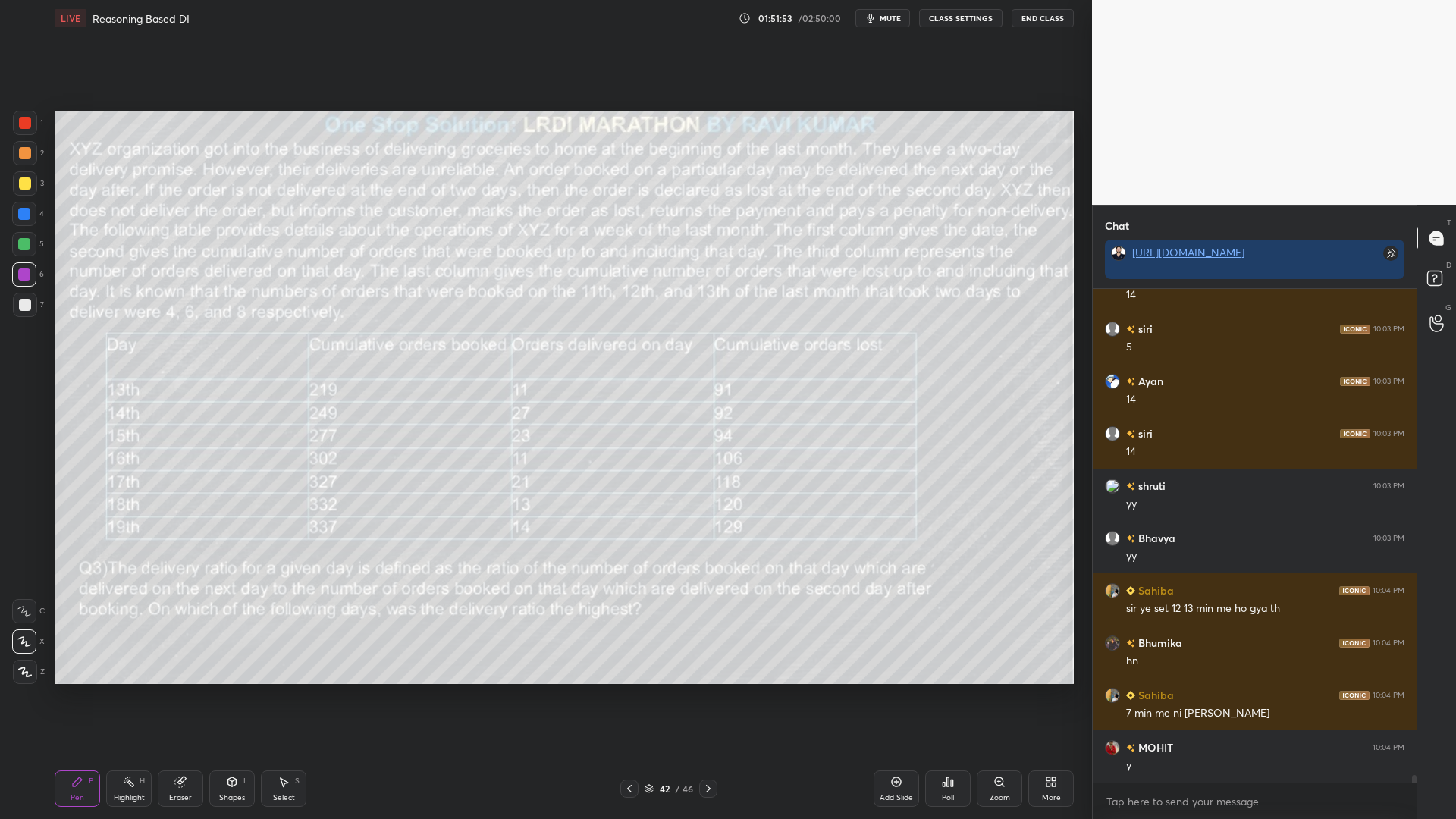
scroll to position [32524, 0]
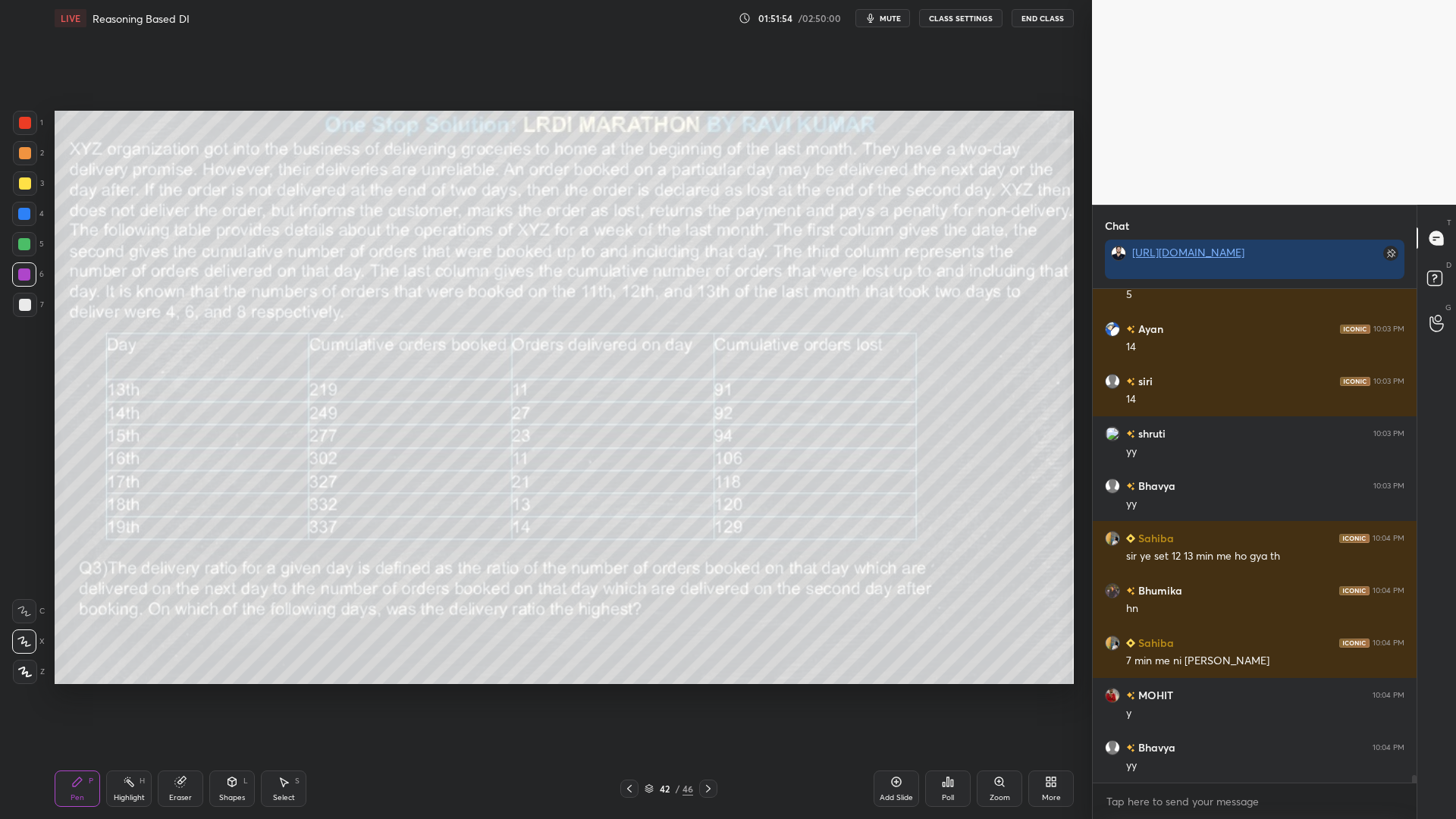
click at [707, 696] on icon at bounding box center [708, 788] width 12 height 12
click at [711, 696] on icon at bounding box center [708, 788] width 12 height 12
click at [628, 696] on icon at bounding box center [628, 788] width 12 height 12
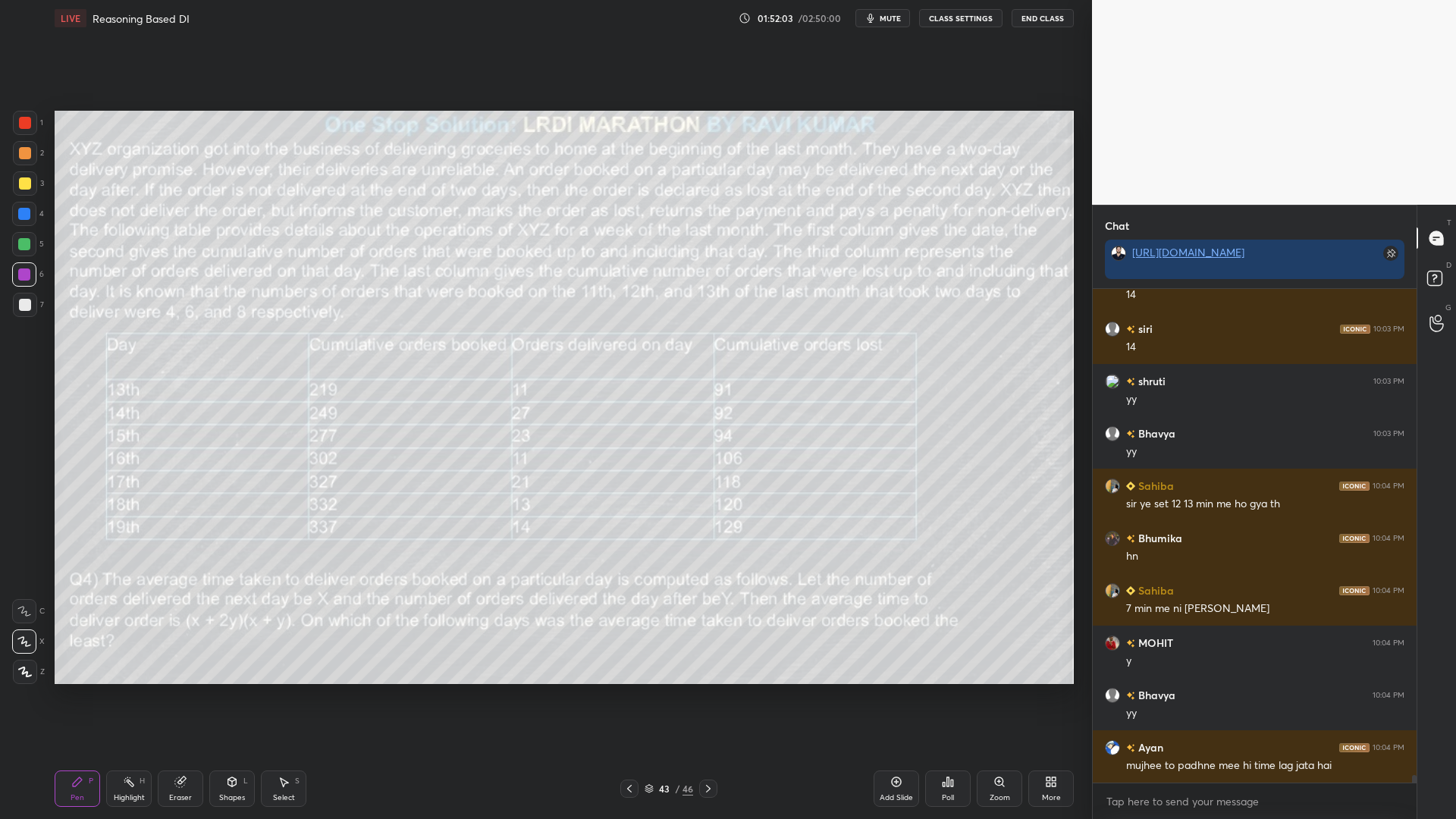
scroll to position [32629, 0]
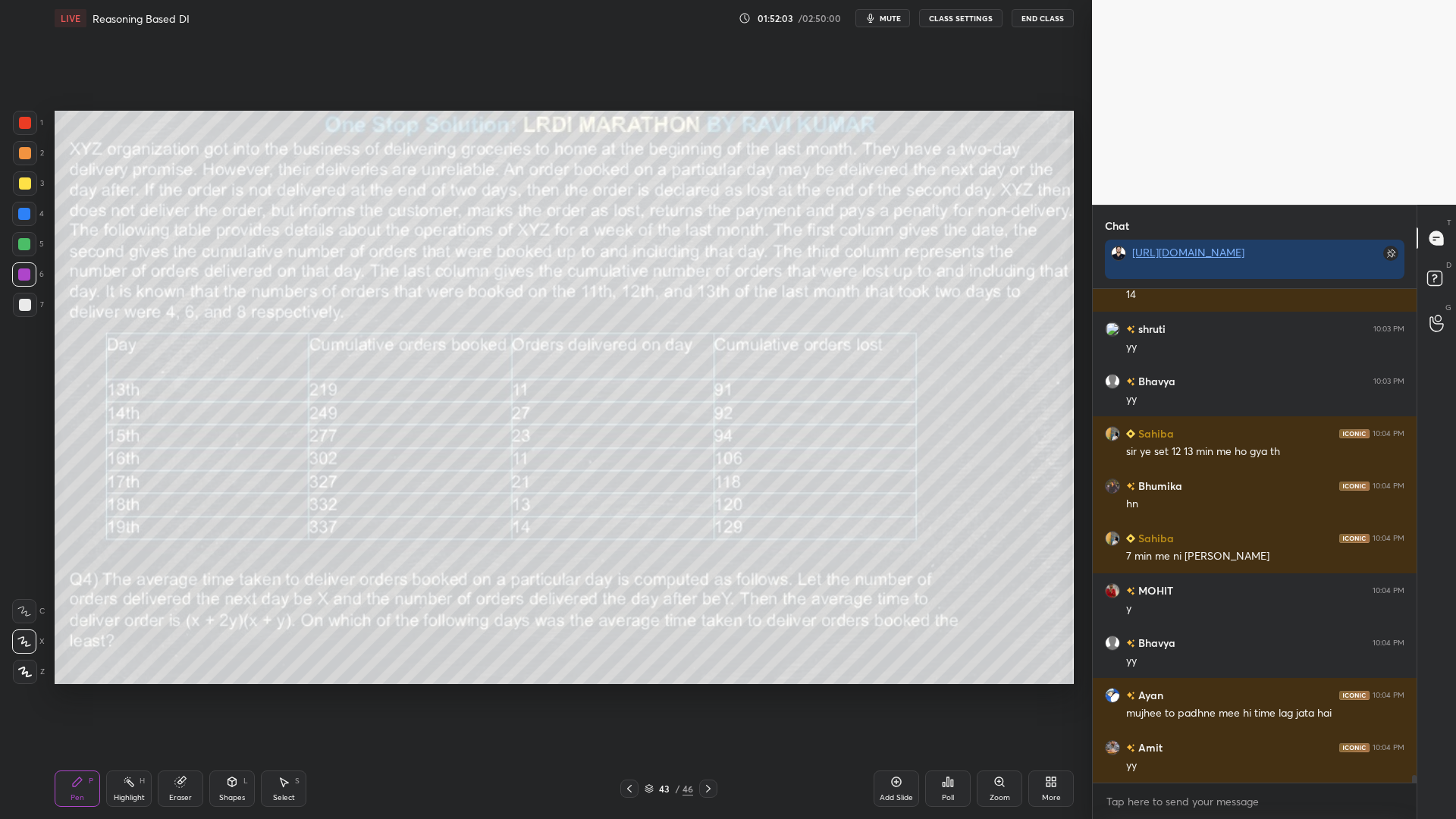
click at [634, 696] on icon at bounding box center [628, 788] width 12 height 12
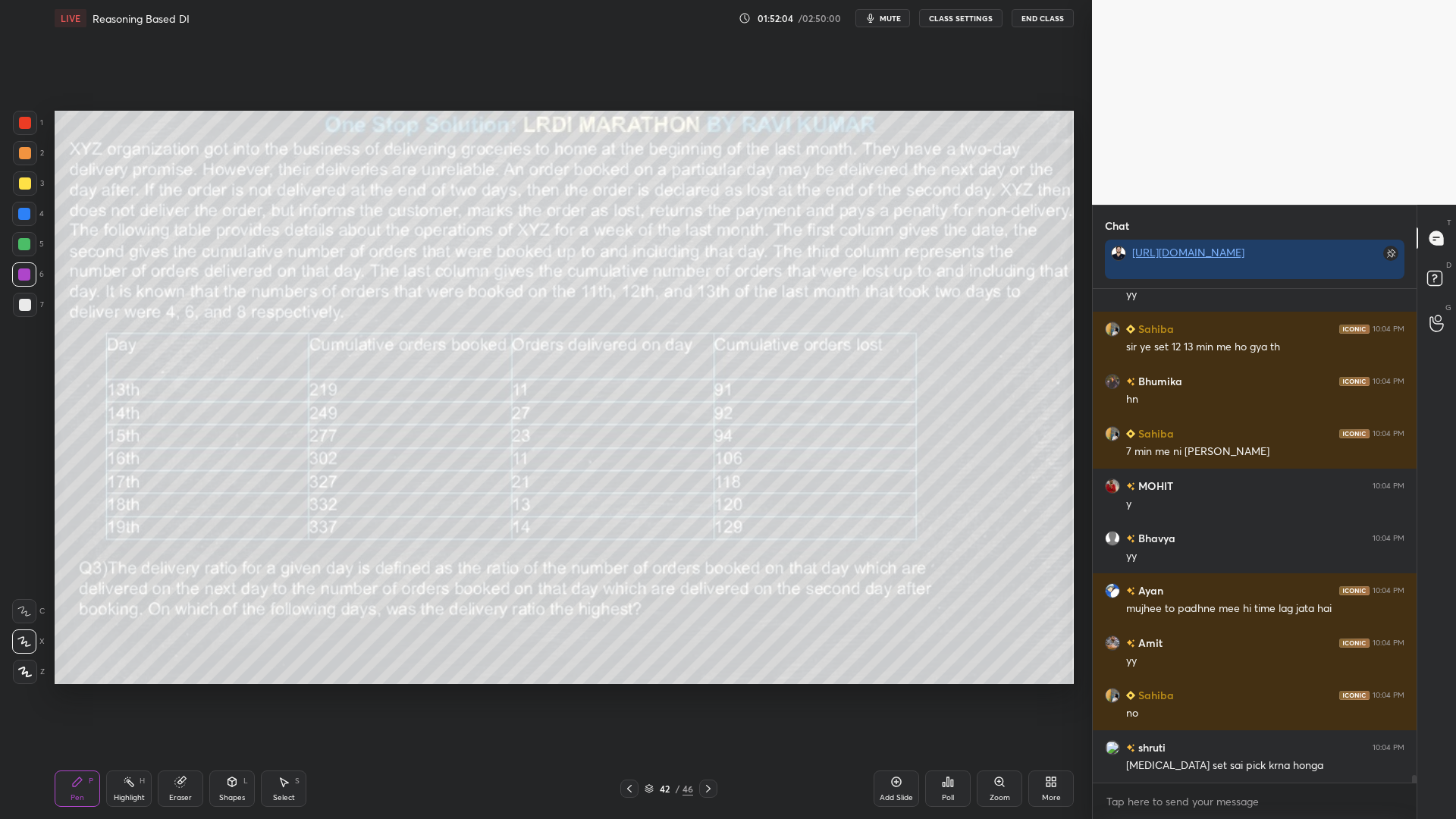
click at [633, 696] on icon at bounding box center [628, 788] width 12 height 12
click at [635, 696] on div at bounding box center [628, 787] width 18 height 18
drag, startPoint x: 295, startPoint y: 789, endPoint x: 309, endPoint y: 791, distance: 14.1
click at [294, 696] on div "Select S" at bounding box center [283, 788] width 46 height 36
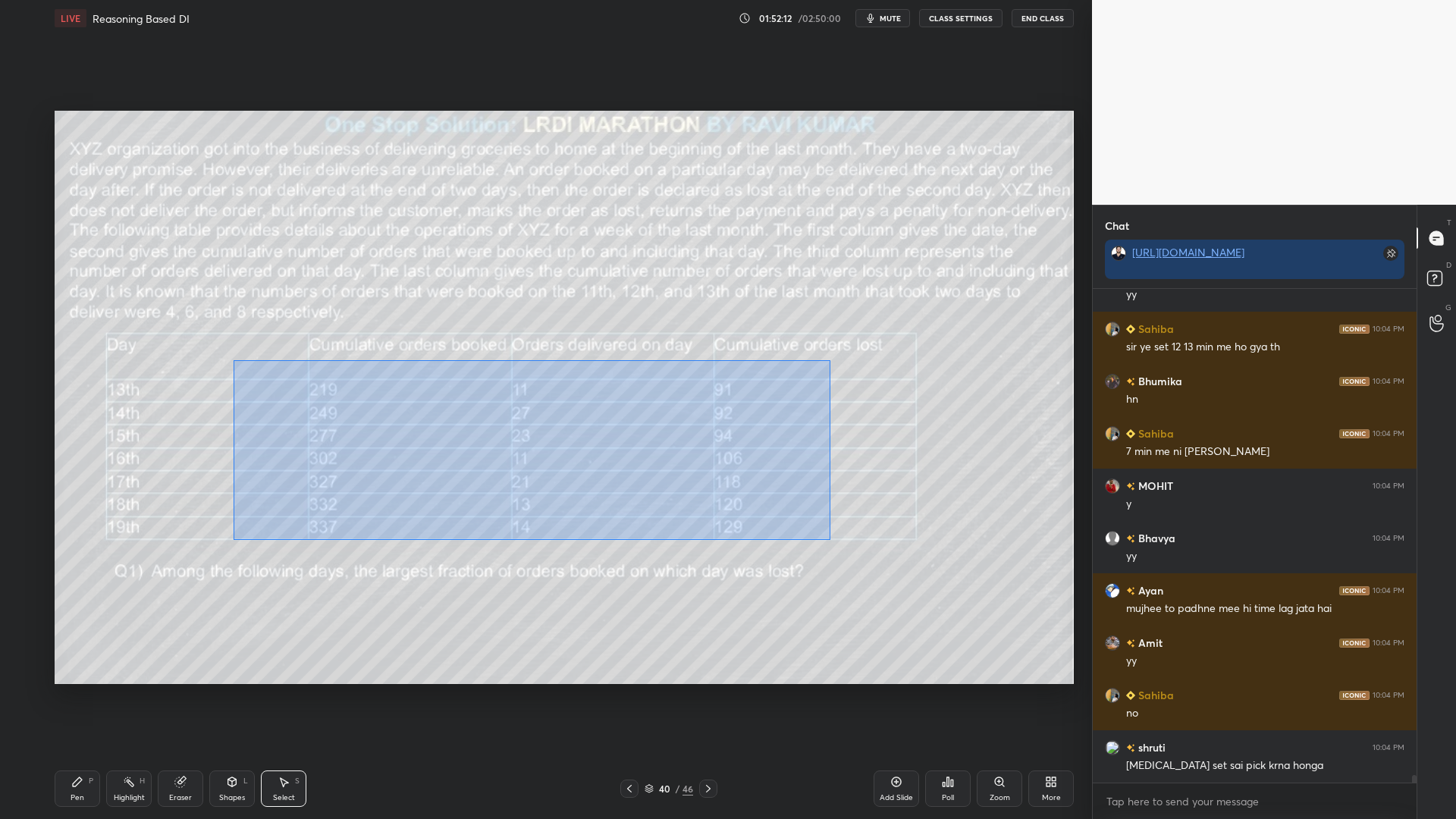
drag, startPoint x: 827, startPoint y: 539, endPoint x: 237, endPoint y: 358, distance: 617.1
click at [234, 359] on div "0 ° Undo Copy Paste here Duplicate Duplicate to new slide Delete" at bounding box center [564, 396] width 1019 height 573
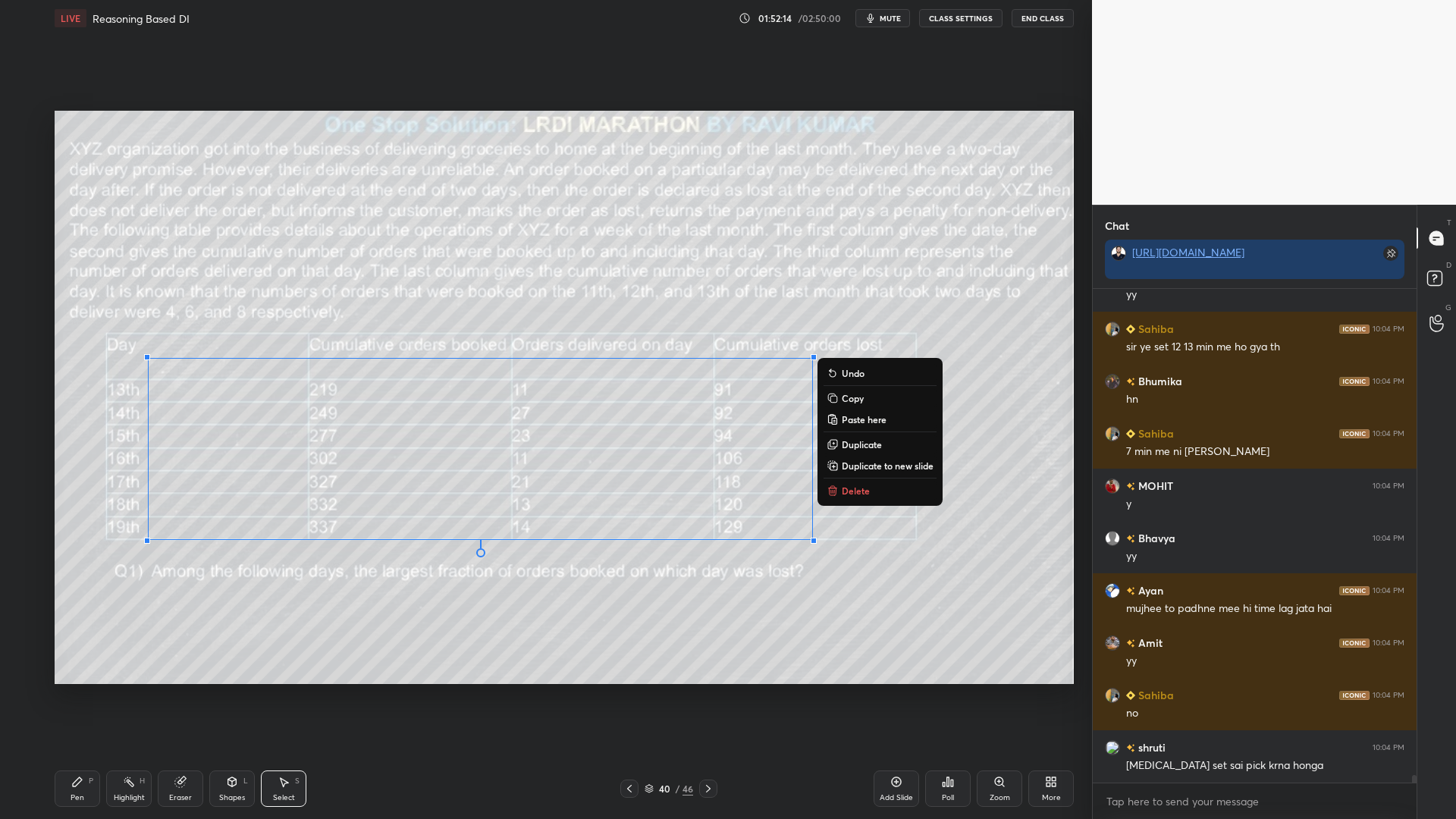
click at [856, 398] on p "Copy" at bounding box center [853, 397] width 22 height 12
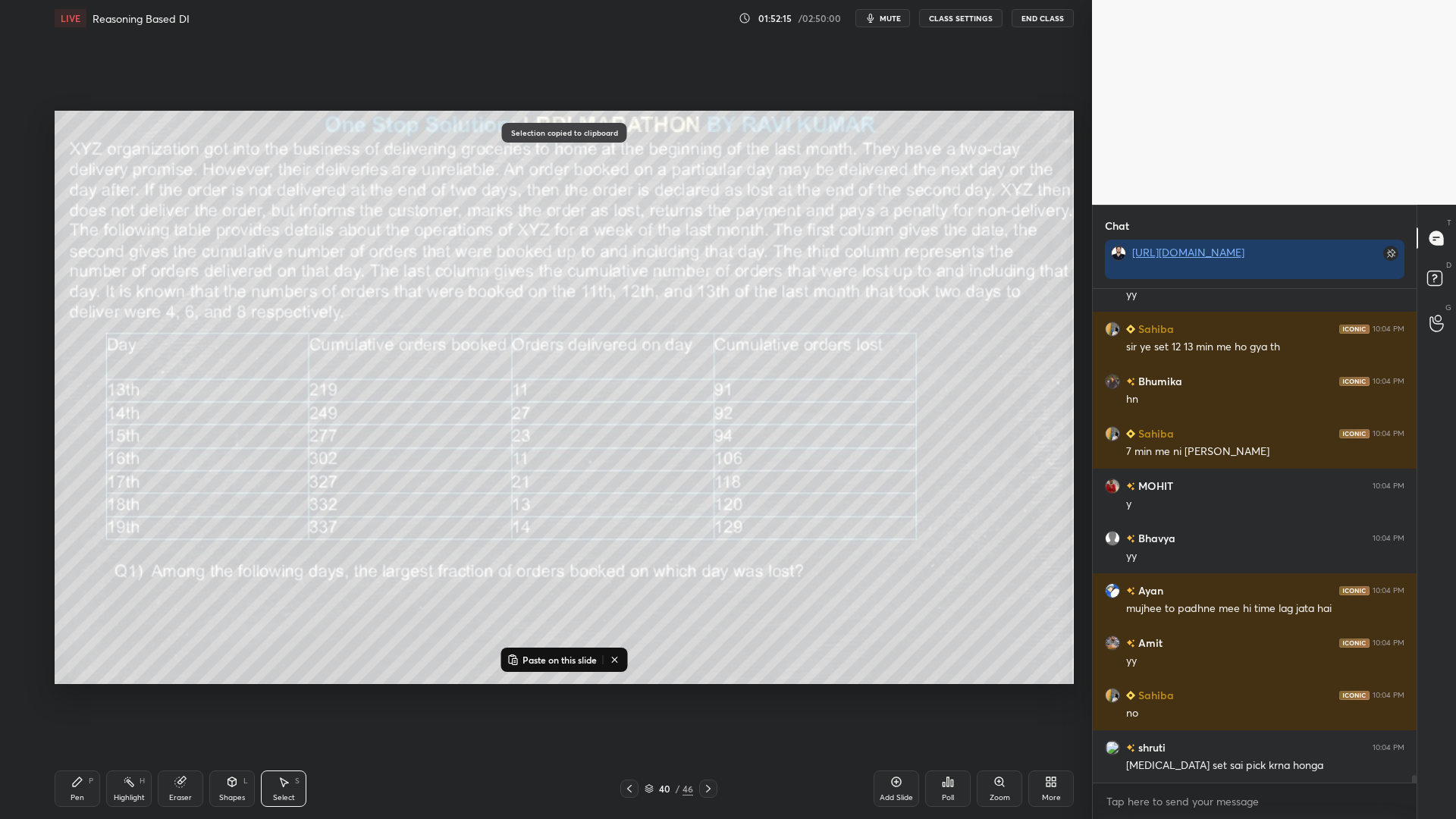
click at [703, 696] on icon at bounding box center [708, 788] width 12 height 12
click at [708, 696] on icon at bounding box center [708, 788] width 5 height 7
click at [554, 662] on p "Paste on this slide" at bounding box center [559, 659] width 74 height 12
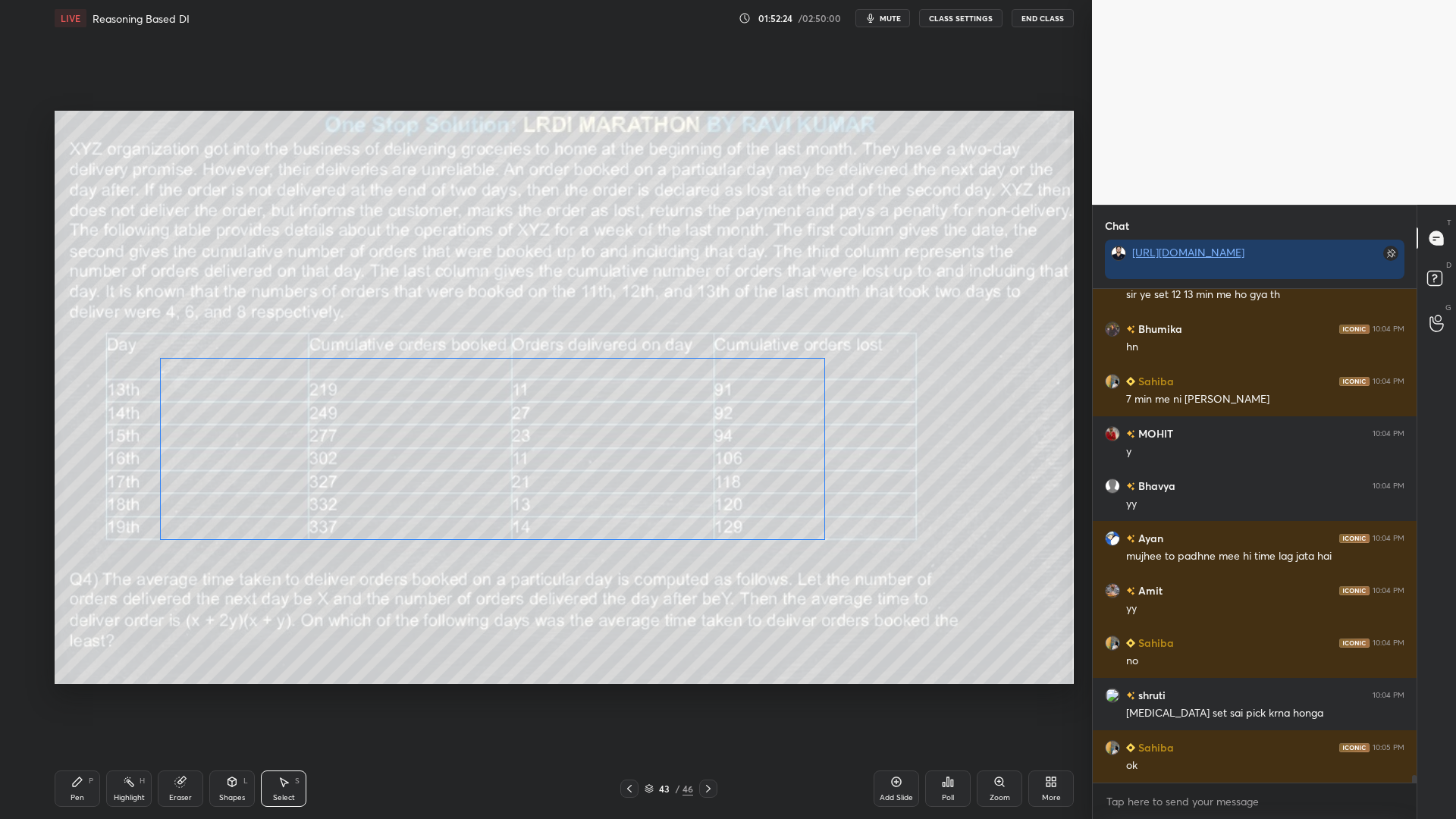
drag, startPoint x: 664, startPoint y: 484, endPoint x: 675, endPoint y: 482, distance: 11.2
click at [674, 484] on div "0 ° Undo Copy Paste here Duplicate Duplicate to new slide Delete" at bounding box center [564, 396] width 1019 height 573
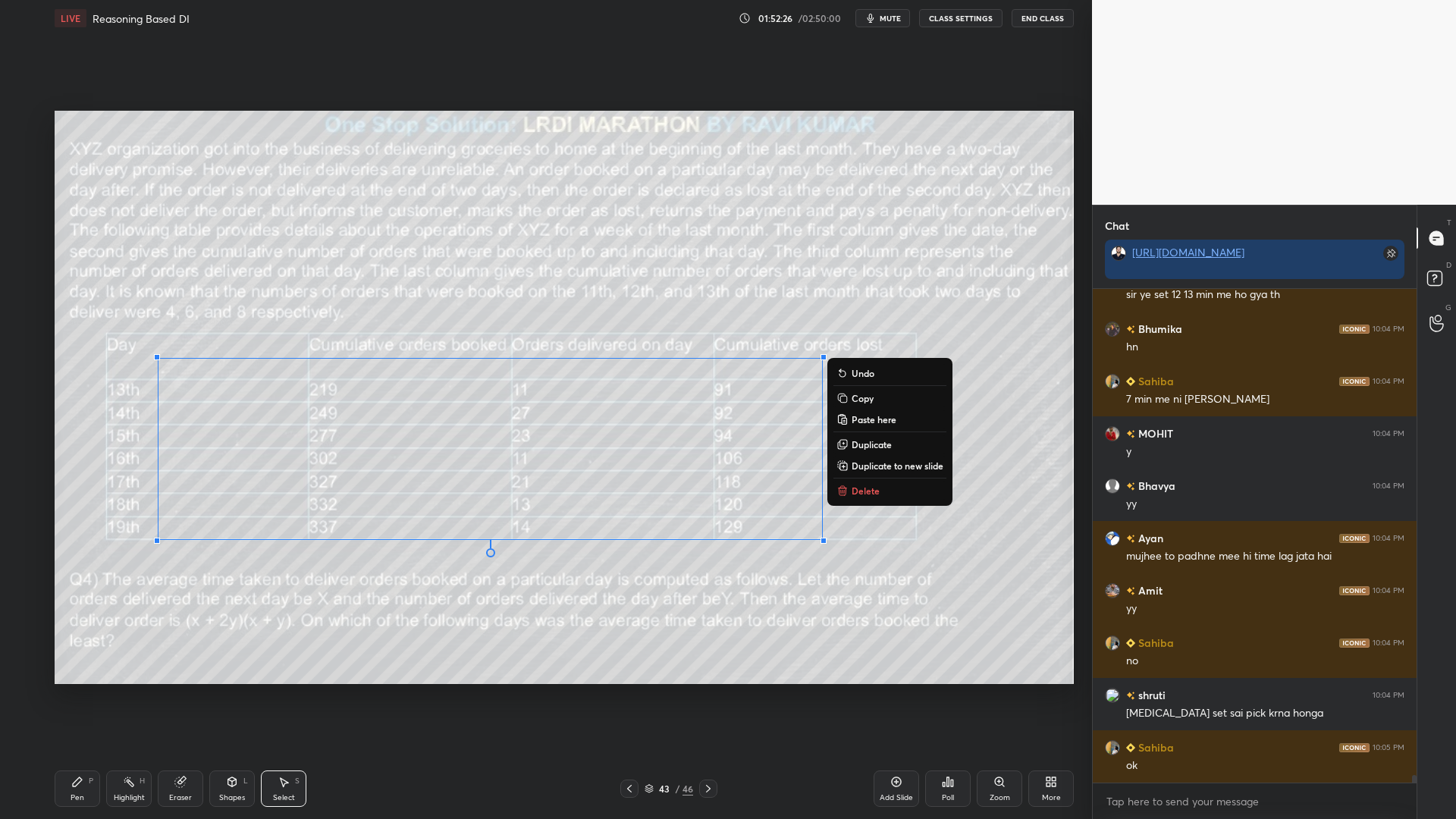
scroll to position [32839, 0]
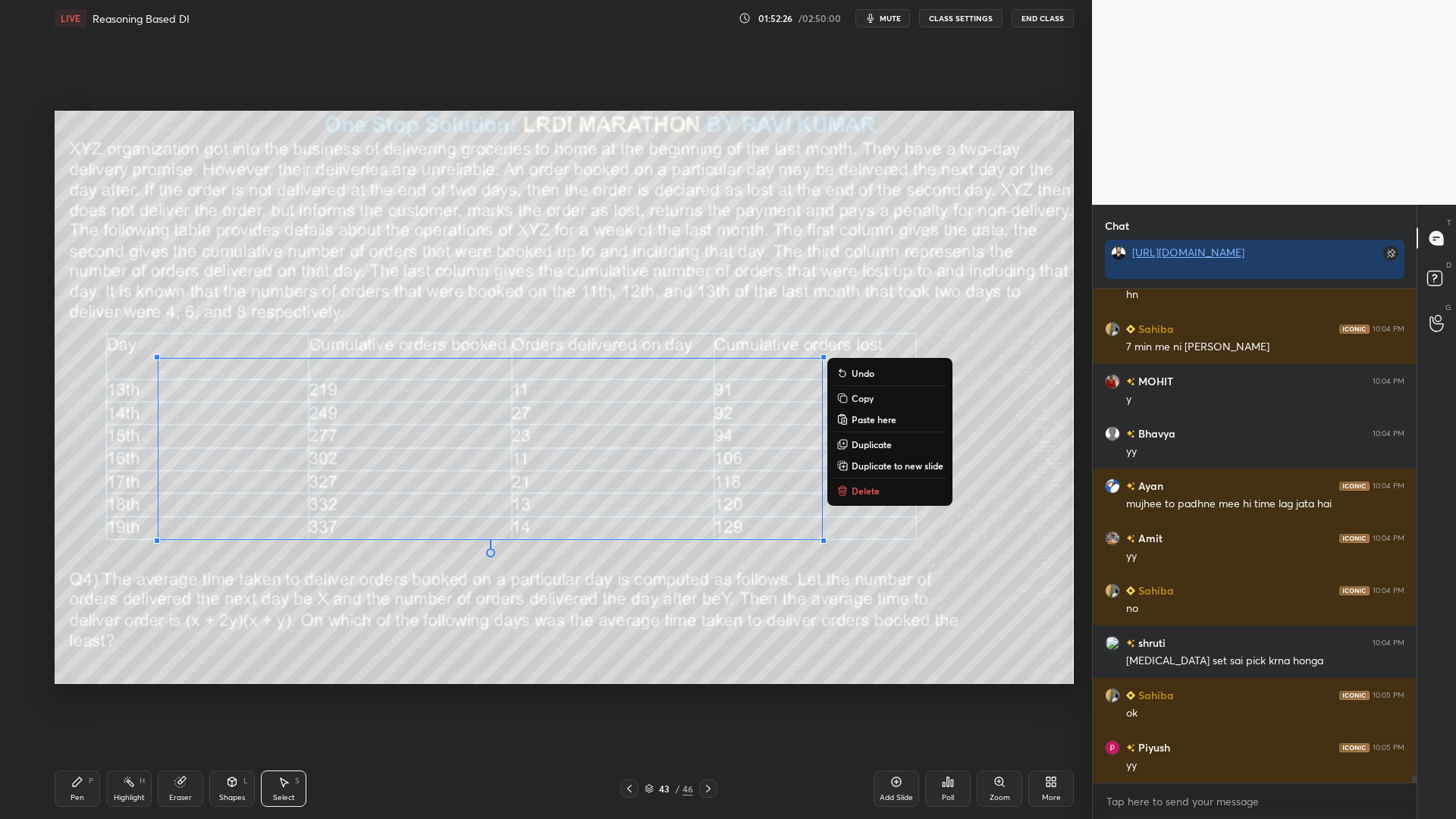
click at [216, 560] on div "0 ° Undo Copy Paste here Duplicate Duplicate to new slide Delete" at bounding box center [564, 396] width 1019 height 573
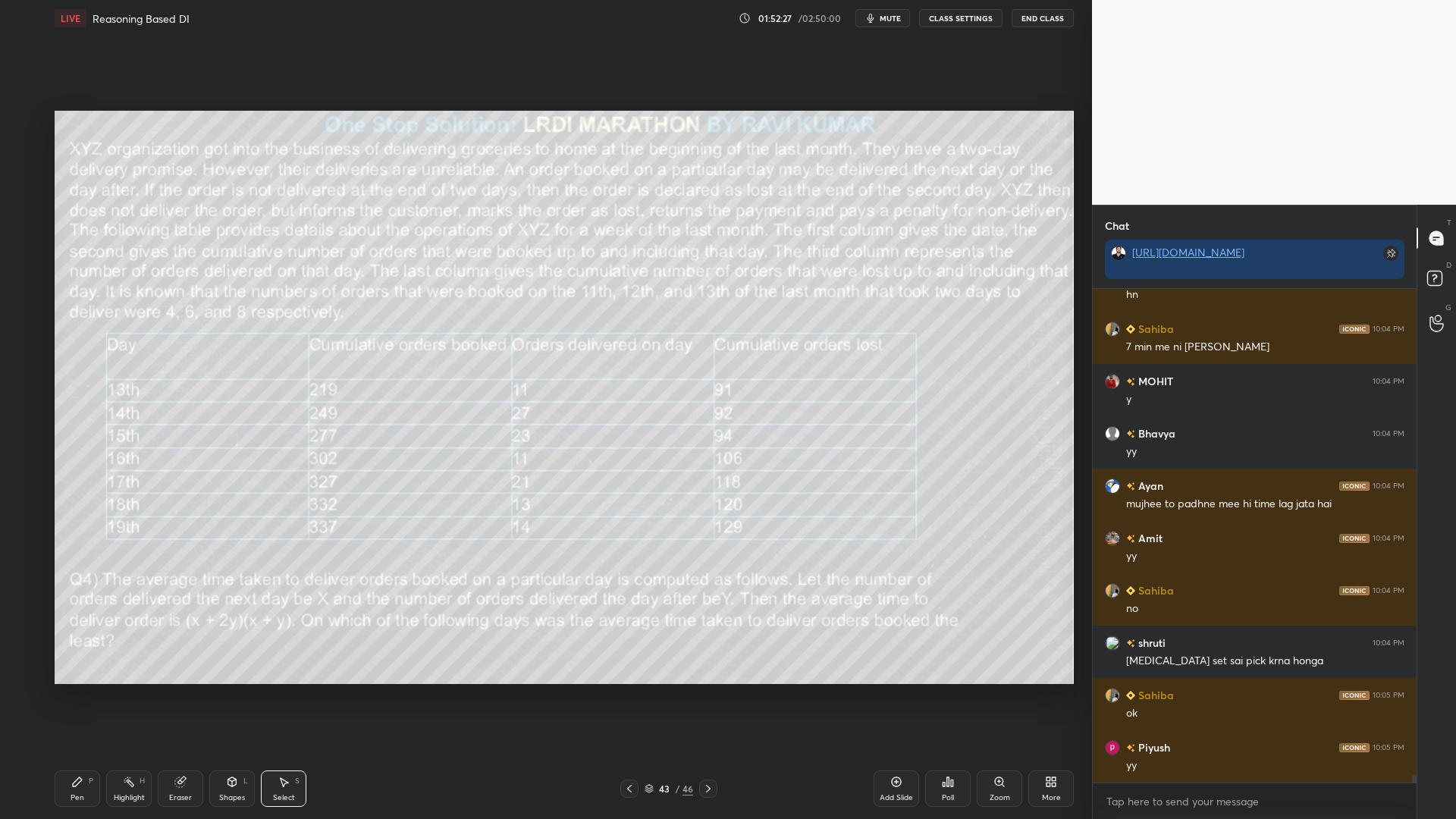
click at [73, 696] on div "Pen P" at bounding box center [77, 788] width 46 height 36
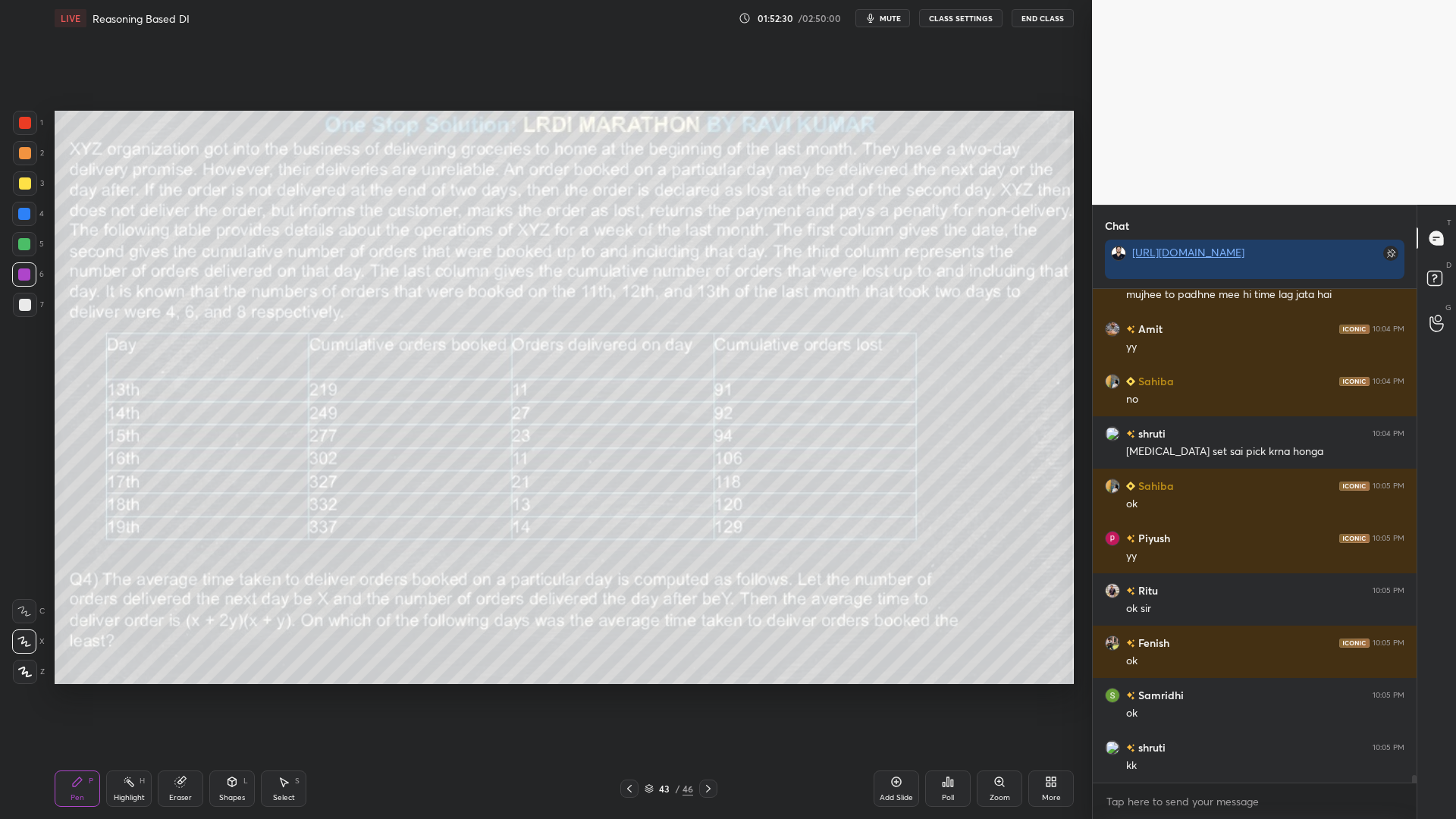
scroll to position [33100, 0]
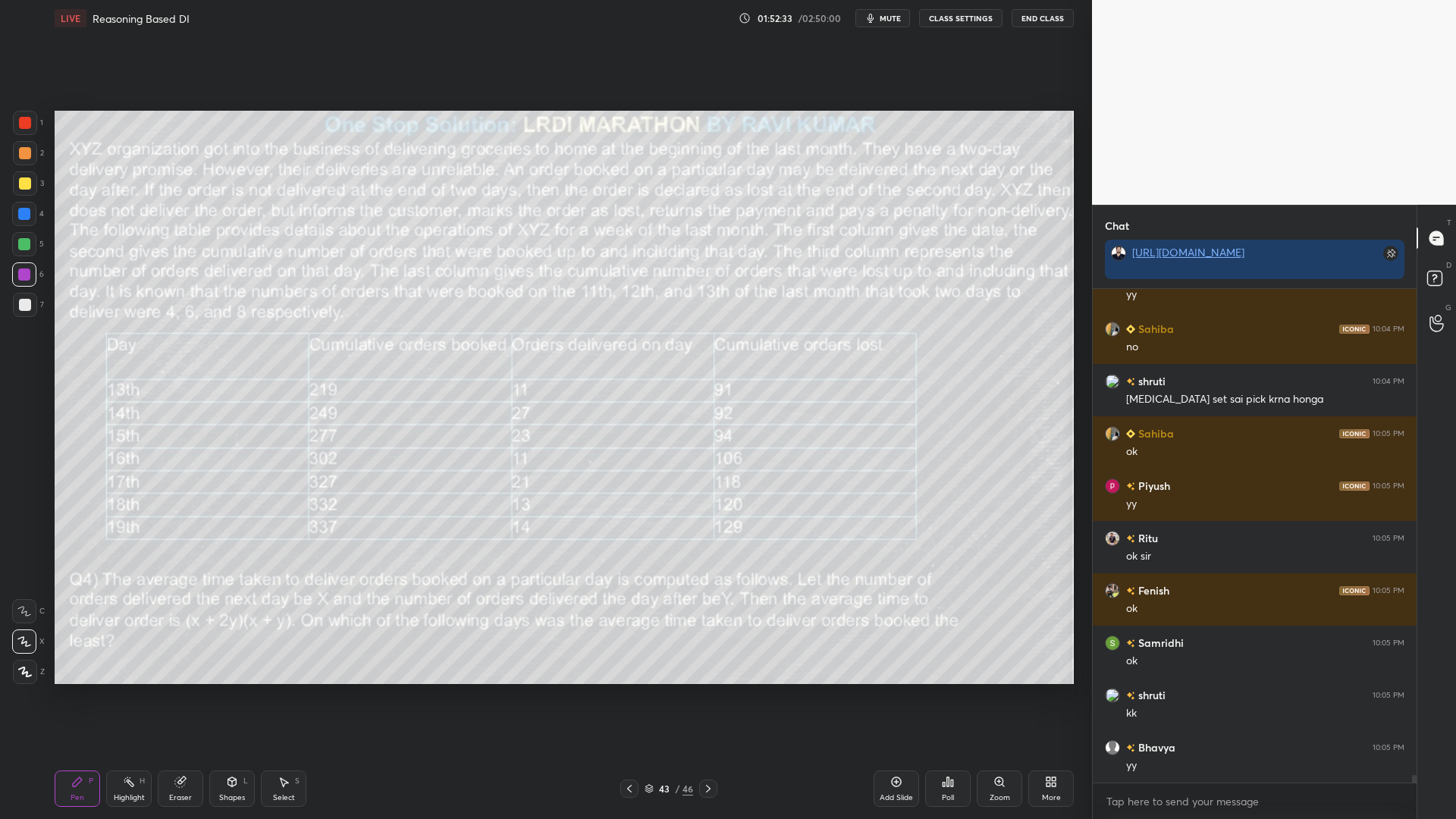
click at [187, 696] on div "Eraser" at bounding box center [180, 788] width 46 height 36
click at [73, 696] on div "Pen P" at bounding box center [77, 788] width 46 height 36
click at [14, 229] on div "4" at bounding box center [28, 217] width 32 height 30
drag, startPoint x: 24, startPoint y: 154, endPoint x: 25, endPoint y: 164, distance: 10.0
click at [25, 161] on div at bounding box center [25, 153] width 24 height 24
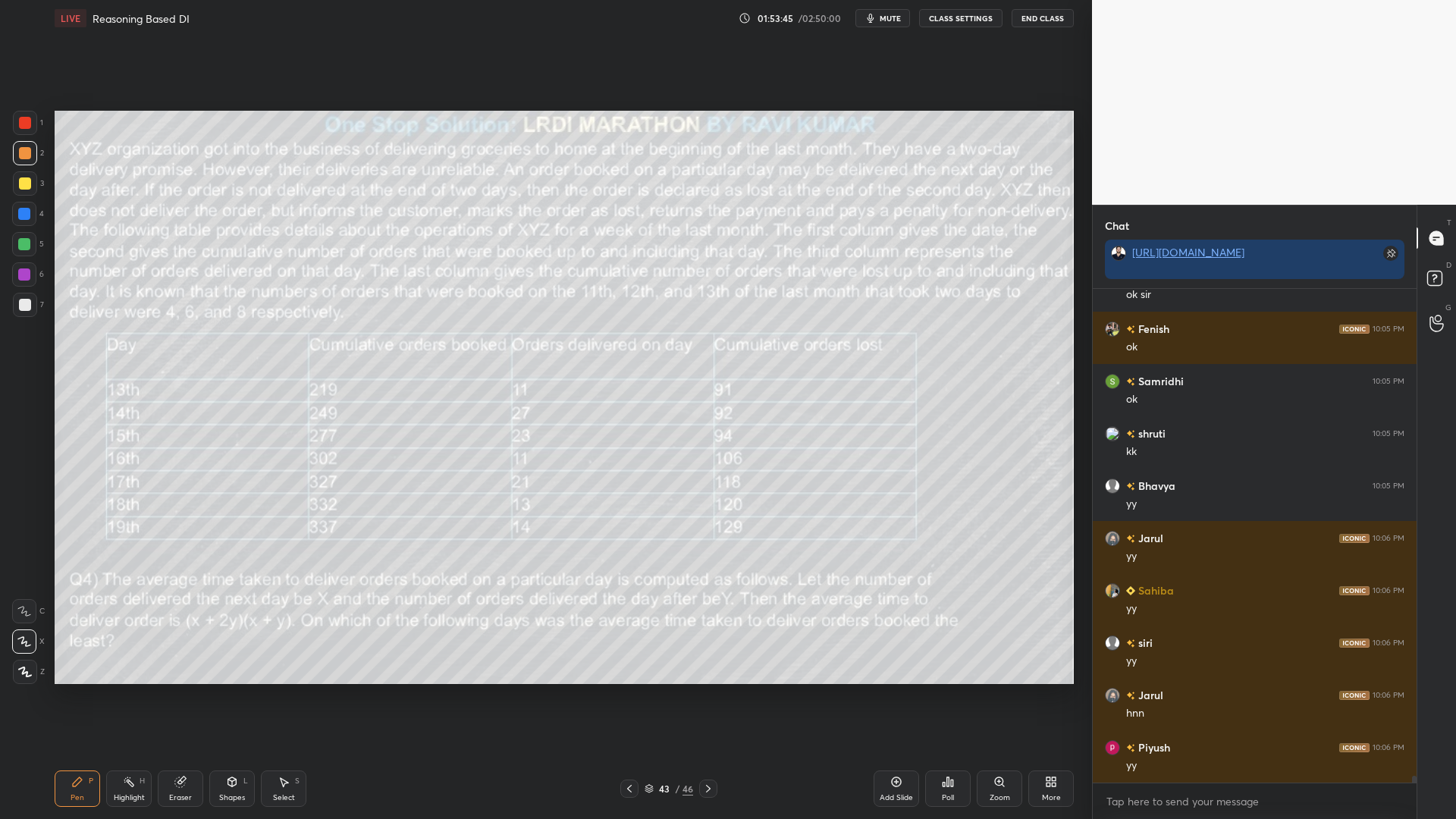
scroll to position [33414, 0]
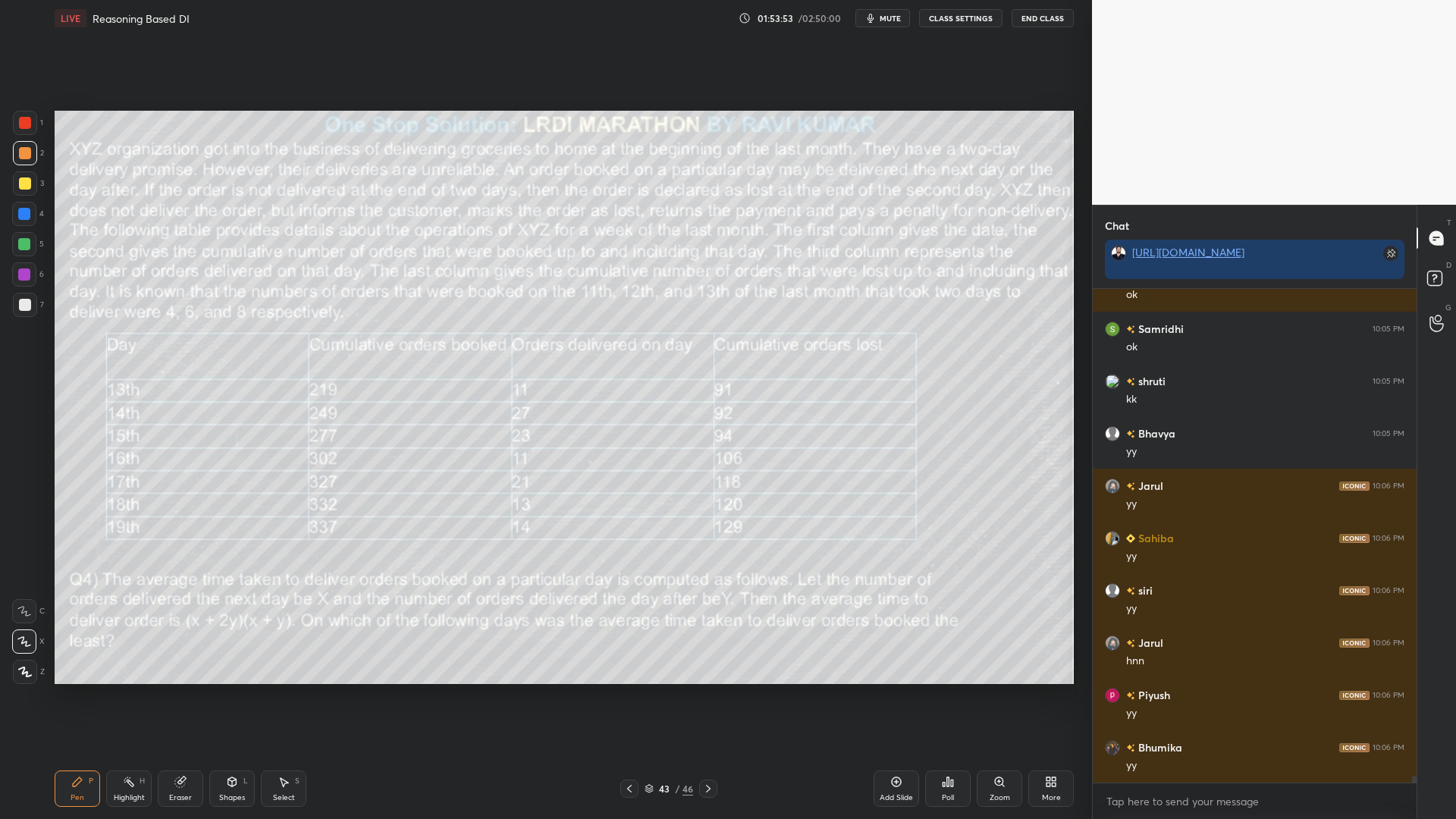
click at [26, 245] on div at bounding box center [23, 244] width 12 height 12
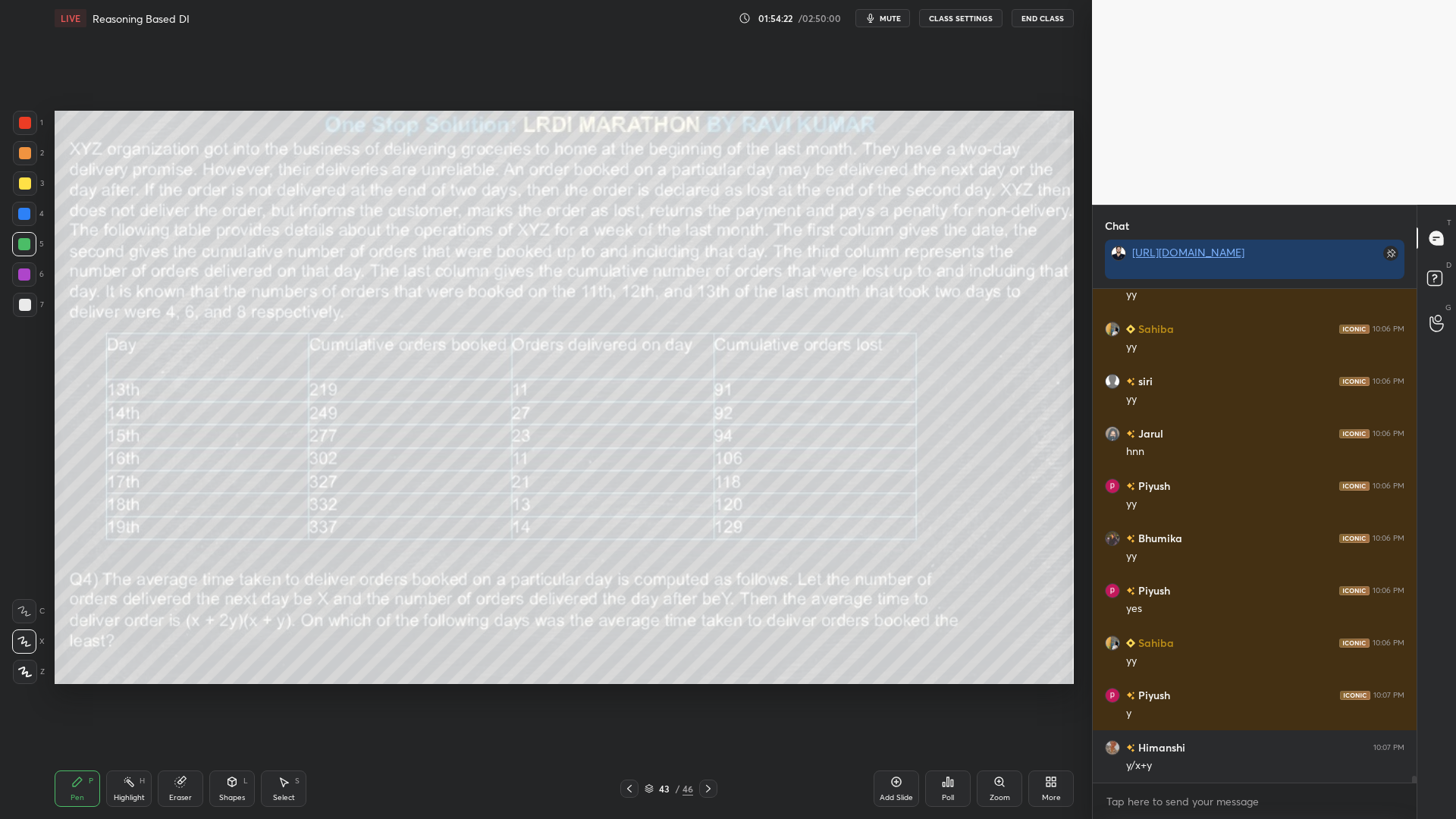
scroll to position [33675, 0]
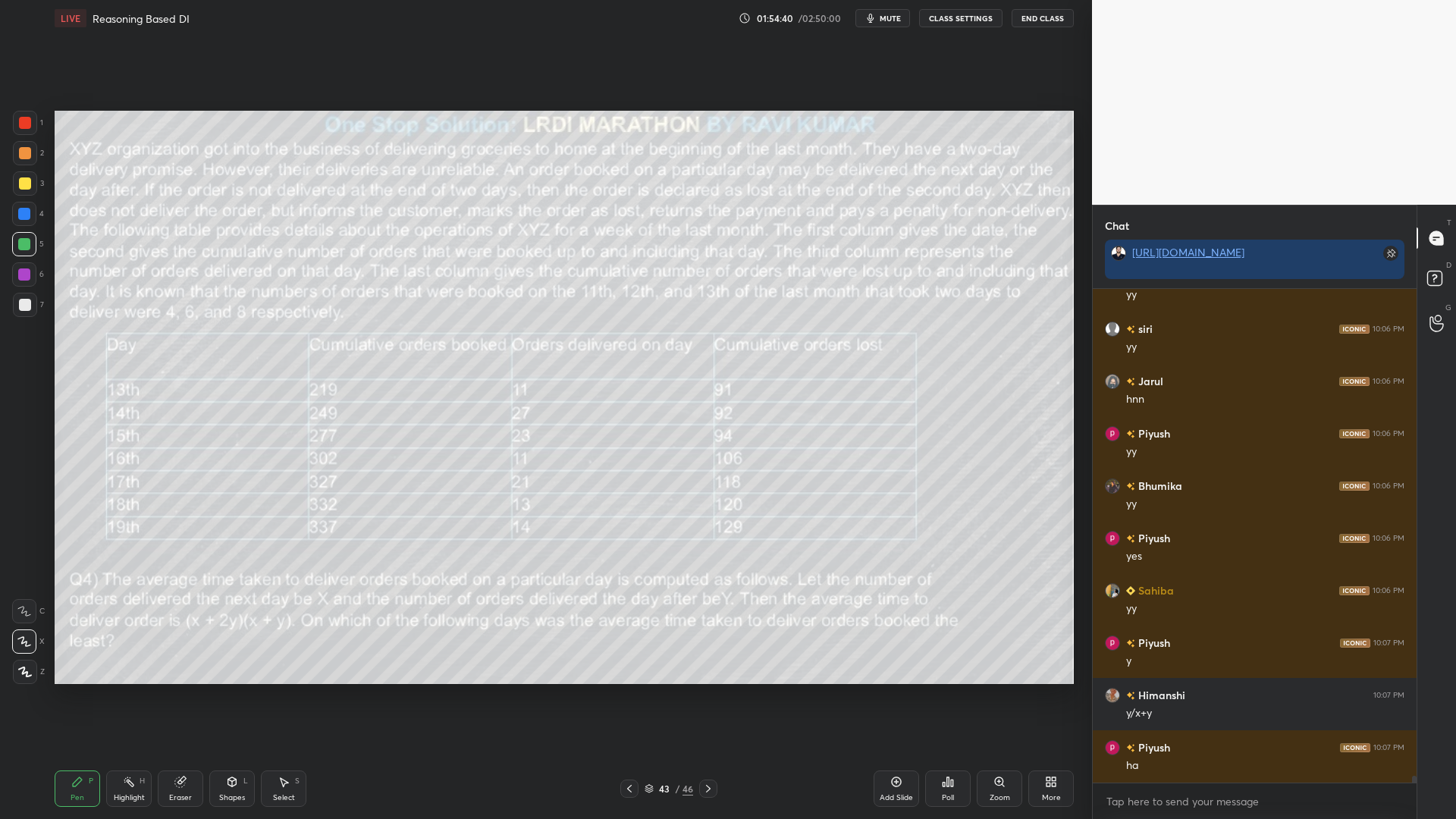
click at [21, 300] on div at bounding box center [24, 304] width 12 height 12
click at [22, 214] on div at bounding box center [23, 213] width 12 height 12
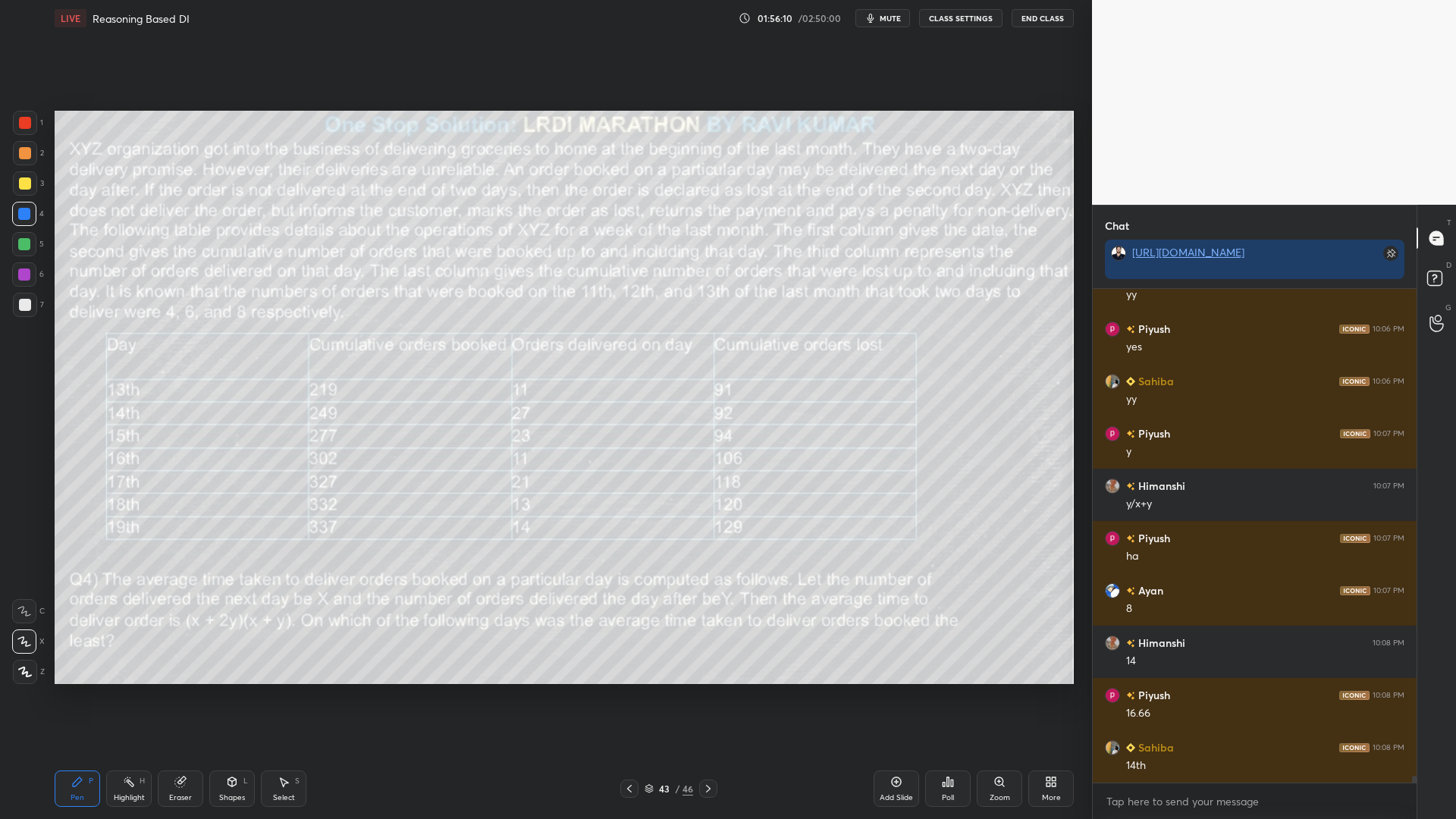
scroll to position [33937, 0]
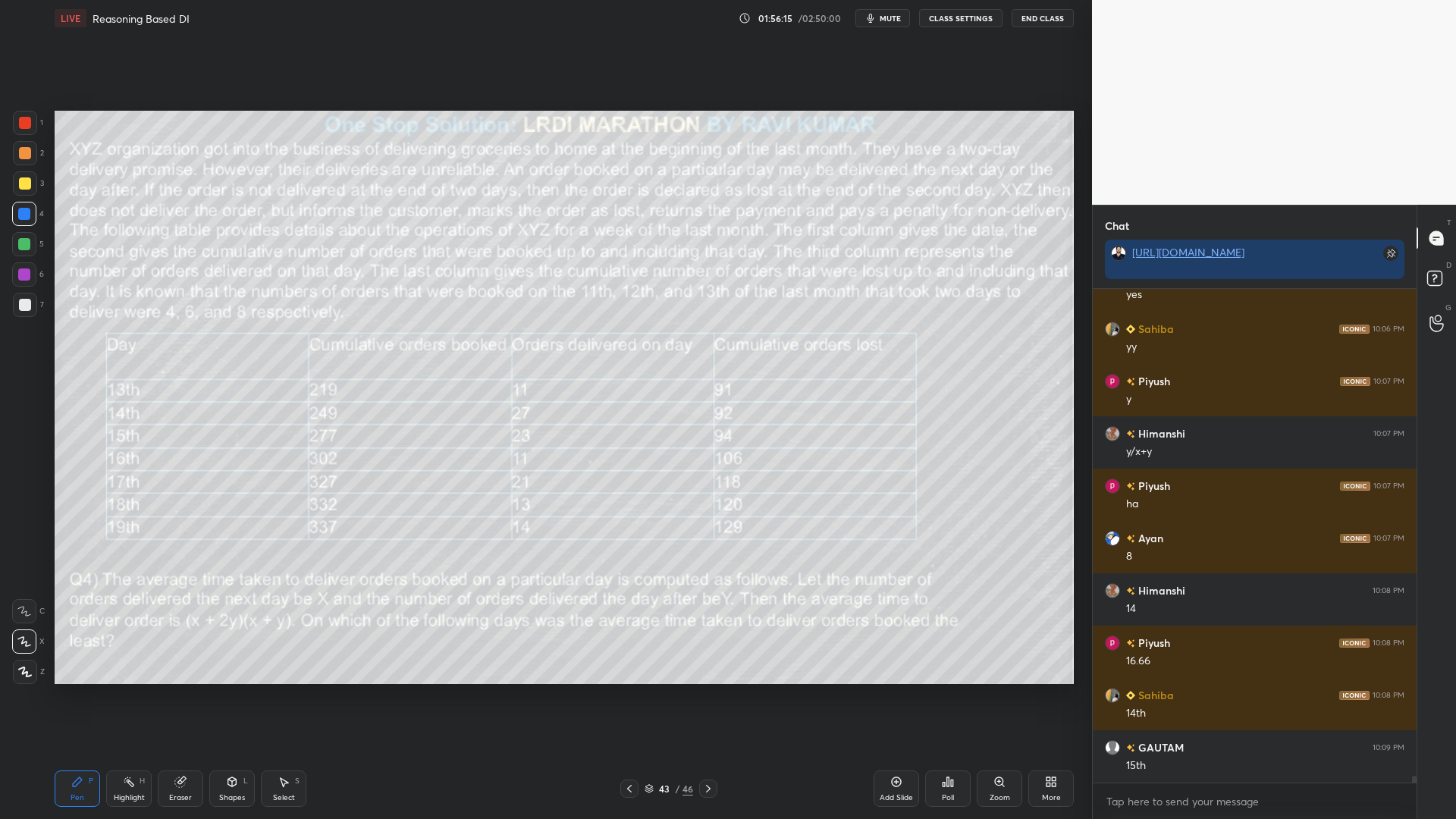
click at [25, 246] on div at bounding box center [23, 244] width 12 height 12
click at [892, 696] on icon at bounding box center [896, 781] width 12 height 12
click at [25, 179] on div at bounding box center [24, 183] width 12 height 12
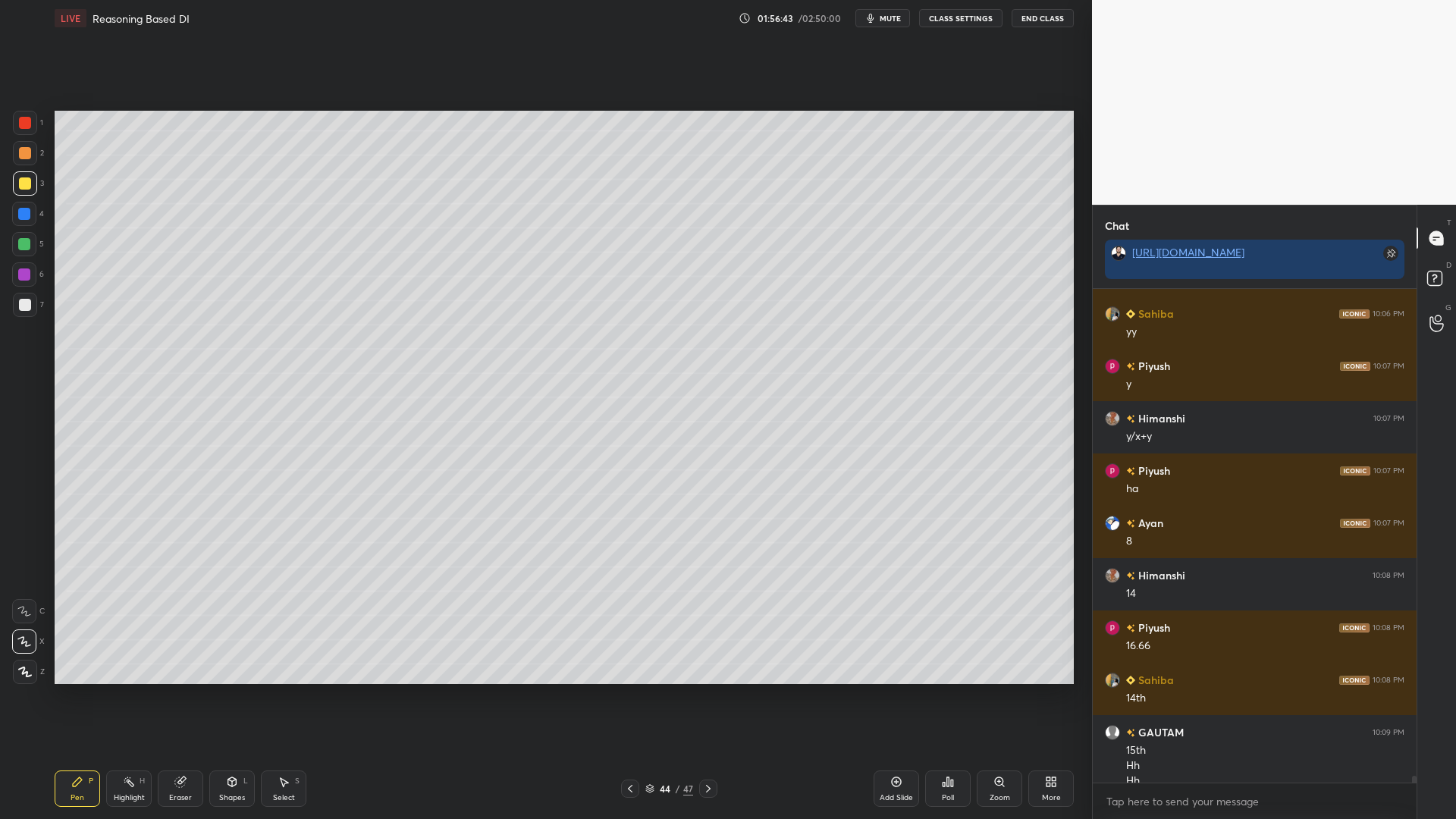
scroll to position [33967, 0]
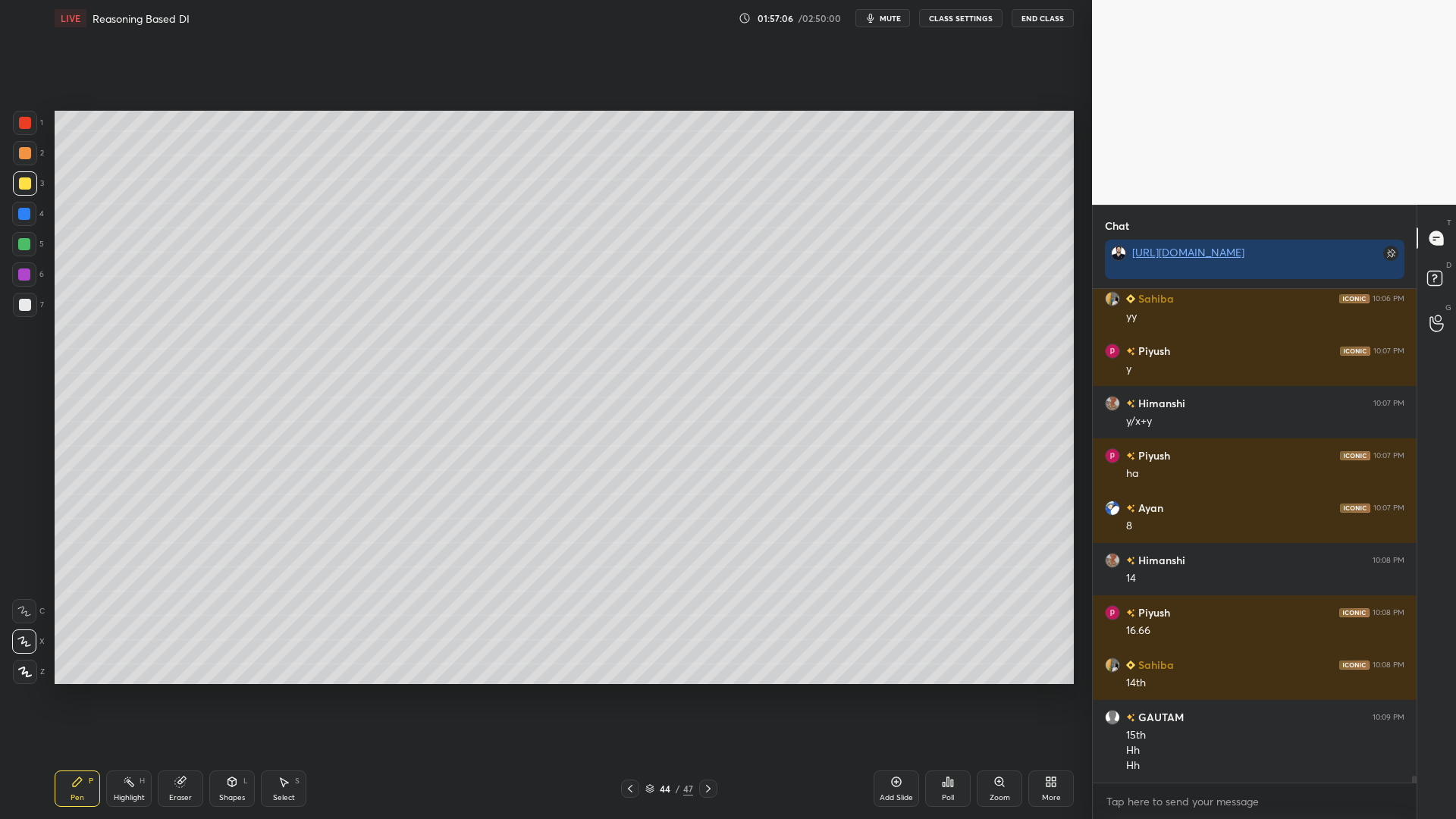
click at [627, 696] on icon at bounding box center [629, 788] width 12 height 12
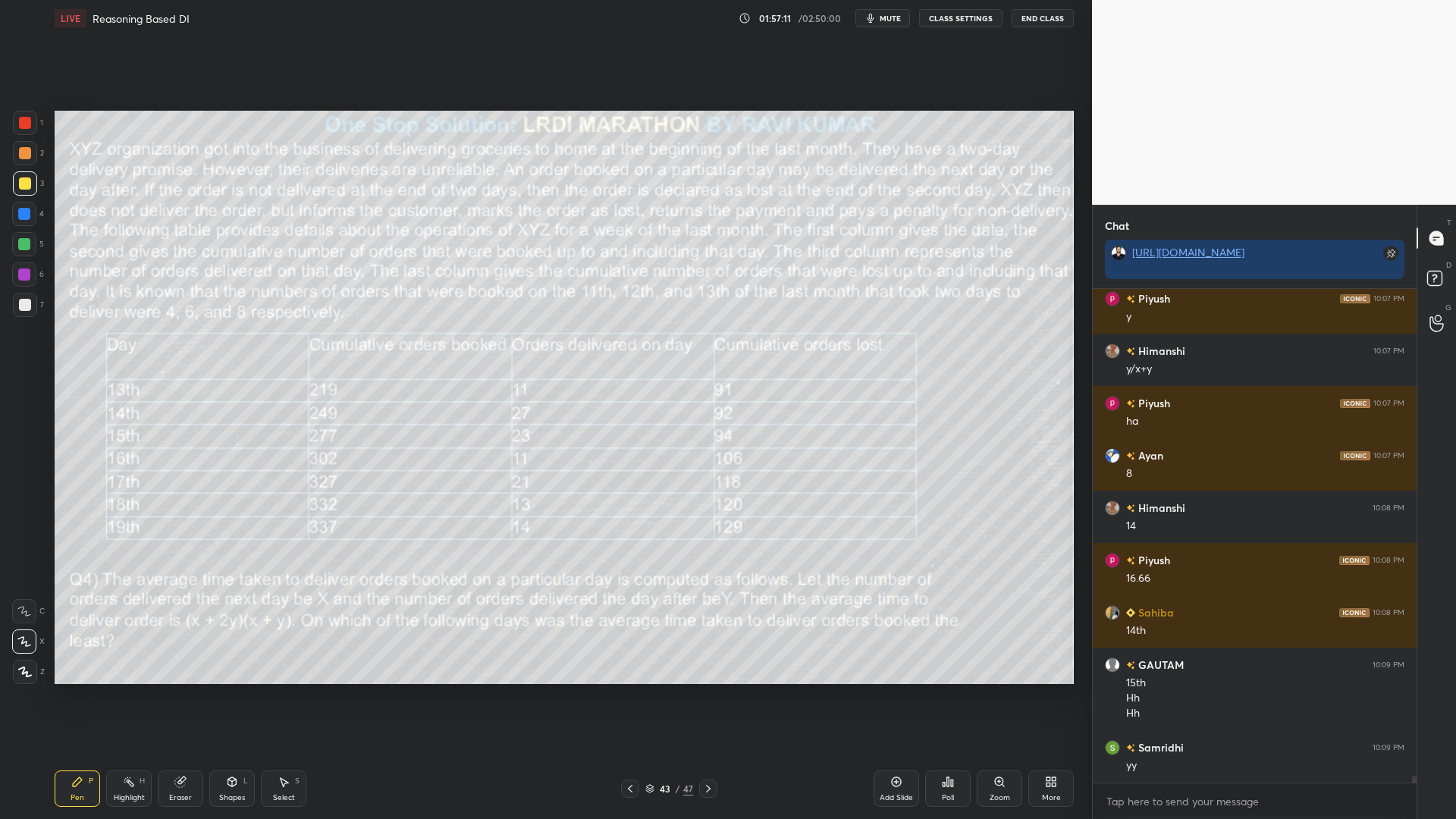
click at [702, 696] on icon at bounding box center [708, 788] width 12 height 12
click at [18, 242] on div at bounding box center [23, 244] width 12 height 12
click at [23, 210] on div at bounding box center [23, 213] width 12 height 12
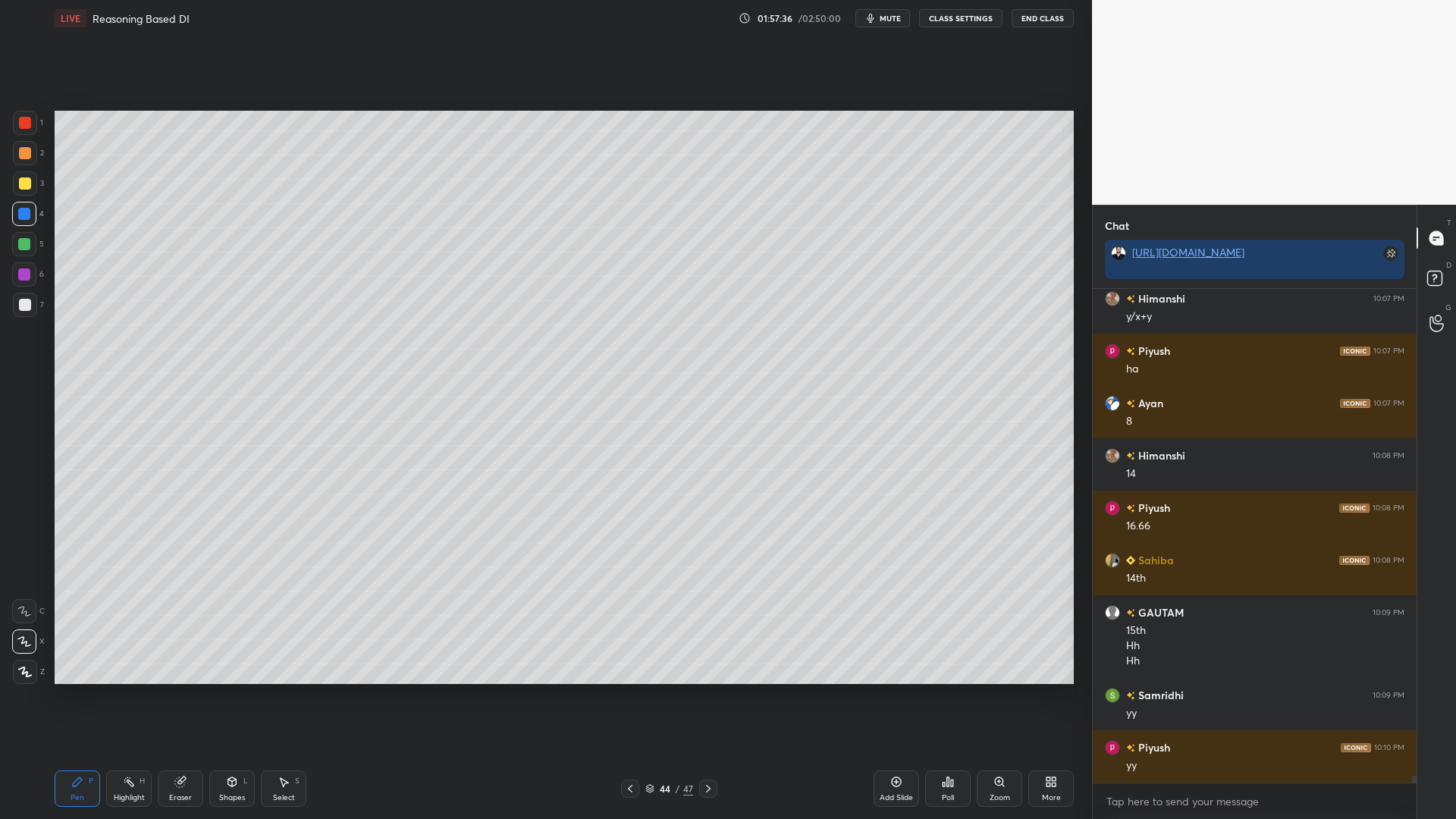
click at [633, 696] on icon at bounding box center [629, 788] width 12 height 12
click at [24, 123] on div at bounding box center [24, 122] width 12 height 12
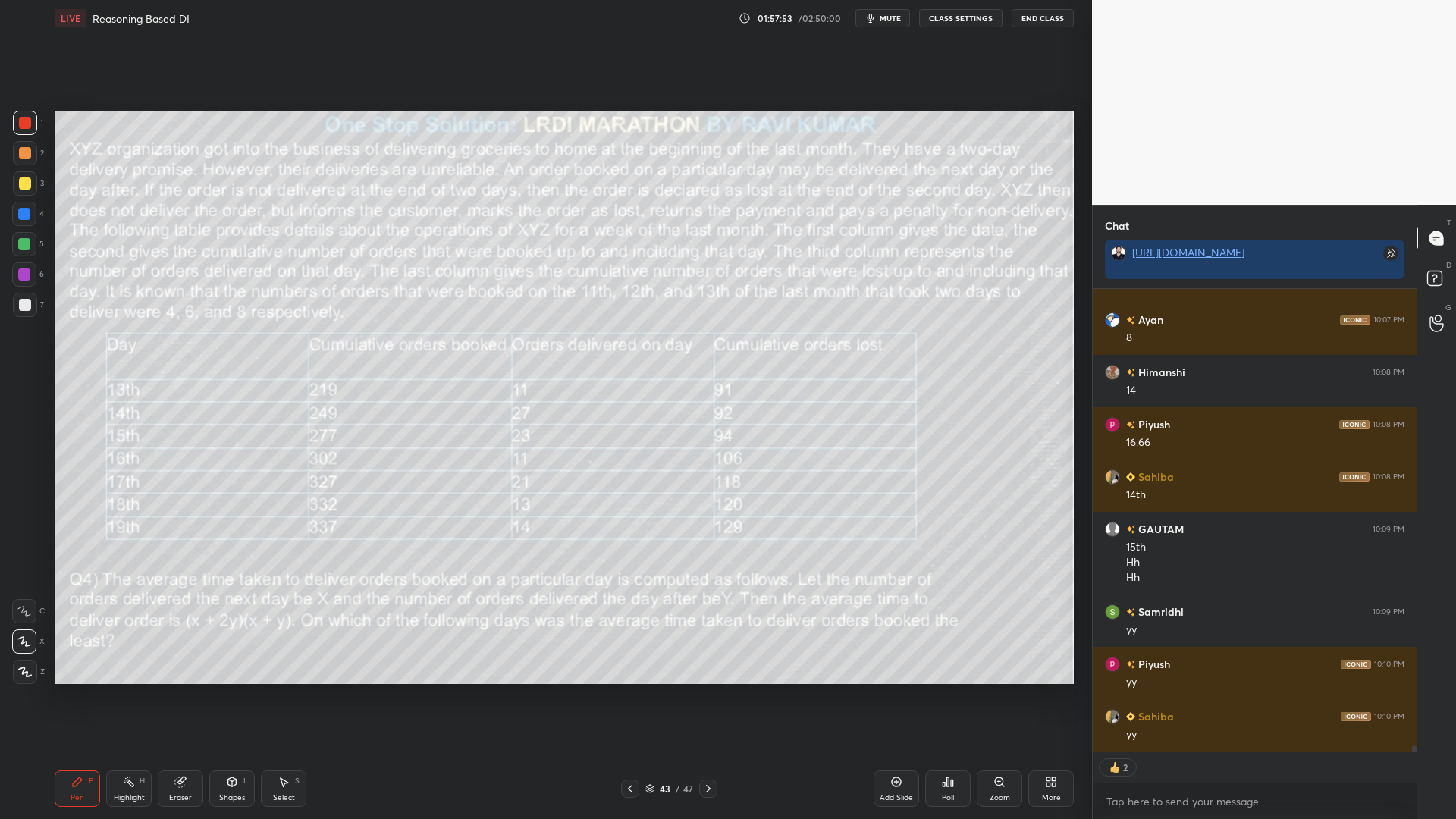
scroll to position [34207, 0]
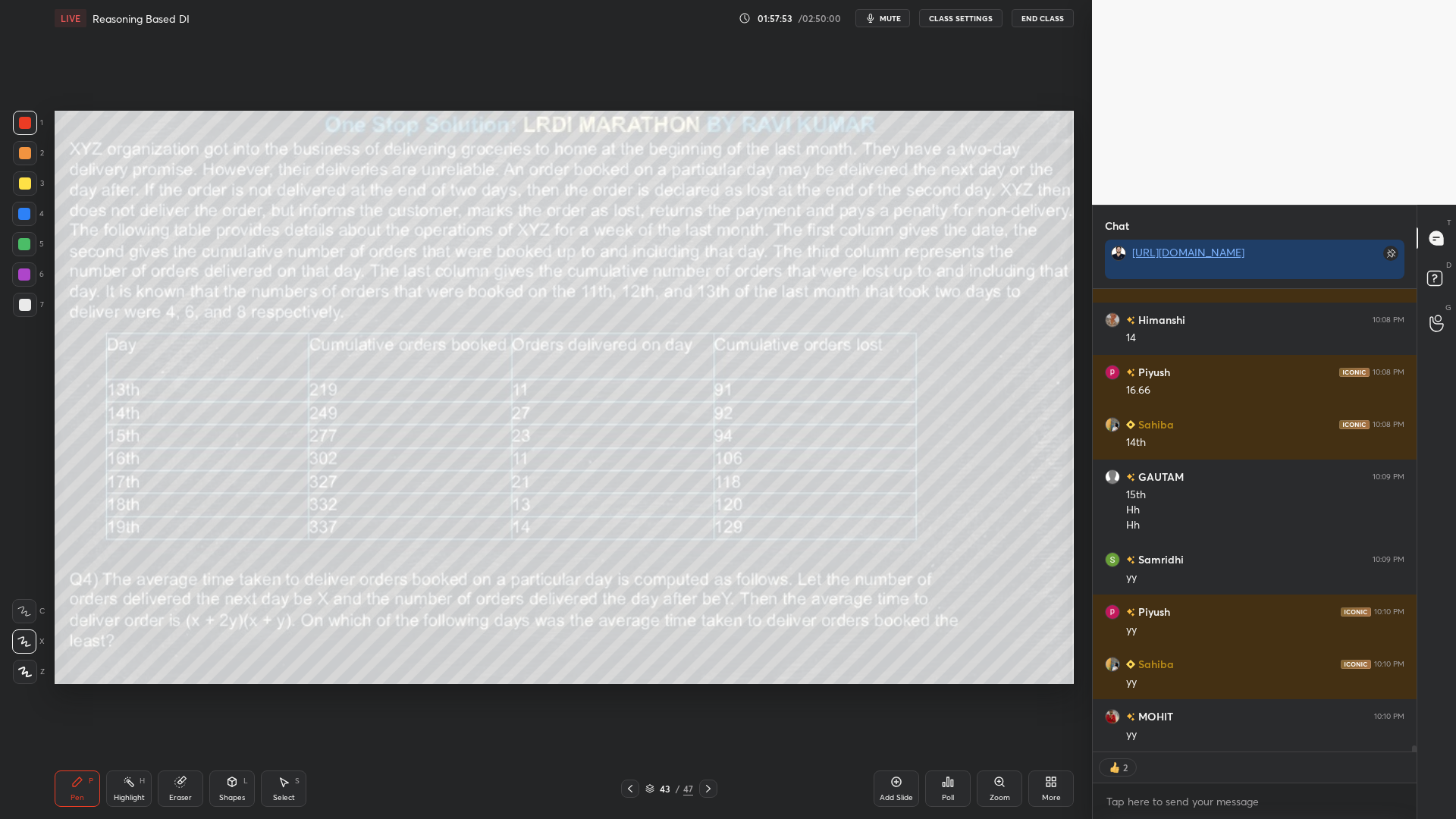
click at [652, 696] on icon at bounding box center [650, 786] width 7 height 4
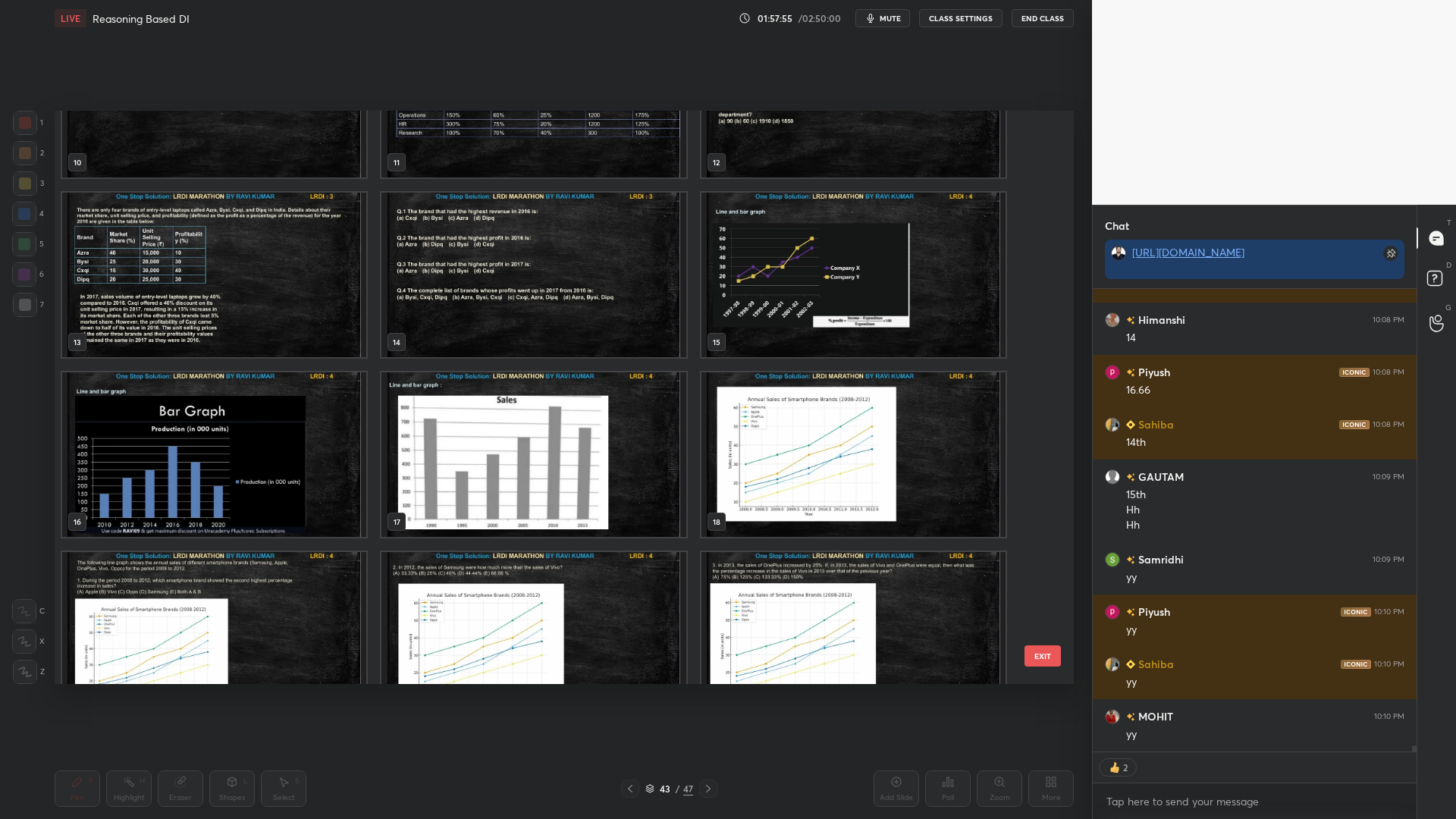
scroll to position [435, 0]
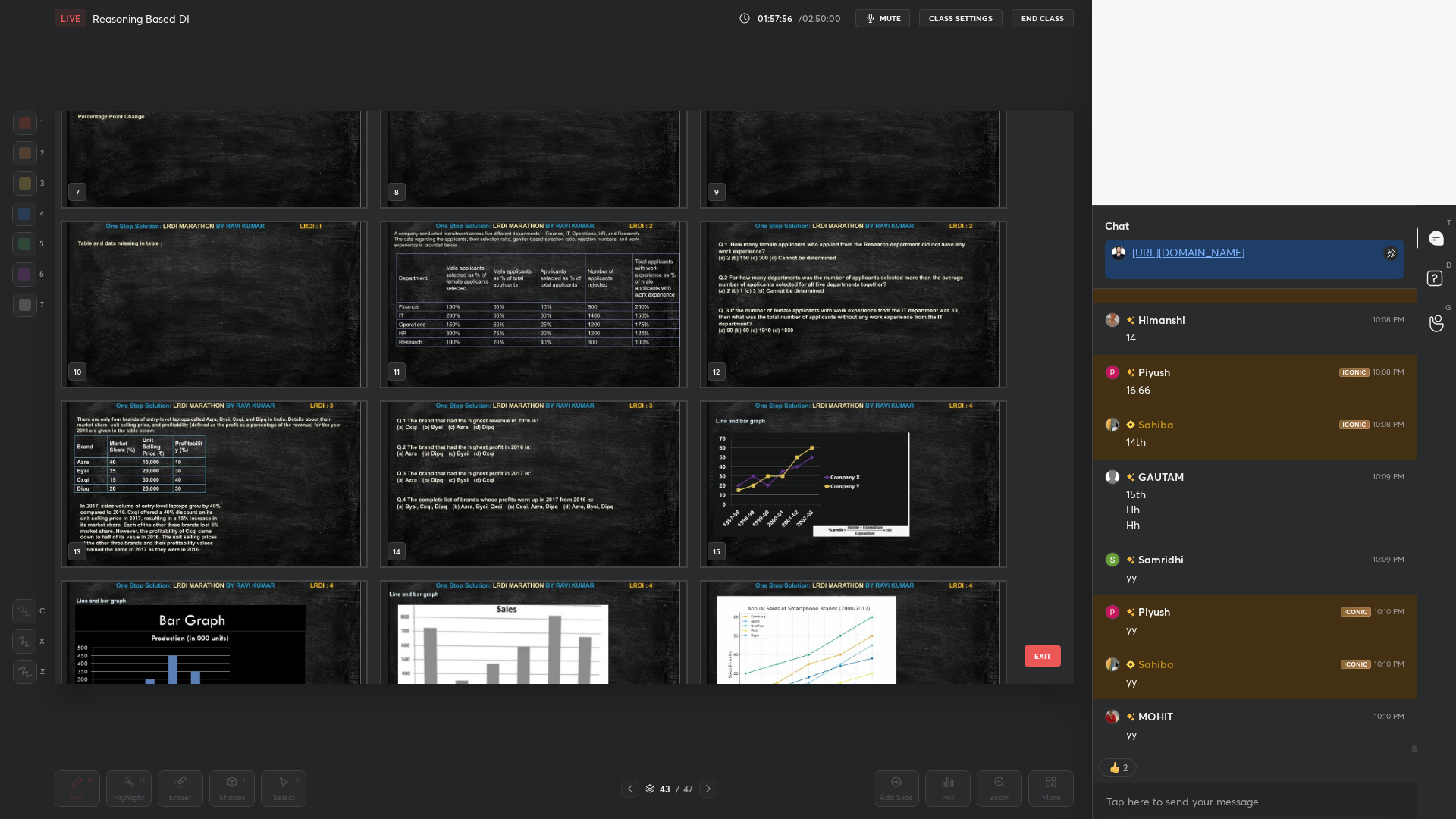
drag, startPoint x: 1045, startPoint y: 263, endPoint x: 1036, endPoint y: 193, distance: 70.6
click at [1036, 193] on div "4 5 6 7 8 9 10 11 12 13 14 15 16 17 18 EXIT" at bounding box center [564, 396] width 1019 height 573
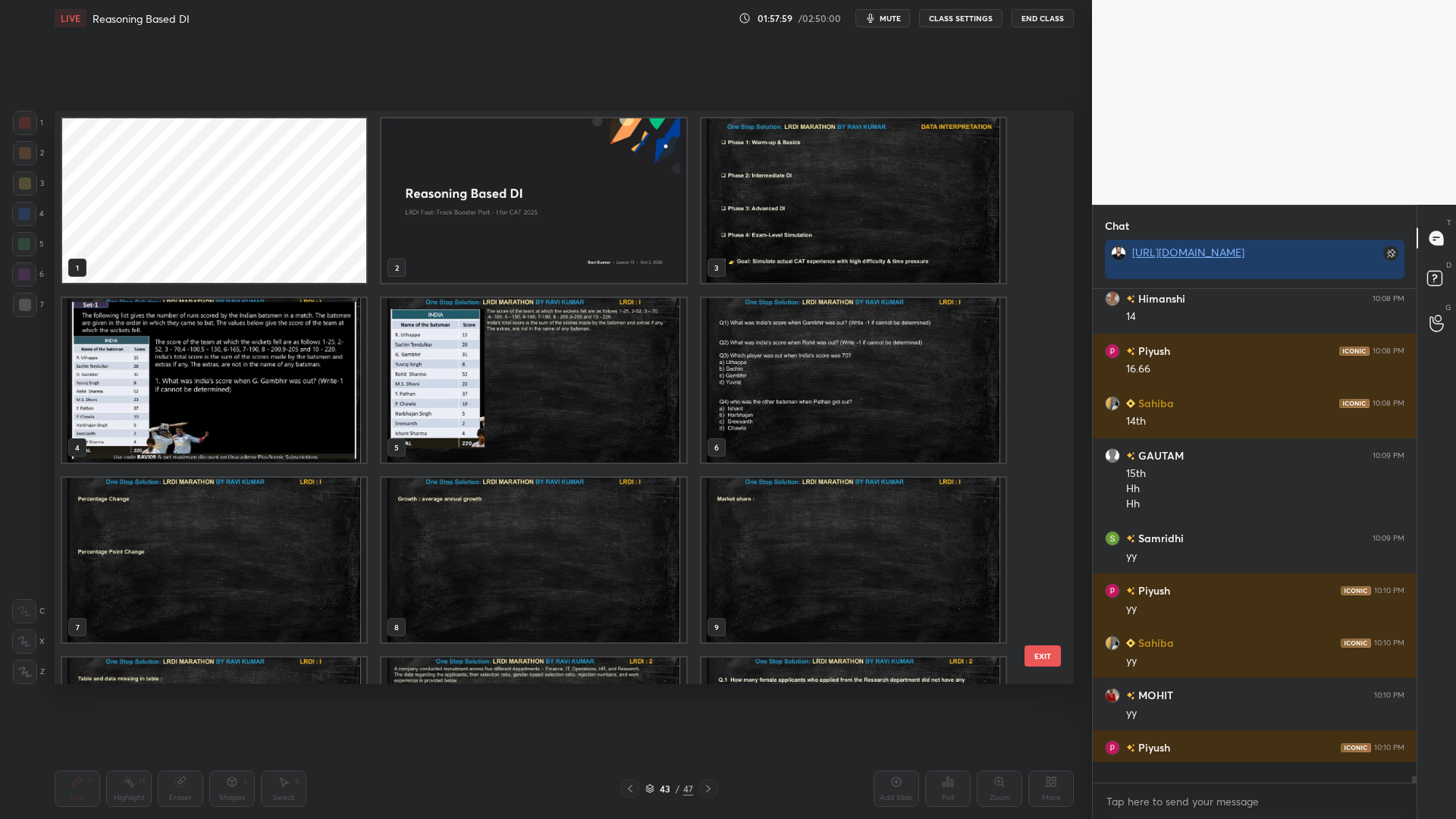
scroll to position [34229, 0]
click at [821, 207] on img "grid" at bounding box center [853, 200] width 304 height 165
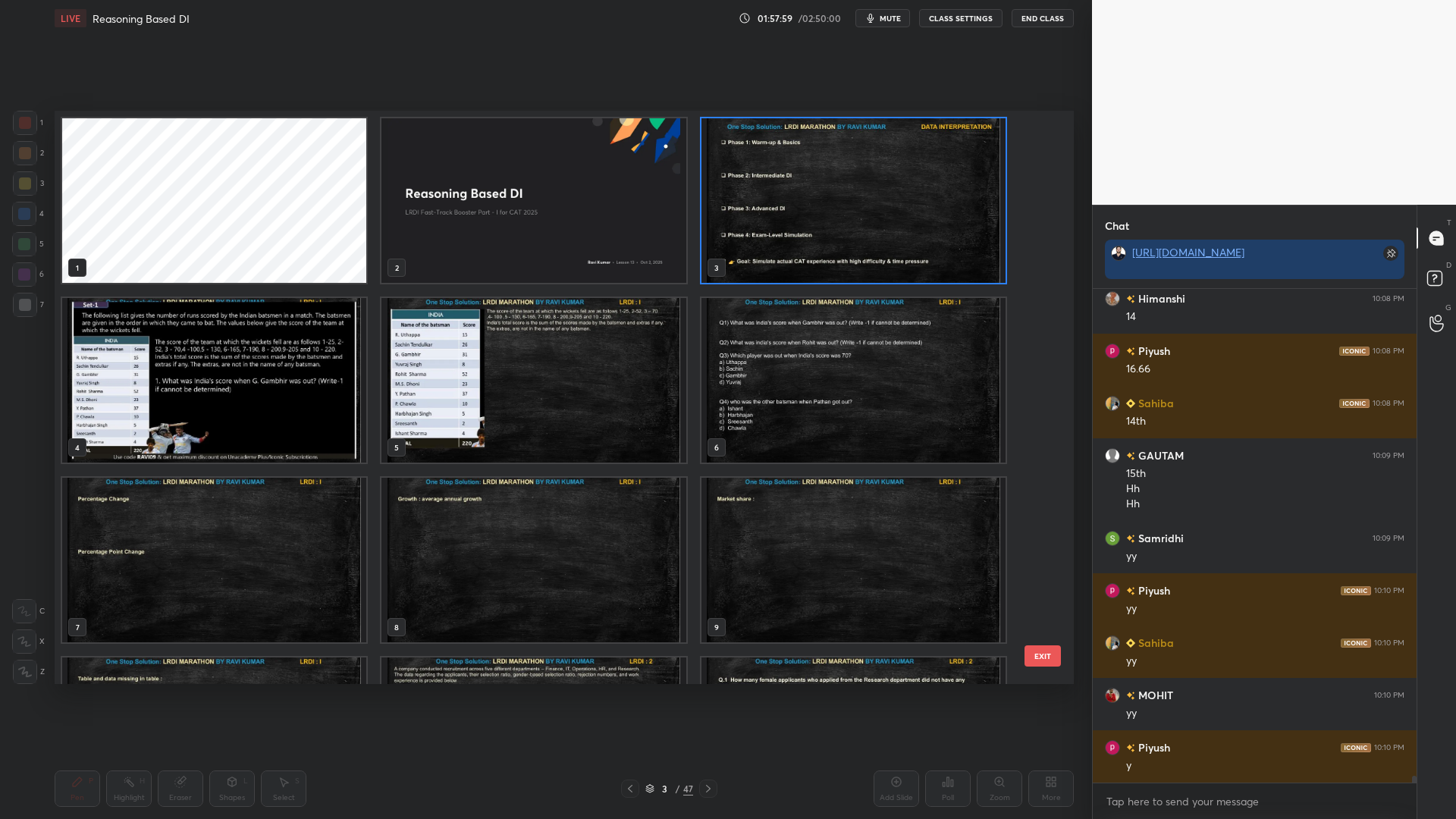
click at [822, 208] on img "grid" at bounding box center [853, 200] width 304 height 165
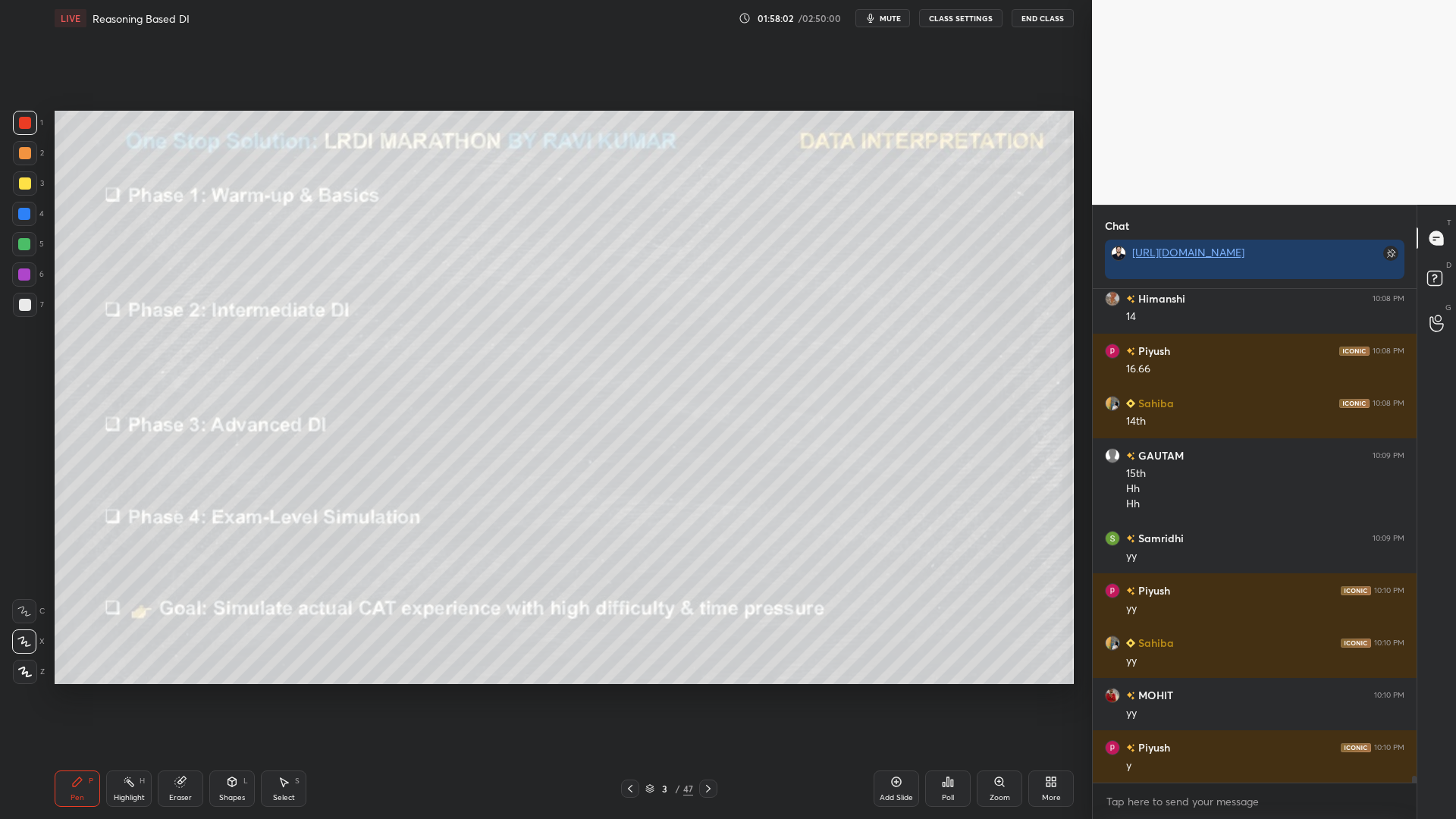
click at [643, 696] on div "3 / 47" at bounding box center [669, 787] width 96 height 18
click at [651, 696] on div "3 / 47" at bounding box center [669, 788] width 48 height 14
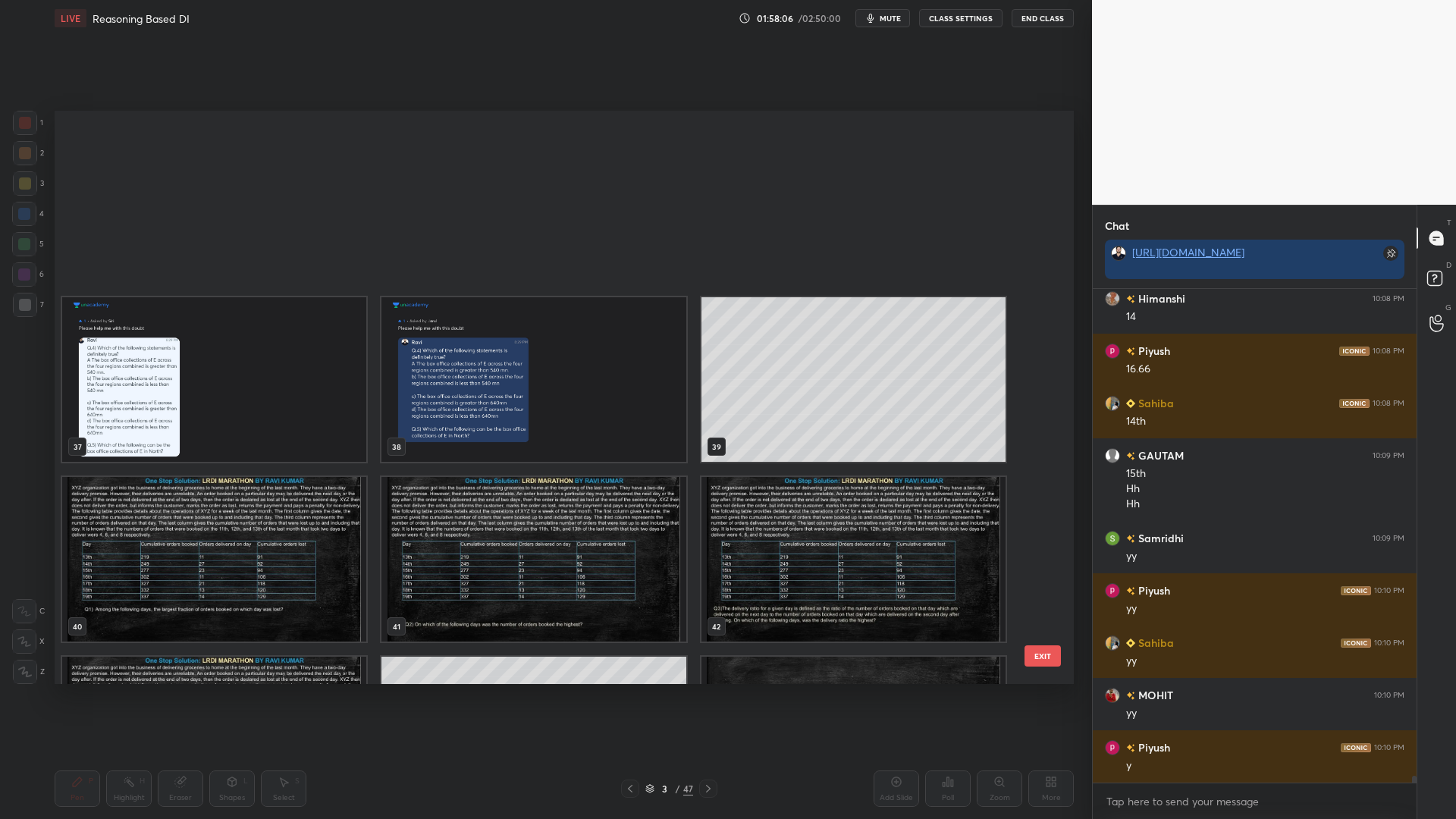
scroll to position [2301, 0]
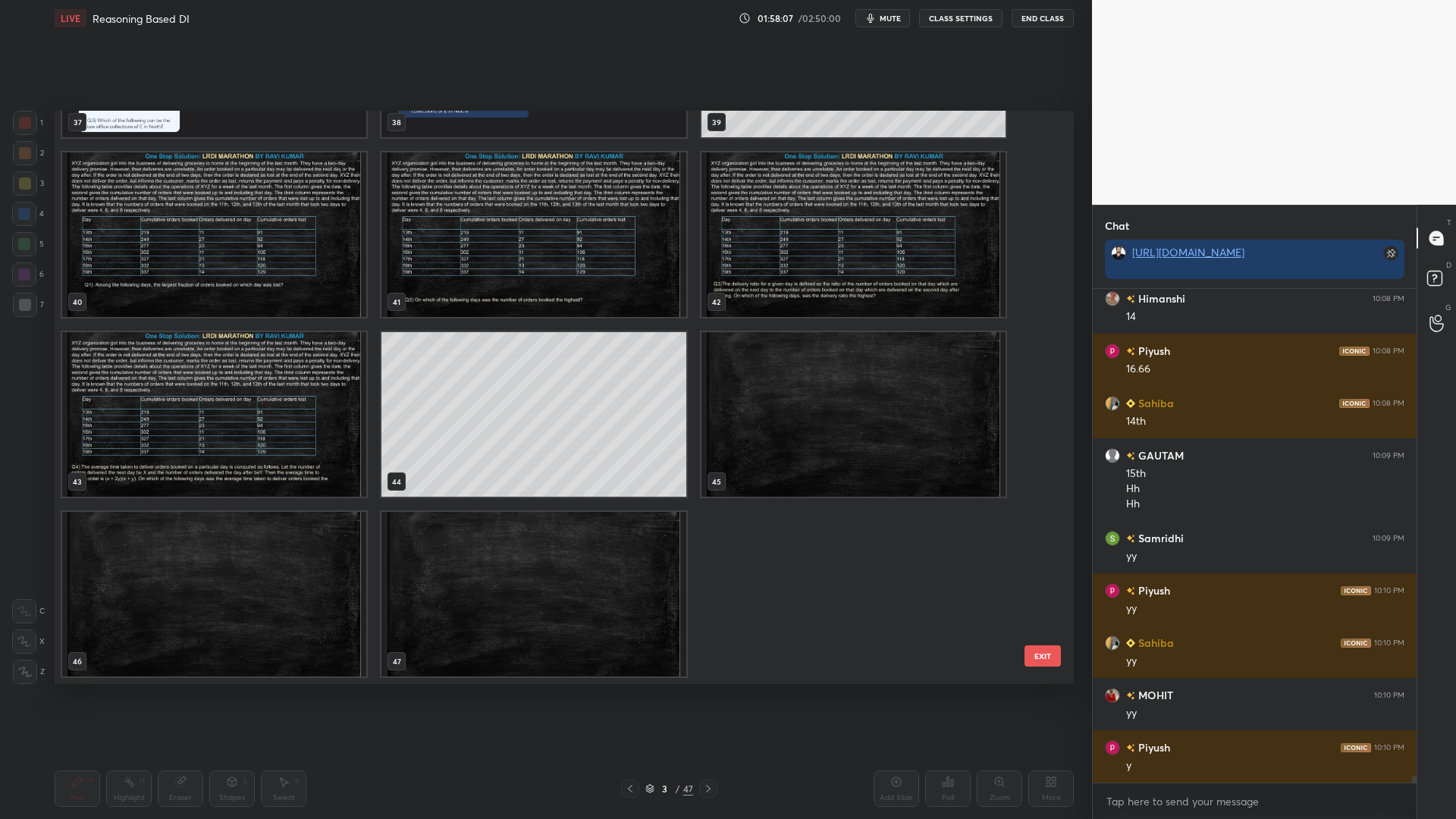
click at [249, 406] on img "grid" at bounding box center [213, 414] width 304 height 165
click at [251, 407] on img "grid" at bounding box center [213, 414] width 304 height 165
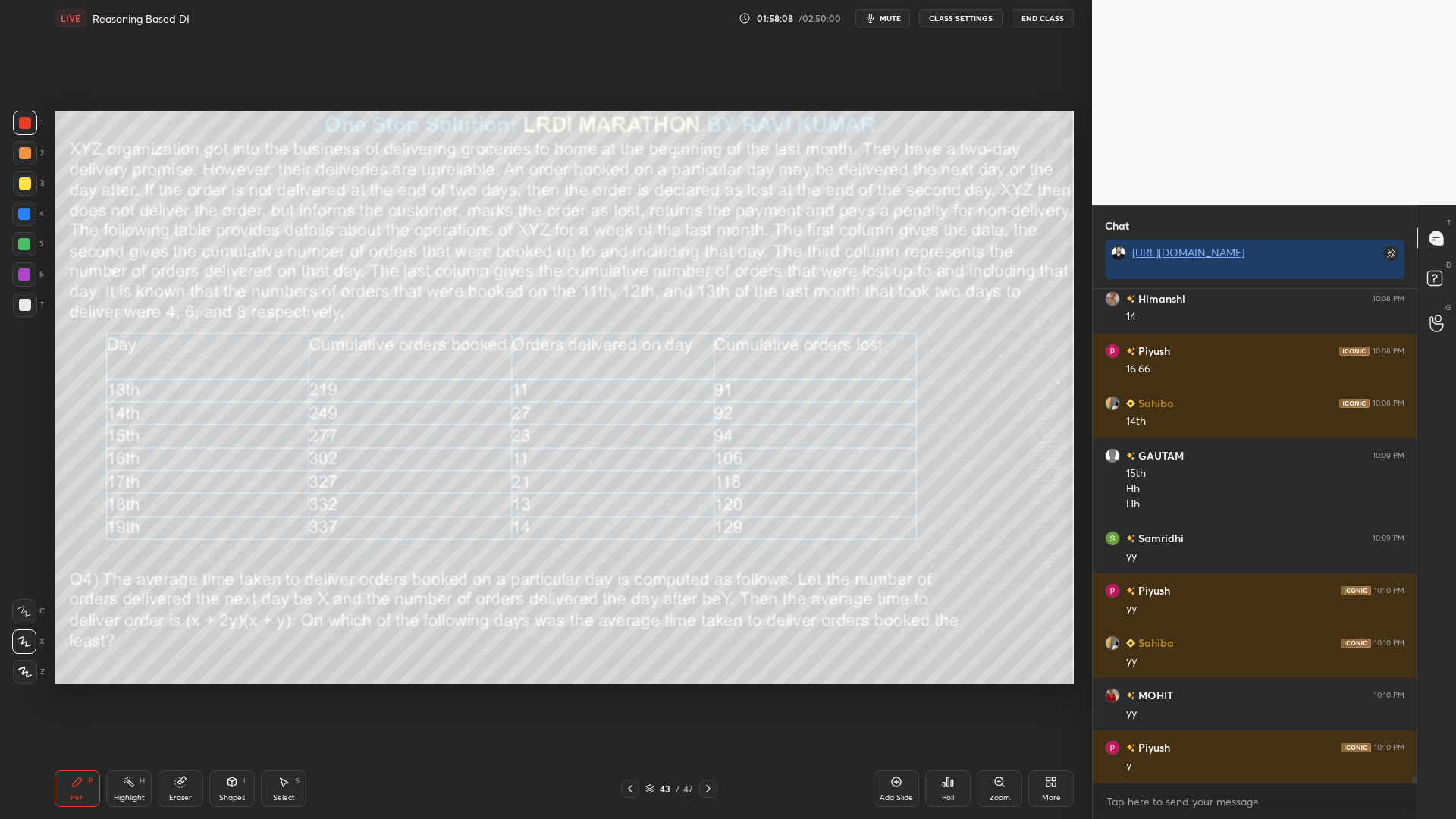
scroll to position [34281, 0]
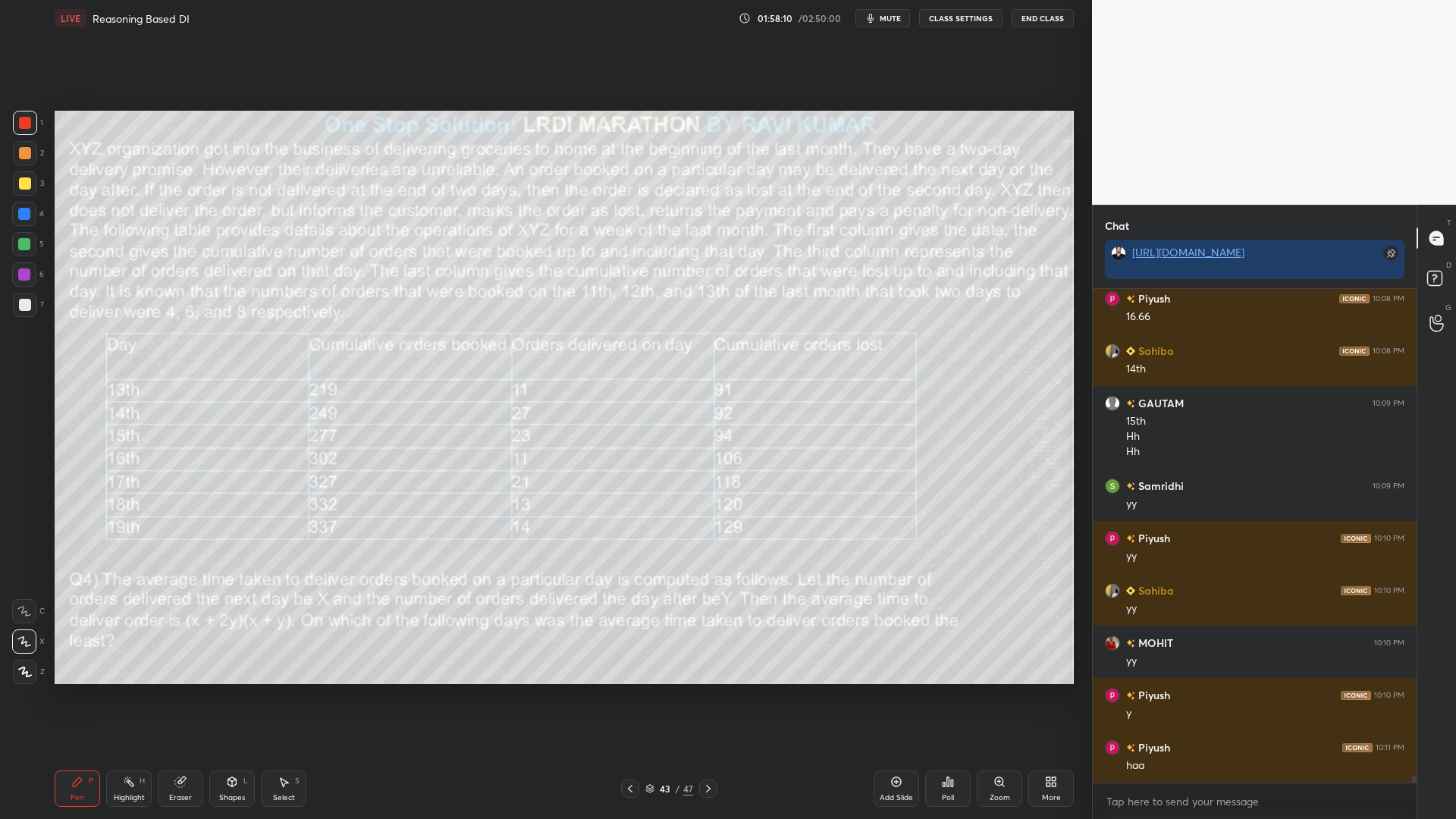
click at [630, 696] on icon at bounding box center [629, 788] width 12 height 12
click at [627, 696] on icon at bounding box center [629, 788] width 12 height 12
click at [629, 696] on icon at bounding box center [629, 788] width 12 height 12
click at [631, 696] on icon at bounding box center [629, 788] width 12 height 12
click at [624, 696] on icon at bounding box center [629, 788] width 12 height 12
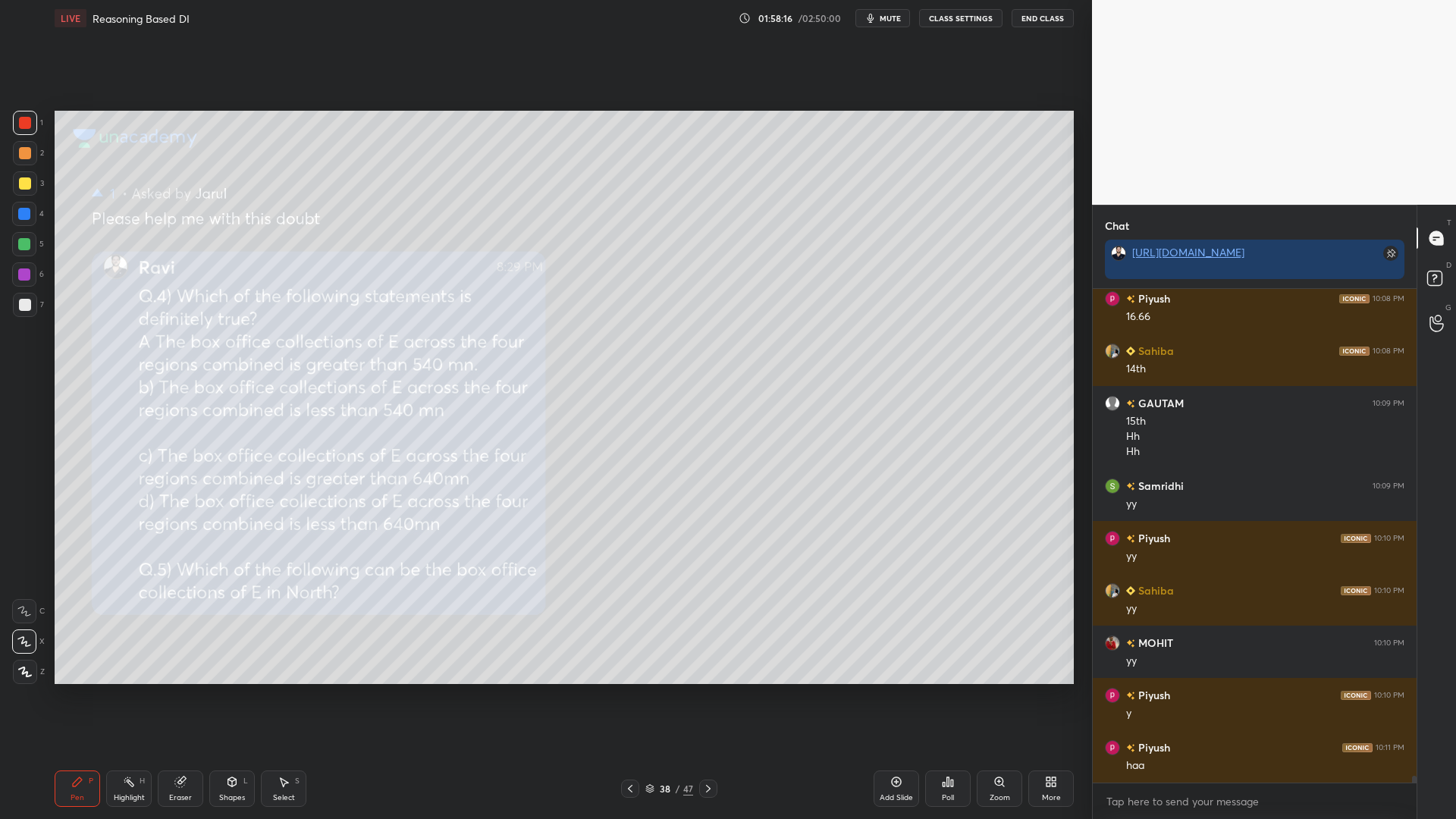
click at [627, 696] on icon at bounding box center [629, 788] width 12 height 12
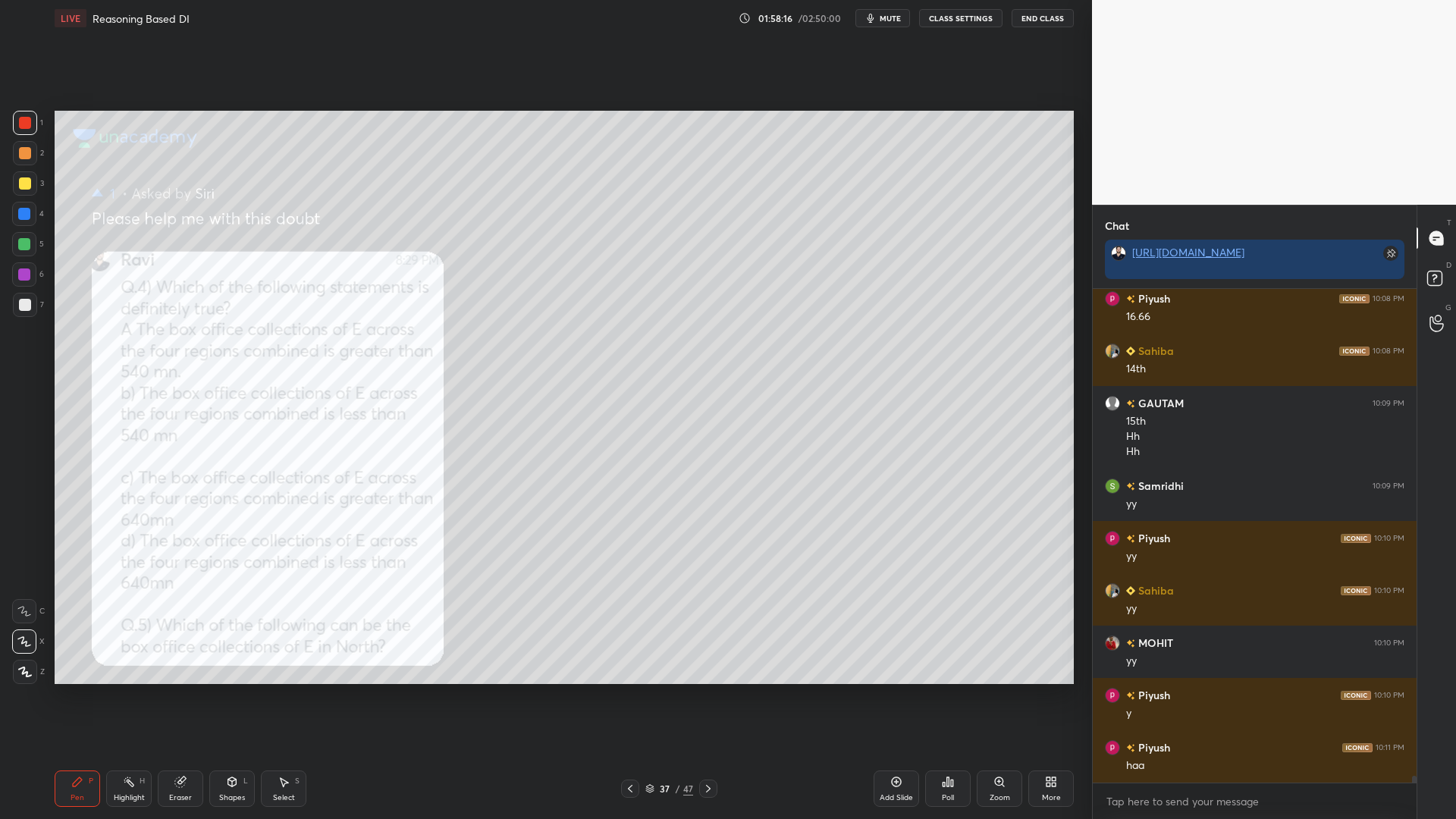
click at [627, 696] on icon at bounding box center [629, 788] width 12 height 12
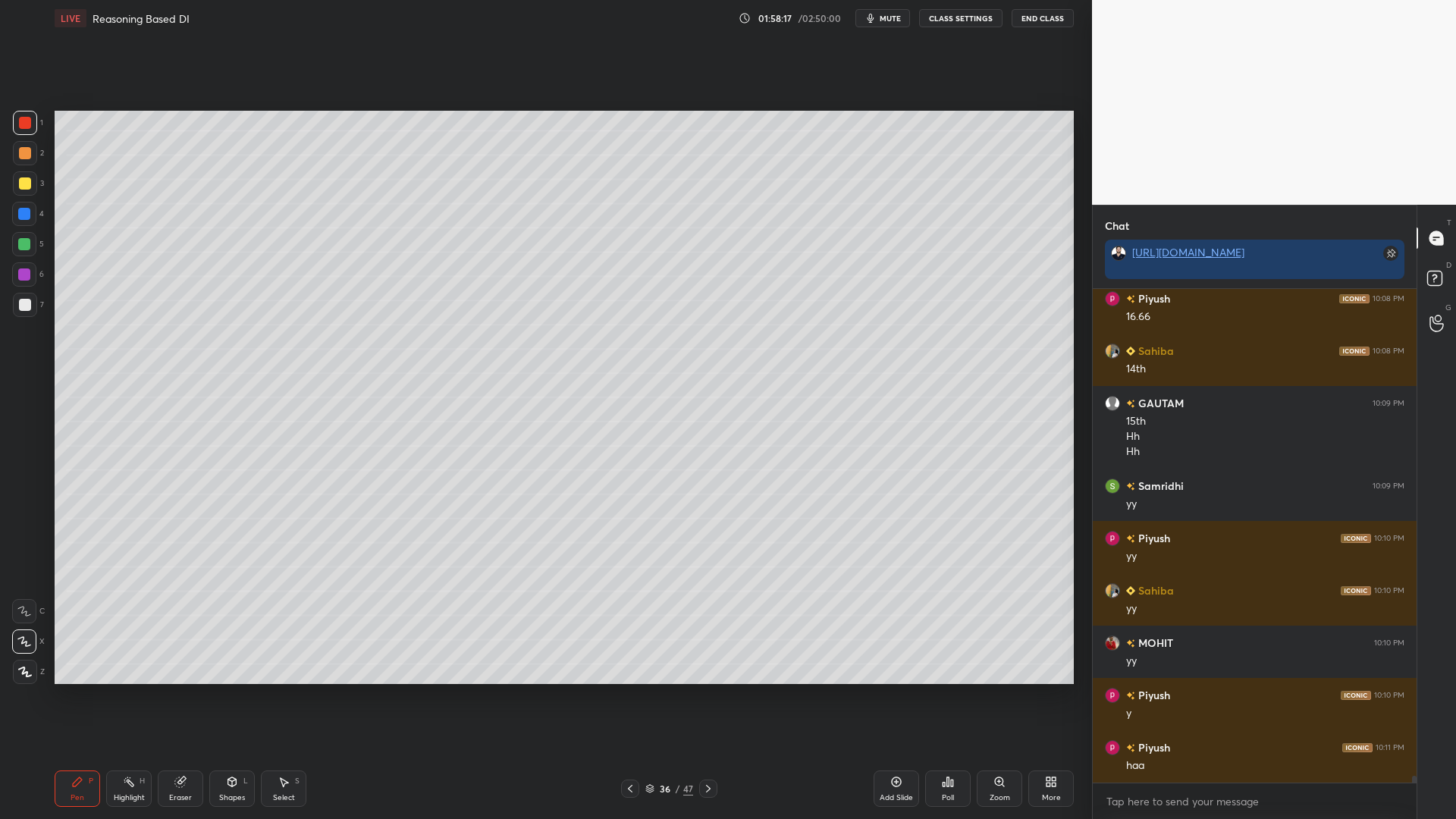
click at [631, 696] on icon at bounding box center [629, 788] width 12 height 12
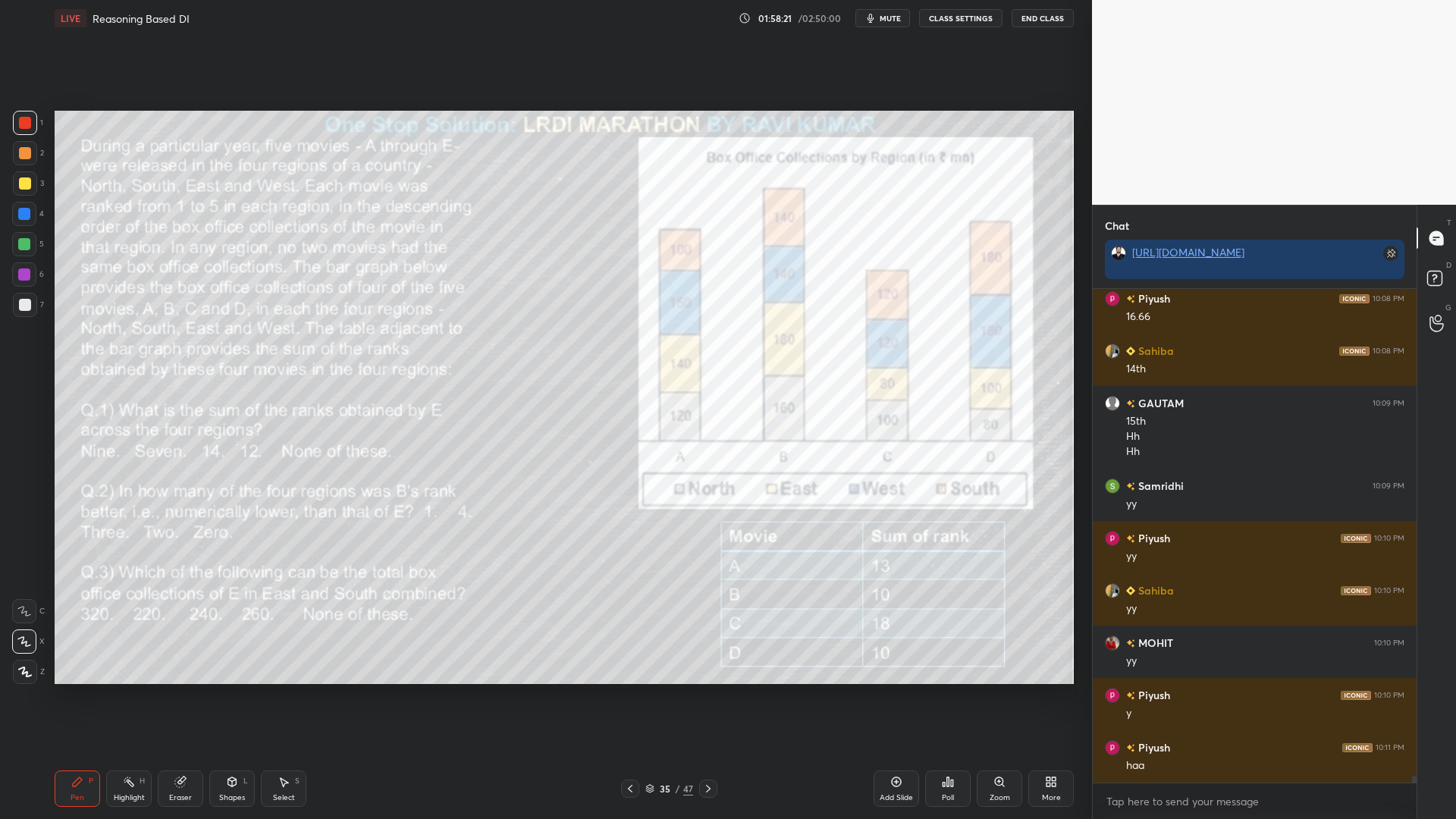
click at [631, 696] on icon at bounding box center [629, 788] width 12 height 12
click at [629, 696] on icon at bounding box center [629, 788] width 5 height 7
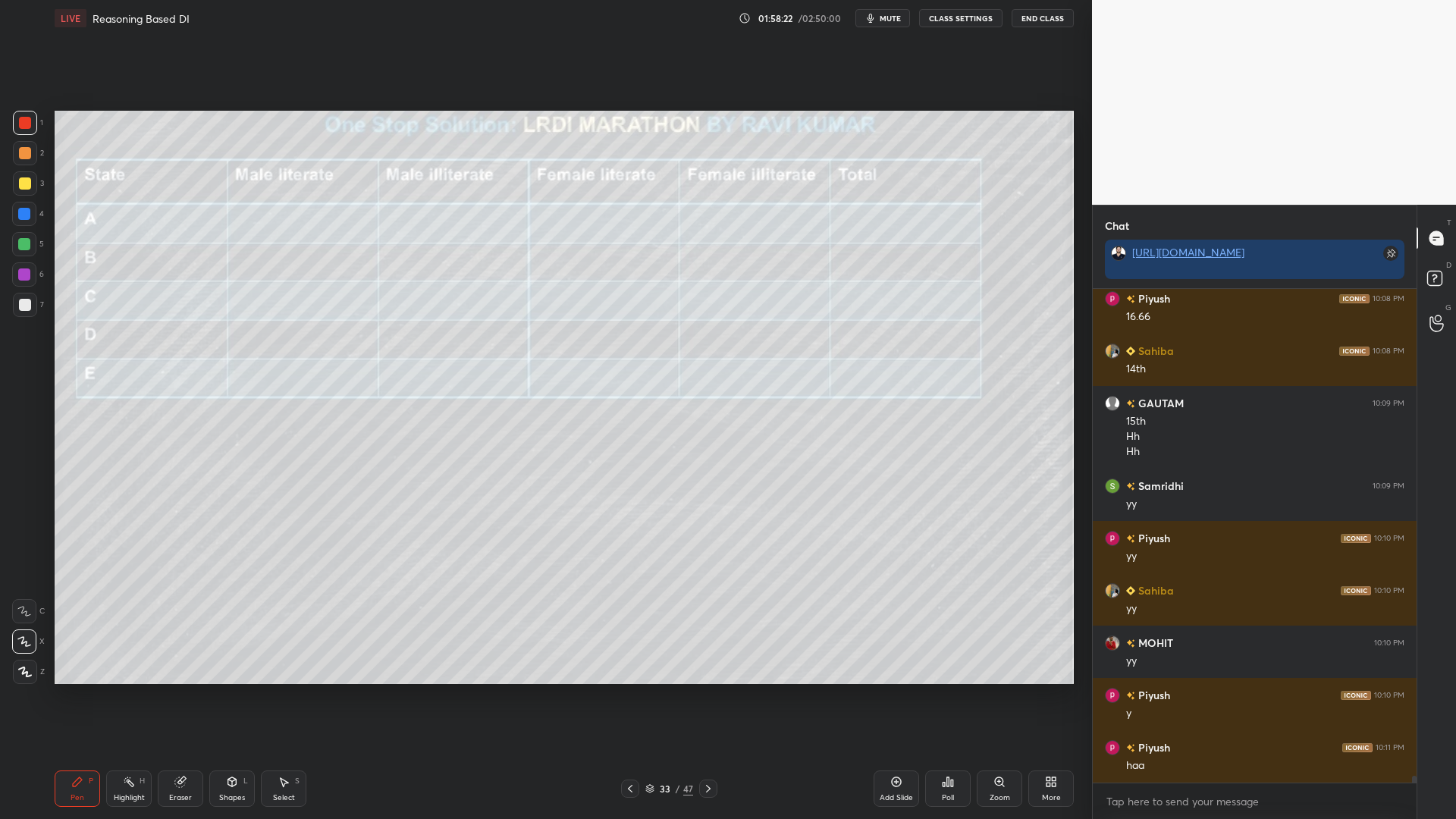
scroll to position [34375, 0]
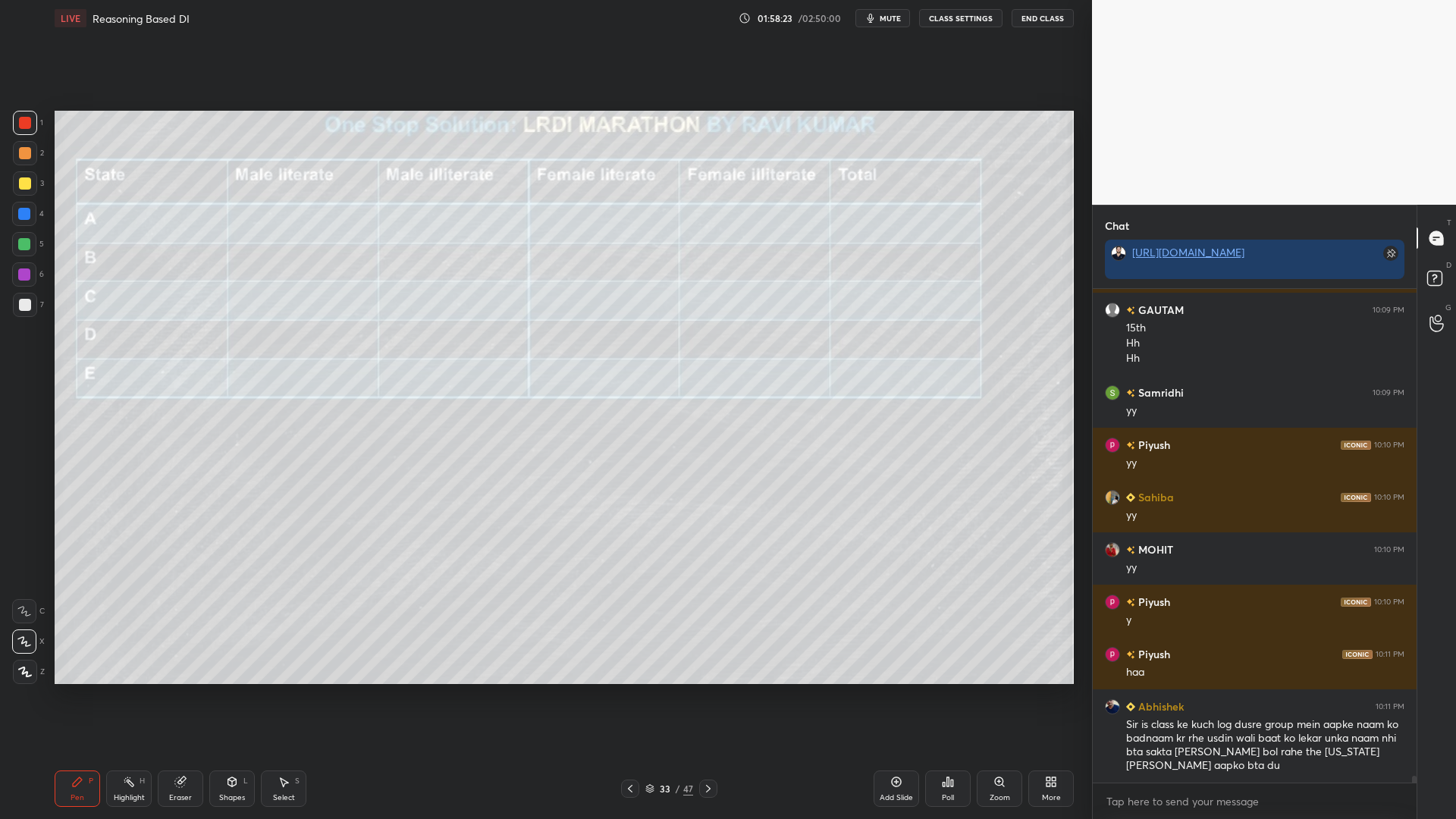
click at [627, 696] on icon at bounding box center [629, 788] width 12 height 12
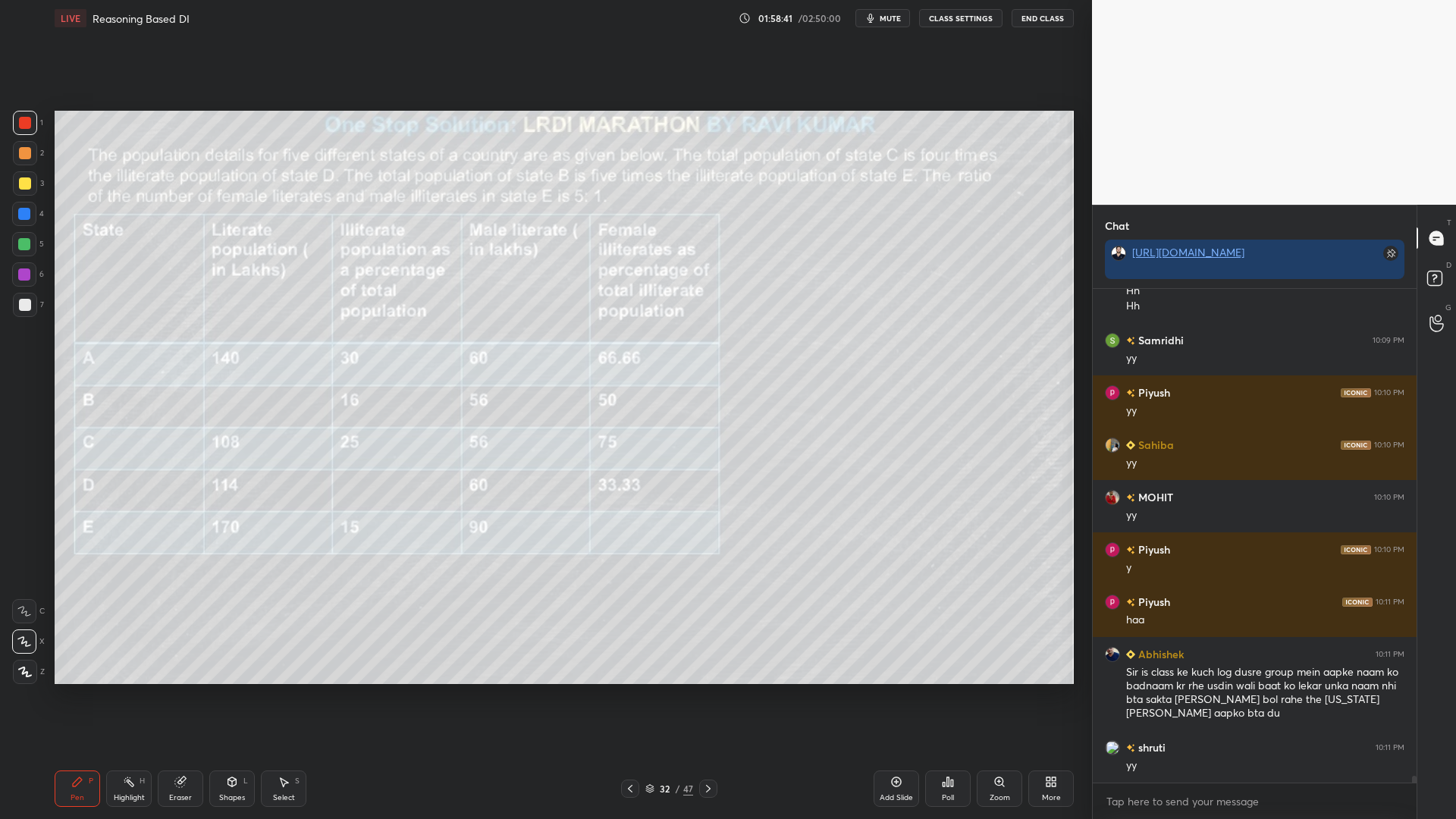
click at [226, 696] on icon at bounding box center [232, 781] width 12 height 12
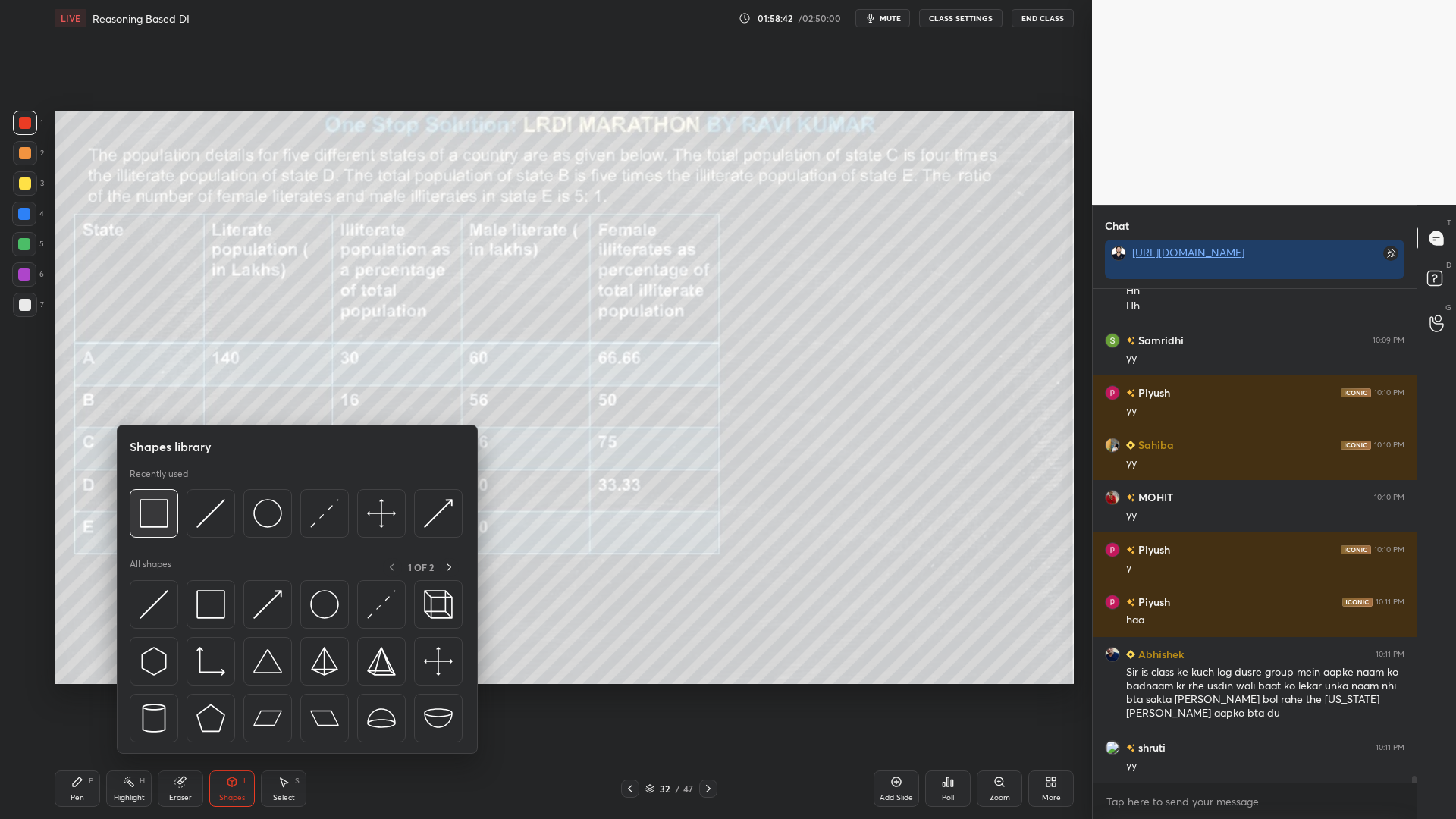
click at [146, 508] on img at bounding box center [153, 512] width 29 height 29
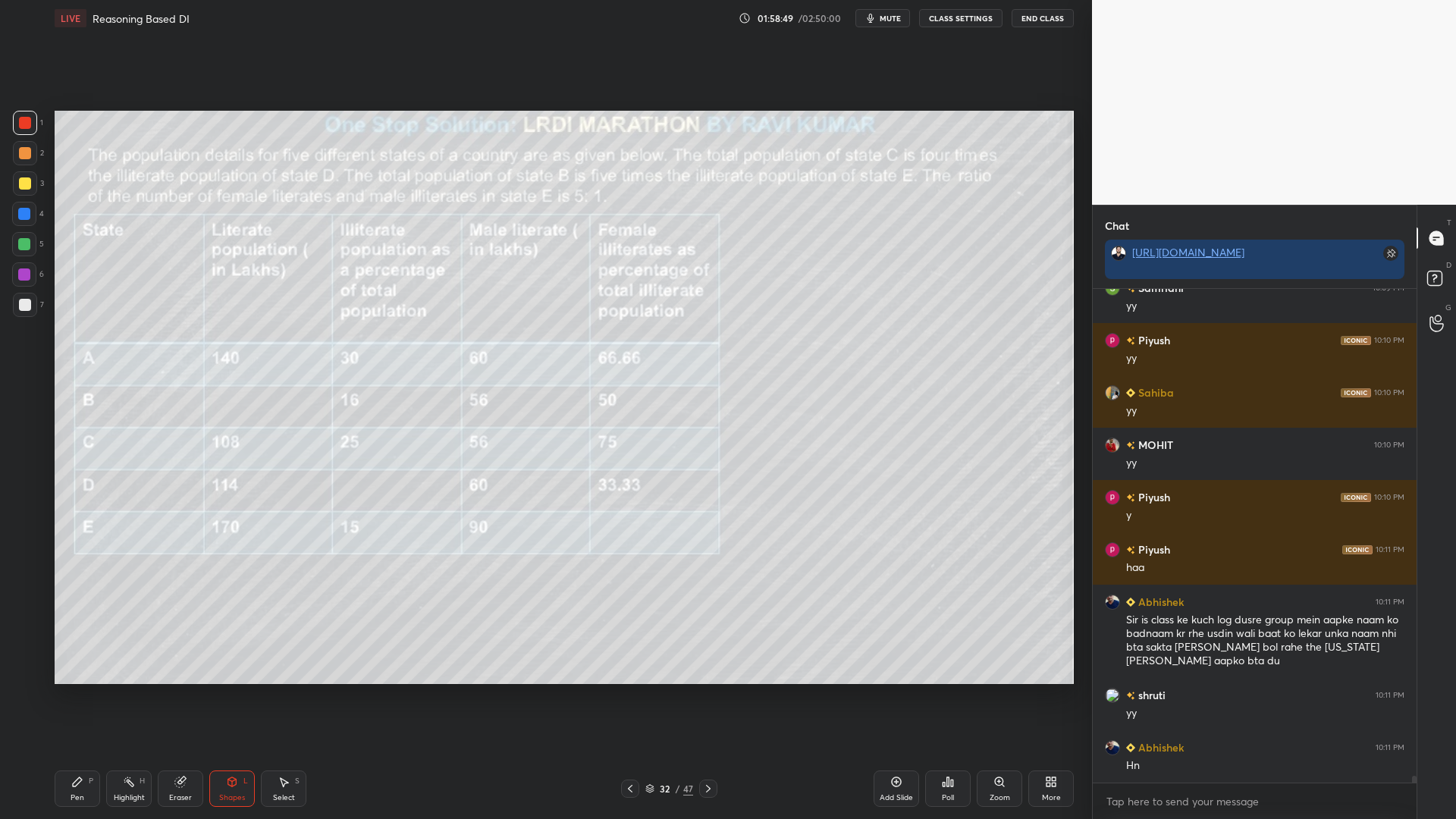
scroll to position [34531, 0]
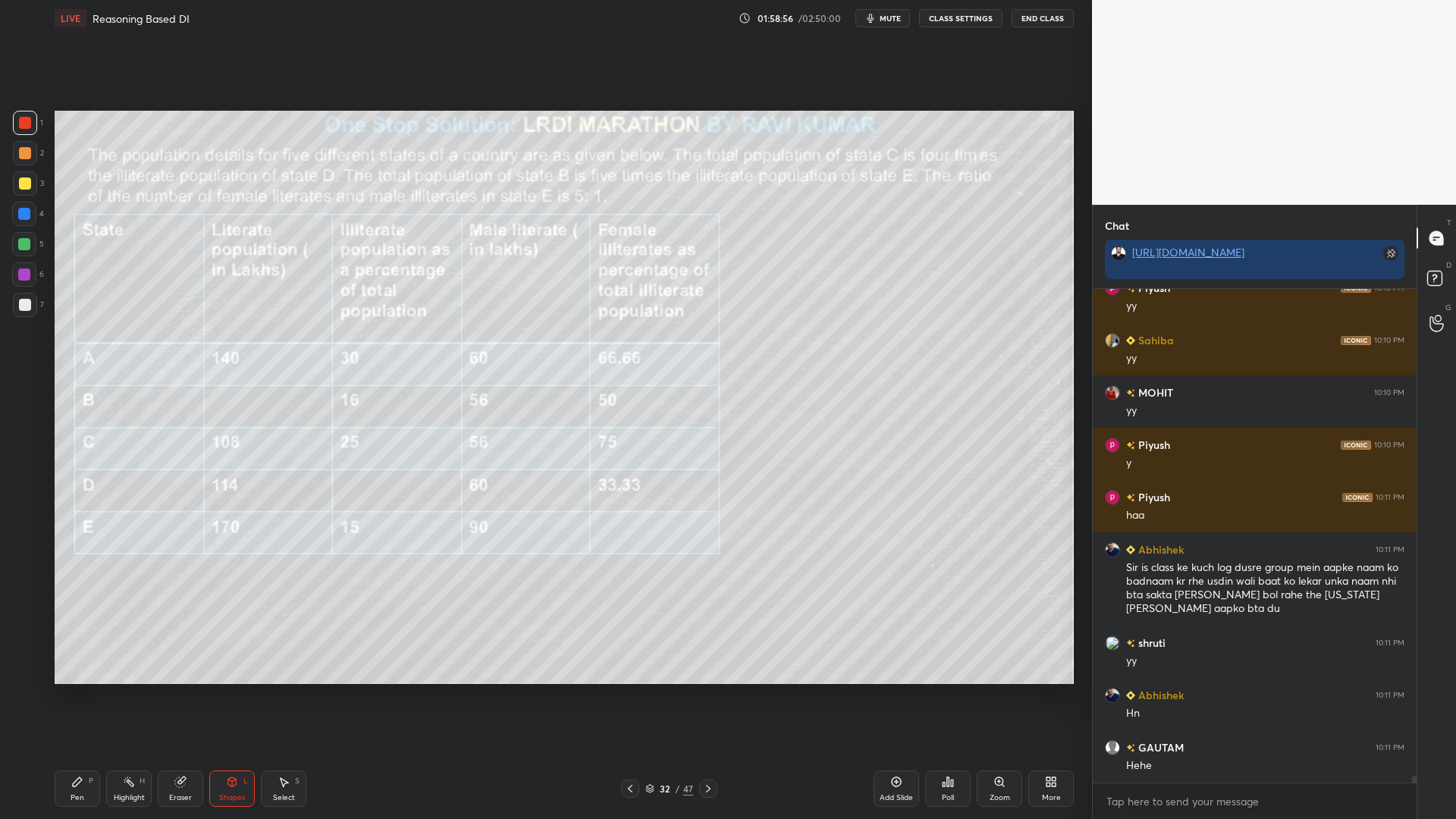
click at [22, 245] on div at bounding box center [23, 244] width 12 height 12
click at [79, 696] on div "Pen P" at bounding box center [77, 788] width 46 height 36
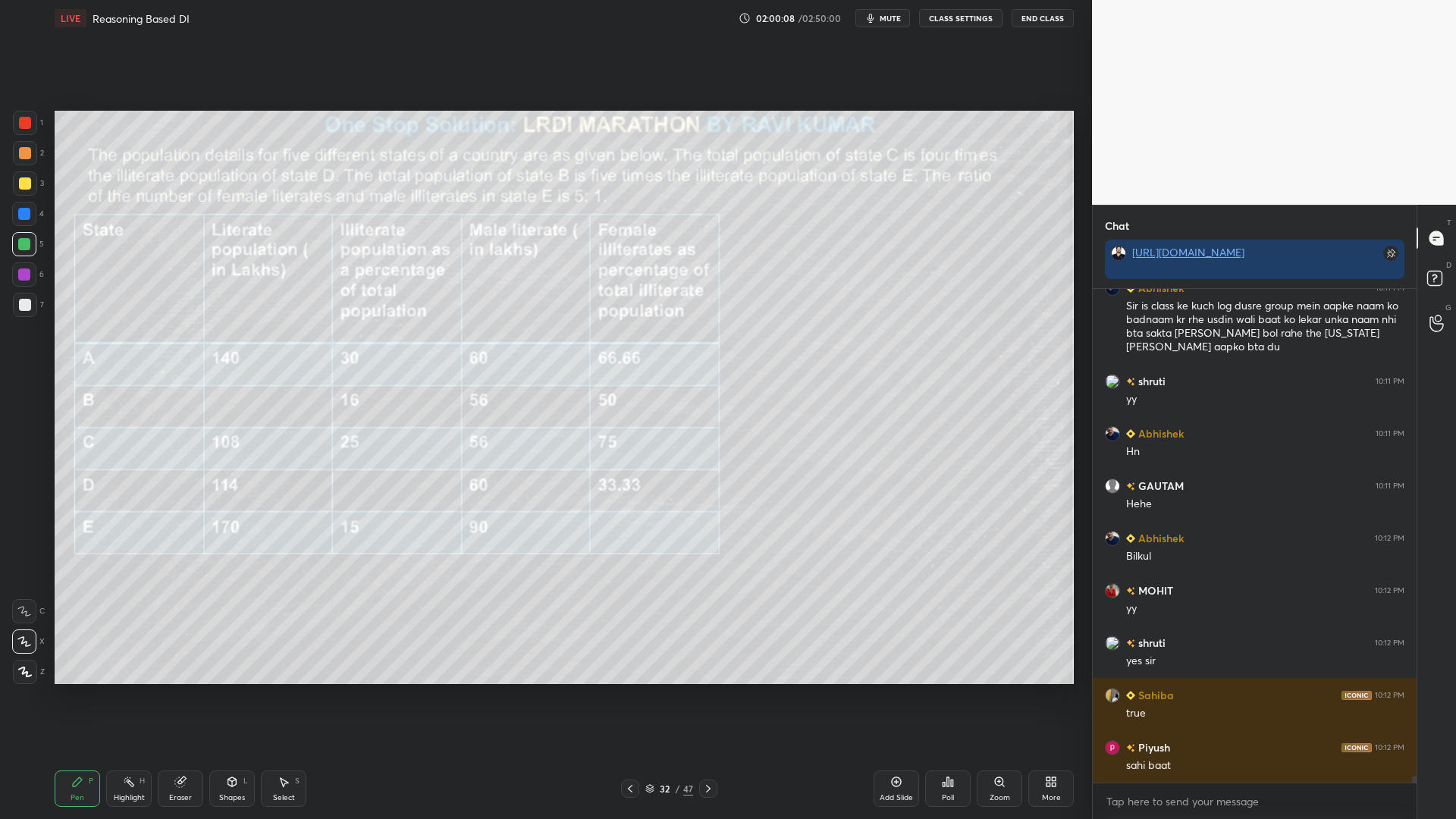
scroll to position [34845, 0]
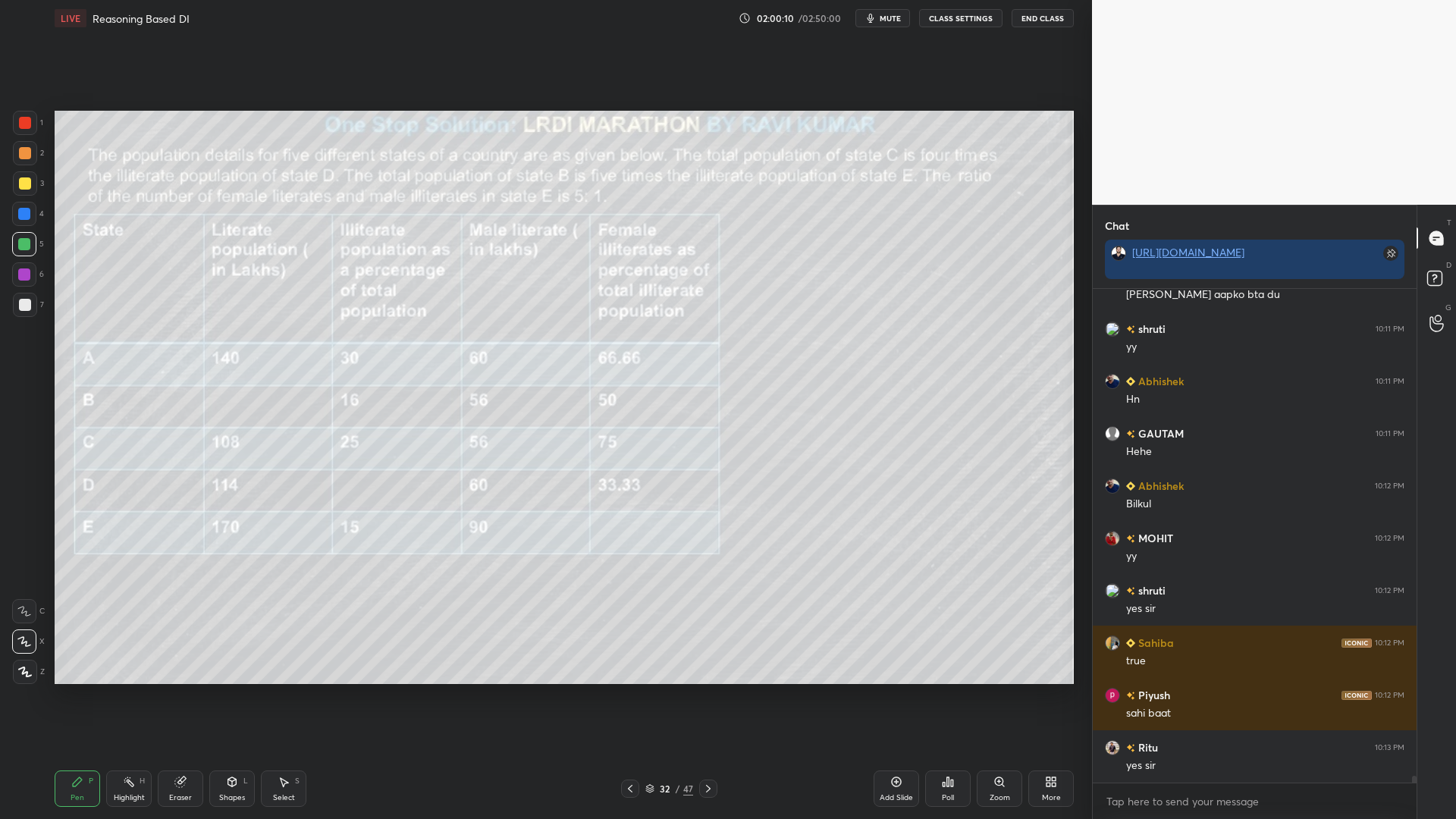
drag, startPoint x: 21, startPoint y: 208, endPoint x: 34, endPoint y: 223, distance: 19.8
click at [21, 212] on div at bounding box center [23, 213] width 12 height 12
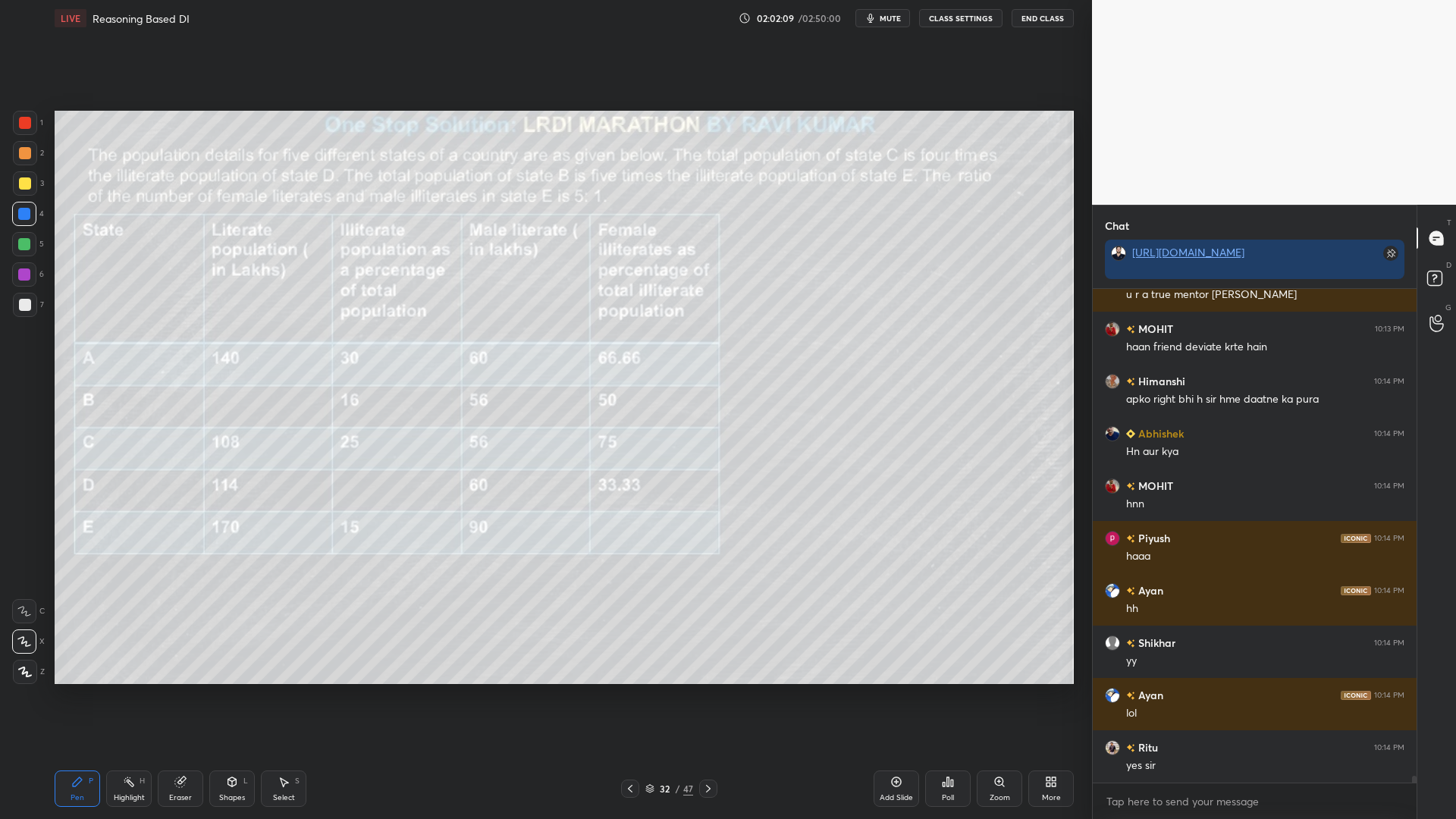
scroll to position [35540, 0]
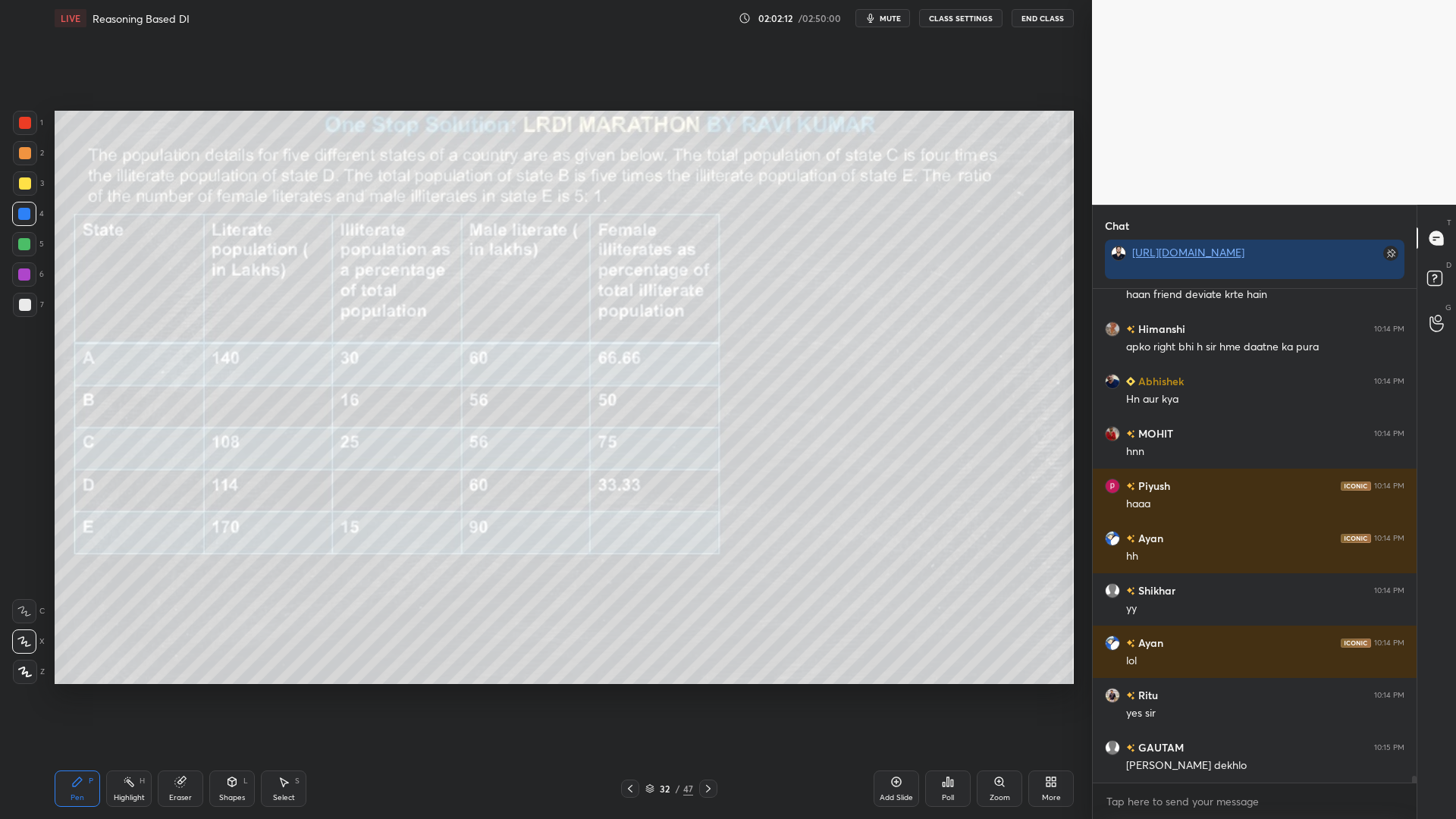
click at [180, 696] on icon at bounding box center [180, 782] width 10 height 10
click at [22, 669] on span "Erase all" at bounding box center [24, 671] width 22 height 10
drag, startPoint x: 22, startPoint y: 119, endPoint x: 44, endPoint y: 136, distance: 27.8
click at [20, 122] on div at bounding box center [24, 122] width 12 height 12
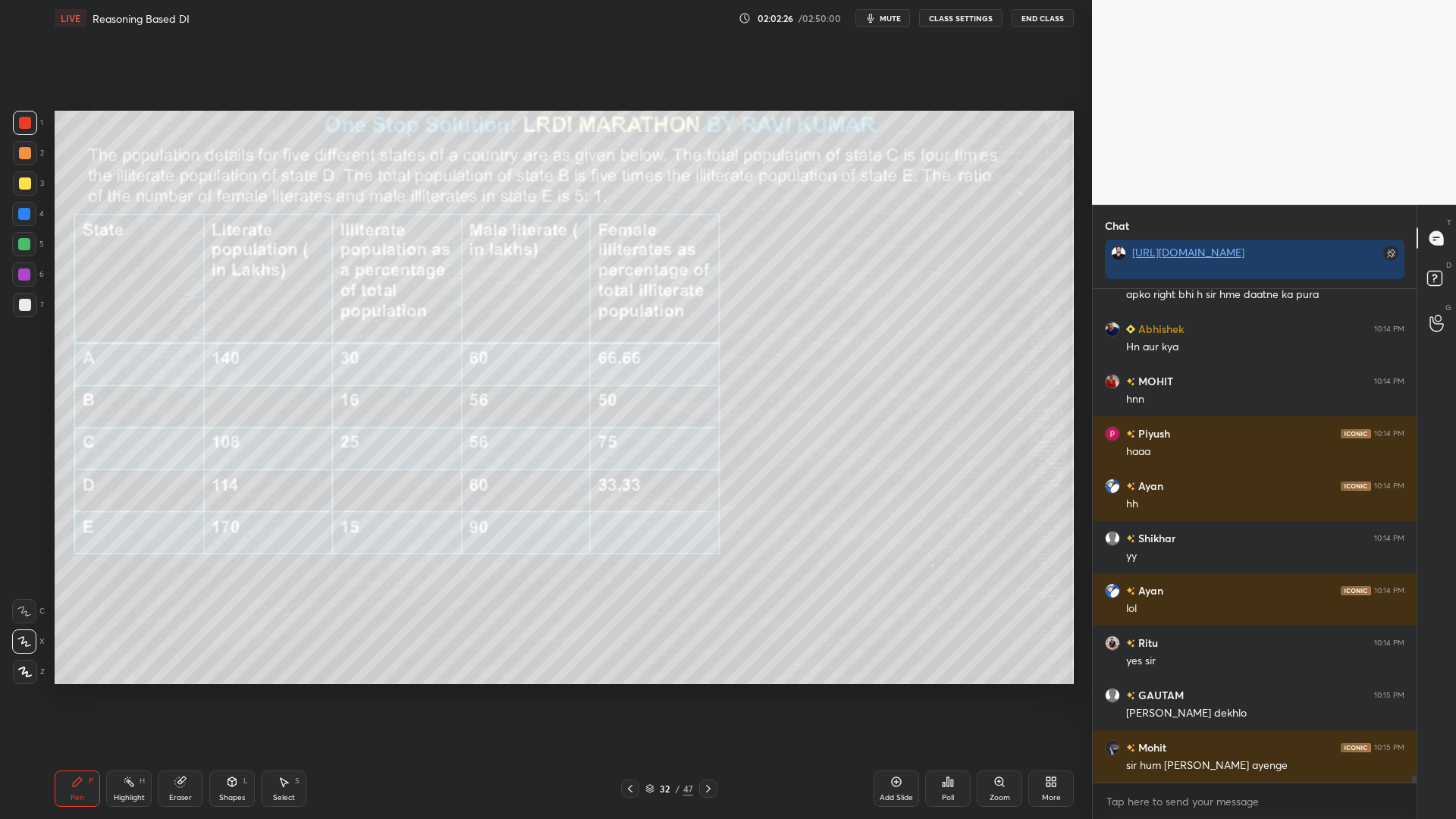
scroll to position [35644, 0]
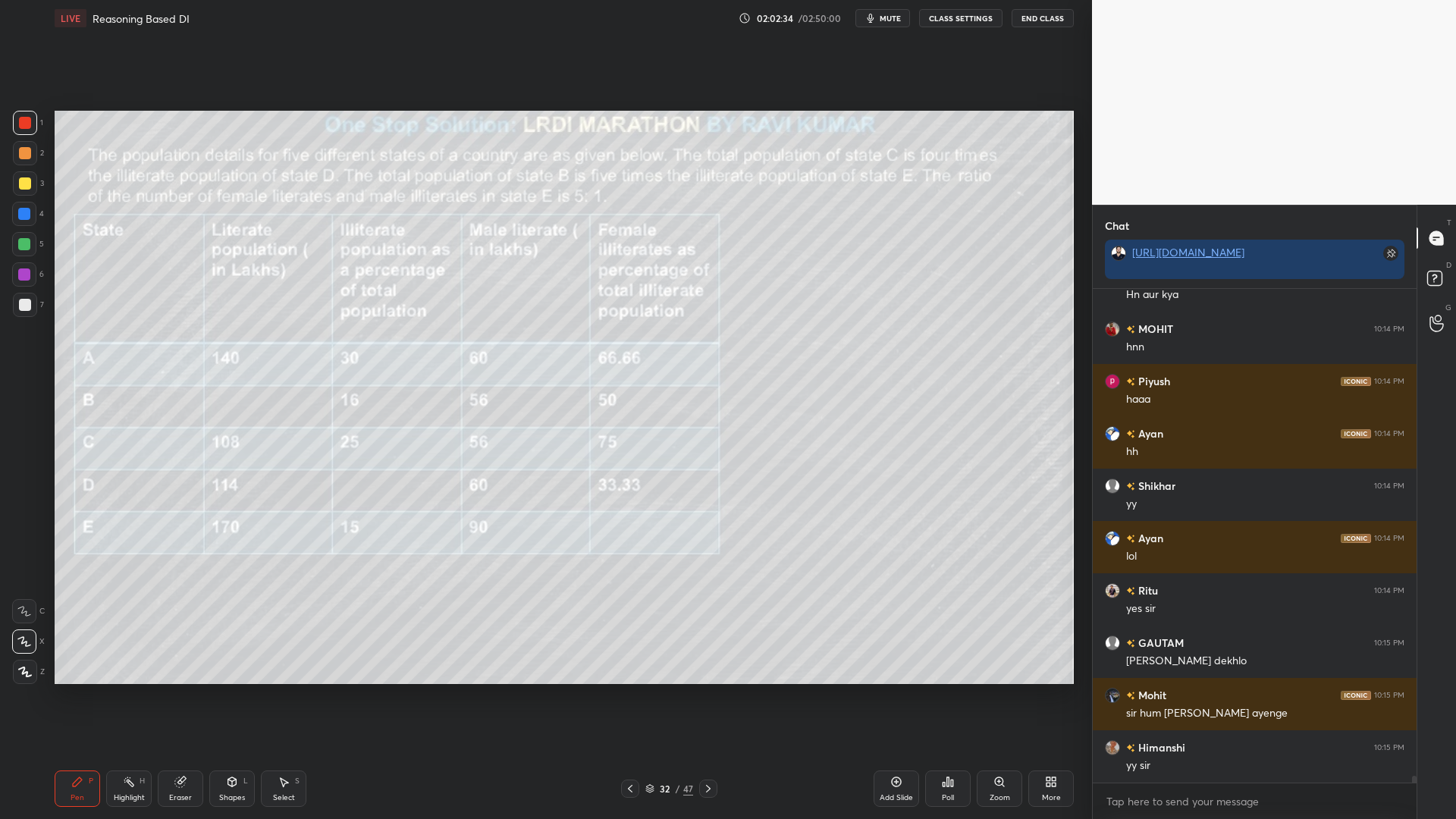
click at [174, 696] on icon at bounding box center [180, 781] width 12 height 12
click at [14, 661] on div "Erase all" at bounding box center [25, 671] width 27 height 24
click at [651, 696] on icon at bounding box center [650, 788] width 9 height 9
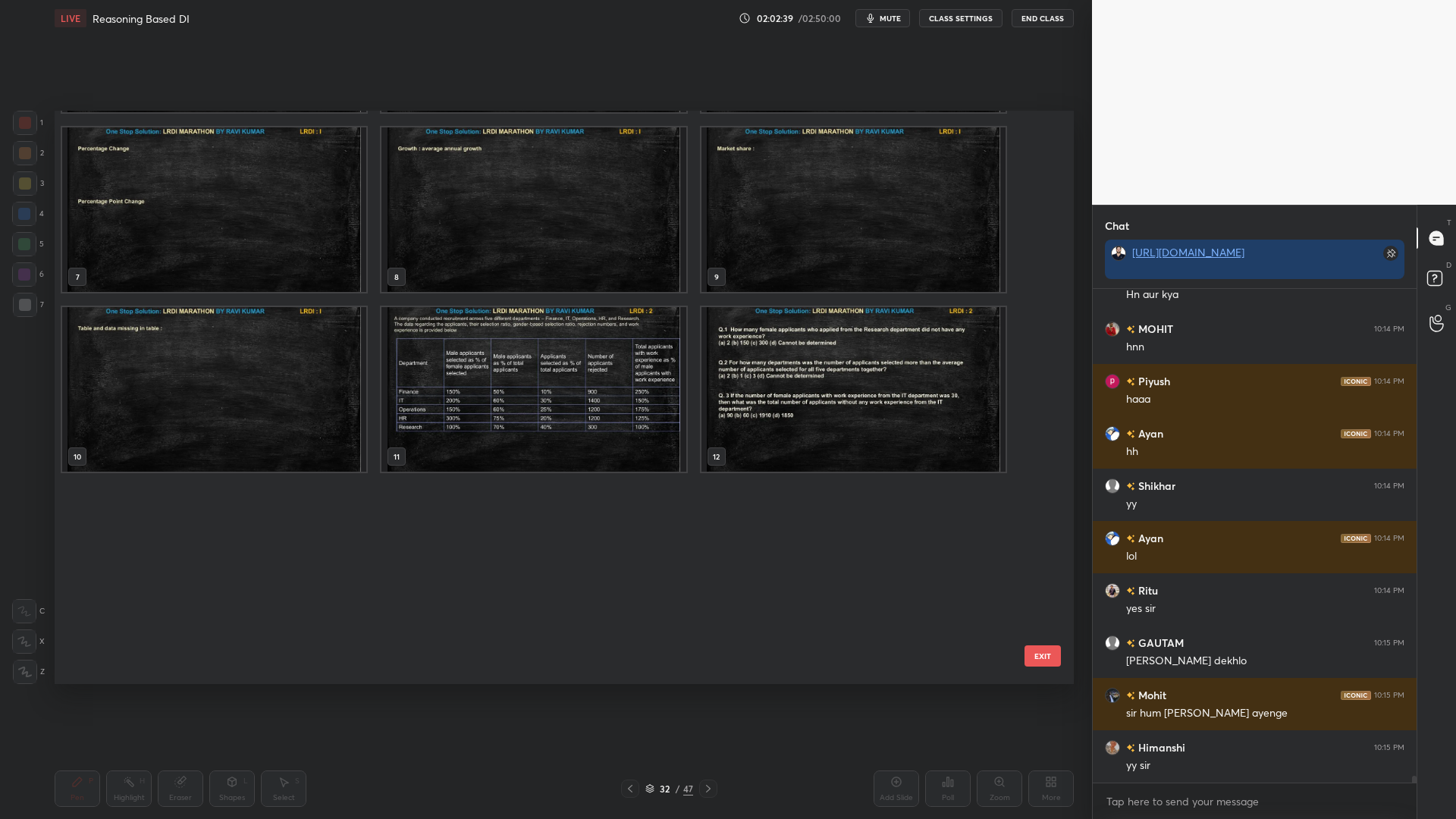
scroll to position [102, 0]
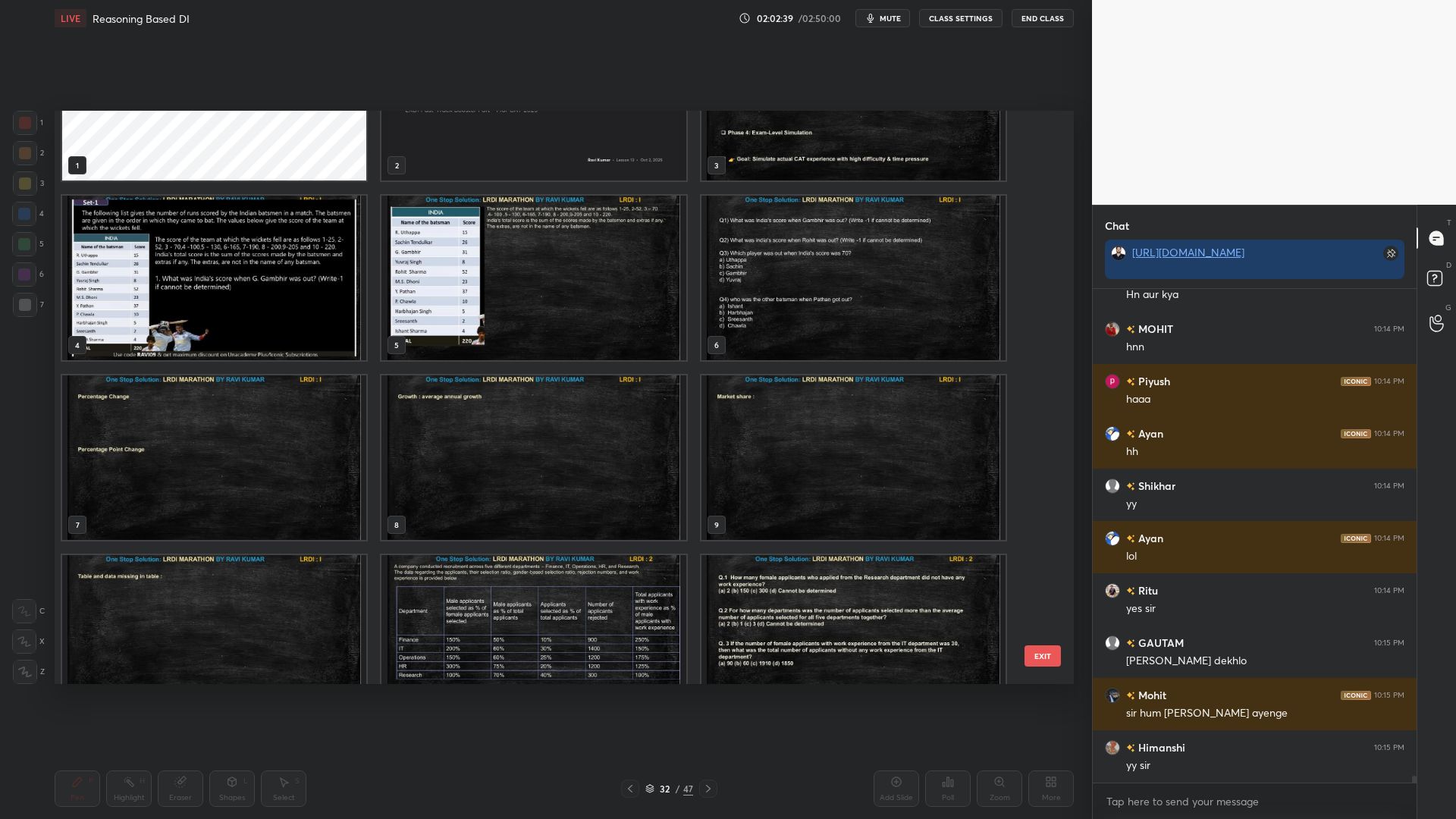
drag, startPoint x: 1038, startPoint y: 180, endPoint x: 1041, endPoint y: 110, distance: 70.1
click at [1040, 110] on div "Setting up your live class 1 2 3 4 5 6 7 8 9 10 11 12 EXIT Poll for secs No cor…" at bounding box center [564, 397] width 1031 height 722
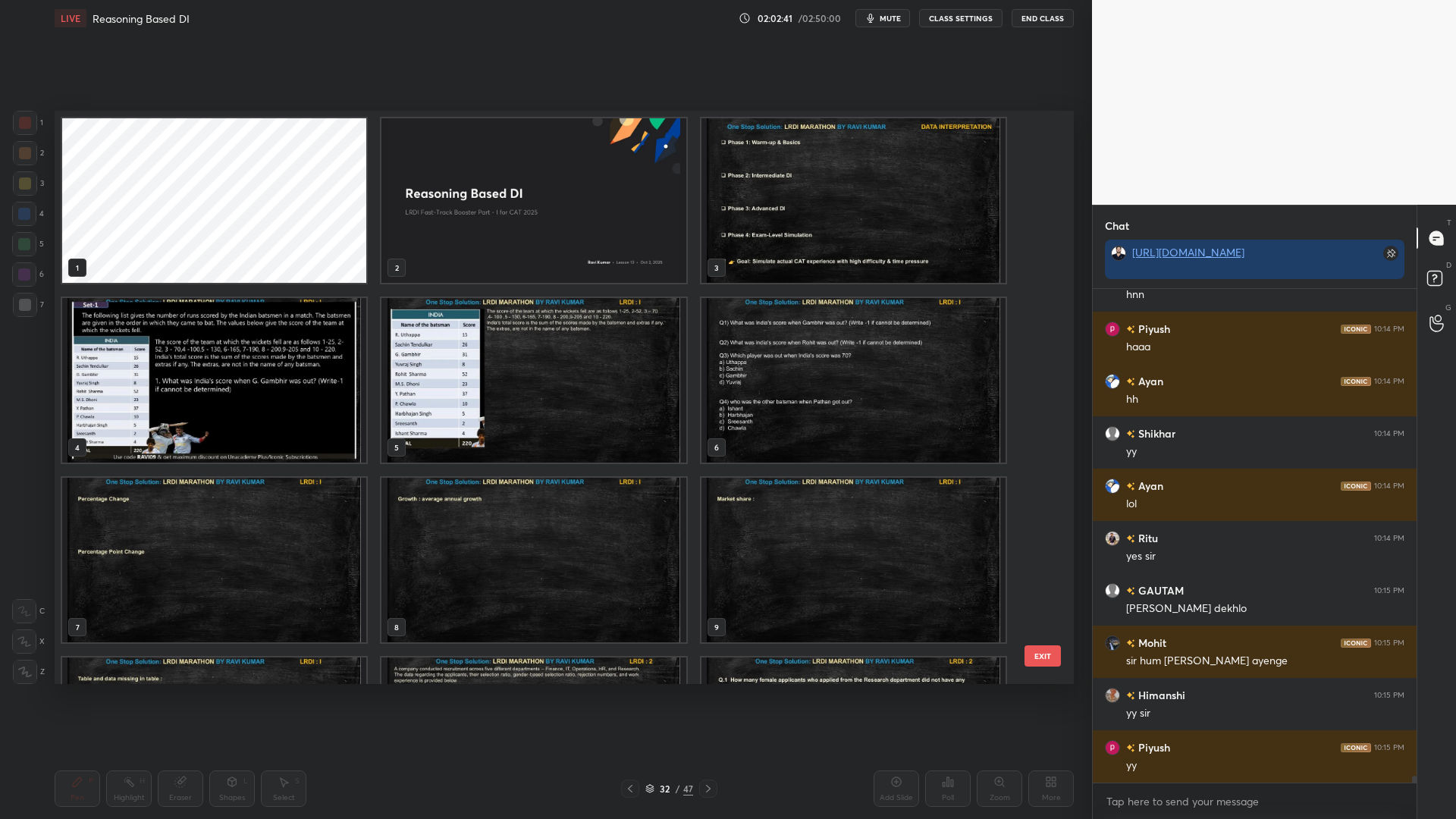
scroll to position [35749, 0]
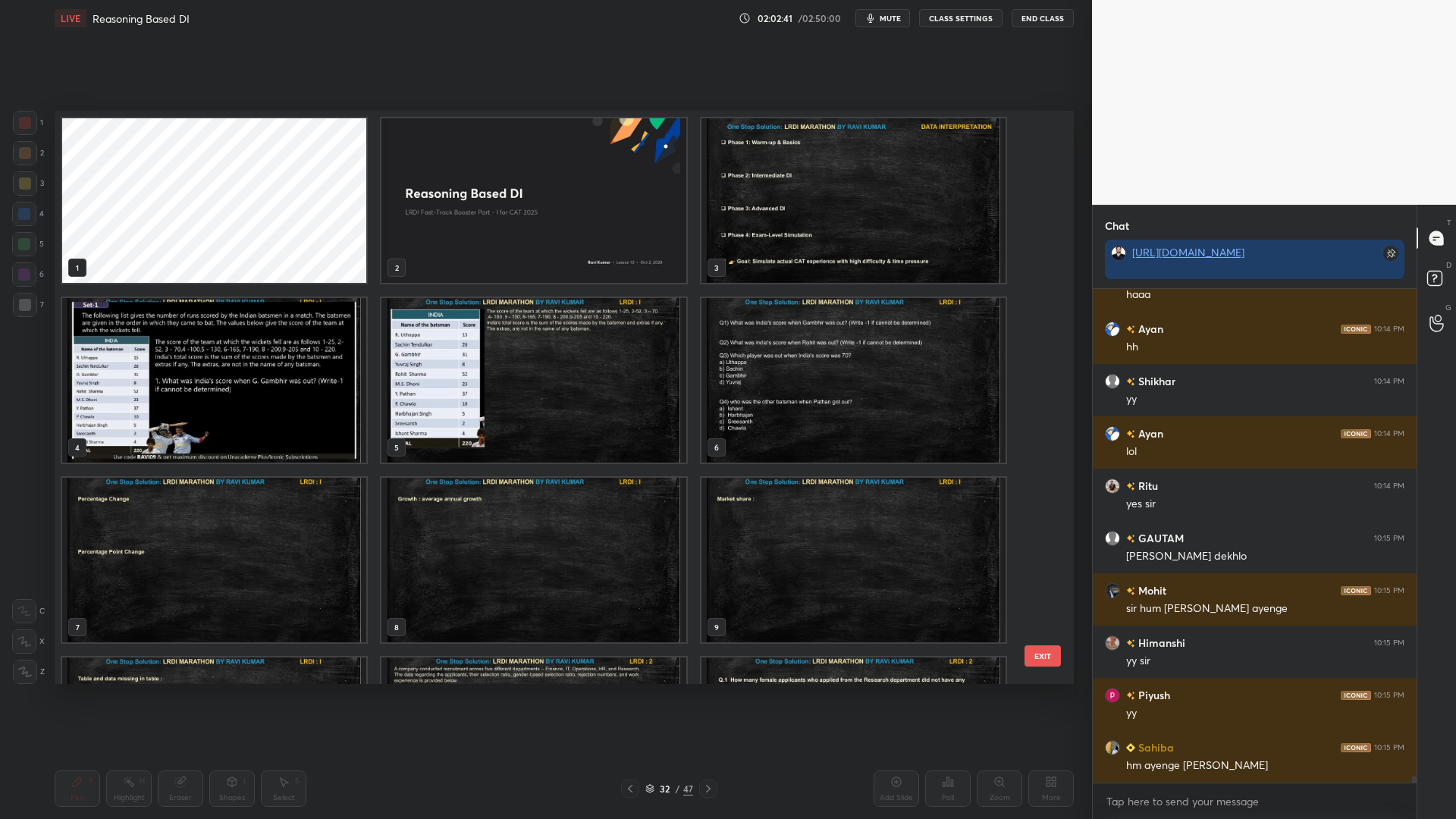
click at [484, 251] on img "grid" at bounding box center [533, 200] width 304 height 165
click at [488, 251] on img "grid" at bounding box center [533, 200] width 304 height 165
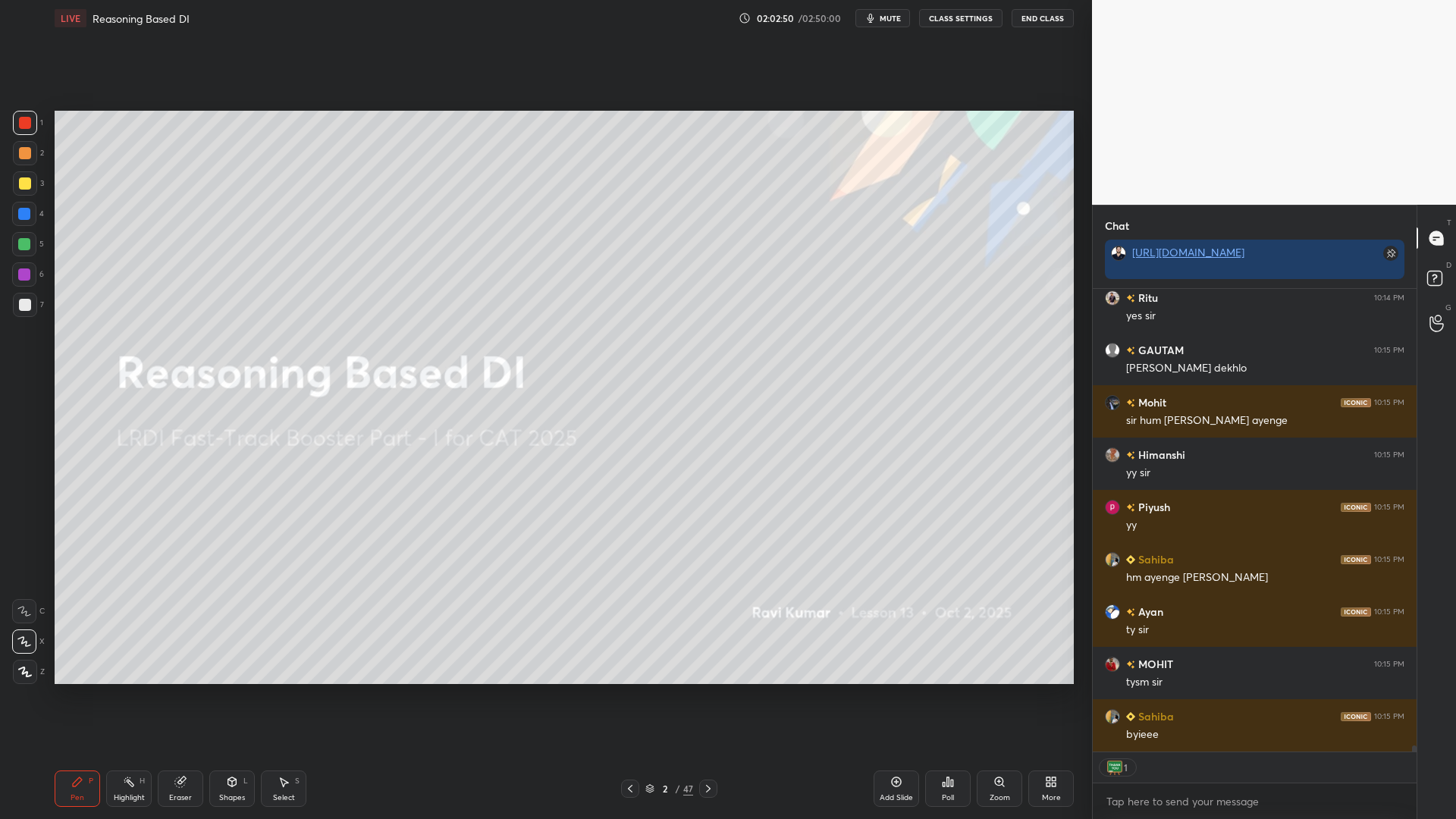
scroll to position [35989, 0]
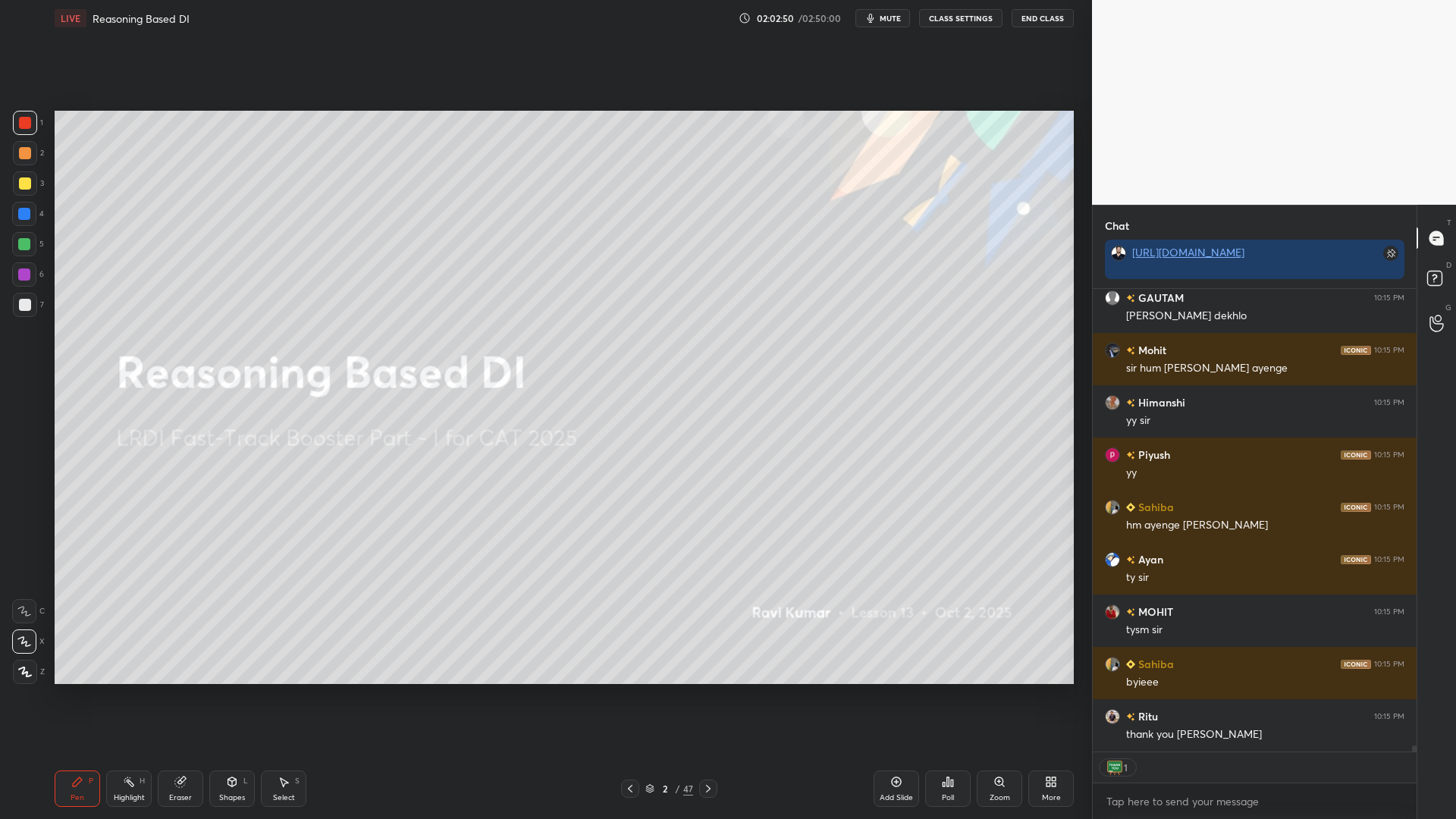
click at [1040, 22] on button "End Class" at bounding box center [1042, 18] width 62 height 18
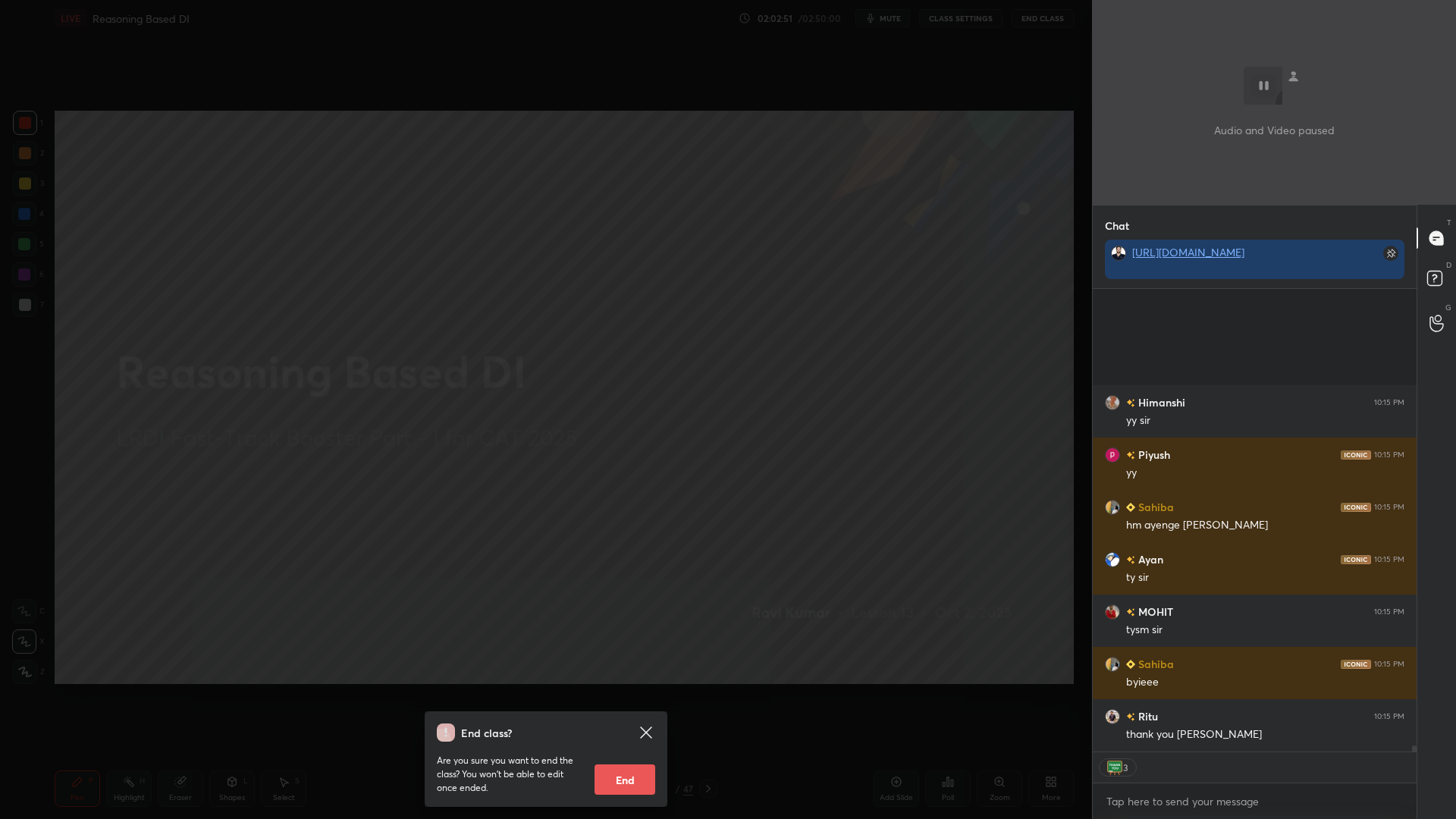
scroll to position [36146, 0]
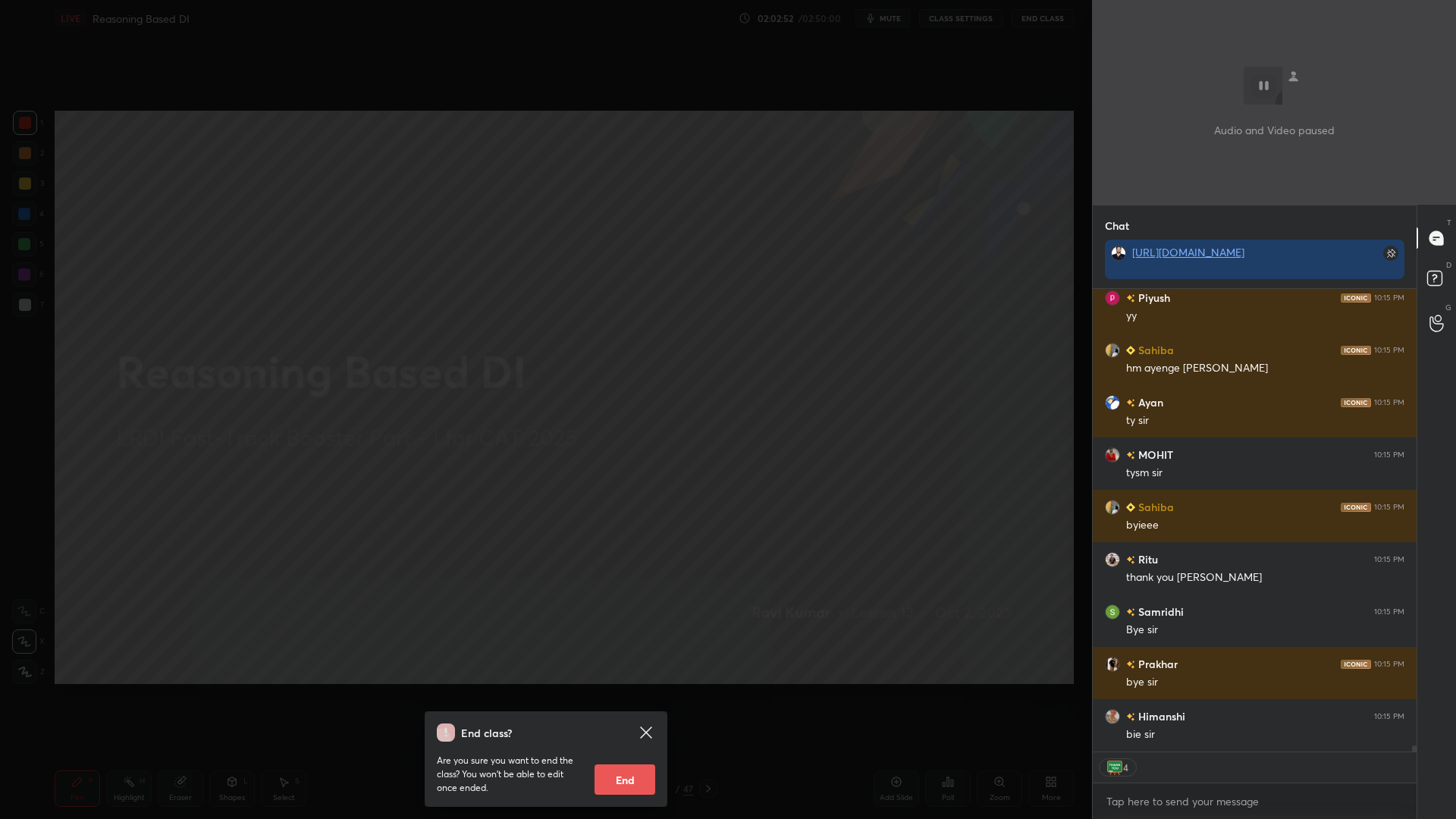
click at [626, 696] on button "End" at bounding box center [625, 779] width 61 height 30
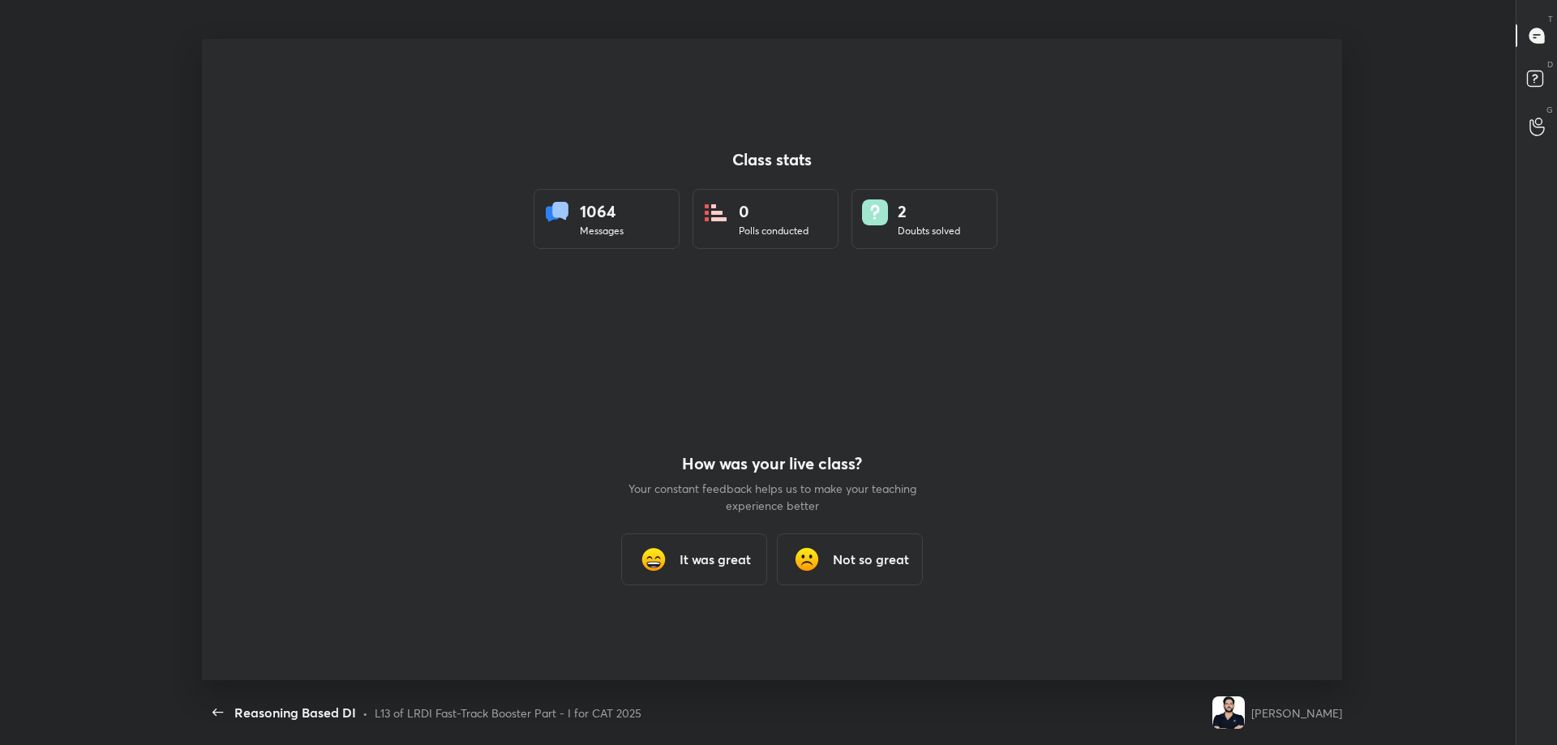
scroll to position [641, 1544]
type textarea "x"
